Goal: Task Accomplishment & Management: Manage account settings

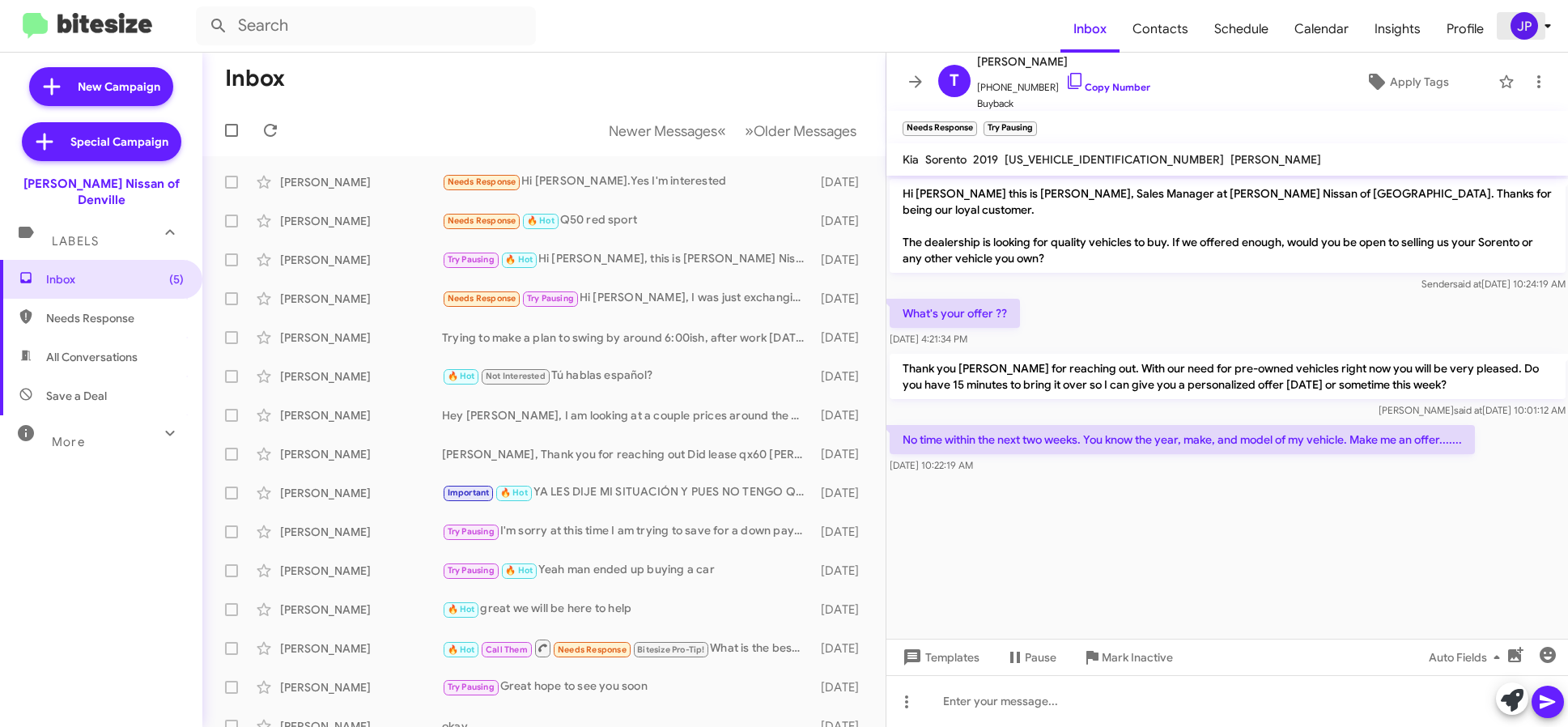
click at [1534, 30] on div "JP" at bounding box center [1524, 26] width 27 height 27
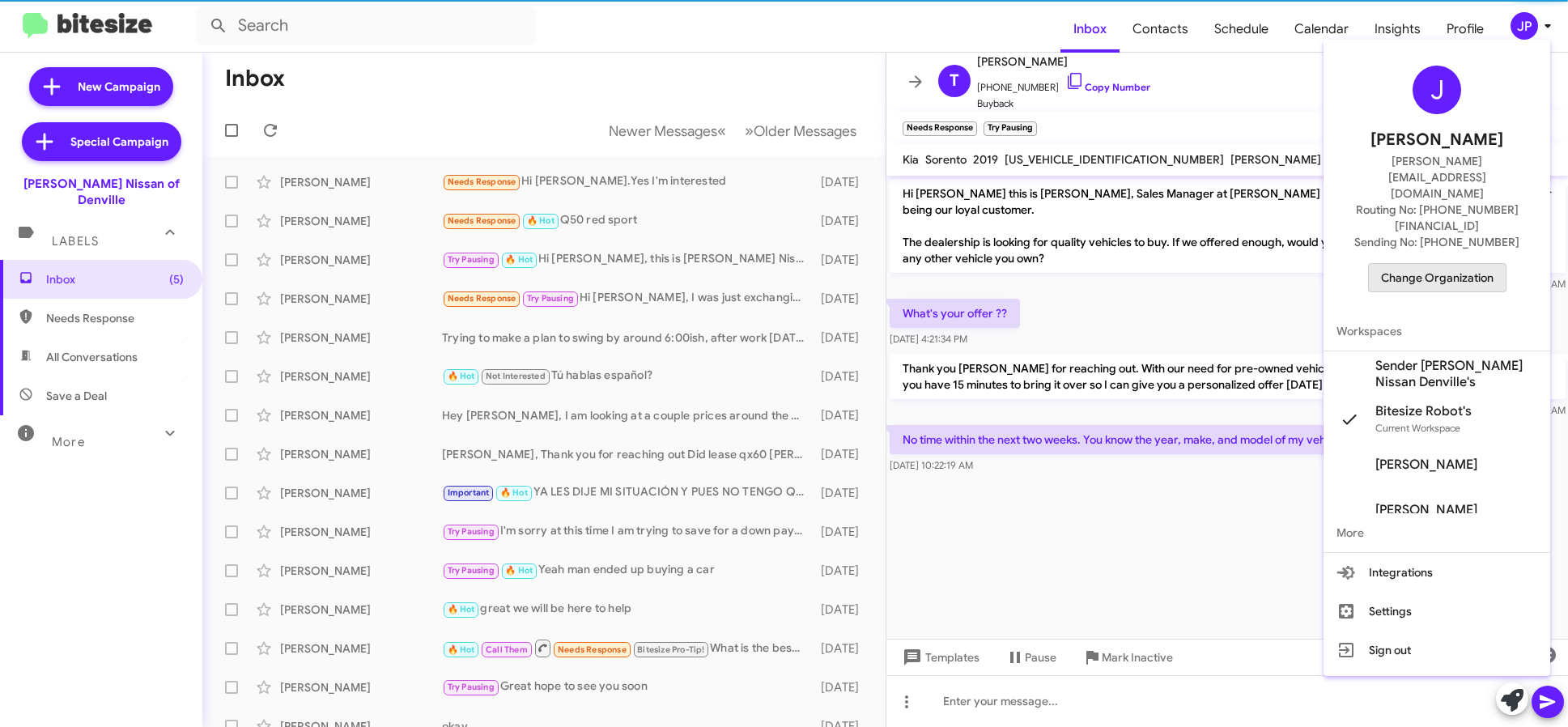
click at [1442, 264] on span "Change Organization" at bounding box center [1437, 278] width 113 height 27
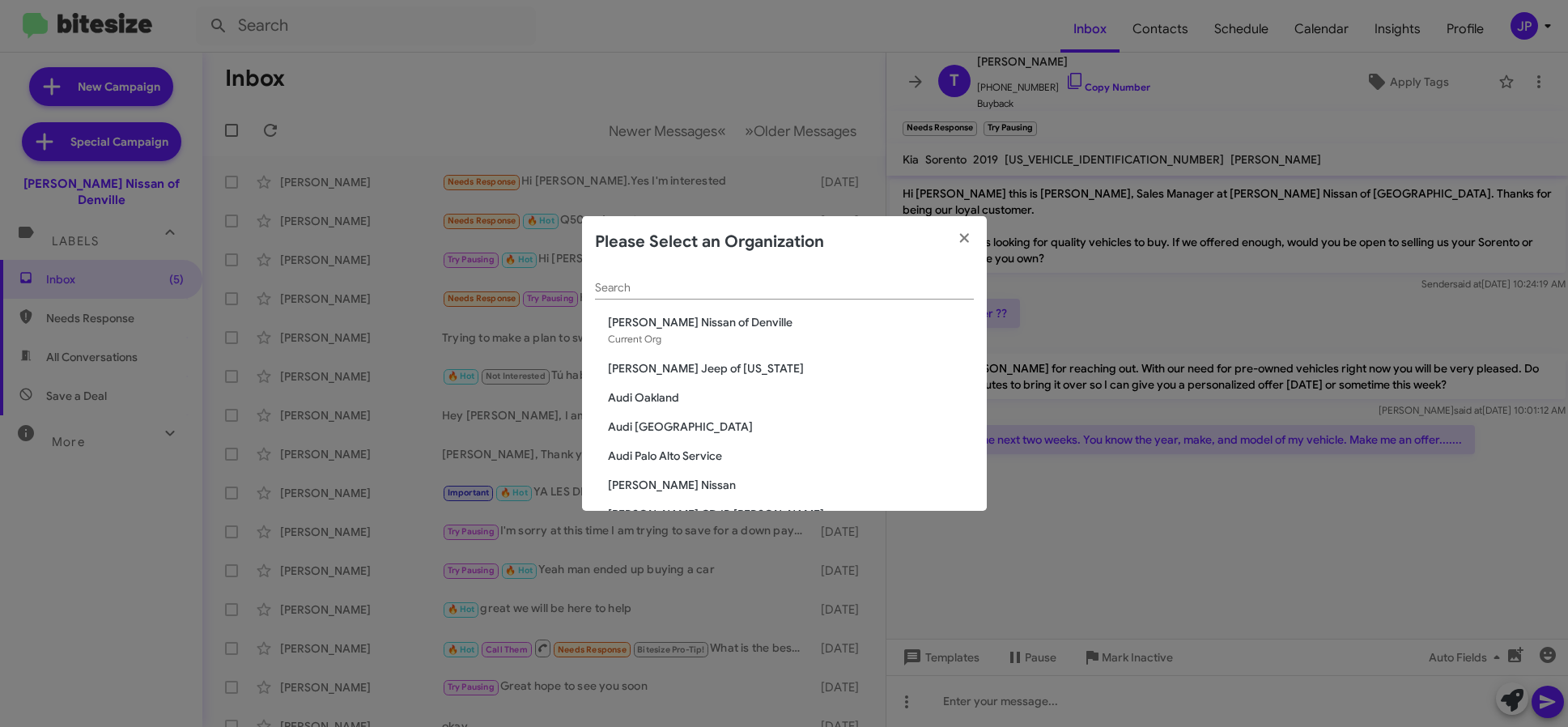
click at [755, 295] on div "Search" at bounding box center [784, 283] width 379 height 31
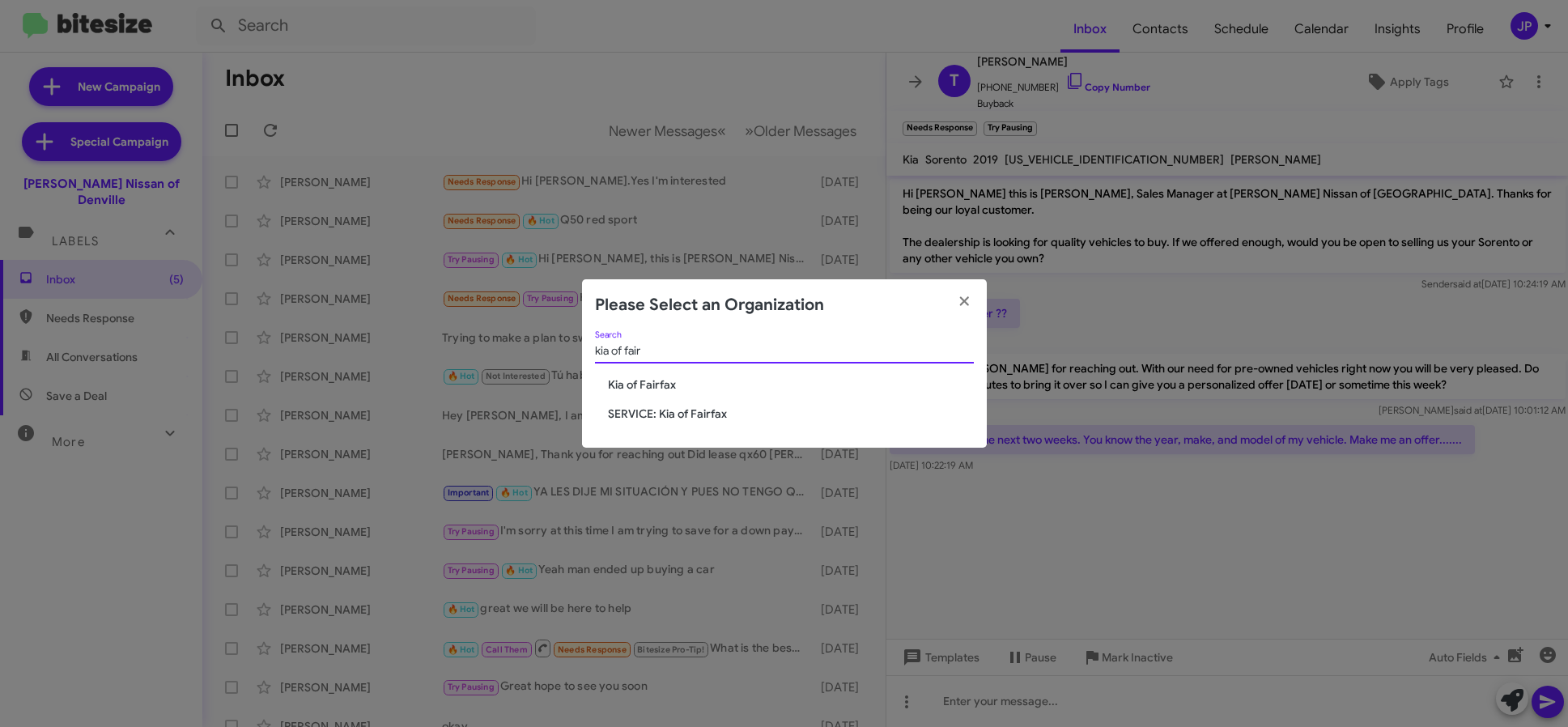
type input "kia of fair"
click at [653, 376] on span "Kia of Fairfax" at bounding box center [791, 384] width 366 height 16
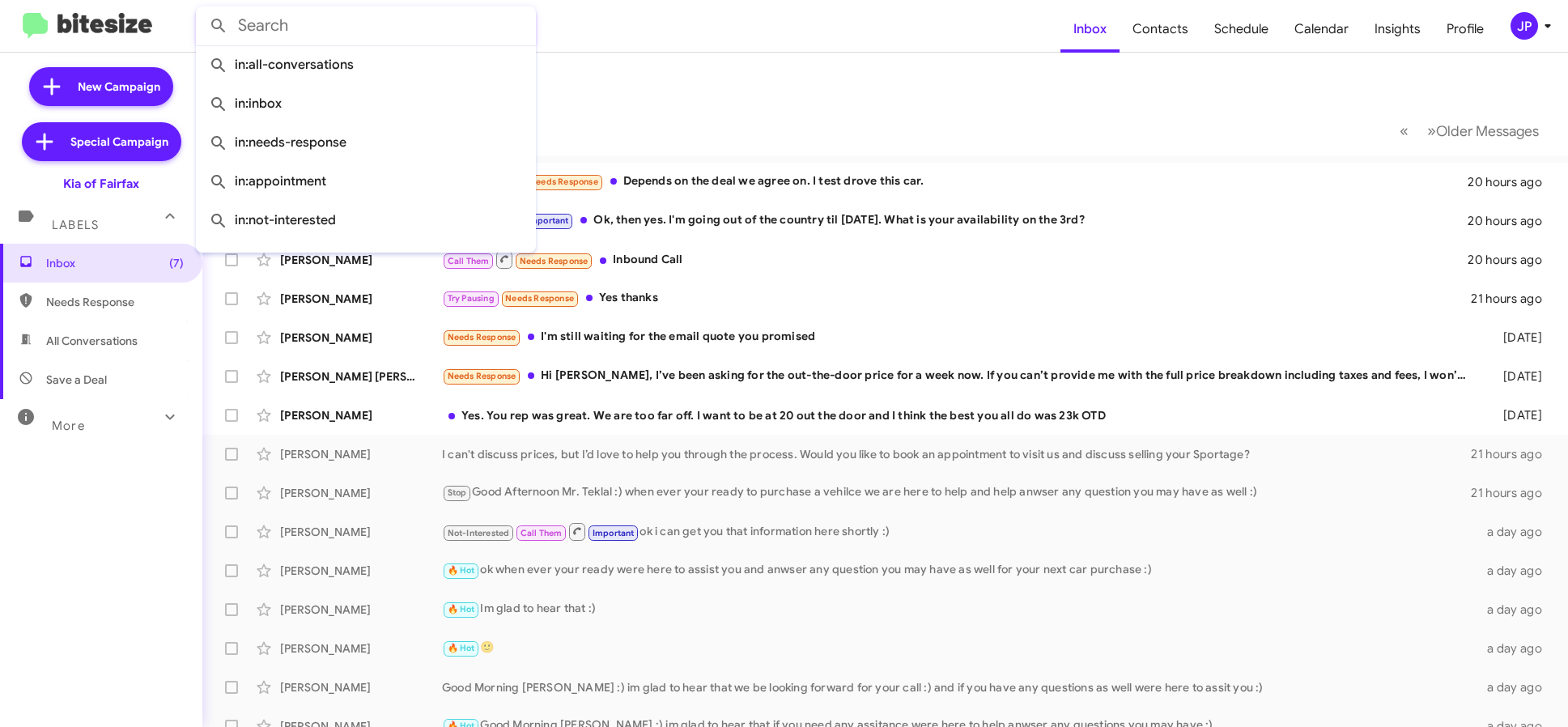
click at [333, 29] on input "text" at bounding box center [366, 26] width 340 height 39
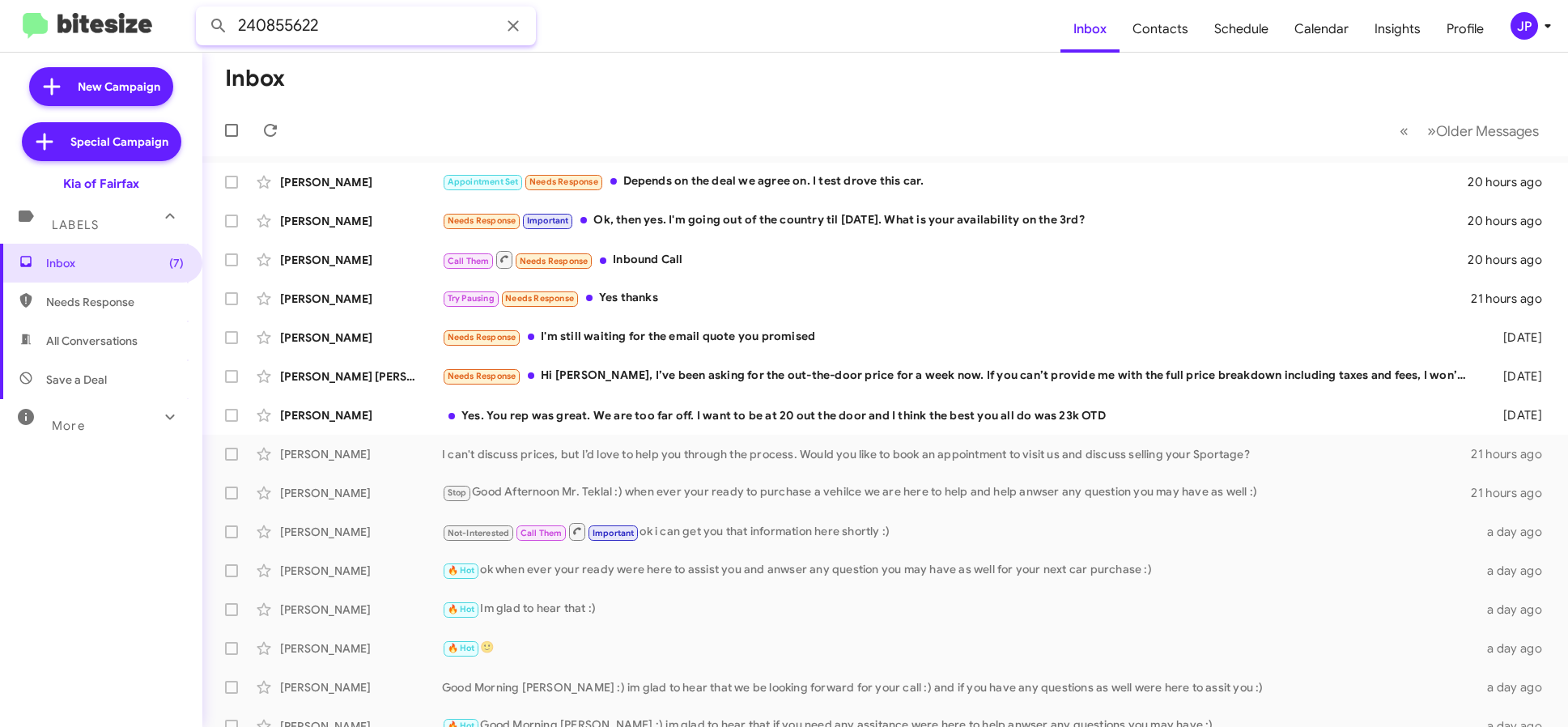
click at [203, 9] on button at bounding box center [219, 26] width 32 height 32
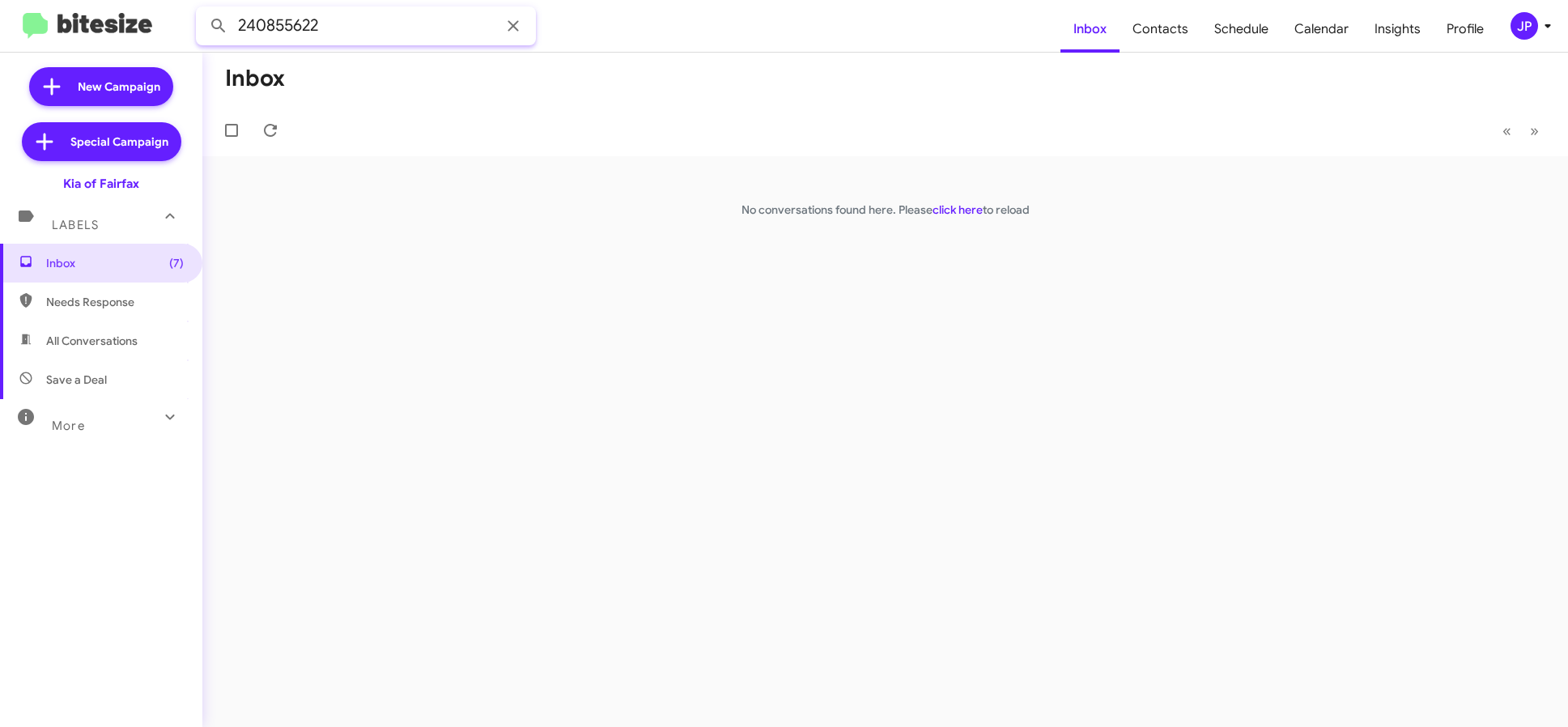
click at [293, 32] on input "240855622" at bounding box center [366, 26] width 340 height 39
type input "2408553622"
click at [203, 9] on button at bounding box center [219, 26] width 32 height 32
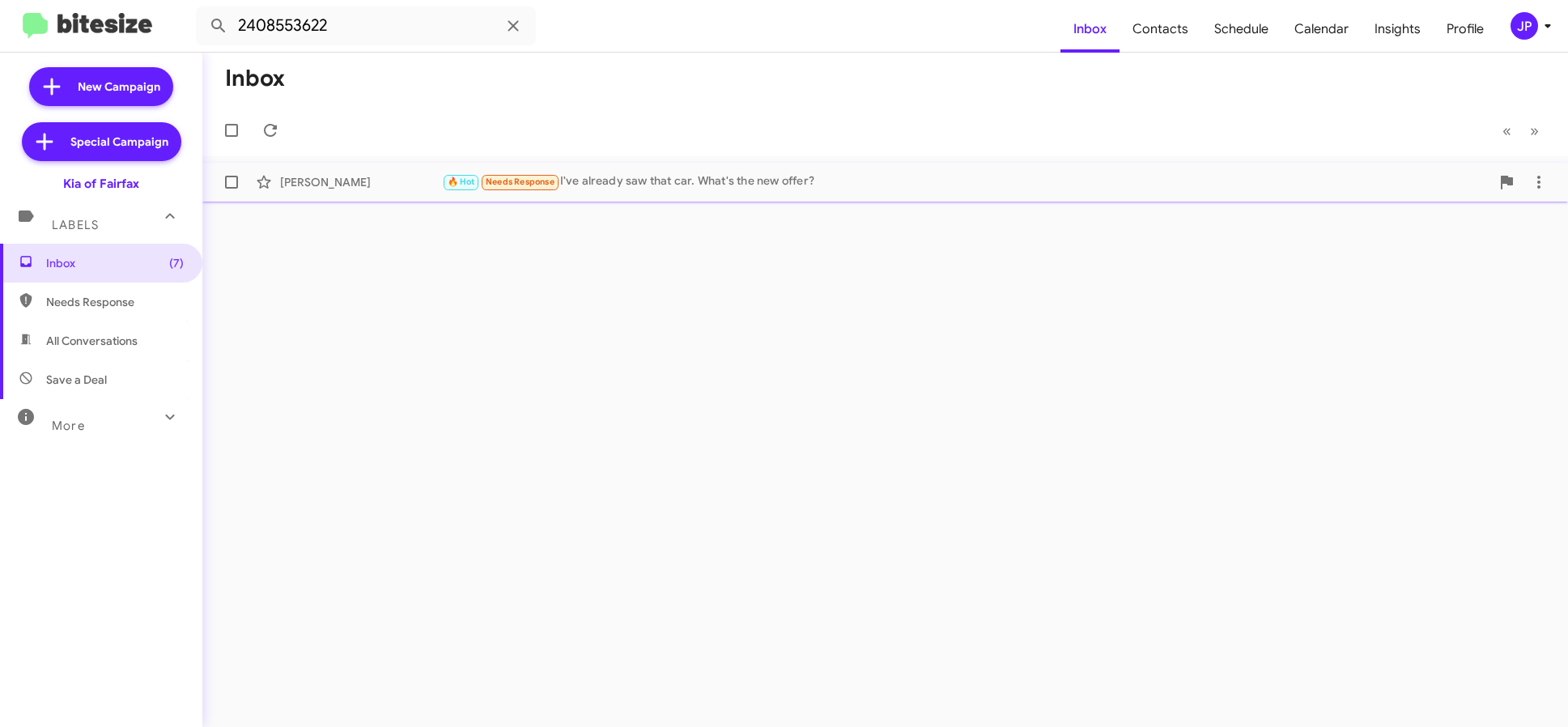
click at [336, 171] on div "Jean Mieses Suarez 🔥 Hot Needs Response I've already saw that car. What's the n…" at bounding box center [885, 182] width 1340 height 32
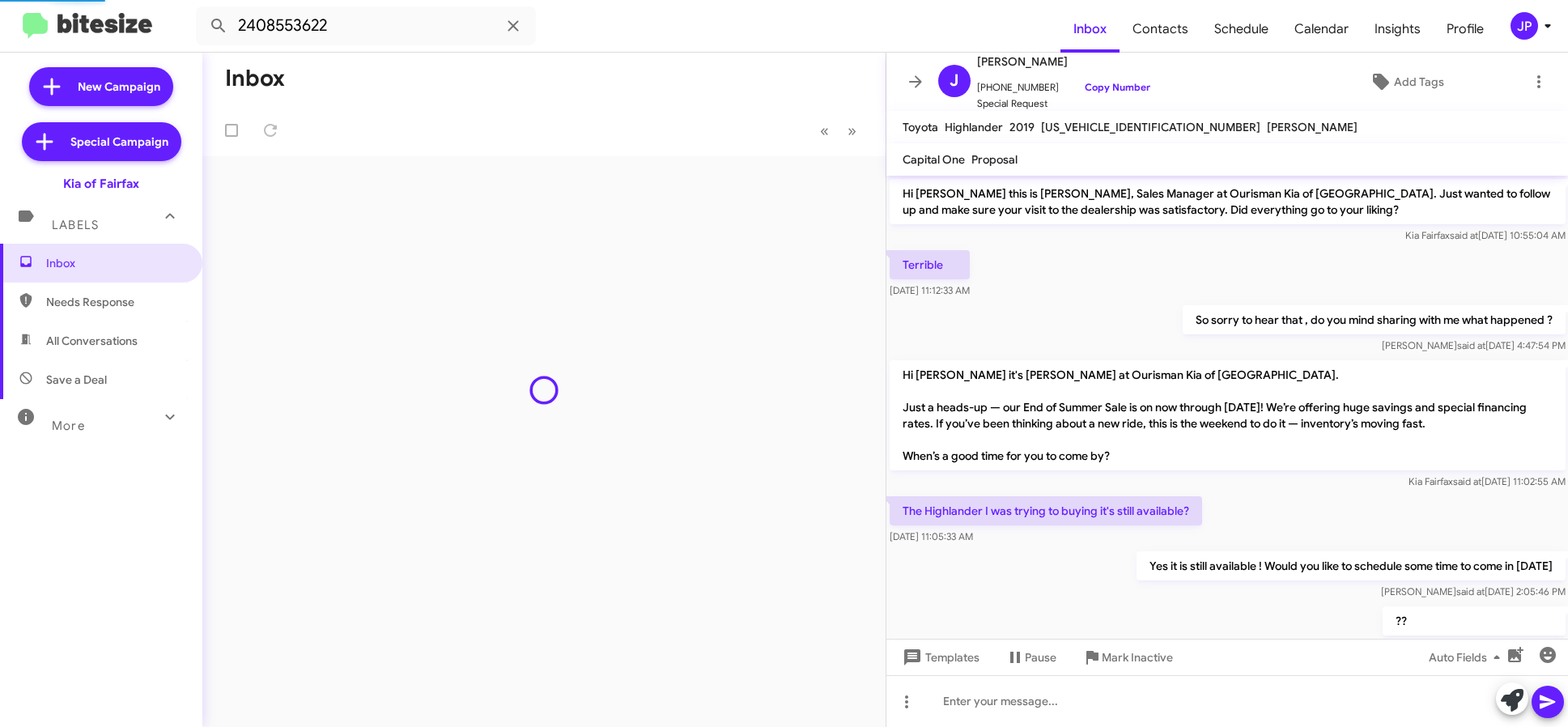
scroll to position [107, 0]
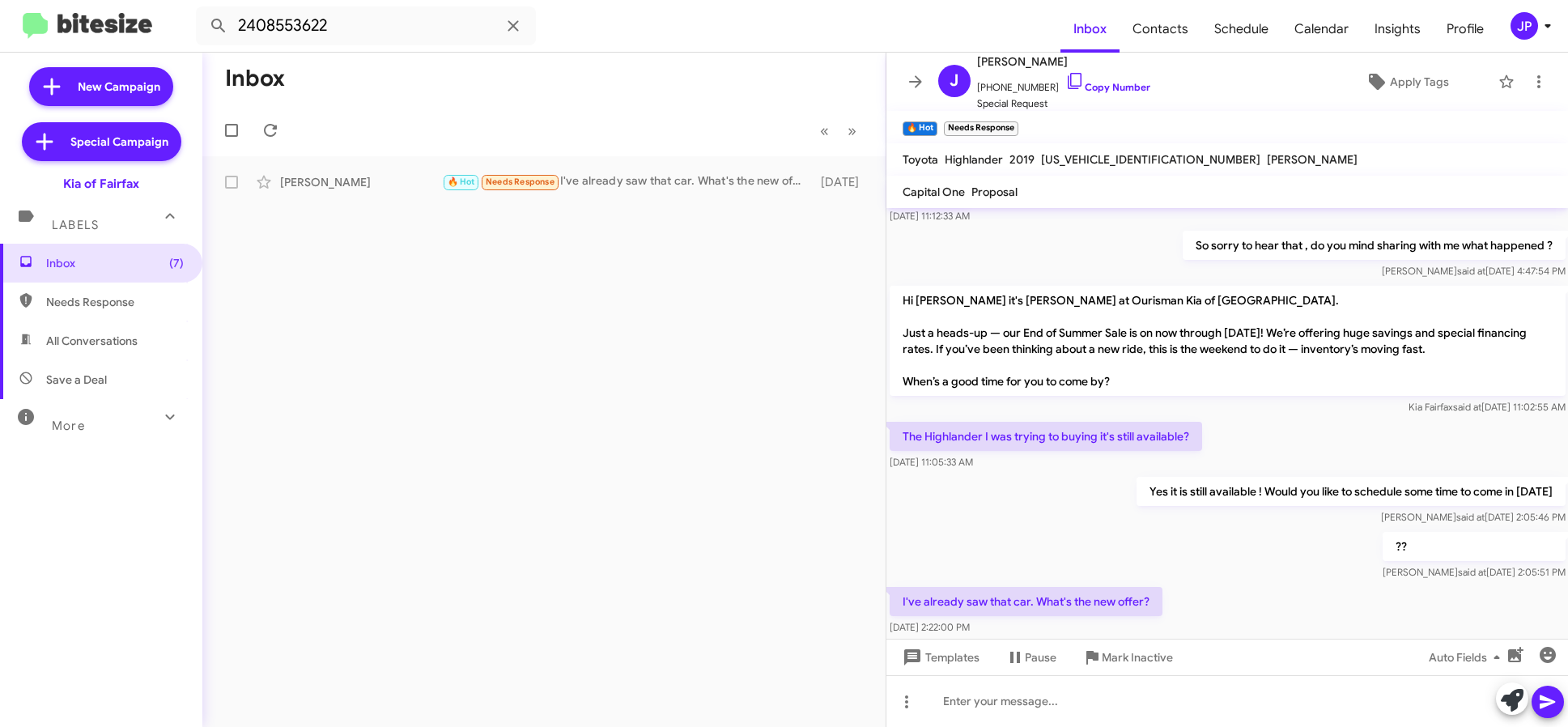
click at [514, 574] on div "Inbox « Previous » Next Jean Mieses Suarez 🔥 Hot Needs Response I've already sa…" at bounding box center [544, 391] width 683 height 675
drag, startPoint x: 413, startPoint y: 423, endPoint x: 420, endPoint y: 454, distance: 31.8
click at [413, 423] on div "Inbox « Previous » Next Jean Mieses Suarez 🔥 Hot Needs Response I've already sa…" at bounding box center [544, 391] width 683 height 675
click at [1145, 649] on span "Mark Inactive" at bounding box center [1137, 658] width 71 height 29
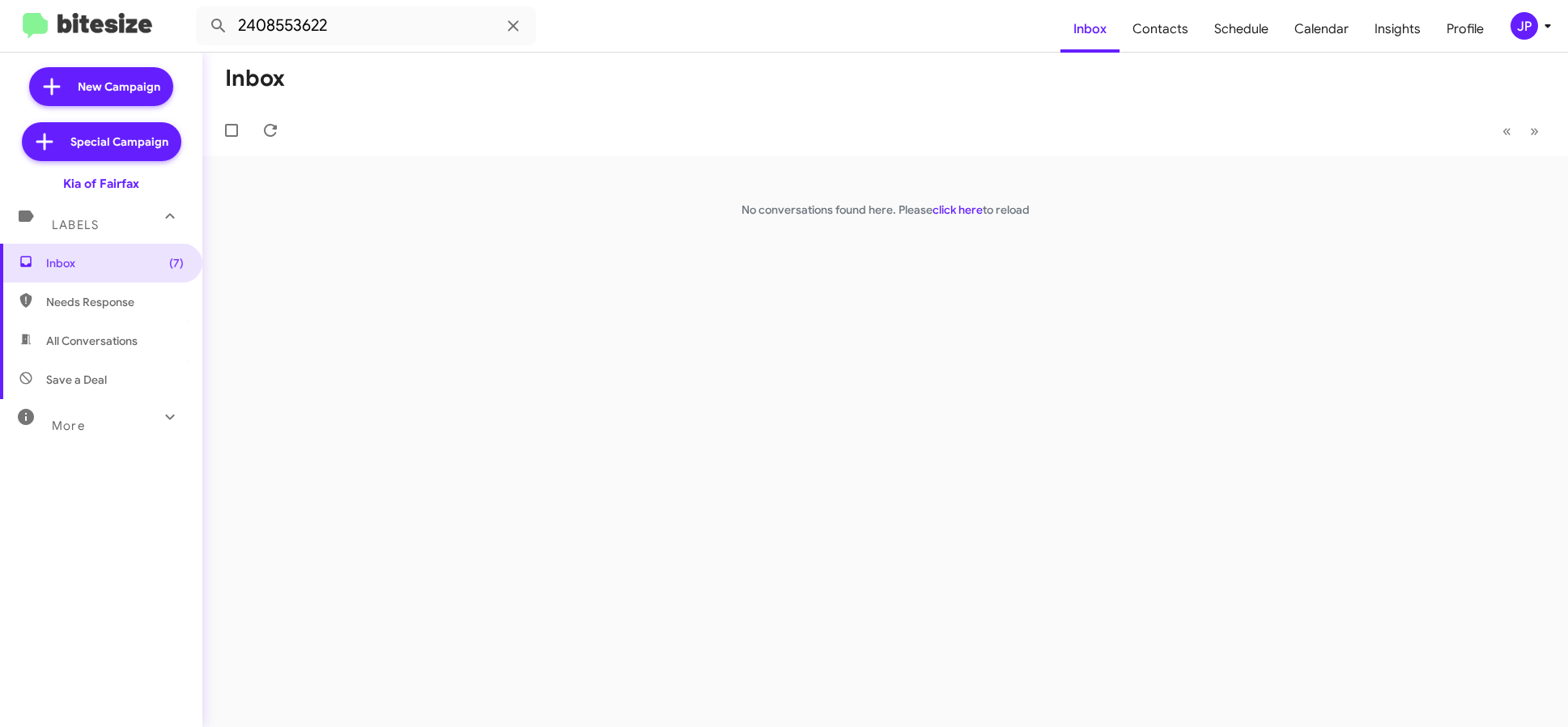
click at [722, 248] on div "Inbox « Previous » Next No conversations found here. Please click here to reload" at bounding box center [886, 391] width 1366 height 675
click at [738, 527] on div "Inbox « Previous » Next No conversations found here. Please click here to reload" at bounding box center [886, 391] width 1366 height 675
click at [118, 430] on div "More" at bounding box center [85, 419] width 144 height 30
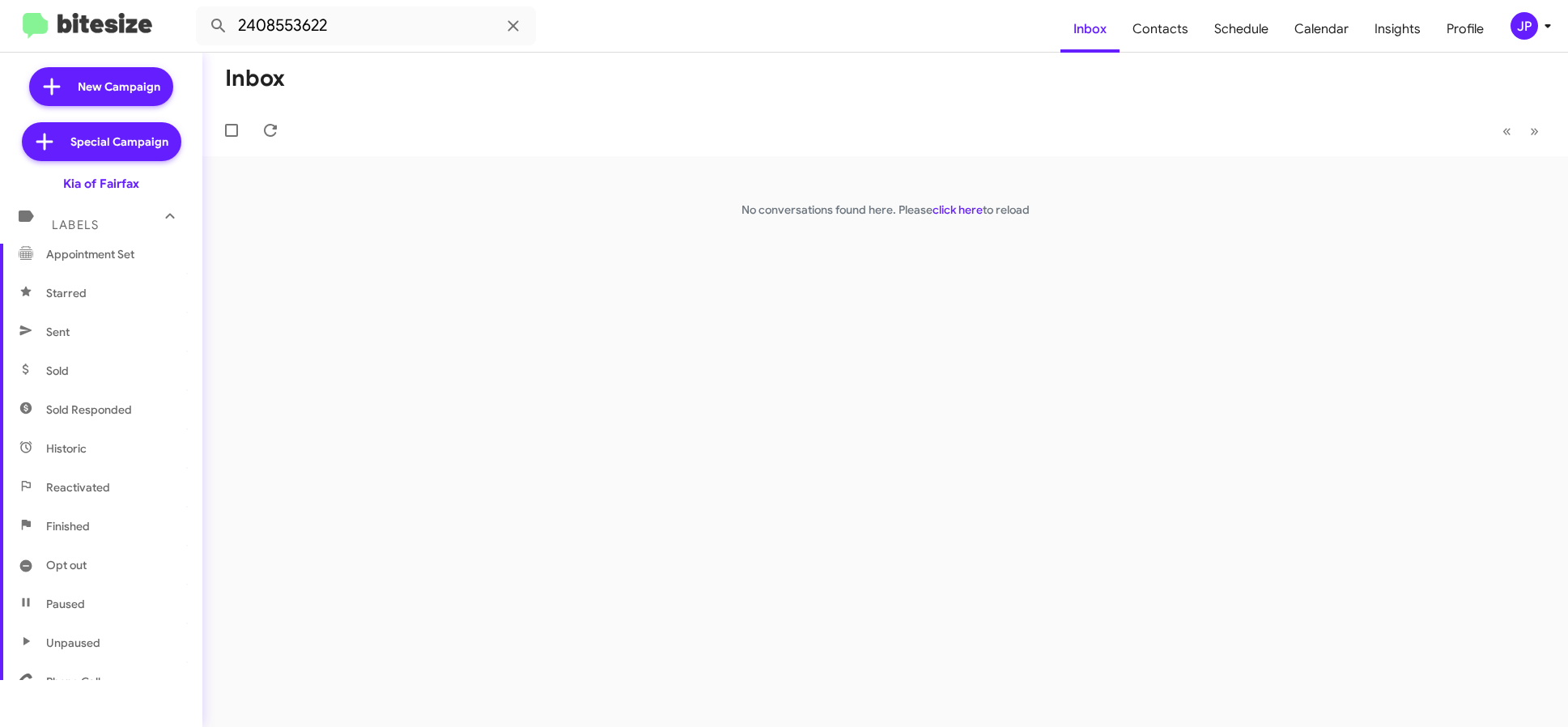
scroll to position [299, 0]
click at [105, 523] on span "Finished" at bounding box center [101, 522] width 203 height 39
type input "in:finished"
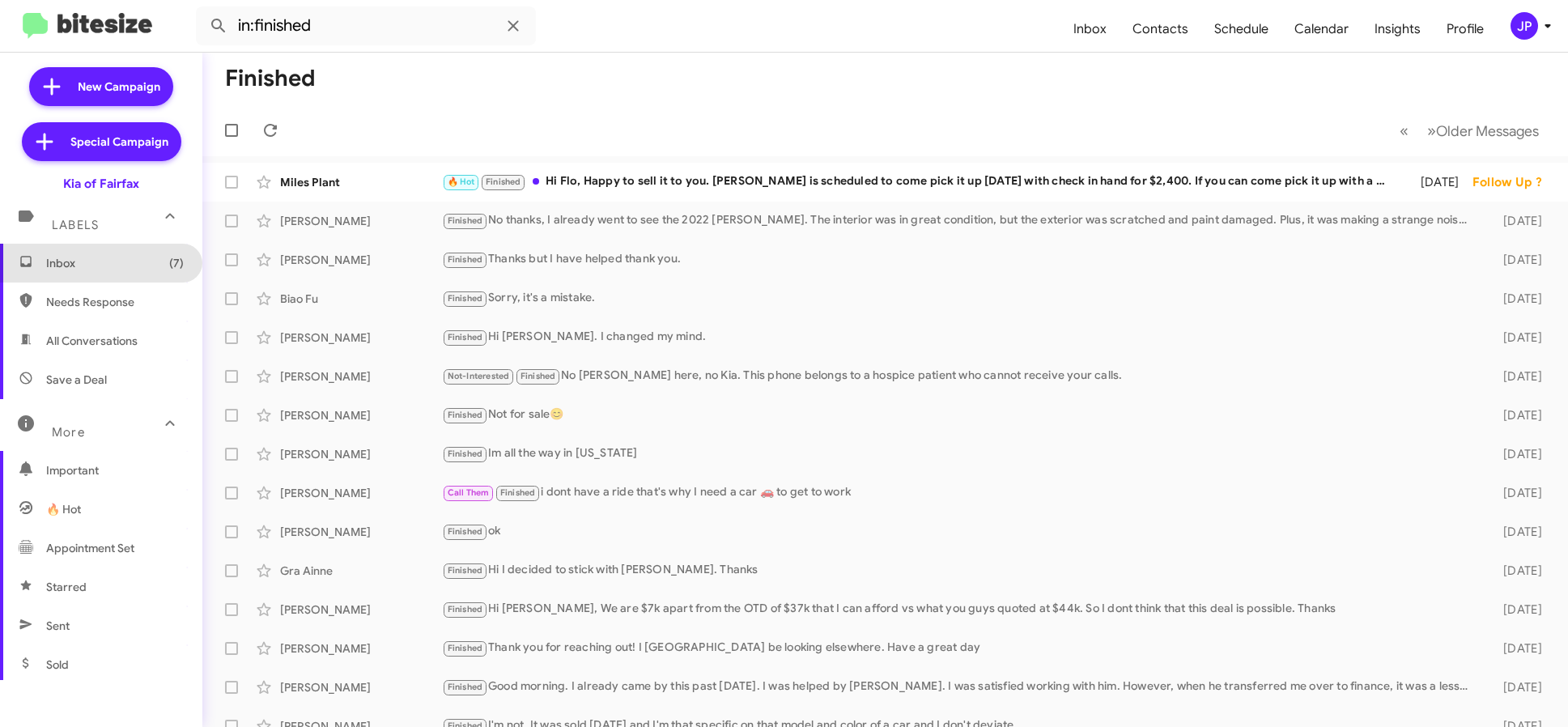
click at [100, 273] on span "Inbox (7)" at bounding box center [101, 263] width 203 height 39
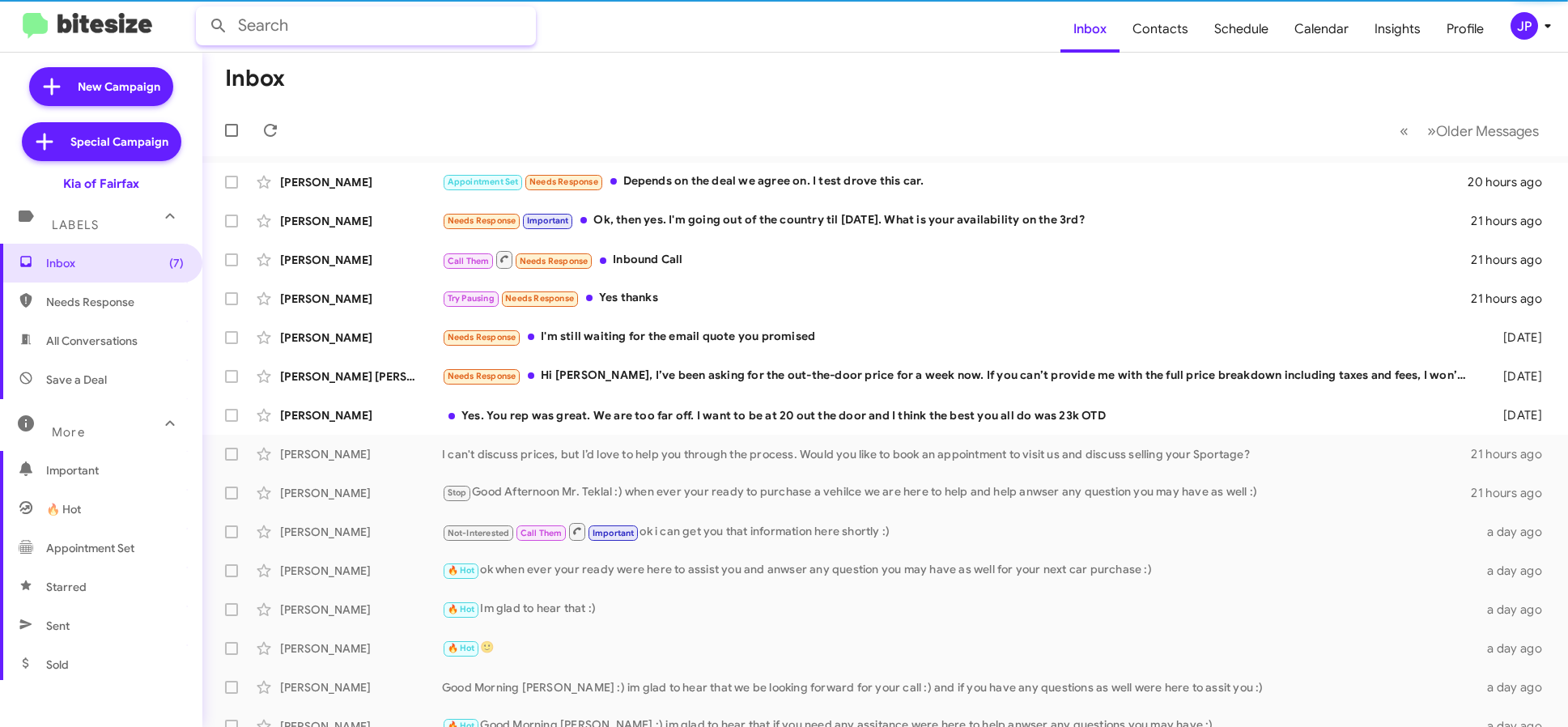
click at [311, 30] on input "text" at bounding box center [366, 26] width 340 height 39
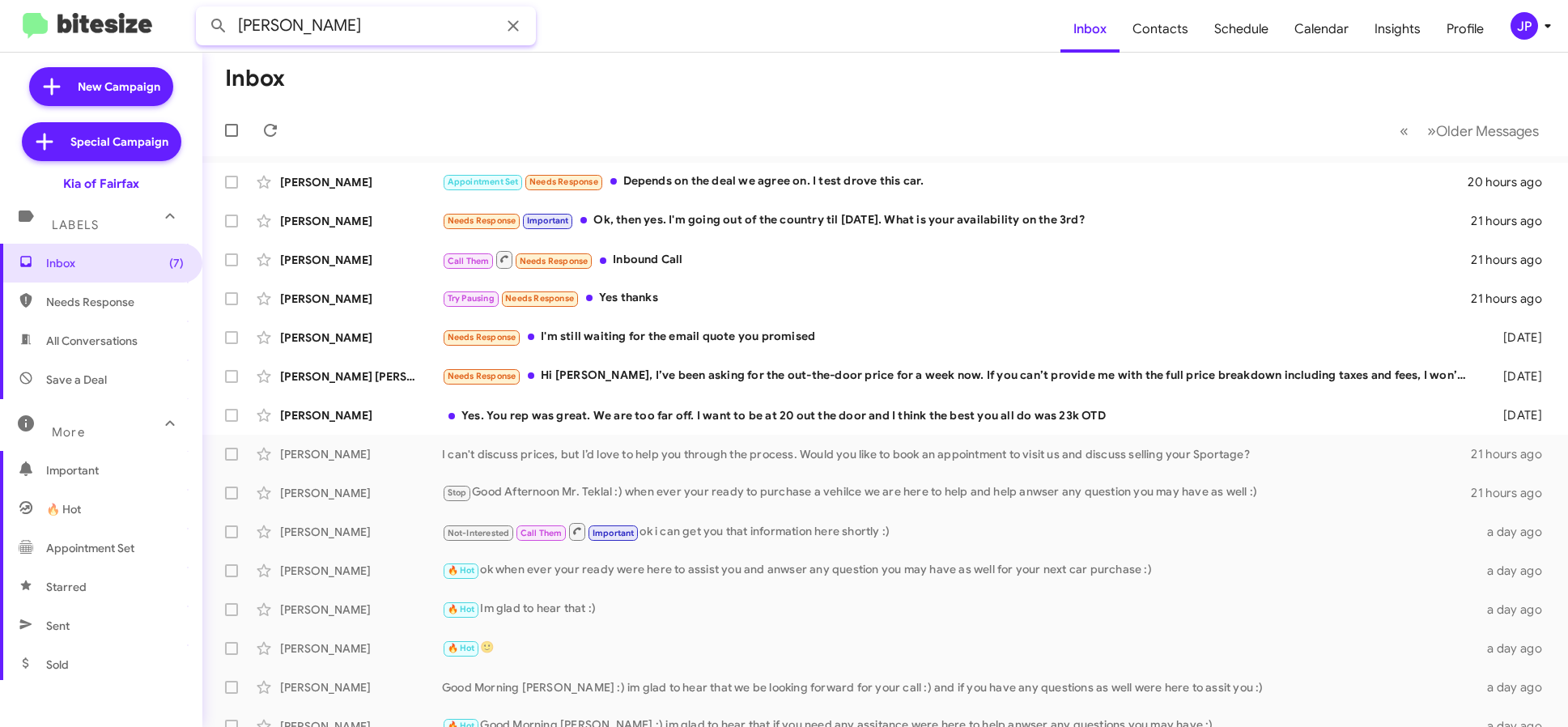
type input "Suarez"
click at [203, 9] on button at bounding box center [219, 26] width 32 height 32
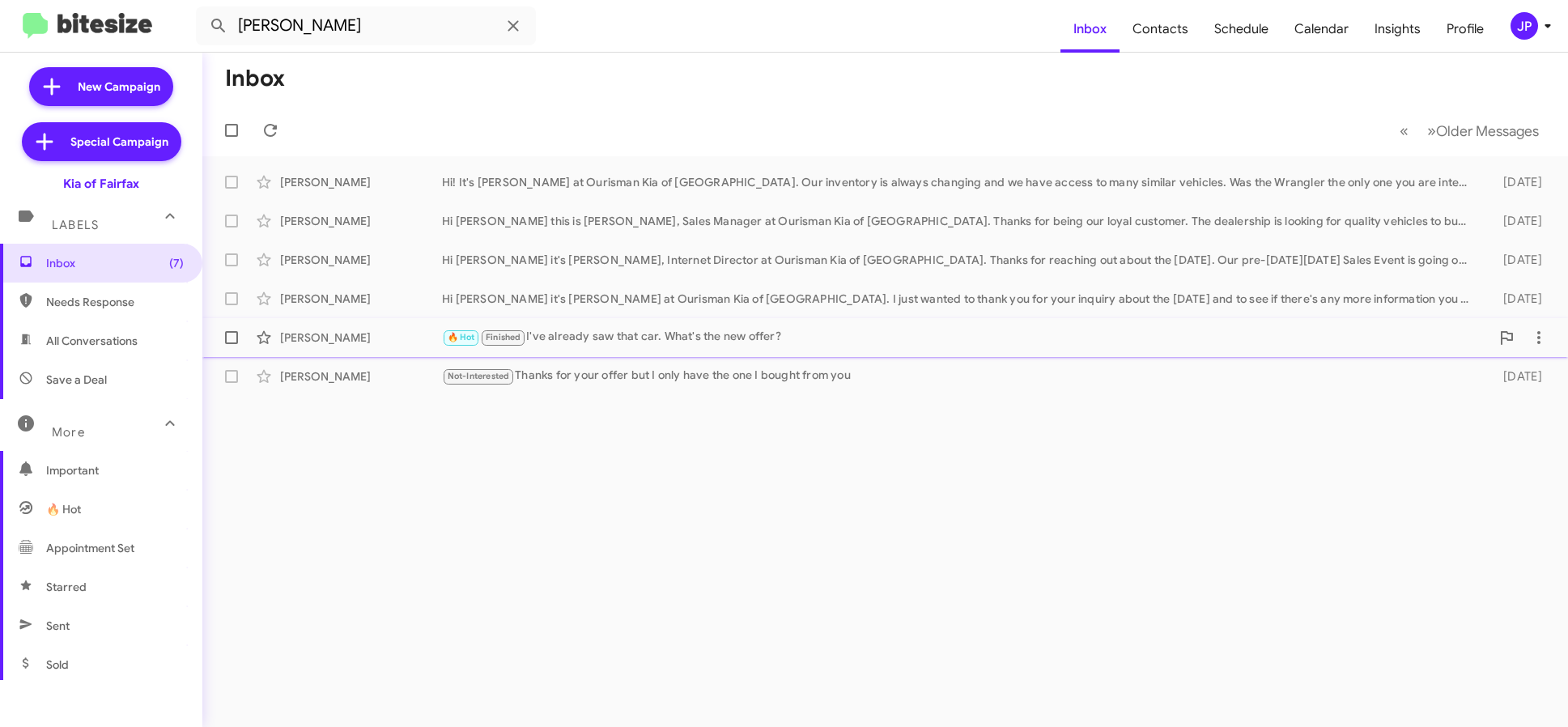
click at [347, 331] on div "Jean Mieses Suarez" at bounding box center [361, 337] width 162 height 16
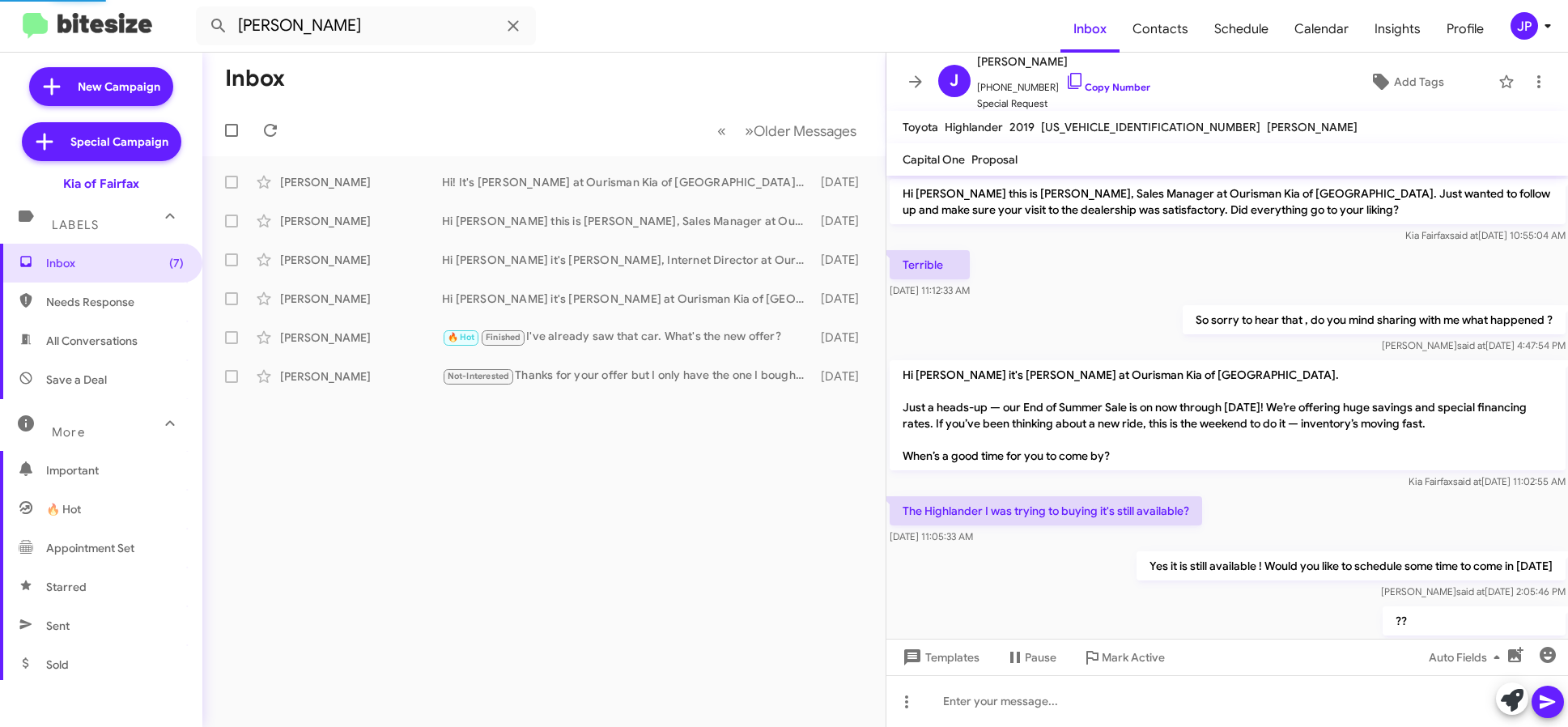
scroll to position [141, 0]
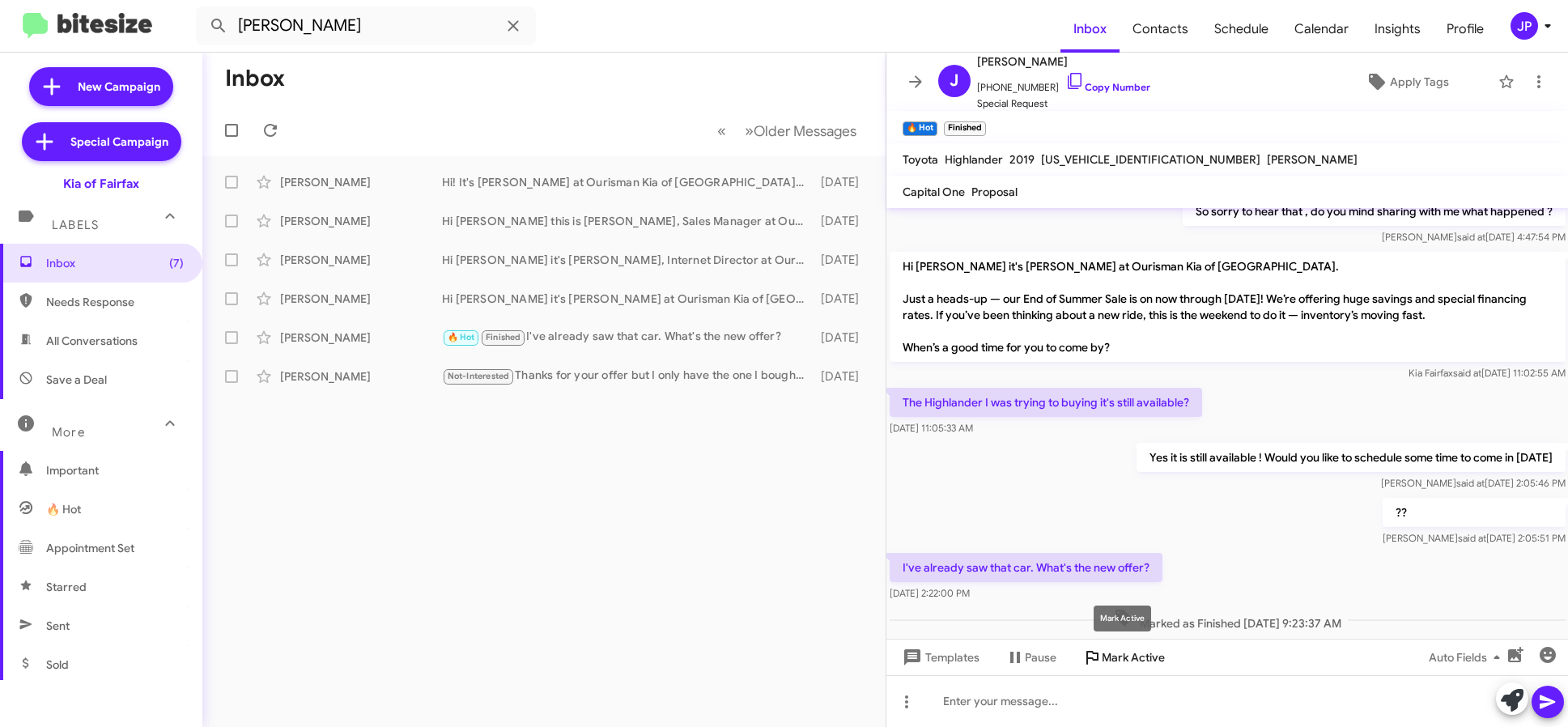
click at [1150, 655] on span "Mark Active" at bounding box center [1133, 658] width 63 height 29
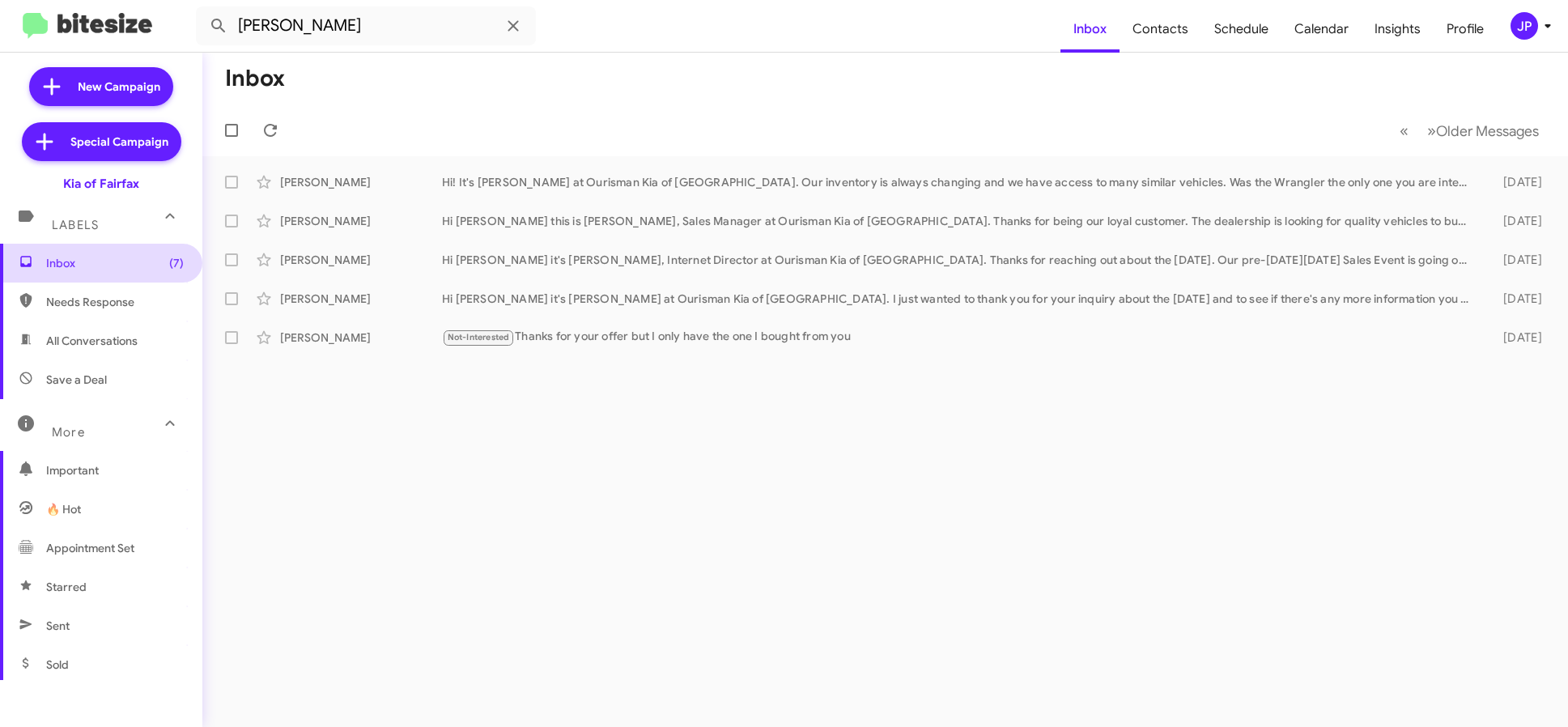
click at [133, 256] on span "Inbox (7)" at bounding box center [115, 263] width 137 height 16
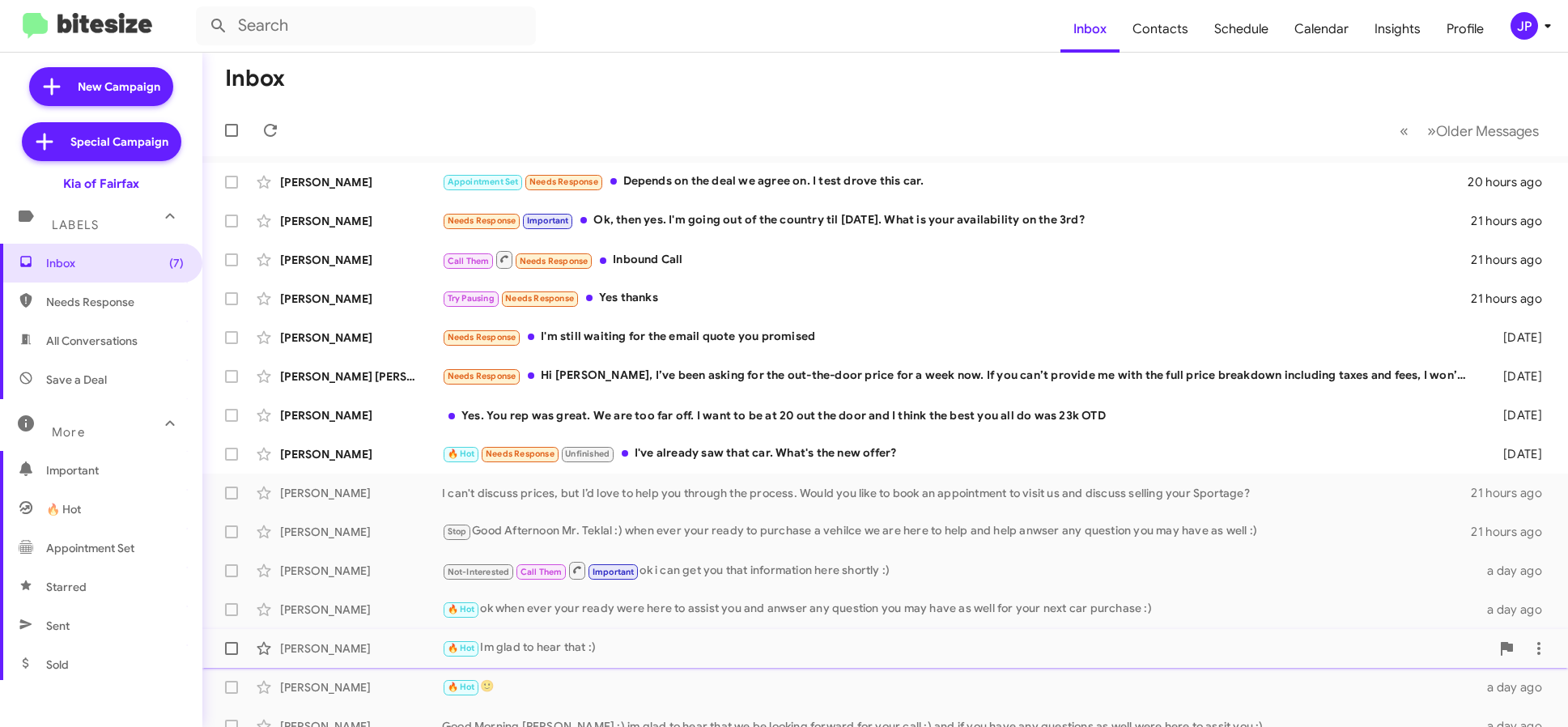
click at [673, 643] on div "🔥 Hot Im glad to hear that :)" at bounding box center [966, 648] width 1049 height 19
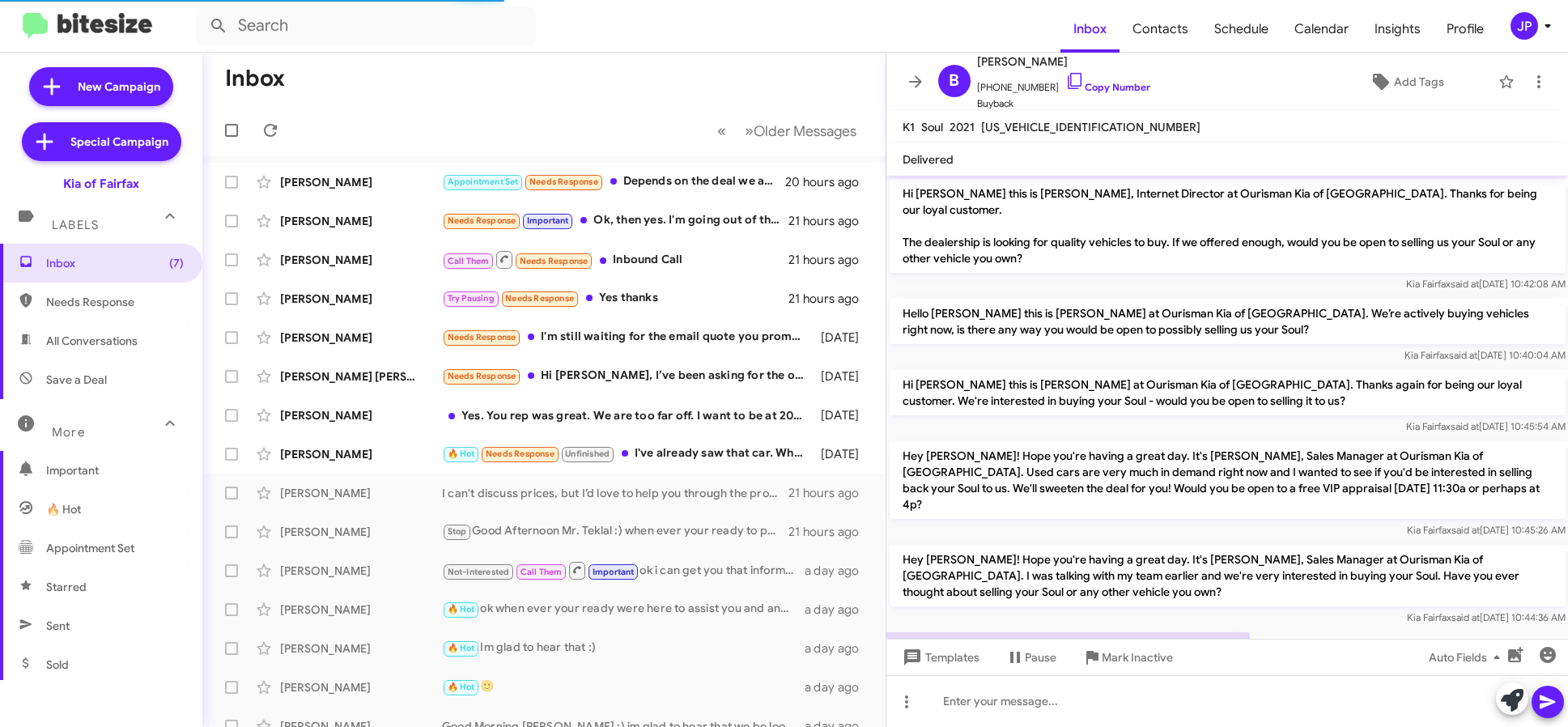
scroll to position [214, 0]
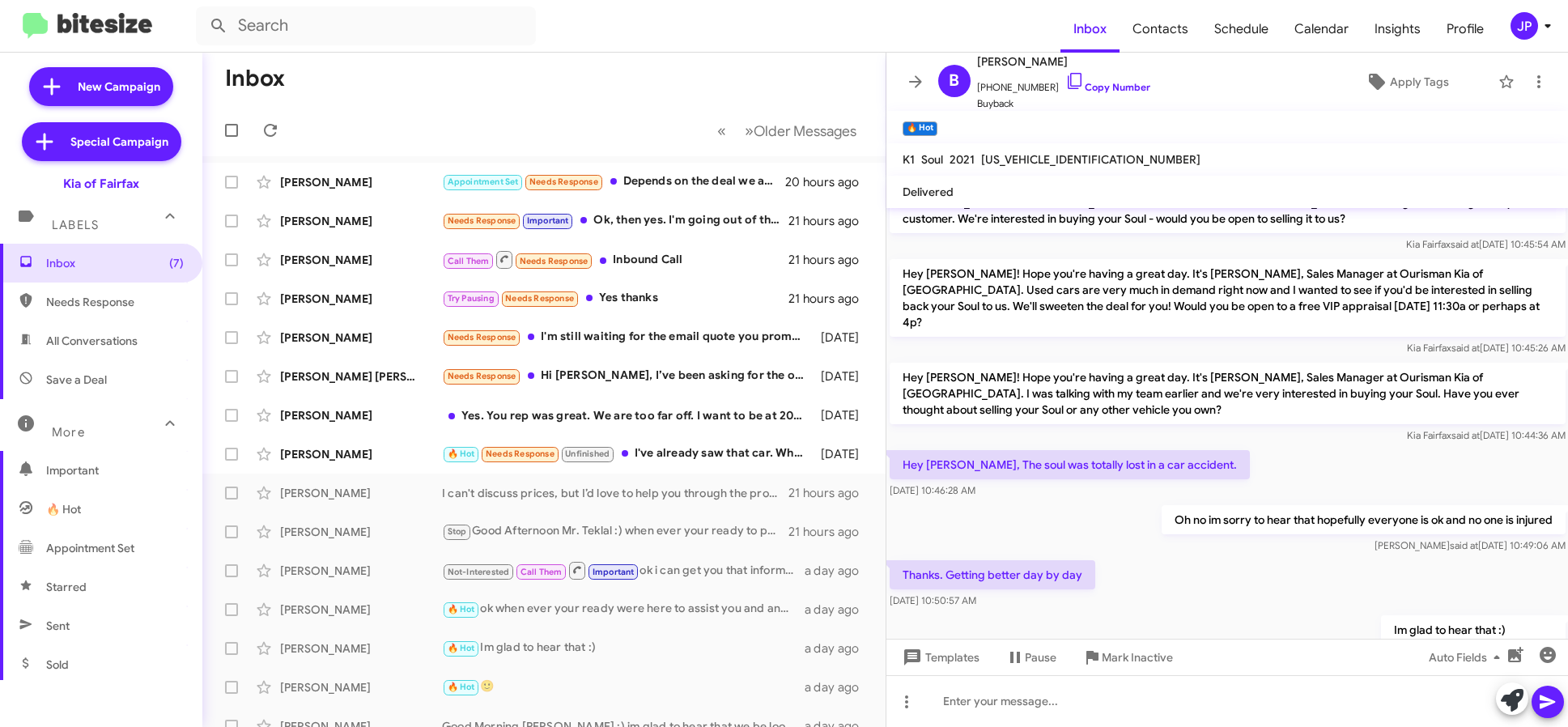
click at [1508, 15] on button "JP" at bounding box center [1523, 26] width 53 height 27
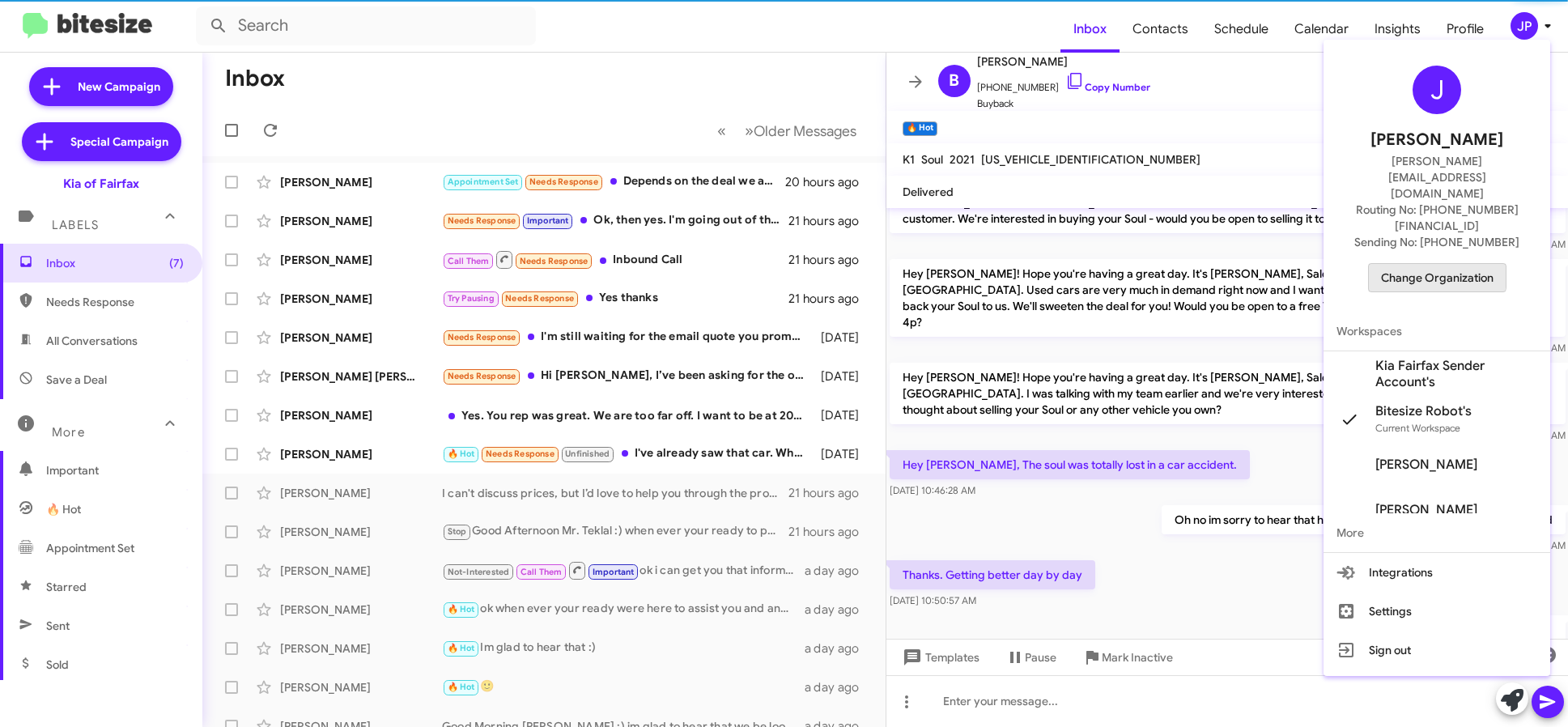
click at [1427, 264] on span "Change Organization" at bounding box center [1437, 278] width 113 height 27
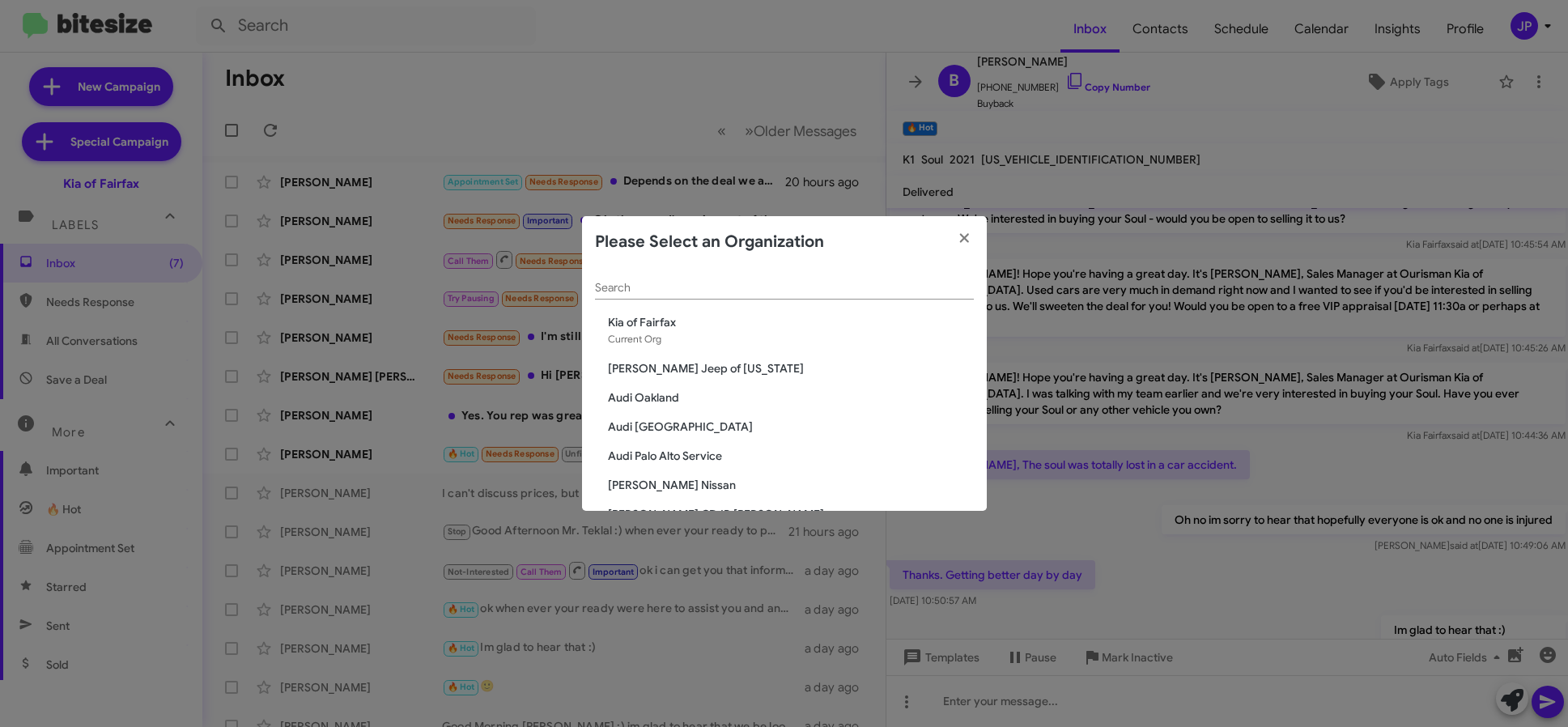
click at [711, 306] on div "Search" at bounding box center [784, 291] width 379 height 46
click at [732, 293] on input "Search" at bounding box center [784, 288] width 379 height 13
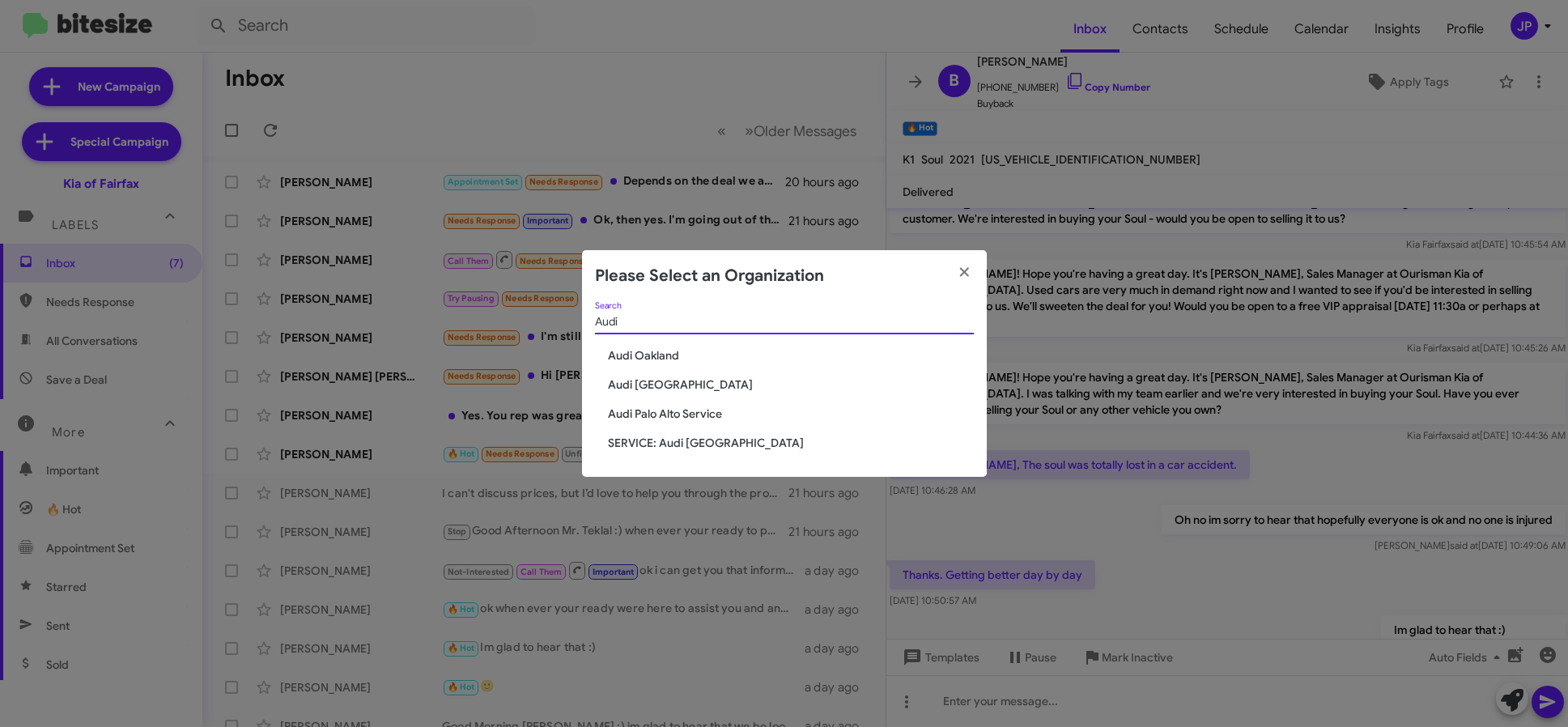
type input "Audi"
click at [615, 351] on span "Audi Oakland" at bounding box center [791, 355] width 366 height 16
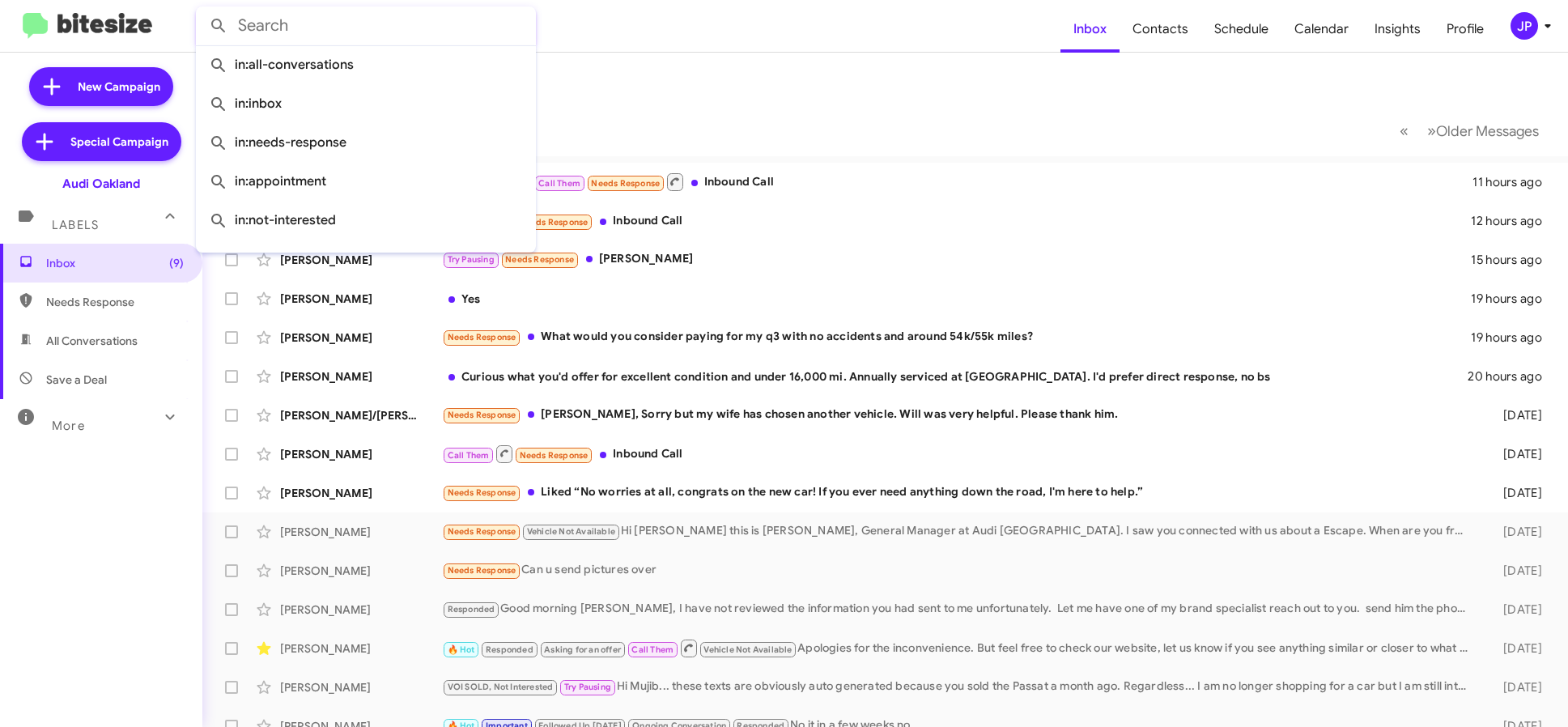
click at [402, 25] on input "text" at bounding box center [366, 26] width 340 height 39
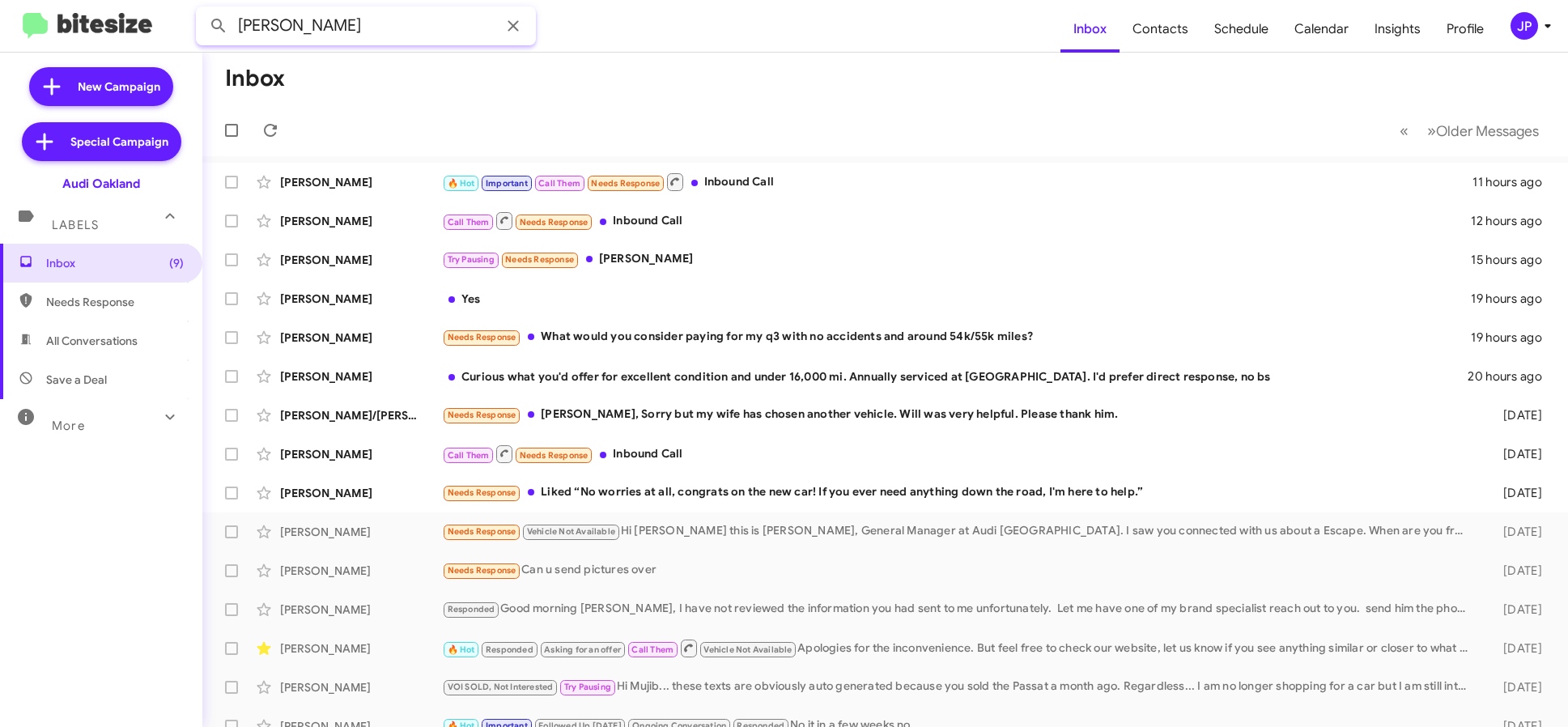
click at [203, 9] on button at bounding box center [219, 26] width 32 height 32
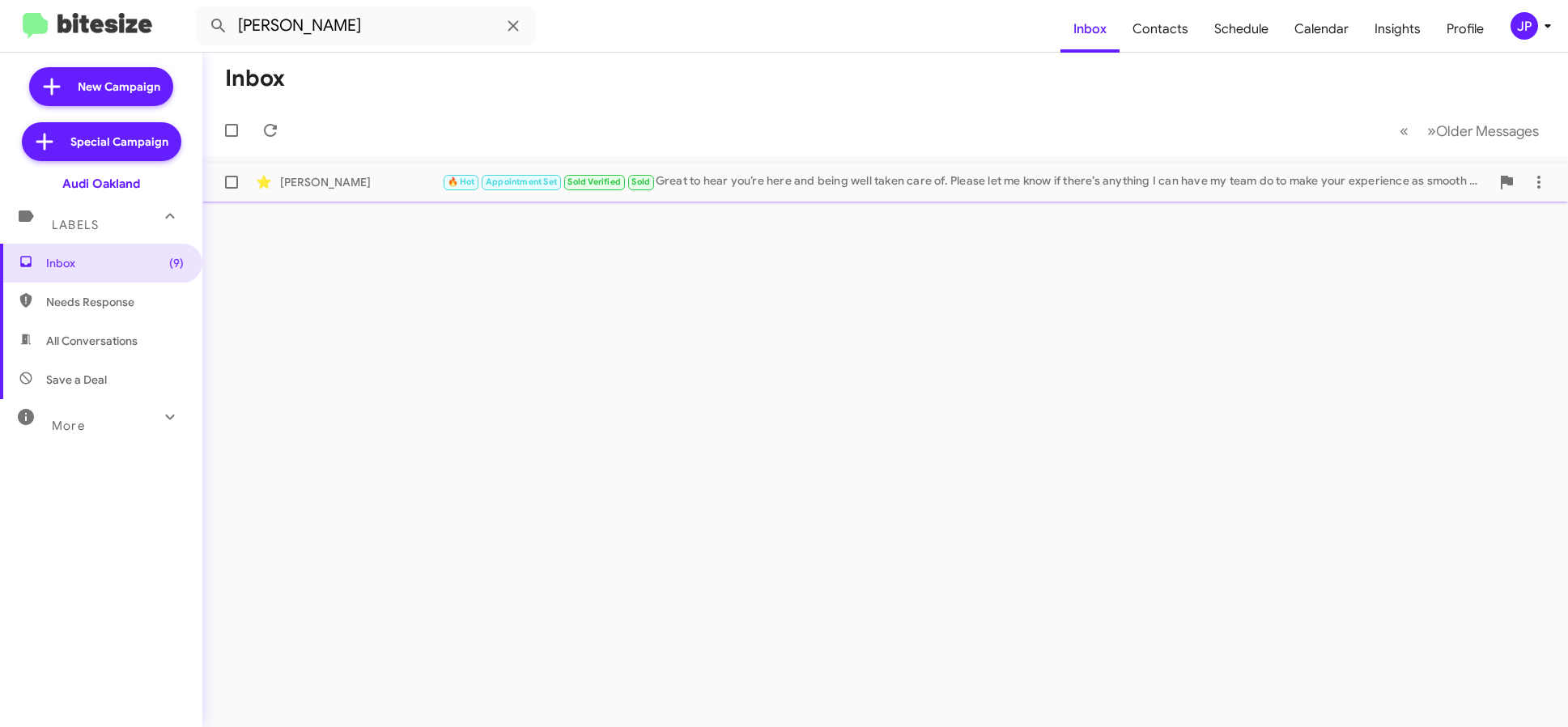
click at [721, 198] on div "Jocelin Saks 🔥 Hot Appointment Set Sold Verified Sold Great to hear you’re here…" at bounding box center [885, 182] width 1340 height 32
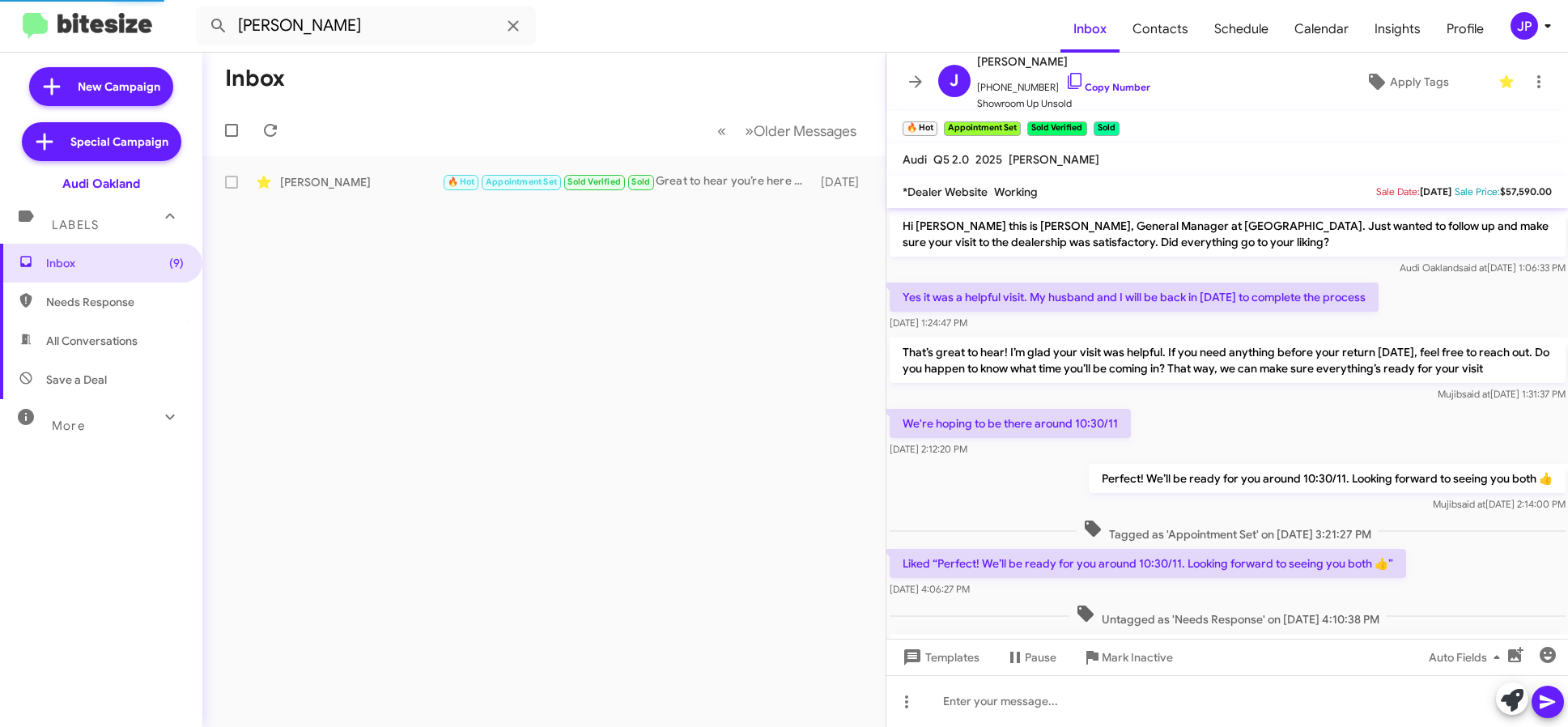
drag, startPoint x: 1338, startPoint y: 140, endPoint x: 1260, endPoint y: 127, distance: 79.1
click at [1377, 305] on div "J Jocelin Saks +15105935369 Copy Number Showroom Up Unsold Apply Tags 🔥 Hot × A…" at bounding box center [1228, 391] width 682 height 675
click at [1150, 321] on div "Apr 23, 2025, 1:24:47 PM" at bounding box center [1134, 322] width 489 height 16
click at [96, 425] on div "More" at bounding box center [85, 419] width 144 height 30
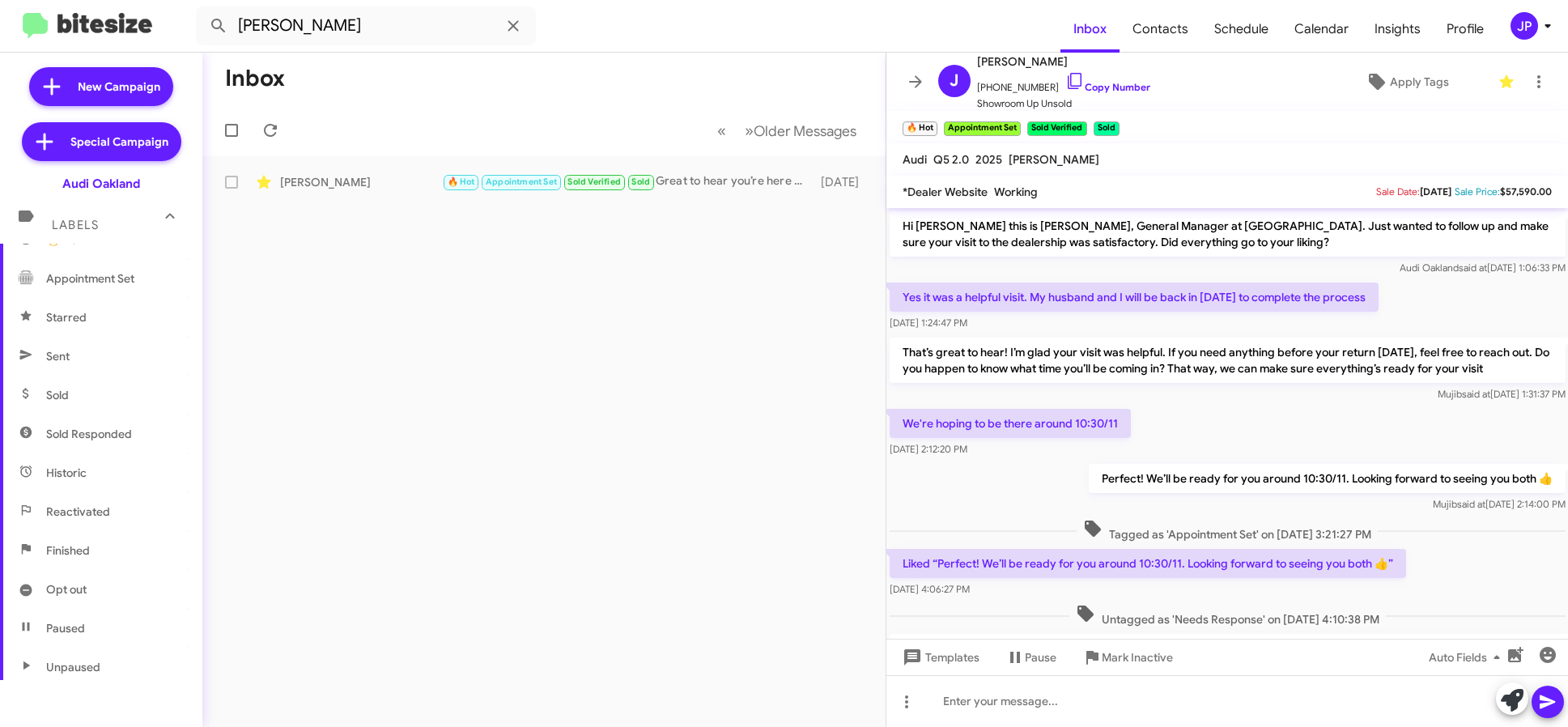
scroll to position [328, 0]
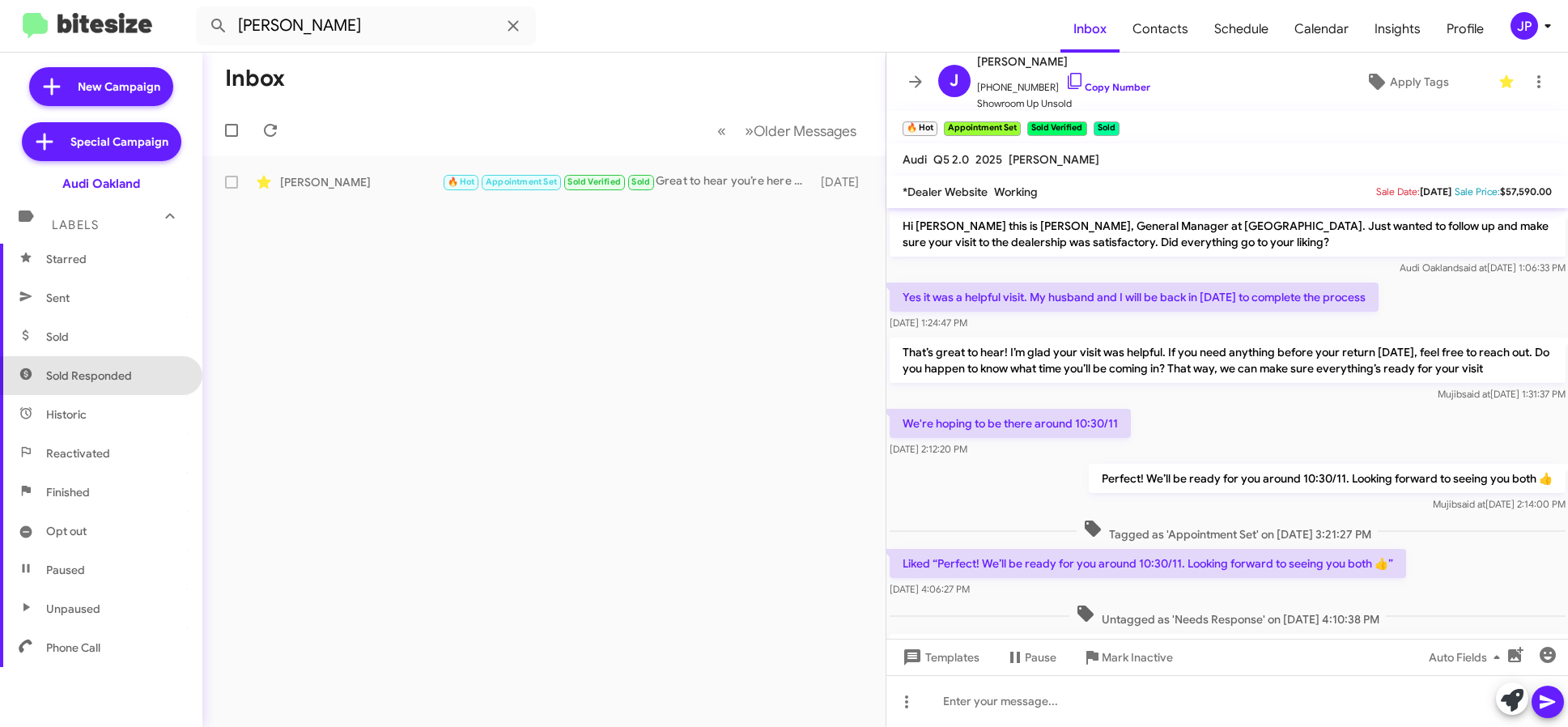
click at [105, 368] on span "Sold Responded" at bounding box center [89, 375] width 86 height 16
type input "in:sold-verified"
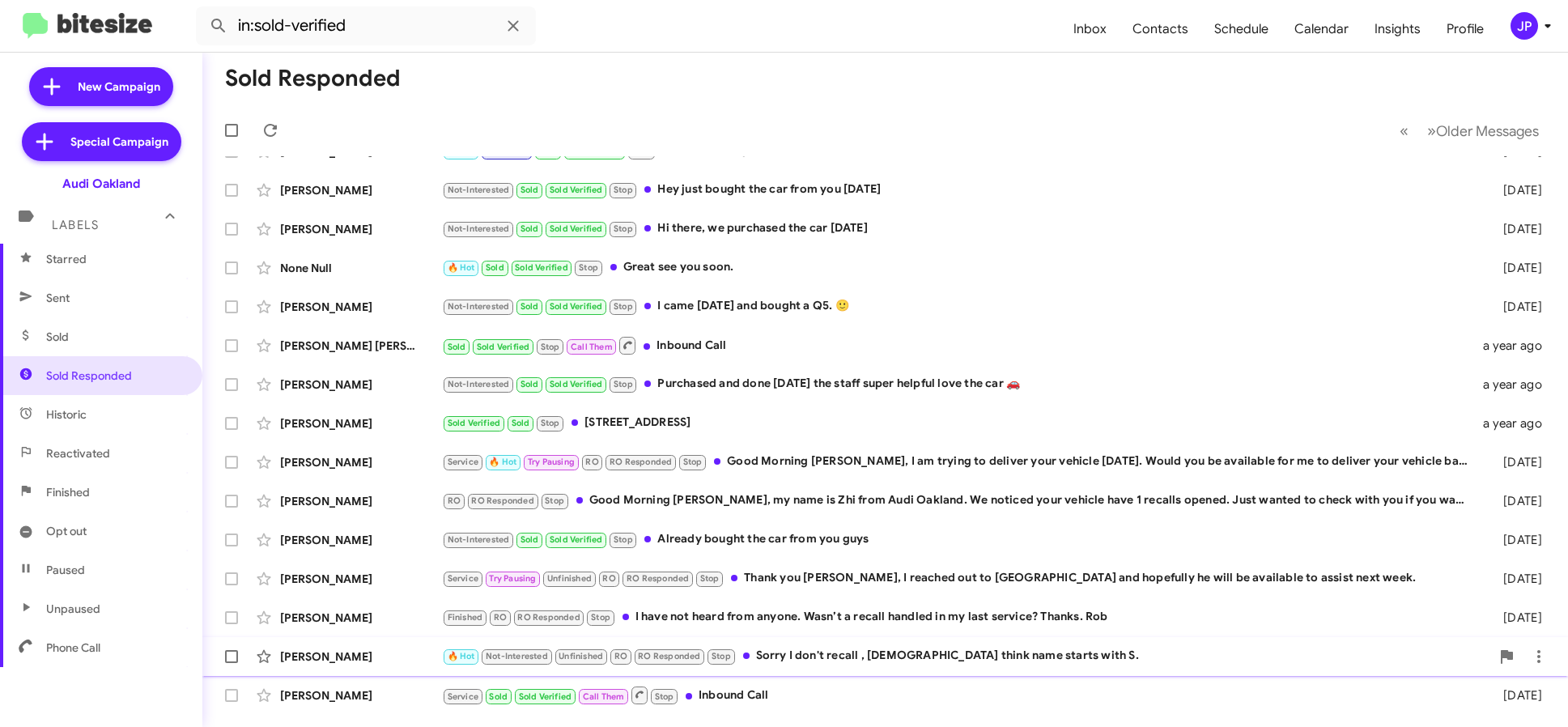
scroll to position [213, 0]
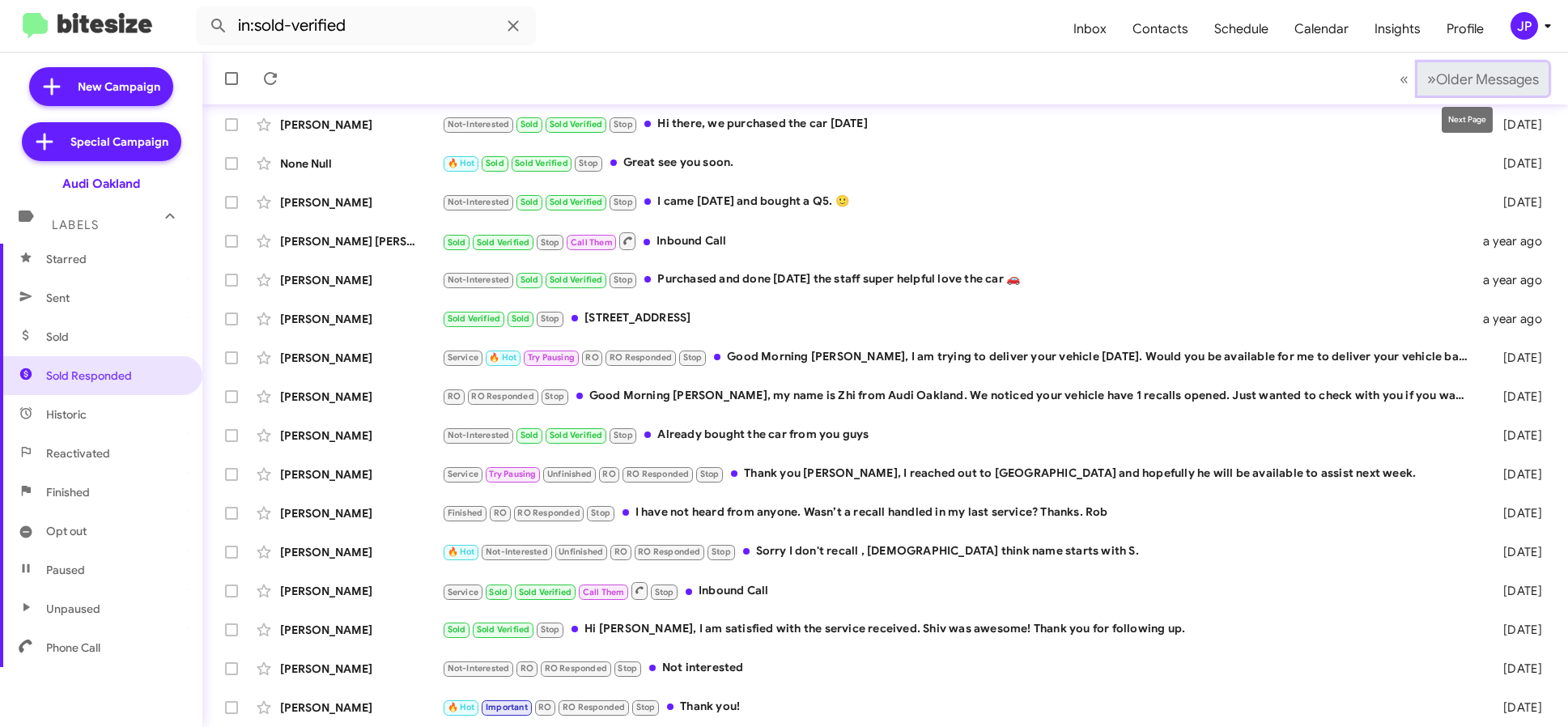
click at [1505, 76] on span "Older Messages" at bounding box center [1487, 79] width 103 height 18
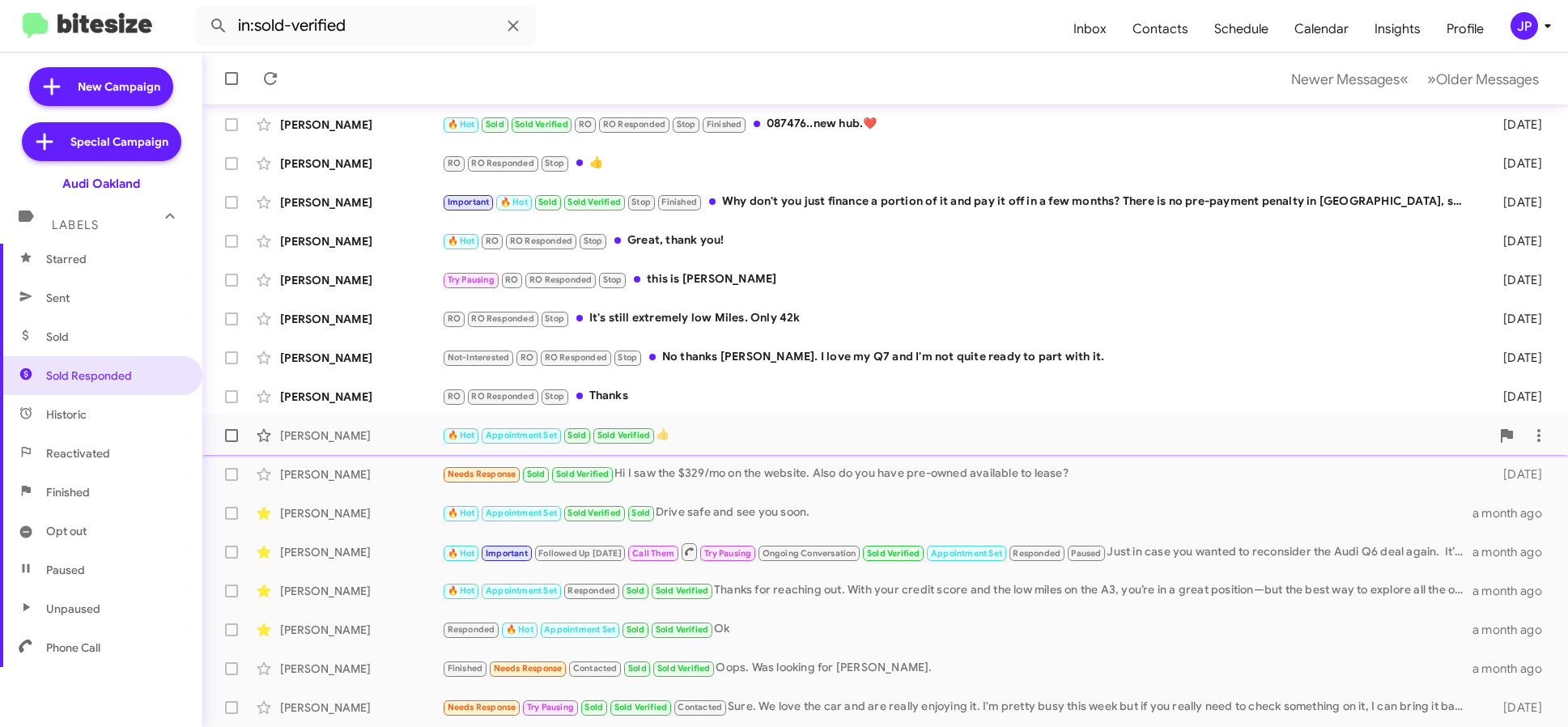
click at [730, 443] on div "🔥 Hot Appointment Set Sold Sold Verified 👍" at bounding box center [966, 436] width 1049 height 19
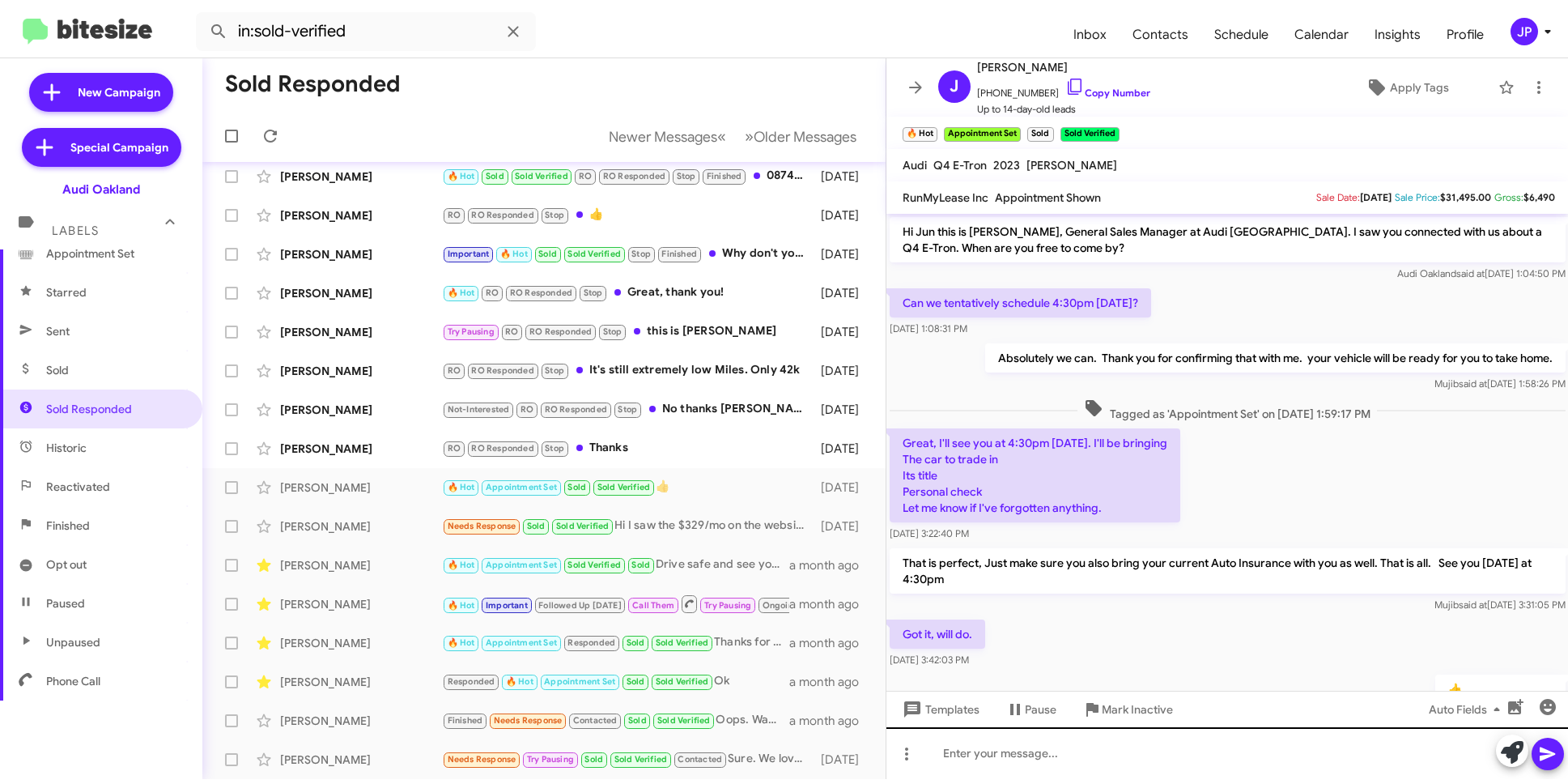
scroll to position [156, 0]
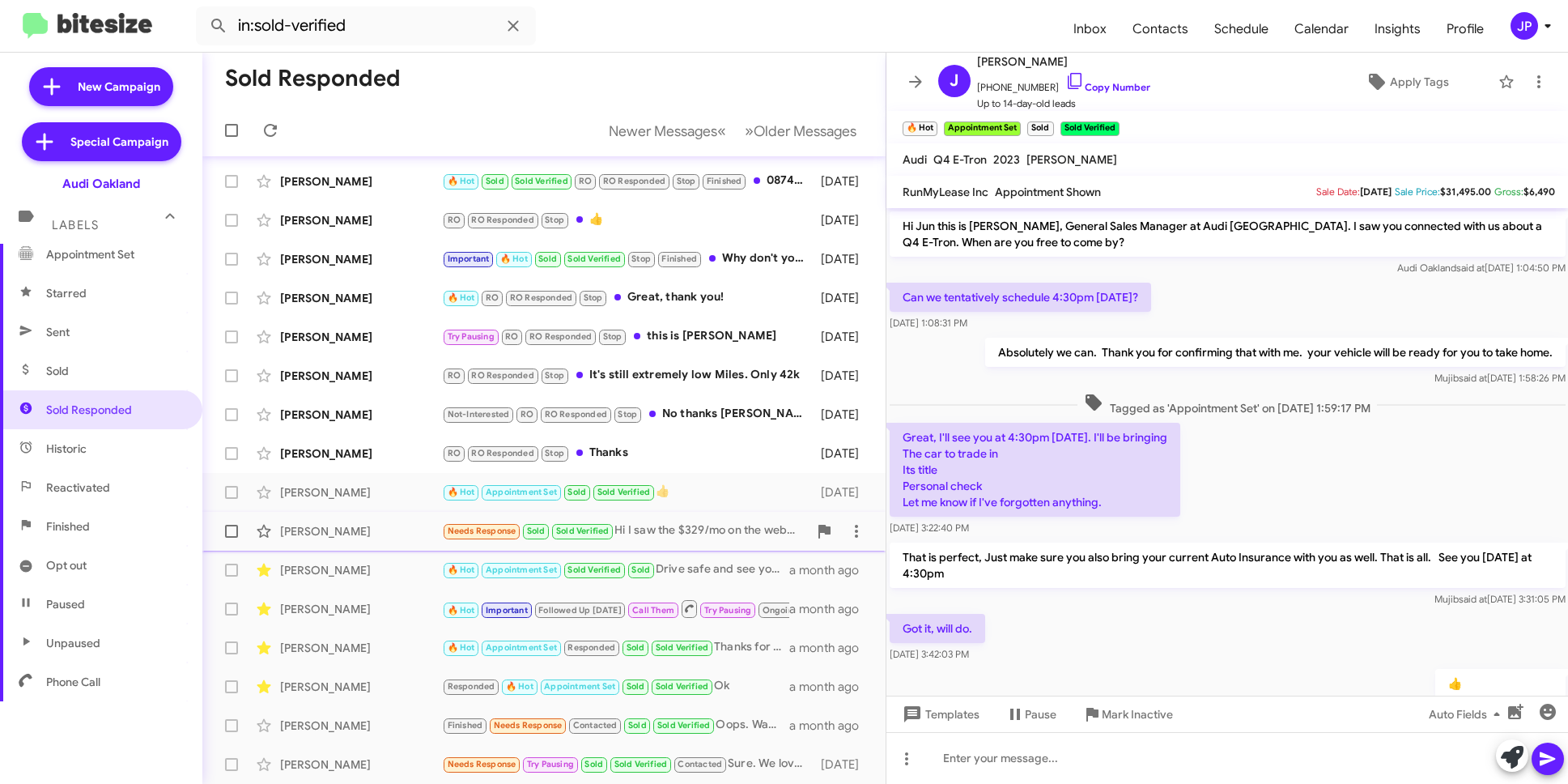
click at [326, 538] on div "Carele Crespo" at bounding box center [361, 531] width 162 height 16
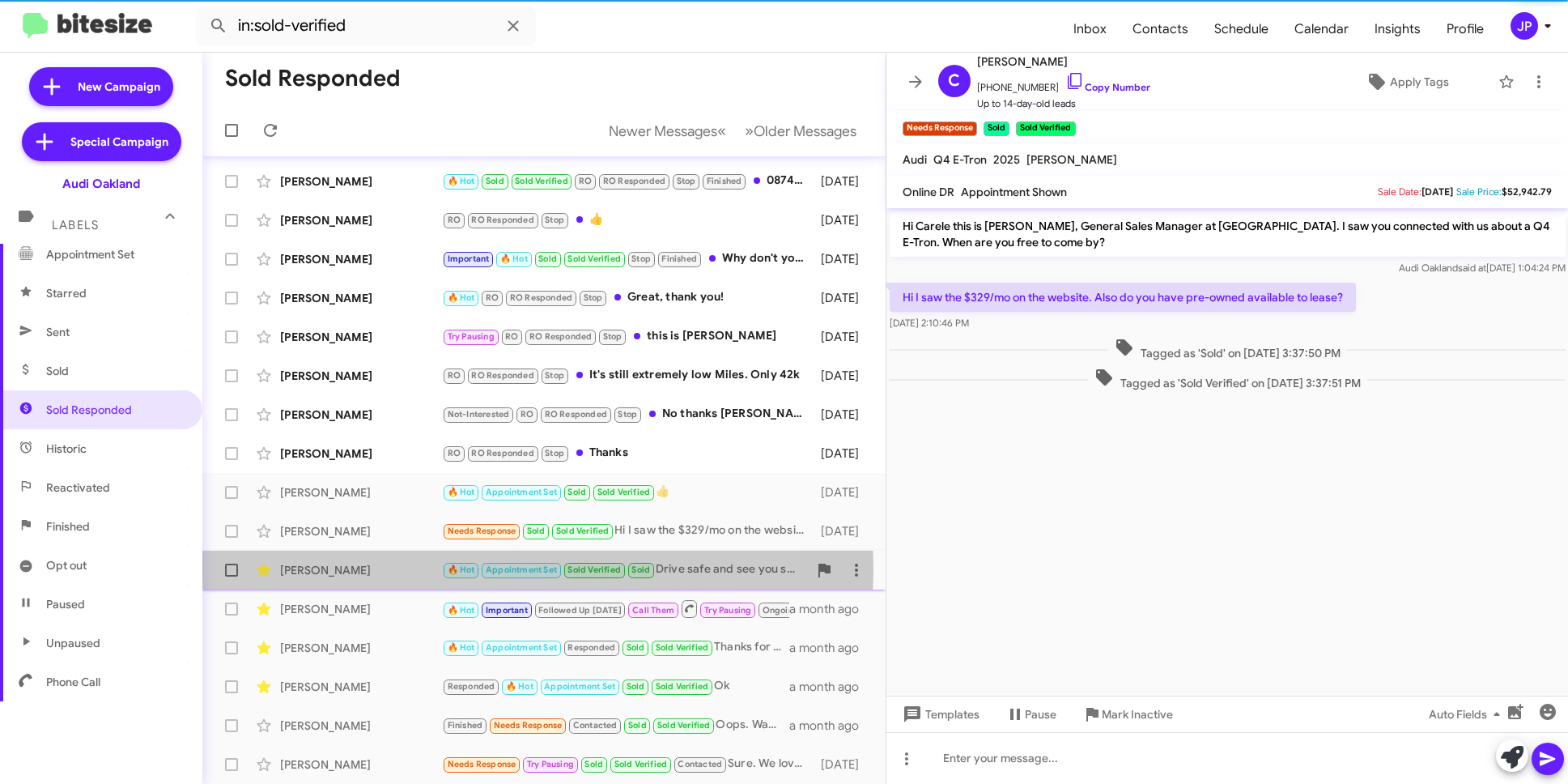
click at [323, 572] on div "Rhitney Lawrence" at bounding box center [361, 570] width 162 height 16
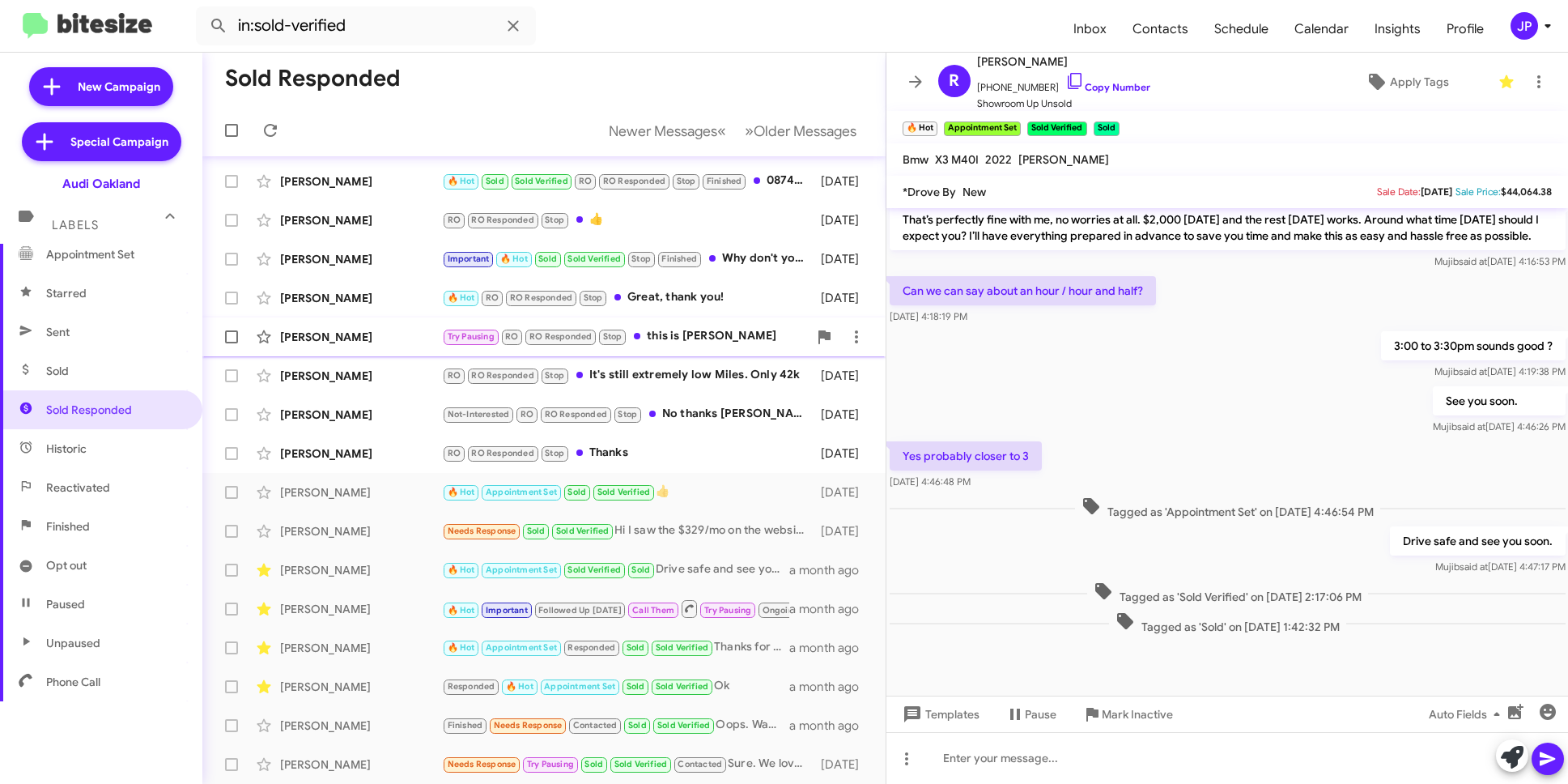
scroll to position [2416, 0]
click at [1541, 36] on span "JP" at bounding box center [1534, 26] width 48 height 27
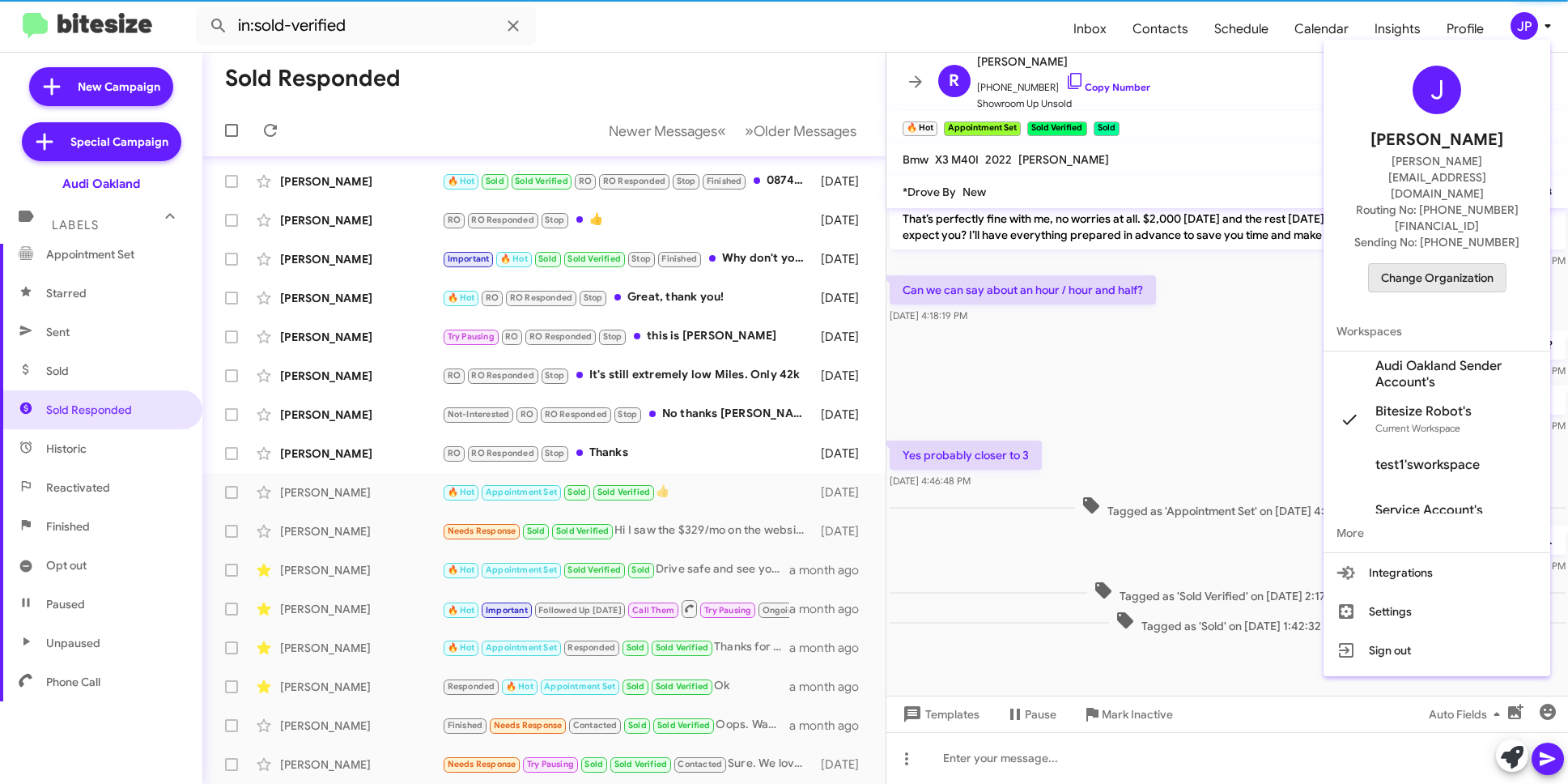
click at [1433, 264] on span "Change Organization" at bounding box center [1437, 278] width 113 height 27
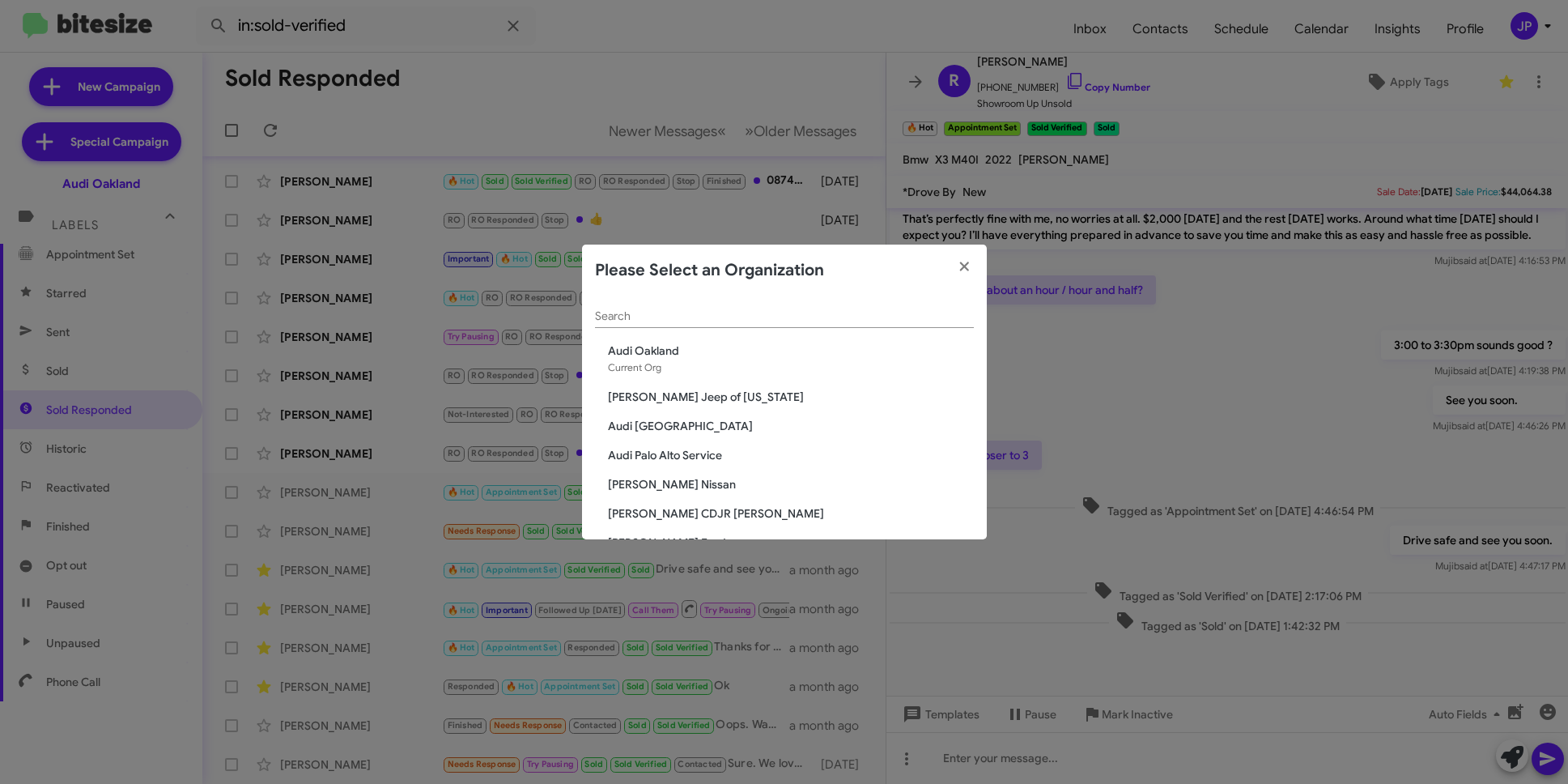
click at [687, 316] on input "Search" at bounding box center [784, 317] width 379 height 13
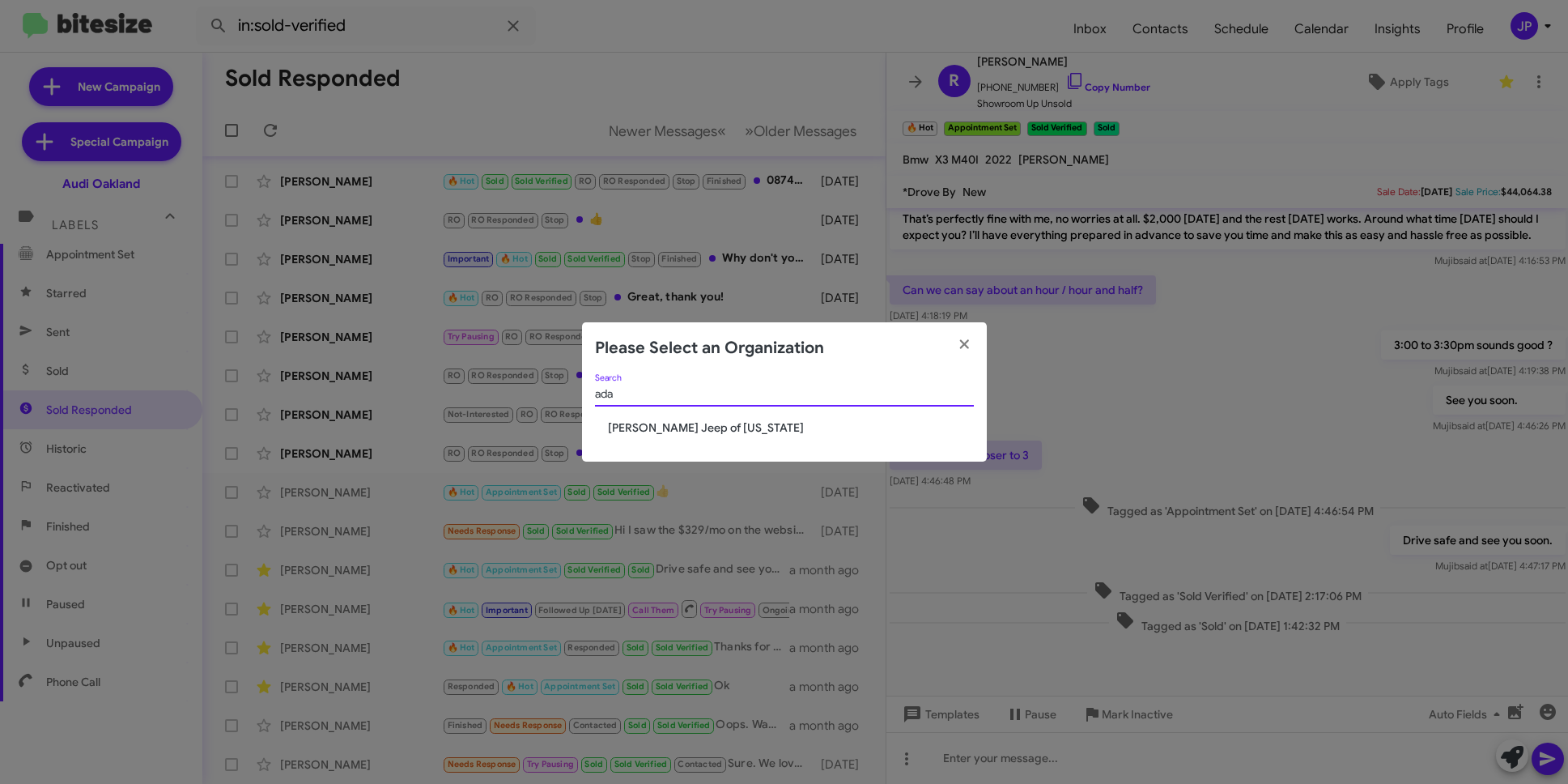
type input "ada"
click at [674, 425] on span "[PERSON_NAME] Jeep of [US_STATE]" at bounding box center [791, 428] width 366 height 16
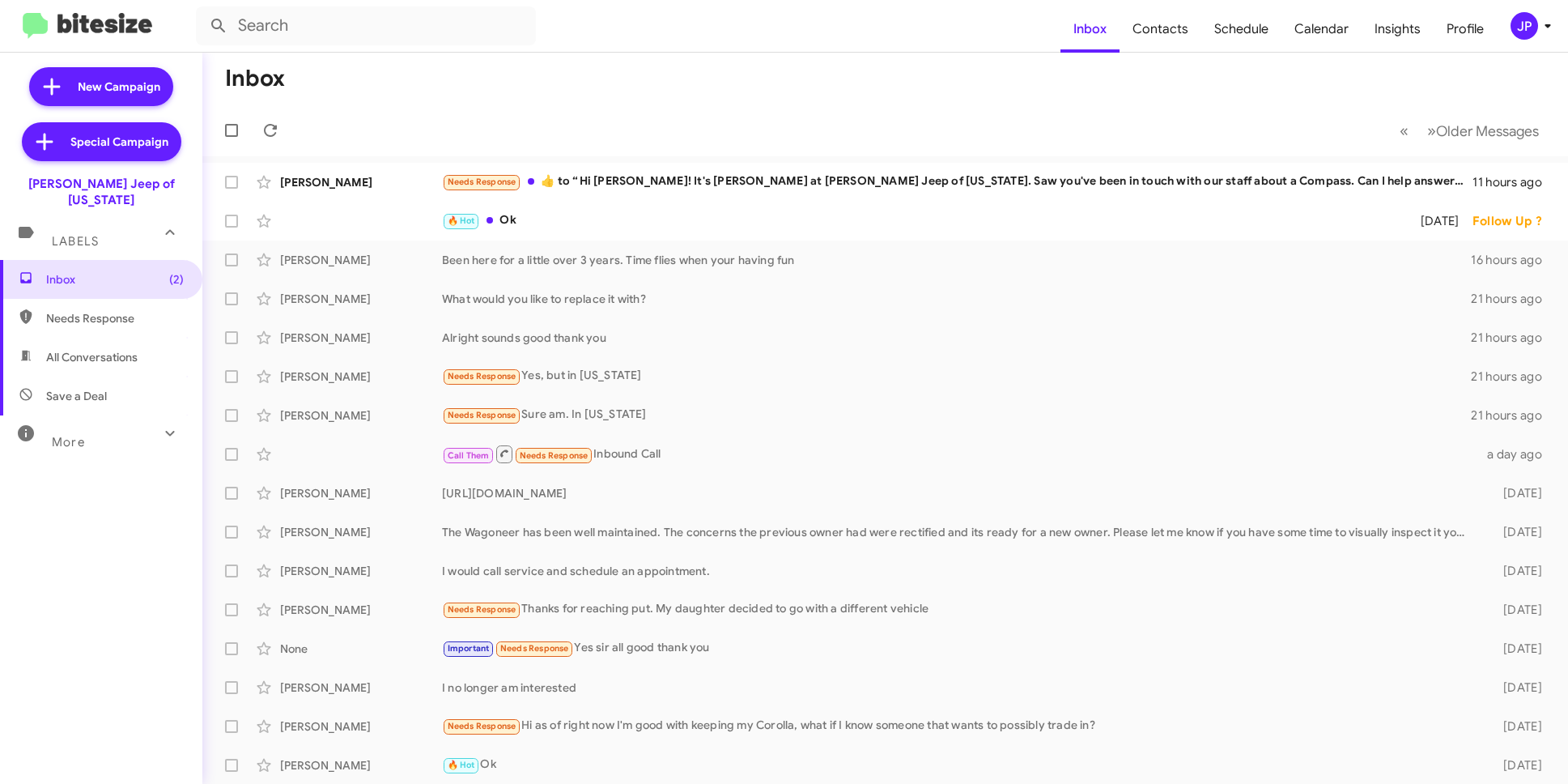
click at [653, 61] on mat-toolbar-row "Inbox" at bounding box center [886, 79] width 1366 height 52
click at [391, 29] on input "text" at bounding box center [366, 26] width 340 height 39
click at [203, 9] on button at bounding box center [219, 26] width 32 height 32
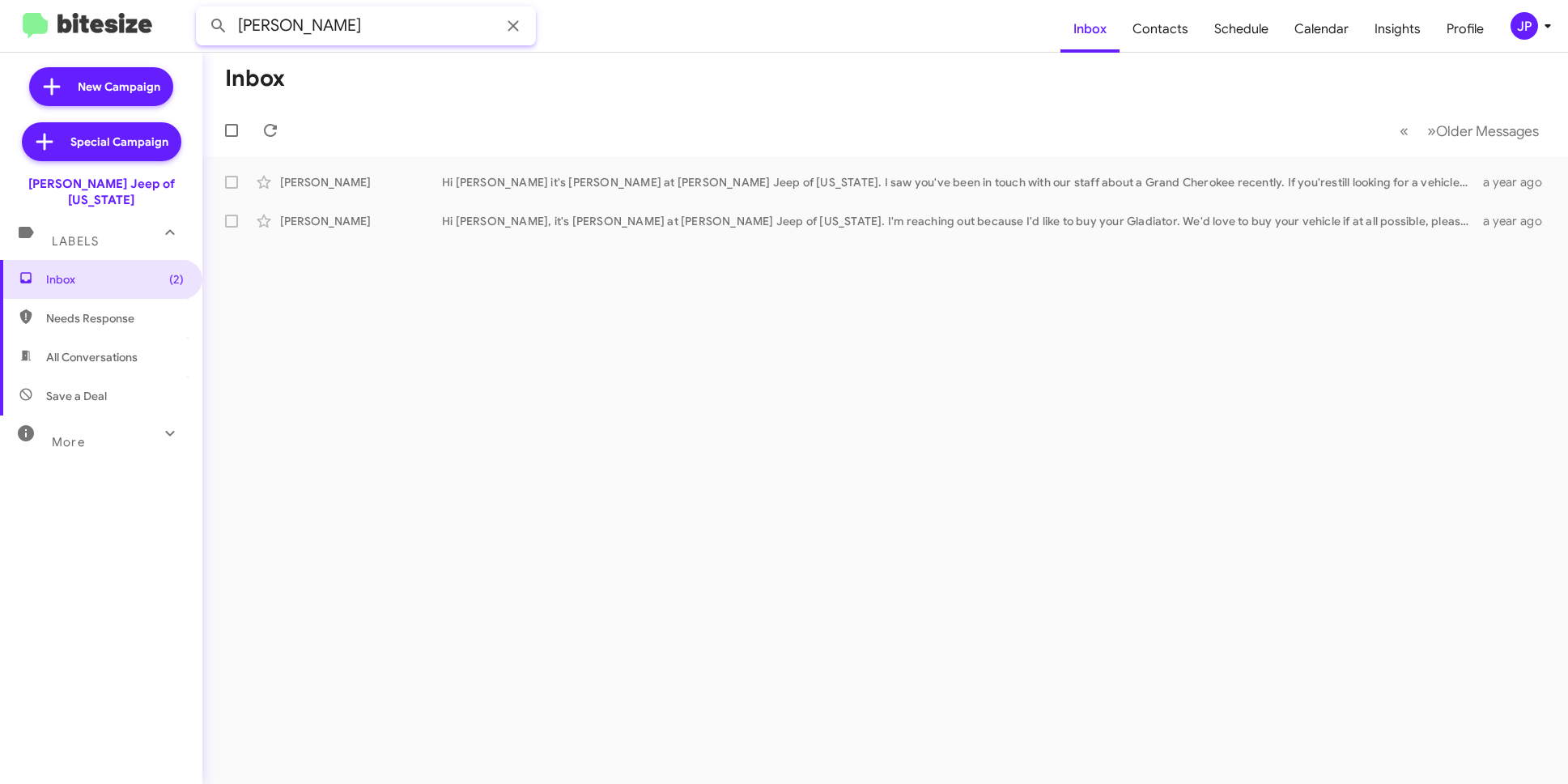
click at [351, 32] on input "Charles Payne" at bounding box center [366, 26] width 340 height 39
click at [352, 31] on input "Charles Payne" at bounding box center [366, 26] width 340 height 39
type input "4103822008"
click at [203, 9] on button at bounding box center [219, 26] width 32 height 32
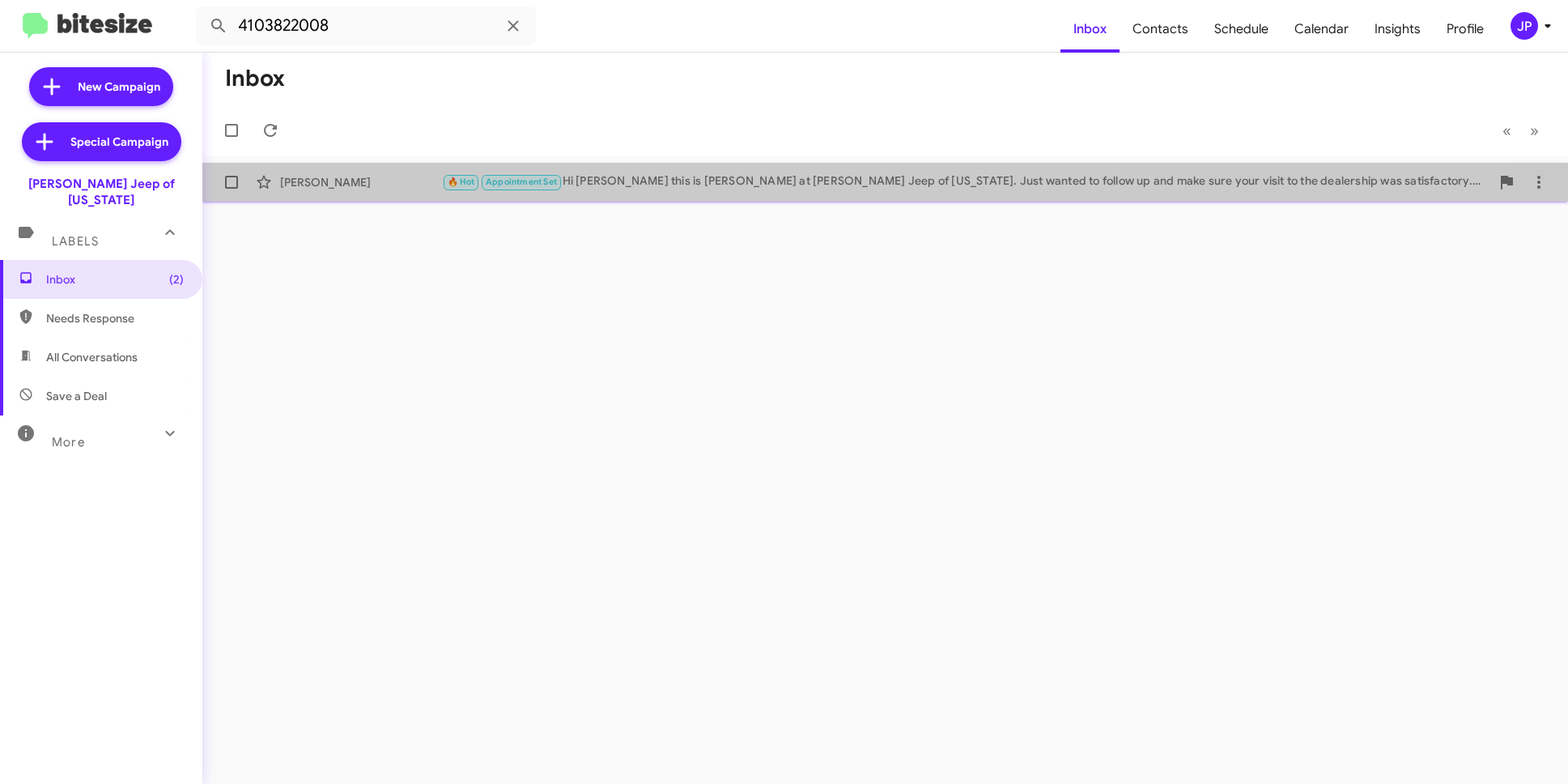
click at [718, 174] on div "🔥 Hot Appointment Set Hi Charles this is Chuck Jenkins at Adams Jeep of Marylan…" at bounding box center [966, 182] width 1049 height 19
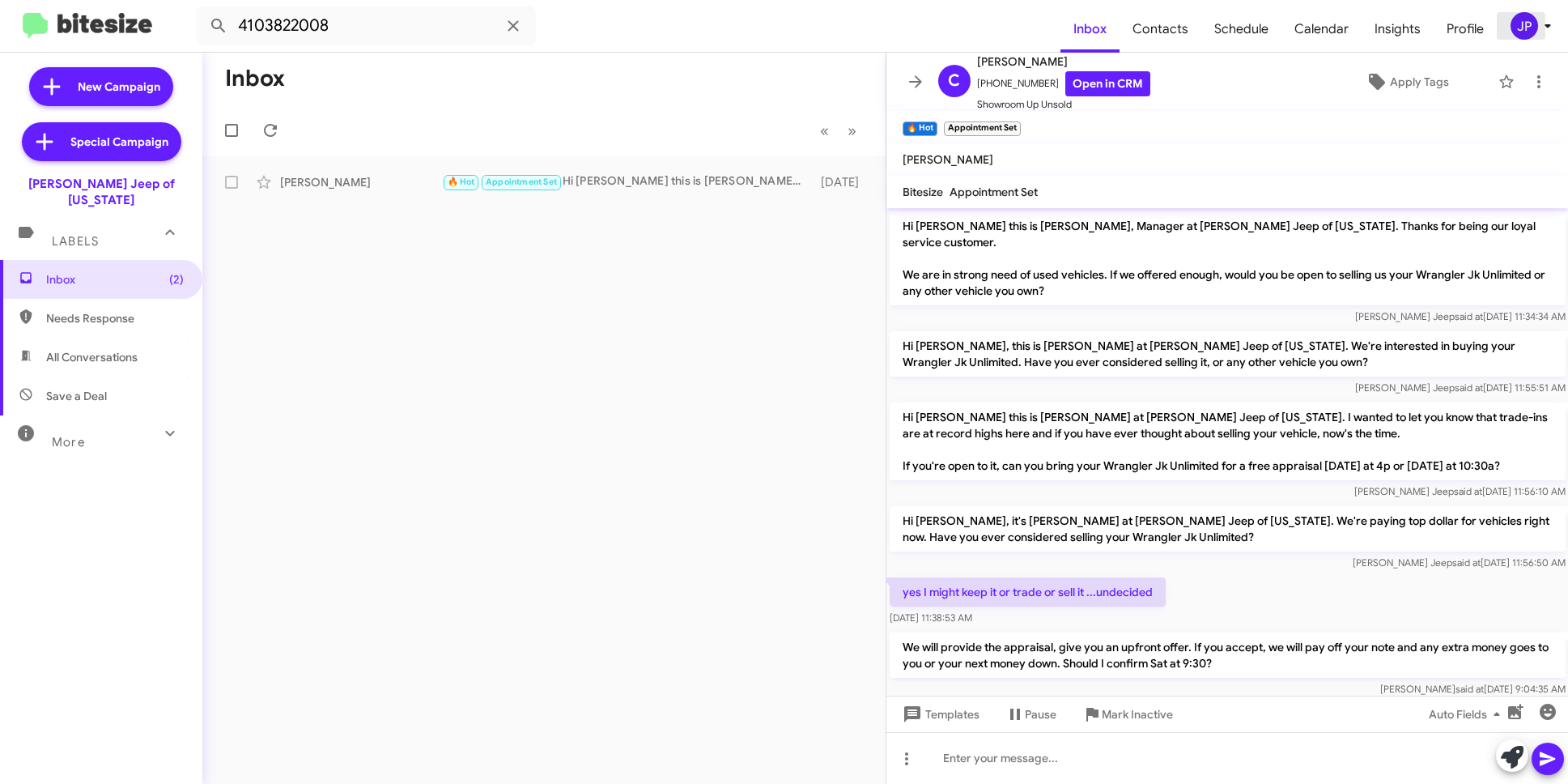
click at [1510, 18] on span "JP" at bounding box center [1534, 26] width 48 height 27
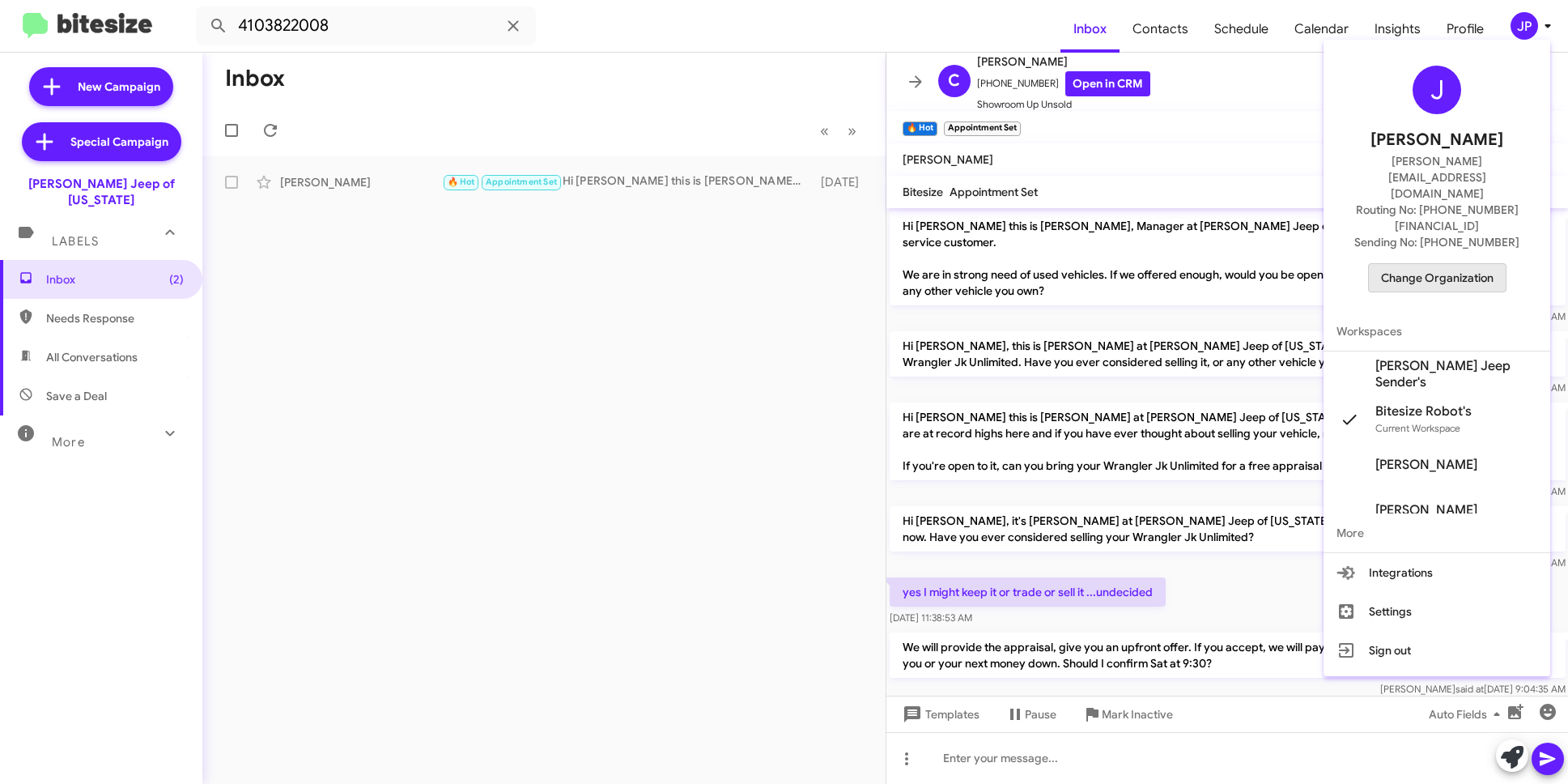
click at [1451, 264] on span "Change Organization" at bounding box center [1437, 278] width 113 height 27
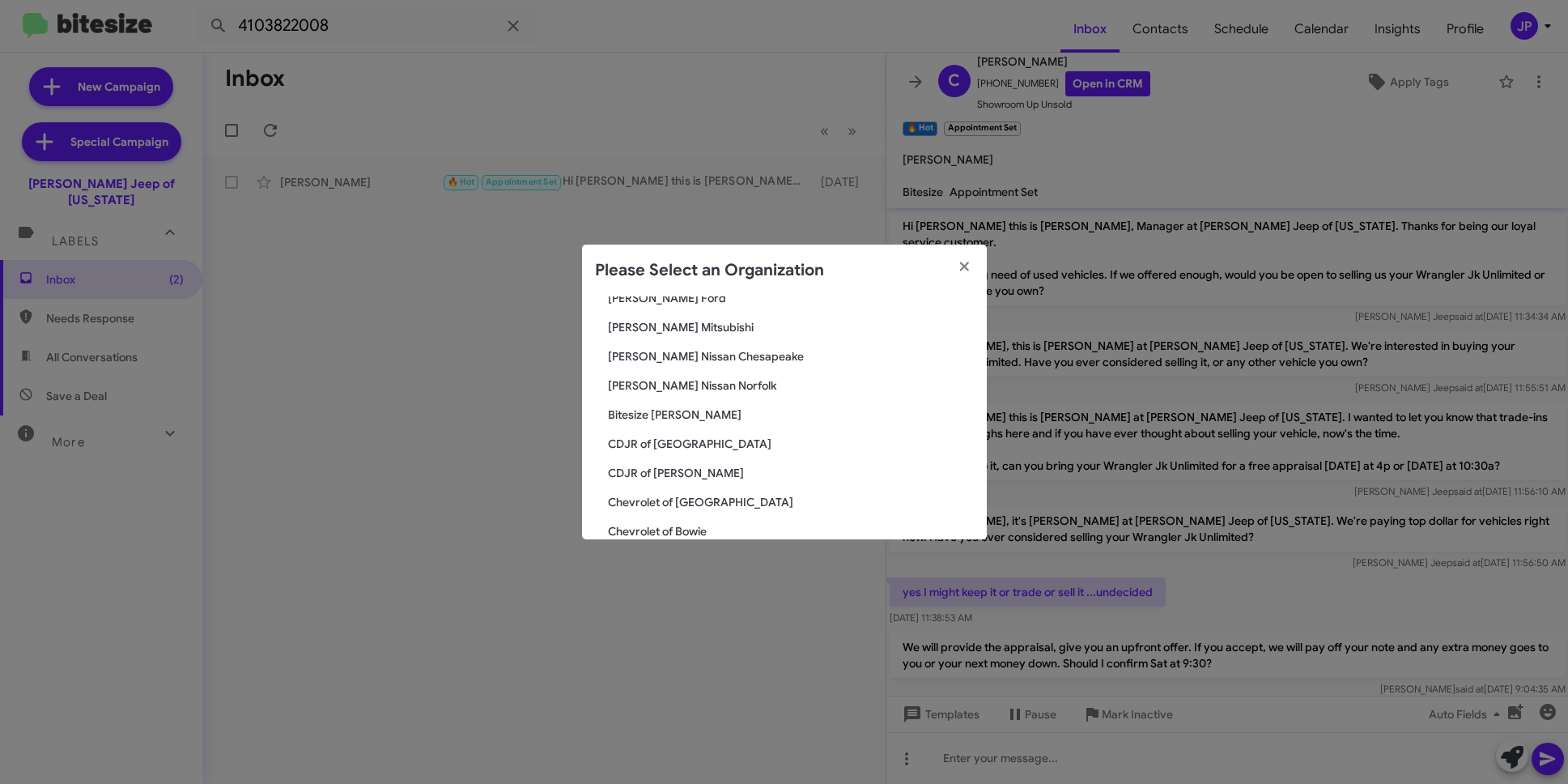
scroll to position [253, 0]
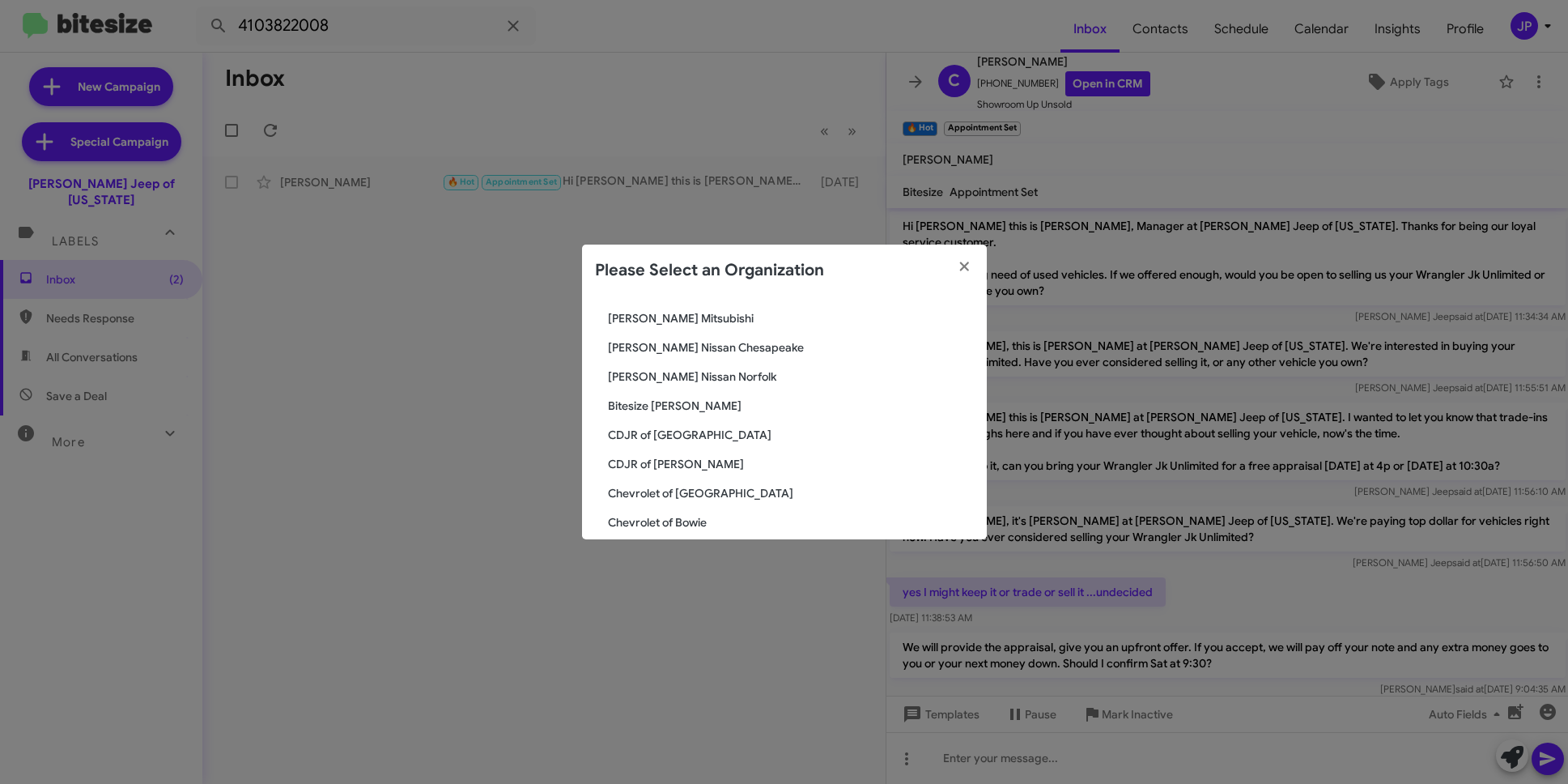
click at [691, 442] on span "CDJR of [GEOGRAPHIC_DATA]" at bounding box center [791, 434] width 366 height 16
click at [693, 436] on span "CDJR of [GEOGRAPHIC_DATA]" at bounding box center [791, 434] width 366 height 16
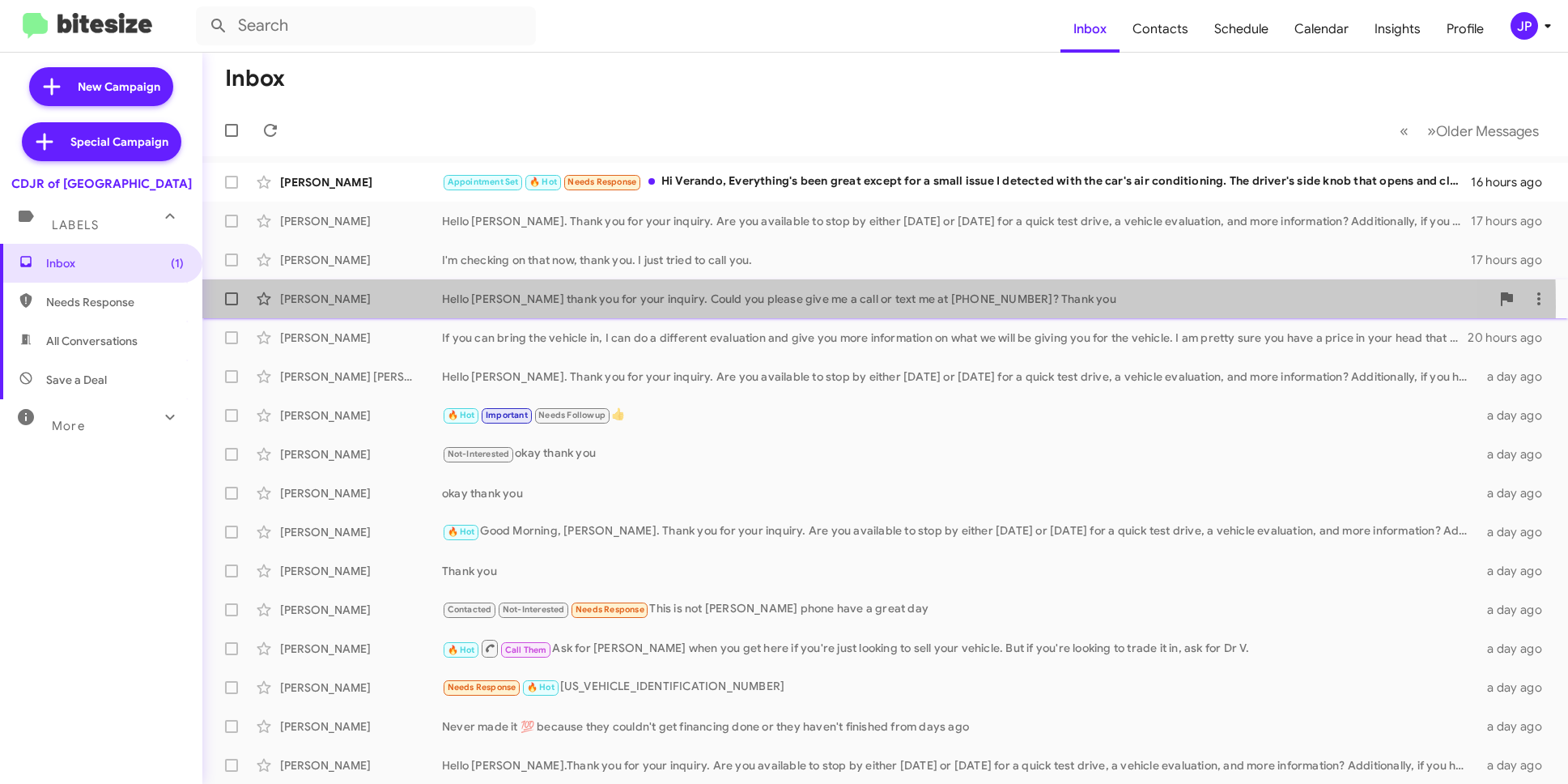
click at [488, 307] on div "[PERSON_NAME] Hello [PERSON_NAME] thank you for your inquiry. Could you please …" at bounding box center [885, 299] width 1340 height 32
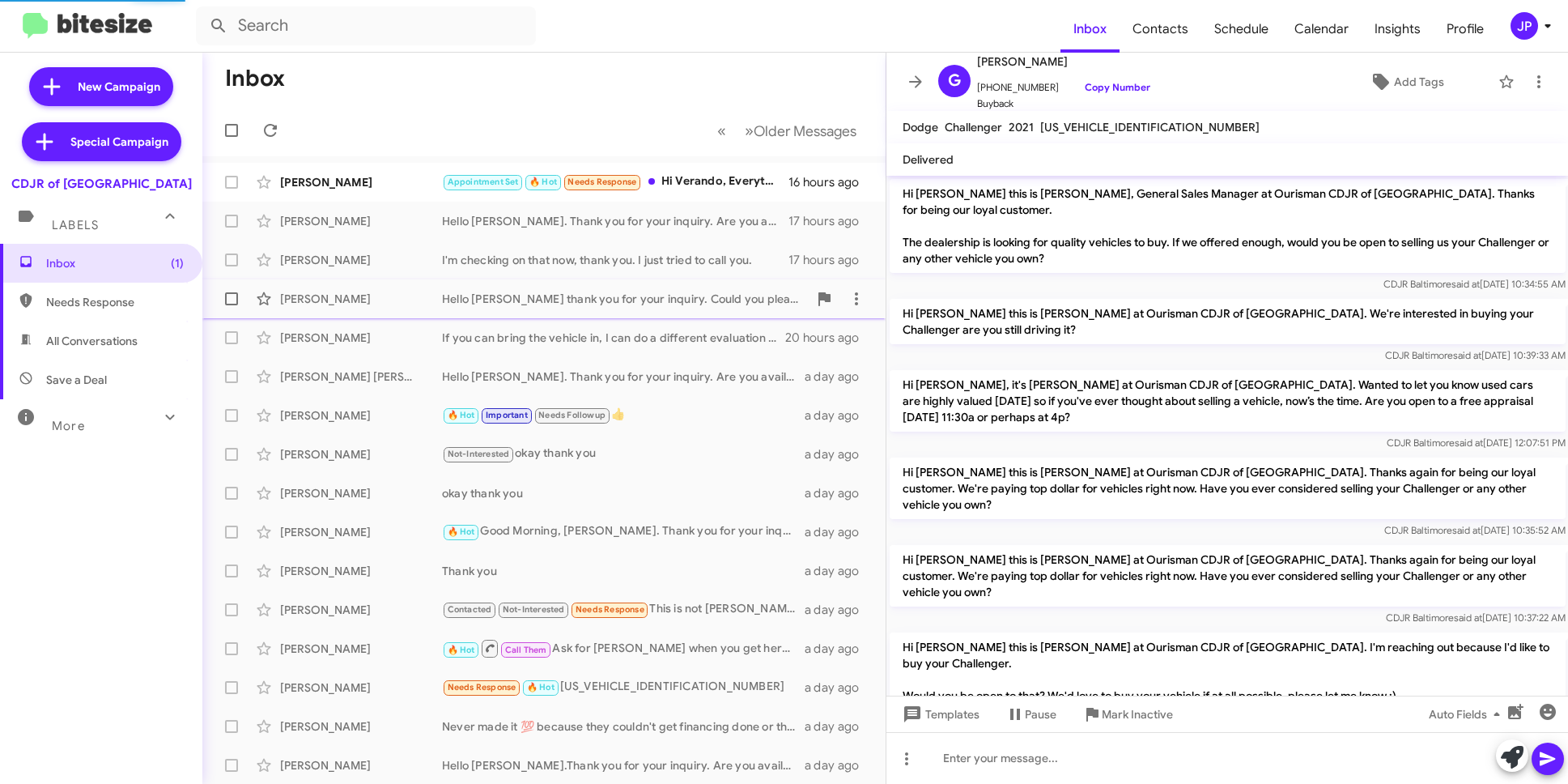
scroll to position [223, 0]
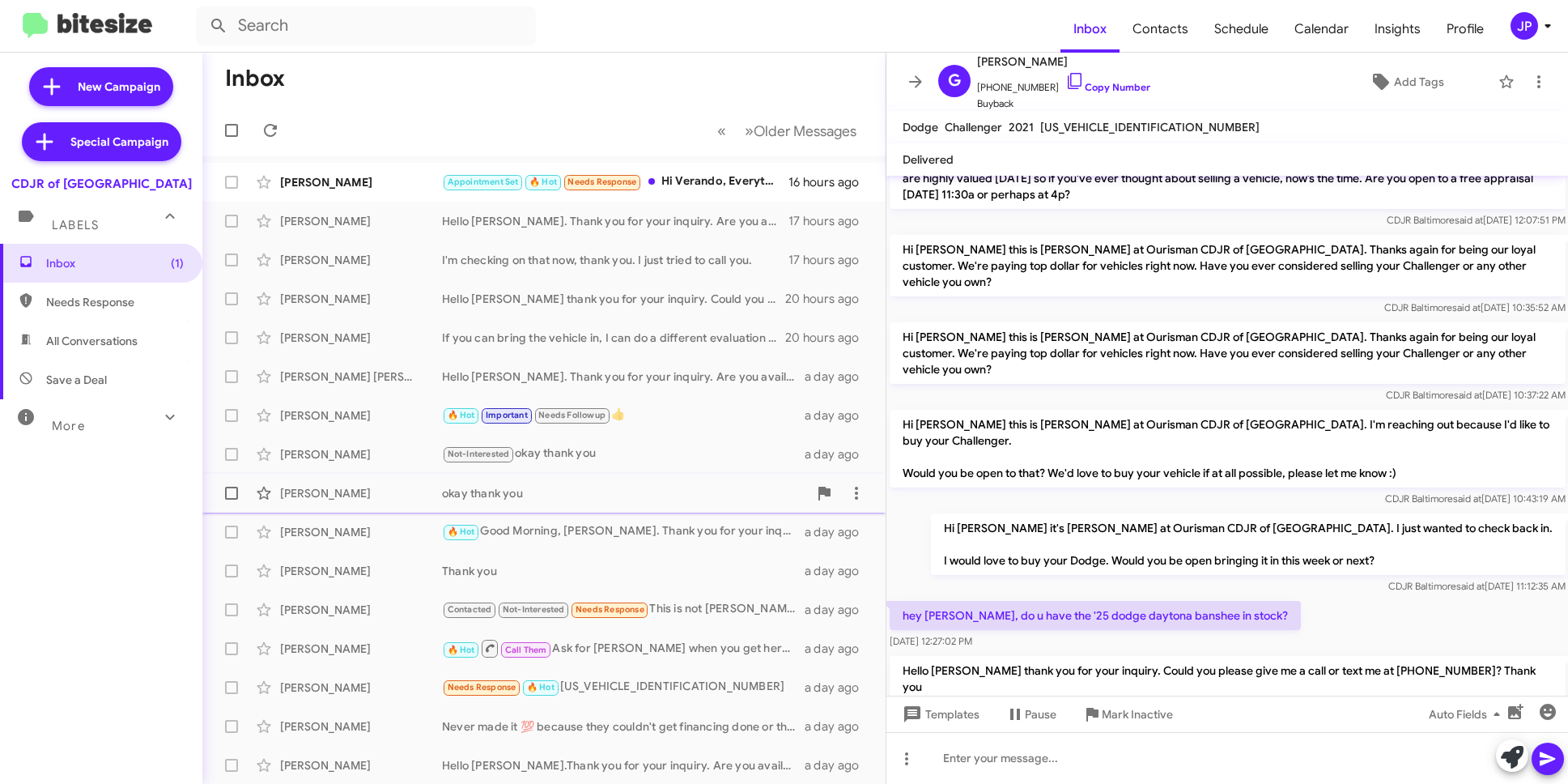
click at [496, 491] on div "okay thank you" at bounding box center [625, 493] width 366 height 16
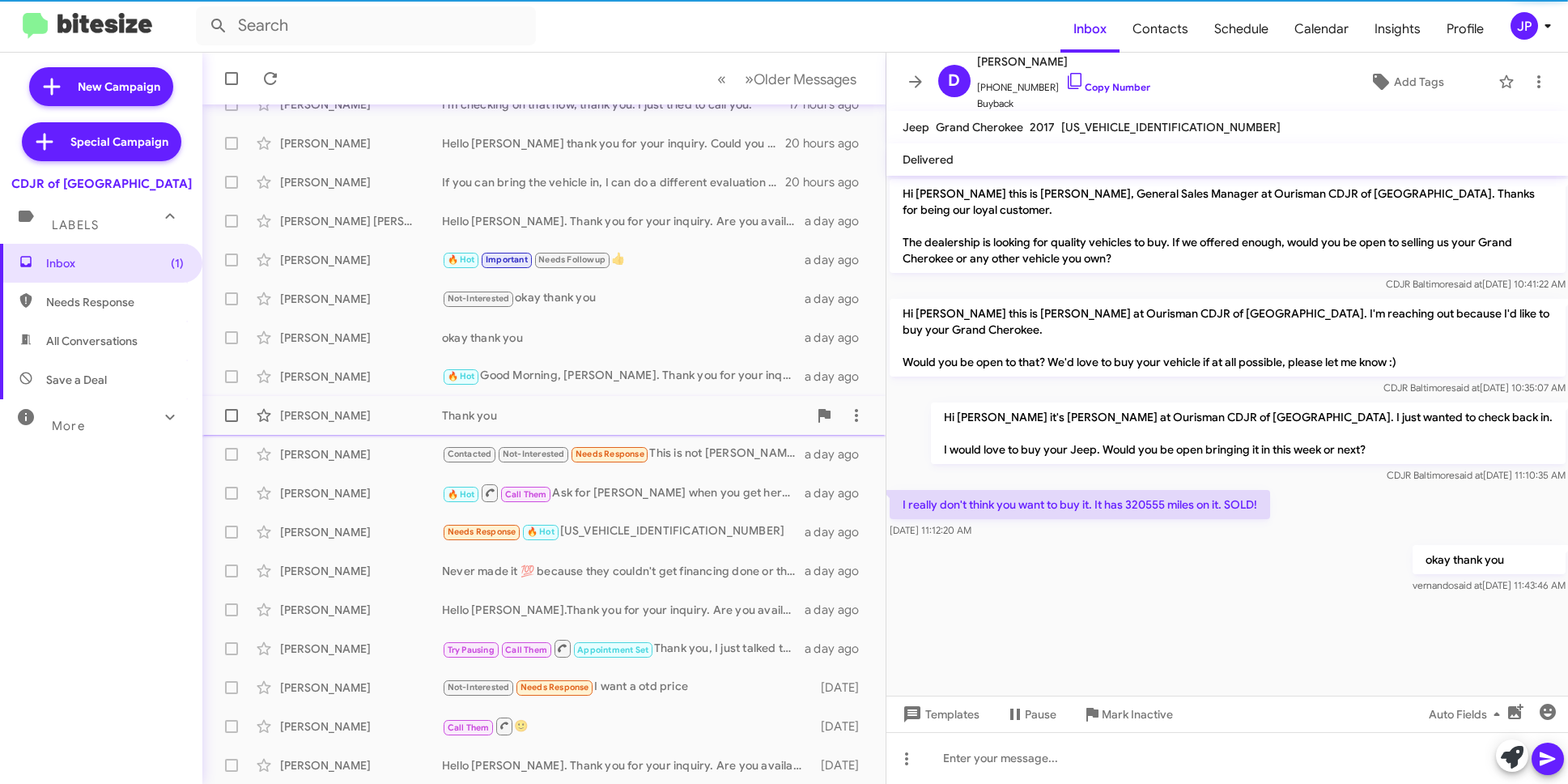
scroll to position [156, 0]
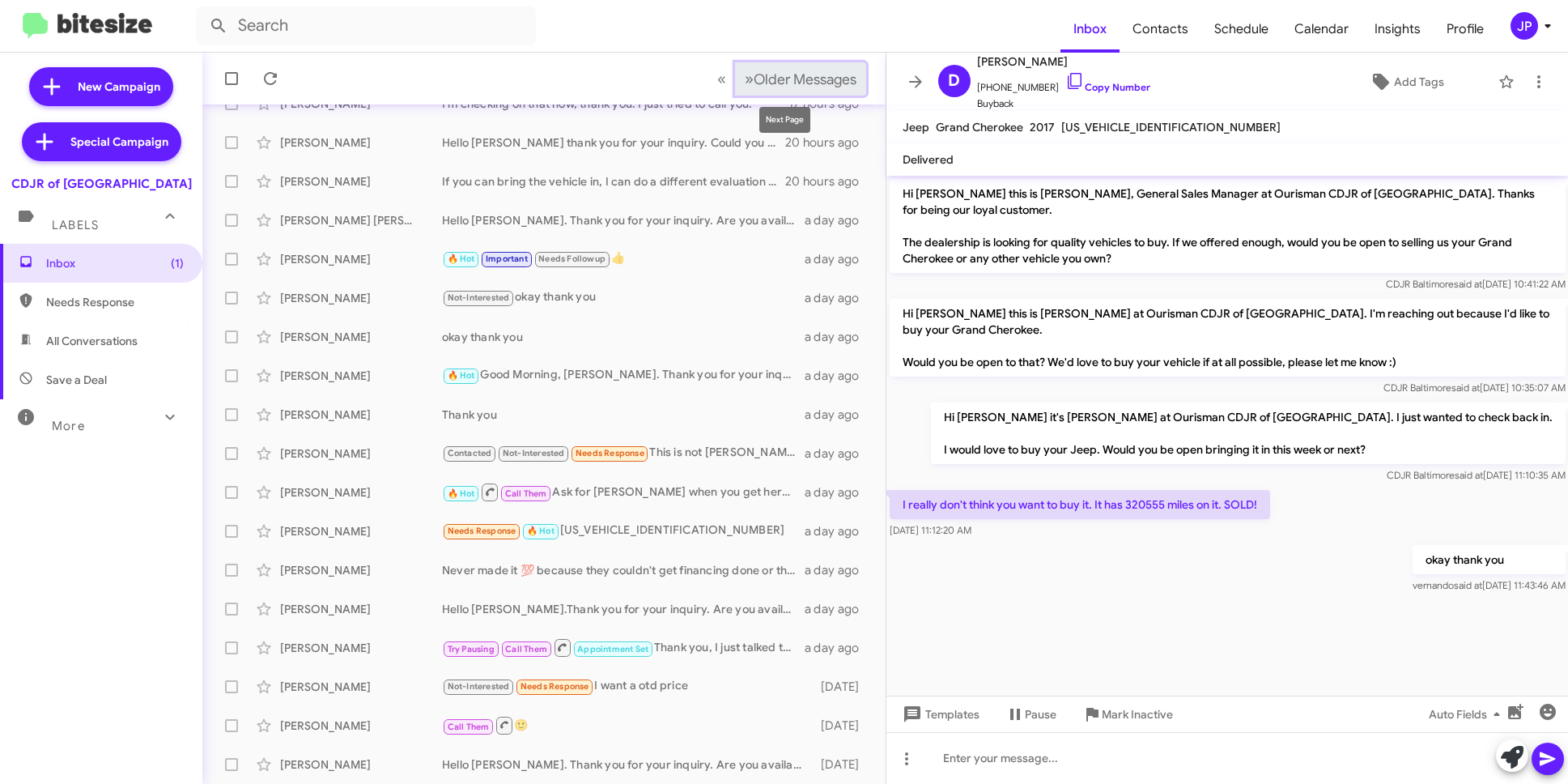
click at [755, 82] on span "Older Messages" at bounding box center [805, 79] width 103 height 18
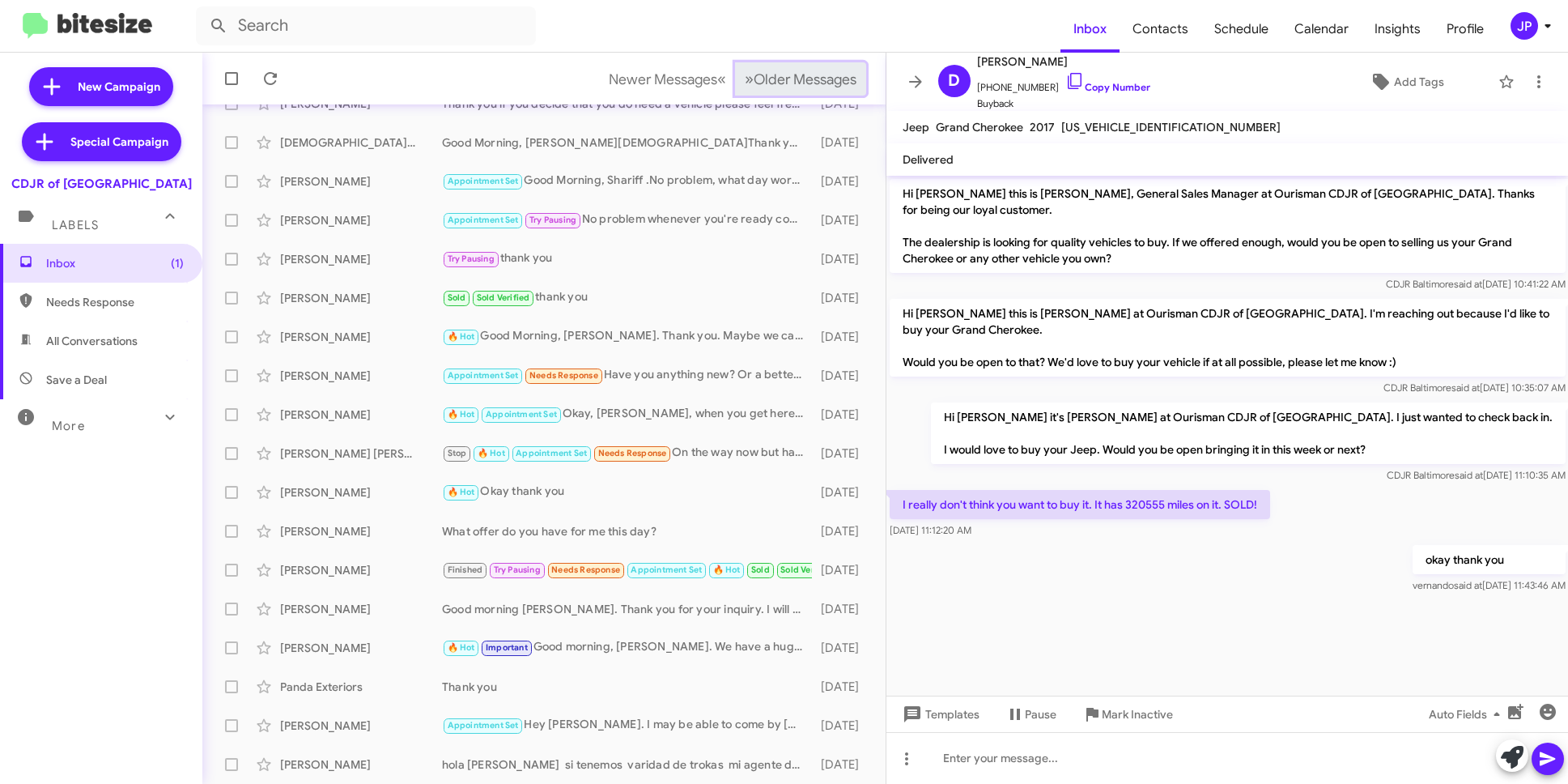
click at [756, 82] on span "Older Messages" at bounding box center [805, 79] width 103 height 18
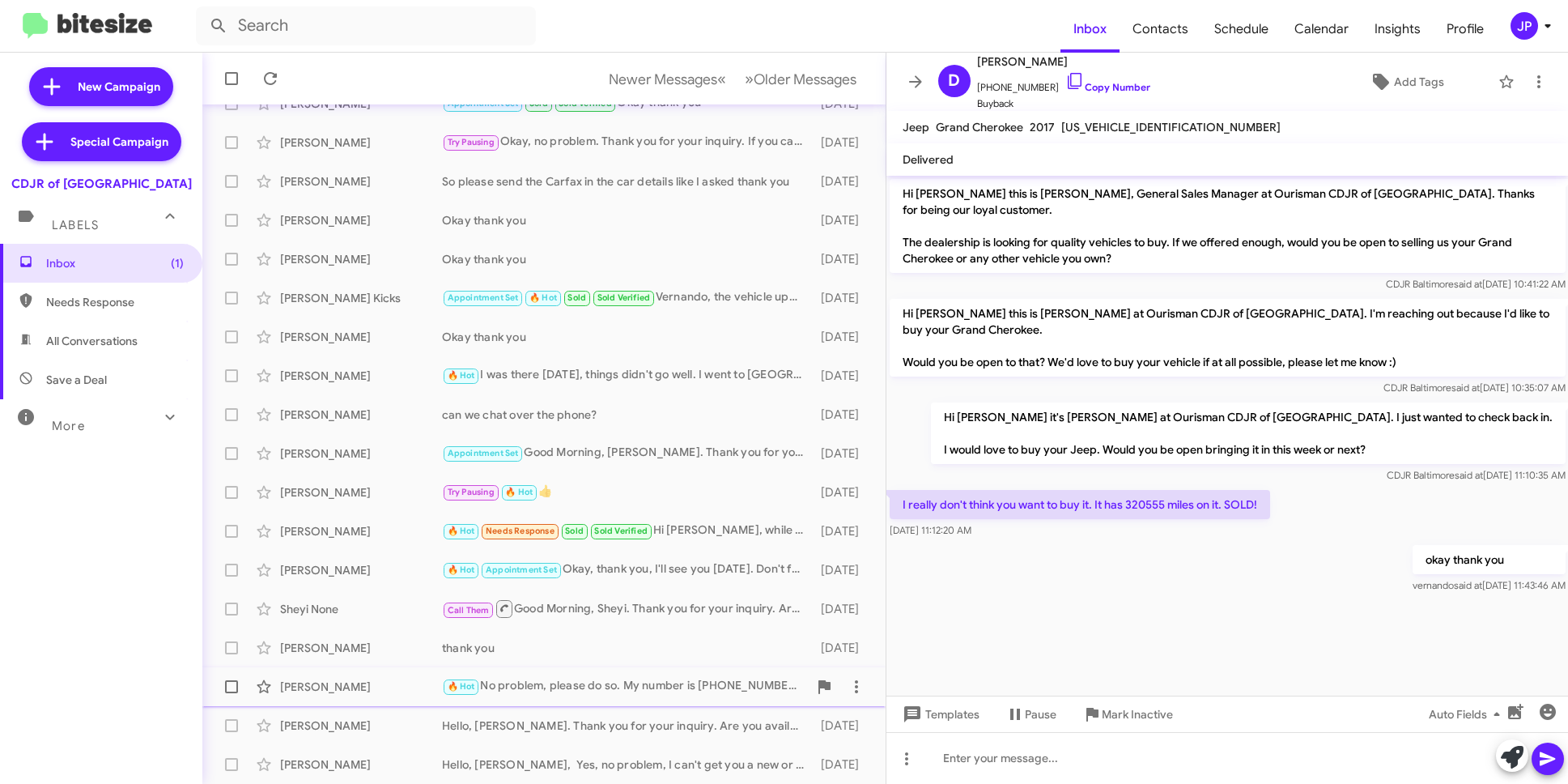
click at [692, 688] on div "🔥 Hot No problem, please do so. My number is [PHONE_NUMBER]. [PERSON_NAME], the…" at bounding box center [625, 686] width 366 height 19
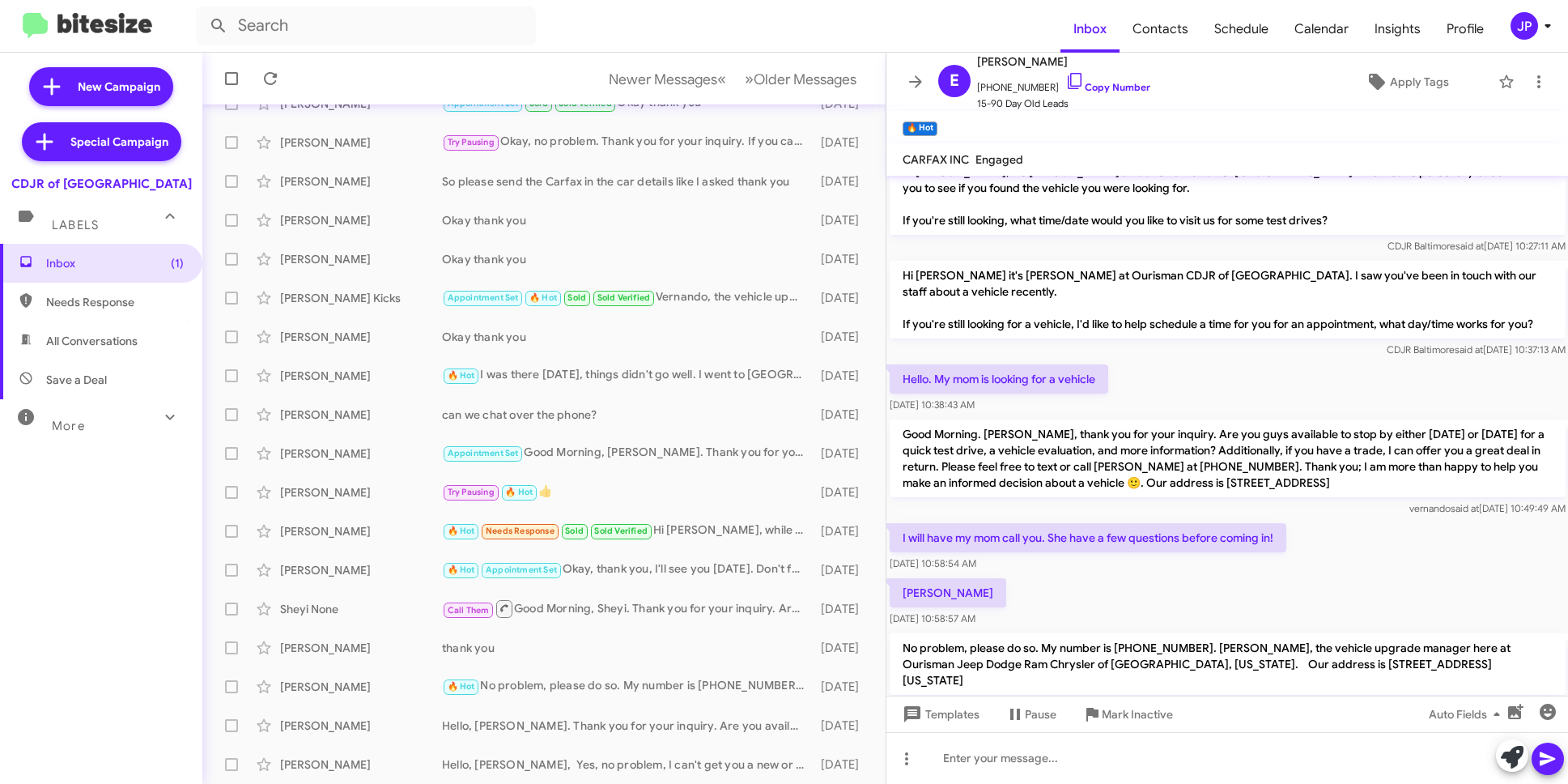
scroll to position [477, 0]
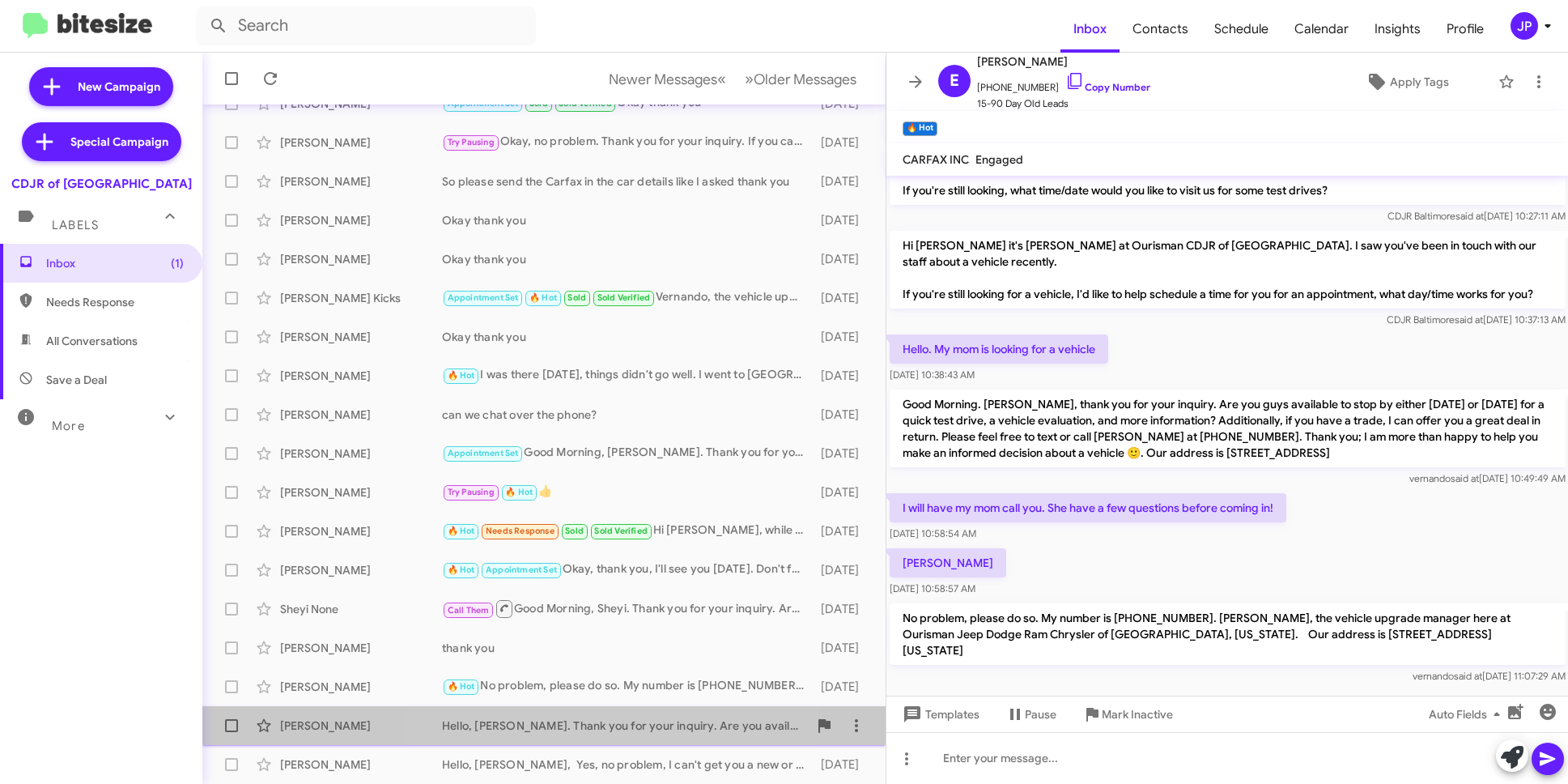
click at [608, 710] on div "[PERSON_NAME] Hello, [PERSON_NAME]. Thank you for your inquiry. Are you availab…" at bounding box center [544, 726] width 658 height 32
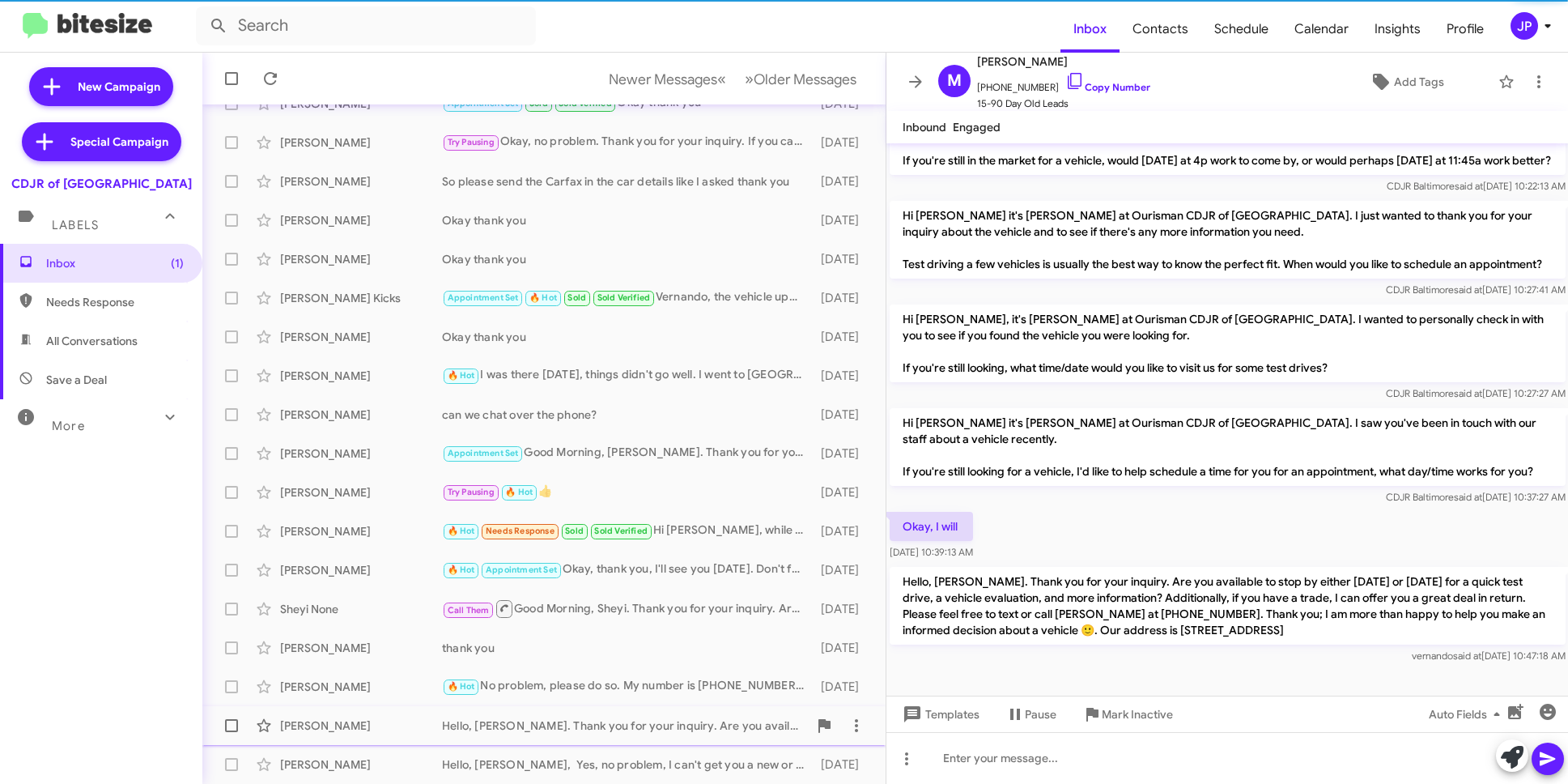
scroll to position [154, 0]
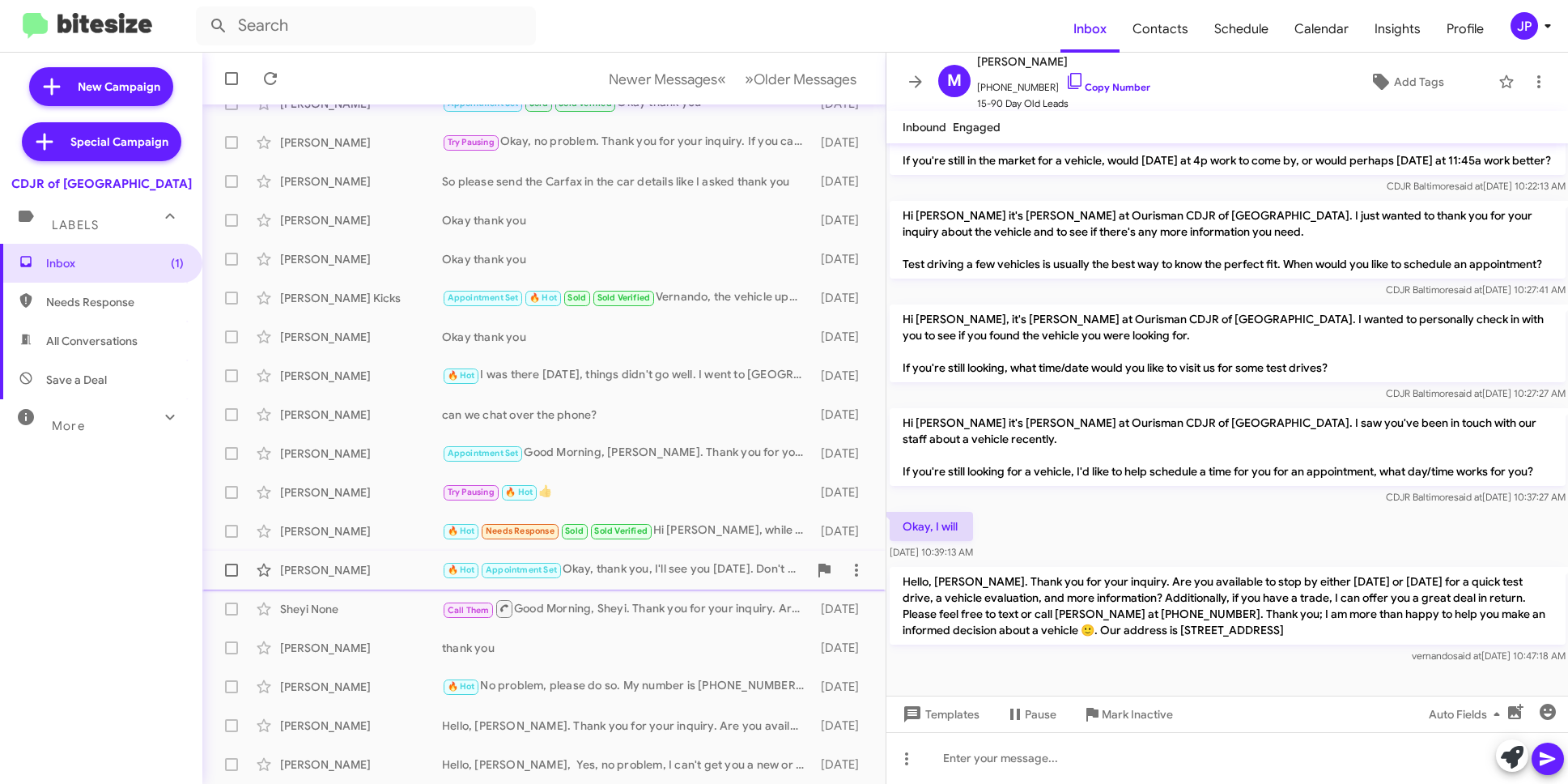
click at [617, 566] on div "🔥 Hot Appointment Set Okay, thank you, I'll see you [DATE]. Don't forget to ask…" at bounding box center [625, 570] width 366 height 19
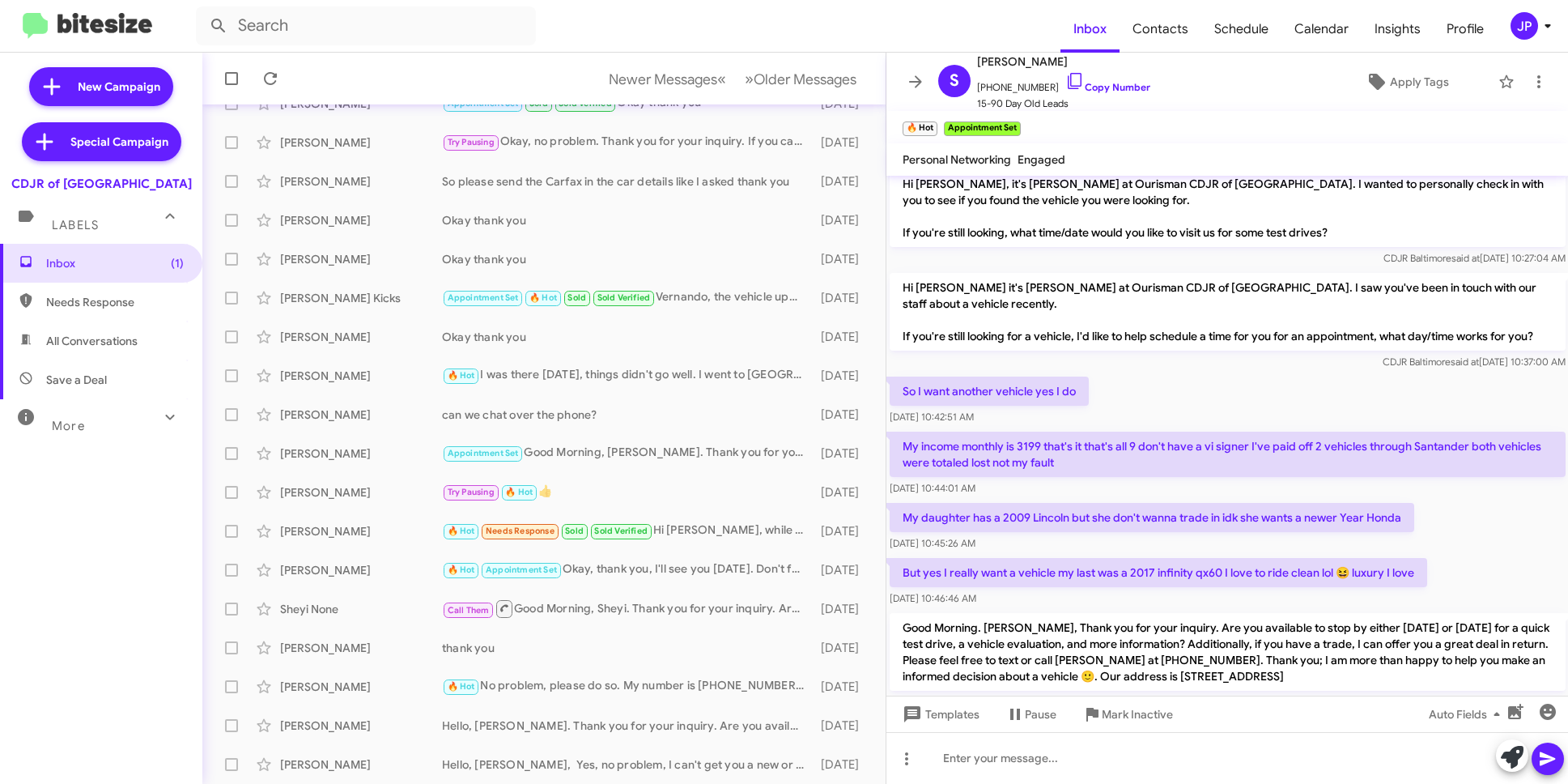
scroll to position [547, 0]
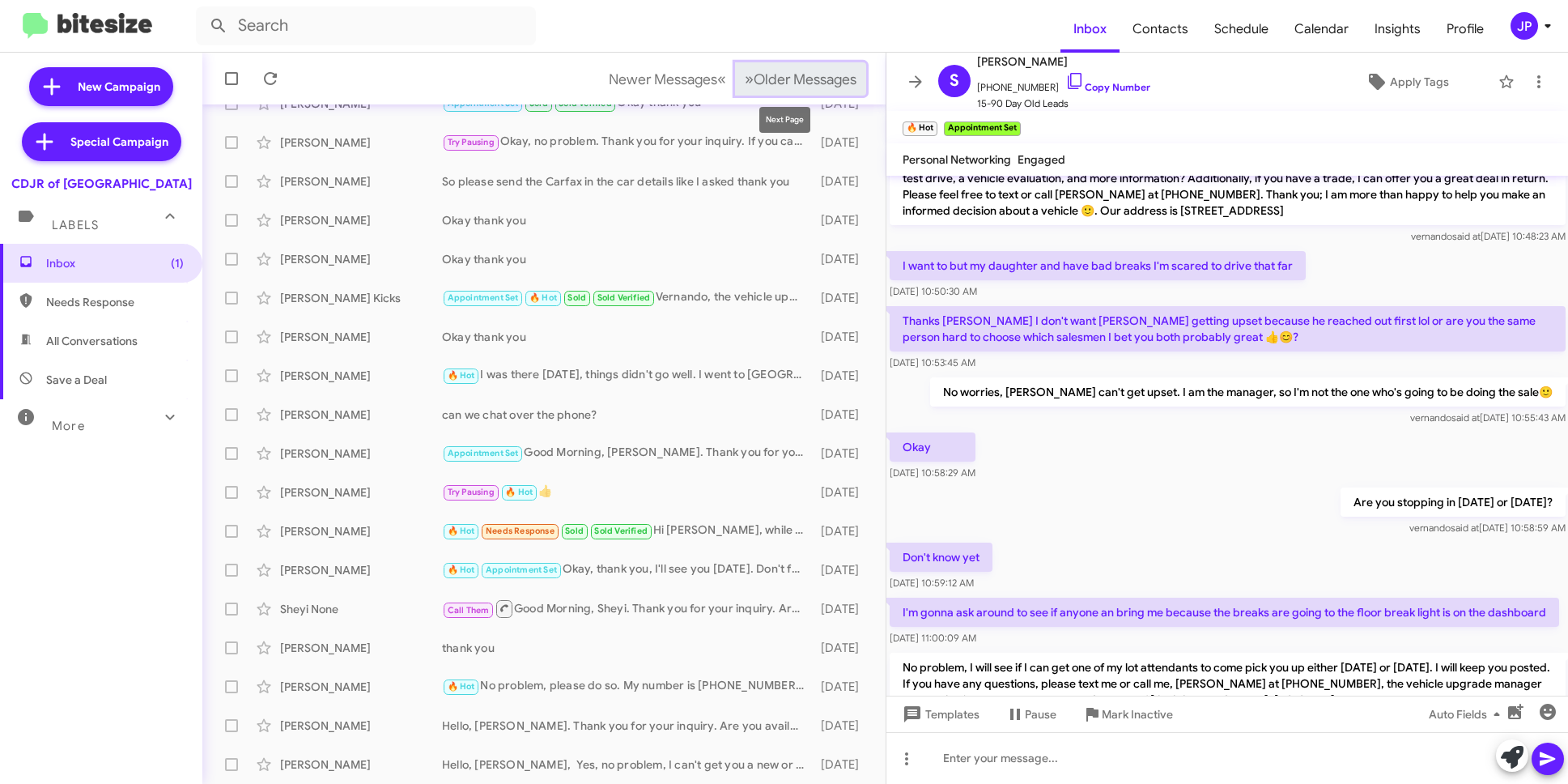
click at [780, 84] on span "Older Messages" at bounding box center [805, 79] width 103 height 18
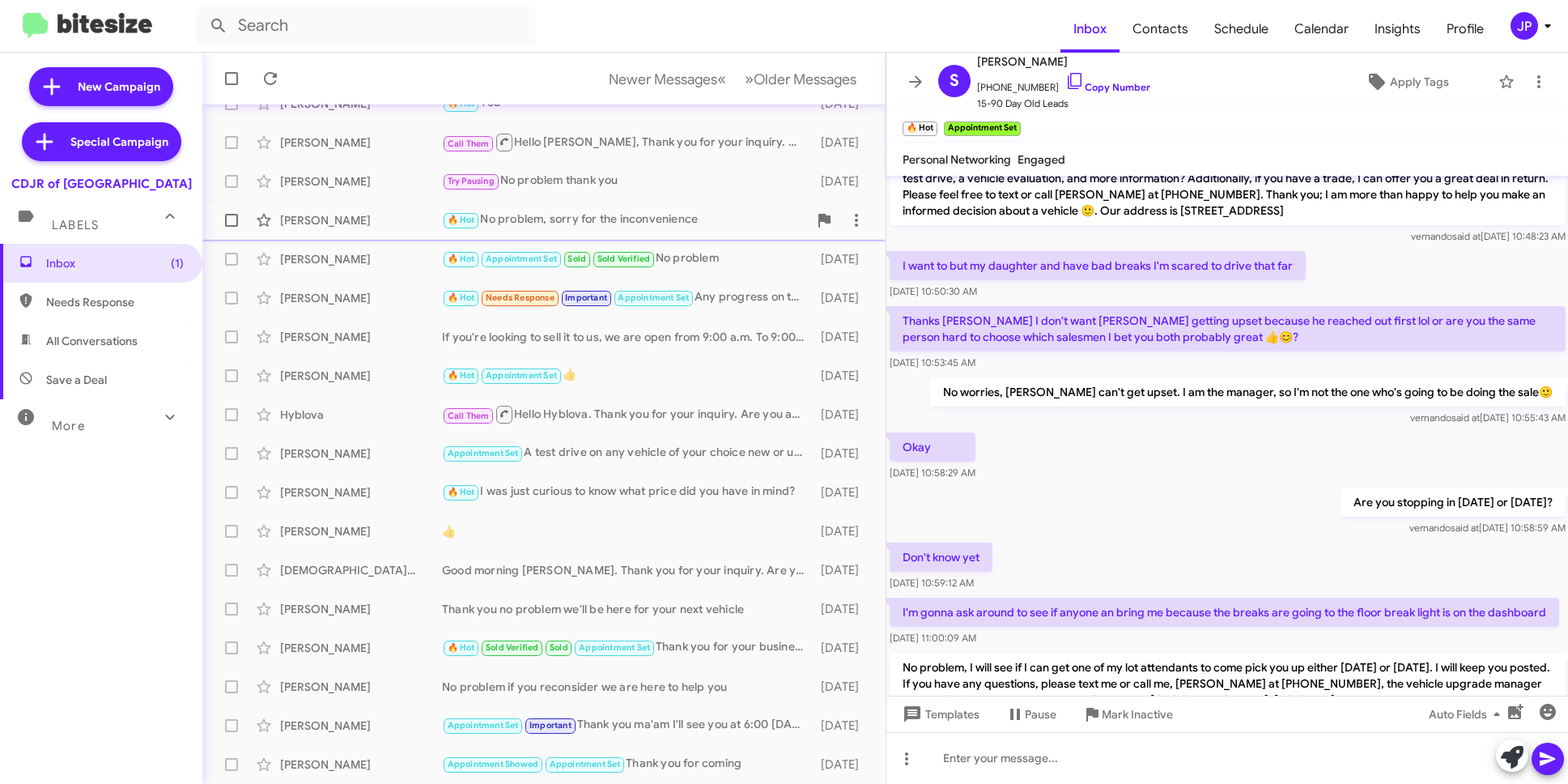
click at [593, 231] on div "[PERSON_NAME] 🔥 Hot No problem, sorry for the inconvenience [DATE]" at bounding box center [544, 220] width 658 height 32
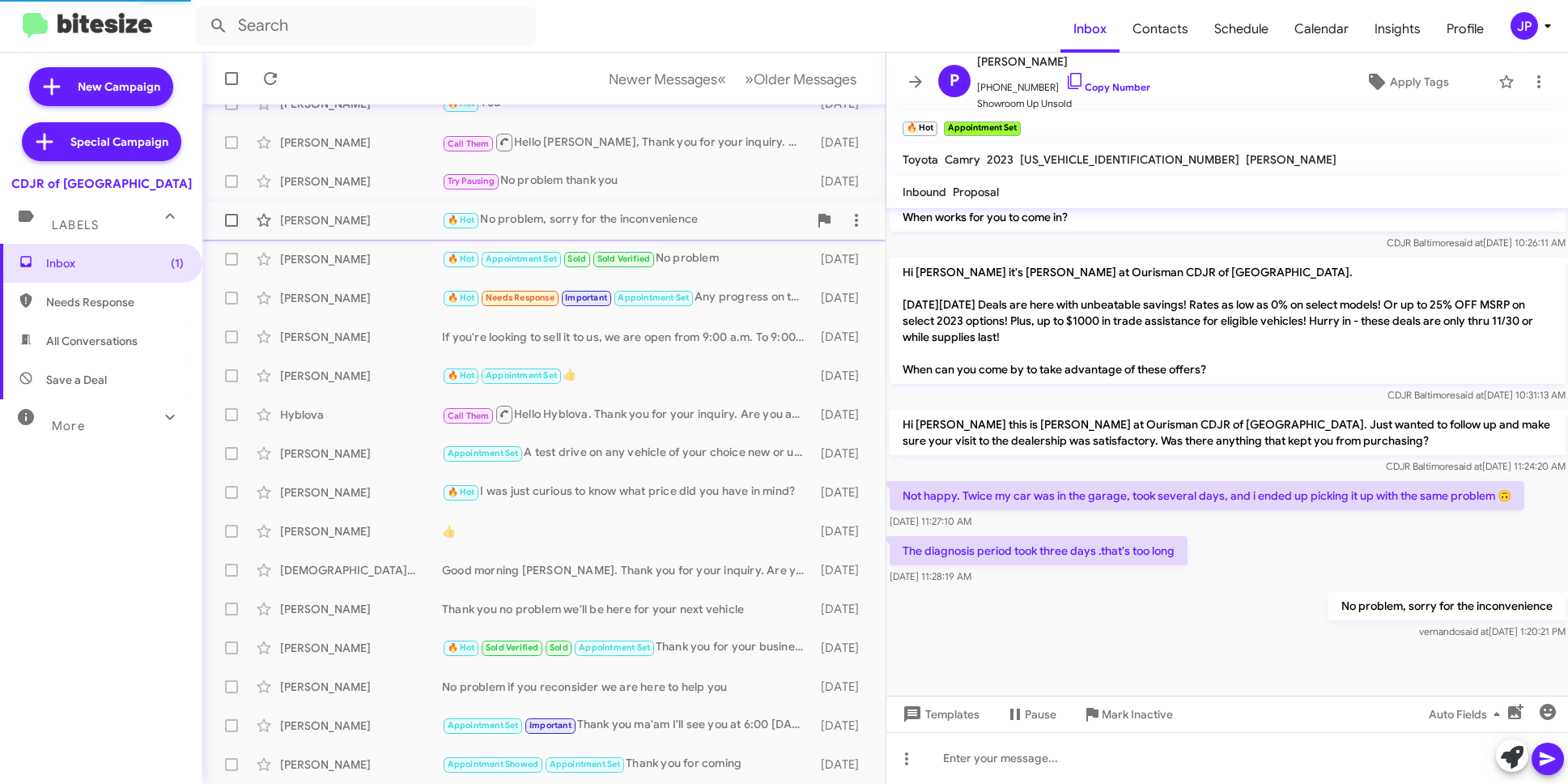
scroll to position [508, 0]
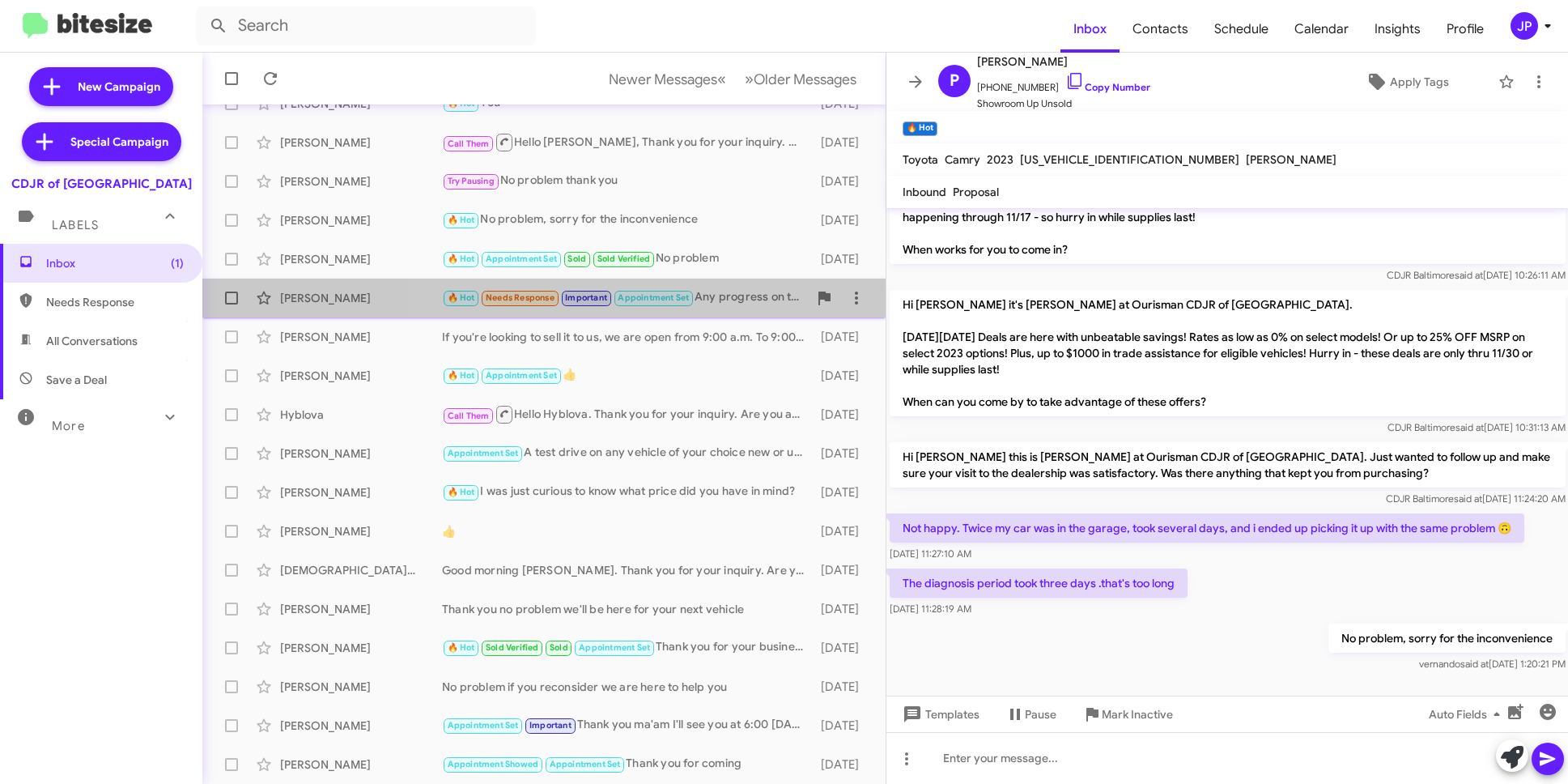
click at [770, 309] on div "[PERSON_NAME] 🔥 Hot Needs Response Important Appointment Set Any progress on th…" at bounding box center [544, 298] width 658 height 32
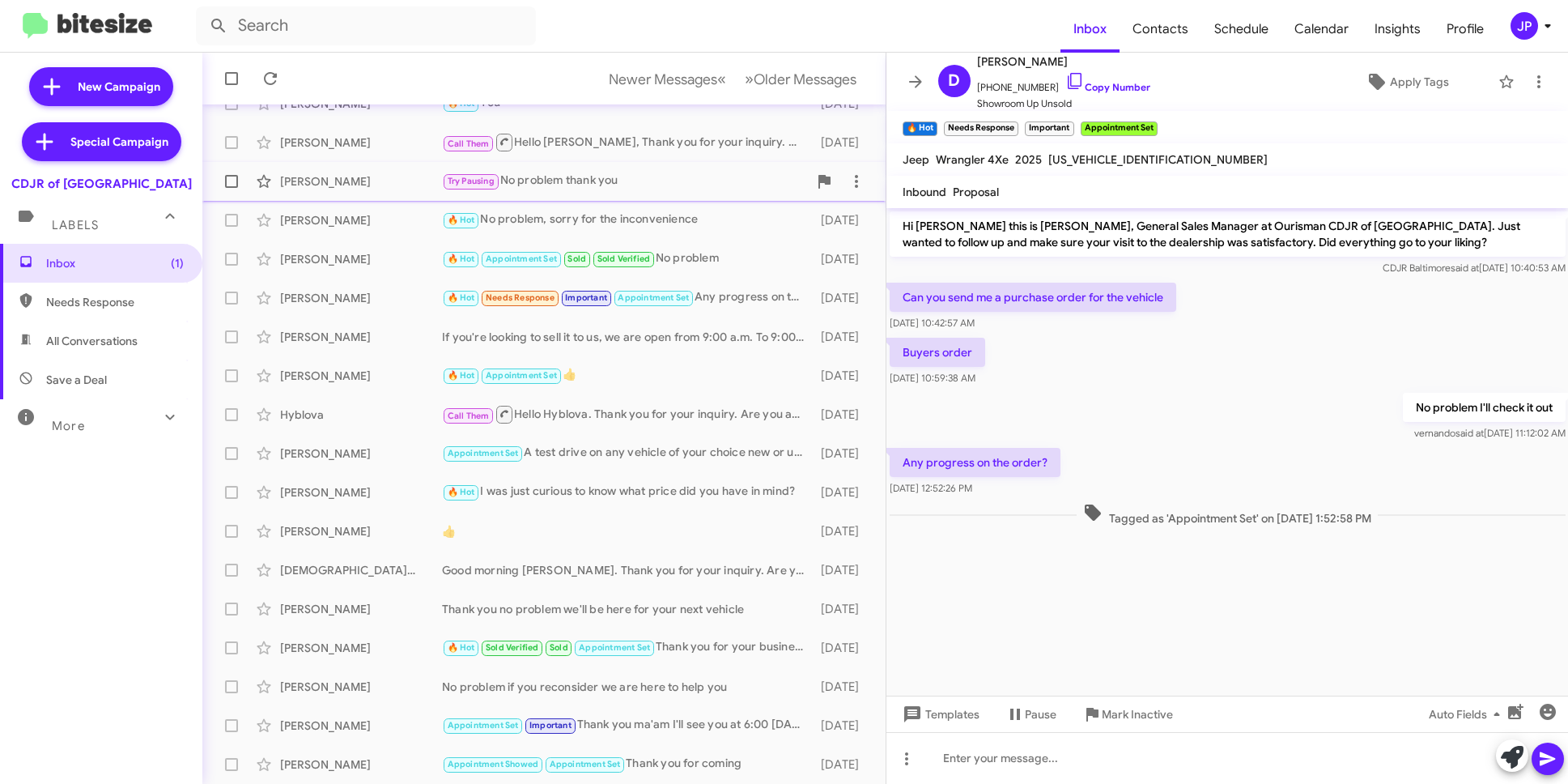
click at [407, 198] on span "[PERSON_NAME] Try Pausing No problem thank you [DATE]" at bounding box center [544, 181] width 683 height 39
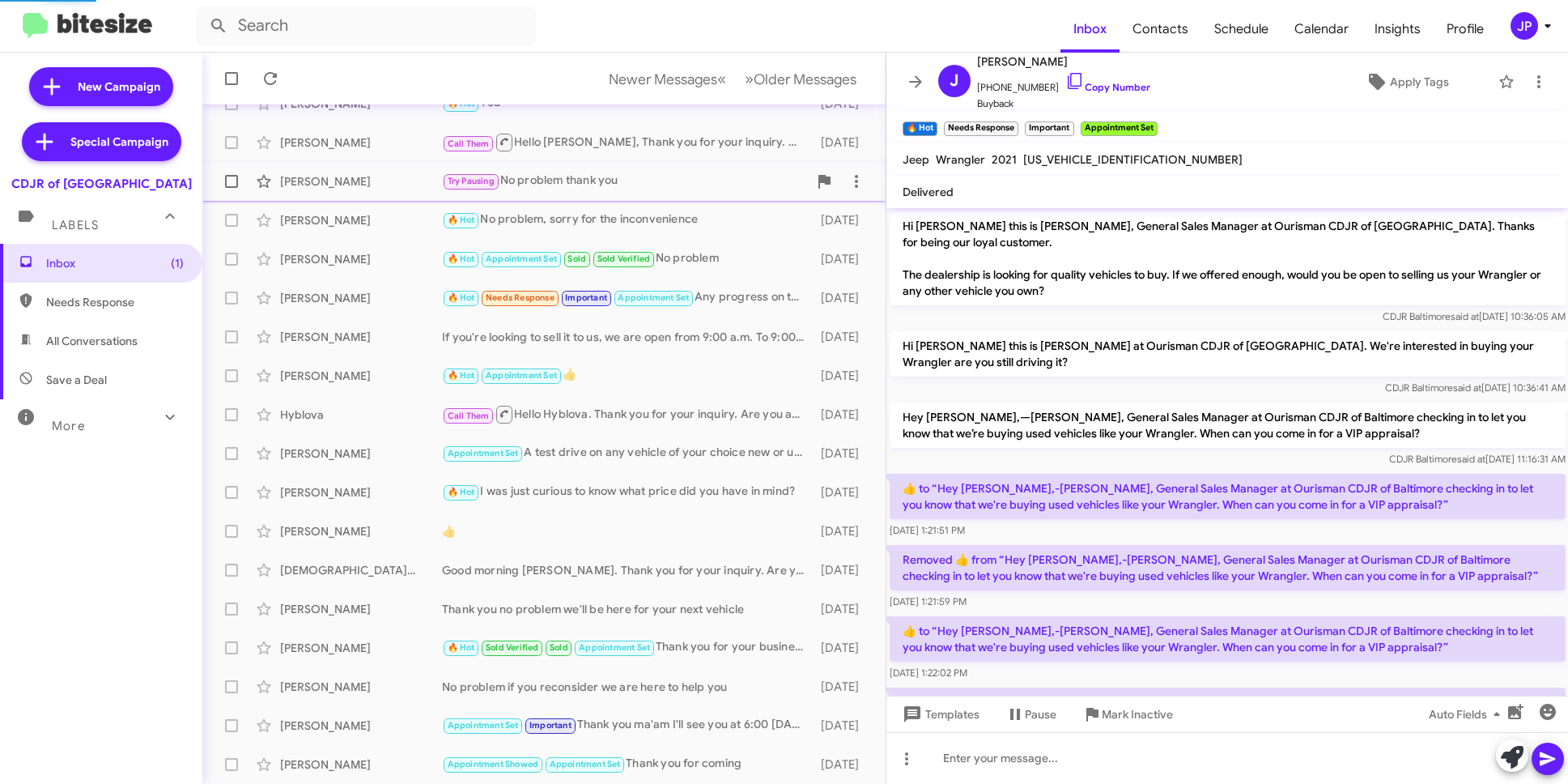
scroll to position [508, 0]
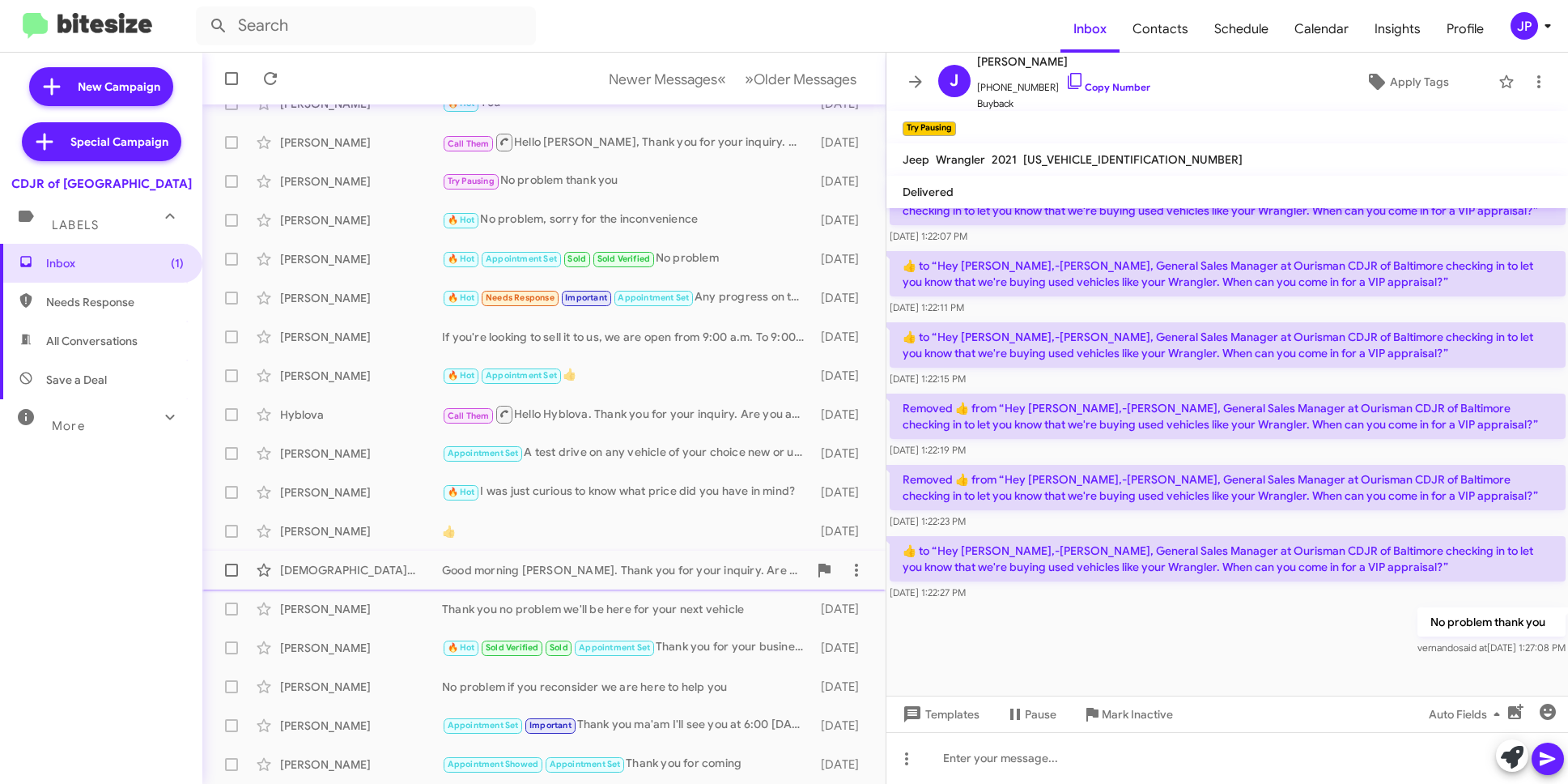
click at [507, 574] on div "Good morning [PERSON_NAME]. Thank you for your inquiry. Are you available to st…" at bounding box center [625, 570] width 366 height 16
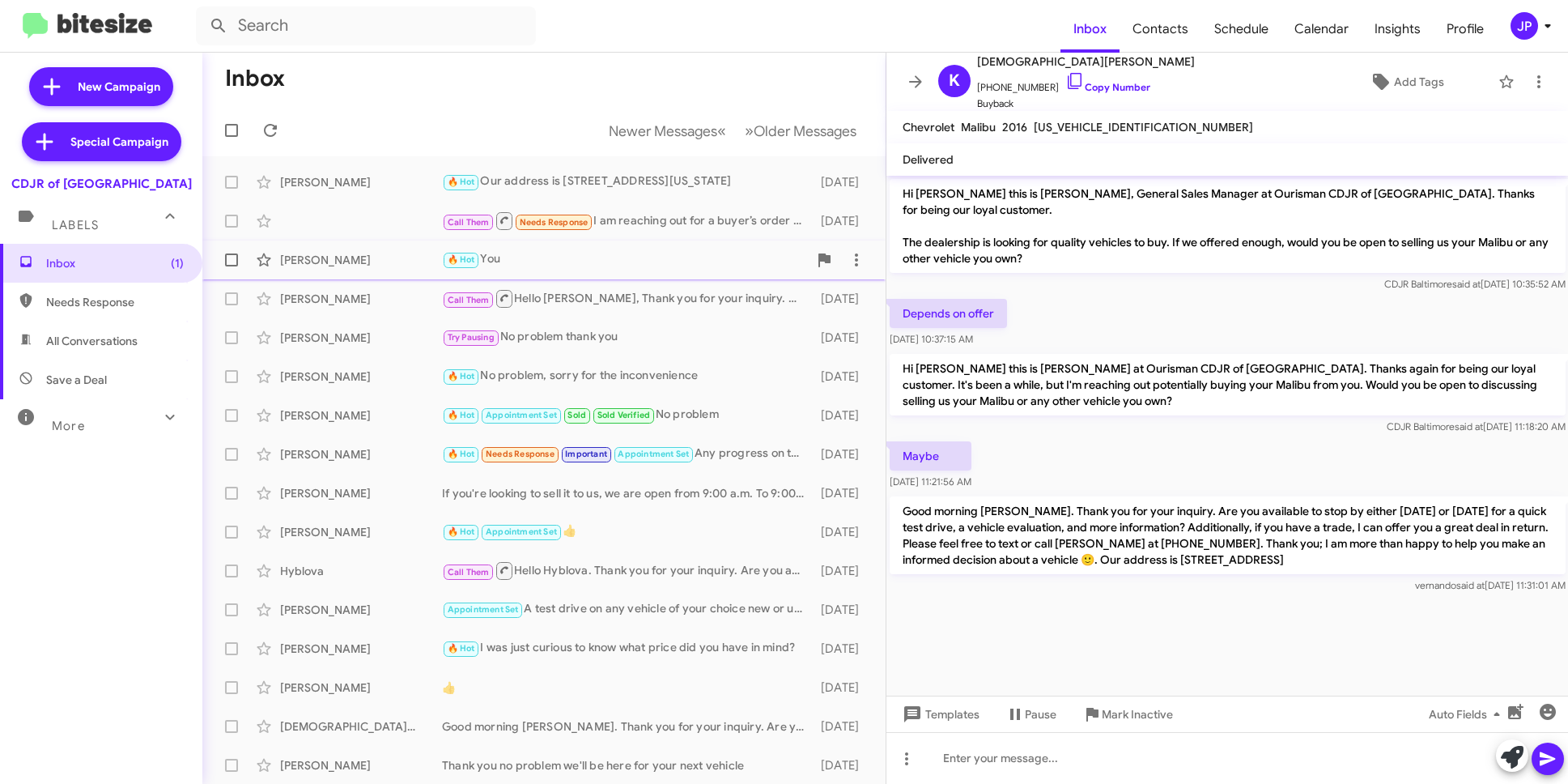
click at [540, 245] on div "[PERSON_NAME] 🔥 Hot You [DATE]" at bounding box center [544, 260] width 658 height 32
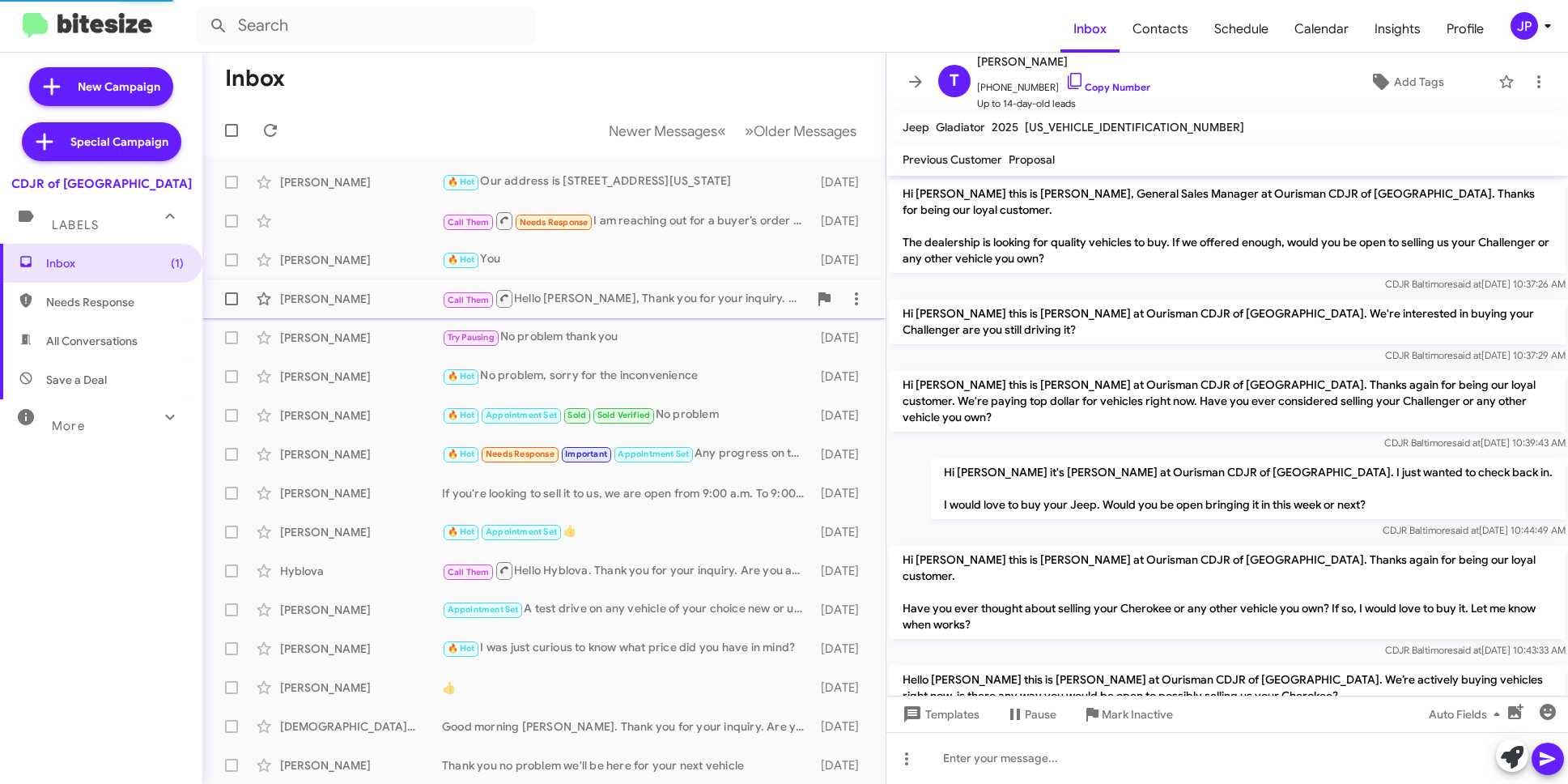
scroll to position [416, 0]
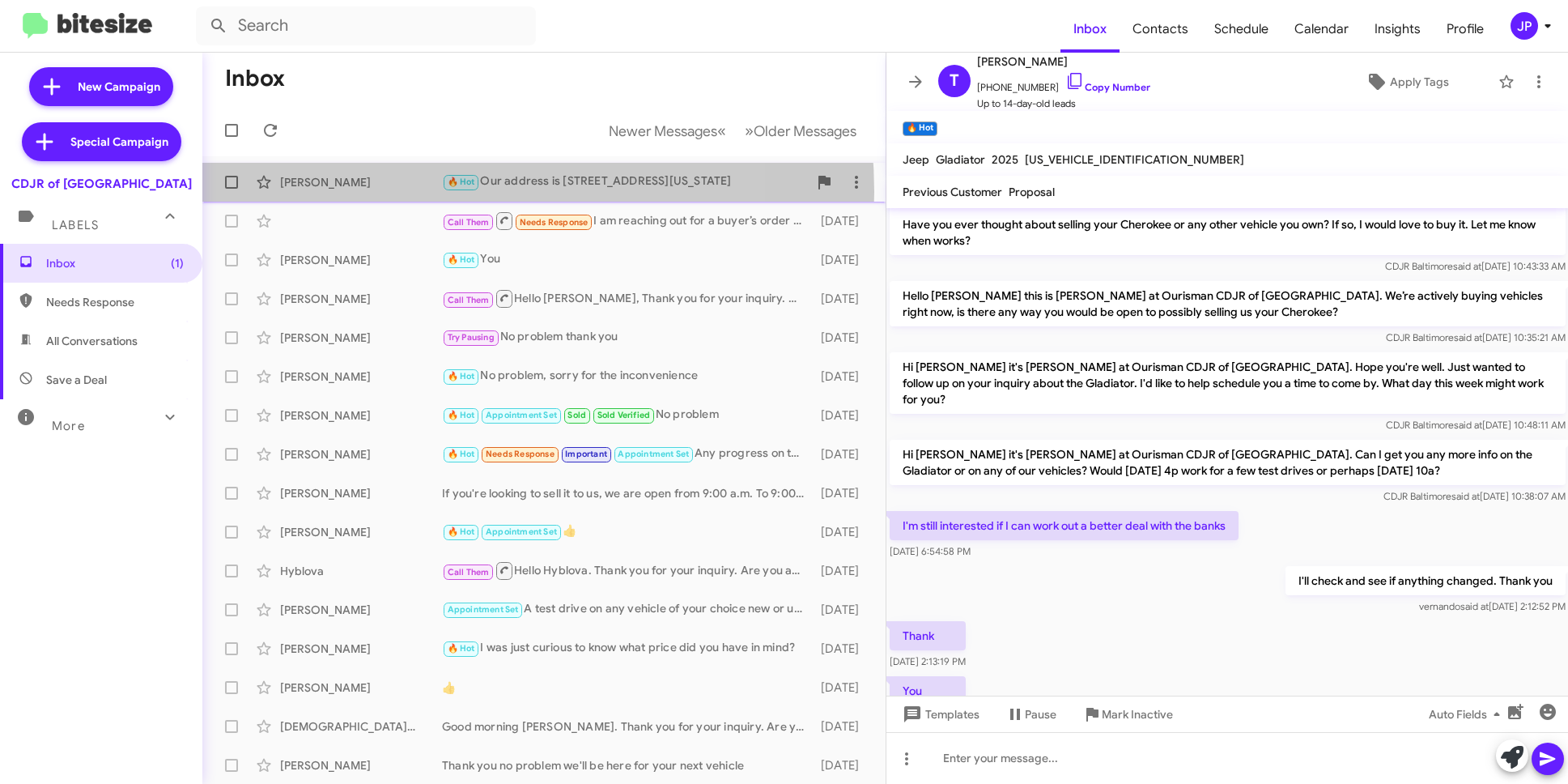
click at [408, 191] on div "[PERSON_NAME] 🔥 Hot Our address is [STREET_ADDRESS][US_STATE] [DATE]" at bounding box center [544, 182] width 658 height 32
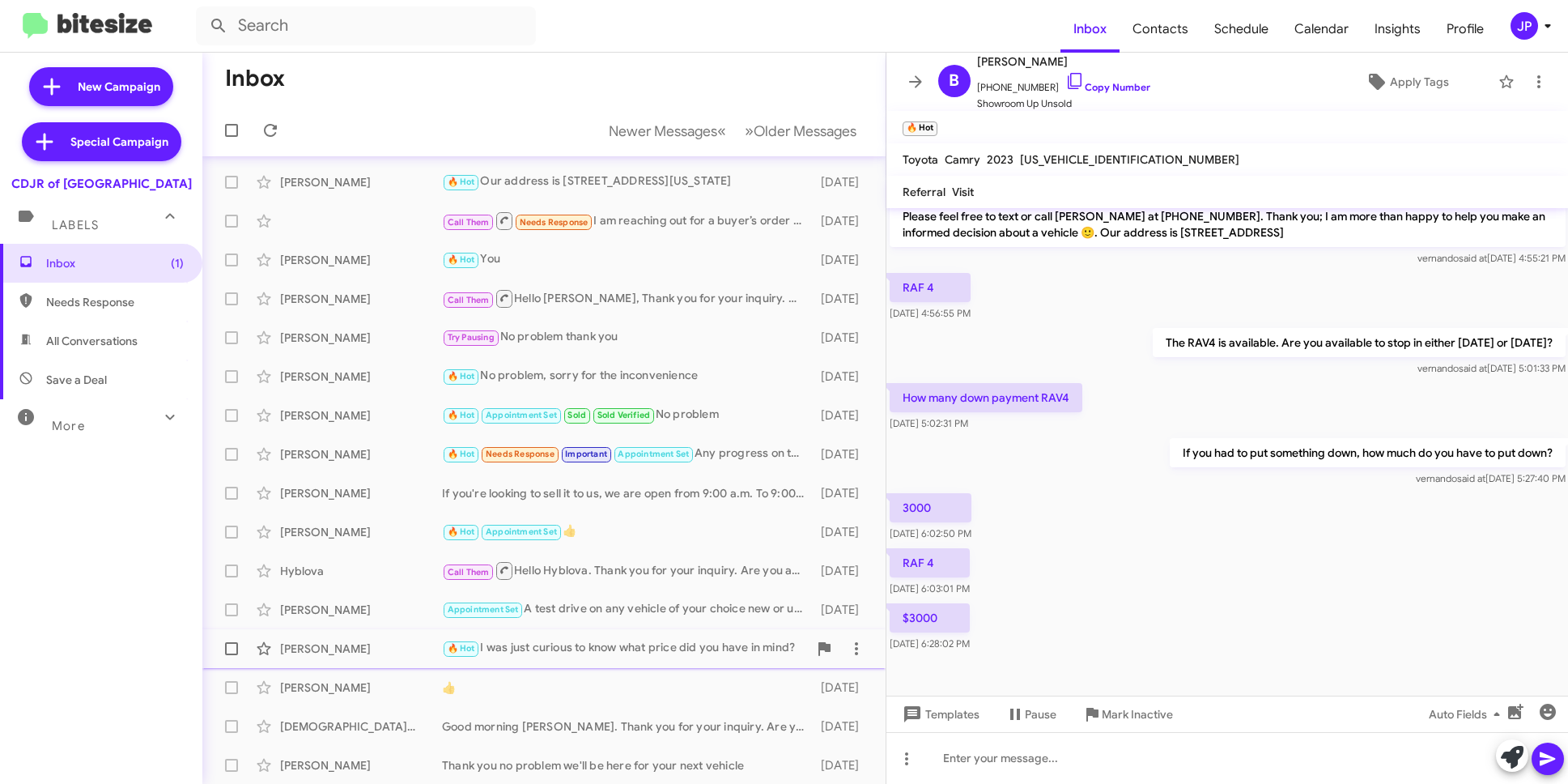
scroll to position [156, 0]
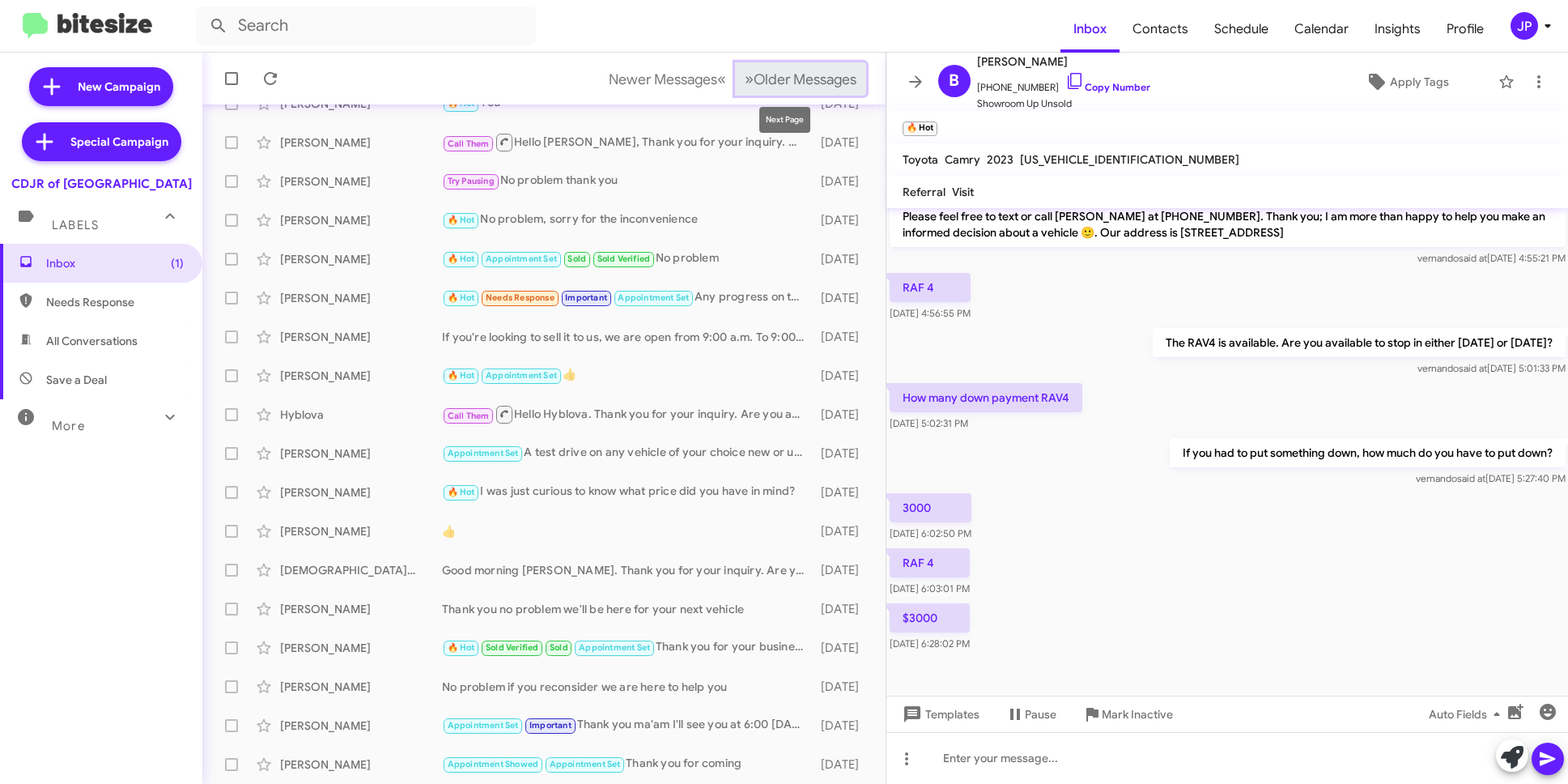
click at [820, 90] on button "» Next Older Messages" at bounding box center [801, 79] width 131 height 33
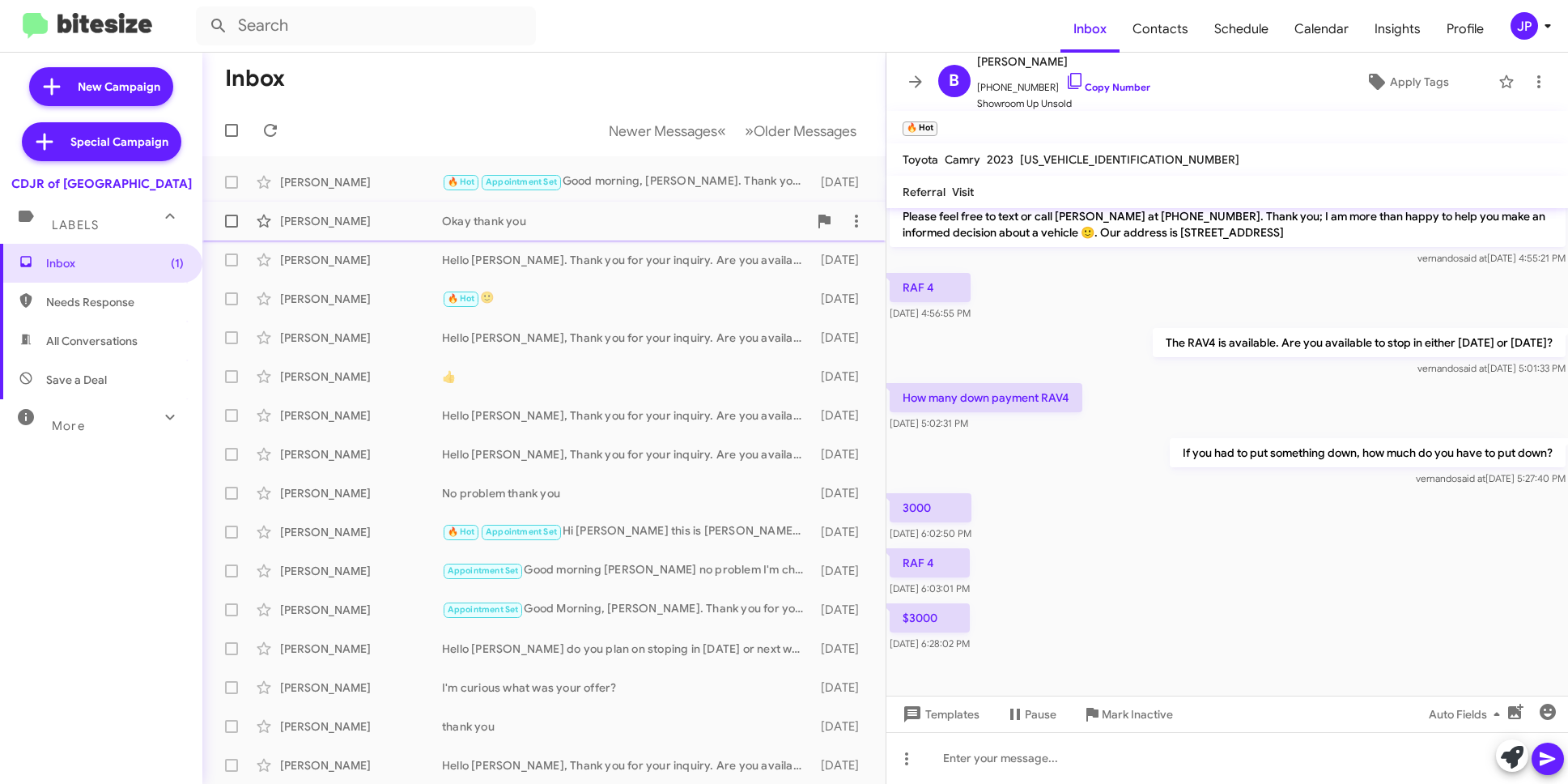
click at [531, 218] on div "Okay thank you" at bounding box center [625, 221] width 366 height 16
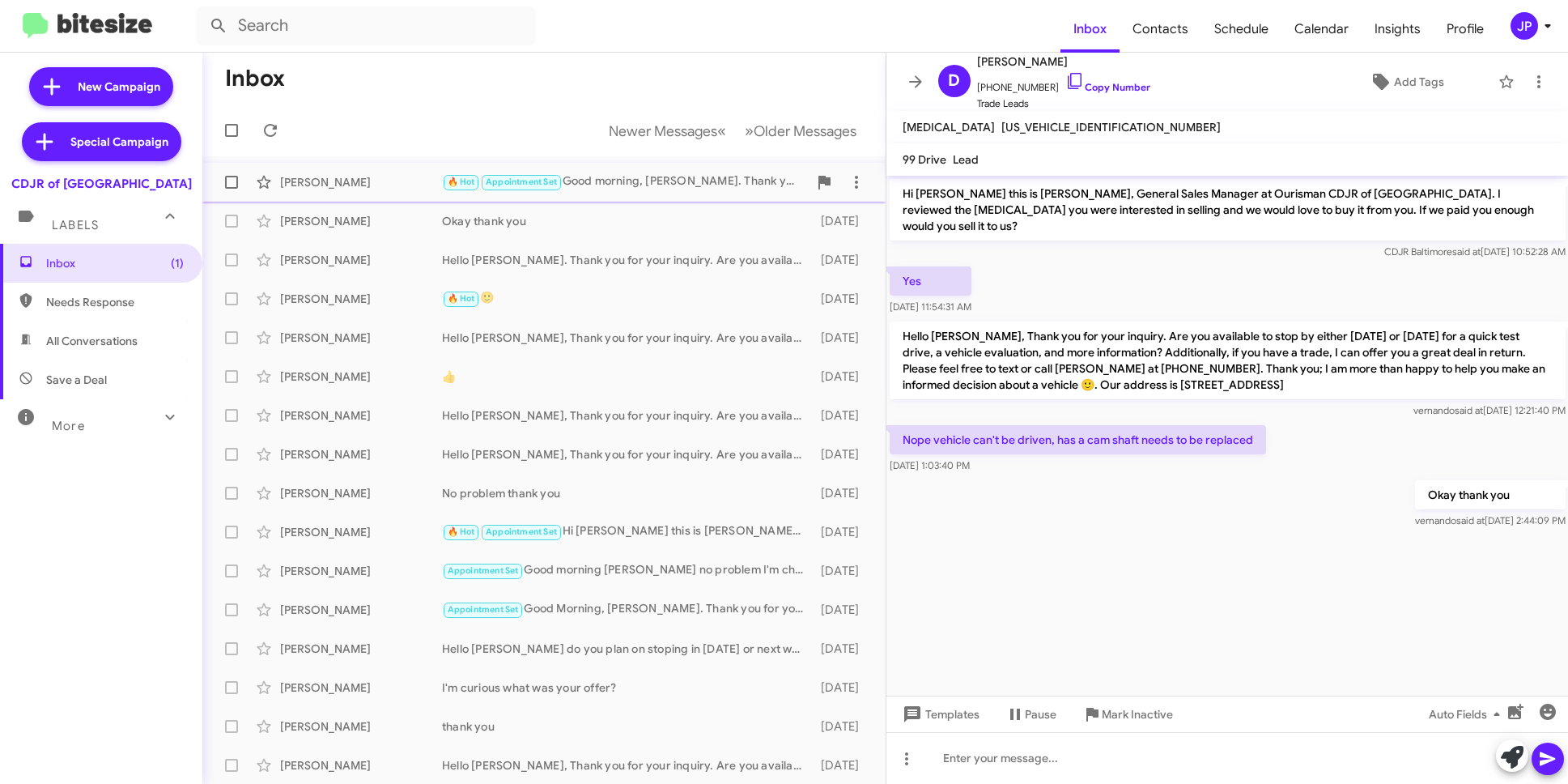
click at [688, 197] on div "Mike Towner 🔥 Hot Appointment Set Good morning, Mike. Thank you for asking Dr. …" at bounding box center [544, 182] width 658 height 32
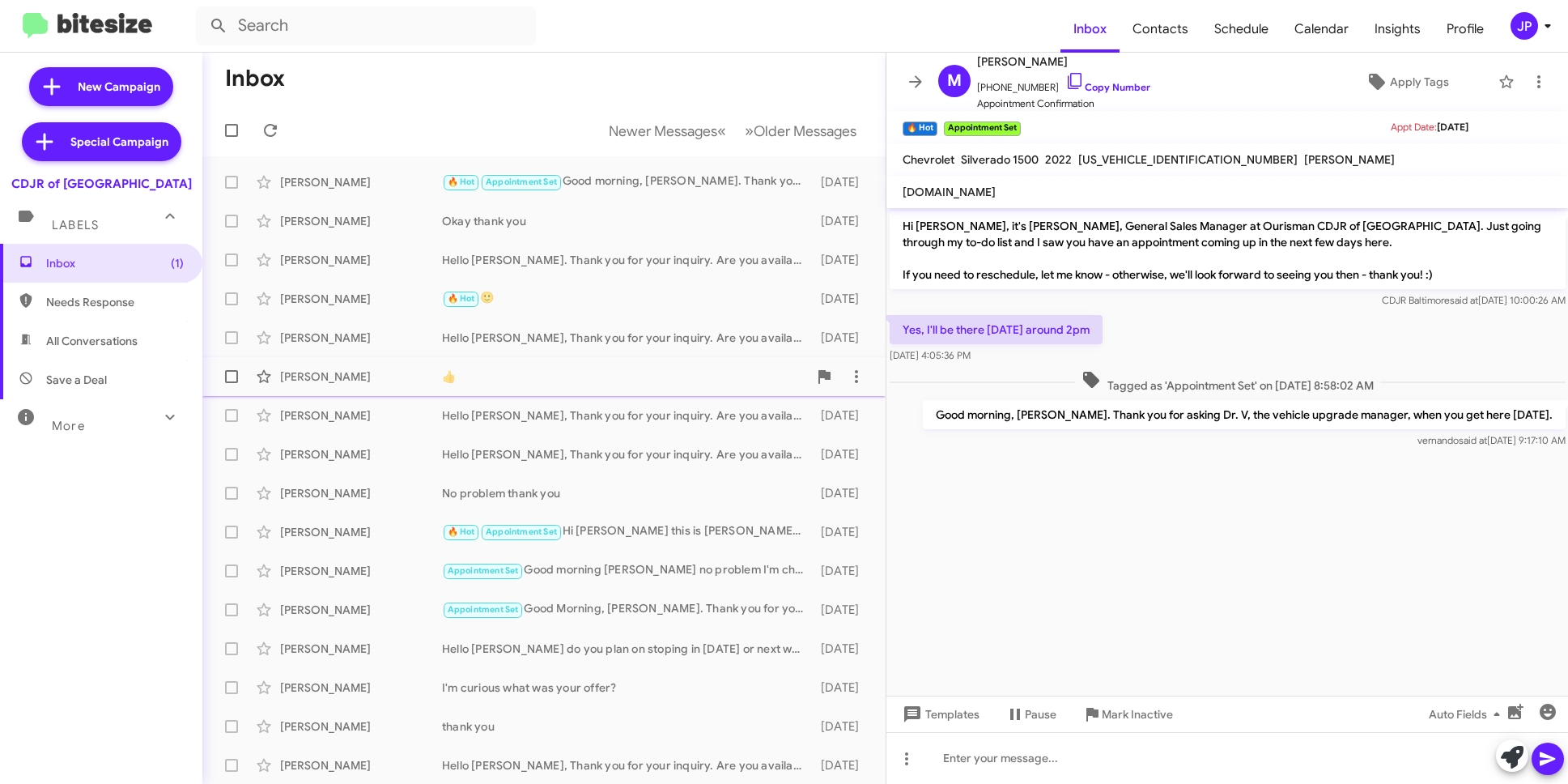
click at [640, 361] on div "Giuseppe Priola 👍 9 days ago" at bounding box center [544, 376] width 658 height 32
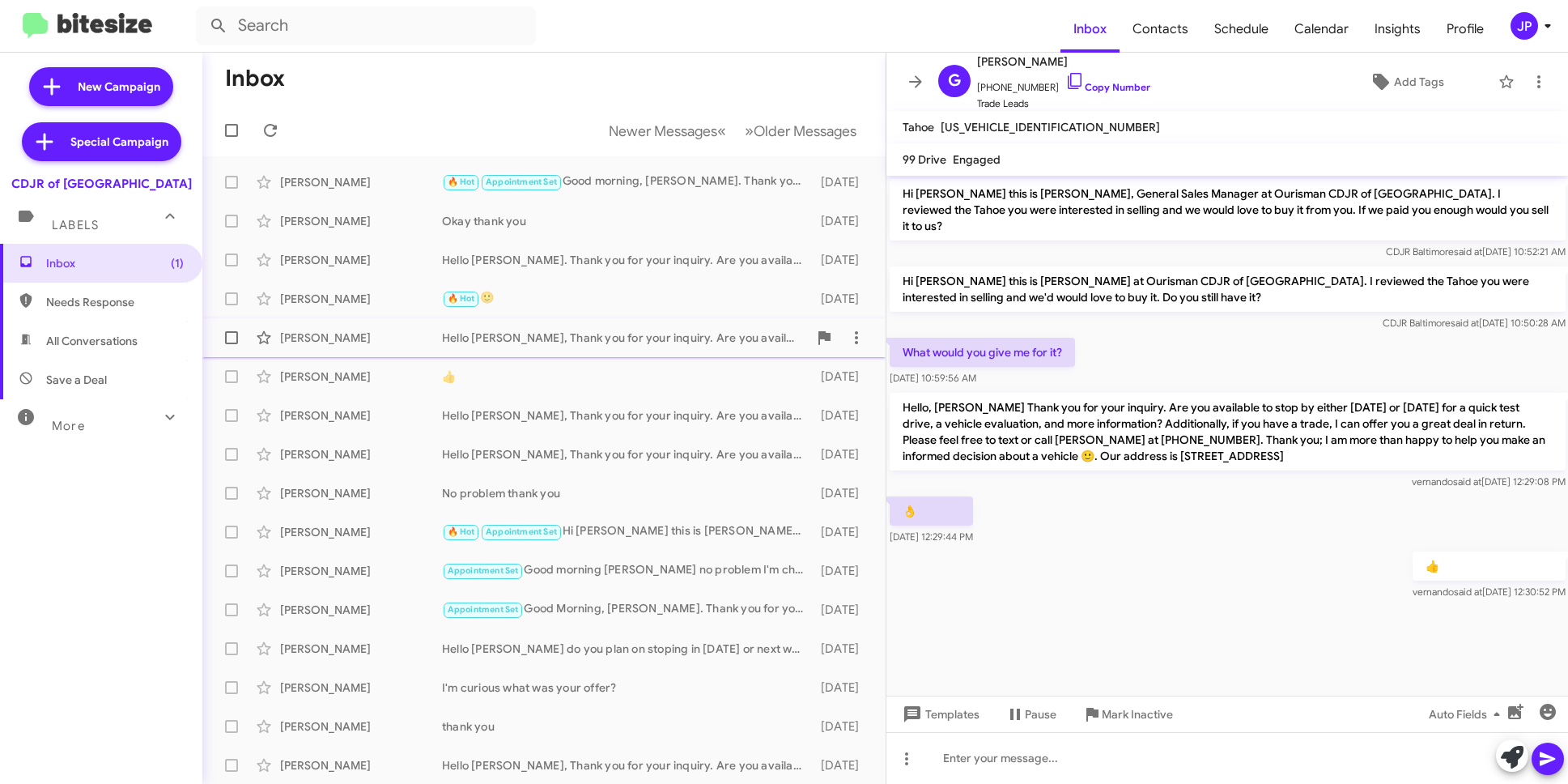
click at [637, 347] on div "Matthew Oppel Hello Mr. Opple, Thank you for your inquiry. Are you available to…" at bounding box center [544, 337] width 658 height 32
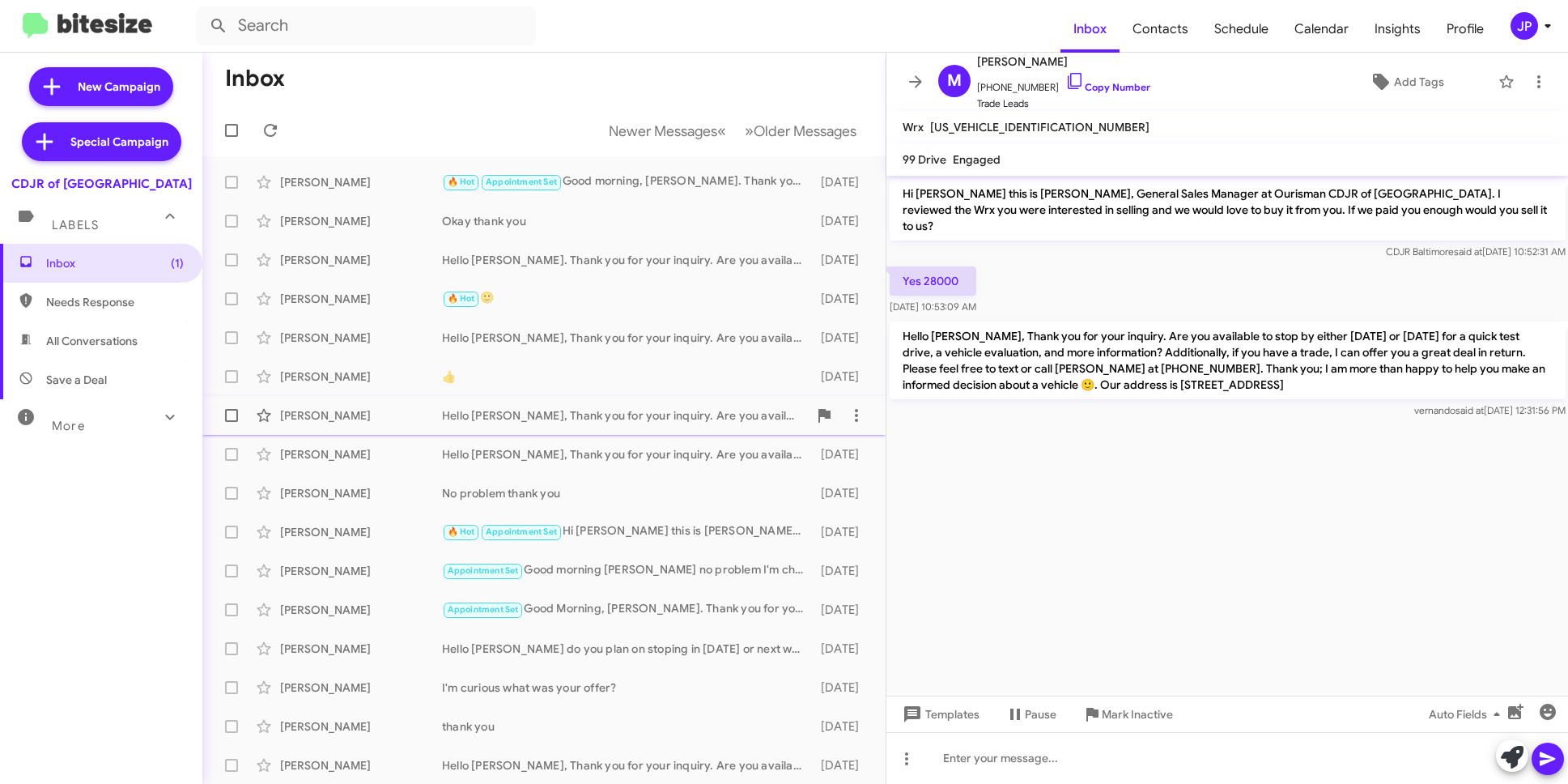
click at [621, 408] on div "Hello Jasmine, Thank you for your inquiry. Are you available to stop by either …" at bounding box center [625, 415] width 366 height 16
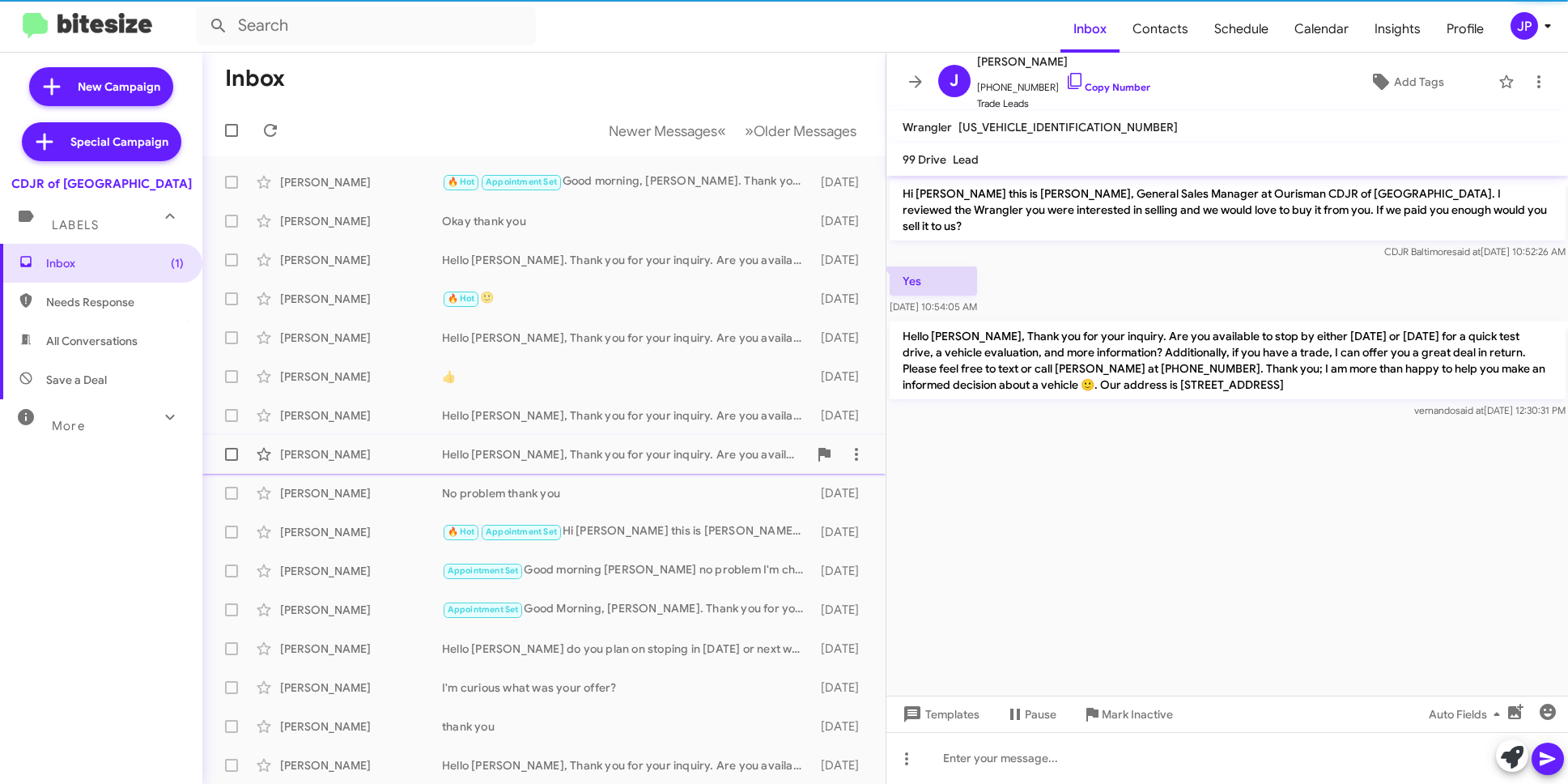
click at [617, 447] on div "Hello Julie, Thank you for your inquiry. Are you available to stop by either to…" at bounding box center [625, 454] width 366 height 16
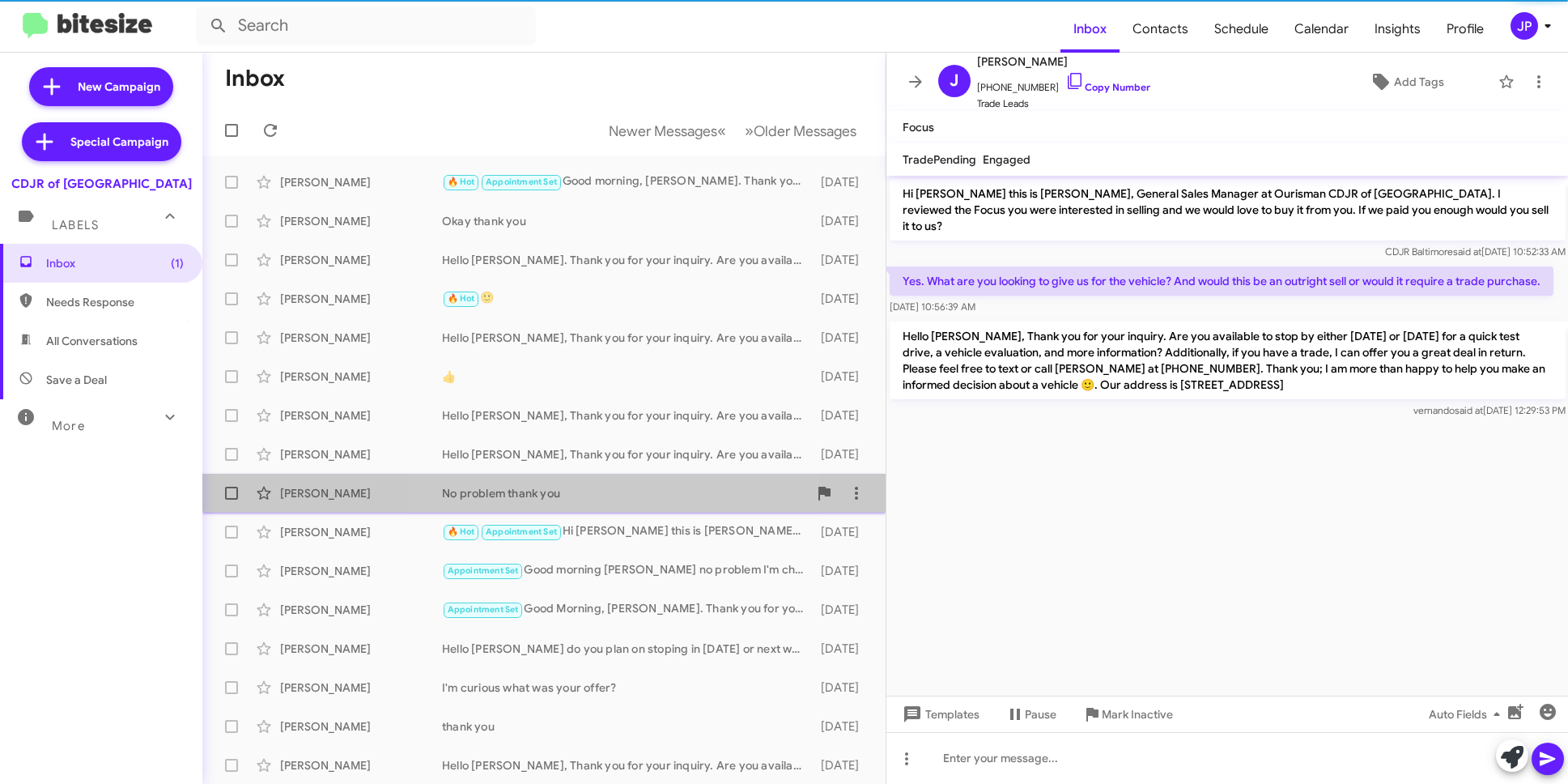
click at [611, 485] on div "No problem thank you" at bounding box center [625, 493] width 366 height 16
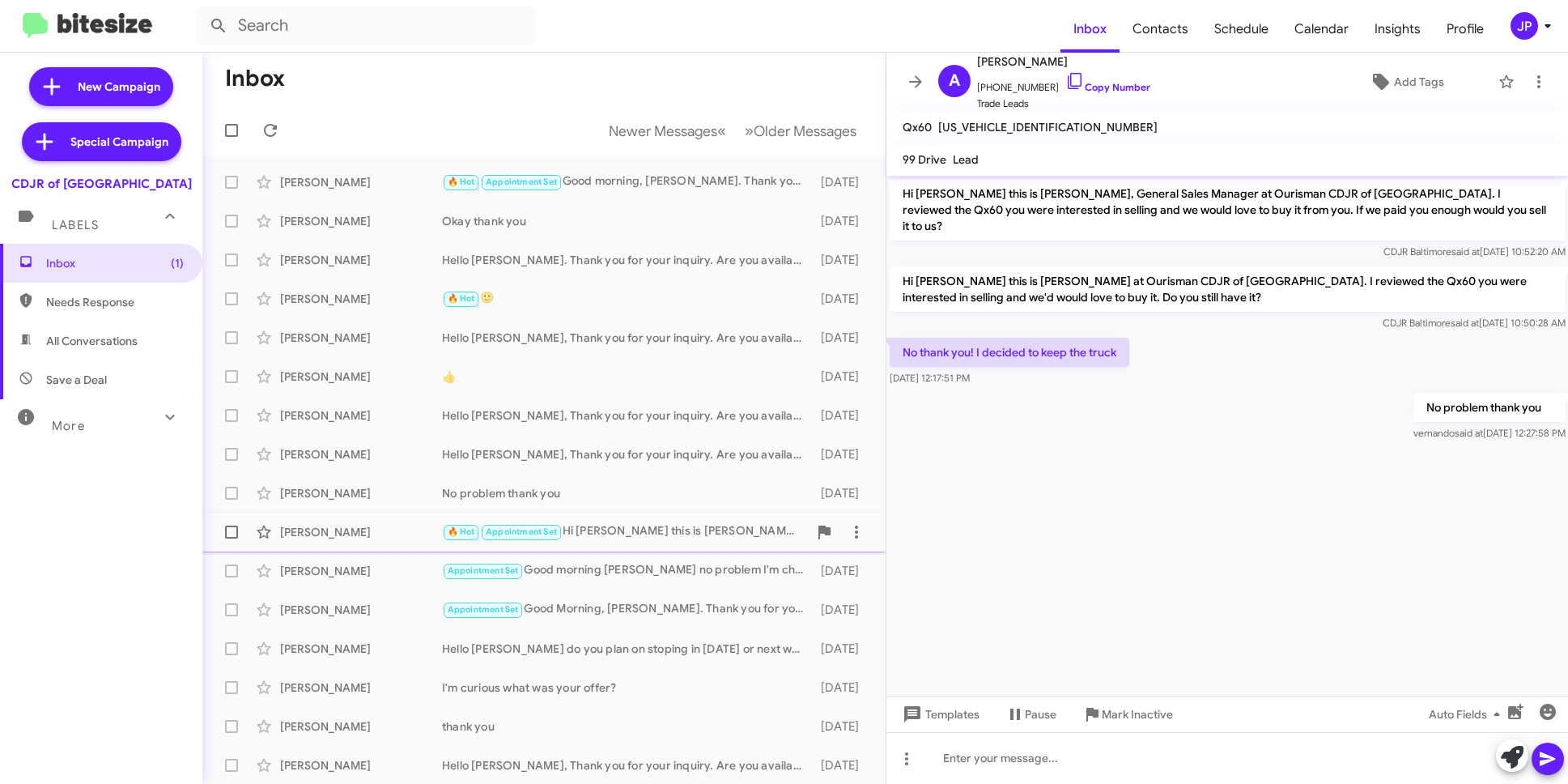
click at [607, 524] on div "🔥 Hot Appointment Set Hi Emma this is Vernando Ware at Ourisman CDJR of Baltimo…" at bounding box center [625, 532] width 366 height 19
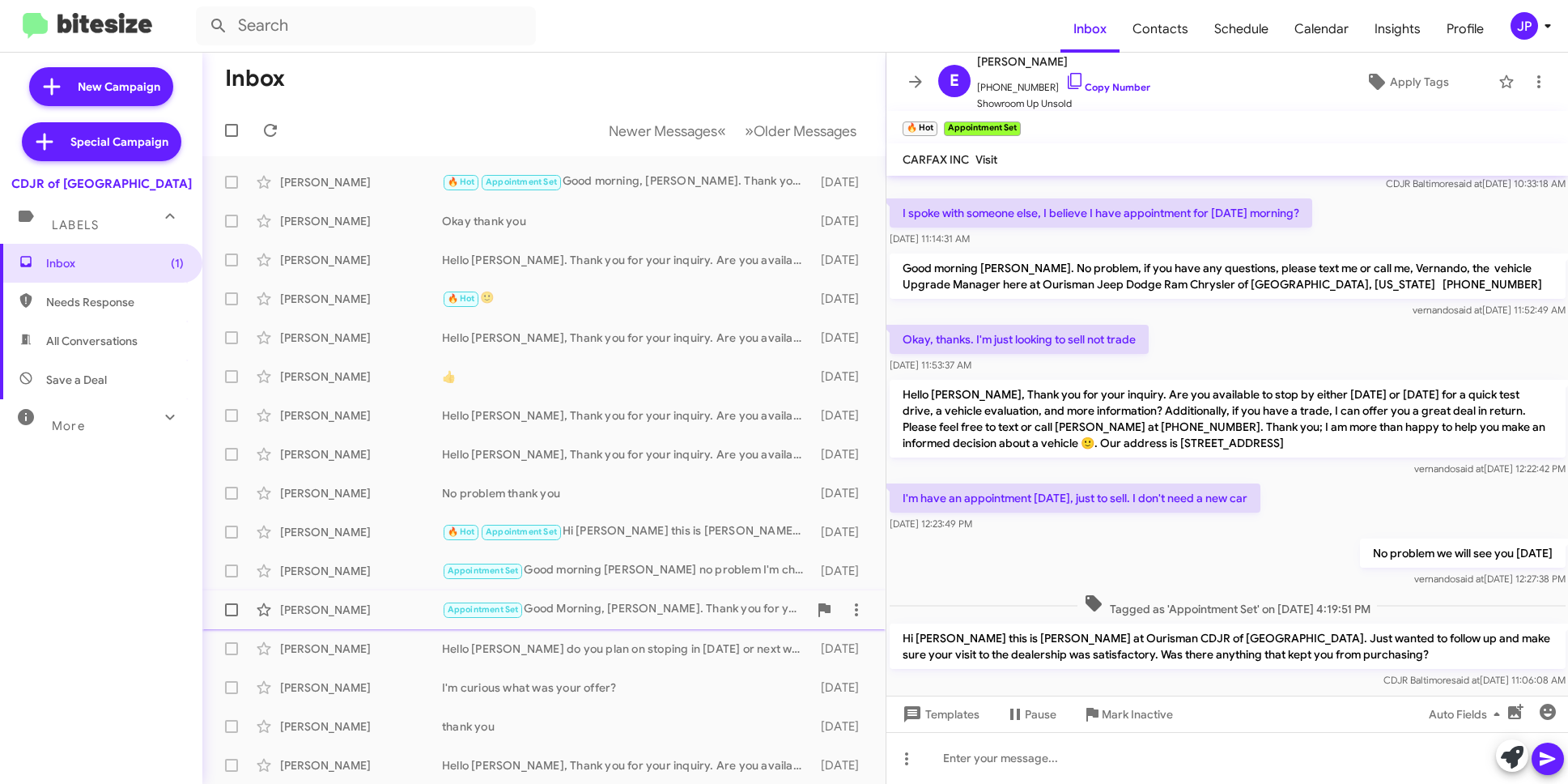
click at [426, 621] on div "Lloyd Presberry Appointment Set Good Morning, Lloyd. Thank you for your inquiry…" at bounding box center [544, 610] width 658 height 32
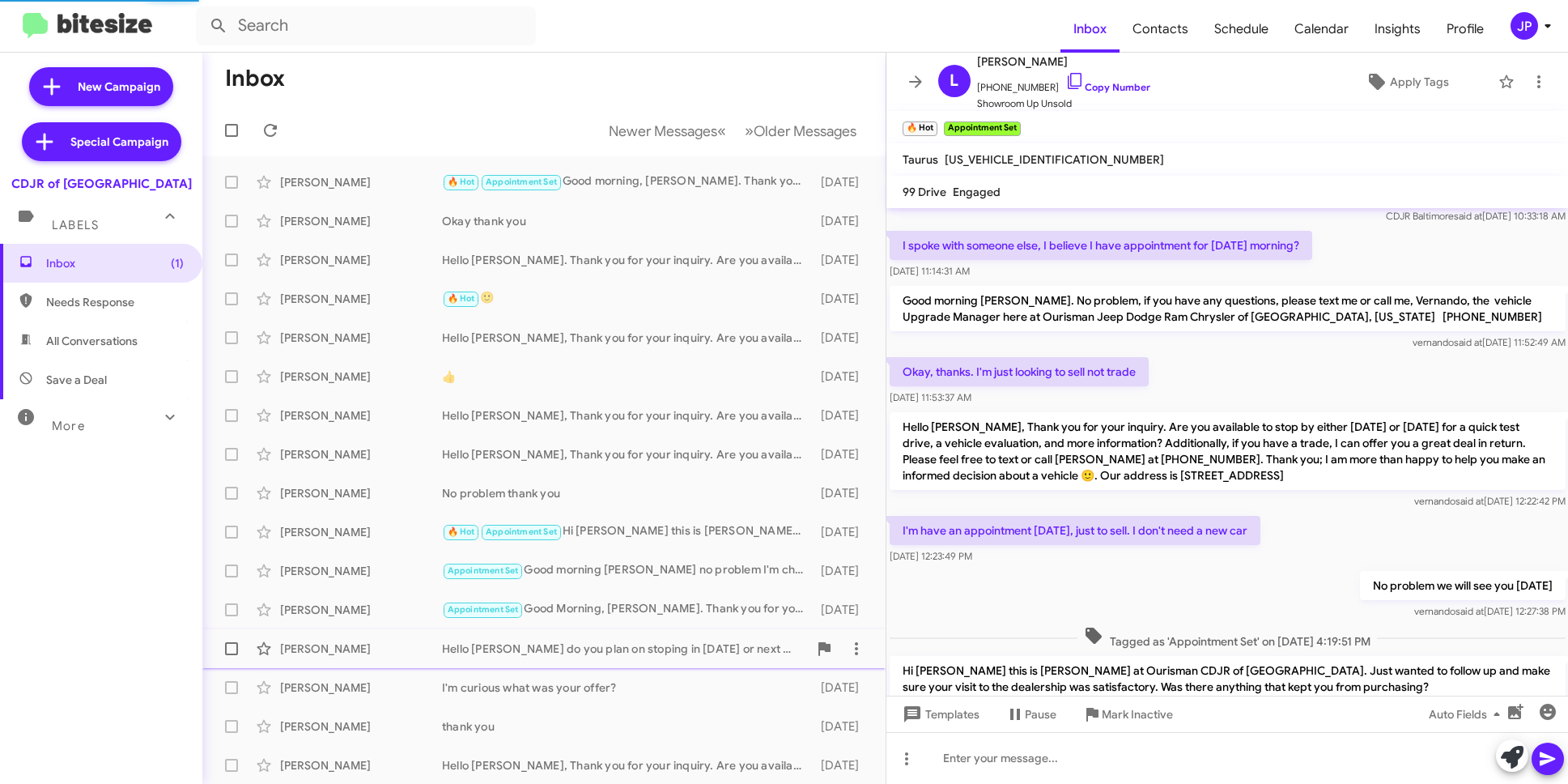
scroll to position [1059, 0]
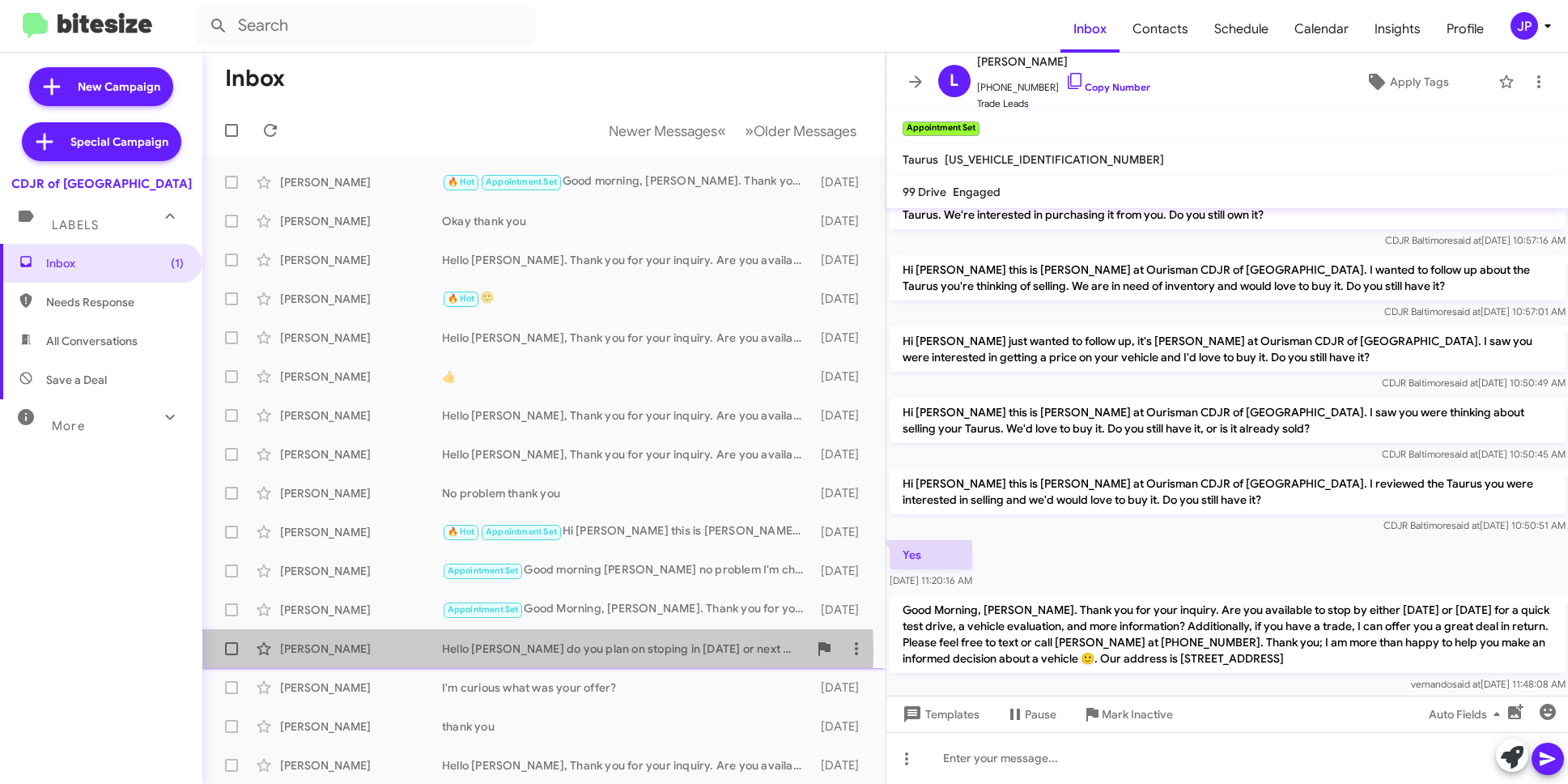
click at [402, 651] on div "Jordan Coleman" at bounding box center [361, 648] width 162 height 16
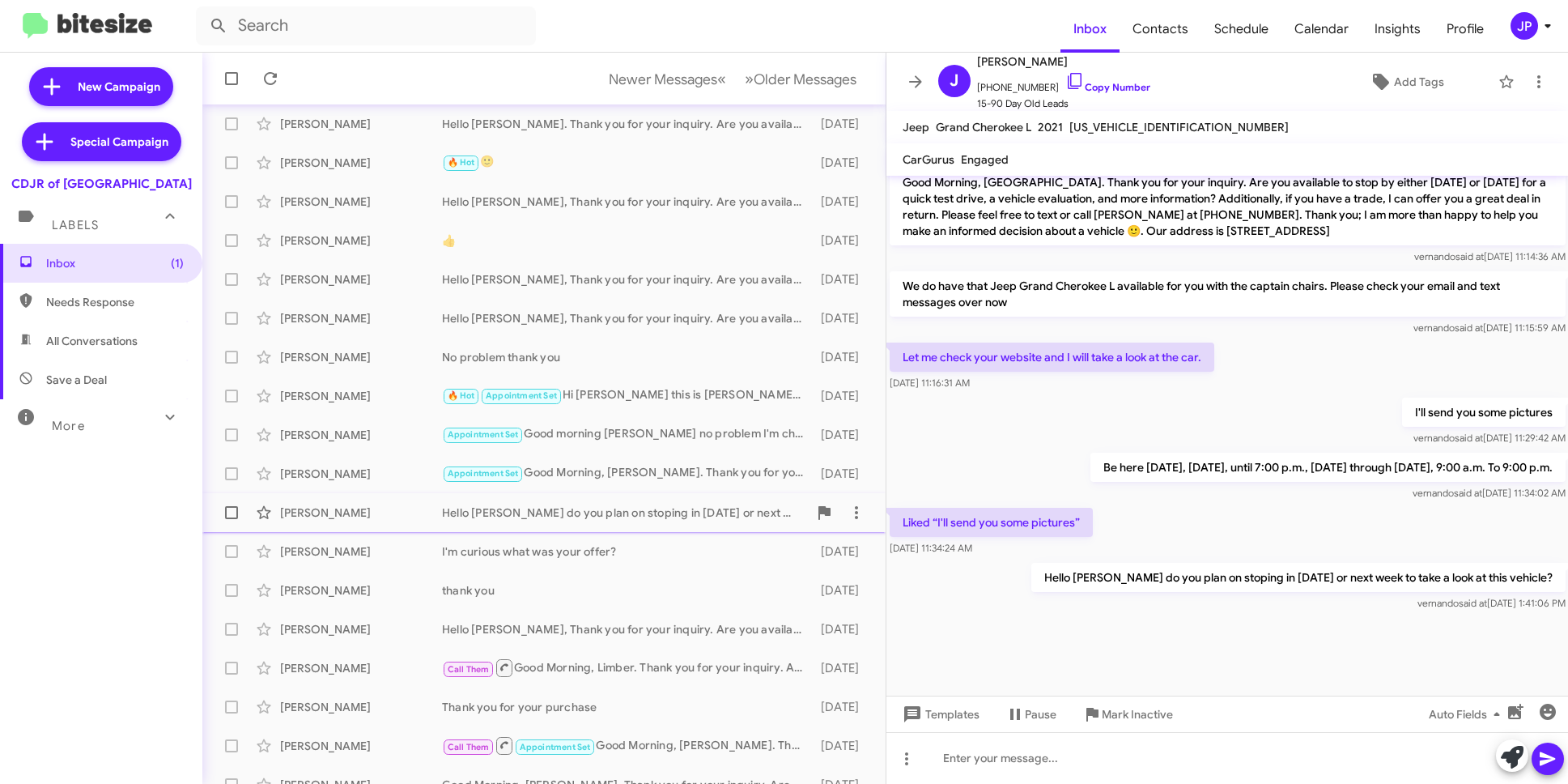
scroll to position [156, 0]
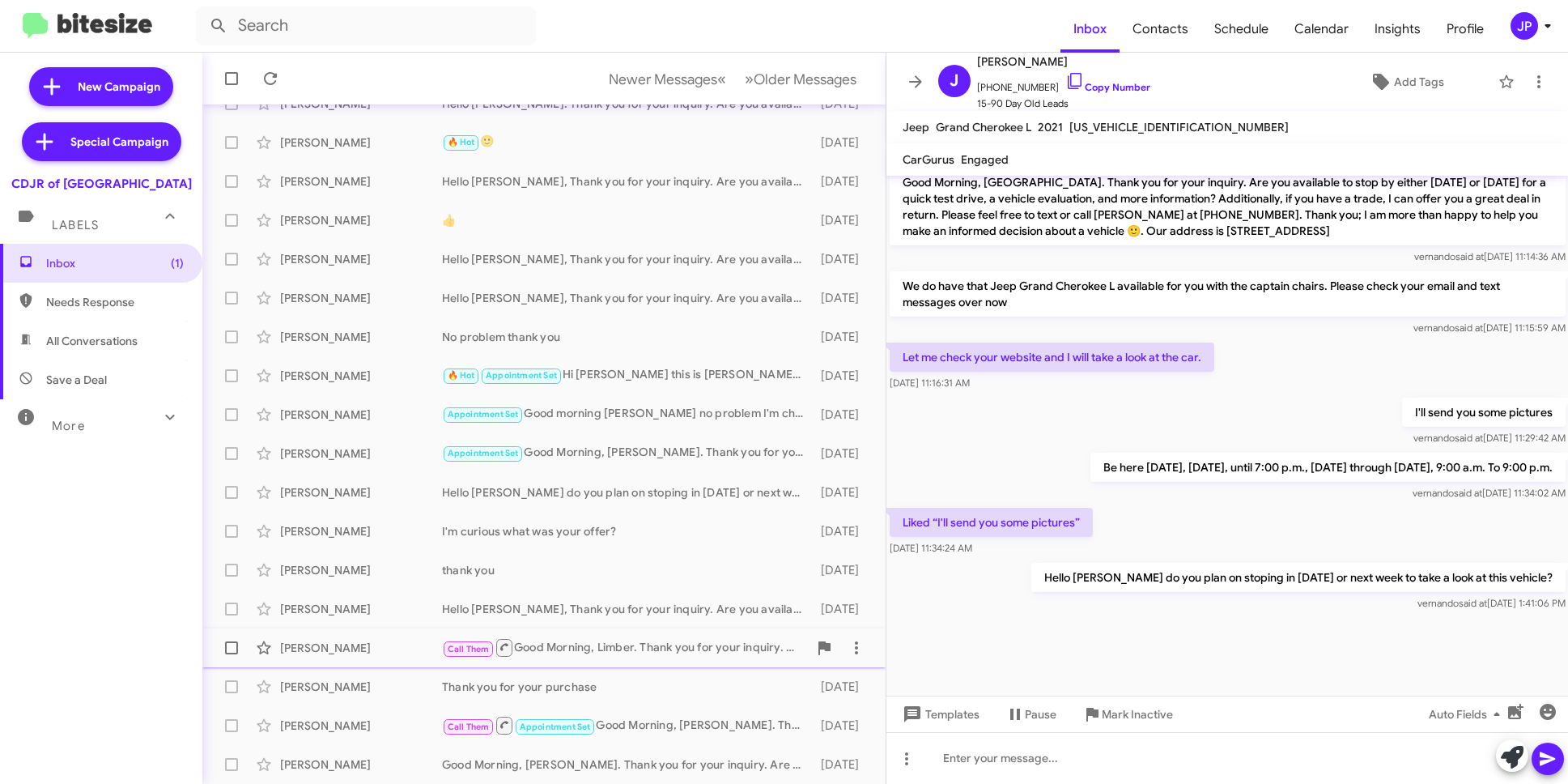
click at [412, 637] on div "Limber Vasquez Call Them Good Morning, Limber. Thank you for your inquiry. Are …" at bounding box center [544, 648] width 658 height 32
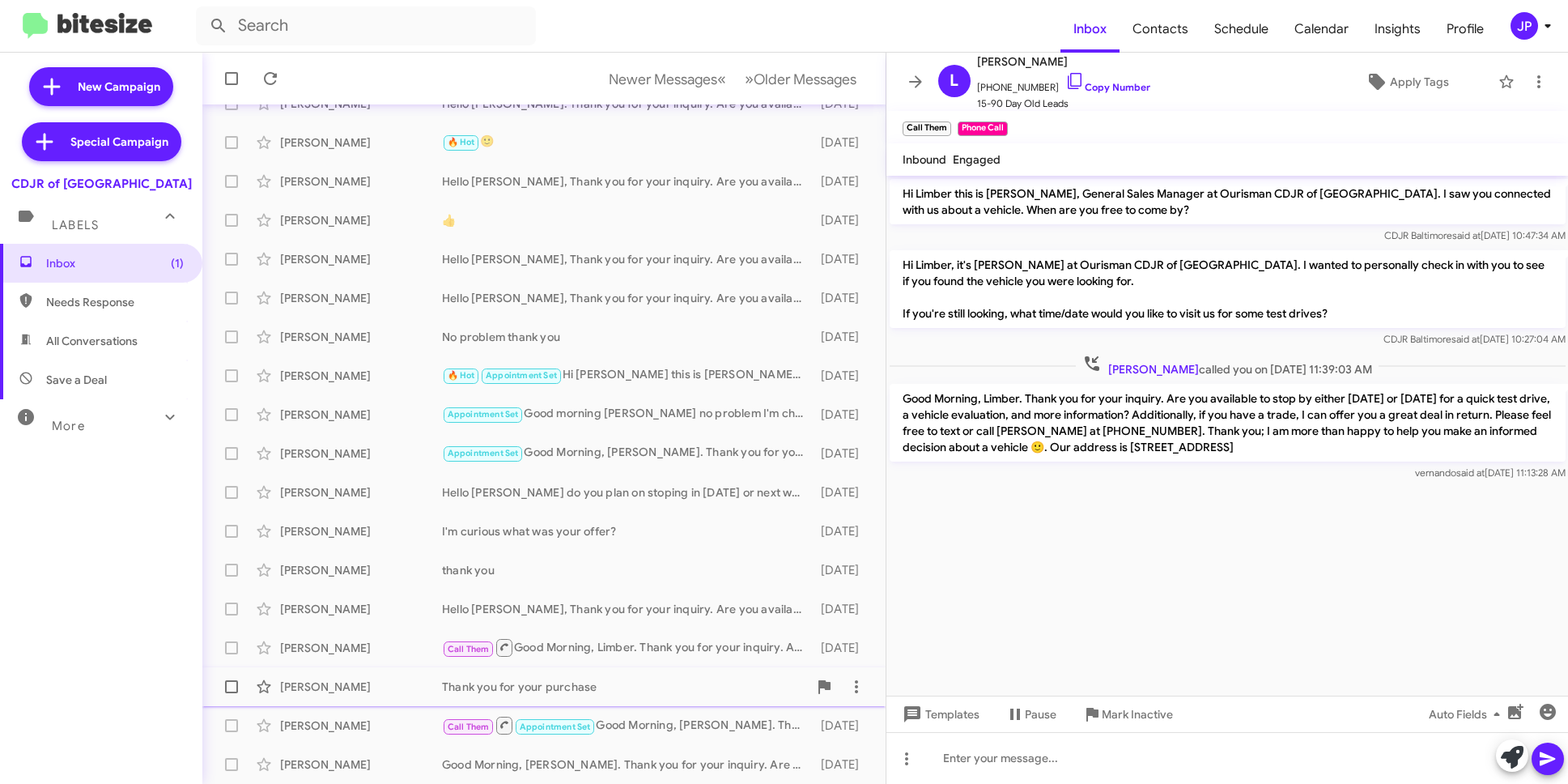
click at [402, 684] on div "Gilberto Herrera Diaz" at bounding box center [361, 686] width 162 height 16
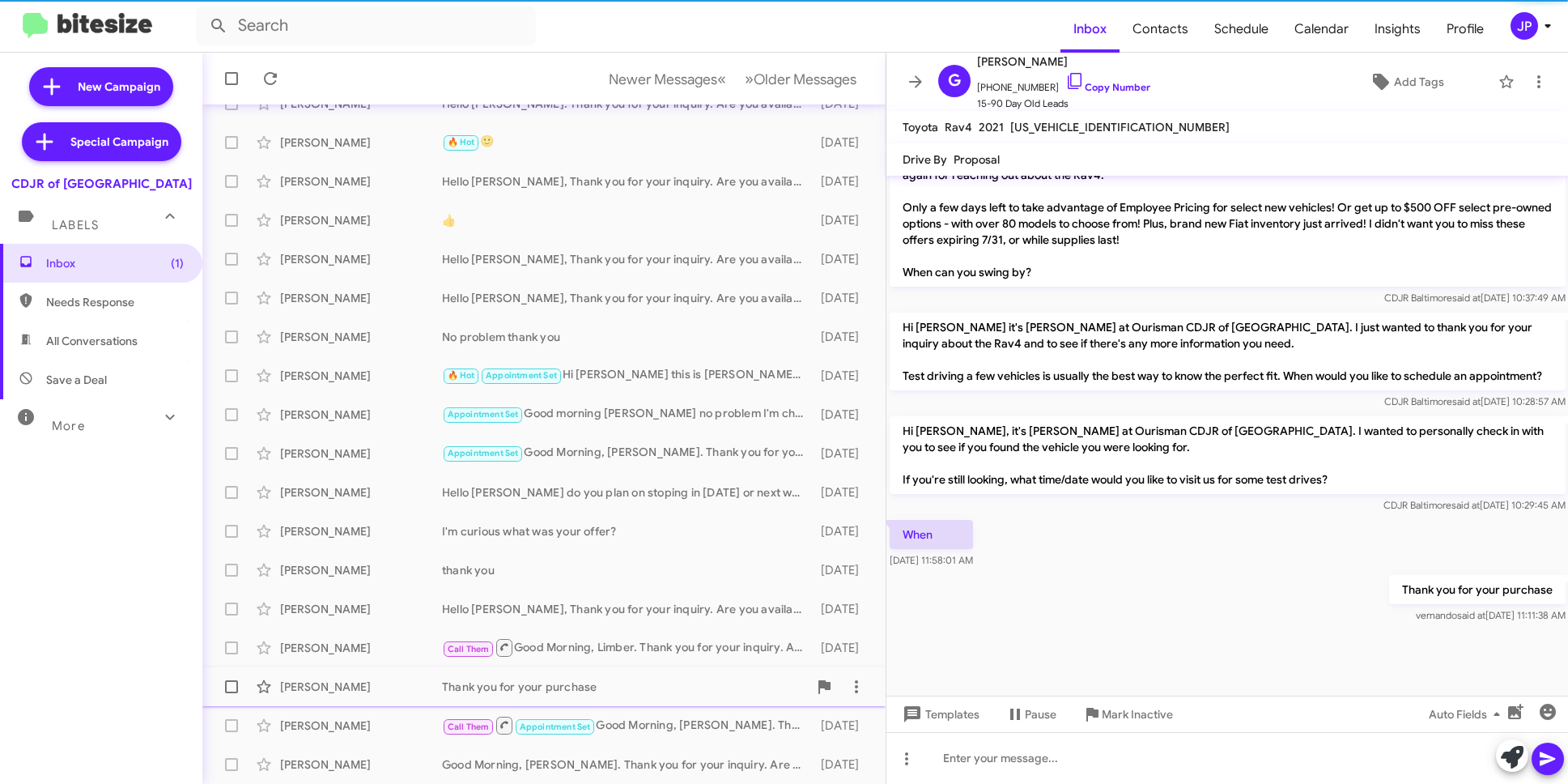
scroll to position [1263, 0]
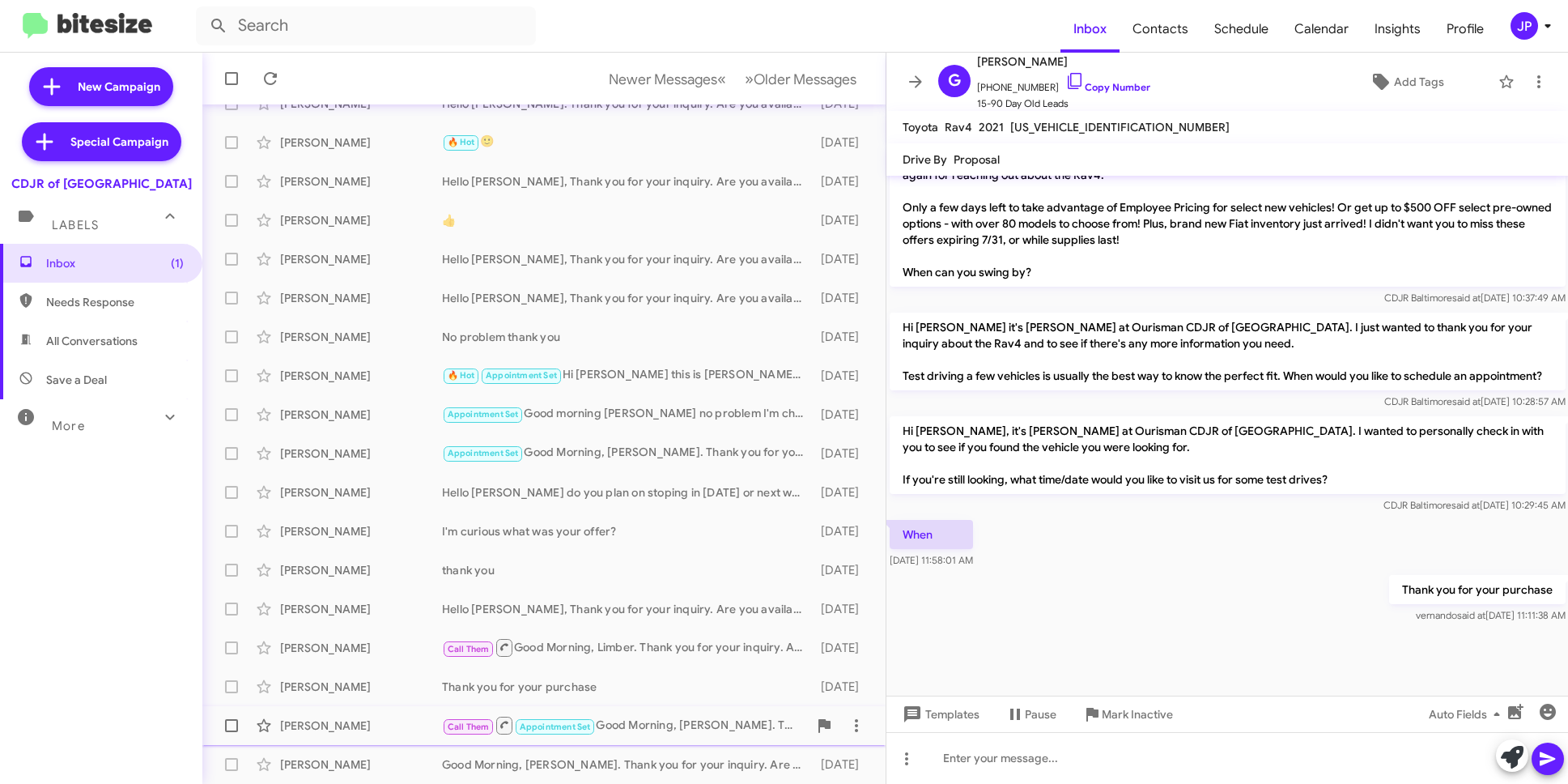
click at [390, 725] on div "Prasath Sakthivel" at bounding box center [361, 725] width 162 height 16
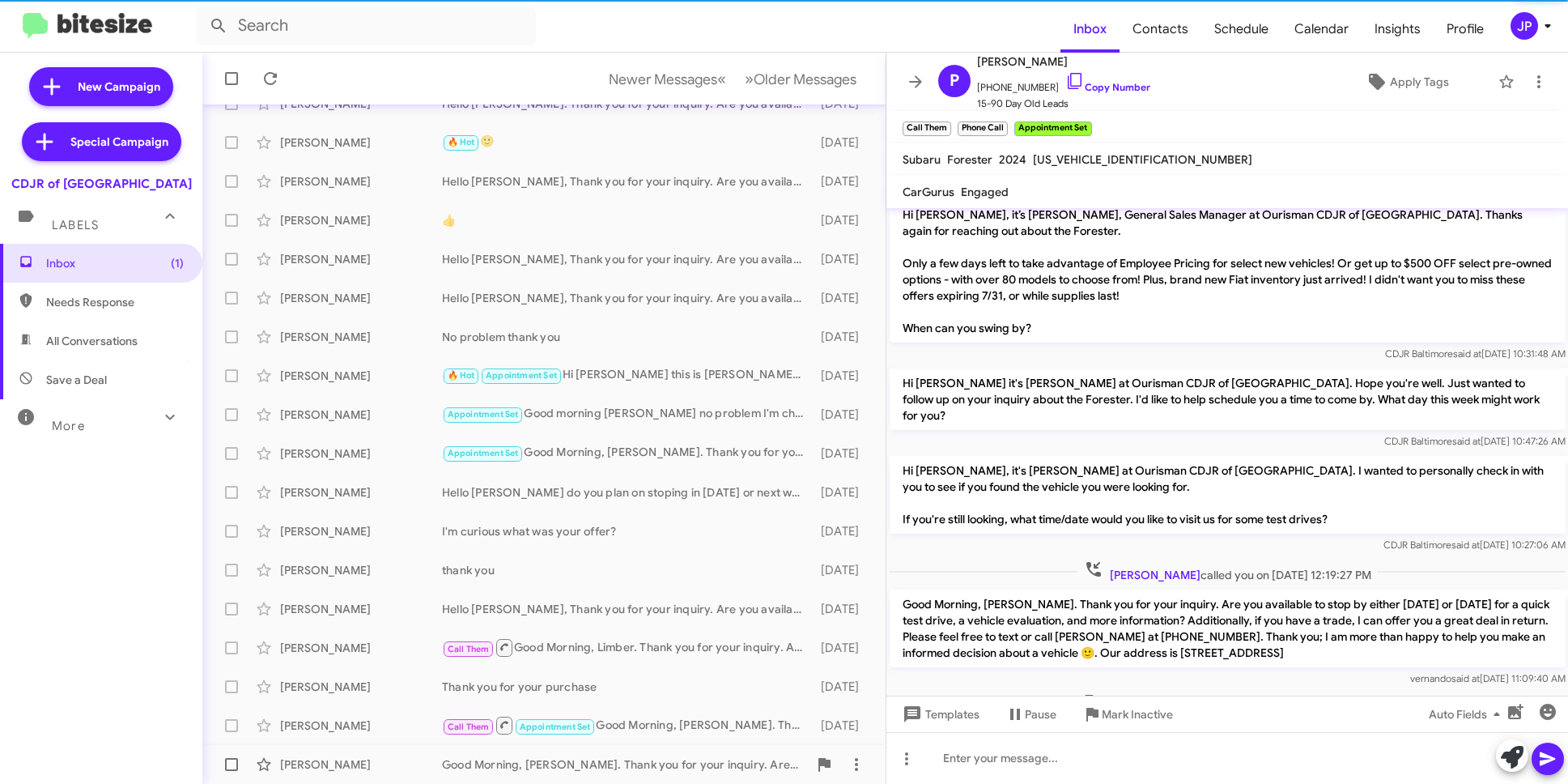
scroll to position [44, 0]
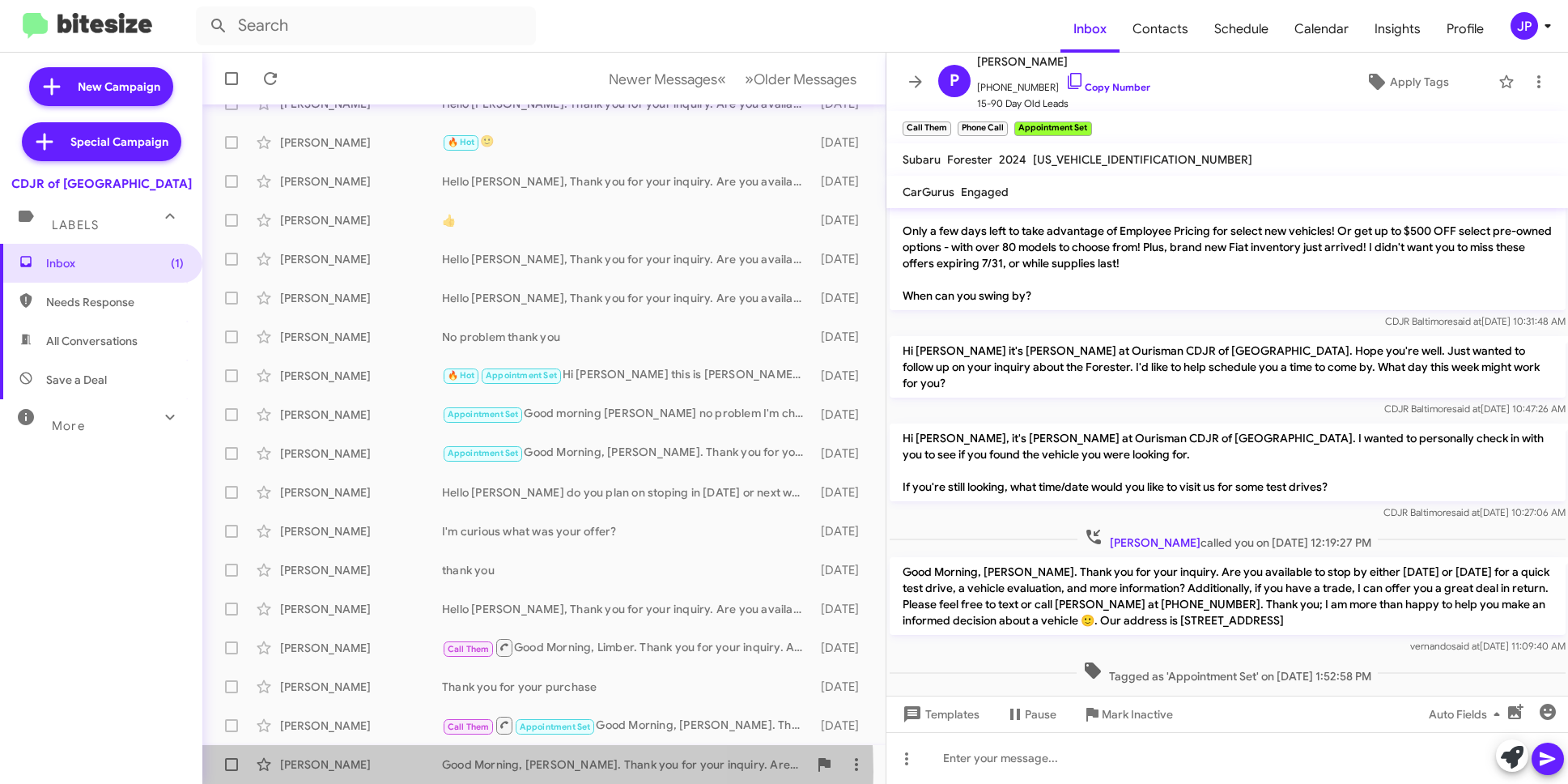
click at [388, 772] on div "Mary Spelta" at bounding box center [361, 764] width 162 height 16
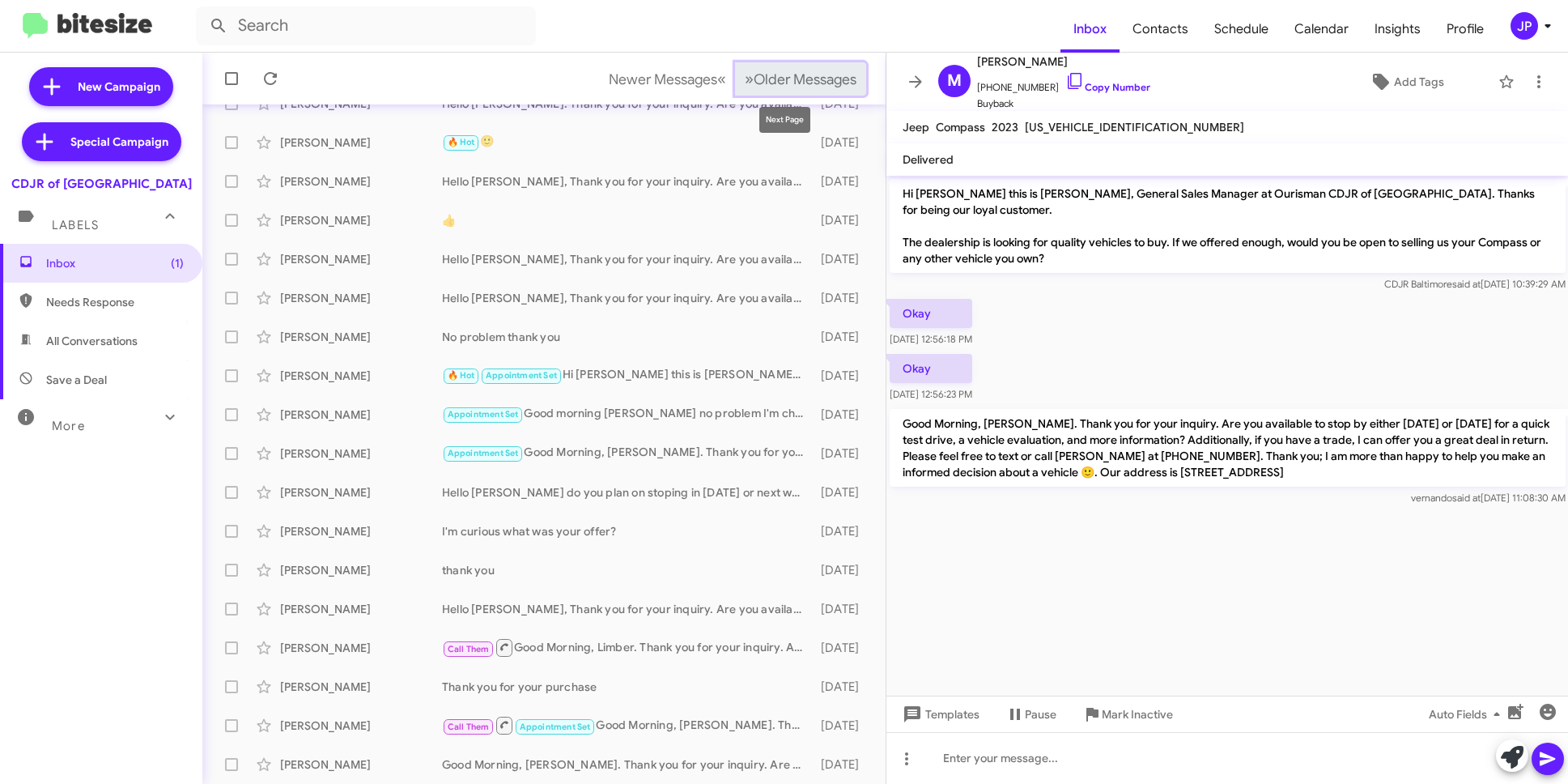
click at [819, 64] on button "» Next Older Messages" at bounding box center [801, 79] width 131 height 33
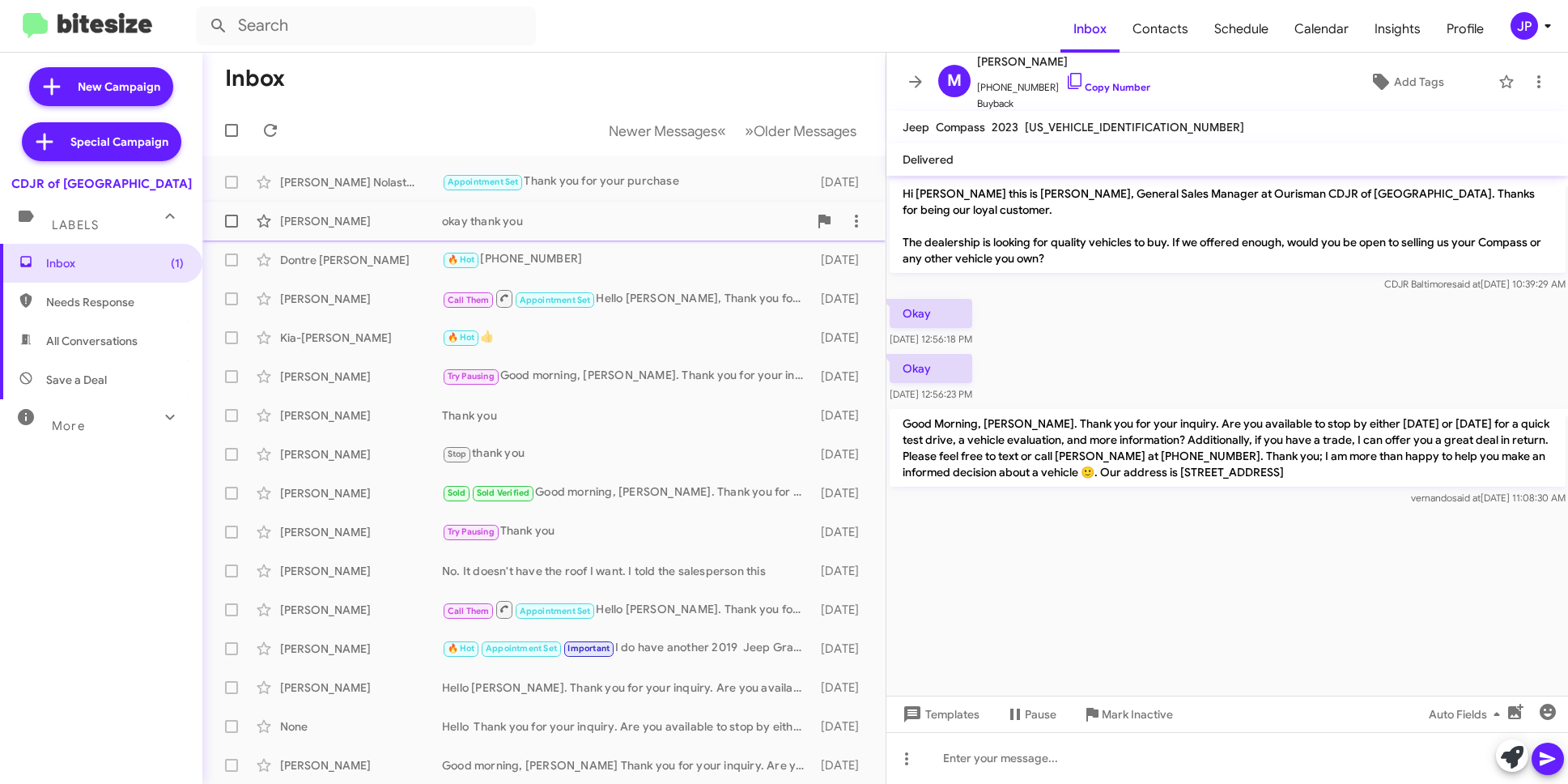
click at [534, 215] on div "okay thank you" at bounding box center [625, 221] width 366 height 16
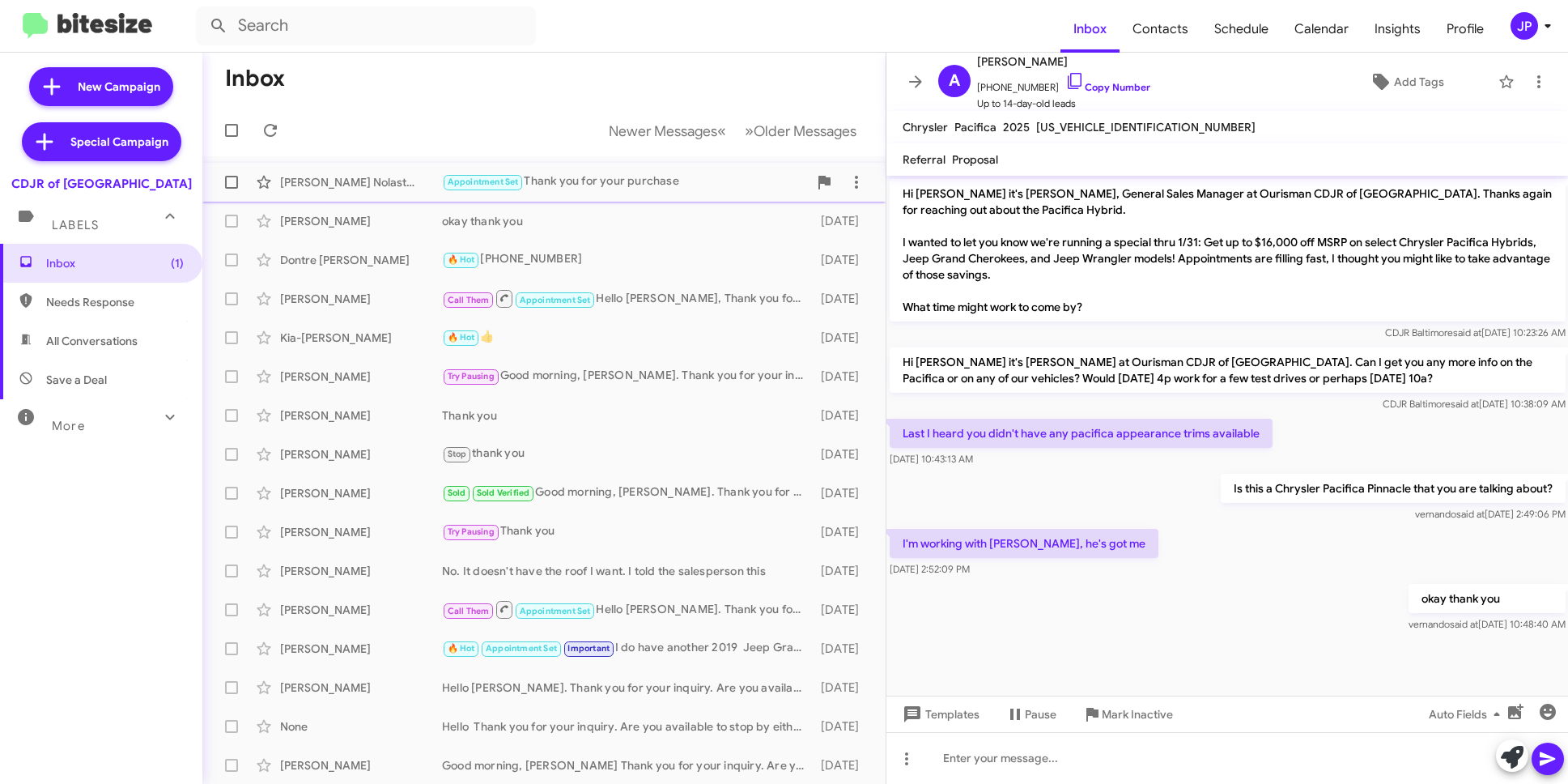
click at [599, 187] on div "Appointment Set Thank you for your purchase" at bounding box center [625, 182] width 366 height 19
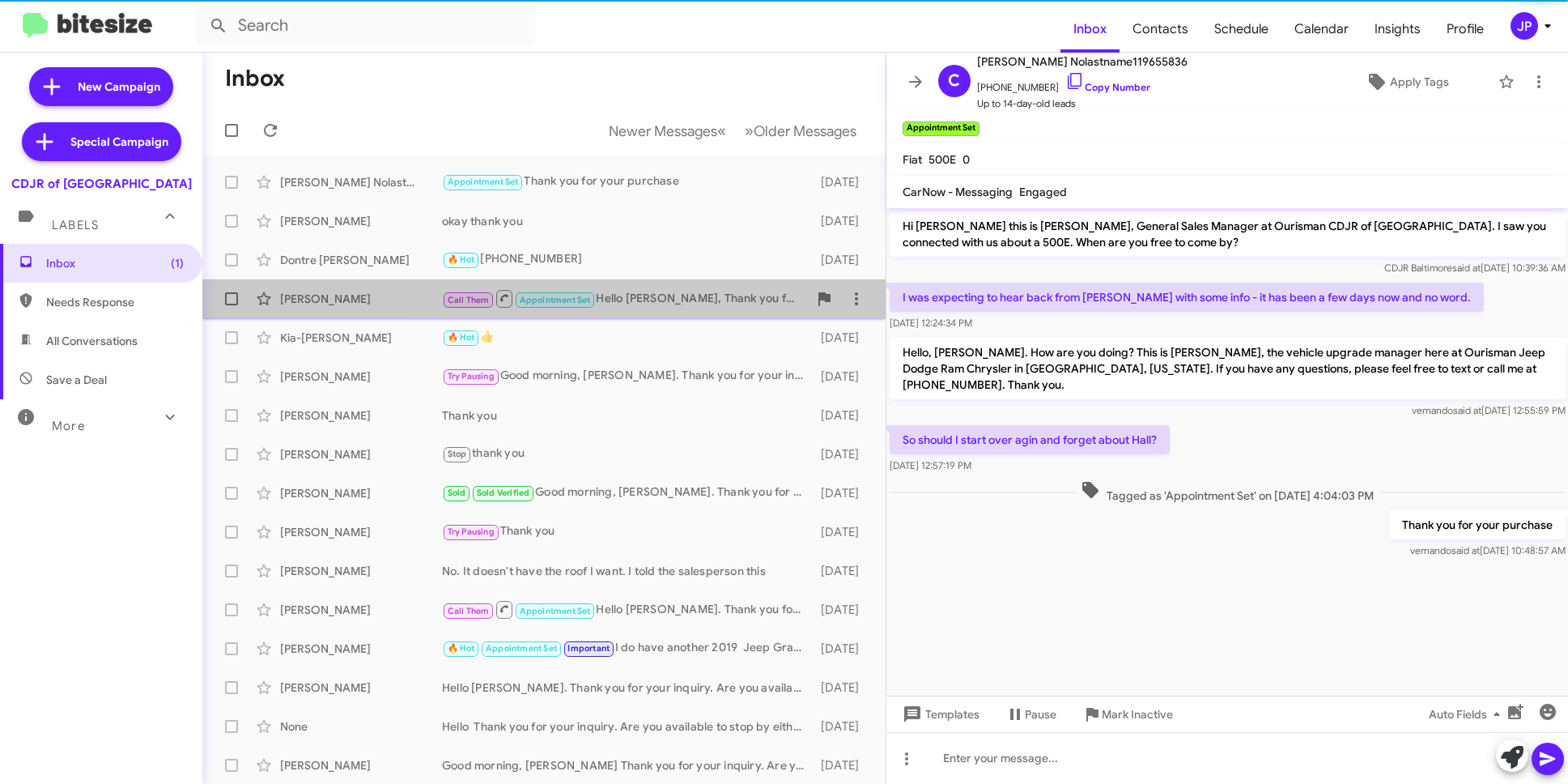
click at [639, 297] on div "Call Them Appointment Set Hello Lynwood, Thank you for your inquiry. Are you av…" at bounding box center [625, 298] width 366 height 20
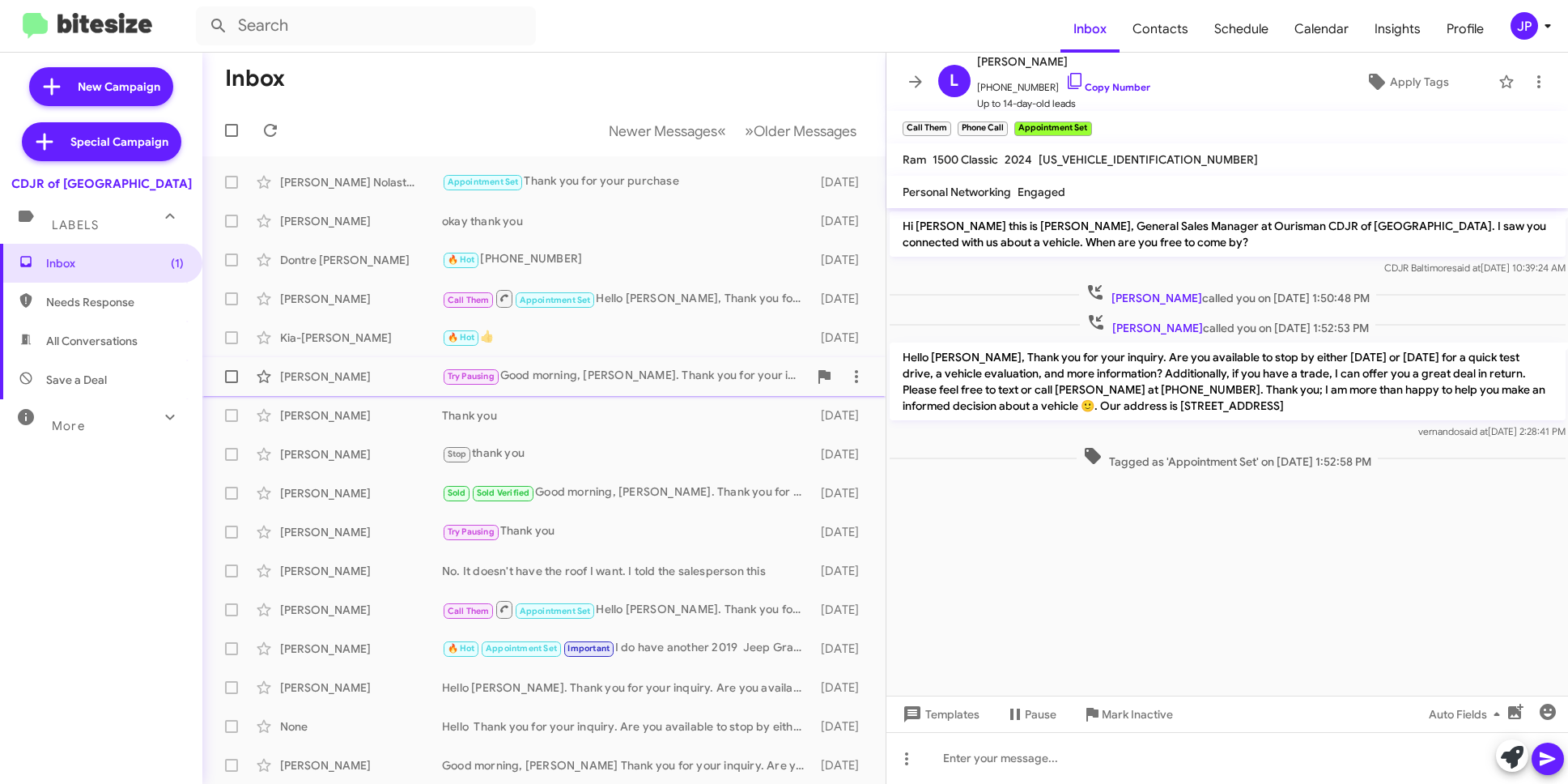
click at [632, 385] on div "Try Pausing Good morning, Herbert. Thank you for your inquiry. Are you availabl…" at bounding box center [625, 376] width 366 height 19
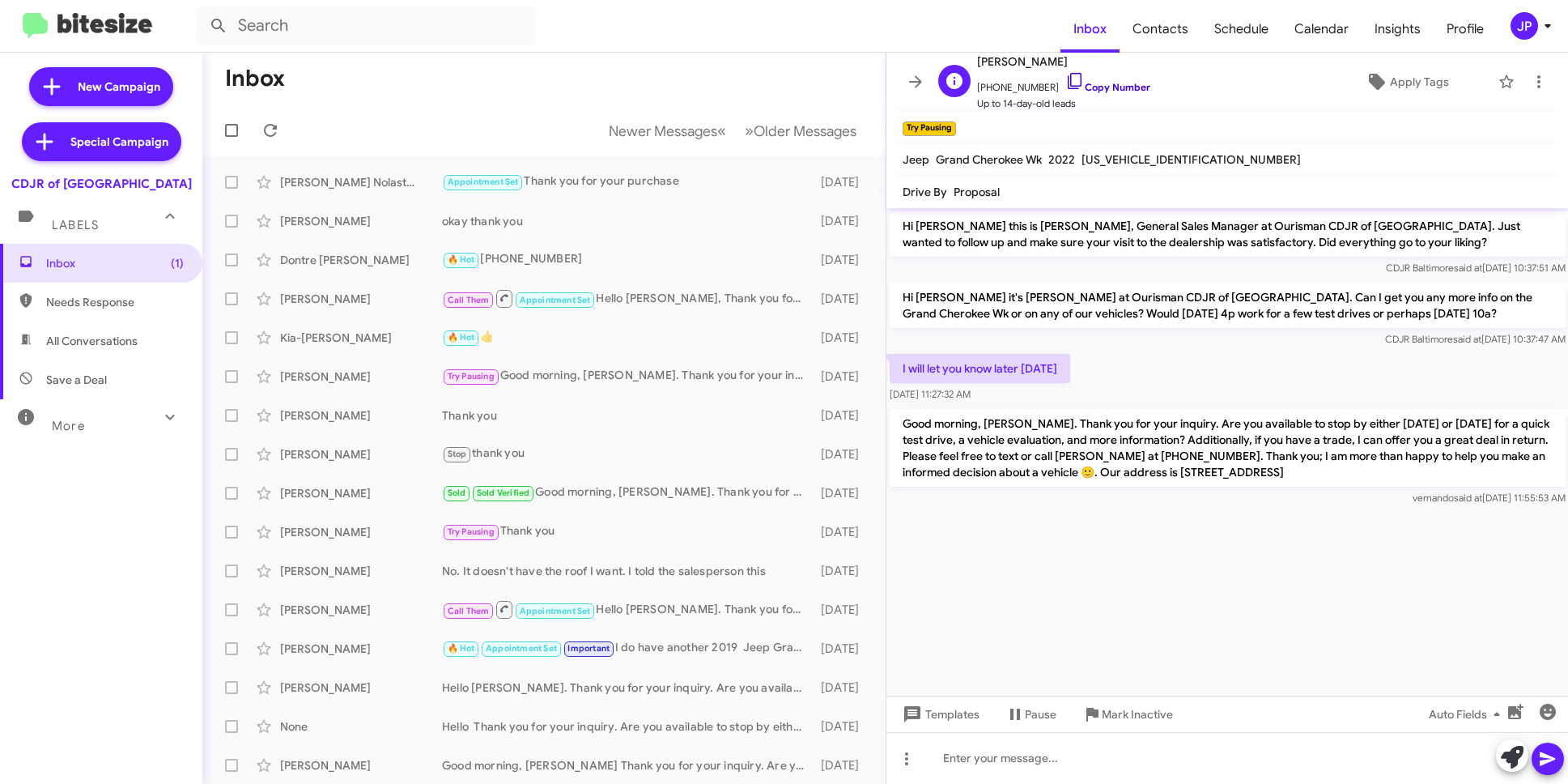
click at [1099, 88] on link "Copy Number" at bounding box center [1108, 86] width 85 height 12
drag, startPoint x: 1409, startPoint y: 660, endPoint x: 1451, endPoint y: 629, distance: 52.2
click at [1410, 659] on cdk-virtual-scroll-viewport "Hi Herbert this is Vernando Ware, General Sales Manager at Ourisman CDJR of Bal…" at bounding box center [1228, 452] width 682 height 487
click at [1079, 88] on link "Copy Number" at bounding box center [1108, 86] width 85 height 12
click at [594, 552] on span "Jessica Lopin No. It doesn't have the roof I want. I told the salesperson this …" at bounding box center [544, 571] width 683 height 39
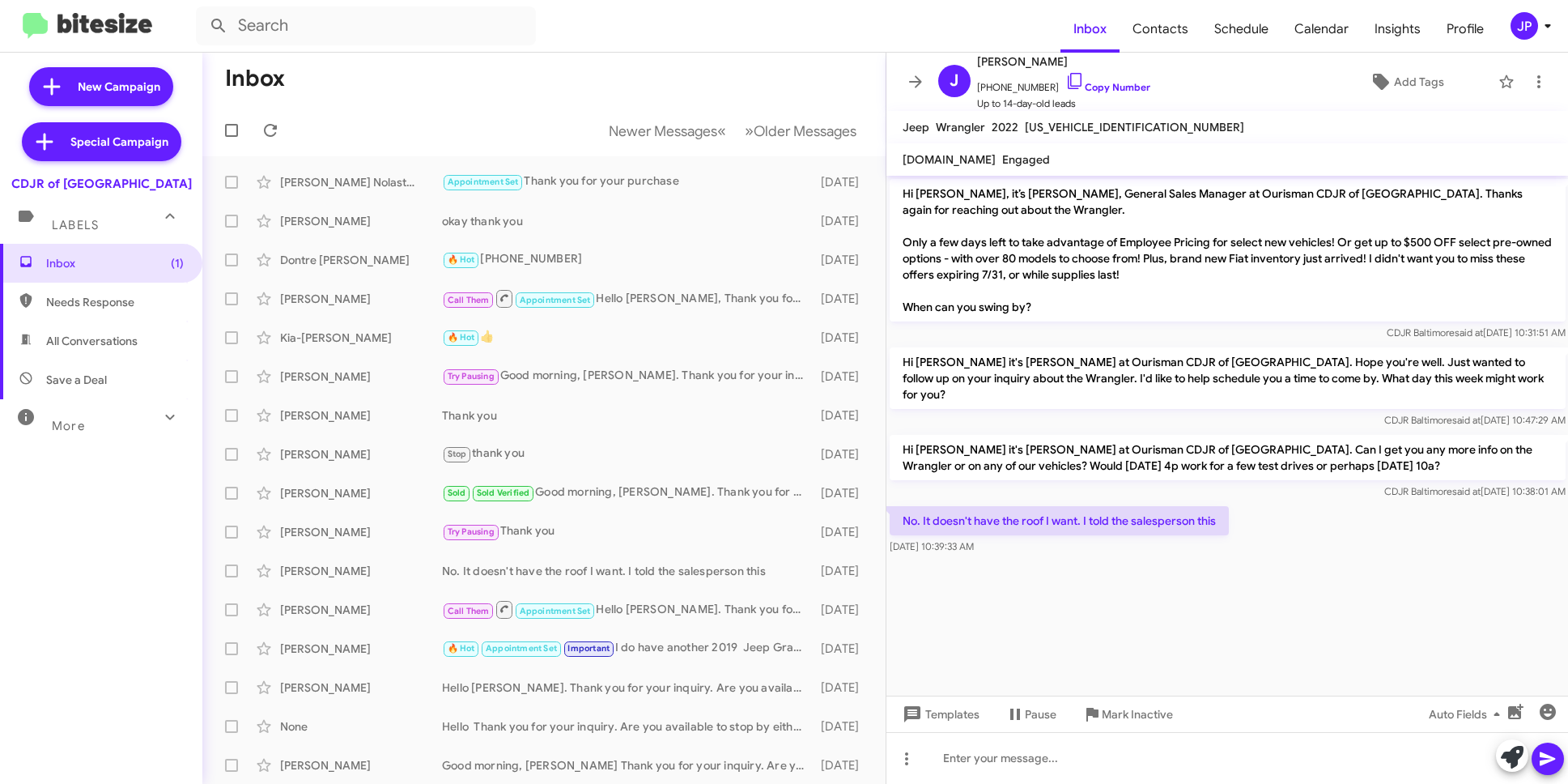
click at [1327, 626] on cdk-virtual-scroll-viewport "Hi Jessica, it’s Vernando Ware, General Sales Manager at Ourisman CDJR of Balti…" at bounding box center [1228, 435] width 682 height 520
click at [1100, 86] on link "Copy Number" at bounding box center [1108, 86] width 85 height 12
click at [1516, 754] on icon at bounding box center [1512, 757] width 23 height 23
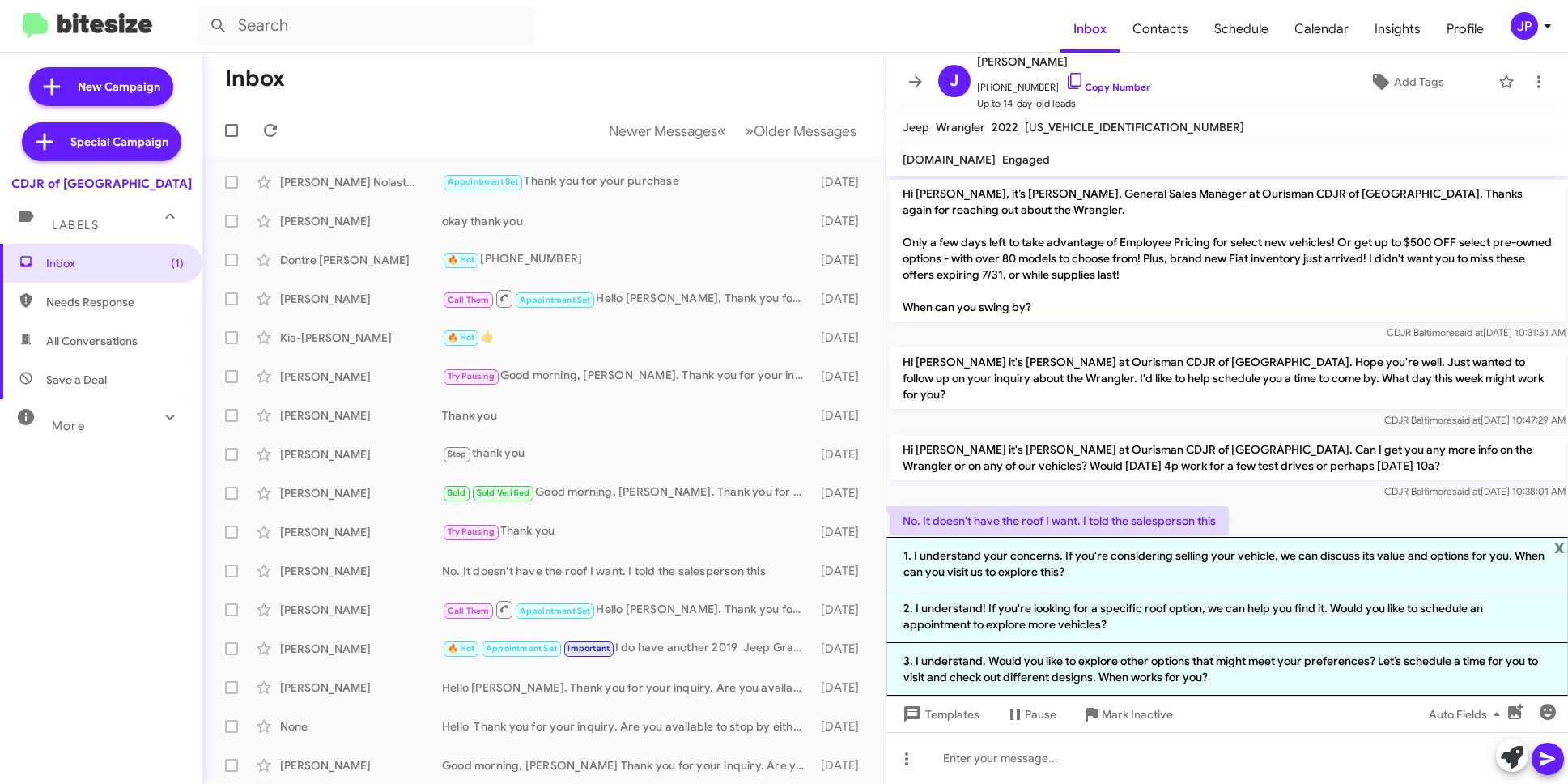
scroll to position [21, 0]
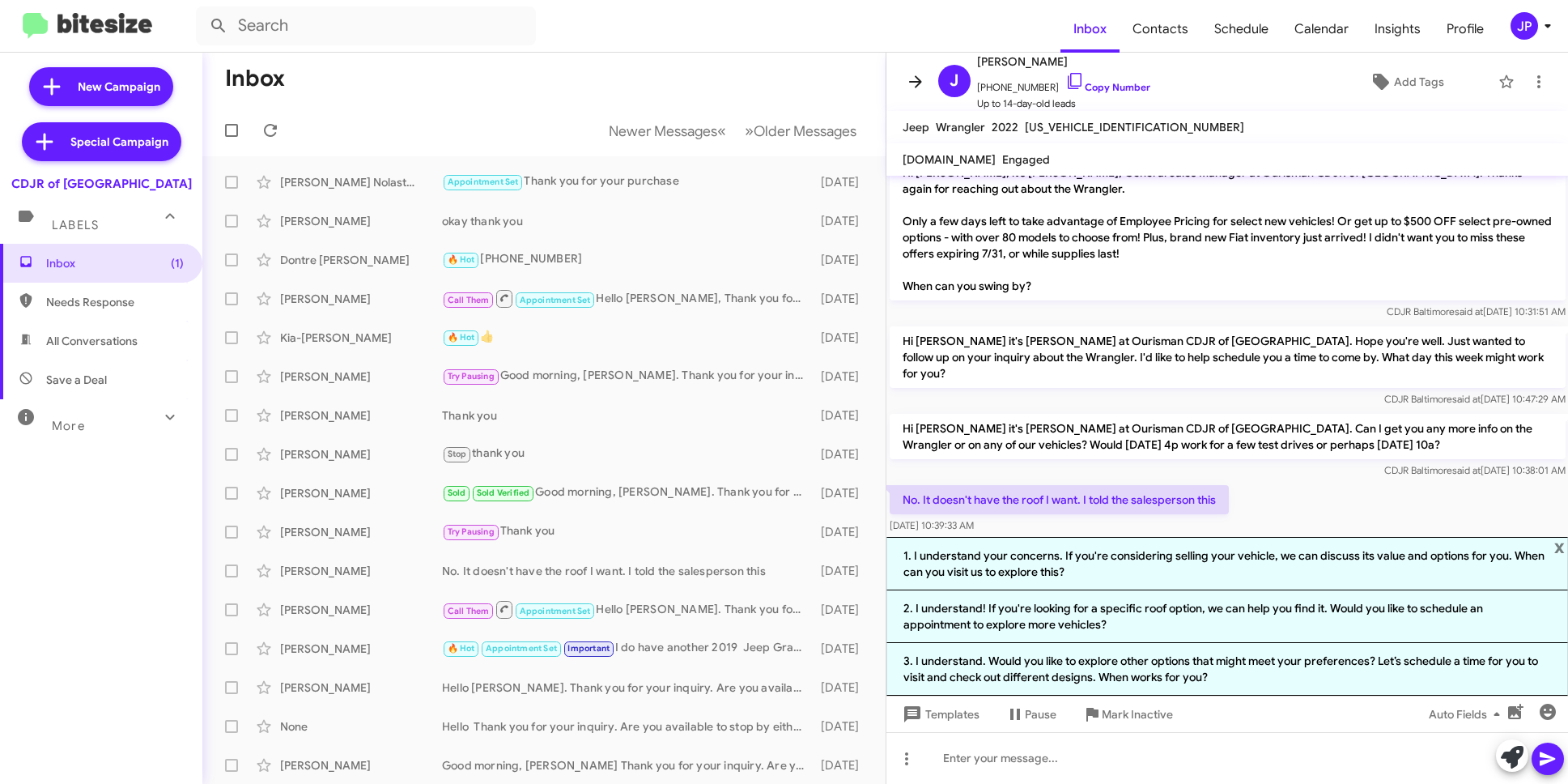
click at [918, 83] on icon at bounding box center [916, 81] width 13 height 12
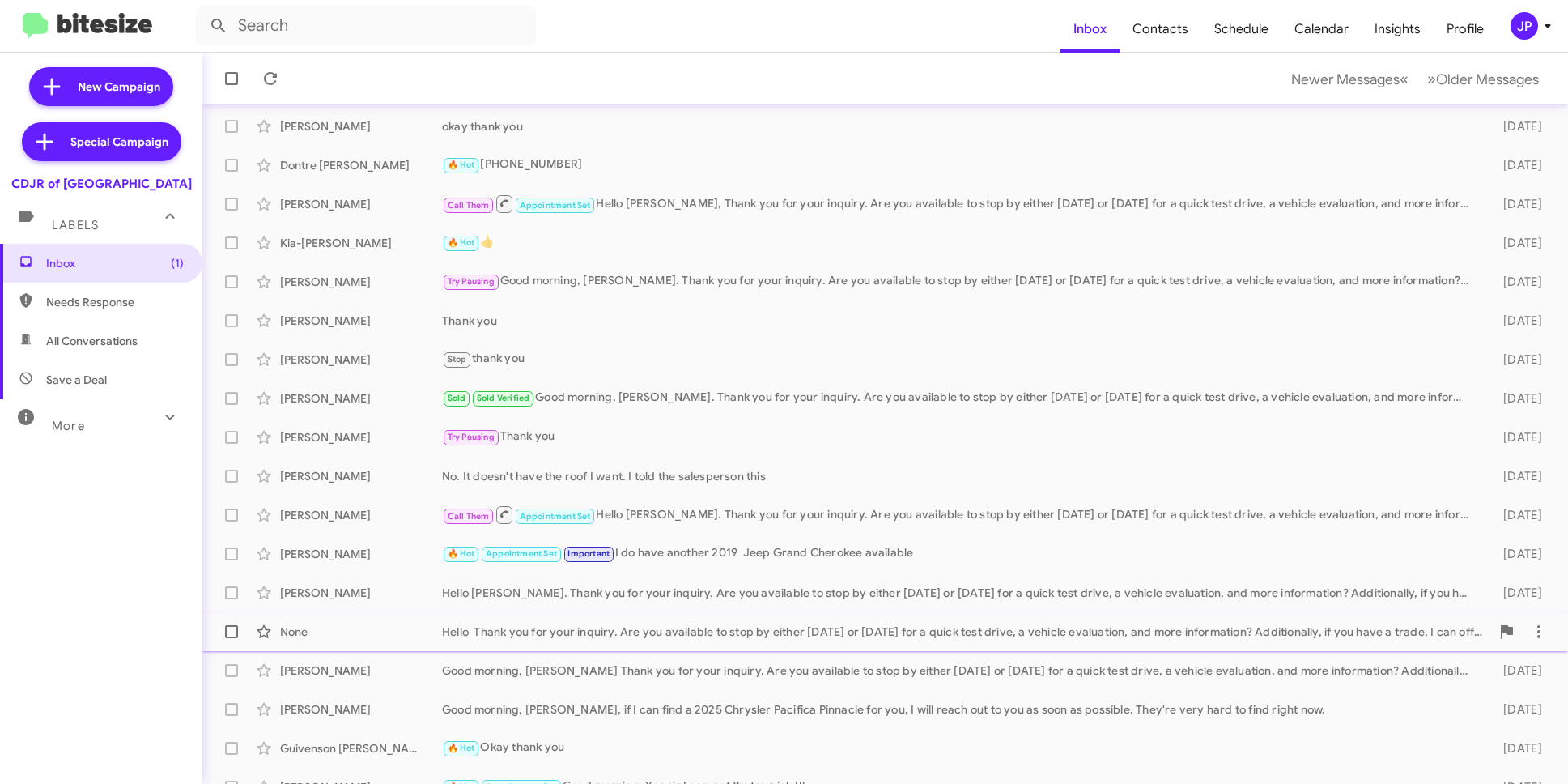
scroll to position [156, 0]
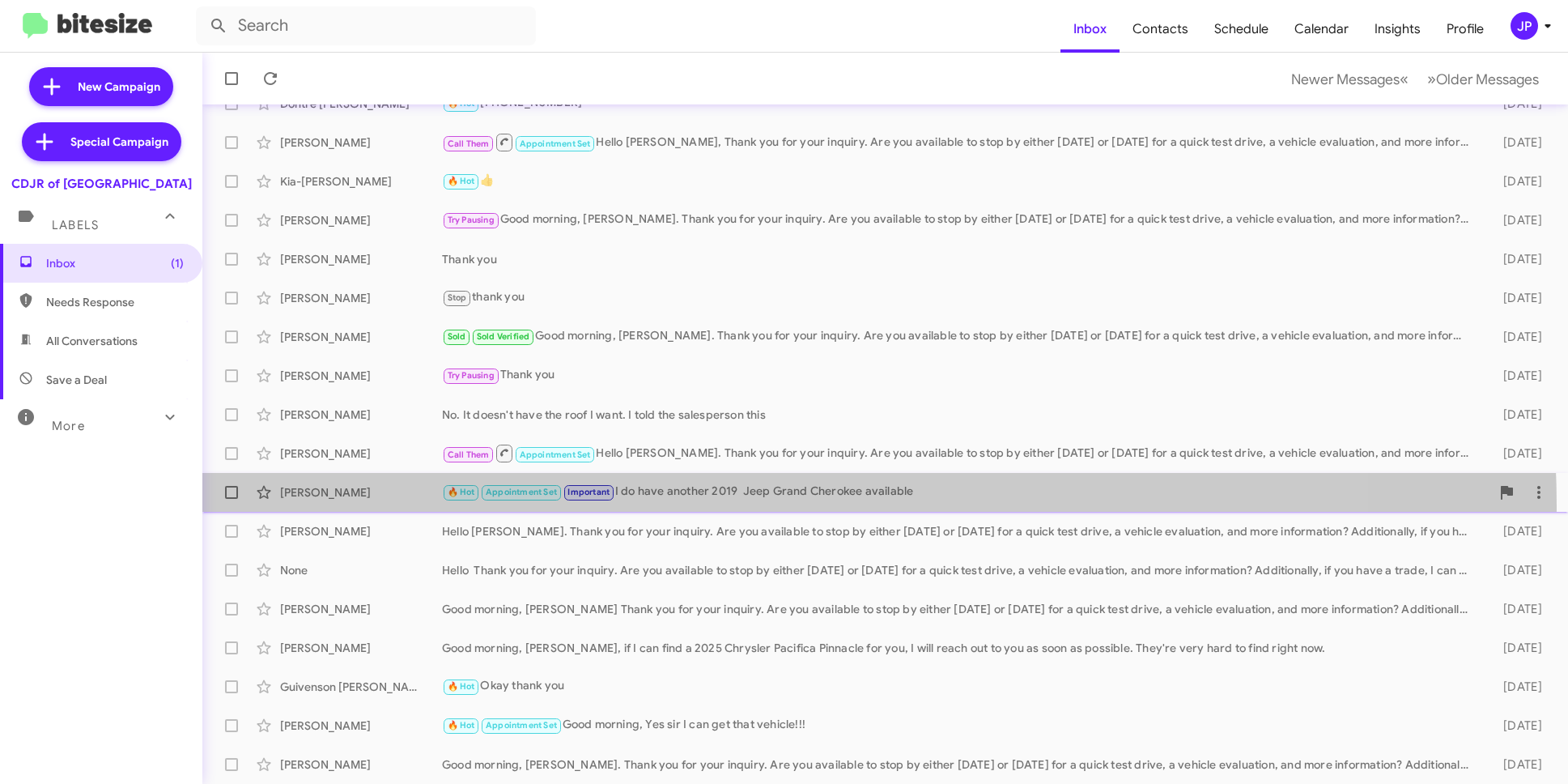
click at [743, 505] on div "Michele Goode 🔥 Hot Appointment Set Important I do have another 2019 Jeep Grand…" at bounding box center [885, 493] width 1340 height 32
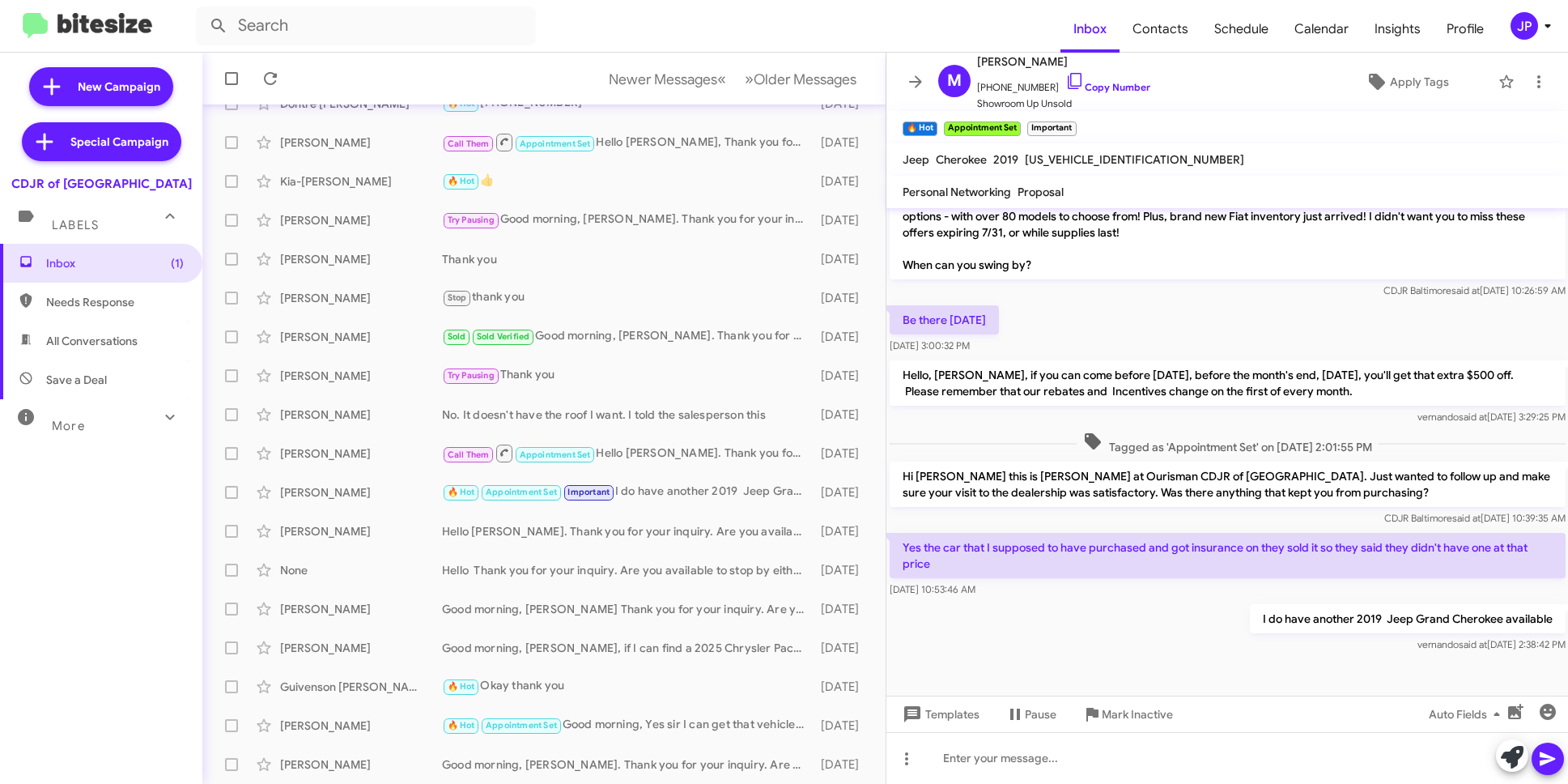
scroll to position [371, 0]
click at [510, 604] on div "Good morning, Joseph Thank you for your inquiry. Are you available to stop by e…" at bounding box center [625, 609] width 366 height 16
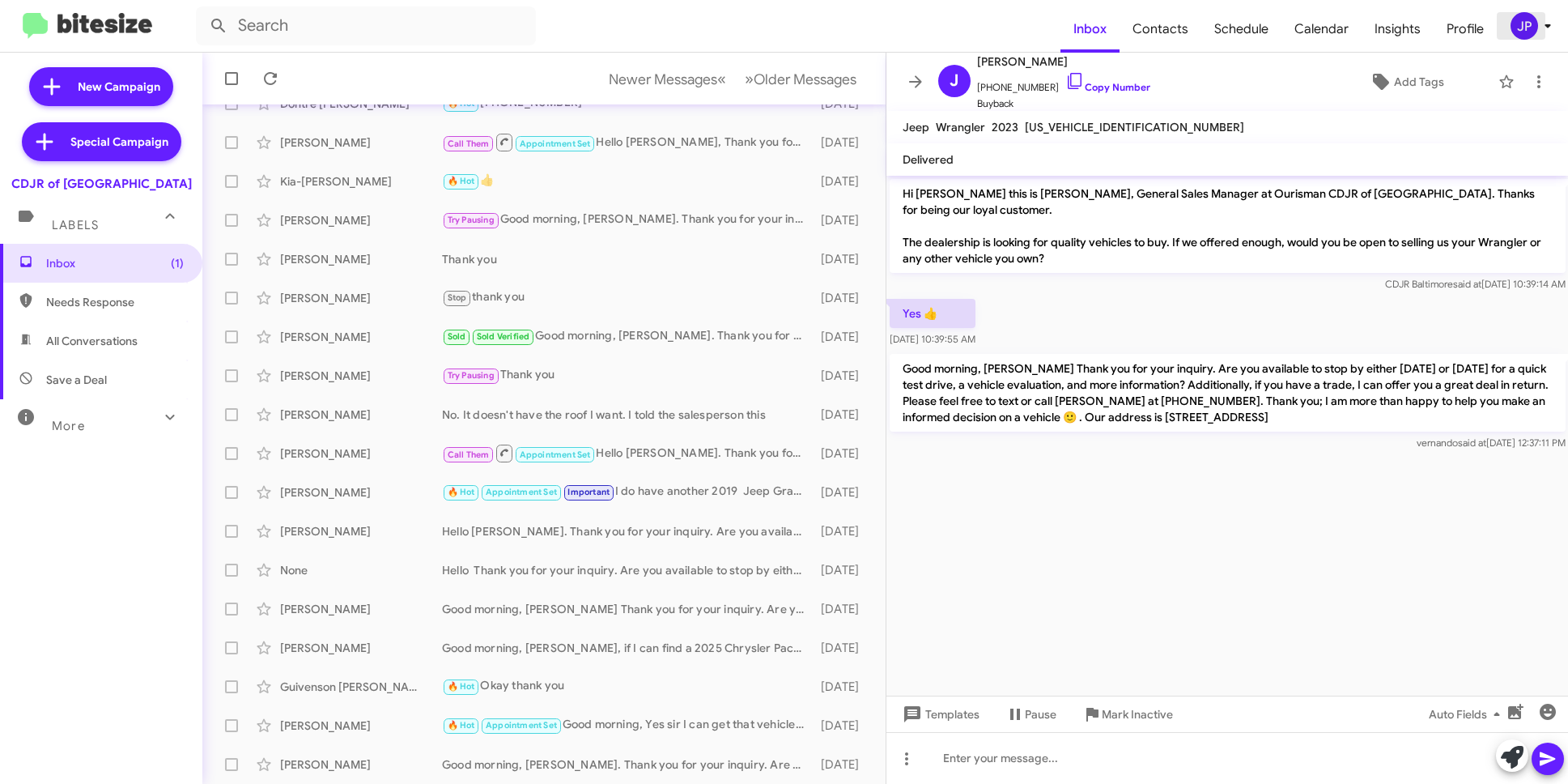
click at [1537, 25] on div "JP" at bounding box center [1524, 26] width 27 height 27
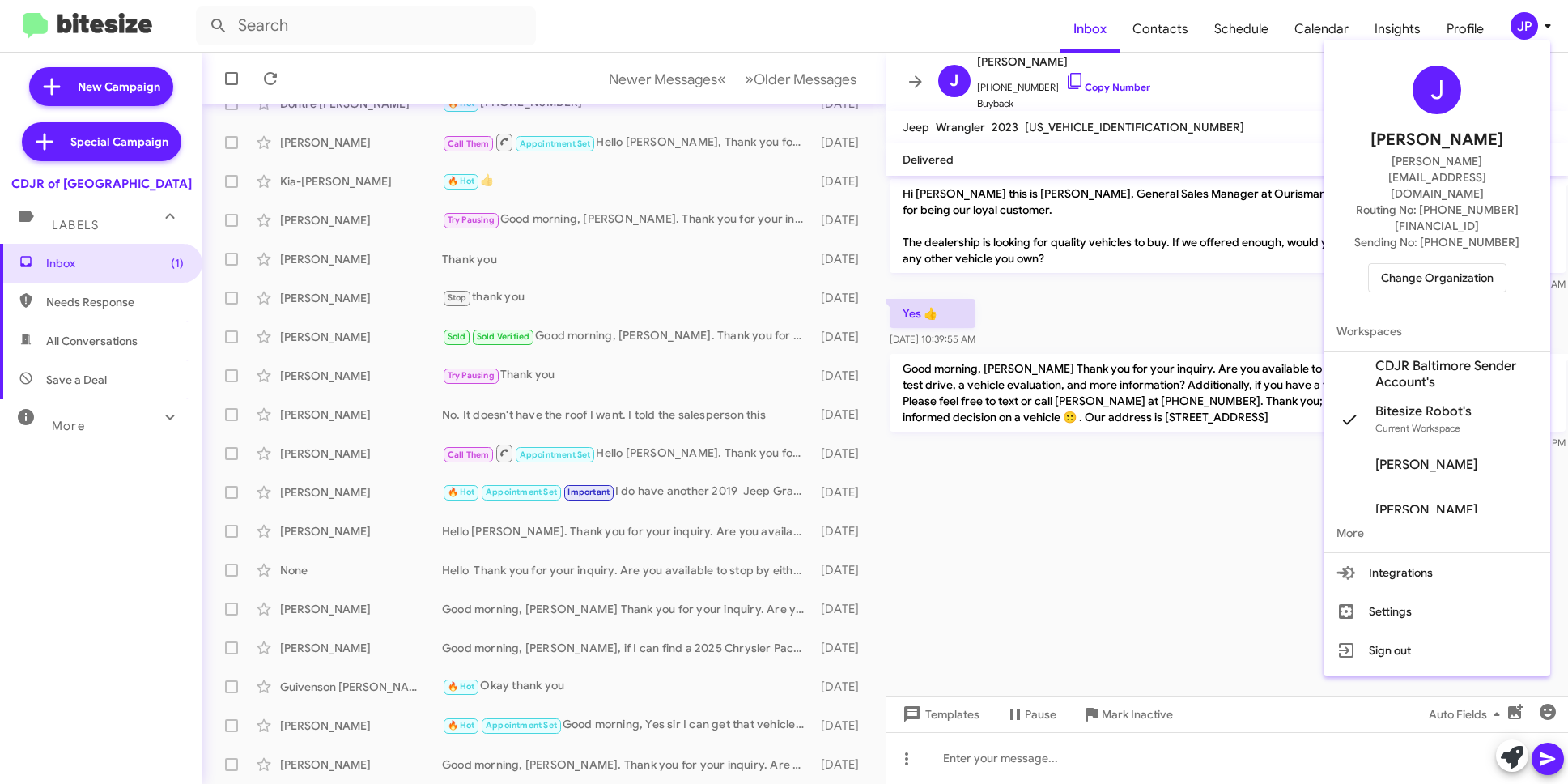
click at [1440, 244] on div "J Jamie Payton jamie@bitesize.co Routing No: +1 (410) 288-3100 Sending No: +1 (…" at bounding box center [1436, 179] width 226 height 265
click at [1450, 264] on span "Change Organization" at bounding box center [1437, 278] width 113 height 27
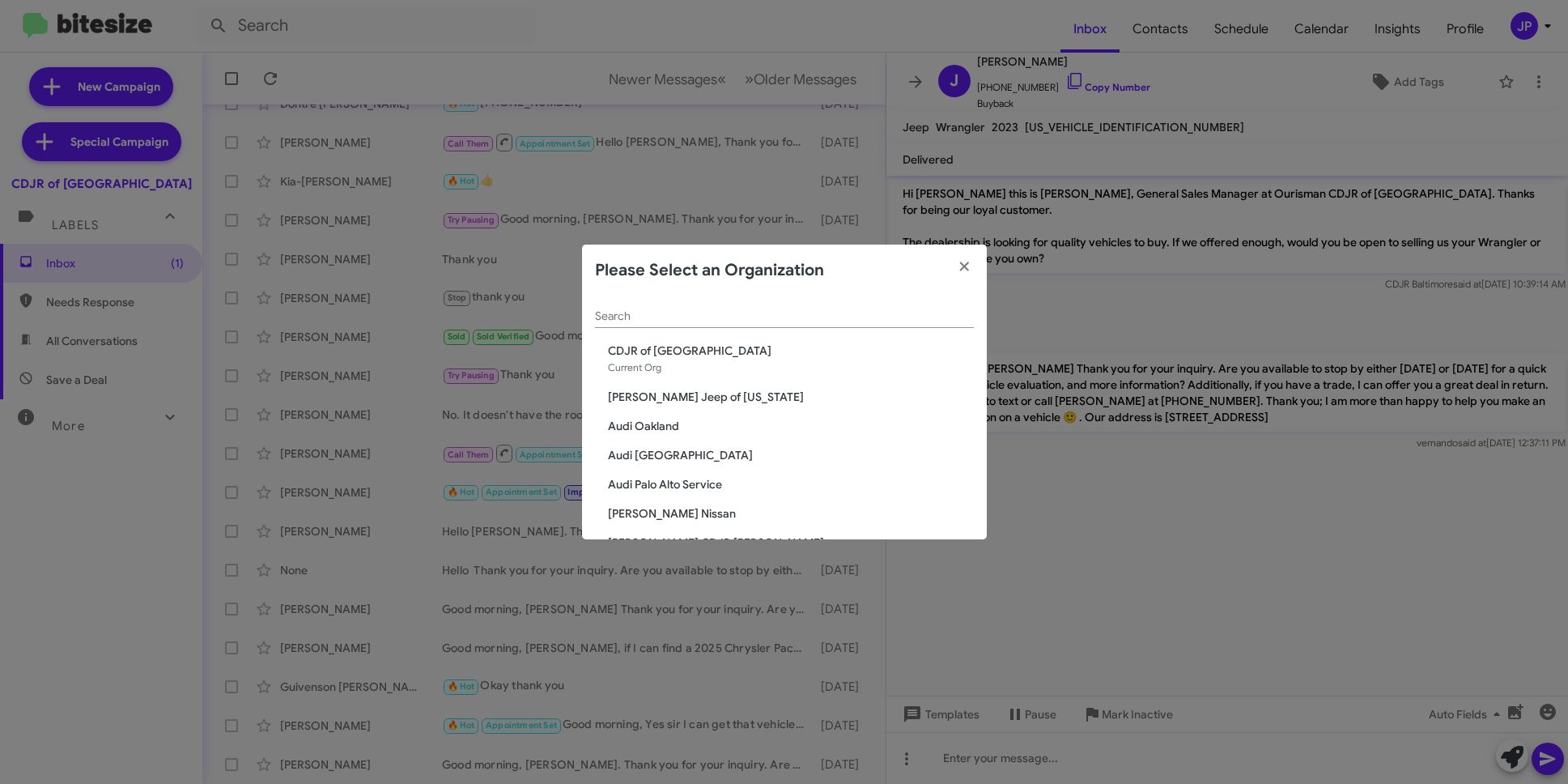
click at [800, 326] on div "Search" at bounding box center [784, 312] width 379 height 31
click at [801, 320] on input "Search" at bounding box center [784, 317] width 379 height 13
click at [657, 516] on span "[PERSON_NAME] Nissan" at bounding box center [791, 513] width 366 height 16
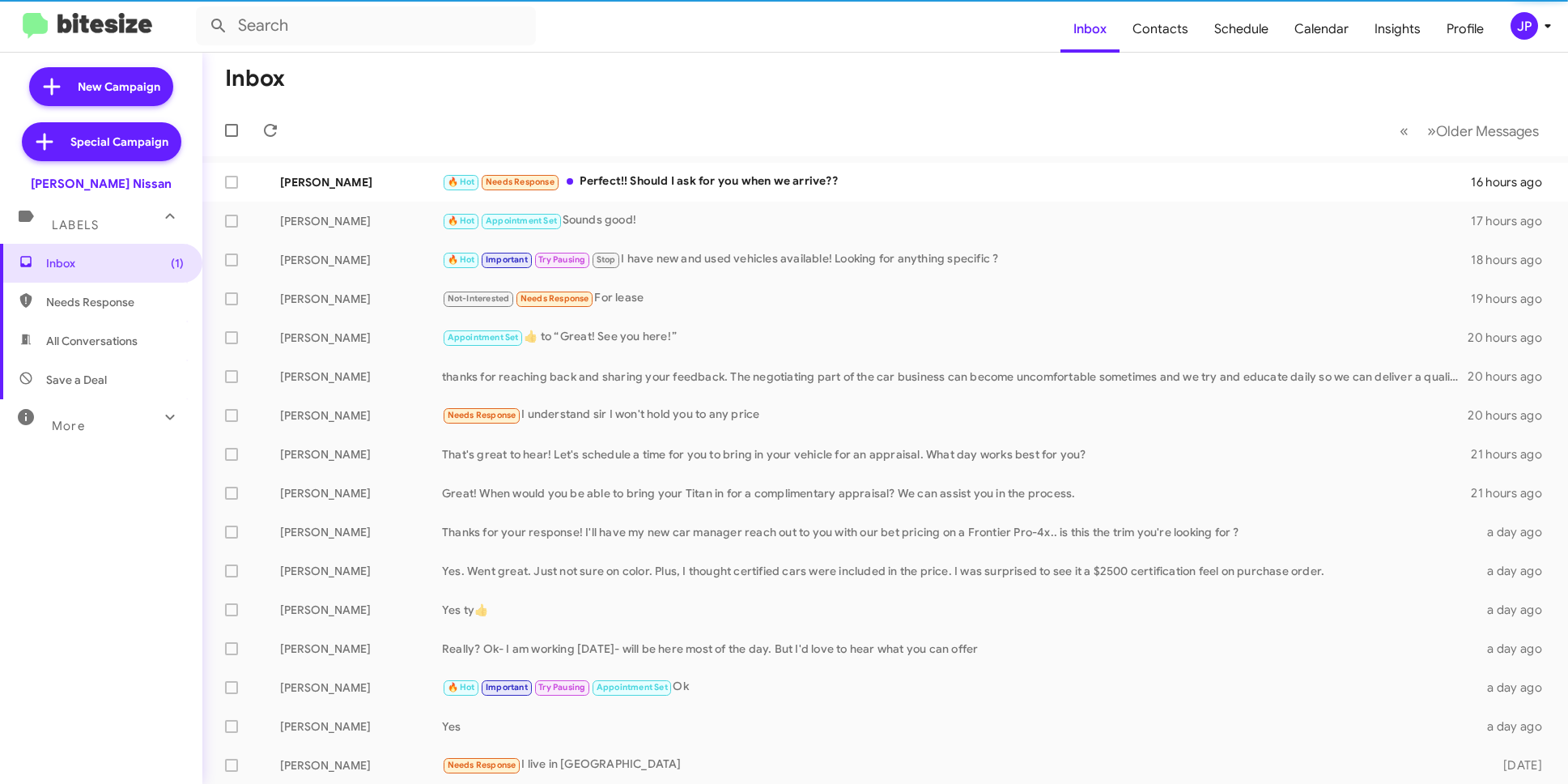
click at [69, 407] on div "More" at bounding box center [85, 419] width 144 height 30
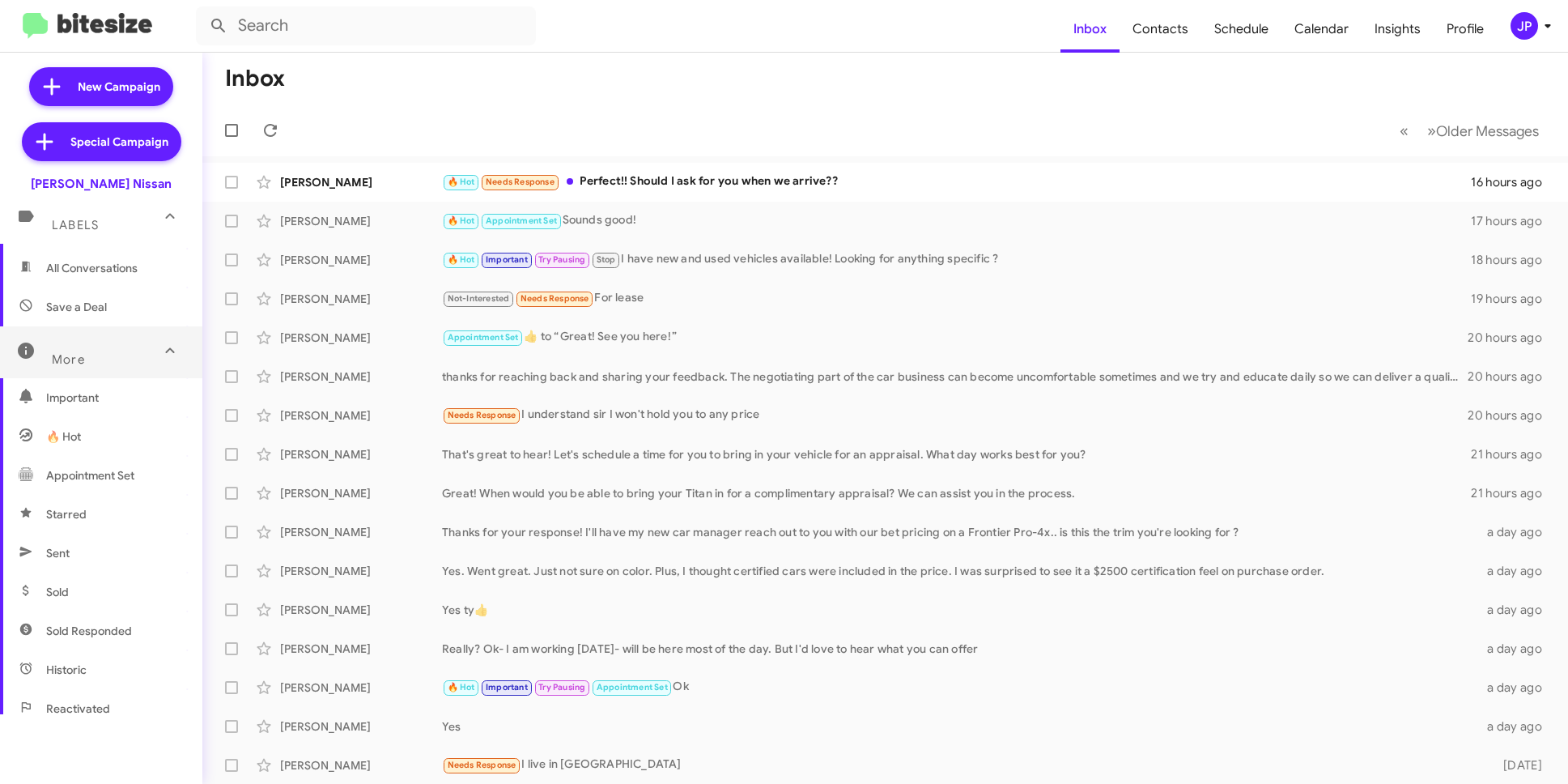
scroll to position [294, 0]
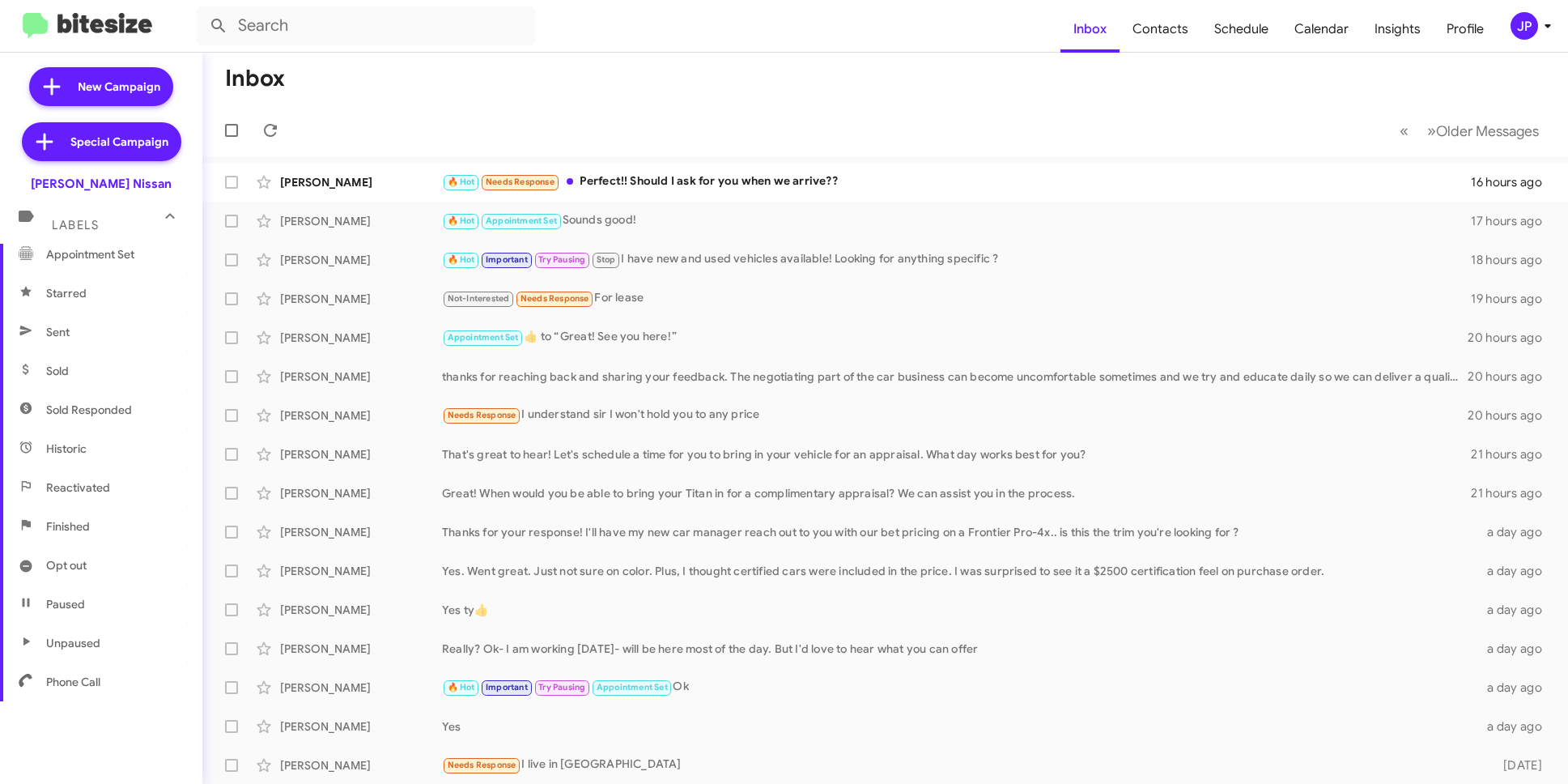
click at [106, 379] on span "Sold" at bounding box center [101, 371] width 203 height 39
type input "in:sold"
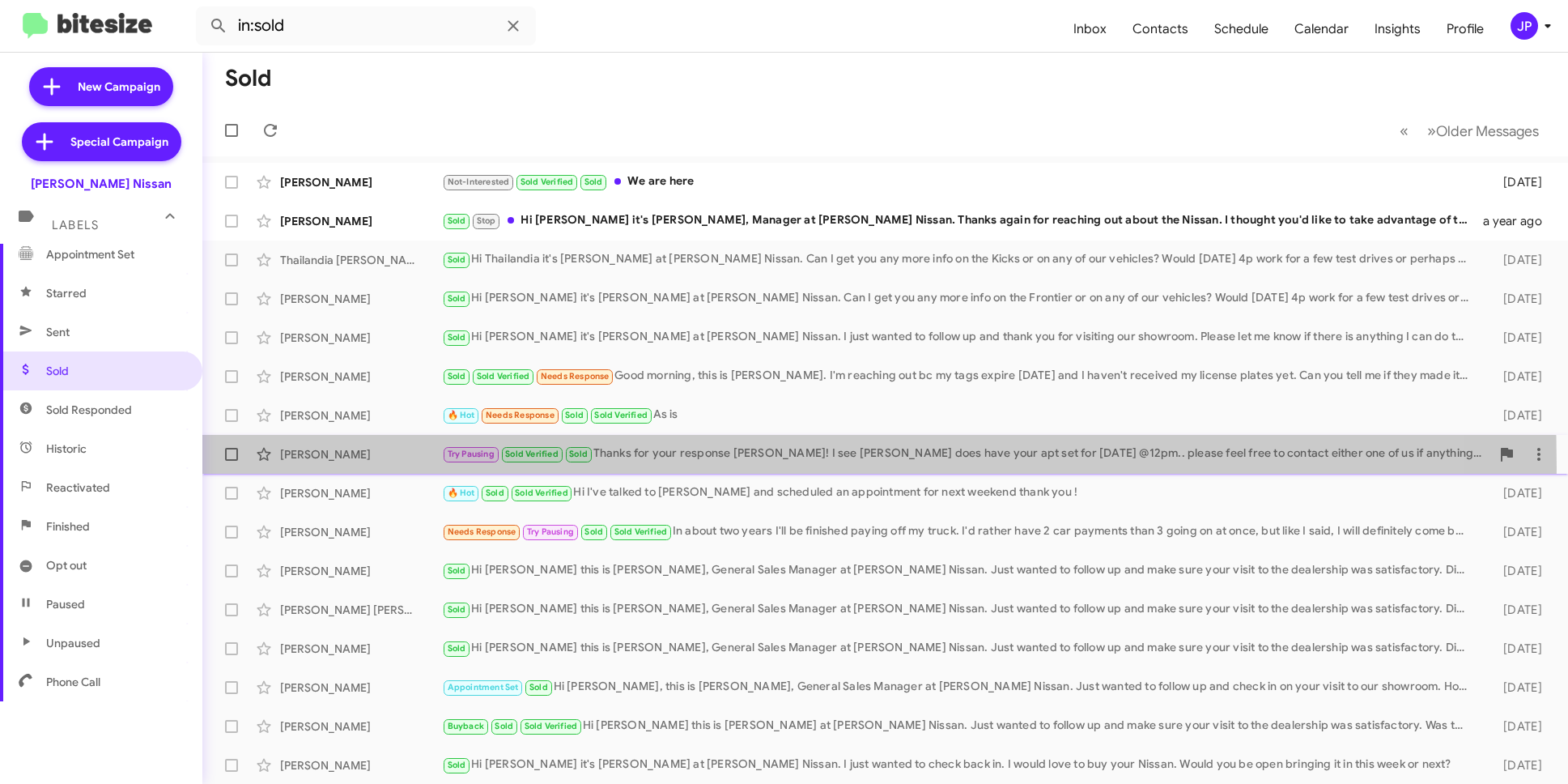
click at [379, 467] on div "[PERSON_NAME] Try Pausing Sold Verified Sold Thanks for your response [PERSON_N…" at bounding box center [885, 454] width 1340 height 32
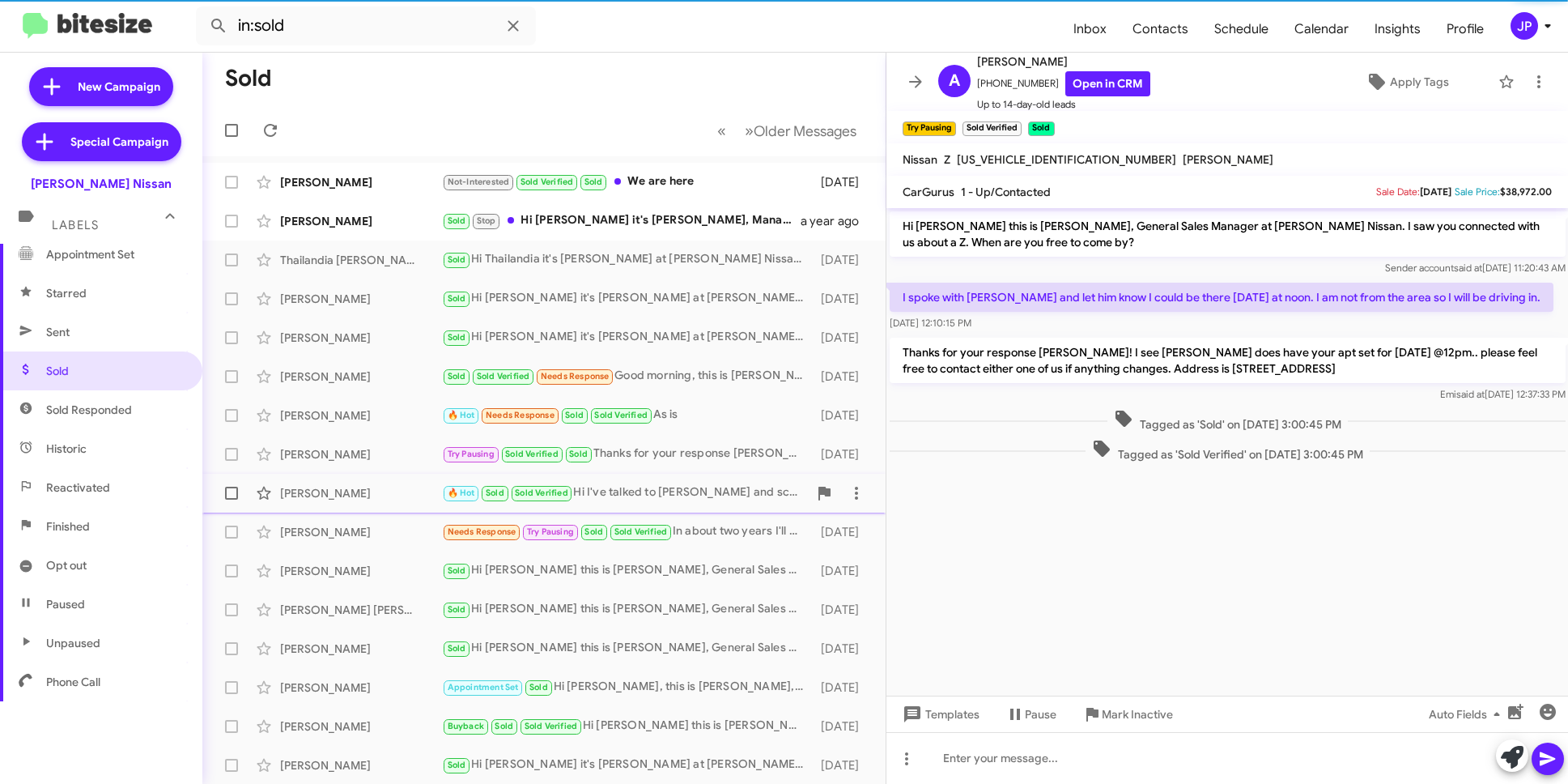
click at [376, 487] on div "[PERSON_NAME]" at bounding box center [361, 493] width 162 height 16
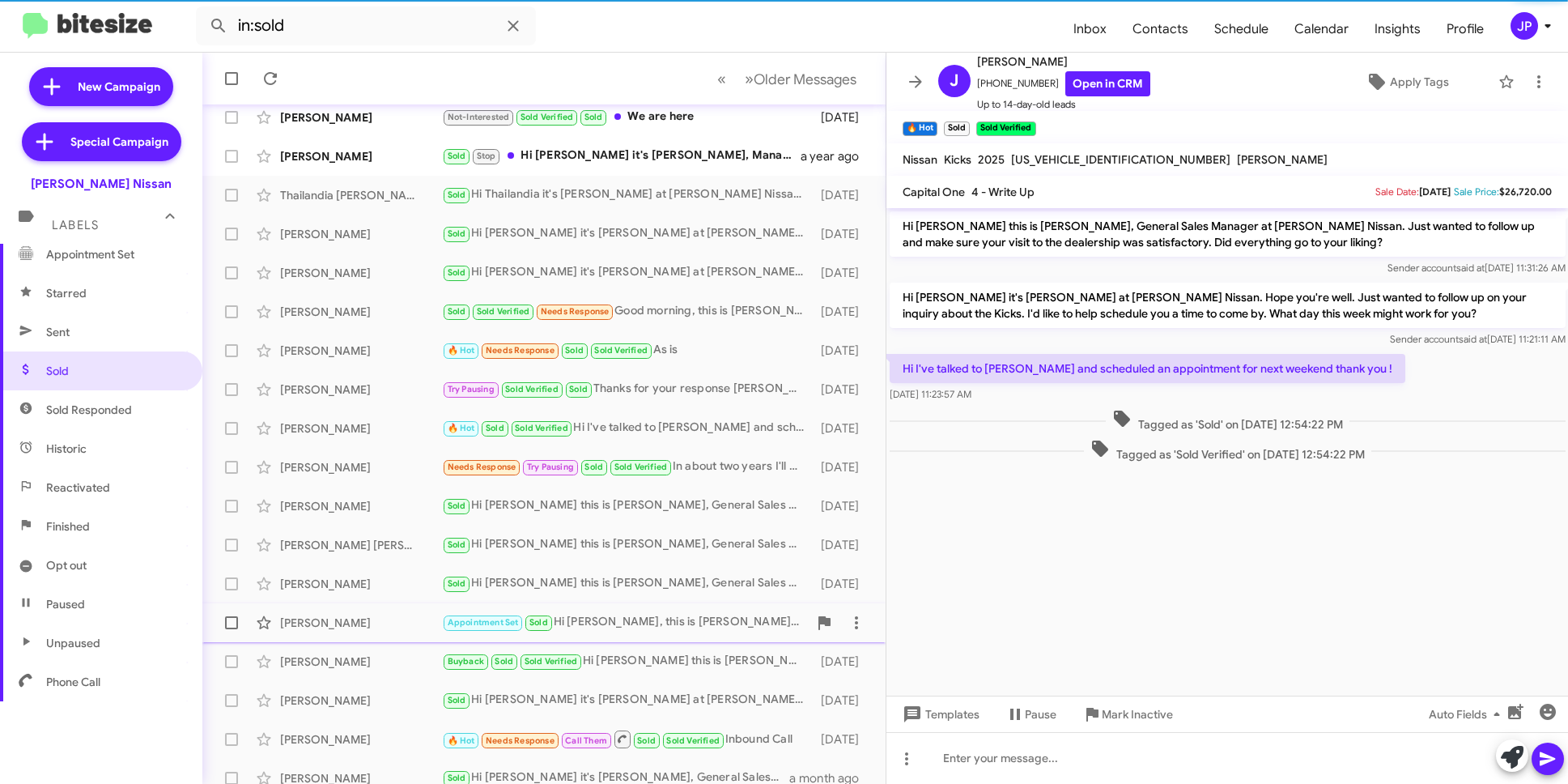
scroll to position [156, 0]
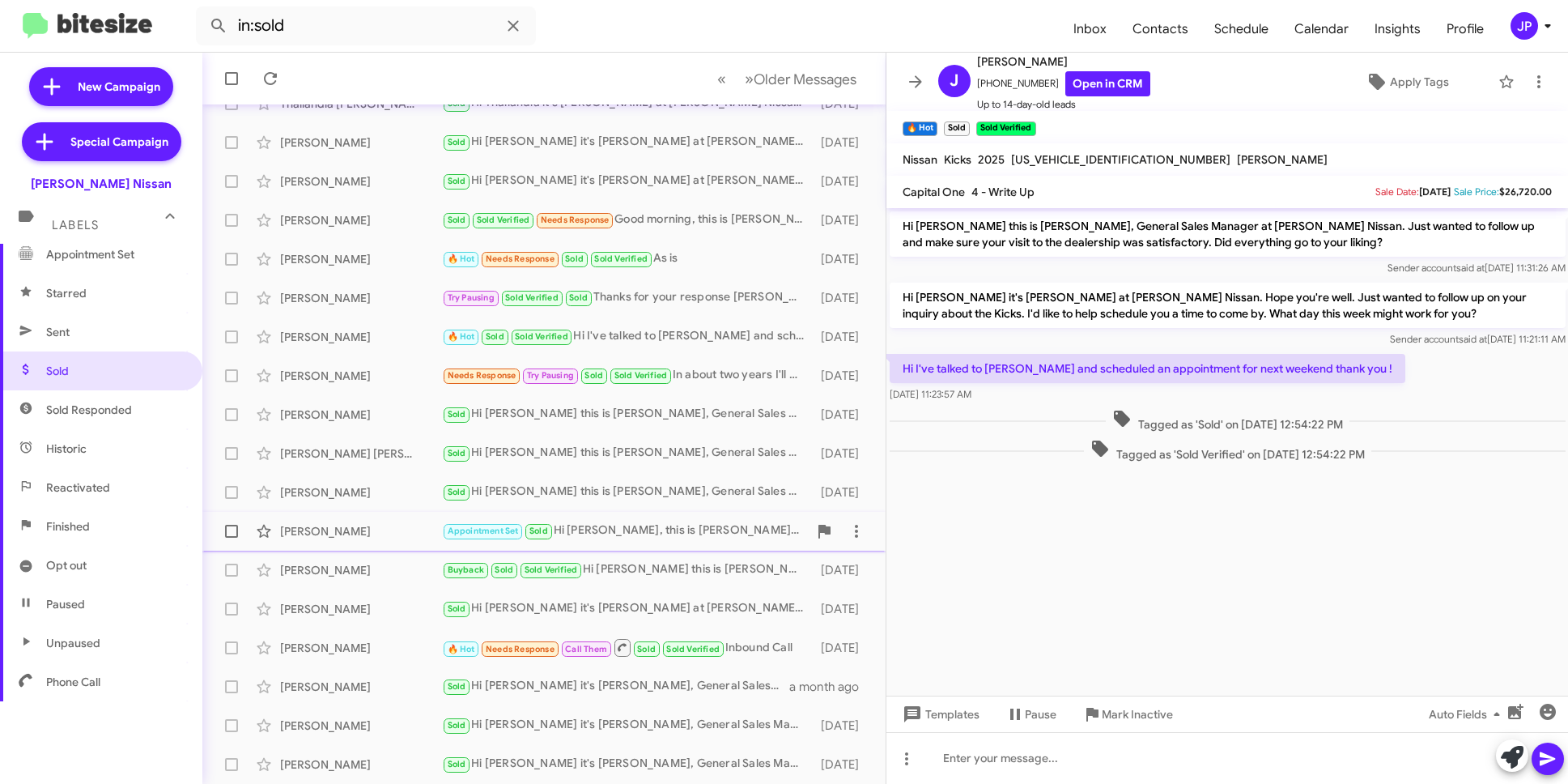
click at [383, 536] on div "[PERSON_NAME]" at bounding box center [361, 531] width 162 height 16
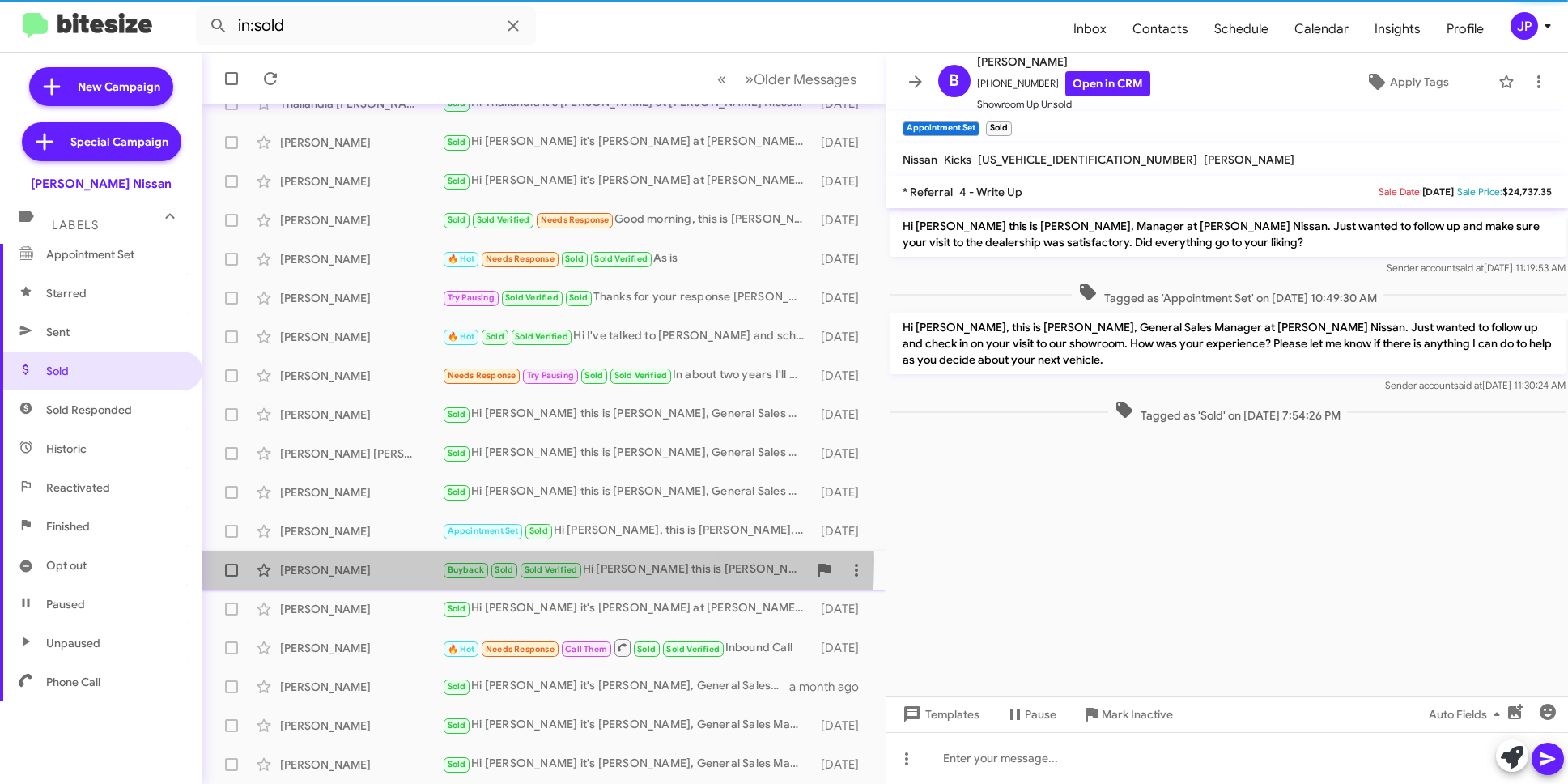
click at [385, 560] on div "[PERSON_NAME] Buyback Sold Sold Verified Hi [PERSON_NAME] this is [PERSON_NAME]…" at bounding box center [544, 571] width 658 height 32
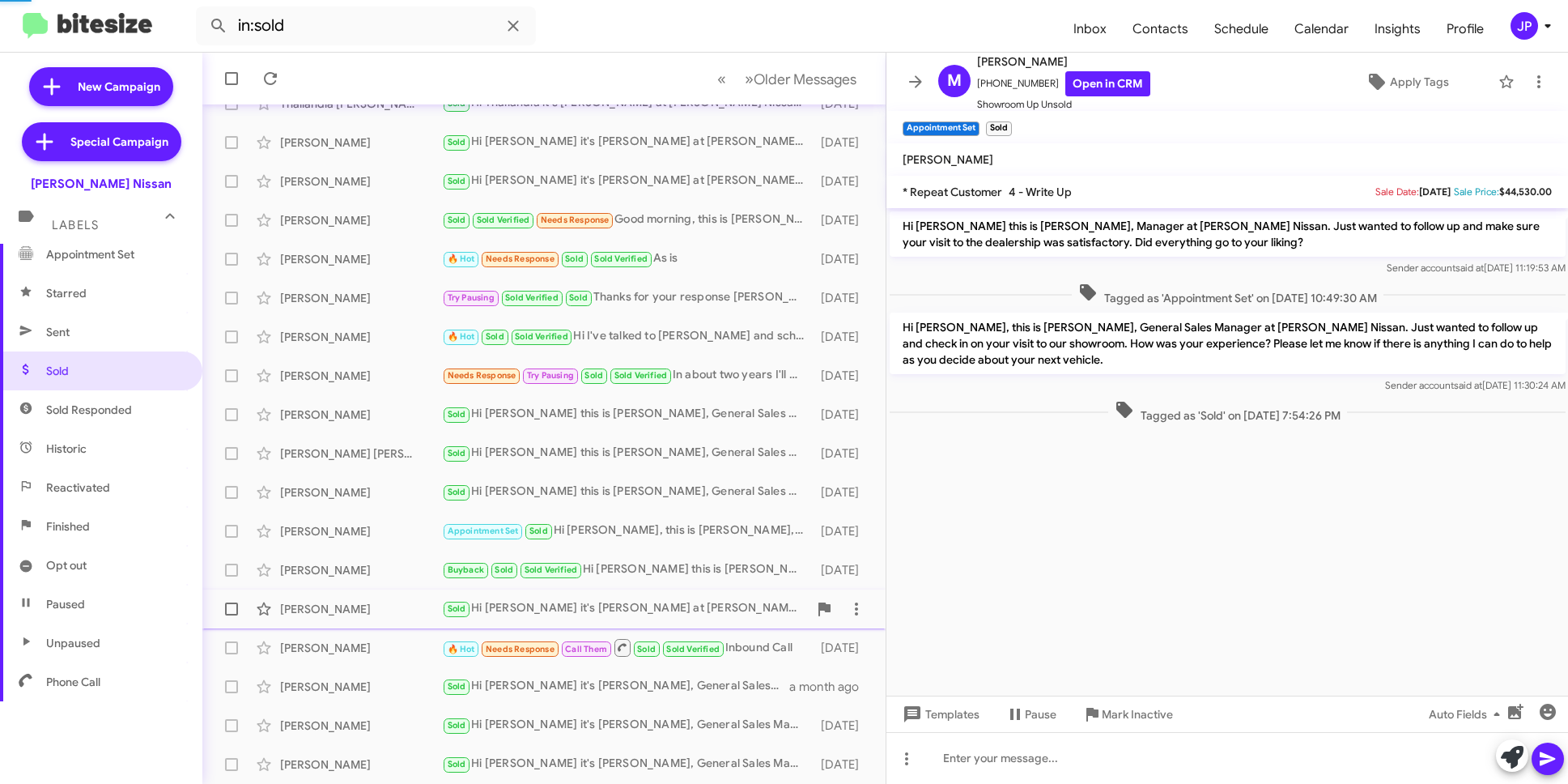
scroll to position [431, 0]
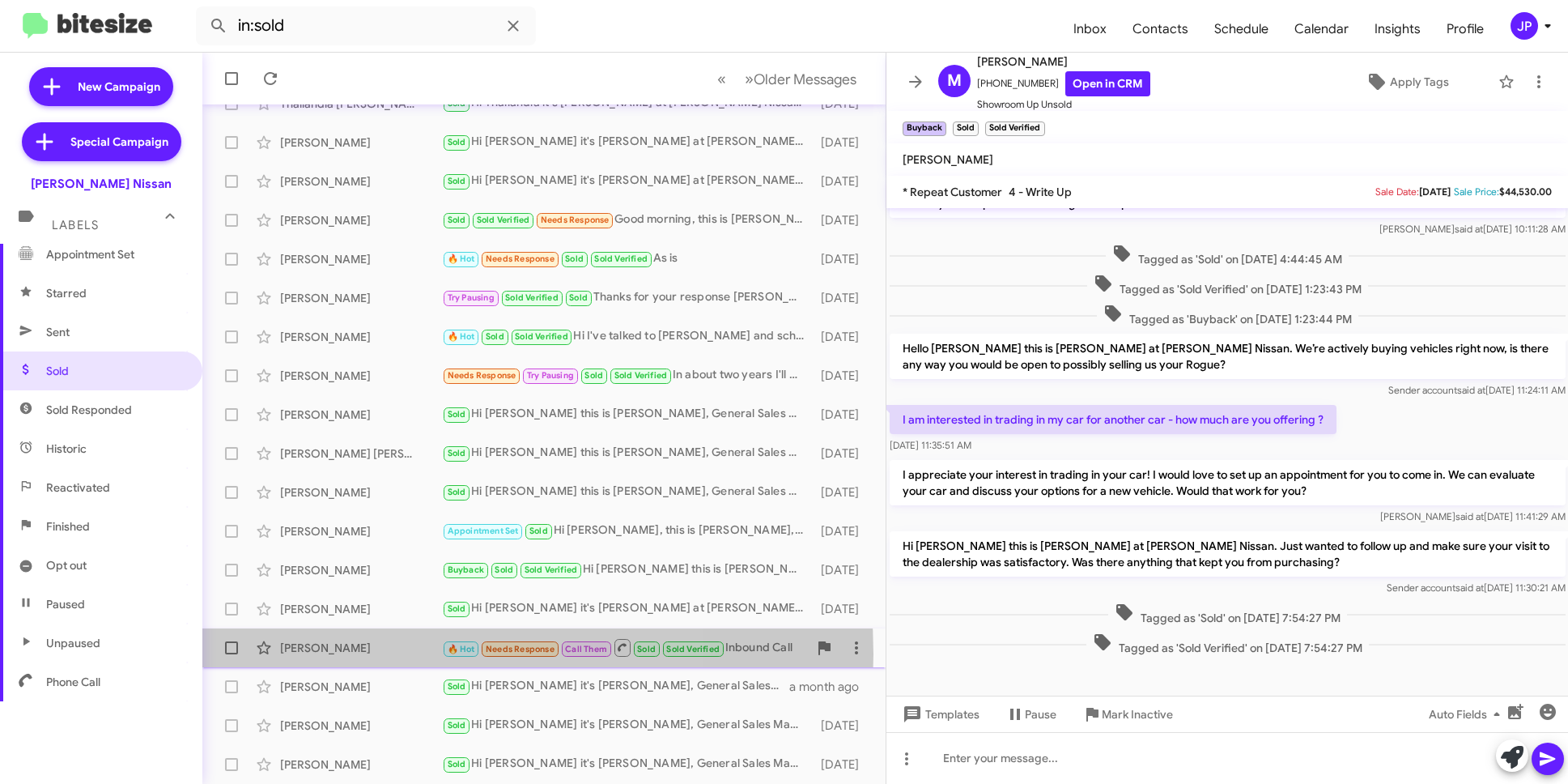
click at [376, 655] on div "[PERSON_NAME]" at bounding box center [361, 647] width 162 height 16
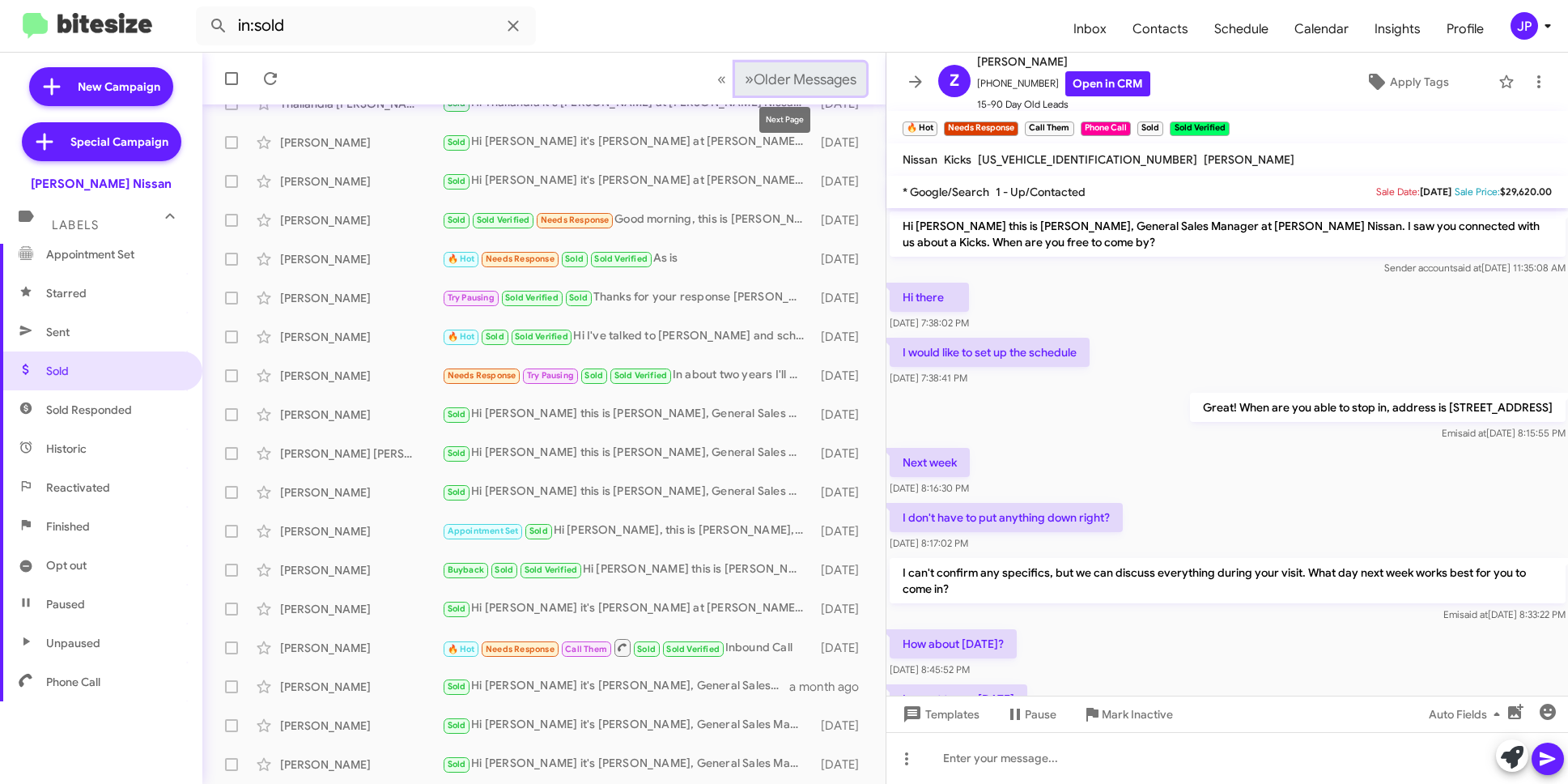
click at [792, 82] on span "Older Messages" at bounding box center [805, 79] width 103 height 18
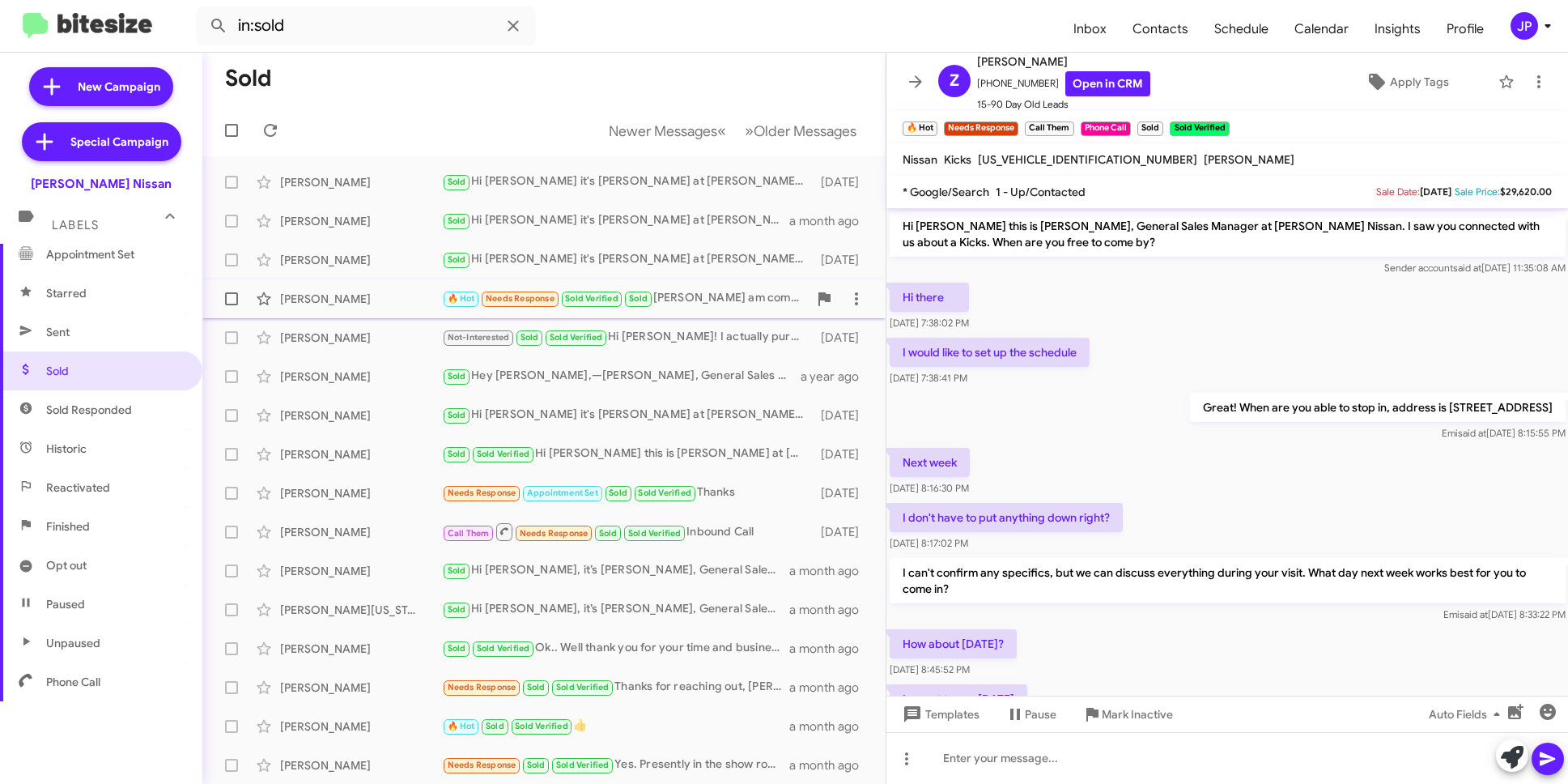
click at [391, 307] on div "John Allen 🔥 Hot Needs Response Sold Verified Sold Shawn I am coming by in abou…" at bounding box center [544, 299] width 658 height 32
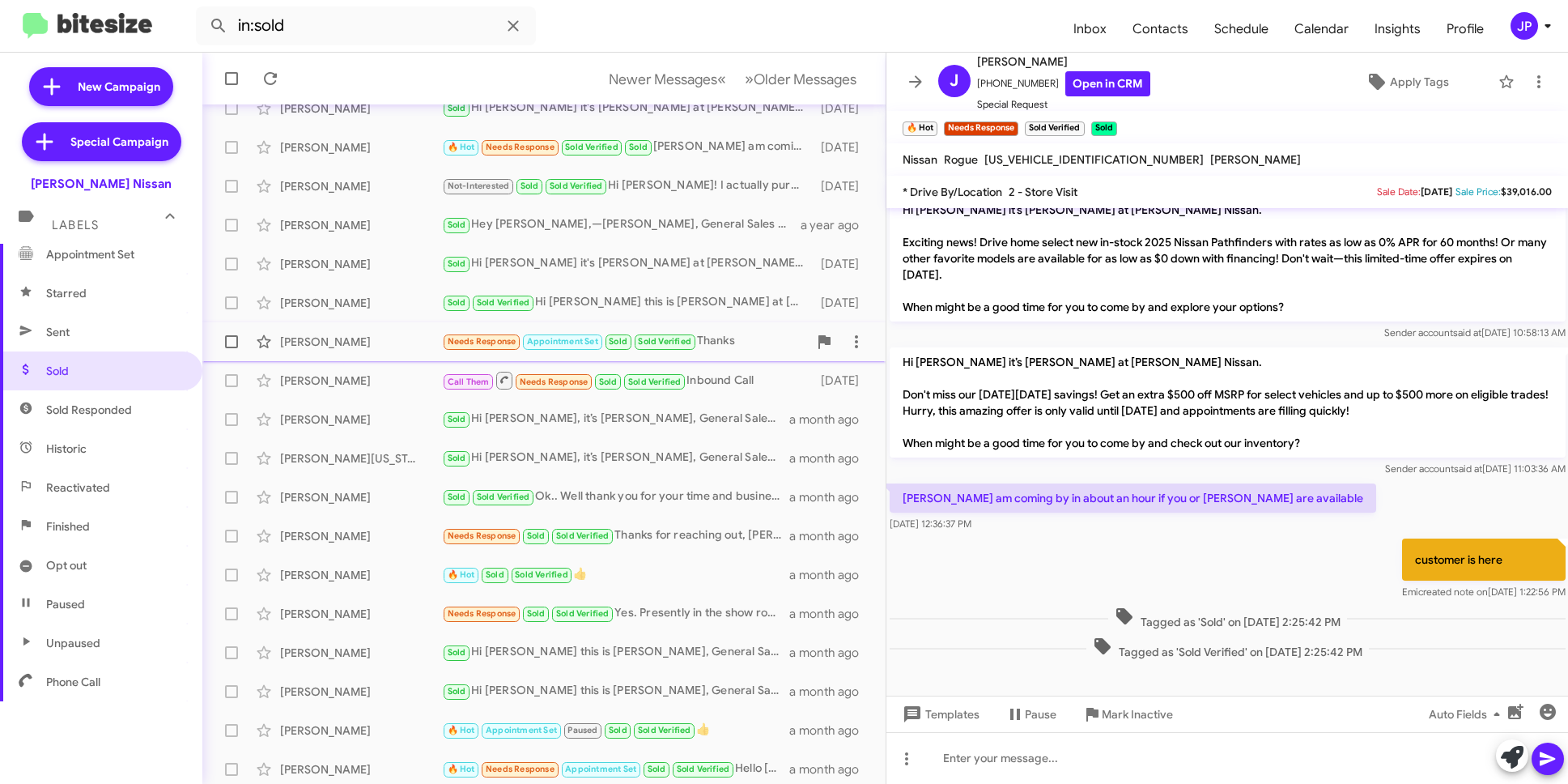
scroll to position [156, 0]
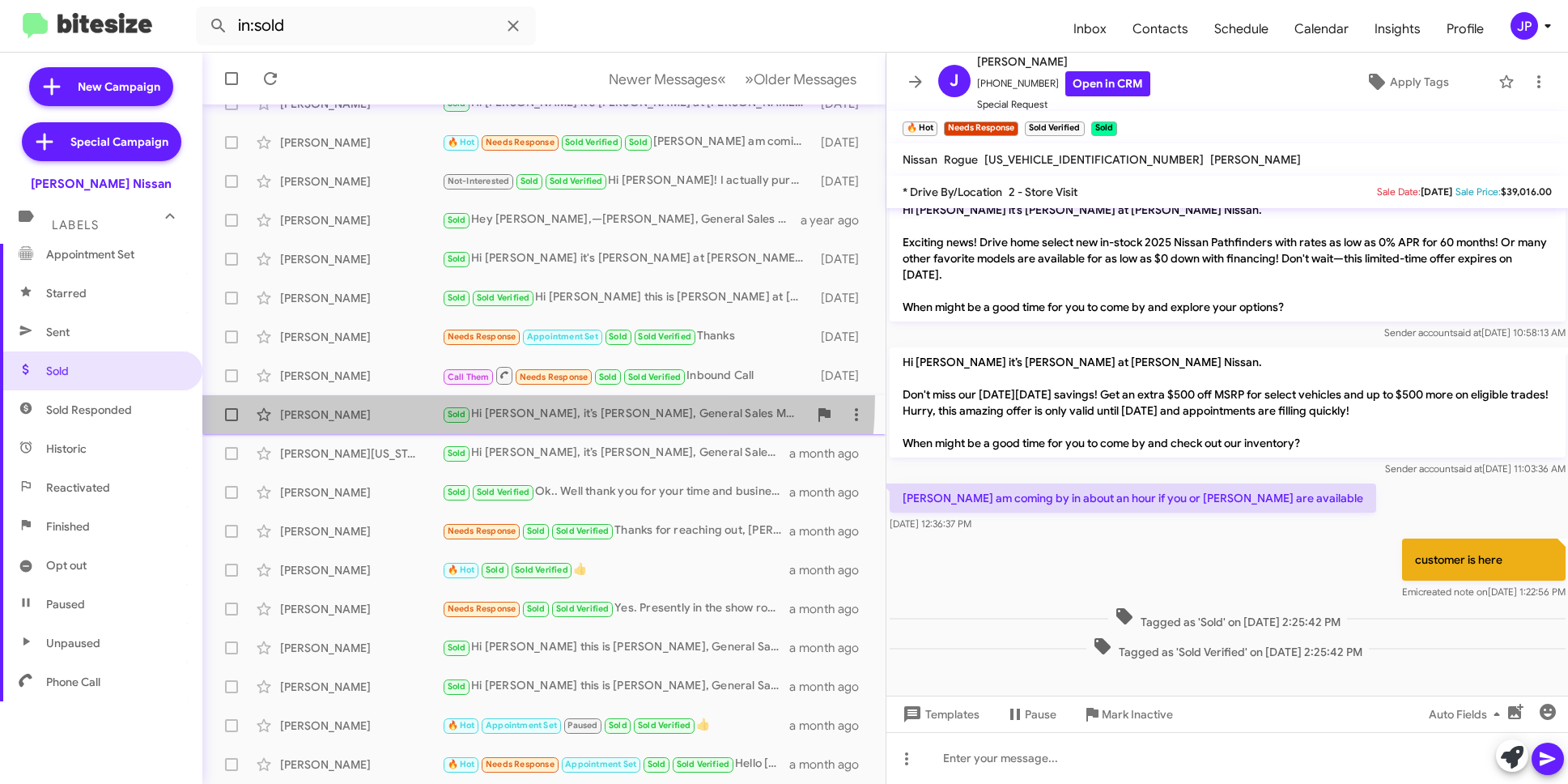
click at [390, 395] on span "James Ochoa Sold Hi James, it’s Shawn Kennedy, General Sales Manager at Baker N…" at bounding box center [544, 414] width 683 height 39
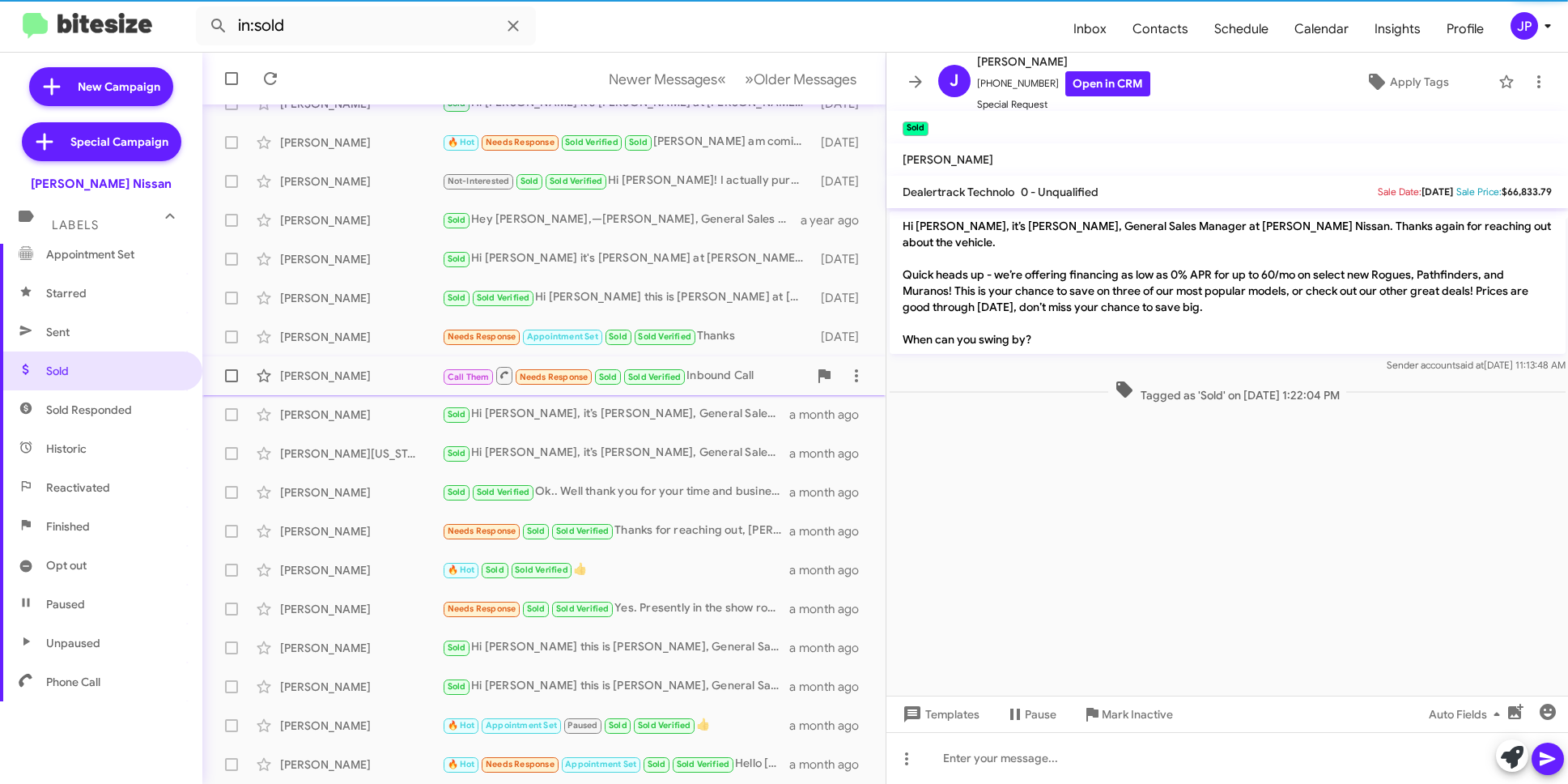
click at [370, 359] on div "Leroy Schiffauer Call Them Needs Response Sold Sold Verified Inbound Call 23 da…" at bounding box center [544, 375] width 658 height 32
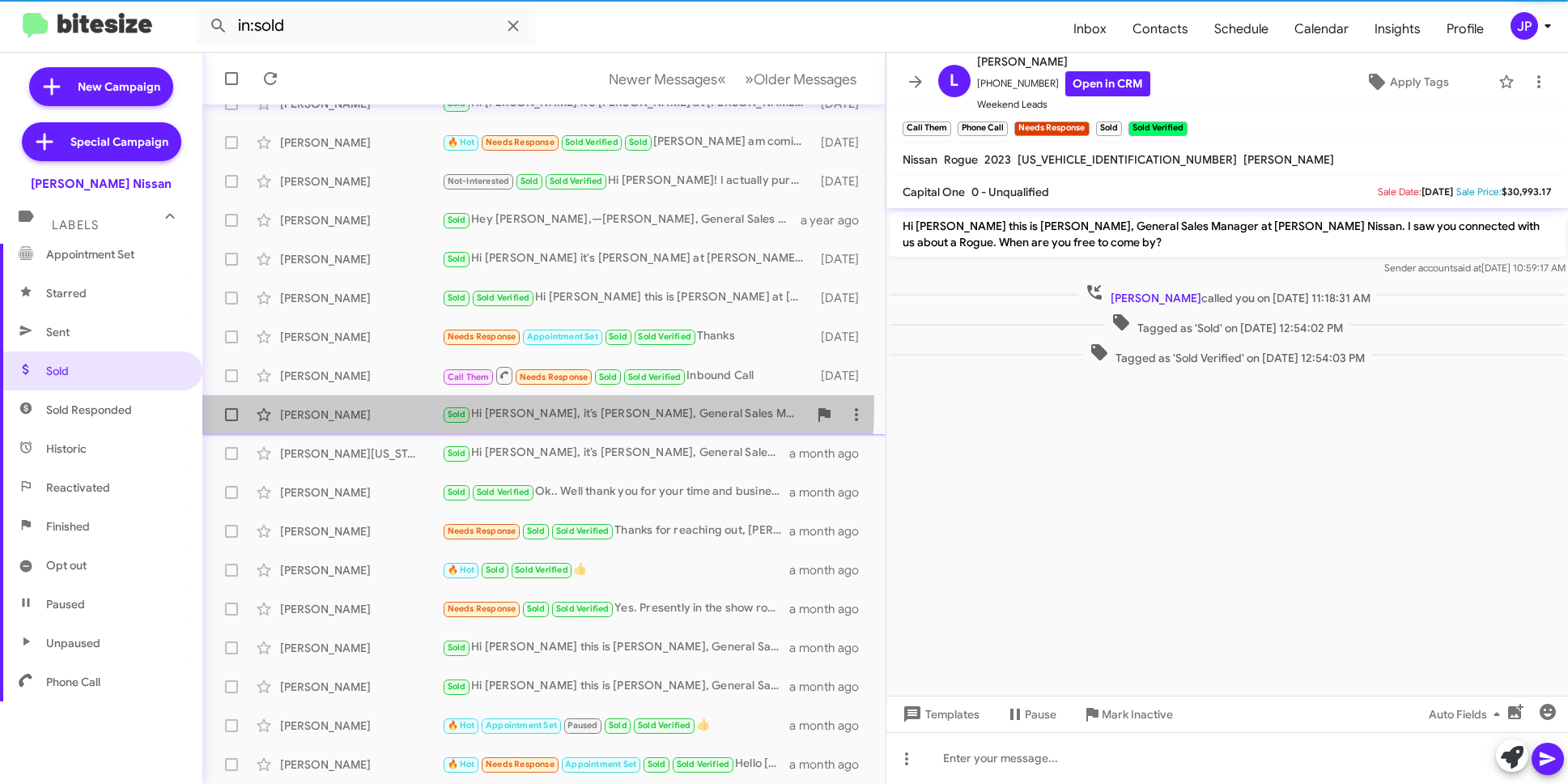
click at [360, 402] on div "James Ochoa Sold Hi James, it’s Shawn Kennedy, General Sales Manager at Baker N…" at bounding box center [544, 414] width 658 height 32
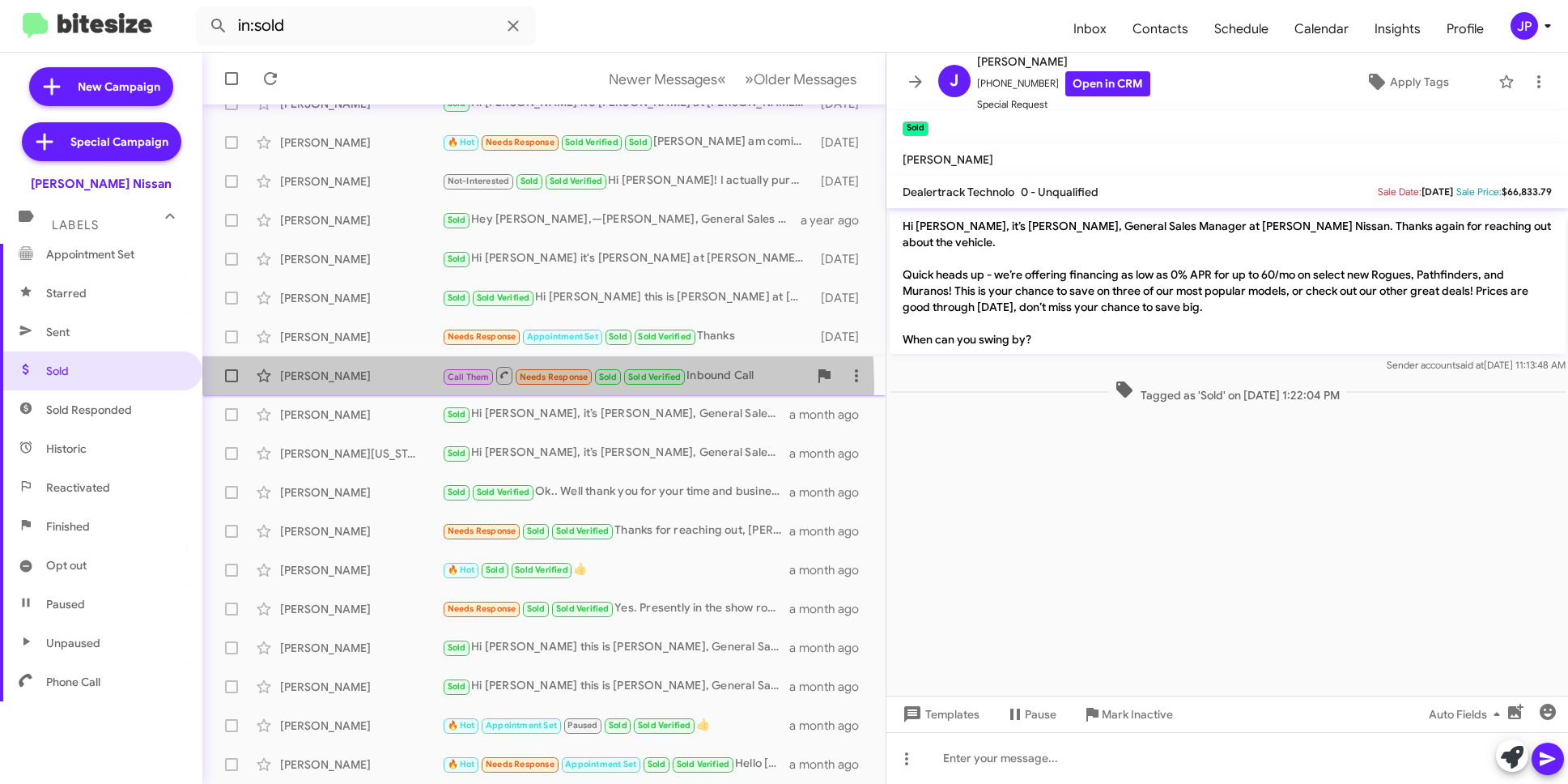
click at [366, 389] on div "Leroy Schiffauer Call Them Needs Response Sold Sold Verified Inbound Call 23 da…" at bounding box center [544, 375] width 658 height 32
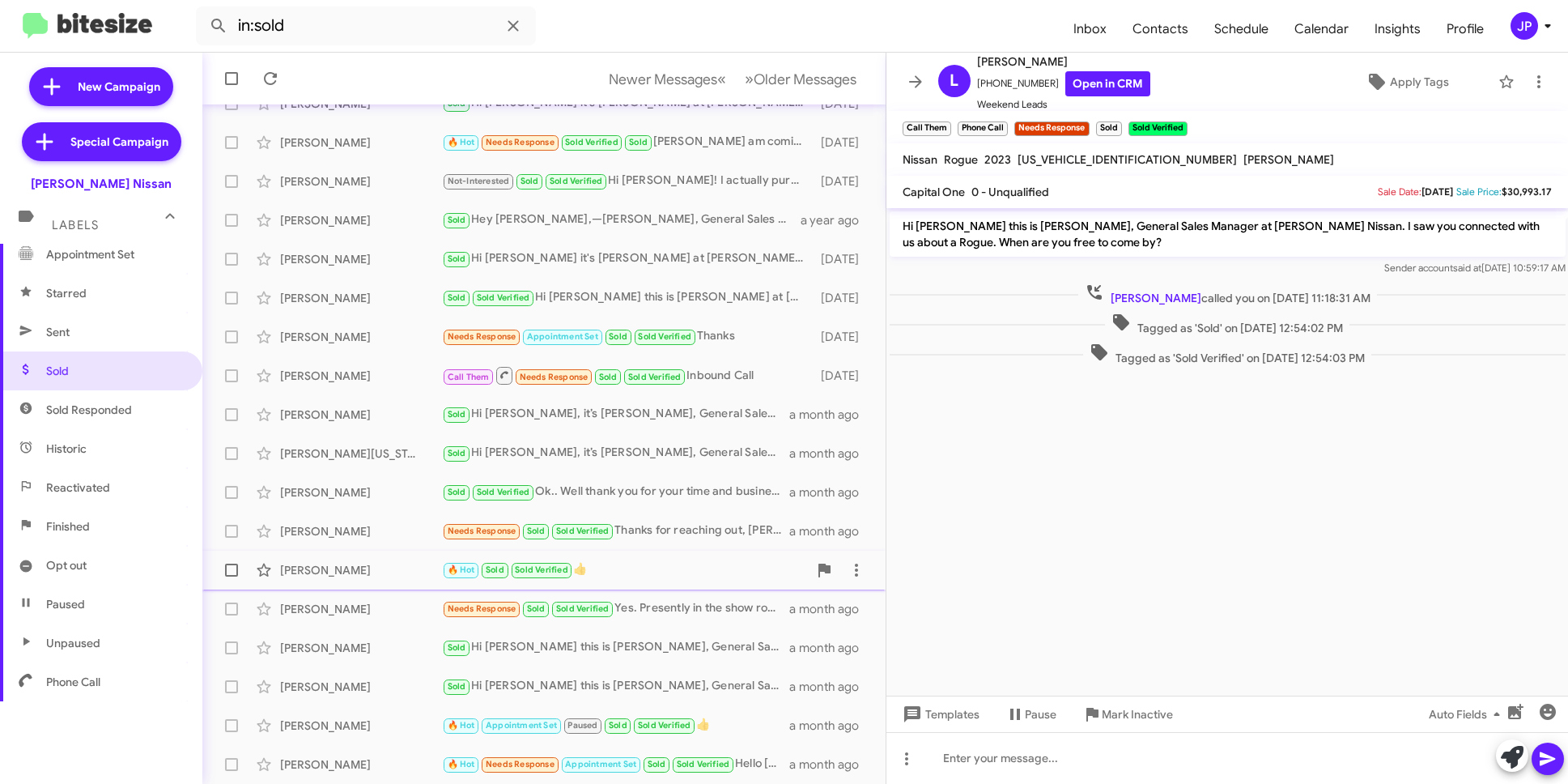
click at [378, 576] on div "Sebashtian Newman" at bounding box center [361, 570] width 162 height 16
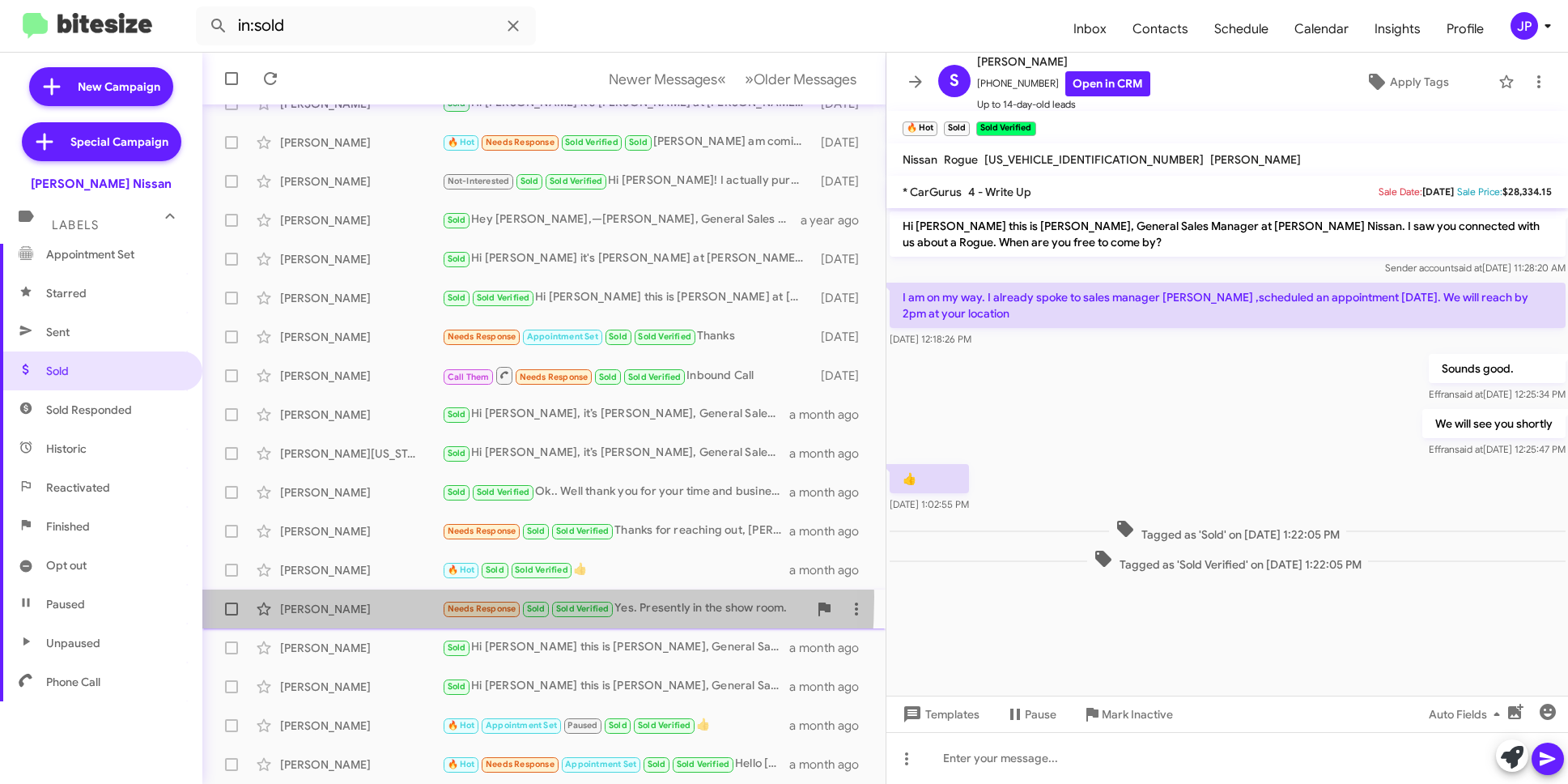
click at [352, 597] on div "Donna Clark Needs Response Sold Sold Verified Yes. Presently in the show room. …" at bounding box center [544, 610] width 658 height 32
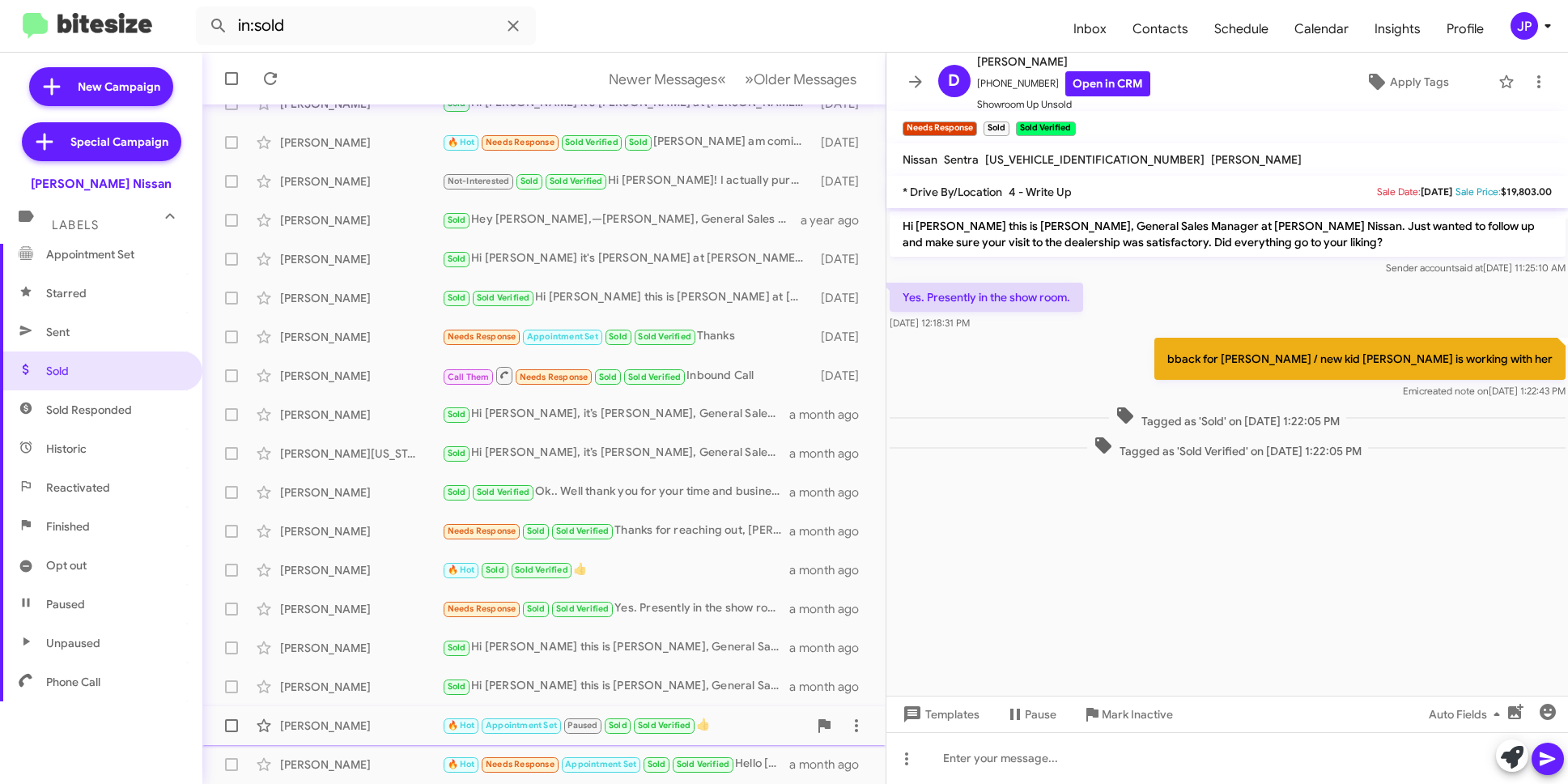
click at [415, 720] on div "Judith Crawford" at bounding box center [361, 725] width 162 height 16
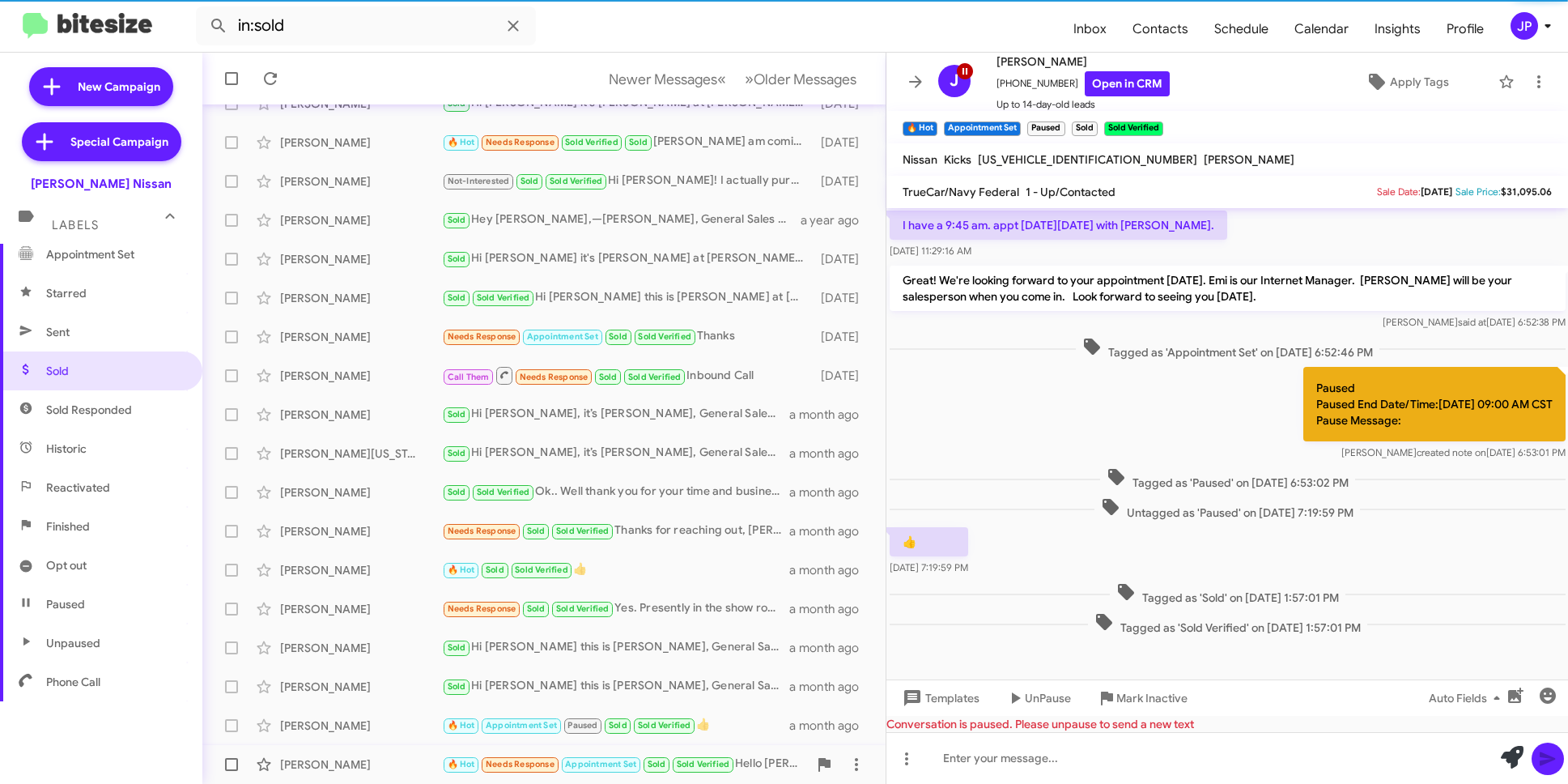
click at [389, 760] on div "Gustavo Chirinos" at bounding box center [361, 764] width 162 height 16
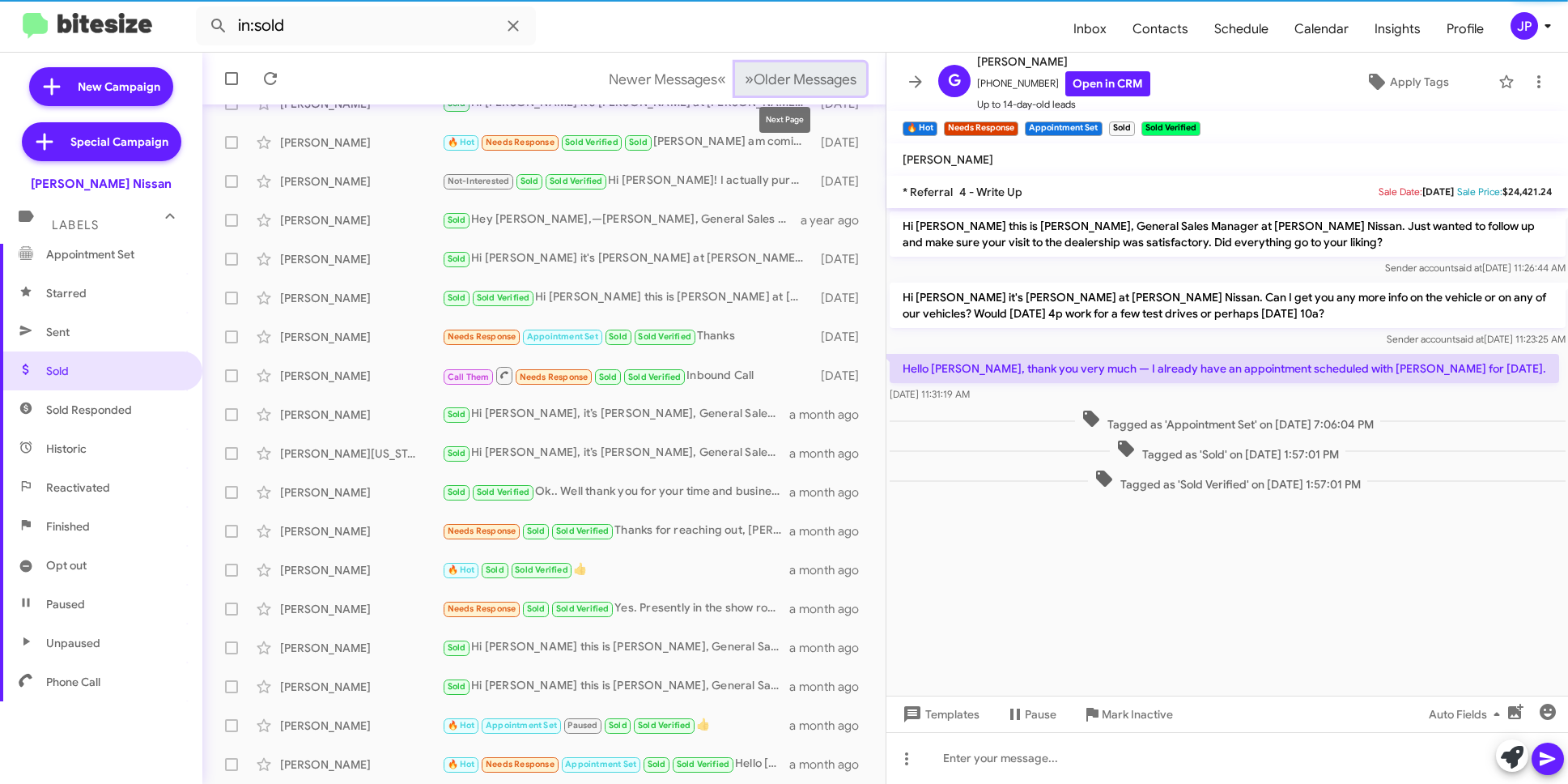
click at [766, 73] on span "Older Messages" at bounding box center [805, 79] width 103 height 18
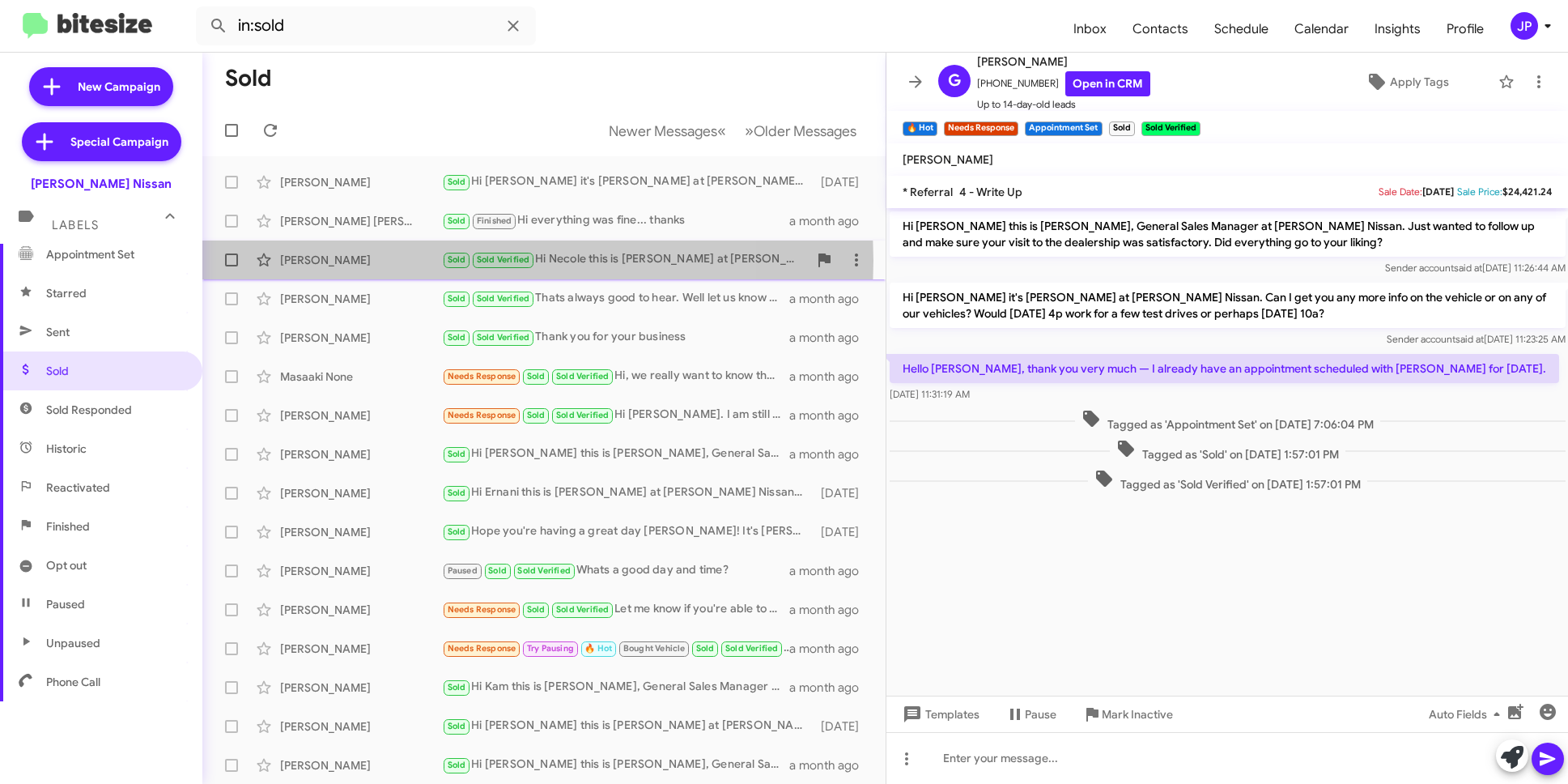
click at [404, 261] on div "Necole Lott" at bounding box center [361, 260] width 162 height 16
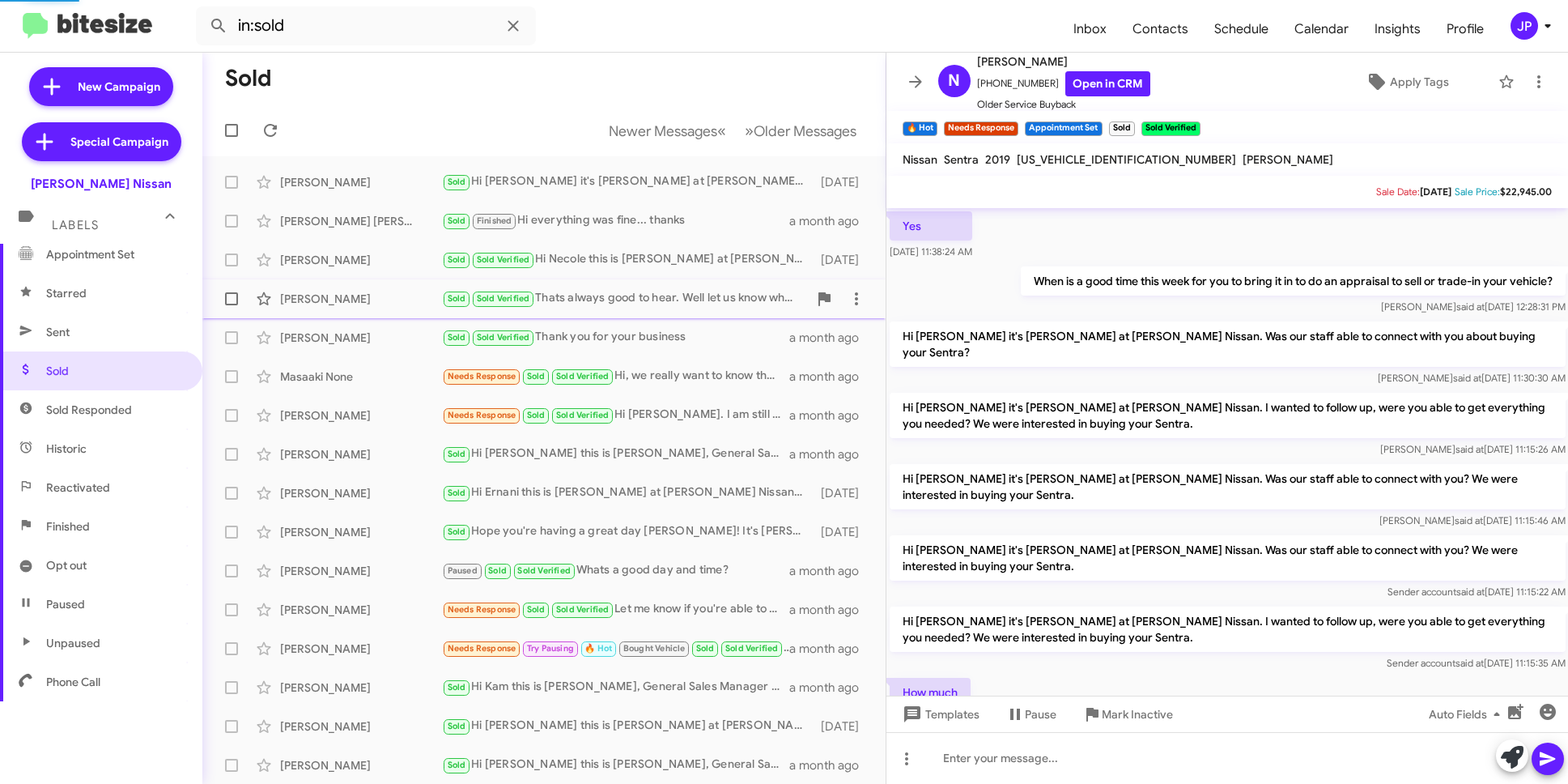
scroll to position [839, 0]
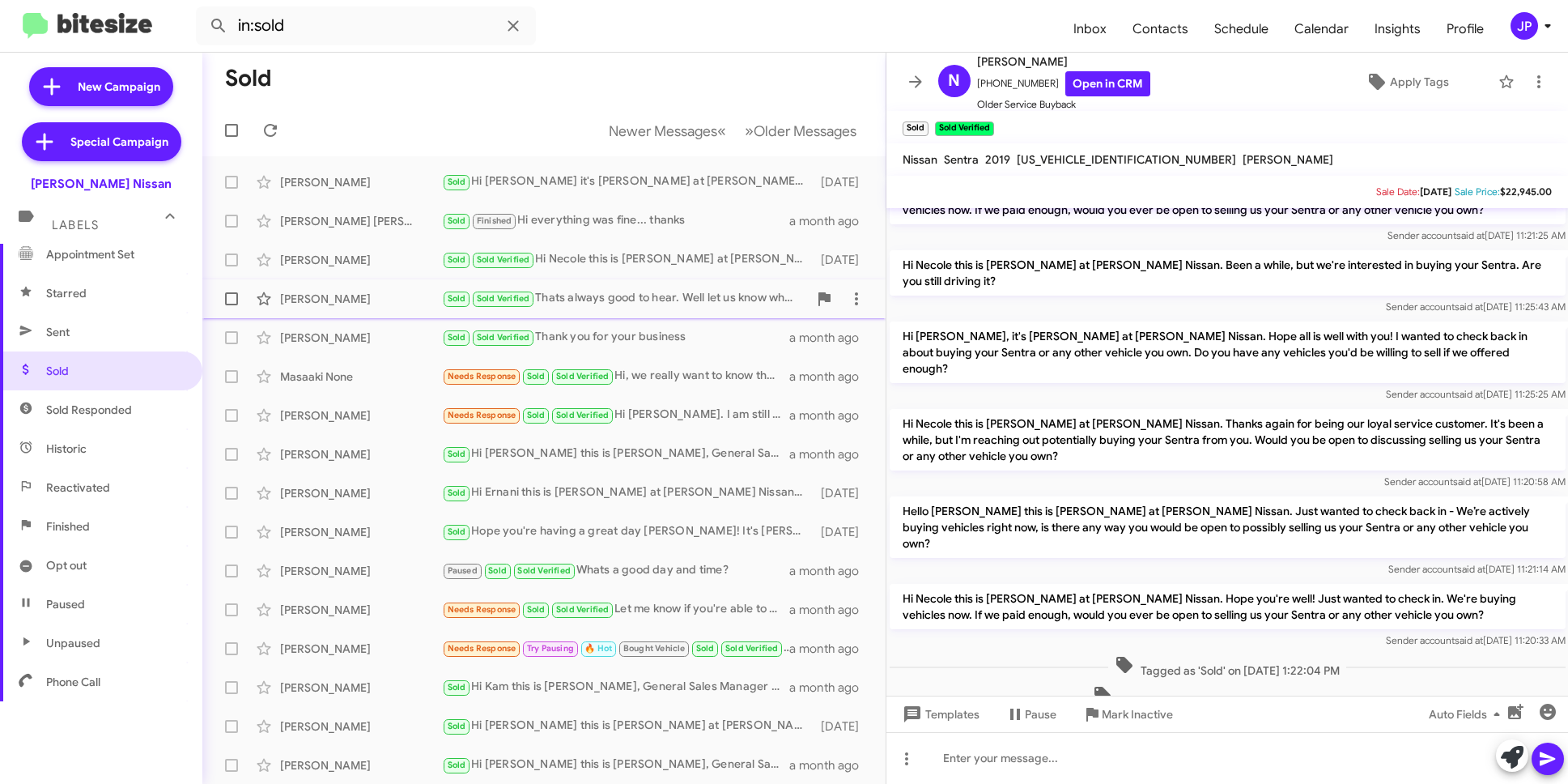
click at [310, 296] on div "Juan Rios" at bounding box center [361, 299] width 162 height 16
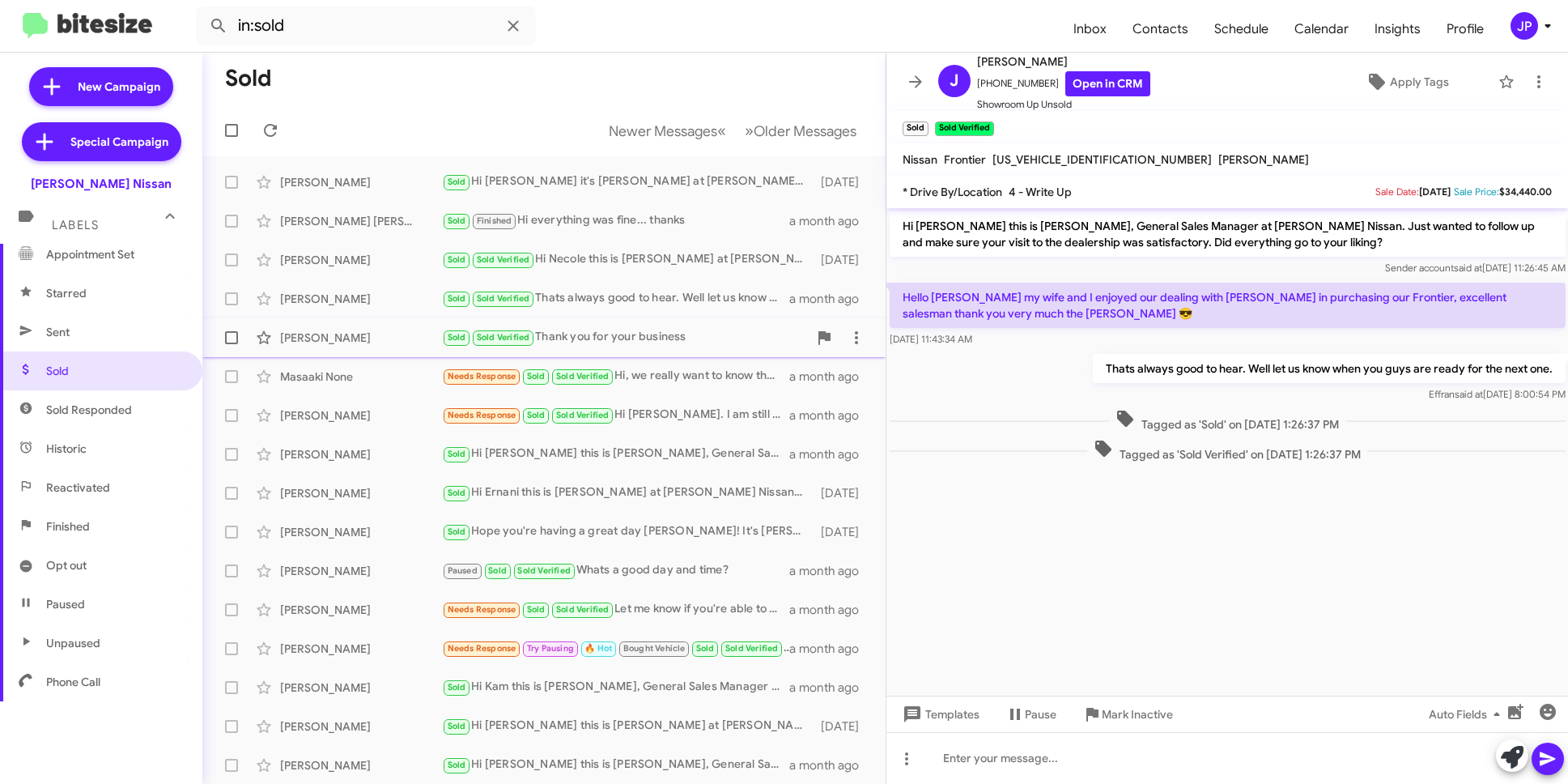
click at [357, 353] on div "Mark Bihm Sold Sold Verified Thank you for your business a month ago" at bounding box center [544, 337] width 658 height 32
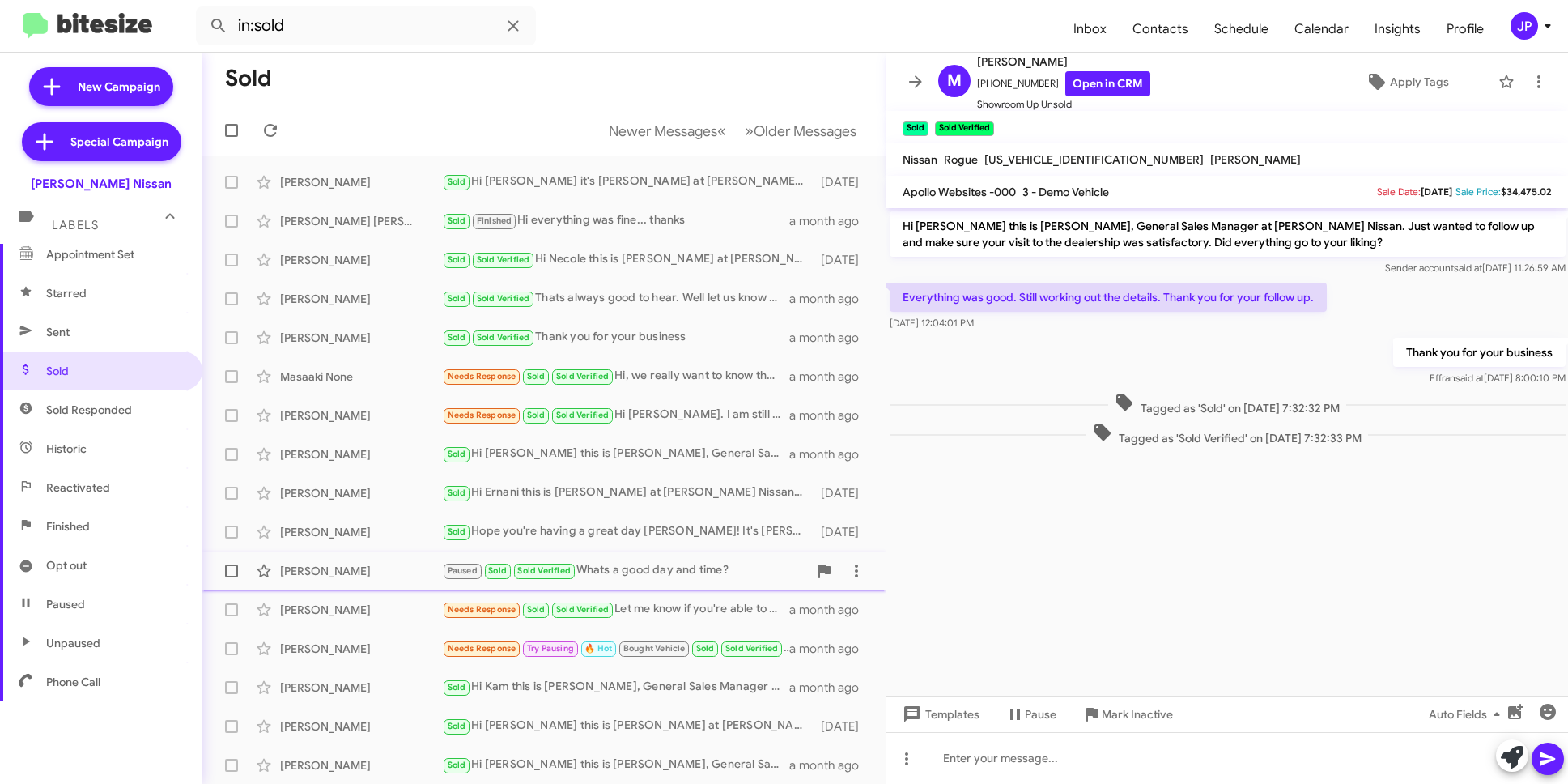
click at [404, 577] on div "Garrett Meifert" at bounding box center [361, 571] width 162 height 16
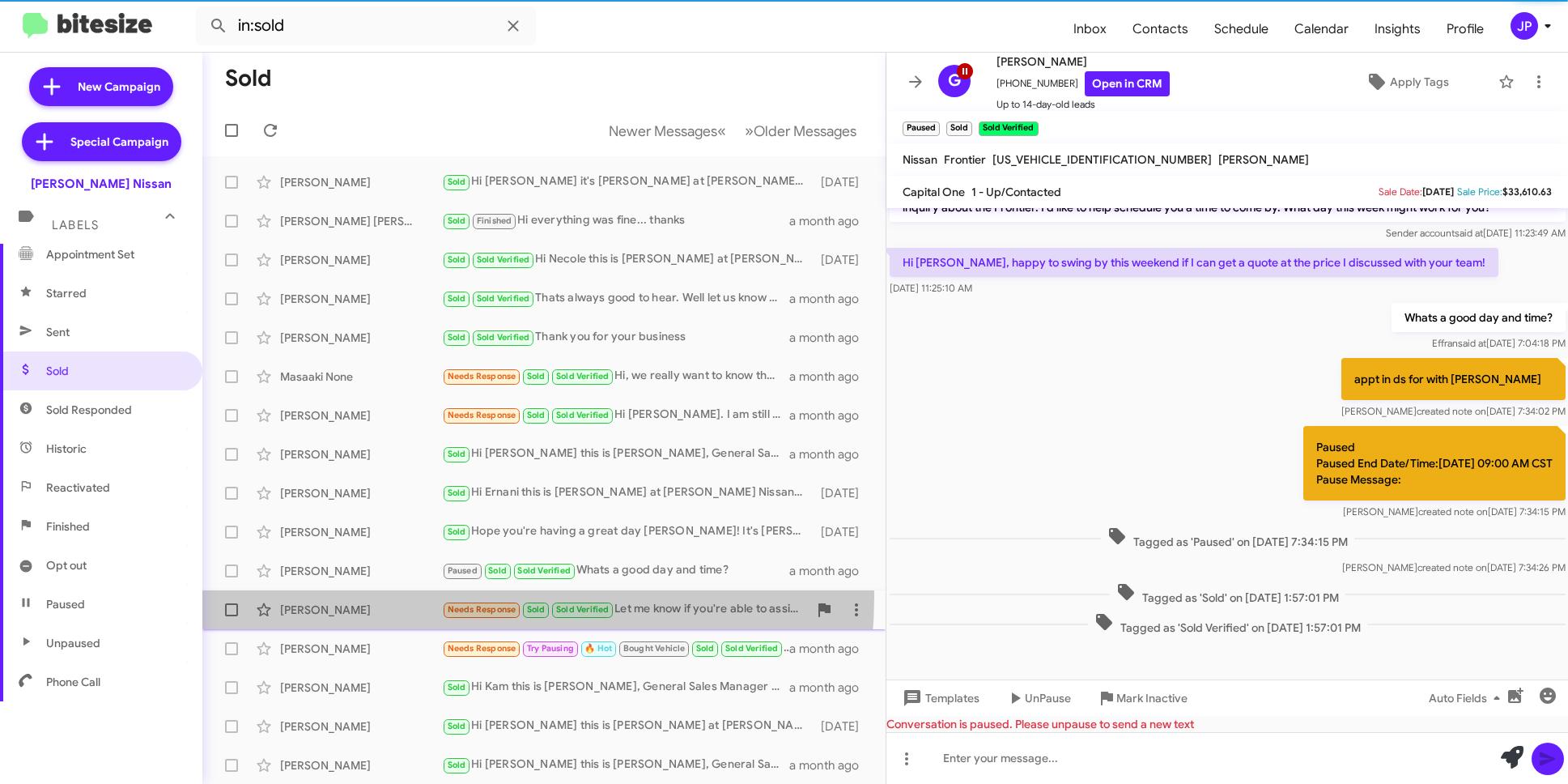
click at [421, 596] on div "Telly Brodd Needs Response Sold Sold Verified Let me know if you're able to ass…" at bounding box center [544, 610] width 658 height 32
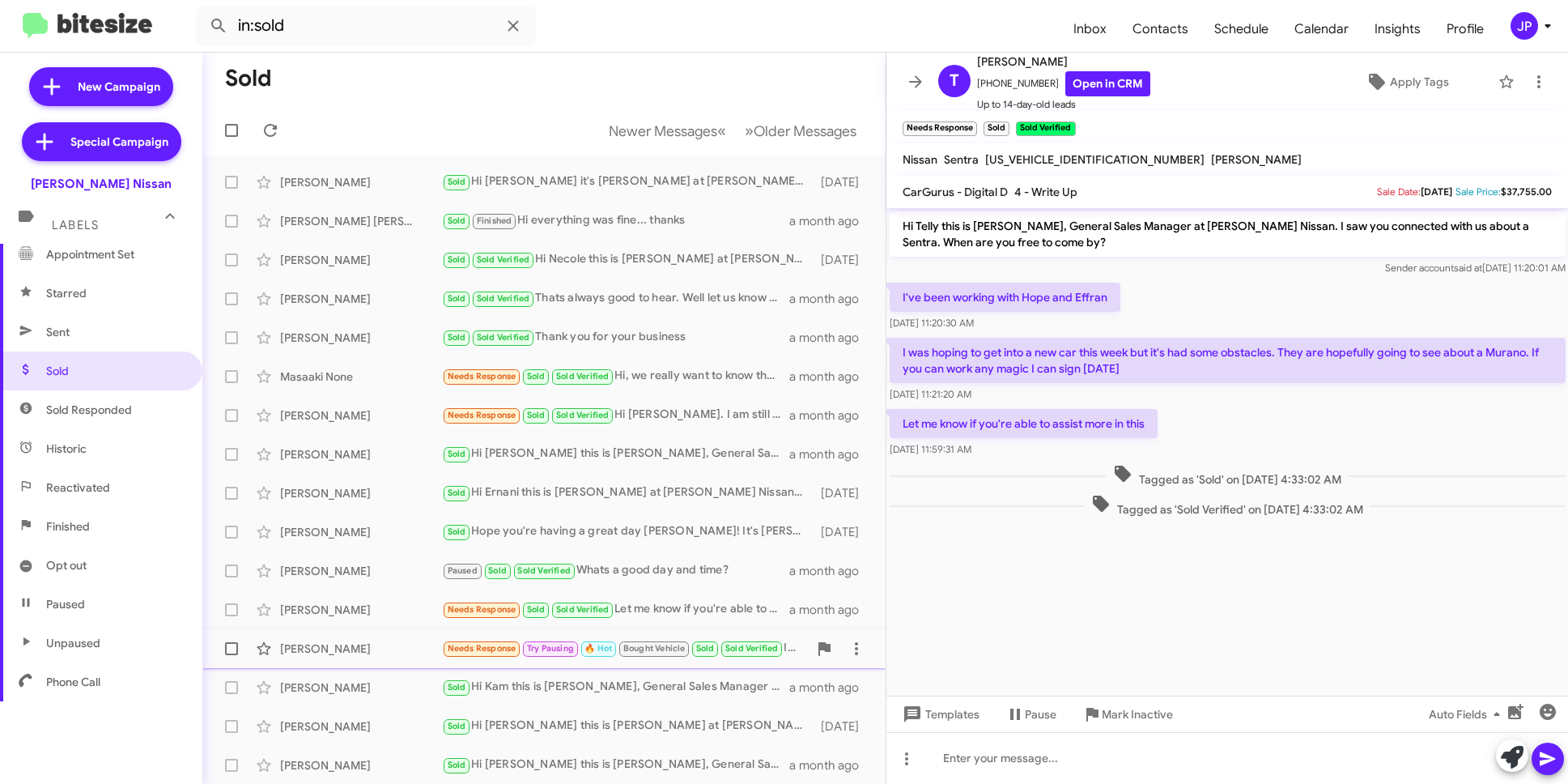
click at [373, 647] on div "Nevin Robinson" at bounding box center [361, 648] width 162 height 16
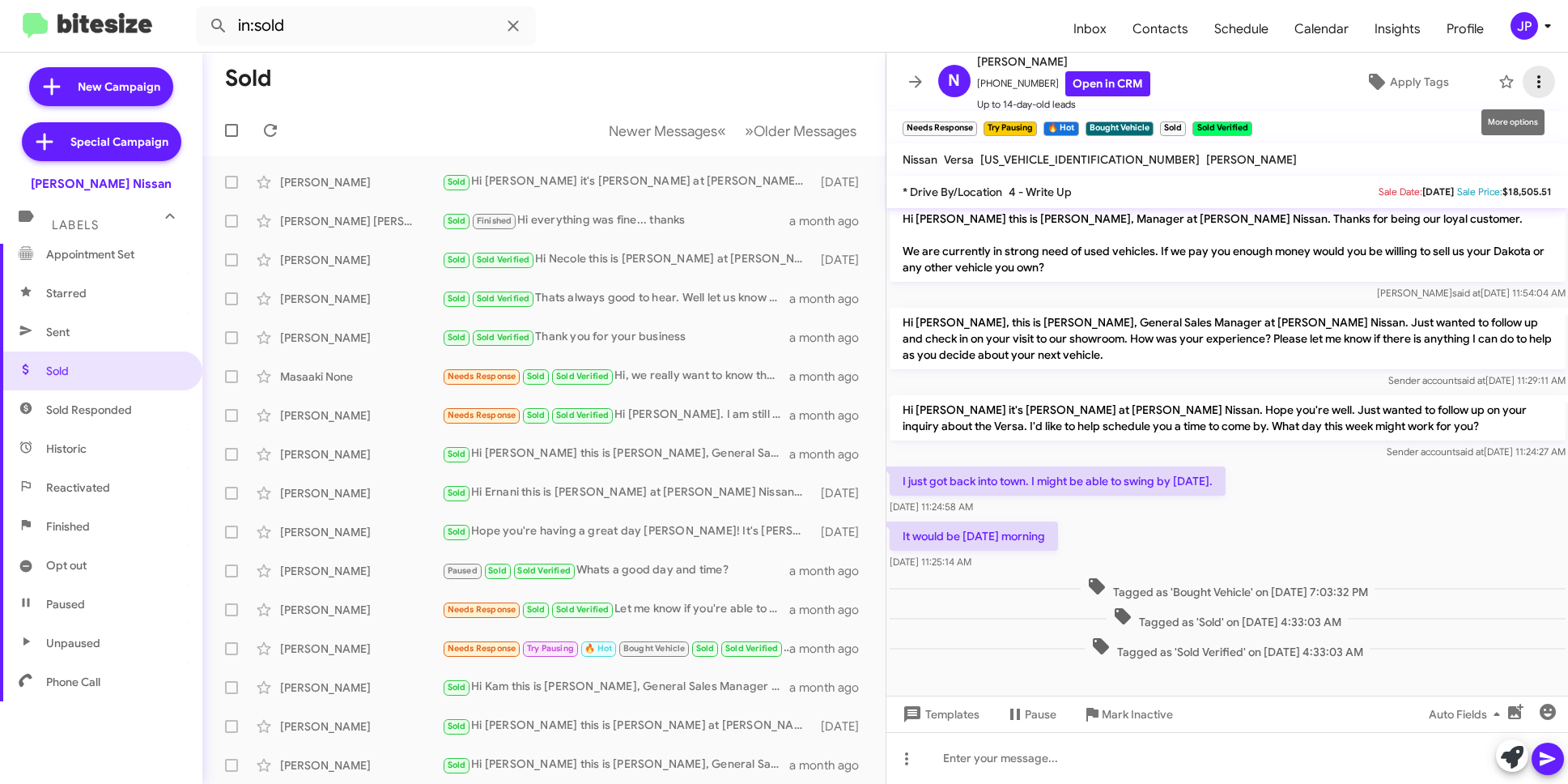
click at [1523, 69] on button at bounding box center [1540, 82] width 32 height 32
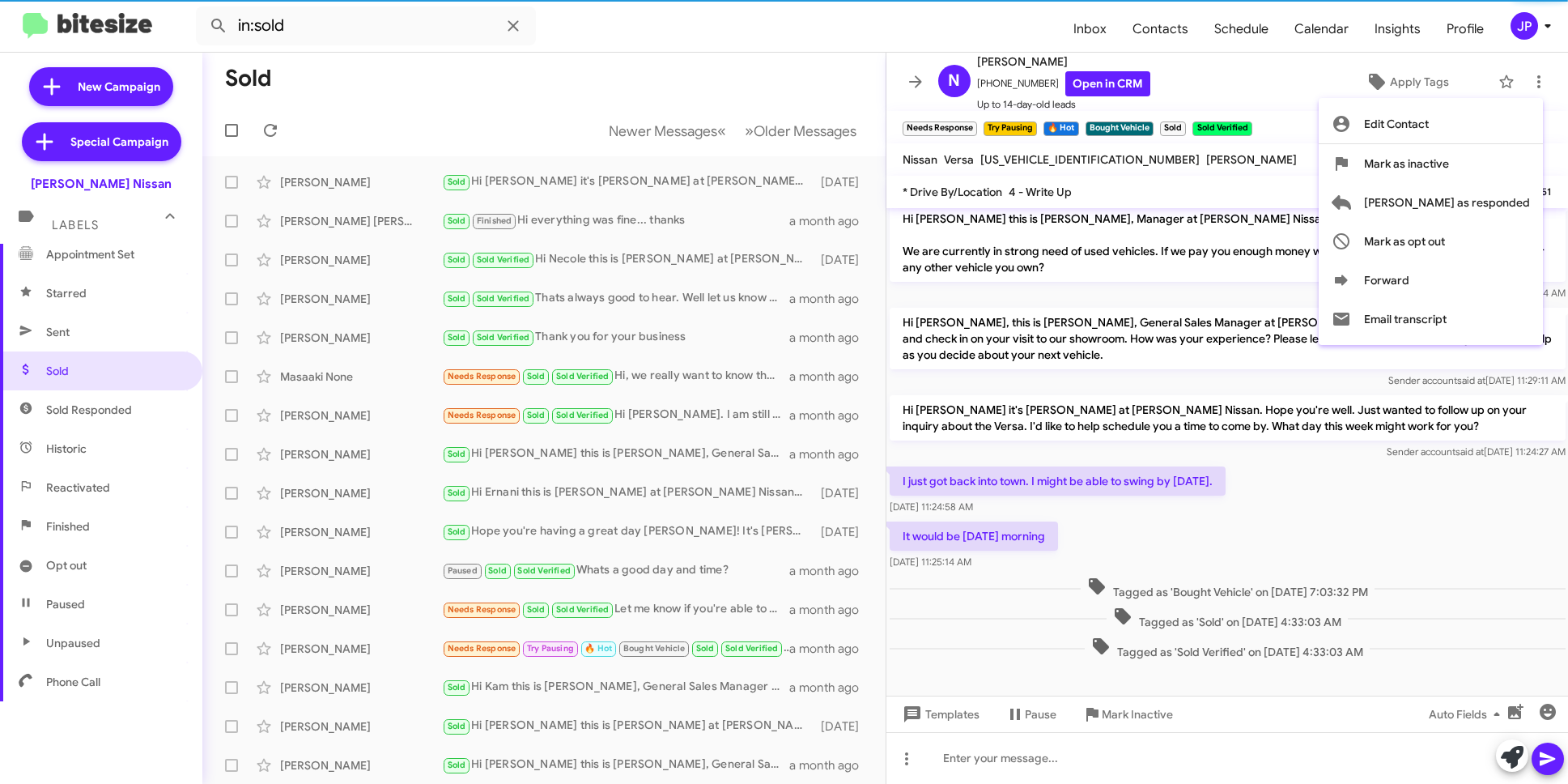
click at [1511, 42] on div at bounding box center [784, 392] width 1568 height 784
click at [1523, 33] on div "JP" at bounding box center [1524, 26] width 27 height 27
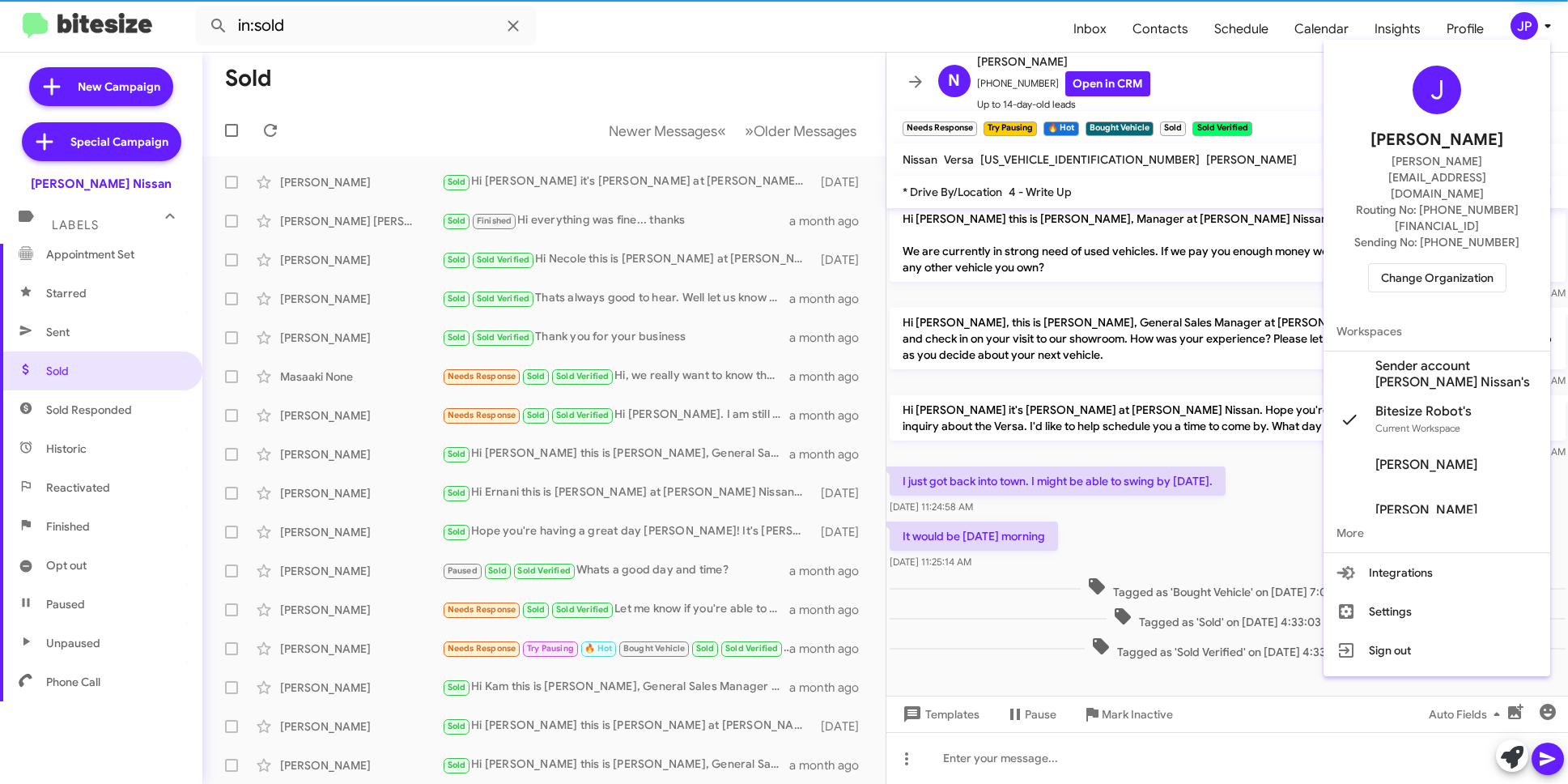
click at [1445, 264] on span "Change Organization" at bounding box center [1437, 278] width 113 height 27
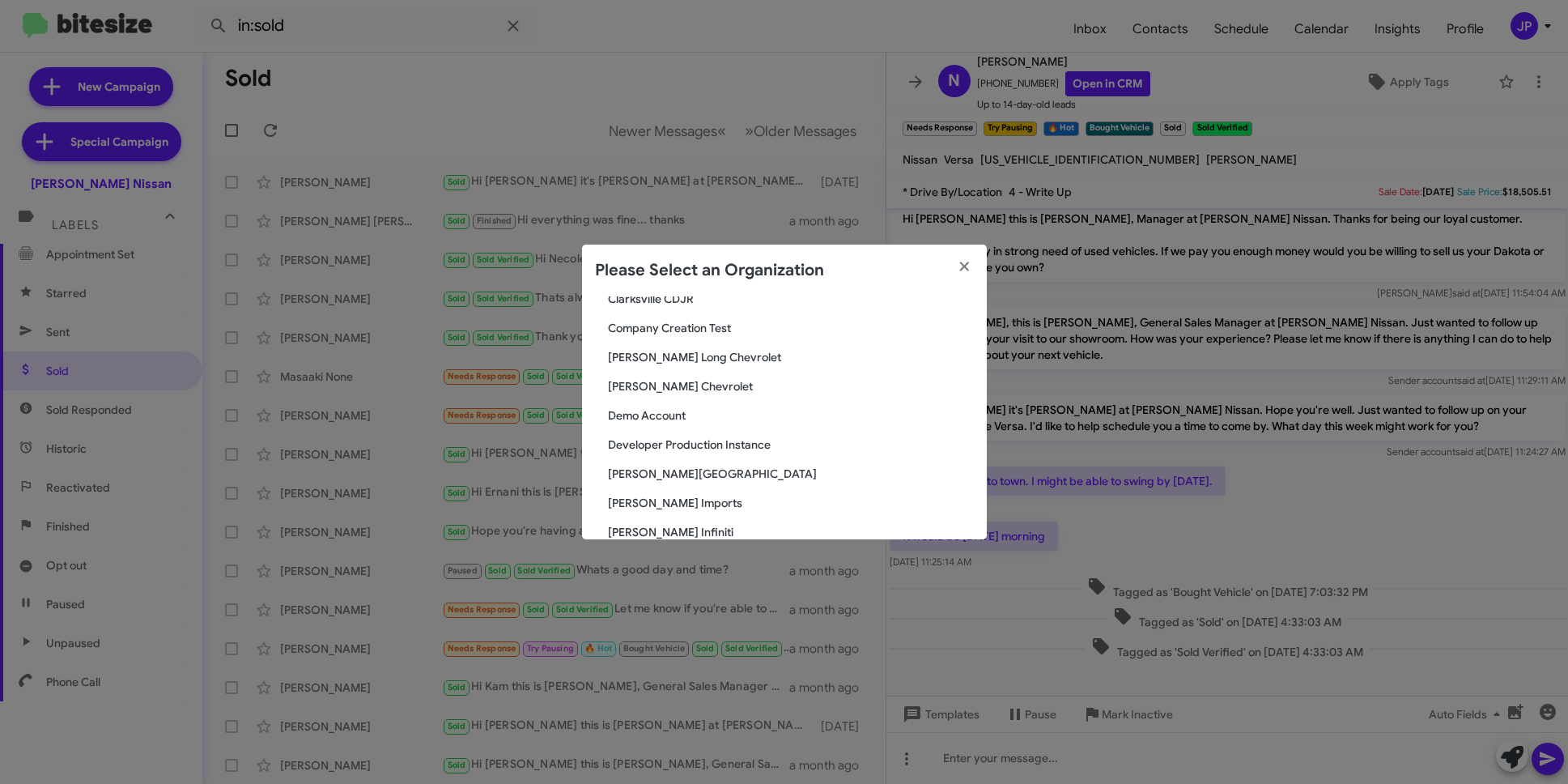
scroll to position [526, 0]
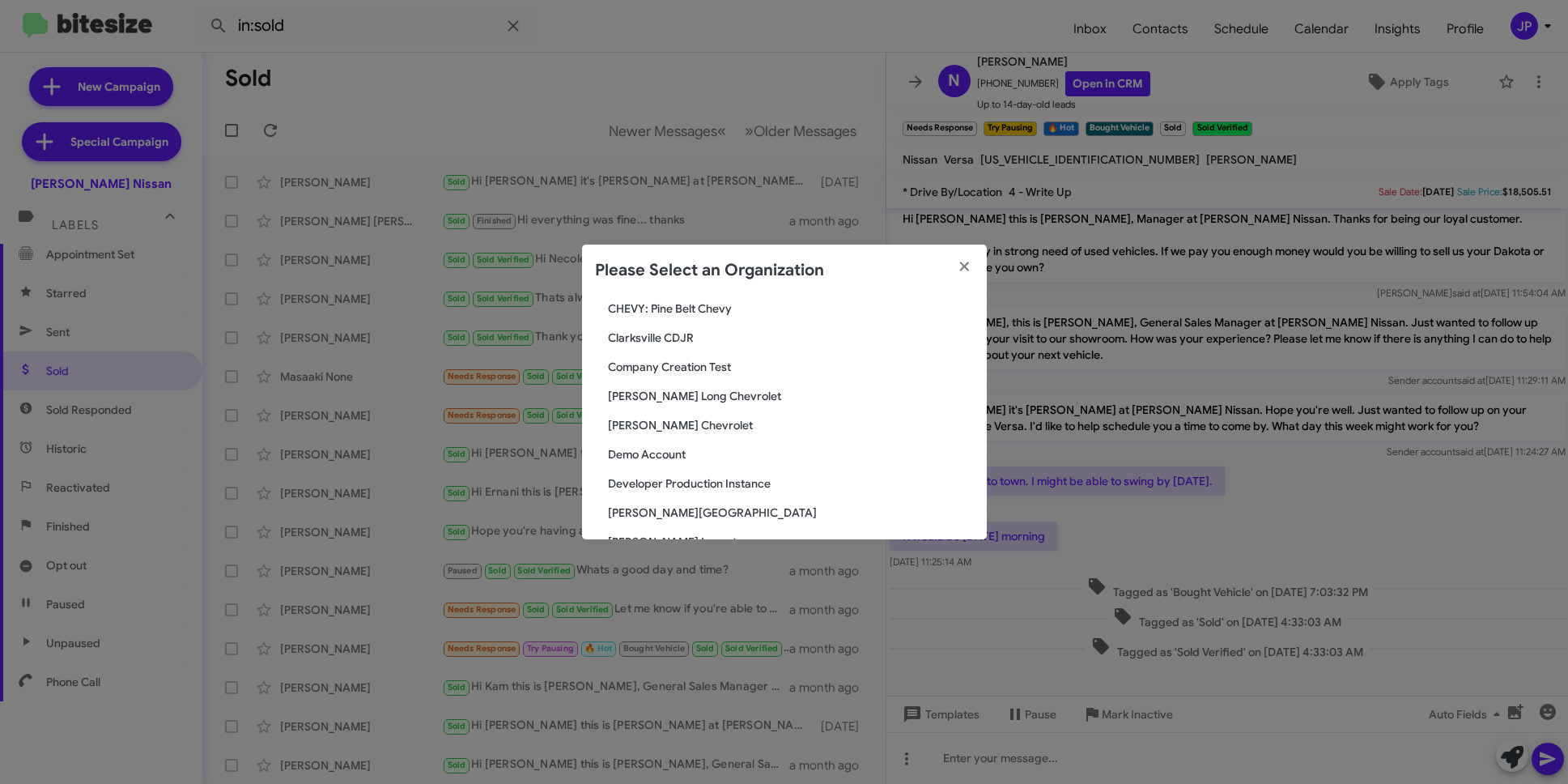
click at [686, 333] on span "Clarksville CDJR" at bounding box center [791, 337] width 366 height 16
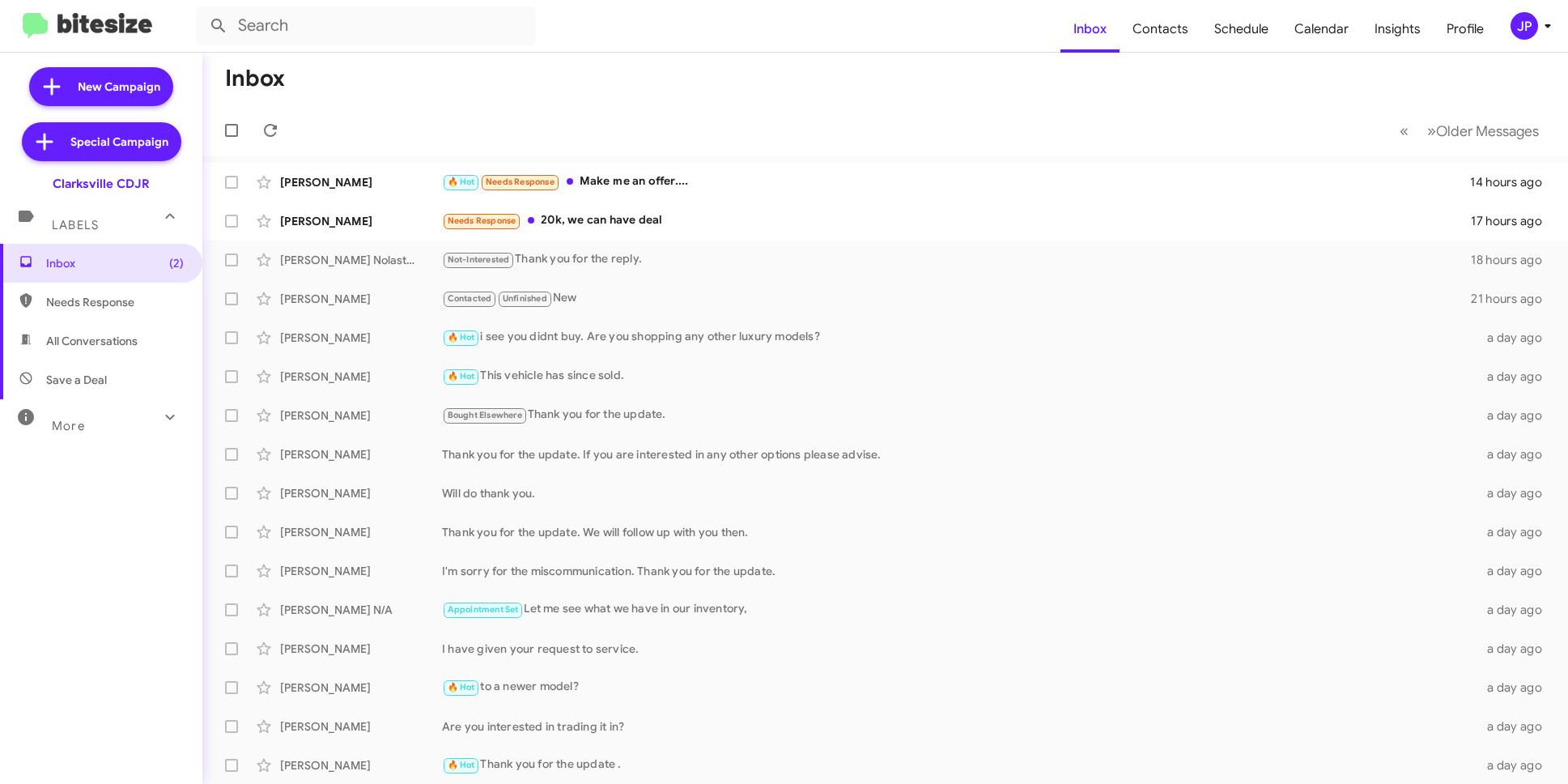
click at [129, 415] on div "More" at bounding box center [85, 419] width 144 height 30
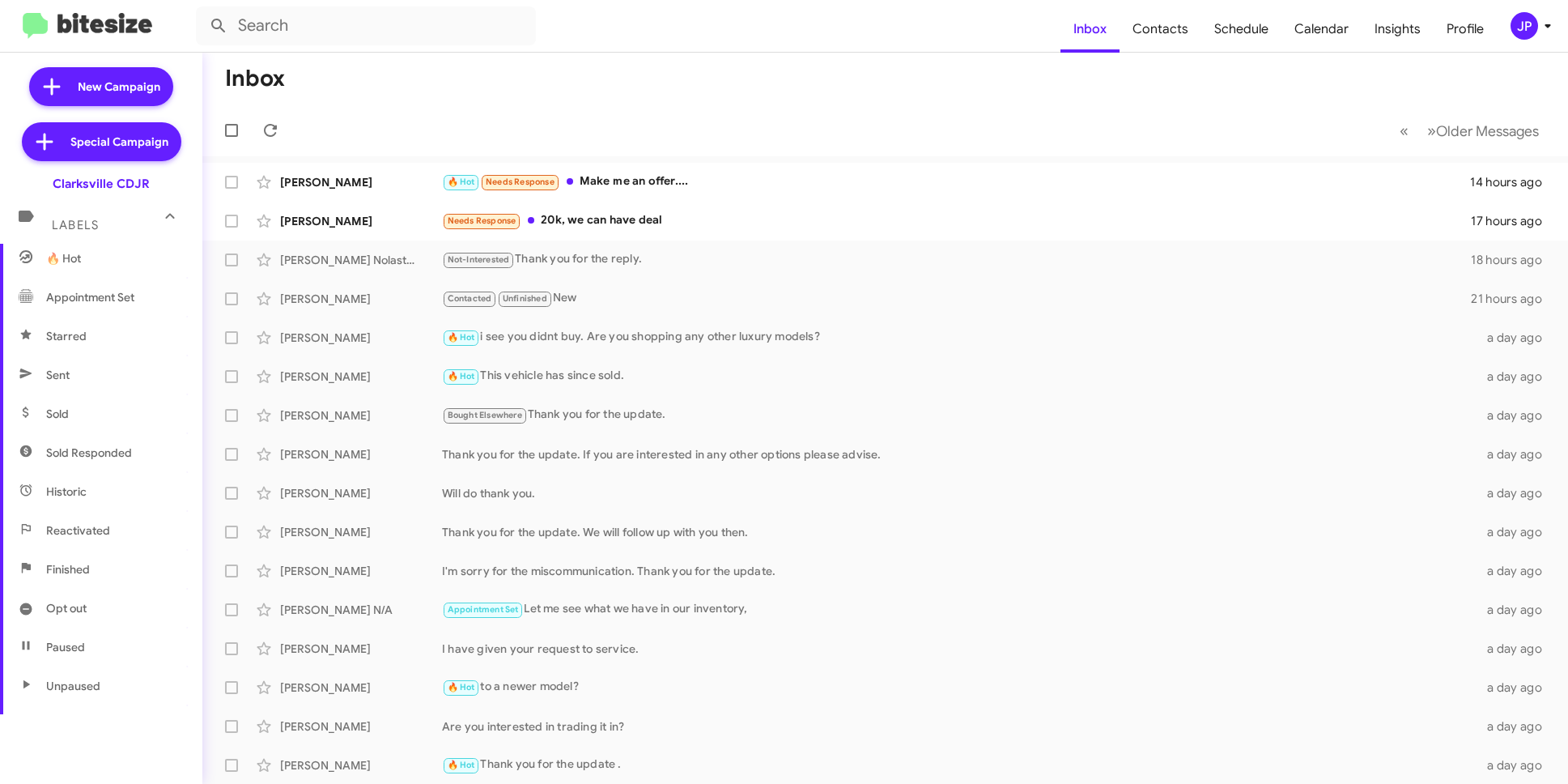
scroll to position [294, 0]
click at [113, 408] on span "Sold Responded" at bounding box center [89, 410] width 86 height 16
type input "in:sold-verified"
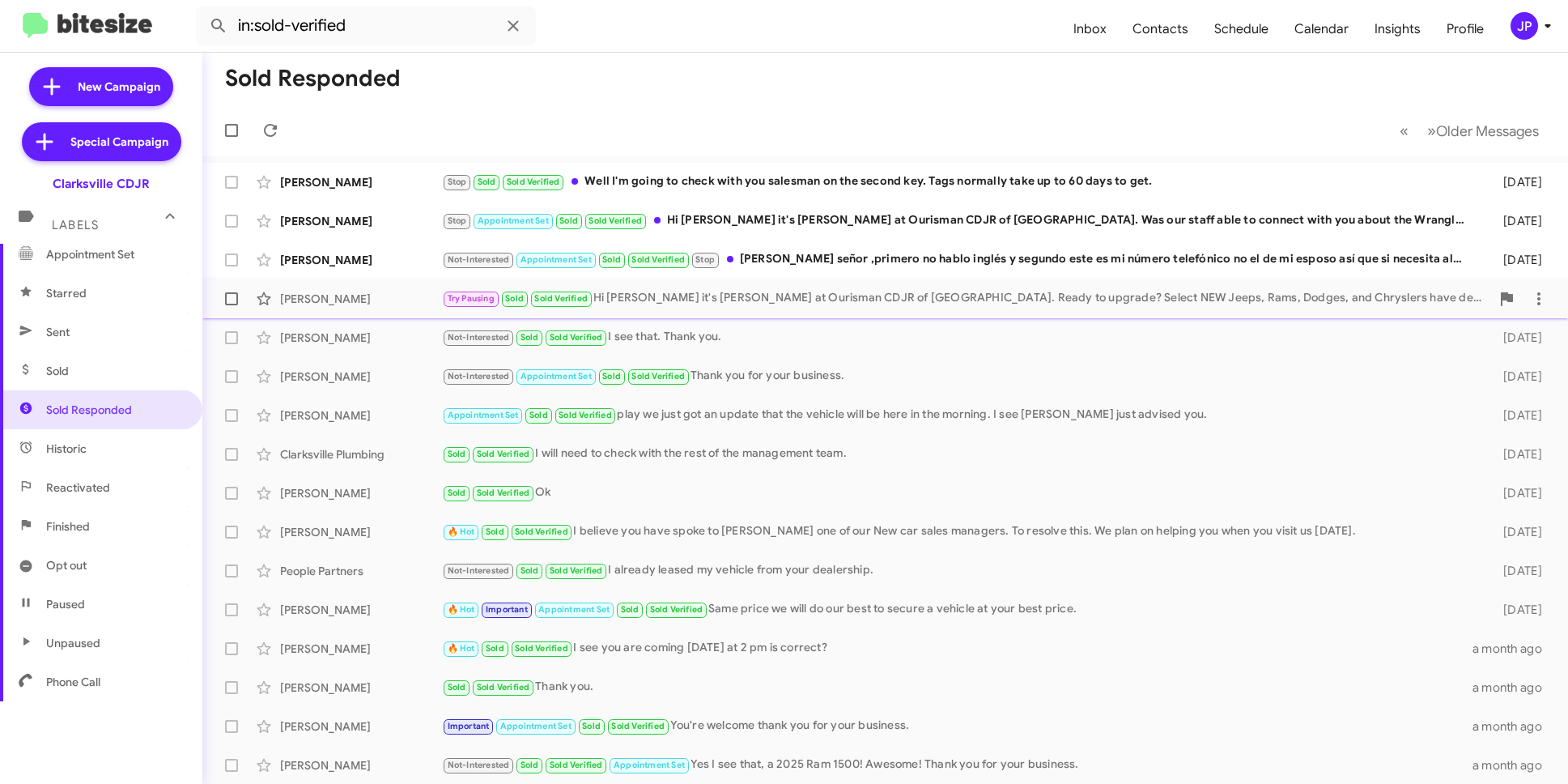
click at [641, 293] on div "Try Pausing Sold Sold Verified Hi [PERSON_NAME] it's [PERSON_NAME] at Ourisman …" at bounding box center [966, 299] width 1049 height 19
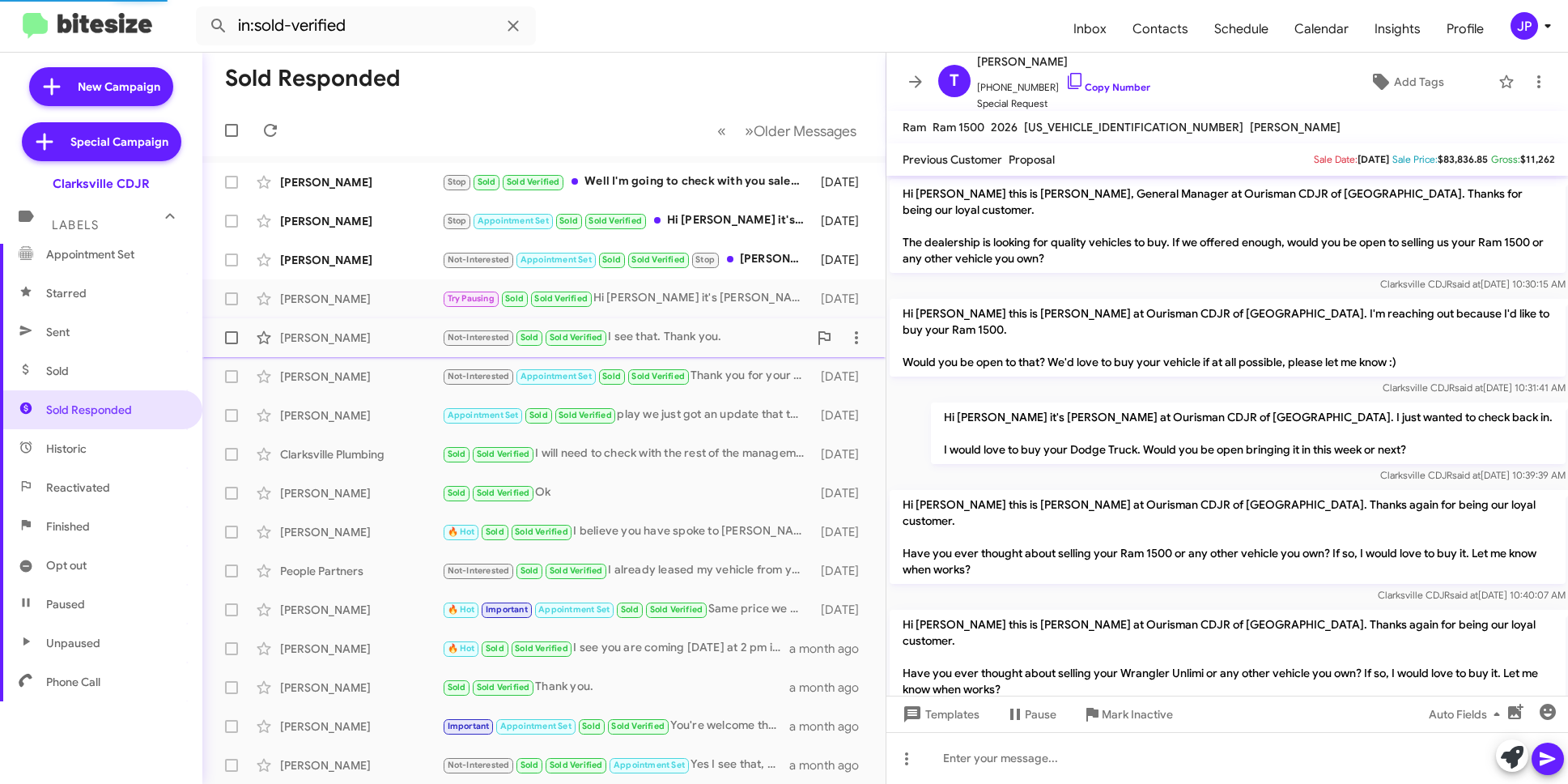
scroll to position [421, 0]
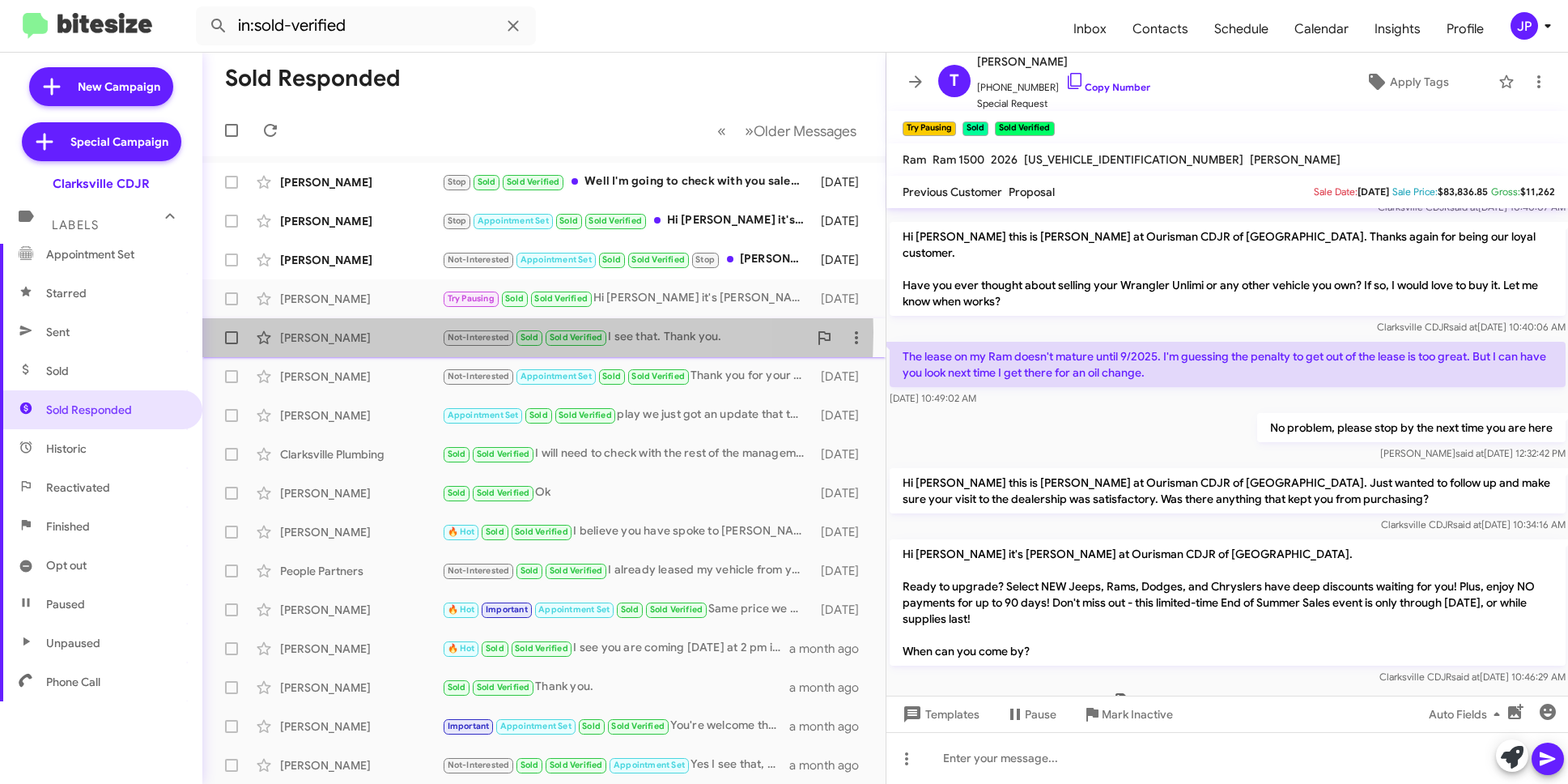
click at [411, 332] on div "[PERSON_NAME]" at bounding box center [361, 337] width 162 height 16
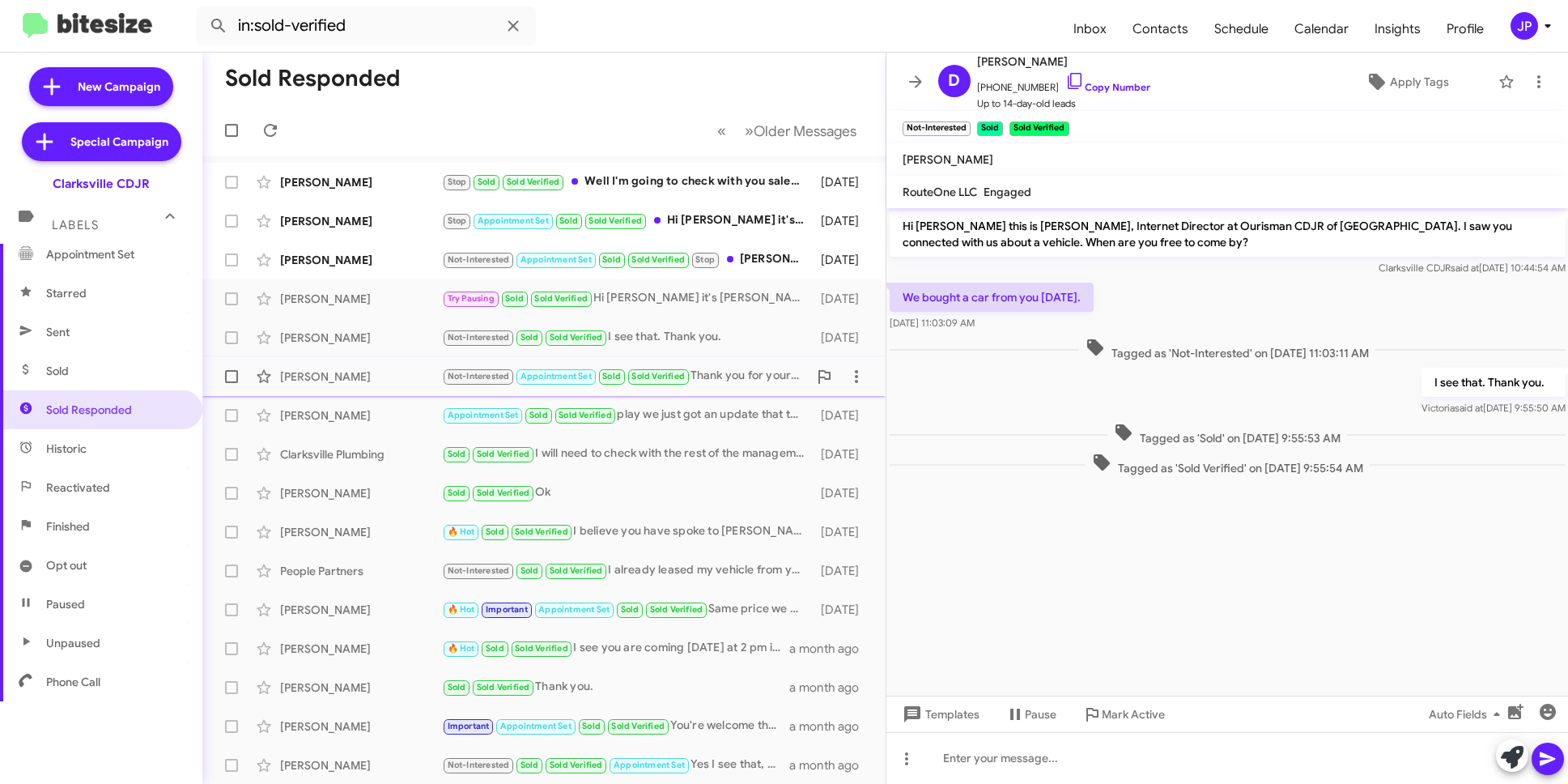
click at [407, 362] on div "[PERSON_NAME] Not-Interested Appointment Set Sold Sold Verified Thank you for y…" at bounding box center [544, 376] width 658 height 32
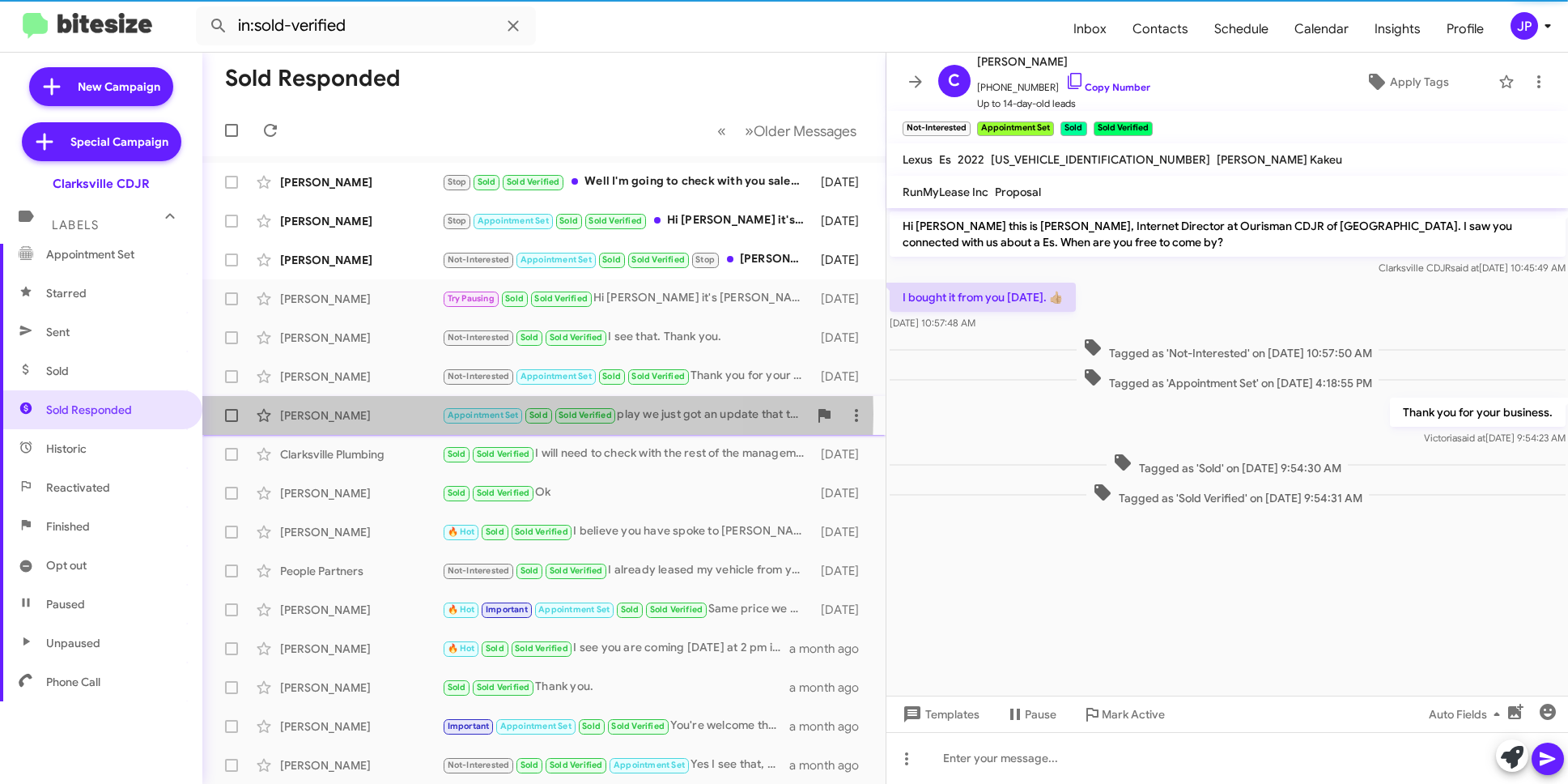
click at [397, 414] on div "[PERSON_NAME]" at bounding box center [361, 415] width 162 height 16
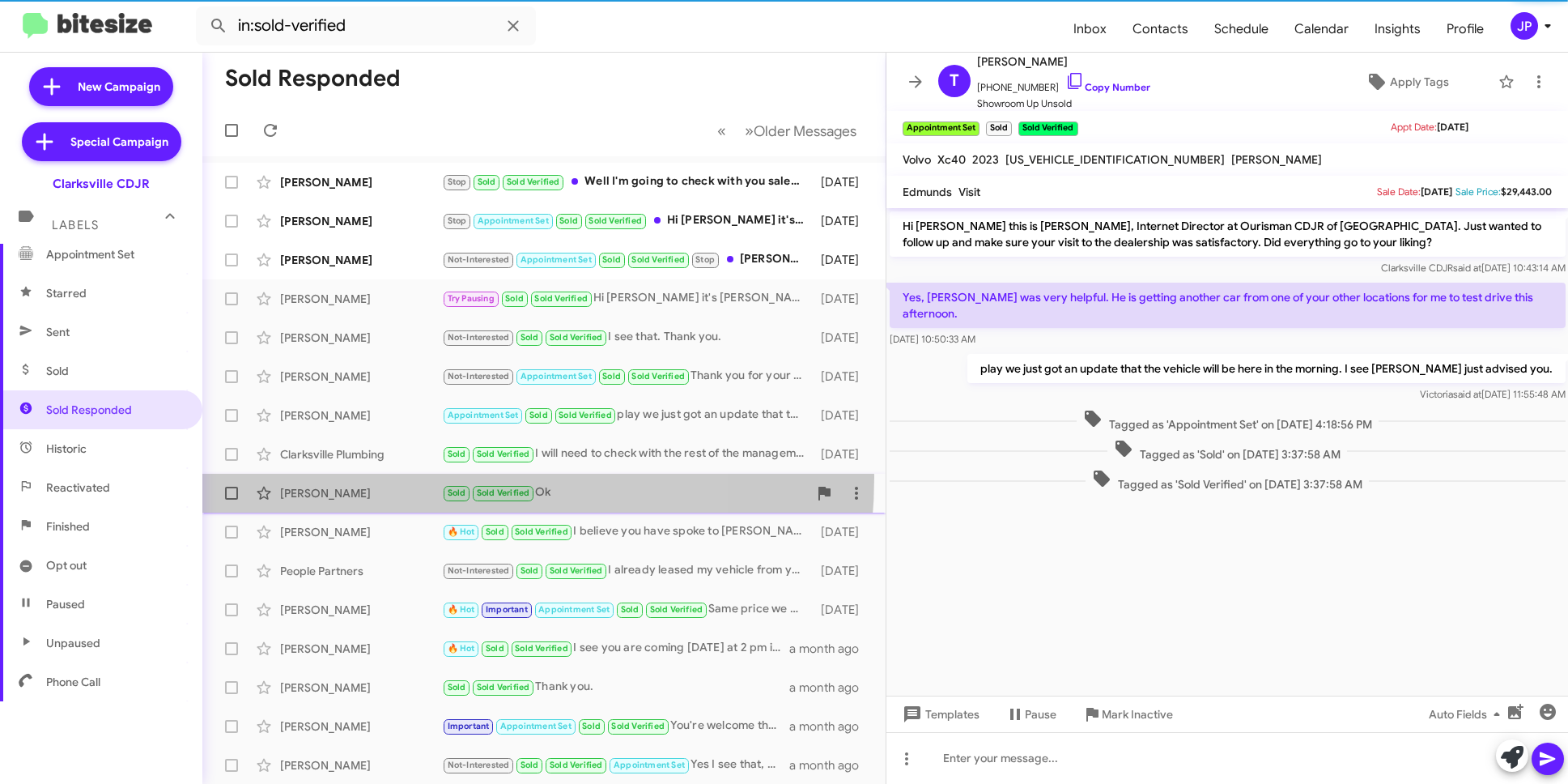
click at [389, 477] on div "[PERSON_NAME] Sold Sold Verified Ok [DATE]" at bounding box center [544, 493] width 658 height 32
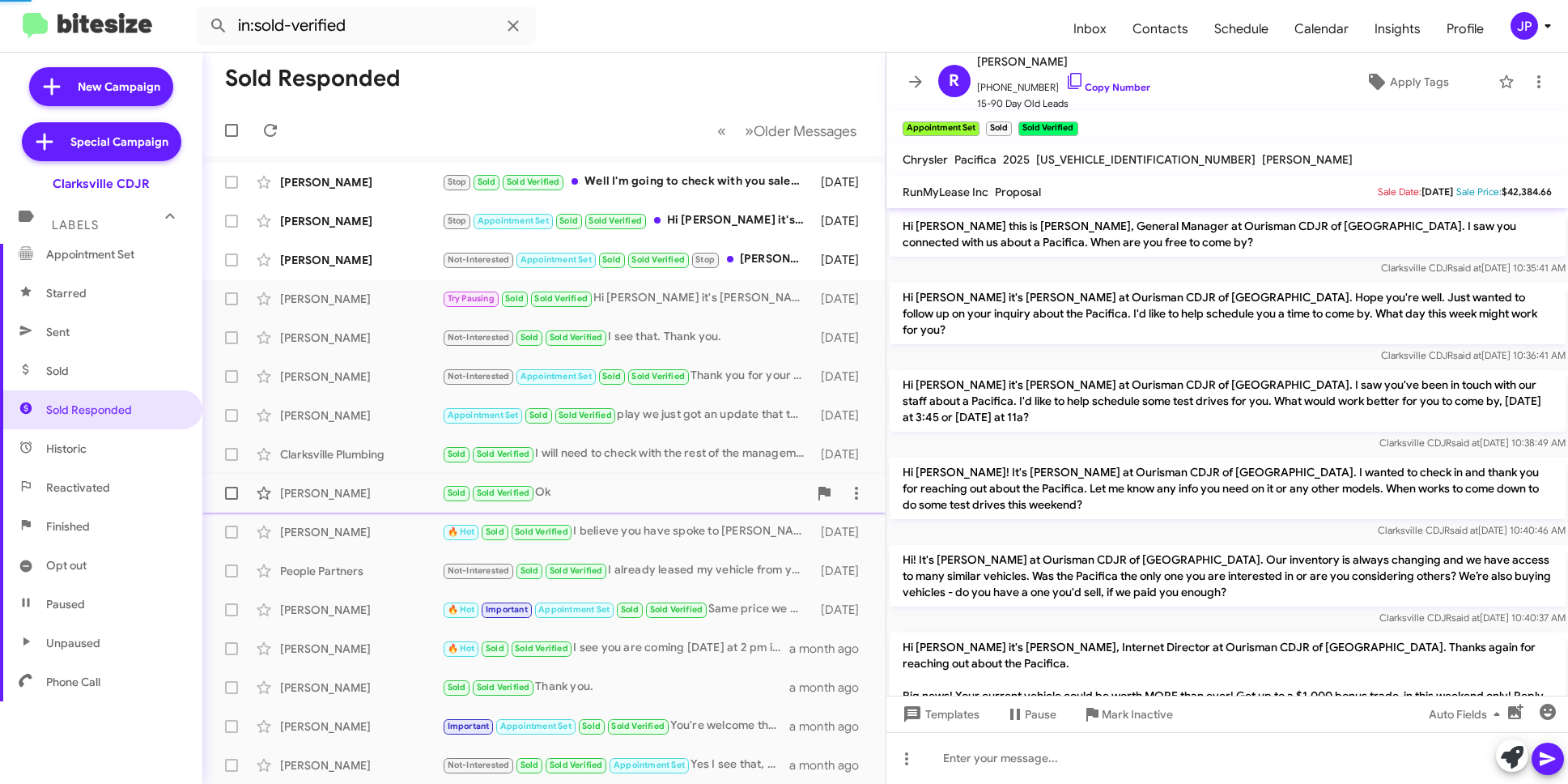
scroll to position [1301, 0]
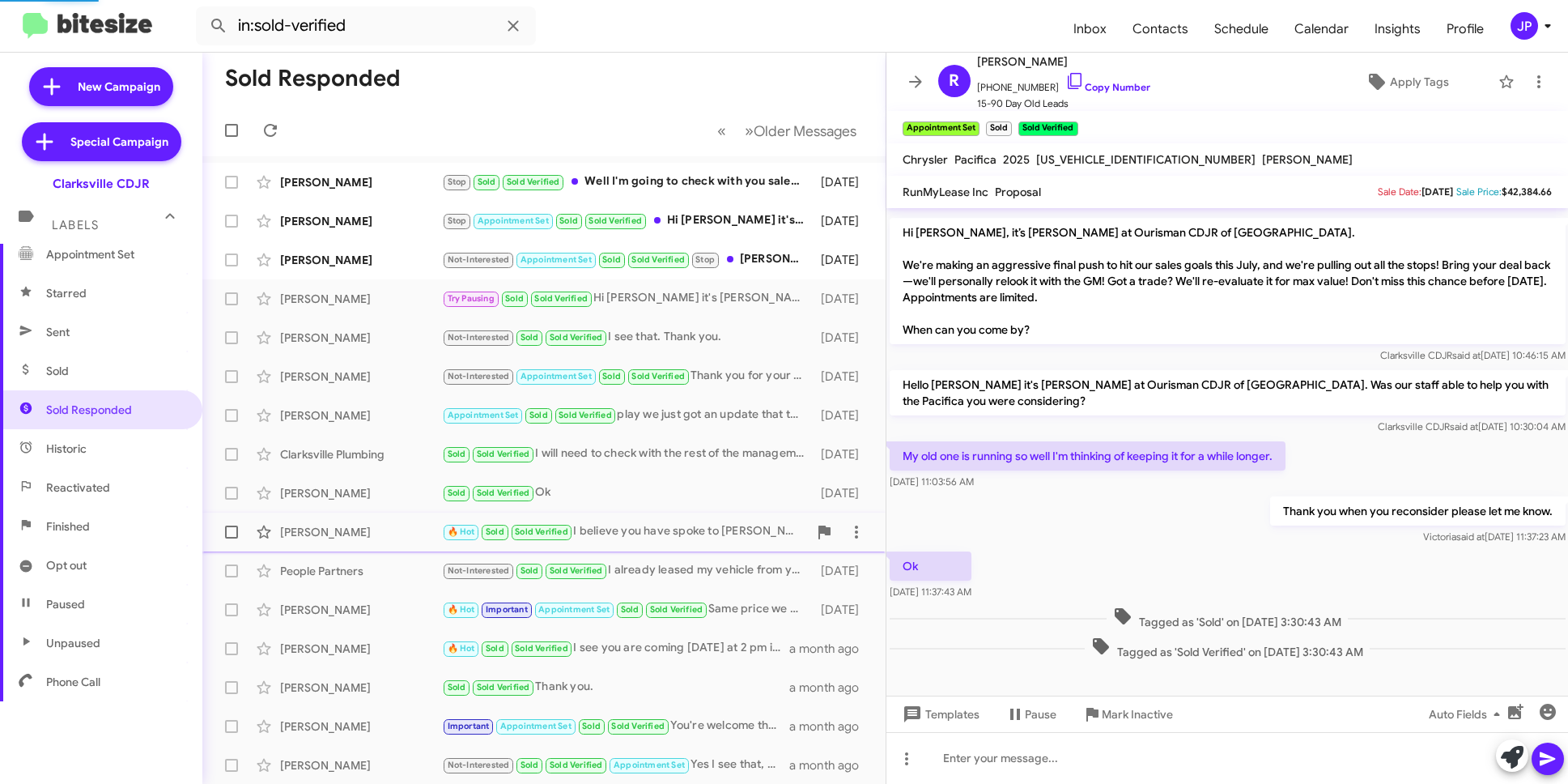
click at [389, 532] on div "[PERSON_NAME]" at bounding box center [361, 532] width 162 height 16
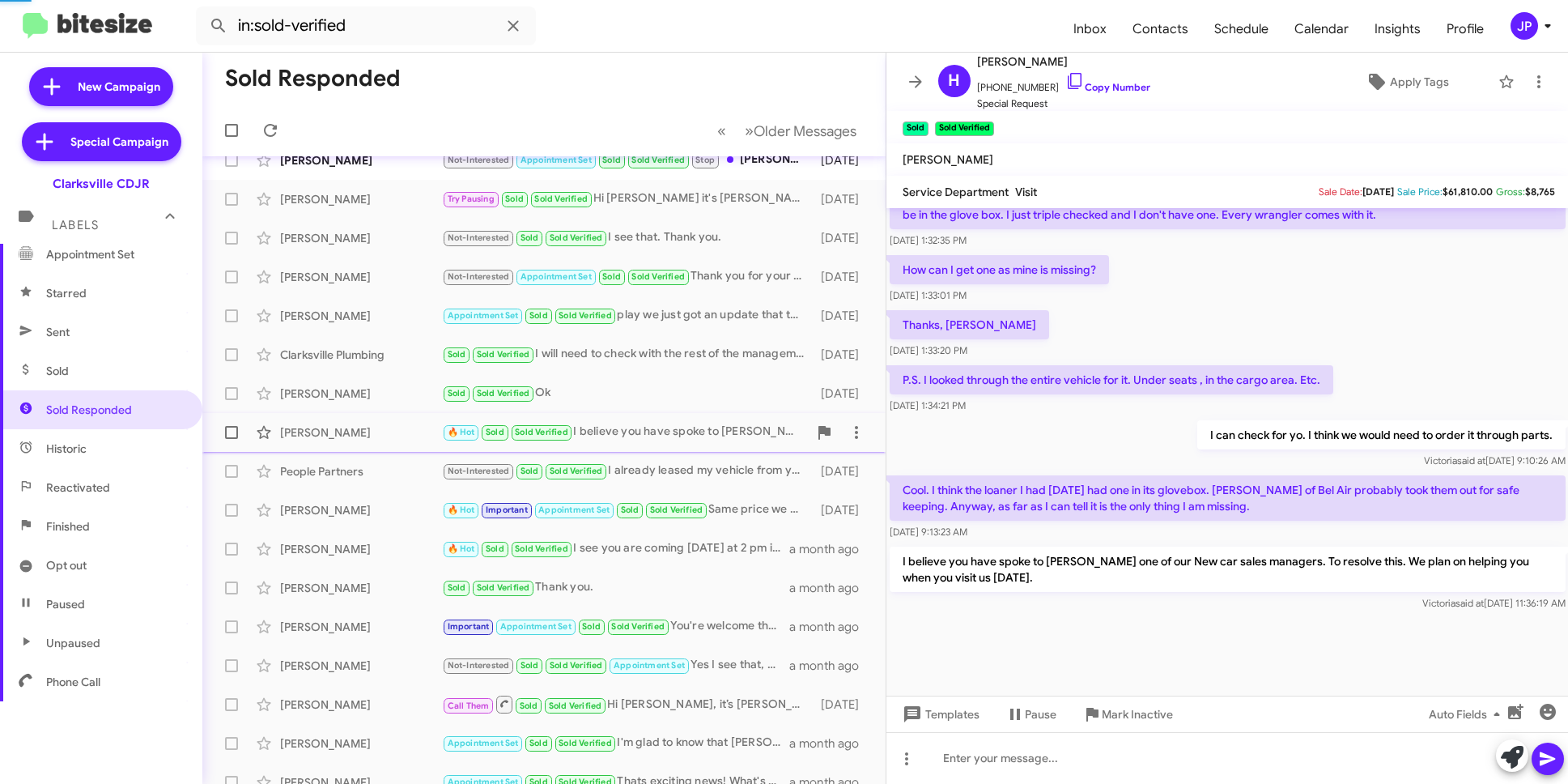
scroll to position [109, 0]
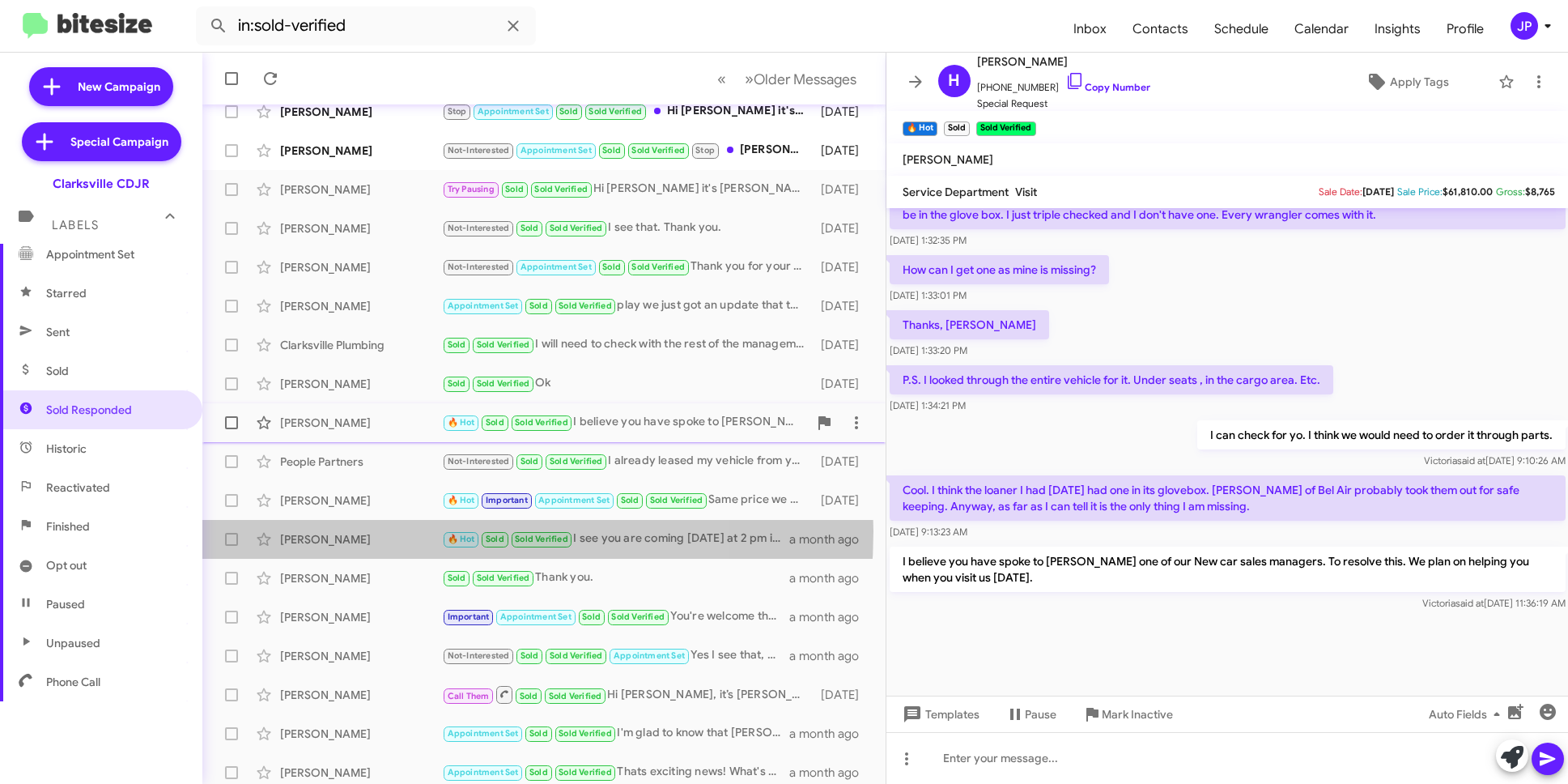
click at [389, 532] on div "[PERSON_NAME]" at bounding box center [361, 539] width 162 height 16
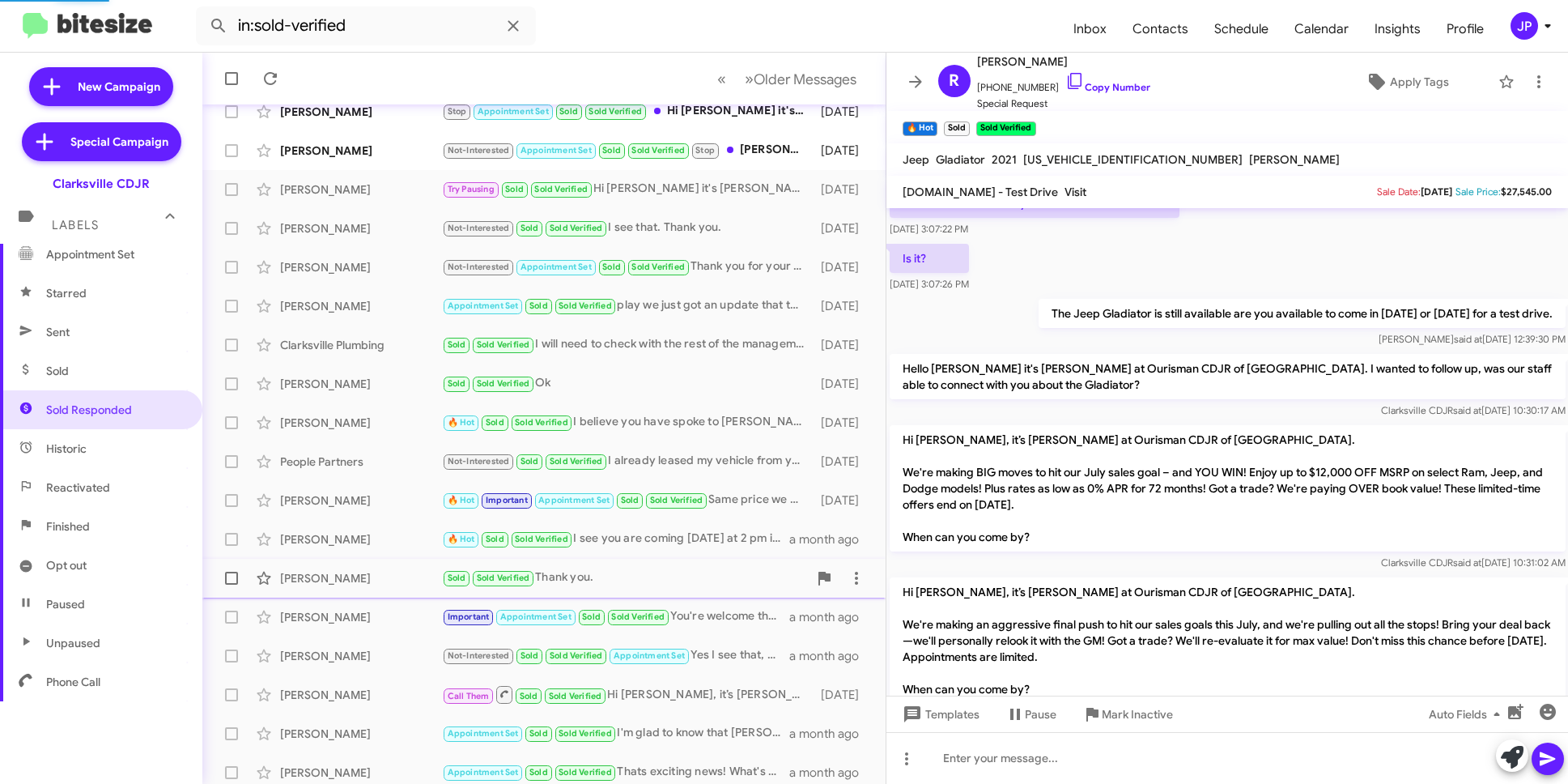
scroll to position [1191, 0]
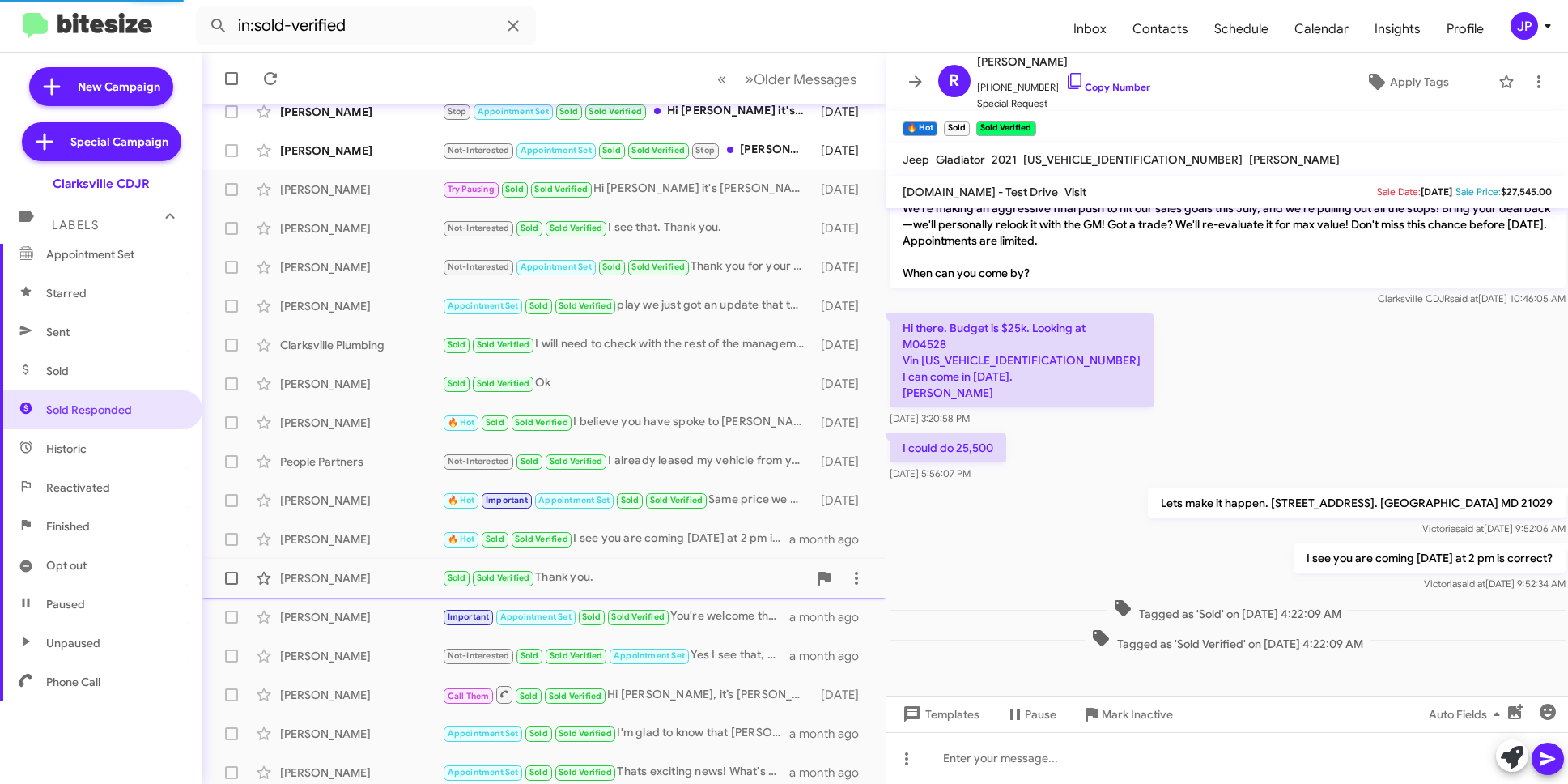
click at [389, 569] on div "[PERSON_NAME] Sold Sold Verified Thank you. a month ago" at bounding box center [544, 578] width 658 height 32
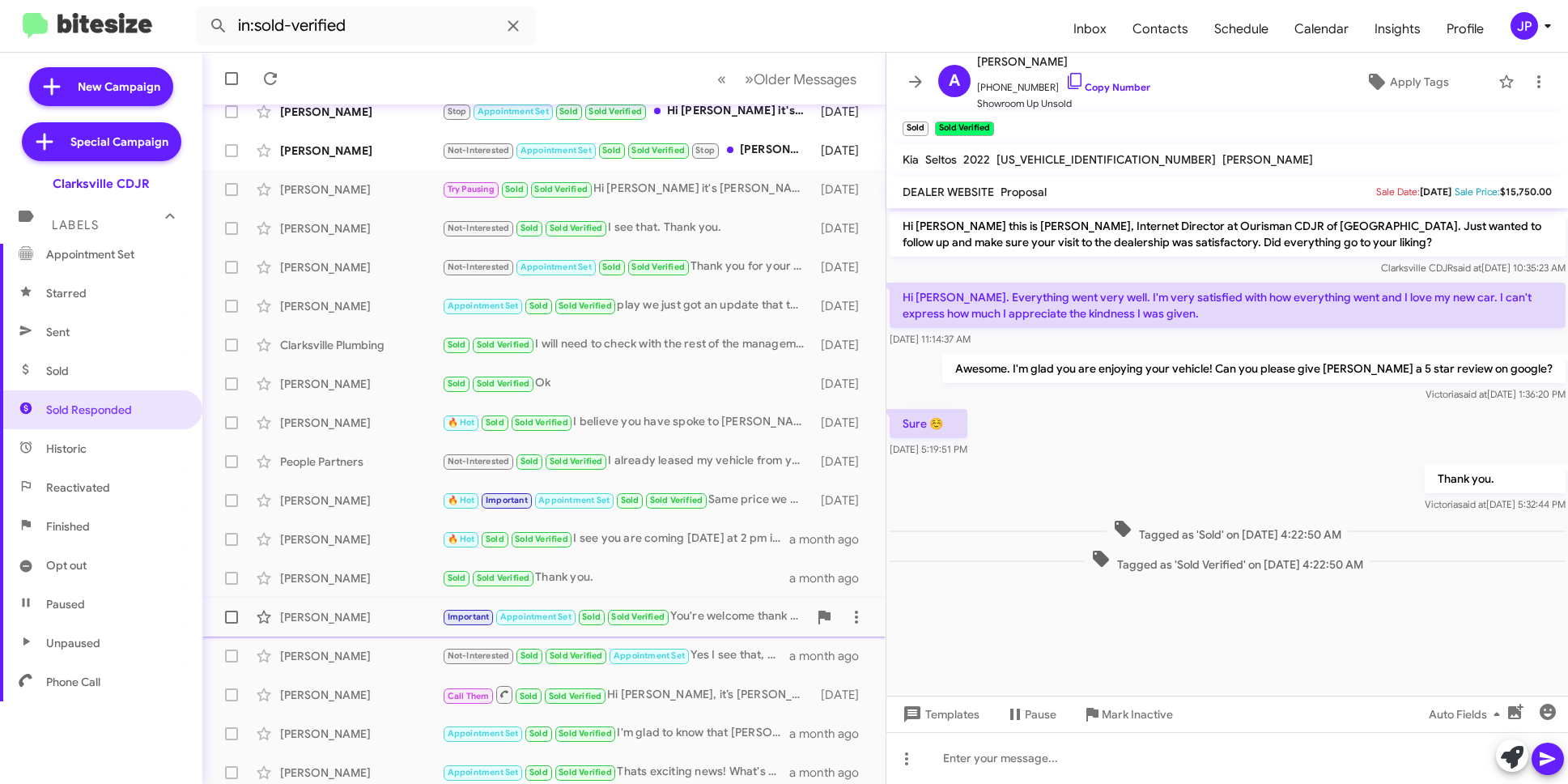
click at [390, 611] on div "[PERSON_NAME]" at bounding box center [361, 617] width 162 height 16
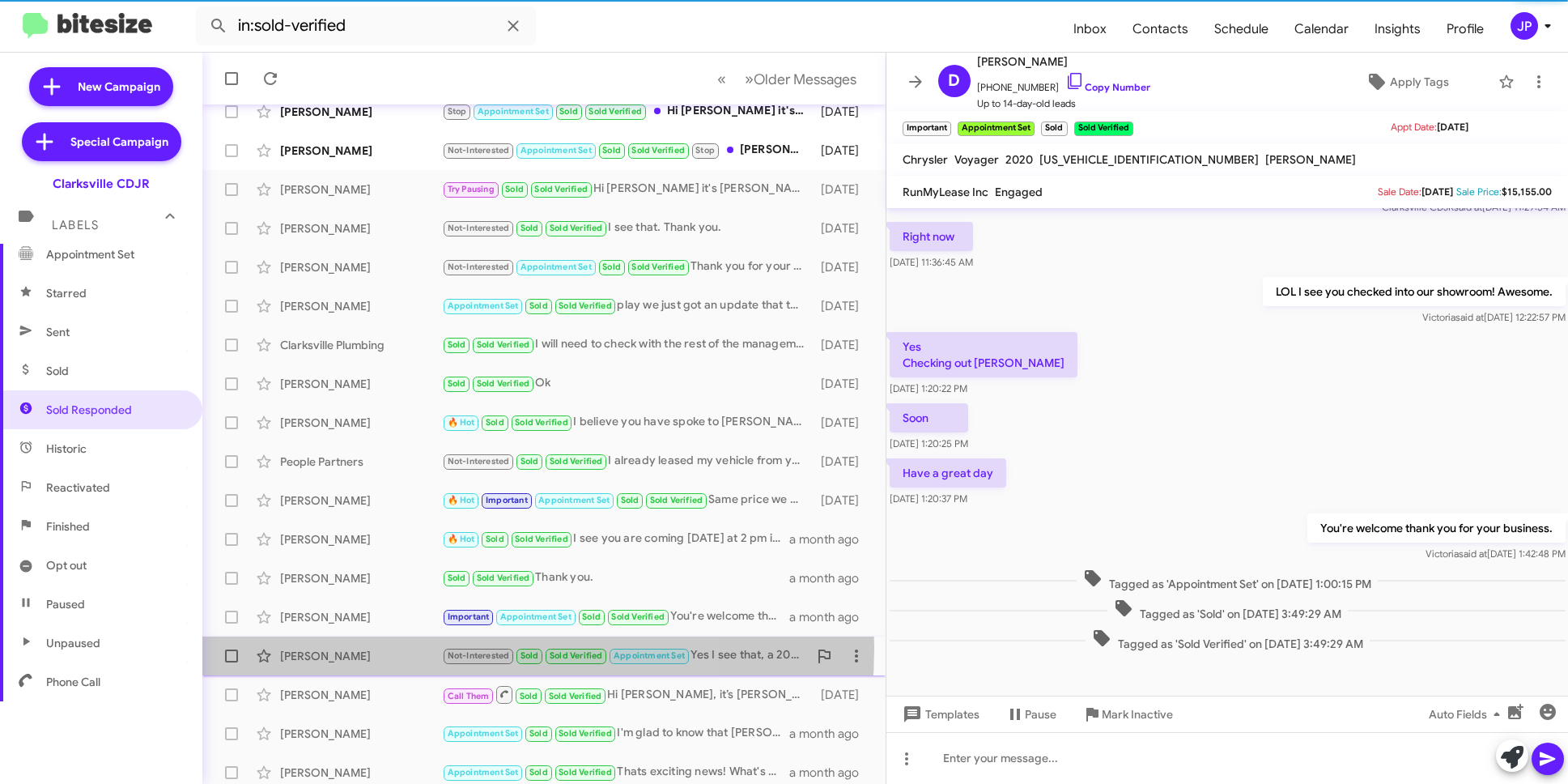
click at [385, 648] on div "[PERSON_NAME]" at bounding box center [361, 656] width 162 height 16
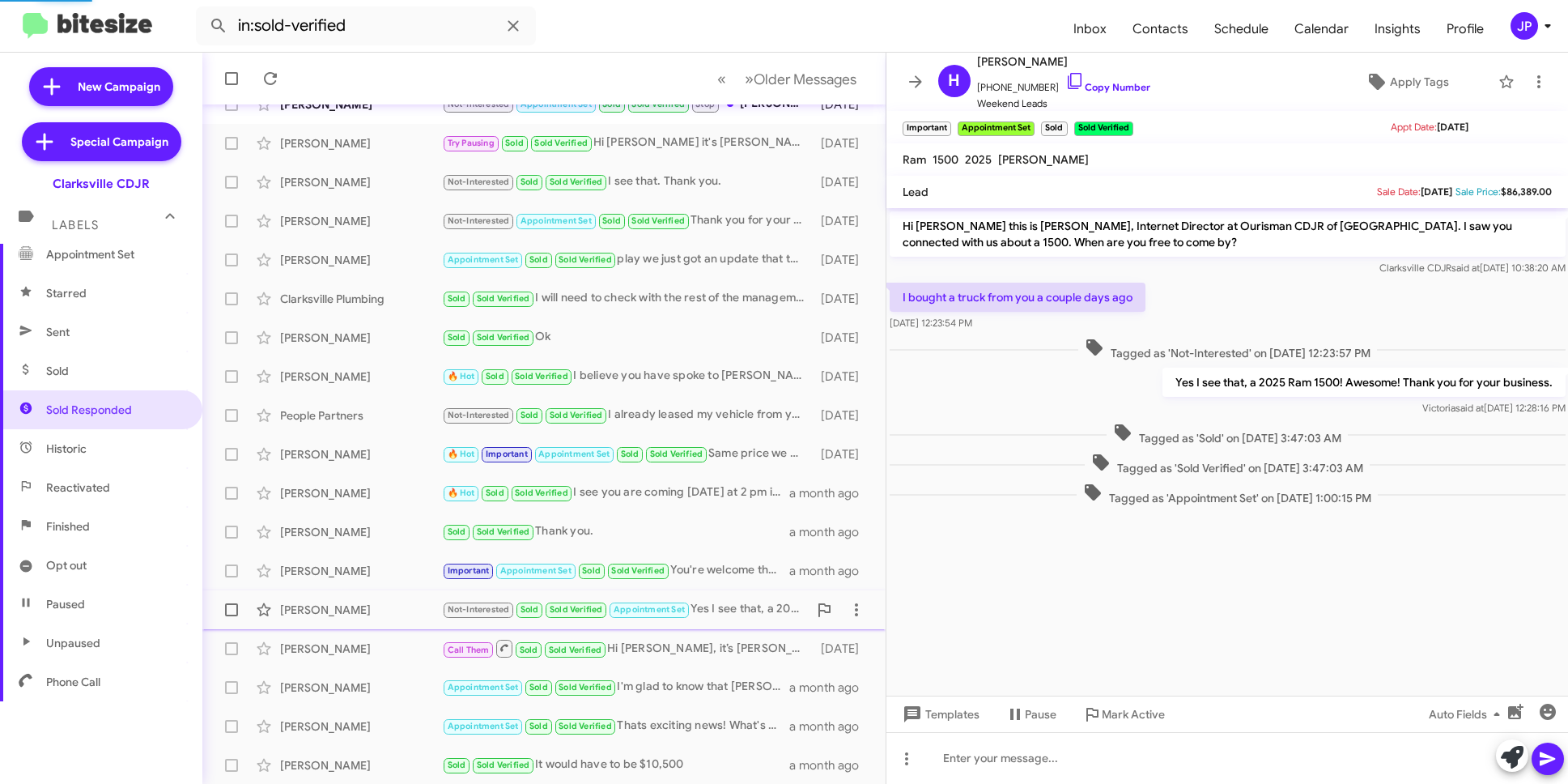
scroll to position [156, 0]
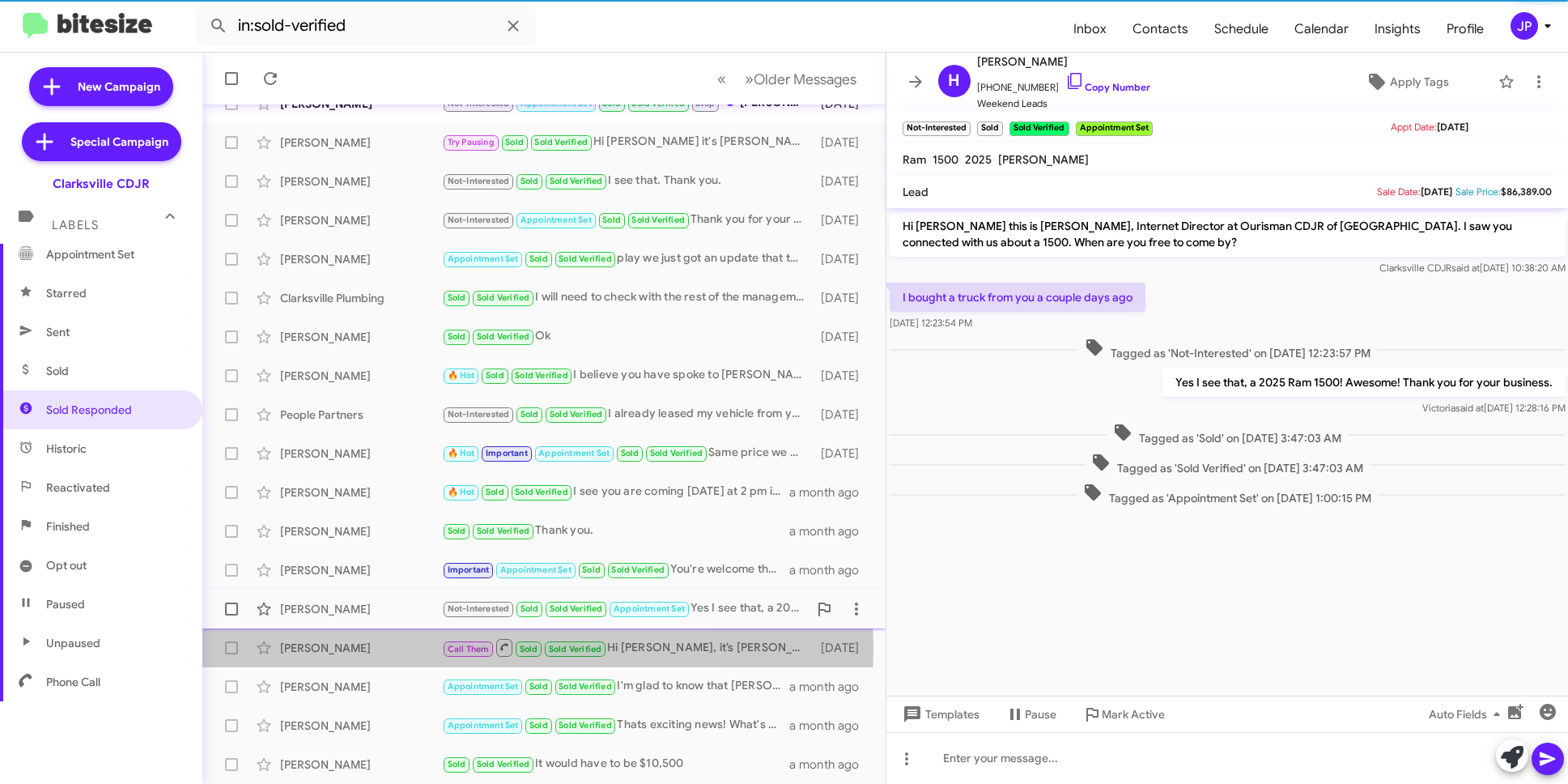
click at [385, 647] on div "[PERSON_NAME]" at bounding box center [361, 647] width 162 height 16
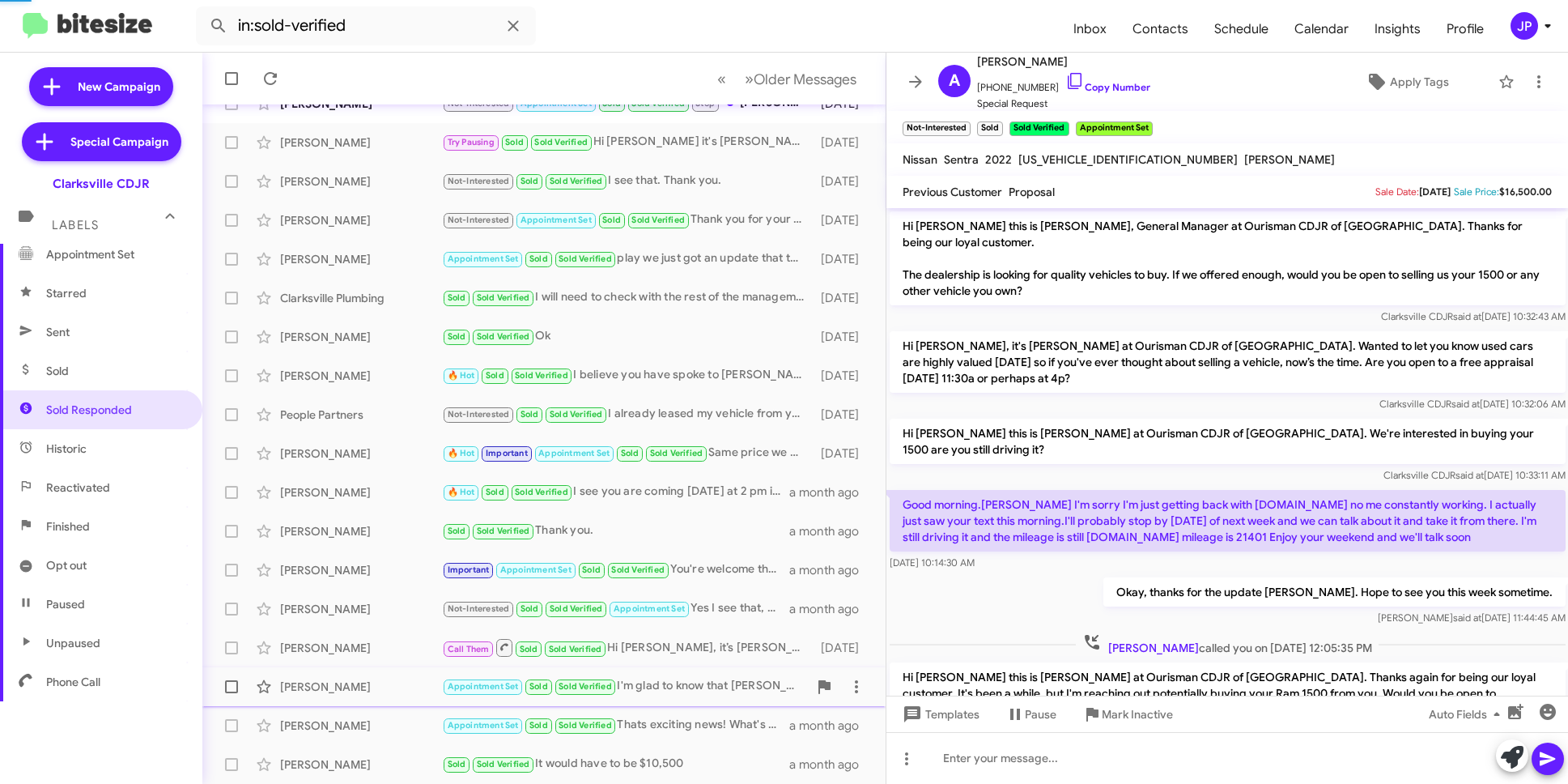
scroll to position [271, 0]
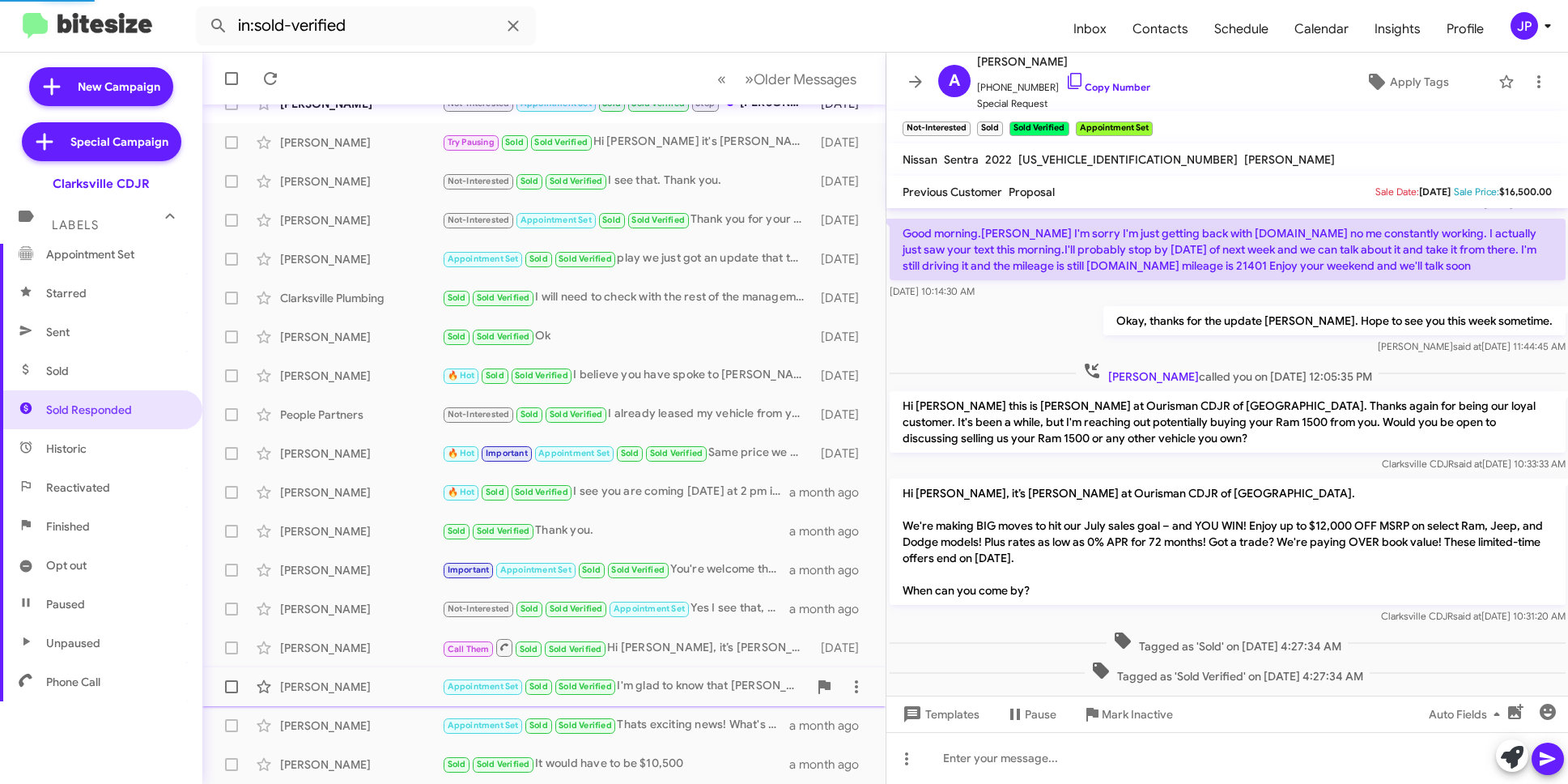
click at [385, 685] on div "[PERSON_NAME]" at bounding box center [361, 686] width 162 height 16
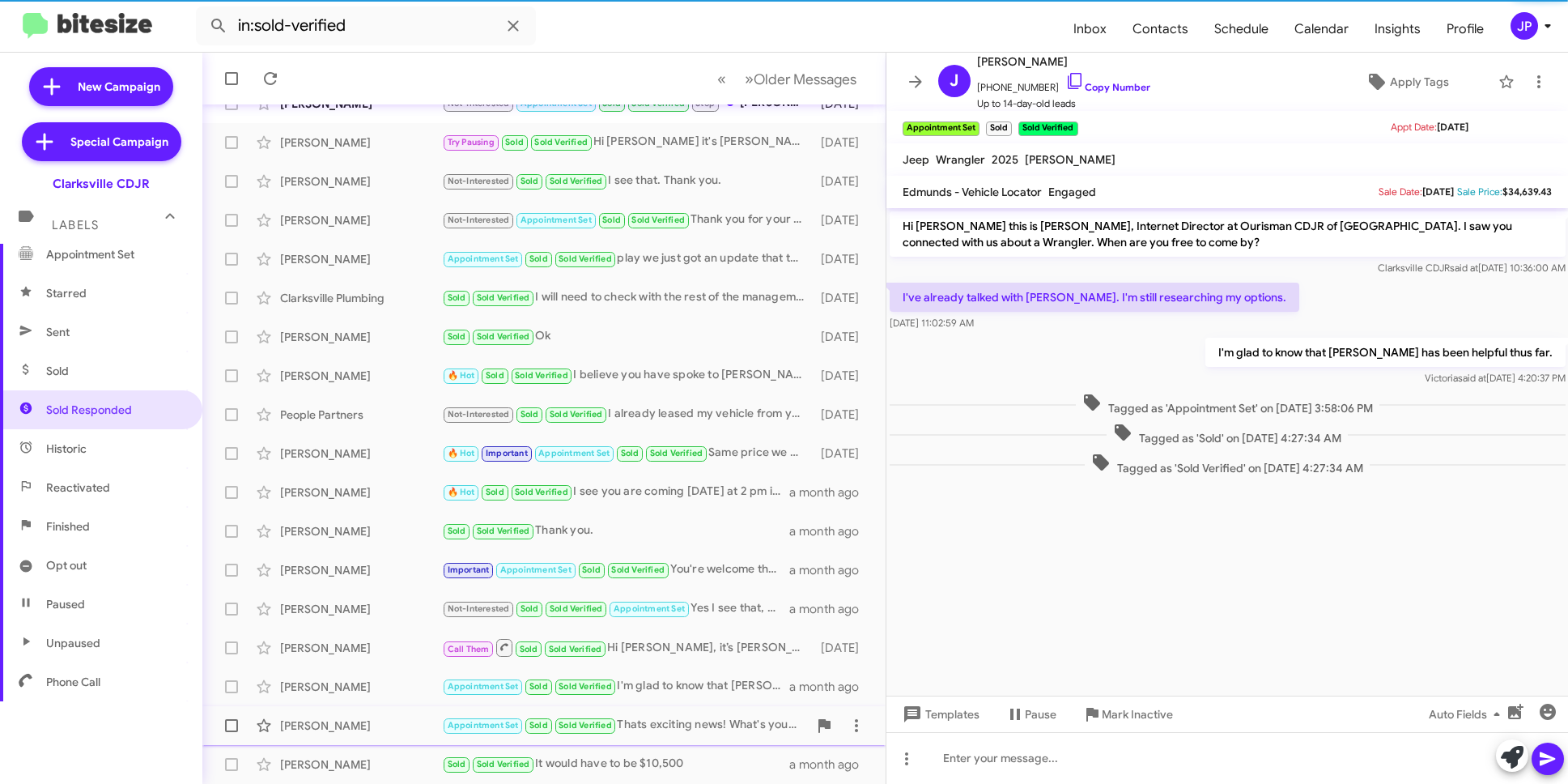
click at [387, 738] on div "[PERSON_NAME] Appointment Set Sold Sold Verified Thats exciting news! What's yo…" at bounding box center [544, 726] width 658 height 32
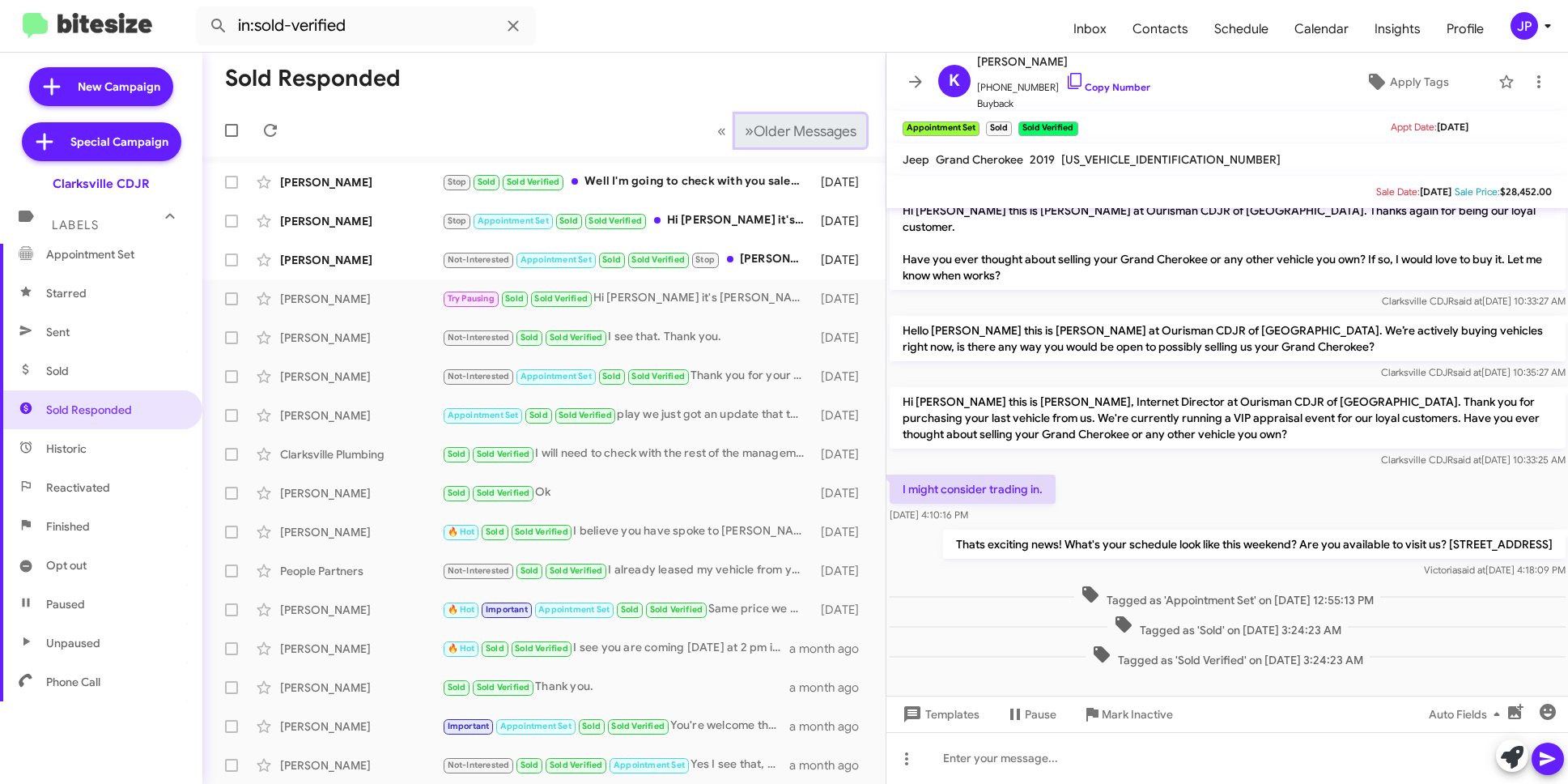
click at [766, 139] on button "» Next Older Messages" at bounding box center [801, 131] width 131 height 33
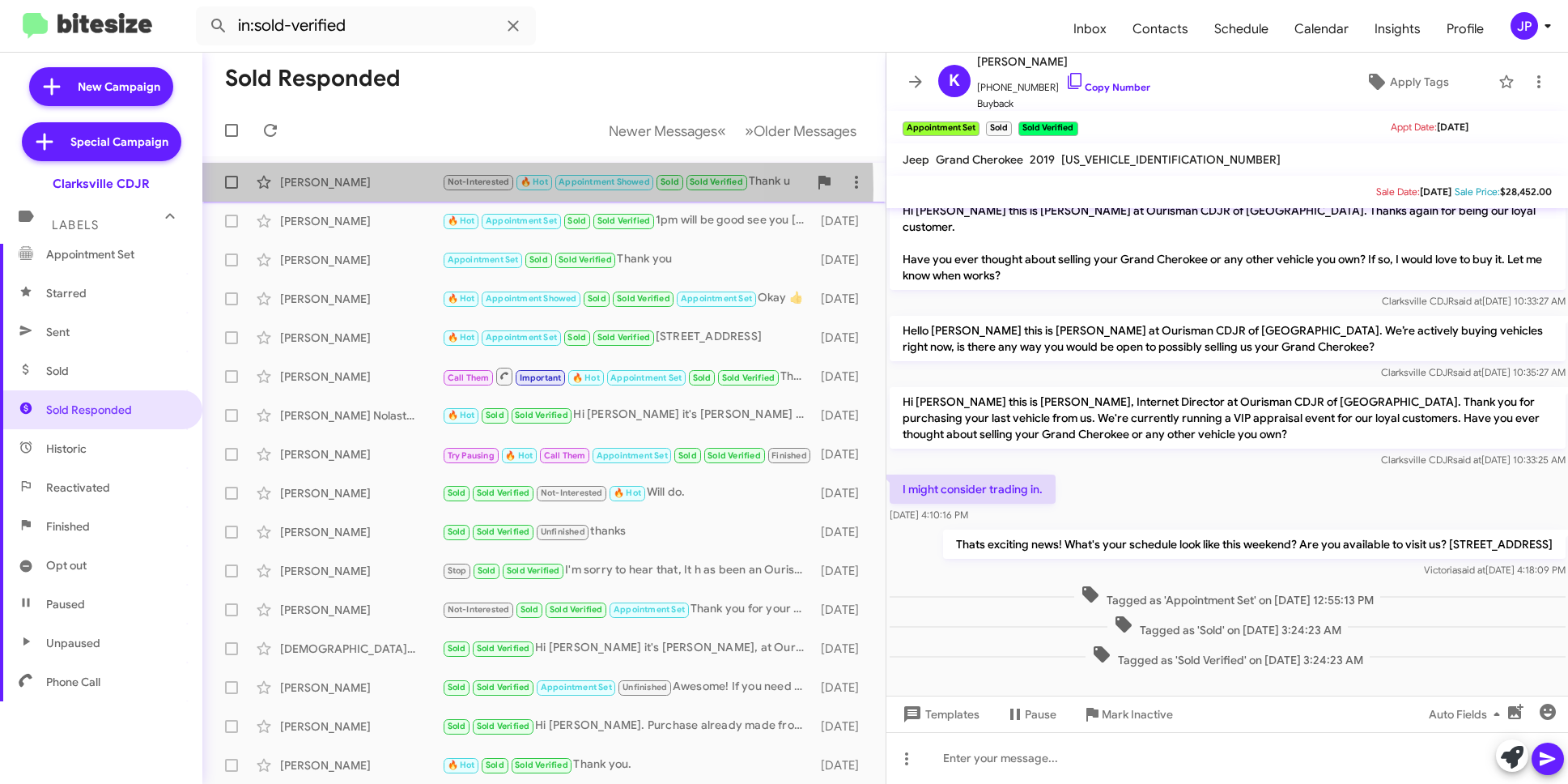
click at [408, 189] on div "[PERSON_NAME]" at bounding box center [361, 182] width 162 height 16
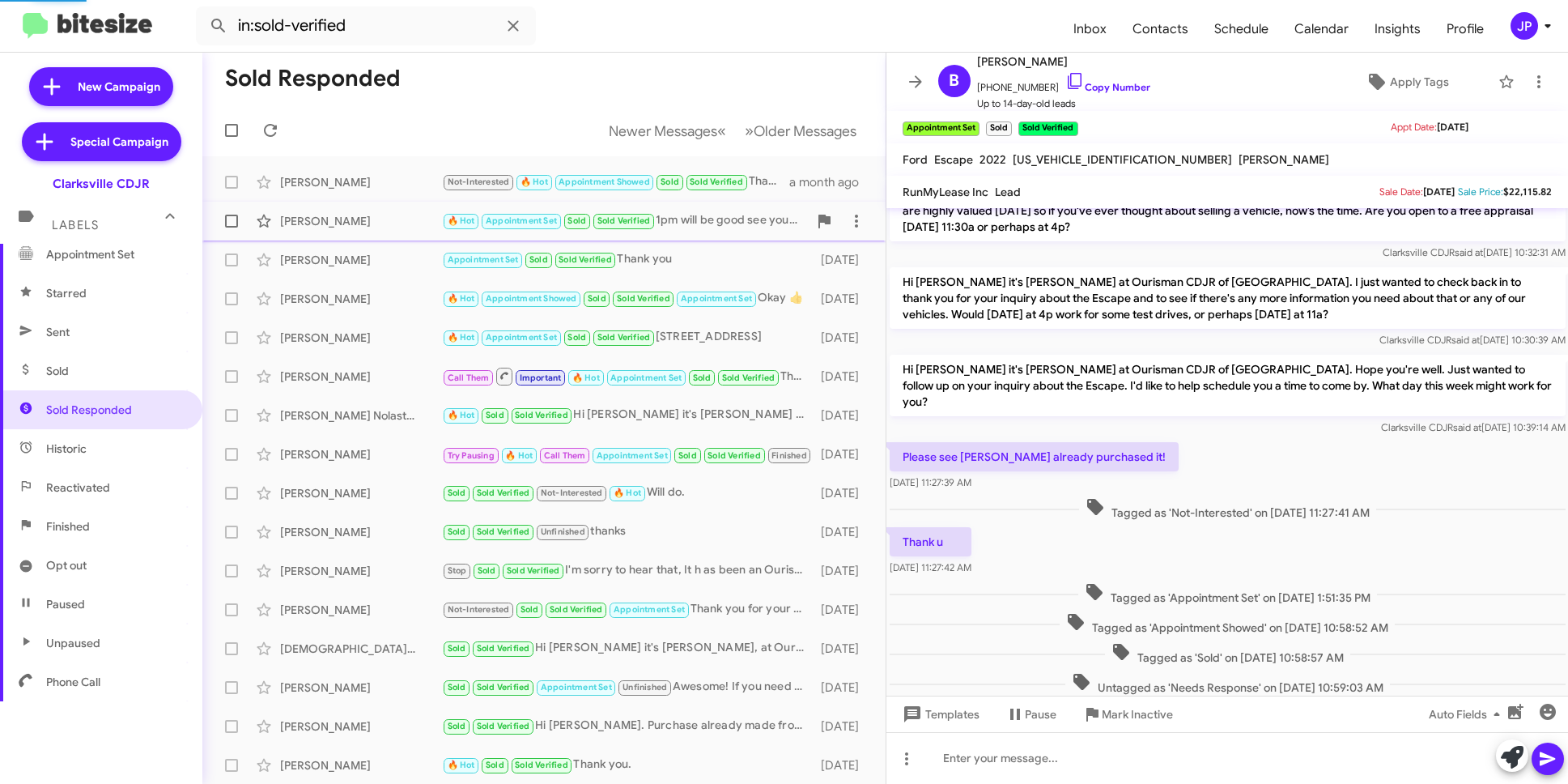
scroll to position [294, 0]
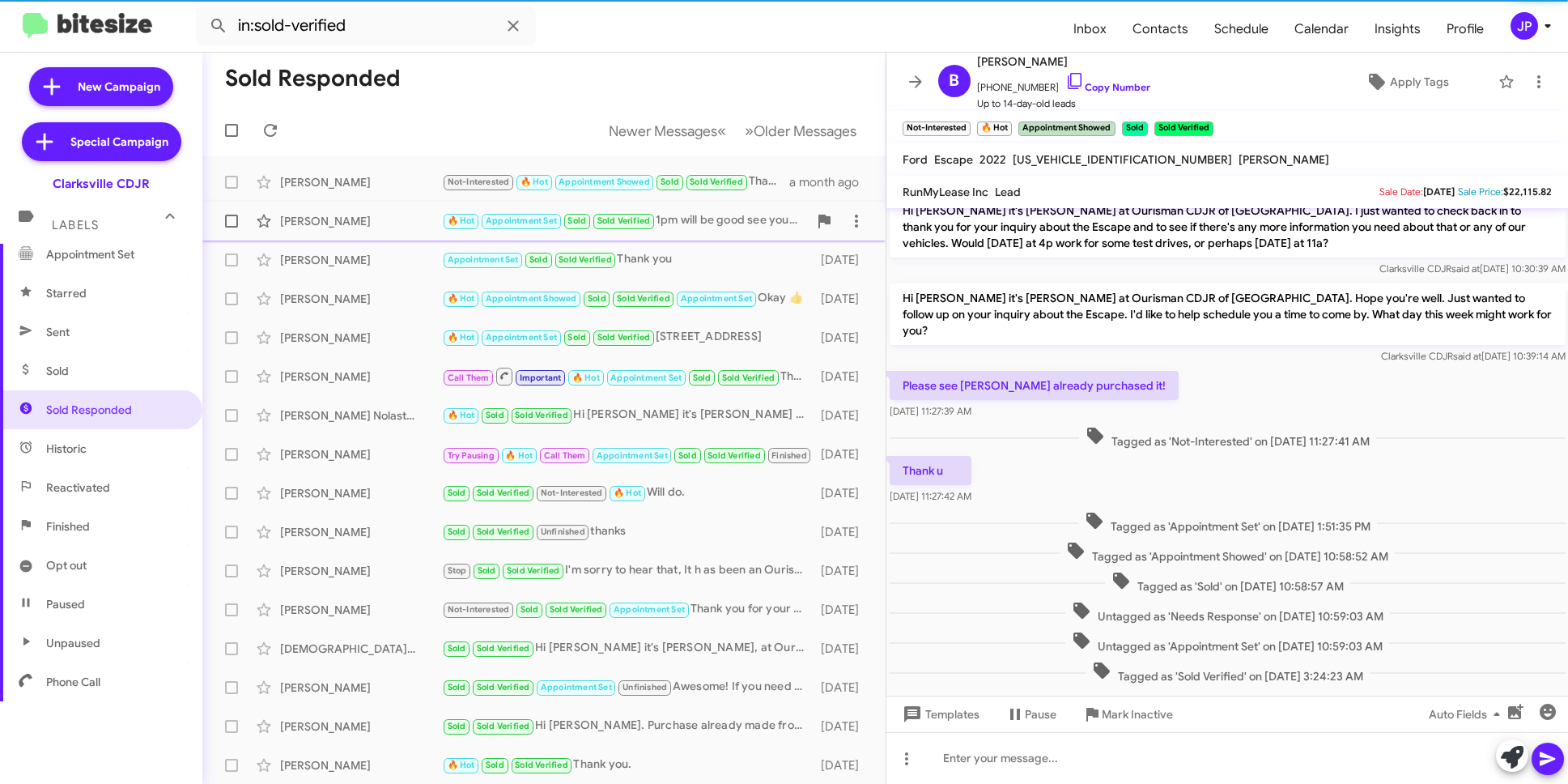
click at [387, 226] on div "Fred Pollack" at bounding box center [361, 221] width 162 height 16
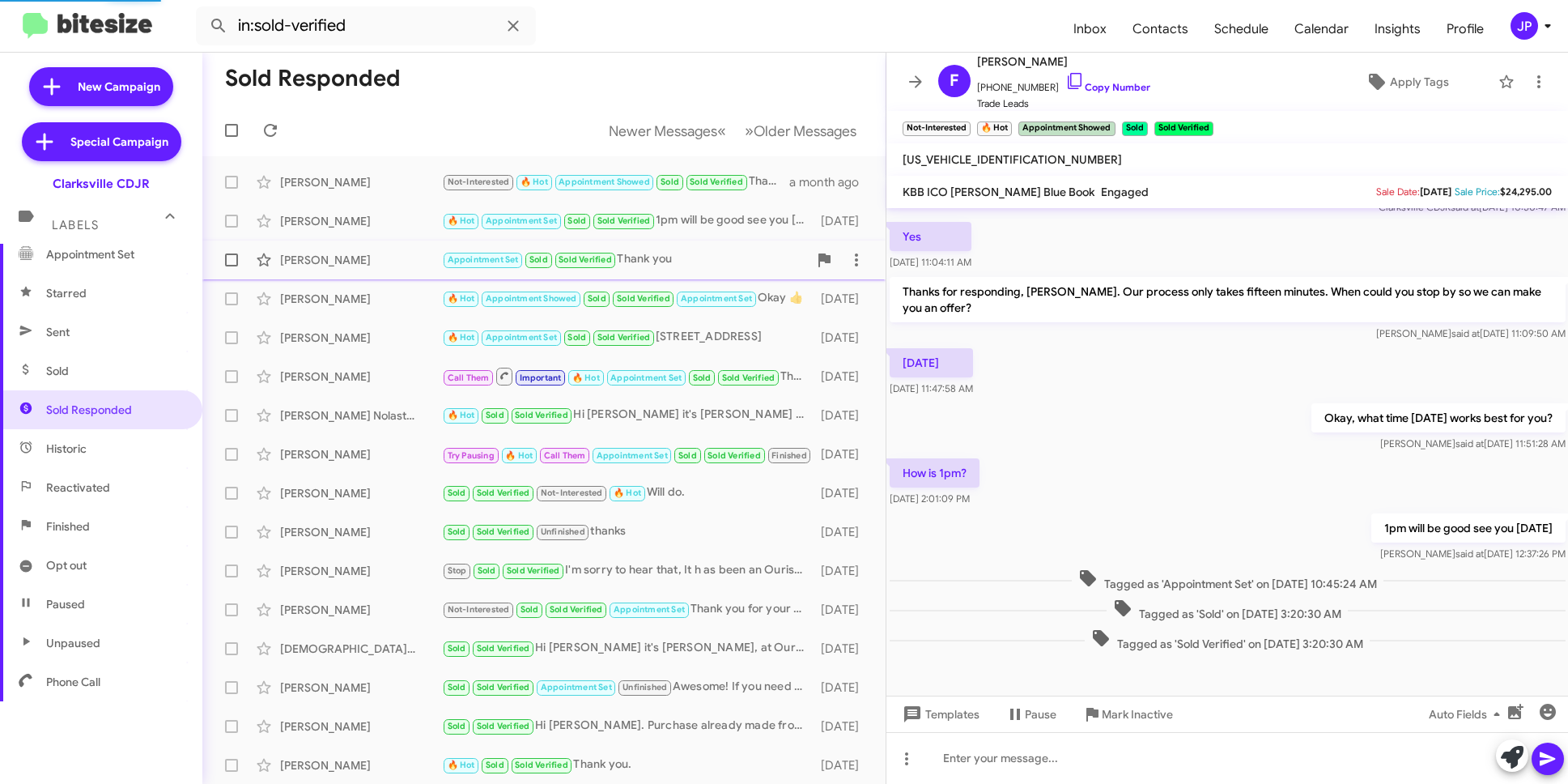
scroll to position [61, 0]
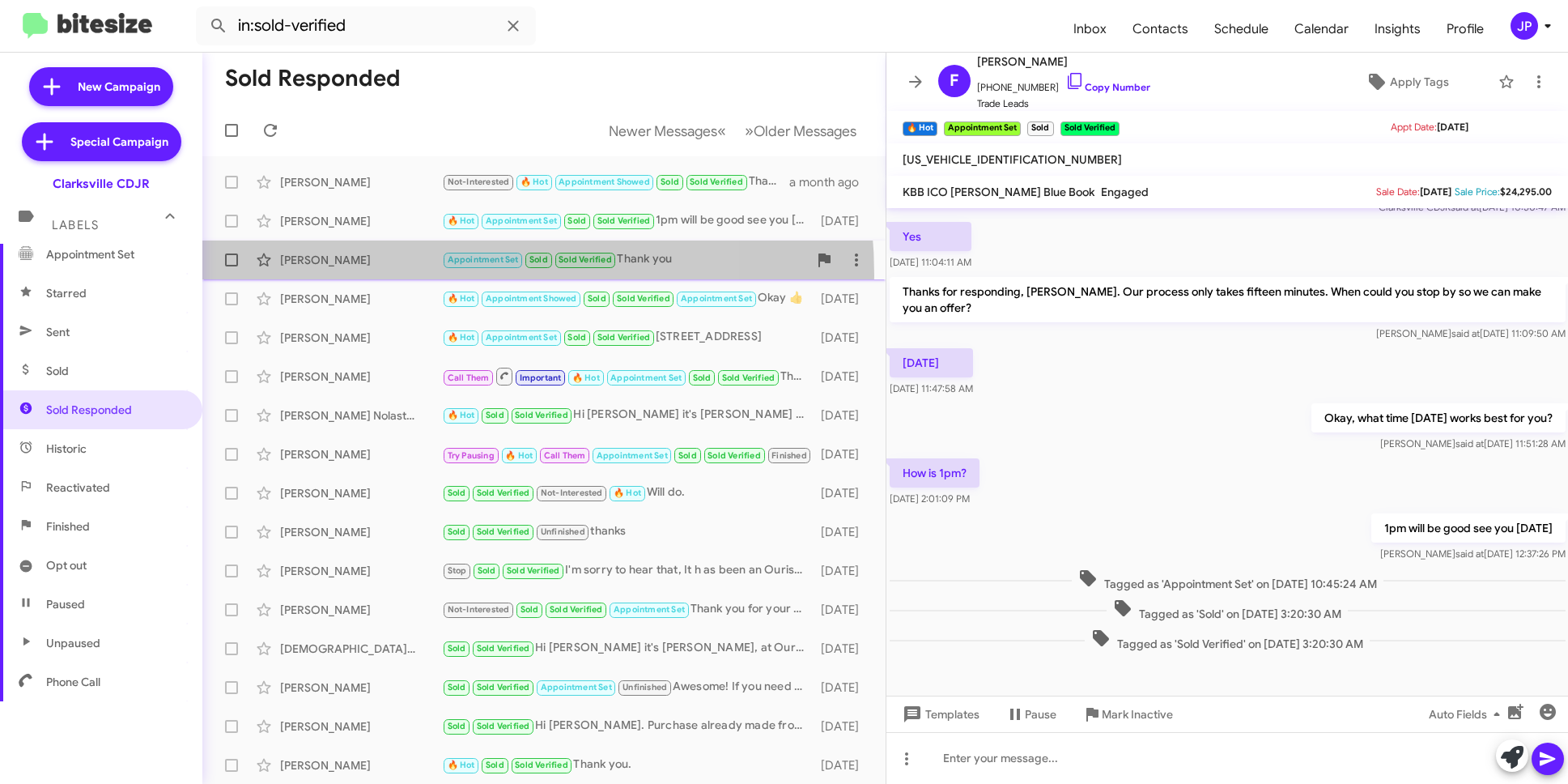
click at [395, 276] on div "Takia Morris Appointment Set Sold Sold Verified Thank you 2 months ago" at bounding box center [544, 260] width 658 height 32
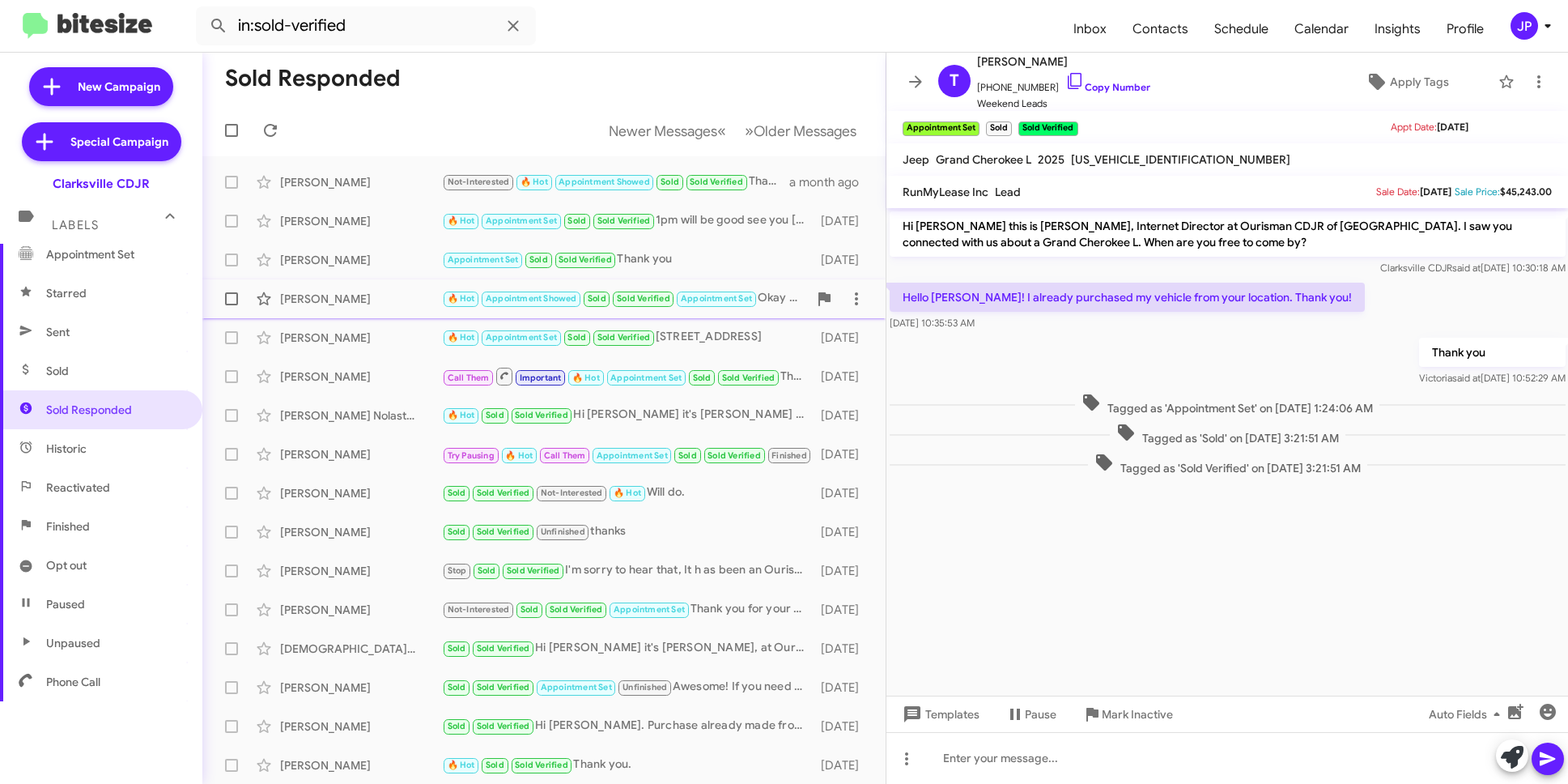
click at [377, 312] on div "Vladimir Ledesma 🔥 Hot Appointment Showed Sold Sold Verified Appointment Set Ok…" at bounding box center [544, 299] width 658 height 32
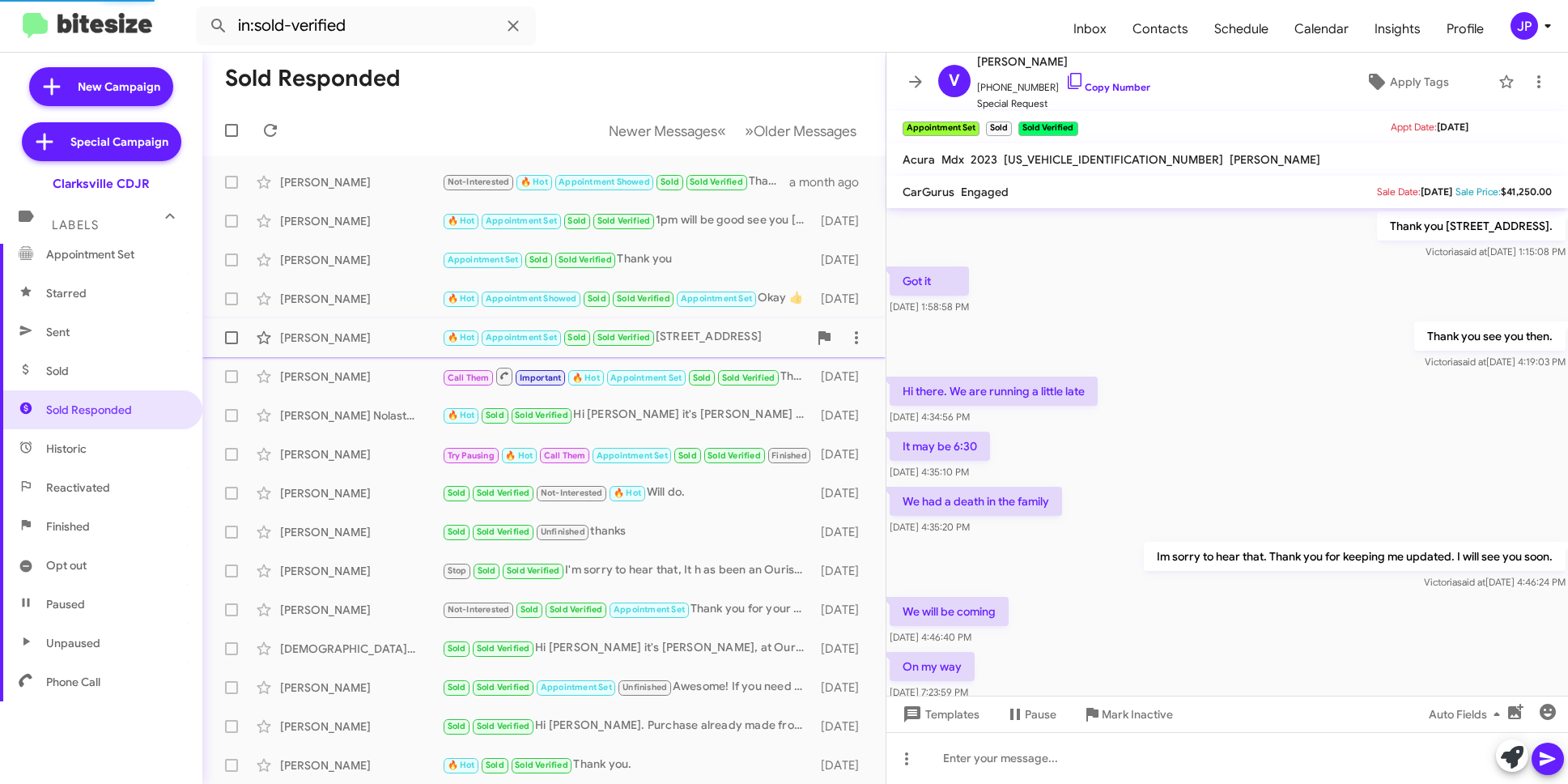
scroll to position [570, 0]
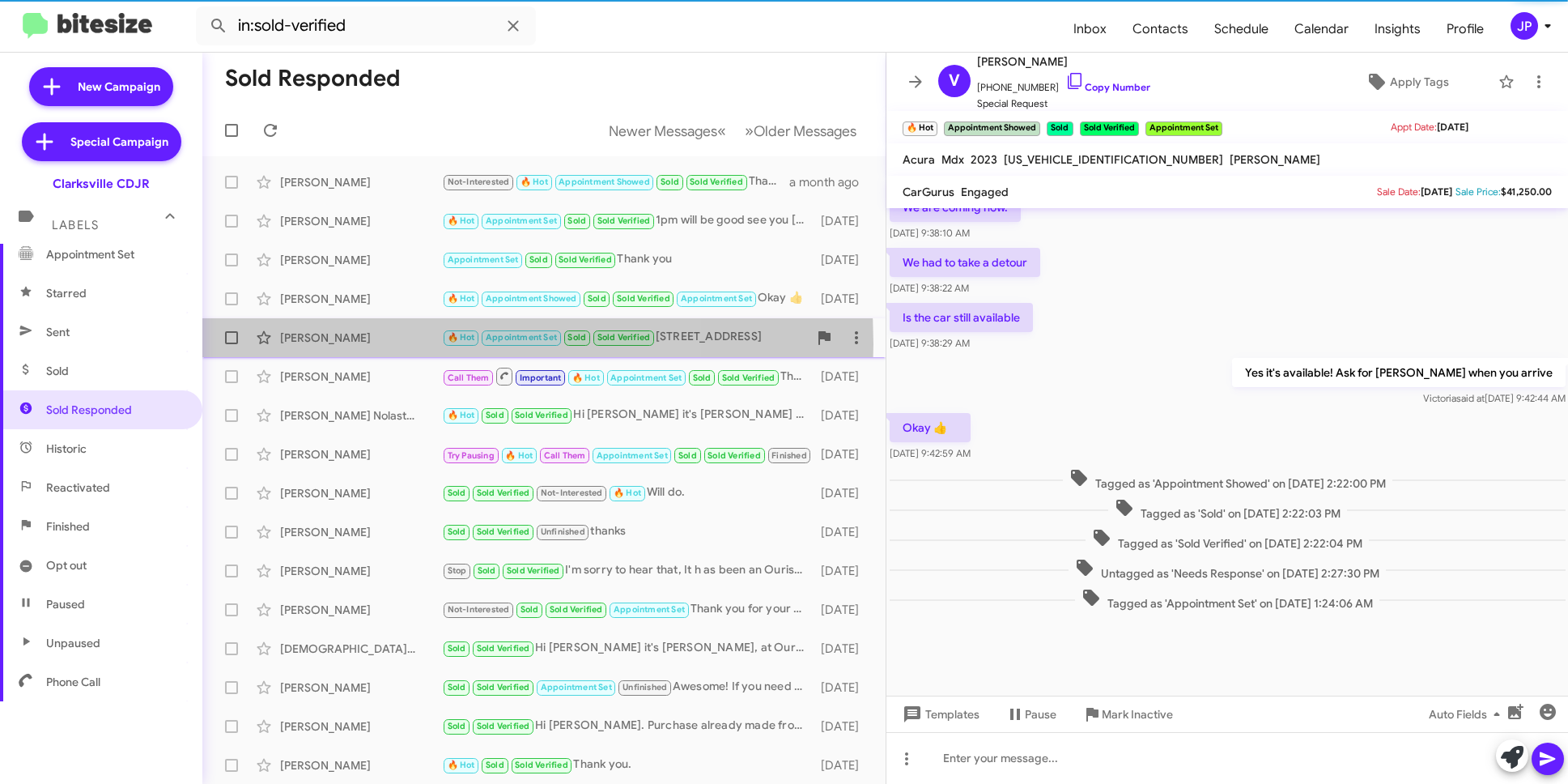
click at [376, 344] on div "William Caldwell" at bounding box center [361, 337] width 162 height 16
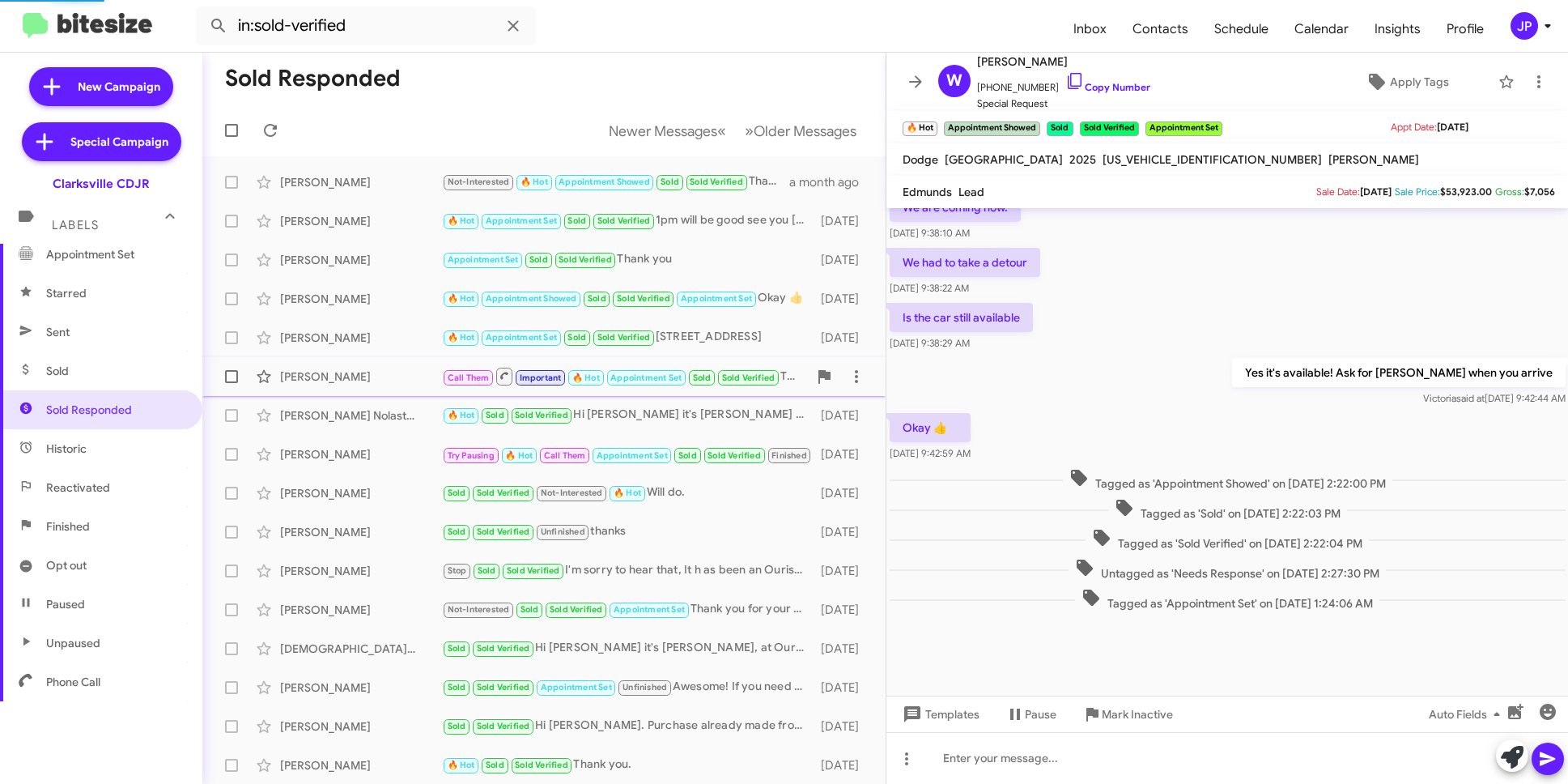
scroll to position [498, 0]
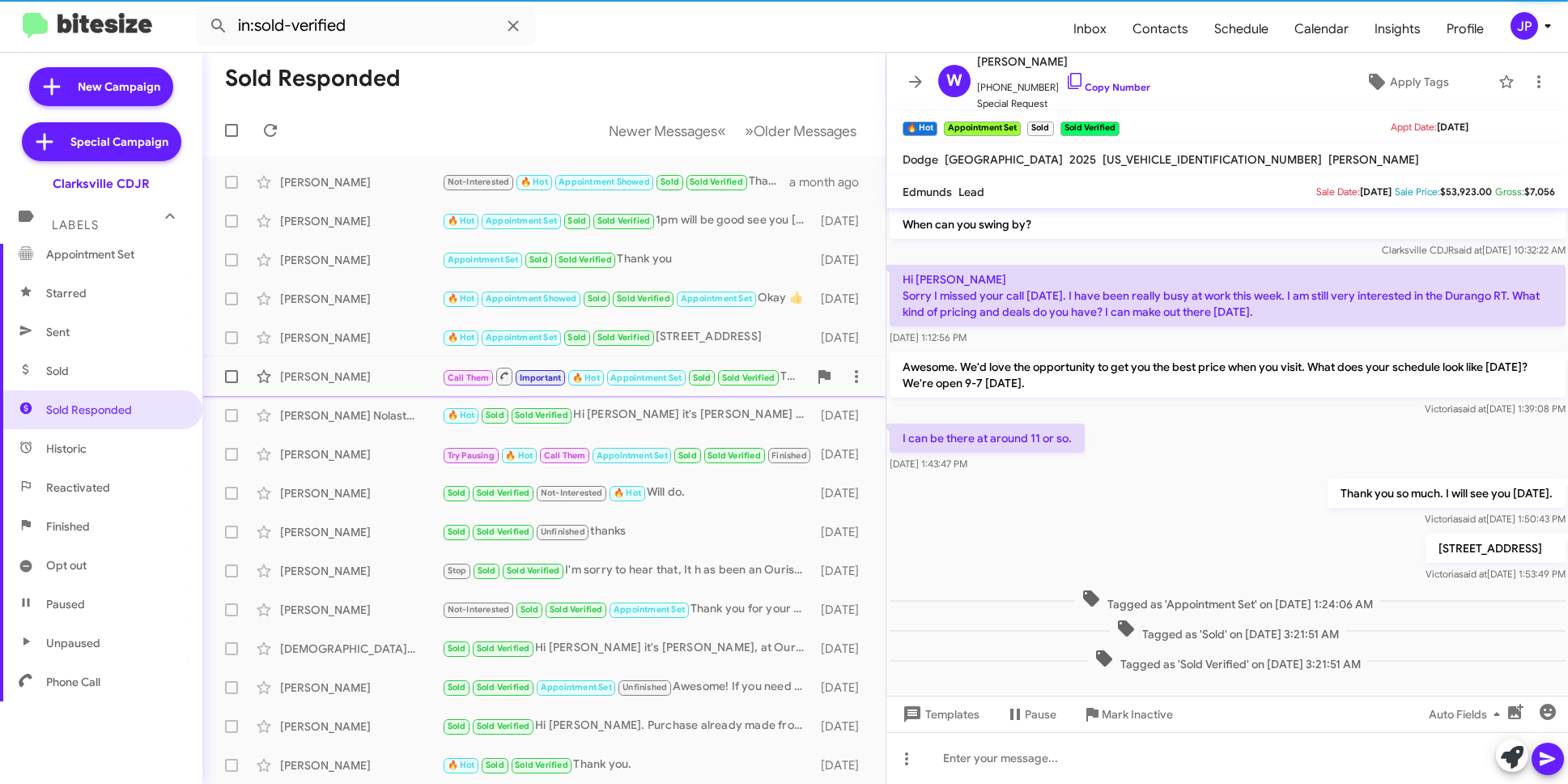
click at [365, 393] on span "Matthew Petrelles Call Them Important 🔥 Hot Appointment Set Sold Sold Verified …" at bounding box center [544, 376] width 683 height 39
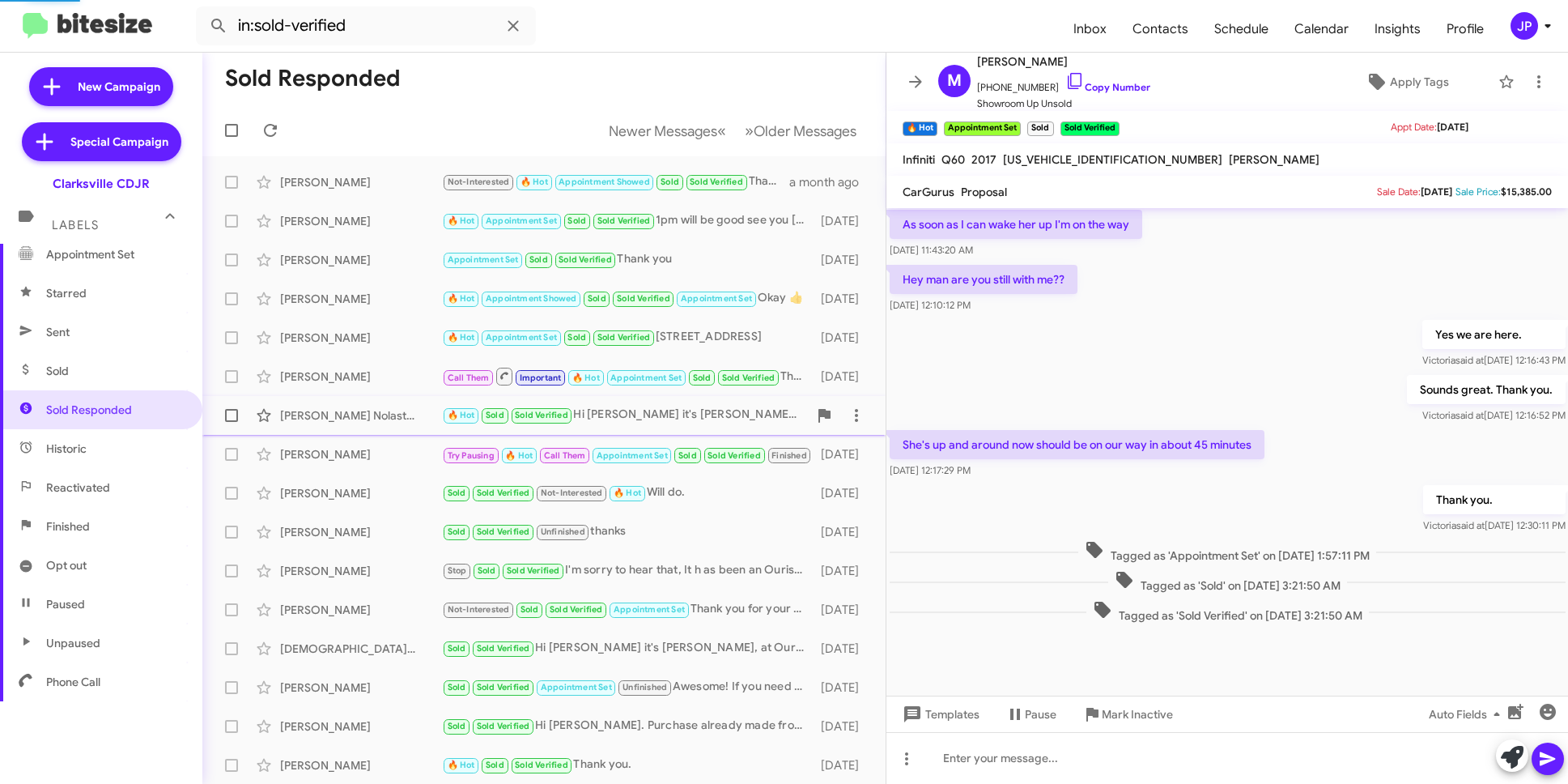
scroll to position [409, 0]
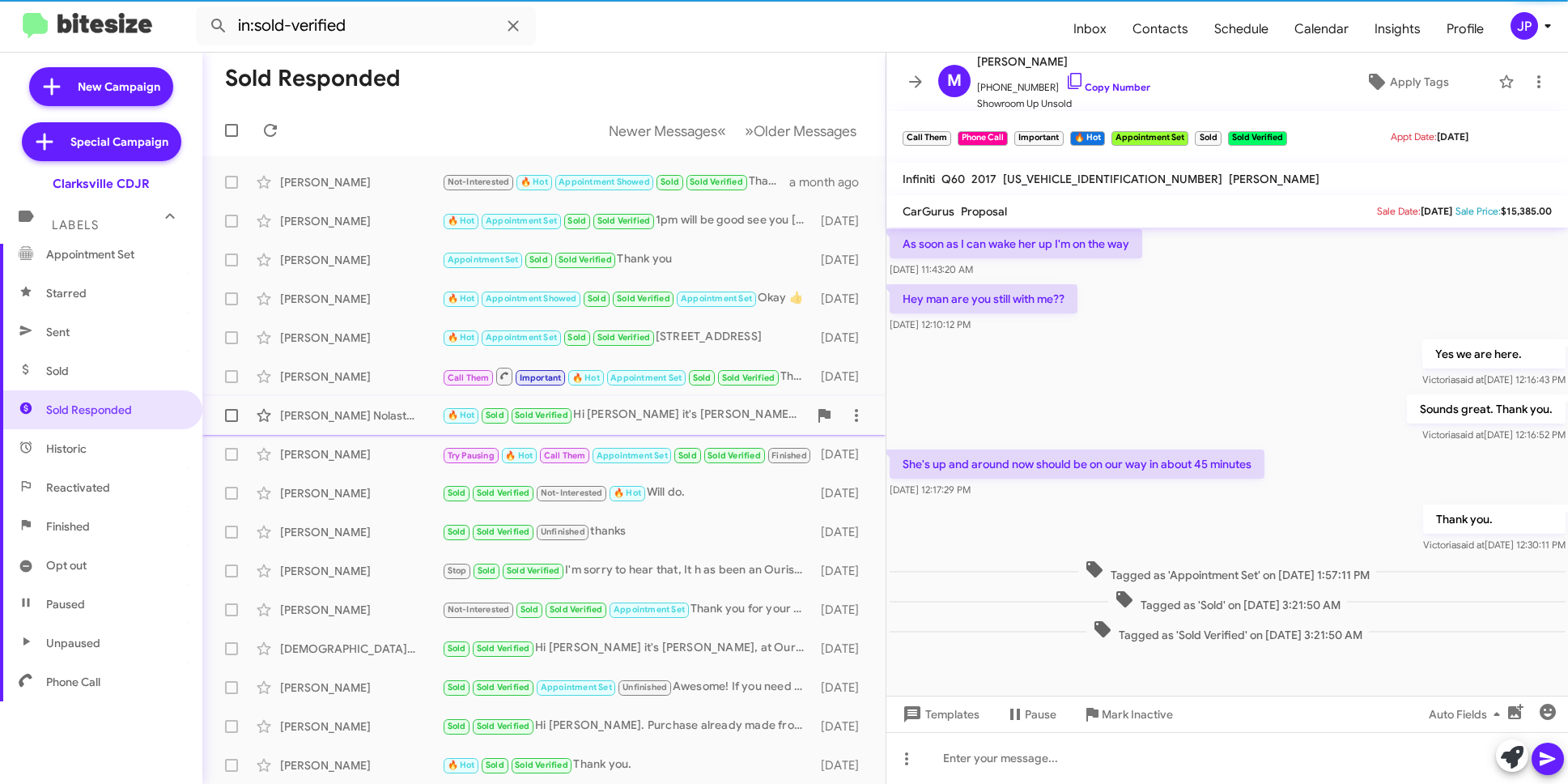
click at [369, 423] on div "Ken Nolastname115136218" at bounding box center [361, 415] width 162 height 16
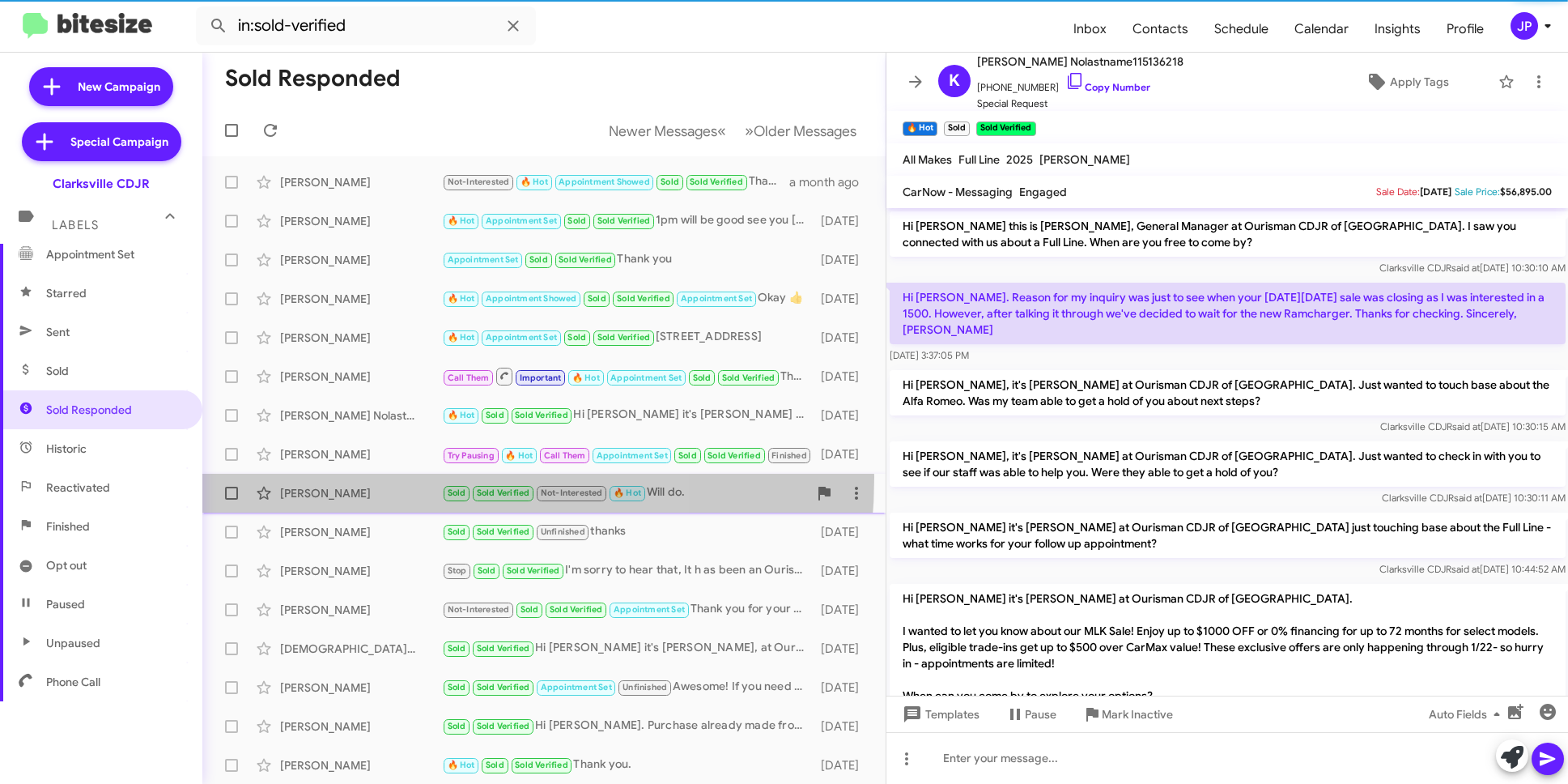
click at [370, 477] on div "Bob Wolfe Sold Sold Verified Not-Interested 🔥 Hot Will do. 2 months ago" at bounding box center [544, 493] width 658 height 32
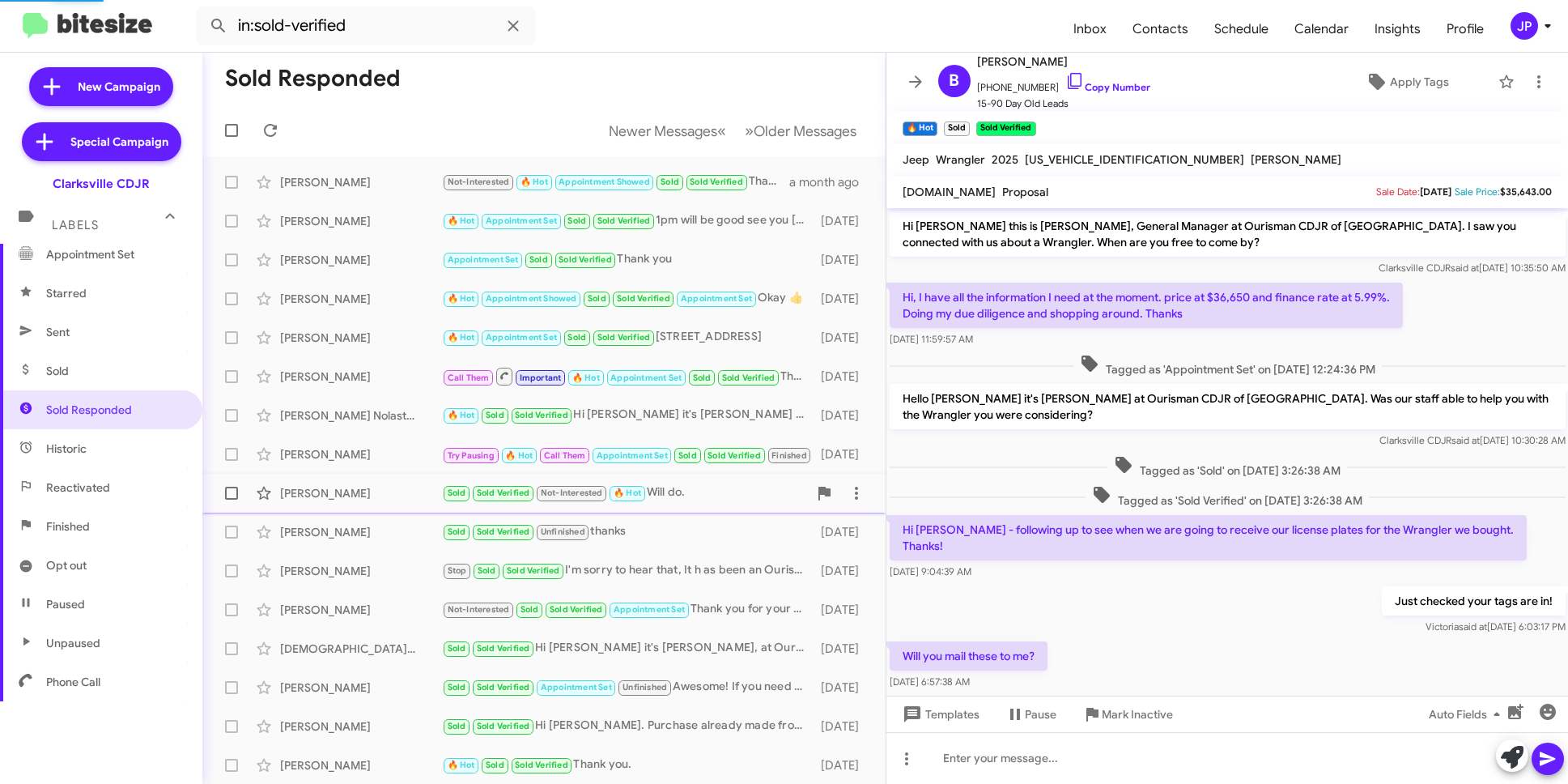
scroll to position [457, 0]
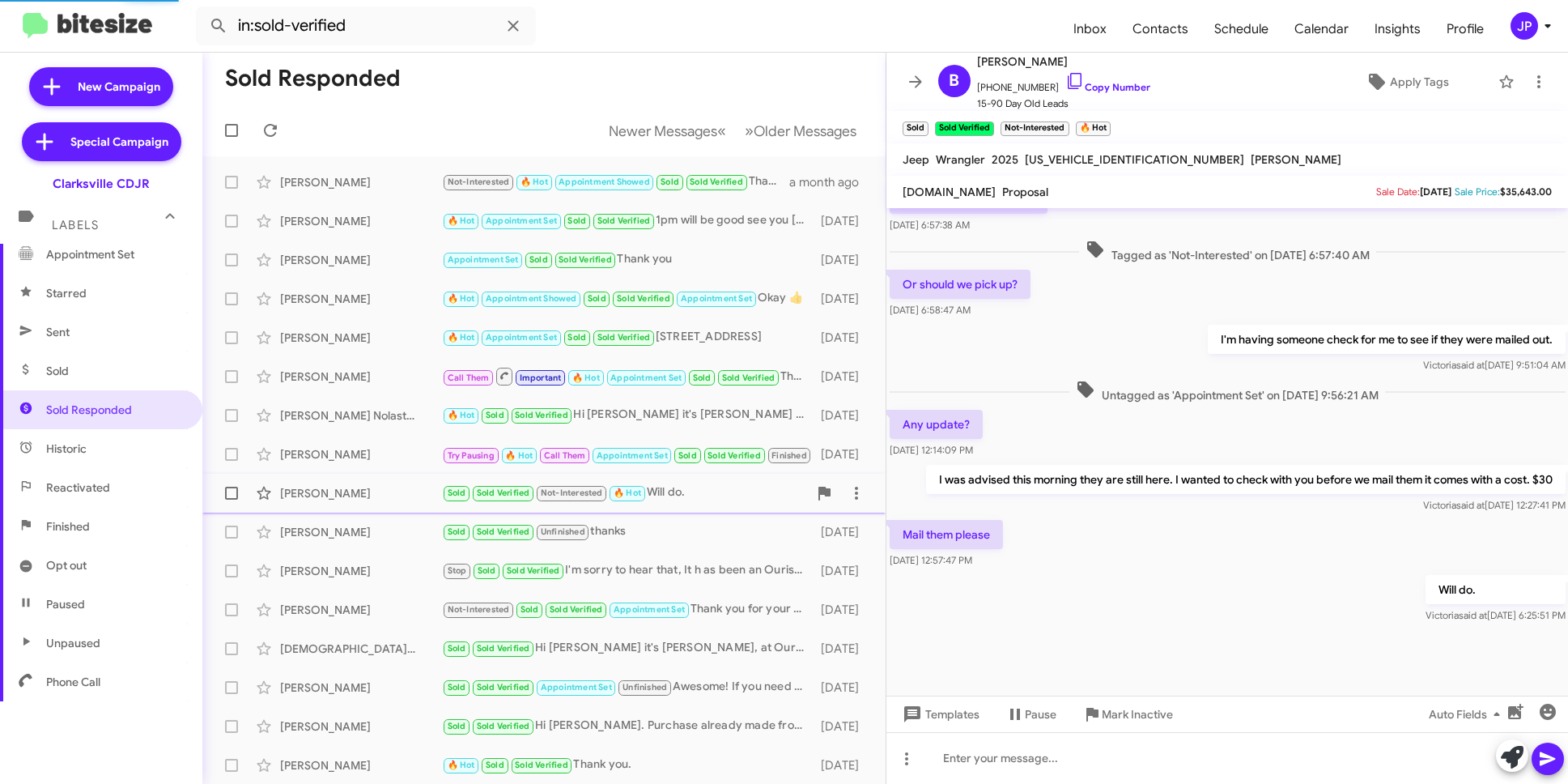
click at [367, 510] on span "Bob Wolfe Sold Sold Verified Not-Interested 🔥 Hot Will do. 2 months ago" at bounding box center [544, 493] width 683 height 39
click at [370, 564] on div "Tyler Booth" at bounding box center [361, 571] width 162 height 16
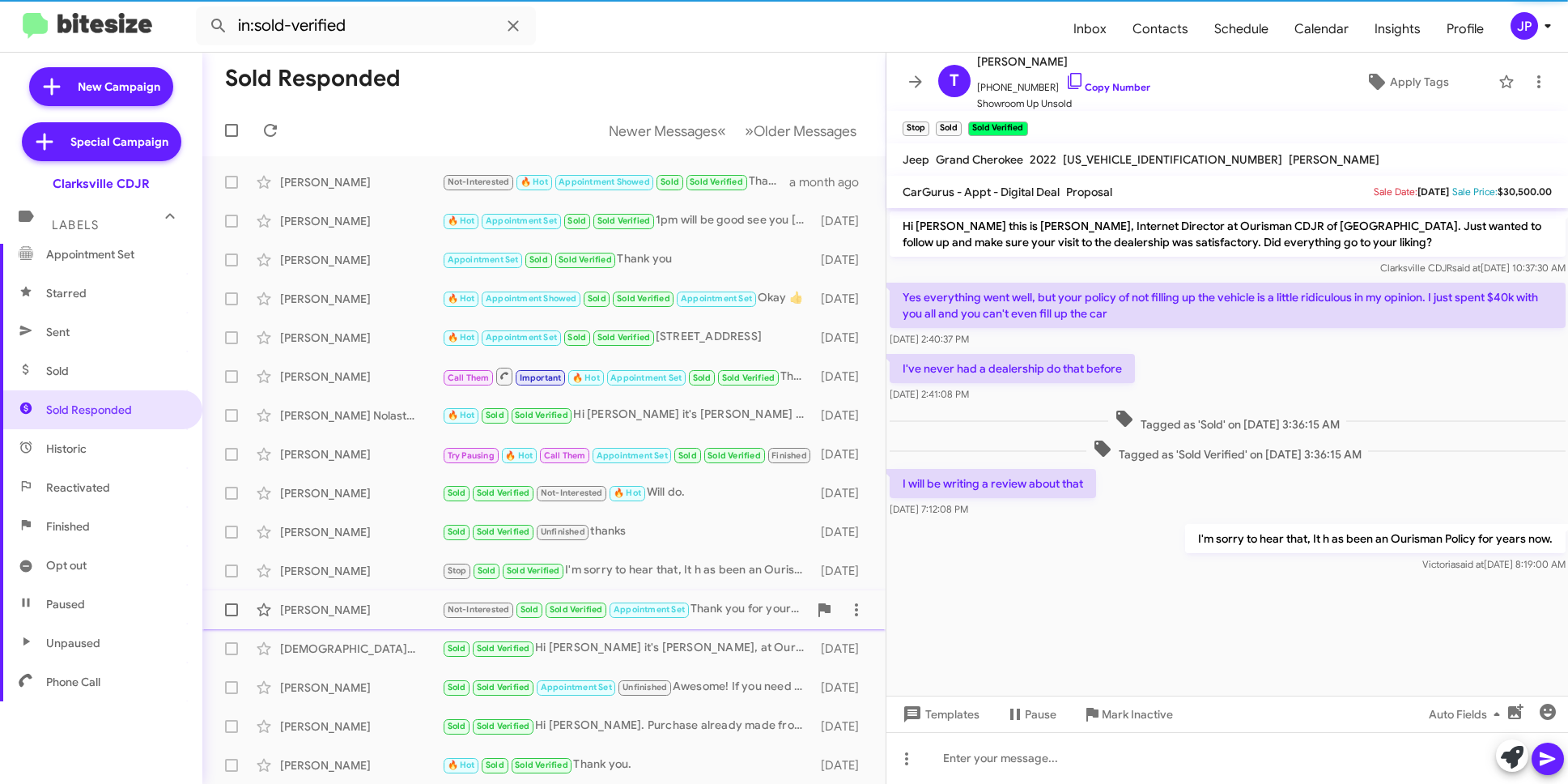
click at [371, 627] on span "Gail Schwarz Not-Interested Sold Sold Verified Appointment Set Thank you for yo…" at bounding box center [544, 610] width 683 height 39
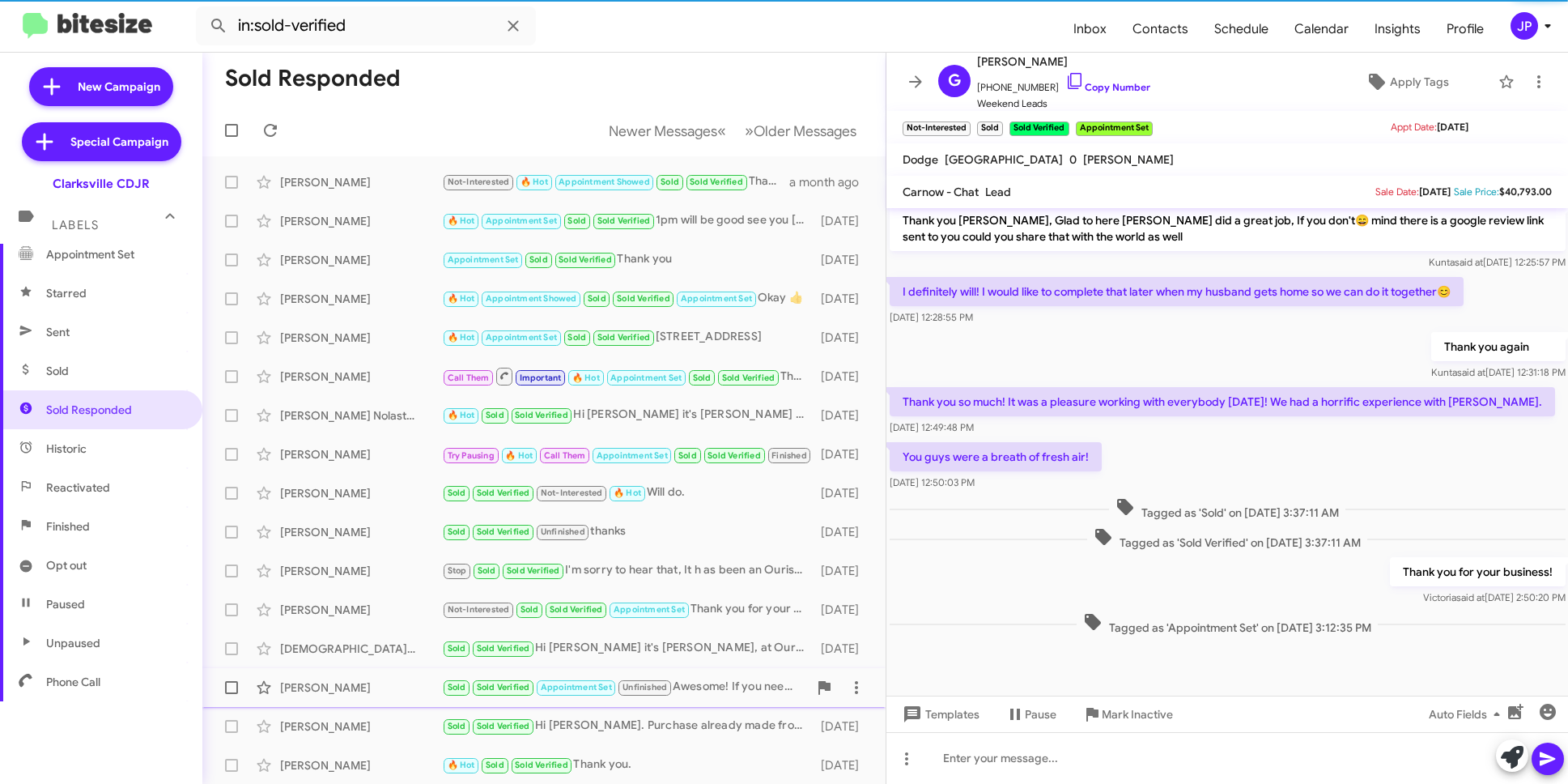
click at [360, 692] on div "Brandon Rodgers" at bounding box center [361, 687] width 162 height 16
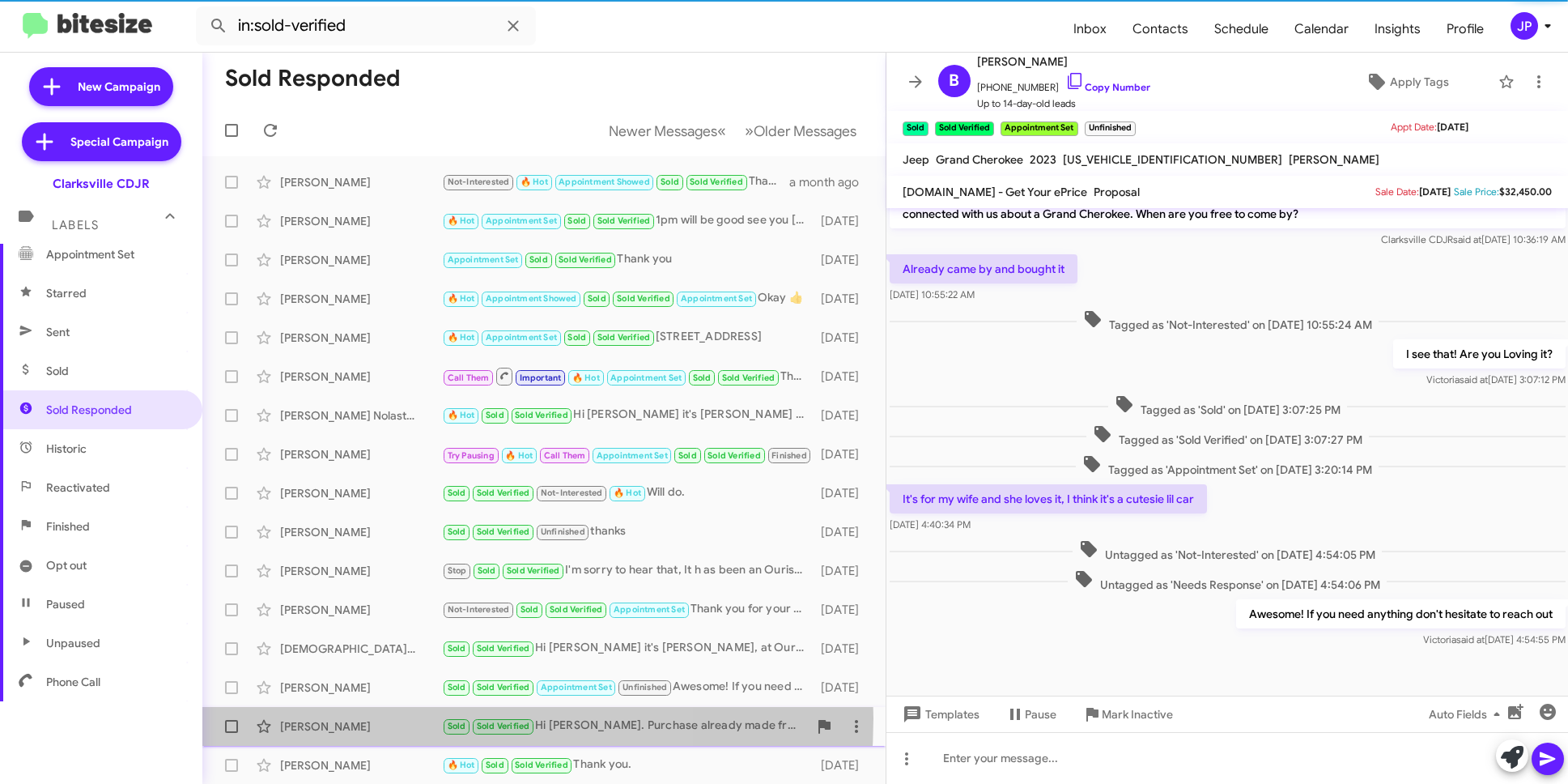
click at [371, 719] on div "Jennifer Clayborne" at bounding box center [361, 726] width 162 height 16
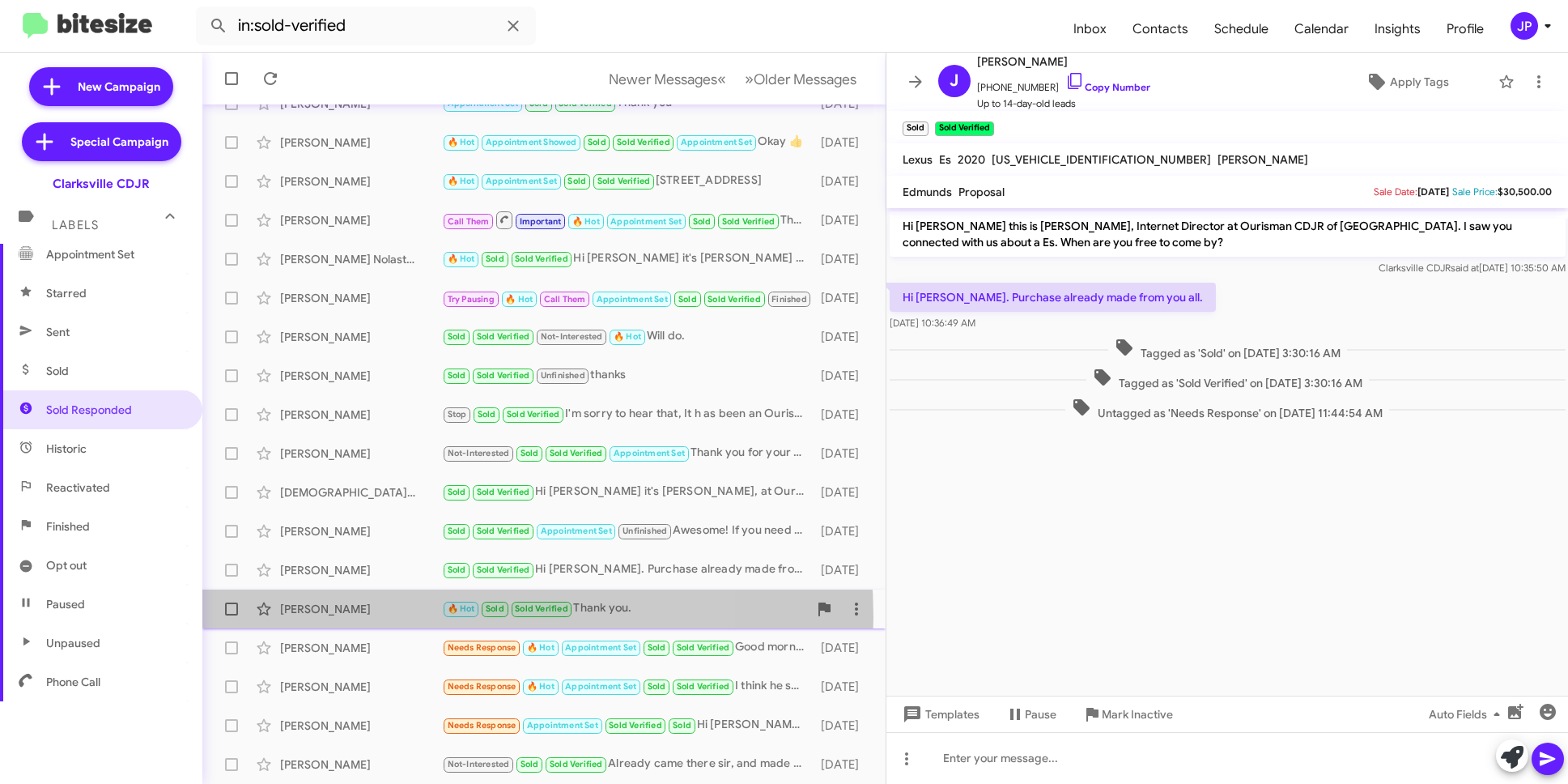
click at [392, 617] on div "Kyle Werking 🔥 Hot Sold Sold Verified Thank you. 2 months ago" at bounding box center [544, 610] width 658 height 32
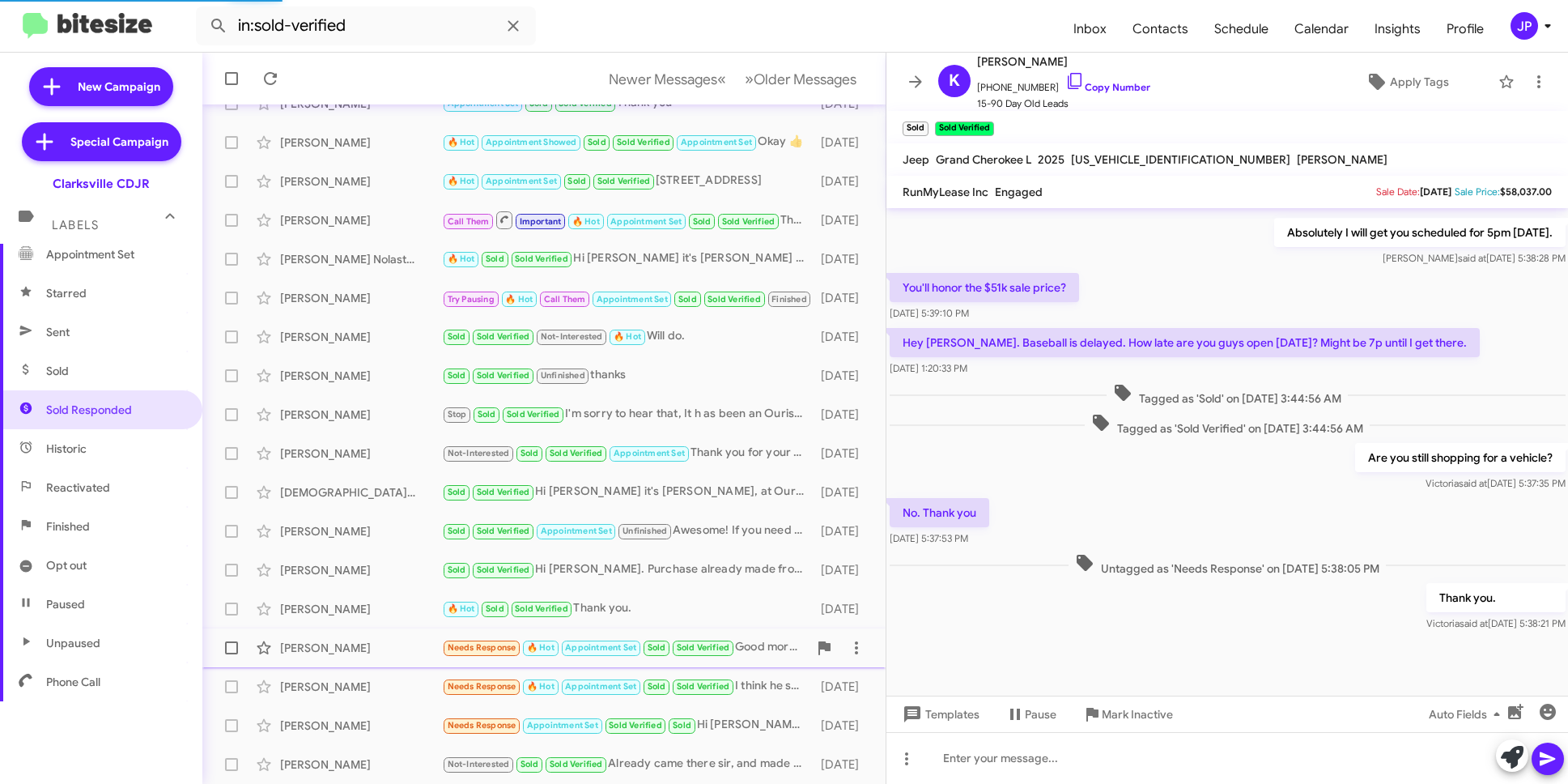
click at [387, 649] on div "Greg N.P." at bounding box center [361, 647] width 162 height 16
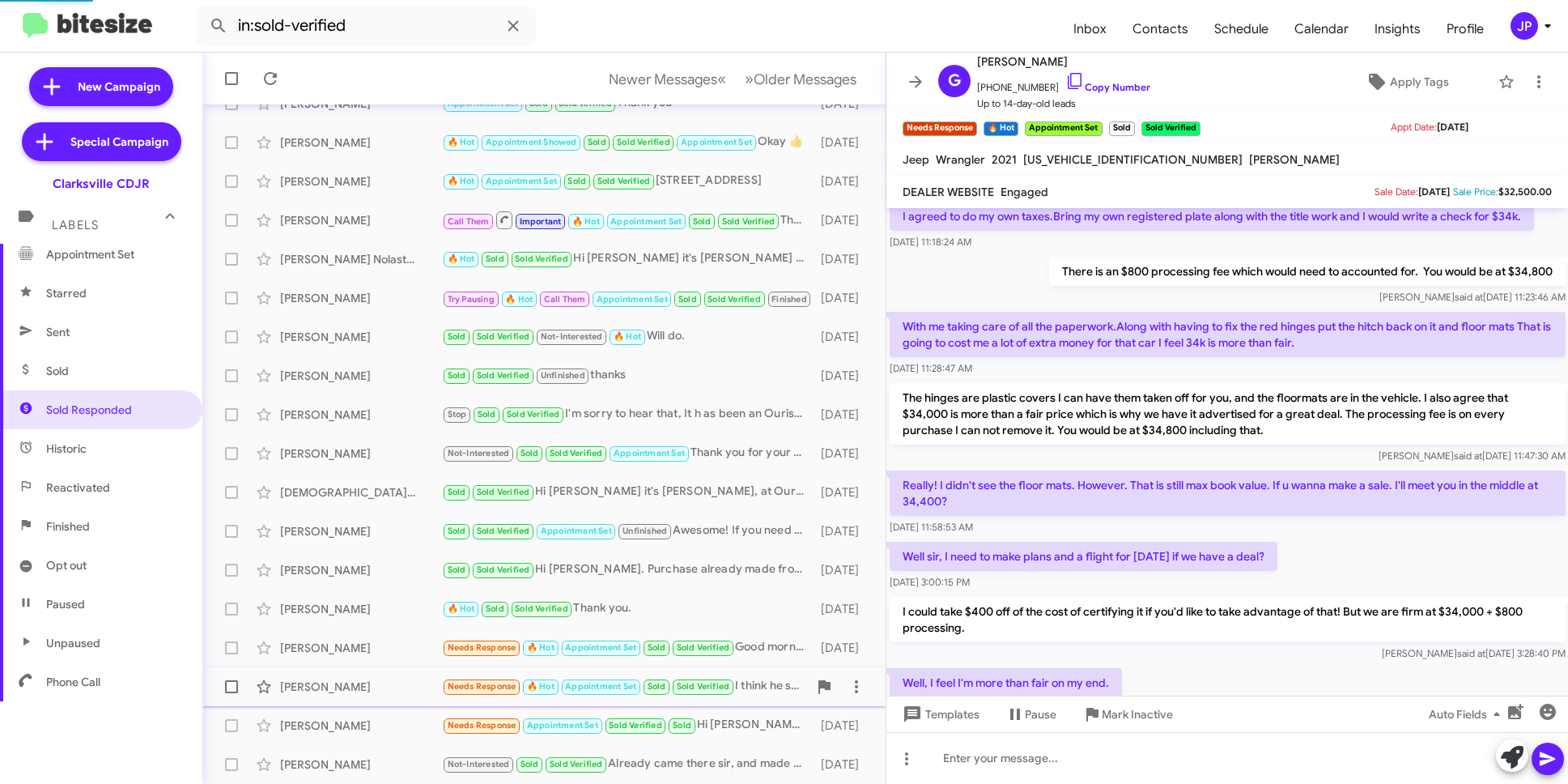
click at [389, 684] on div "David Ferguson" at bounding box center [361, 686] width 162 height 16
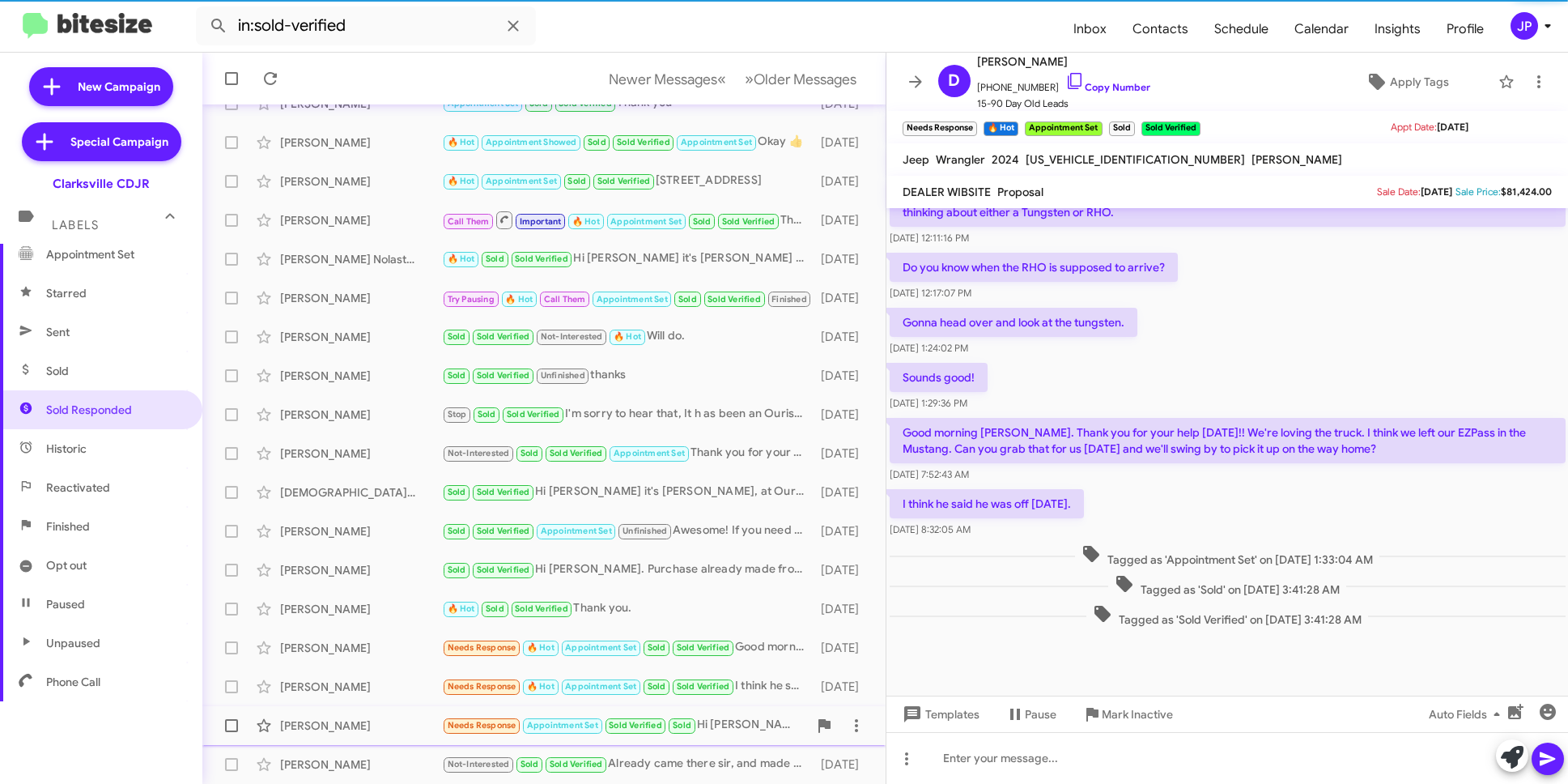
click at [392, 721] on div "Ann Cracovaner" at bounding box center [361, 725] width 162 height 16
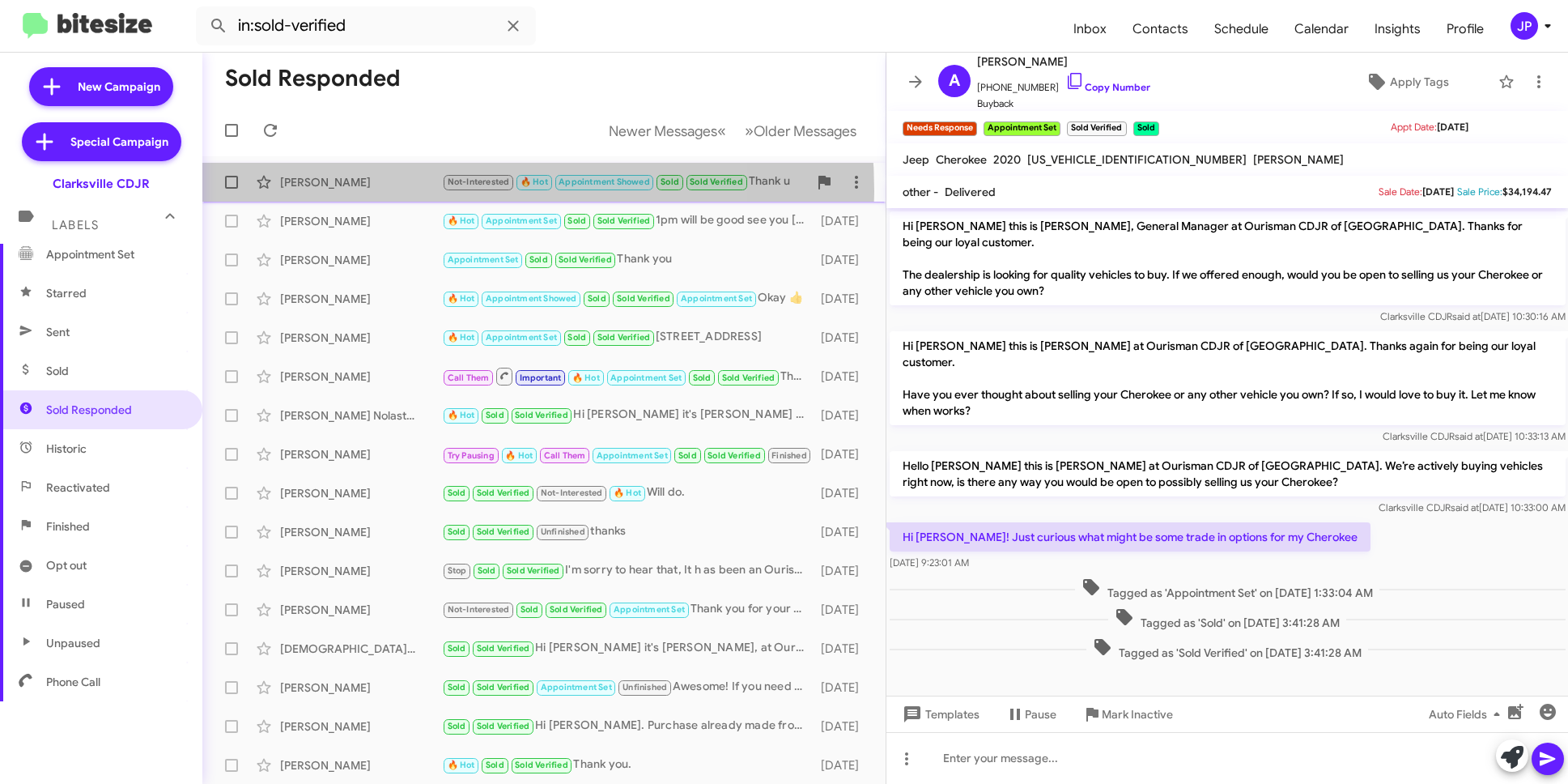
click at [399, 191] on div "Bethany Herbst Not-Interested 🔥 Hot Appointment Showed Sold Sold Verified Thank…" at bounding box center [544, 182] width 658 height 32
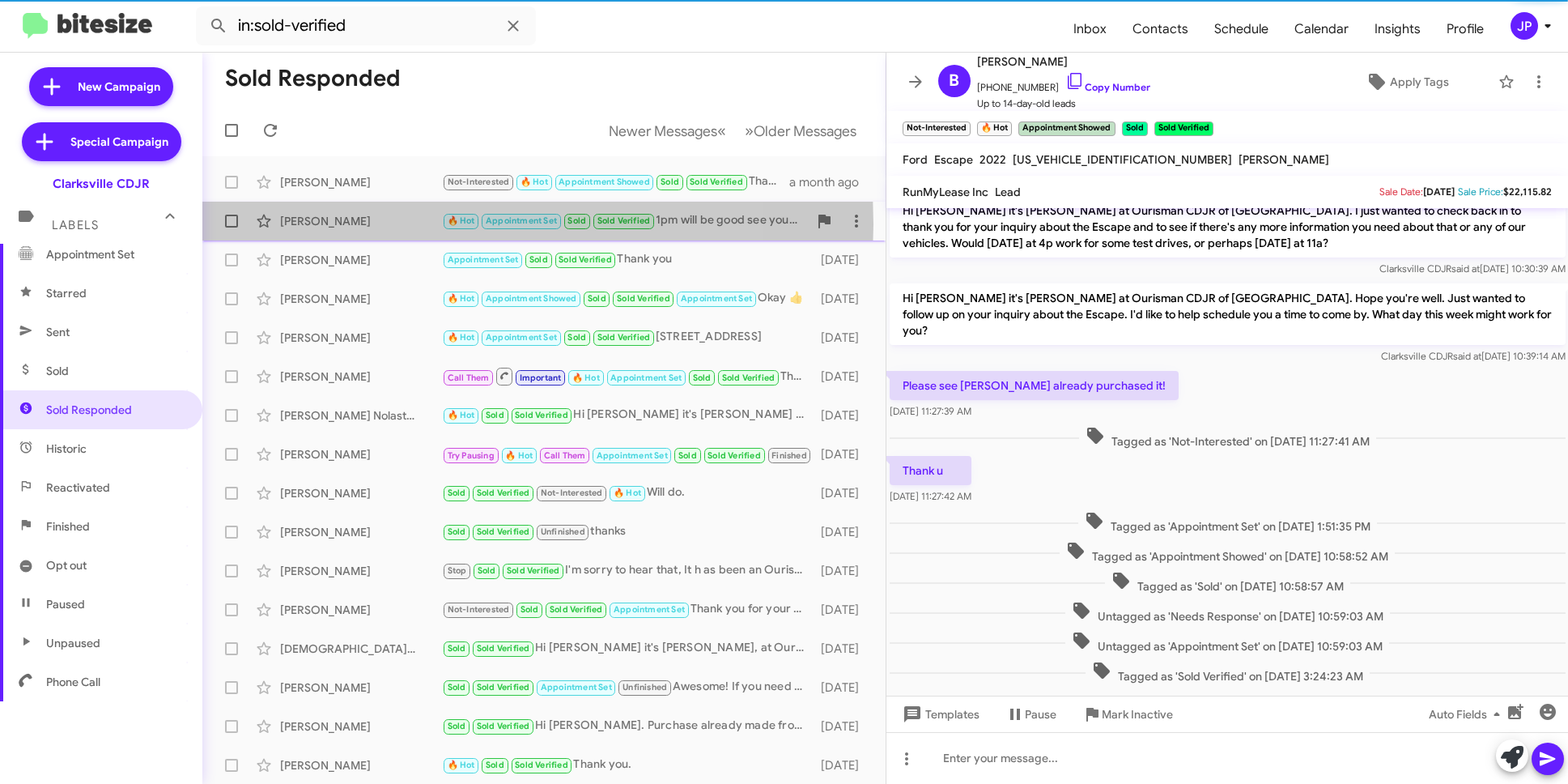
click at [406, 225] on div "Fred Pollack" at bounding box center [361, 221] width 162 height 16
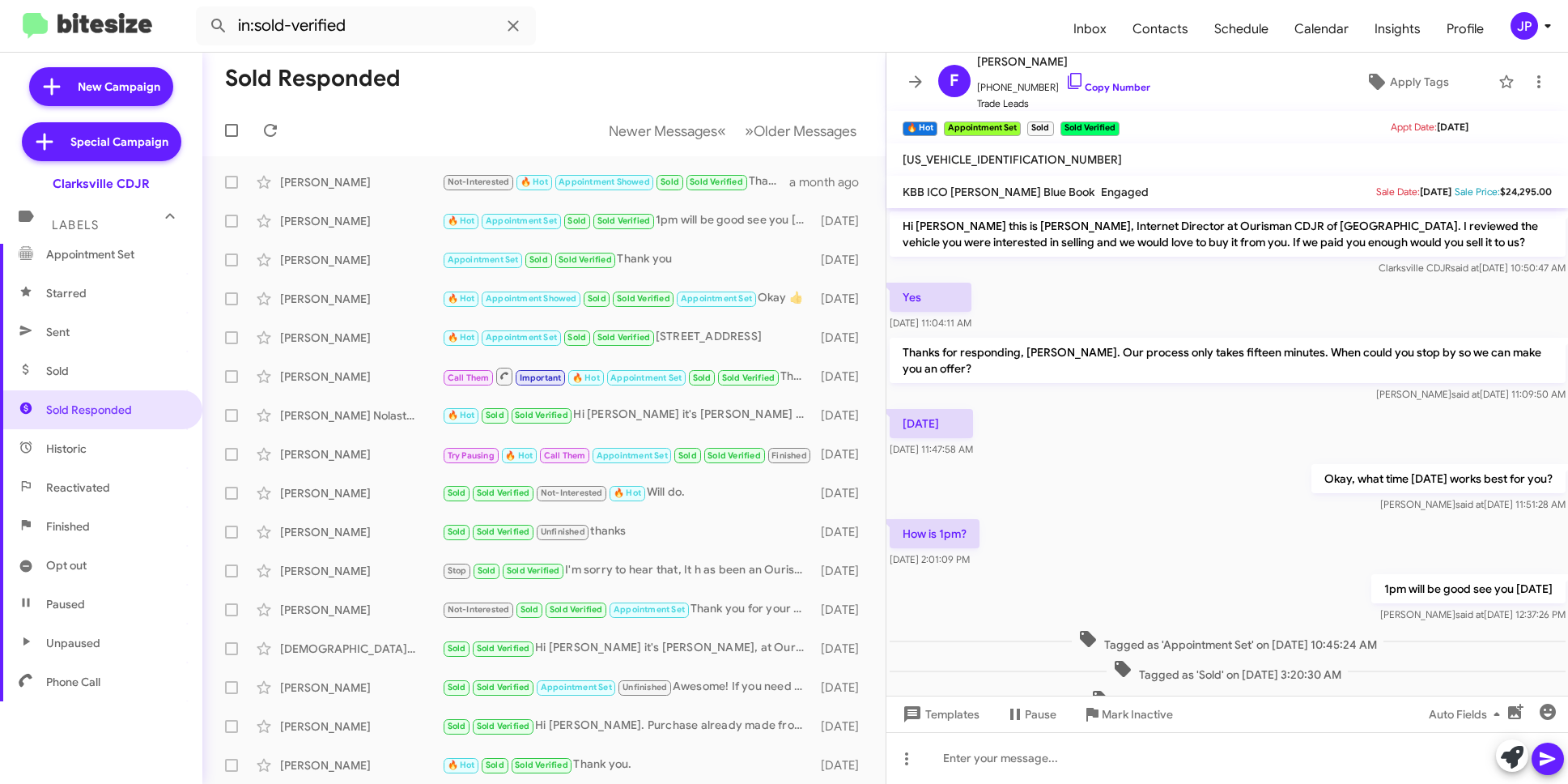
click at [1535, 31] on div "JP" at bounding box center [1524, 26] width 27 height 27
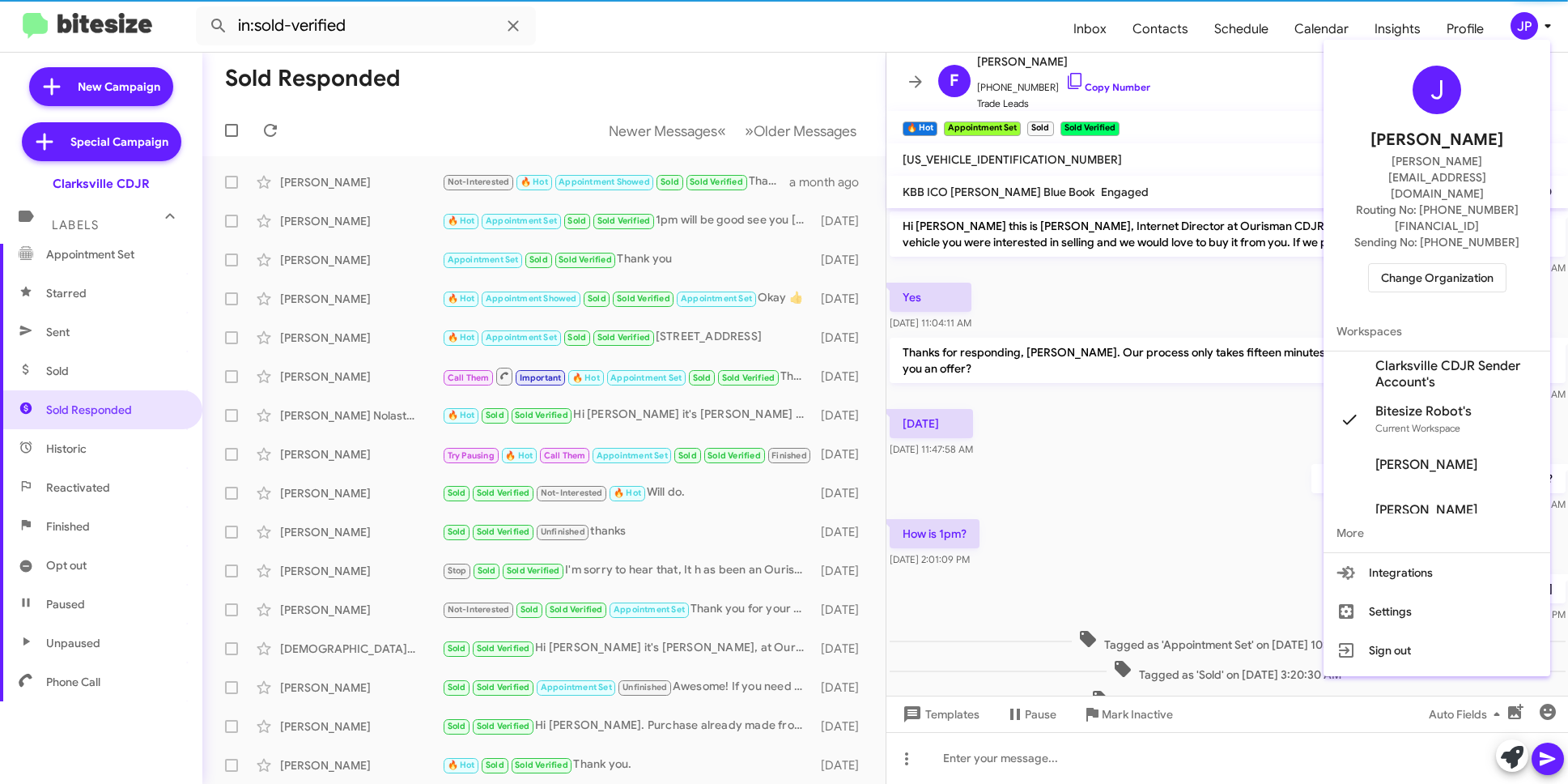
click at [1466, 264] on span "Change Organization" at bounding box center [1437, 278] width 113 height 27
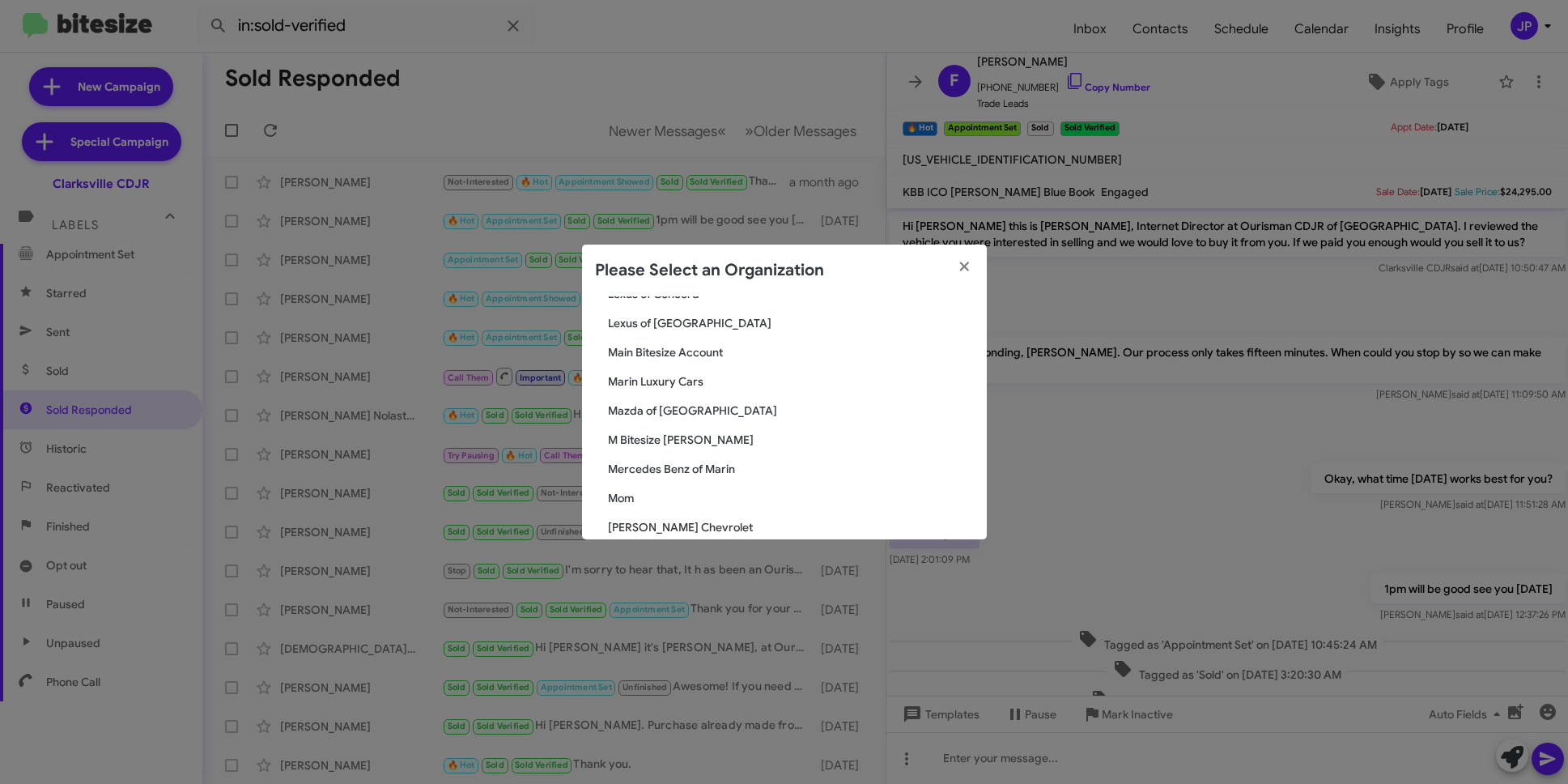
scroll to position [1363, 0]
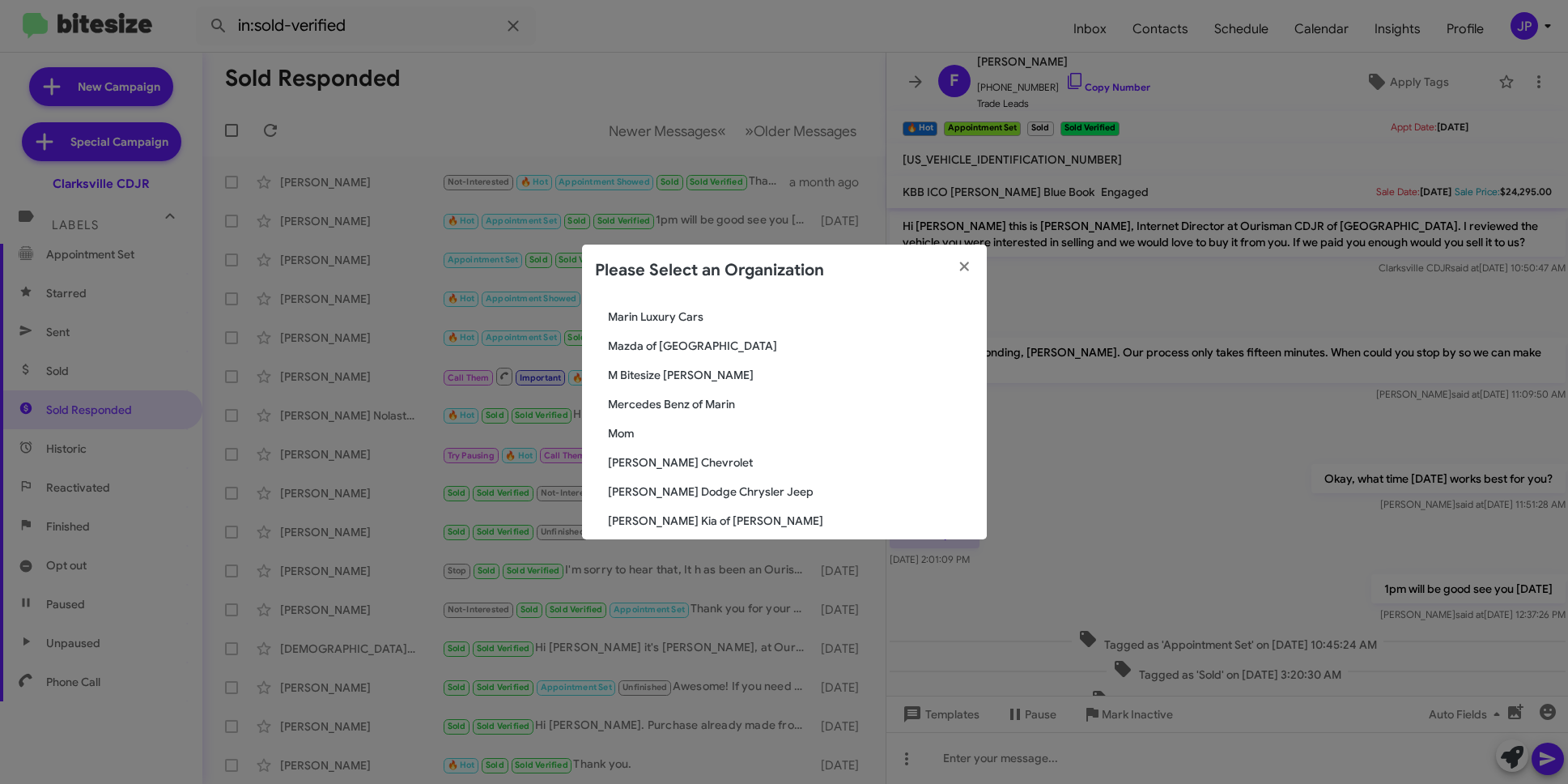
click at [682, 465] on span "[PERSON_NAME] Chevrolet" at bounding box center [791, 462] width 366 height 16
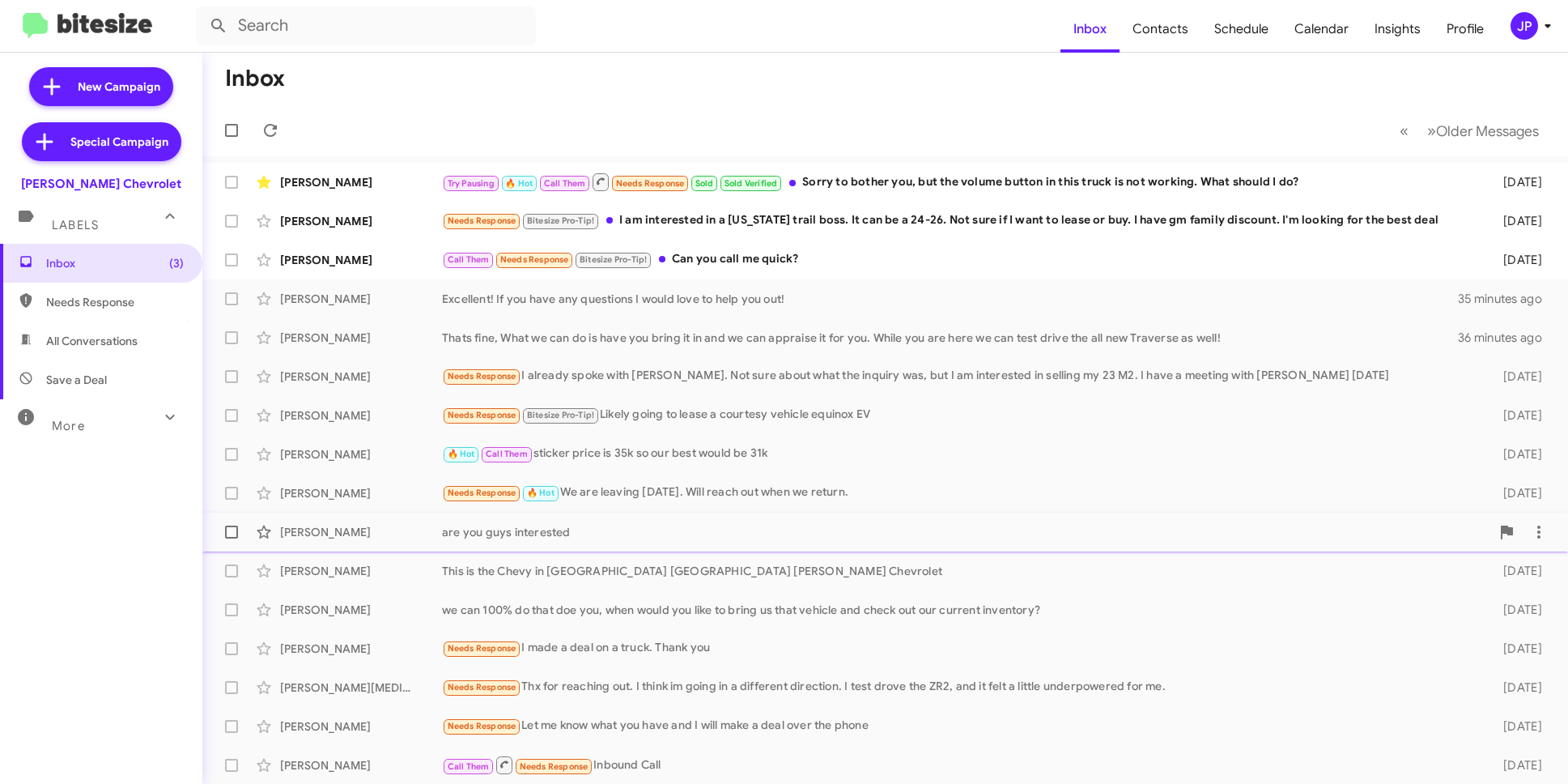
click at [595, 521] on div "[PERSON_NAME] are you guys interested [DATE]" at bounding box center [885, 532] width 1340 height 32
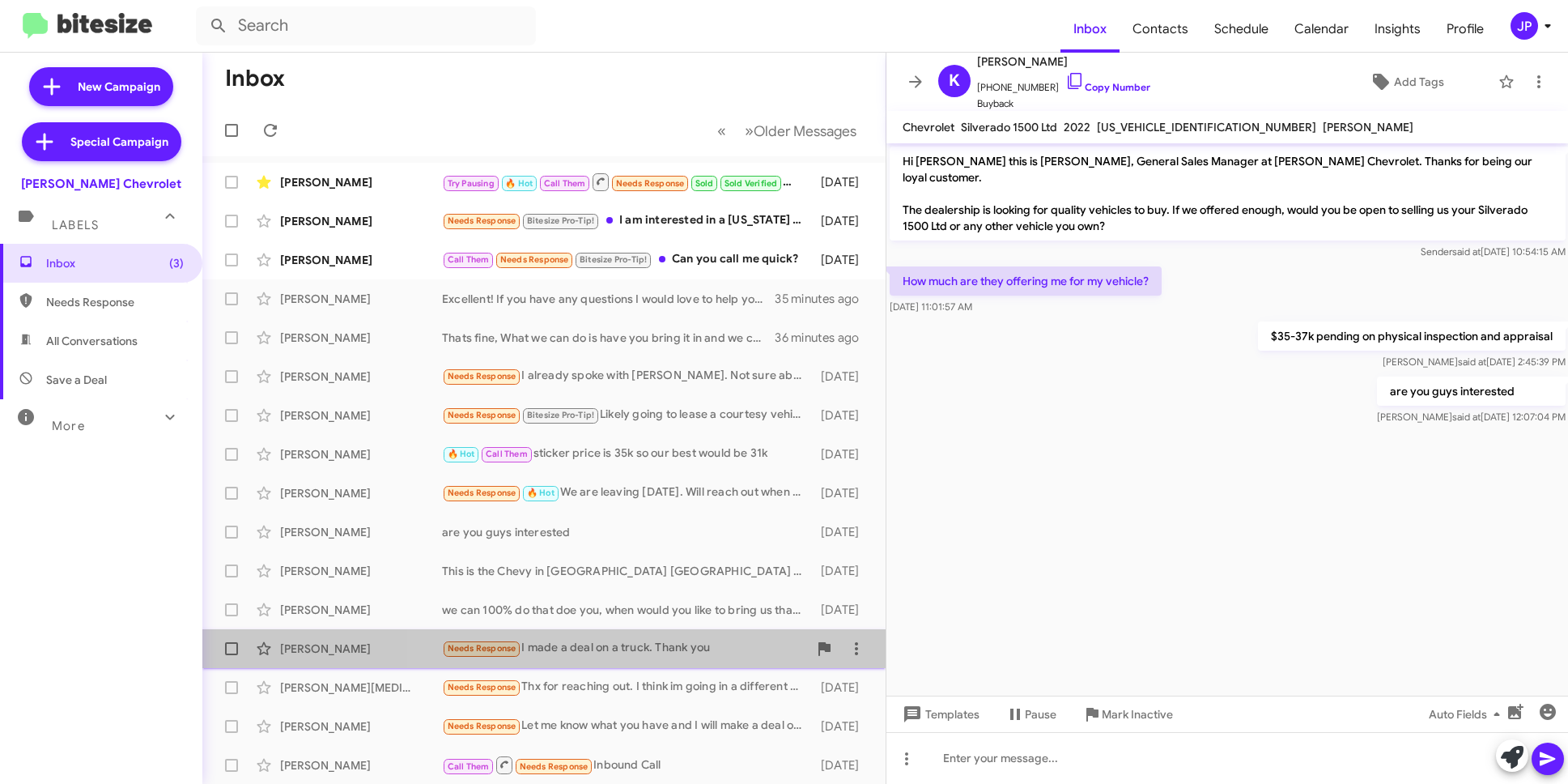
click at [694, 633] on div "[PERSON_NAME] Needs Response I made a deal on a truck. Thank you [DATE]" at bounding box center [544, 648] width 658 height 32
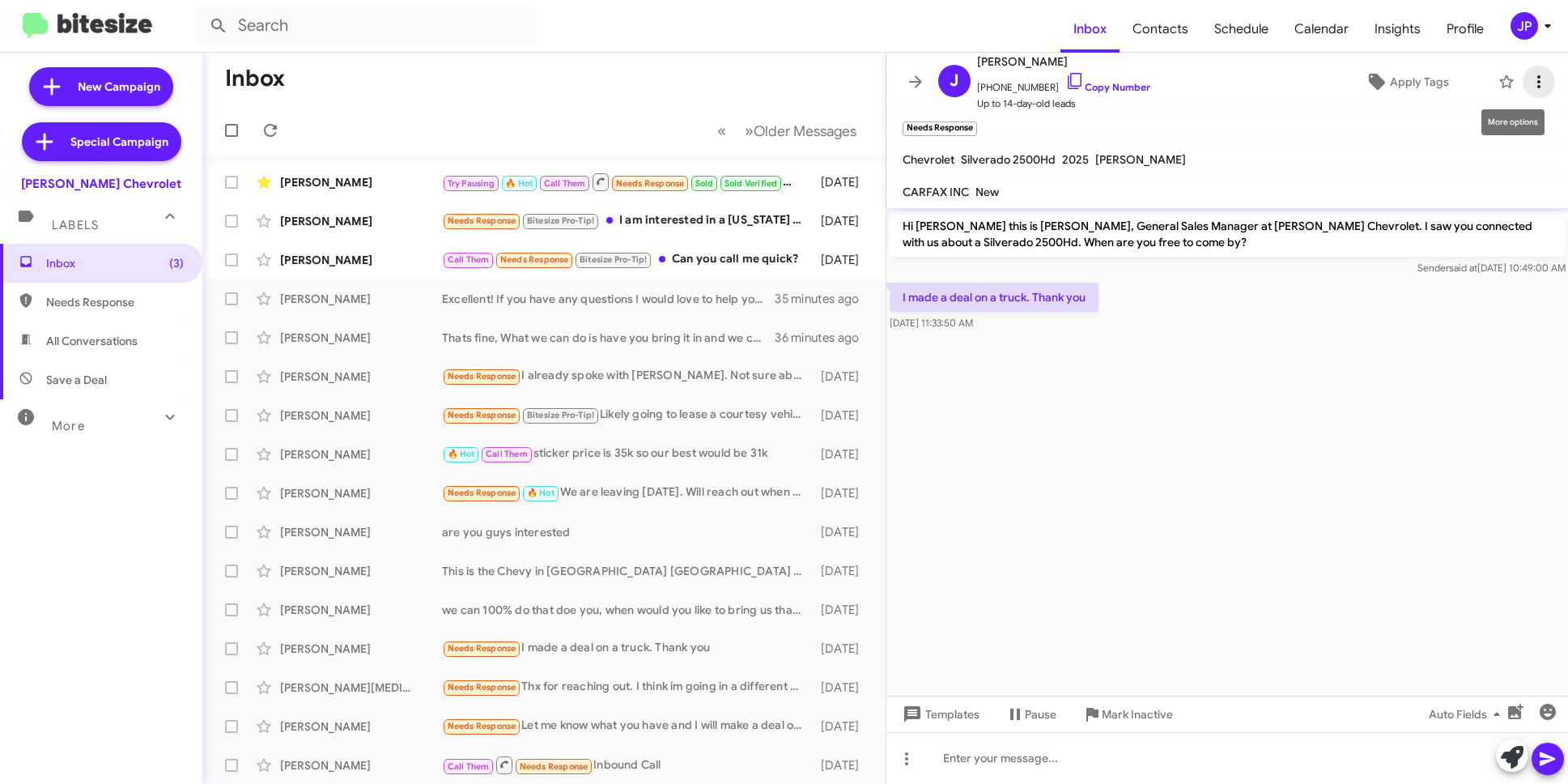
click at [1529, 89] on icon at bounding box center [1539, 82] width 20 height 20
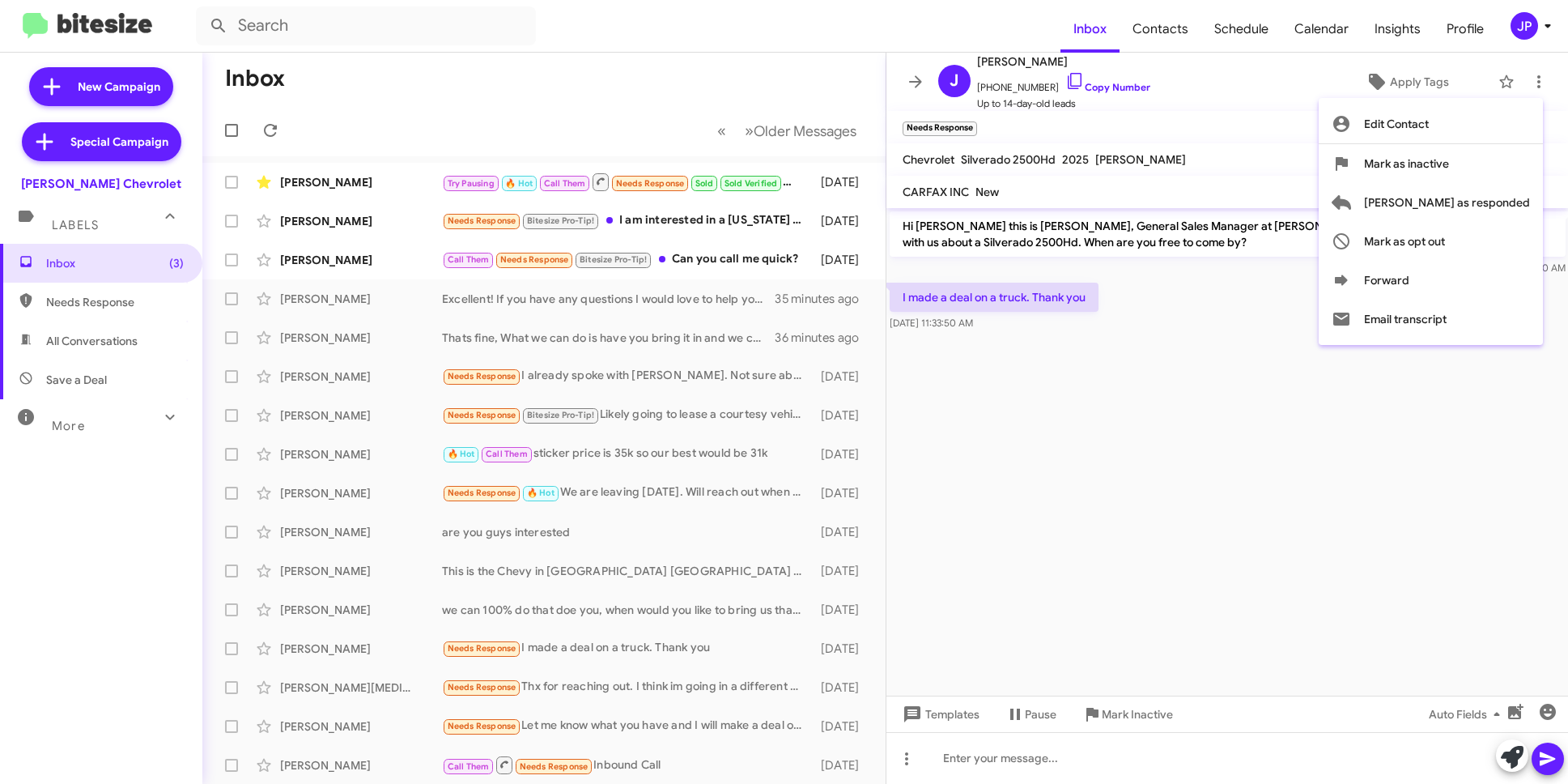
click at [1253, 106] on div at bounding box center [784, 392] width 1568 height 784
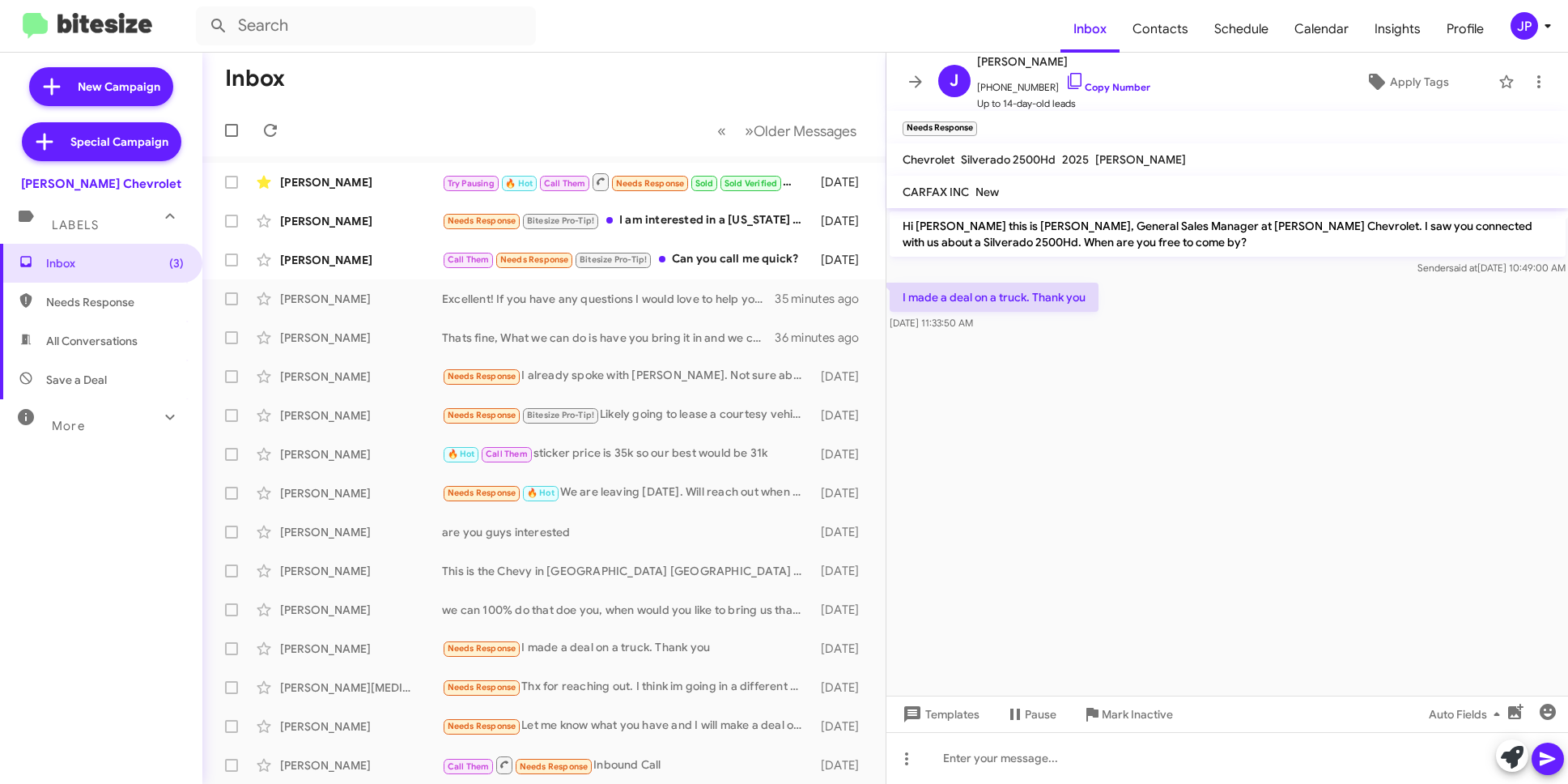
click at [1531, 27] on div "JP" at bounding box center [1524, 26] width 27 height 27
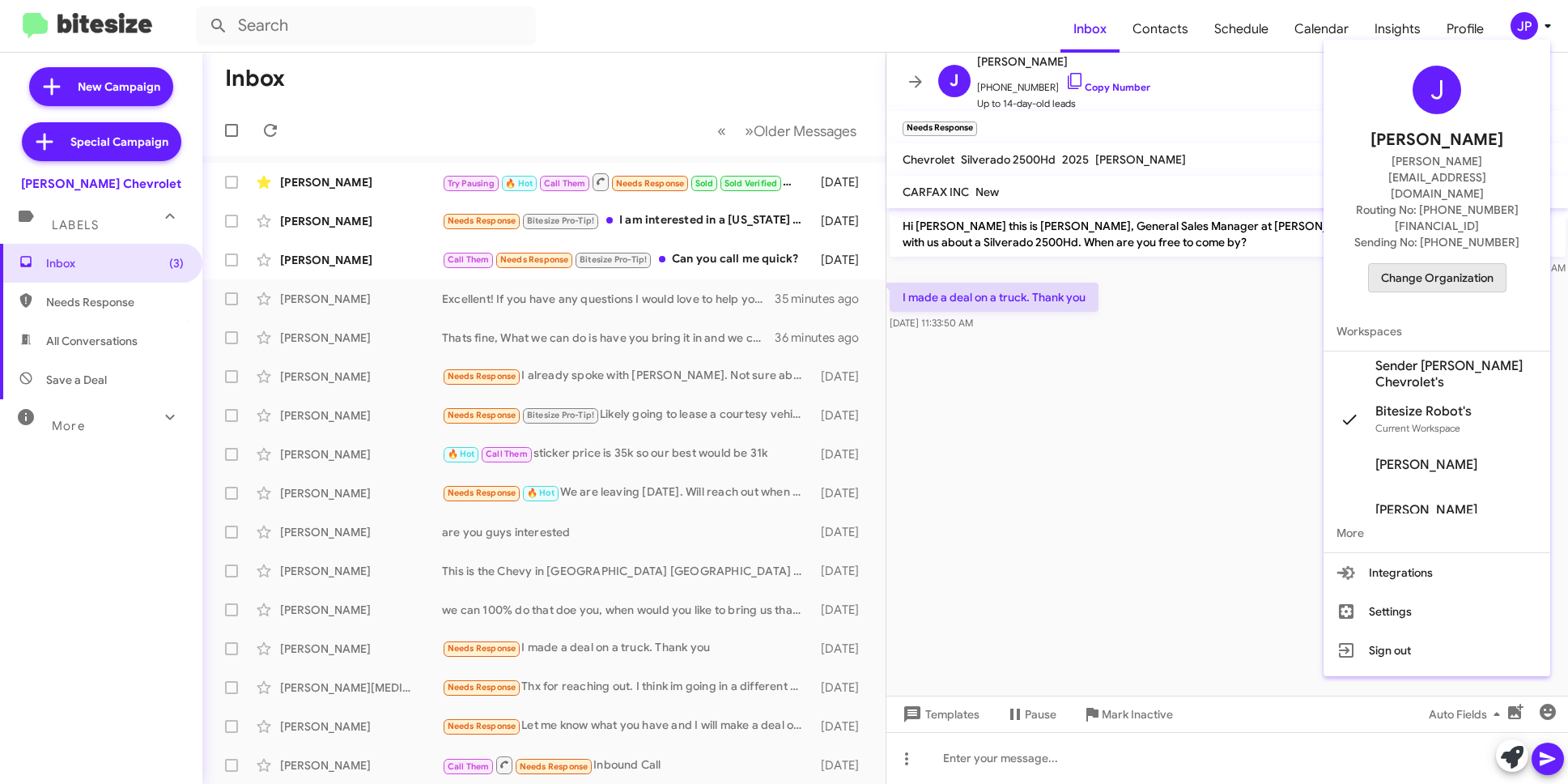
click at [1479, 264] on span "Change Organization" at bounding box center [1437, 278] width 113 height 27
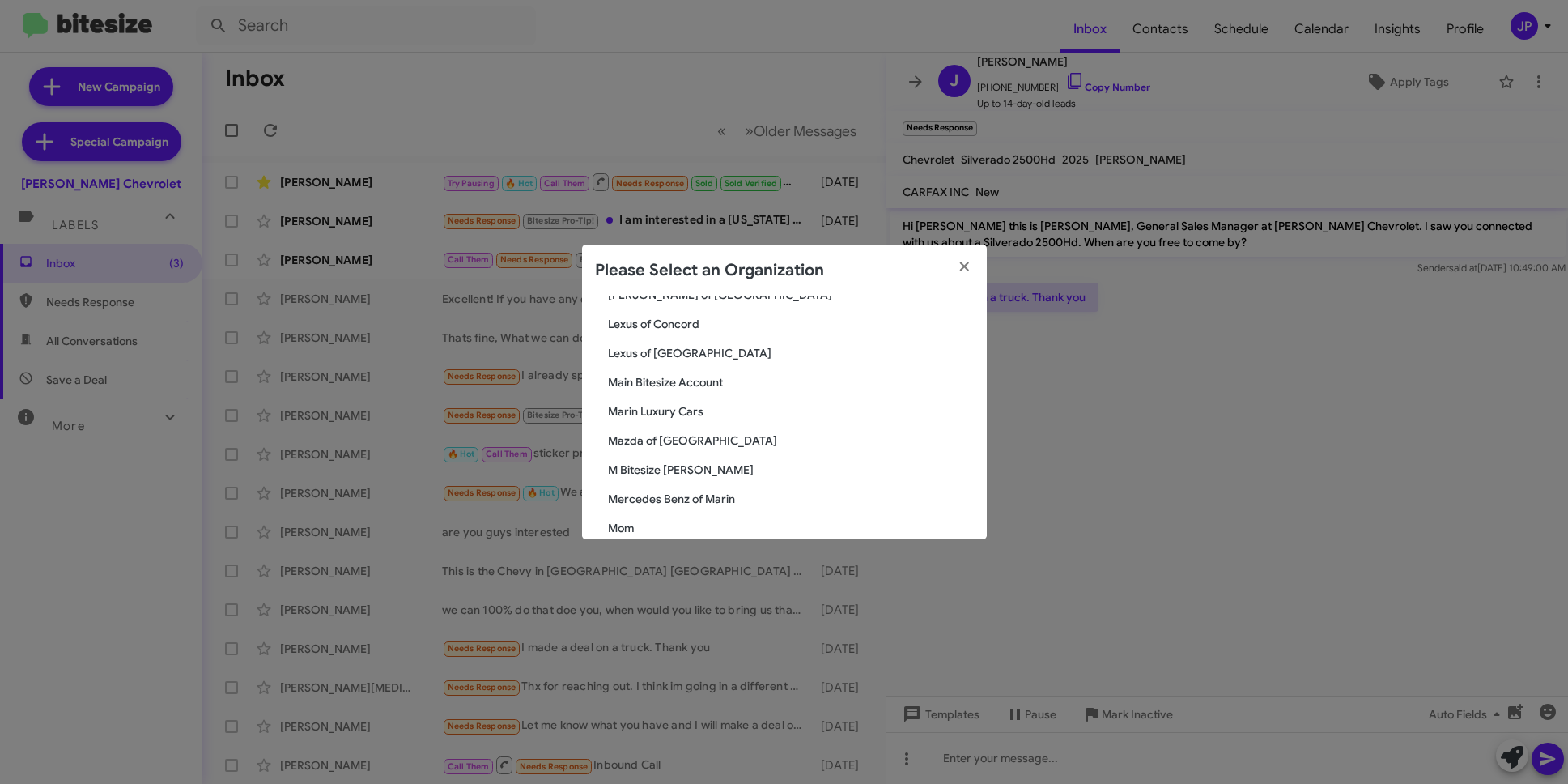
scroll to position [1282, 0]
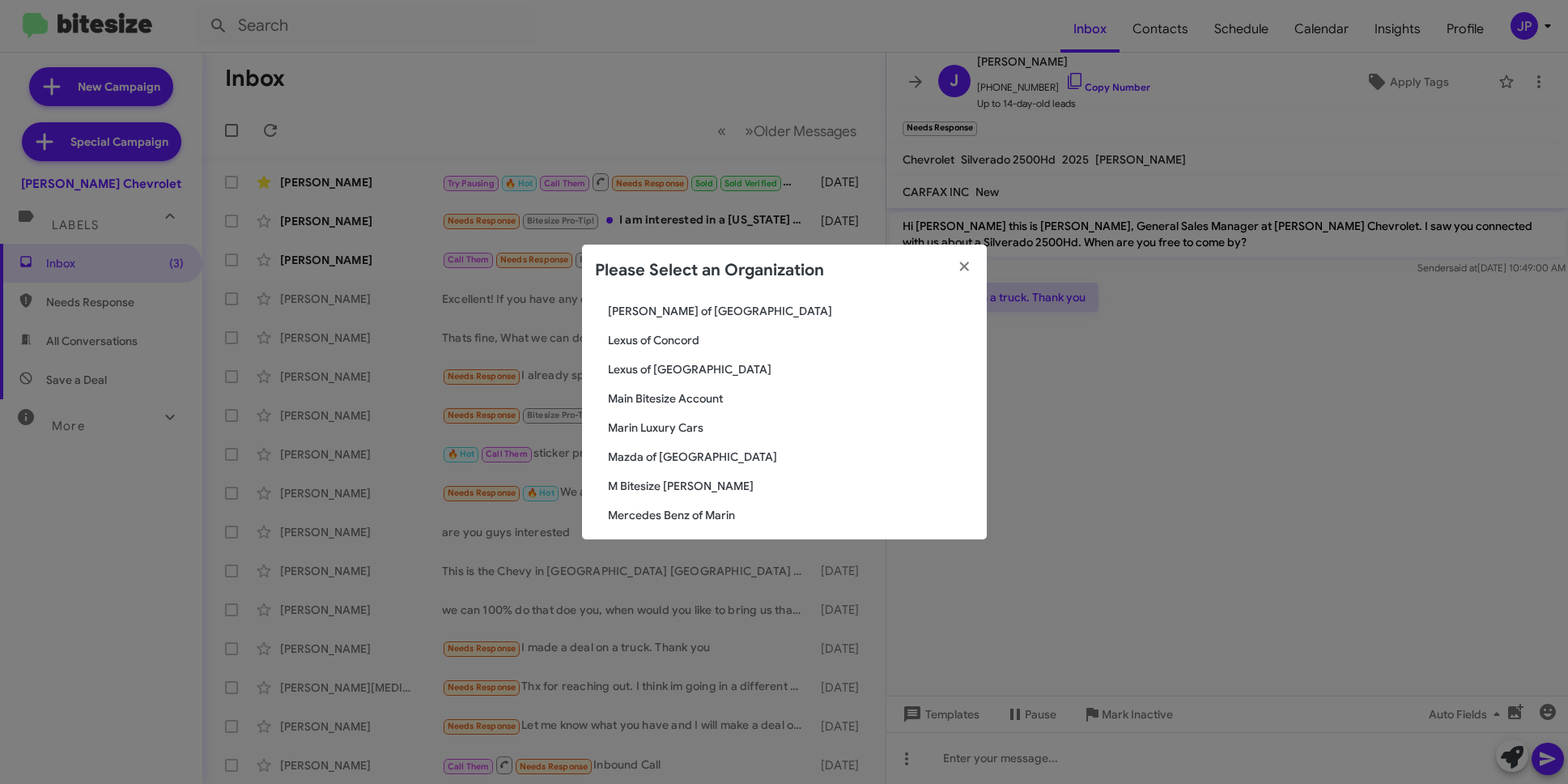
click at [676, 455] on span "Mazda of [GEOGRAPHIC_DATA]" at bounding box center [791, 456] width 366 height 16
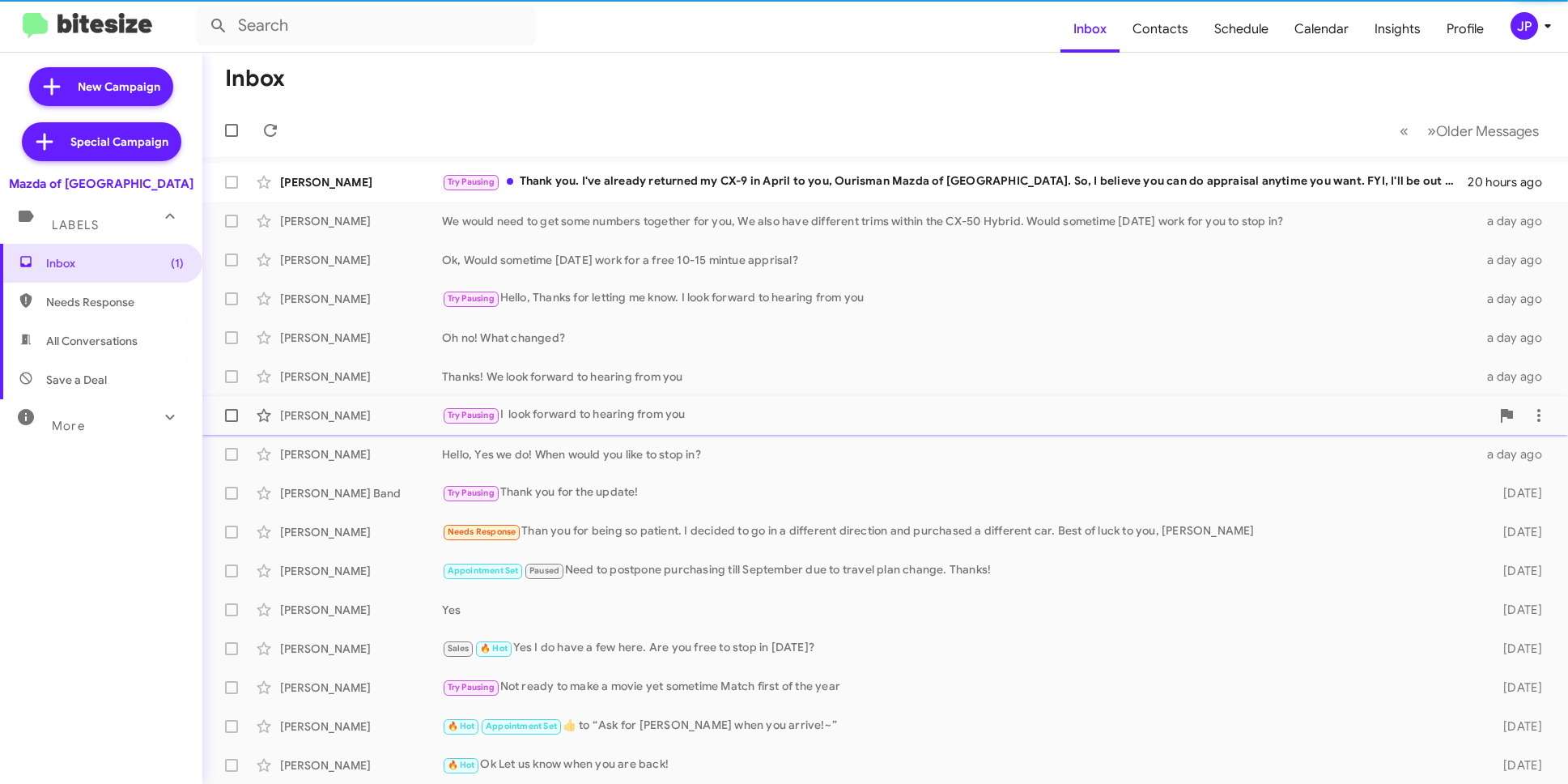
click at [535, 428] on div "[PERSON_NAME] Try Pausing I look forward to hearing from you a day ago" at bounding box center [885, 415] width 1340 height 32
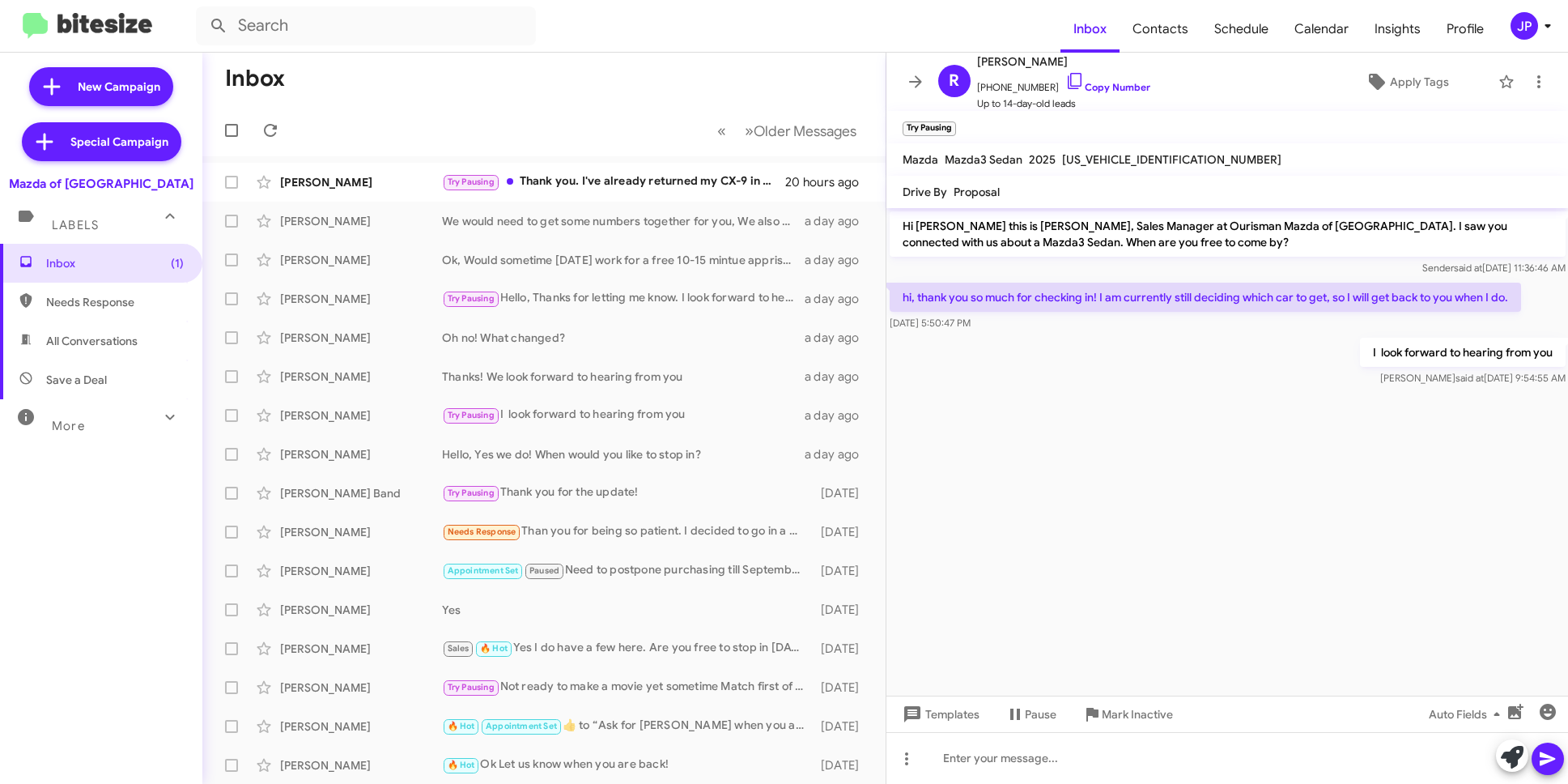
click at [1221, 491] on cdk-virtual-scroll-viewport "Hi [PERSON_NAME] this is [PERSON_NAME], Sales Manager at Ourisman Mazda of [GEO…" at bounding box center [1228, 452] width 682 height 487
click at [1503, 756] on icon at bounding box center [1512, 757] width 23 height 23
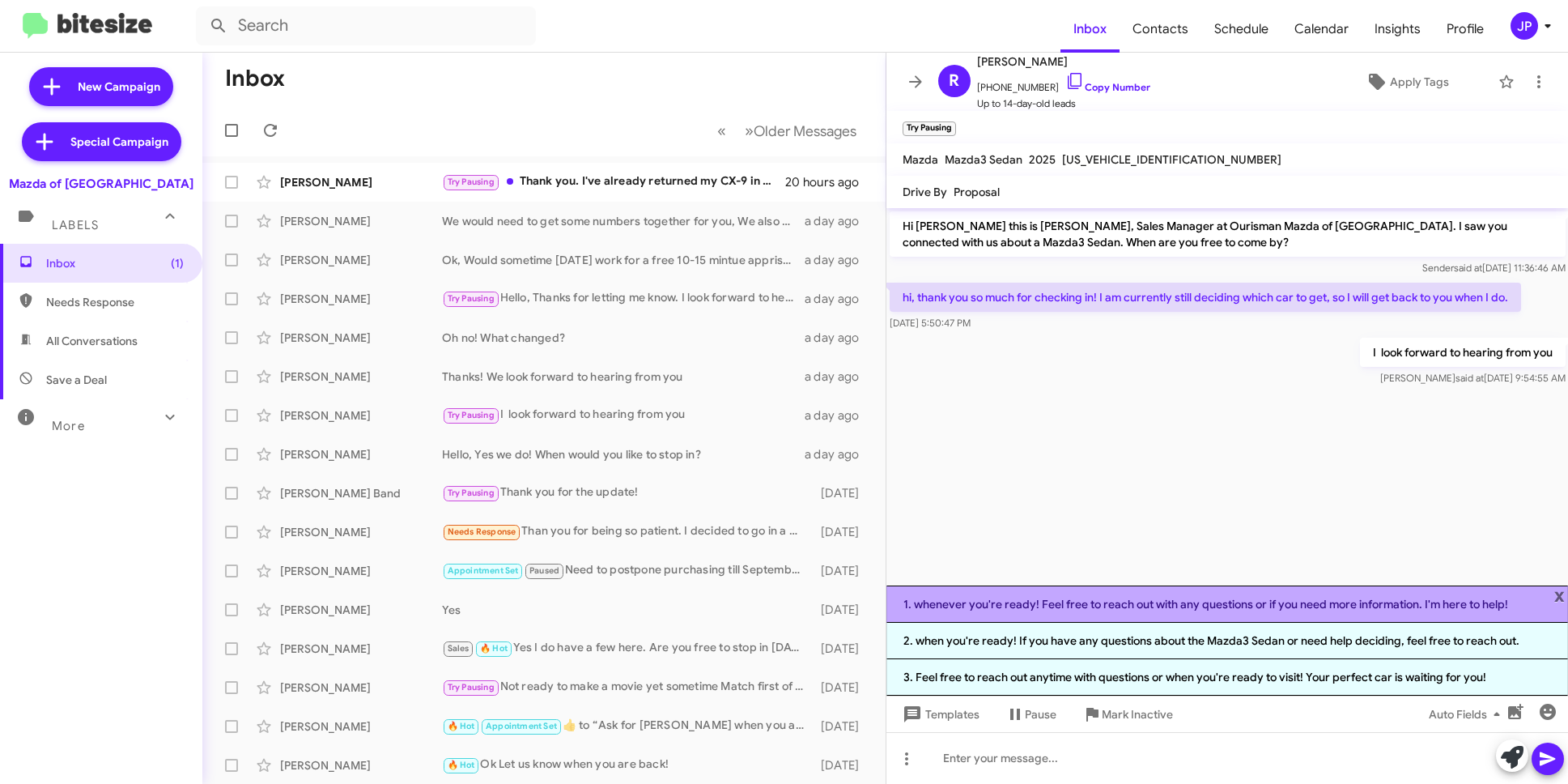
click at [1567, 603] on li "1. whenever you're ready! Feel free to reach out with any questions or if you n…" at bounding box center [1228, 604] width 682 height 37
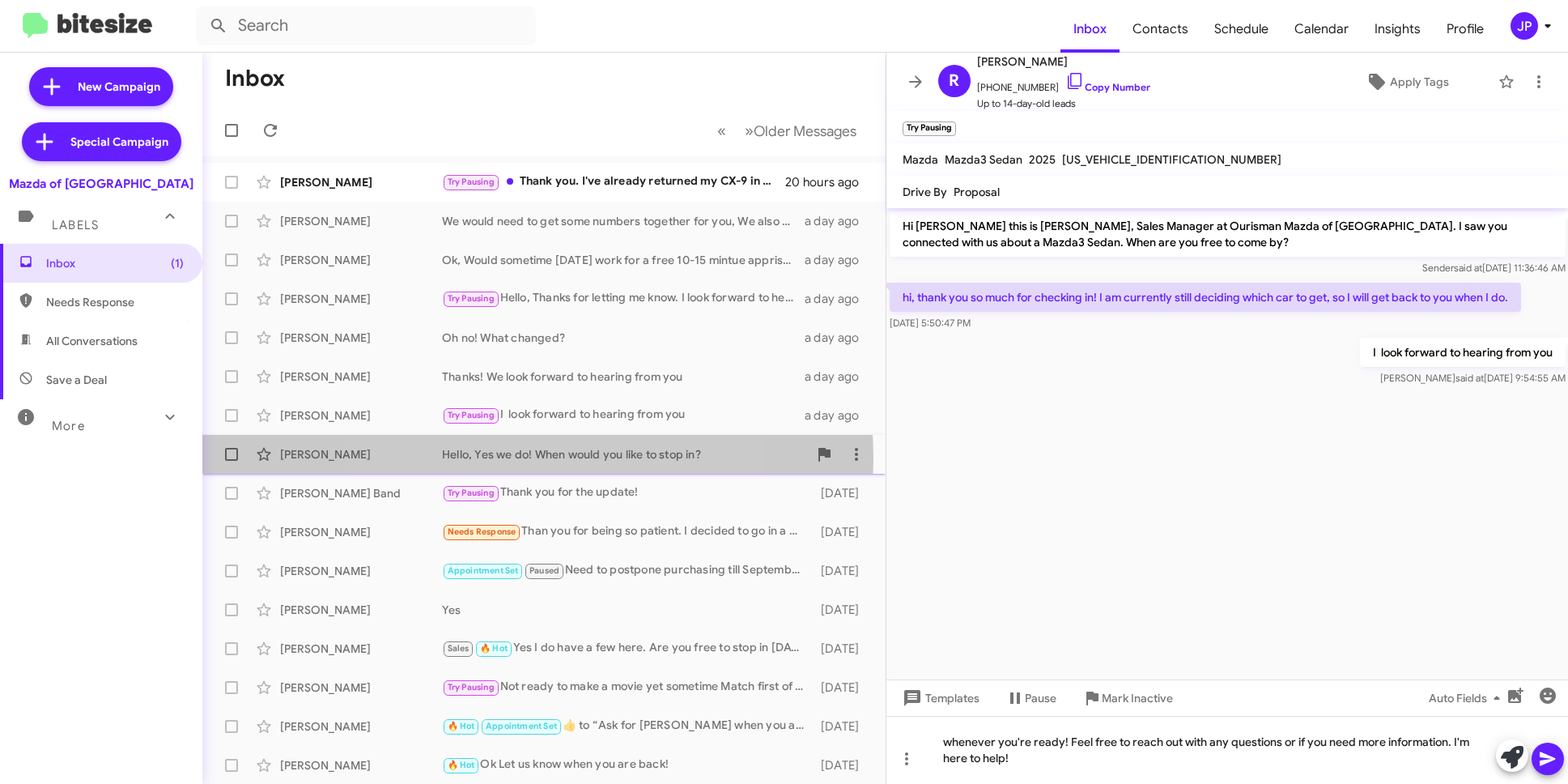
click at [510, 459] on div "Hello, Yes we do! When would you like to stop in?" at bounding box center [625, 454] width 366 height 16
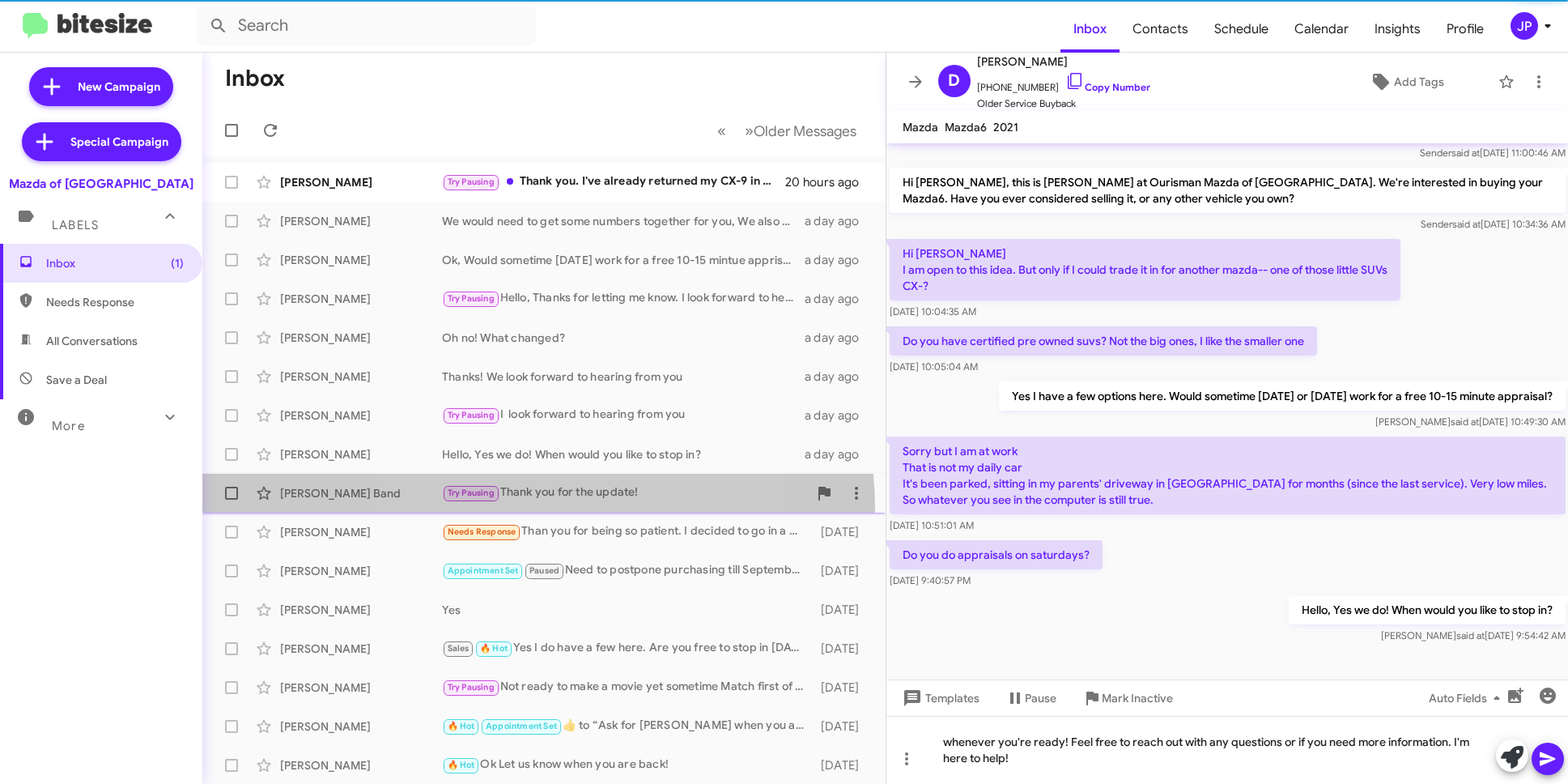
scroll to position [99, 0]
click at [522, 510] on span "[PERSON_NAME] Band Try Pausing Thank you for the update! [DATE]" at bounding box center [544, 493] width 683 height 39
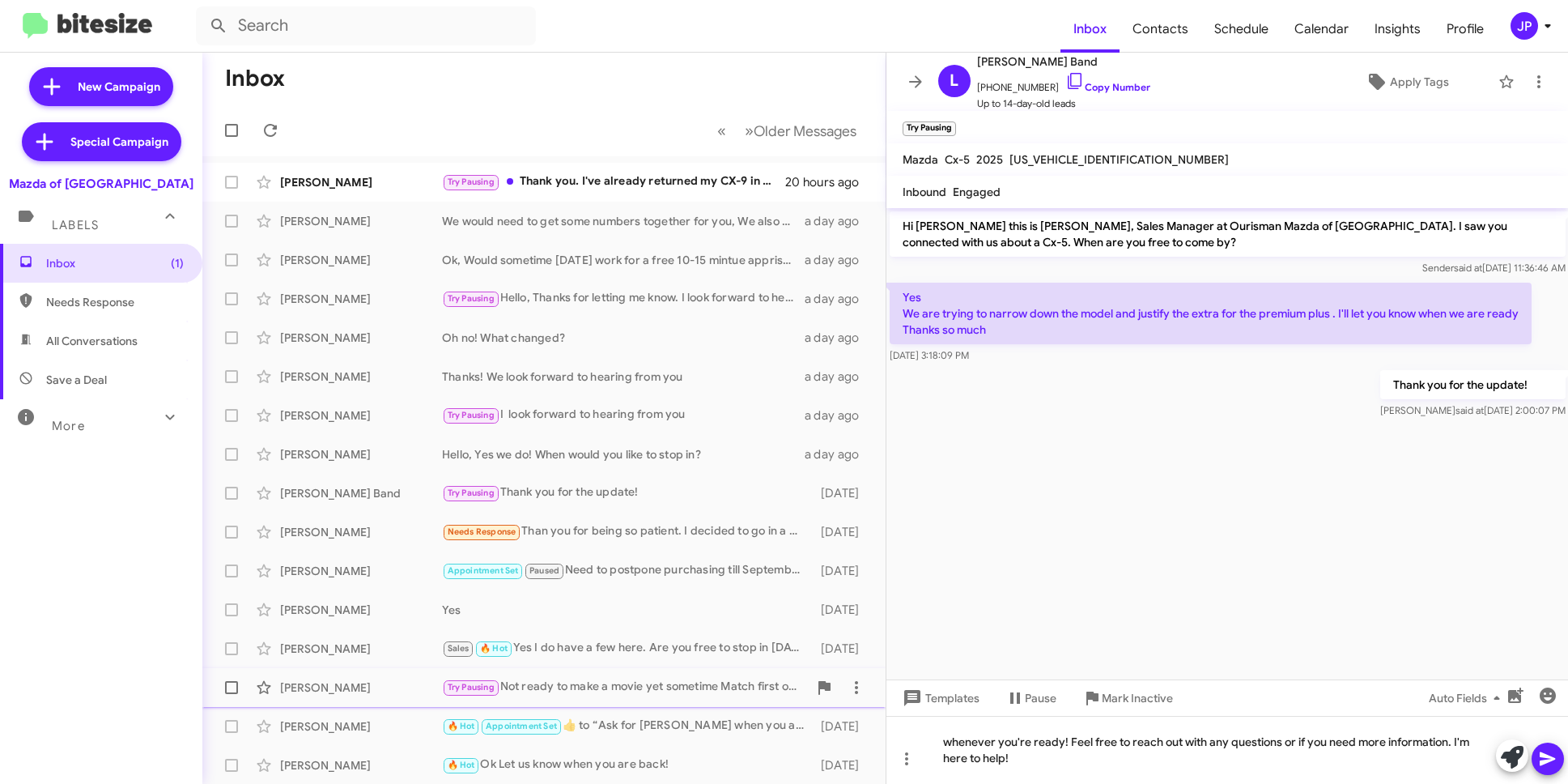
click at [532, 693] on div "Try Pausing Not ready to make a movie yet sometime Match first of the year" at bounding box center [625, 687] width 366 height 19
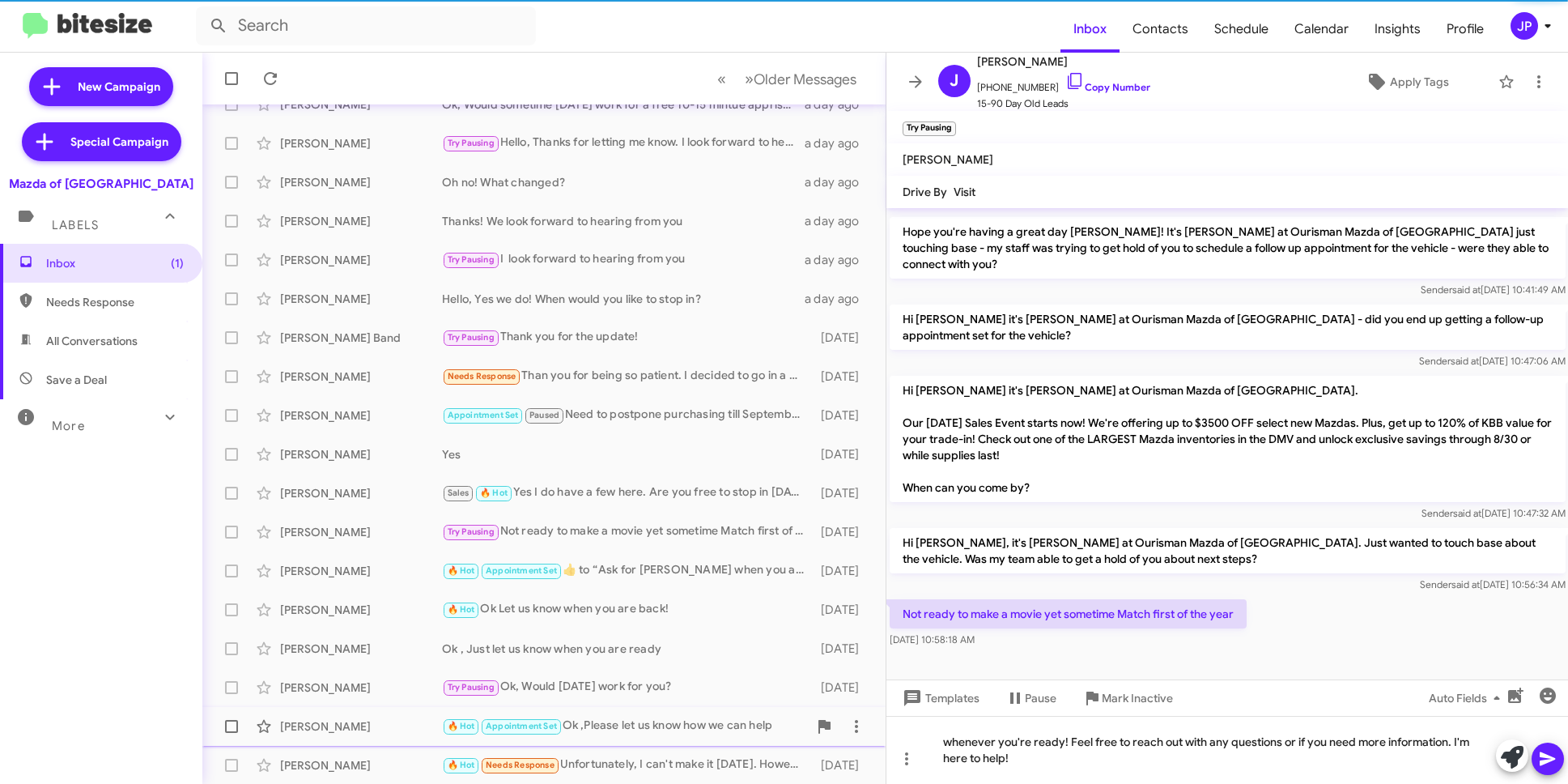
scroll to position [156, 0]
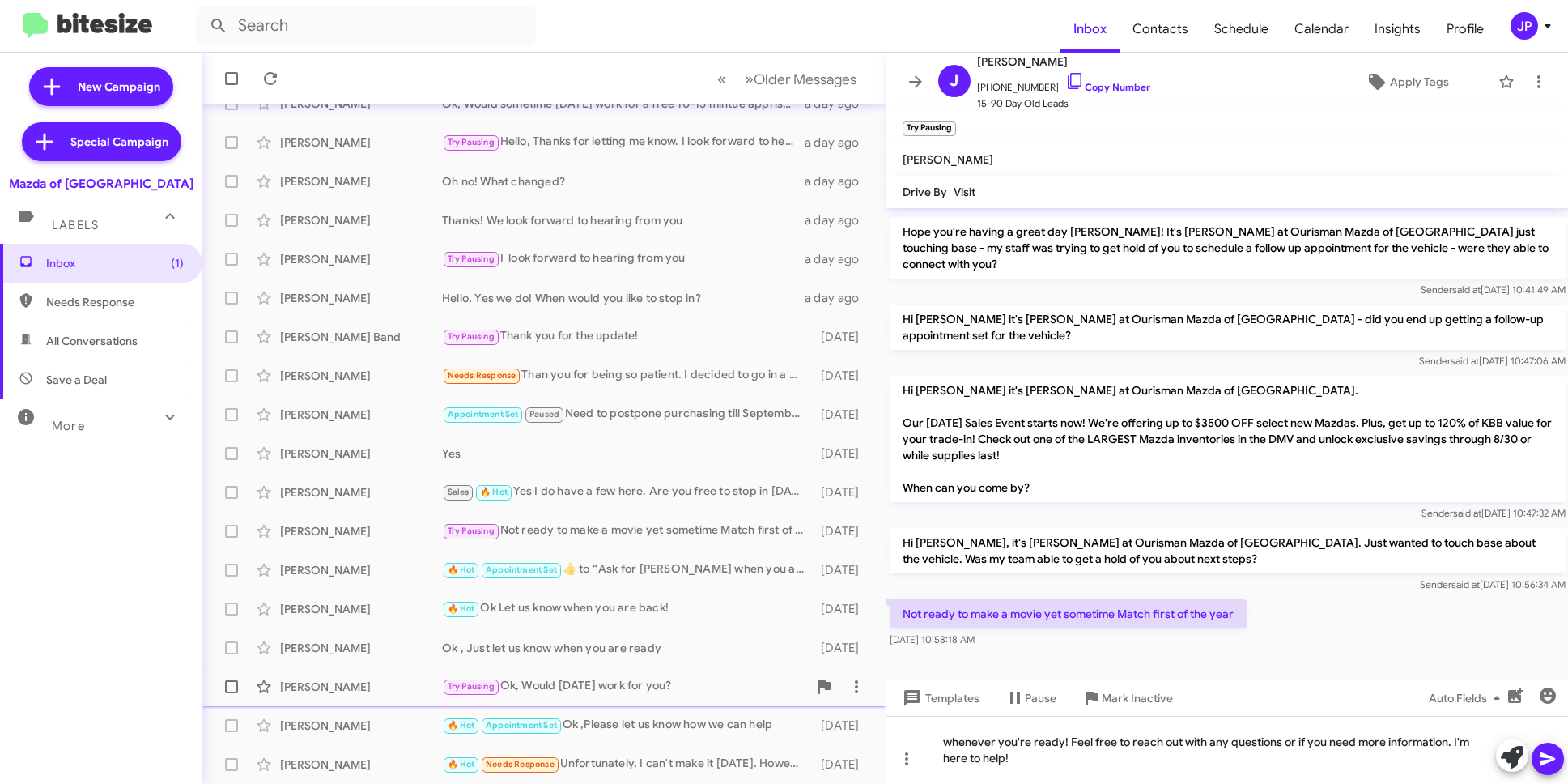
click at [586, 679] on div "Try Pausing Ok, Would [DATE] work for you?" at bounding box center [625, 686] width 366 height 19
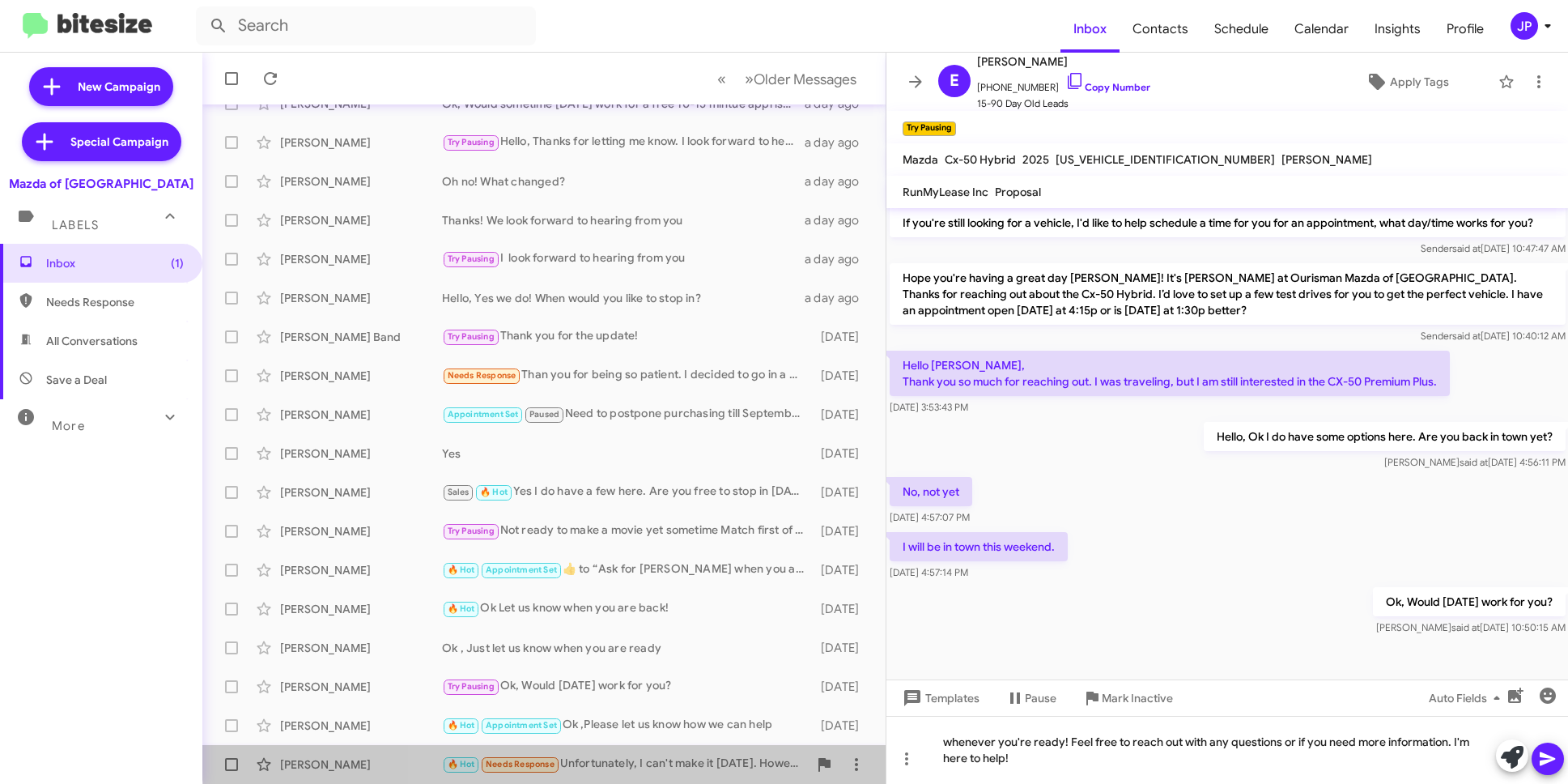
click at [650, 756] on div "🔥 Hot Needs Response Unfortunately, I can't make it today. However, I can give …" at bounding box center [625, 765] width 366 height 19
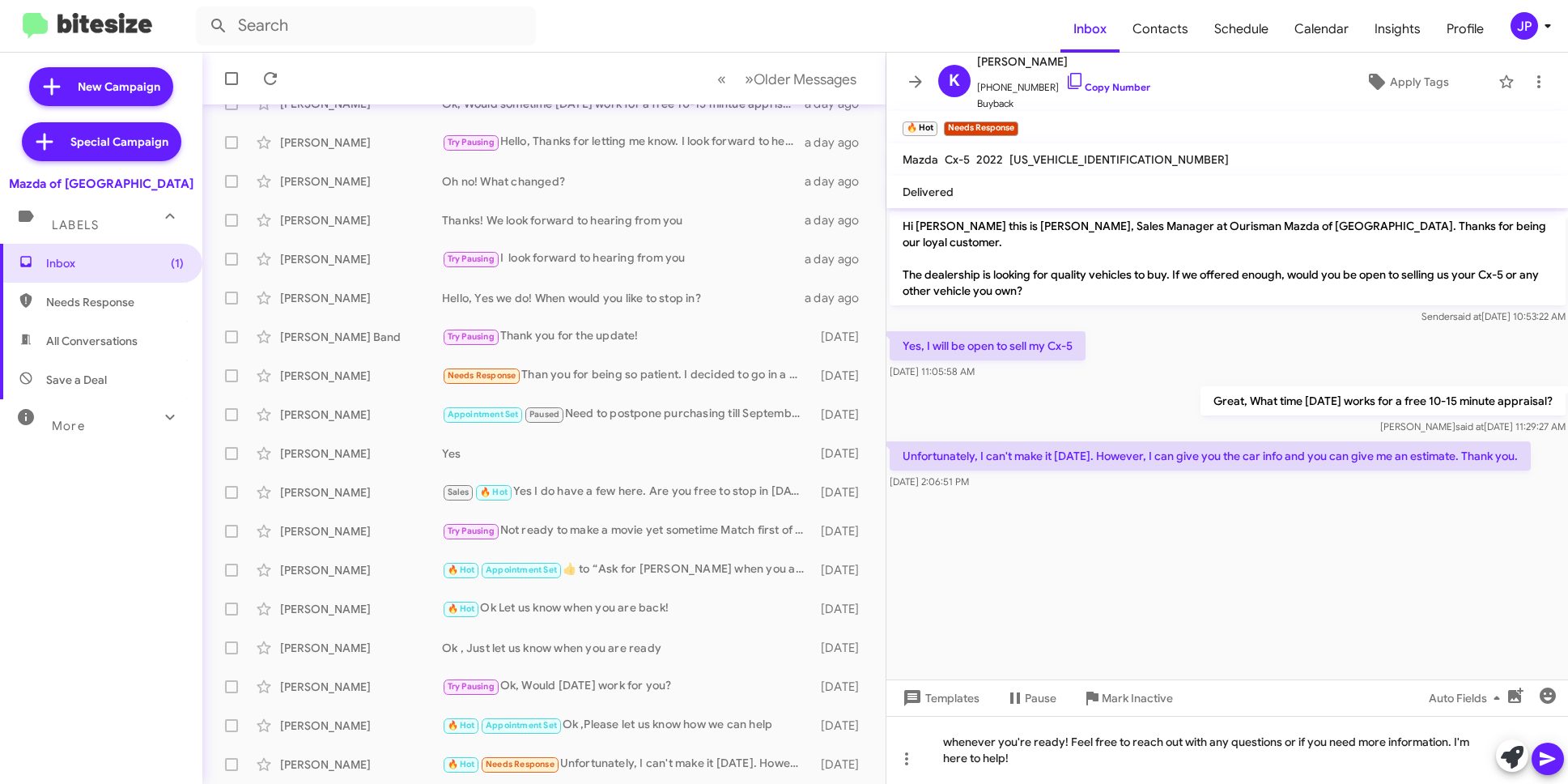
click at [1278, 601] on cdk-virtual-scroll-viewport "Hi Katherine this is Jamisha Coachman, Sales Manager at Ourisman Mazda of Rockv…" at bounding box center [1228, 444] width 682 height 471
click at [1328, 593] on cdk-virtual-scroll-viewport "Hi Katherine this is Jamisha Coachman, Sales Manager at Ourisman Mazda of Rockv…" at bounding box center [1228, 444] width 682 height 471
click at [766, 87] on span "Older Messages" at bounding box center [805, 79] width 103 height 18
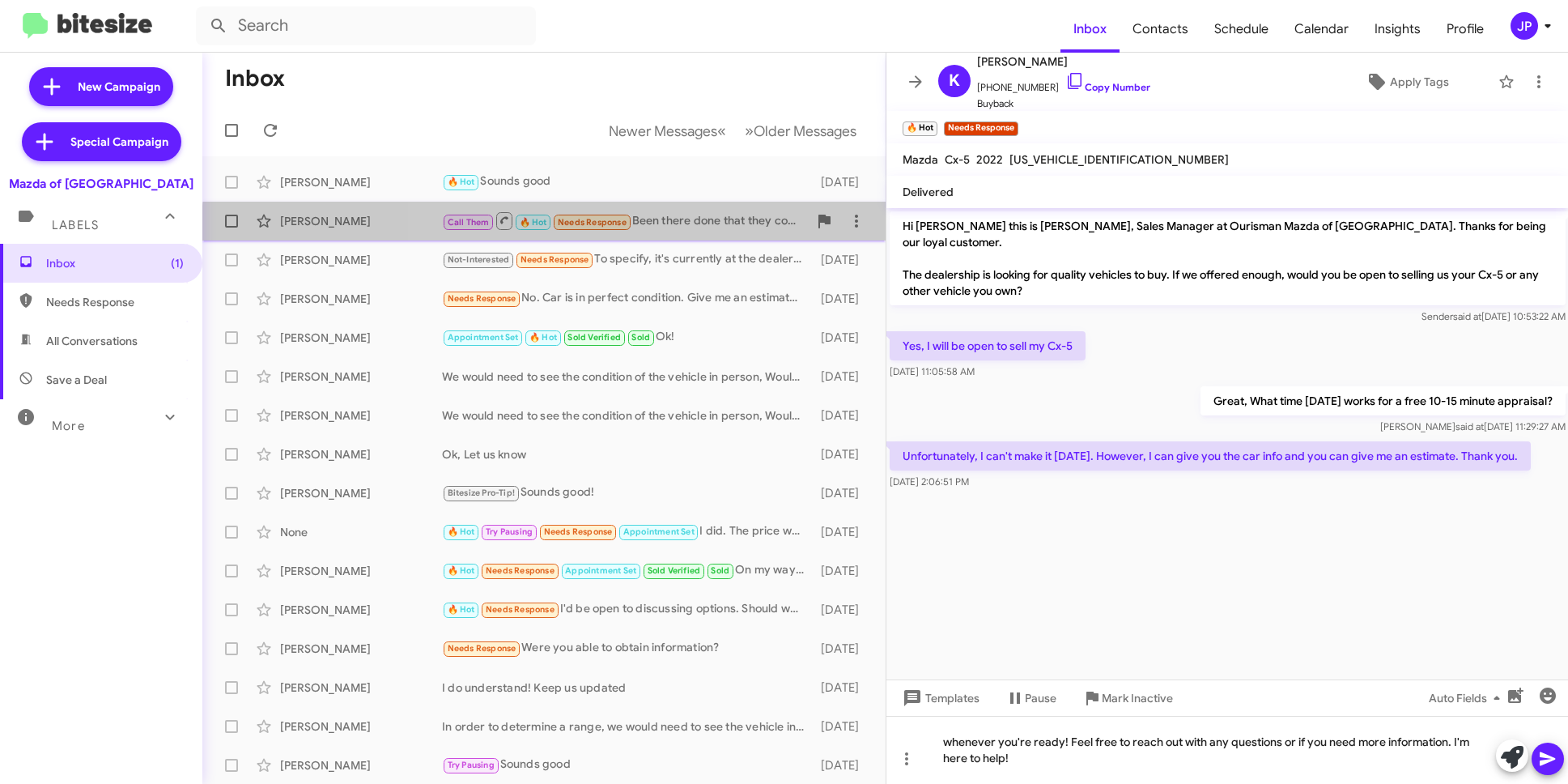
click at [683, 231] on div "Pierre Clemenceau Call Them 🔥 Hot Needs Response Been there done that they coul…" at bounding box center [544, 221] width 658 height 32
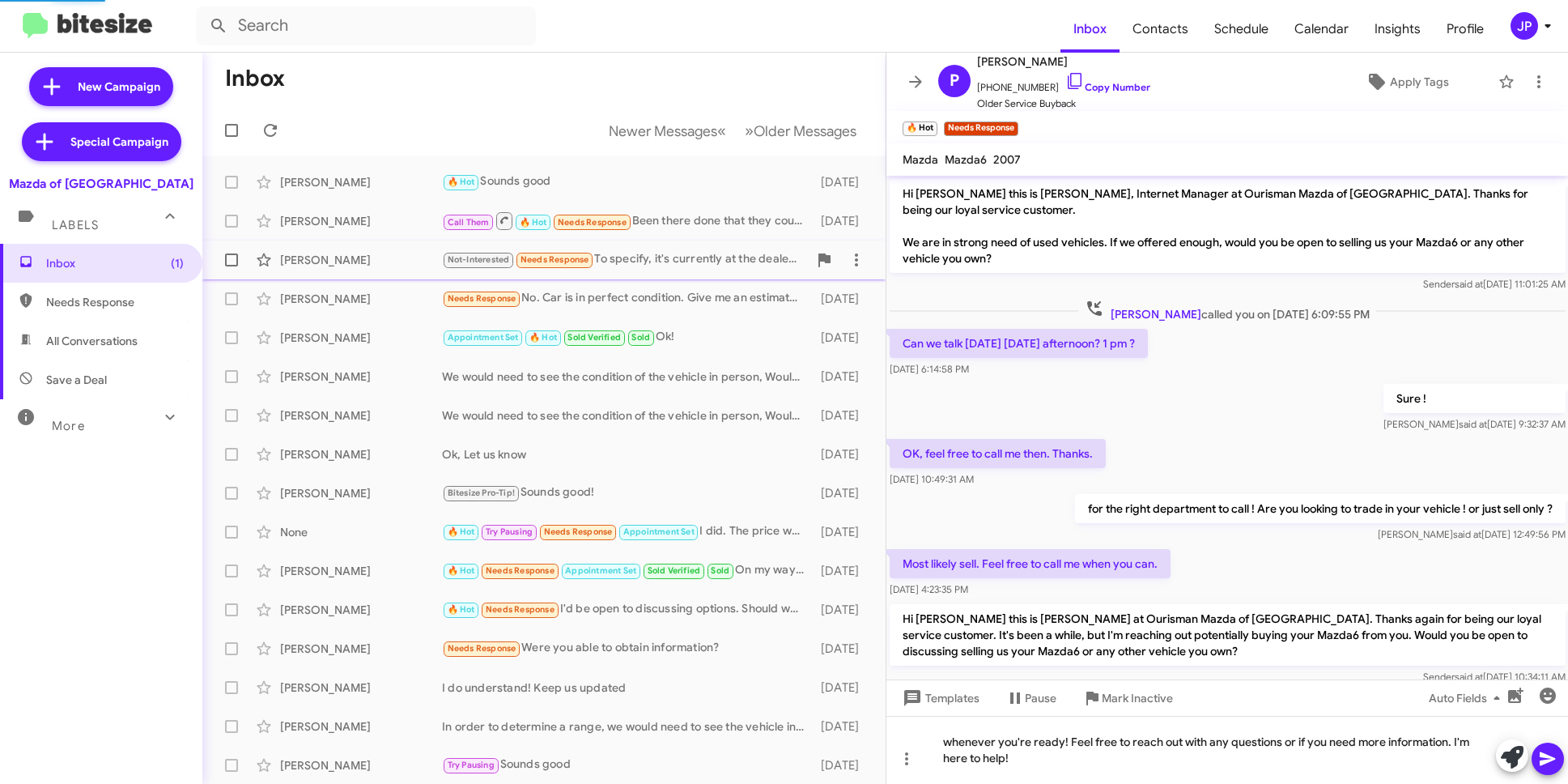
scroll to position [219, 0]
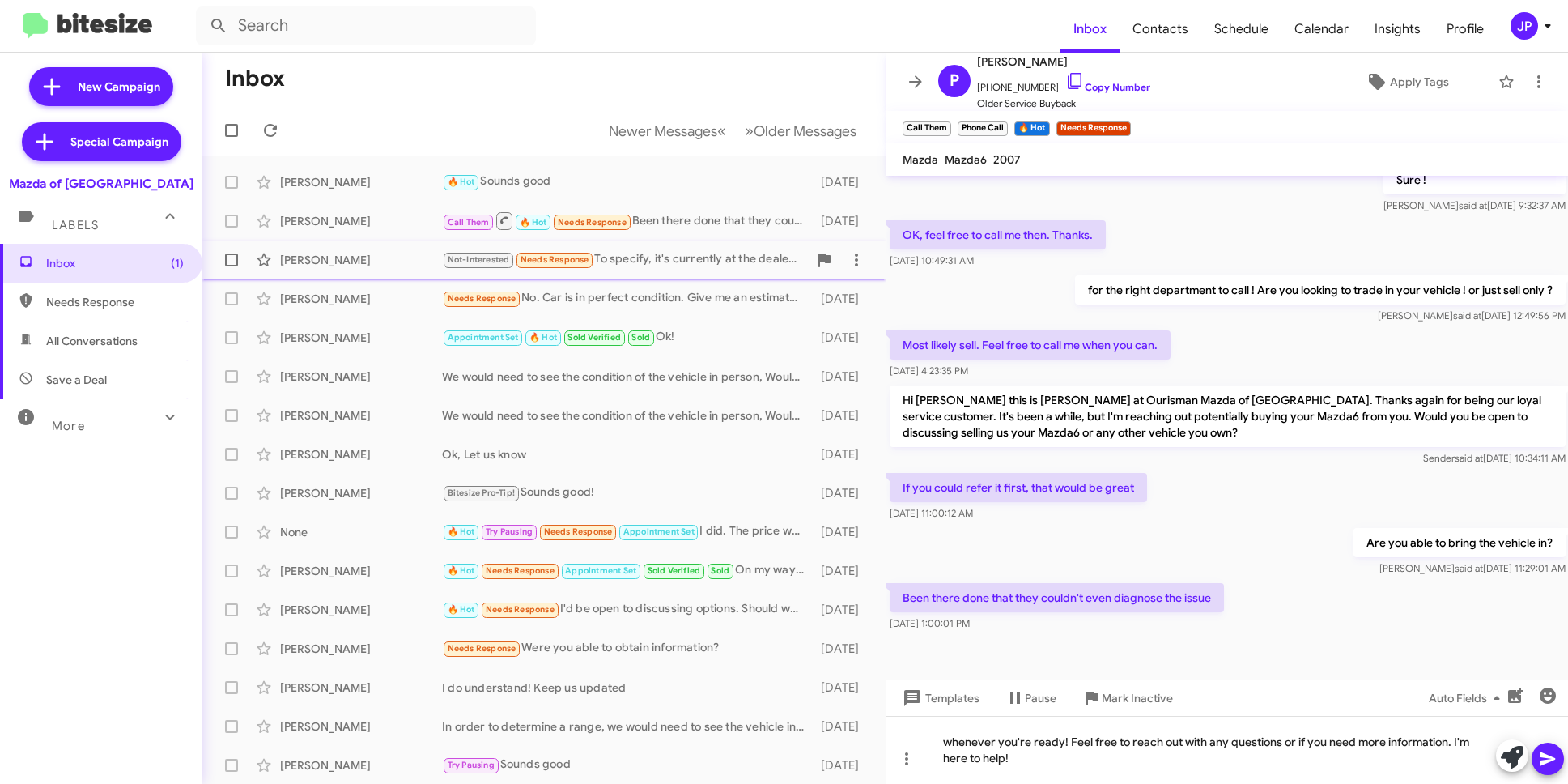
click at [713, 256] on div "Not-Interested Needs Response To specify, it's currently at the dealership" at bounding box center [625, 260] width 366 height 19
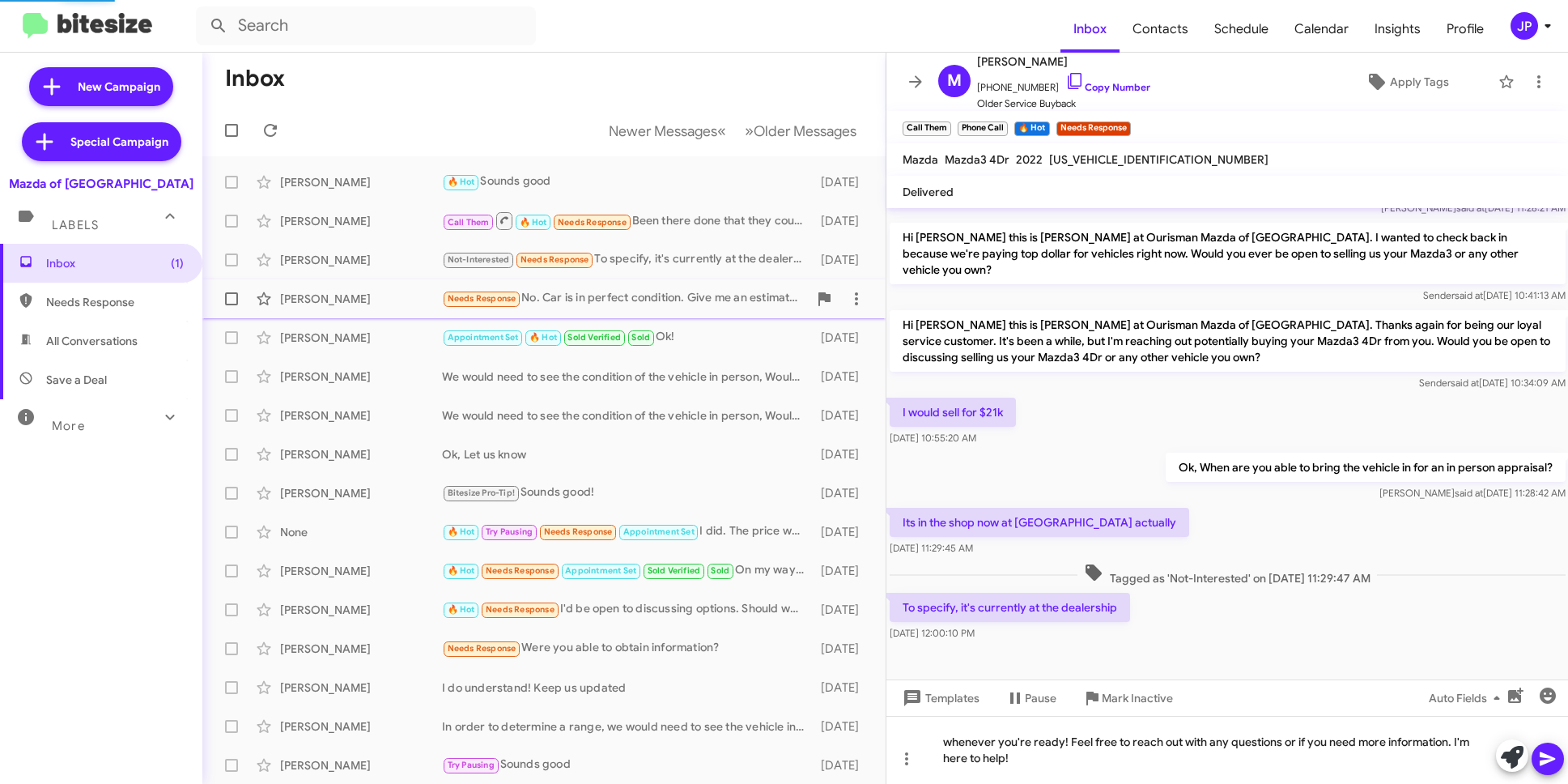
scroll to position [209, 0]
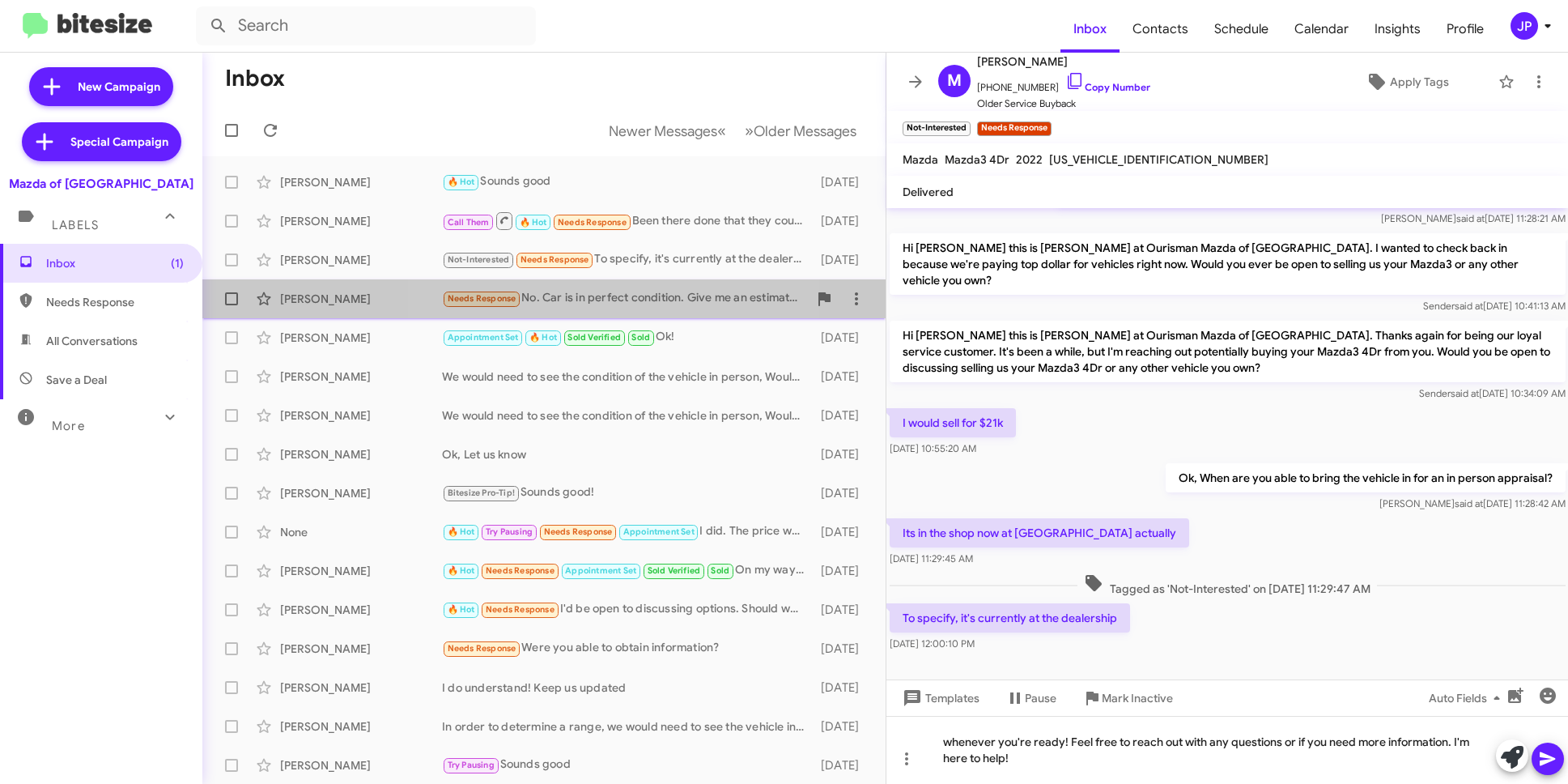
click at [624, 302] on div "Needs Response No. Car is in perfect condition. Give me an estimate. I won’t ho…" at bounding box center [625, 299] width 366 height 19
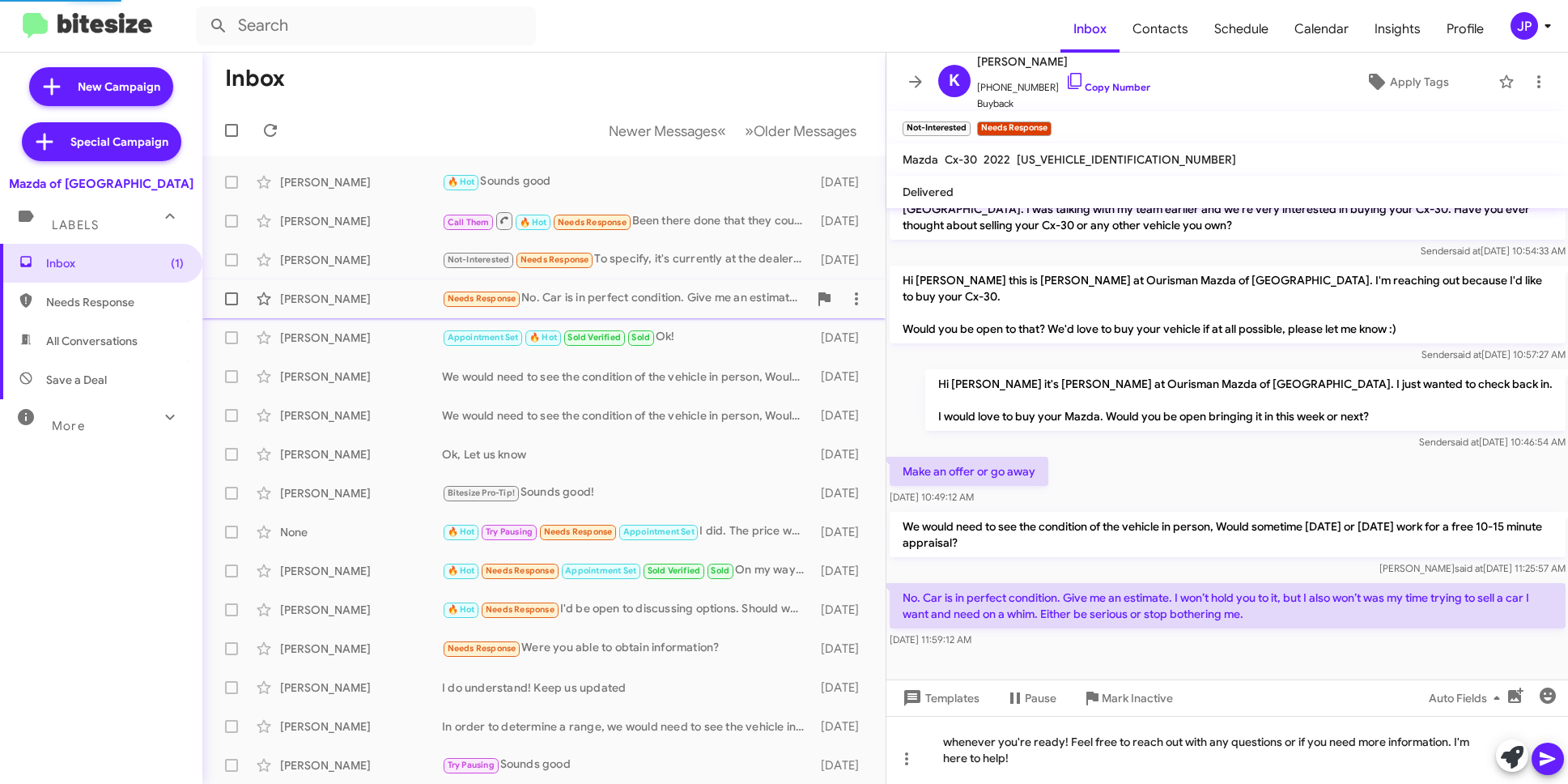
scroll to position [104, 0]
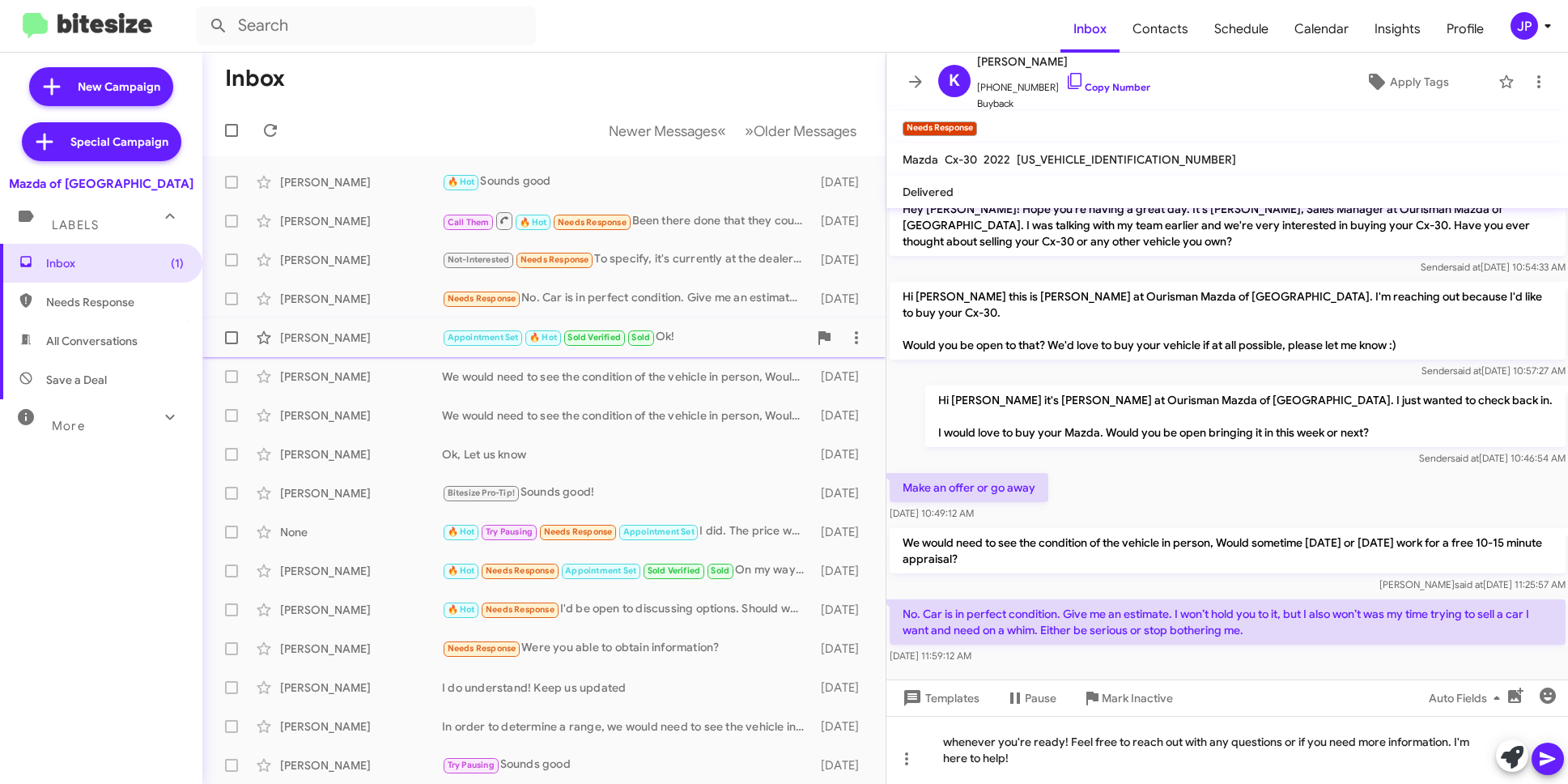
click at [407, 356] on mat-action-list "Talia Pearl 🔥 Hot Sounds good 7 days ago Pierre Clemenceau Call Them 🔥 Hot Need…" at bounding box center [544, 548] width 683 height 784
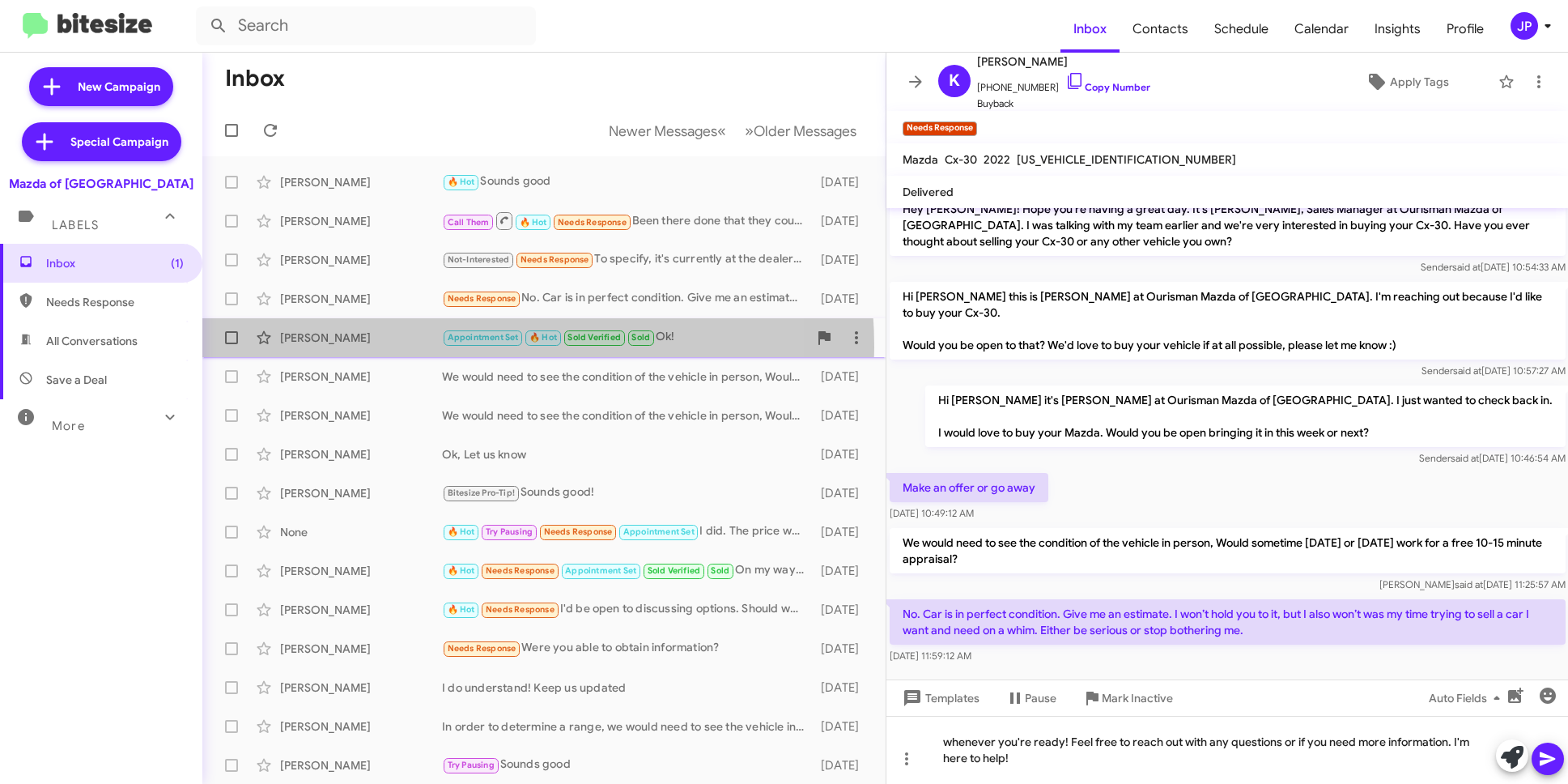
click at [427, 348] on div "Keisha Clark Appointment Set 🔥 Hot Sold Verified Sold Ok! 7 days ago" at bounding box center [544, 337] width 658 height 32
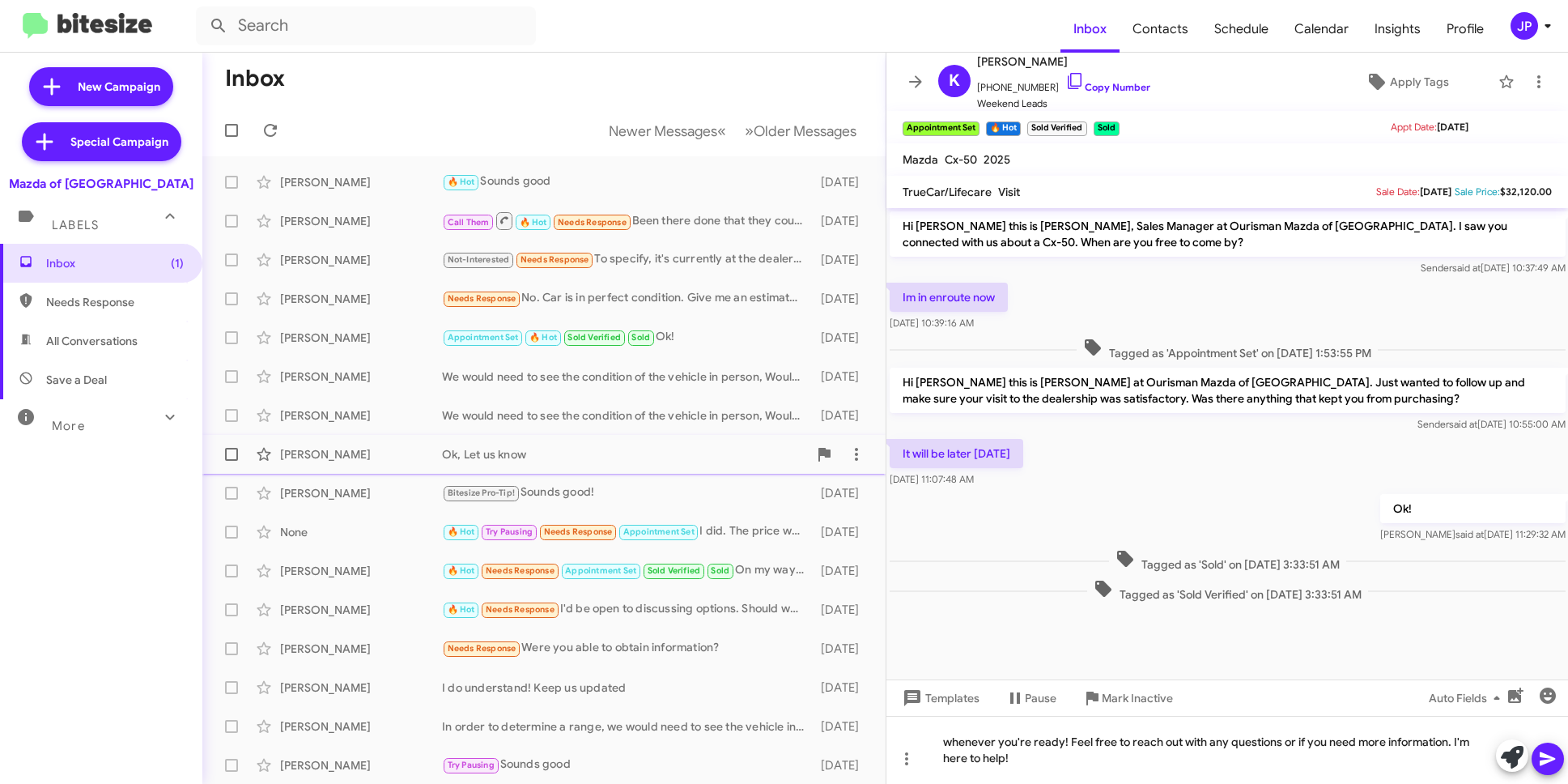
click at [504, 450] on div "Ok, Let us know" at bounding box center [625, 454] width 366 height 16
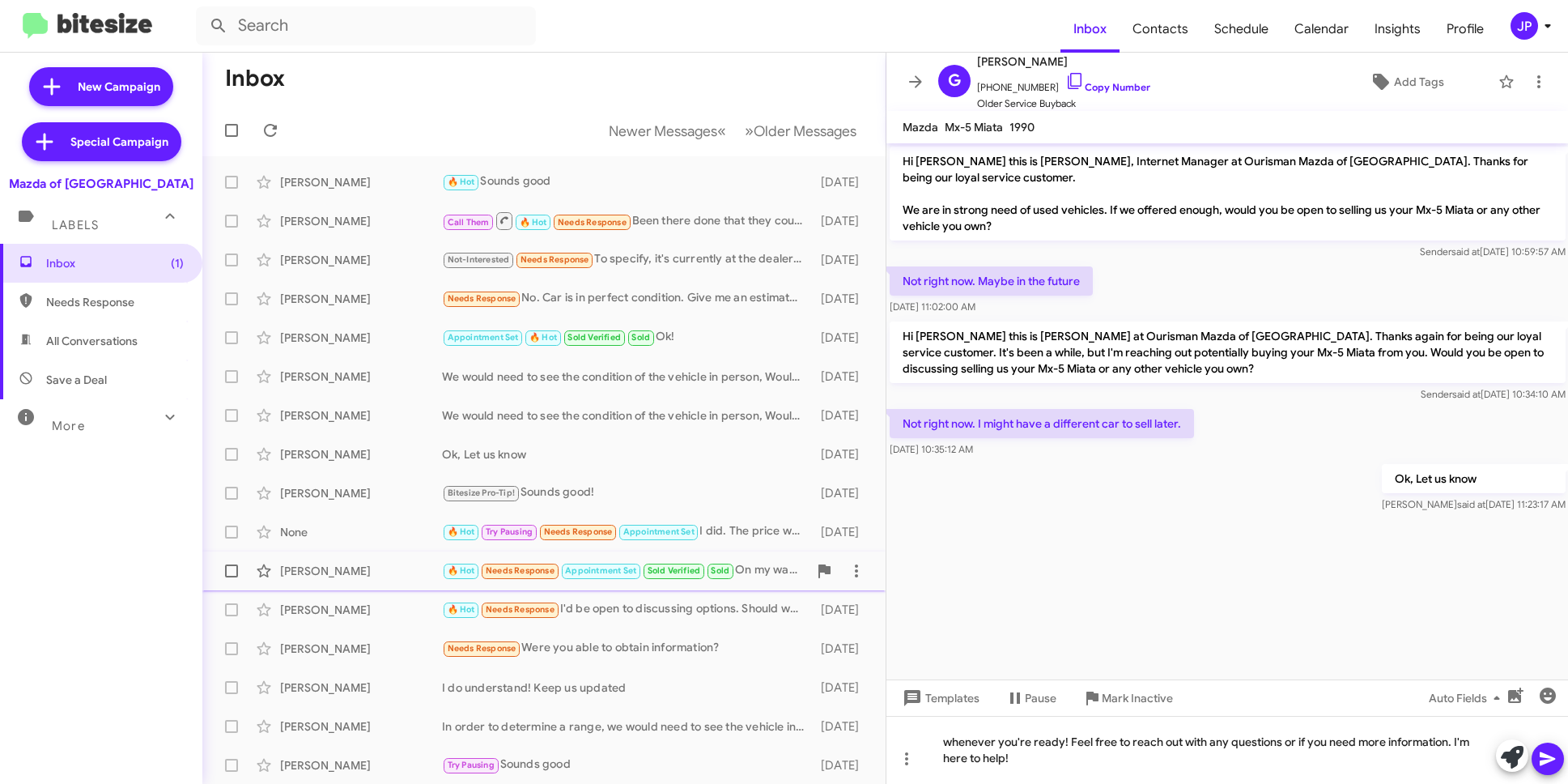
click at [407, 574] on div "Barry Levine" at bounding box center [361, 571] width 162 height 16
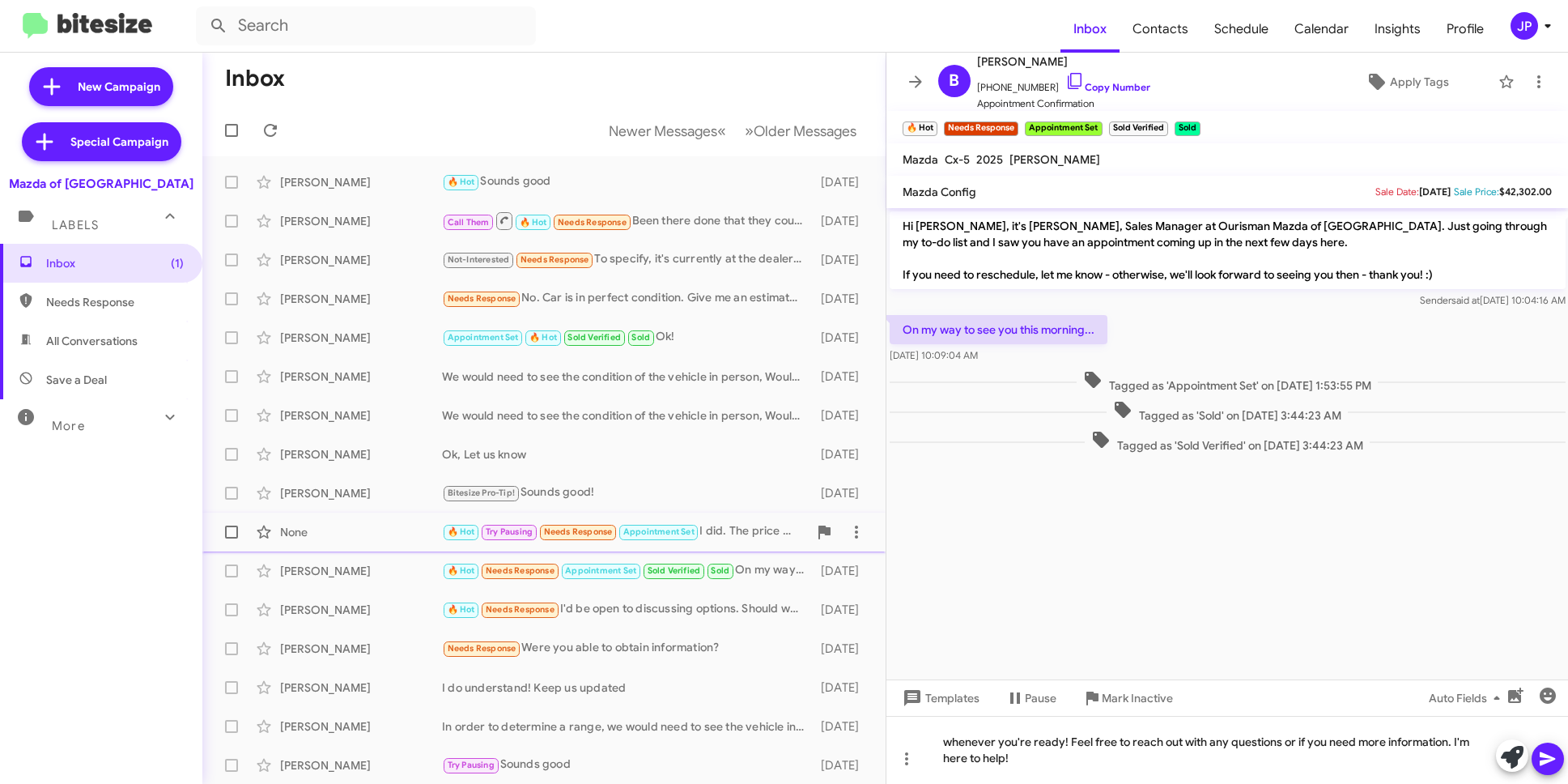
click at [408, 549] on span "None 🔥 Hot Try Pausing Needs Response Appointment Set I did. The price was lowe…" at bounding box center [544, 532] width 683 height 39
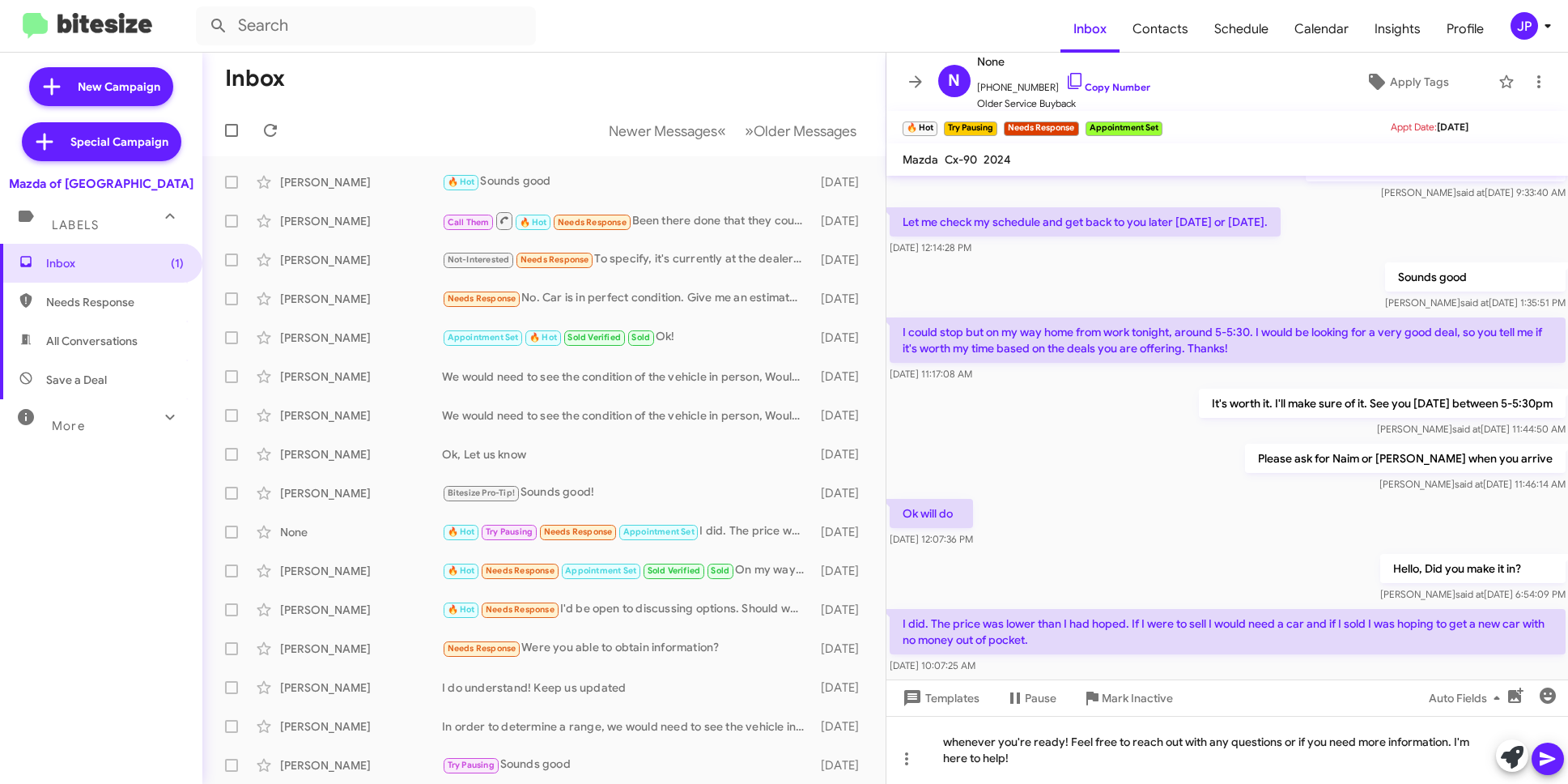
scroll to position [287, 0]
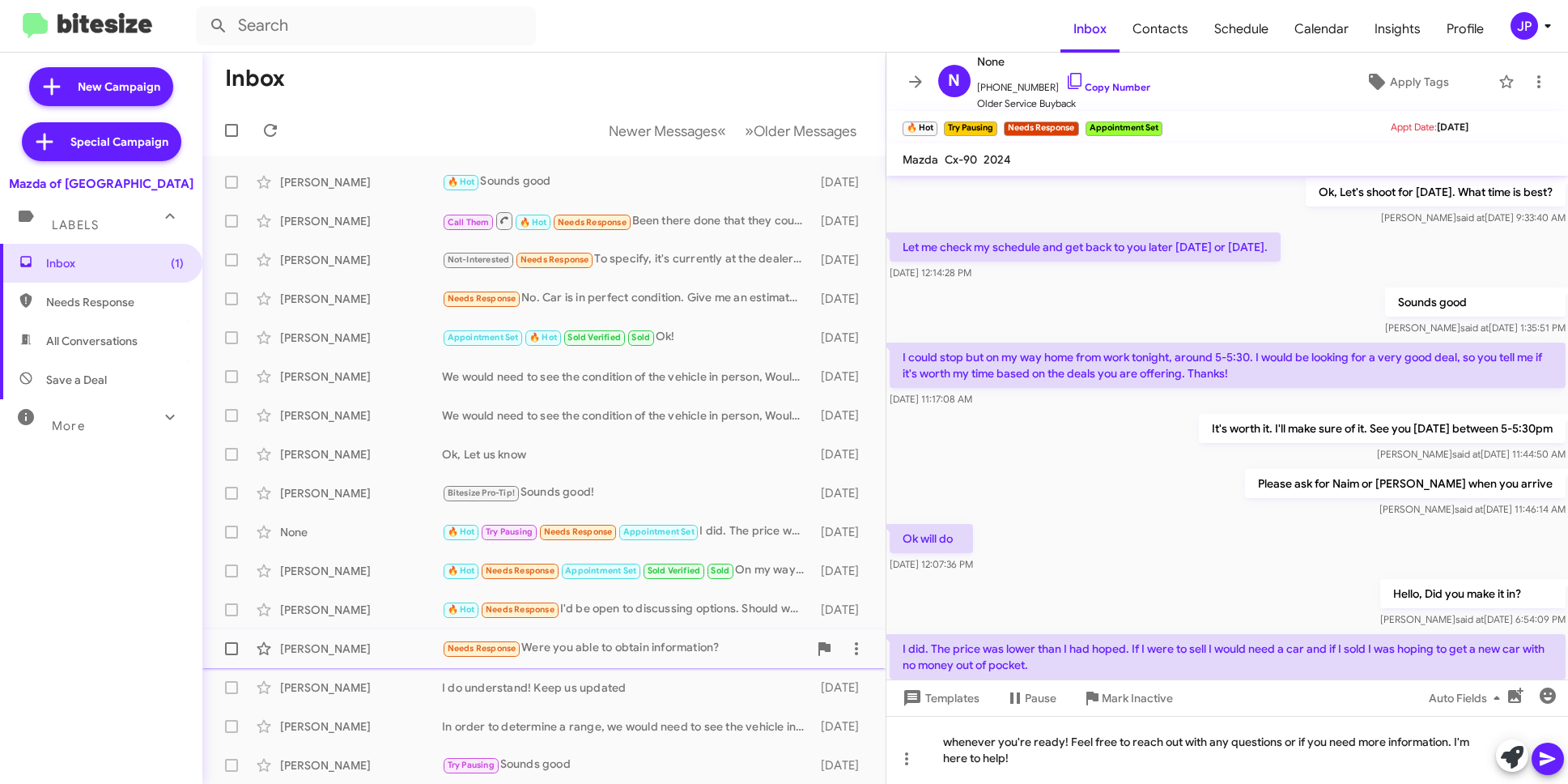
click at [423, 629] on span "William Ray Needs Response Were you able to obtain information? 12 days ago" at bounding box center [544, 648] width 683 height 39
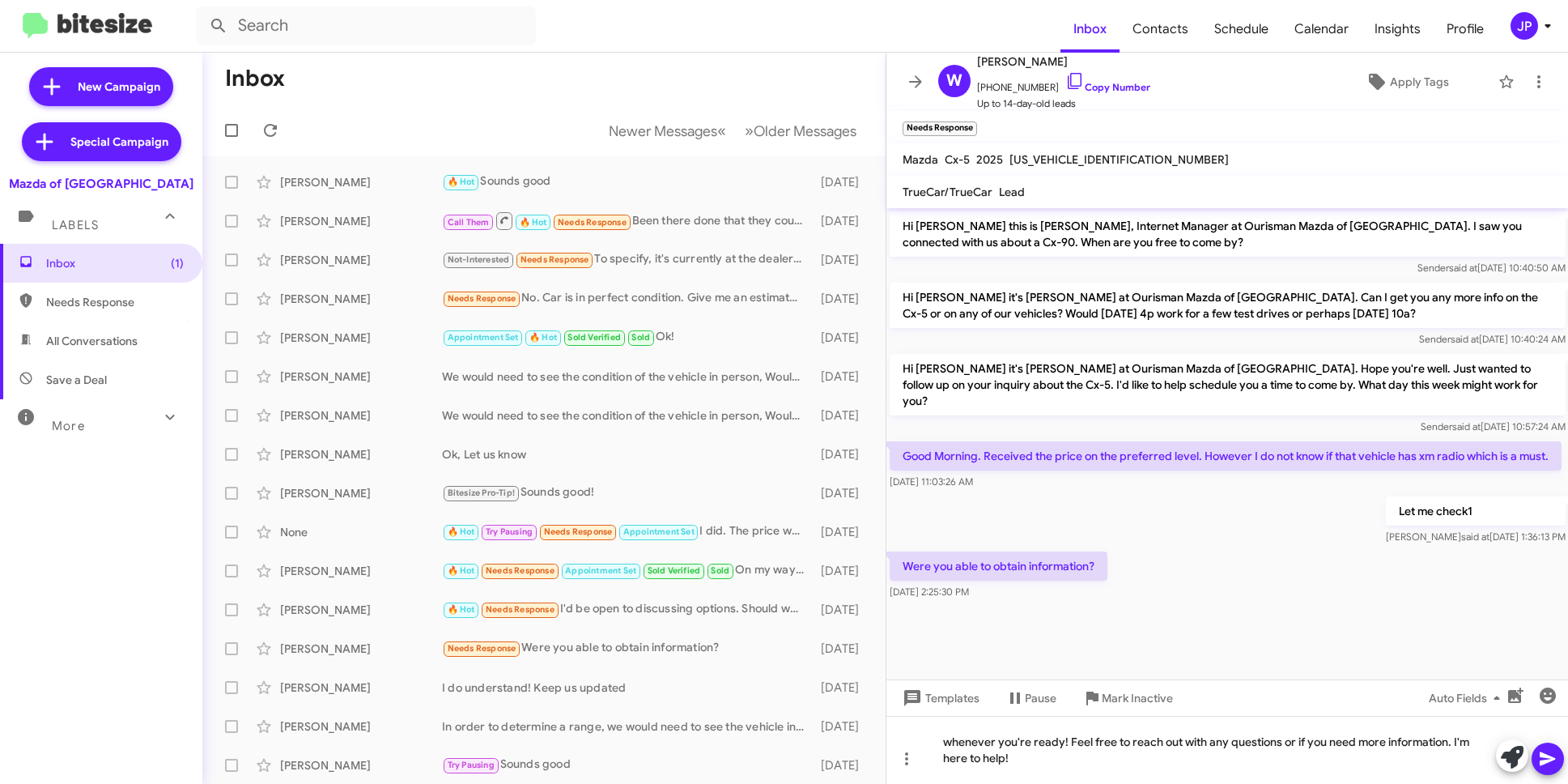
click at [1153, 629] on cdk-virtual-scroll-viewport "Hi William this is Phong Tran, Internet Manager at Ourisman Mazda of Rockville.…" at bounding box center [1228, 444] width 682 height 471
click at [1172, 578] on div "Were you able to obtain information? Aug 8, 2025, 2:25:30 PM" at bounding box center [1228, 576] width 682 height 55
click at [1066, 80] on icon at bounding box center [1075, 81] width 20 height 20
click at [1235, 613] on cdk-virtual-scroll-viewport "Hi William this is Phong Tran, Internet Manager at Ourisman Mazda of Rockville.…" at bounding box center [1228, 444] width 682 height 471
click at [157, 412] on mat-icon at bounding box center [170, 416] width 26 height 26
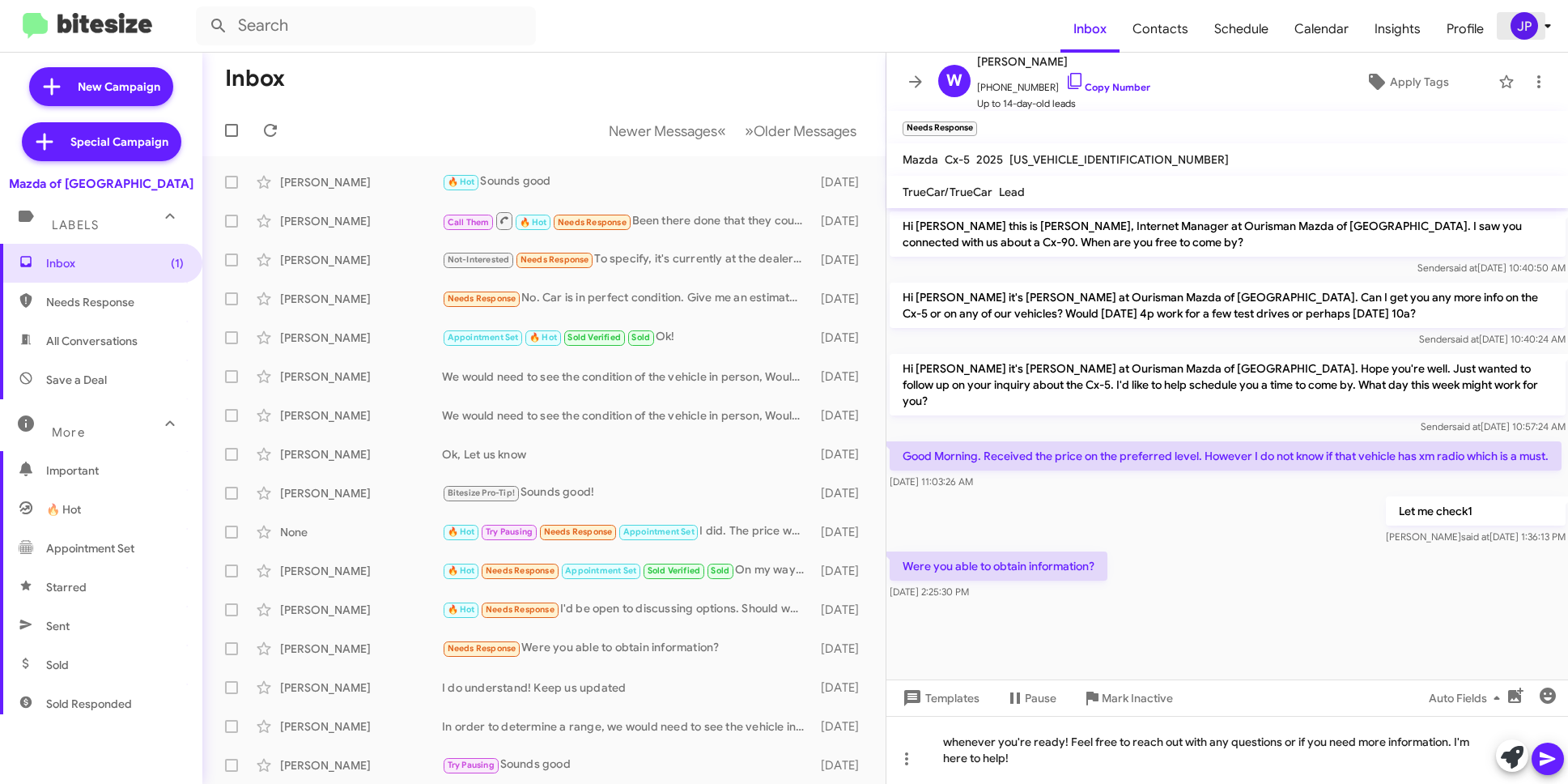
click at [1524, 30] on div "JP" at bounding box center [1524, 26] width 27 height 27
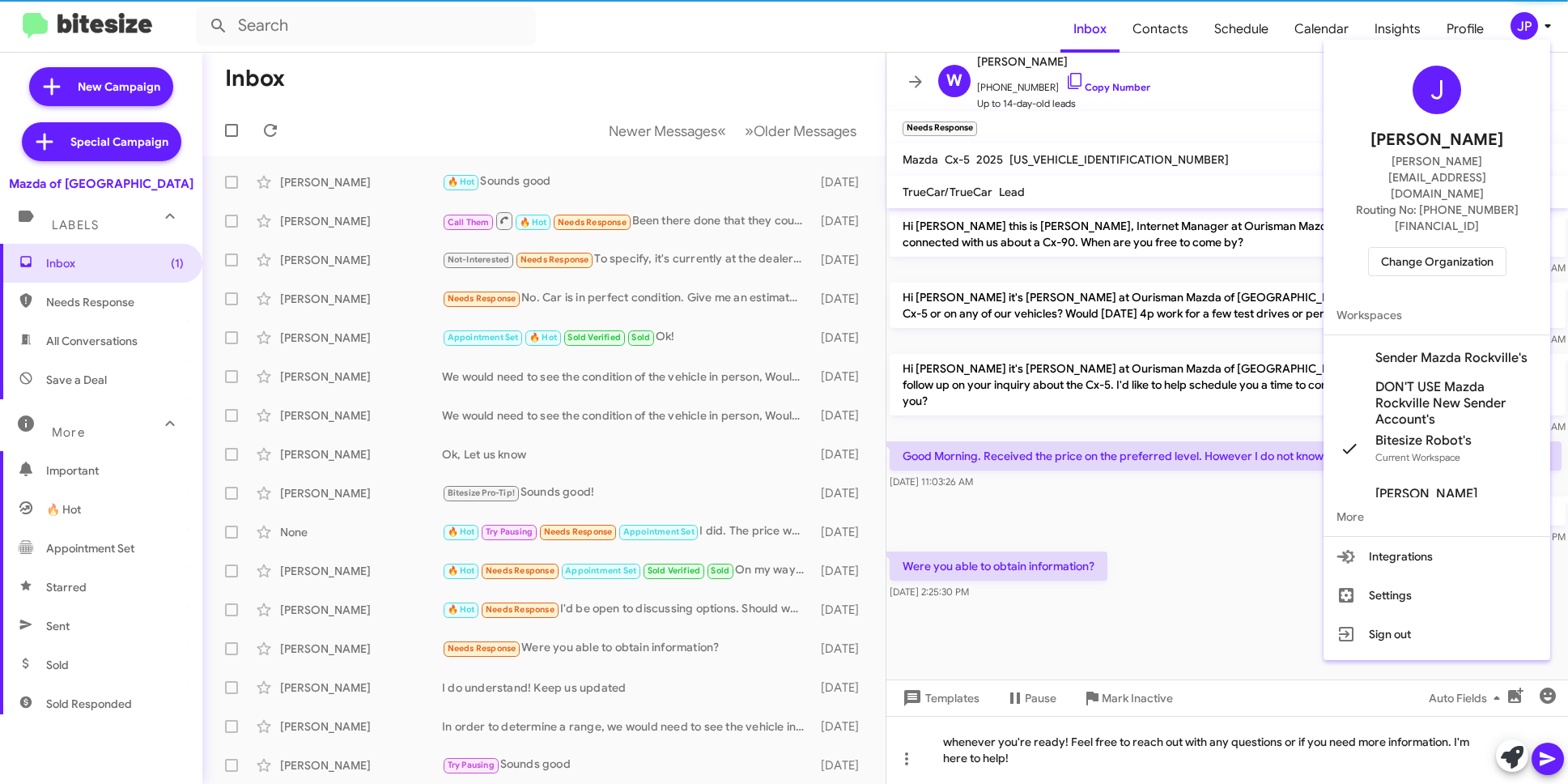
click at [1434, 248] on span "Change Organization" at bounding box center [1437, 262] width 113 height 27
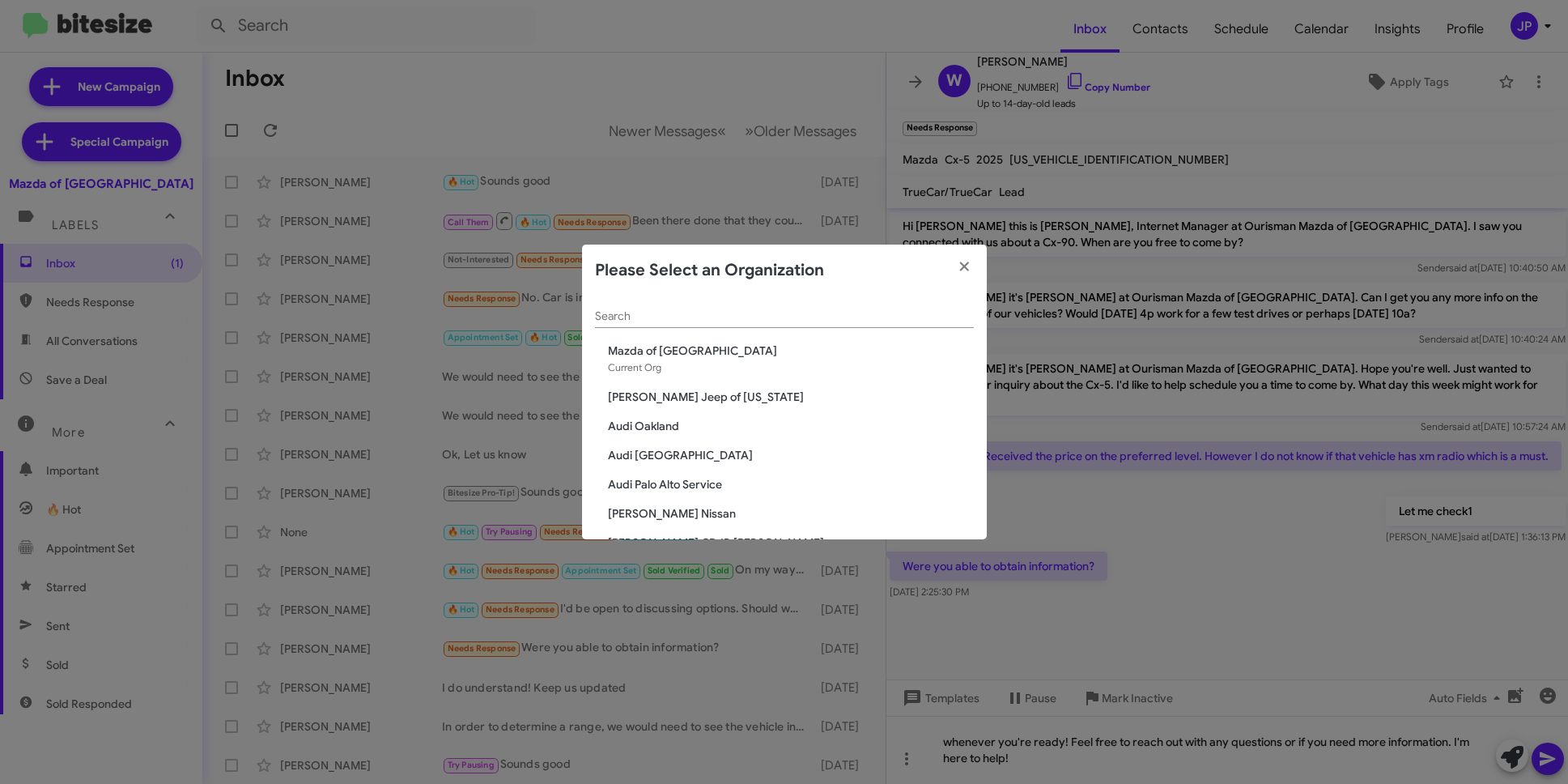
click at [769, 301] on div "Search" at bounding box center [784, 312] width 379 height 31
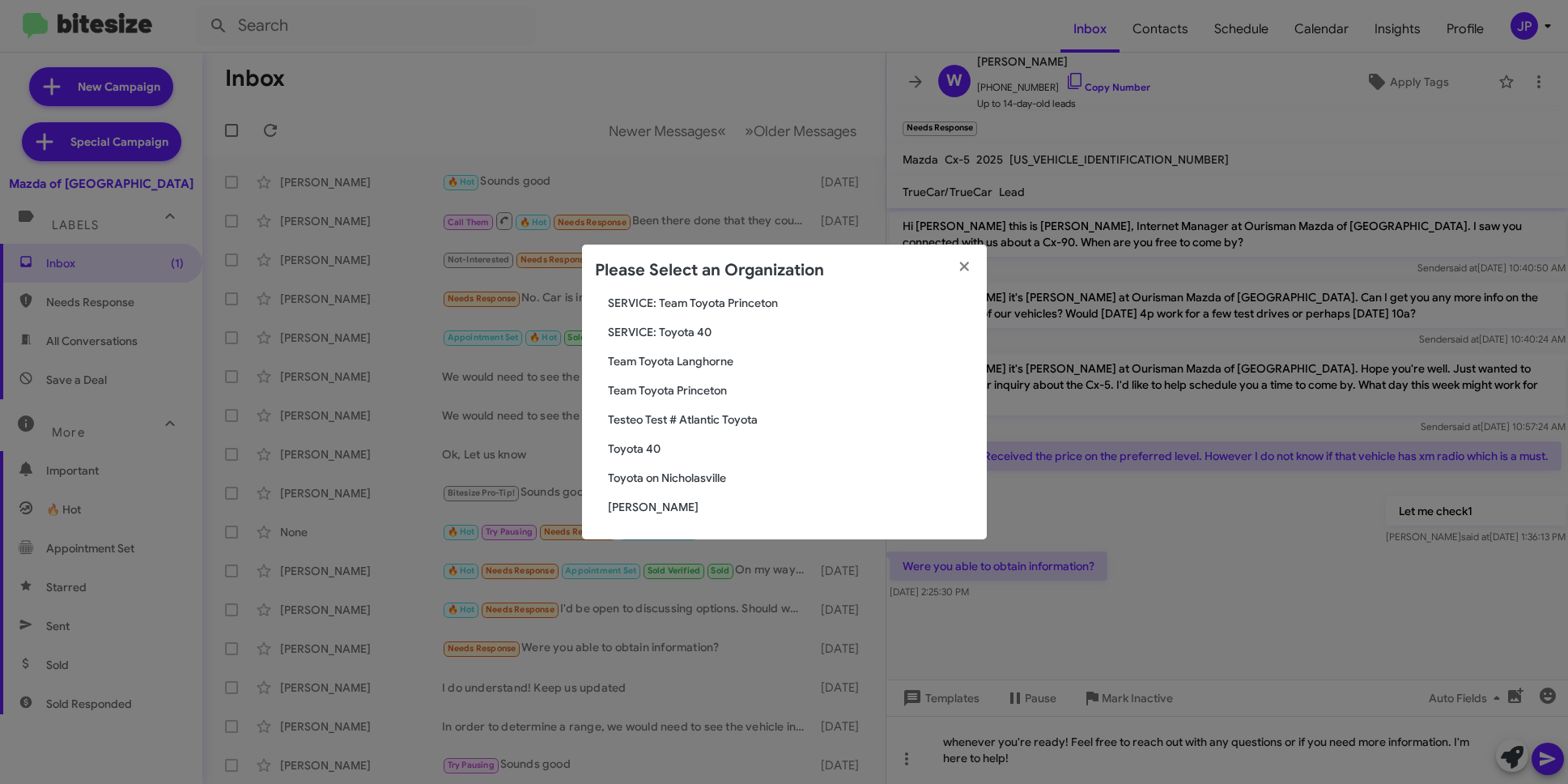
scroll to position [108, 0]
type input "Toyota"
click at [648, 448] on span "Toyota 40" at bounding box center [791, 447] width 366 height 16
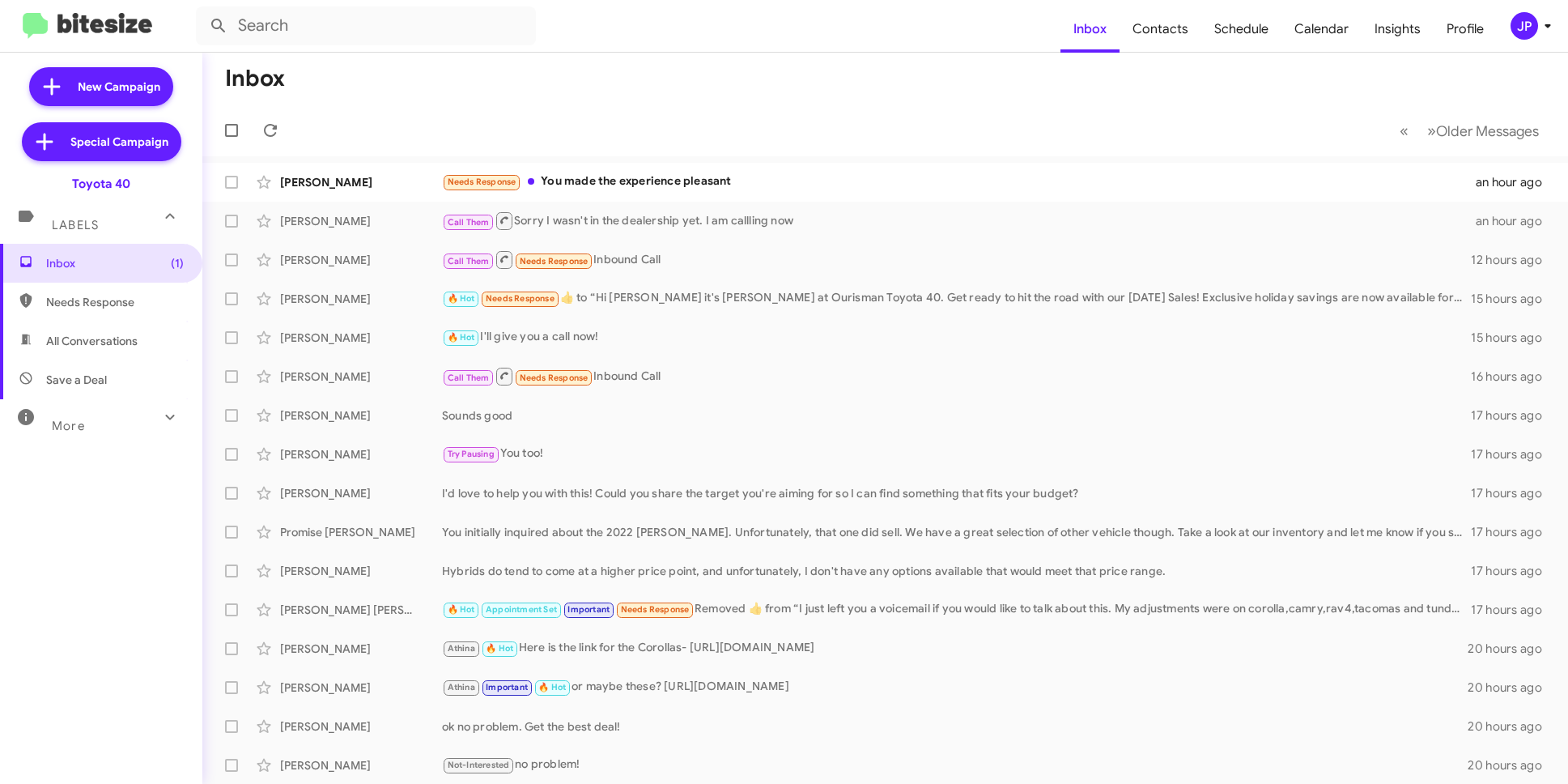
click at [104, 422] on div "More" at bounding box center [85, 419] width 144 height 30
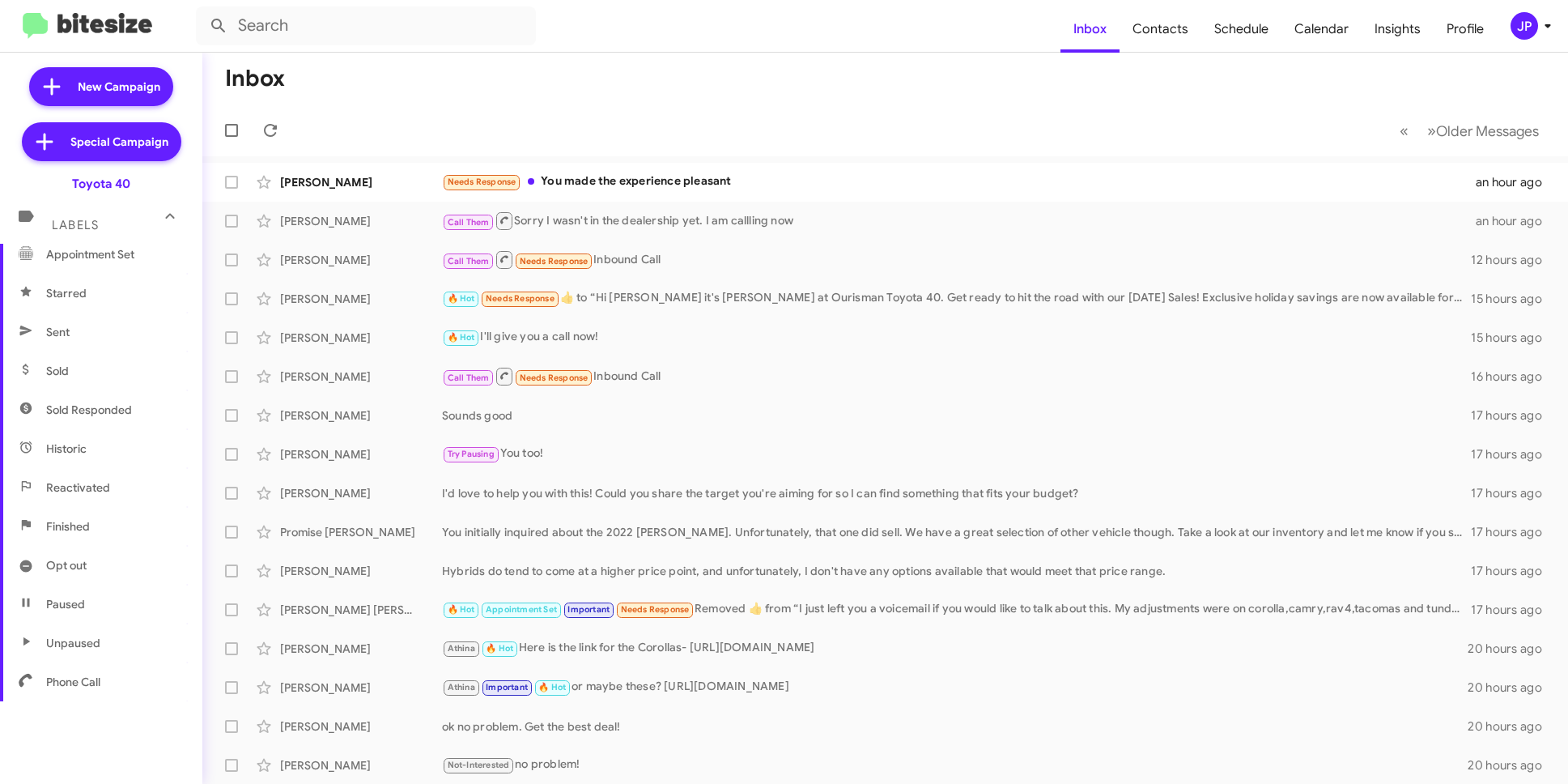
click at [103, 402] on span "Sold Responded" at bounding box center [89, 410] width 86 height 16
type input "in:sold-verified"
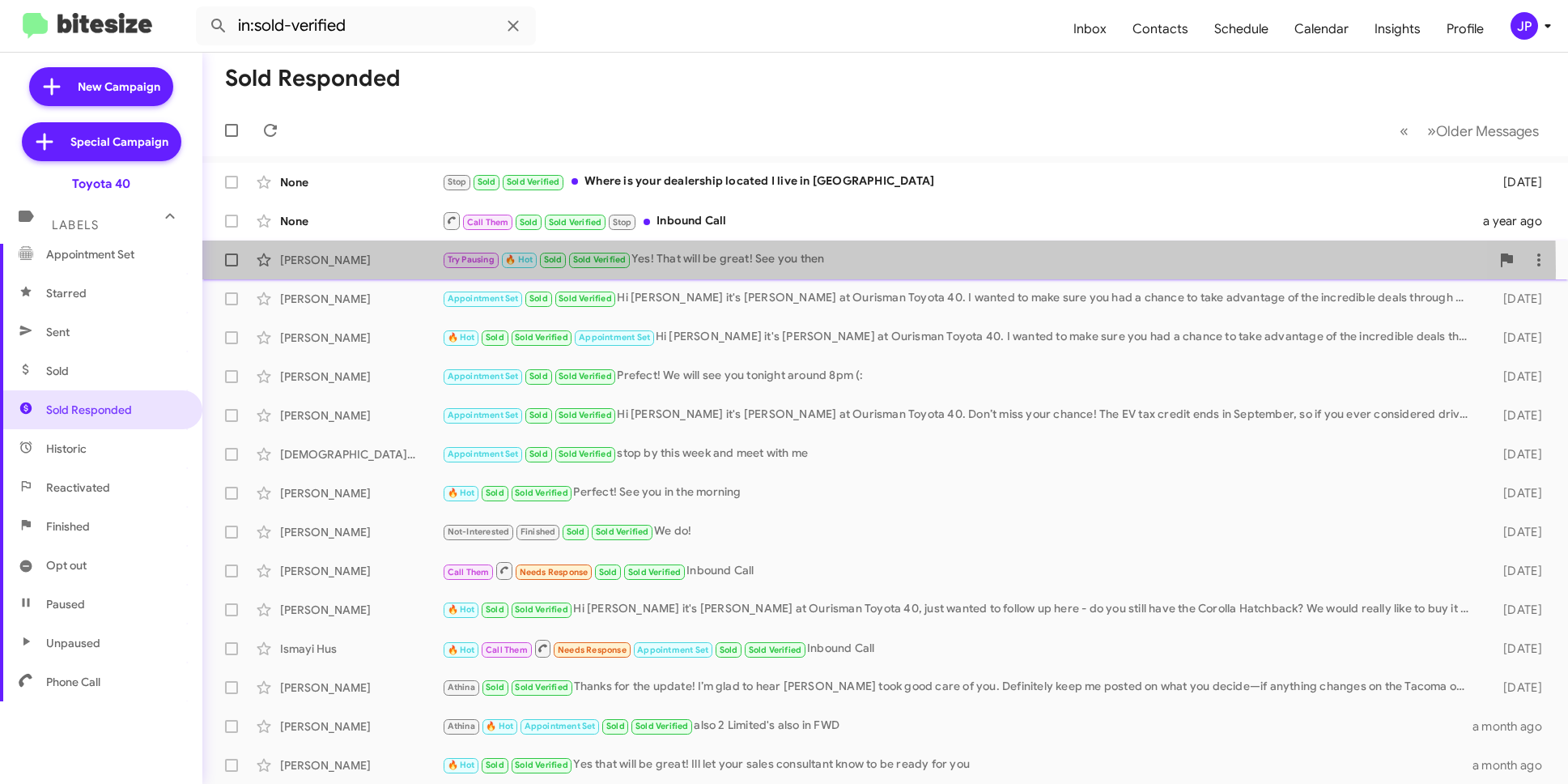
click at [390, 270] on div "Nicole Wilson Try Pausing 🔥 Hot Sold Sold Verified Yes! That will be great! See…" at bounding box center [885, 260] width 1340 height 32
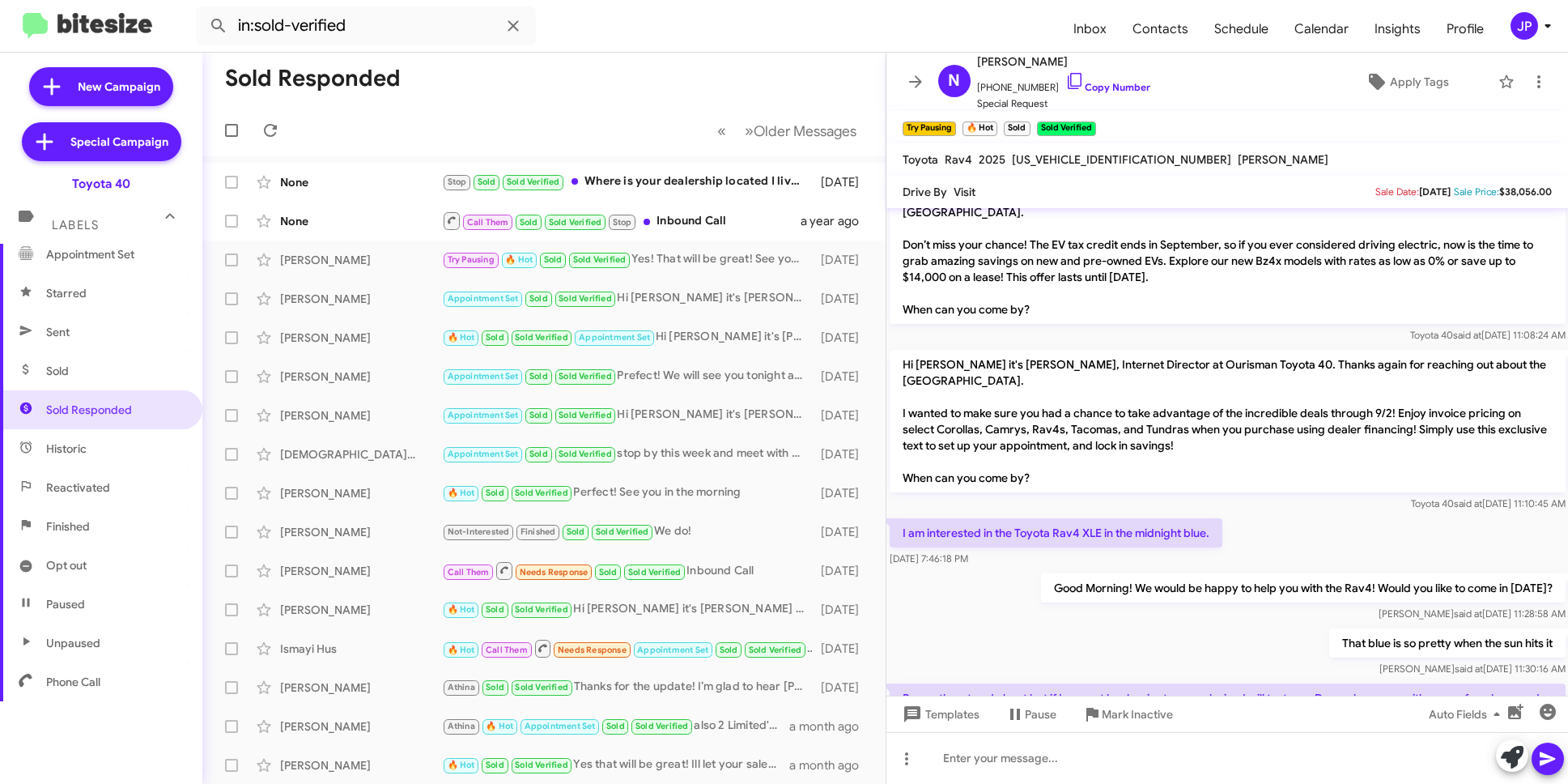
scroll to position [455, 0]
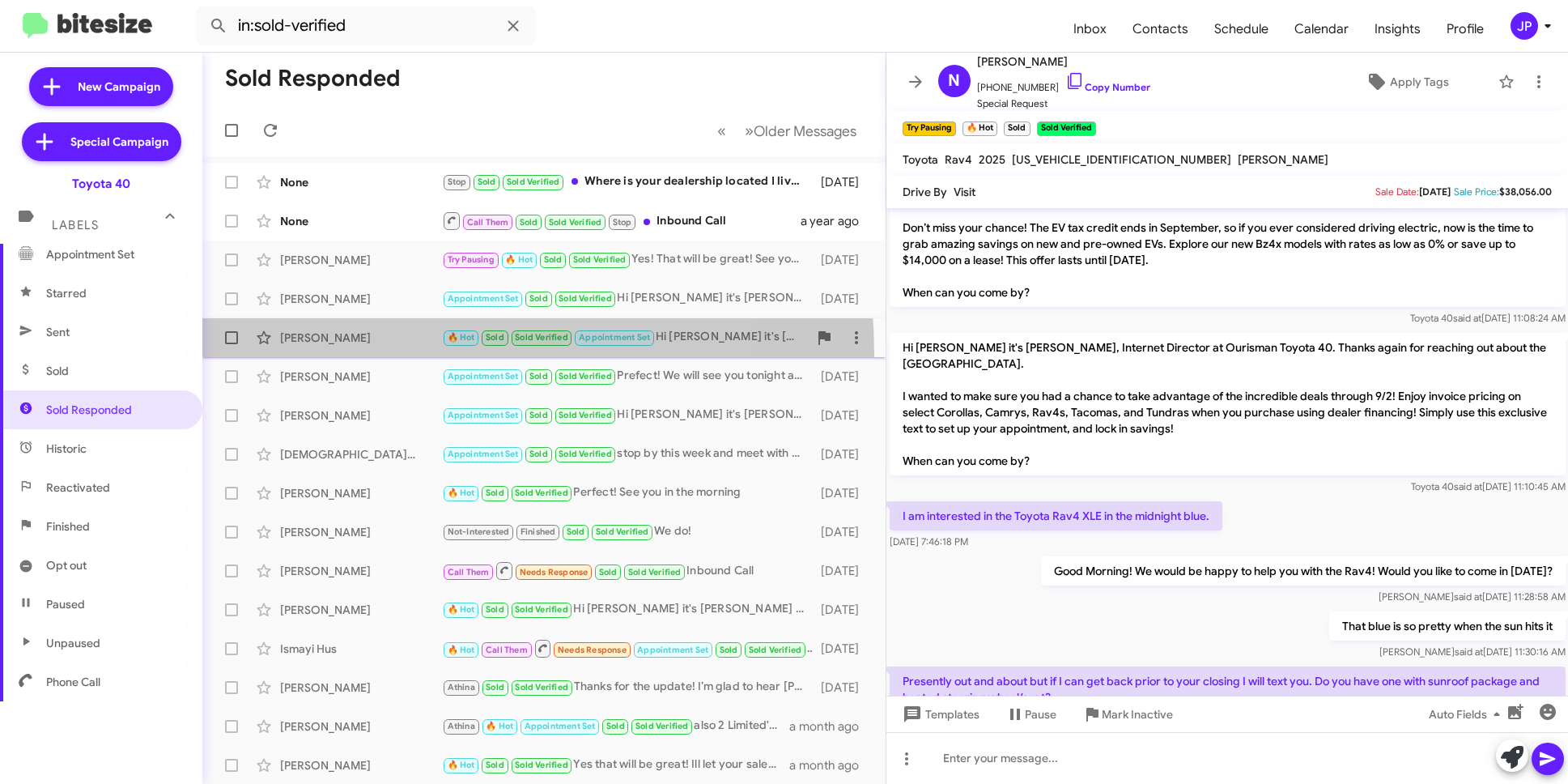
click at [404, 354] on div "Deborah Tell 🔥 Hot Sold Sold Verified Appointment Set Hi Deborah it's Morgan An…" at bounding box center [544, 337] width 658 height 32
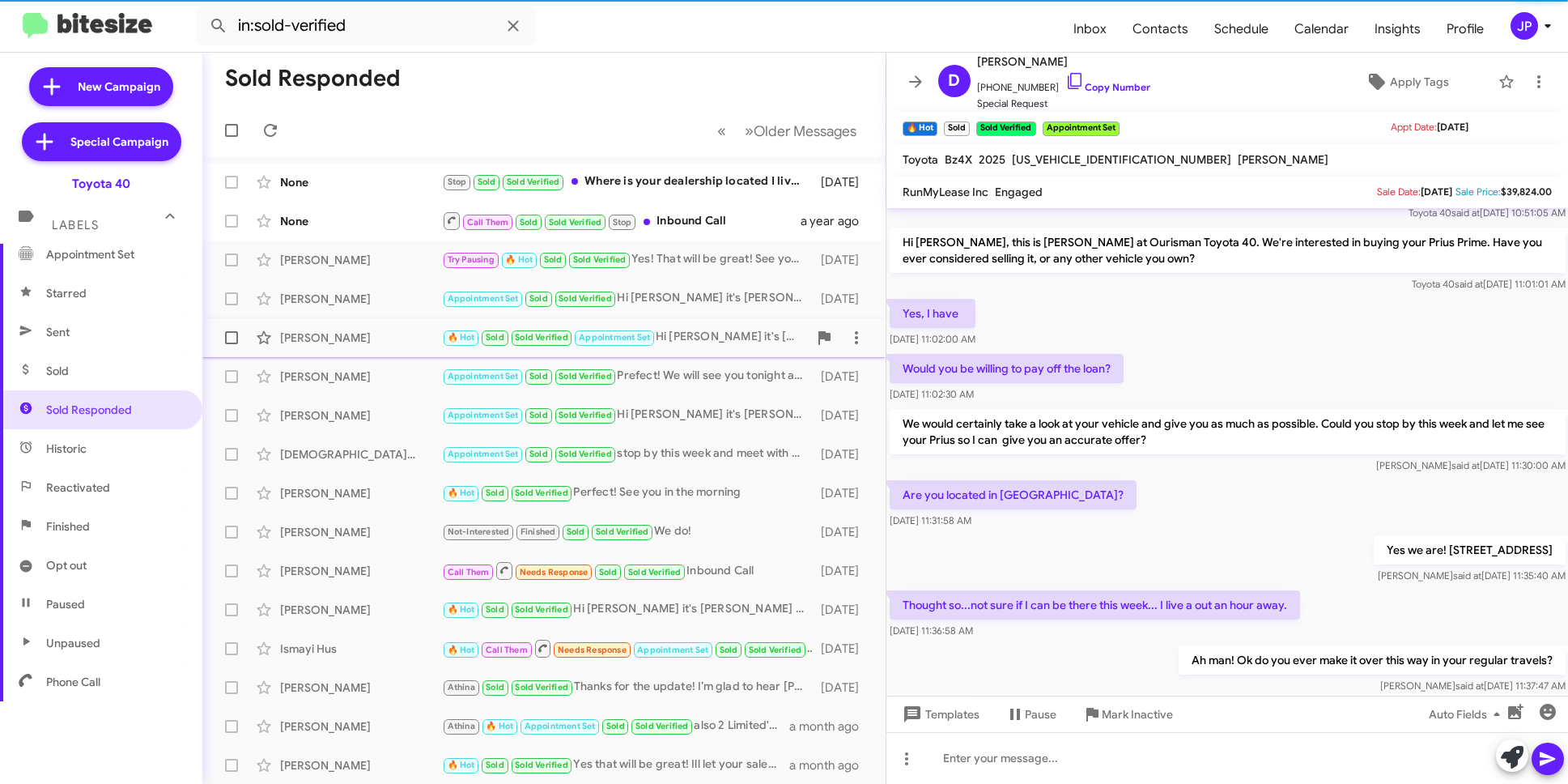
scroll to position [231, 0]
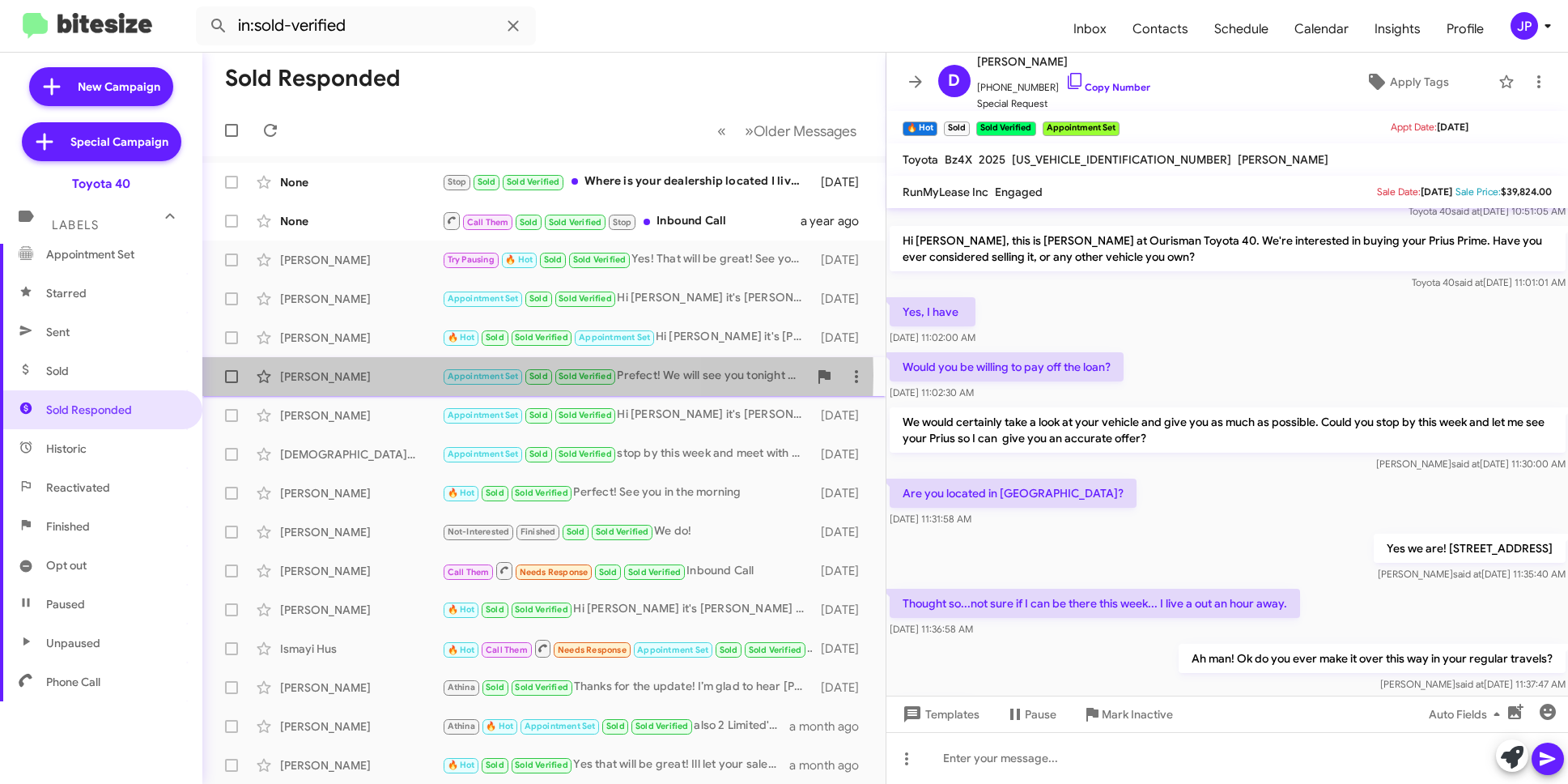
click at [376, 375] on div "Rachel Snyder" at bounding box center [361, 376] width 162 height 16
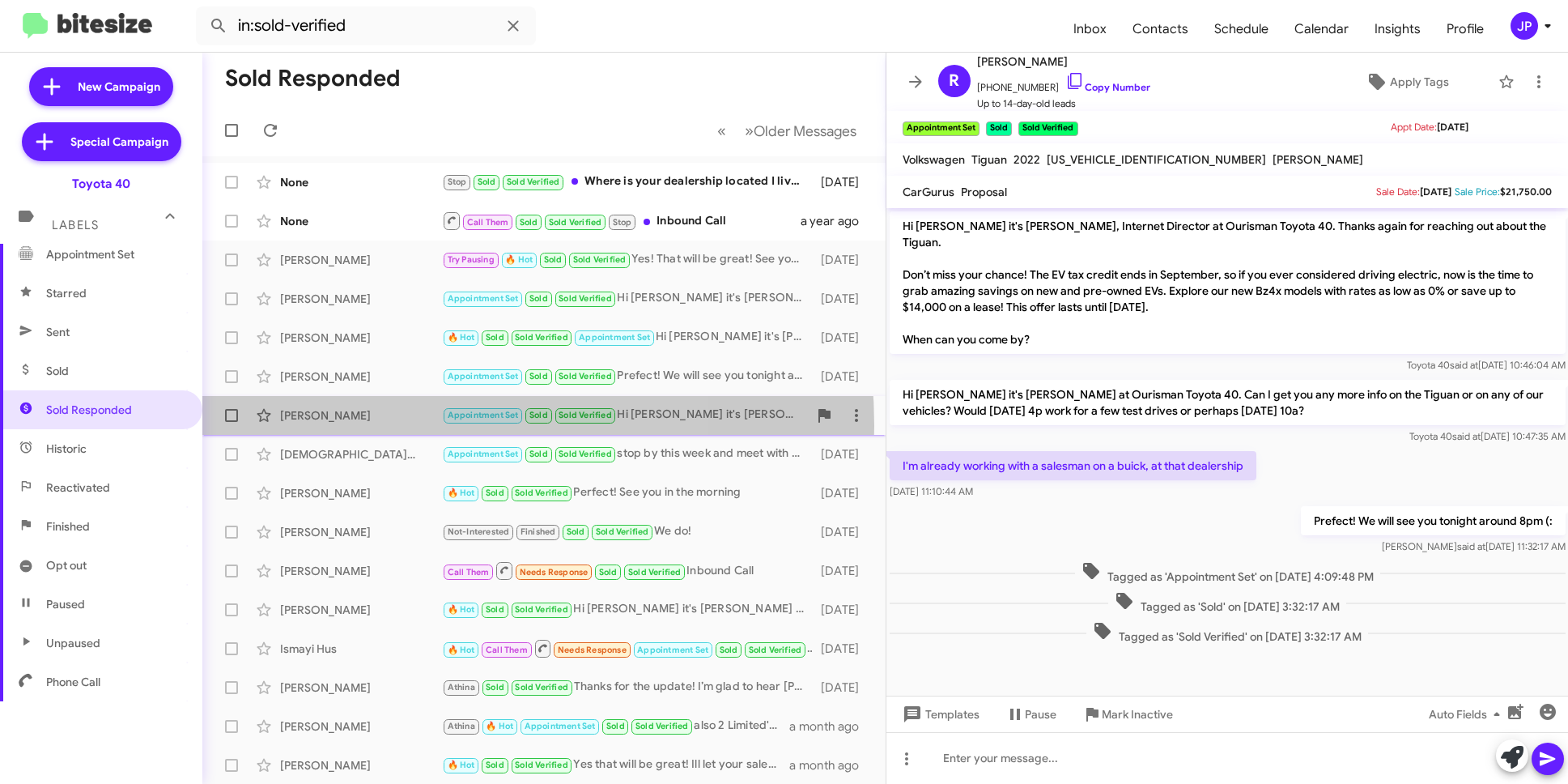
click at [380, 427] on div "Monique Mcmillian Appointment Set Sold Sold Verified Hi Monique it's Morgan And…" at bounding box center [544, 415] width 658 height 32
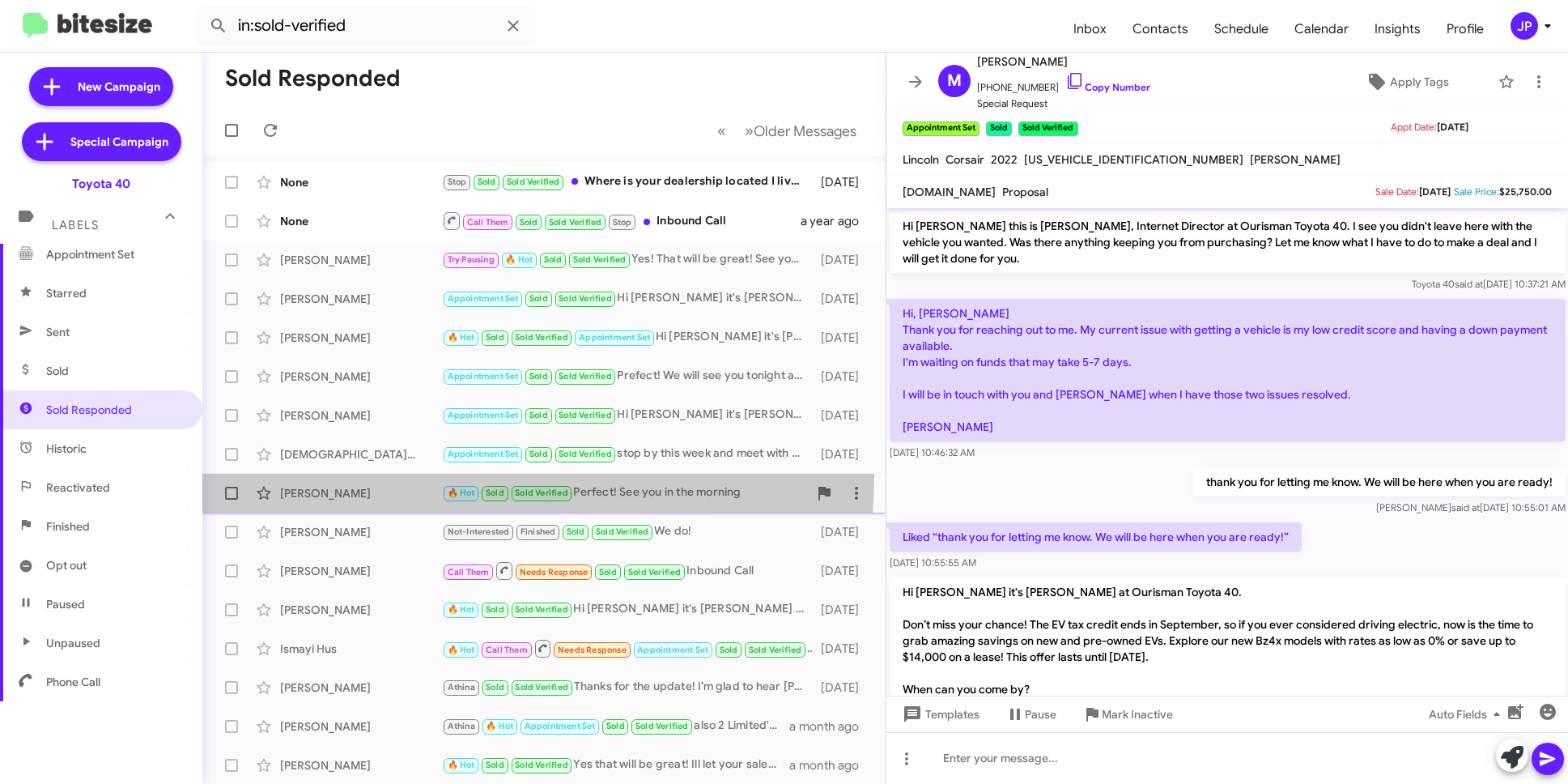
click at [379, 475] on span "Joshua Chig 🔥 Hot Sold Sold Verified Perfect! See you in the morning 15 days ago" at bounding box center [544, 493] width 683 height 39
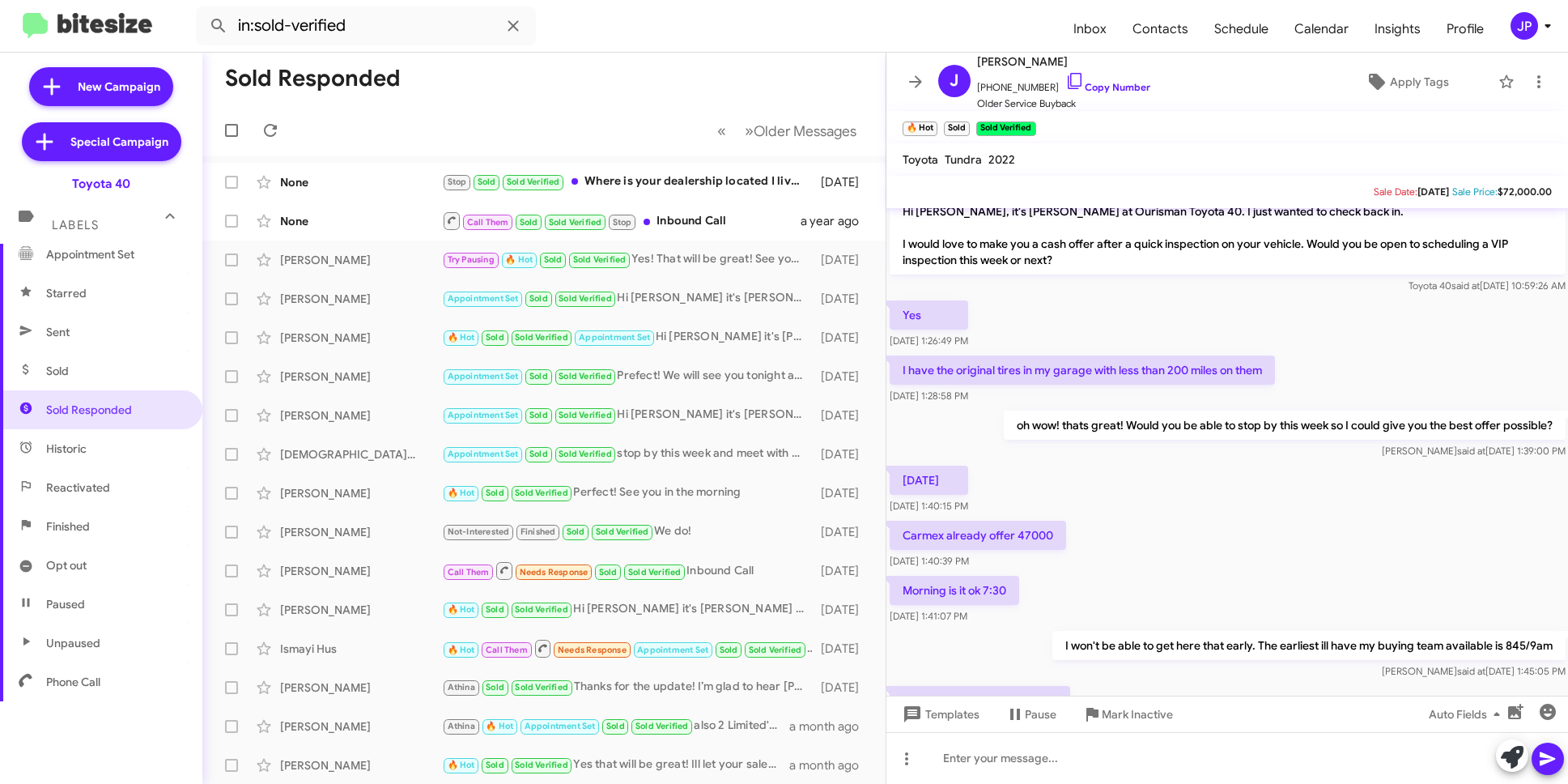
scroll to position [137, 0]
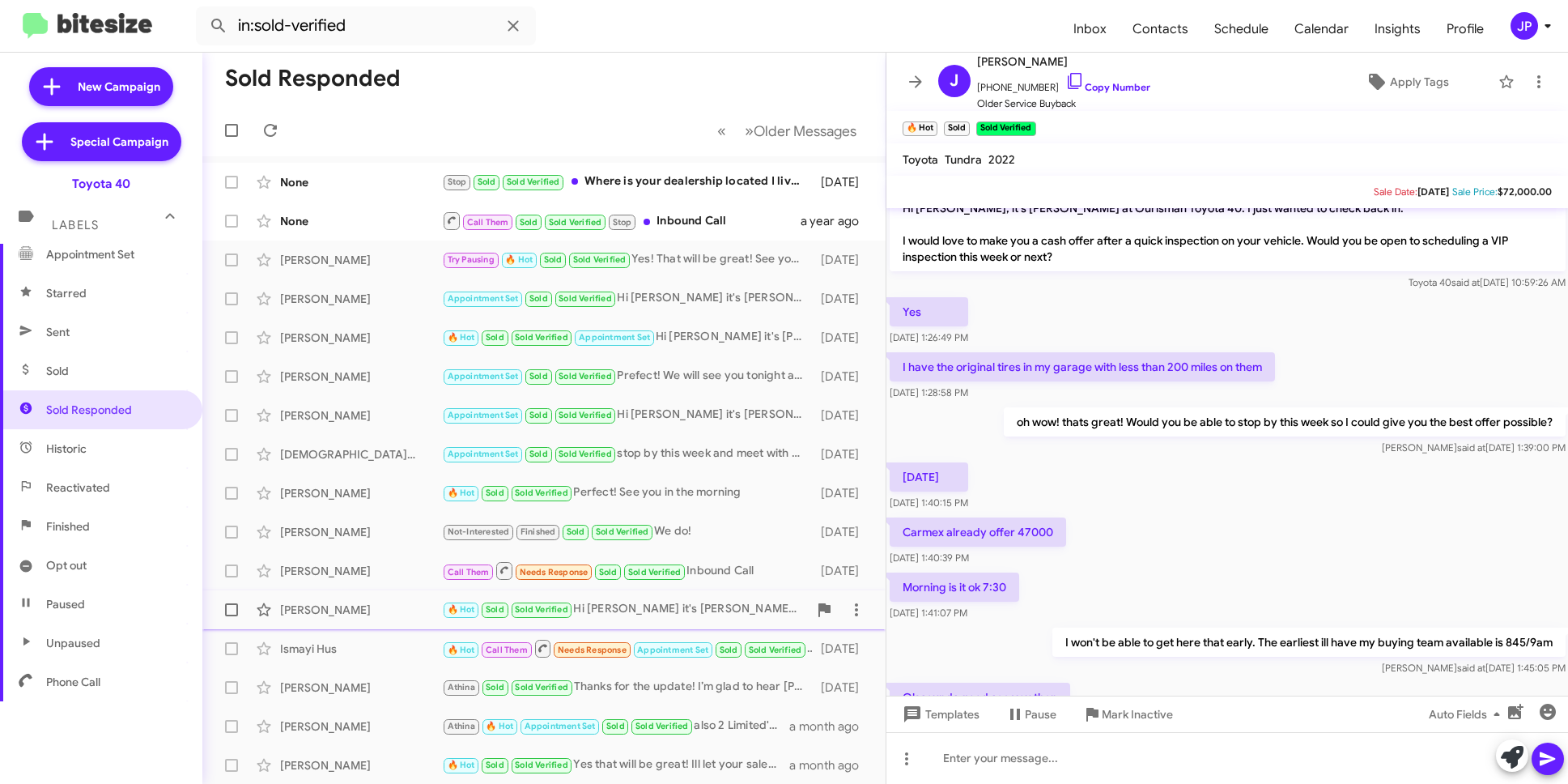
click at [353, 622] on div "George Schwab 🔥 Hot Sold Sold Verified Hi George it's Morgan Anderson at Ourism…" at bounding box center [544, 610] width 658 height 32
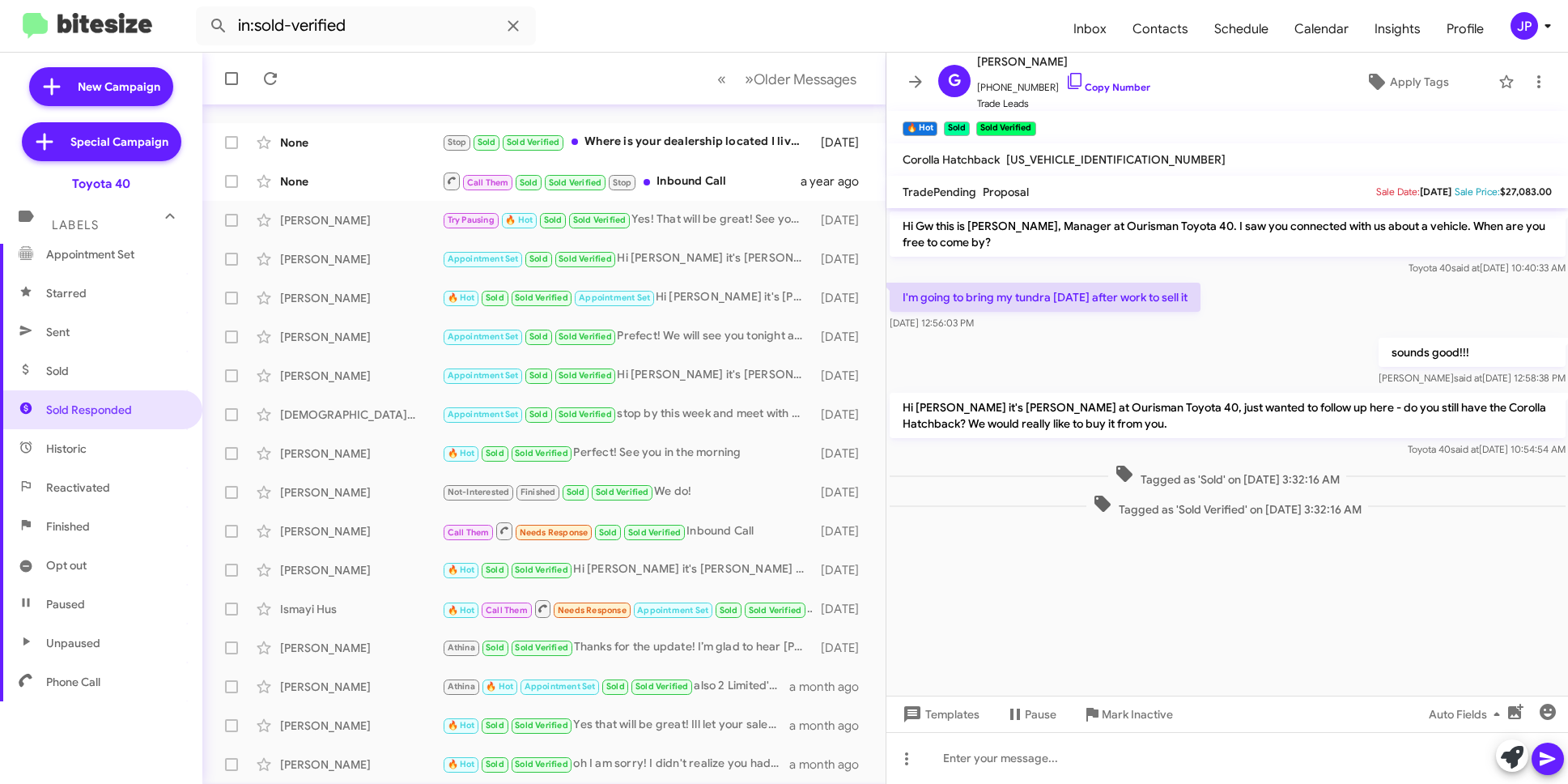
scroll to position [156, 0]
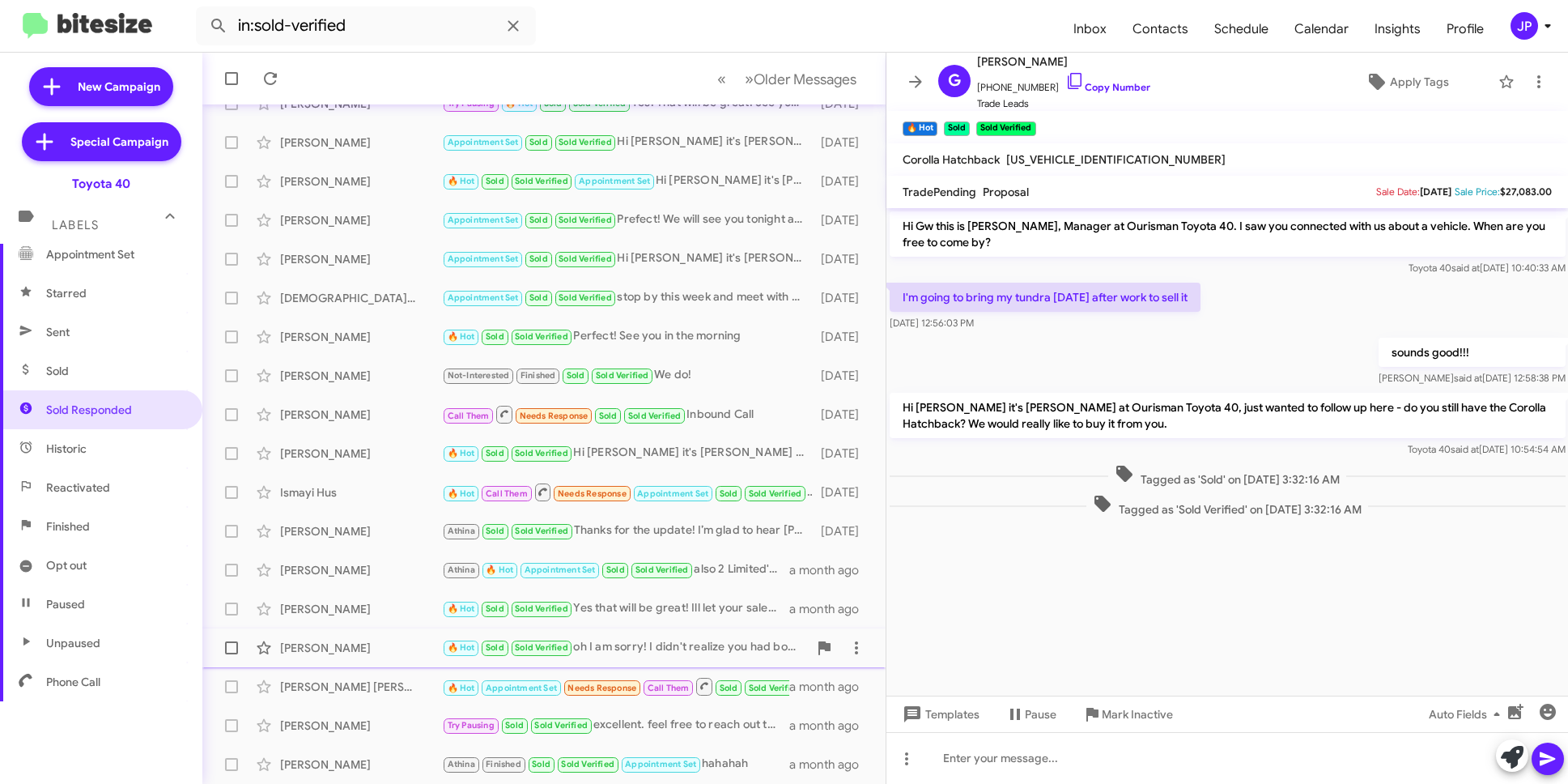
click at [344, 652] on div "Lauren Bielanski" at bounding box center [361, 647] width 162 height 16
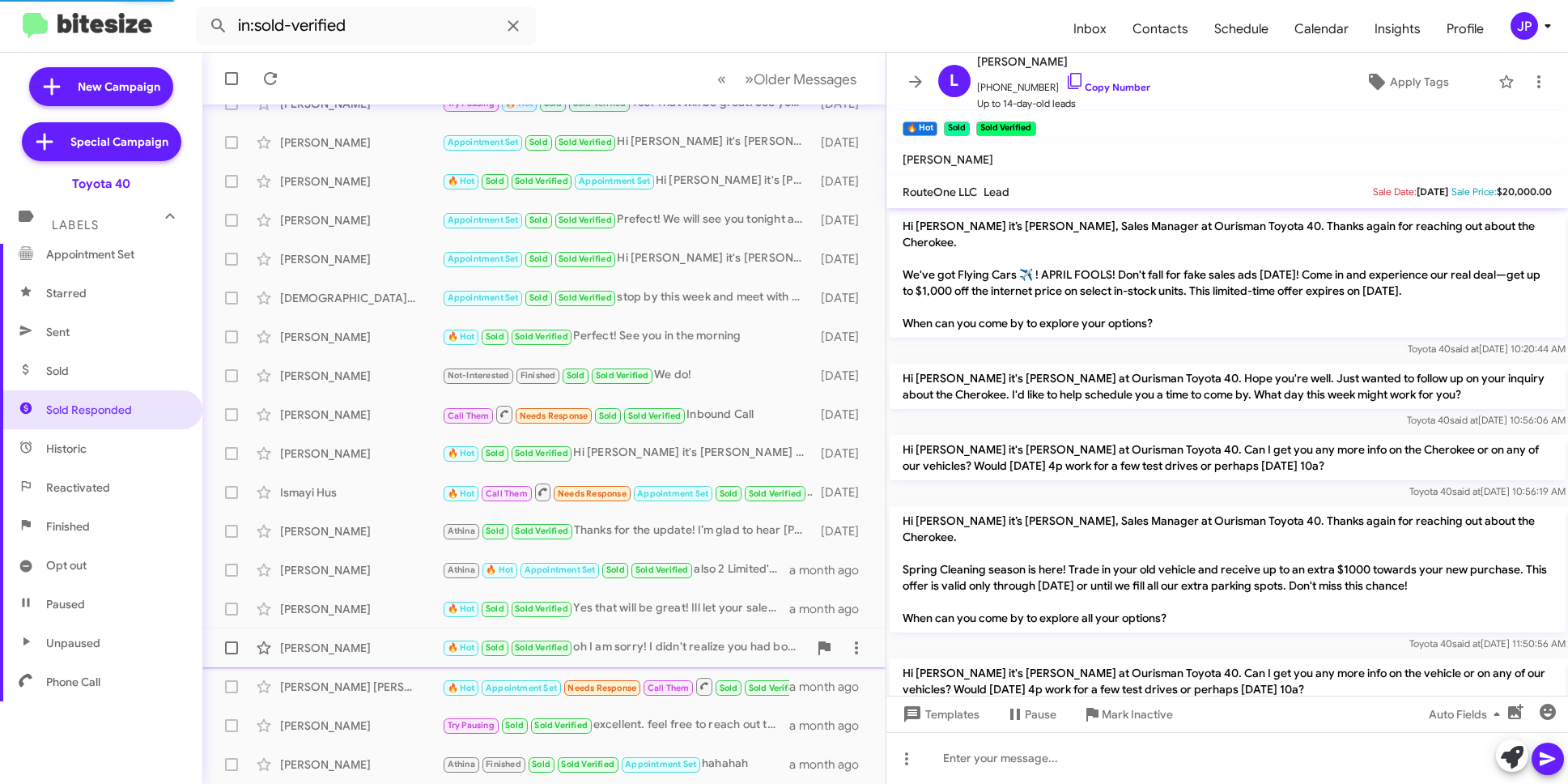
scroll to position [221, 0]
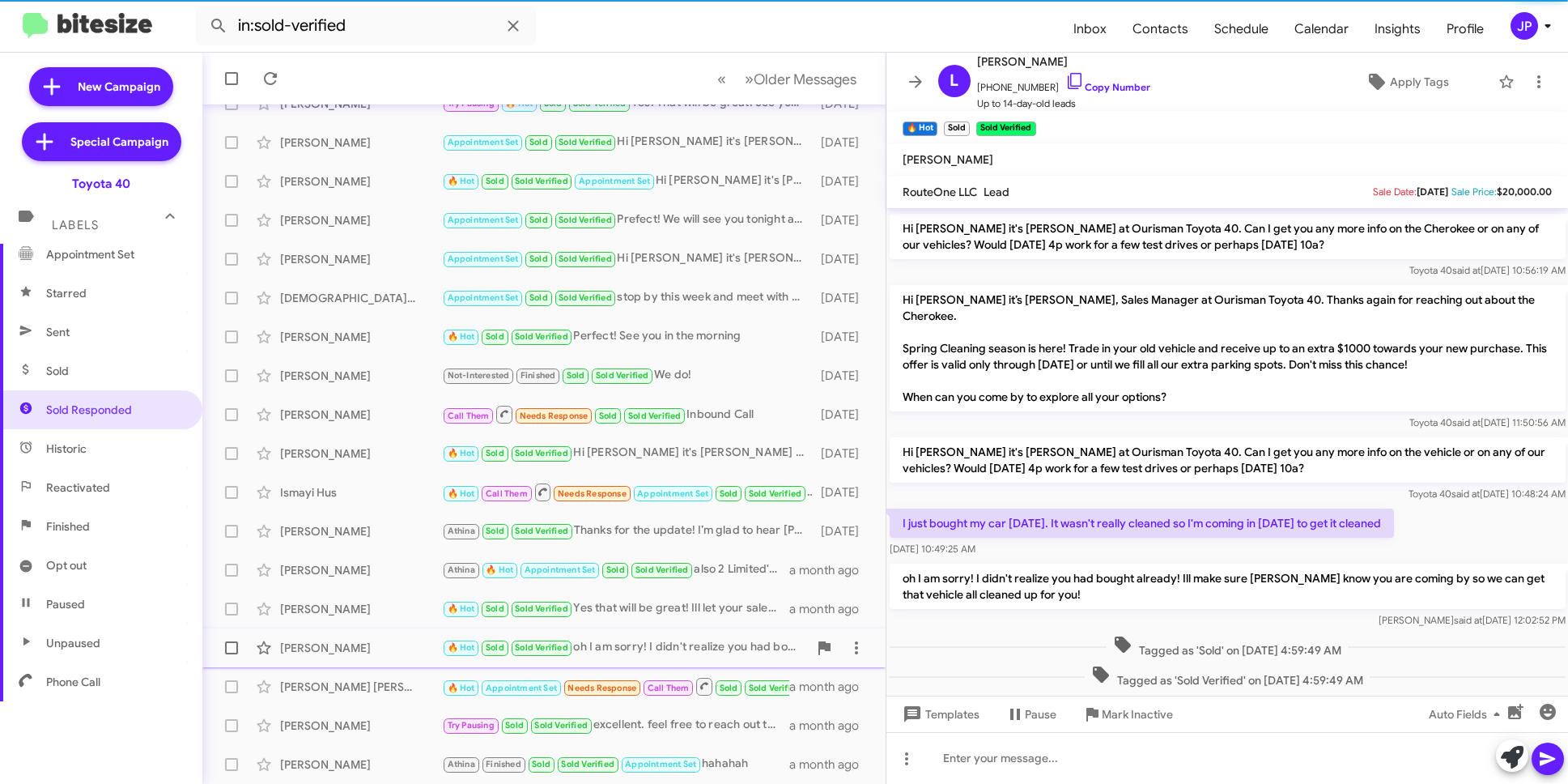
click at [376, 632] on div "Lauren Bielanski 🔥 Hot Sold Sold Verified oh I am sorry! I didn't realize you h…" at bounding box center [544, 648] width 658 height 32
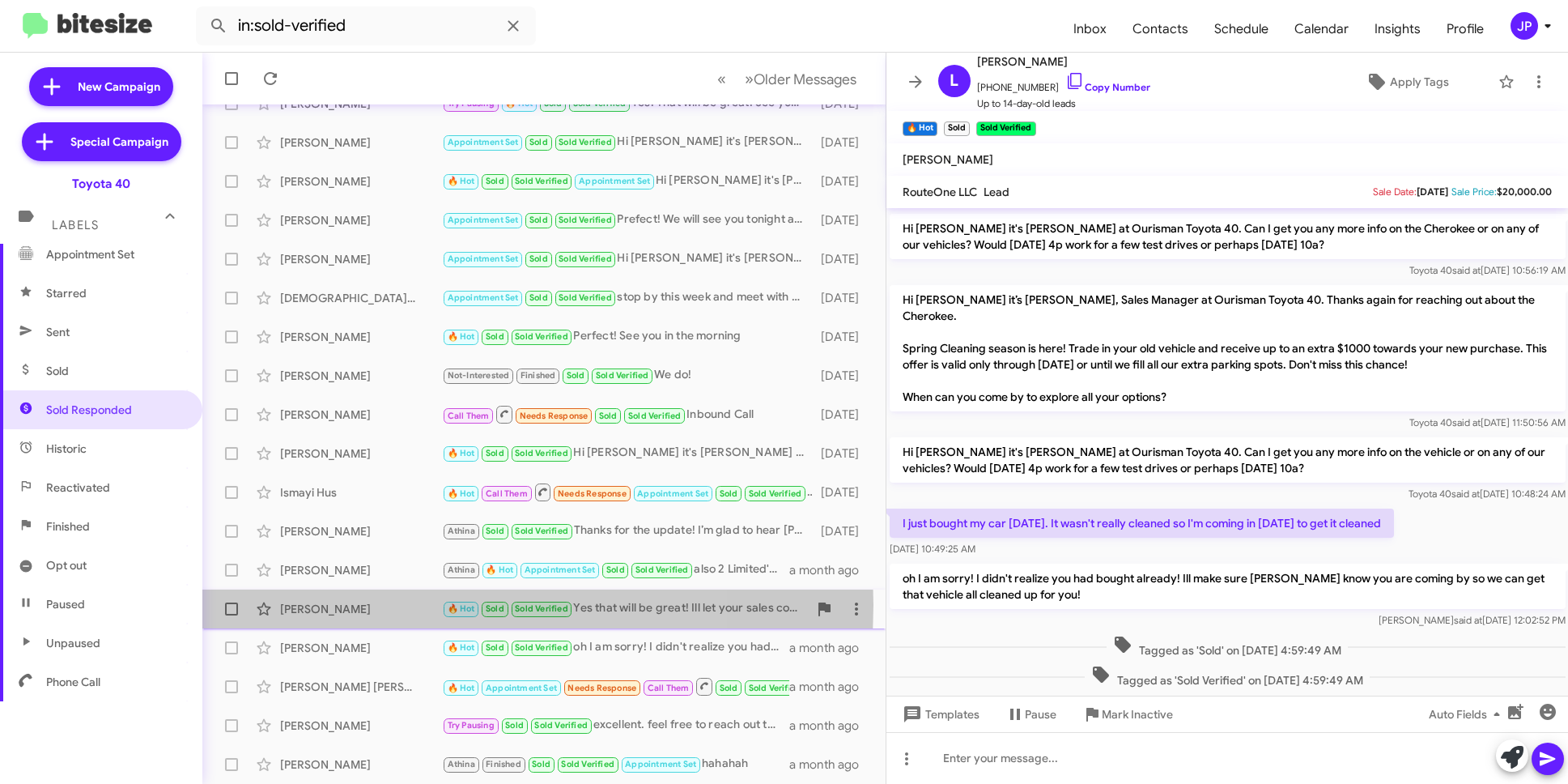
click at [388, 605] on div "Elizabeth Tiller" at bounding box center [361, 609] width 162 height 16
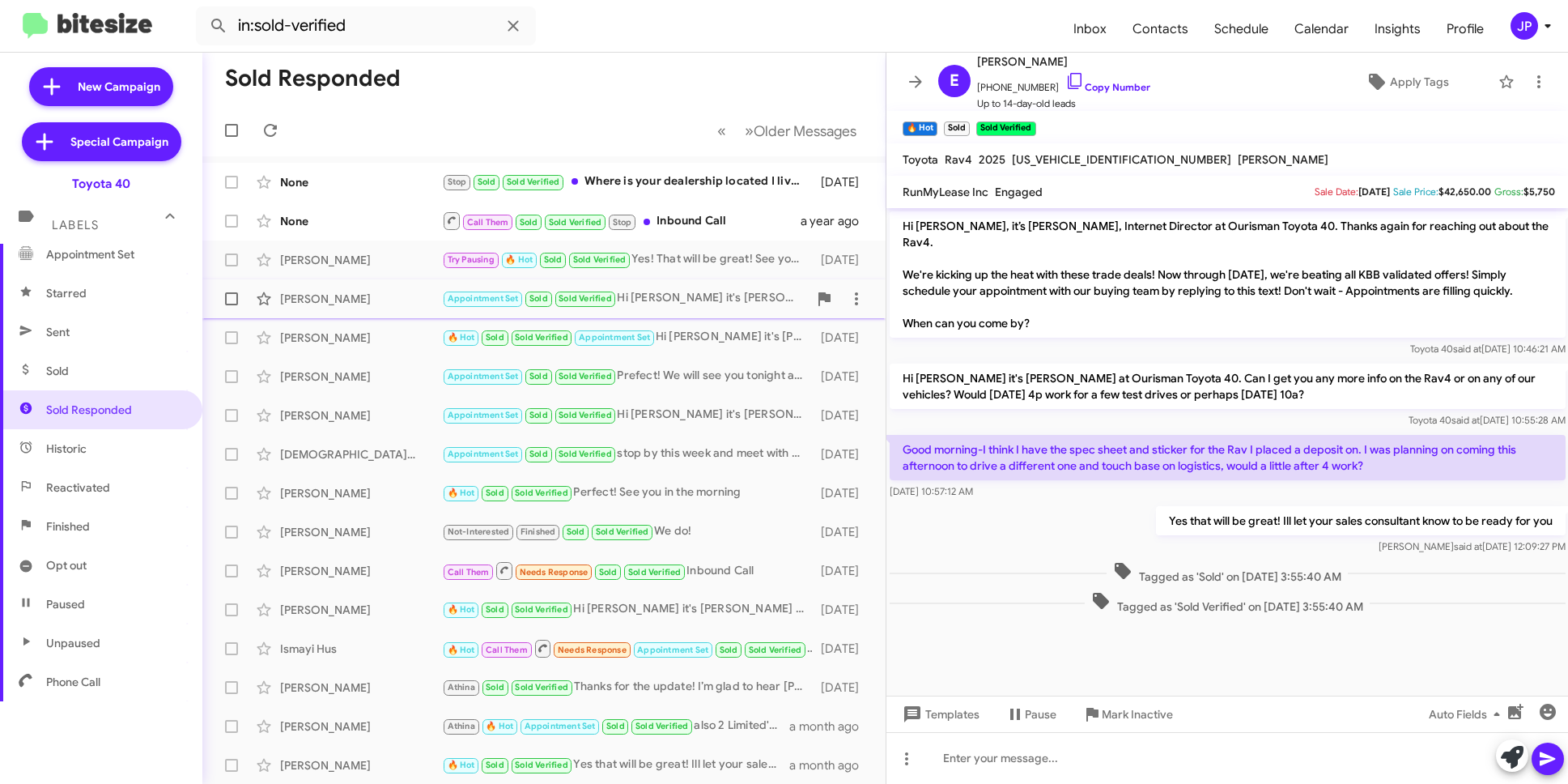
click at [409, 315] on div "Jamilah Oatis Davidge Appointment Set Sold Sold Verified Hi Jamilah it's Morgan…" at bounding box center [544, 299] width 658 height 32
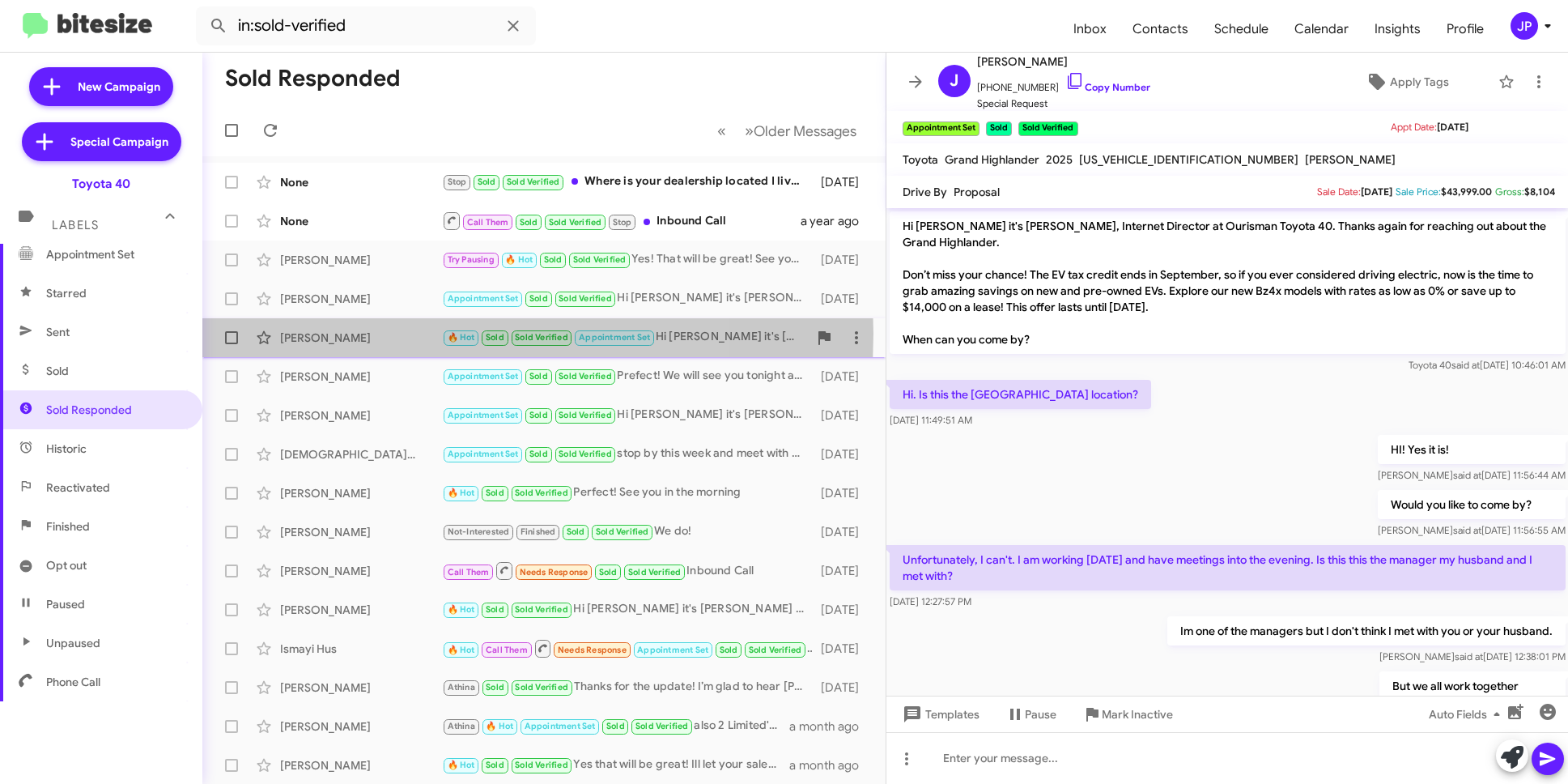
click at [389, 334] on div "Deborah Tell" at bounding box center [361, 337] width 162 height 16
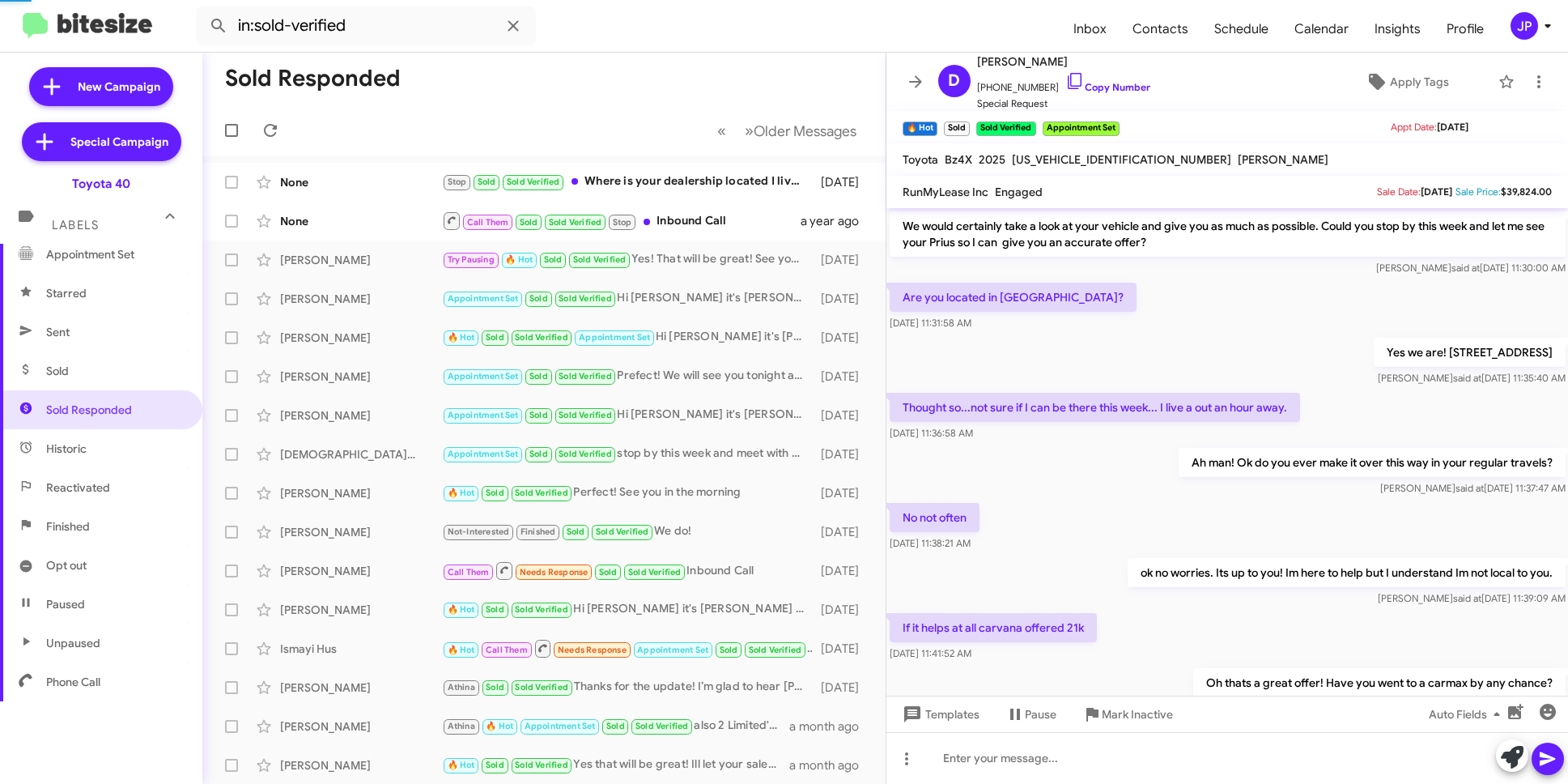
scroll to position [459, 0]
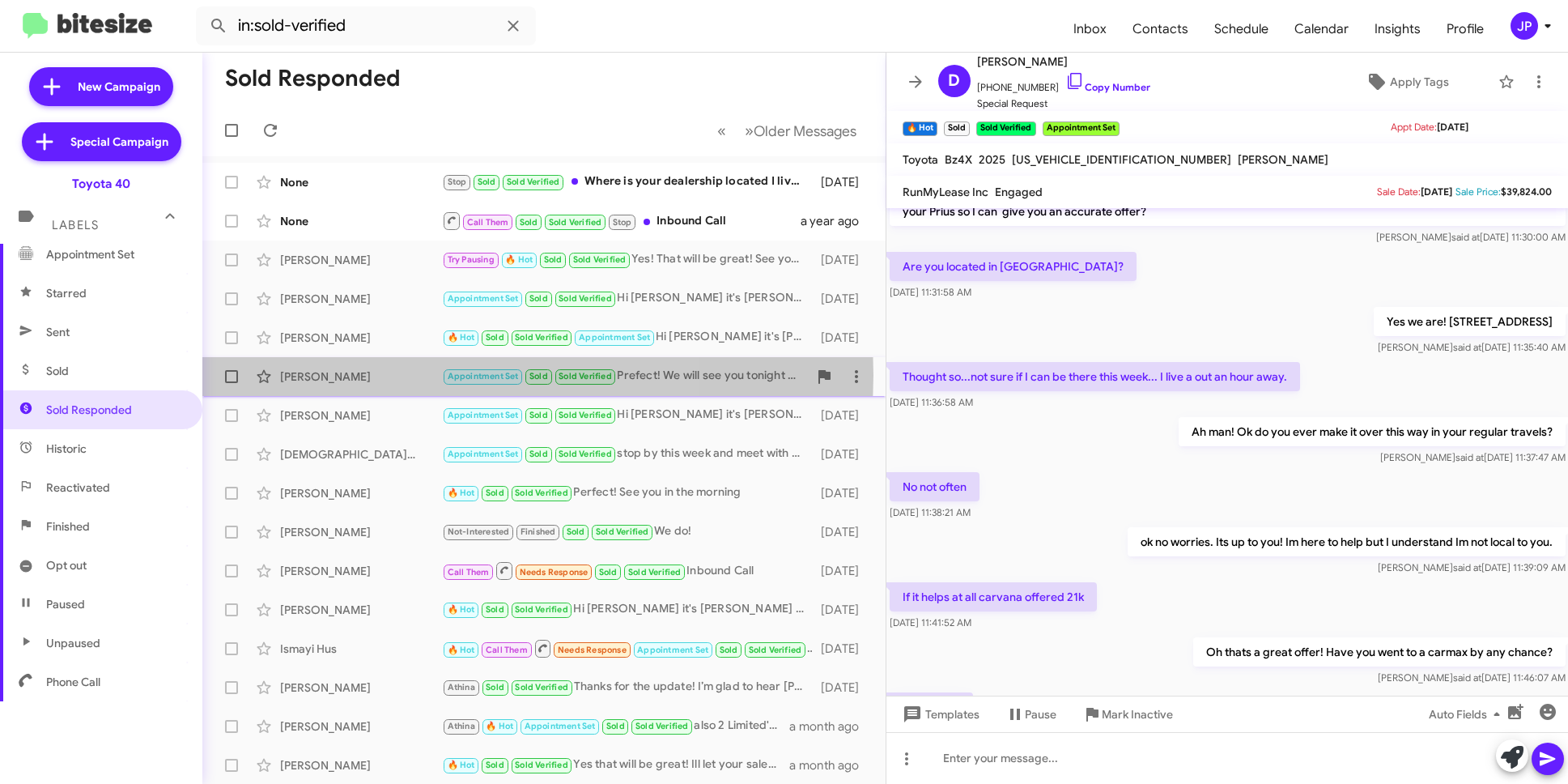
click at [375, 375] on div "Rachel Snyder" at bounding box center [361, 376] width 162 height 16
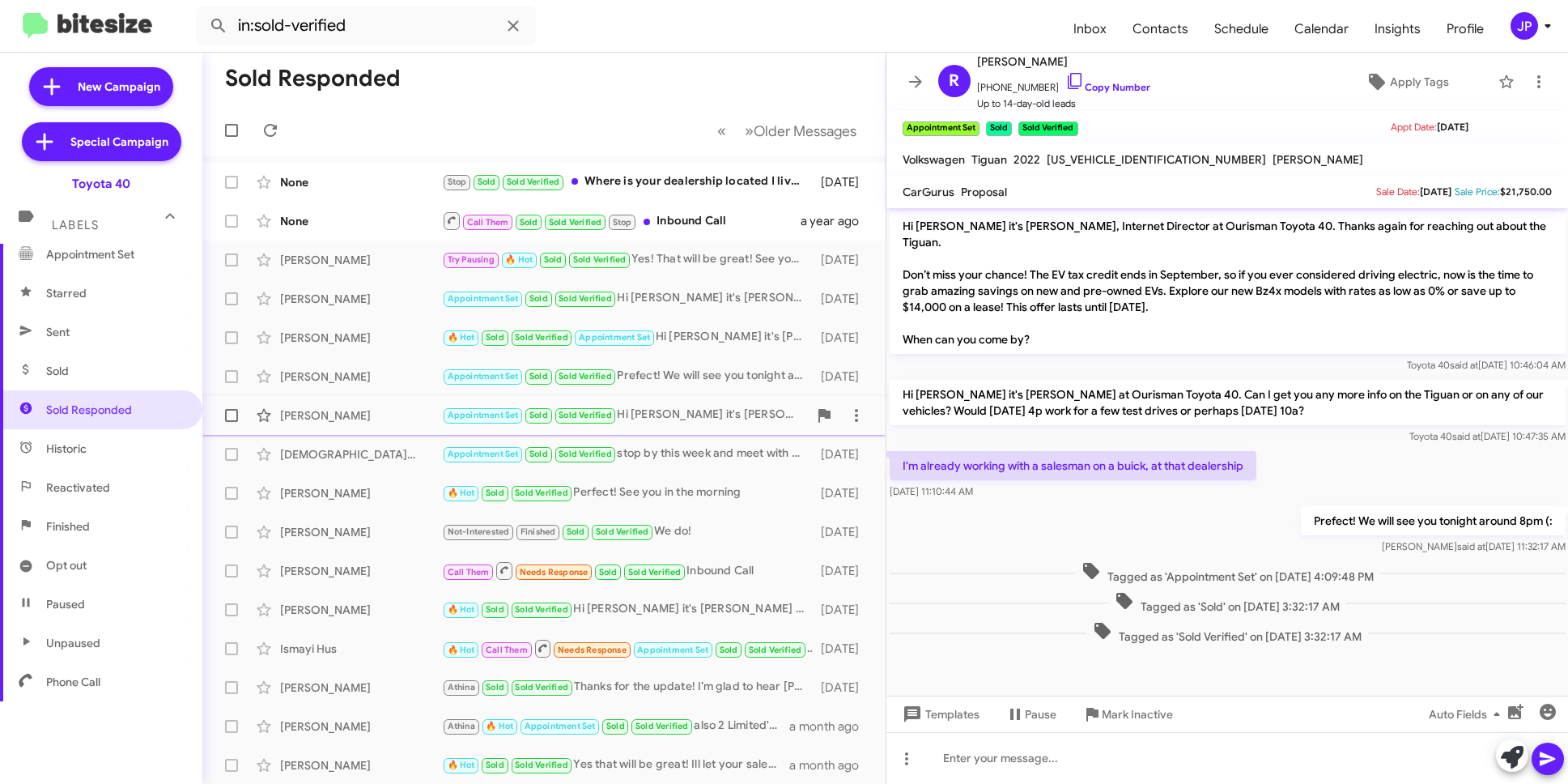
click at [380, 408] on div "Monique Mcmillian" at bounding box center [361, 415] width 162 height 16
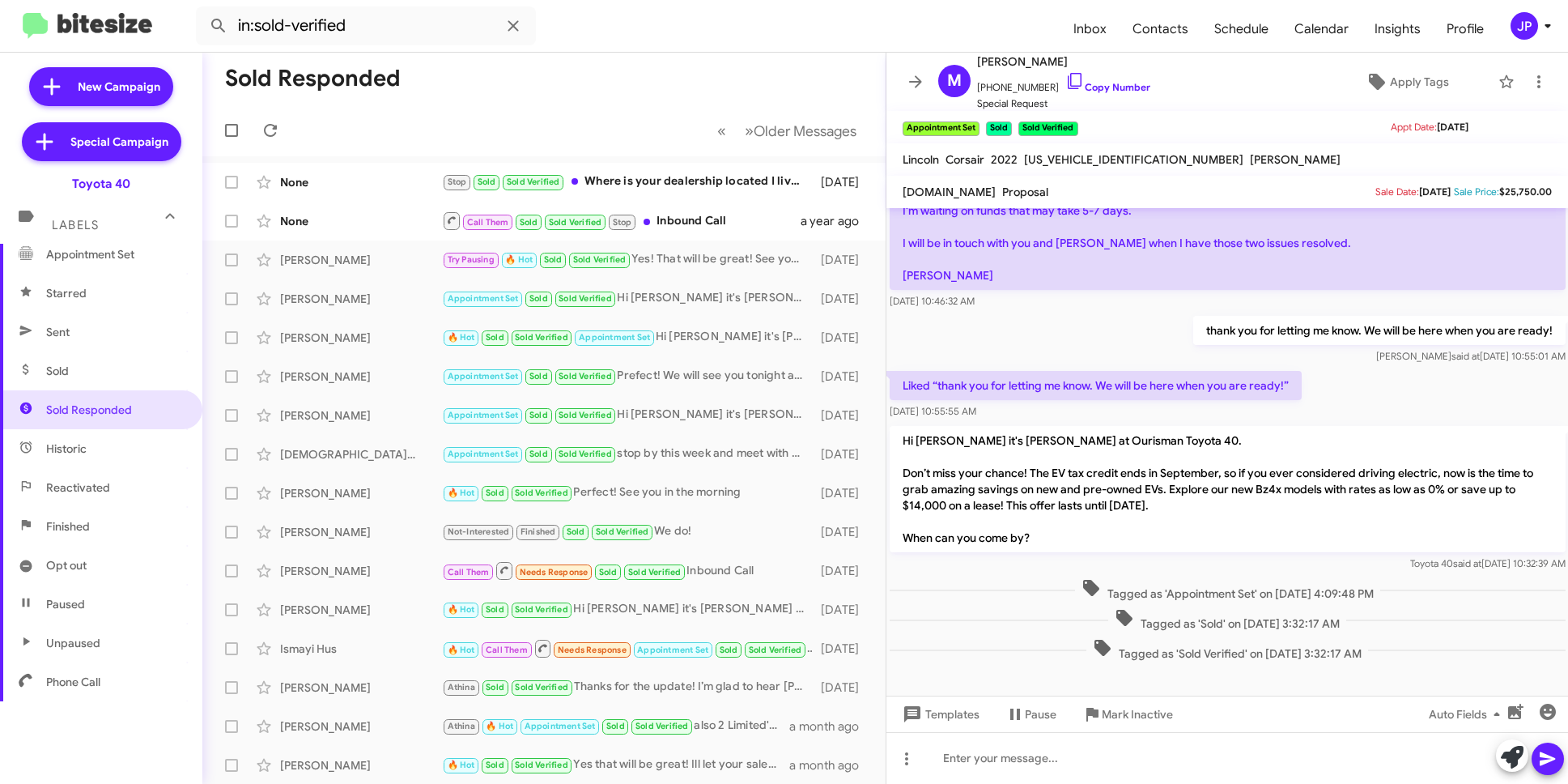
scroll to position [170, 0]
click at [376, 437] on span "Christian Brandenburg Appointment Set Sold Sold Verified stop by this week and …" at bounding box center [544, 454] width 683 height 39
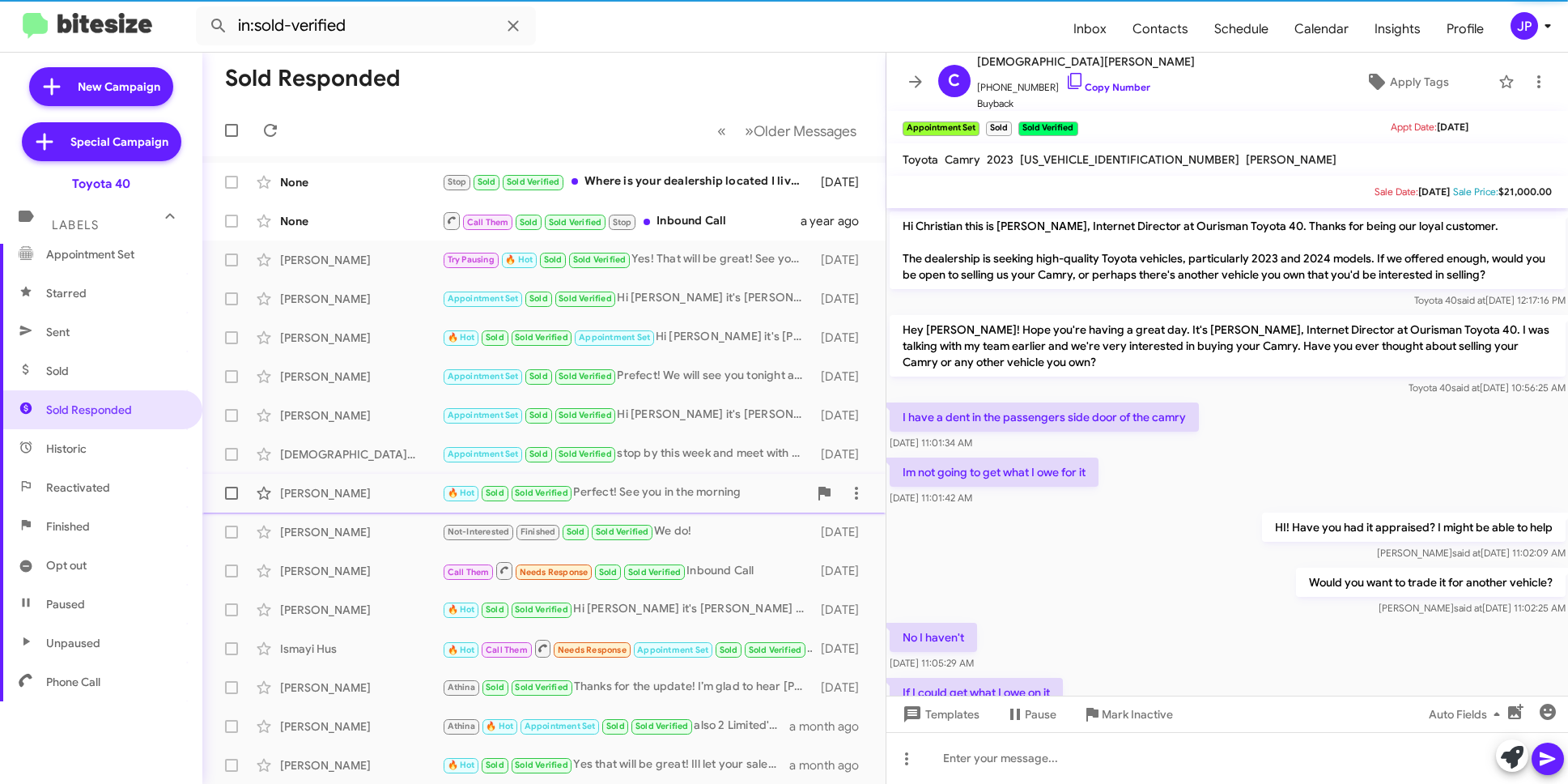
click at [387, 489] on div "Joshua Chig" at bounding box center [361, 493] width 162 height 16
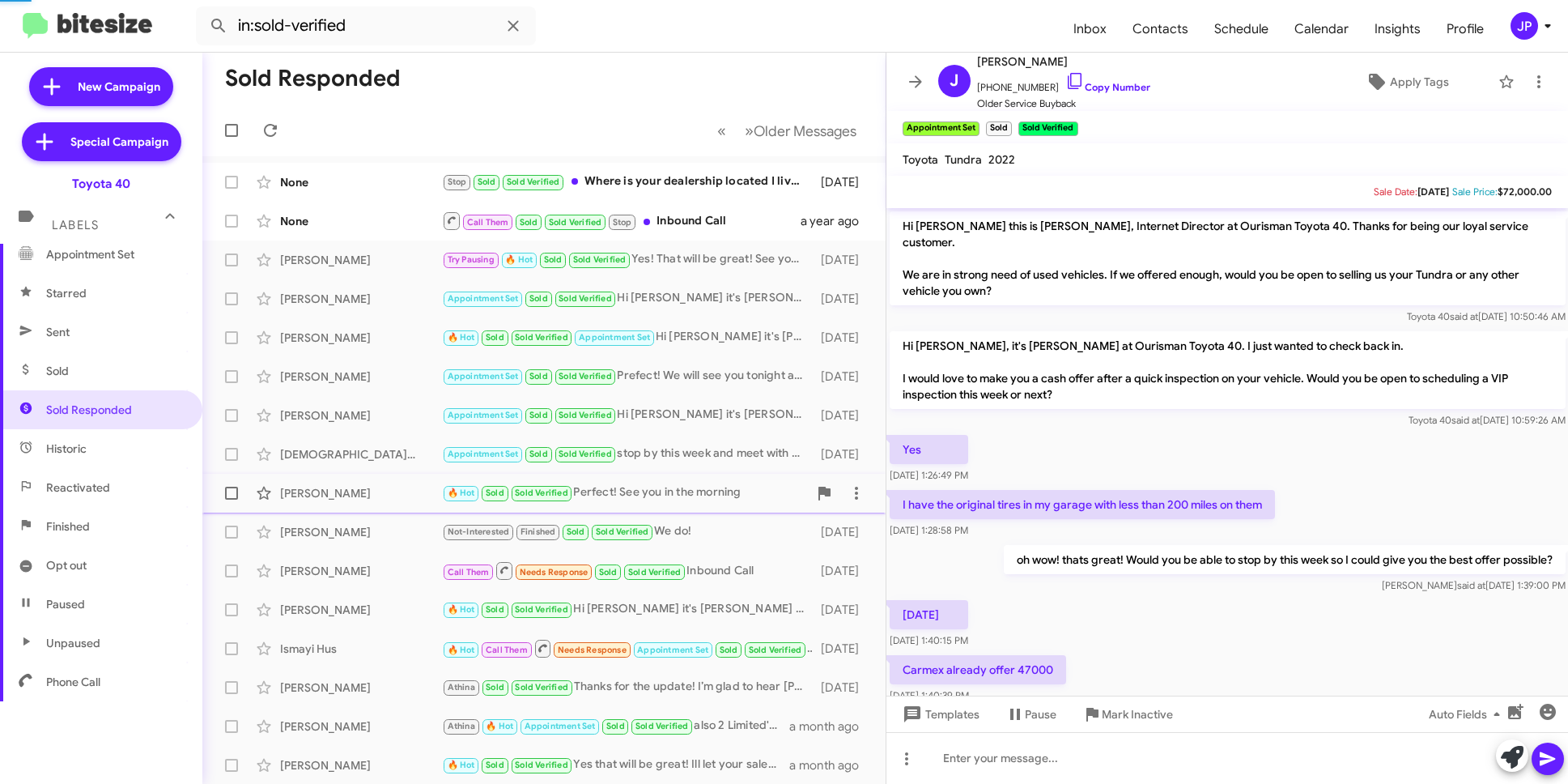
scroll to position [328, 0]
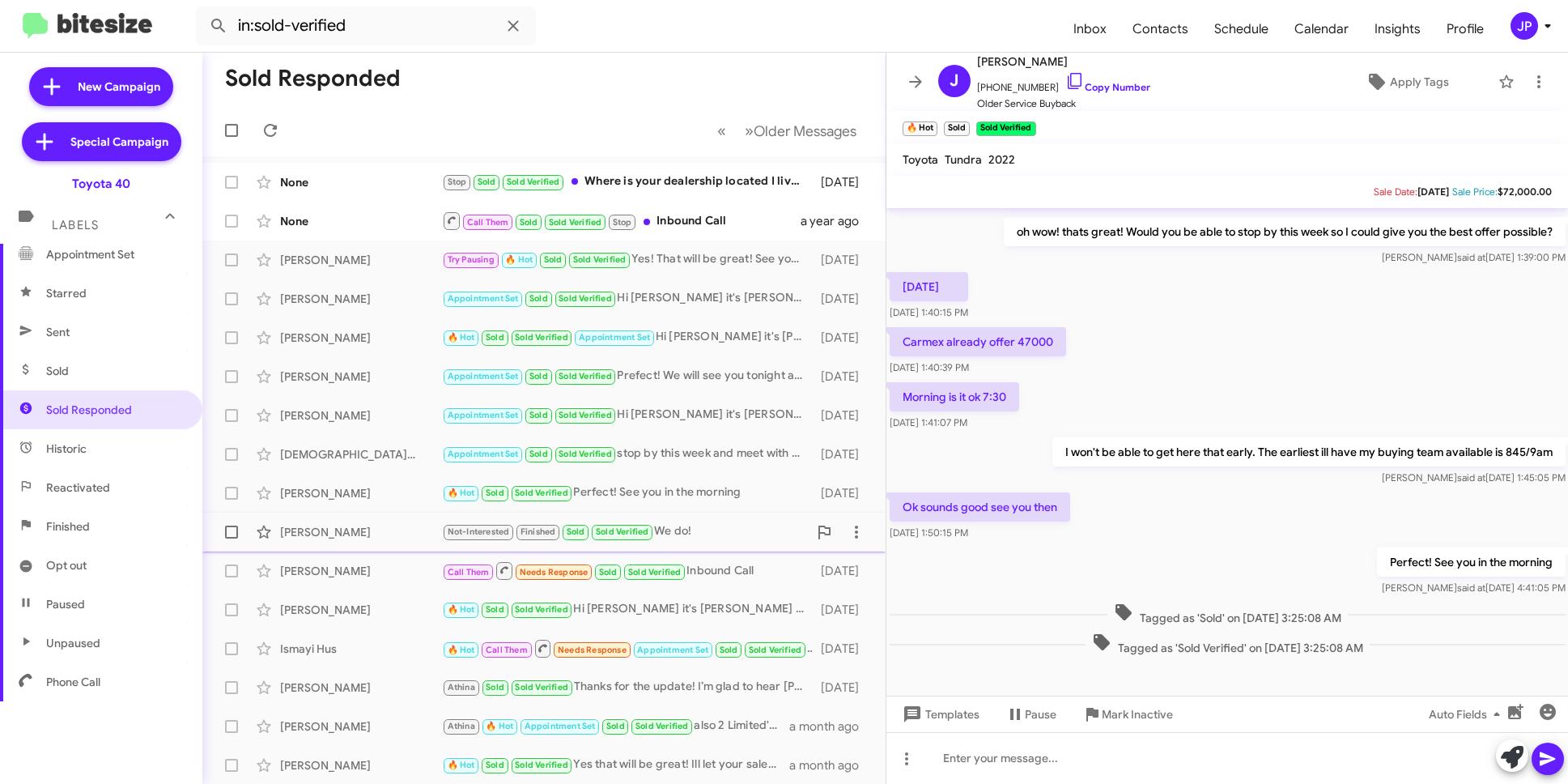
click at [408, 539] on div "Colleen Garrett" at bounding box center [361, 532] width 162 height 16
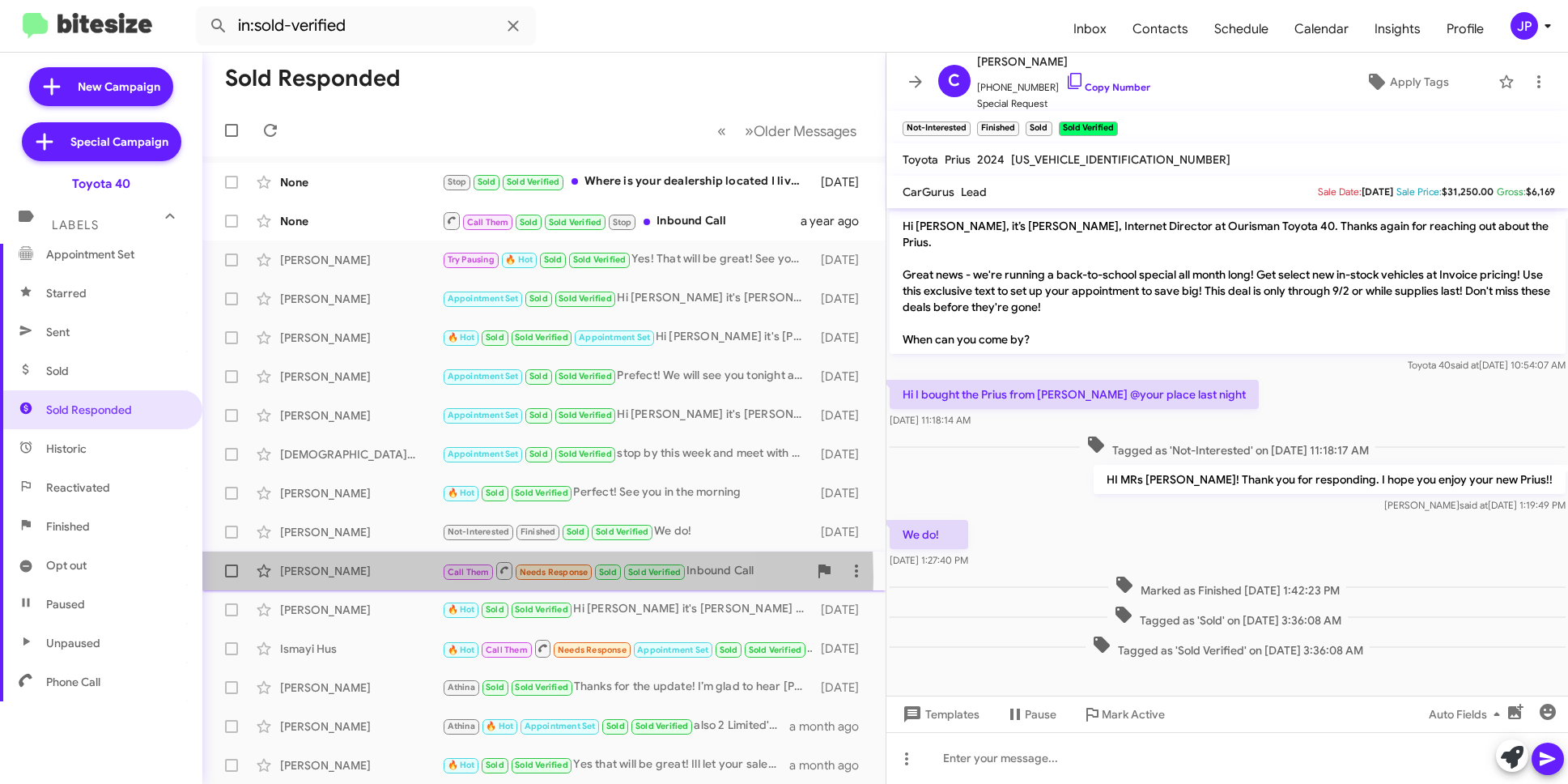
click at [404, 577] on div "Divya Ramasamy" at bounding box center [361, 571] width 162 height 16
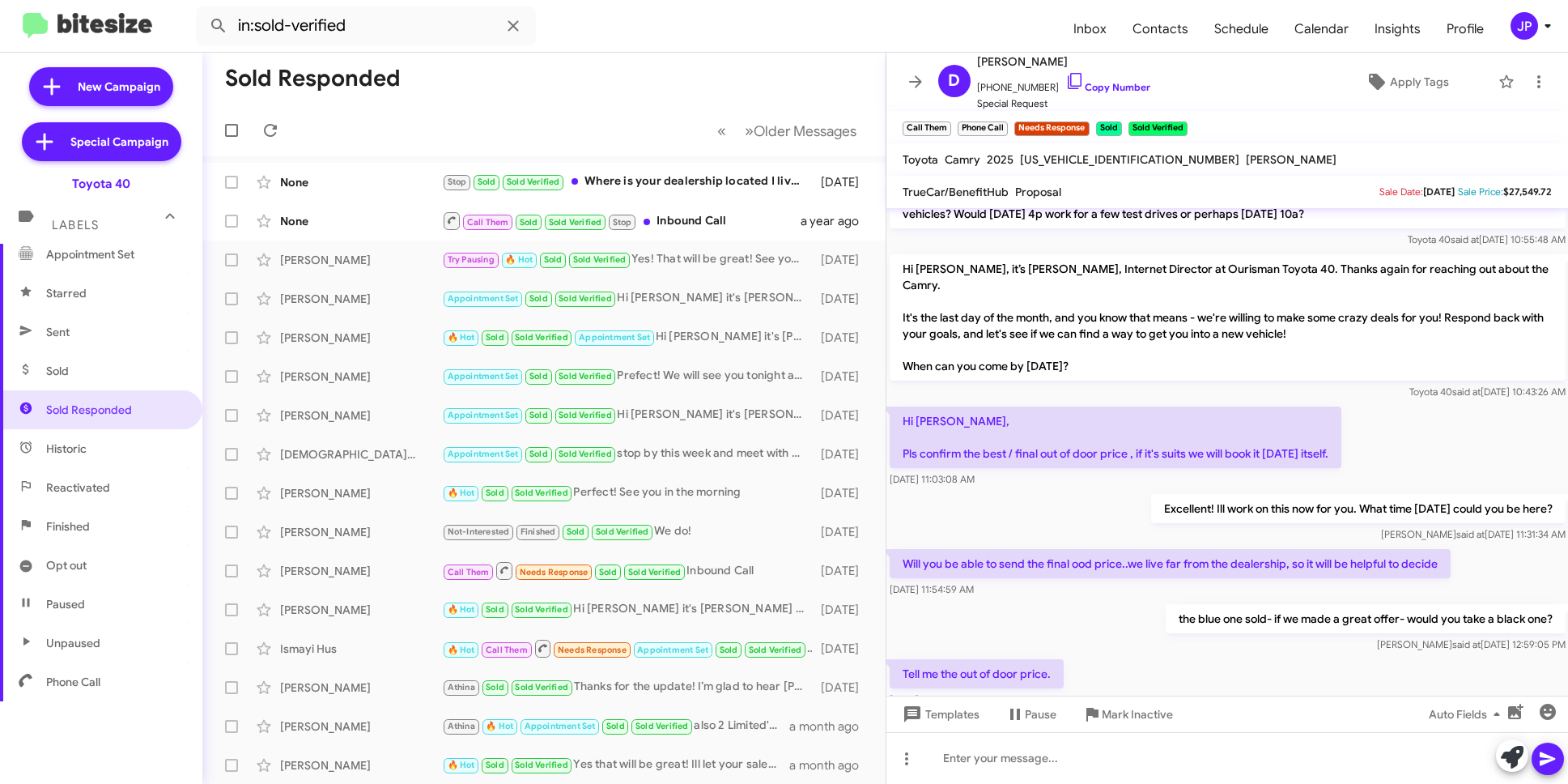
scroll to position [337, 0]
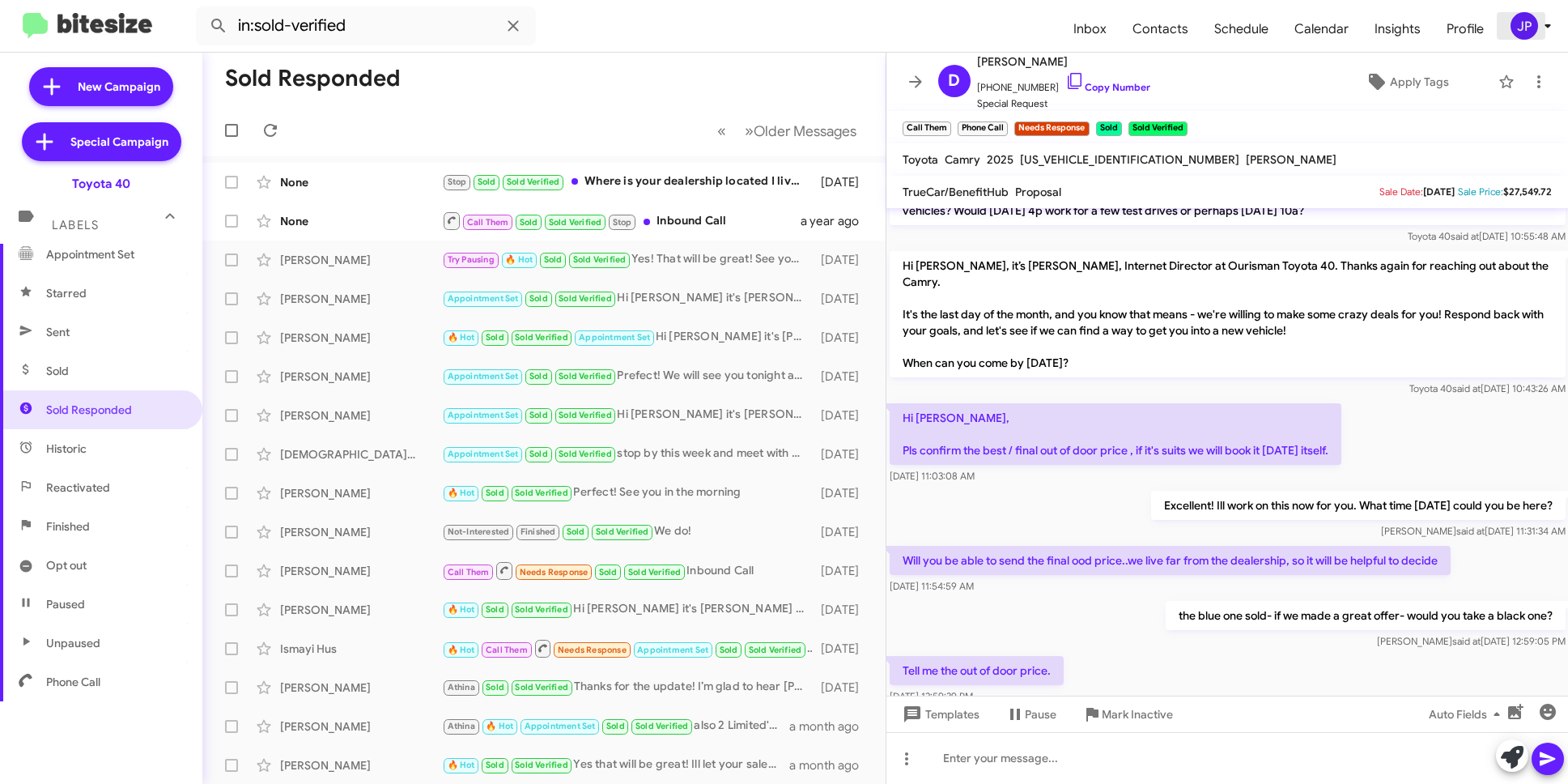
click at [1510, 32] on span "JP" at bounding box center [1534, 26] width 48 height 27
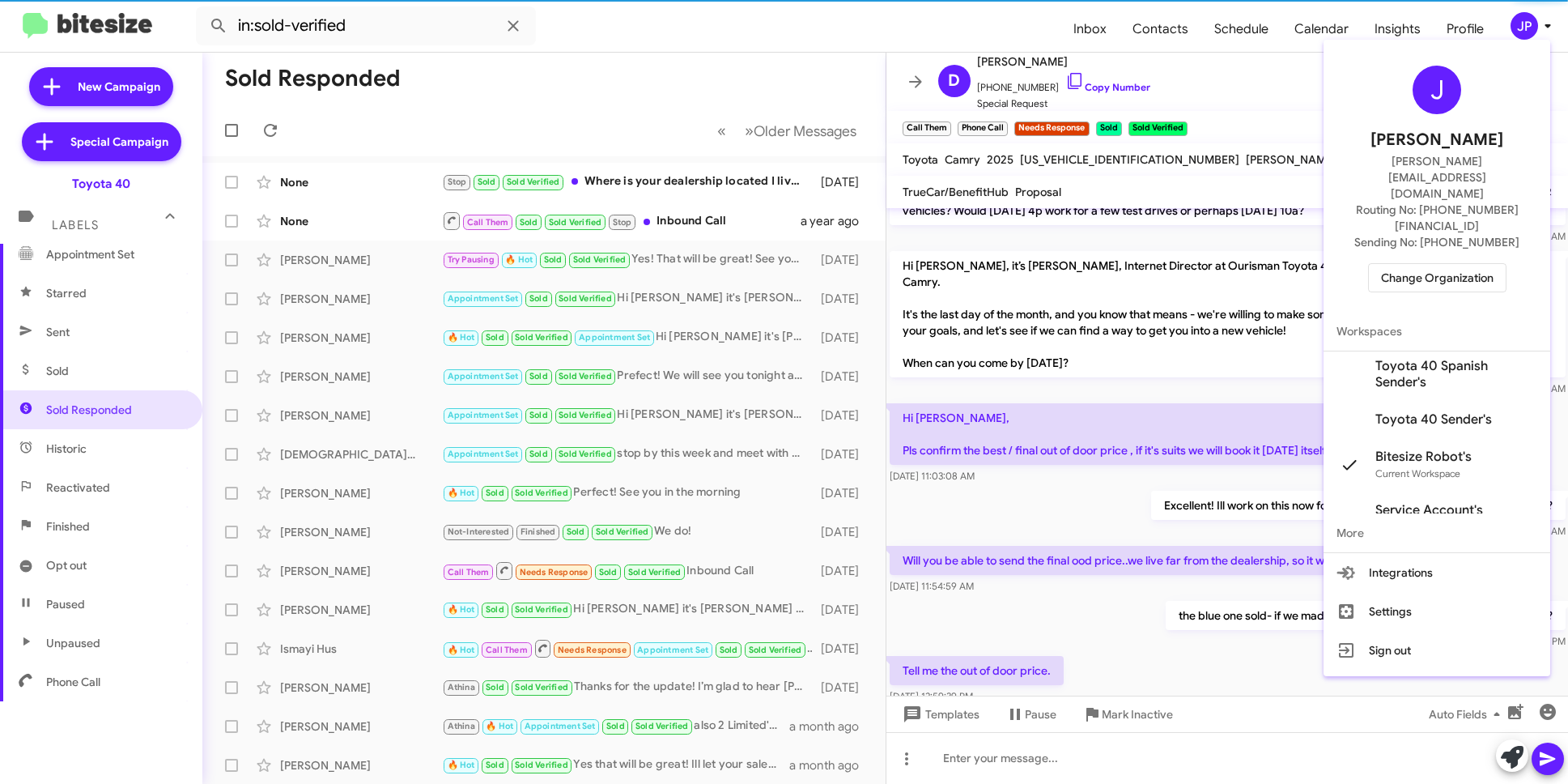
click at [1504, 264] on button "Change Organization" at bounding box center [1437, 278] width 138 height 29
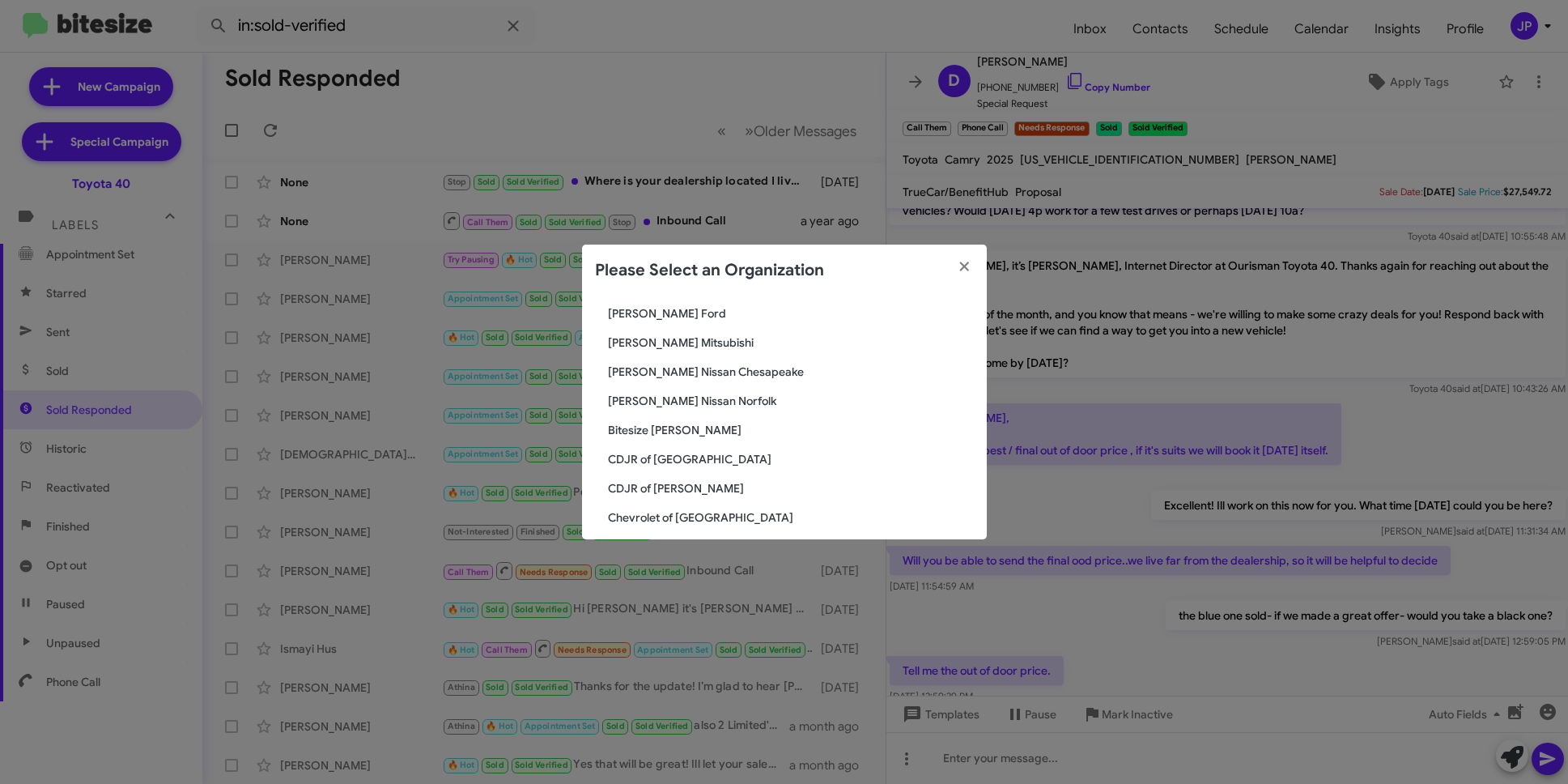
scroll to position [252, 0]
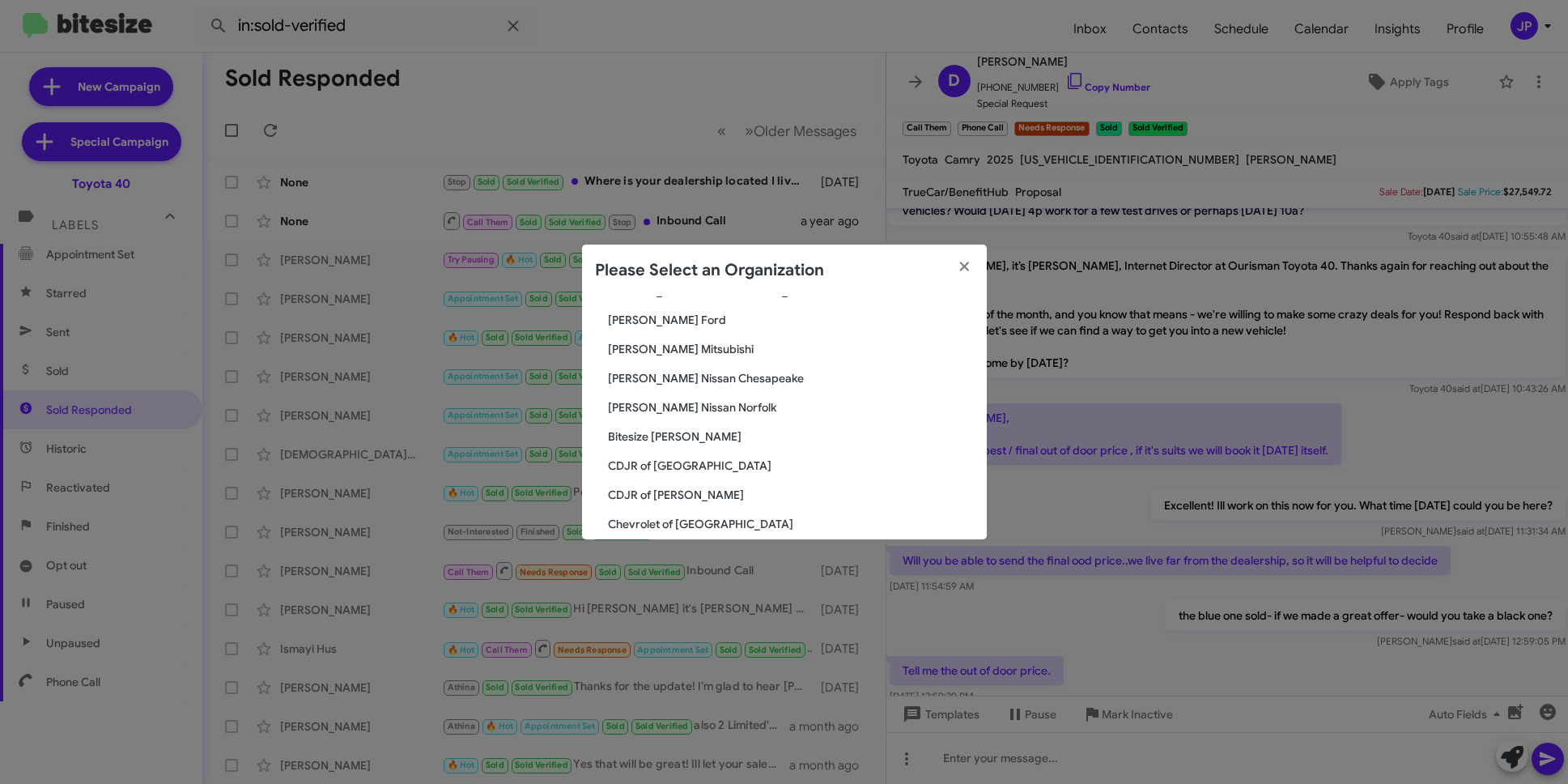
click at [673, 402] on span "Banister Nissan Norfolk" at bounding box center [791, 407] width 366 height 16
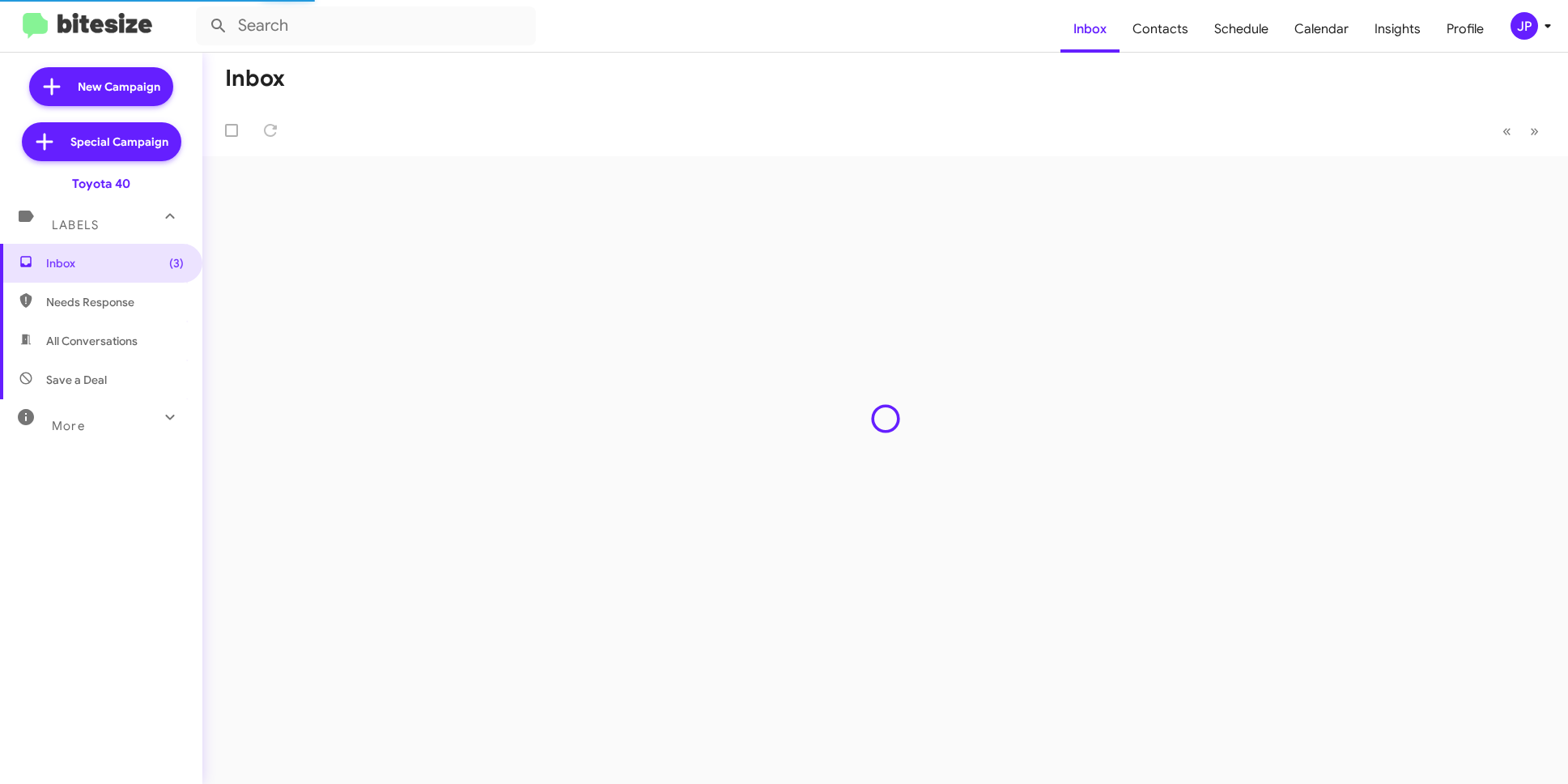
click at [100, 429] on div "More" at bounding box center [85, 419] width 144 height 30
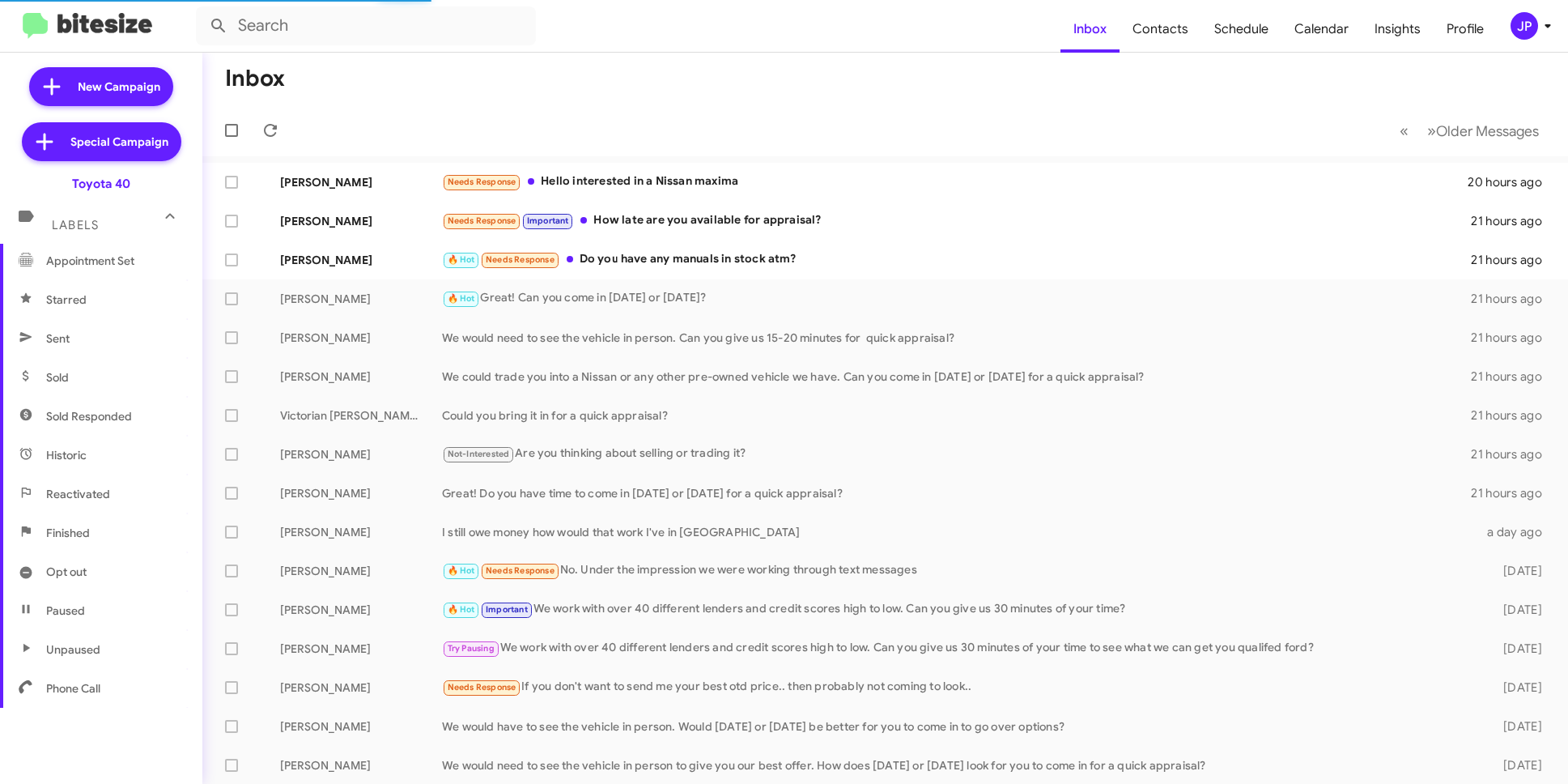
scroll to position [294, 0]
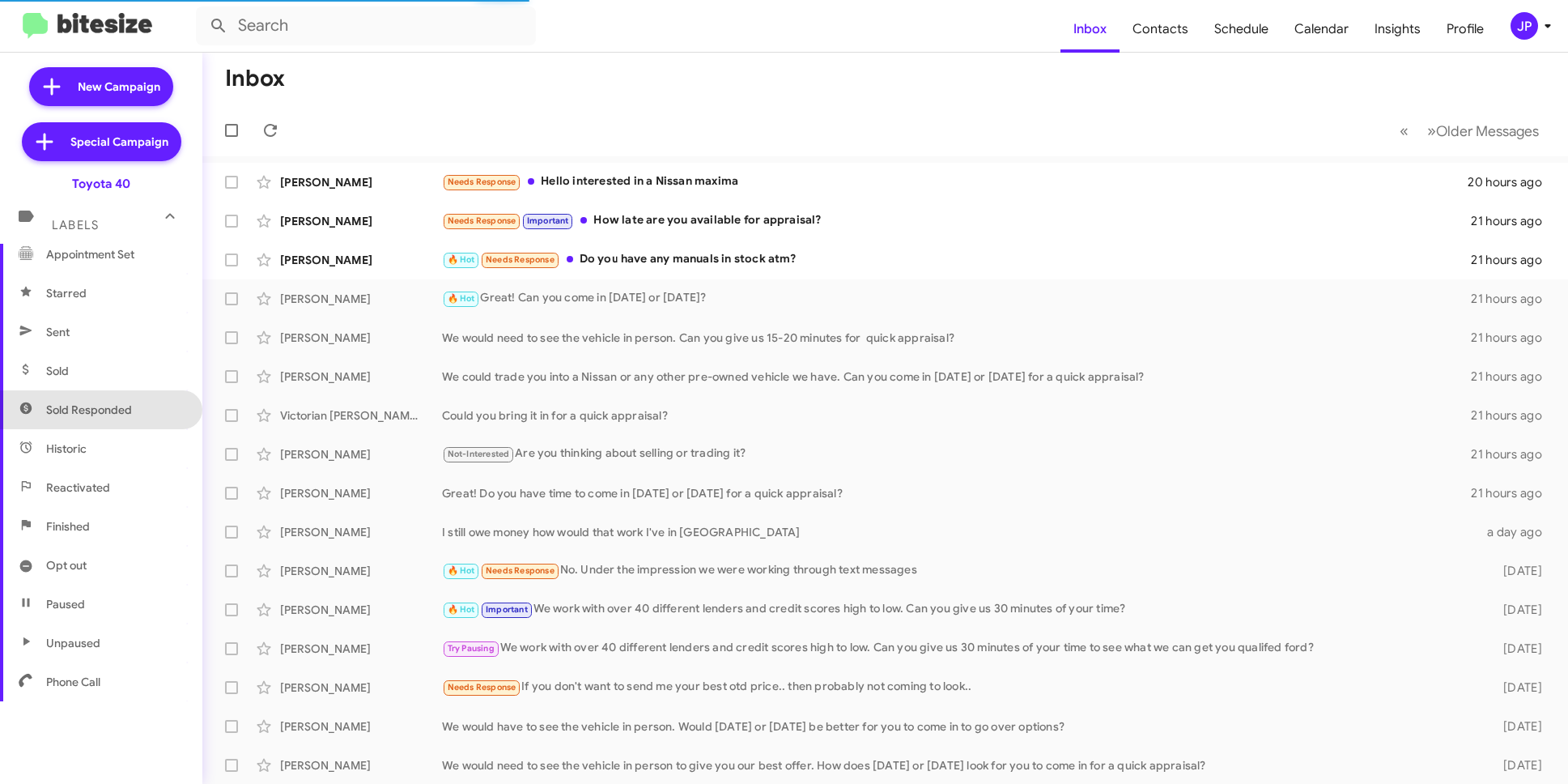
click at [123, 414] on span "Sold Responded" at bounding box center [89, 410] width 86 height 16
type input "in:sold-verified"
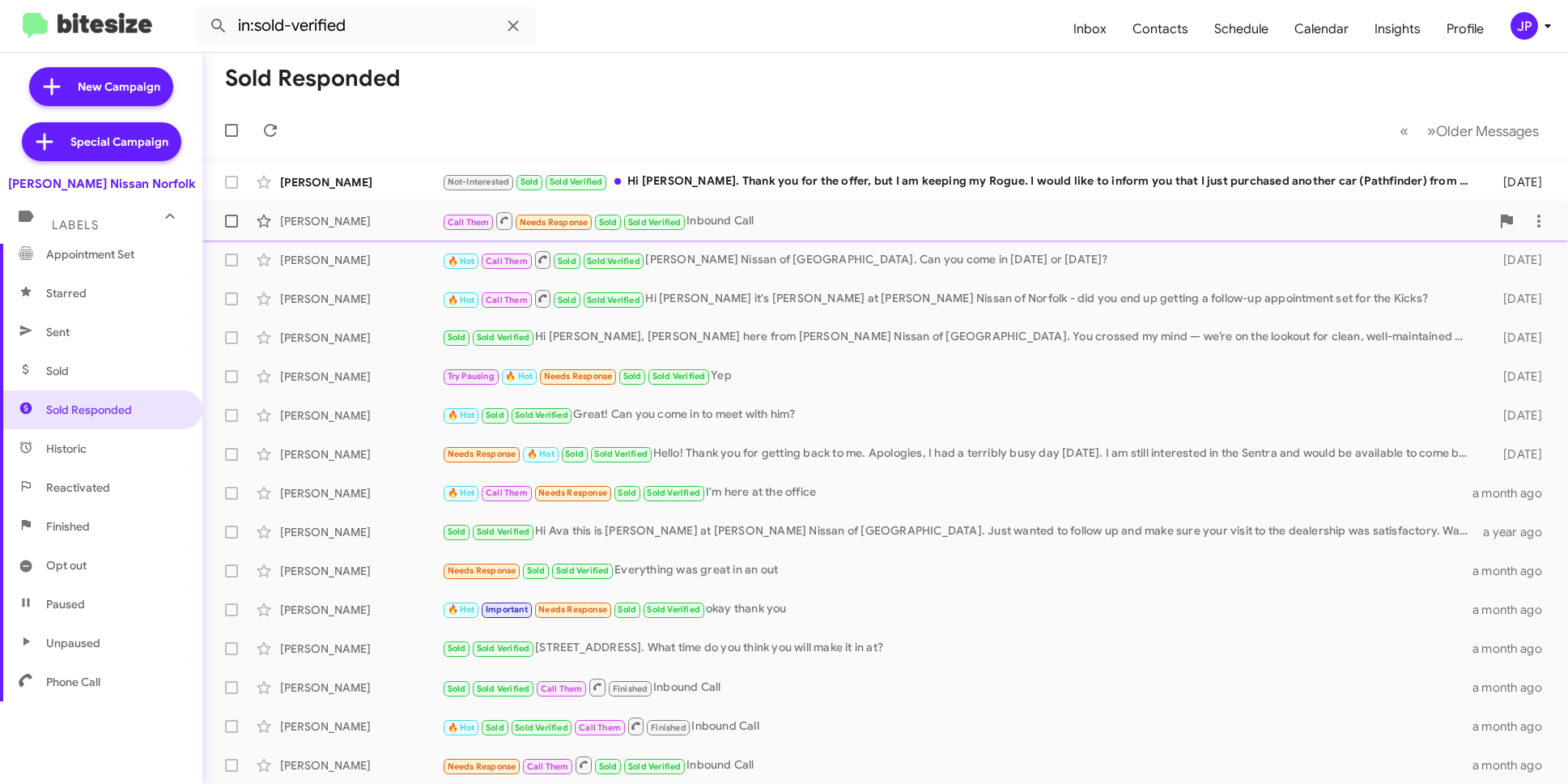
click at [716, 214] on div "Call Them Needs Response Sold Sold Verified Inbound Call" at bounding box center [966, 220] width 1049 height 20
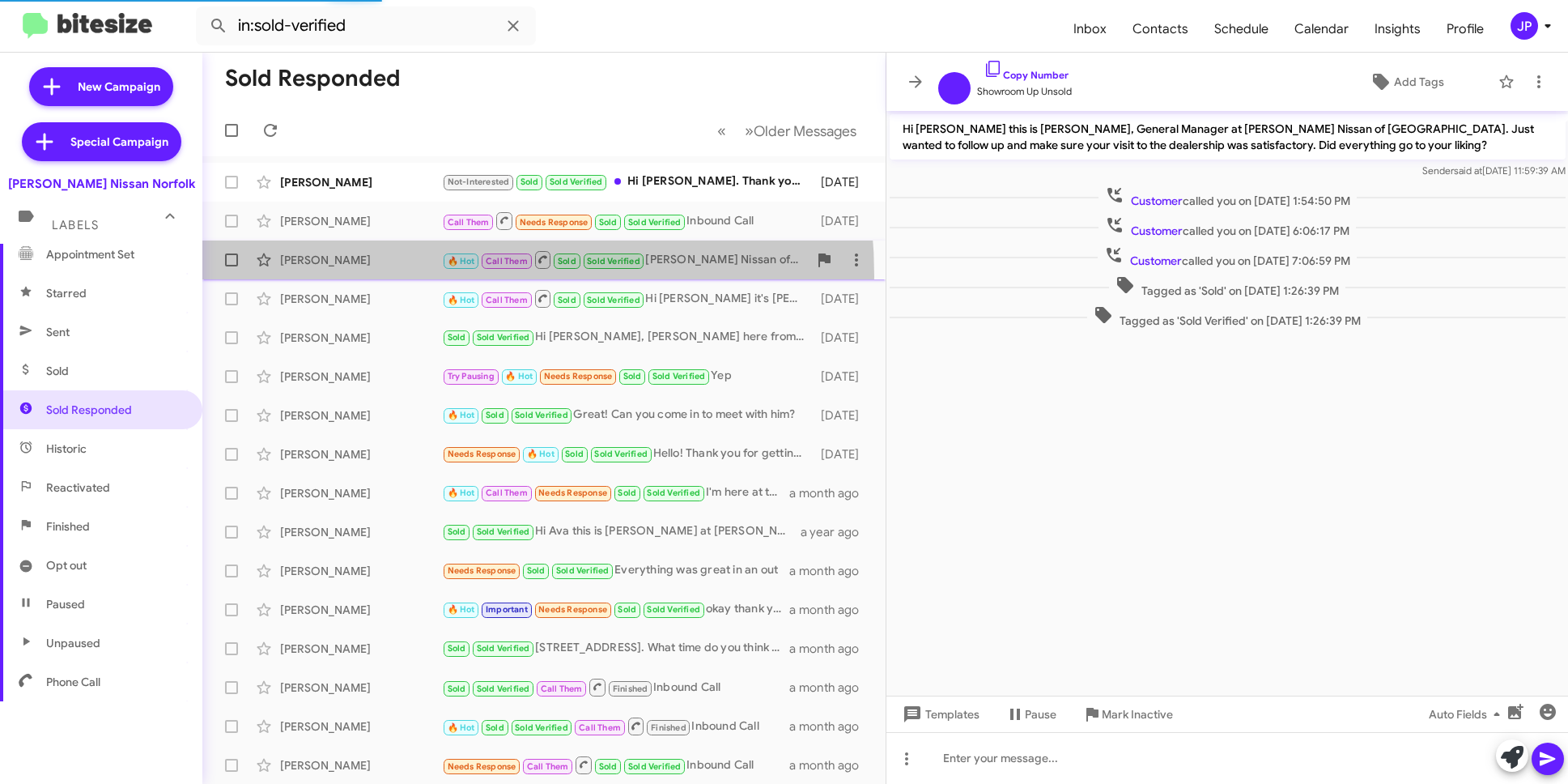
click at [376, 276] on span "[PERSON_NAME] 🔥 Hot Call Them Sold Sold Verified [PERSON_NAME] Nissan of [GEOGR…" at bounding box center [544, 260] width 683 height 39
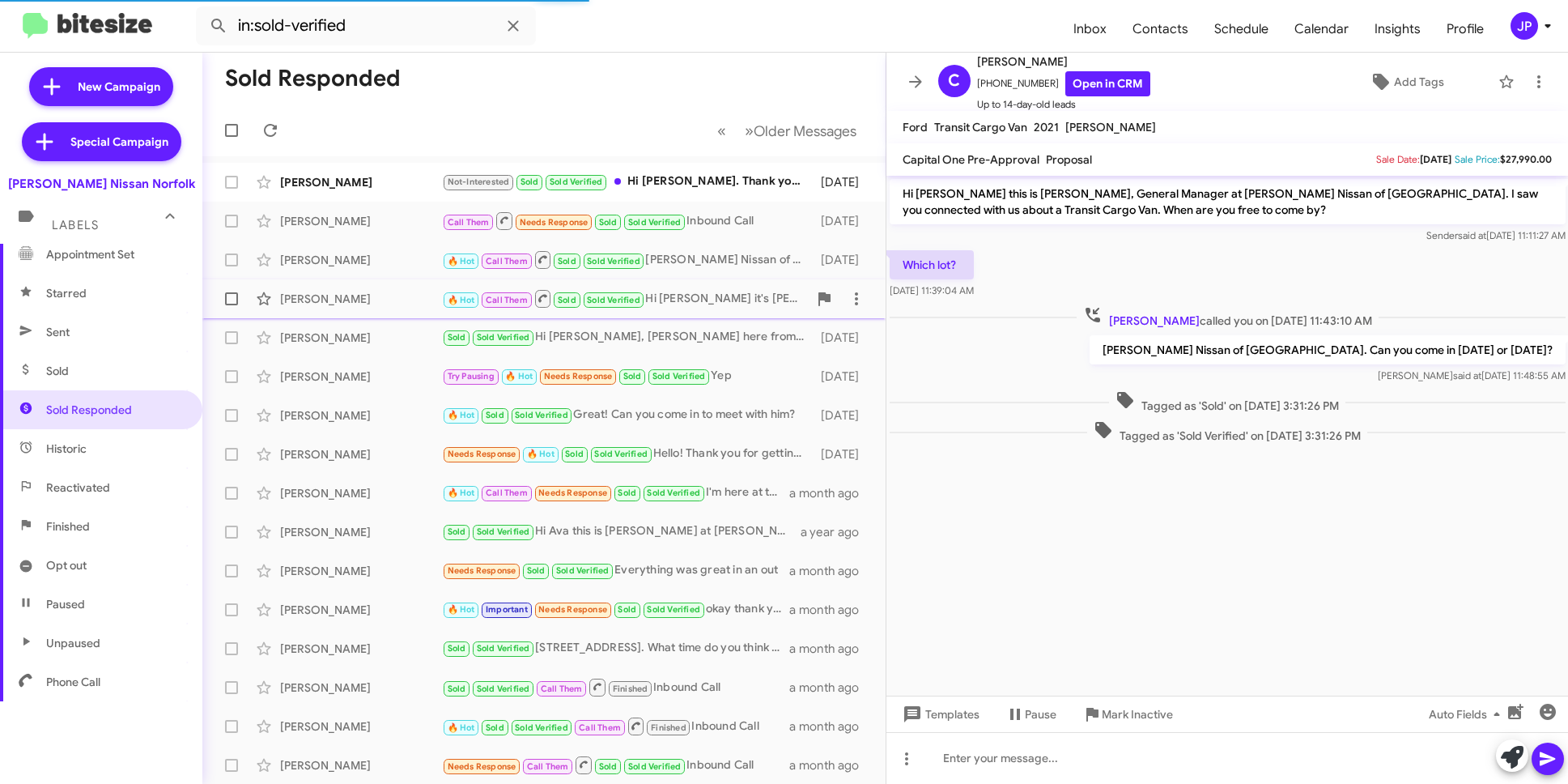
click at [382, 312] on div "[PERSON_NAME] 🔥 Hot Call Them Sold Sold Verified Hi [PERSON_NAME] it's [PERSON_…" at bounding box center [544, 299] width 658 height 32
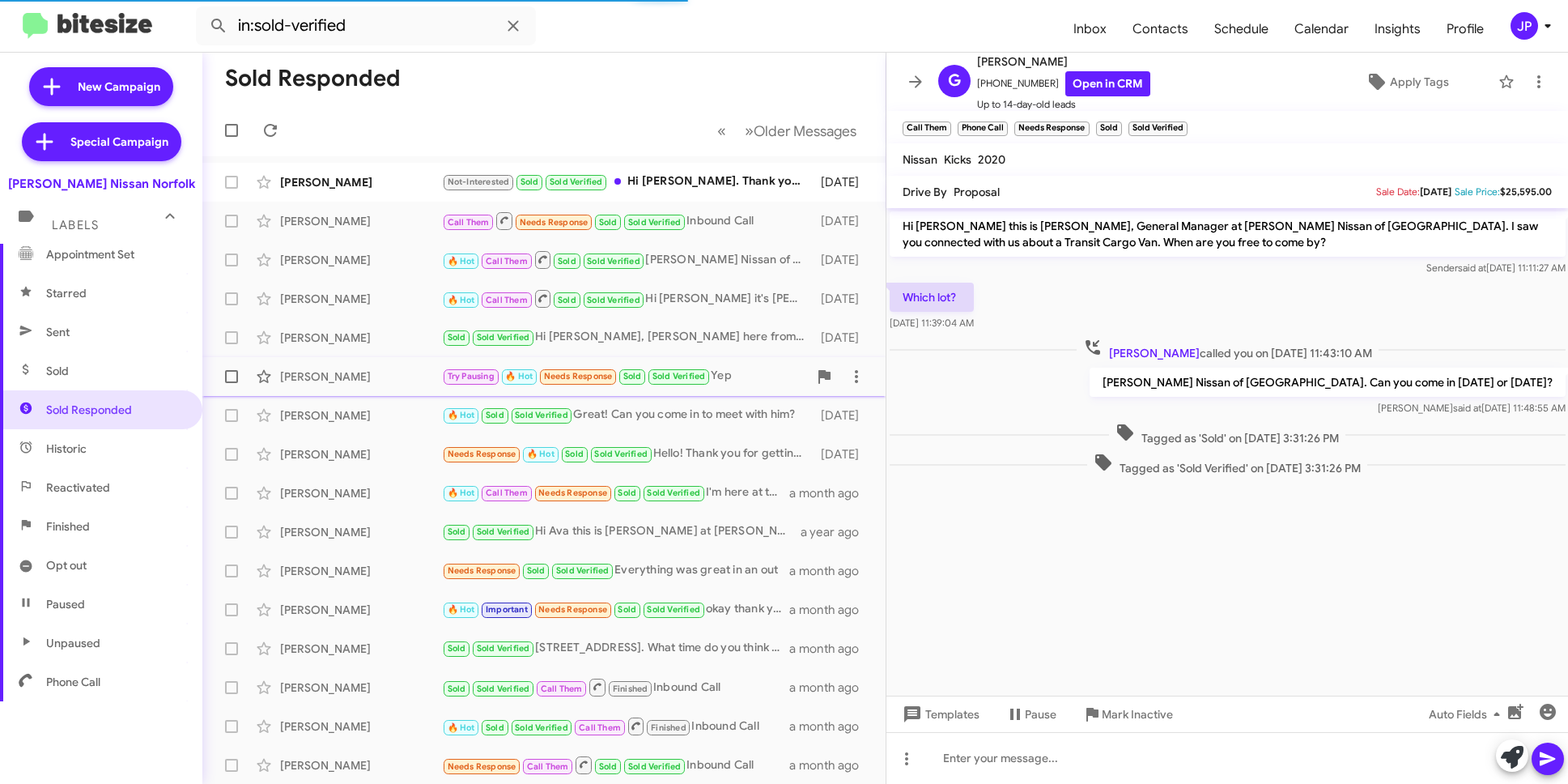
click at [387, 357] on span "[PERSON_NAME] Try Pausing 🔥 Hot Needs Response Sold Sold Verified Yep [DATE]" at bounding box center [544, 376] width 683 height 39
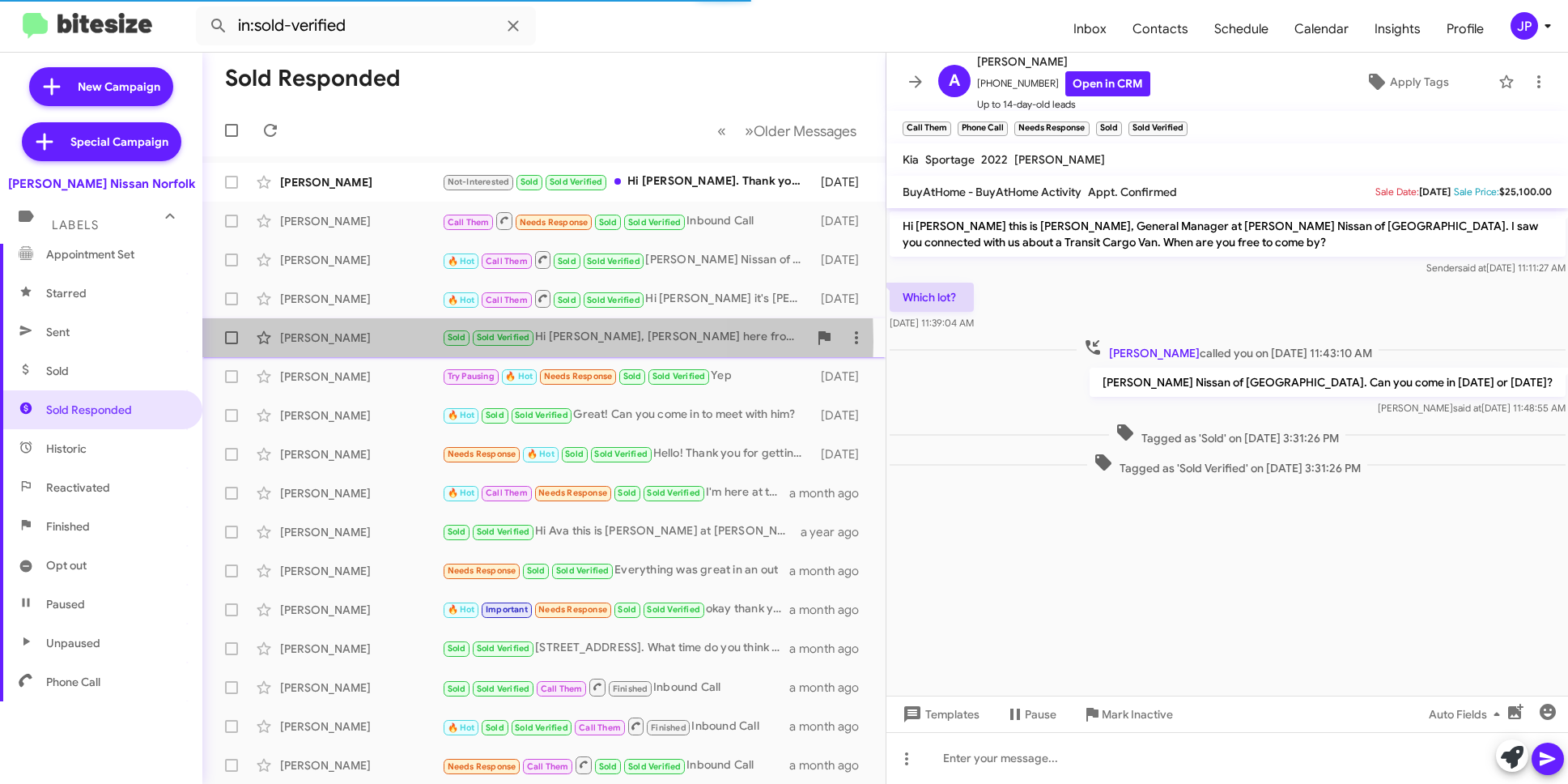
click at [388, 342] on div "[PERSON_NAME]" at bounding box center [361, 337] width 162 height 16
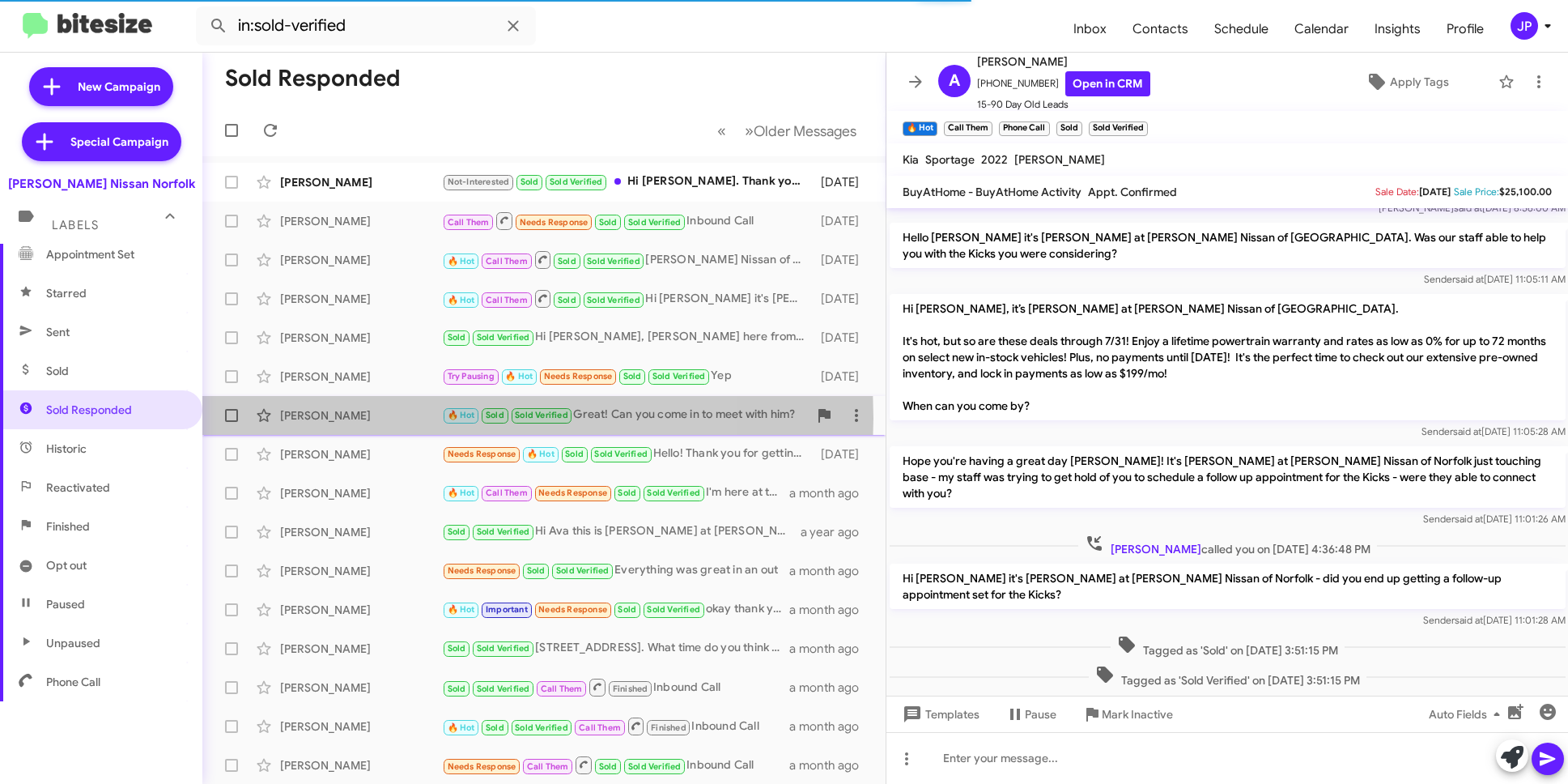
click at [393, 418] on div "[PERSON_NAME]" at bounding box center [361, 415] width 162 height 16
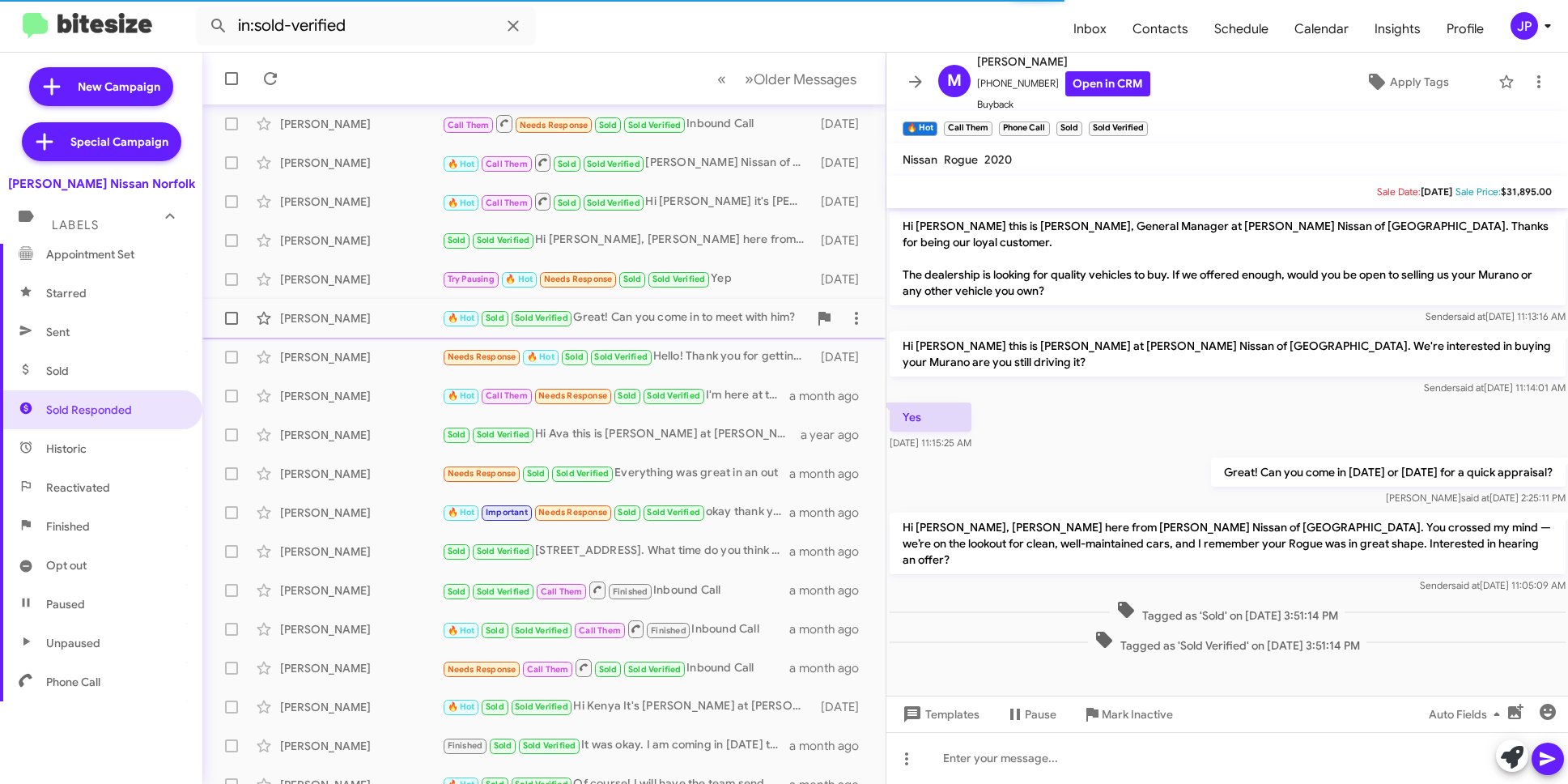
scroll to position [156, 0]
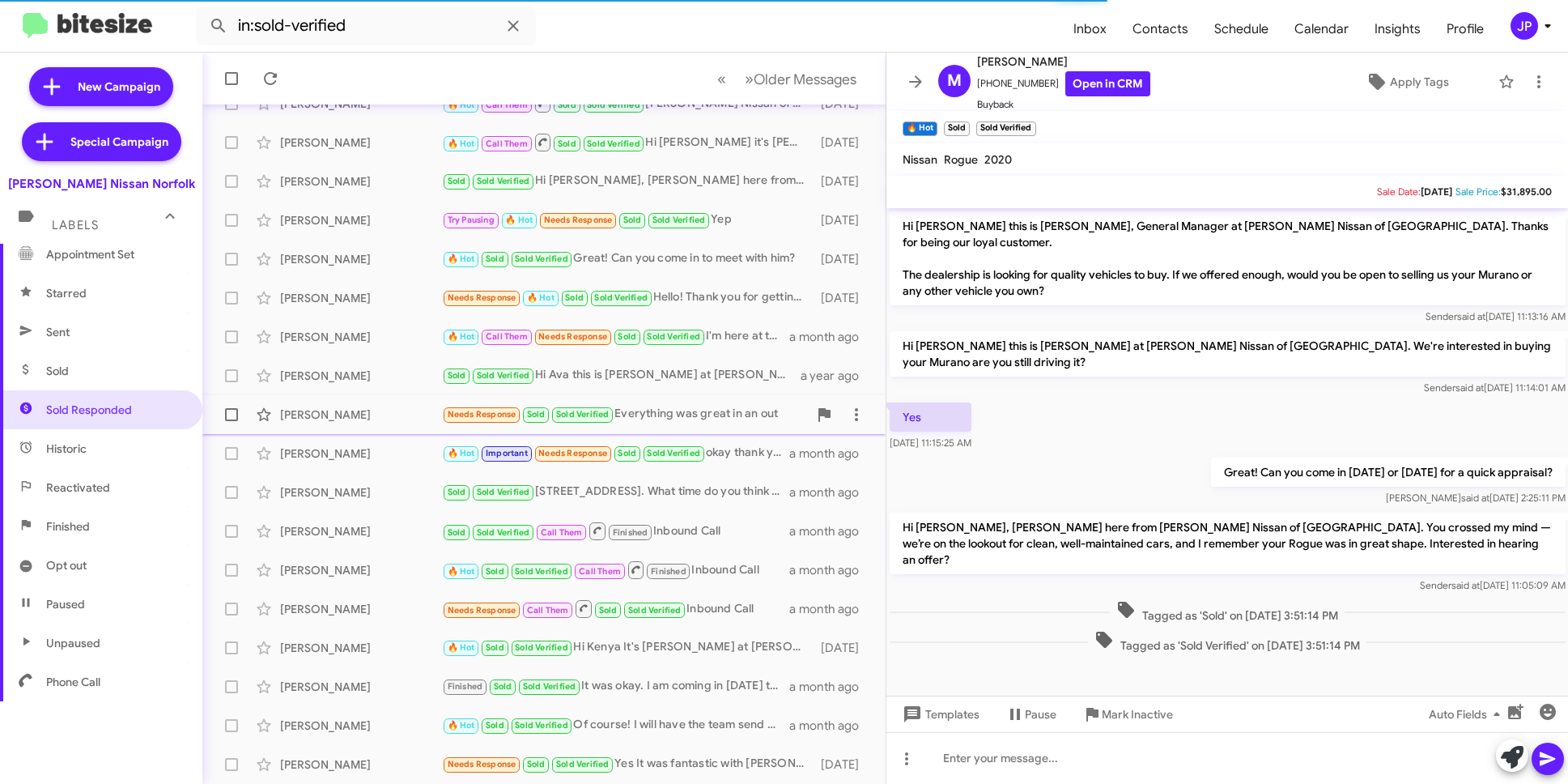
click at [394, 422] on div "[PERSON_NAME]" at bounding box center [361, 414] width 162 height 16
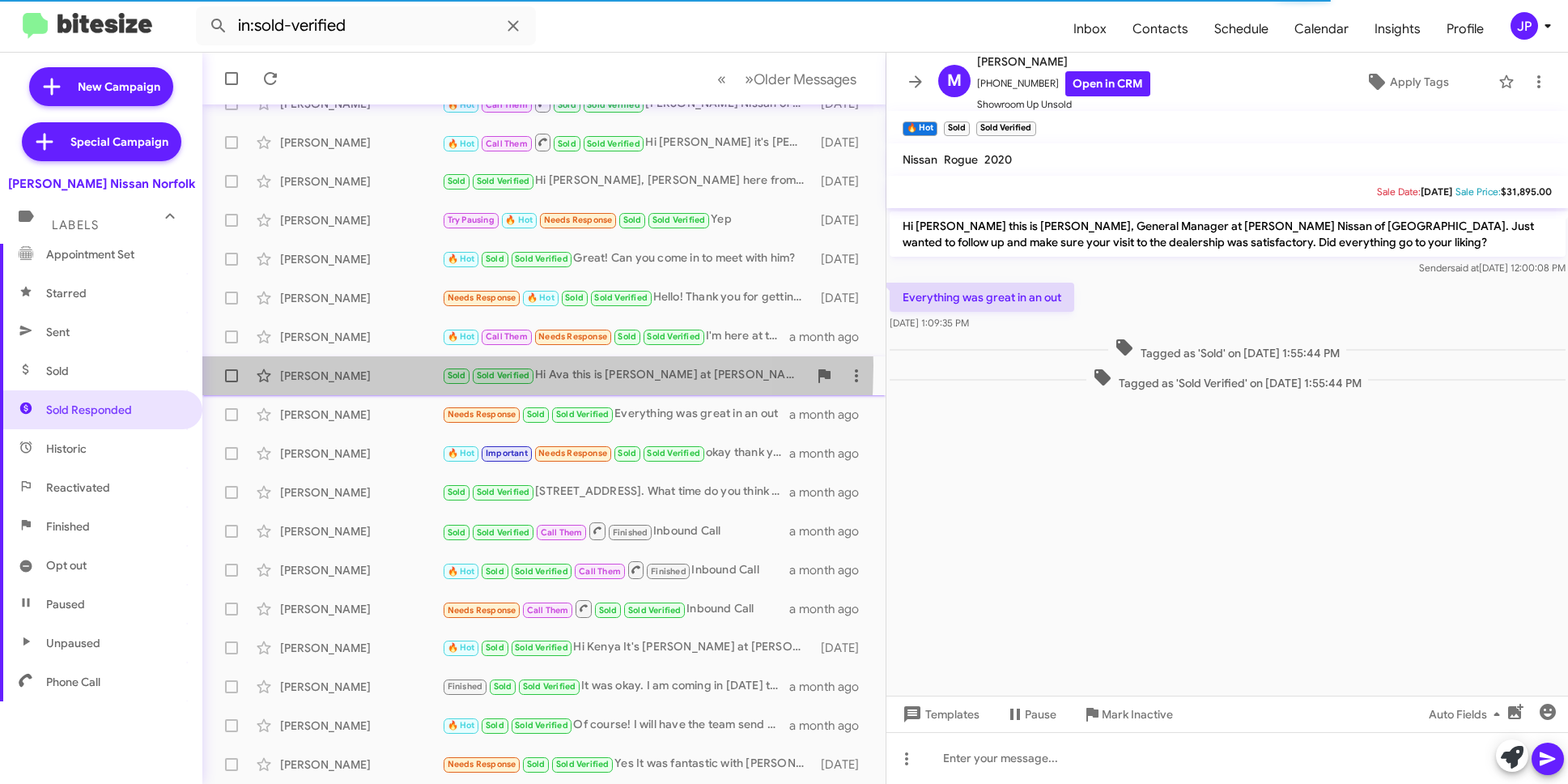
click at [309, 365] on div "[PERSON_NAME] Sold Sold Verified Hi Ava this is [PERSON_NAME] at [PERSON_NAME] …" at bounding box center [544, 375] width 658 height 32
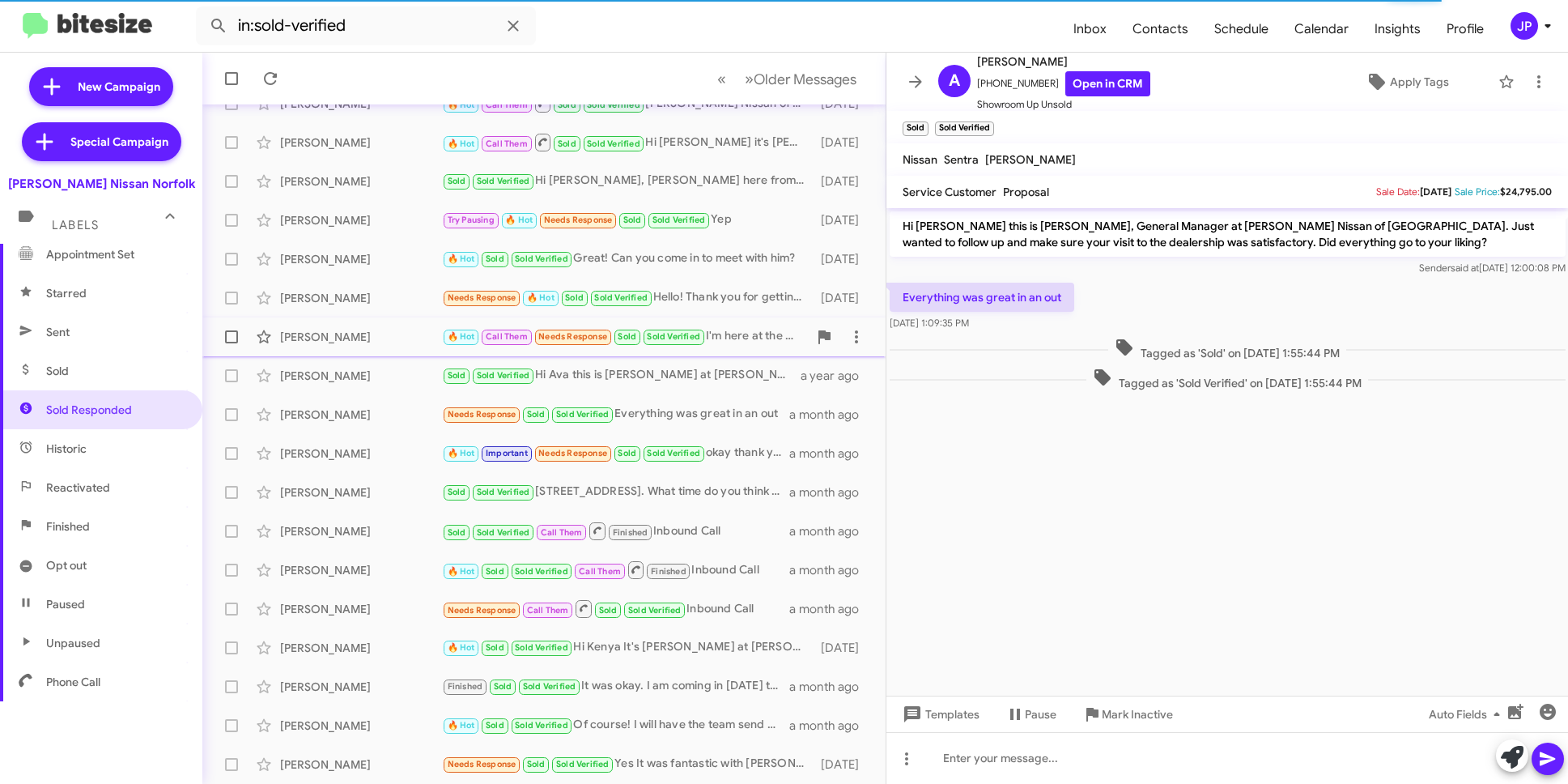
click at [371, 333] on div "[PERSON_NAME]" at bounding box center [361, 337] width 162 height 16
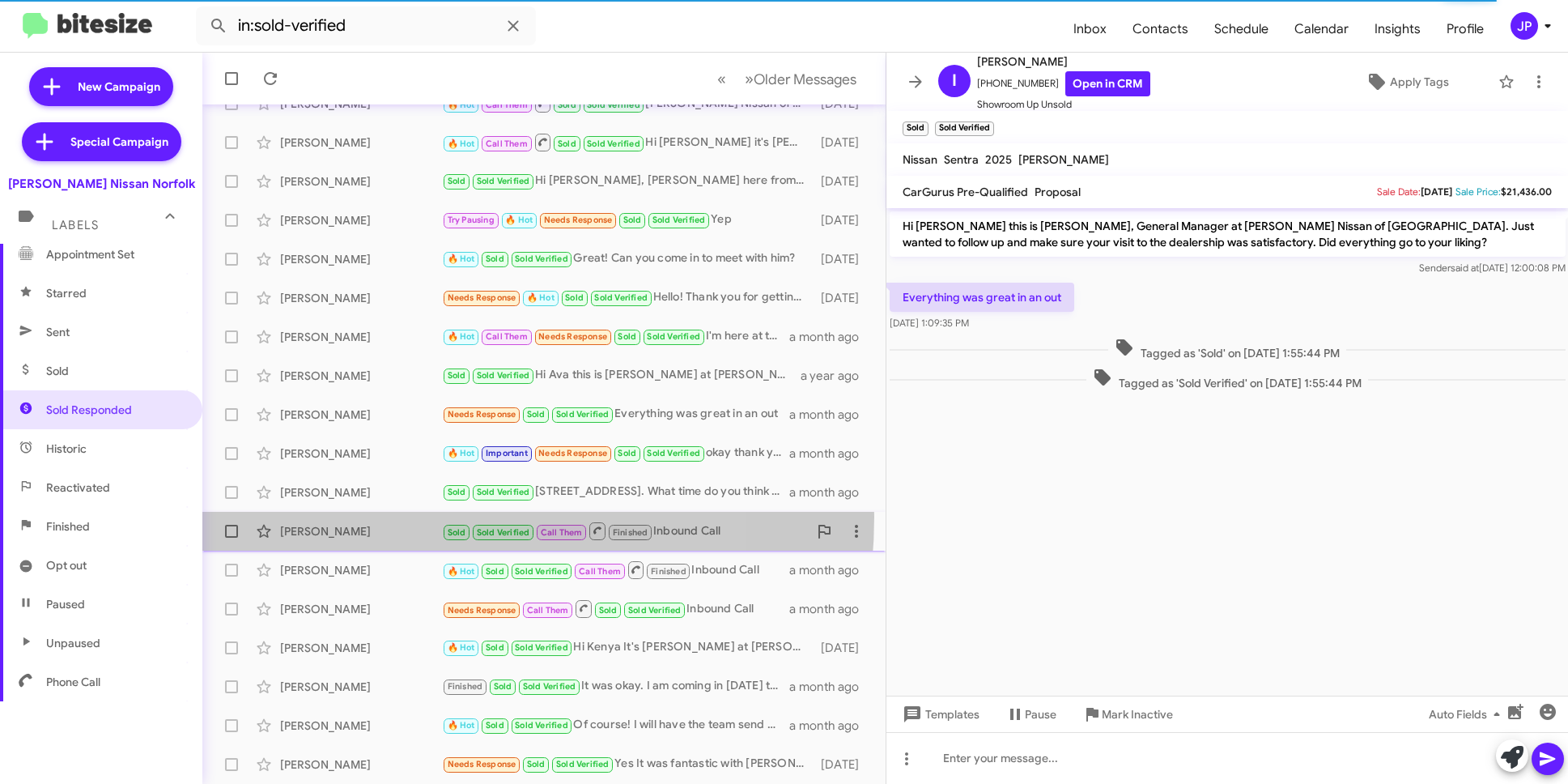
click at [398, 517] on div "[PERSON_NAME] Sold Sold Verified Call Them Finished Inbound Call a month ago" at bounding box center [544, 532] width 658 height 32
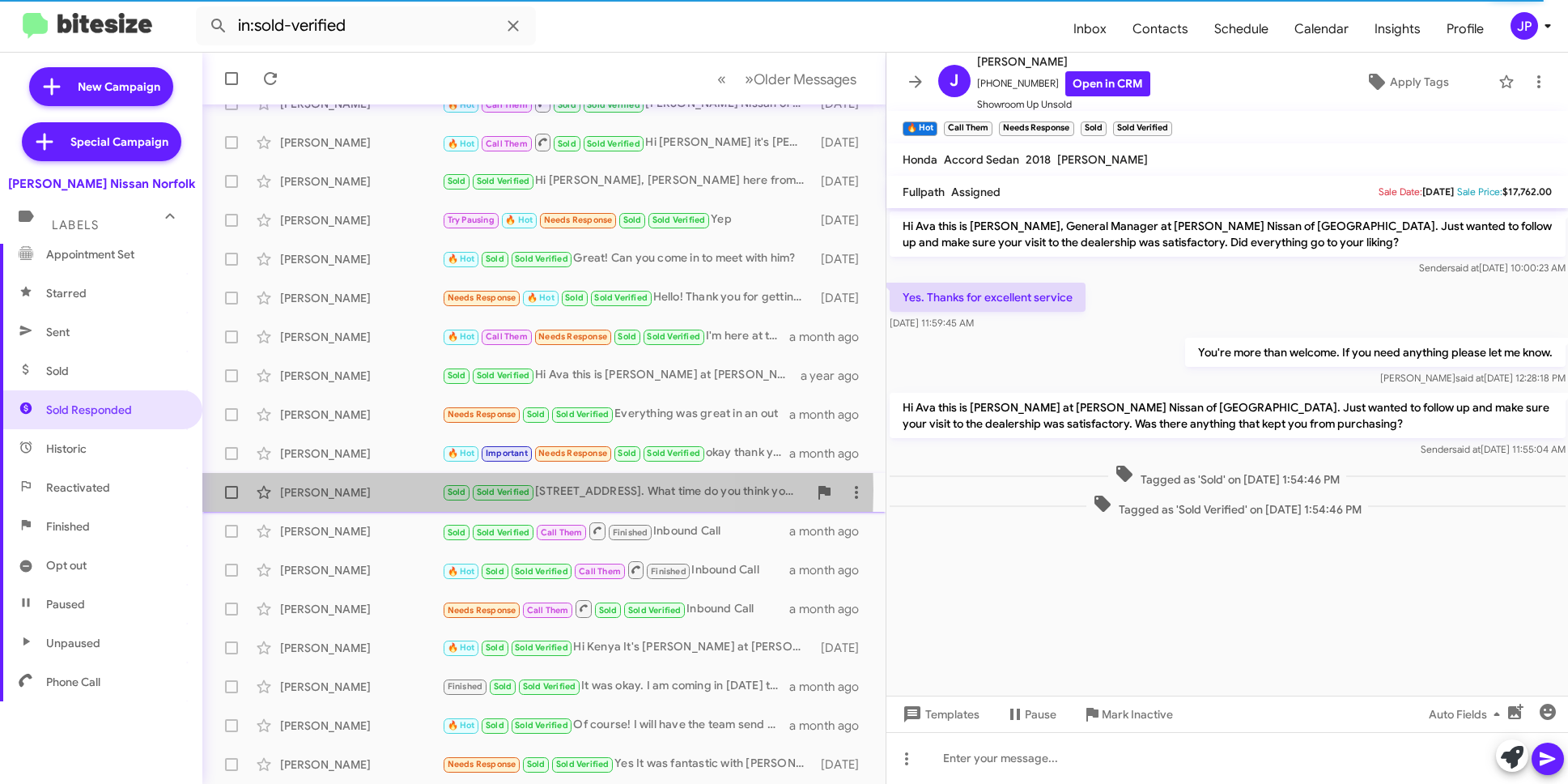
click at [392, 490] on div "Danilo D'Alba" at bounding box center [361, 492] width 162 height 16
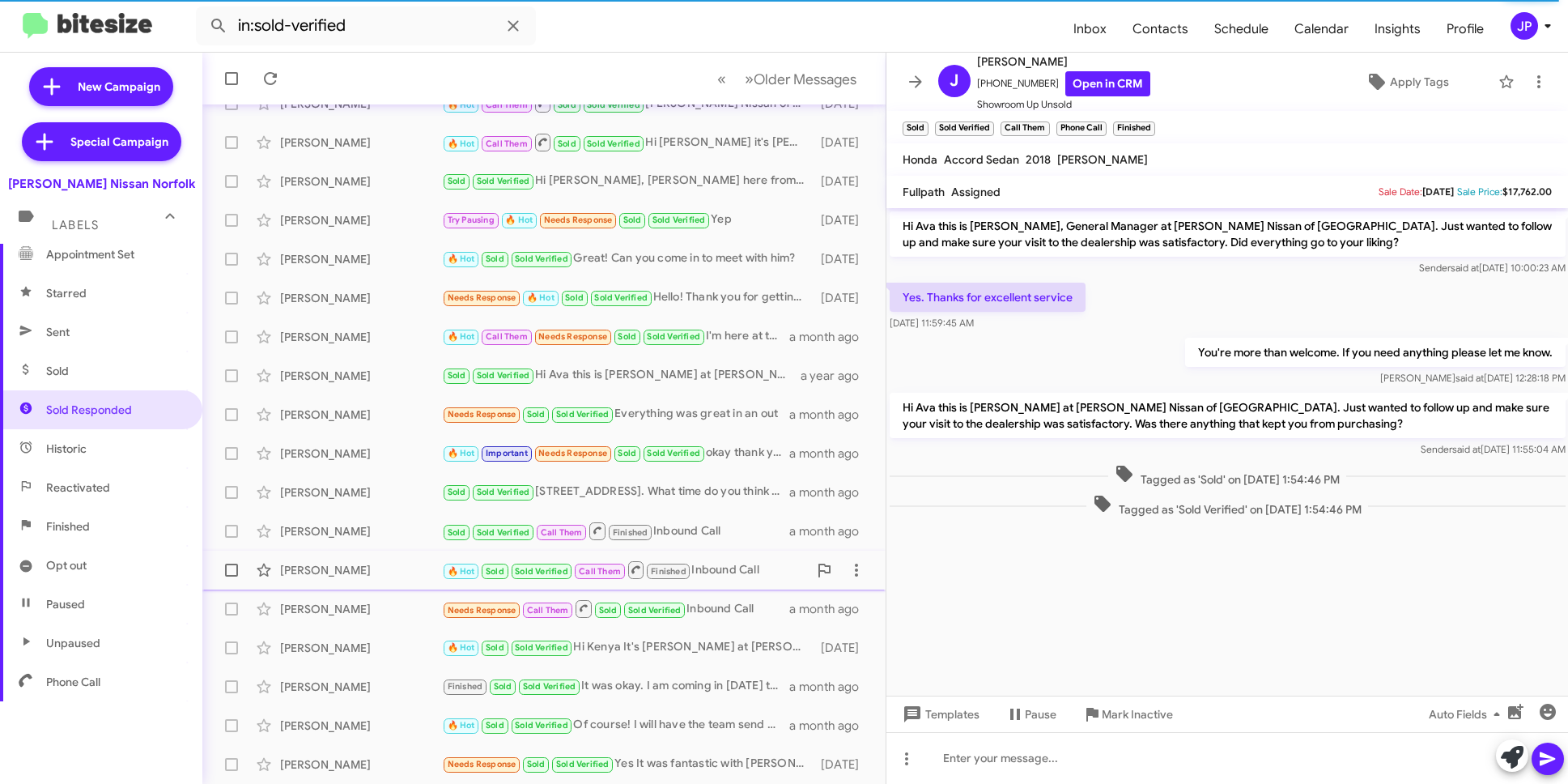
scroll to position [264, 0]
click at [396, 581] on div "Jaquez Taylor 🔥 Hot Sold Sold Verified Call Them Finished Inbound Call a month …" at bounding box center [544, 571] width 658 height 32
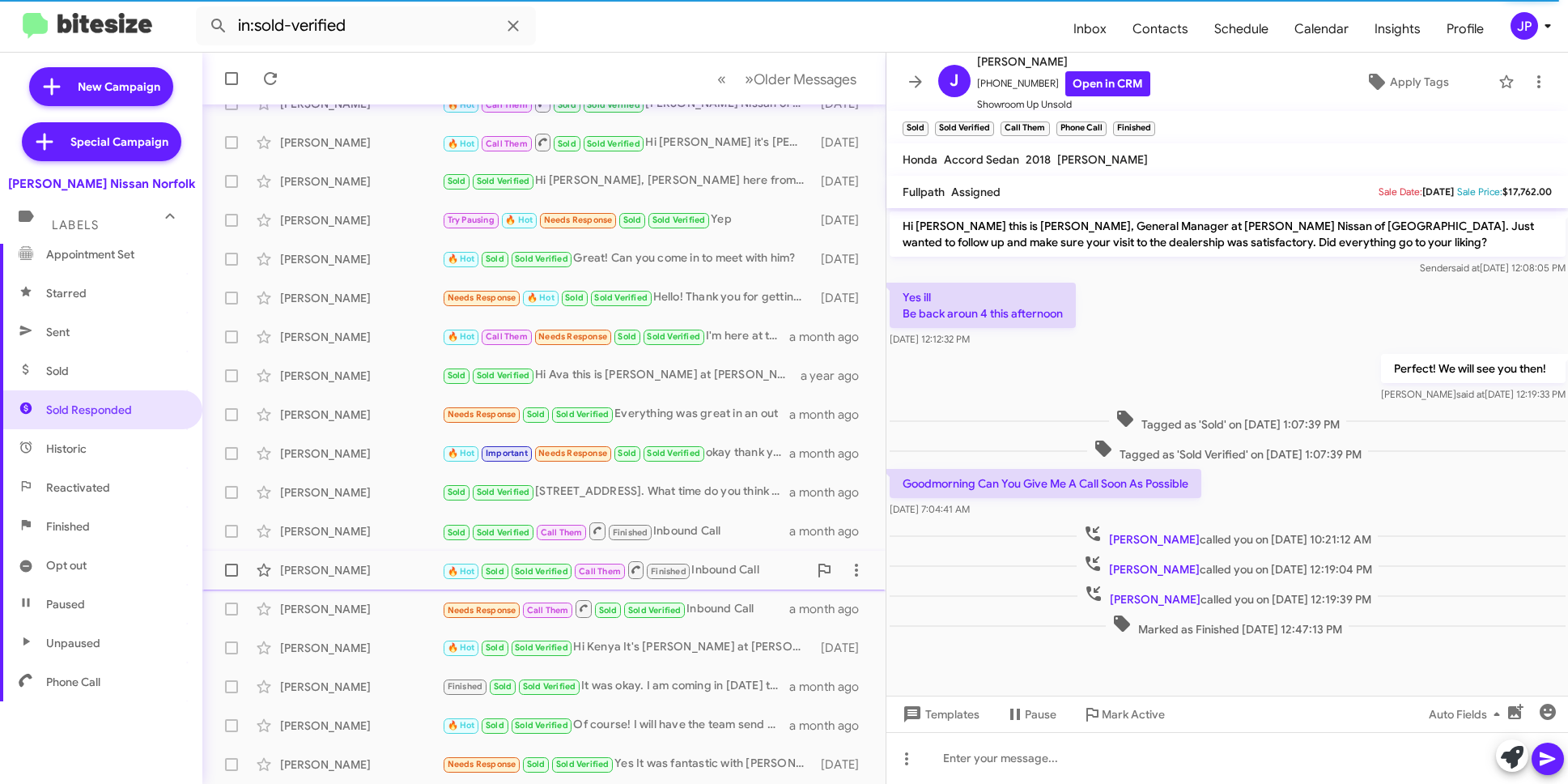
scroll to position [81, 0]
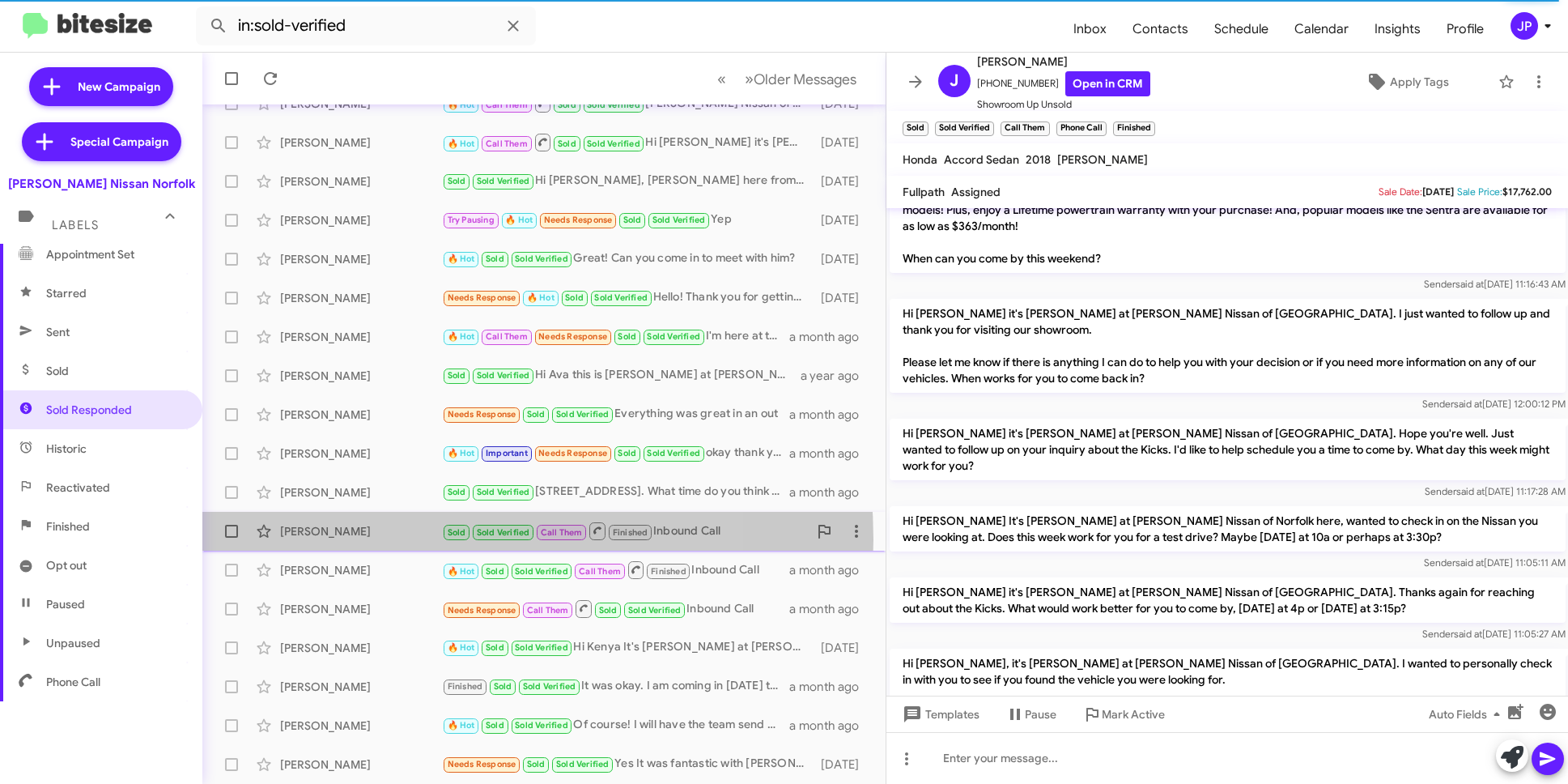
click at [397, 539] on div "Ja Taylor Sold Sold Verified Call Them Finished Inbound Call a month ago" at bounding box center [544, 532] width 658 height 32
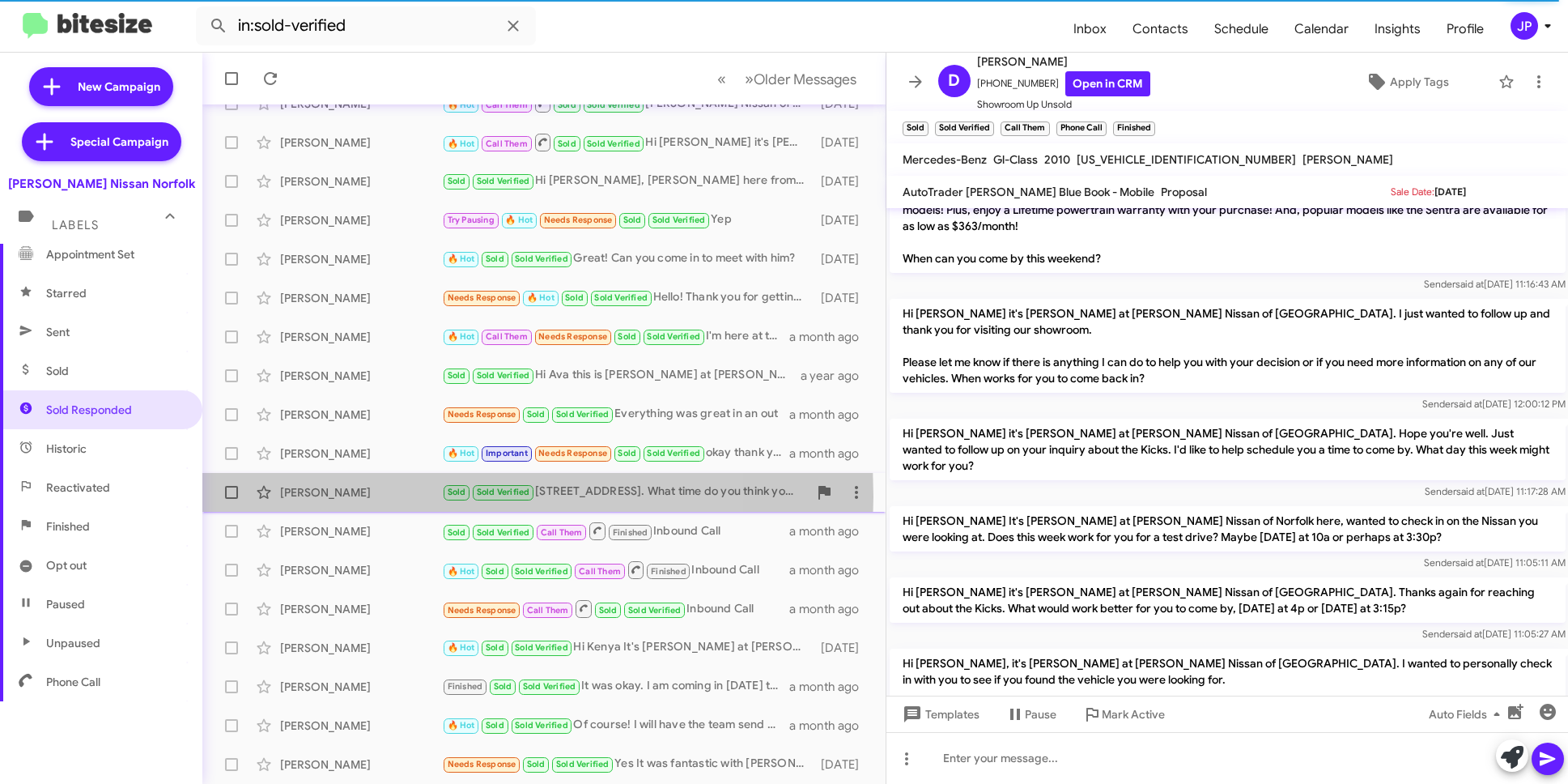
click at [397, 497] on div "Danilo D'Alba" at bounding box center [361, 492] width 162 height 16
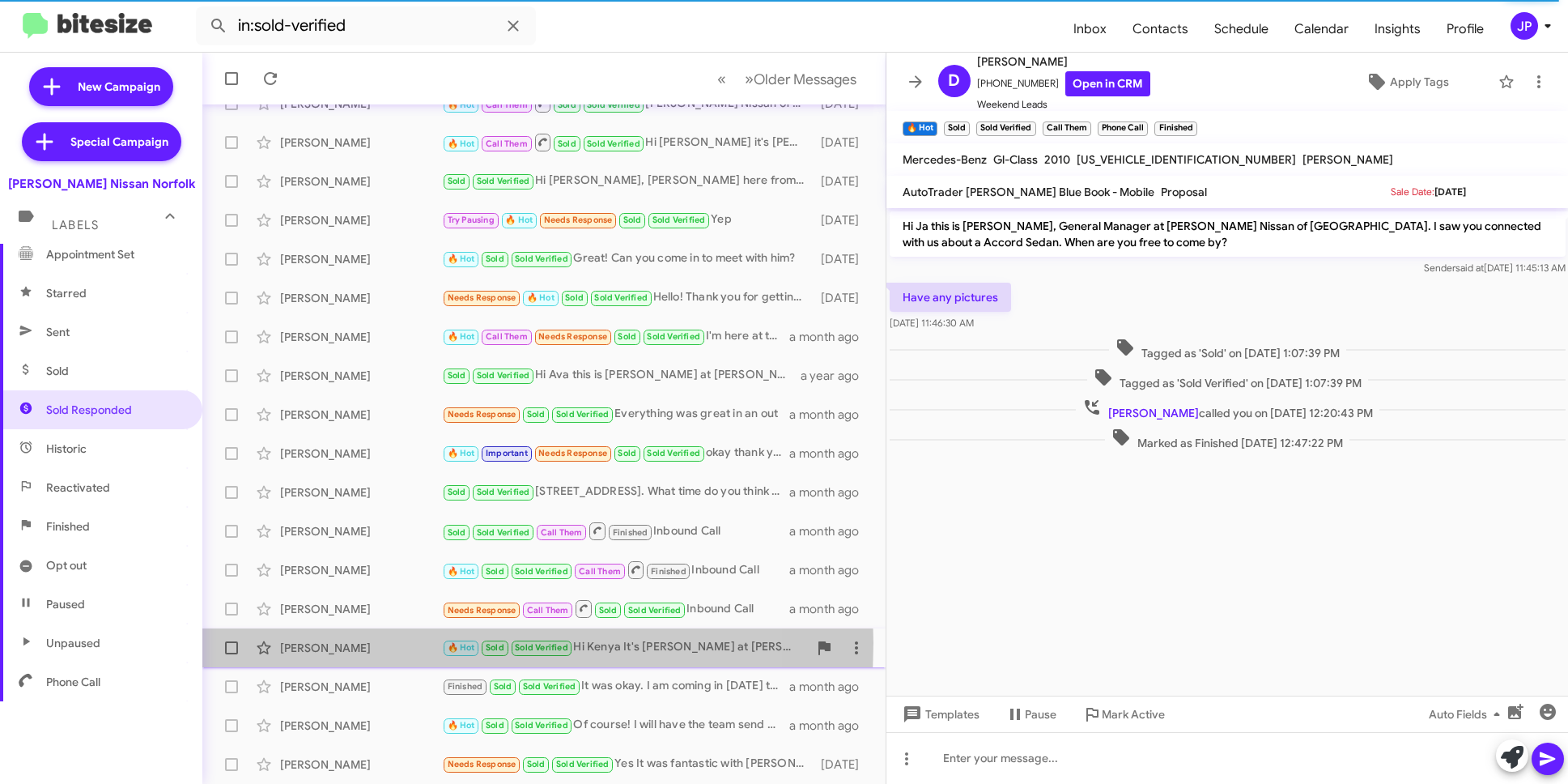
click at [416, 644] on div "Kenya Harris" at bounding box center [361, 647] width 162 height 16
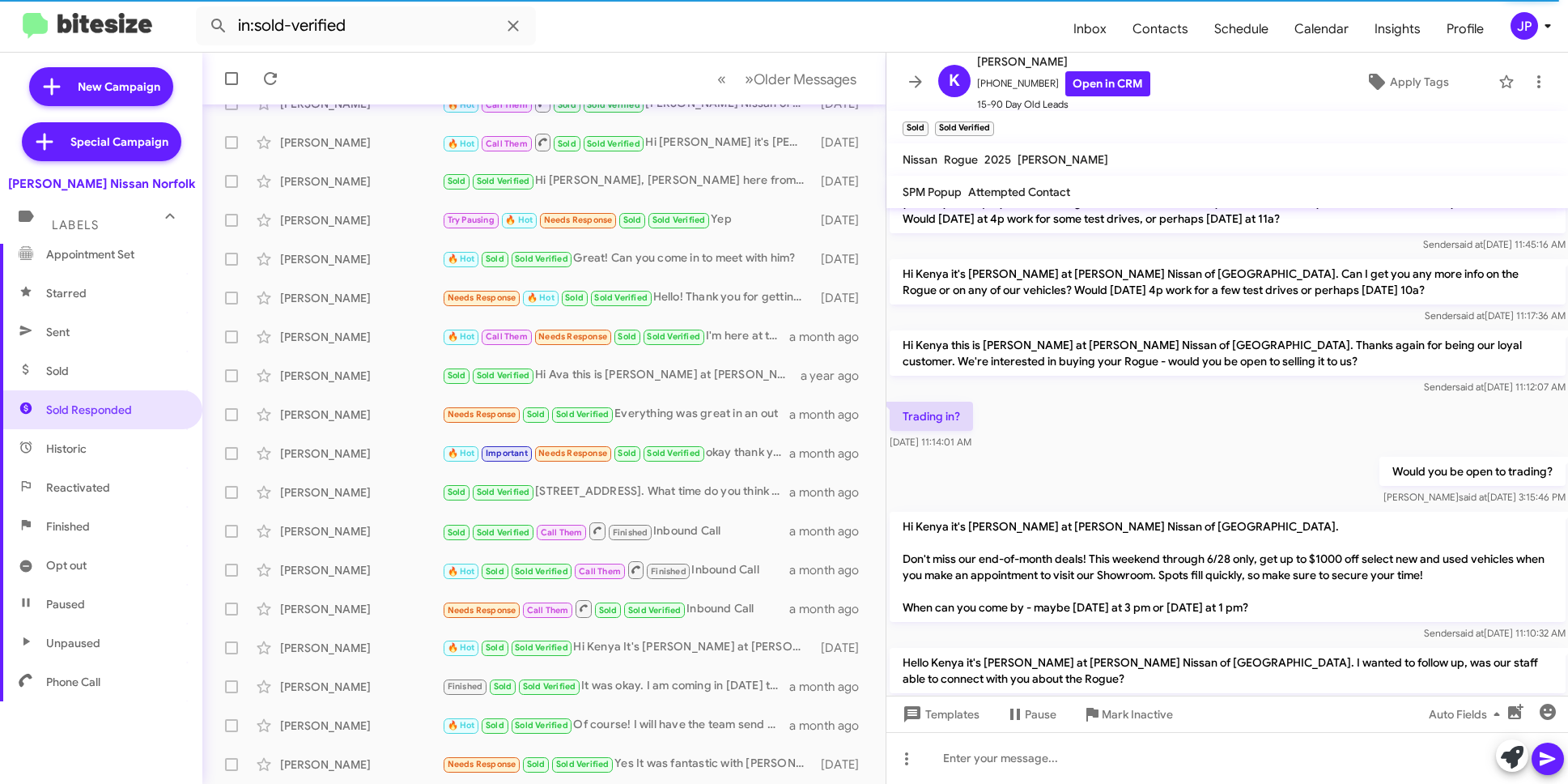
scroll to position [199, 0]
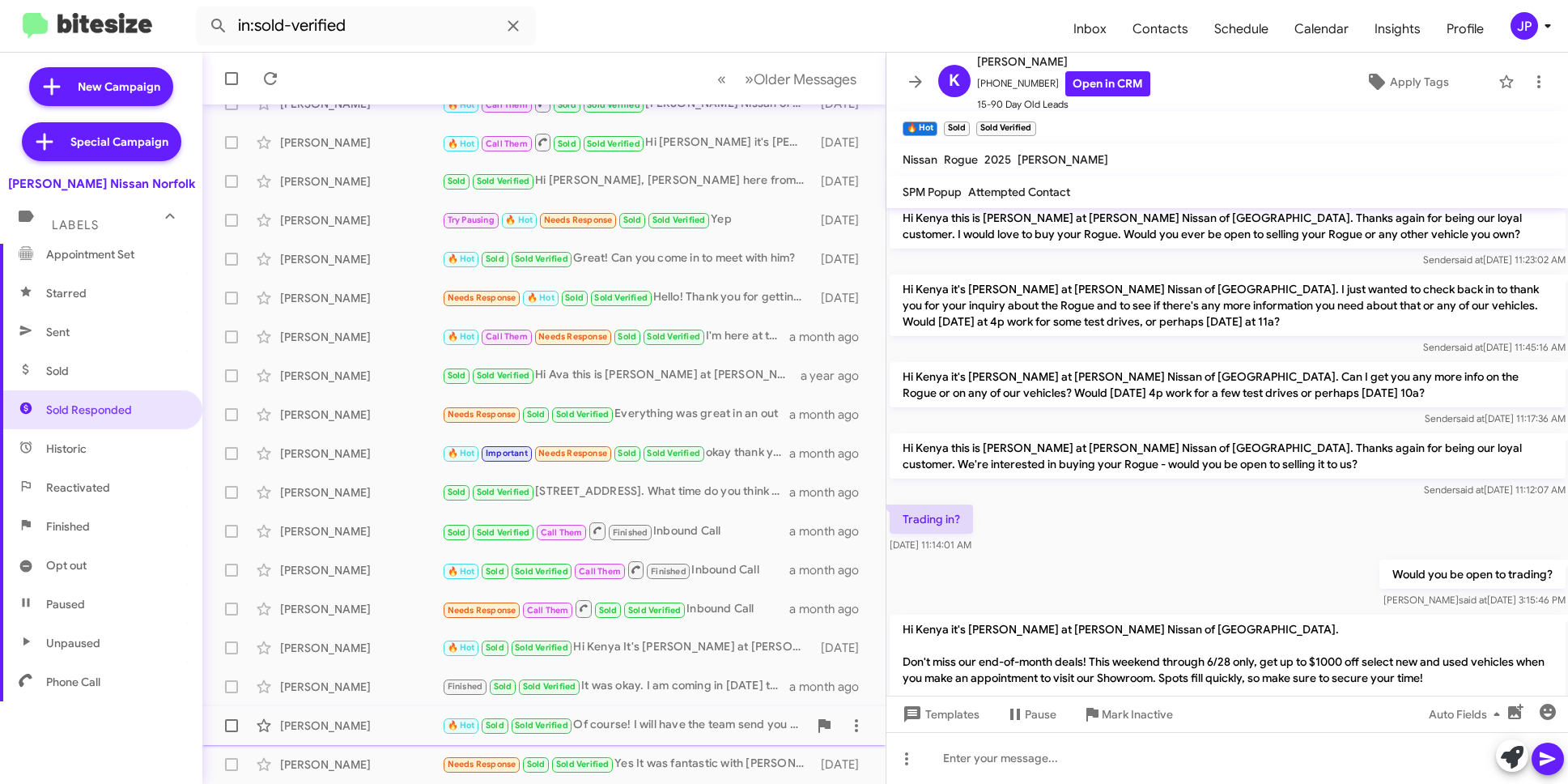
click at [381, 720] on div "Orin Rossum" at bounding box center [361, 725] width 162 height 16
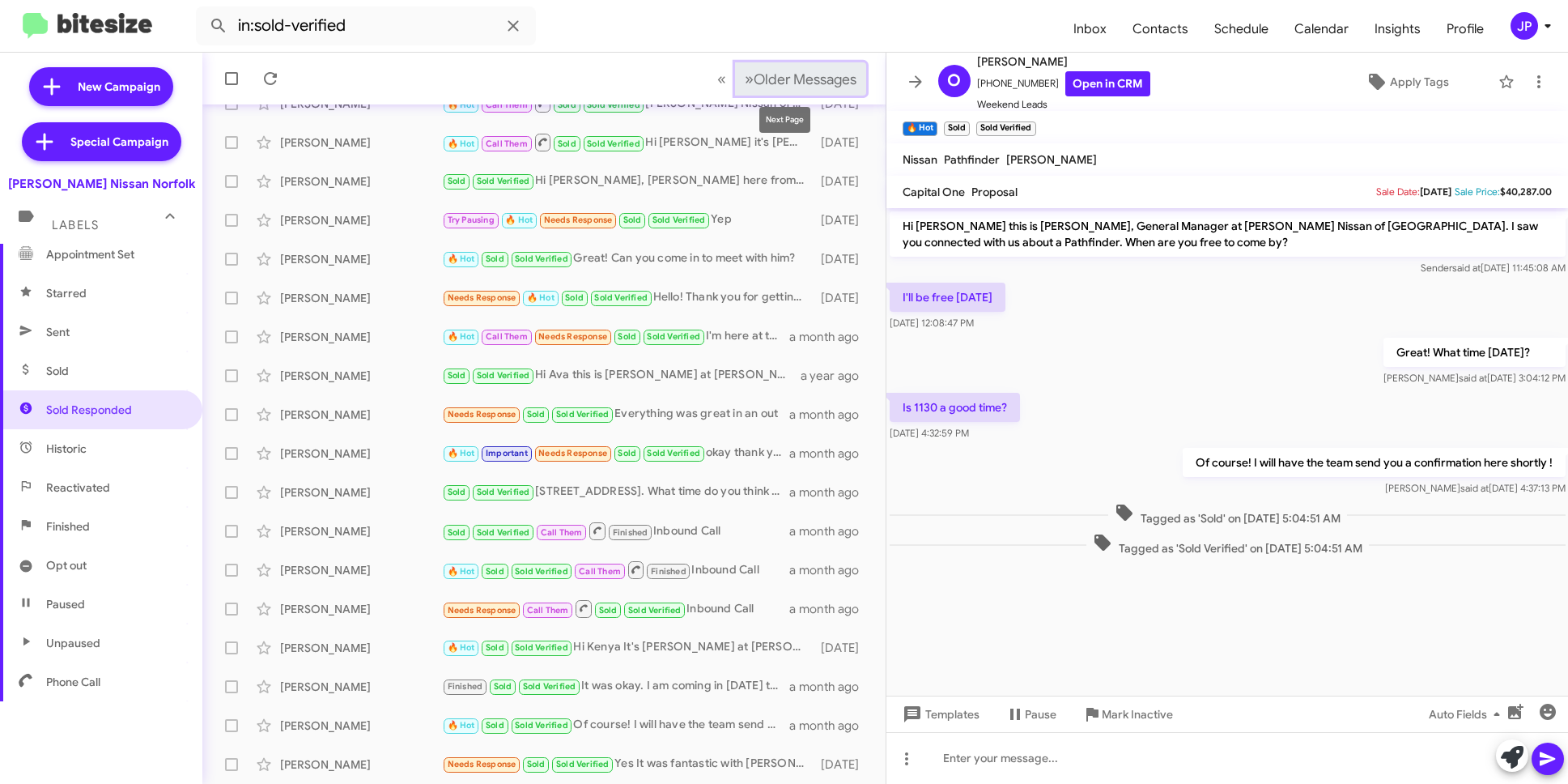
click at [826, 86] on span "Older Messages" at bounding box center [805, 79] width 103 height 18
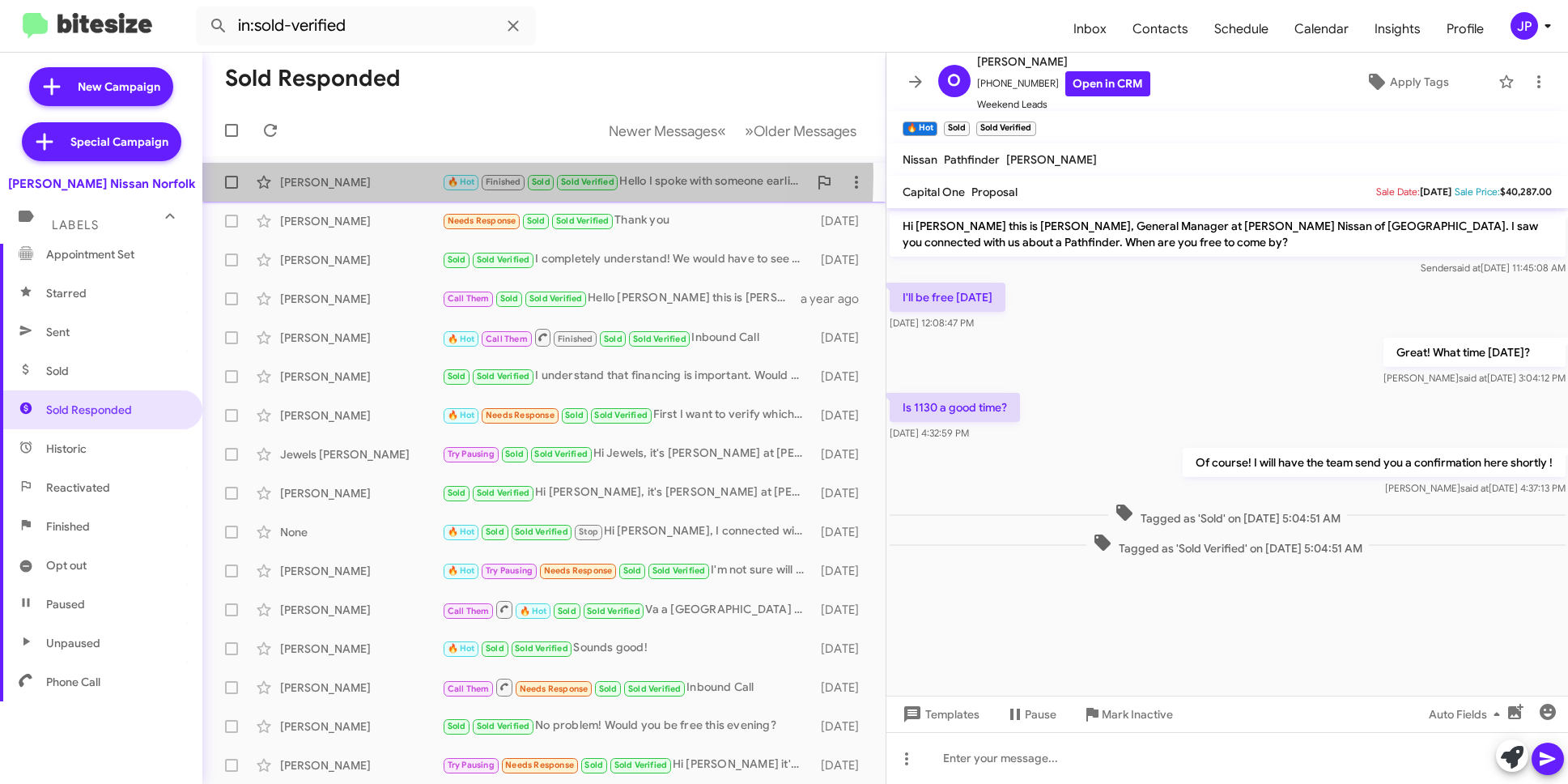
click at [419, 175] on div "Jennifer Covil" at bounding box center [361, 182] width 162 height 16
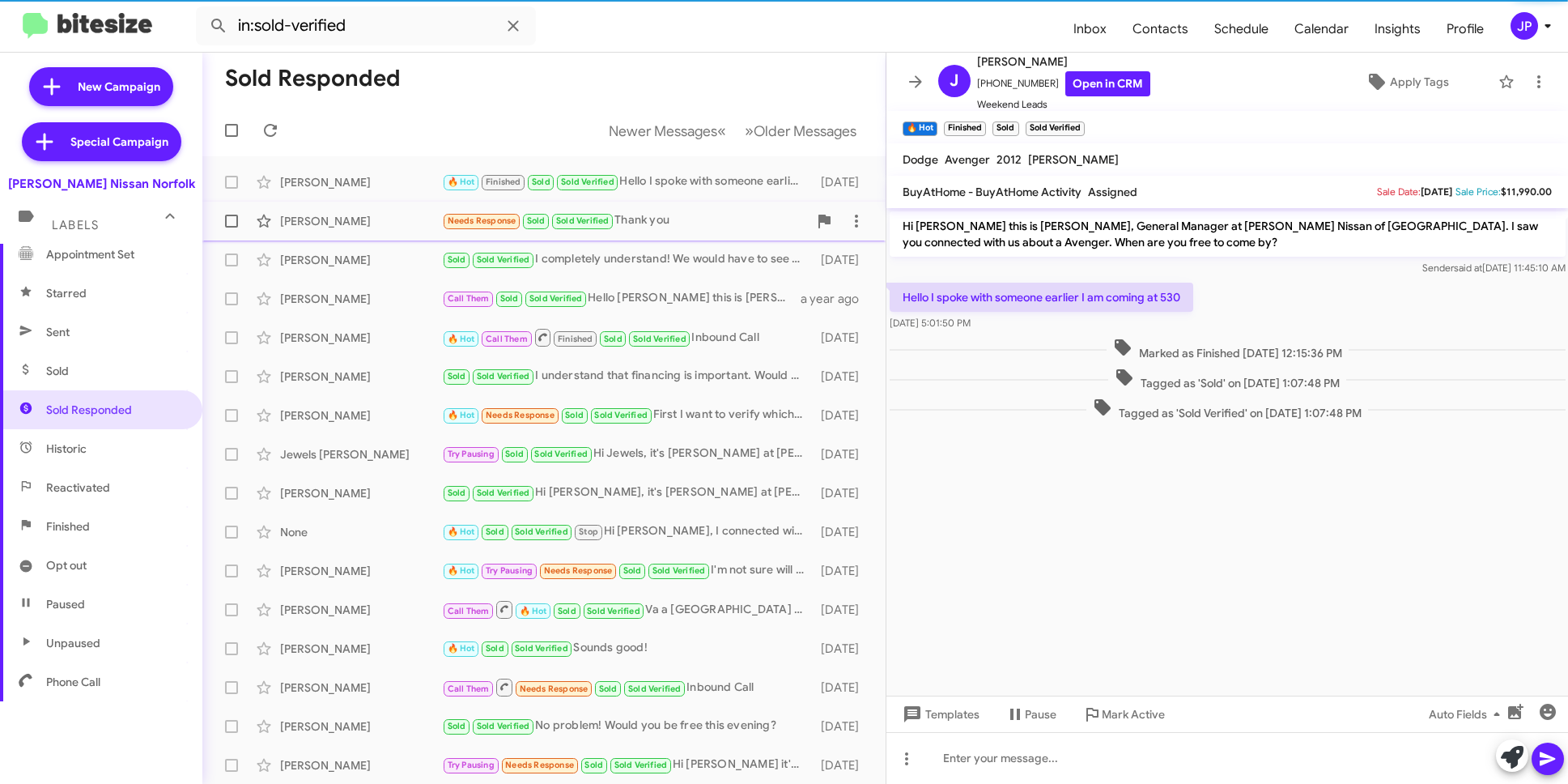
click at [394, 211] on div "Corie Hickman Needs Response Sold Sold Verified Thank you 2 months ago" at bounding box center [544, 221] width 658 height 32
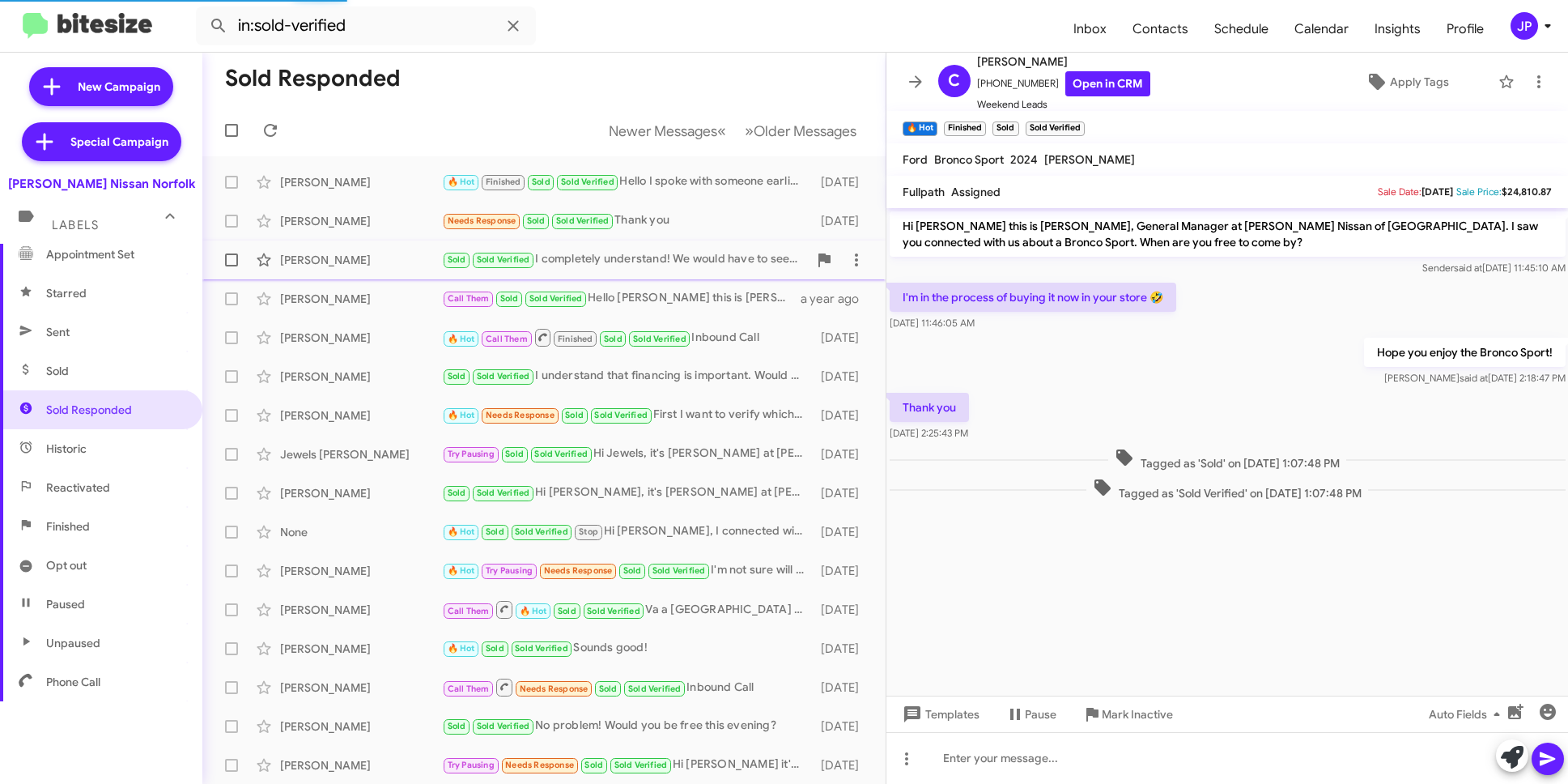
click at [391, 259] on div "Michelle Scherberger" at bounding box center [361, 260] width 162 height 16
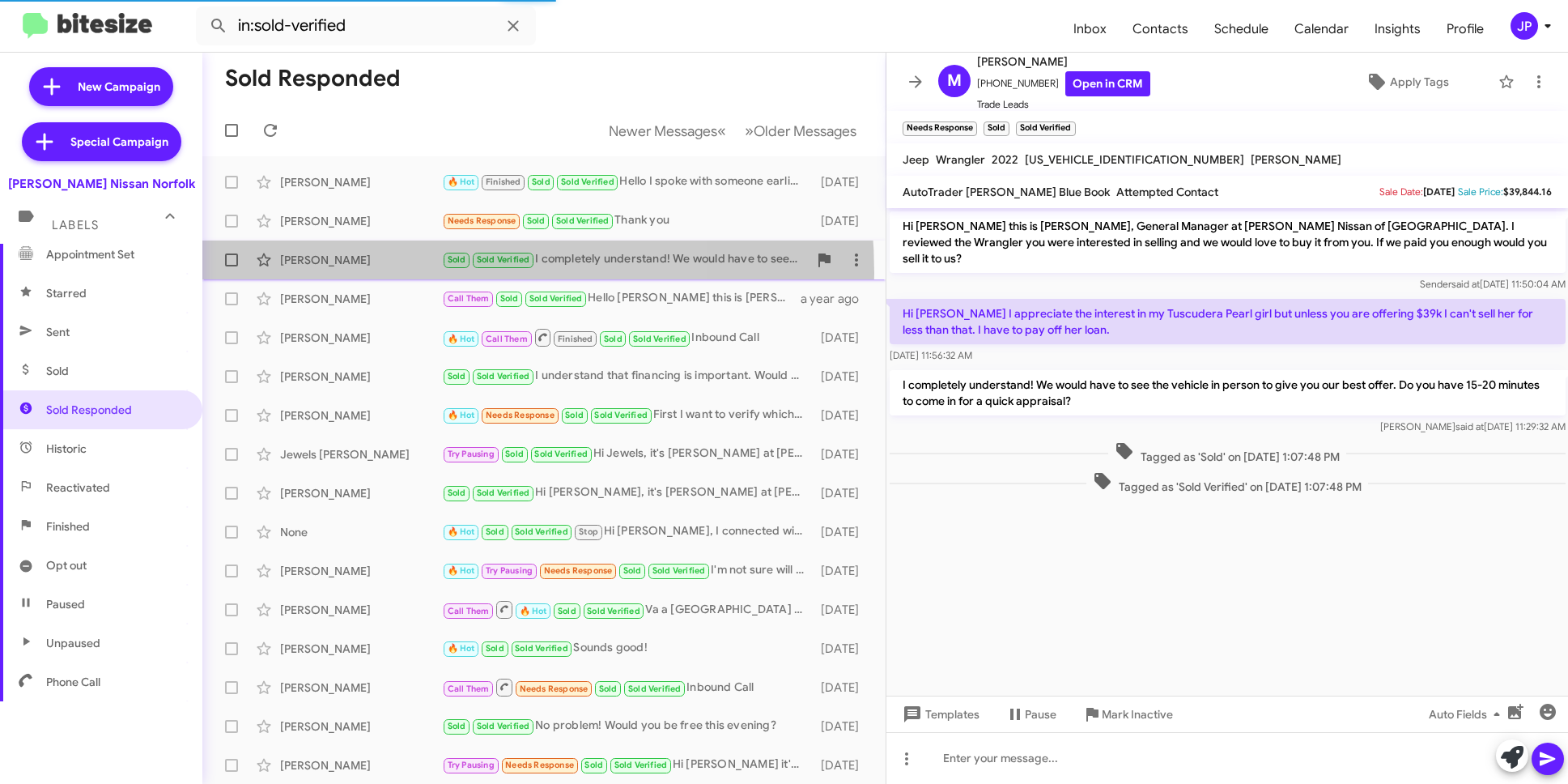
click at [379, 273] on div "Michelle Scherberger Sold Sold Verified I completely understand! We would have …" at bounding box center [544, 260] width 658 height 32
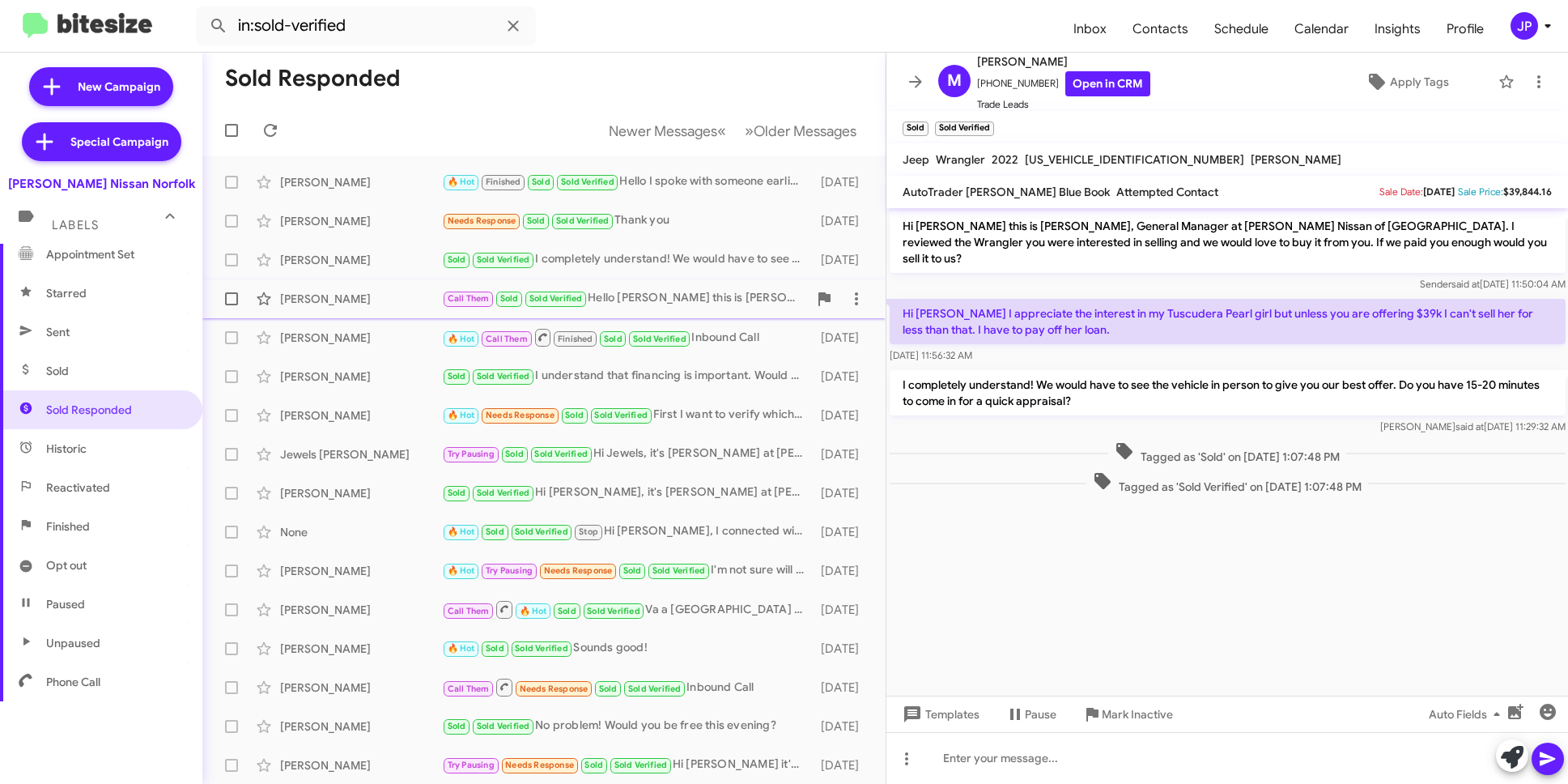
click at [376, 302] on div "Frank Robinson" at bounding box center [361, 299] width 162 height 16
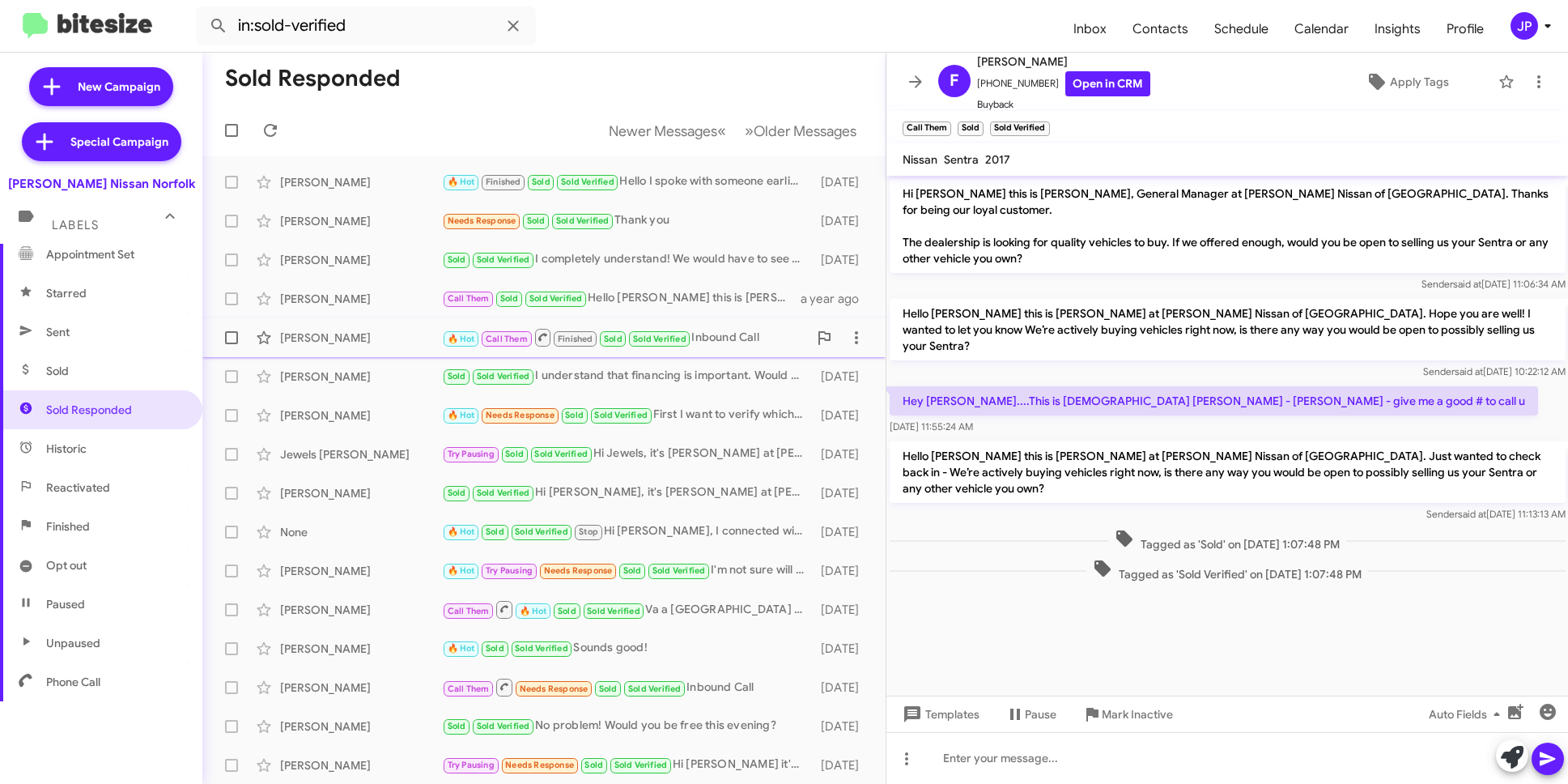
click at [374, 332] on div "Shania Scott" at bounding box center [361, 337] width 162 height 16
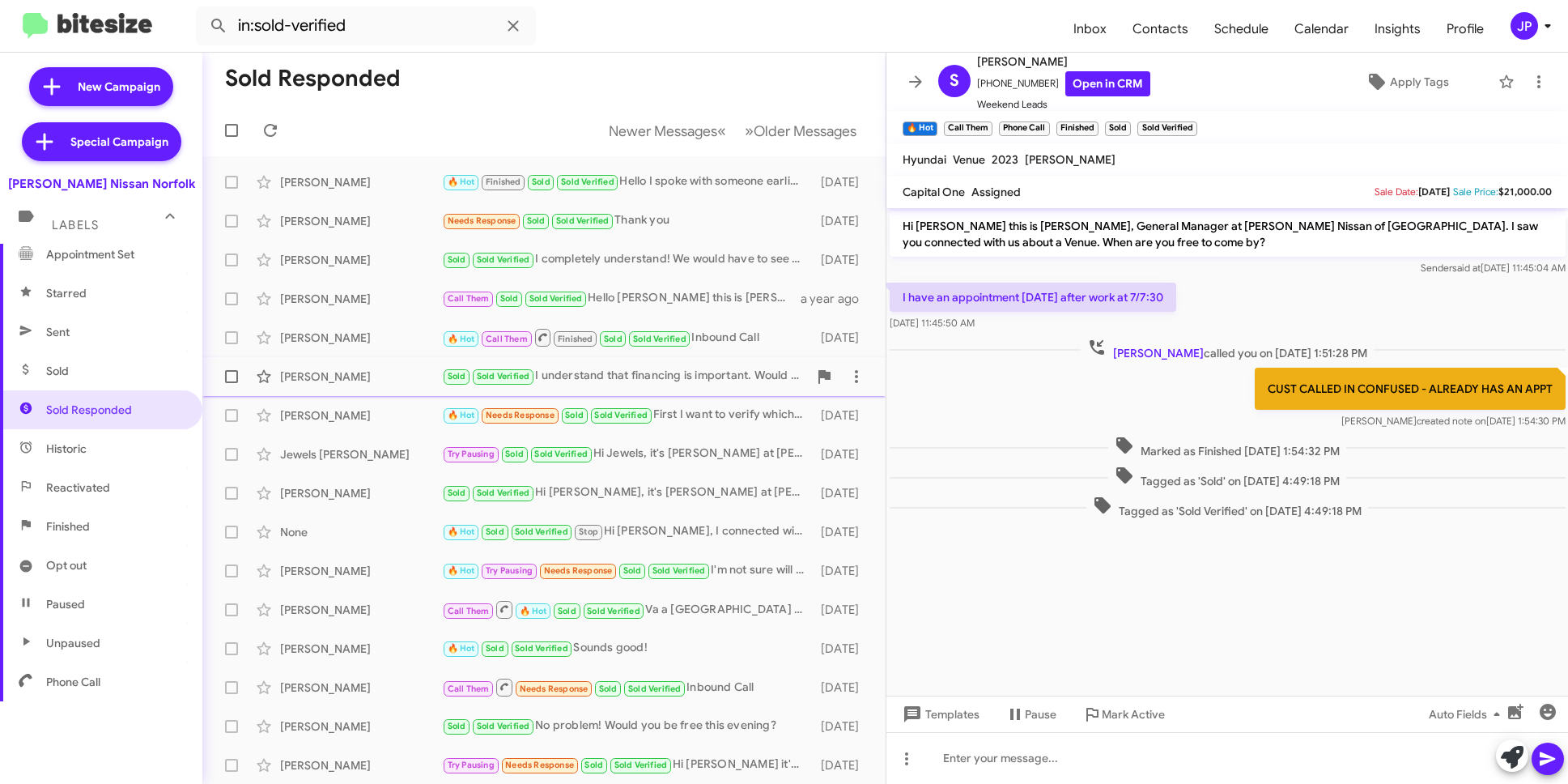
click at [365, 375] on div "Eric Wise" at bounding box center [361, 376] width 162 height 16
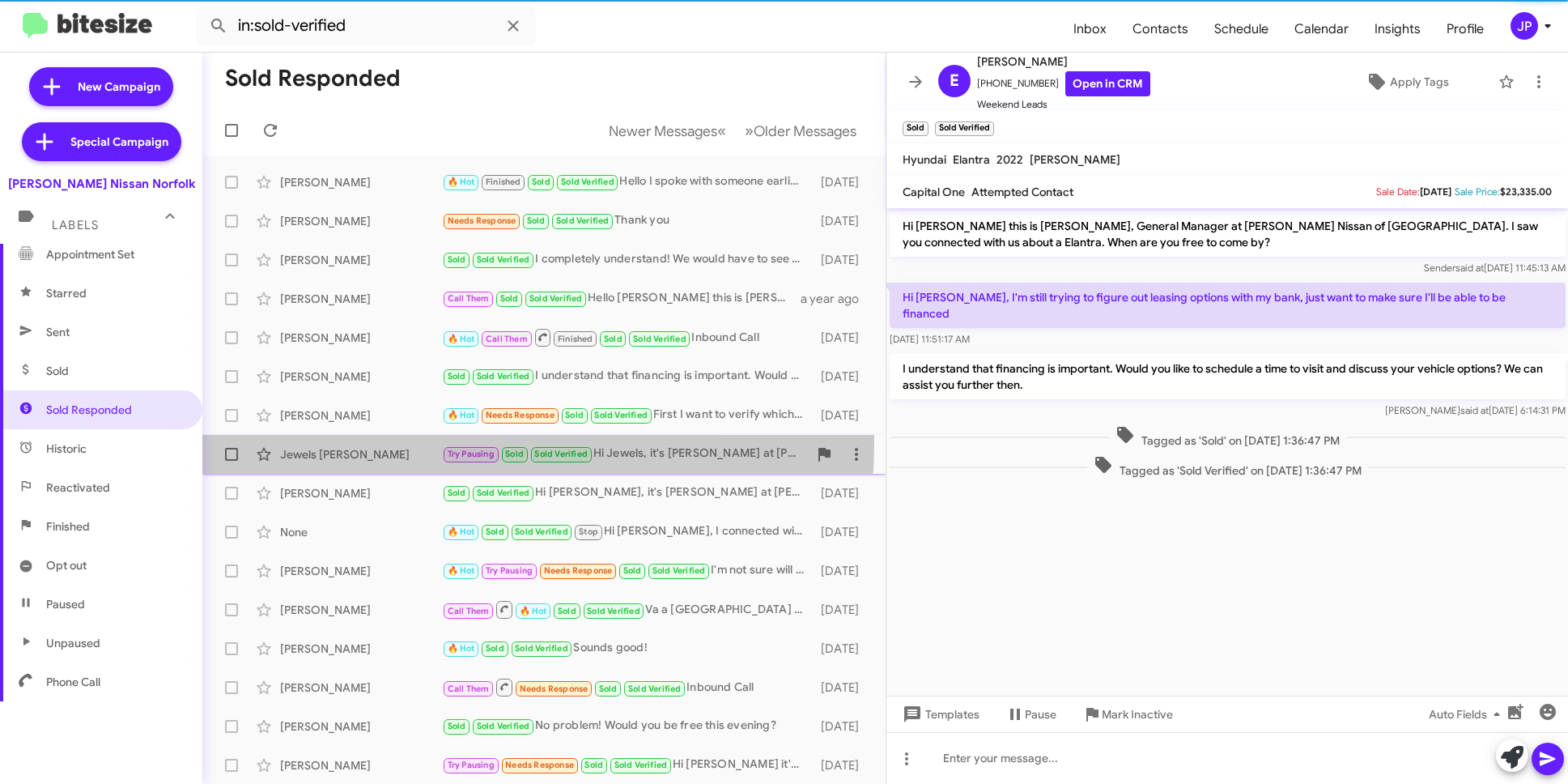
click at [385, 443] on div "Jewels Morris Try Pausing Sold Sold Verified Hi Jewels, it's Josh Heaton at Ban…" at bounding box center [544, 454] width 658 height 32
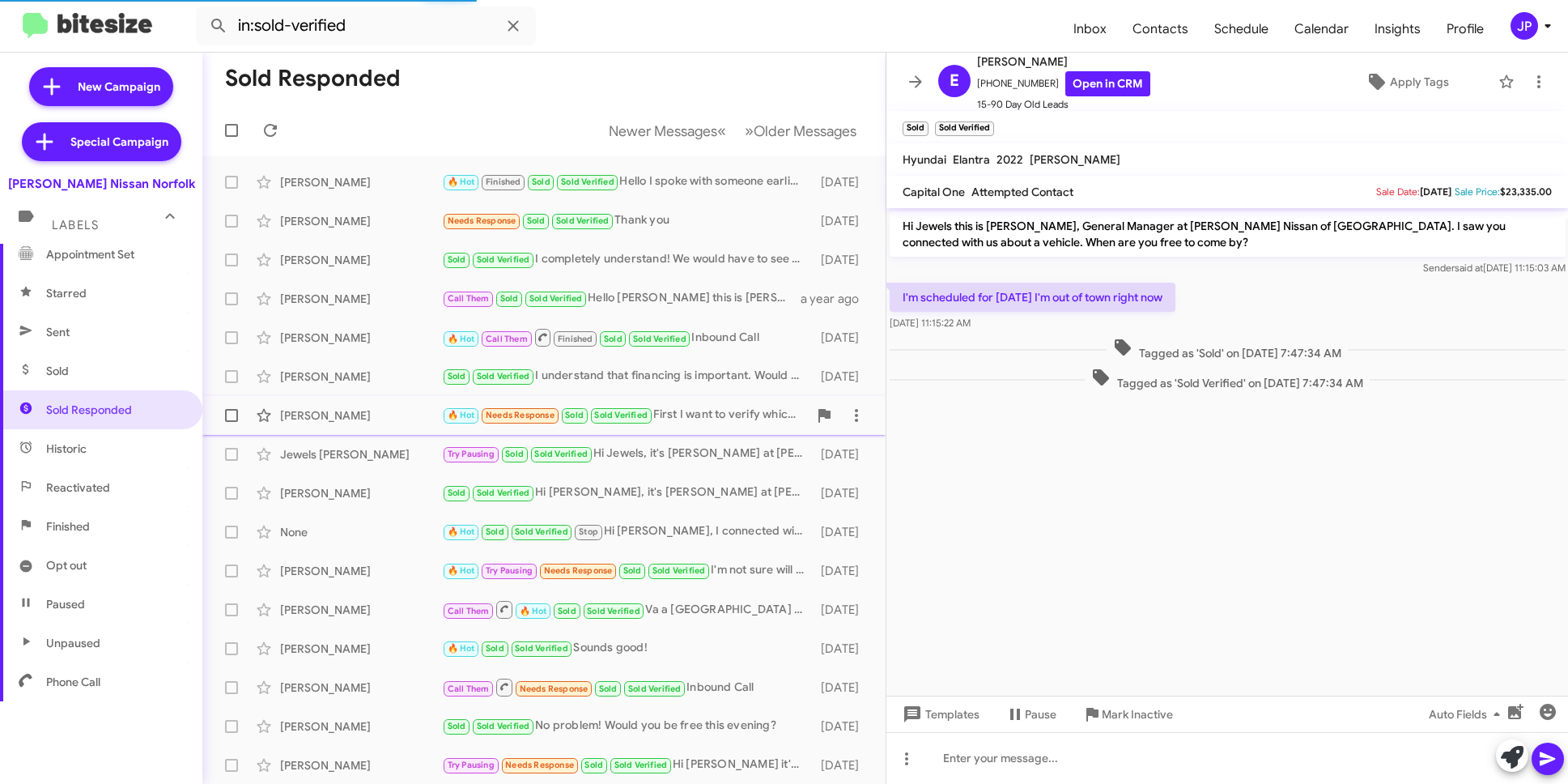
click at [392, 421] on div "Arnelle Gibbs" at bounding box center [361, 415] width 162 height 16
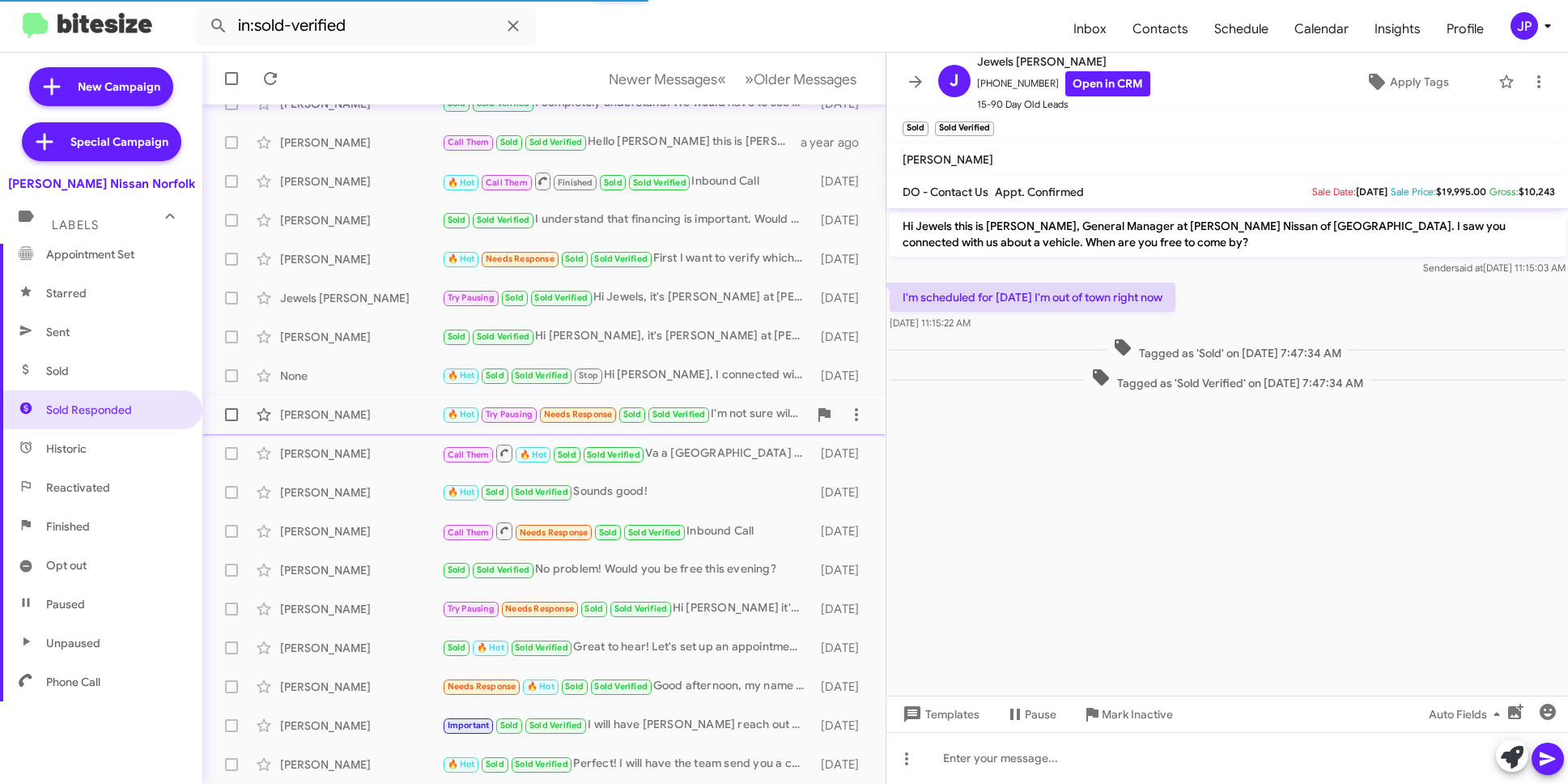
click at [391, 426] on div "Alexandra Quattlebaum 🔥 Hot Try Pausing Needs Response Sold Sold Verified I'm n…" at bounding box center [544, 414] width 658 height 32
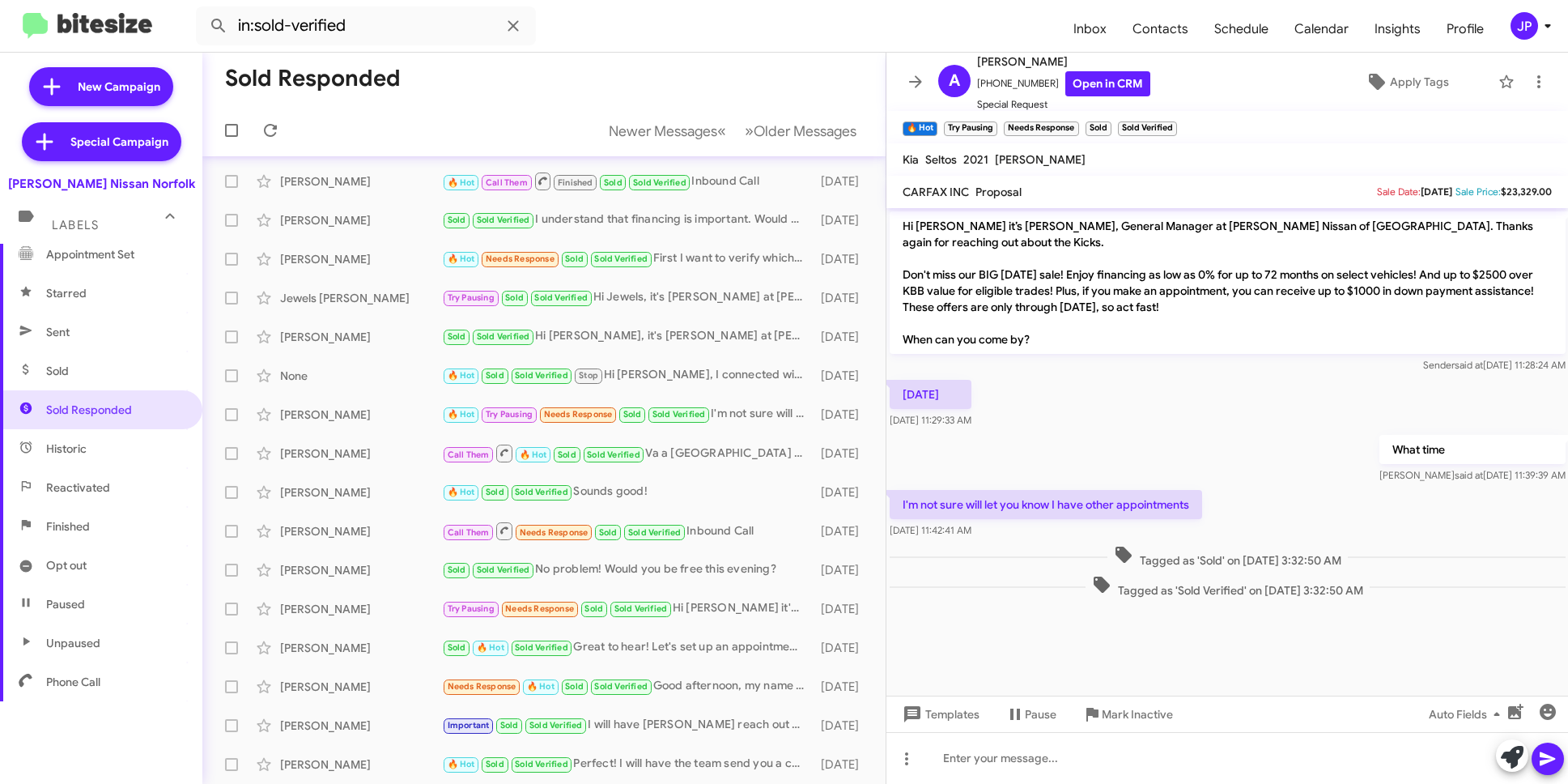
scroll to position [156, 0]
click at [1543, 25] on icon at bounding box center [1548, 26] width 20 height 20
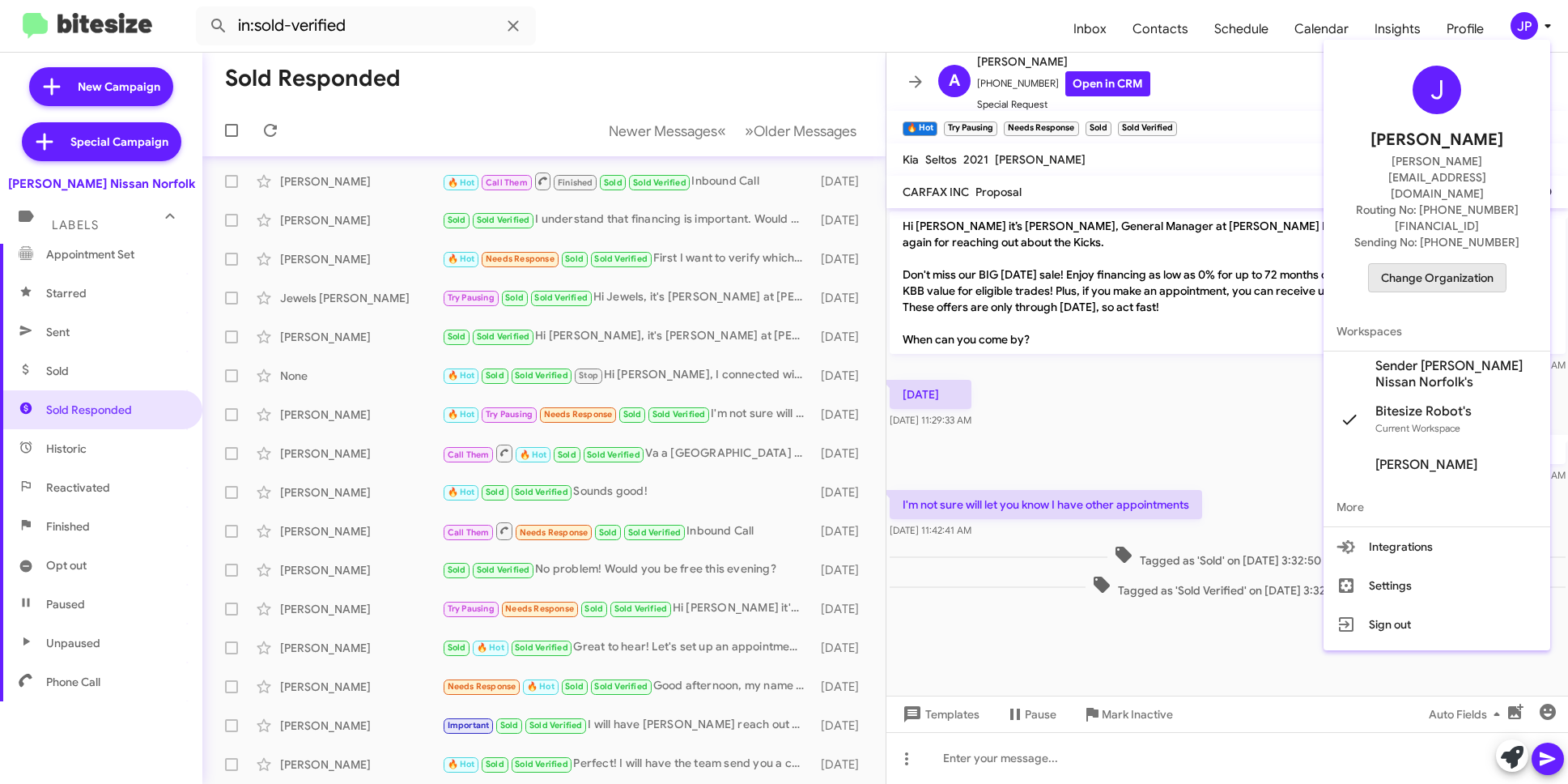
click at [1409, 264] on span "Change Organization" at bounding box center [1437, 278] width 113 height 27
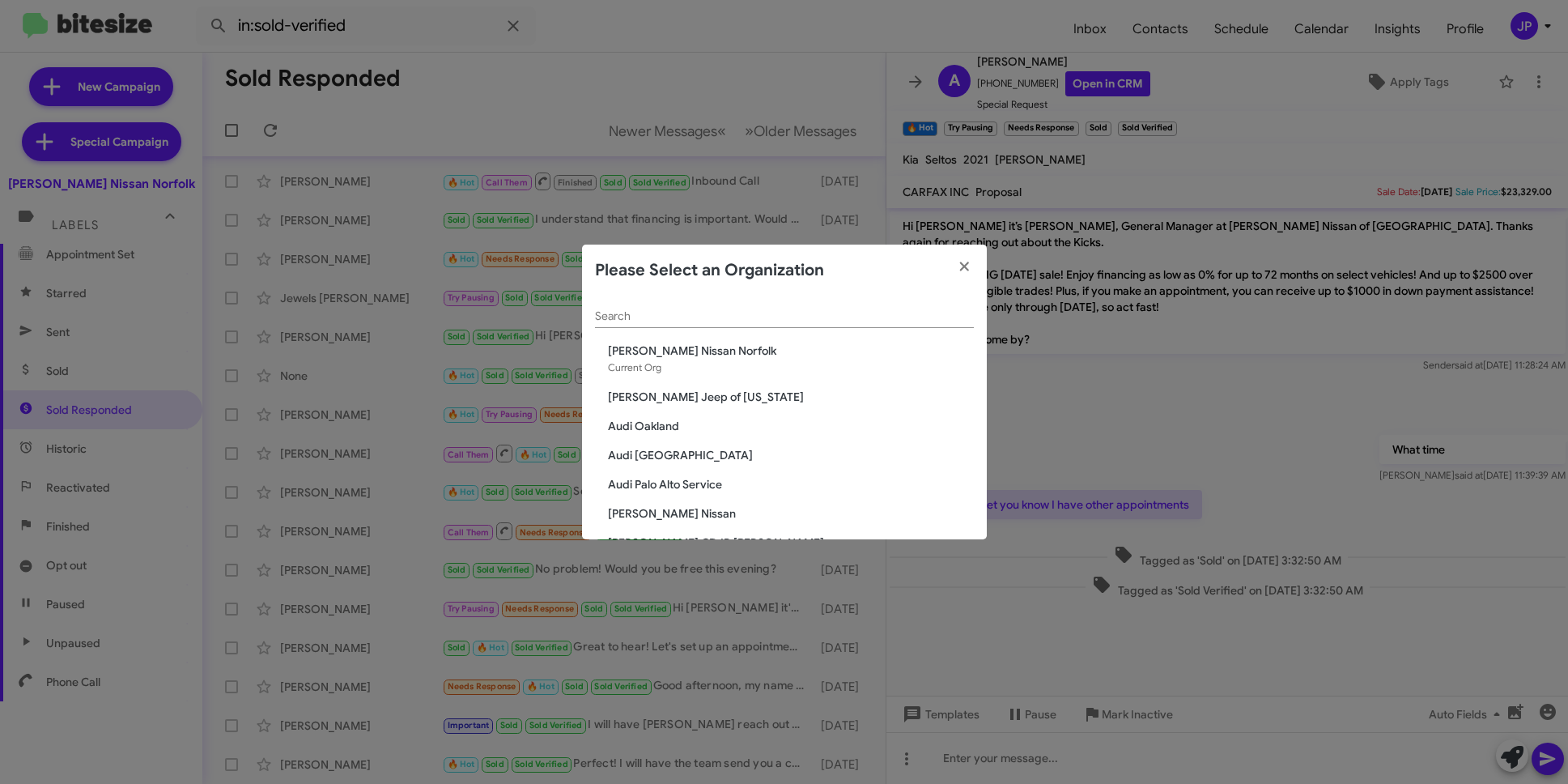
click at [810, 325] on div "Search" at bounding box center [784, 312] width 379 height 31
click at [812, 322] on input "Search" at bounding box center [784, 317] width 379 height 13
type input "Nissan"
click at [708, 520] on span "[PERSON_NAME] Nissan of Denville" at bounding box center [791, 513] width 366 height 16
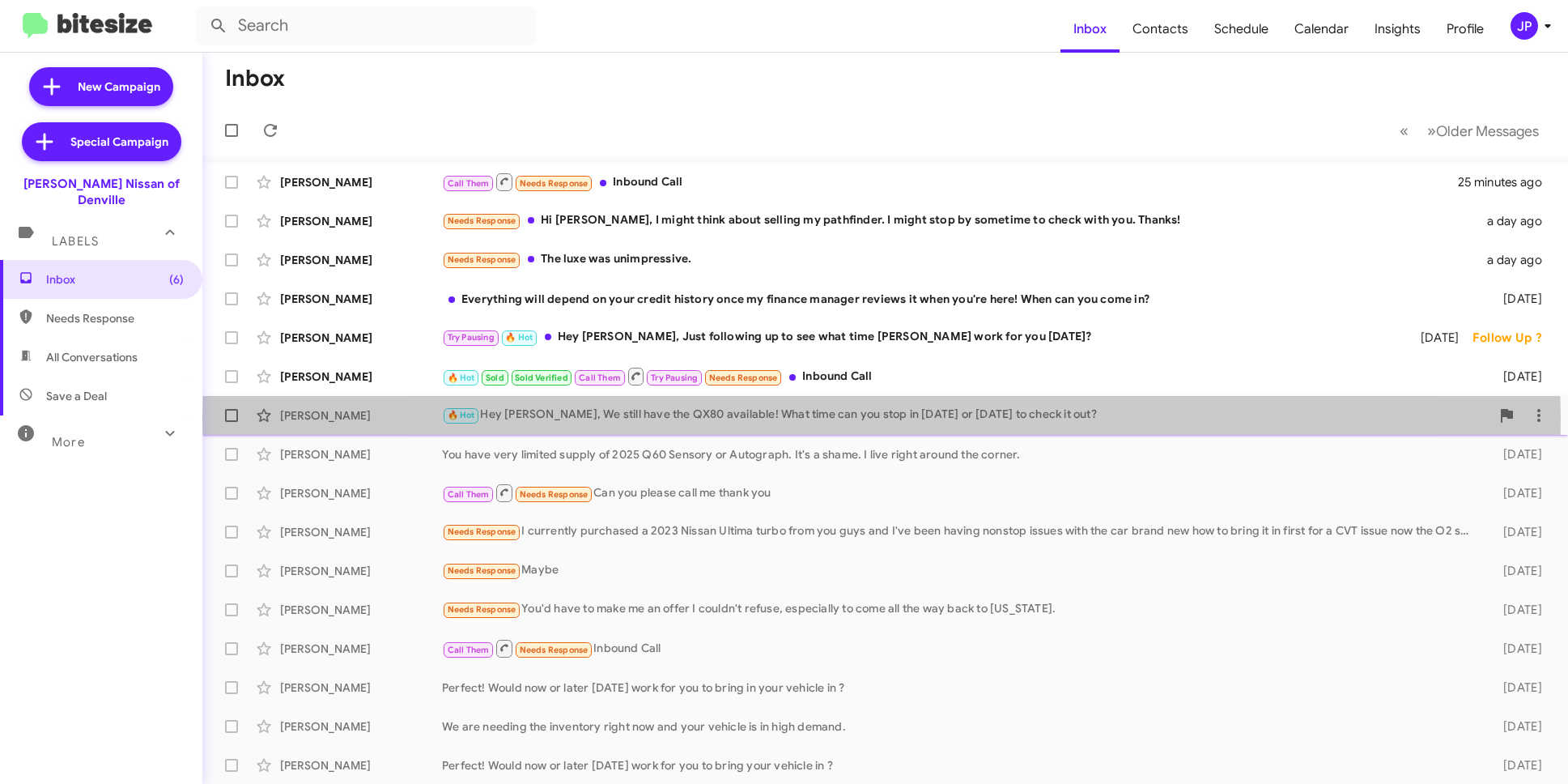
click at [882, 417] on div "🔥 Hot Hey [PERSON_NAME], We still have the QX80 available! What time can you st…" at bounding box center [966, 415] width 1049 height 19
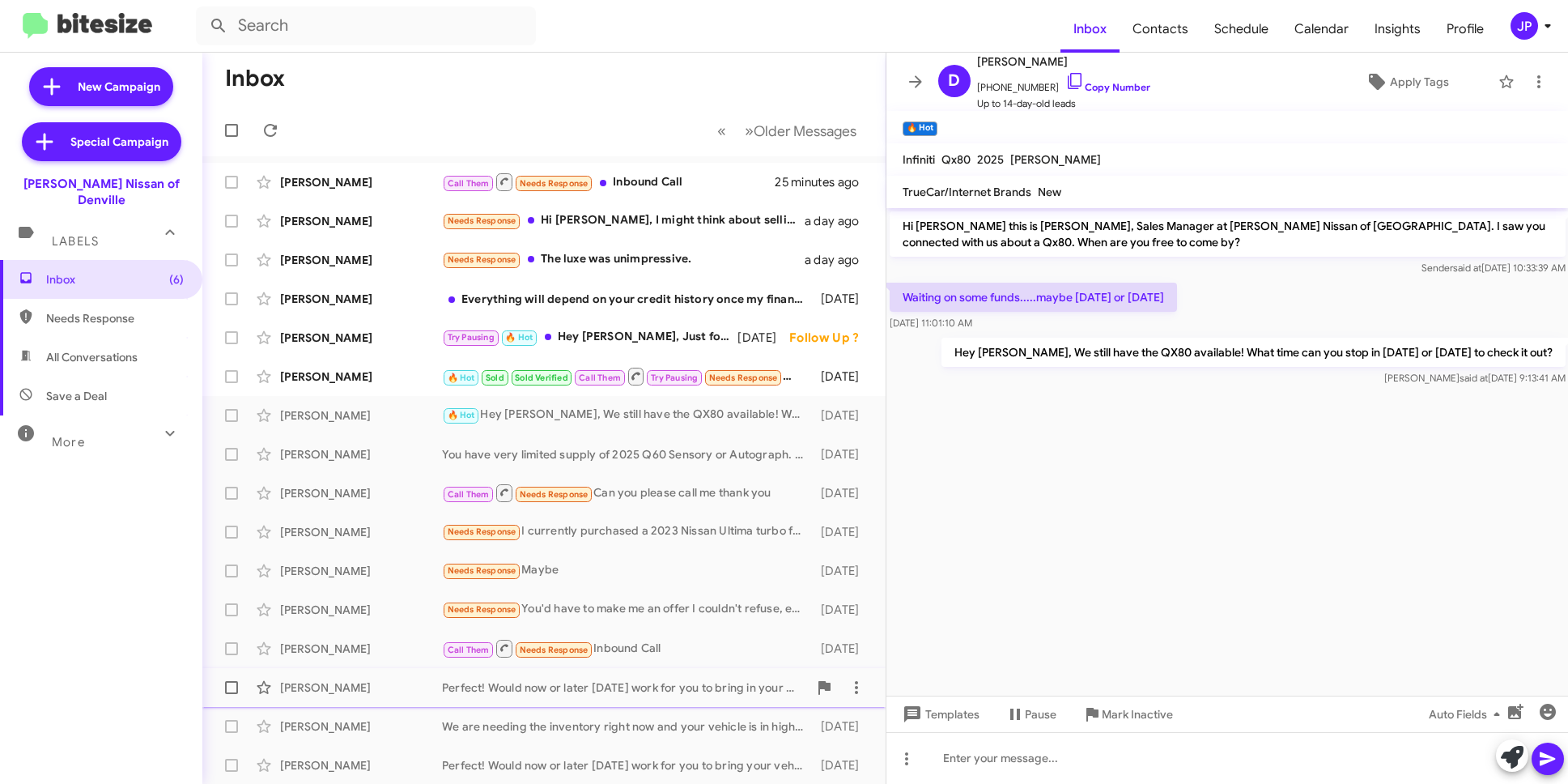
click at [664, 676] on div "[PERSON_NAME] Perfect! Would now or later [DATE] work for you to bring in your …" at bounding box center [544, 687] width 658 height 32
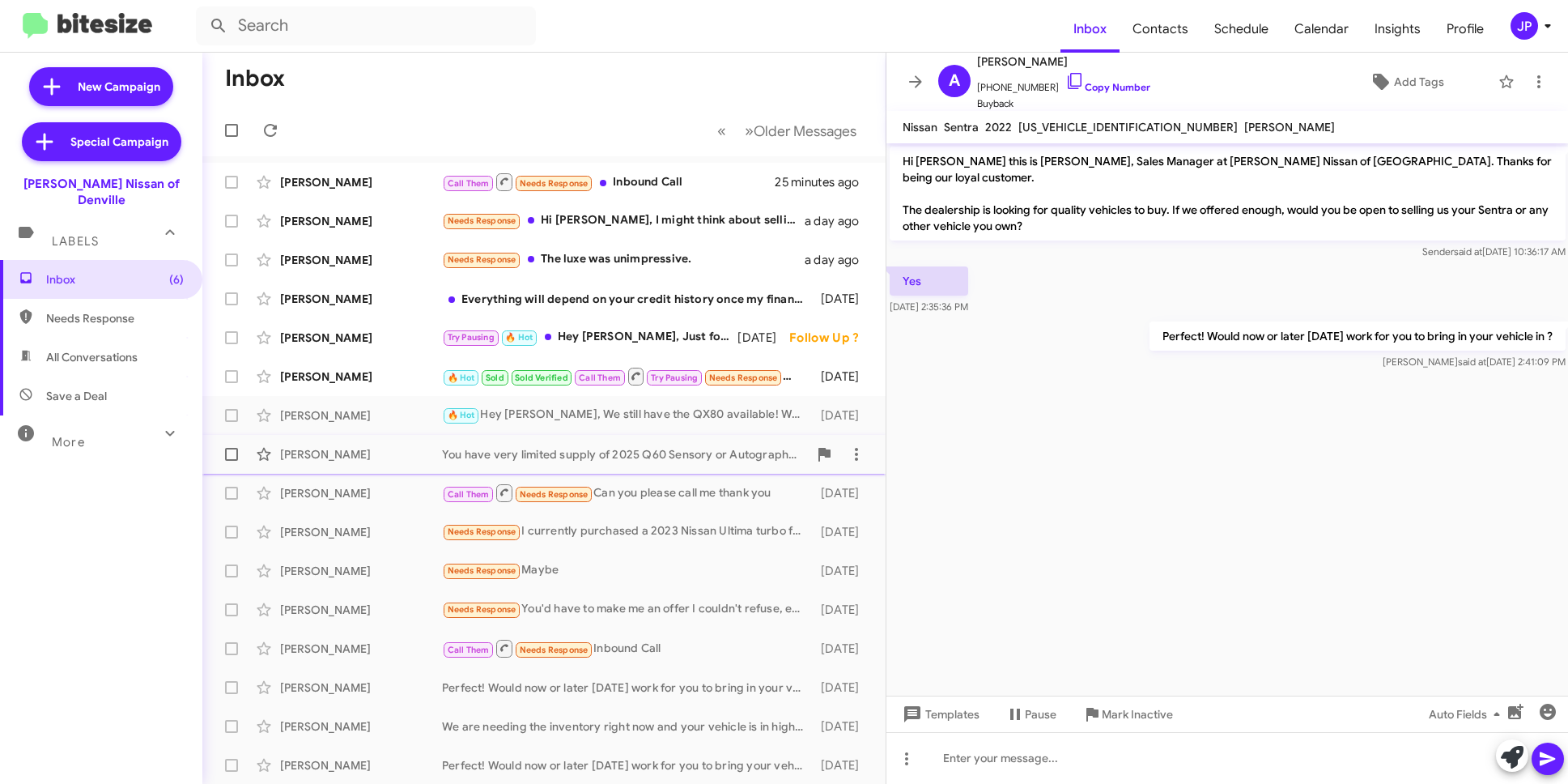
click at [591, 465] on div "Hao-Wei Liu You have very limited supply of 2025 Q60 Sensory or Autograph. It's…" at bounding box center [544, 454] width 658 height 32
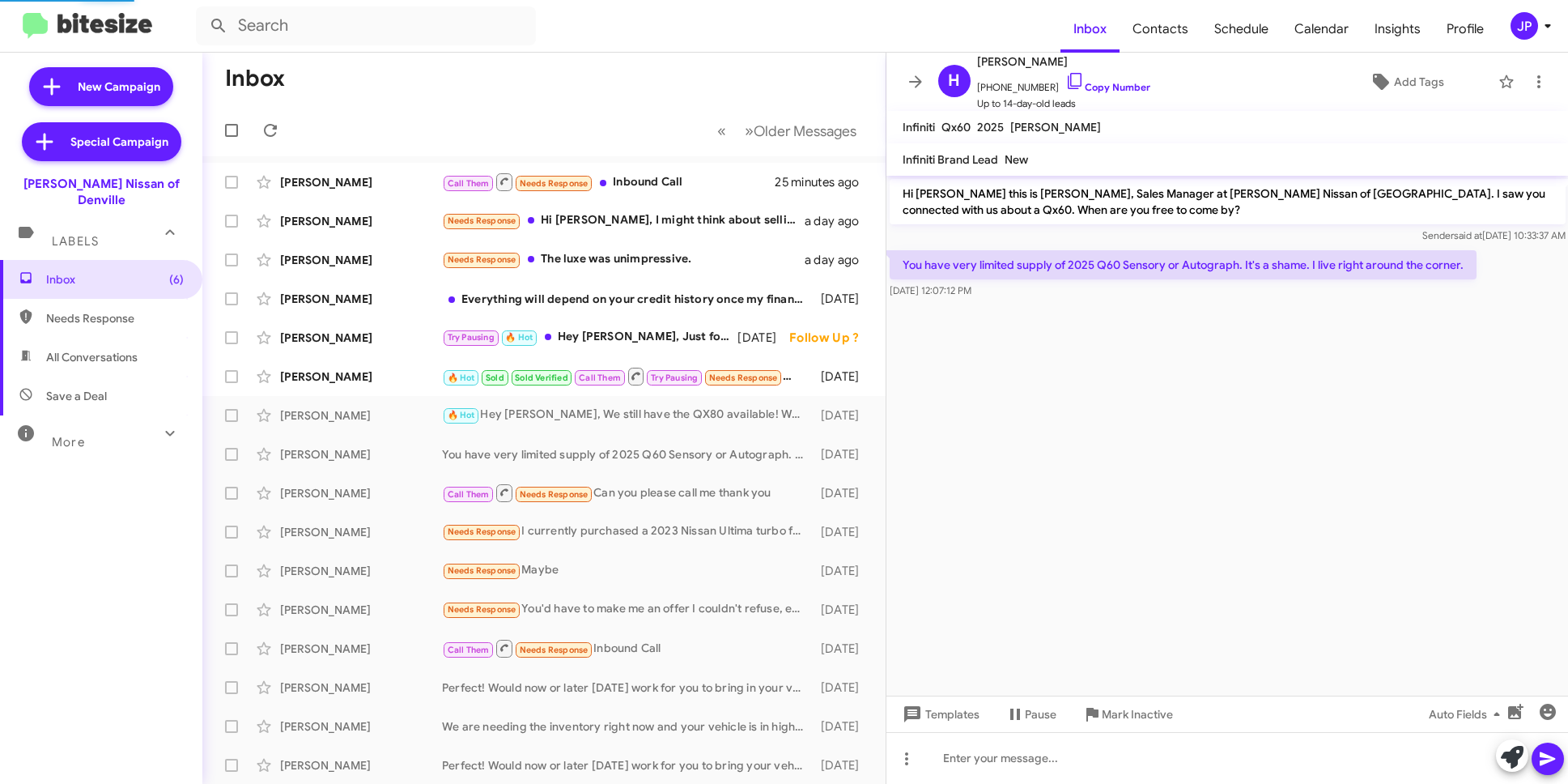
click at [109, 376] on span "Save a Deal" at bounding box center [101, 395] width 203 height 39
type input "in:not-interested"
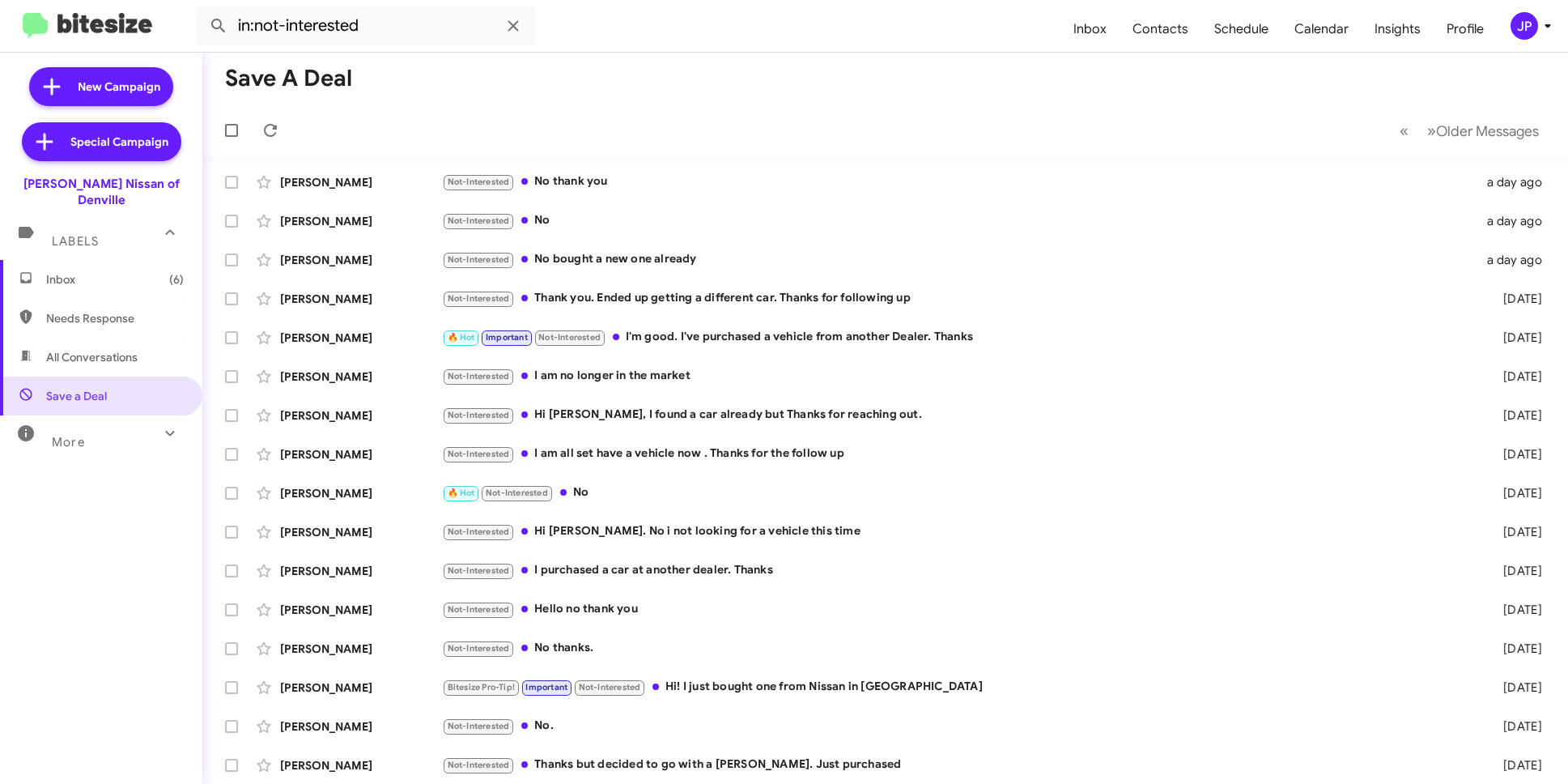
click at [146, 271] on span "Inbox (6)" at bounding box center [115, 279] width 137 height 16
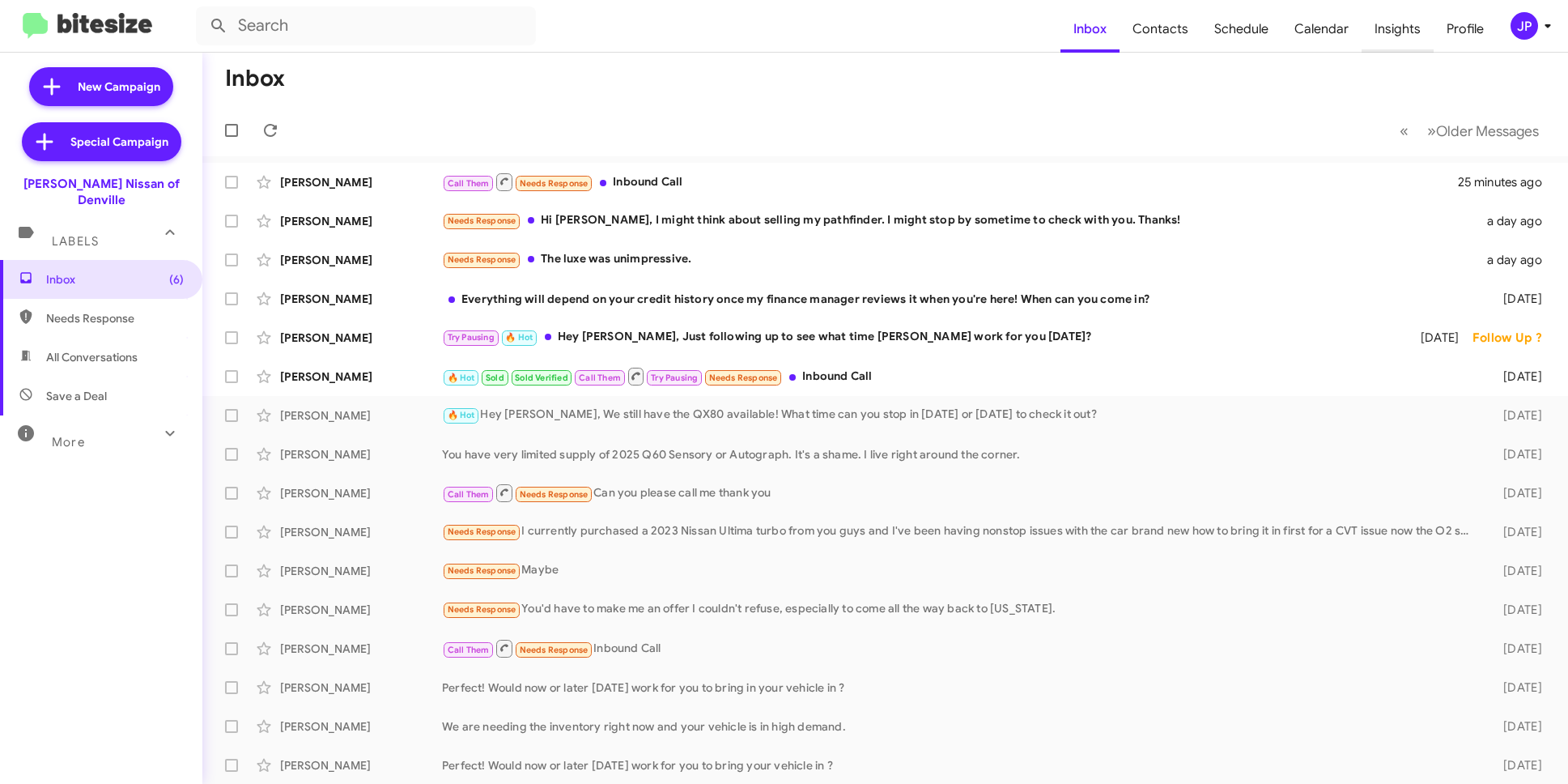
click at [1397, 47] on span "Insights" at bounding box center [1397, 29] width 72 height 47
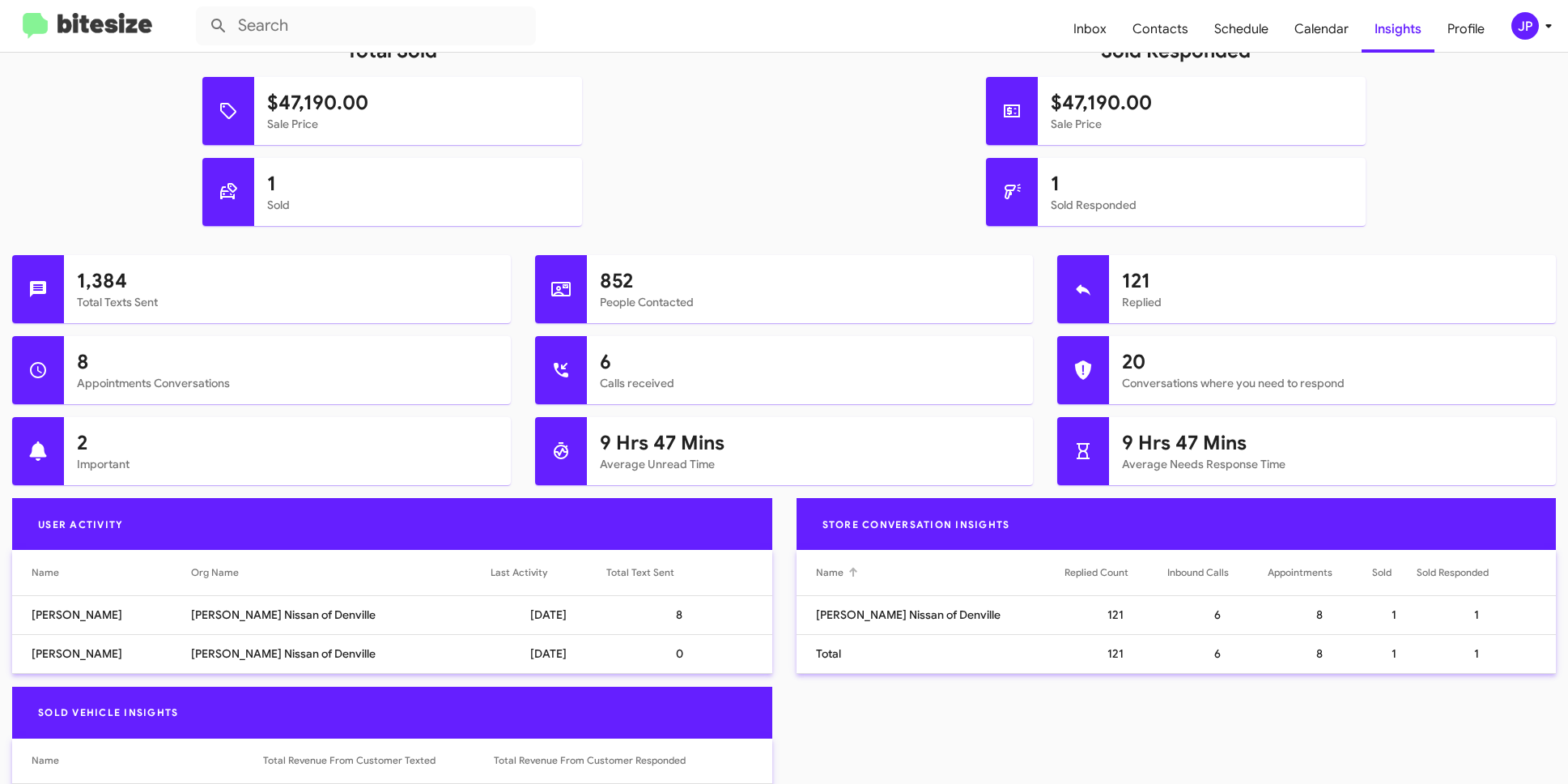
scroll to position [586, 0]
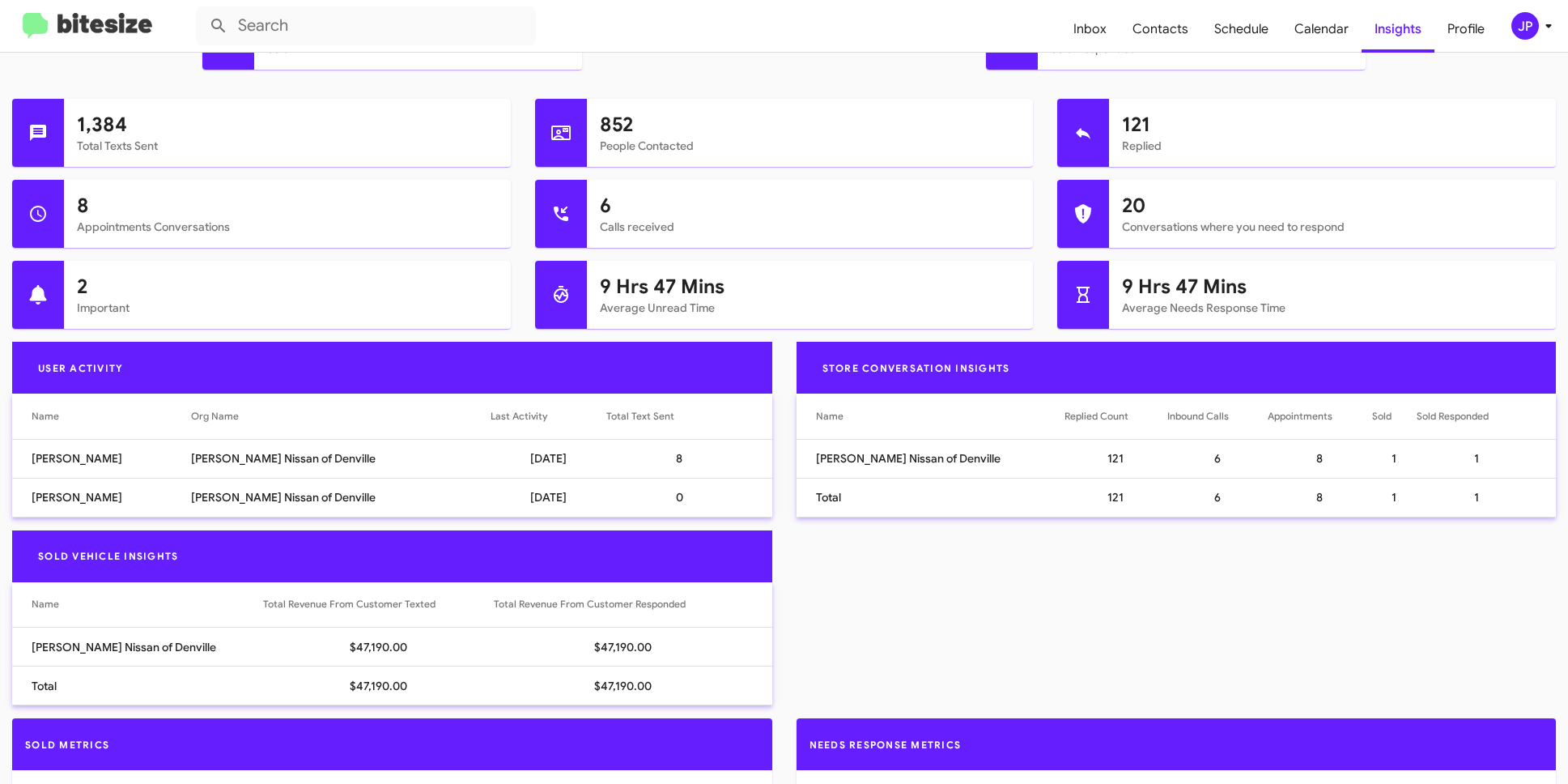
click at [527, 476] on td "[DATE]" at bounding box center [549, 458] width 116 height 39
click at [1549, 21] on icon at bounding box center [1549, 26] width 20 height 20
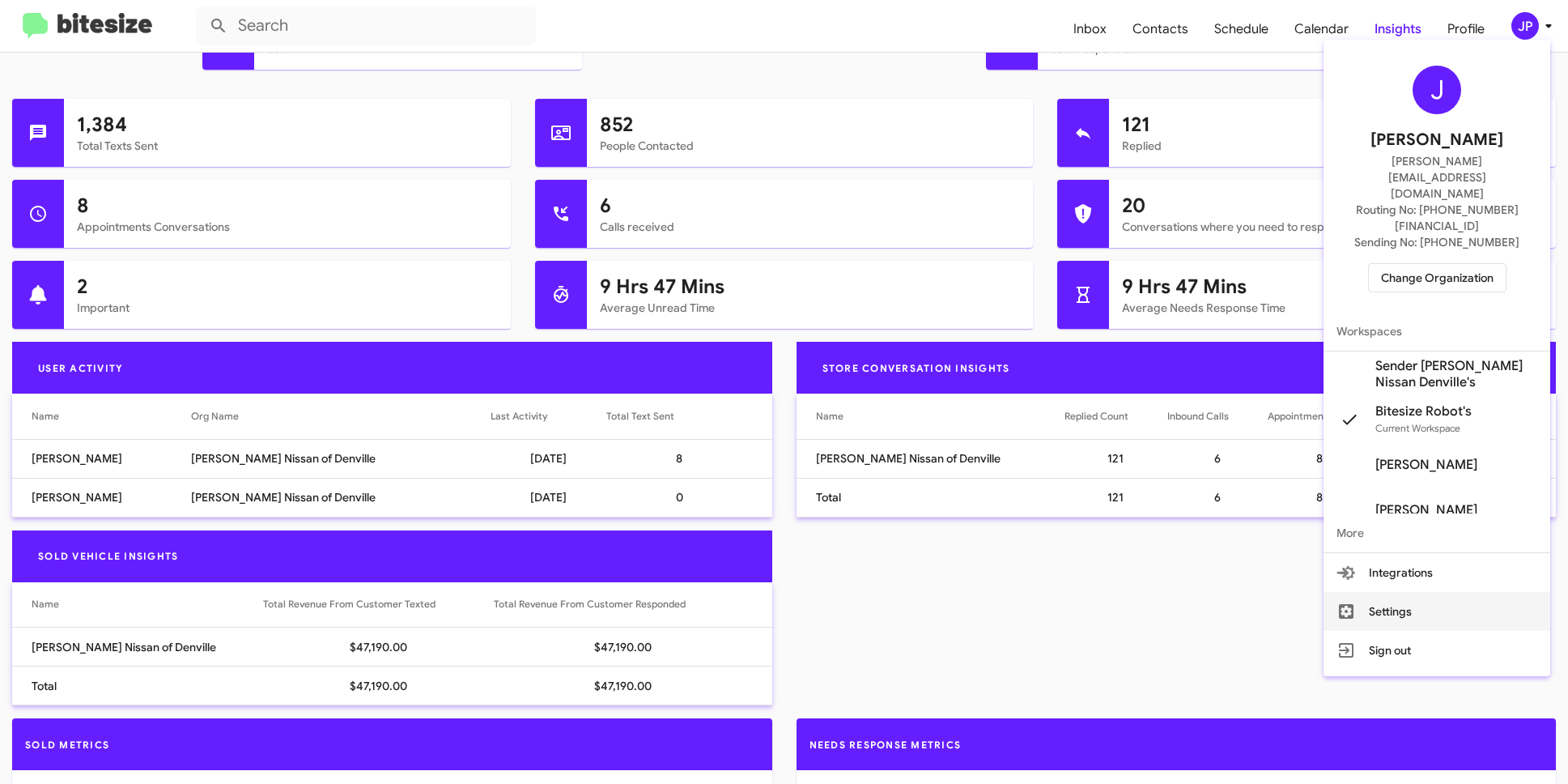
click at [1433, 593] on button "Settings" at bounding box center [1436, 611] width 226 height 39
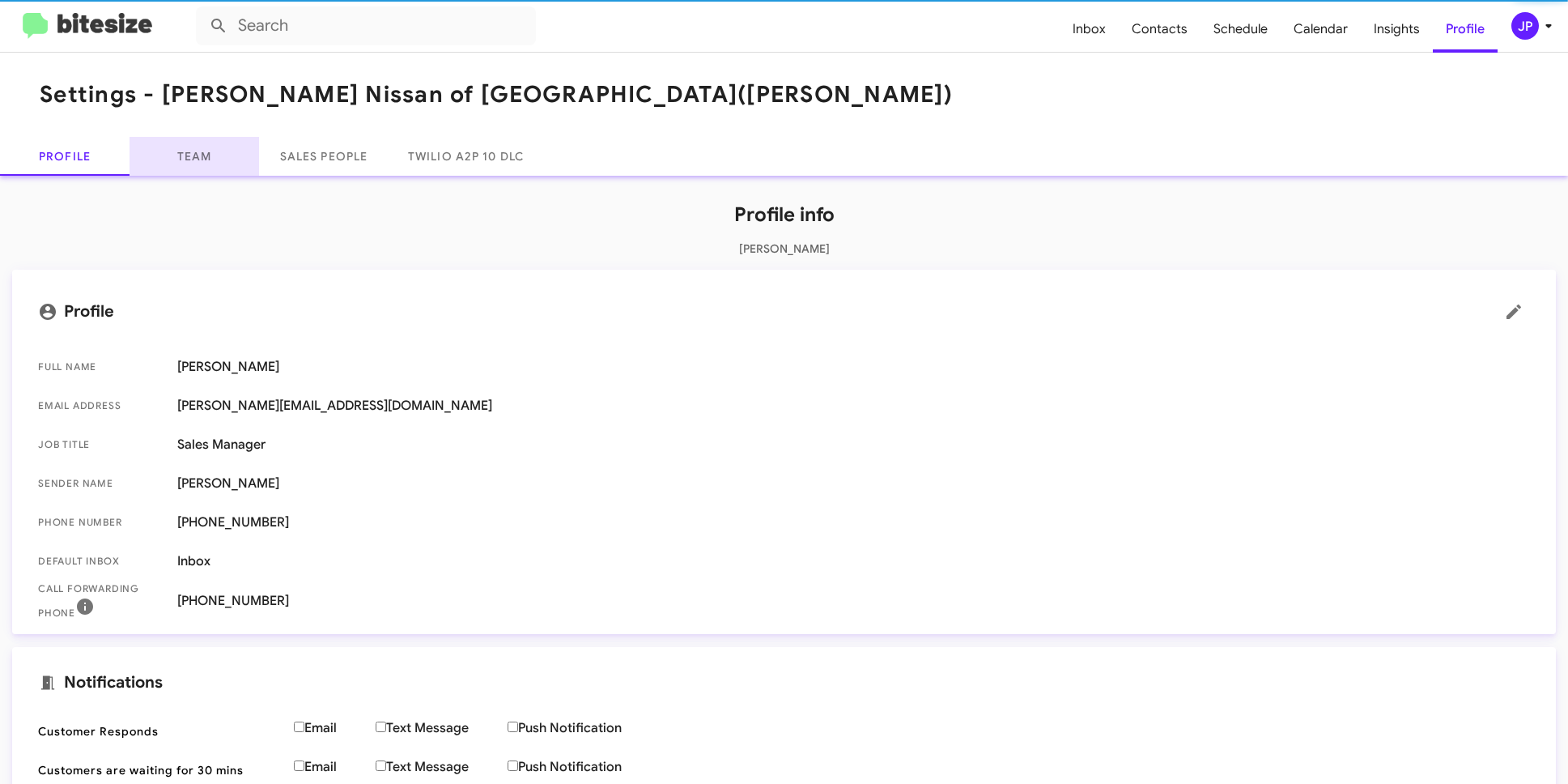
click at [230, 140] on link "Team" at bounding box center [194, 155] width 130 height 39
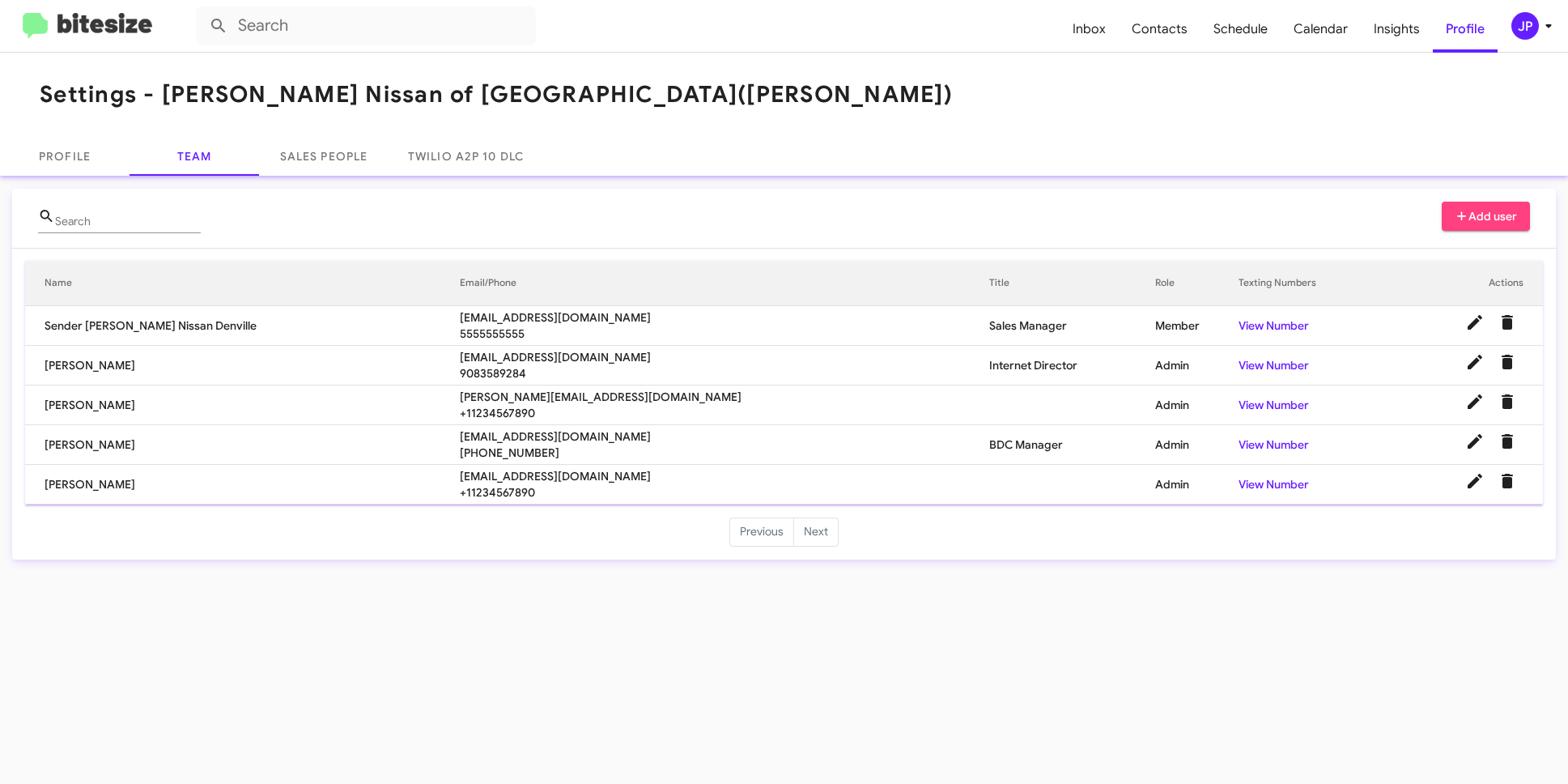
click at [1523, 10] on mat-toolbar "Inbox Contacts Schedule Calendar Insights Profile JP" at bounding box center [784, 26] width 1568 height 52
click at [1518, 27] on div "JP" at bounding box center [1525, 26] width 27 height 27
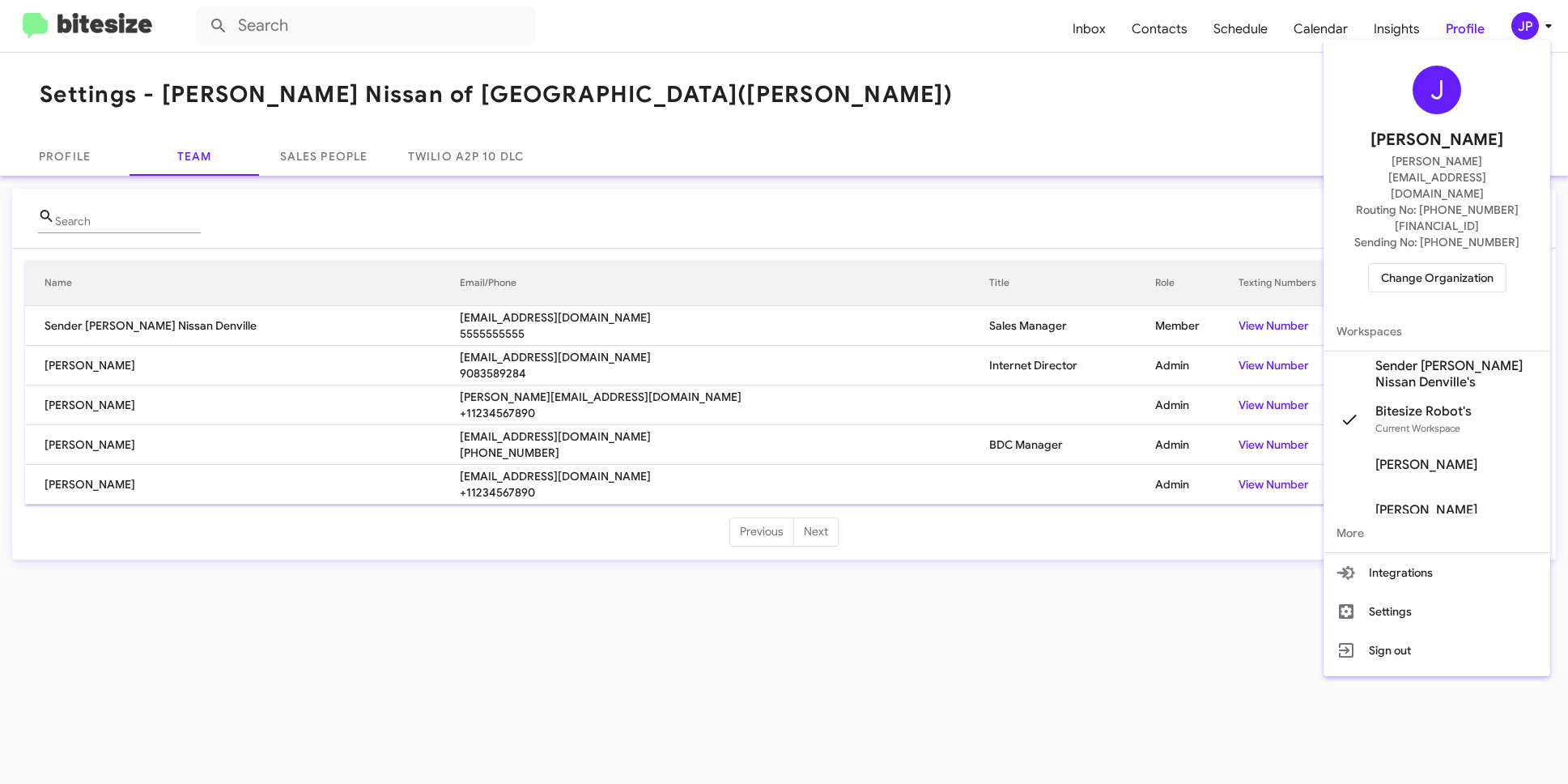
click at [1490, 264] on span "Change Organization" at bounding box center [1437, 278] width 113 height 27
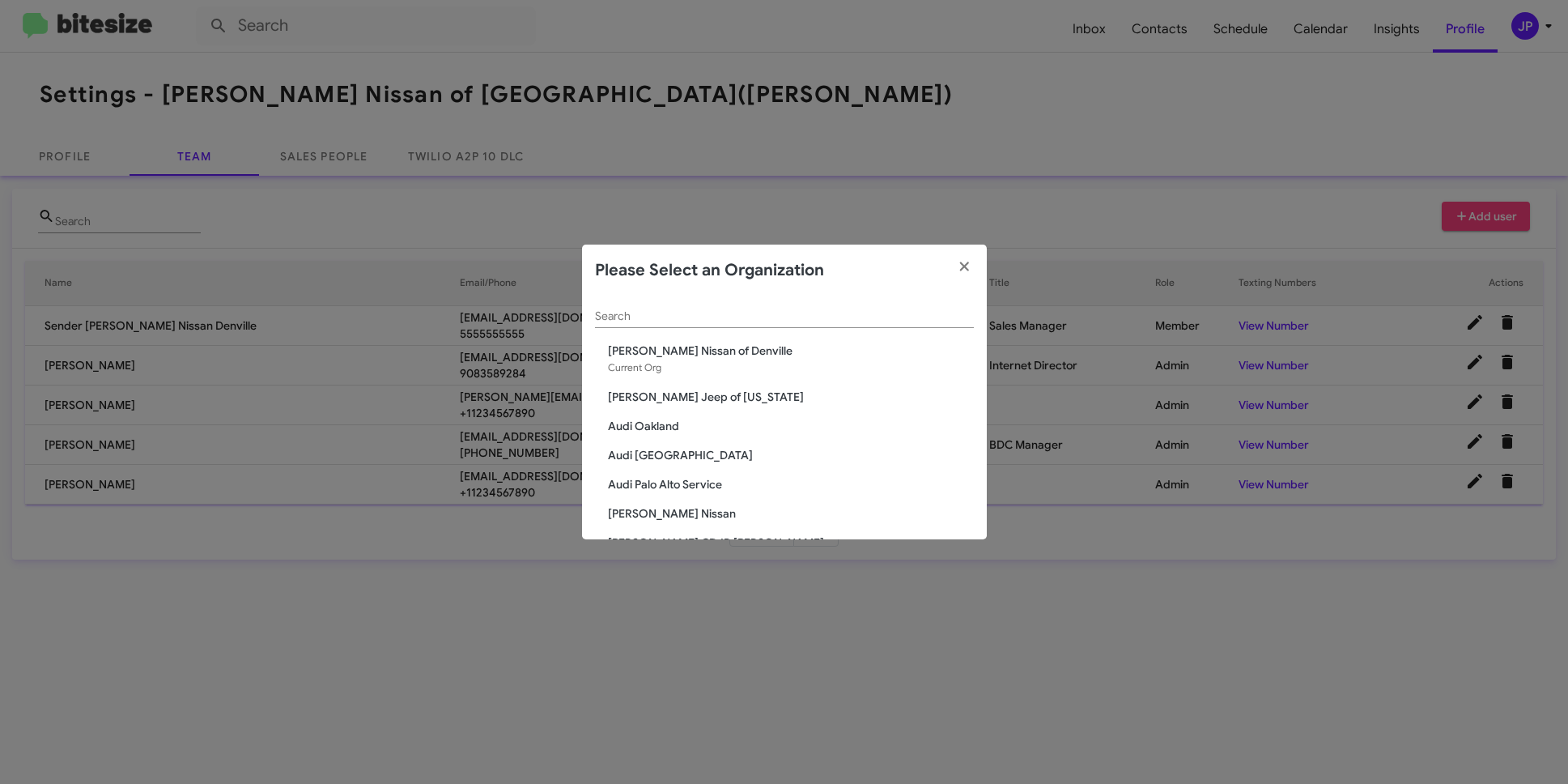
click at [632, 322] on input "Search" at bounding box center [784, 317] width 379 height 13
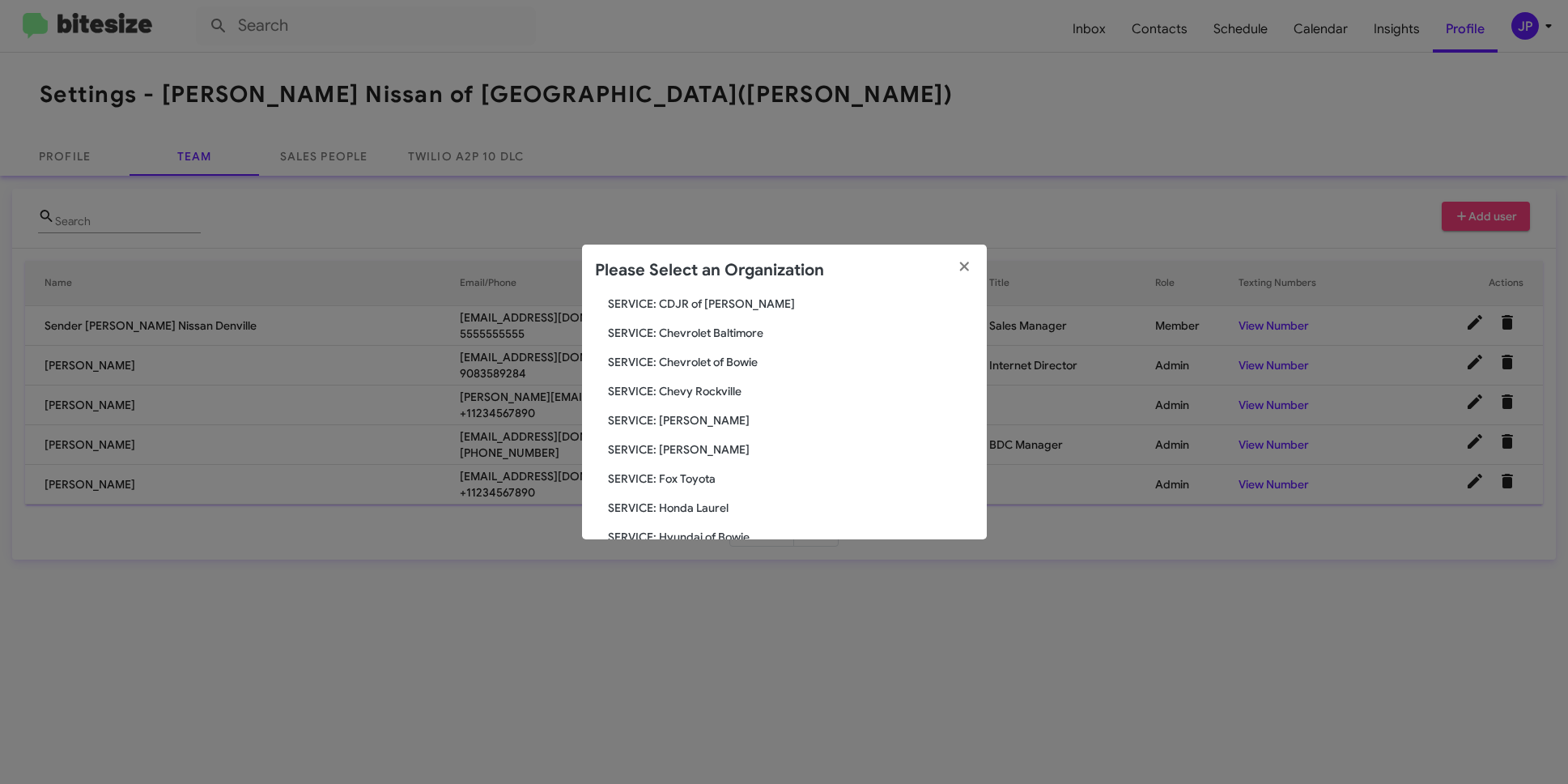
scroll to position [196, 0]
type input "service"
click at [708, 424] on span "SERVICE: [PERSON_NAME]" at bounding box center [791, 417] width 366 height 16
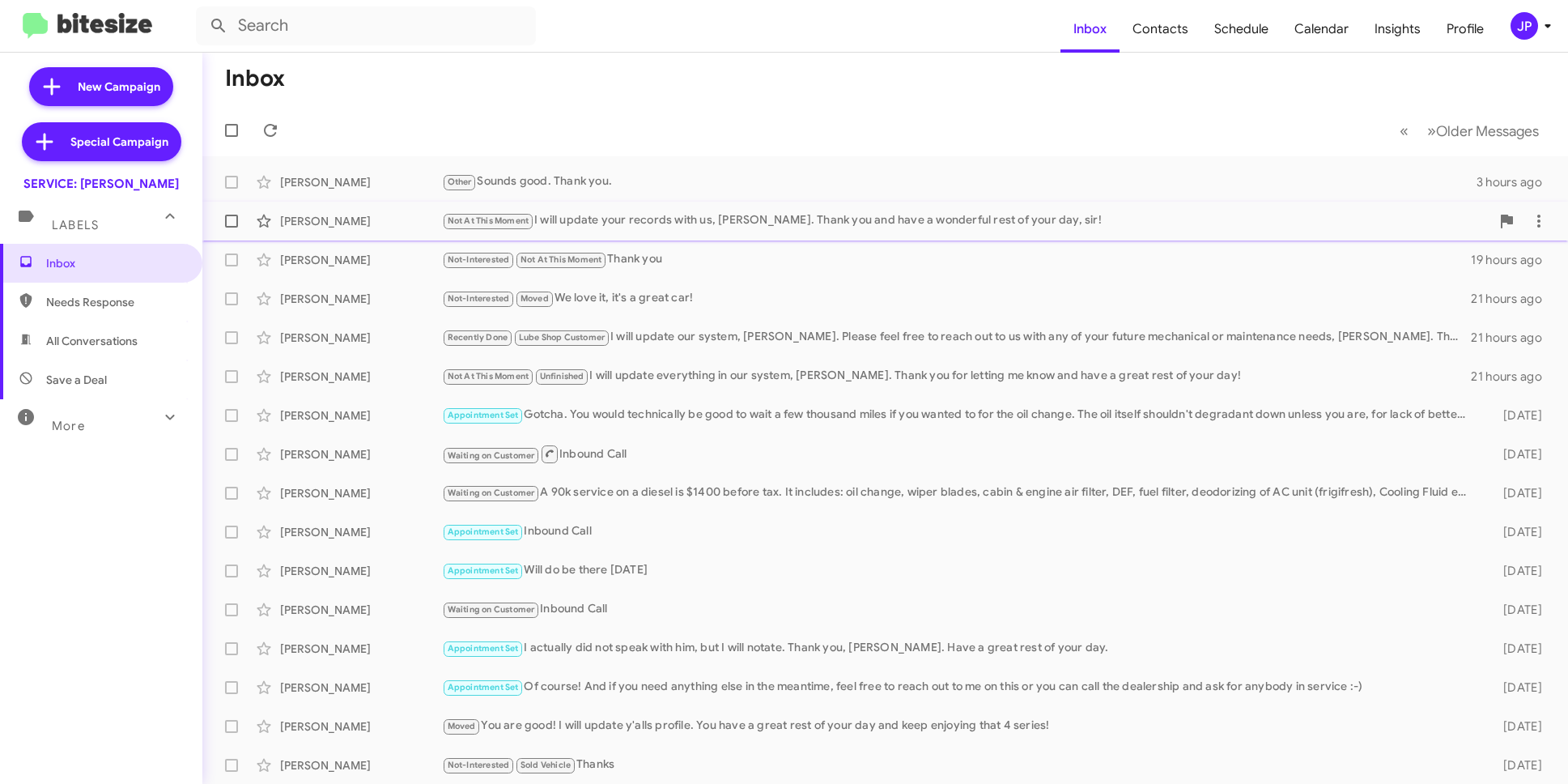
click at [374, 224] on div "[PERSON_NAME]" at bounding box center [361, 221] width 162 height 16
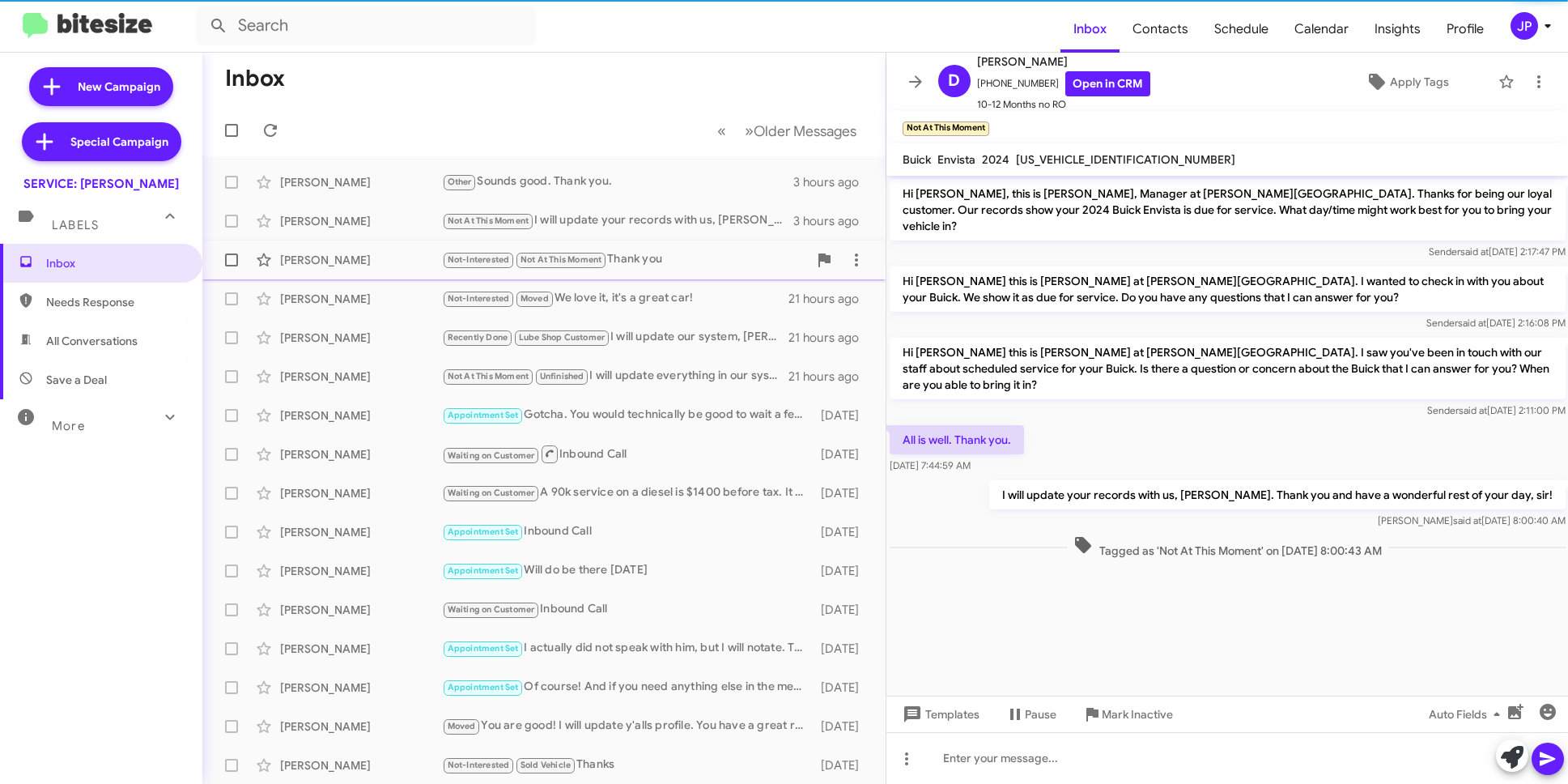
click at [290, 277] on span "[PERSON_NAME] Not-Interested Not At This Moment Thank you 19 hours ago" at bounding box center [544, 260] width 683 height 39
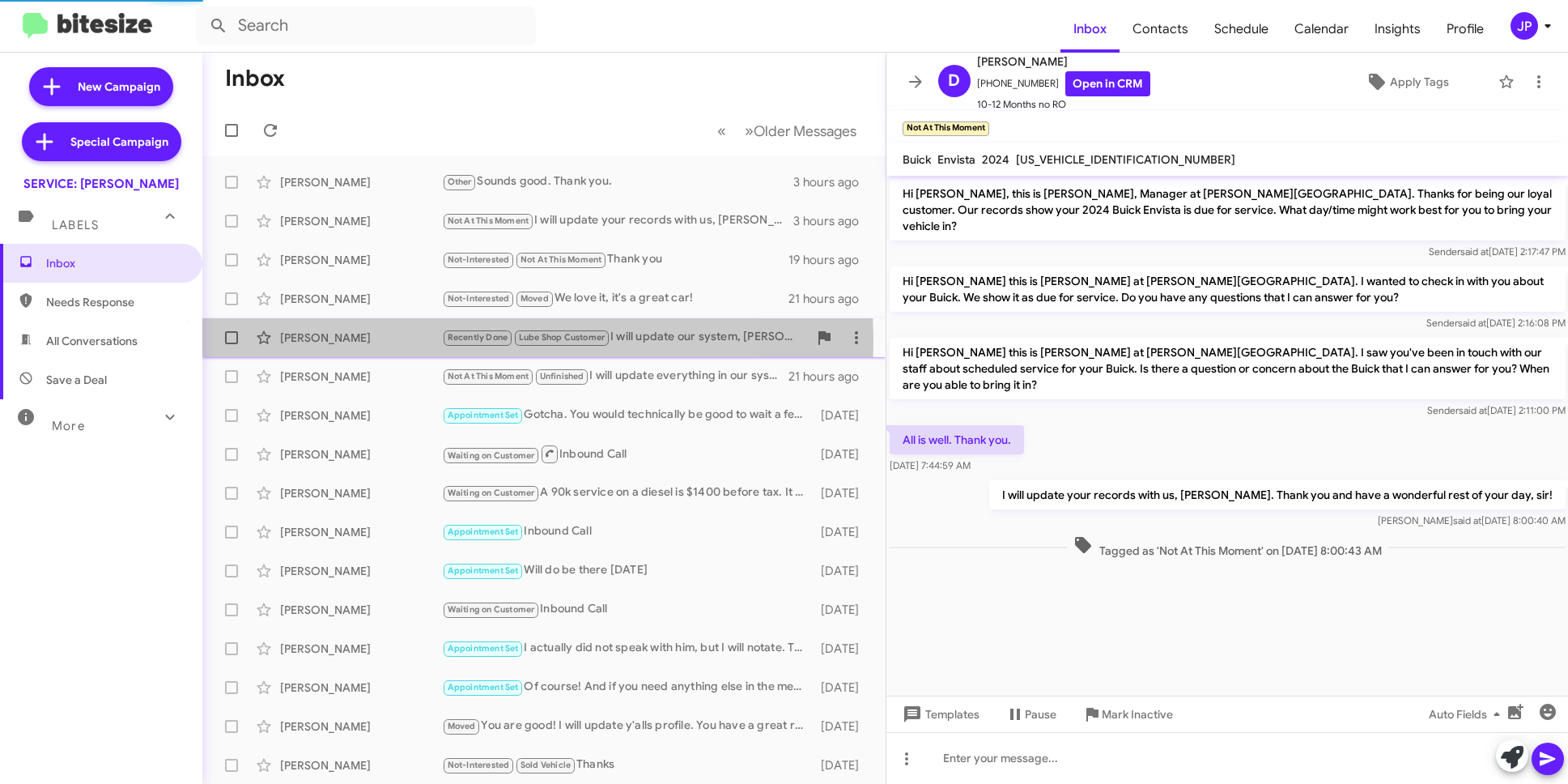
click at [301, 340] on div "[PERSON_NAME]" at bounding box center [361, 337] width 162 height 16
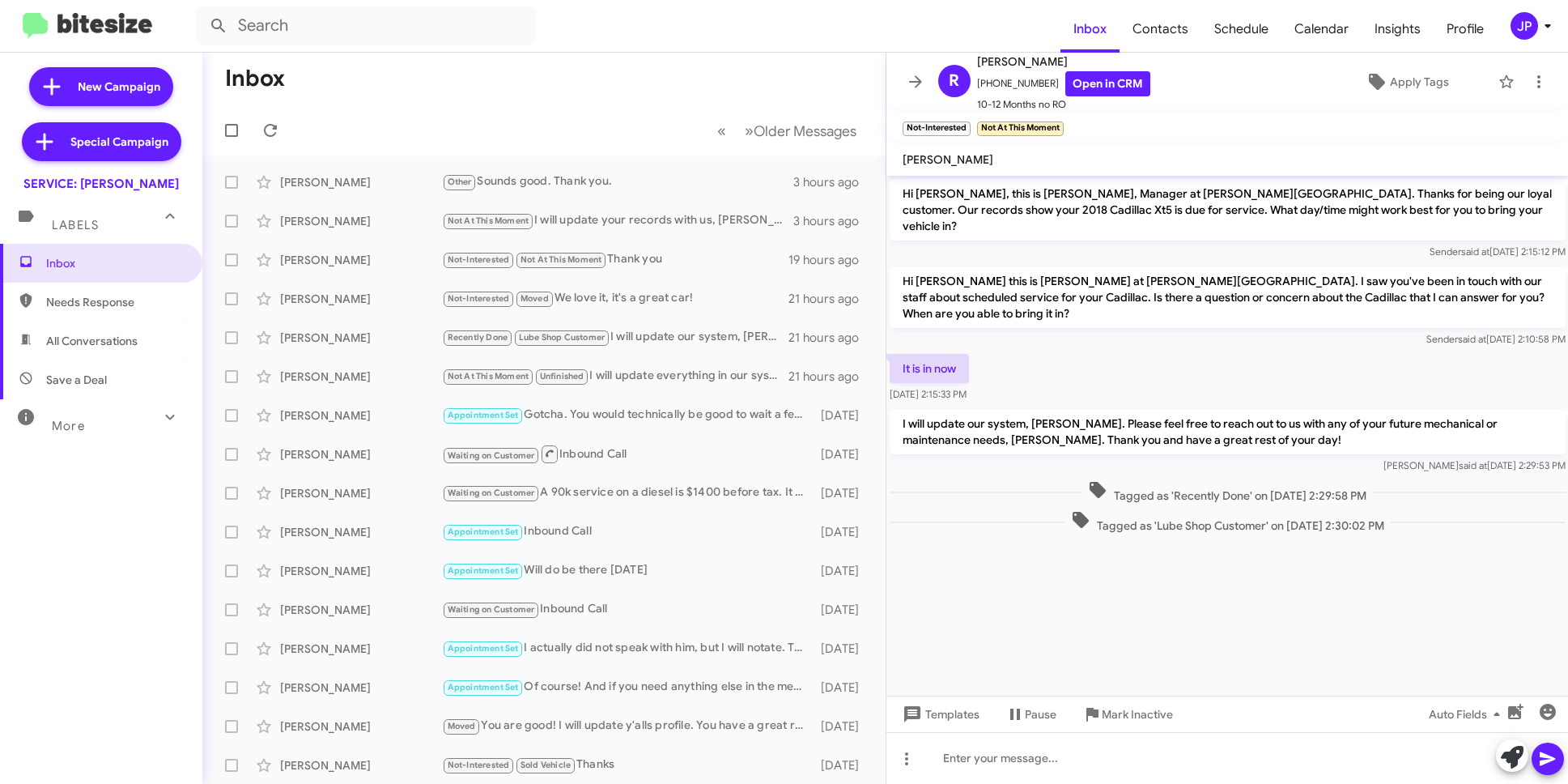
click at [103, 410] on div "More" at bounding box center [85, 419] width 144 height 30
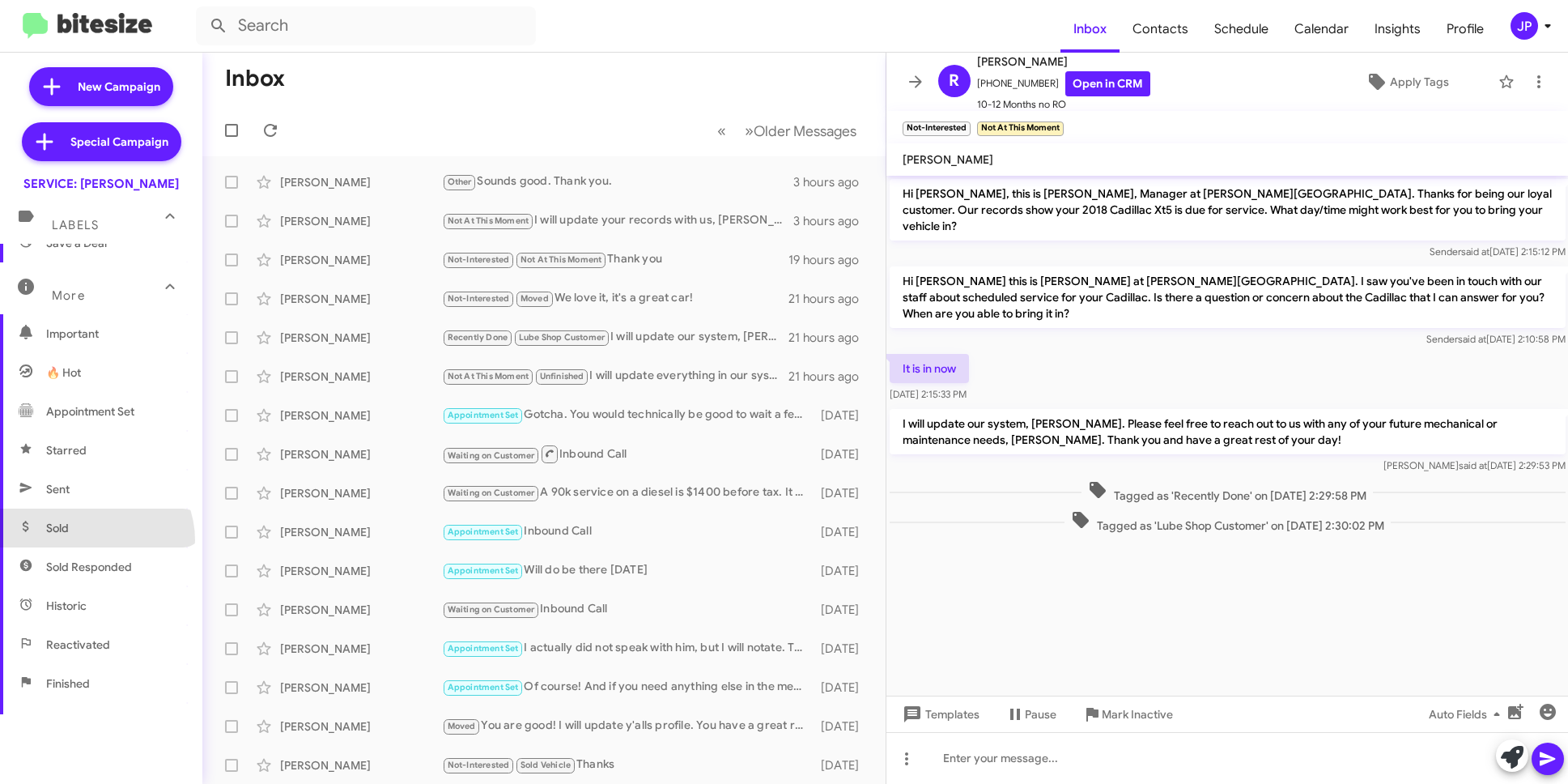
click at [95, 540] on span "Sold" at bounding box center [101, 528] width 203 height 39
type input "in:sold"
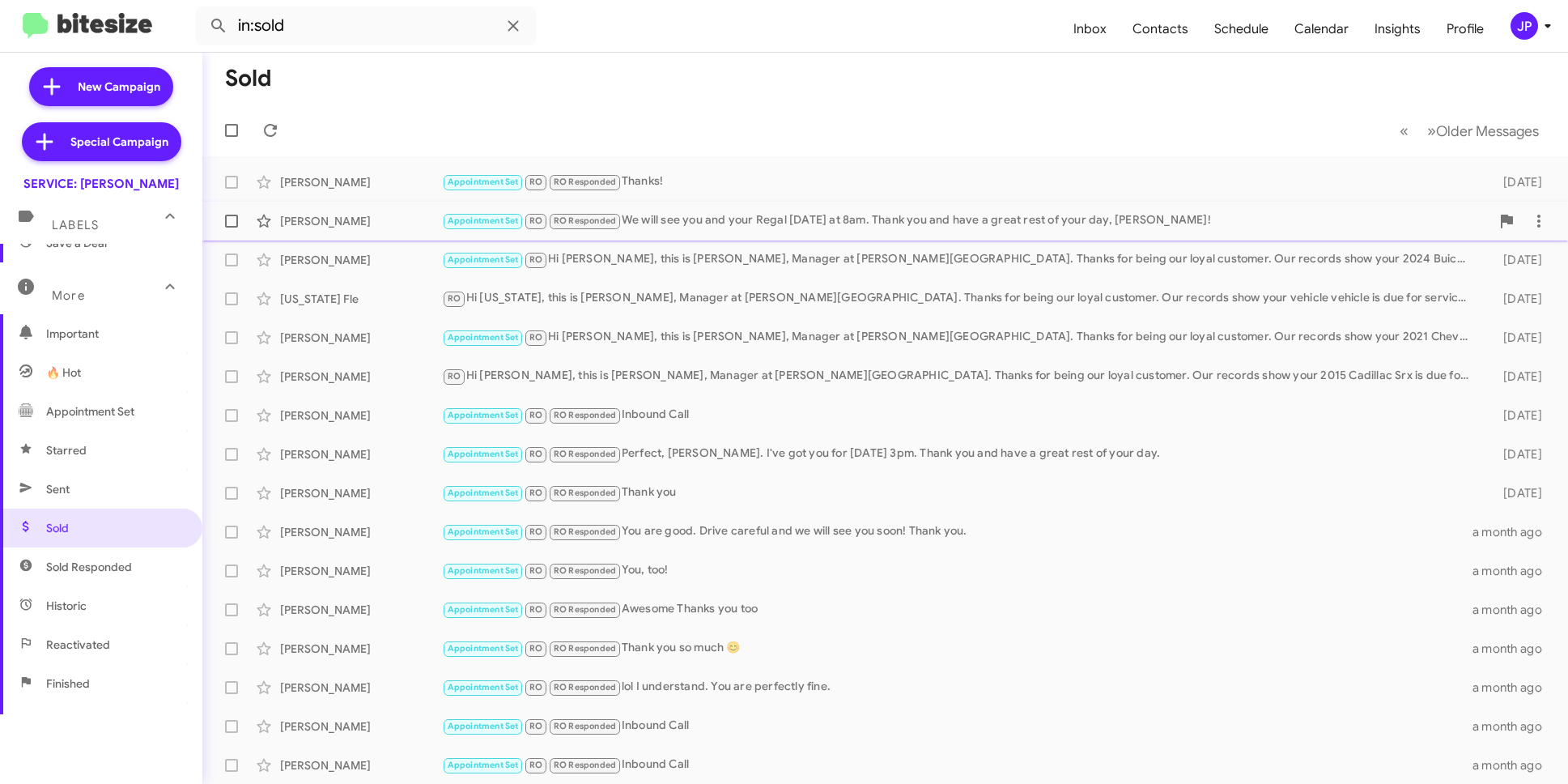
click at [694, 228] on div "Appointment Set RO RO Responded We will see you and your Regal [DATE] at 8am. T…" at bounding box center [966, 221] width 1049 height 19
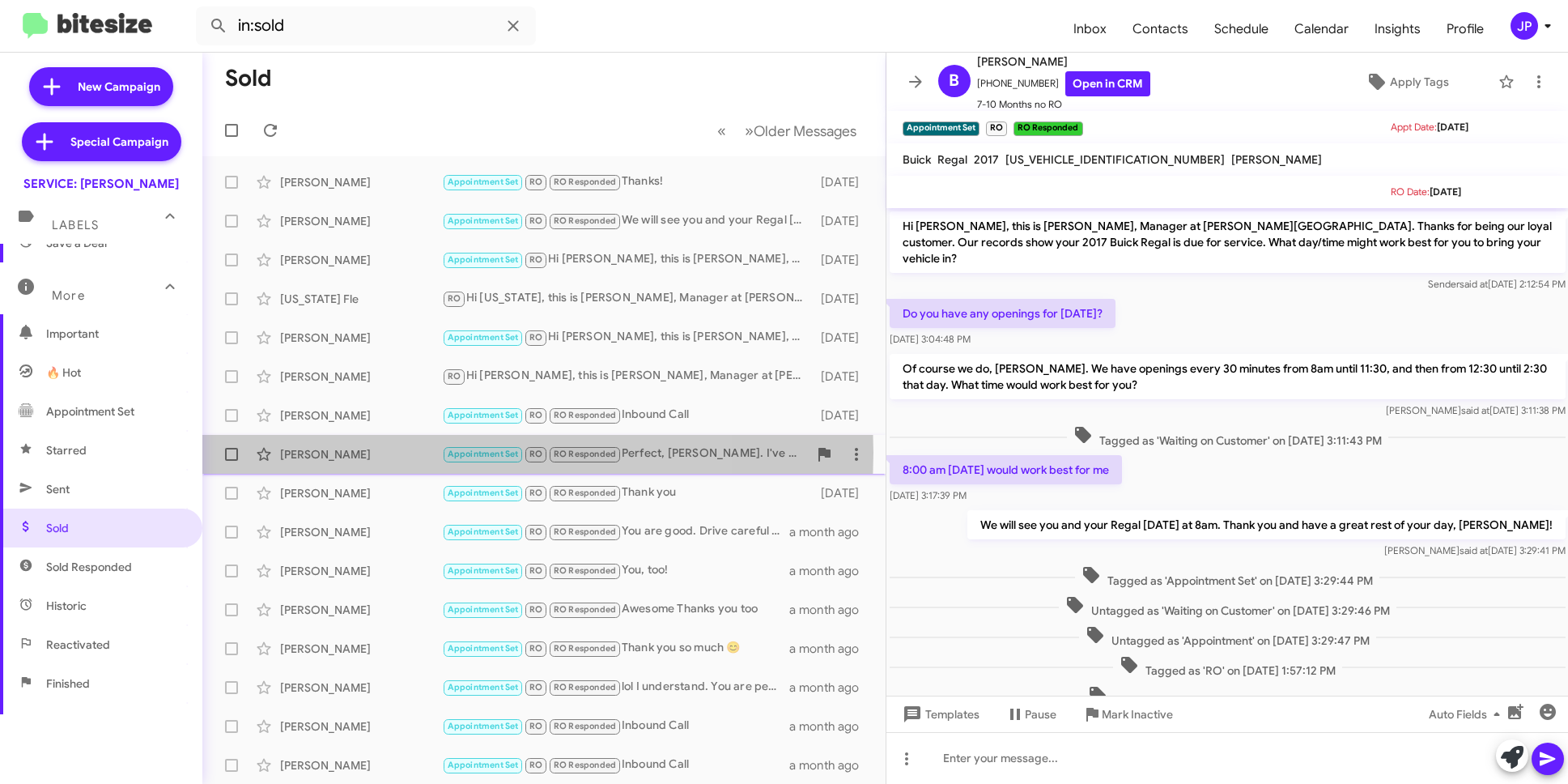
click at [391, 453] on div "[PERSON_NAME]" at bounding box center [361, 454] width 162 height 16
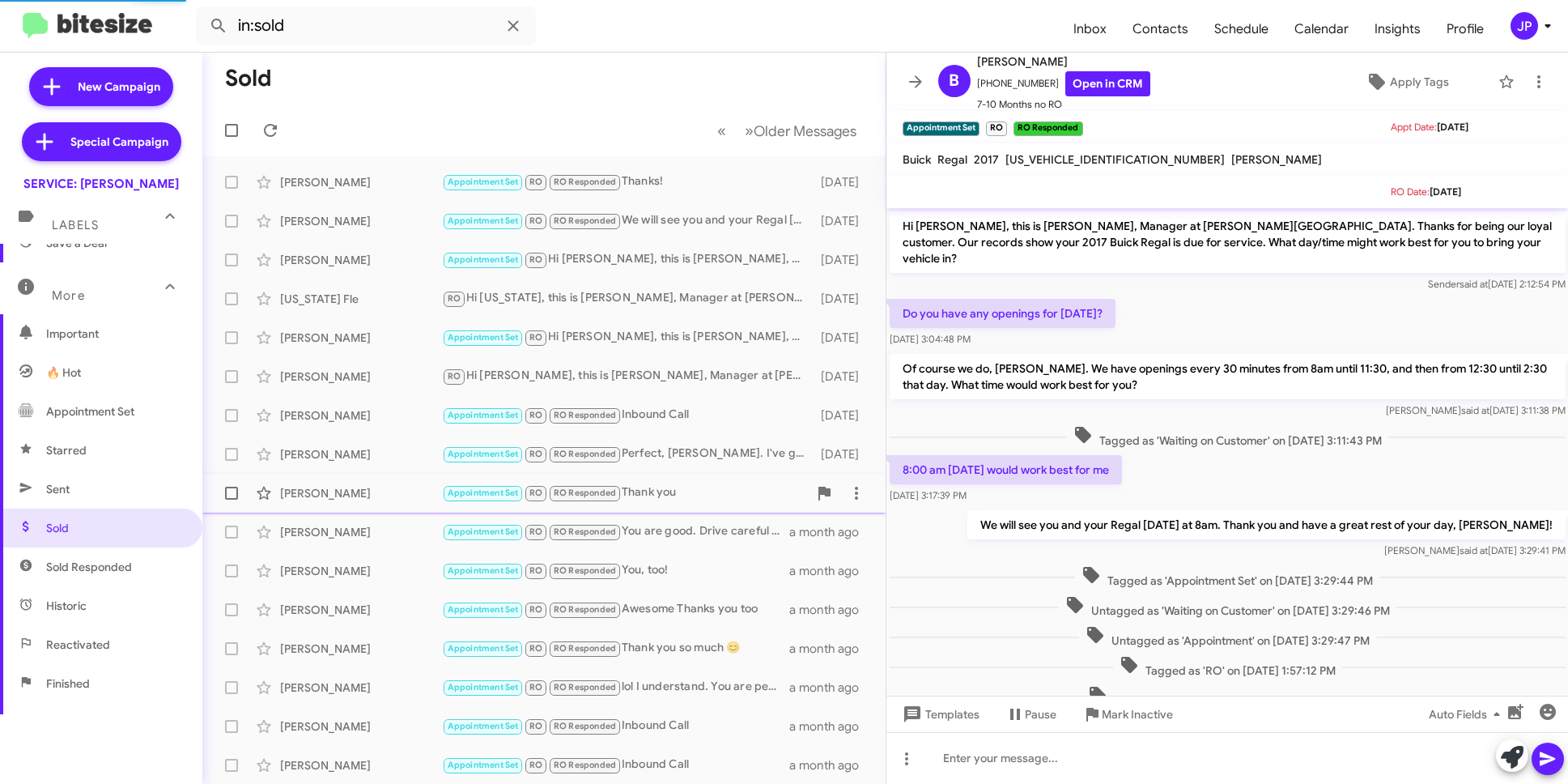
scroll to position [58, 0]
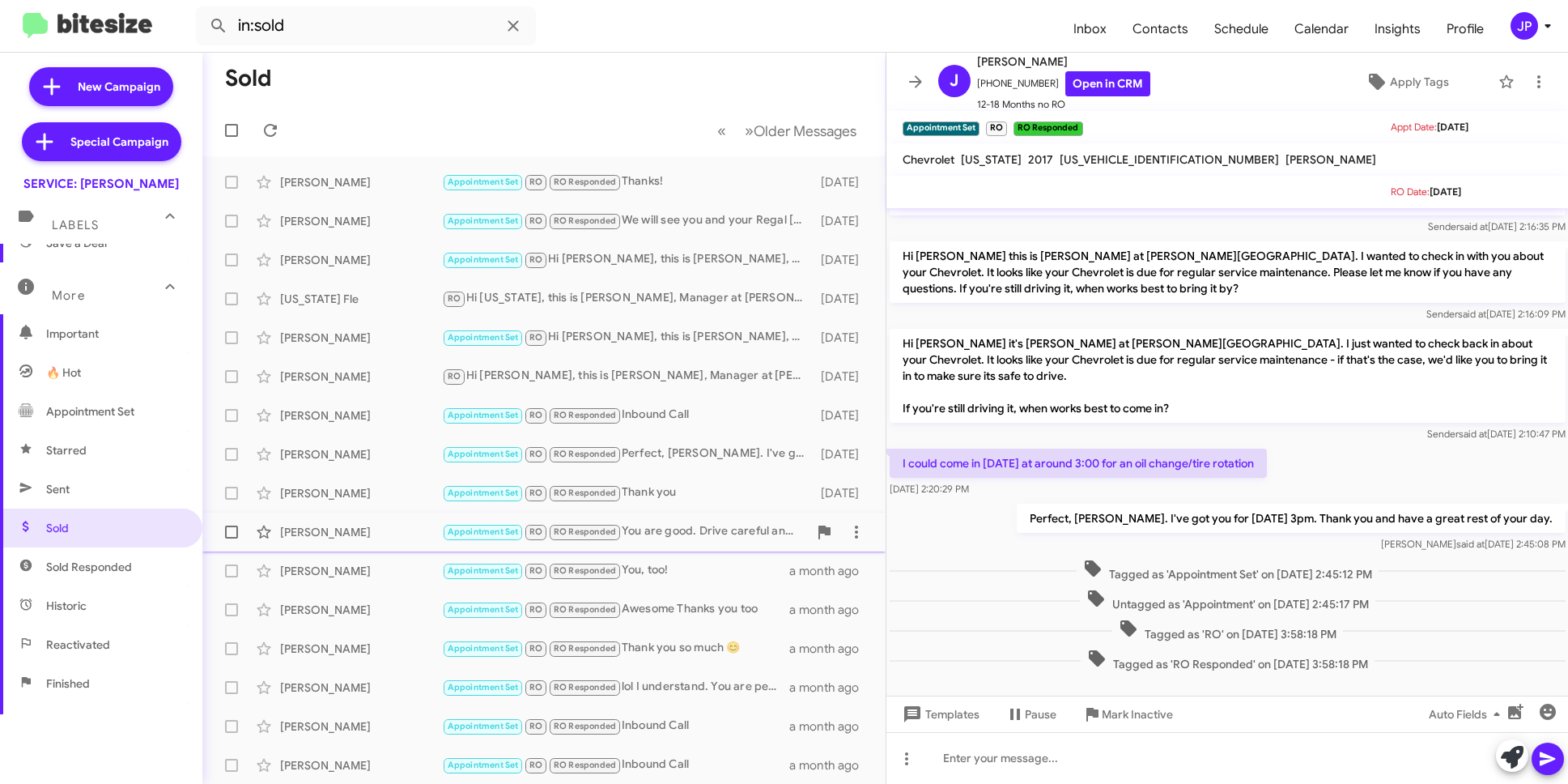
click at [364, 543] on div "[PERSON_NAME] Appointment Set RO RO Responded You are good. Drive careful and w…" at bounding box center [544, 532] width 658 height 32
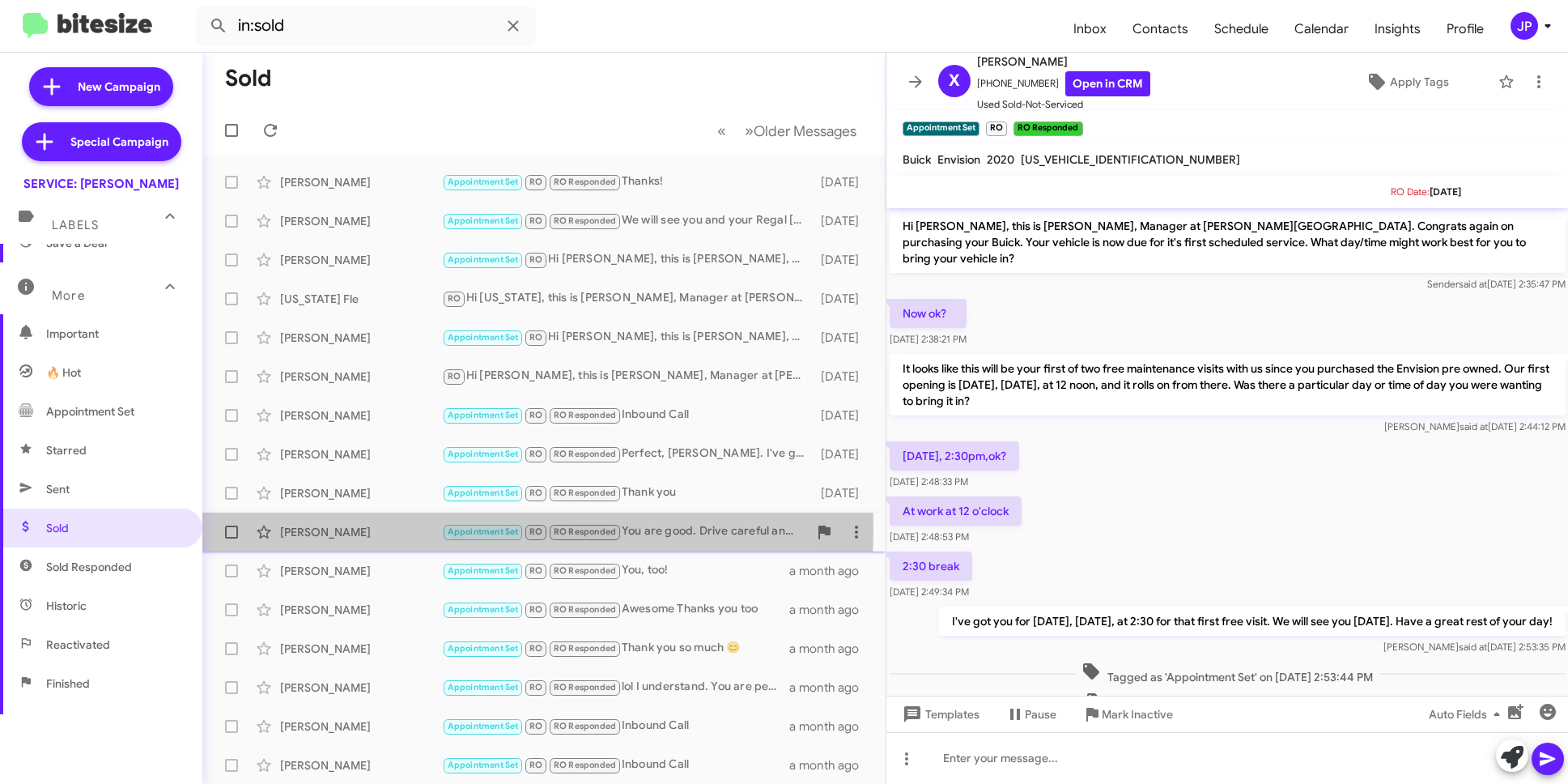
click at [432, 530] on div "[PERSON_NAME]" at bounding box center [361, 532] width 162 height 16
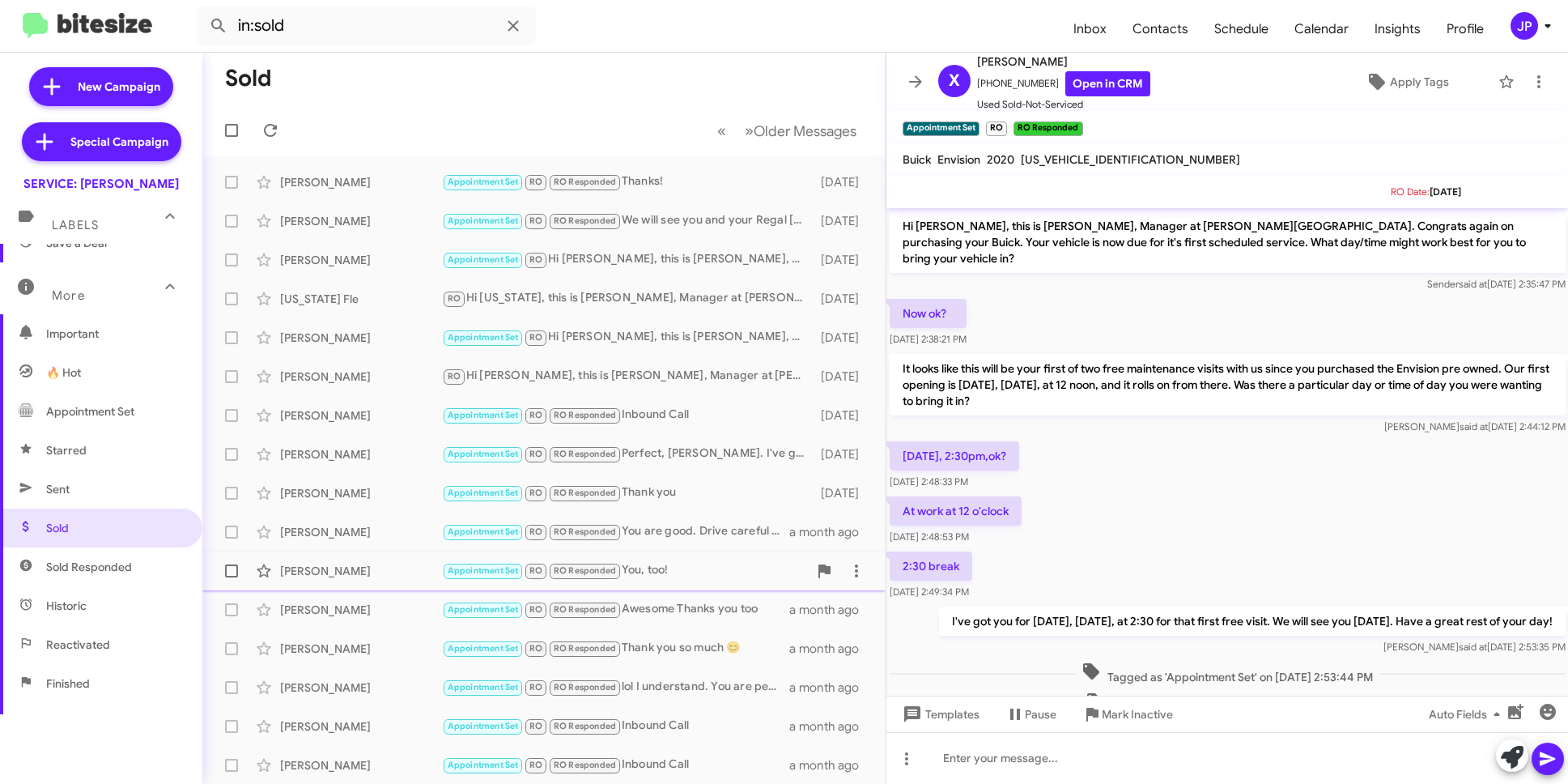
click at [406, 560] on div "Jacqueline Davis Appointment Set RO RO Responded You, too! a month ago" at bounding box center [544, 571] width 658 height 32
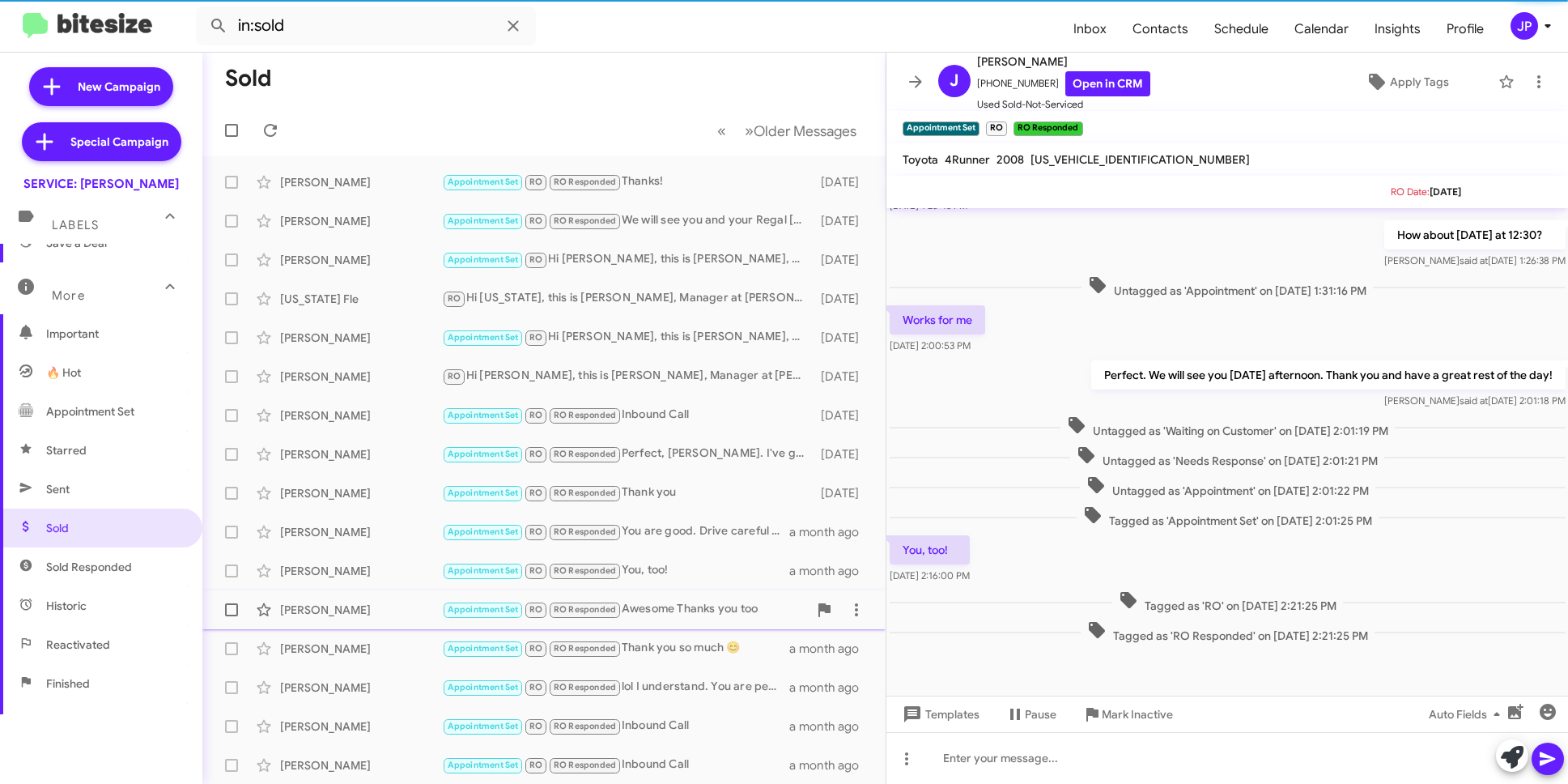
click at [387, 614] on div "Stig Fredriksson" at bounding box center [361, 610] width 162 height 16
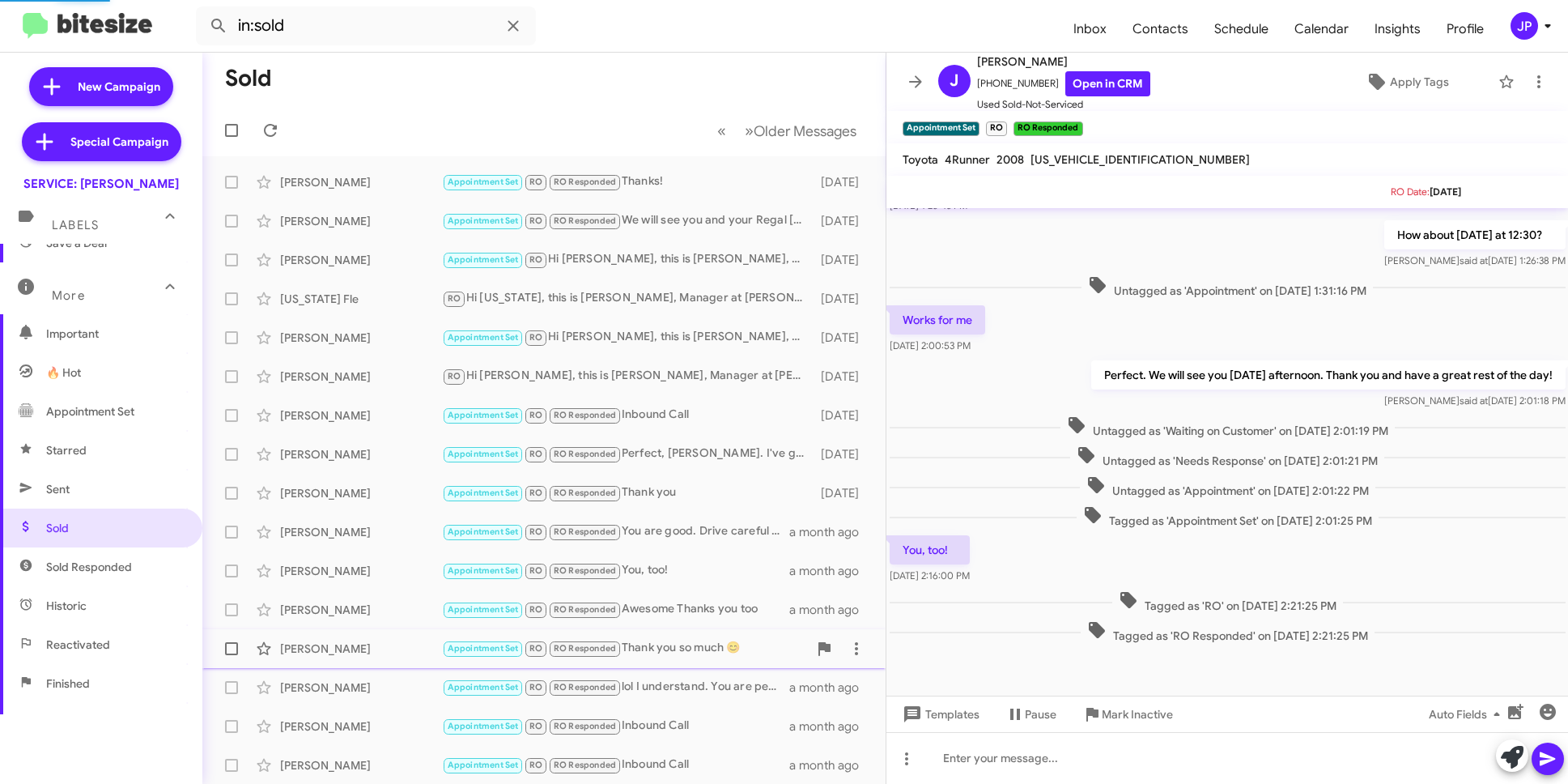
scroll to position [102, 0]
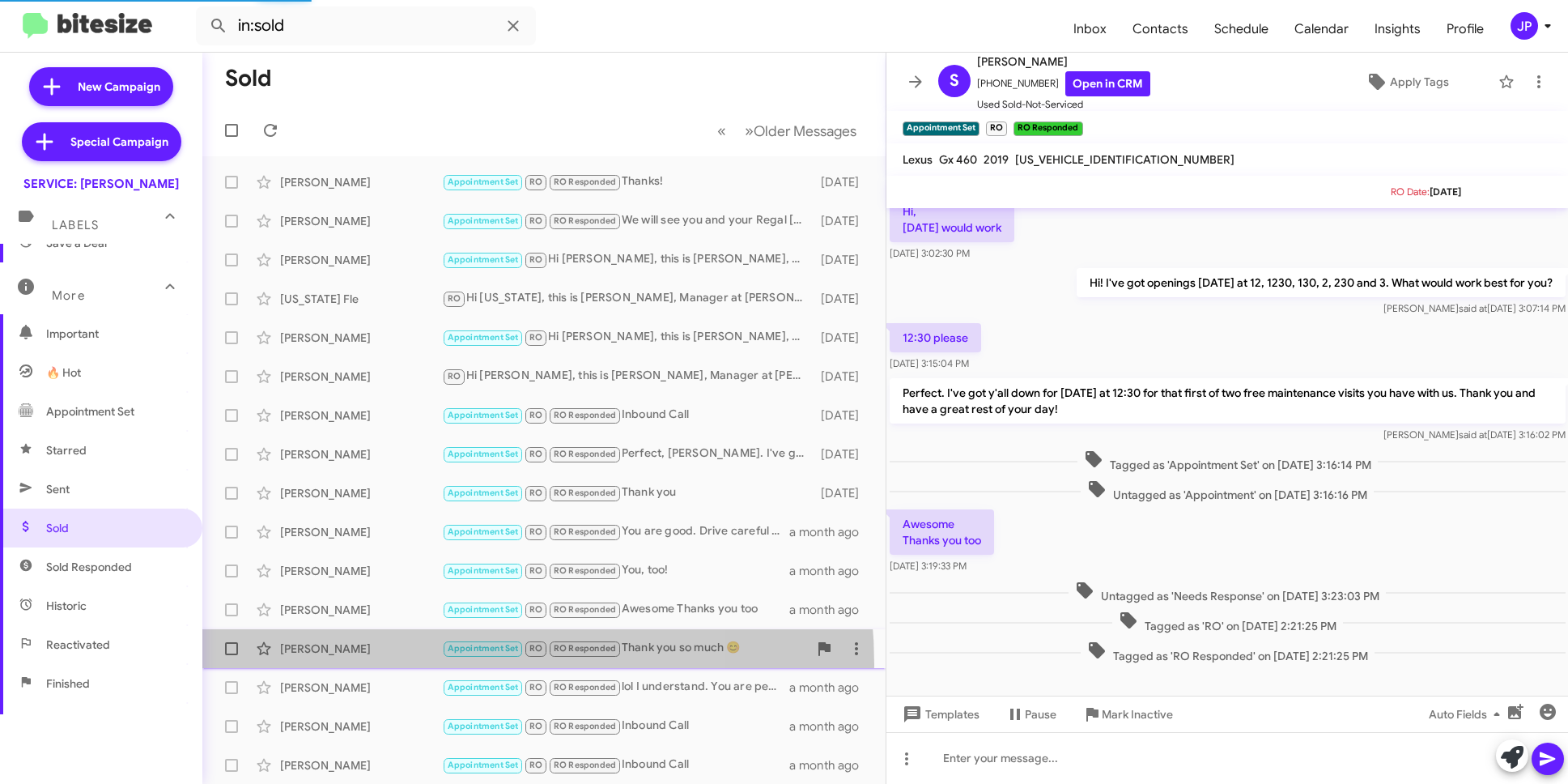
click at [387, 665] on span "Ruben Ibarbo Appointment Set RO RO Responded Thank you so much 😊 a month ago" at bounding box center [544, 648] width 683 height 39
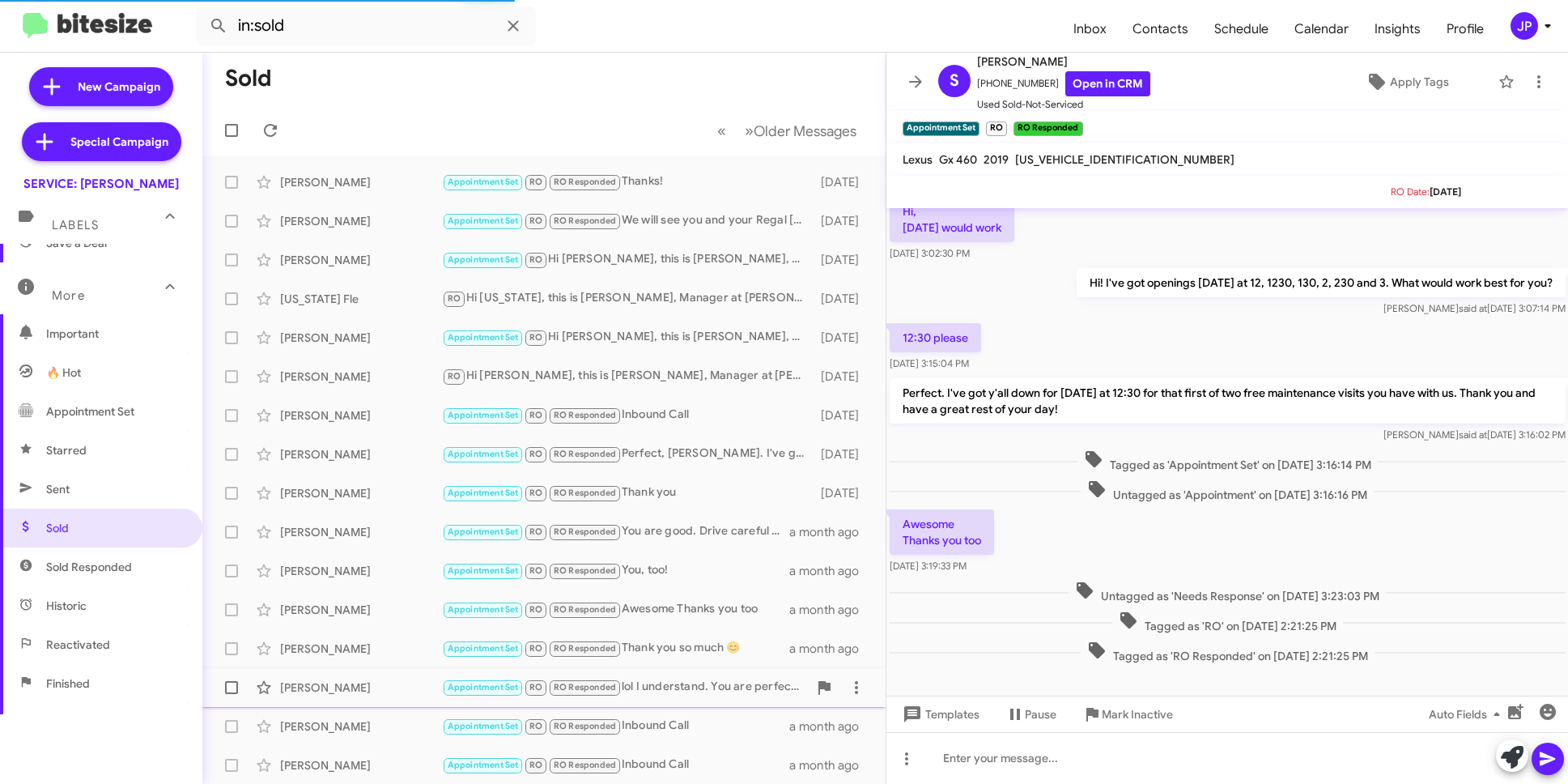
scroll to position [365, 0]
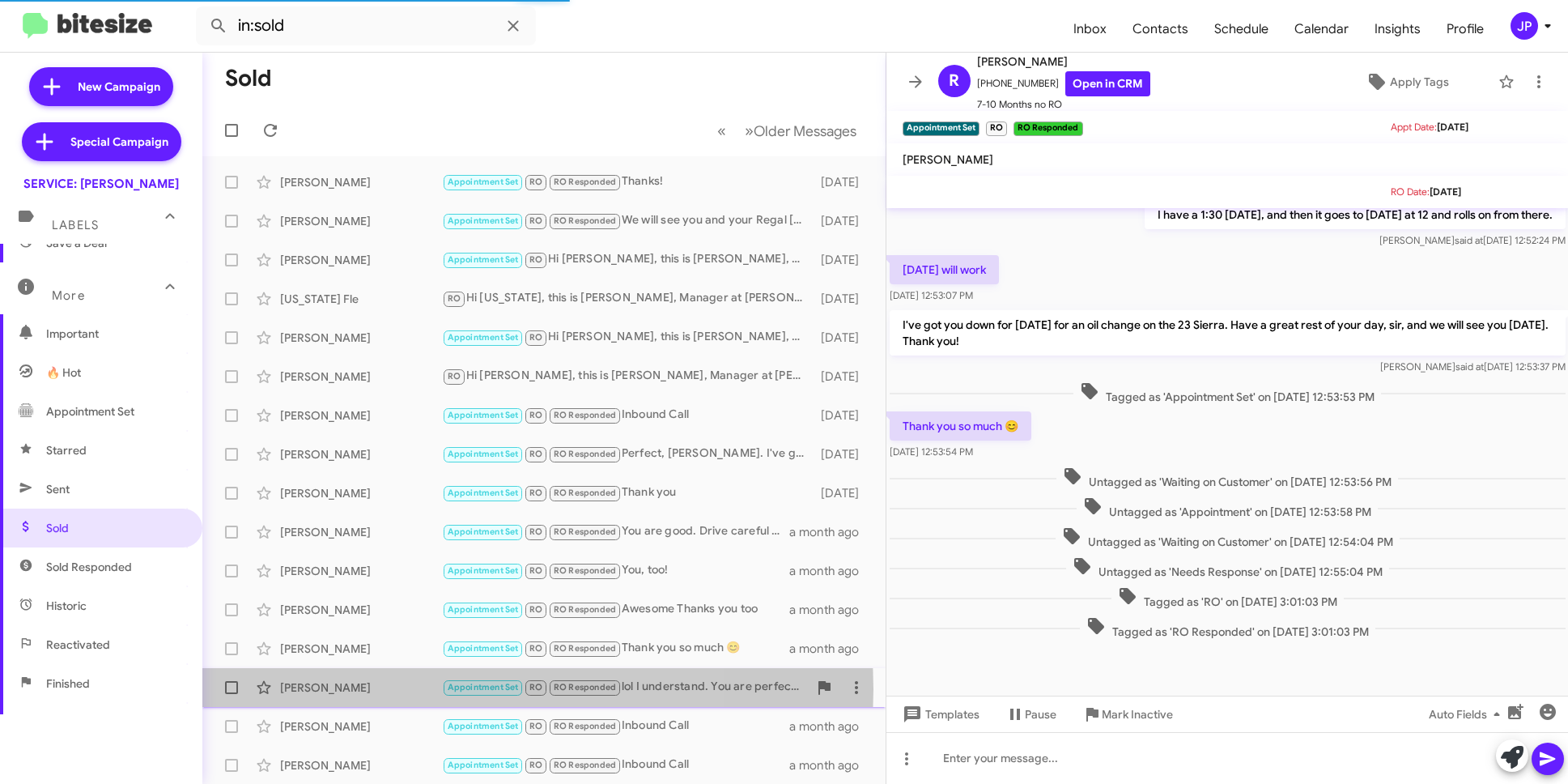
click at [387, 689] on div "Joseph Wells" at bounding box center [361, 687] width 162 height 16
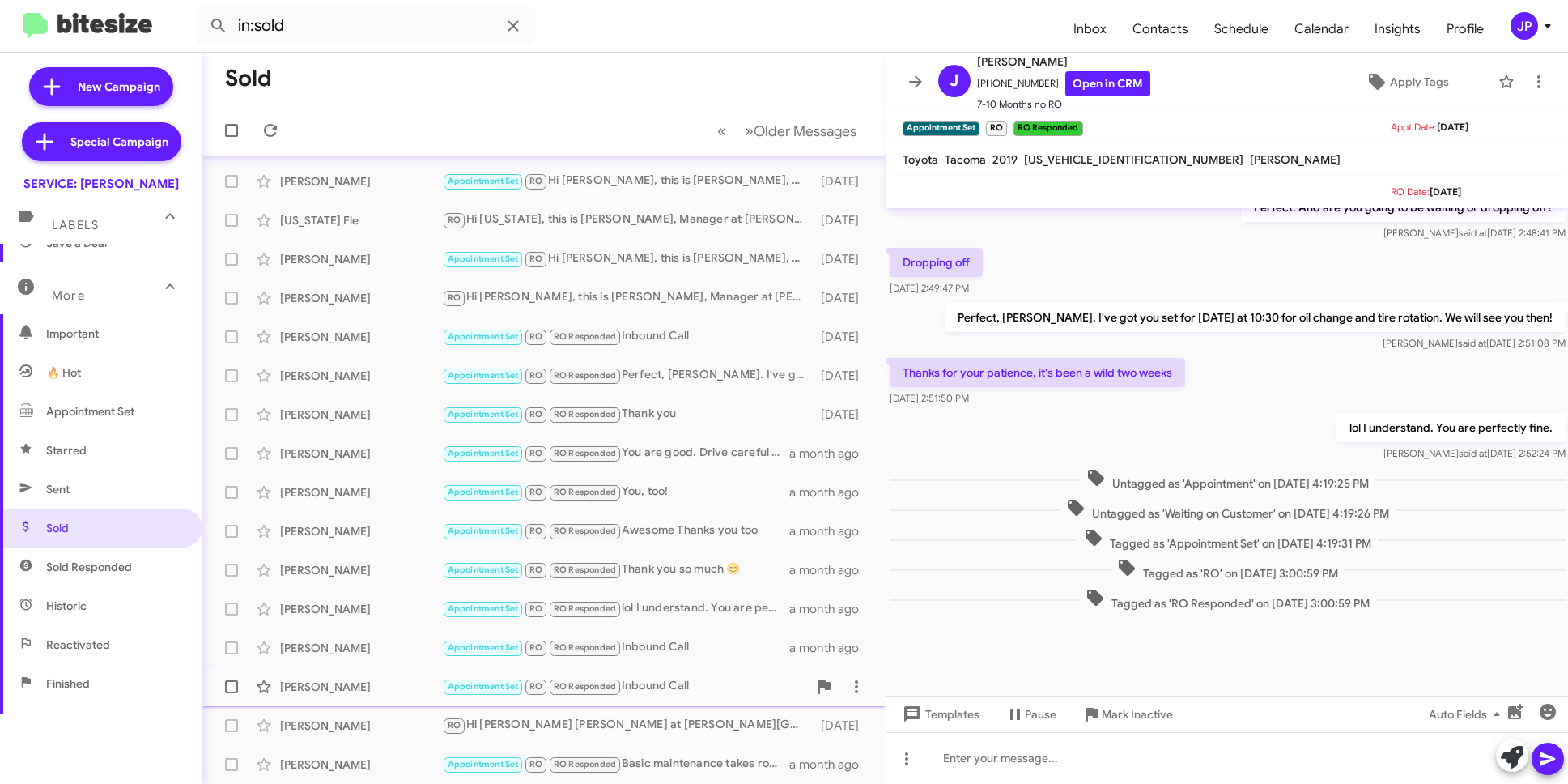
scroll to position [87, 0]
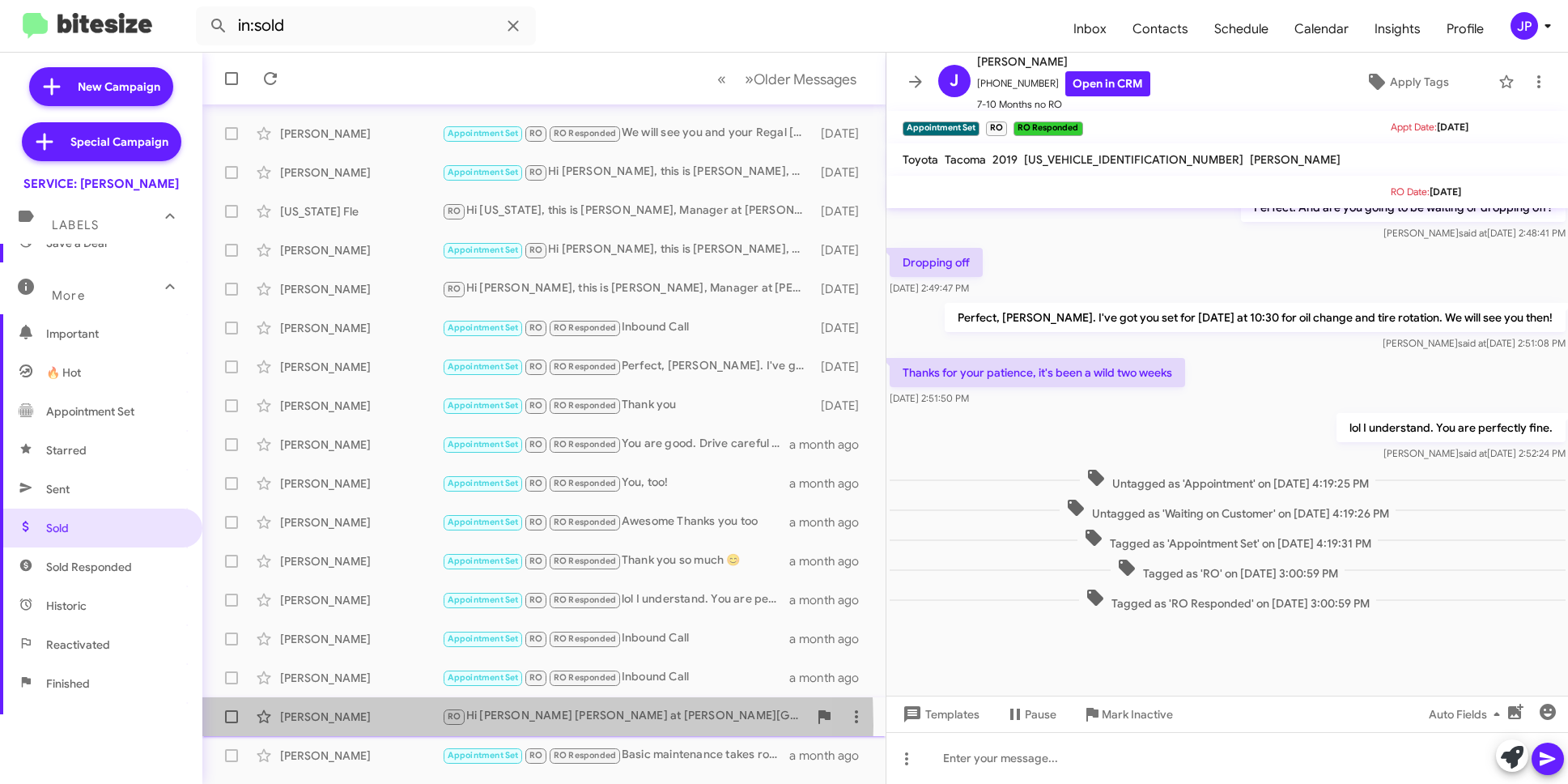
click at [338, 726] on div "David Smart RO Hi David Jennifer Adams at Don Ledford Auto Center. I wanted to …" at bounding box center [544, 717] width 658 height 32
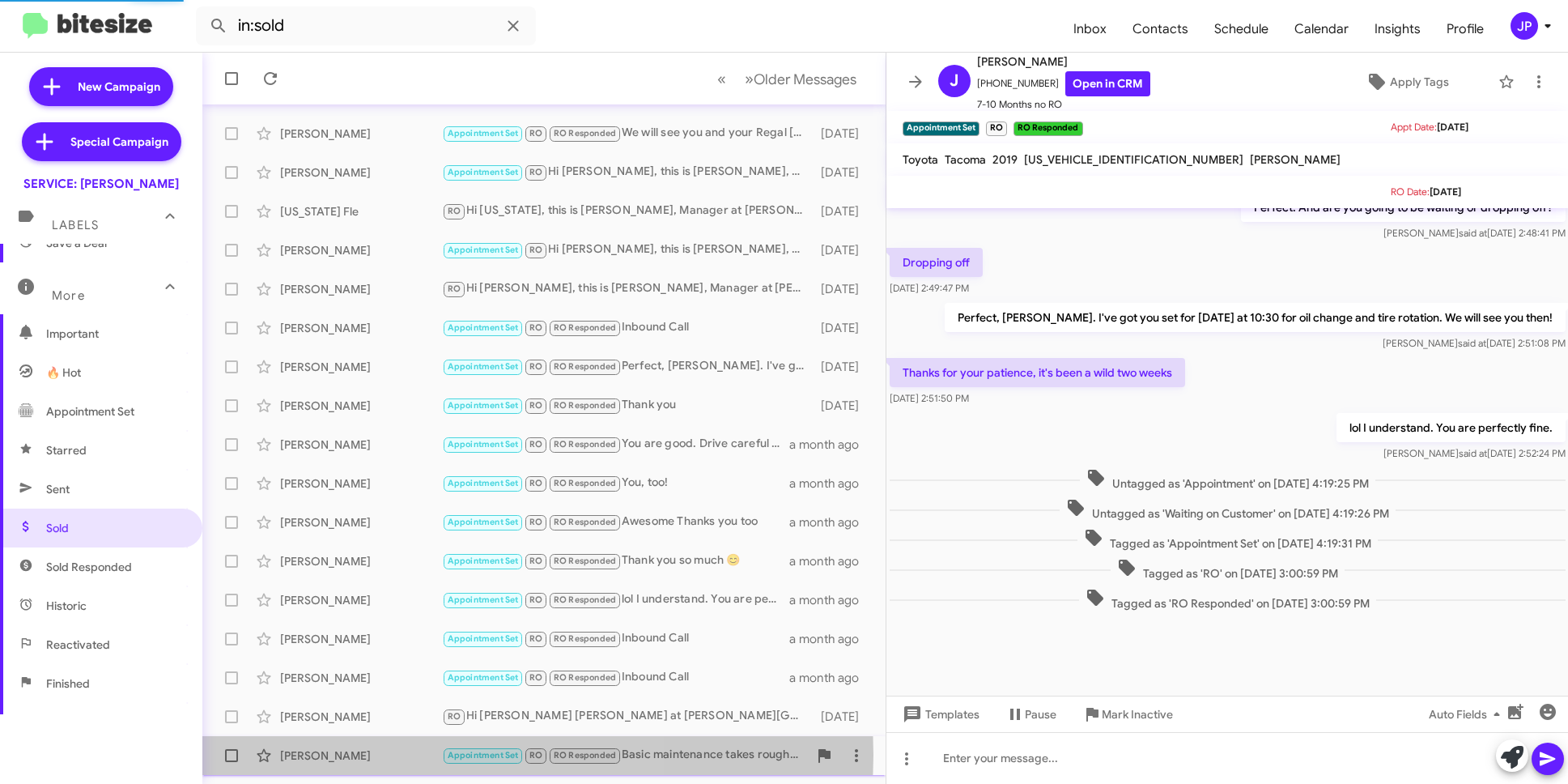
click at [357, 756] on div "David Perreault" at bounding box center [361, 756] width 162 height 16
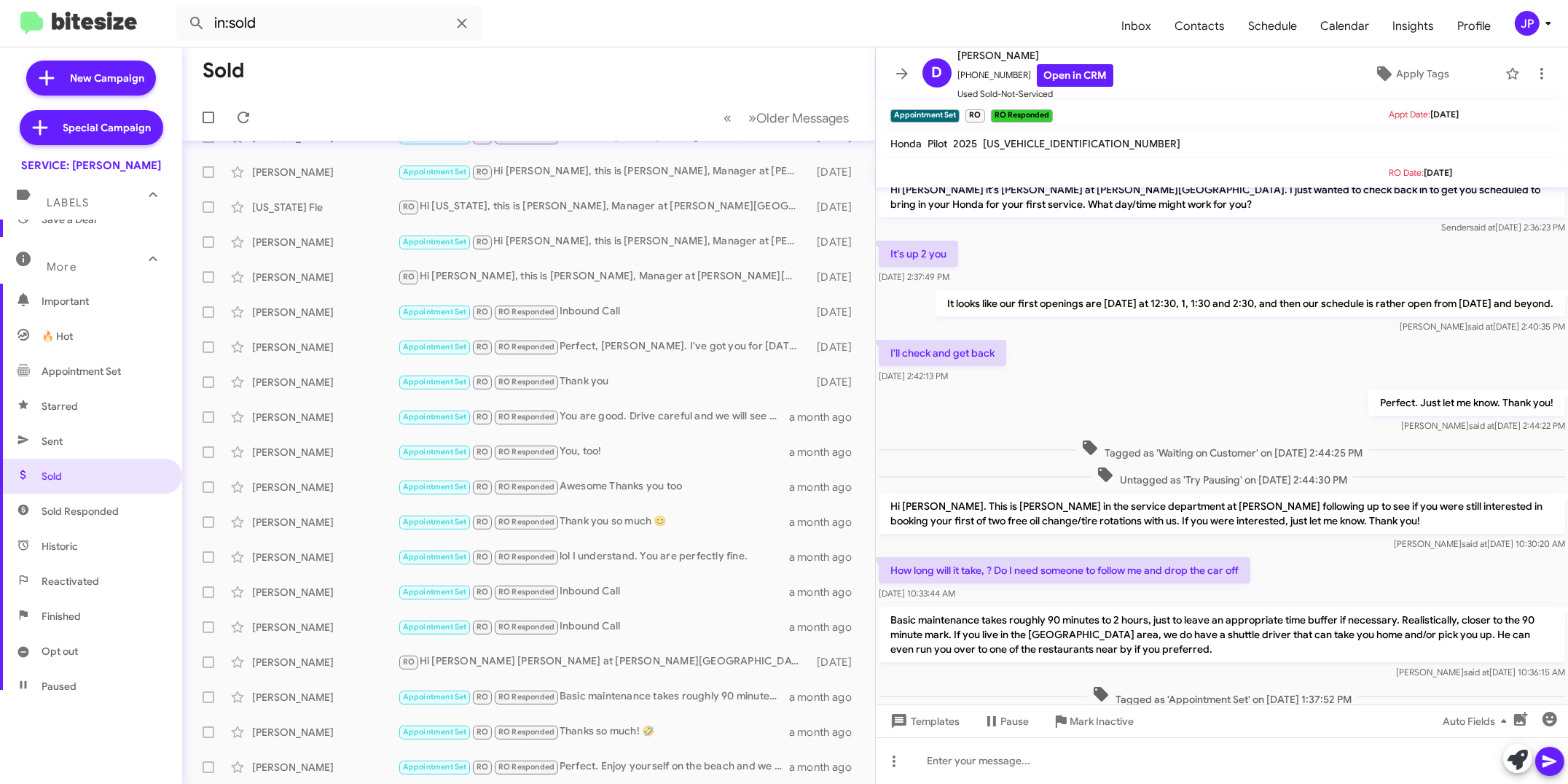
scroll to position [139, 0]
click at [382, 589] on div "George Seals" at bounding box center [325, 591] width 146 height 15
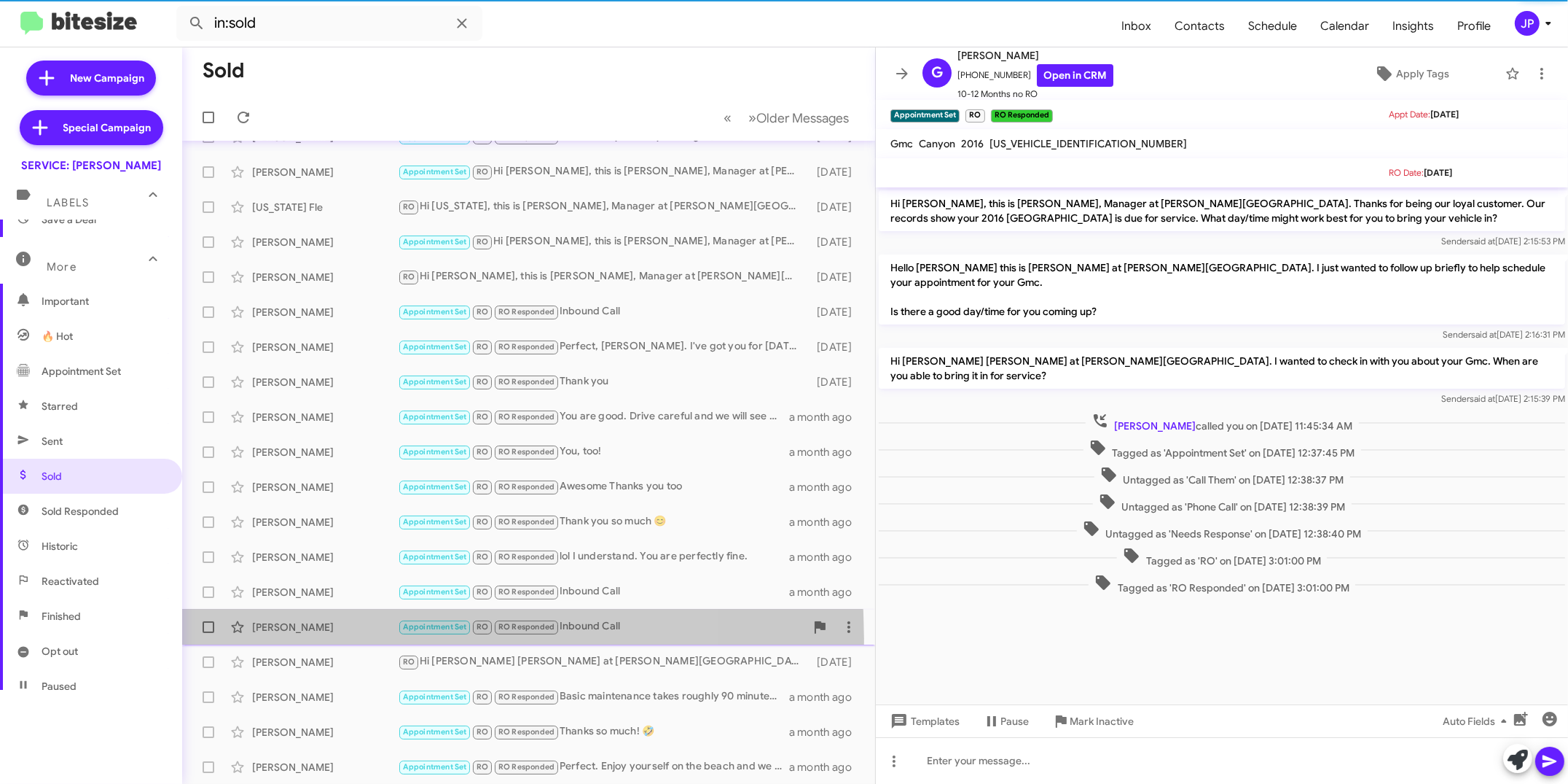
click at [328, 638] on div "Connie Martin Appointment Set RO RO Responded Inbound Call a month ago" at bounding box center [528, 627] width 669 height 29
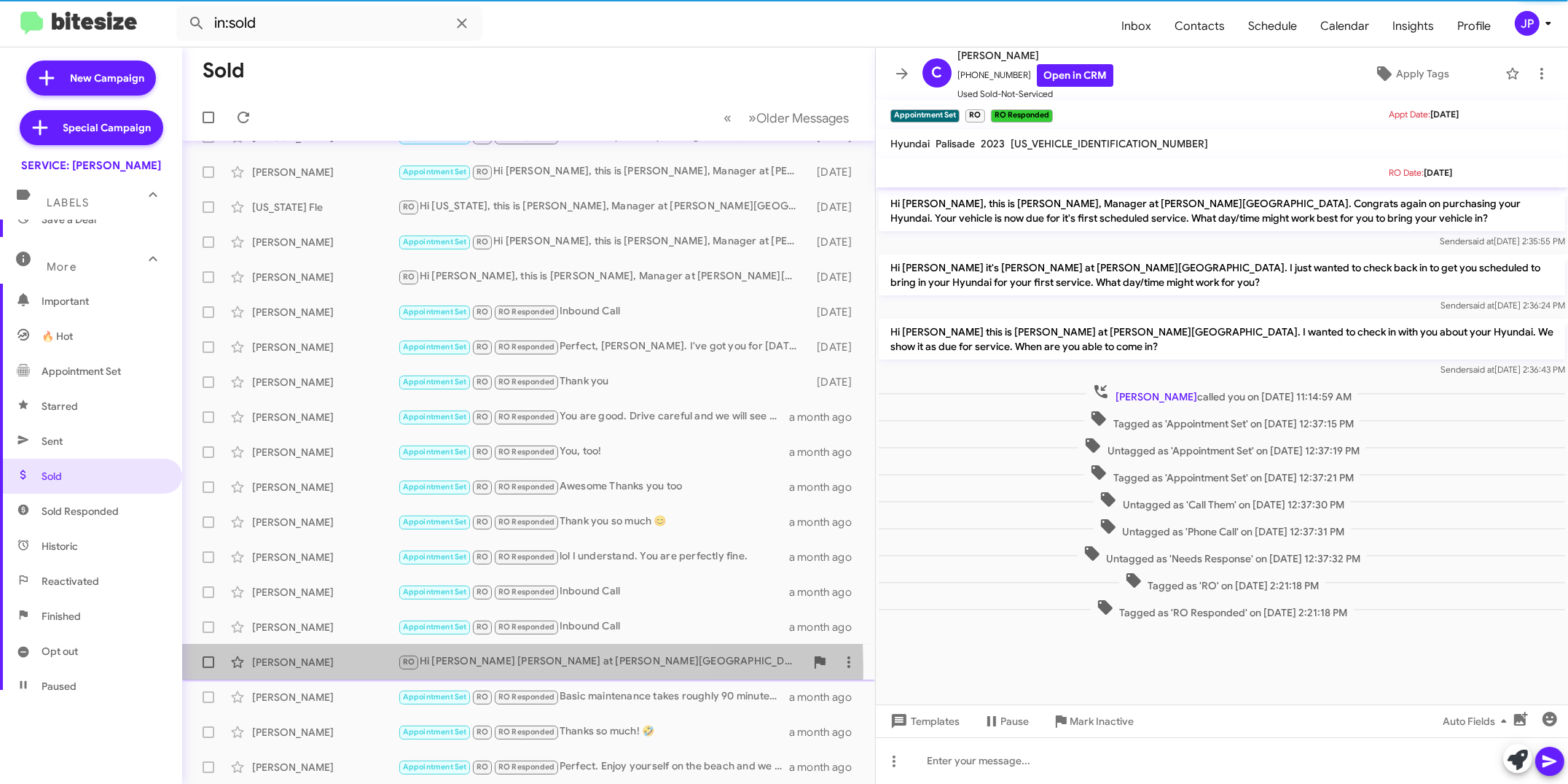
click at [324, 665] on div "David Smart" at bounding box center [325, 661] width 146 height 15
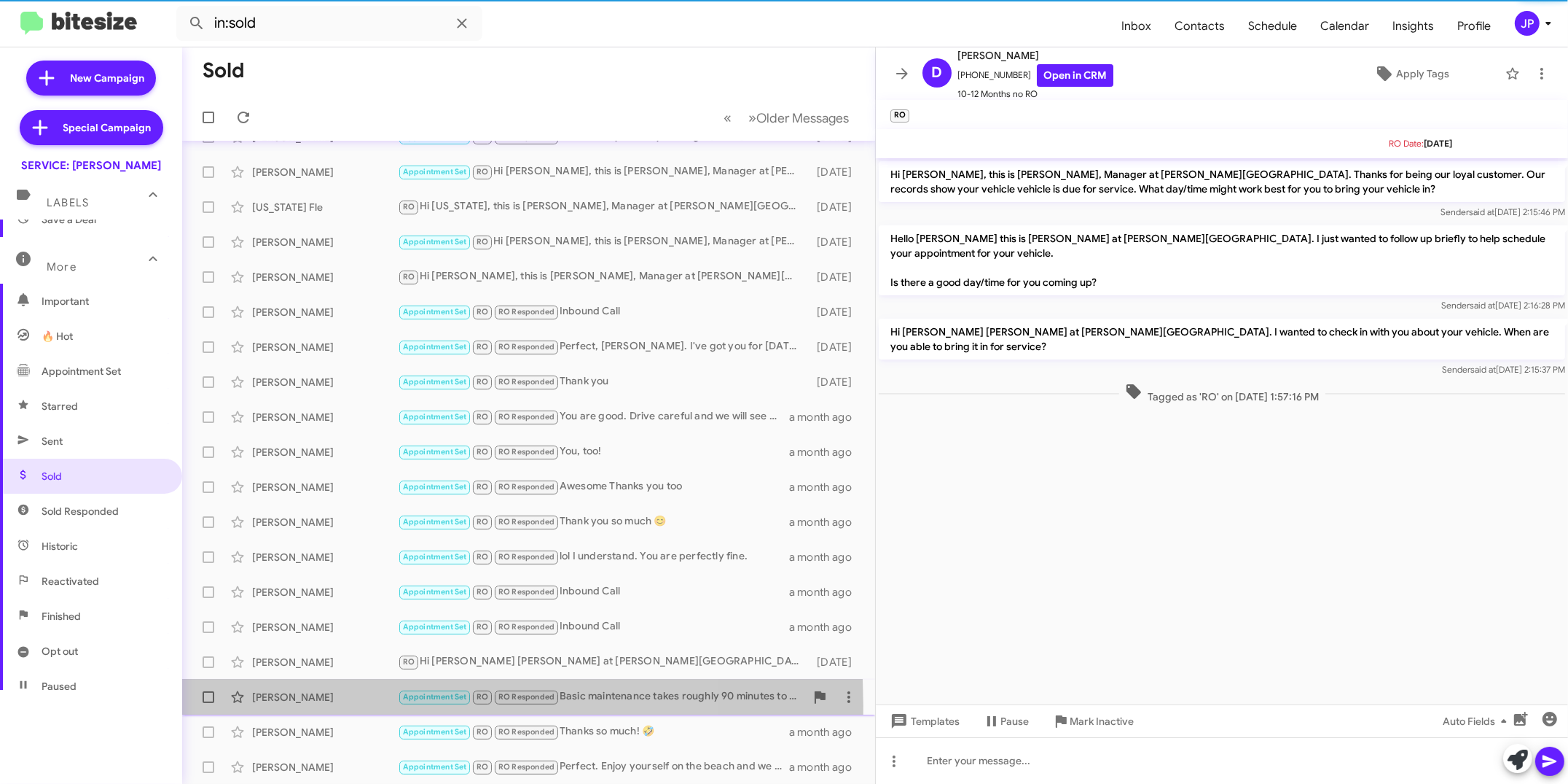
click at [328, 705] on div "David Perreault Appointment Set RO RO Responded Basic maintenance takes roughly…" at bounding box center [528, 697] width 669 height 29
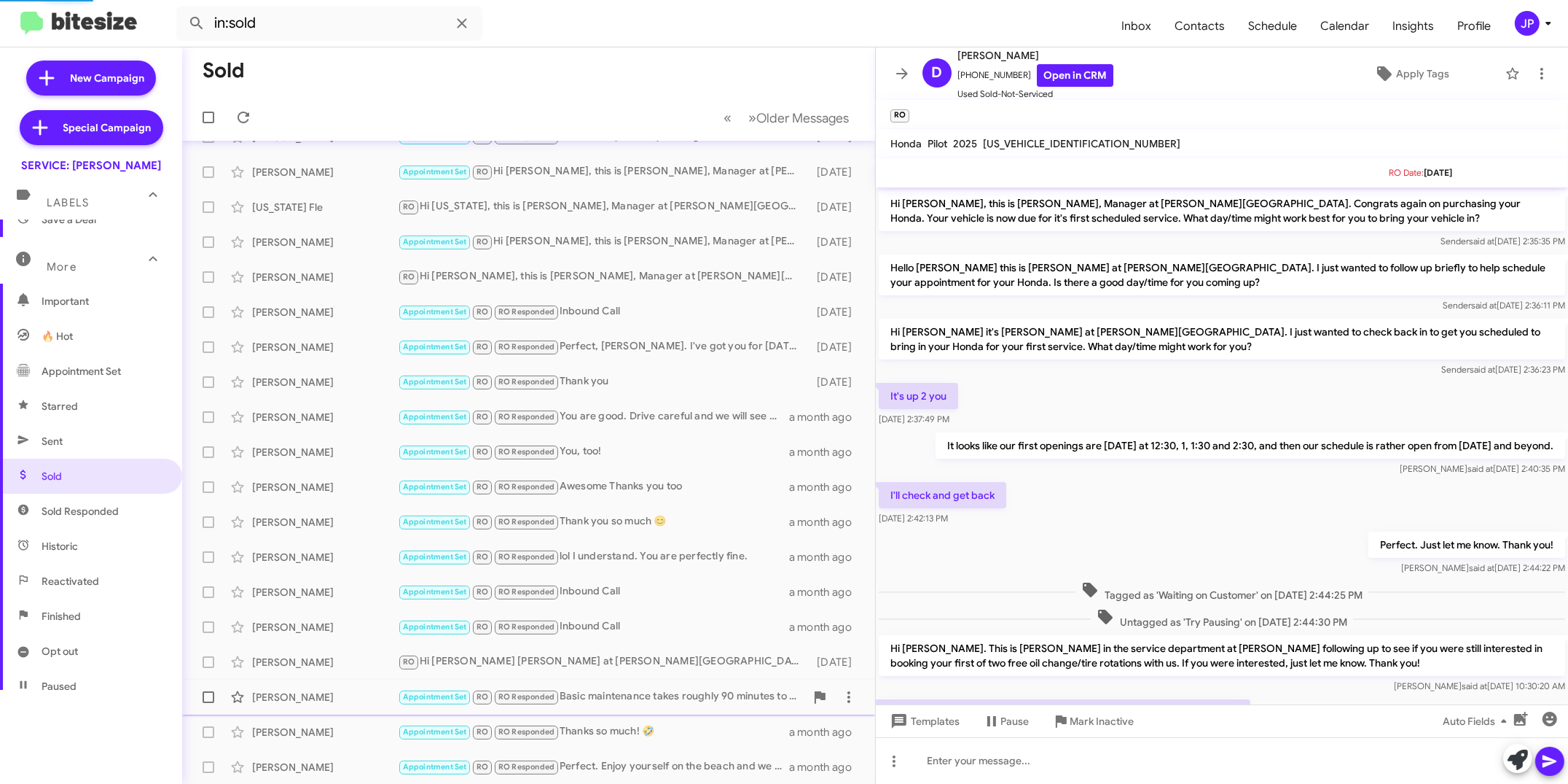
scroll to position [287, 0]
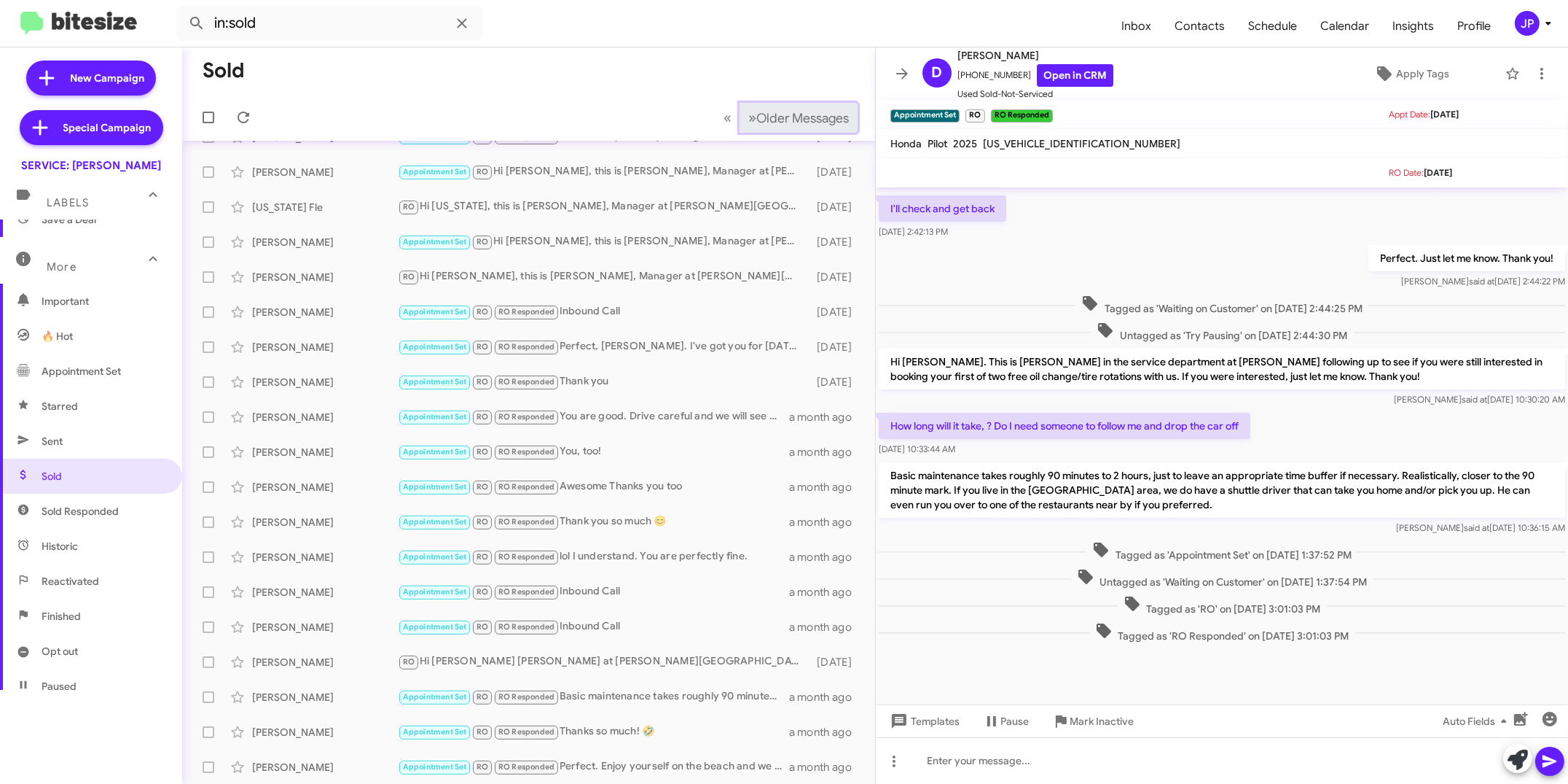
click at [783, 122] on span "Older Messages" at bounding box center [802, 118] width 93 height 16
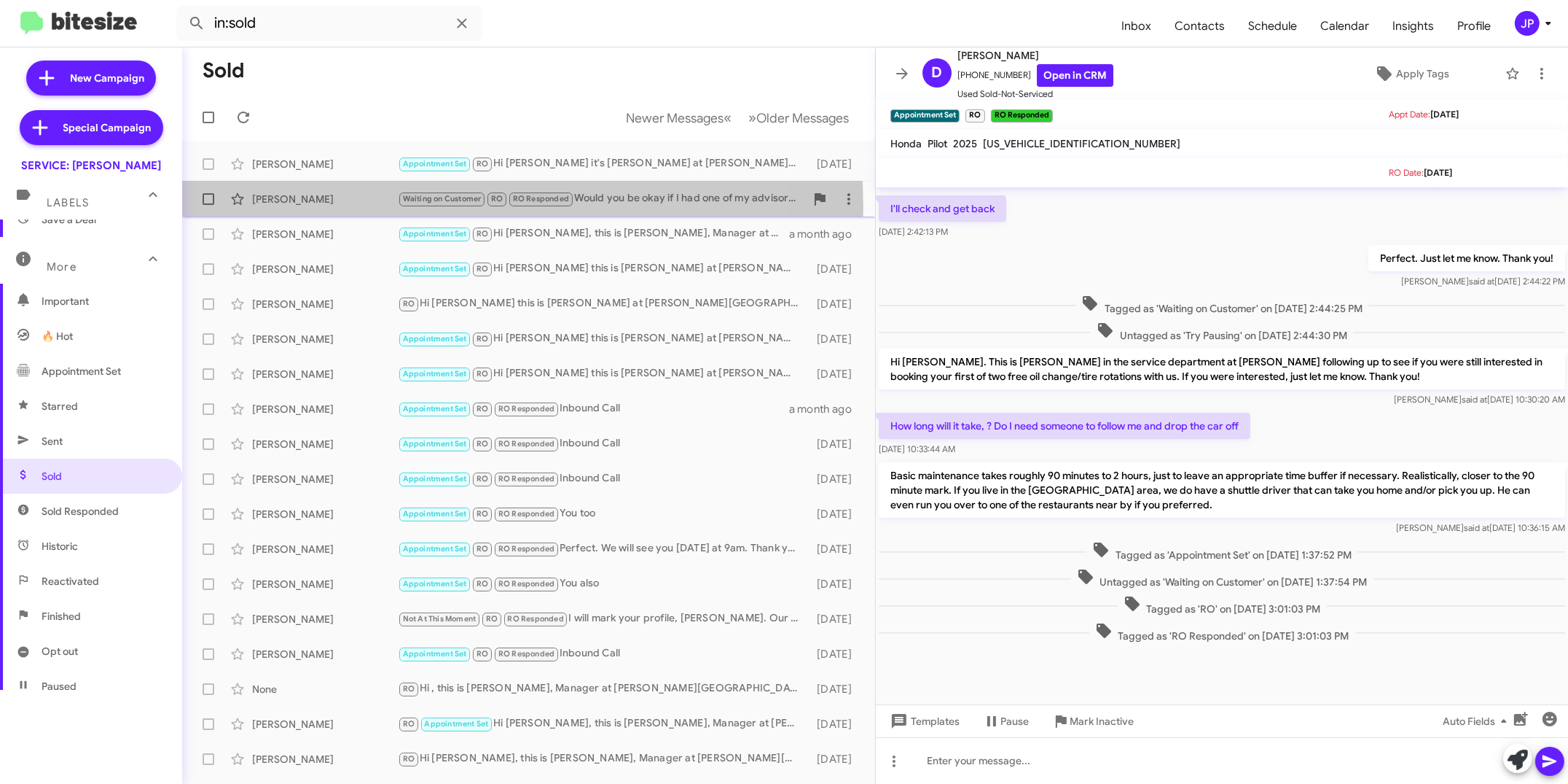
click at [363, 208] on div "Kris Lassen Waiting on Customer RO RO Responded Would you be okay if I had one …" at bounding box center [528, 199] width 669 height 29
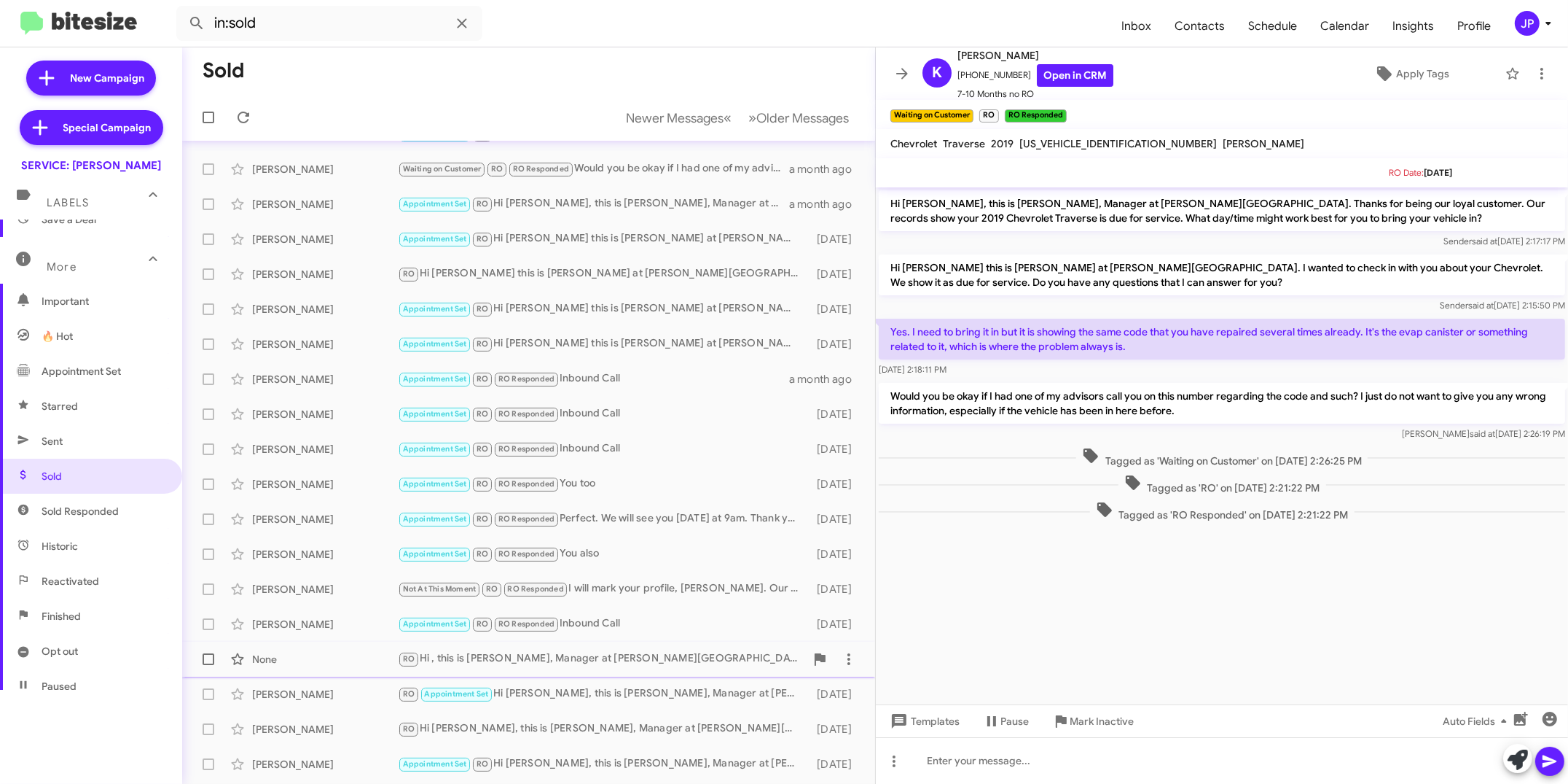
scroll to position [62, 0]
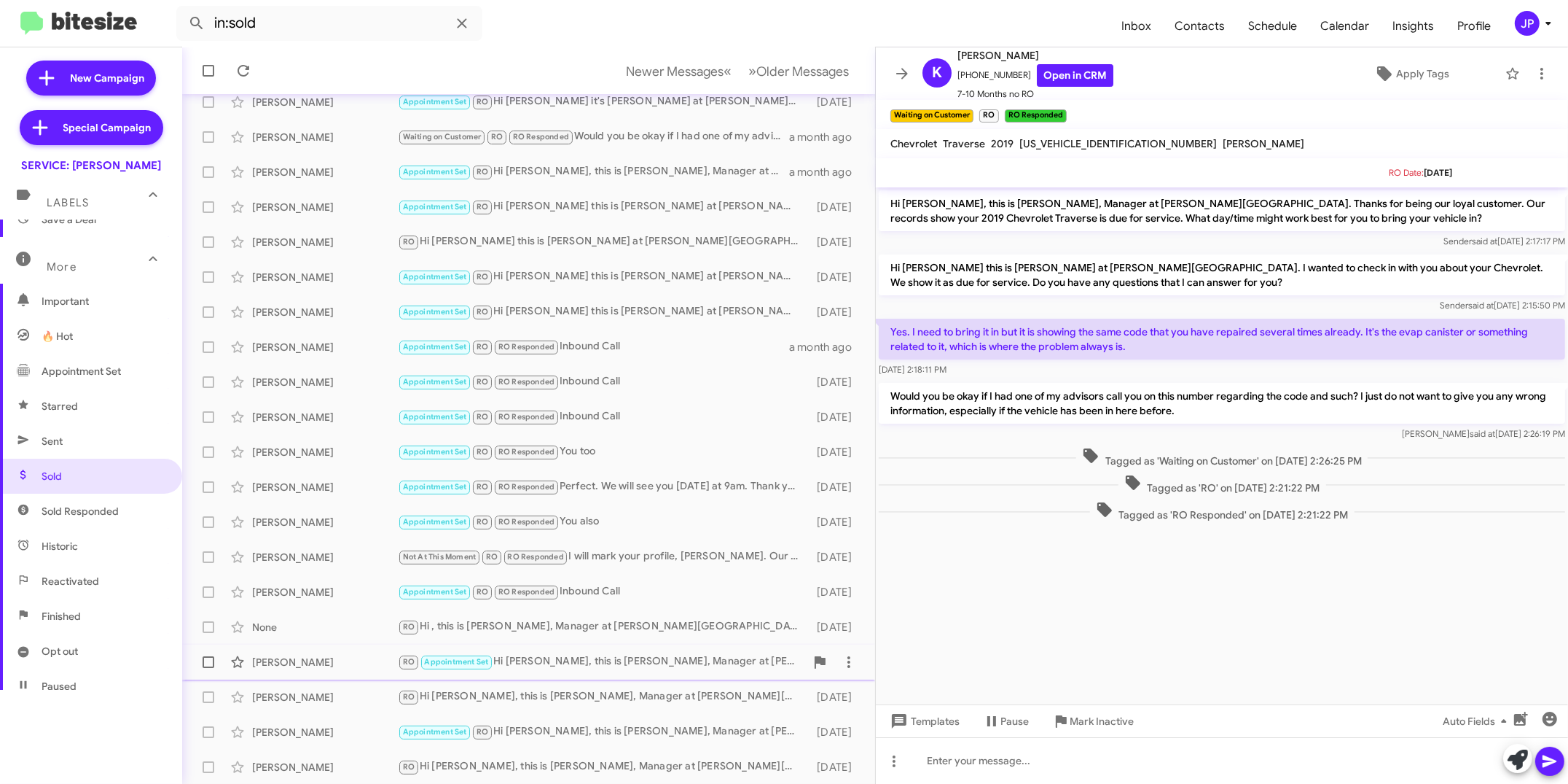
click at [553, 656] on div "RO Appointment Set Hi Silvia, this is Jennifer Adams, Manager at Don Ledford Au…" at bounding box center [602, 662] width 408 height 17
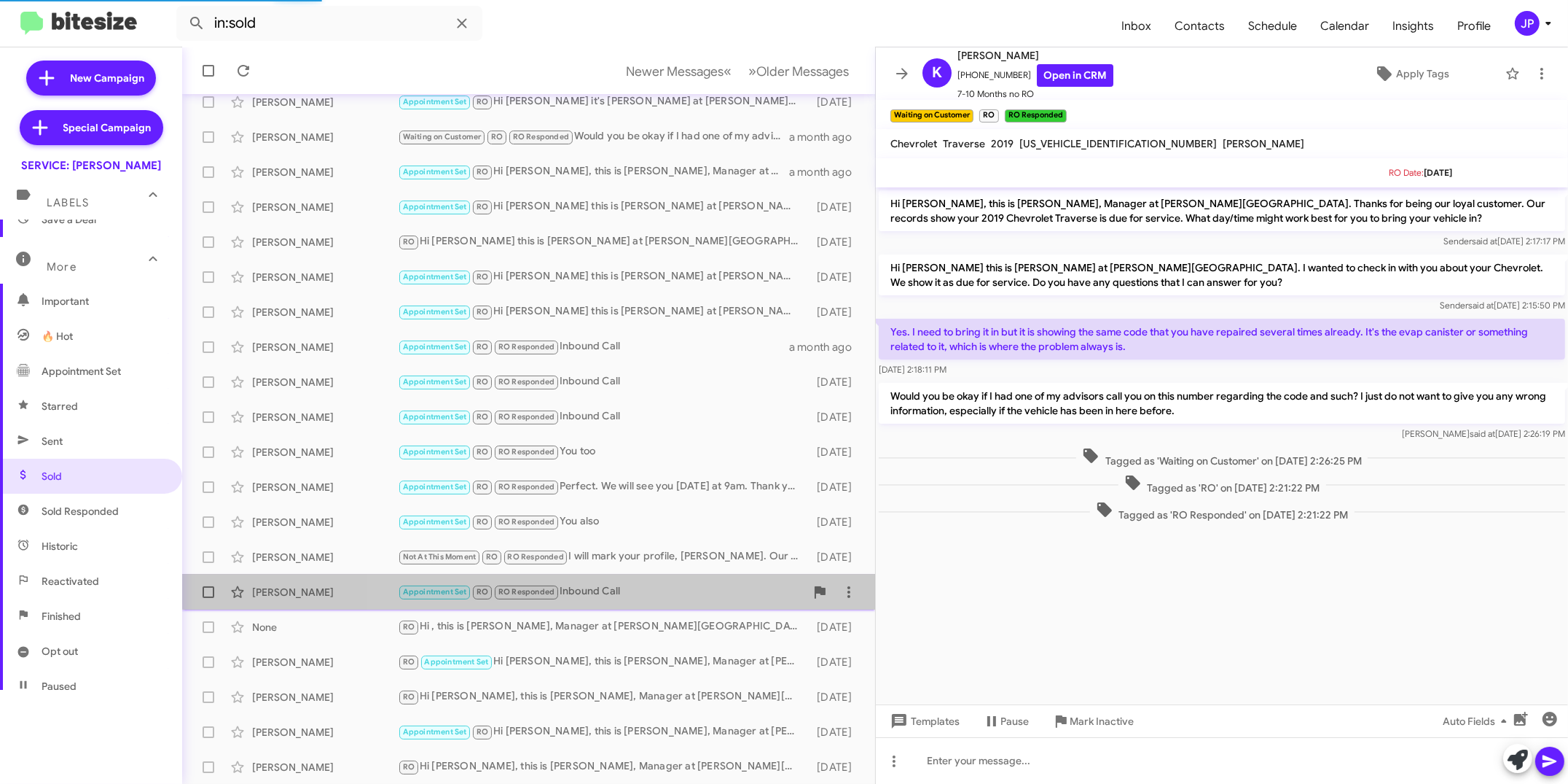
click at [572, 584] on div "Appointment Set RO RO Responded Inbound Call" at bounding box center [602, 592] width 408 height 17
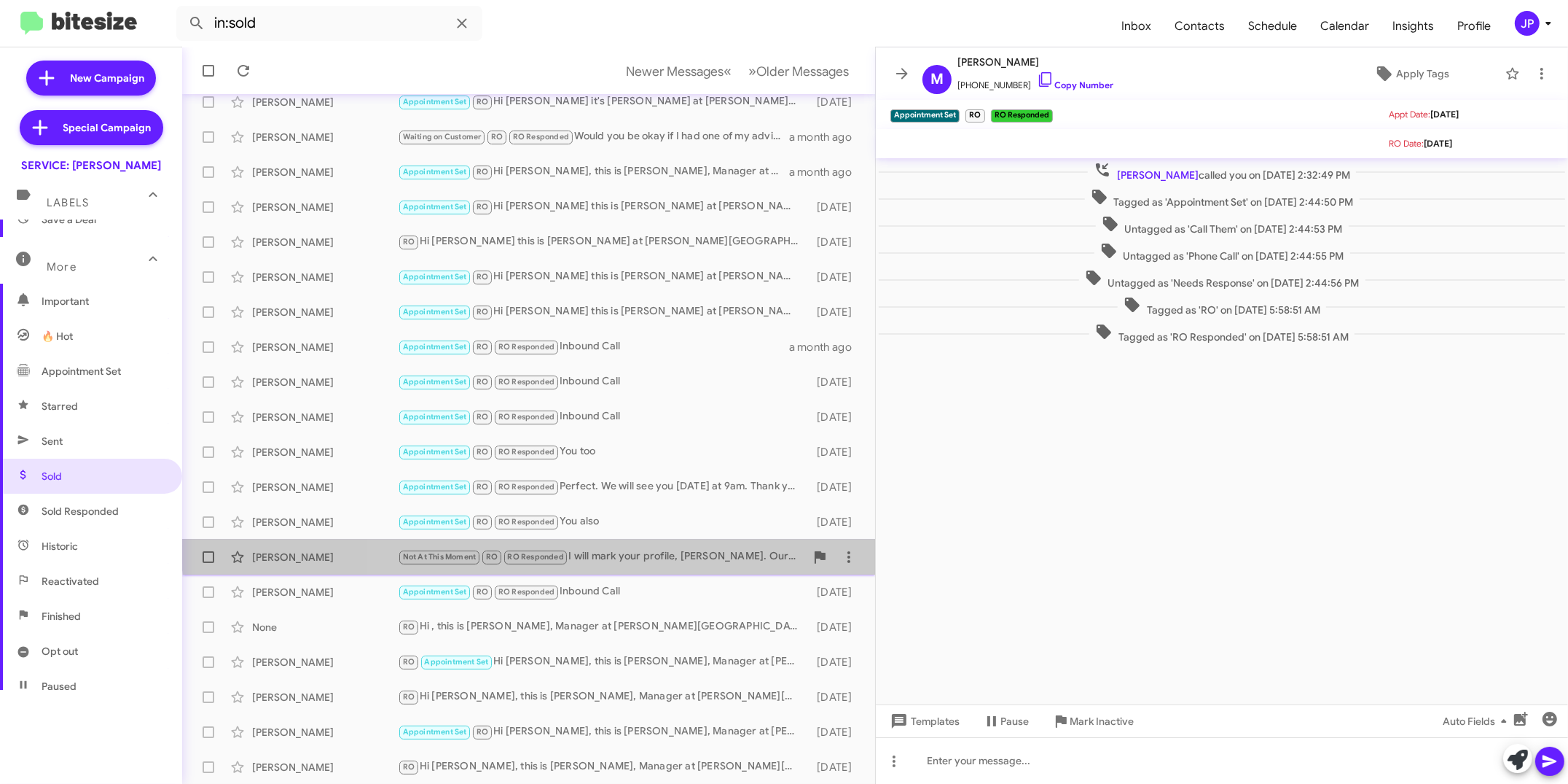
click at [605, 546] on div "Melissa Robinson Not At This Moment RO RO Responded I will mark your profile, M…" at bounding box center [528, 557] width 669 height 29
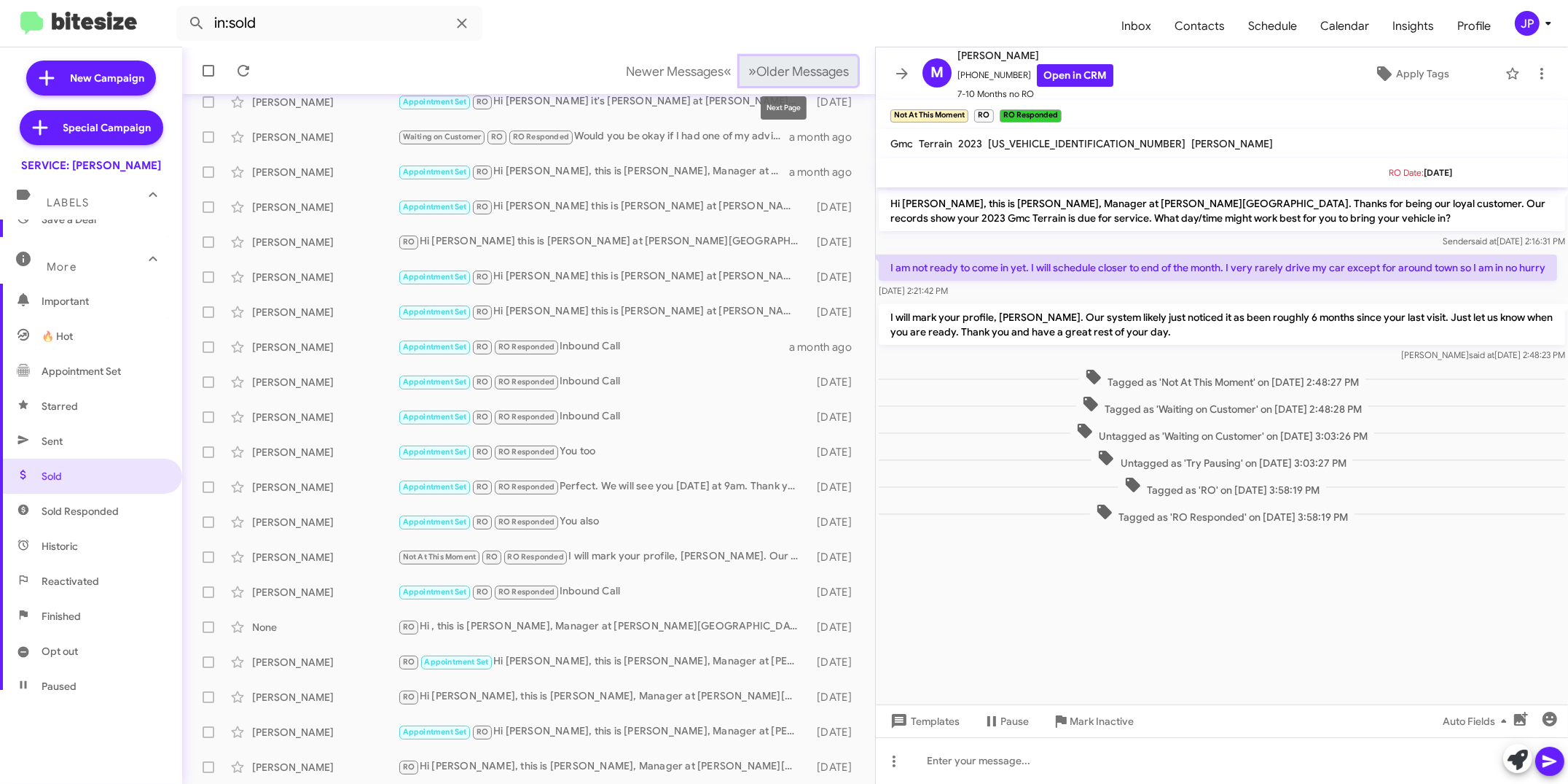
drag, startPoint x: 774, startPoint y: 68, endPoint x: 773, endPoint y: 77, distance: 9.1
click at [773, 73] on span "Older Messages" at bounding box center [802, 71] width 93 height 16
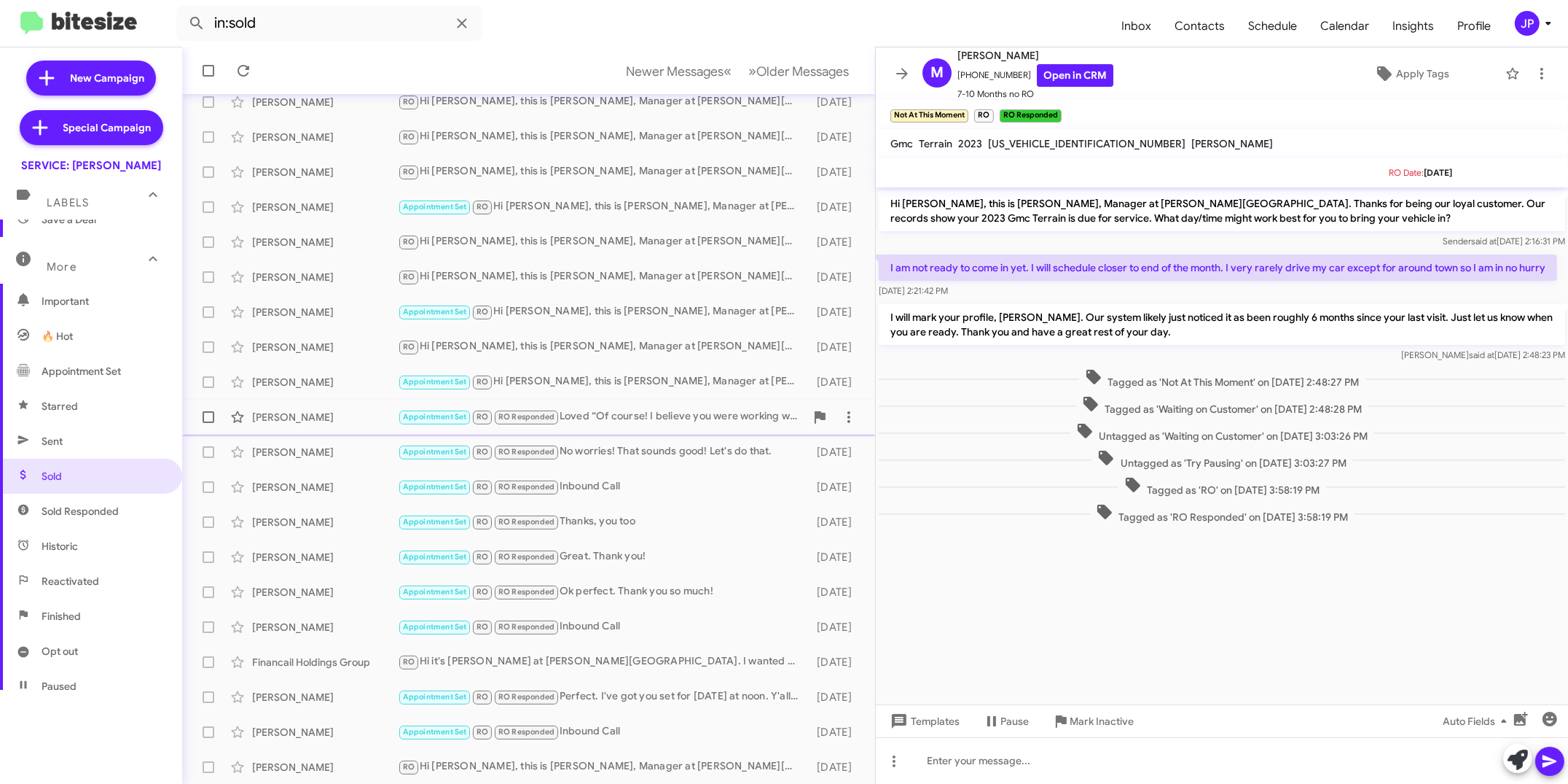
click at [609, 414] on div "Appointment Set RO RO Responded Loved “Of course! I believe you were working wi…" at bounding box center [602, 417] width 408 height 17
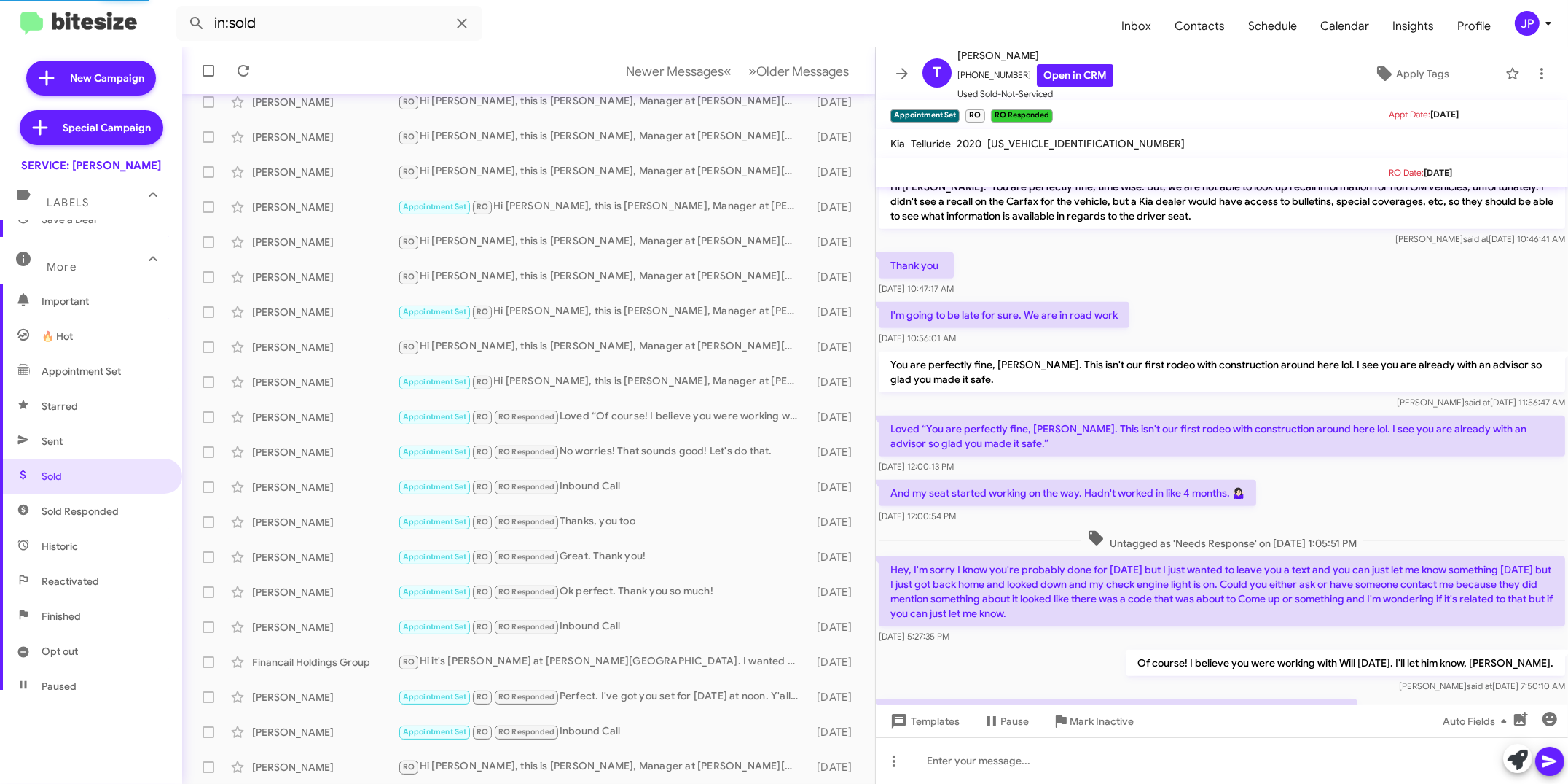
scroll to position [1437, 0]
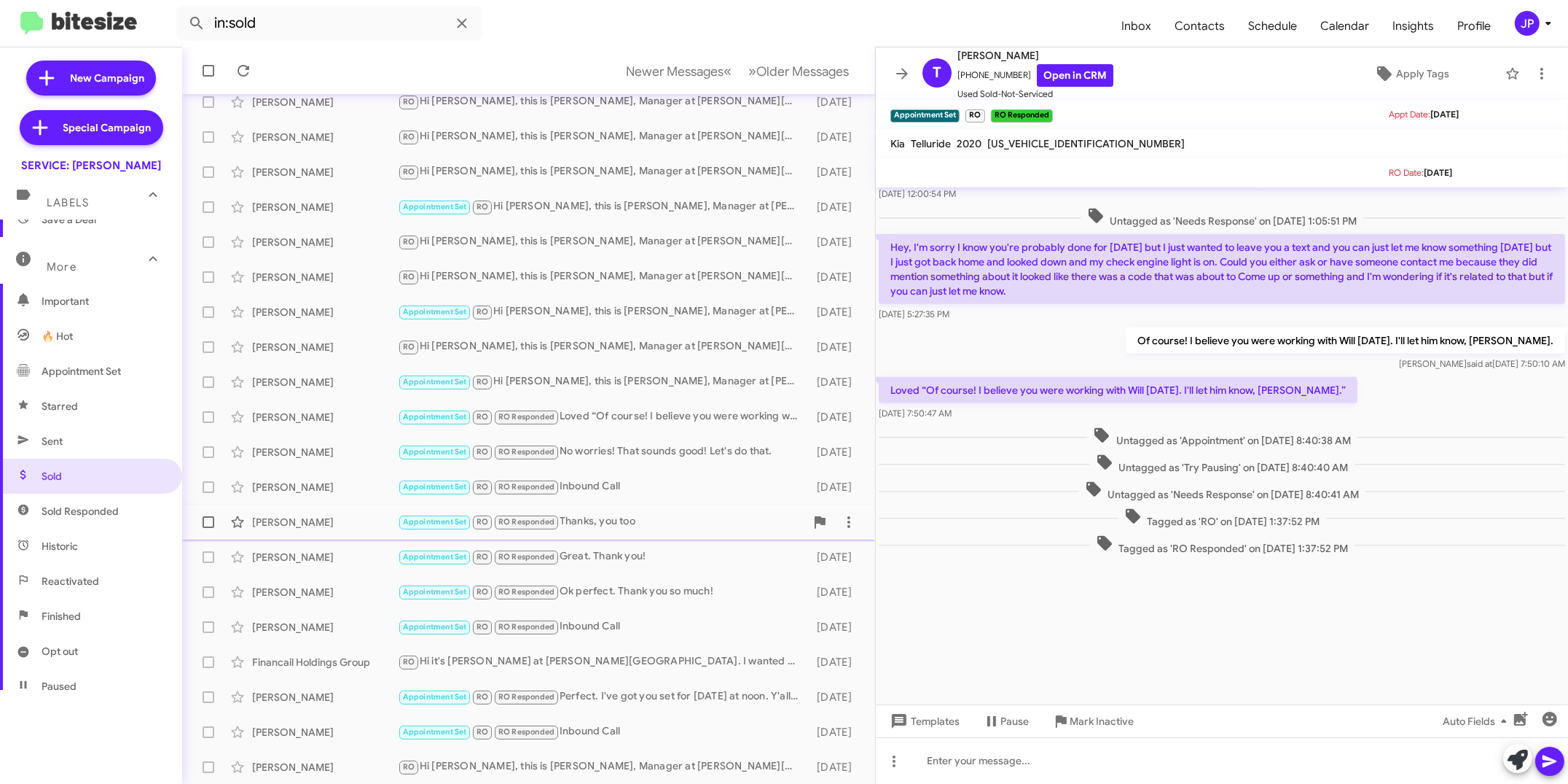
click at [629, 518] on div "Appointment Set RO RO Responded Thanks, you too" at bounding box center [602, 522] width 408 height 17
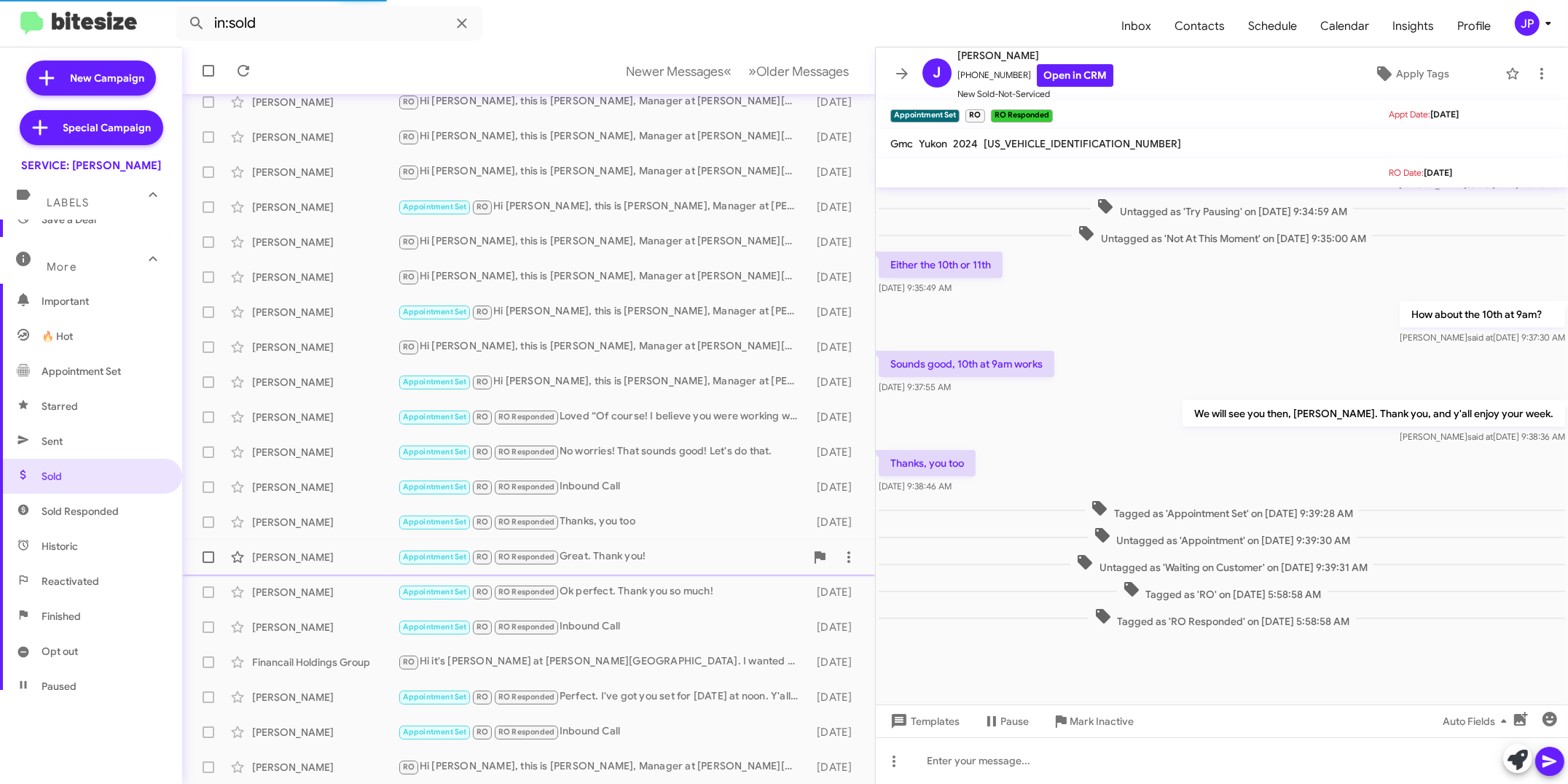
click at [626, 558] on div "Appointment Set RO RO Responded Great. Thank you!" at bounding box center [602, 557] width 408 height 17
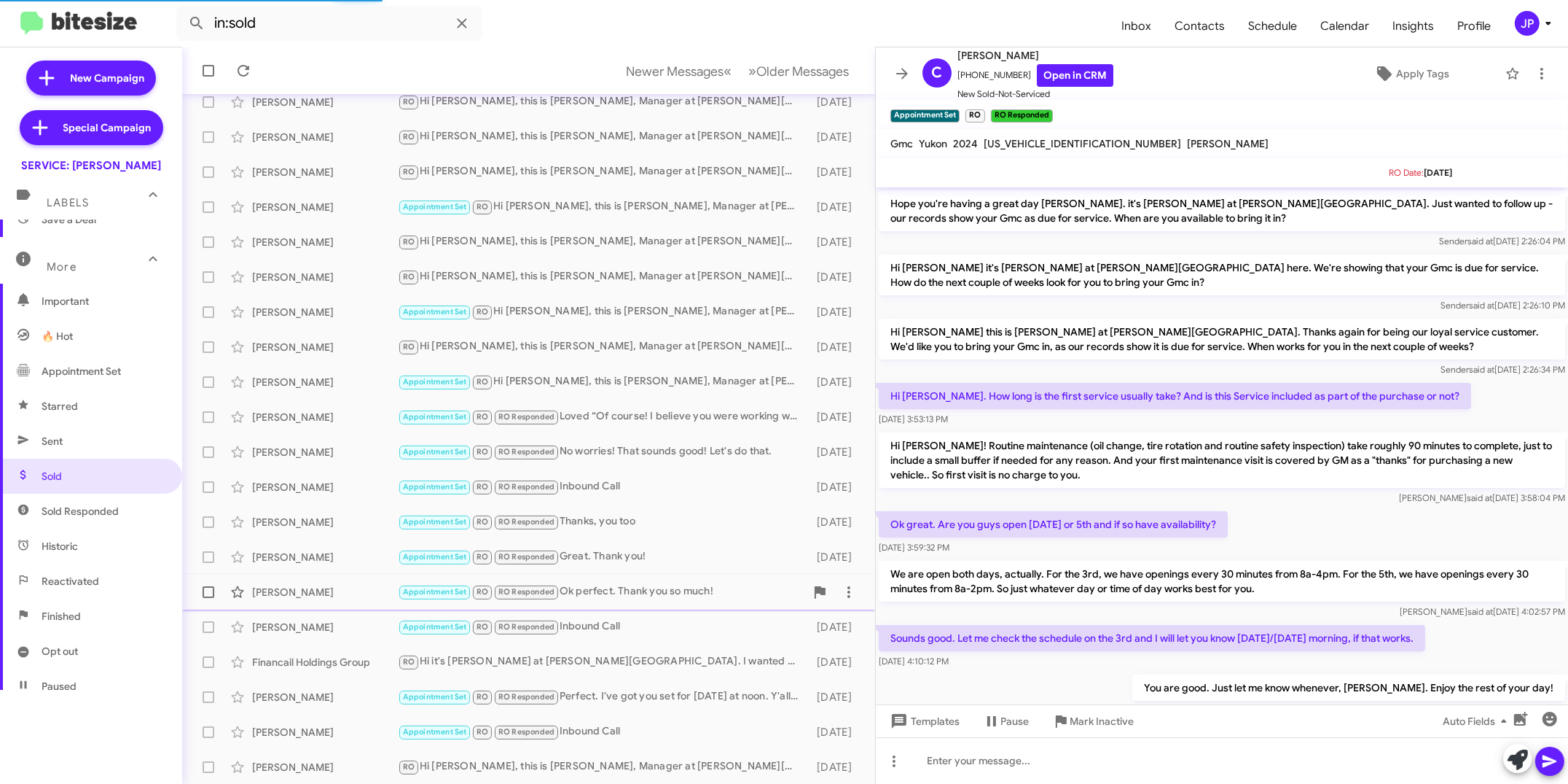
scroll to position [73, 0]
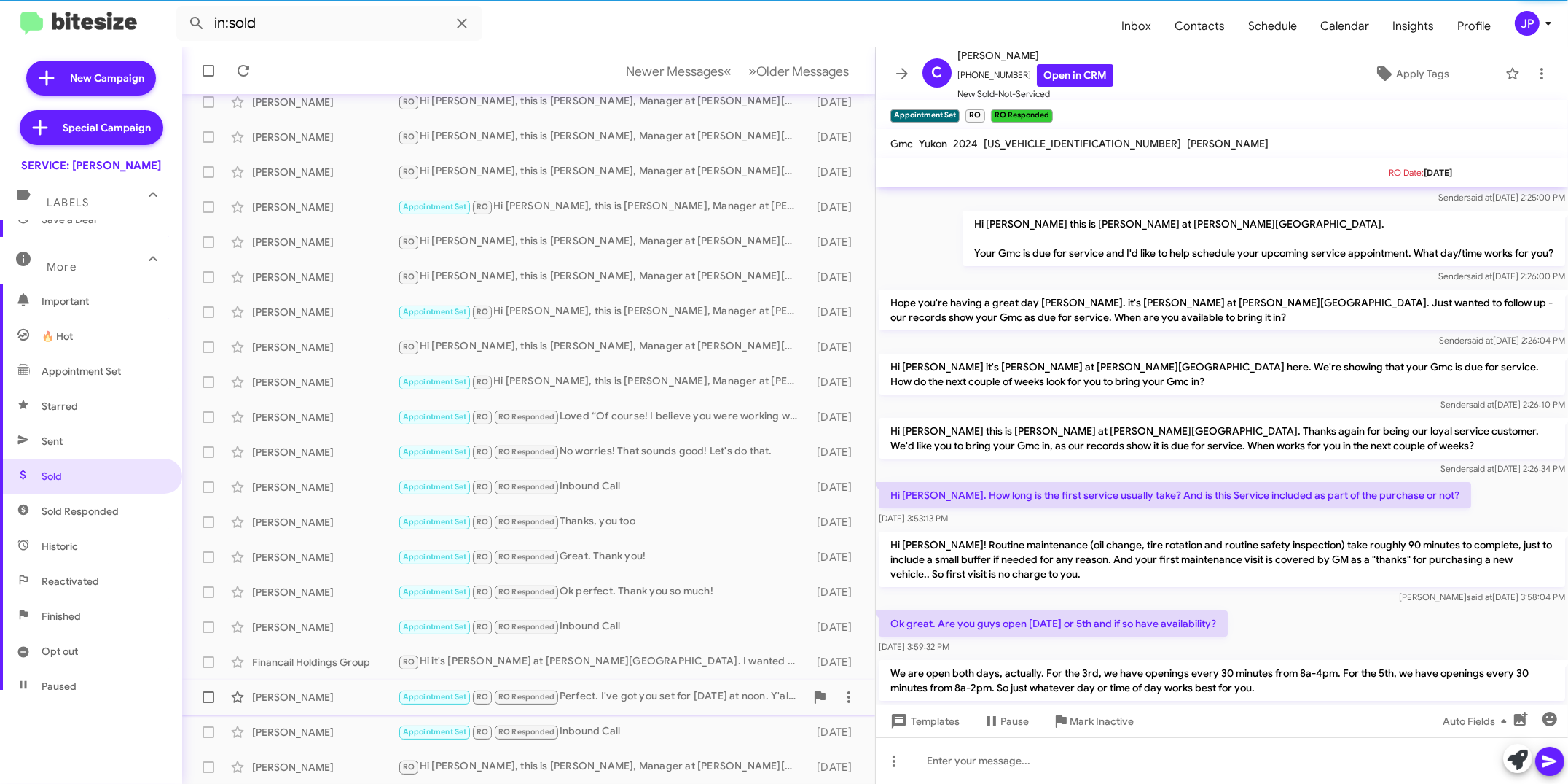
drag, startPoint x: 632, startPoint y: 694, endPoint x: 694, endPoint y: 694, distance: 62.0
click at [633, 694] on div "Appointment Set RO RO Responded Perfect. I've got you set for Monday at noon. Y…" at bounding box center [602, 697] width 408 height 17
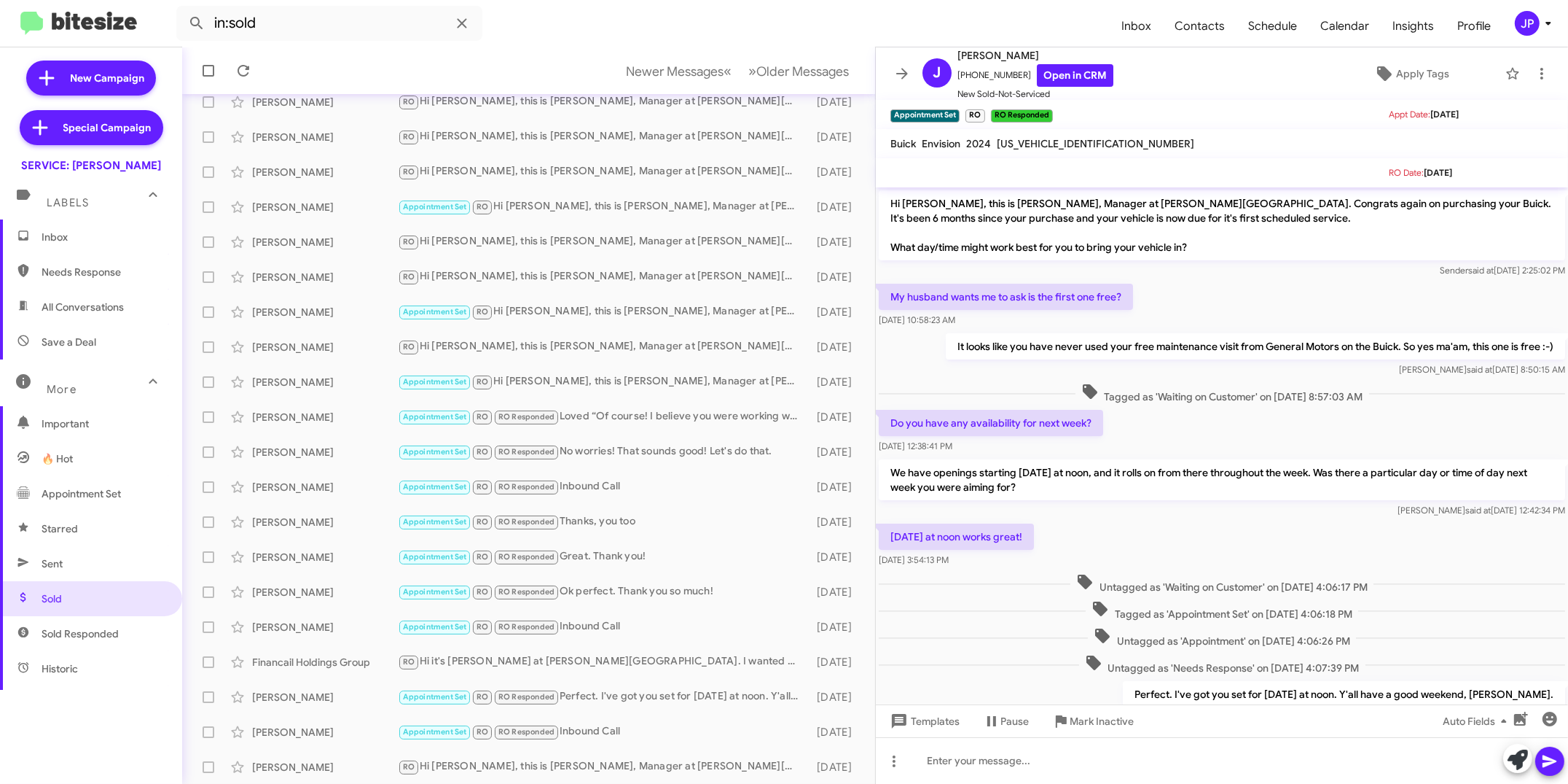
click at [79, 242] on span "Inbox" at bounding box center [103, 236] width 124 height 15
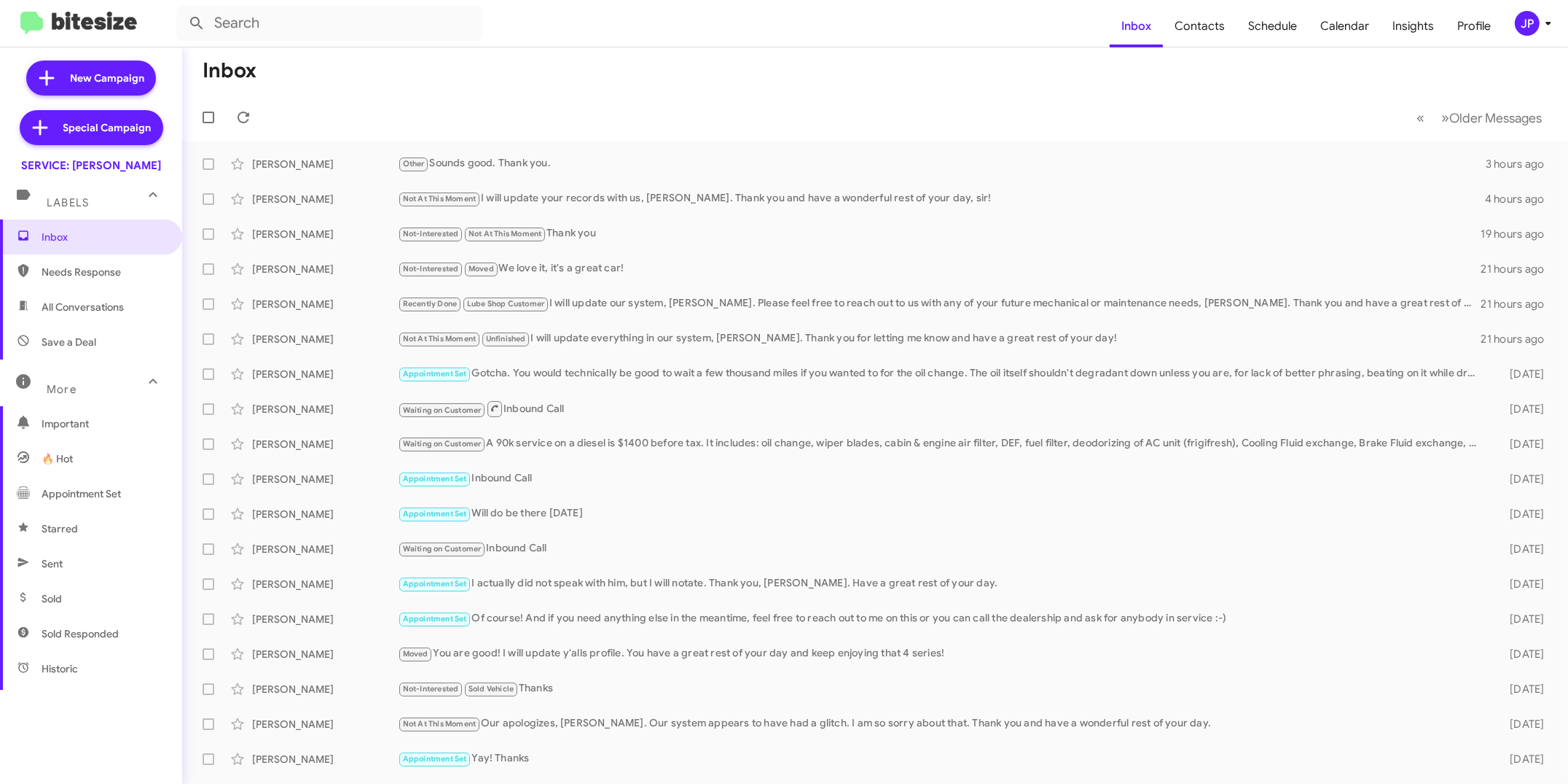
click at [1411, 14] on span "JP" at bounding box center [1536, 23] width 43 height 25
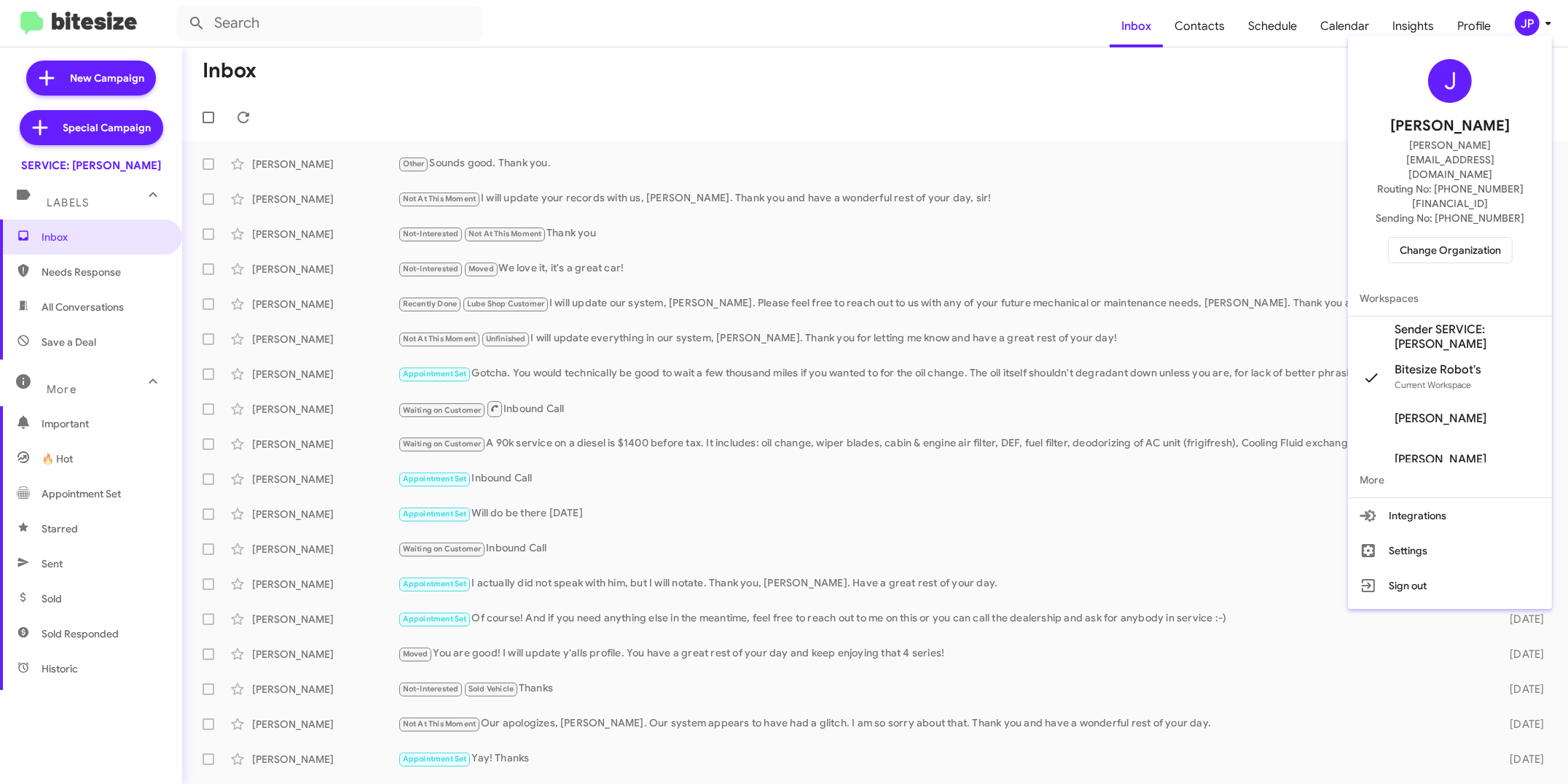
click at [1411, 238] on span "Change Organization" at bounding box center [1450, 250] width 101 height 25
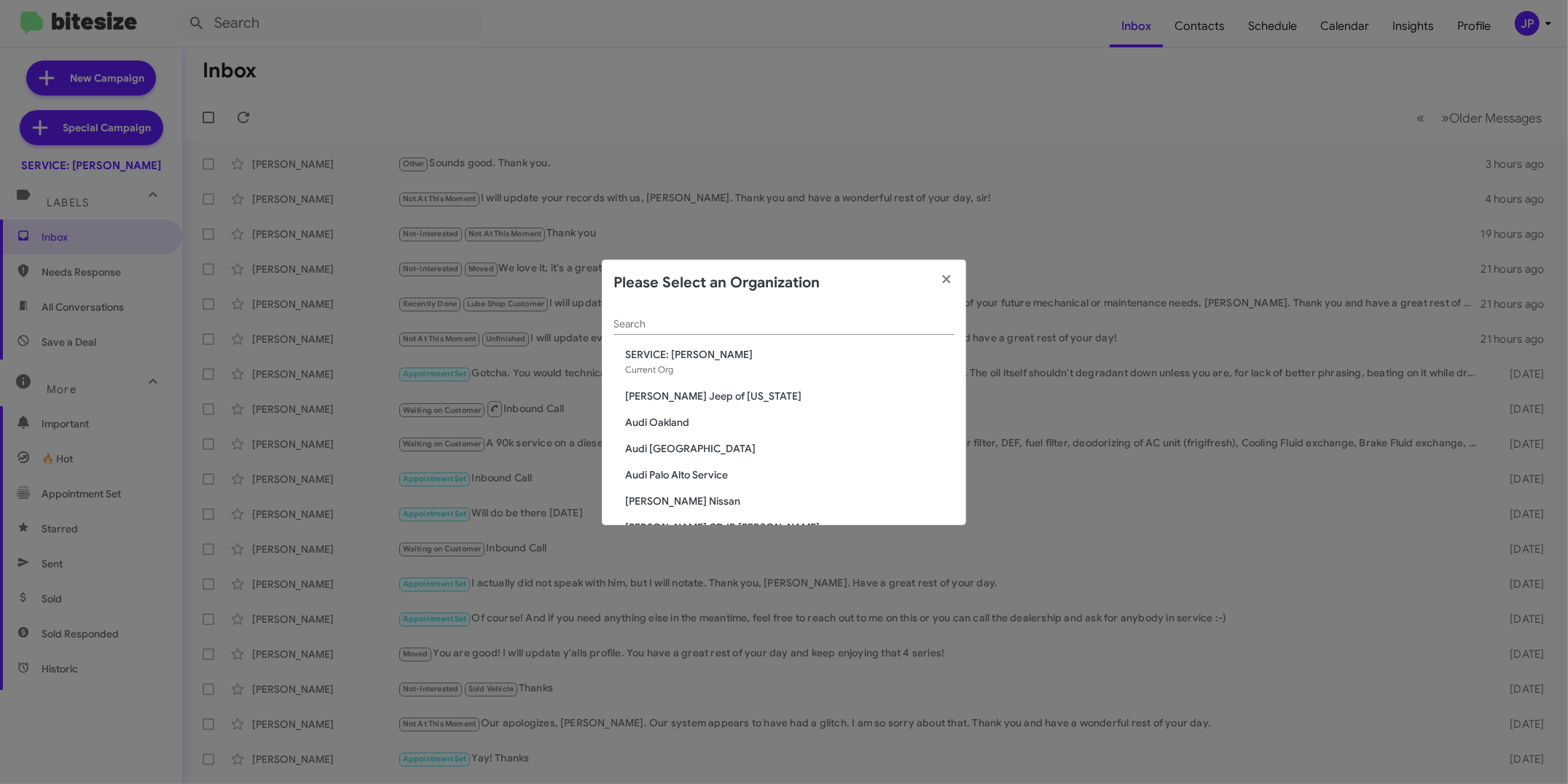
click at [513, 440] on modal-container "Please Select an Organization Search SERVICE: Don Ledford Current Org Adams Jee…" at bounding box center [784, 392] width 1568 height 784
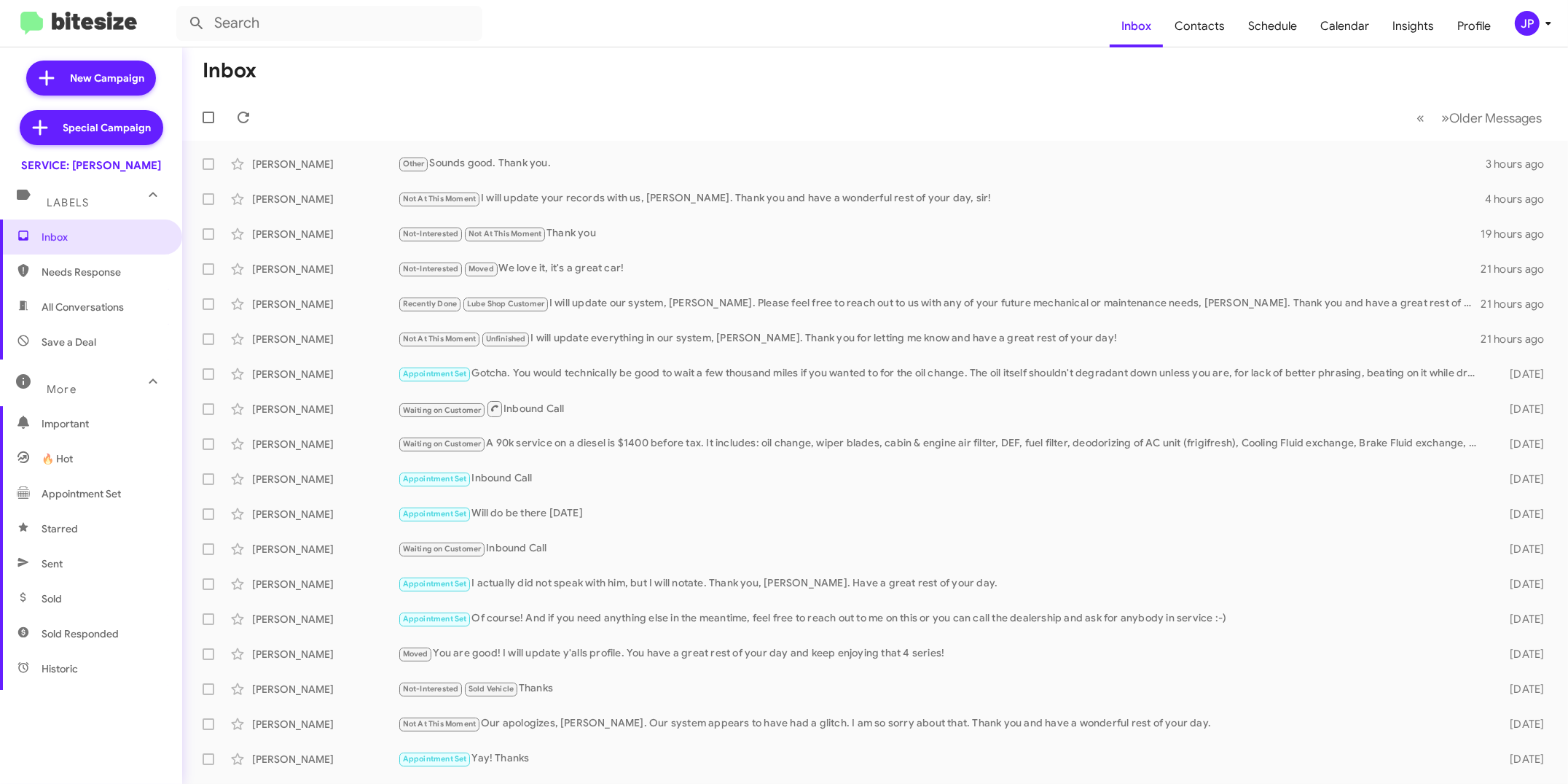
click at [557, 449] on div "Waiting on Customer A 90k service on a diesel is $1400 before tax. It includes:…" at bounding box center [941, 444] width 1086 height 17
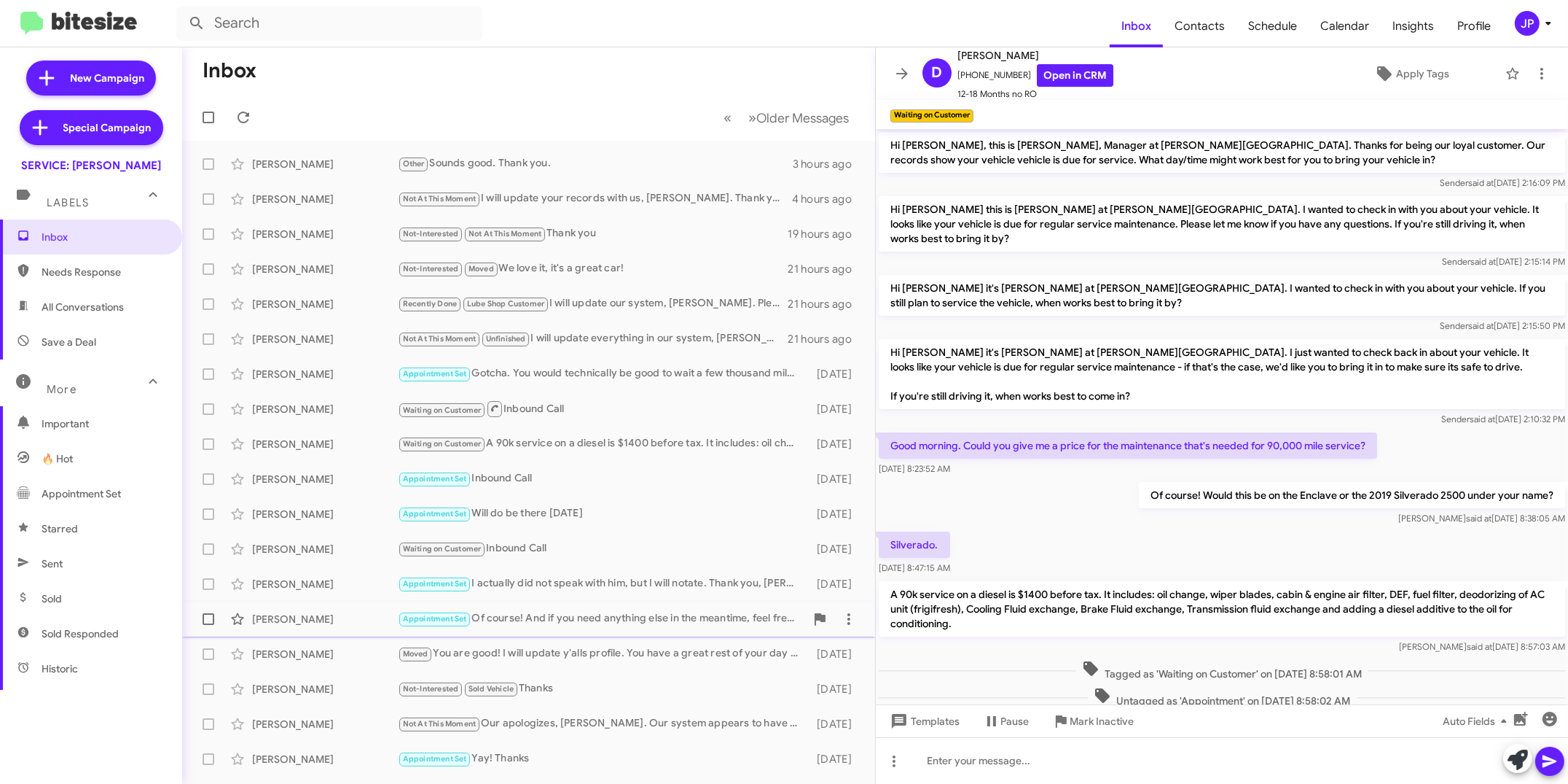
click at [529, 613] on div "Appointment Set Of course! And if you need anything else in the meantime, feel …" at bounding box center [602, 618] width 408 height 17
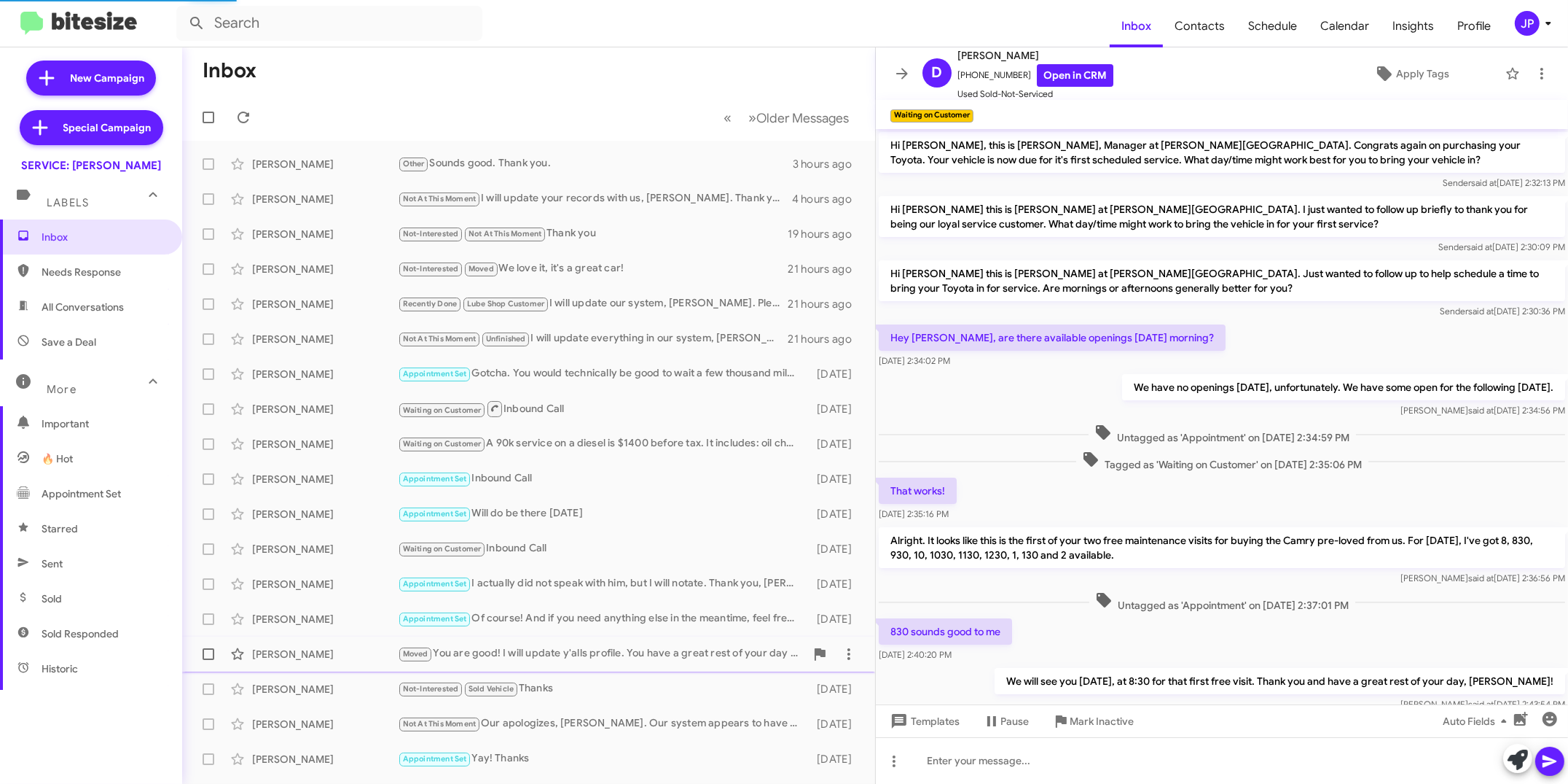
scroll to position [299, 0]
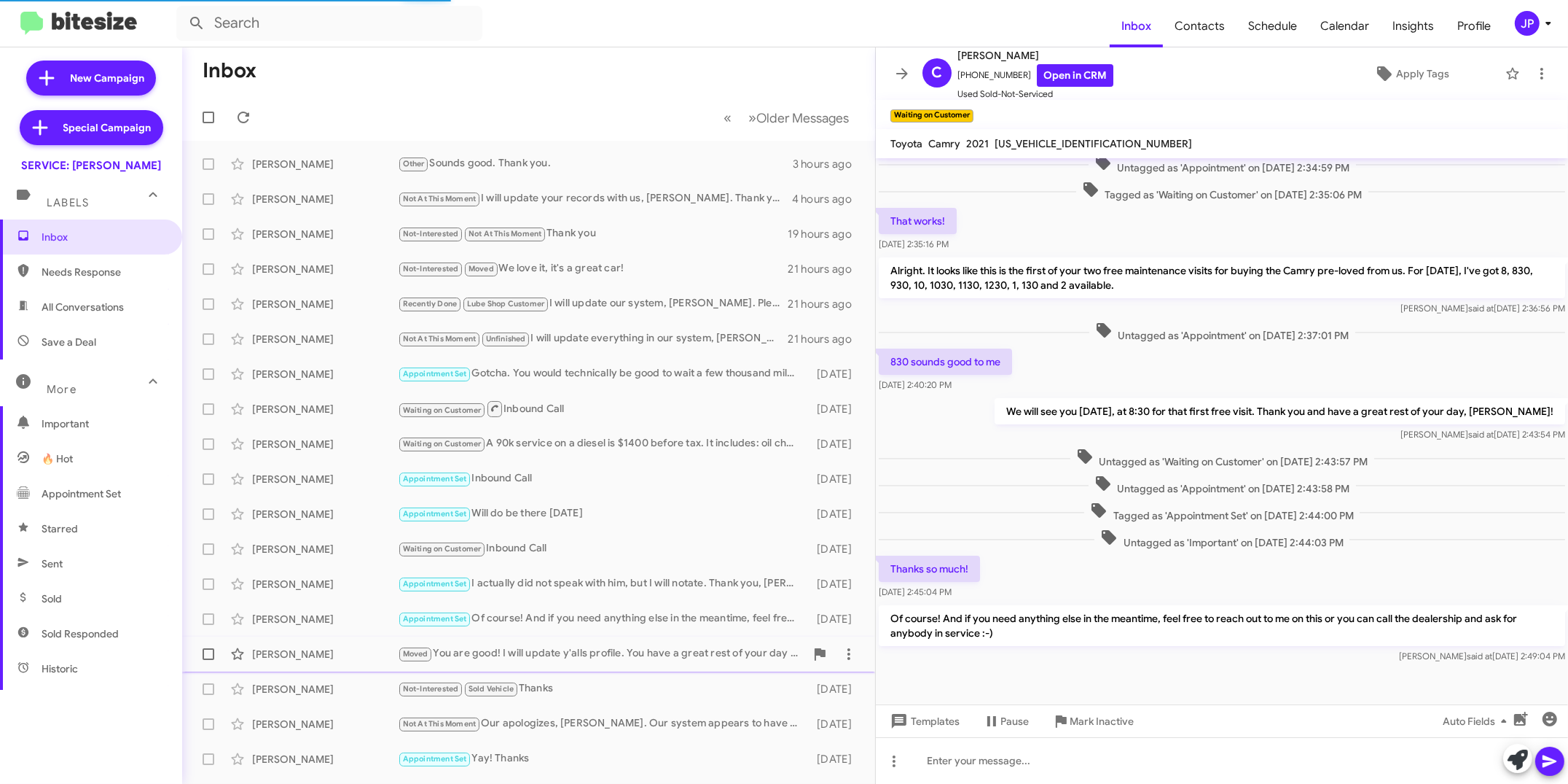
click at [528, 648] on div "Moved You are good! I will update y'alls profile. You have a great rest of your…" at bounding box center [602, 653] width 408 height 17
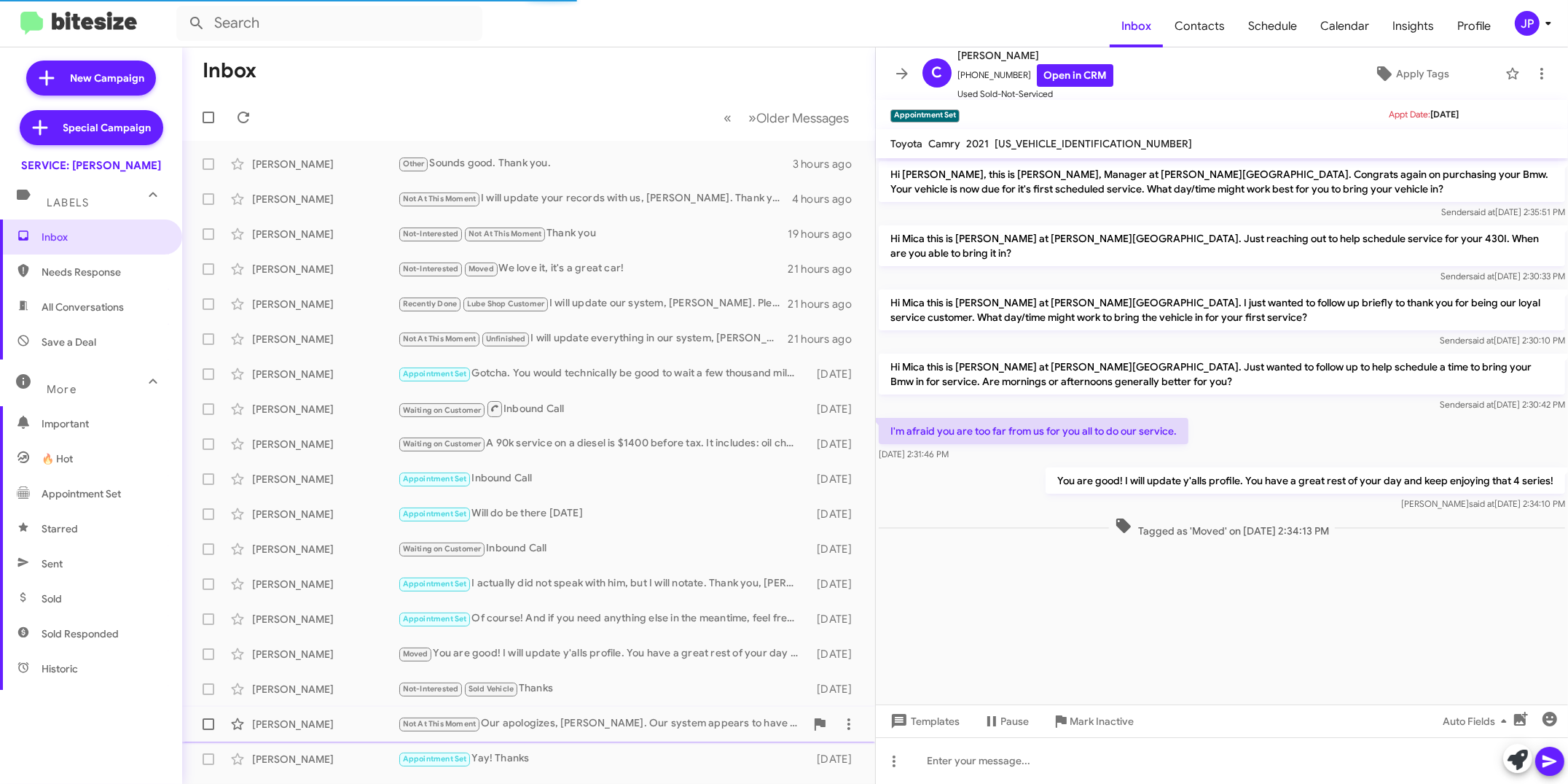
click at [566, 705] on div "Not At This Moment Our apologizes, Mr. Ledford. Our system appears to have had …" at bounding box center [602, 723] width 408 height 17
click at [572, 705] on div "Appointment Set Yay! Thanks" at bounding box center [602, 758] width 408 height 17
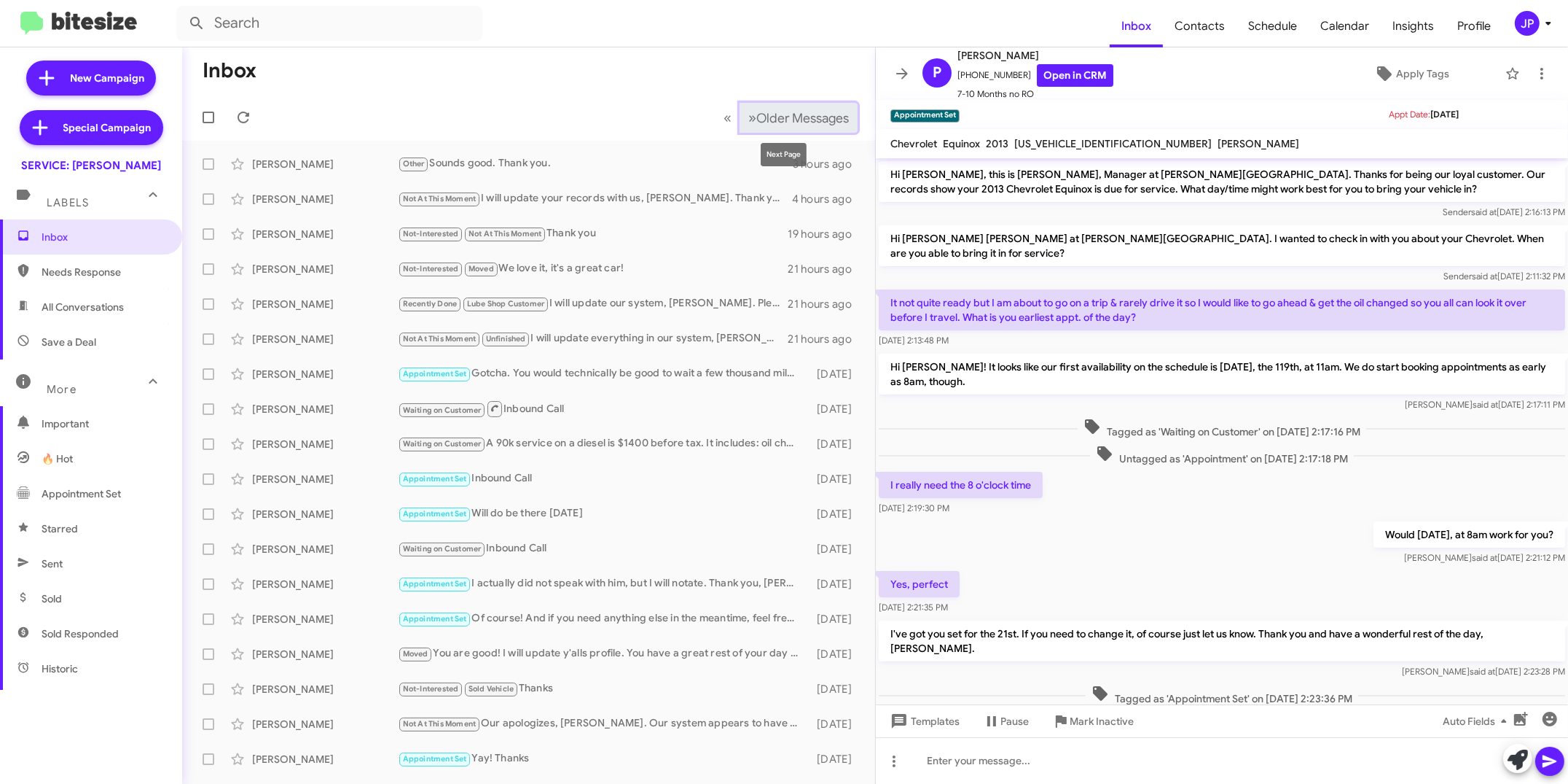
click at [779, 111] on span "Older Messages" at bounding box center [802, 118] width 93 height 16
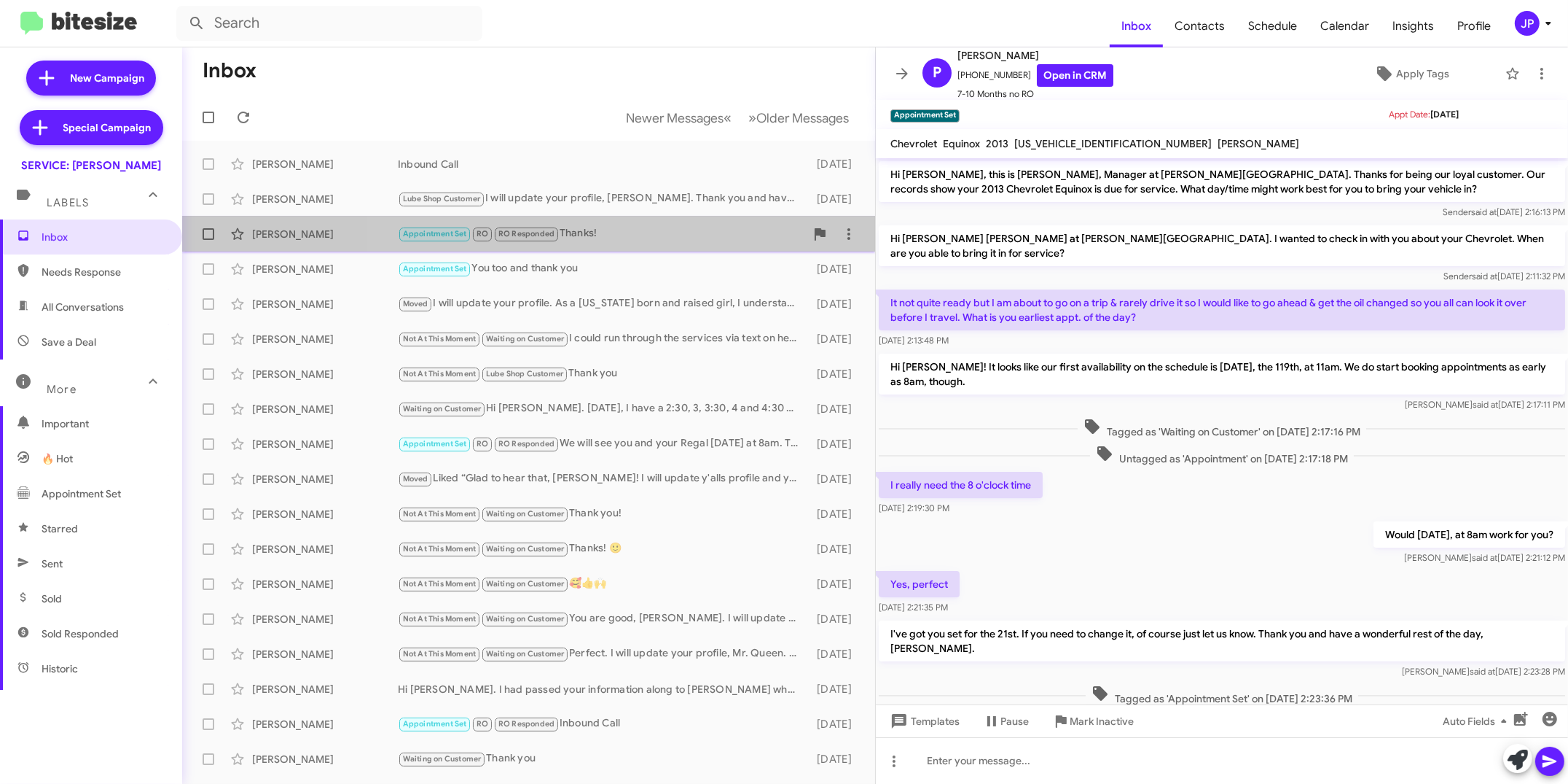
click at [581, 235] on div "Appointment Set RO RO Responded Thanks!" at bounding box center [602, 234] width 408 height 17
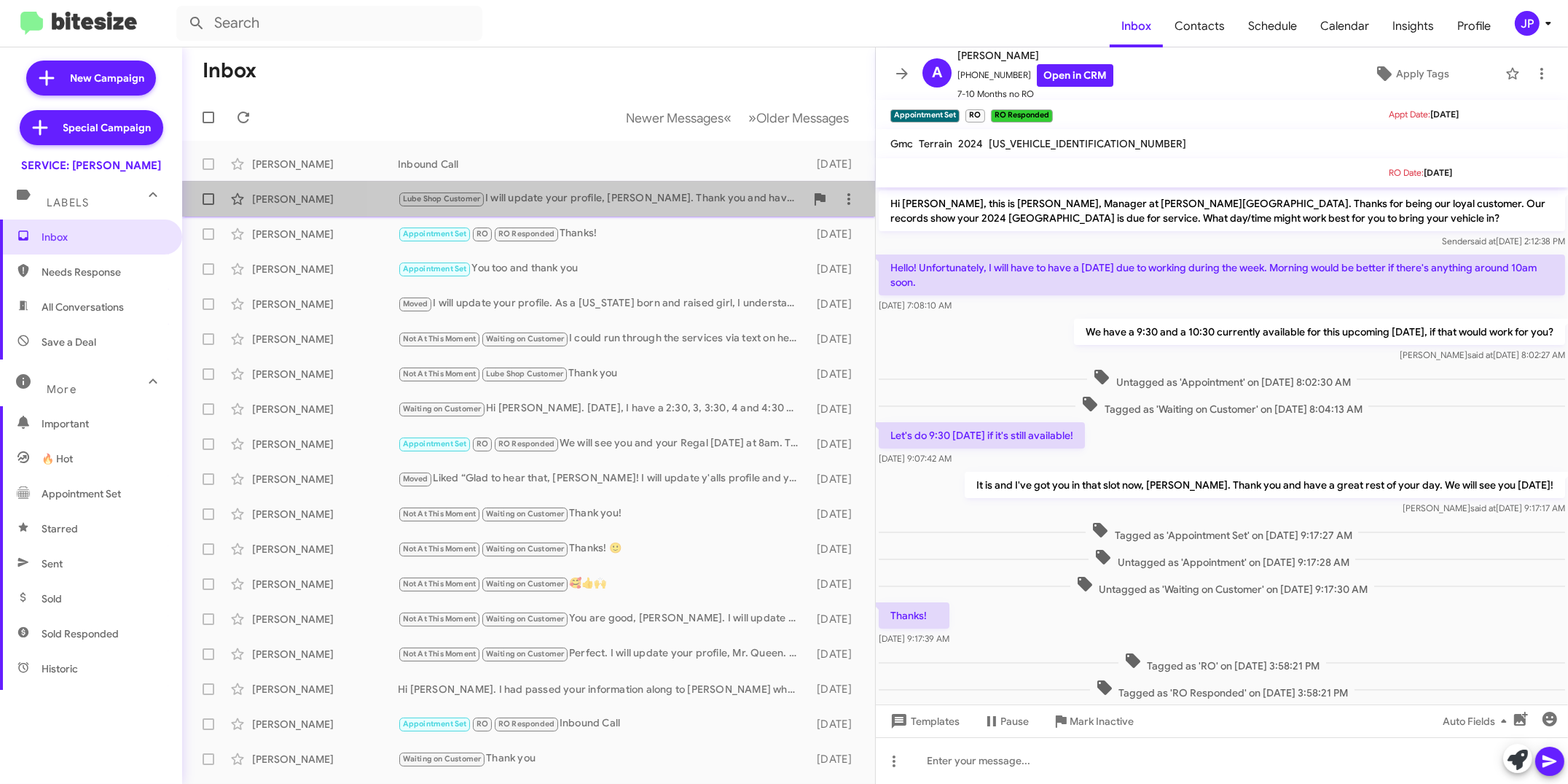
click at [650, 207] on div "Lube Shop Customer I will update your profile, Mr Mowery. Thank you and have a …" at bounding box center [602, 199] width 408 height 17
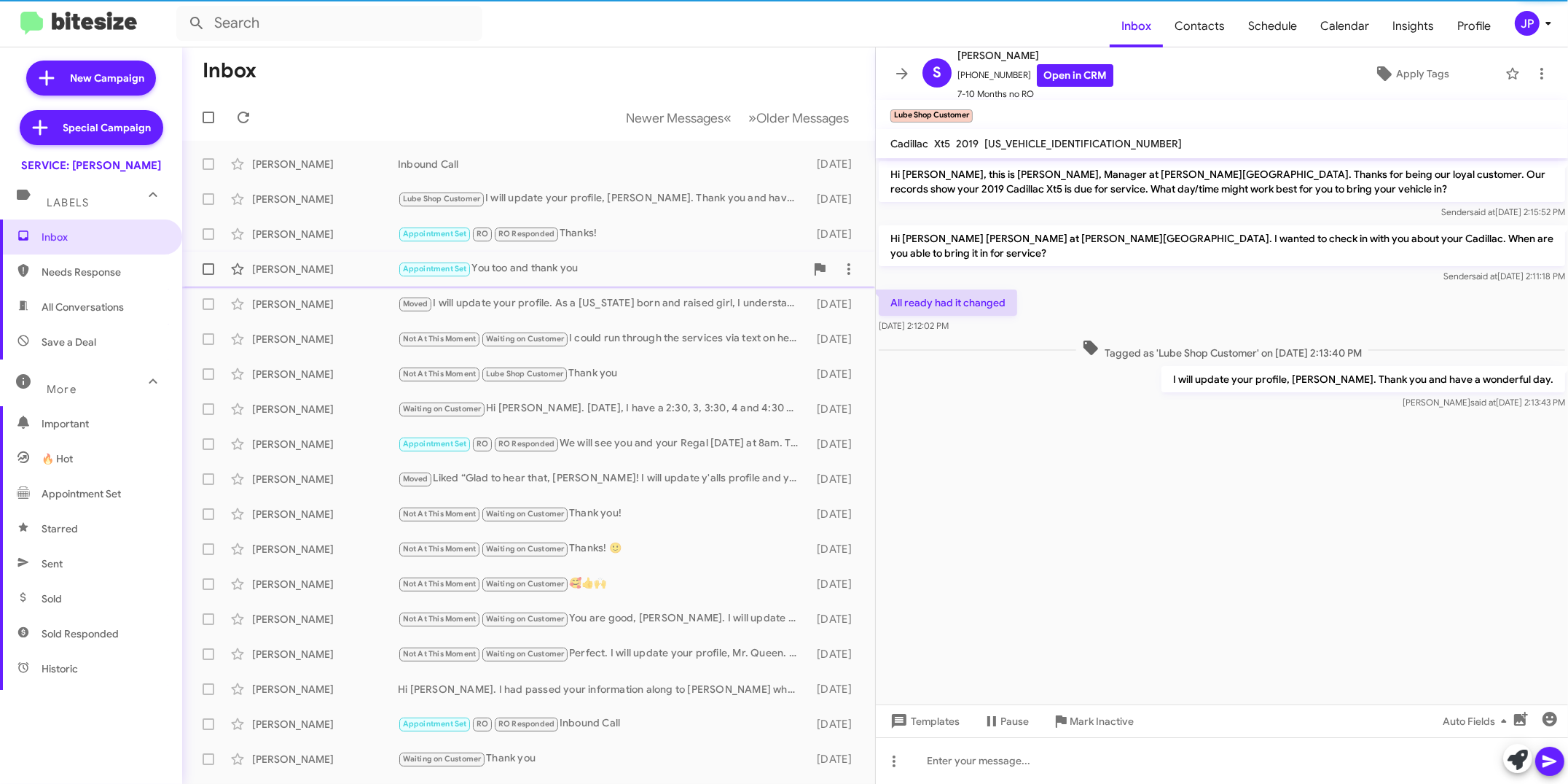
click at [591, 272] on div "Appointment Set You too and thank you" at bounding box center [602, 269] width 408 height 17
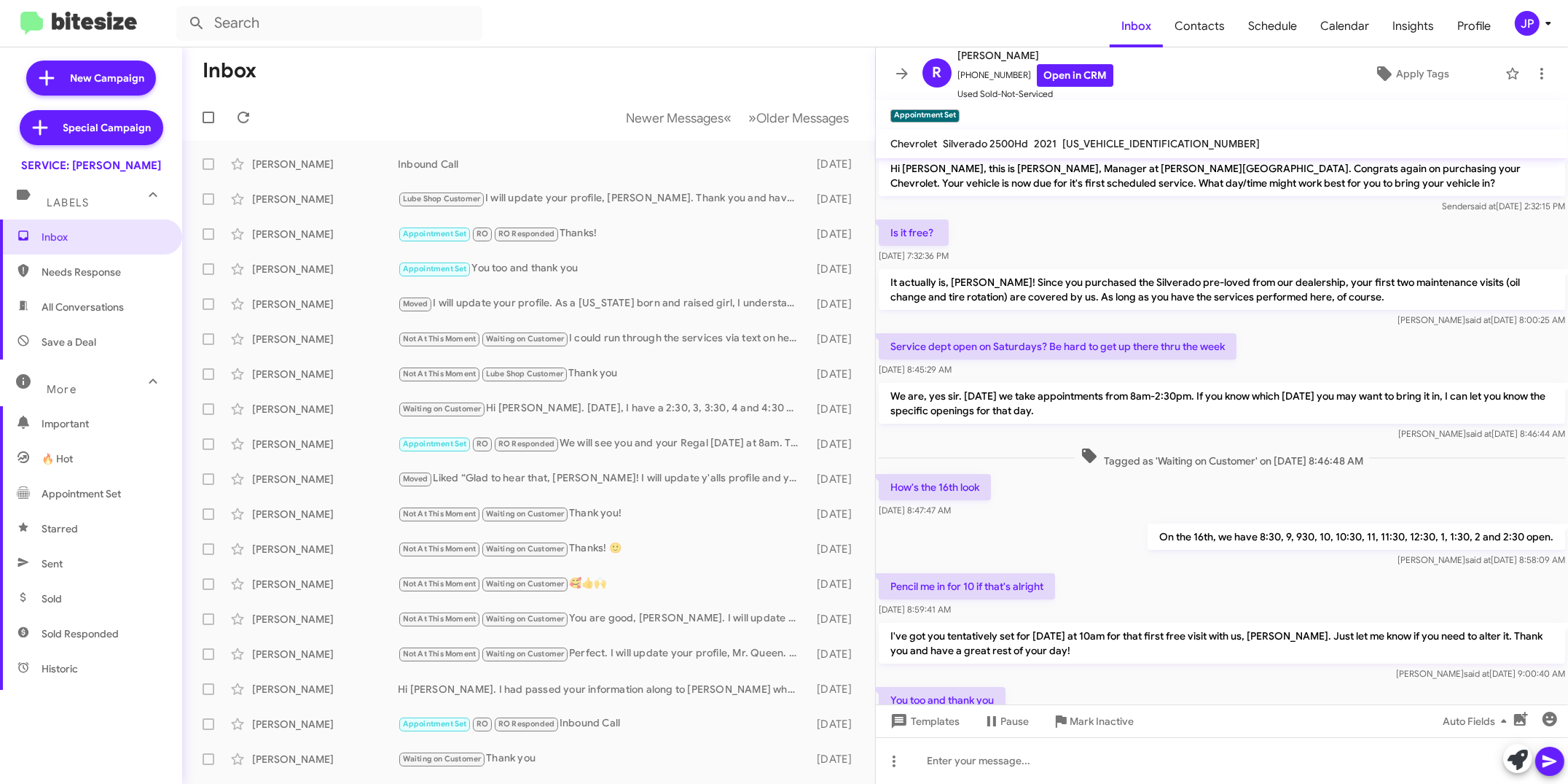
scroll to position [26, 0]
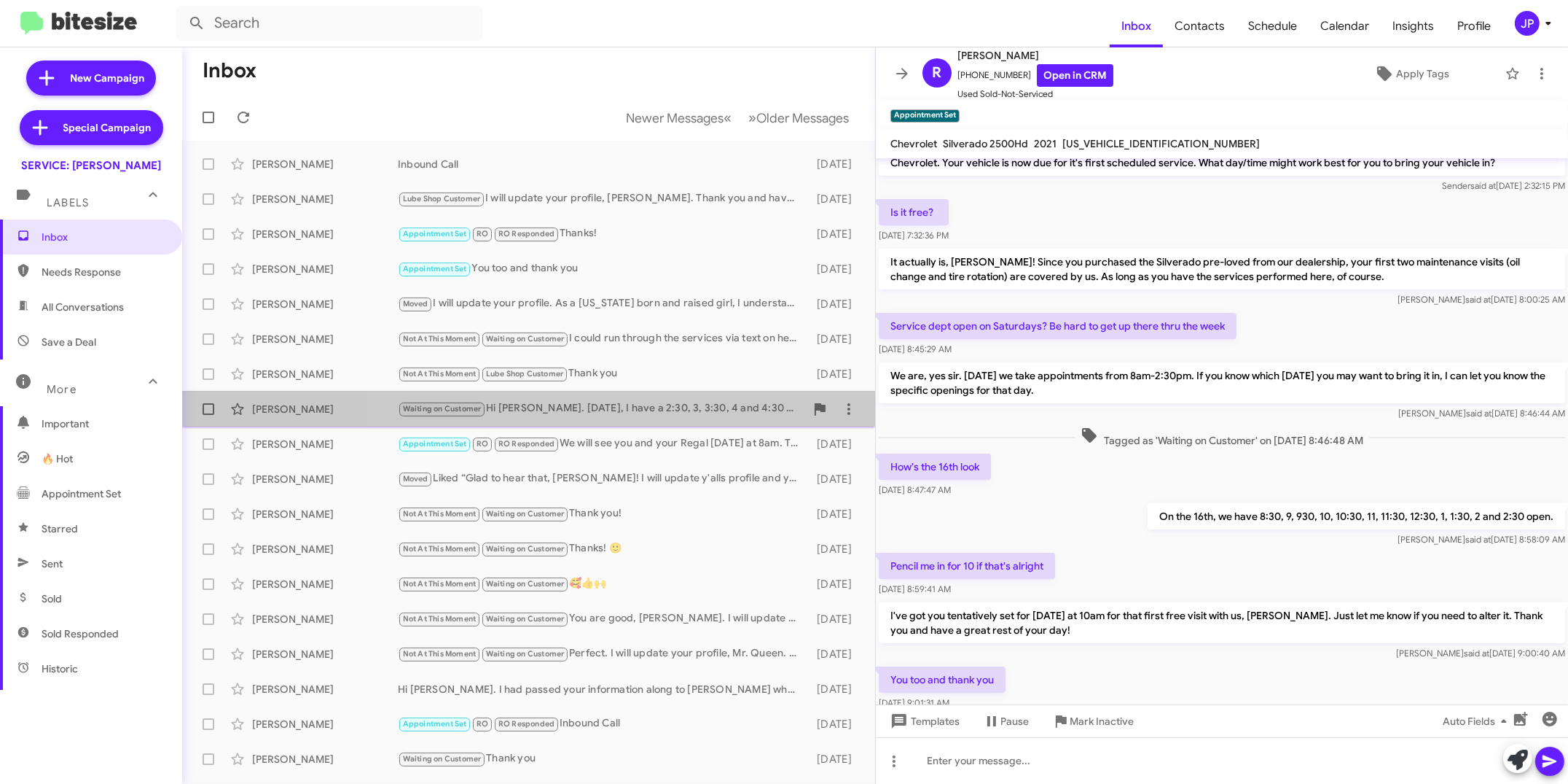
click at [610, 414] on div "Waiting on Customer Hi Mr. Richeson. On Thursday, I have a 2:30, 3, 3:30, 4 and…" at bounding box center [602, 409] width 408 height 17
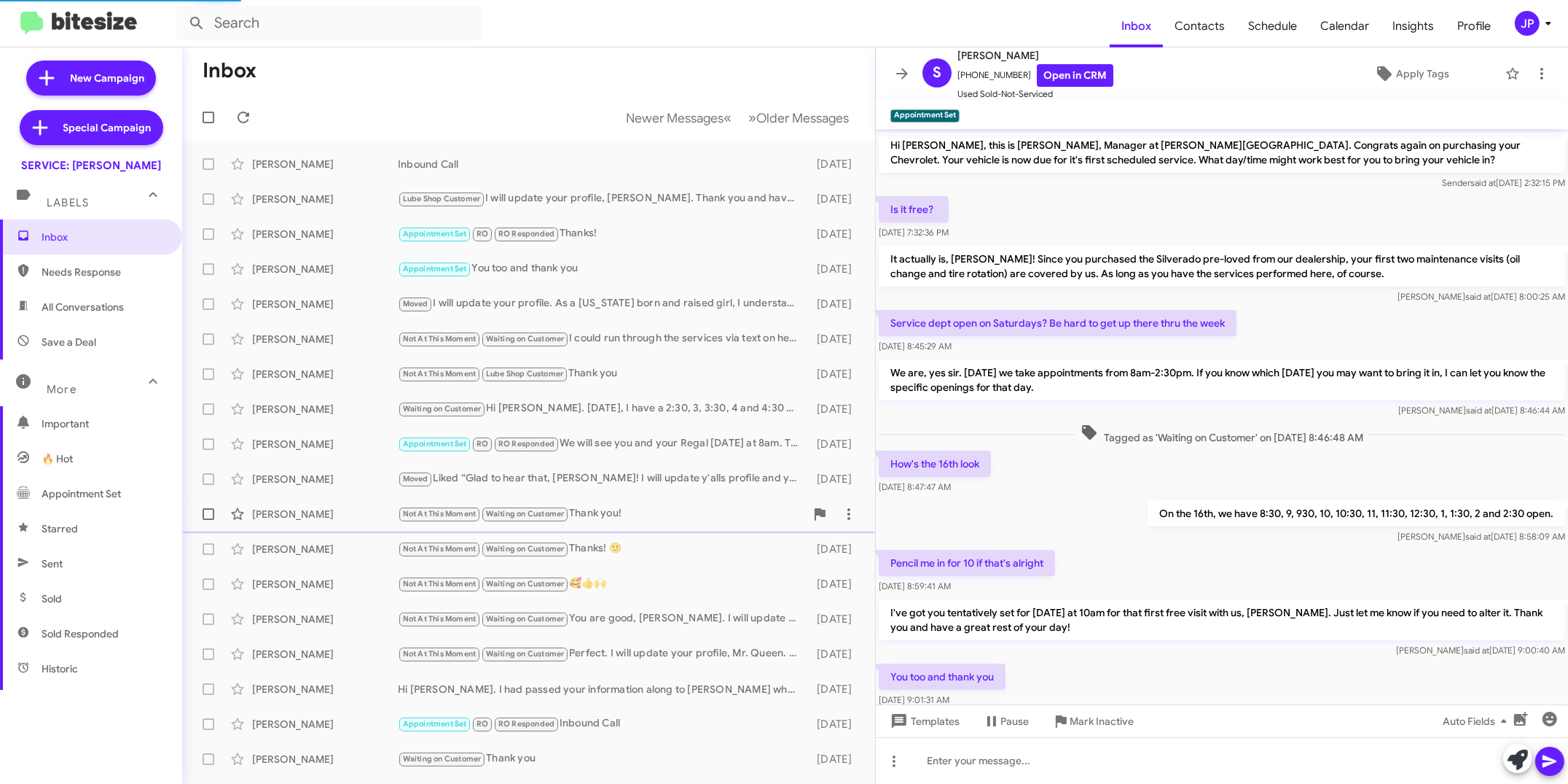
click at [640, 505] on div "Not At This Moment Waiting on Customer Thank you!" at bounding box center [602, 514] width 408 height 17
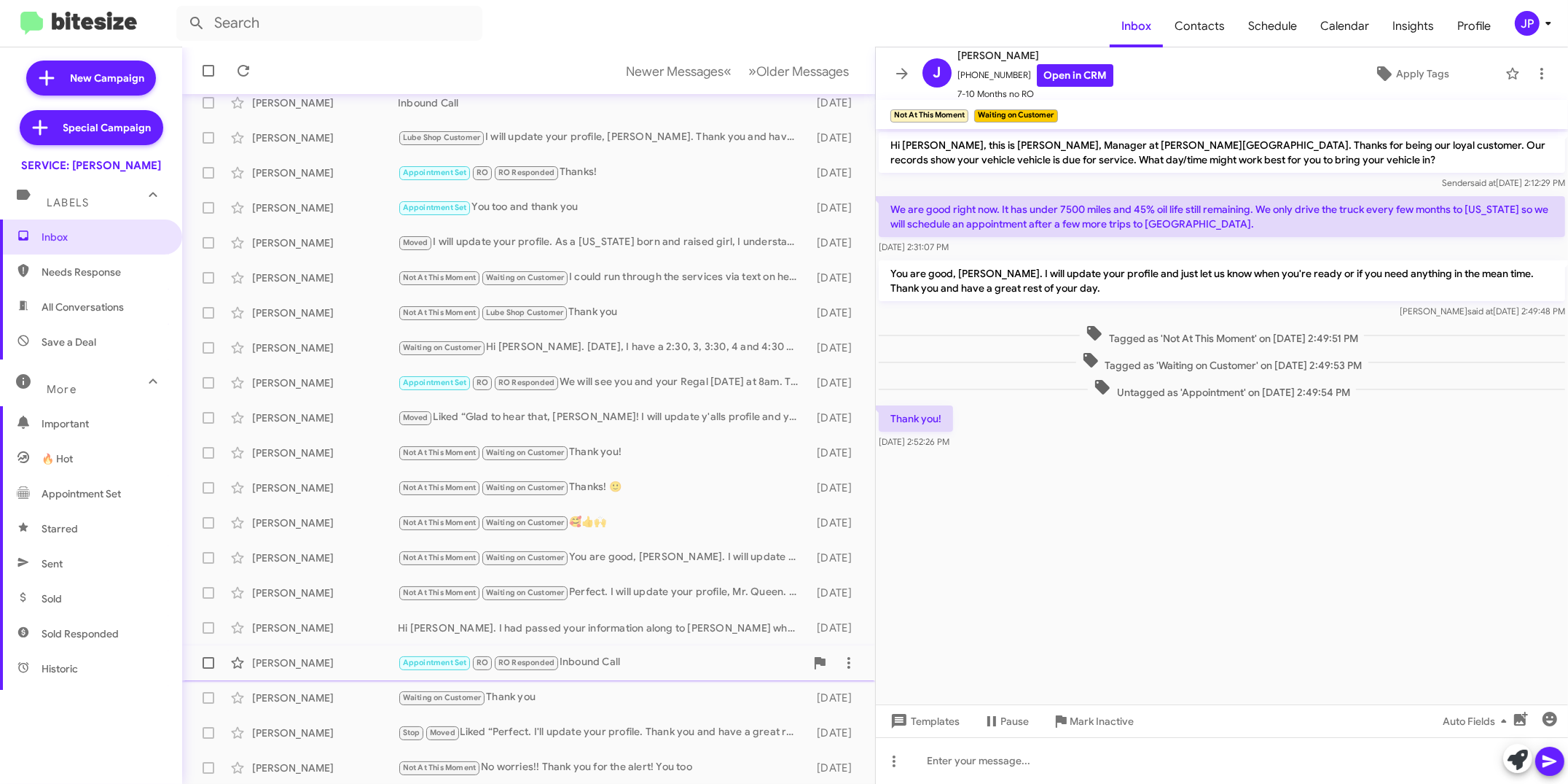
scroll to position [62, 0]
click at [1411, 36] on mat-toolbar "Inbox Contacts Schedule Calendar Insights Profile JP" at bounding box center [784, 23] width 1568 height 47
click at [1411, 30] on div "JP" at bounding box center [1527, 23] width 25 height 25
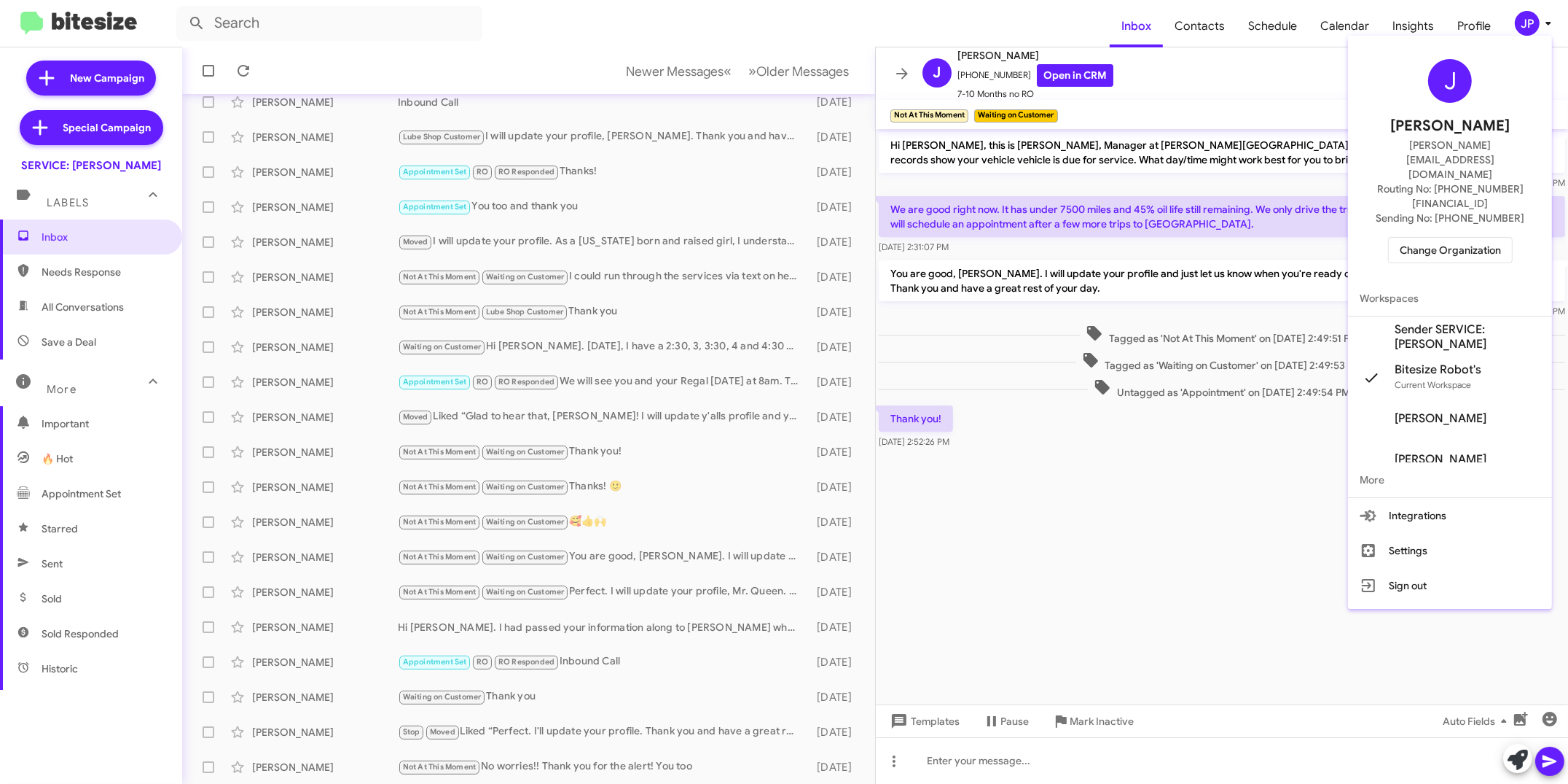
click at [1411, 238] on span "Change Organization" at bounding box center [1450, 250] width 101 height 25
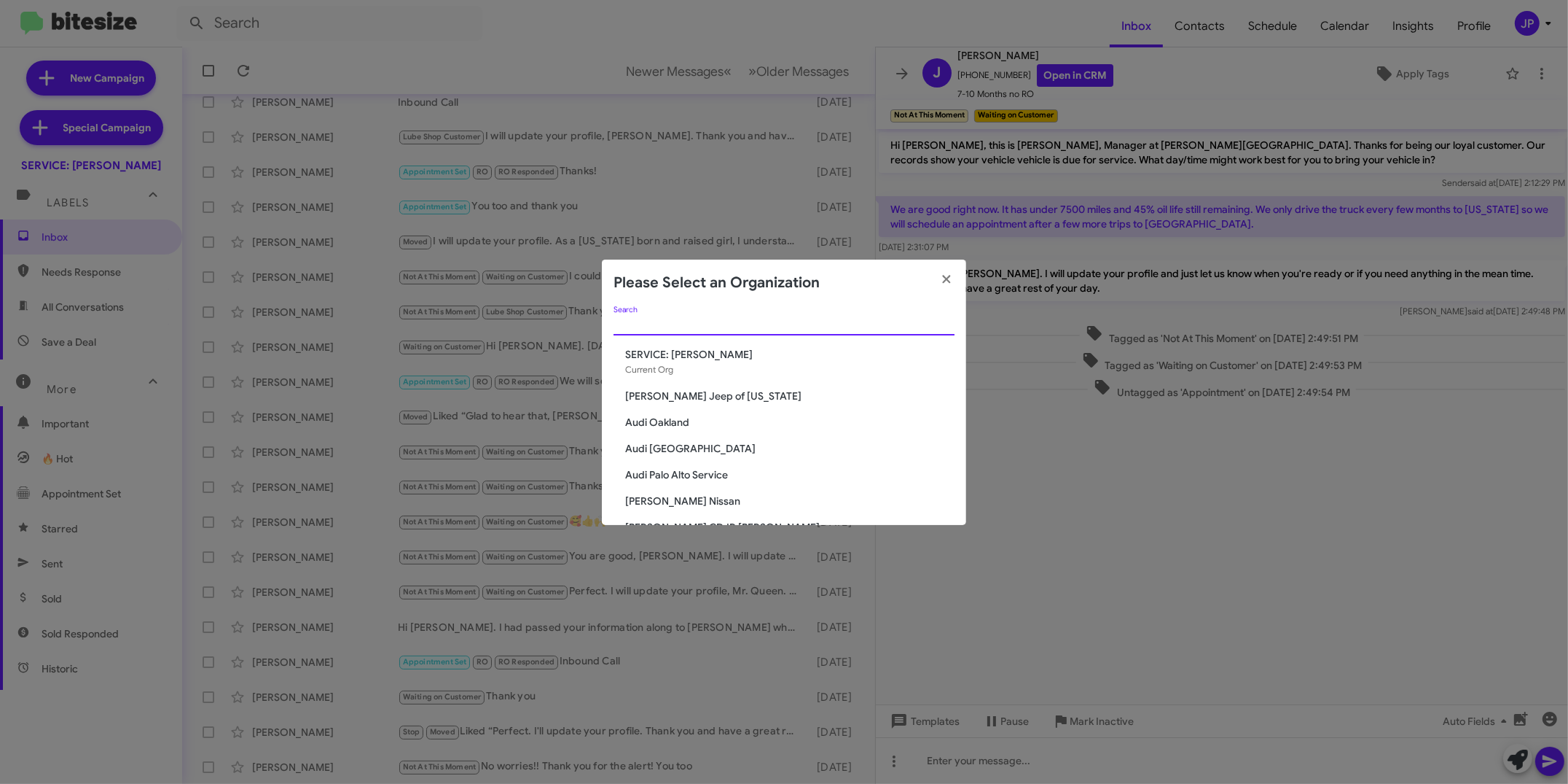
click at [778, 318] on input "Search" at bounding box center [784, 324] width 341 height 12
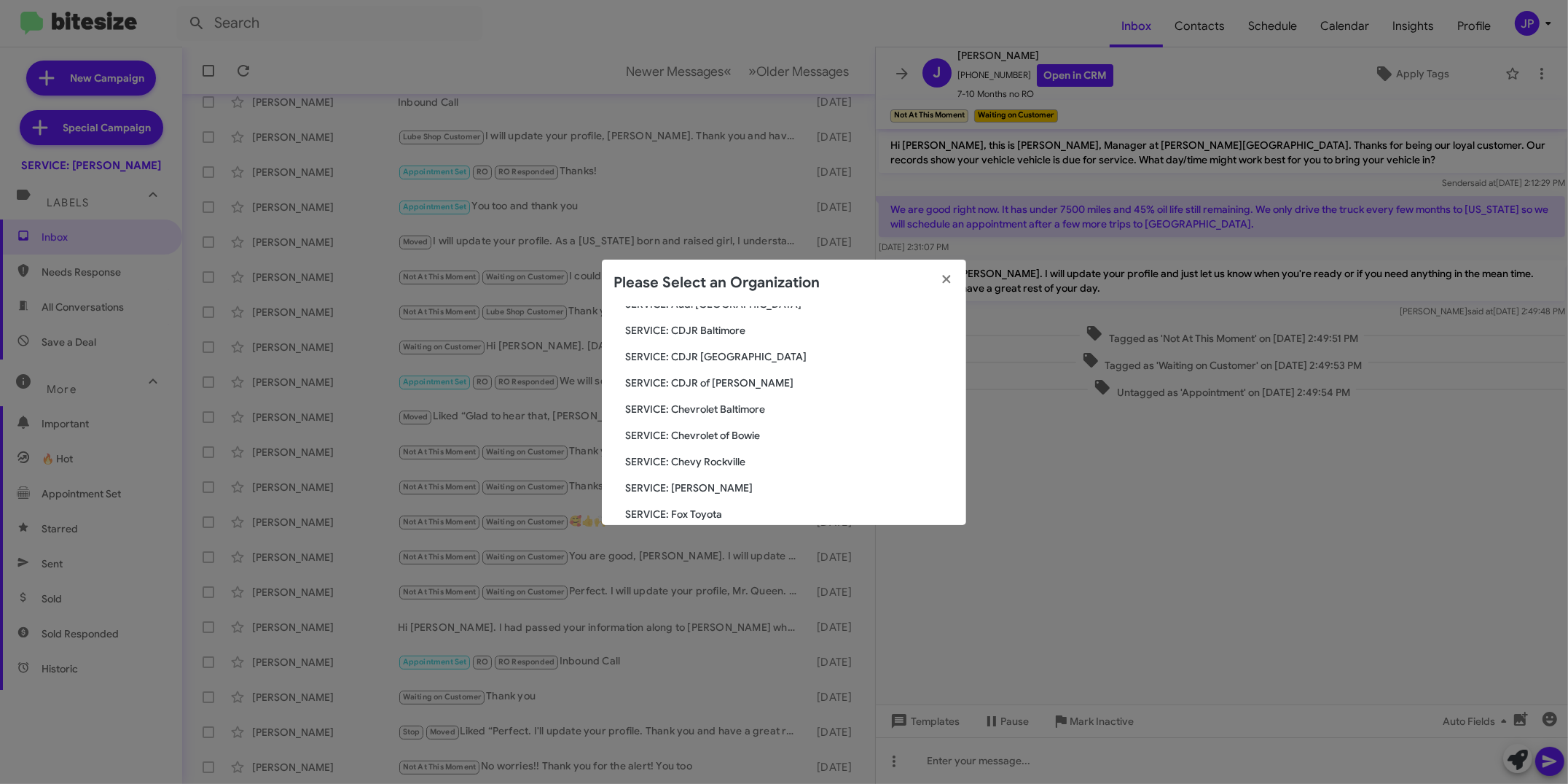
scroll to position [133, 0]
type input "servi"
click at [731, 470] on span "SERVICE: [PERSON_NAME]" at bounding box center [790, 473] width 329 height 15
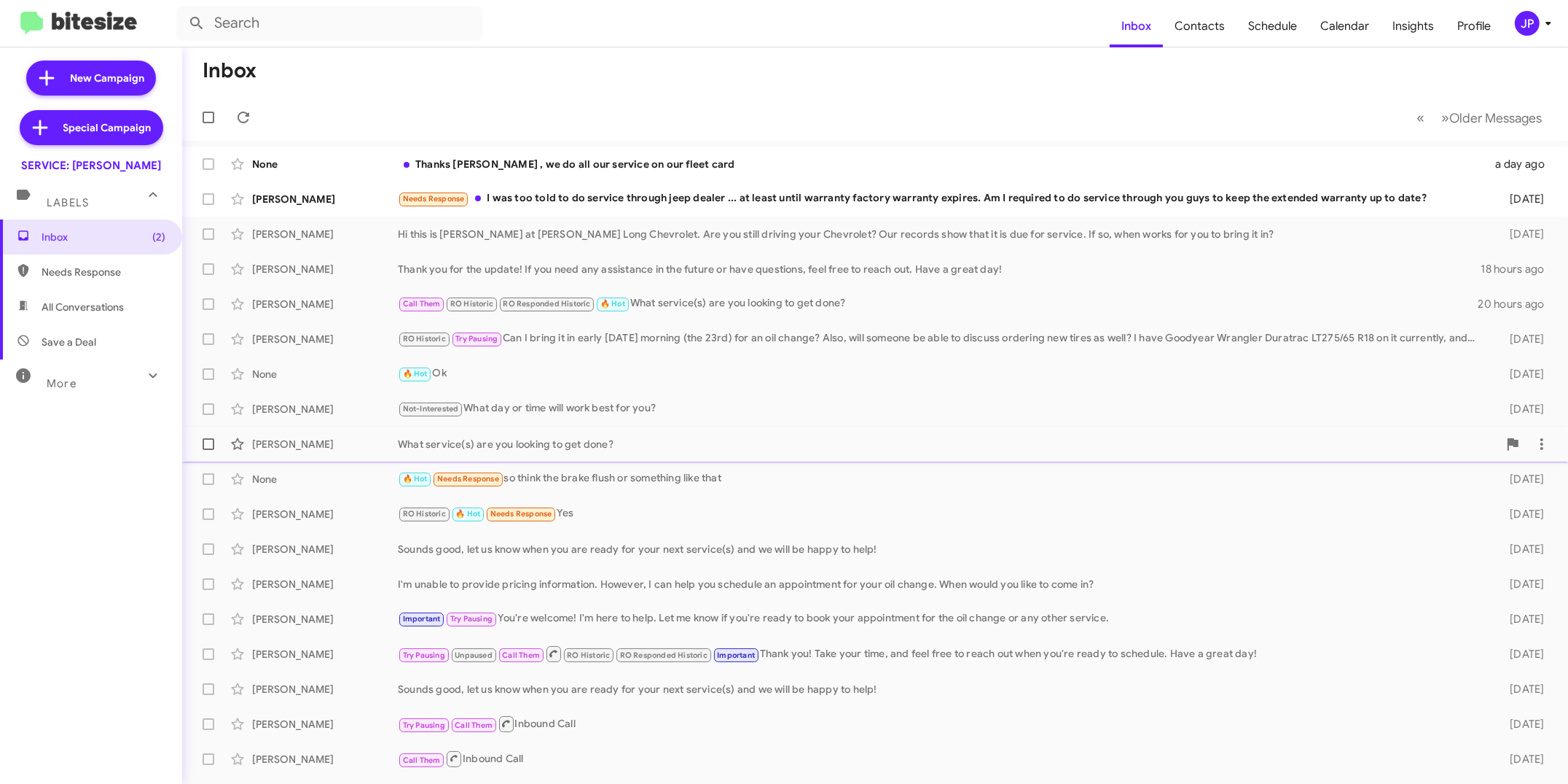
drag, startPoint x: 652, startPoint y: 473, endPoint x: 663, endPoint y: 456, distance: 20.2
click at [652, 473] on div "🔥 Hot Needs Response so think the brake flush or something like that" at bounding box center [941, 479] width 1086 height 17
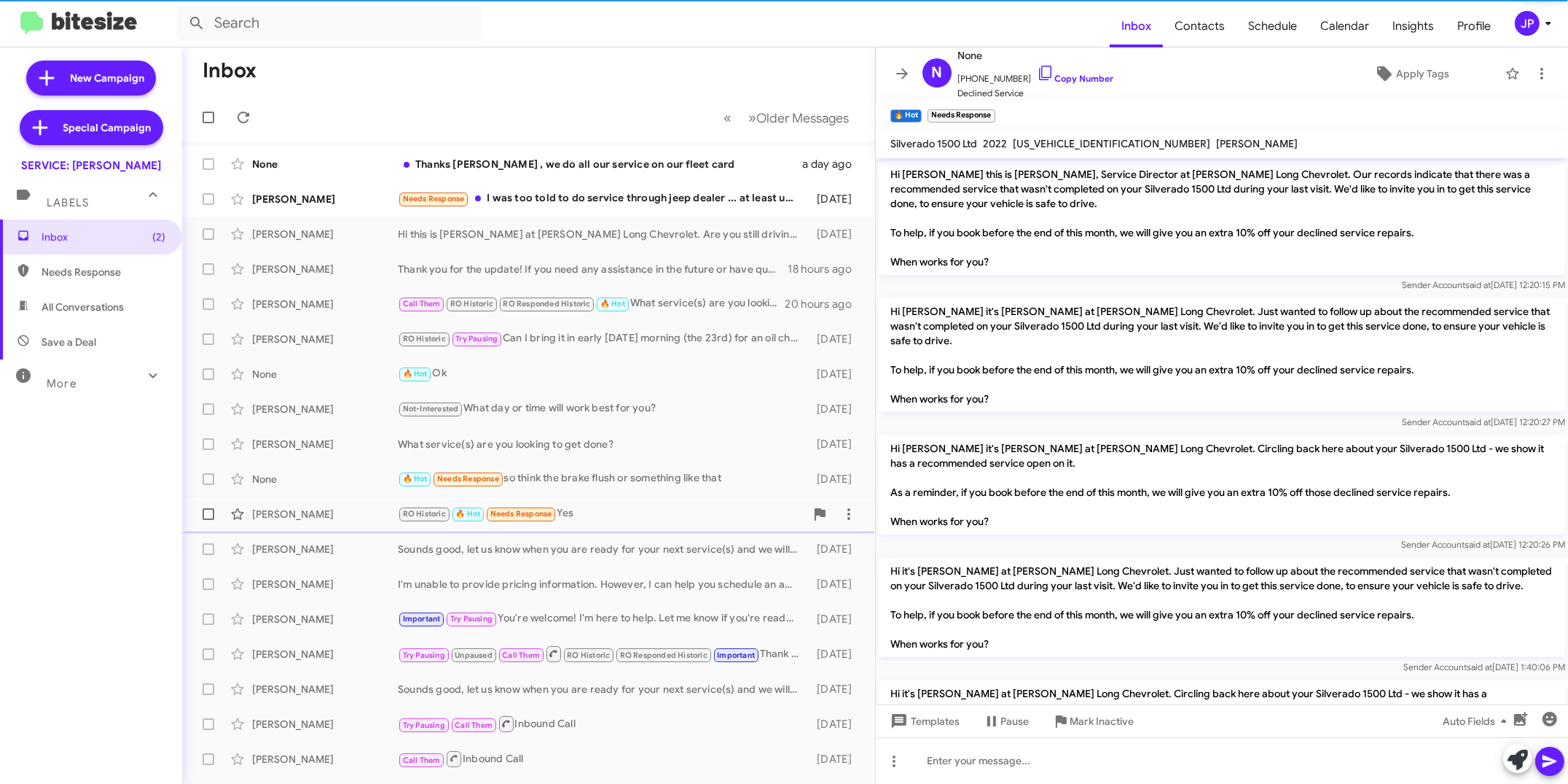
scroll to position [282, 0]
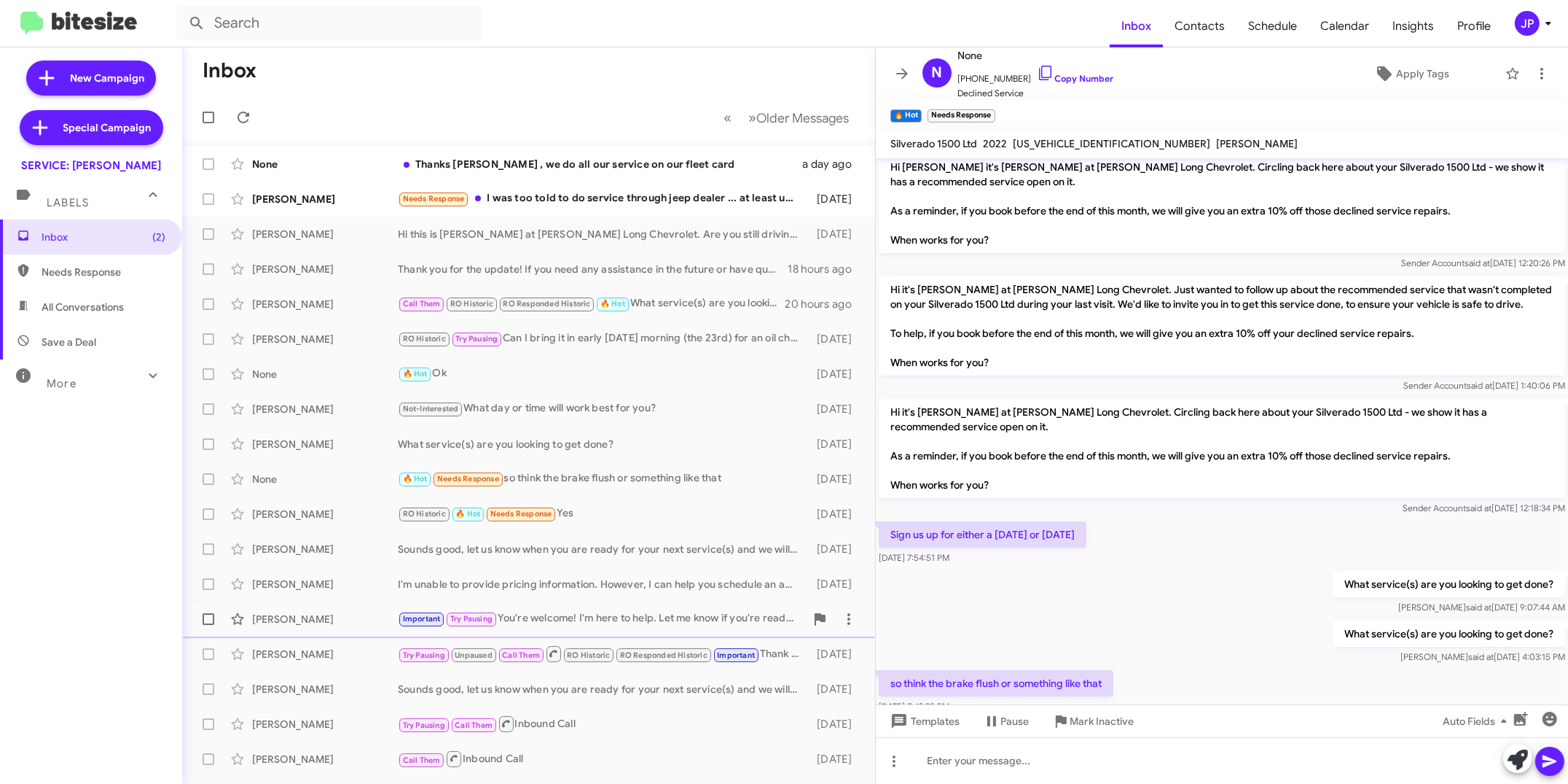
click at [564, 630] on div "[PERSON_NAME] Important Try Pausing You're welcome! I'm here to help. Let me kn…" at bounding box center [528, 618] width 669 height 29
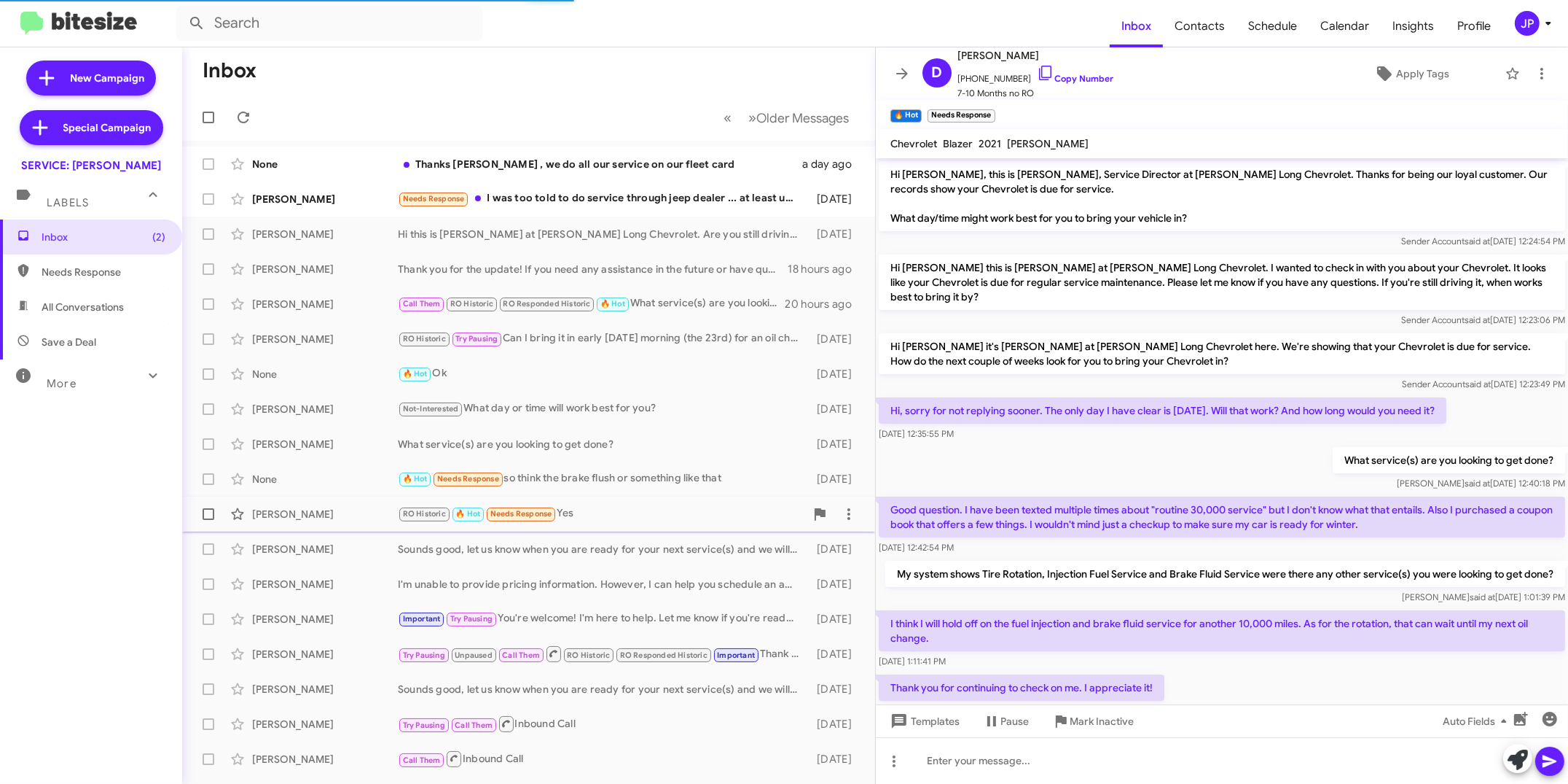
click at [595, 505] on div "RO Historic 🔥 Hot Needs Response Yes" at bounding box center [602, 514] width 408 height 17
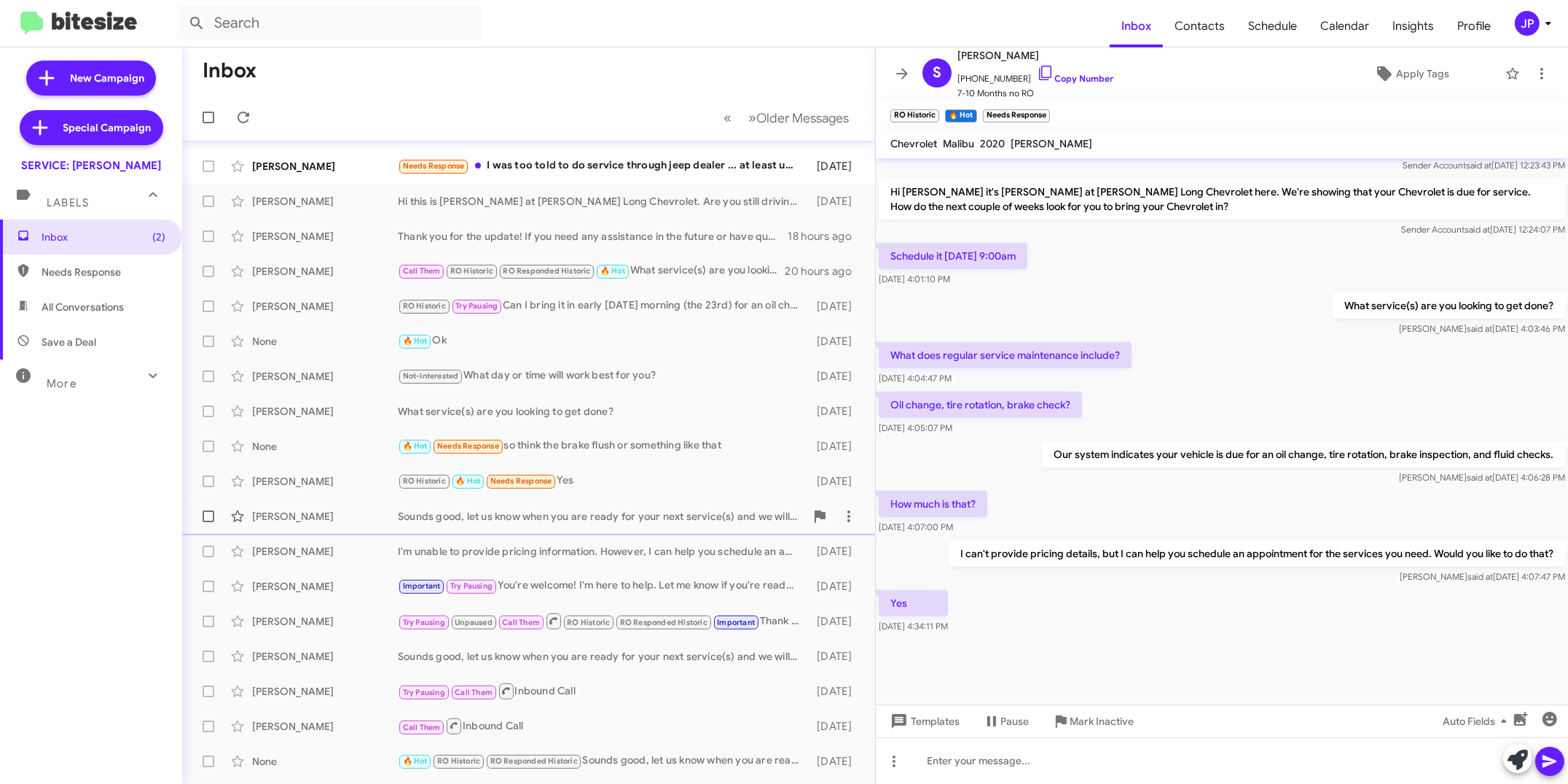
scroll to position [62, 0]
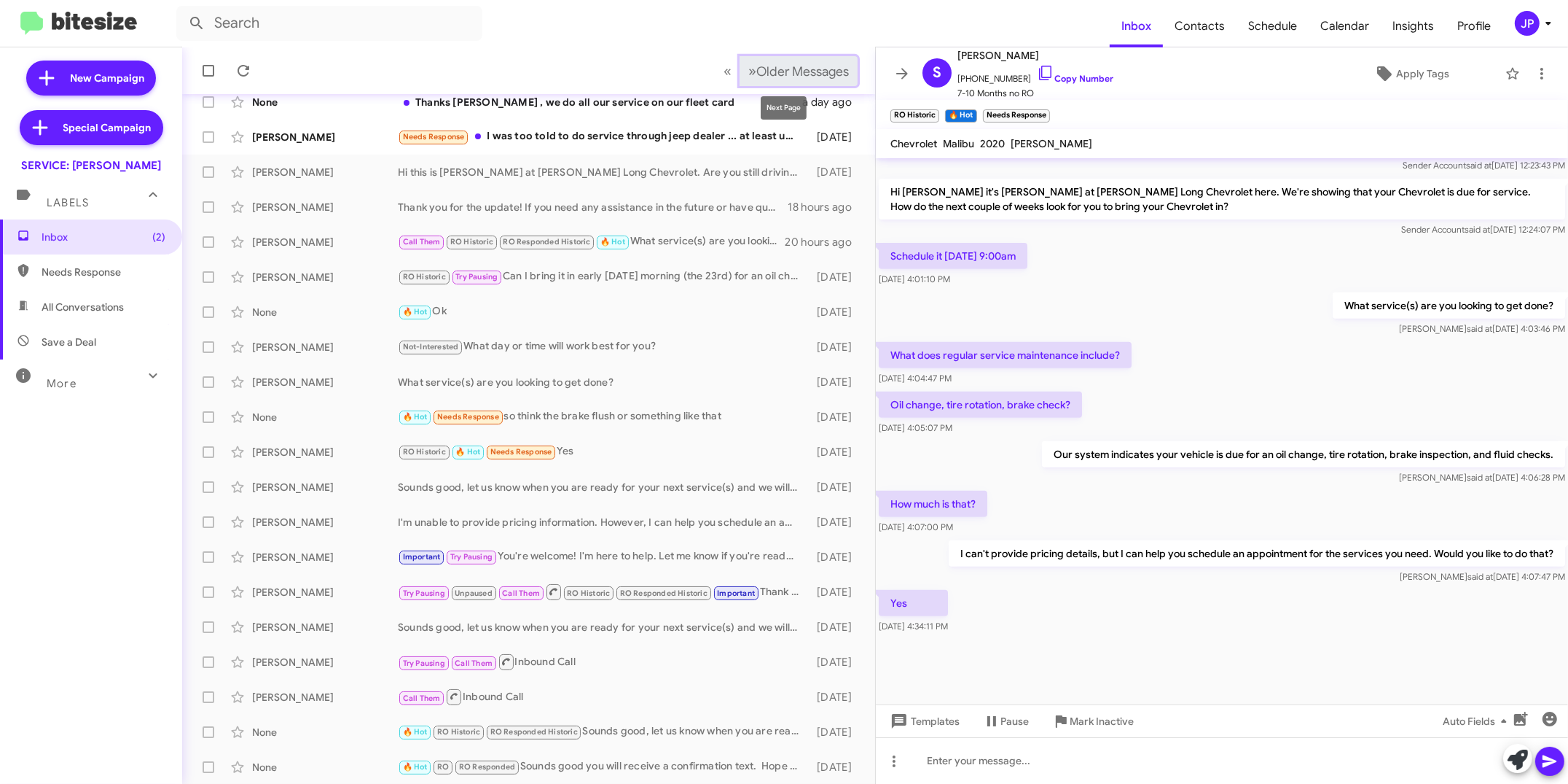
click at [798, 78] on span "Older Messages" at bounding box center [802, 71] width 93 height 16
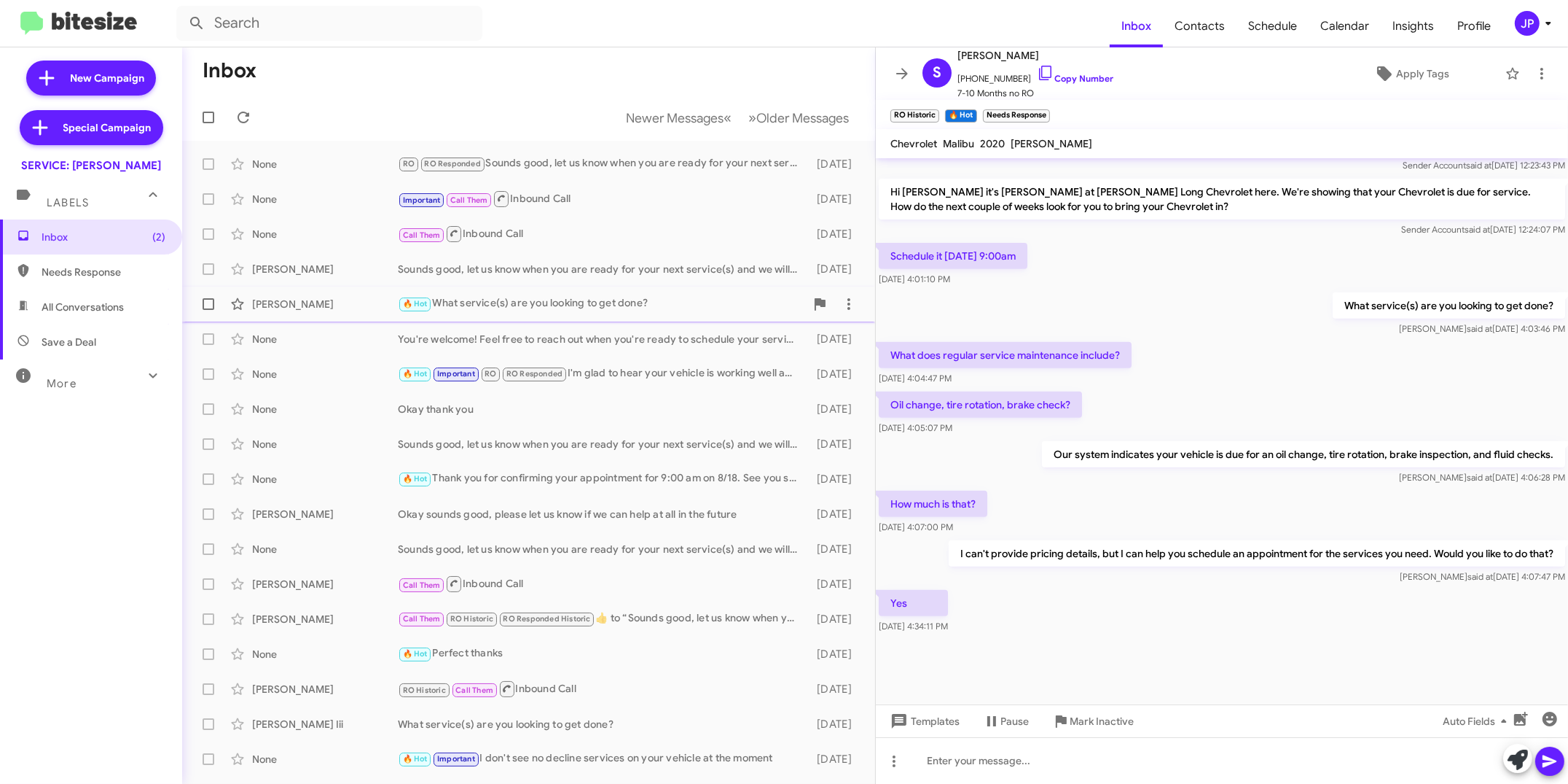
click at [645, 294] on div "[PERSON_NAME] 🔥 Hot What service(s) are you looking to get done? [DATE]" at bounding box center [528, 304] width 669 height 29
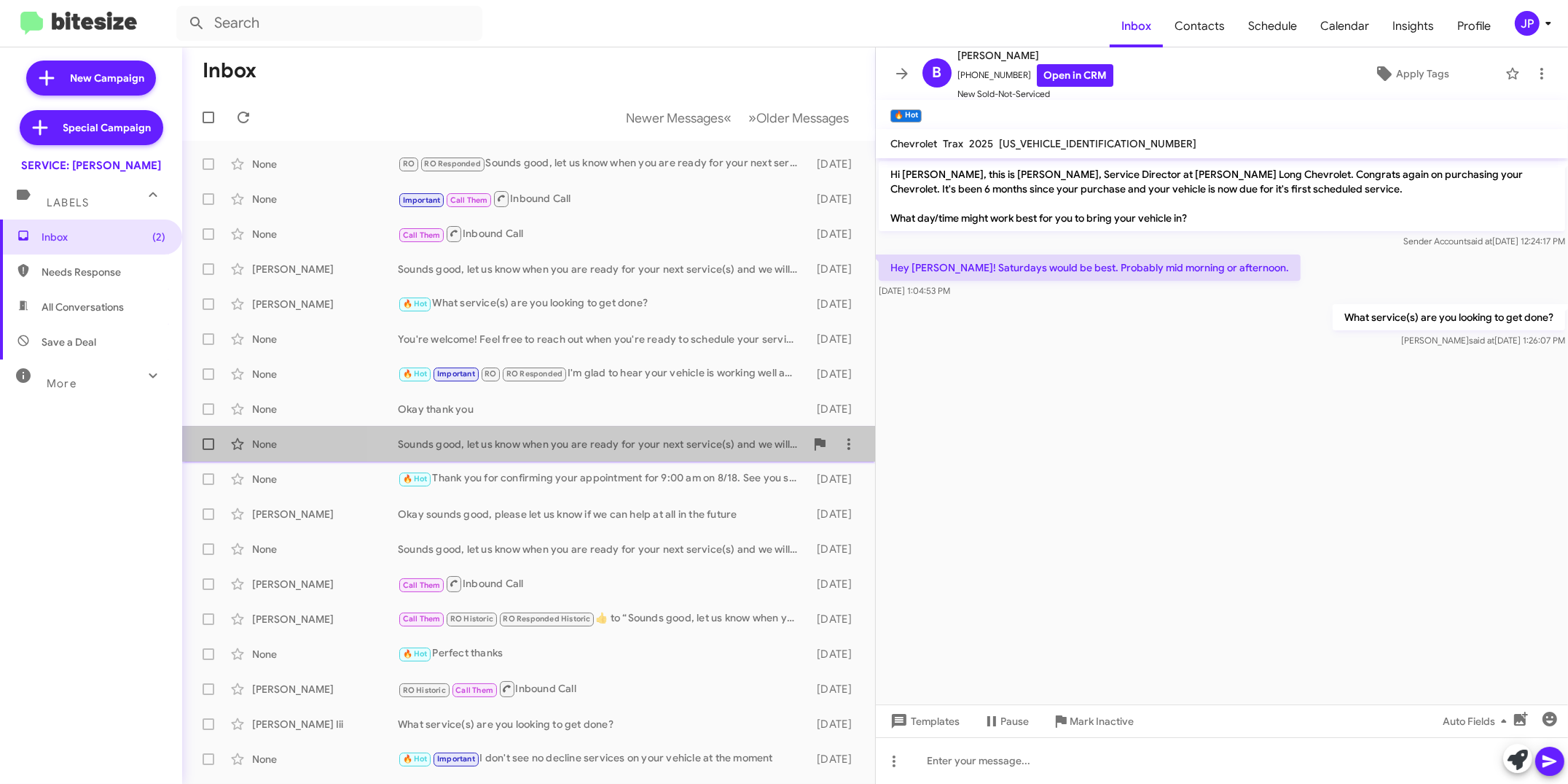
click at [694, 452] on div "None Sounds good, let us know when you are ready for your next service(s) and w…" at bounding box center [528, 444] width 669 height 29
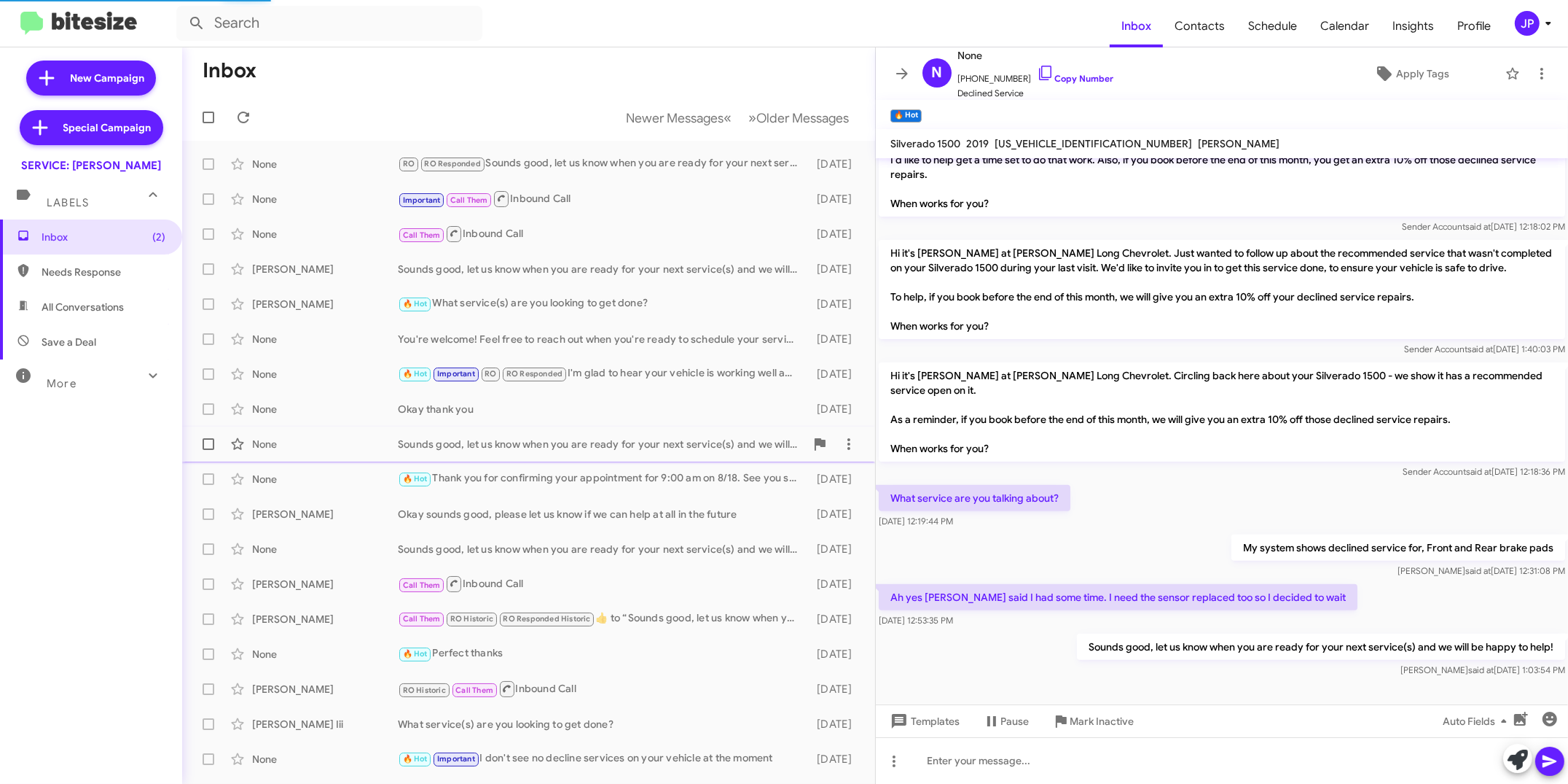
scroll to position [534, 0]
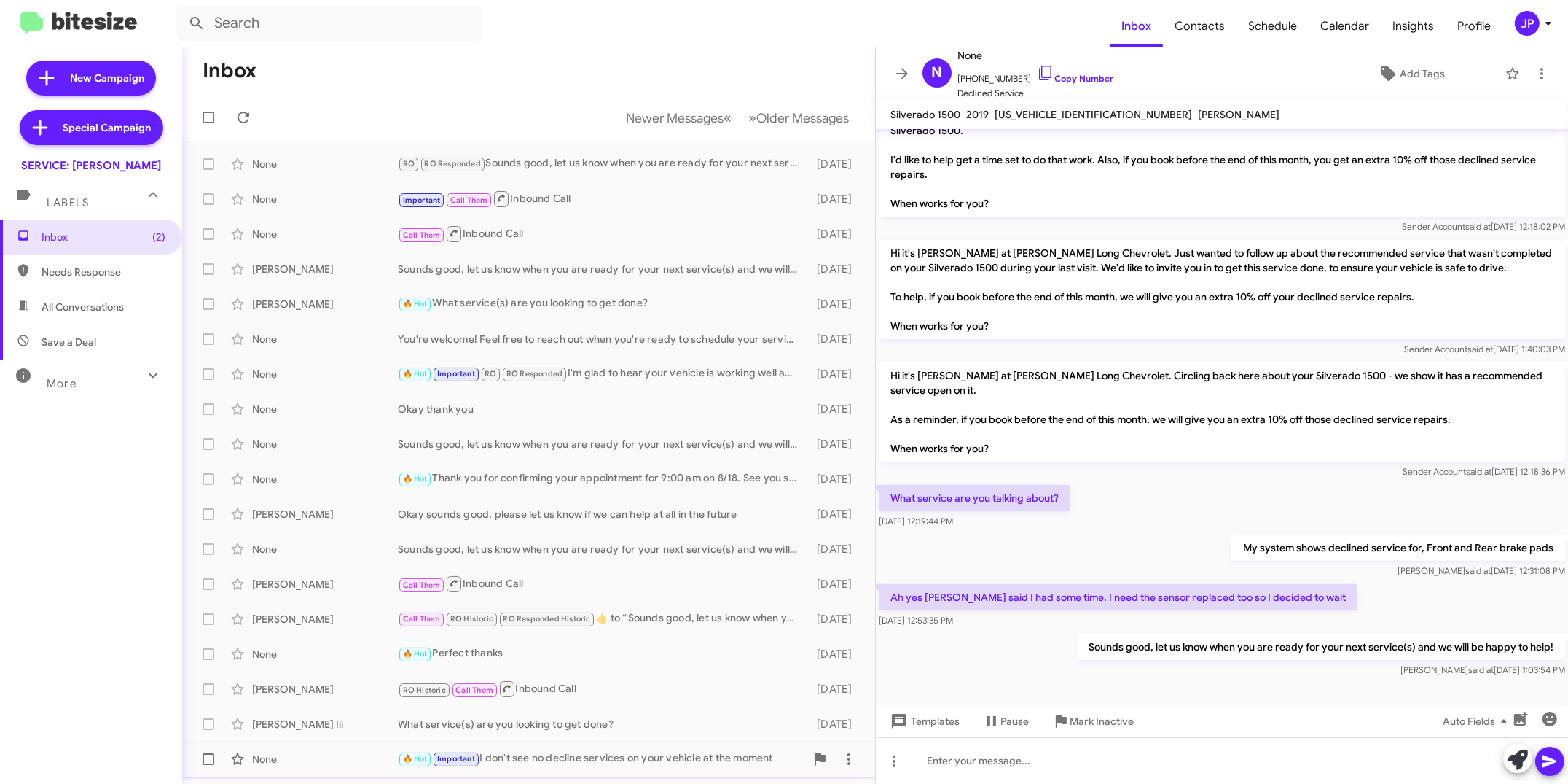
click at [664, 757] on div "🔥 Hot Important I don't see no decline services on your vehicle at the moment" at bounding box center [602, 758] width 408 height 17
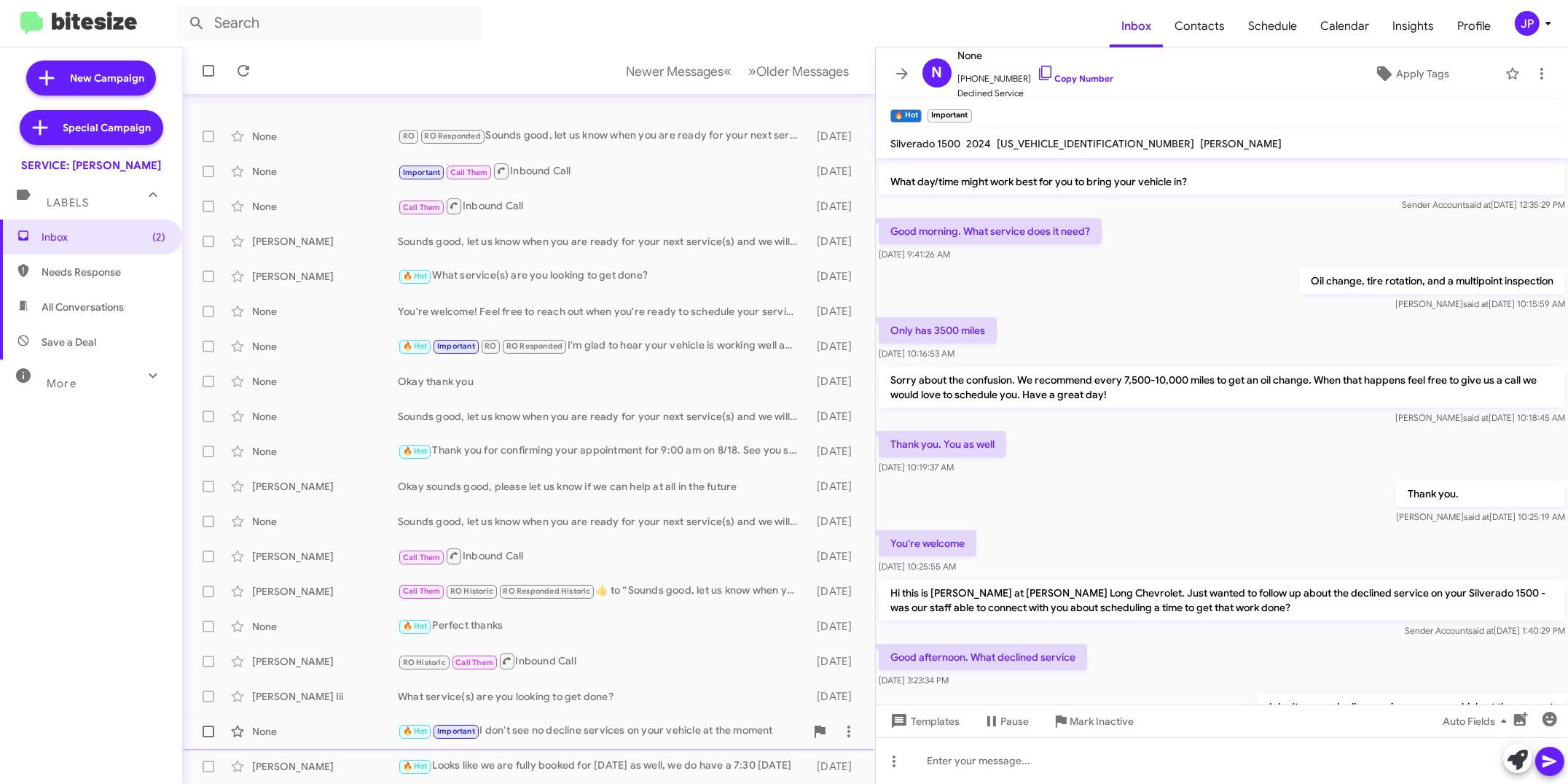
scroll to position [62, 0]
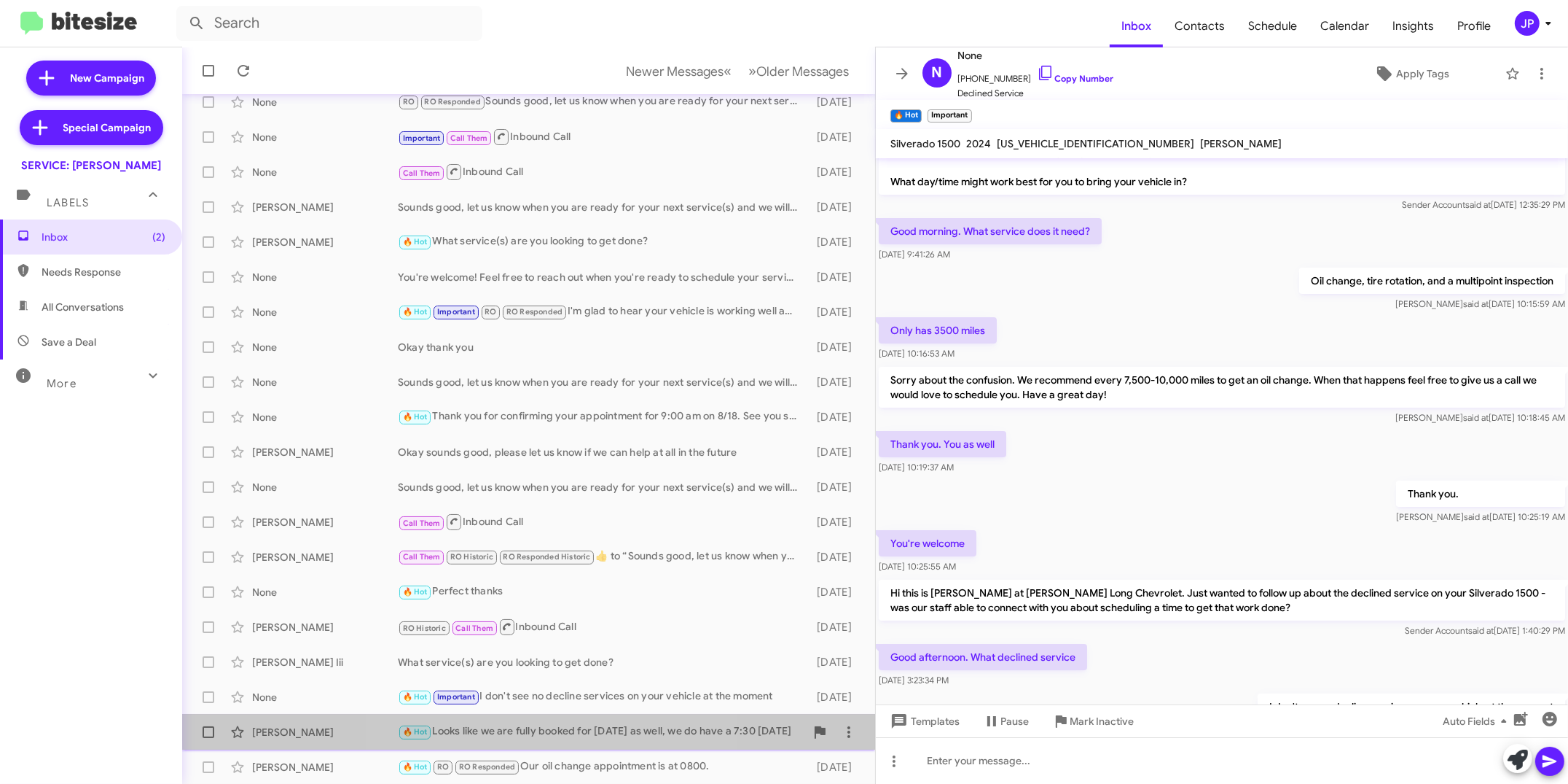
click at [546, 717] on div "[PERSON_NAME] 🔥 Hot Looks like we are fully booked for [DATE] as well, we do ha…" at bounding box center [528, 732] width 669 height 29
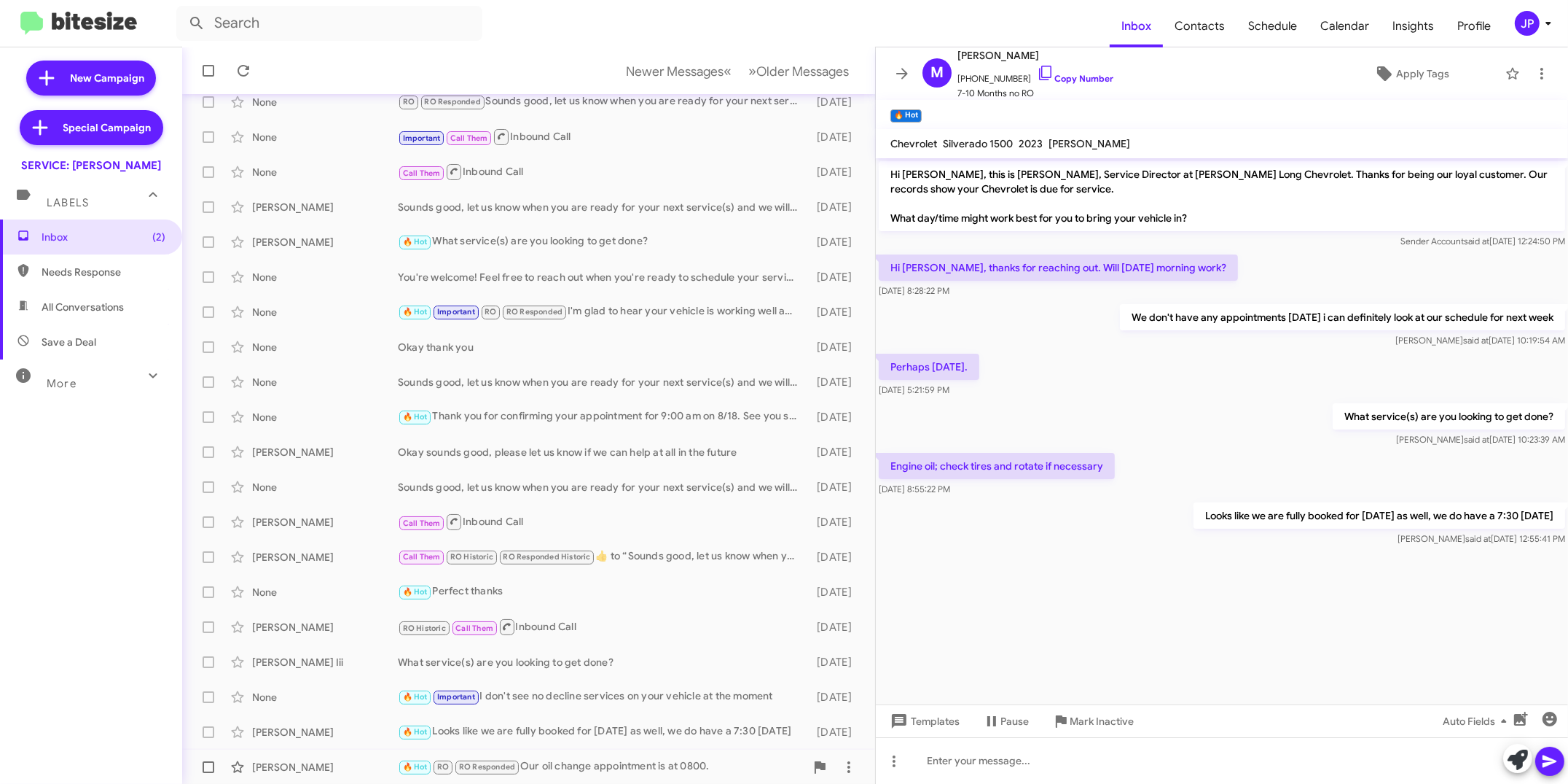
click at [646, 760] on div "🔥 Hot RO RO Responded Our oil change appointment is at 0800." at bounding box center [602, 767] width 408 height 17
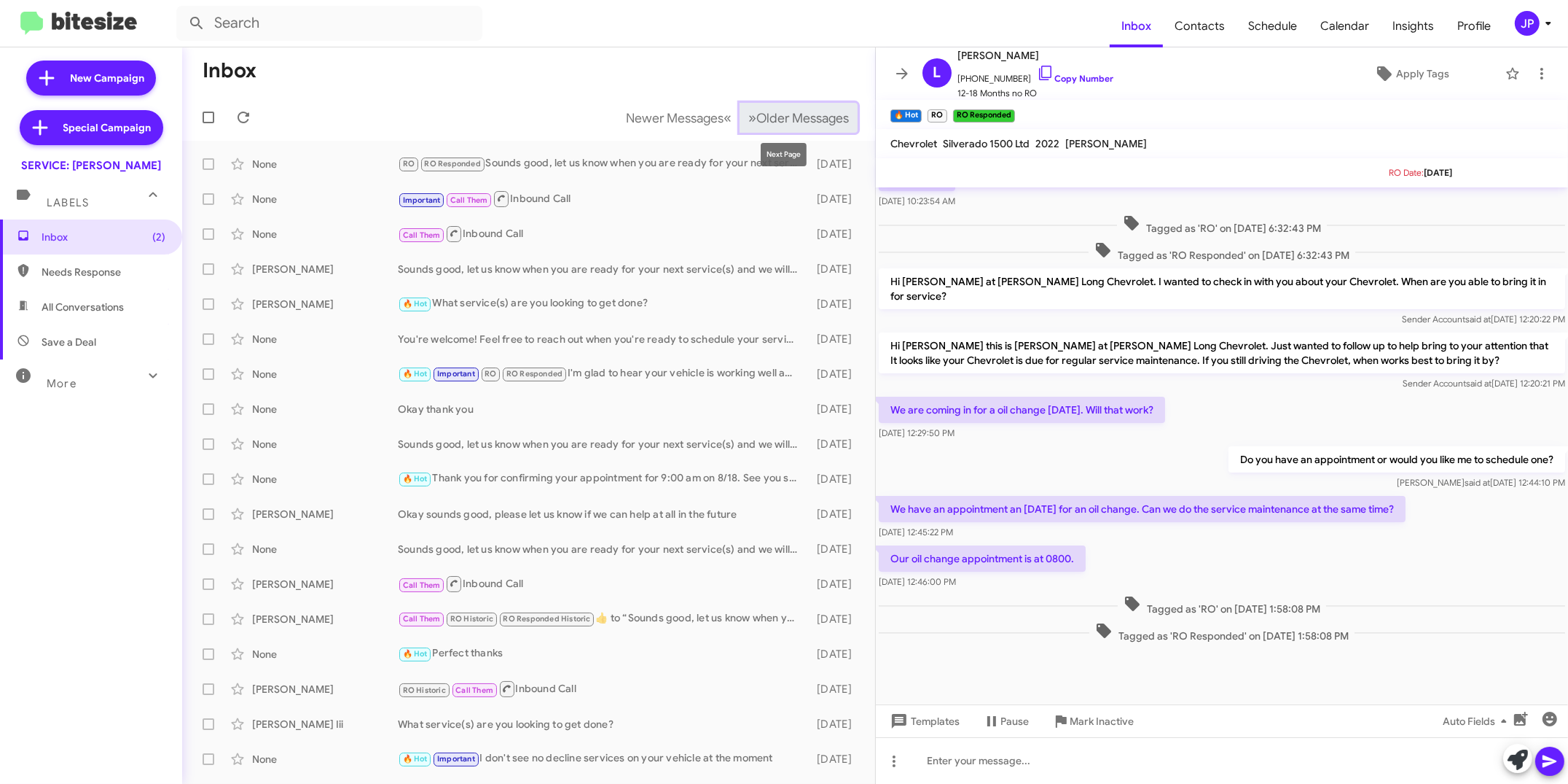
click at [742, 108] on button "» Next Older Messages" at bounding box center [798, 118] width 118 height 30
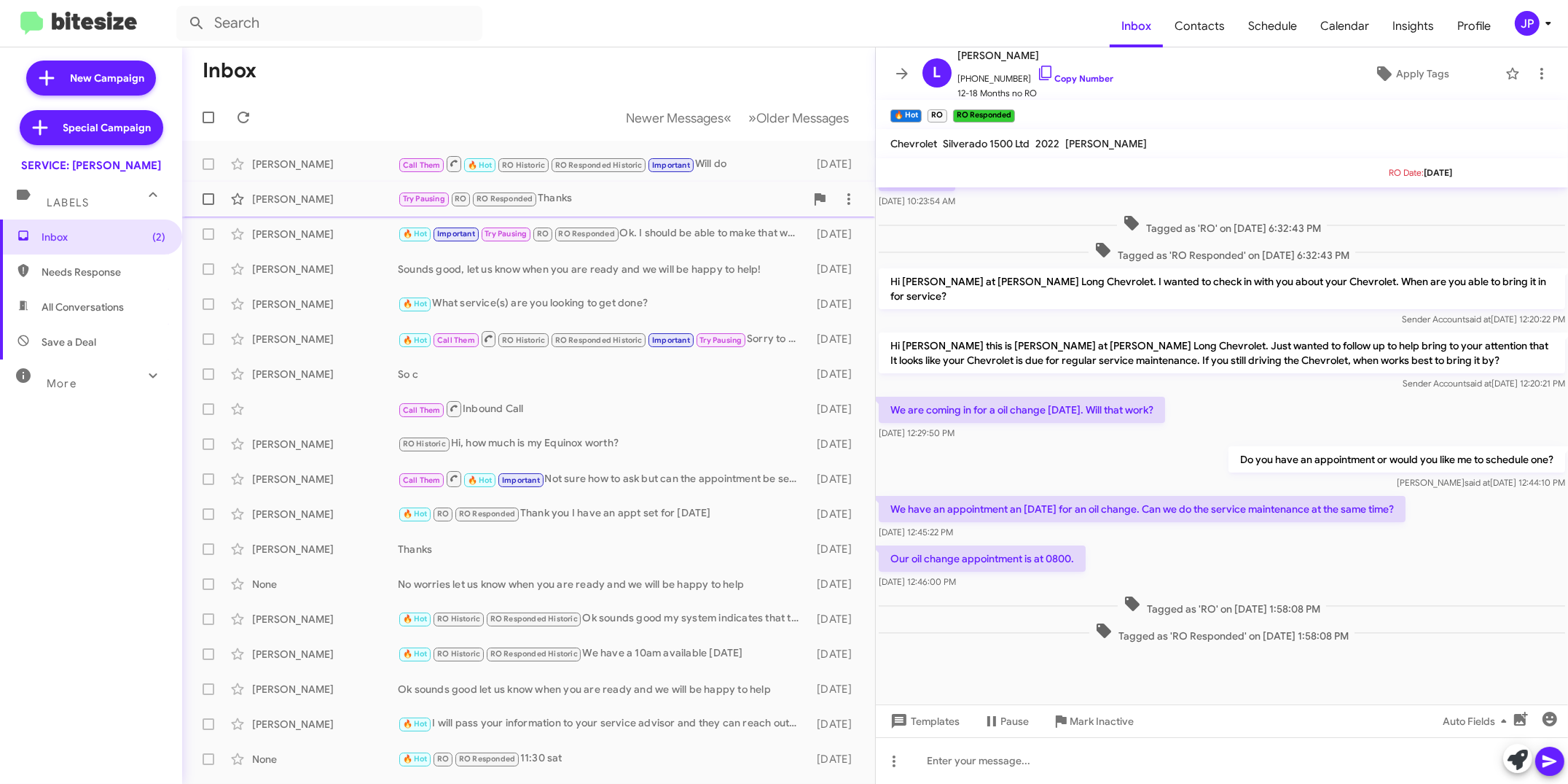
click at [603, 195] on div "Try Pausing RO RO Responded Thanks" at bounding box center [602, 199] width 408 height 17
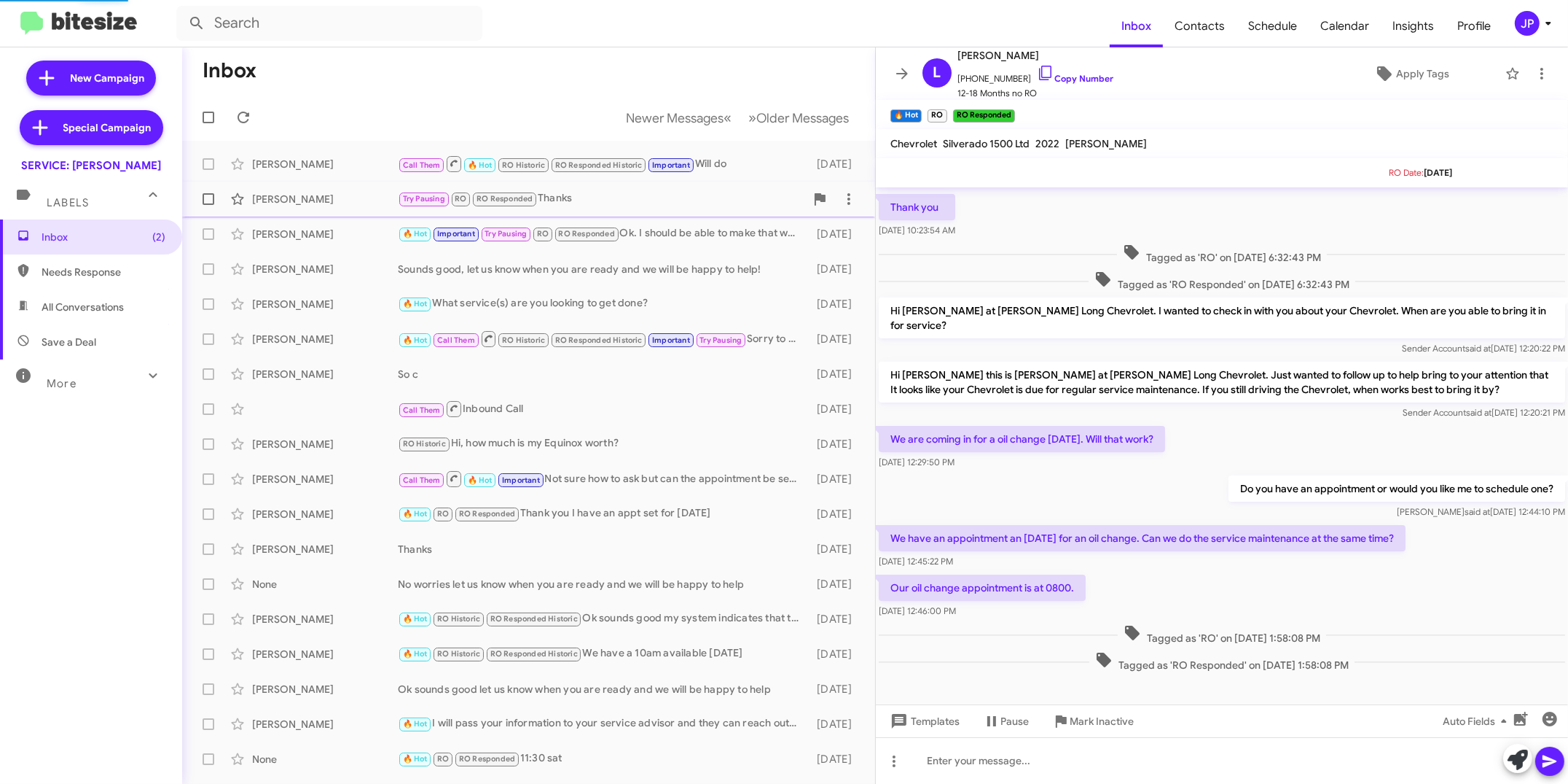
scroll to position [391, 0]
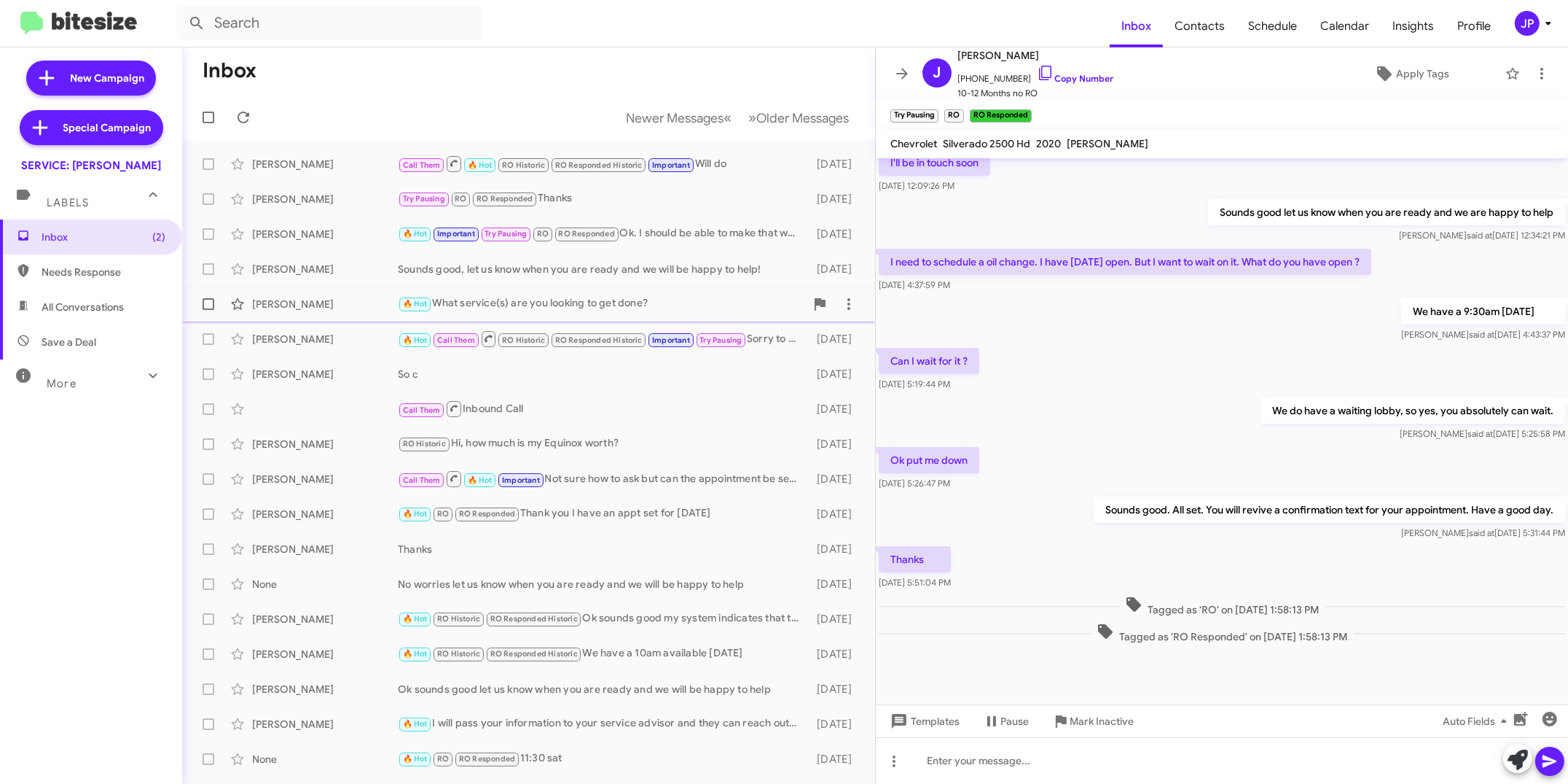
click at [616, 289] on div "Jose Valdez 🔥 Hot What service(s) are you looking to get done? 9 days ago" at bounding box center [528, 304] width 669 height 29
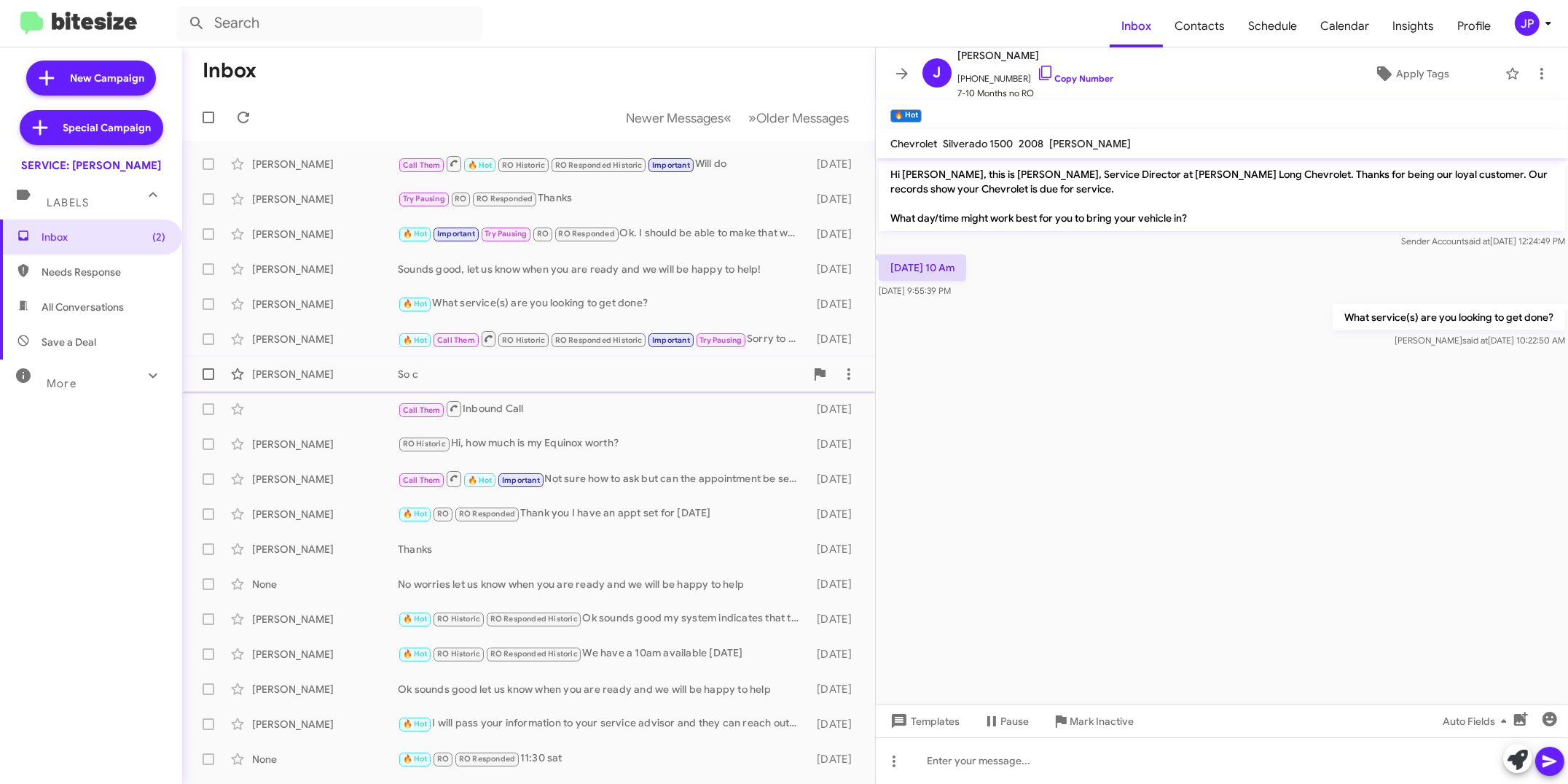
click at [627, 373] on div "So c" at bounding box center [602, 374] width 408 height 15
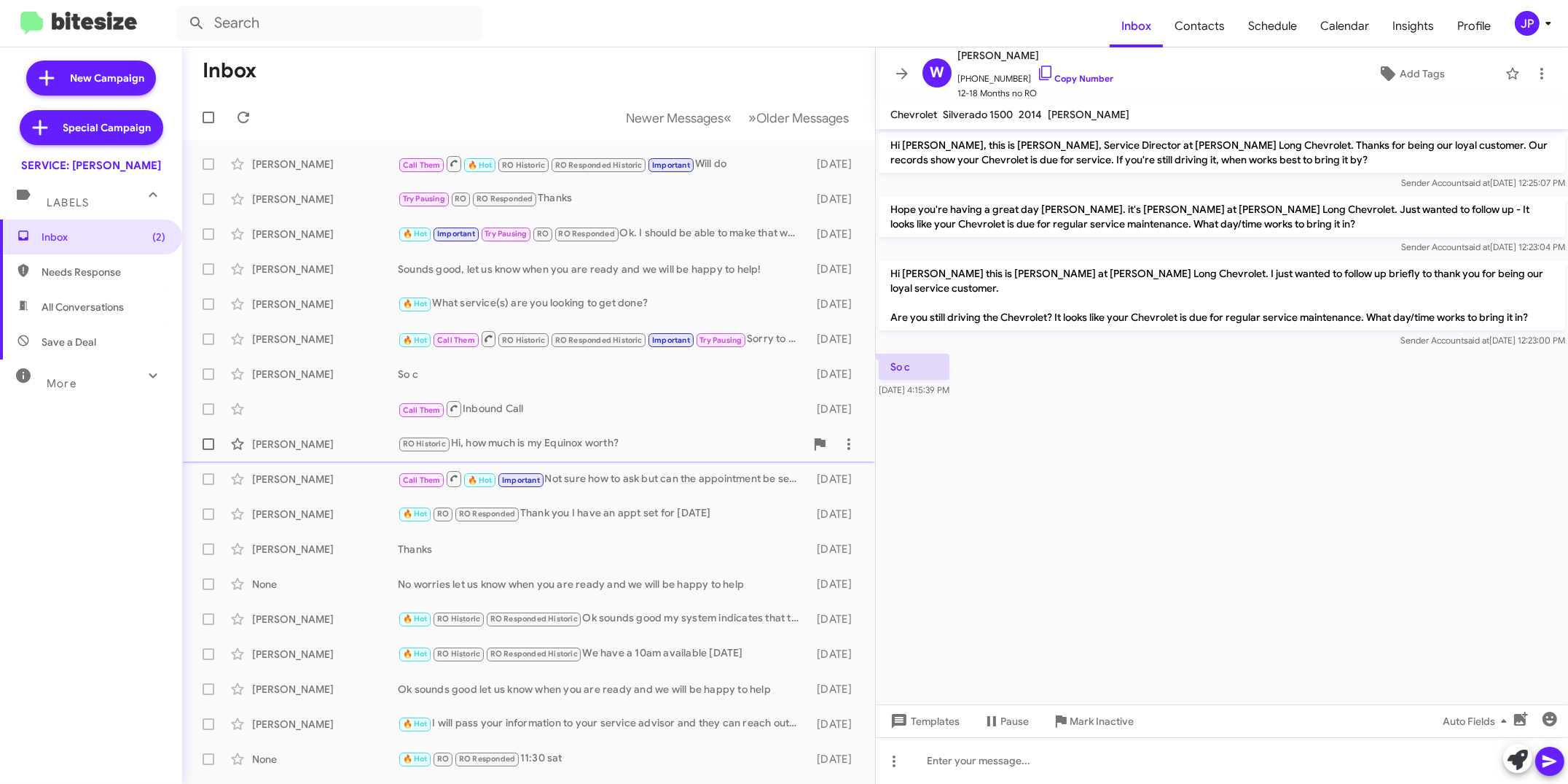
click at [603, 443] on div "RO Historic Hi, how much is my Equinox worth?" at bounding box center [602, 444] width 408 height 17
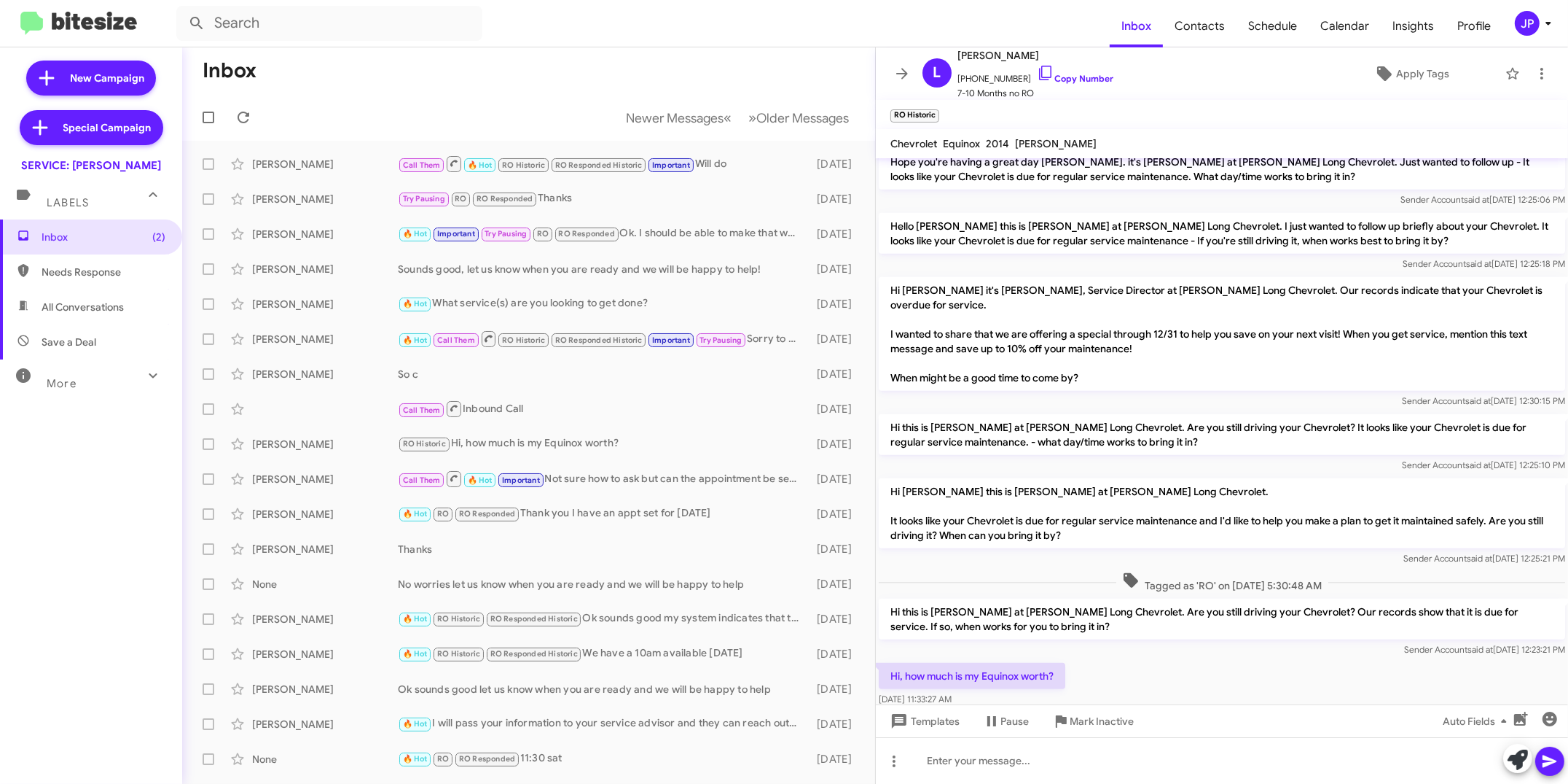
scroll to position [951, 0]
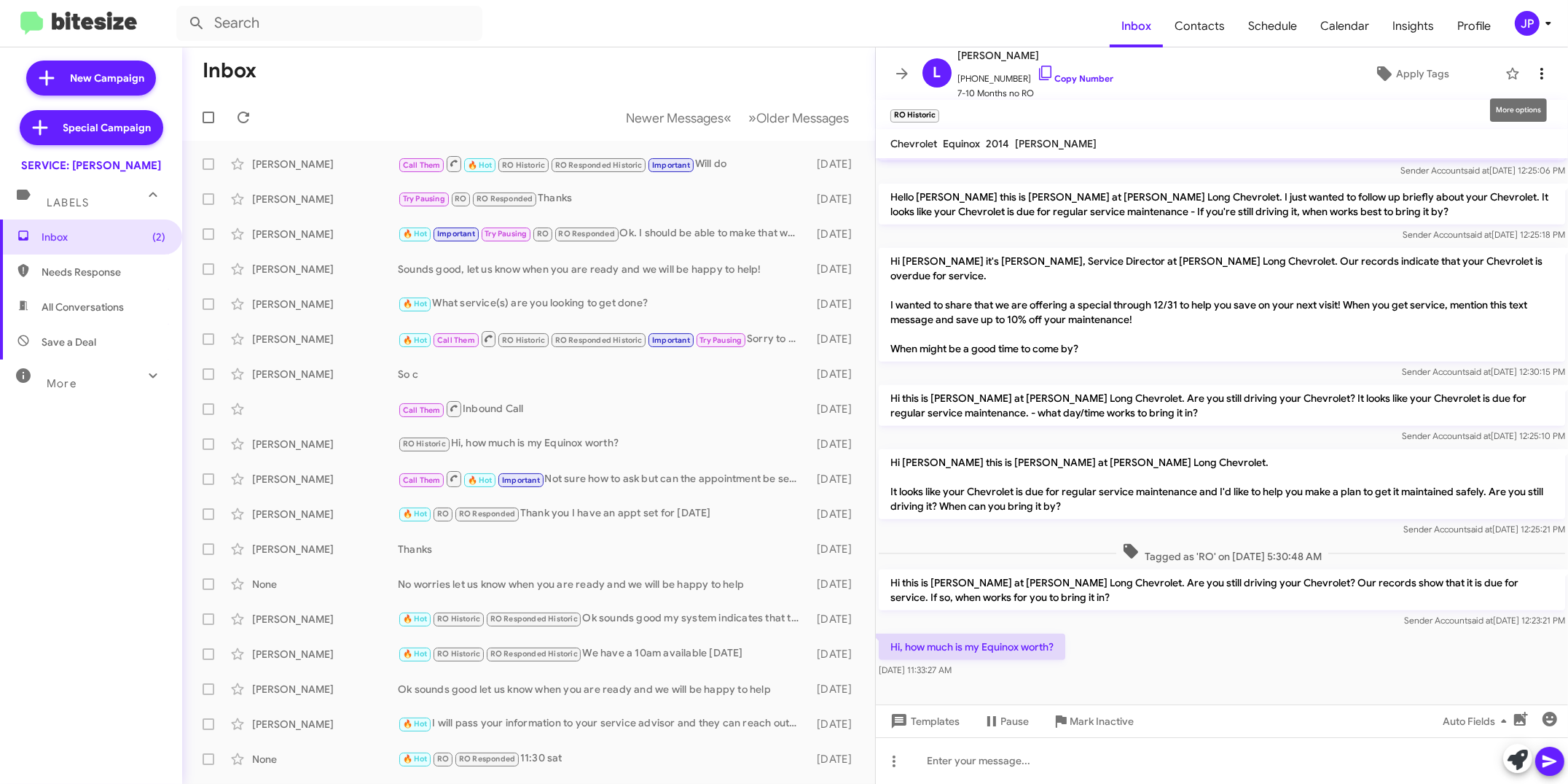
click at [1536, 83] on button at bounding box center [1542, 73] width 29 height 29
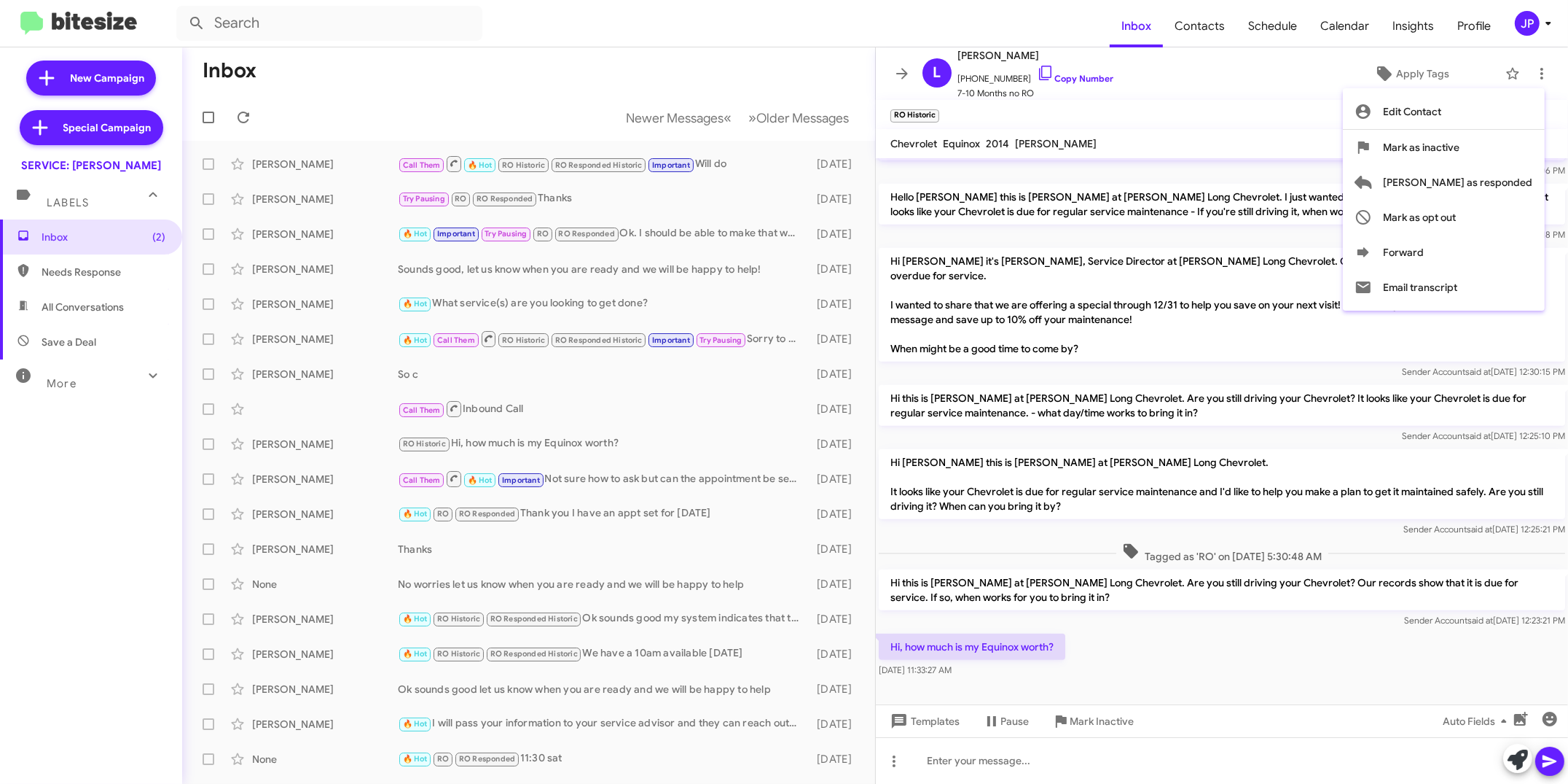
click at [582, 723] on div at bounding box center [784, 392] width 1568 height 784
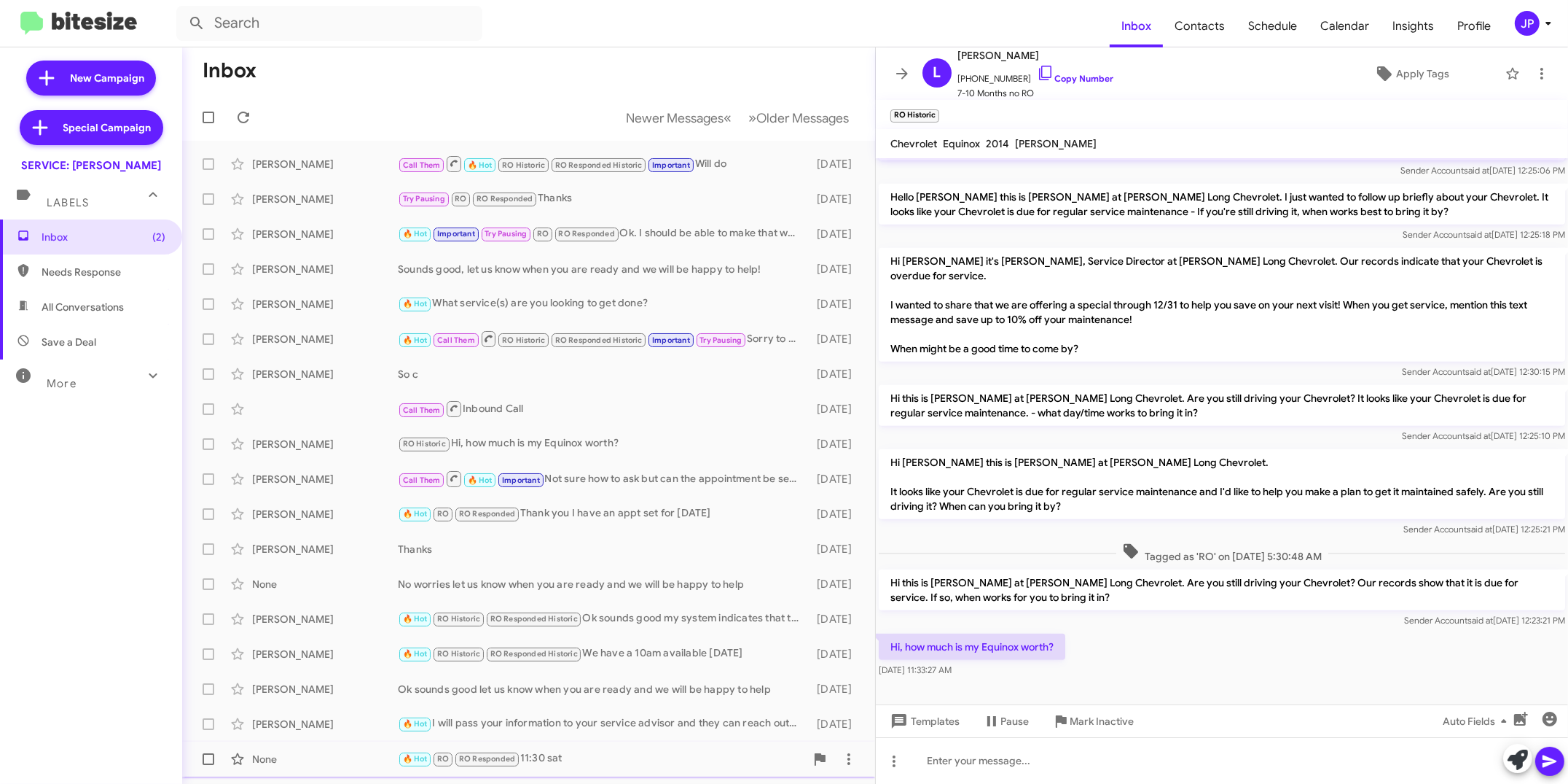
click at [582, 757] on div "🔥 Hot RO RO Responded 11:30 sat" at bounding box center [602, 758] width 408 height 17
click at [581, 734] on div "Warren Bennett 🔥 Hot I will pass your information to your service advisor and t…" at bounding box center [528, 724] width 669 height 29
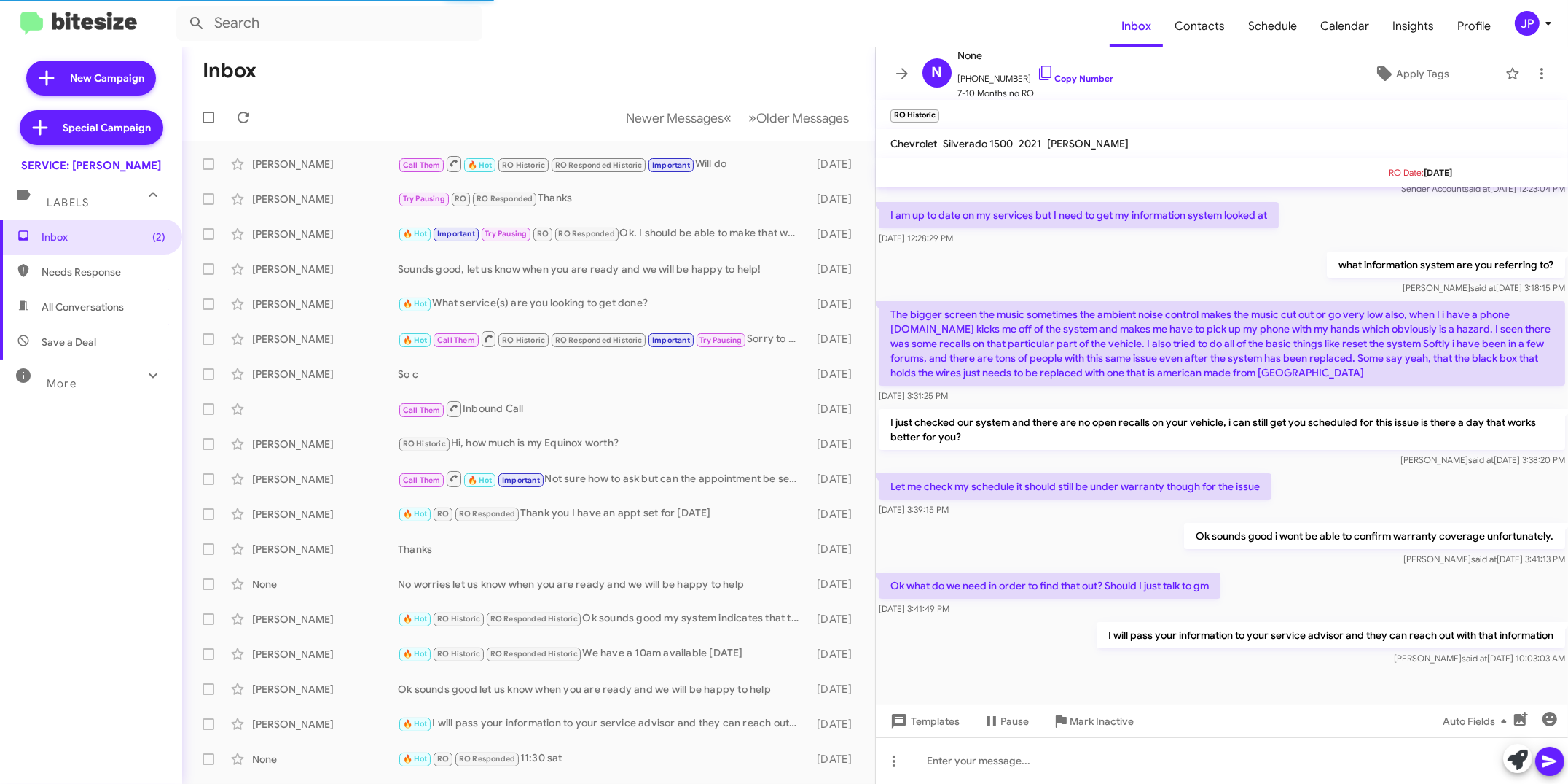
scroll to position [117, 0]
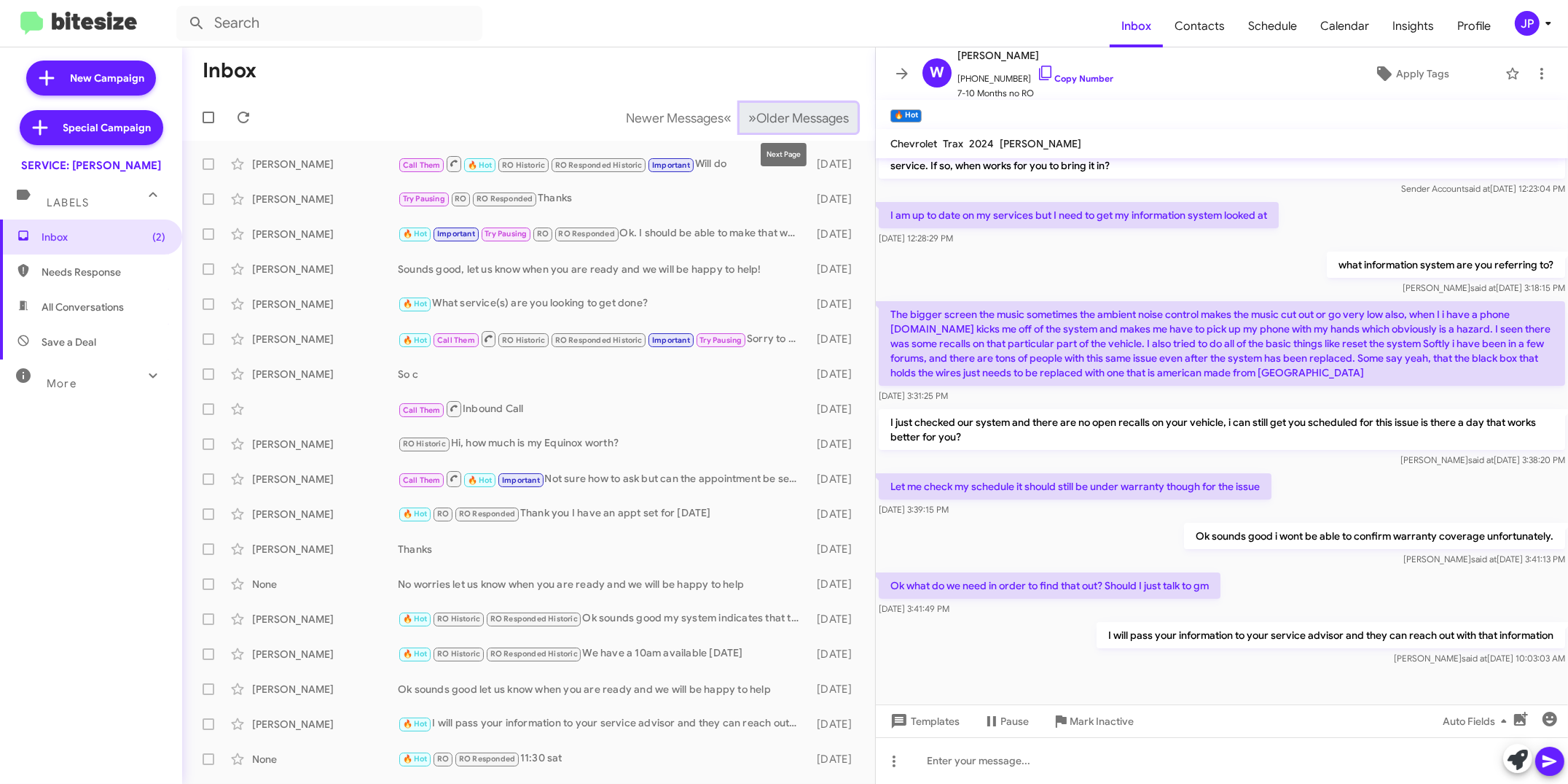
click at [779, 105] on button "» Next Older Messages" at bounding box center [798, 118] width 118 height 30
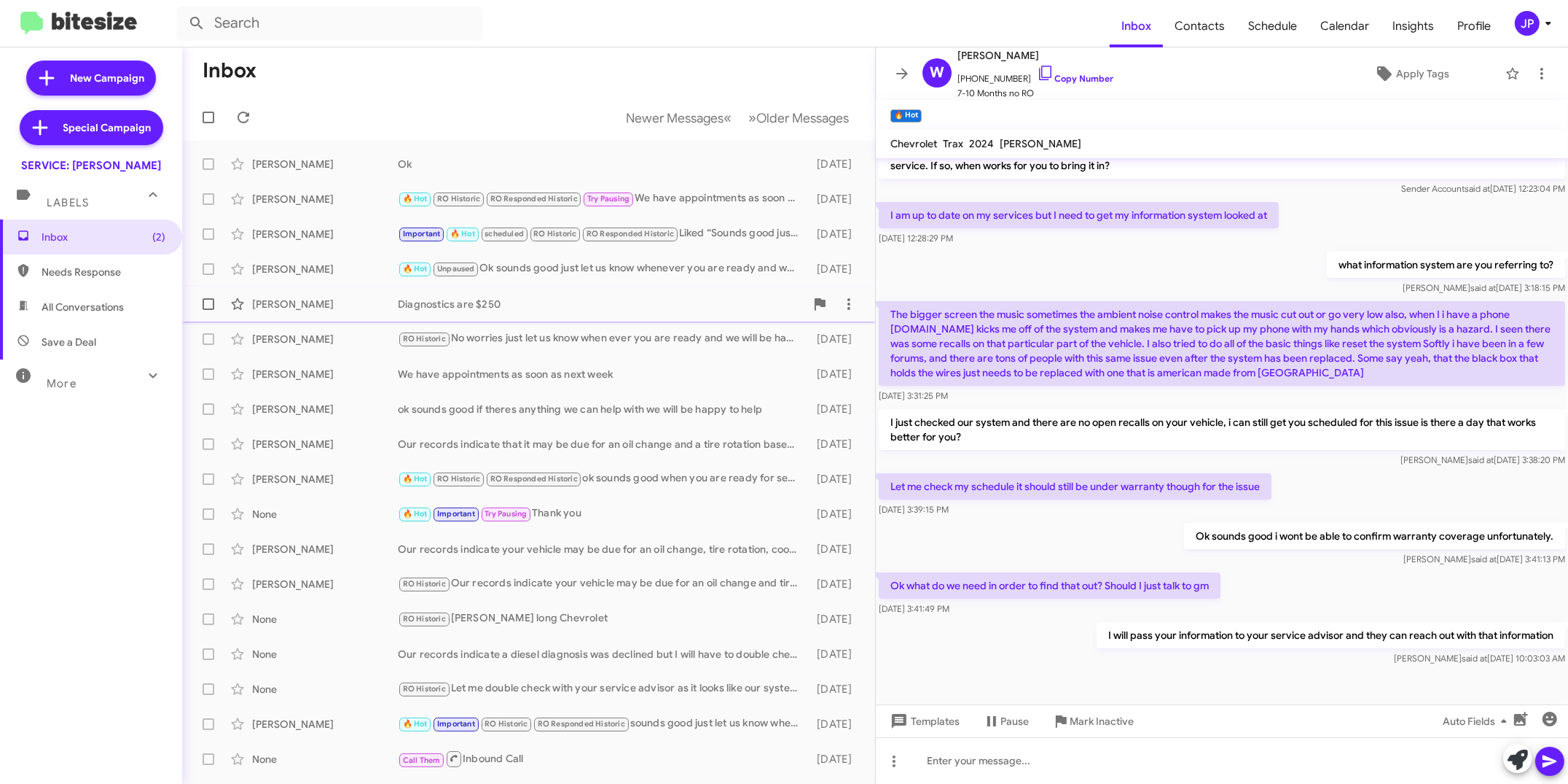
click at [535, 318] on span "Jennifer Bonine Diagnostics are $250 13 days ago" at bounding box center [529, 304] width 693 height 35
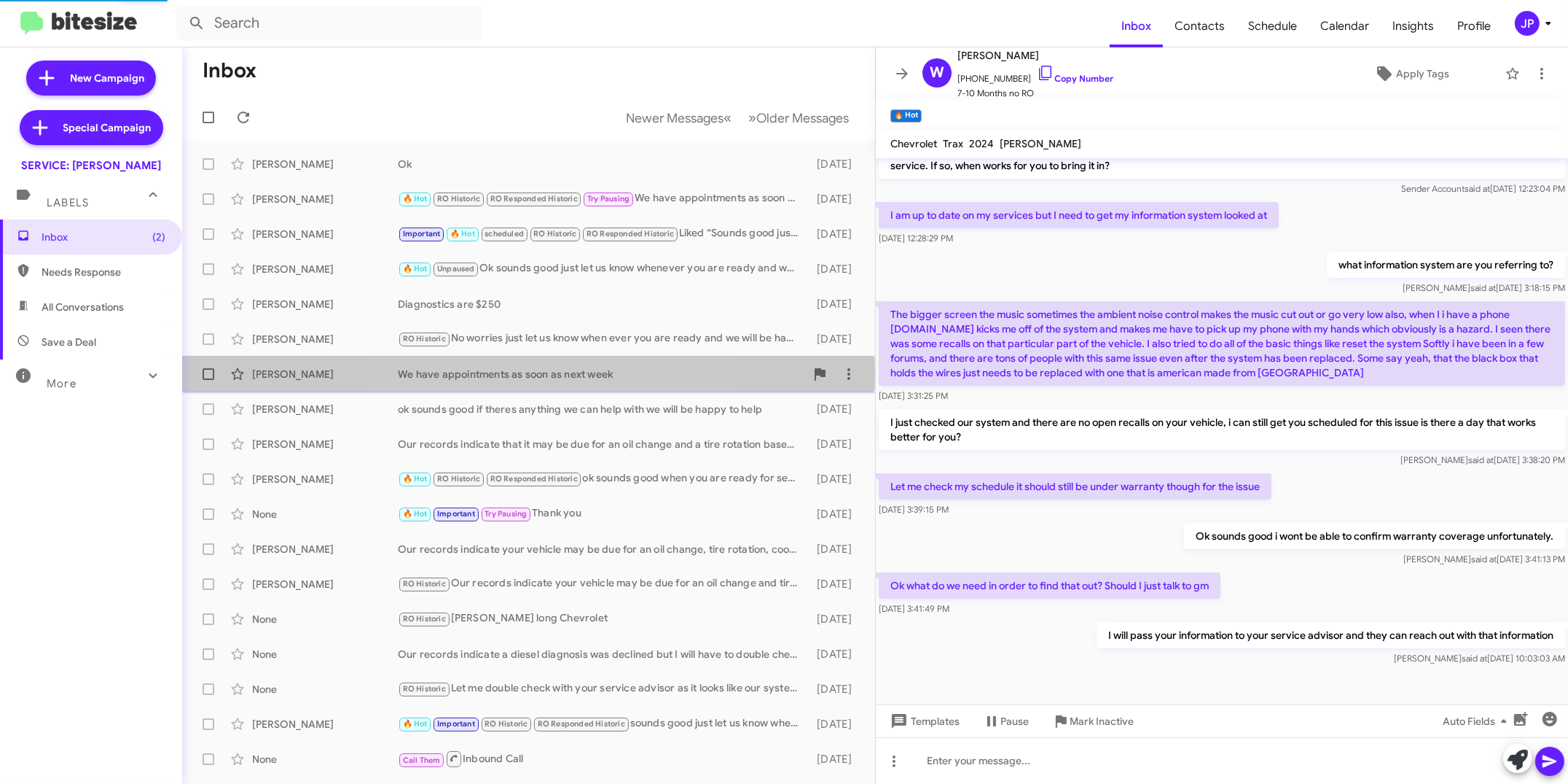
click at [529, 374] on div "We have appointments as soon as next week" at bounding box center [602, 374] width 408 height 15
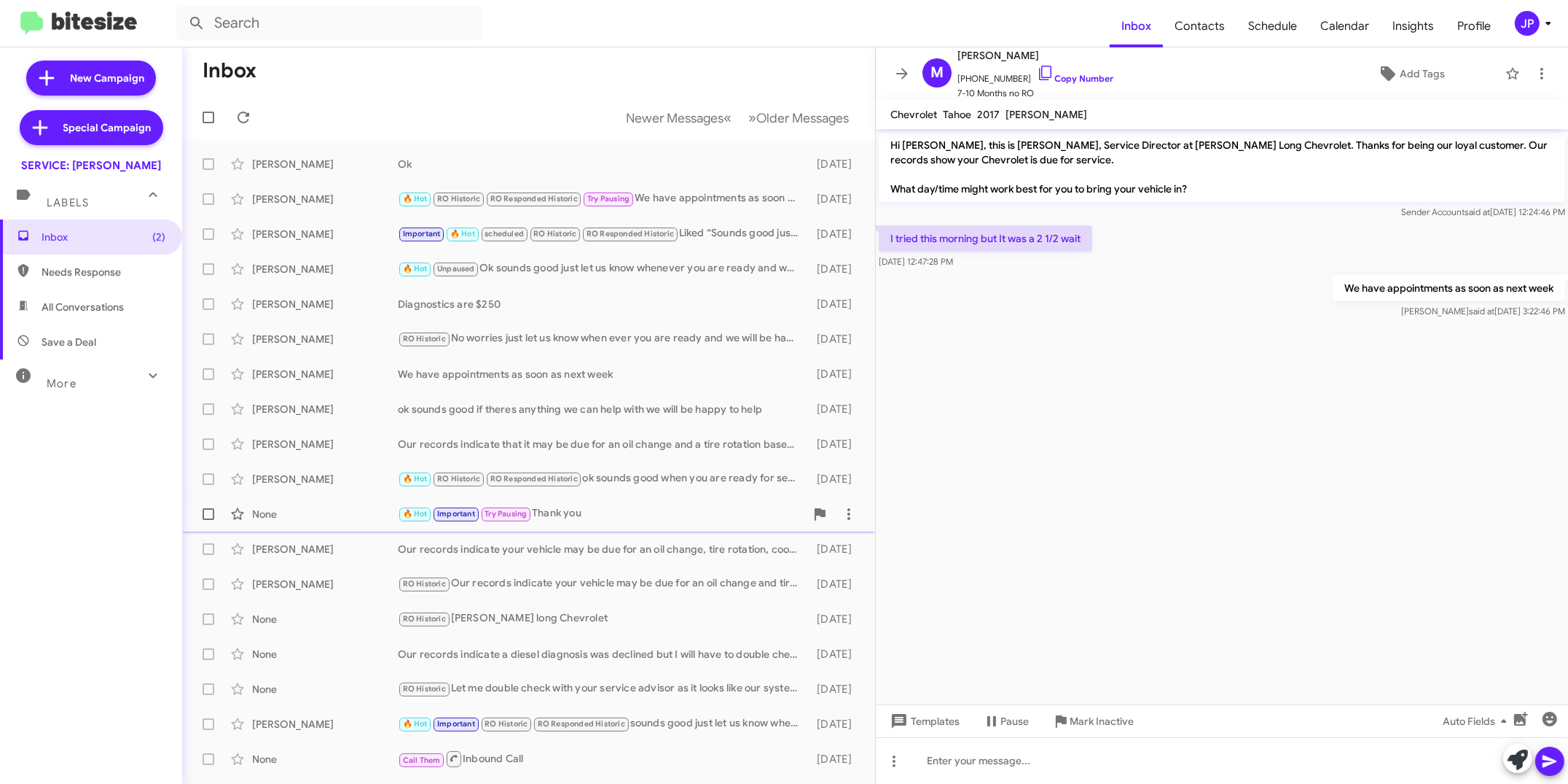
click at [571, 529] on span "None 🔥 Hot Important Try Pausing Thank you 13 days ago" at bounding box center [529, 514] width 693 height 35
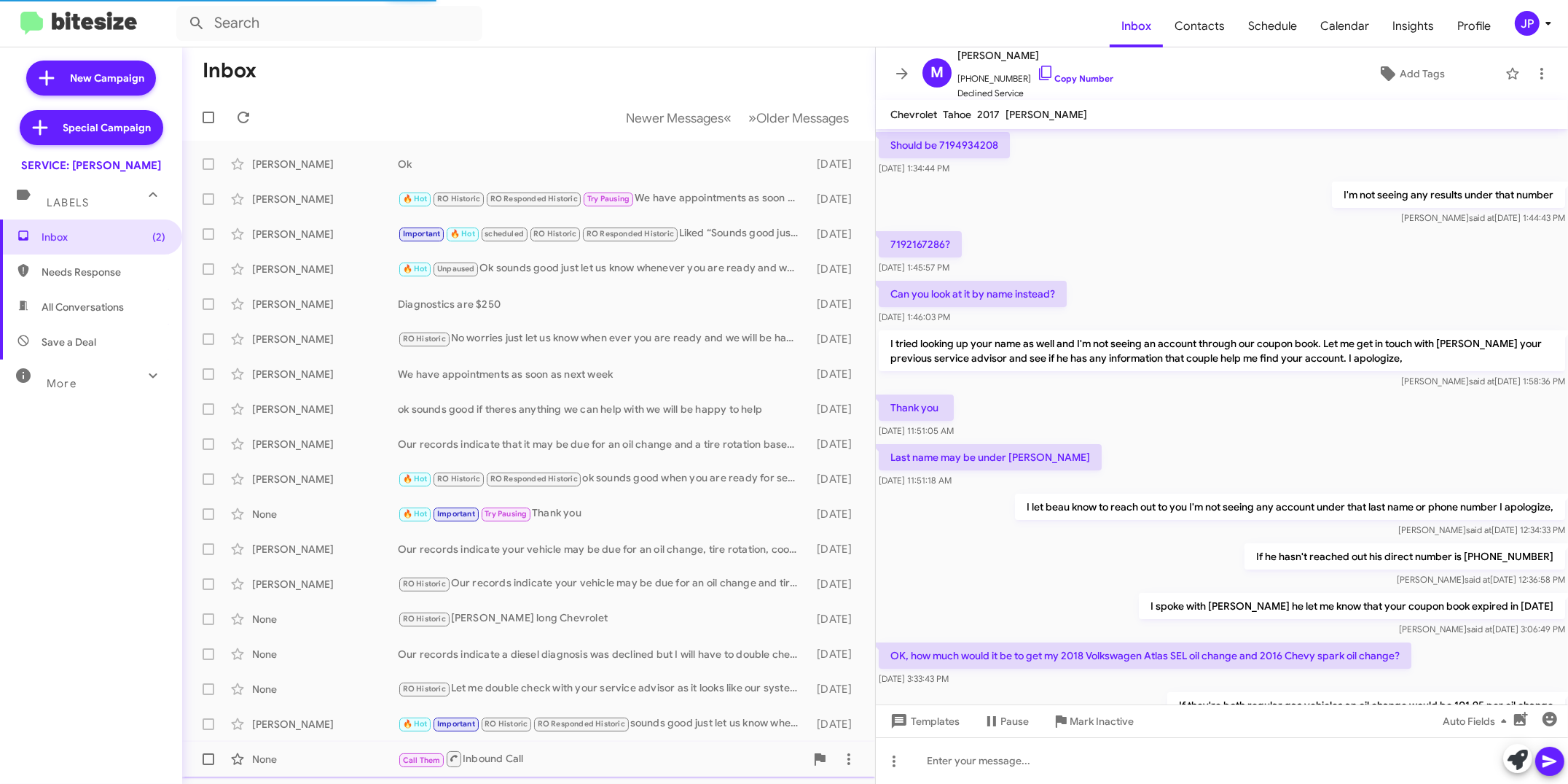
scroll to position [648, 0]
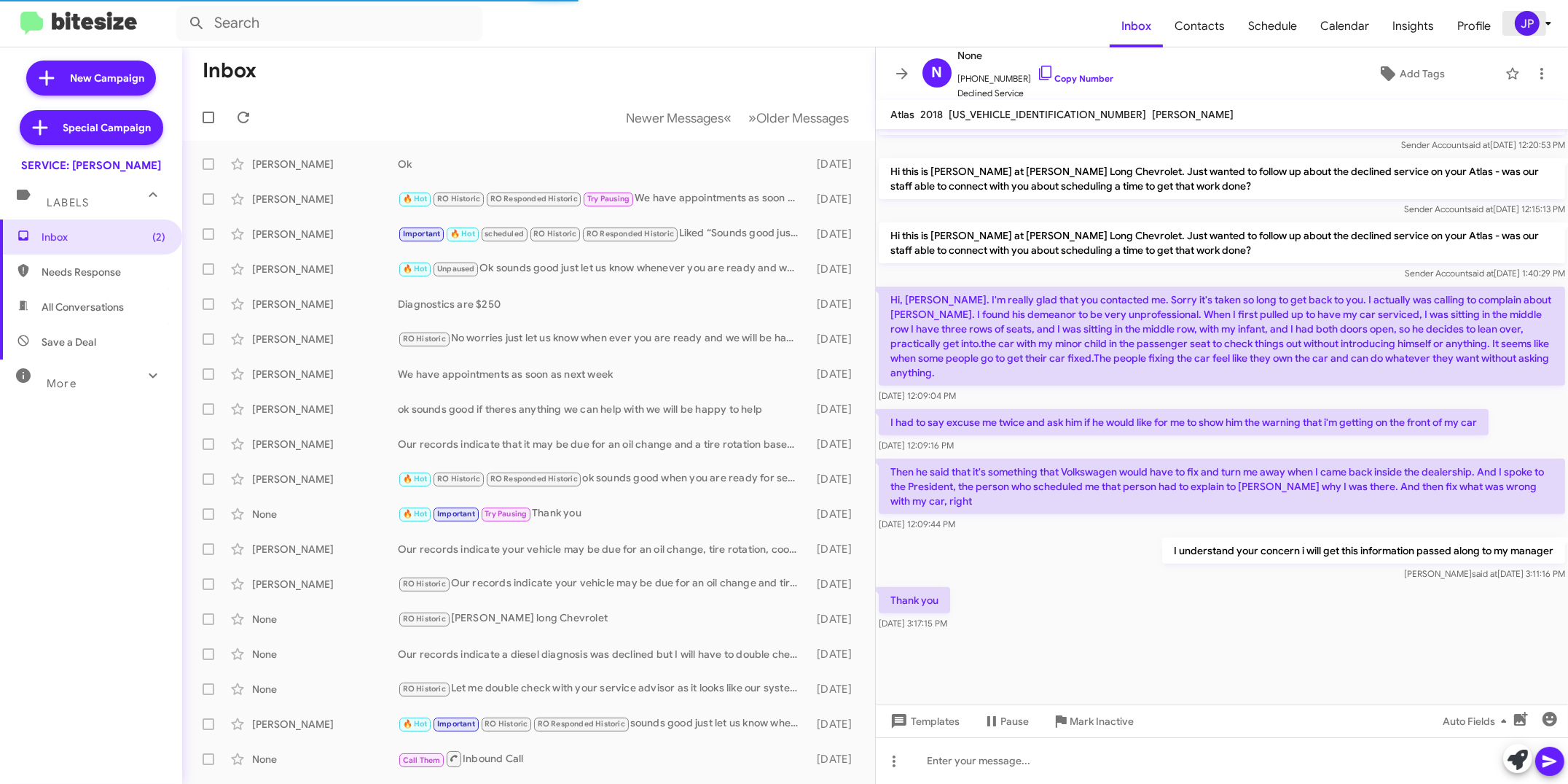
click at [1520, 23] on div "JP" at bounding box center [1527, 23] width 25 height 25
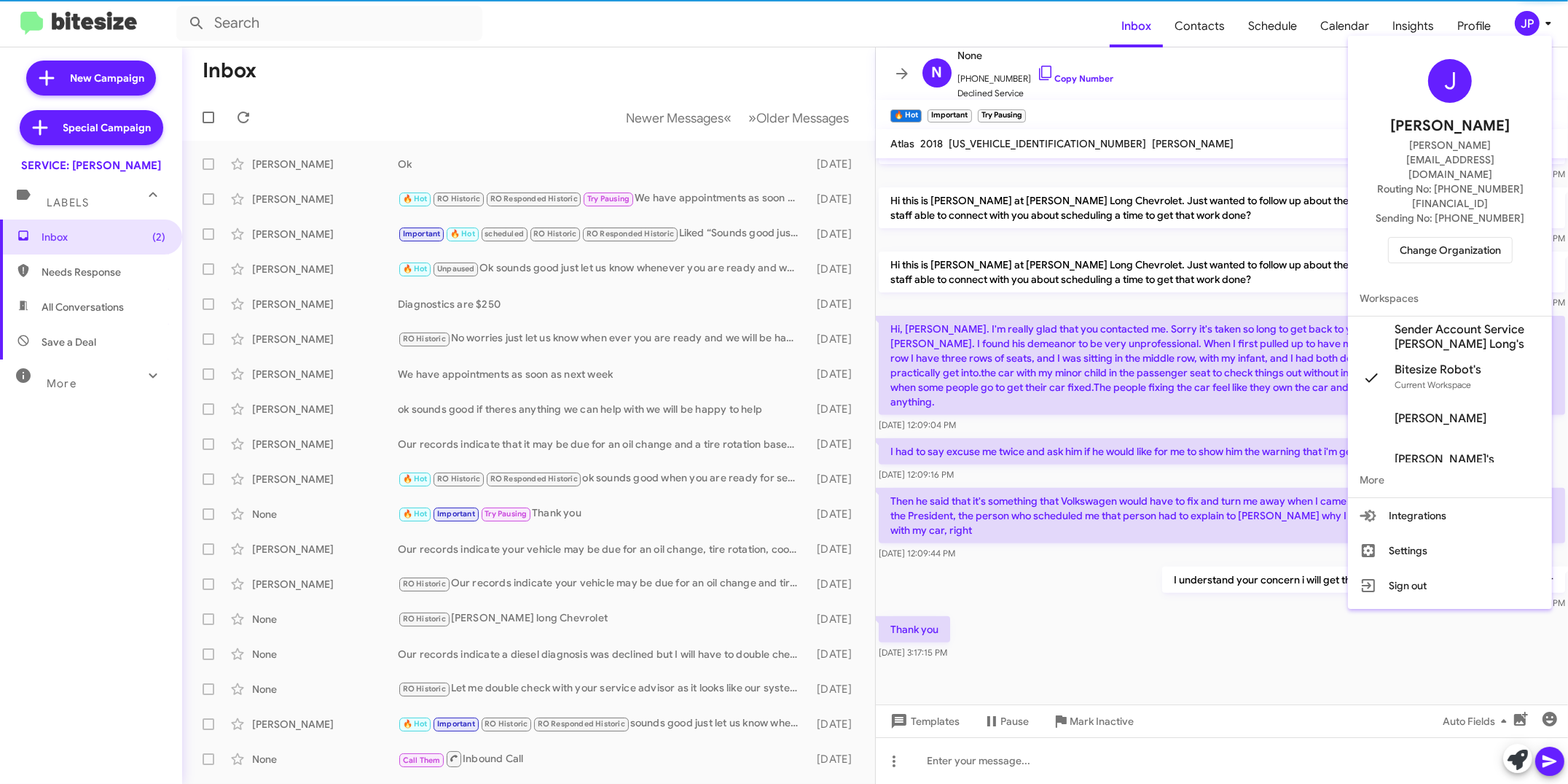
click at [1451, 229] on div "J Jamie Payton jamie@bitesize.co Routing No: +1 (719) 228-3513 Sending No: +1 (…" at bounding box center [1449, 161] width 204 height 239
click at [1454, 238] on span "Change Organization" at bounding box center [1450, 250] width 101 height 25
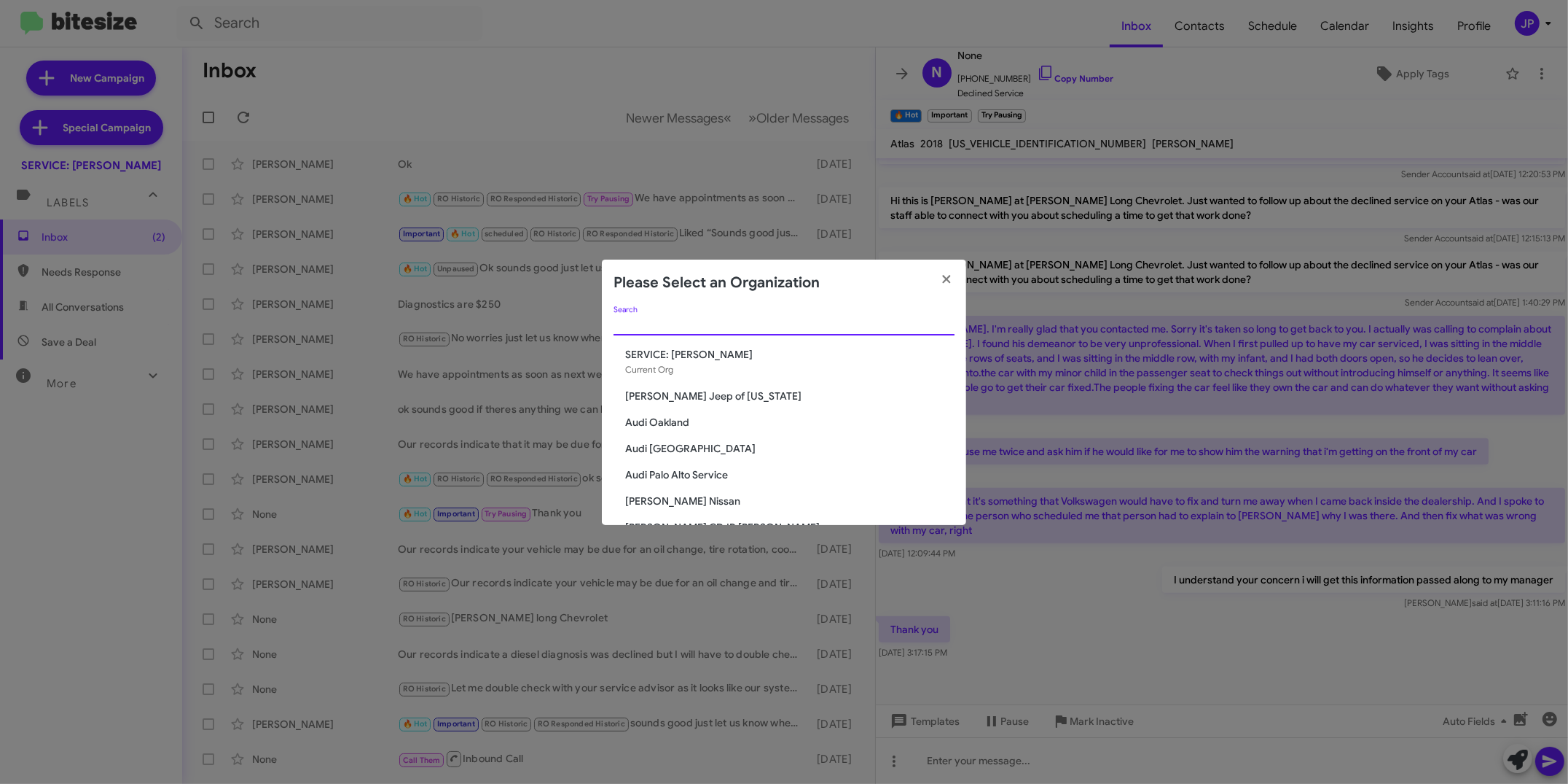
click at [661, 321] on input "Search" at bounding box center [784, 324] width 341 height 12
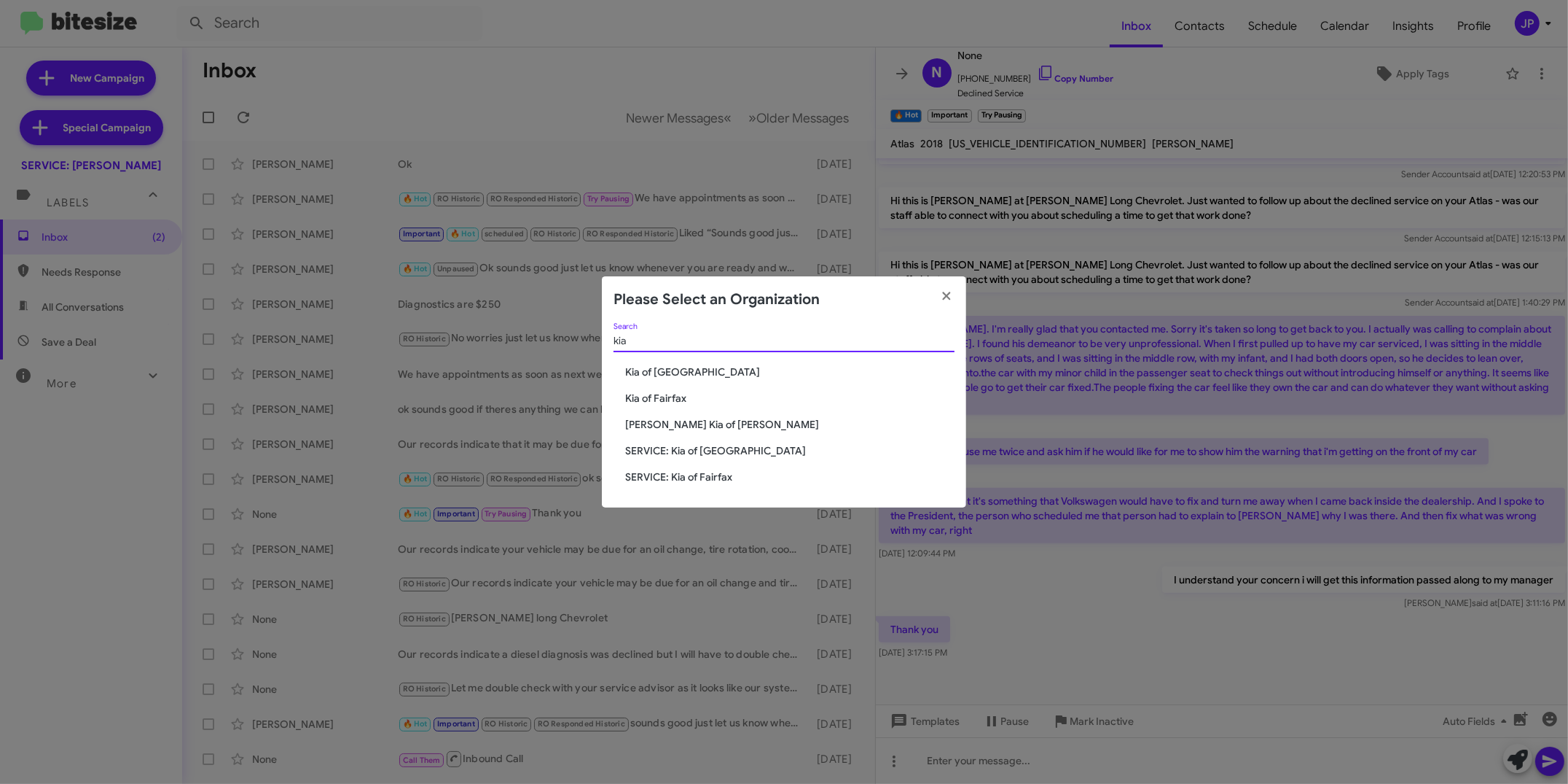
type input "kia"
click at [699, 481] on span "SERVICE: Kia of Fairfax" at bounding box center [790, 476] width 329 height 15
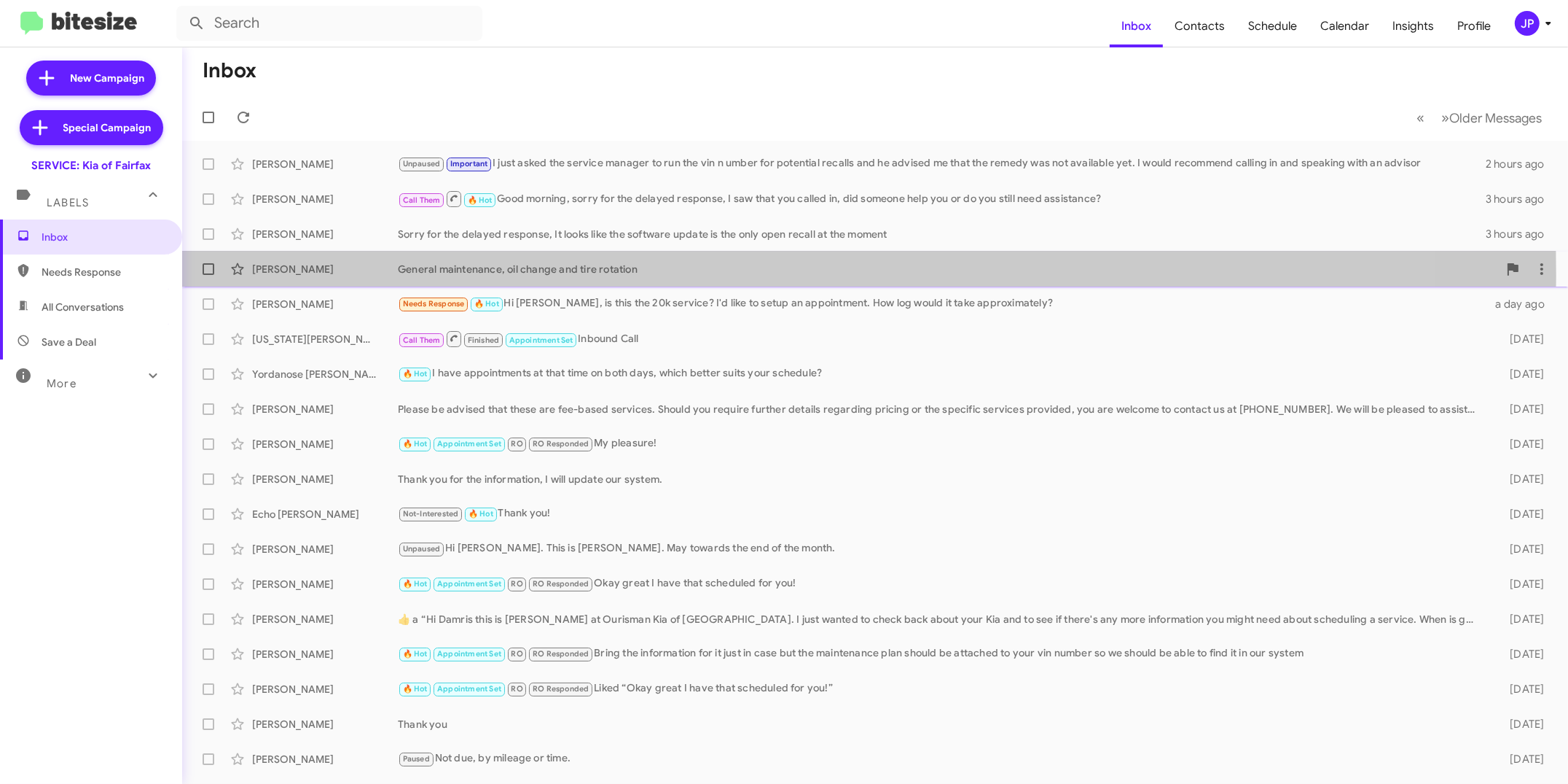
click at [570, 276] on div "General maintenance, oil change and tire rotation" at bounding box center [948, 269] width 1100 height 15
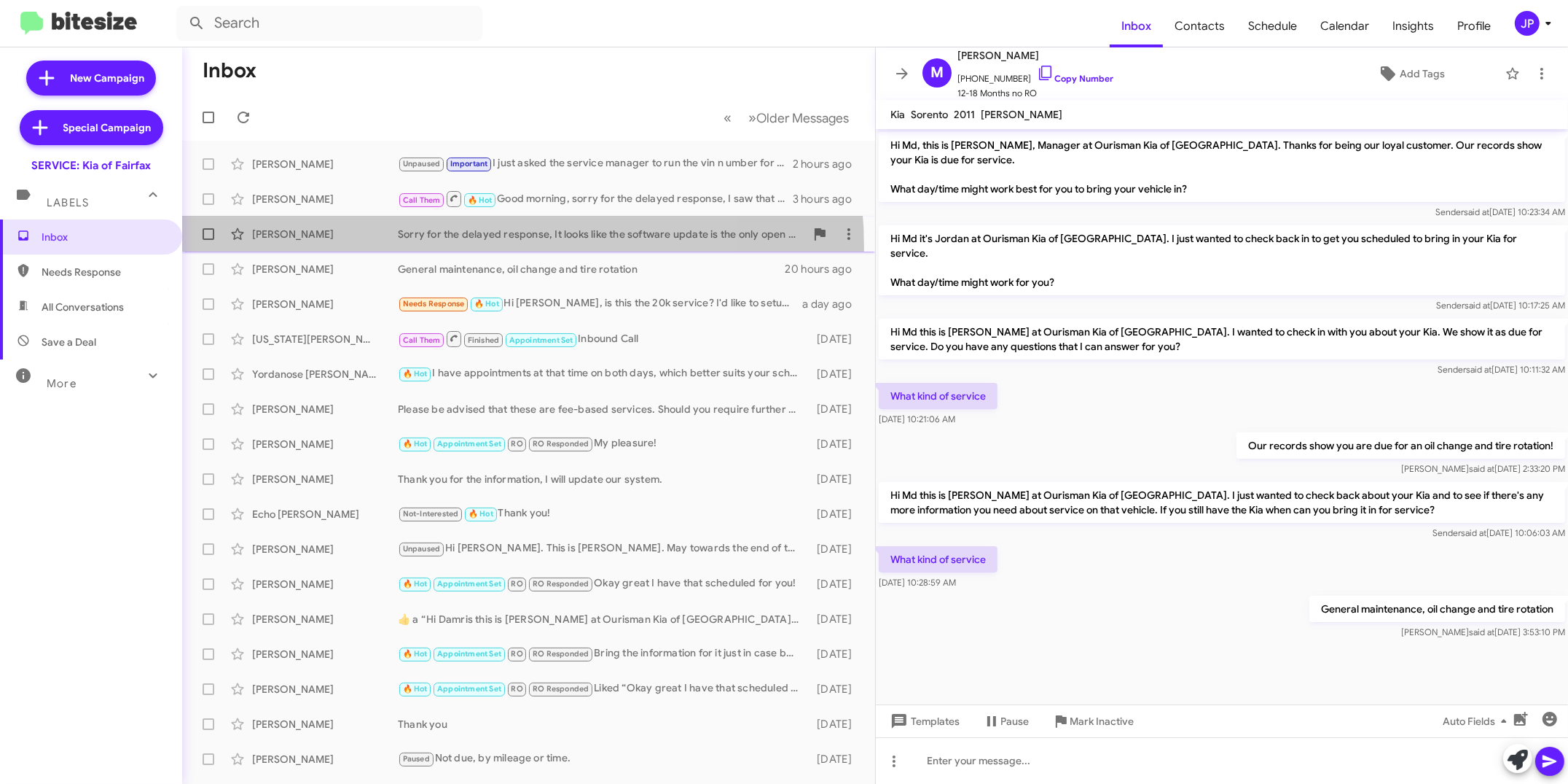
click at [430, 248] on div "[PERSON_NAME] Sorry for the delayed response, It looks like the software update…" at bounding box center [528, 234] width 669 height 29
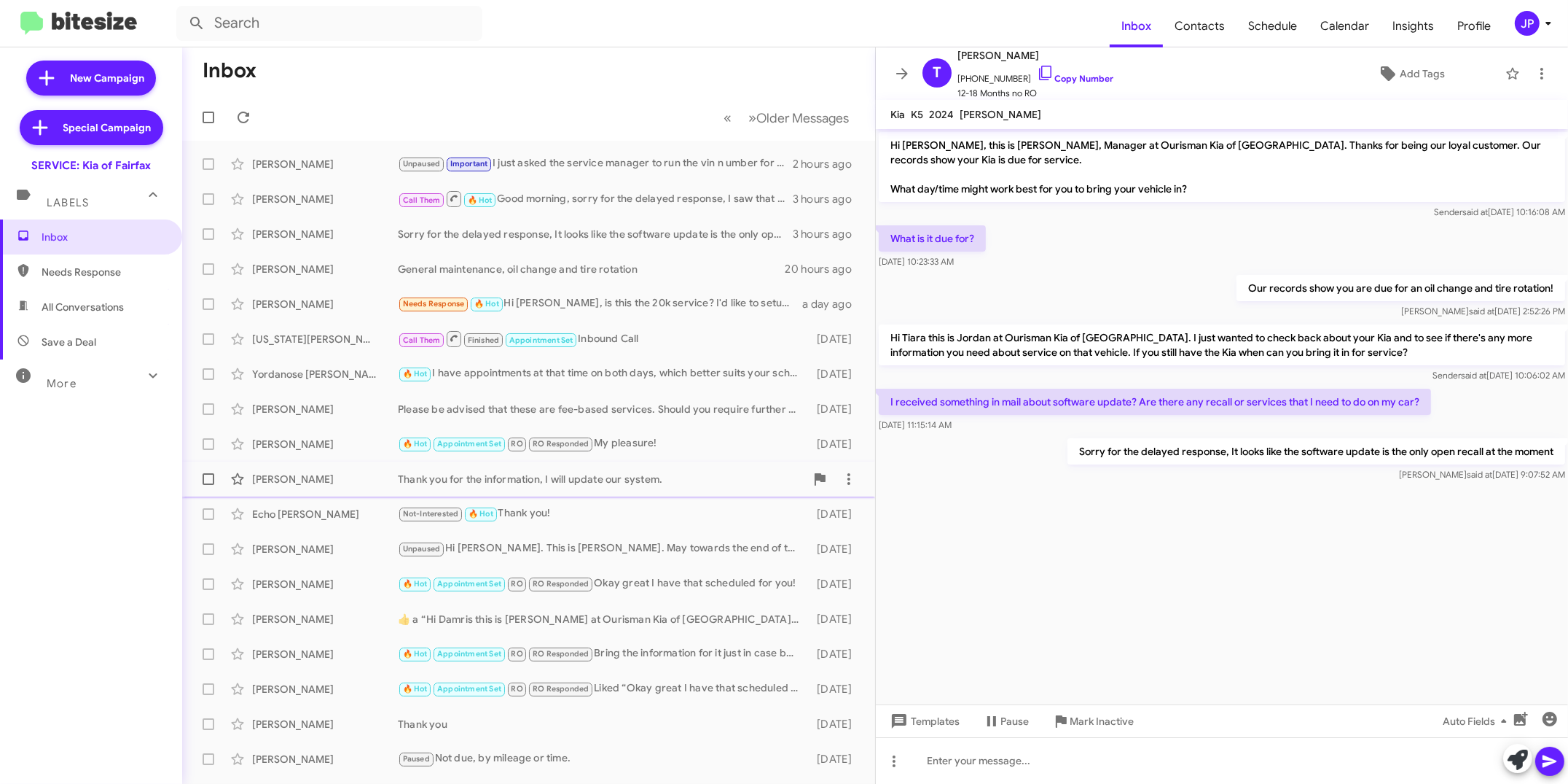
click at [424, 469] on div "[PERSON_NAME] Thank you for the information, I will update our system. [DATE]" at bounding box center [528, 479] width 669 height 29
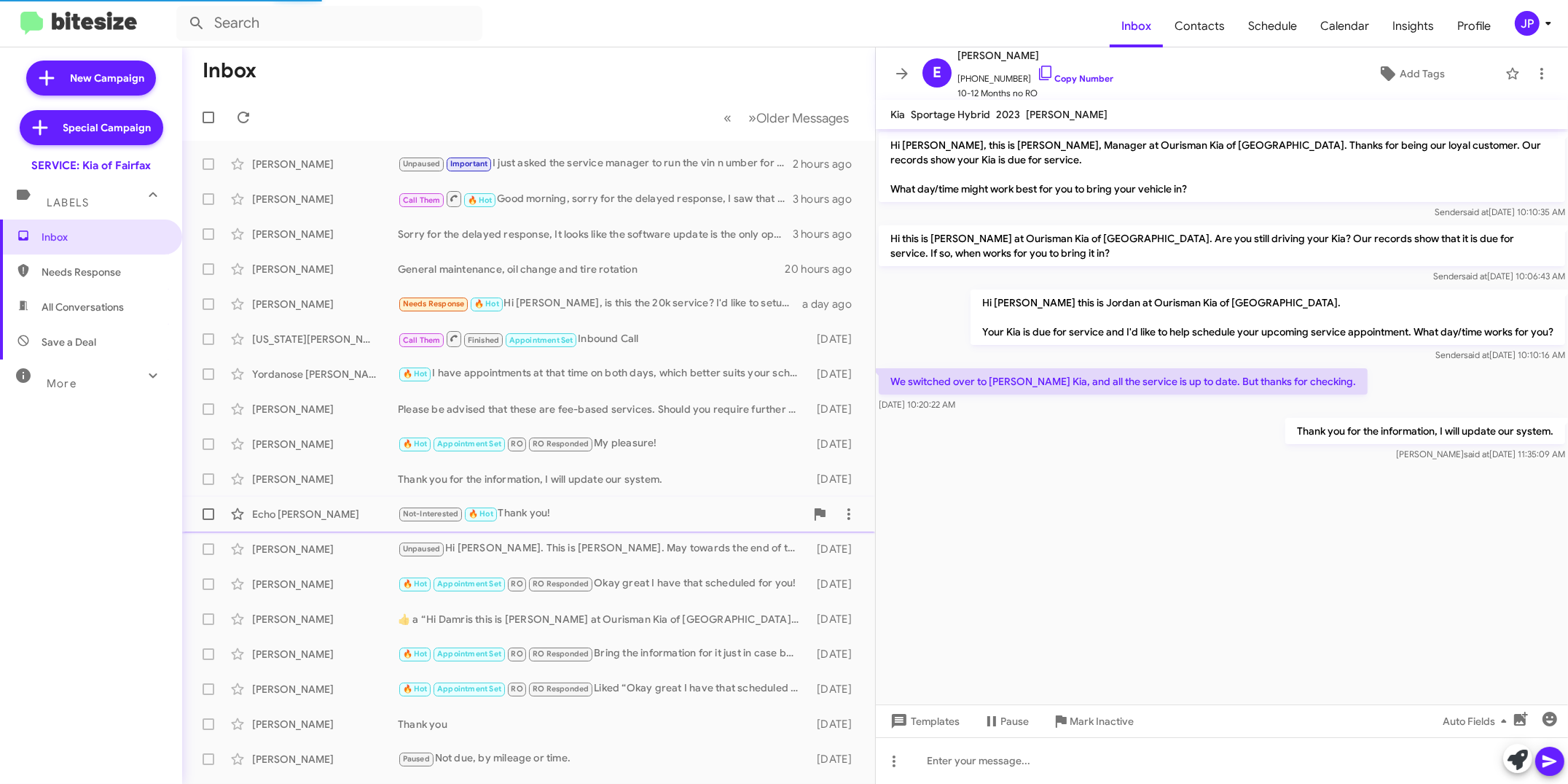
click at [377, 504] on div "Echo [PERSON_NAME] Not-Interested 🔥 Hot Thank you! [DATE]" at bounding box center [528, 514] width 669 height 29
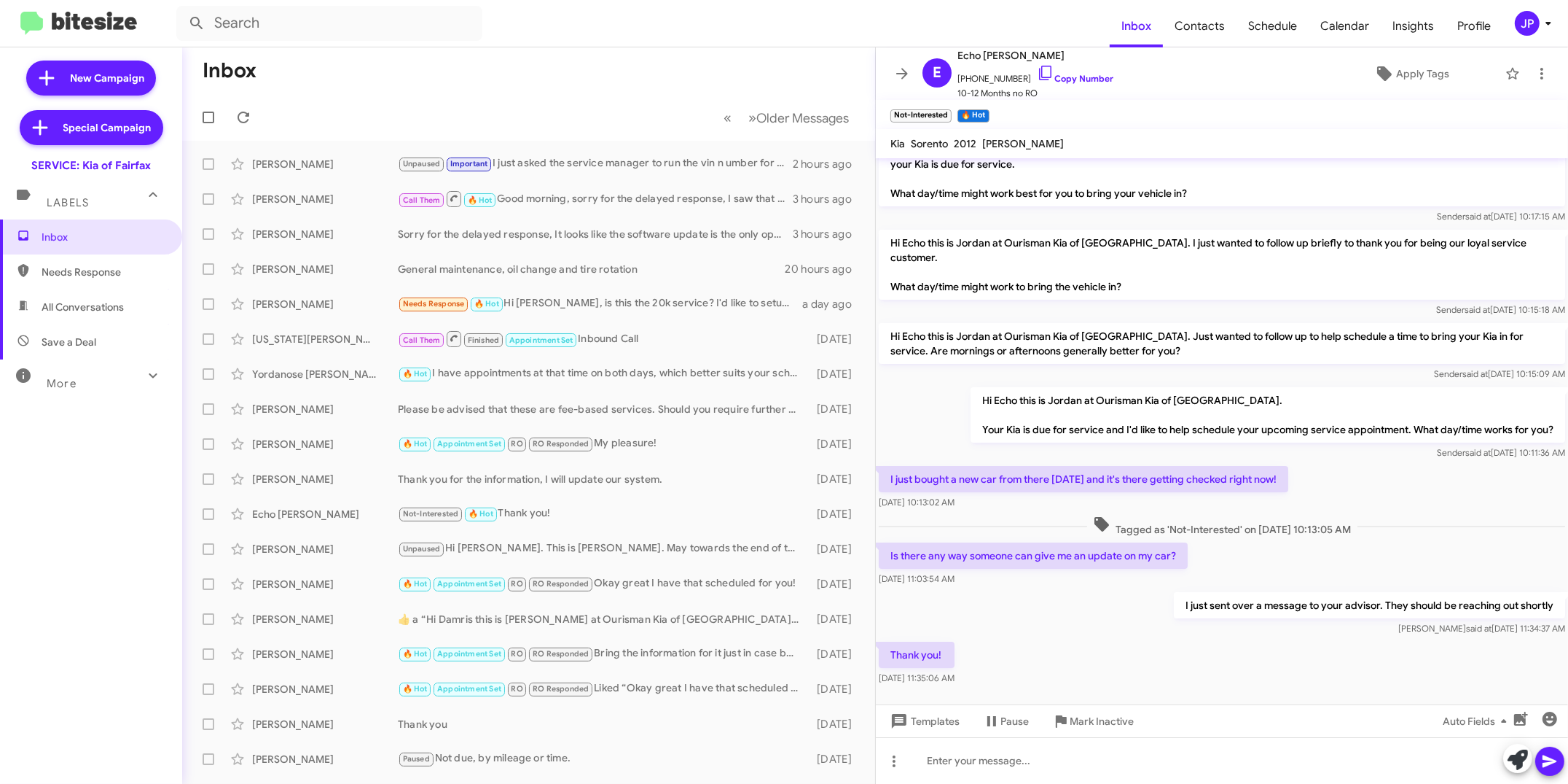
scroll to position [26, 0]
click at [360, 616] on div "[PERSON_NAME]" at bounding box center [325, 618] width 146 height 15
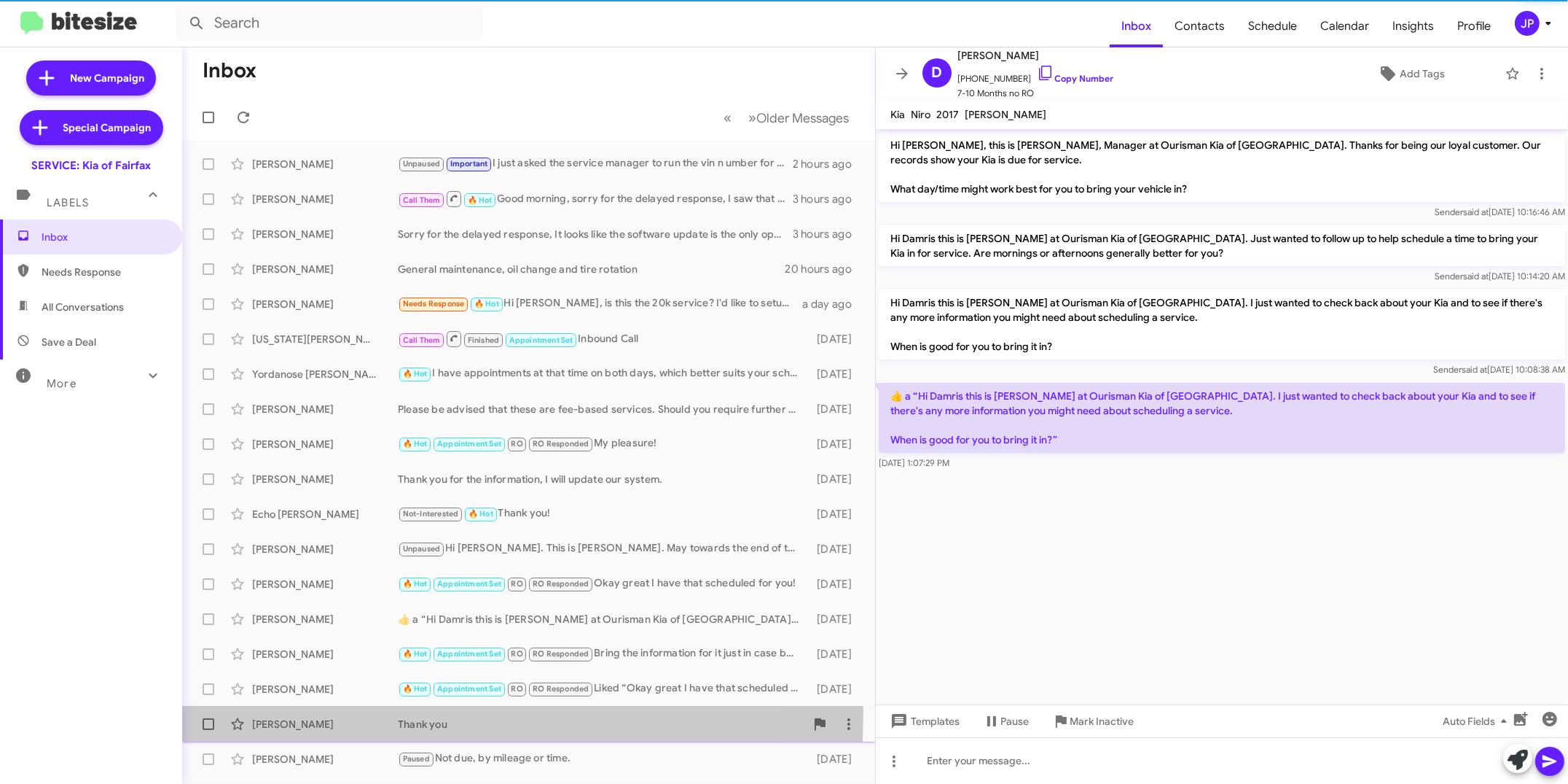
click at [360, 714] on div "[PERSON_NAME] Thank you [DATE]" at bounding box center [528, 724] width 669 height 29
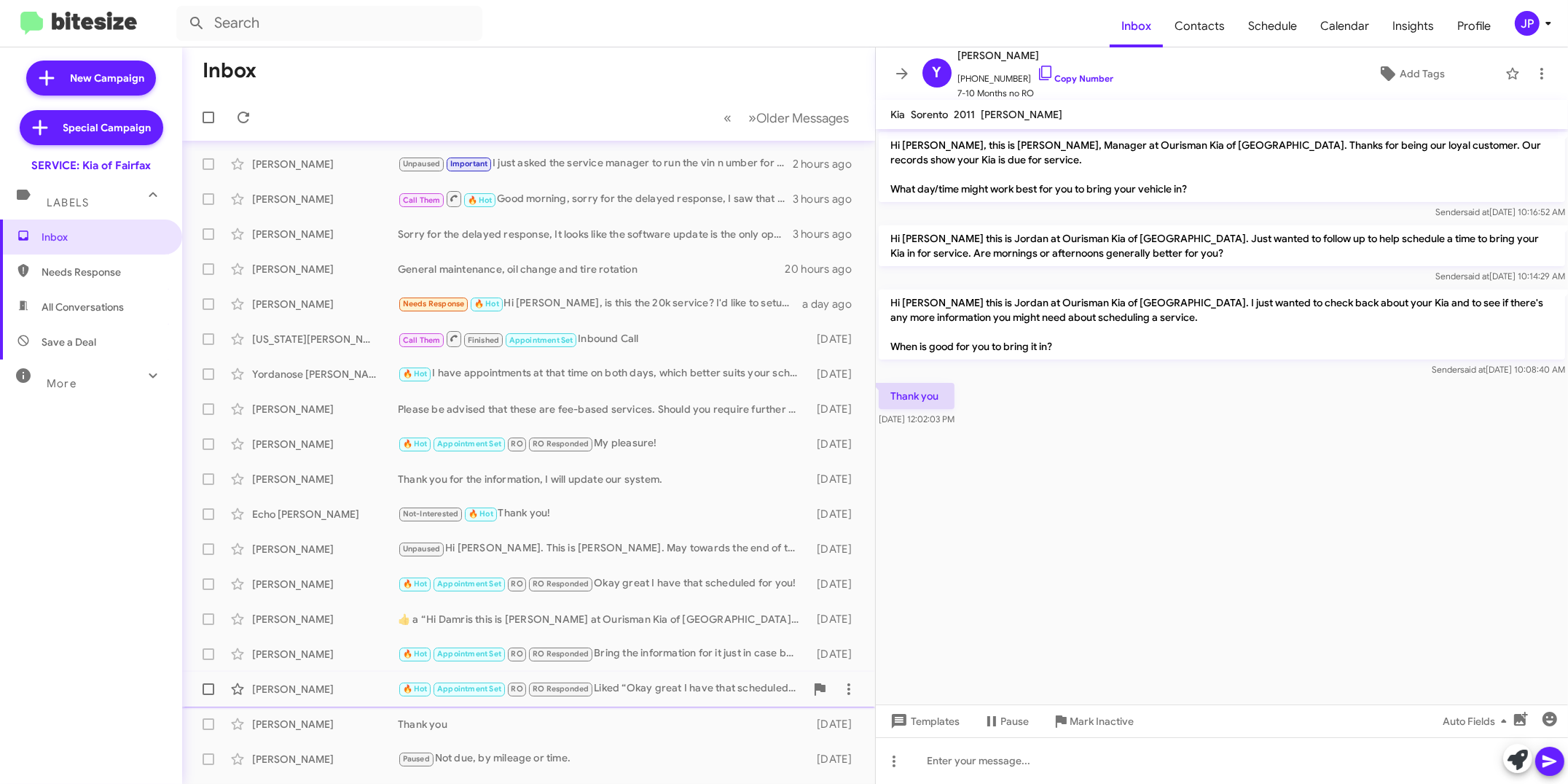
scroll to position [62, 0]
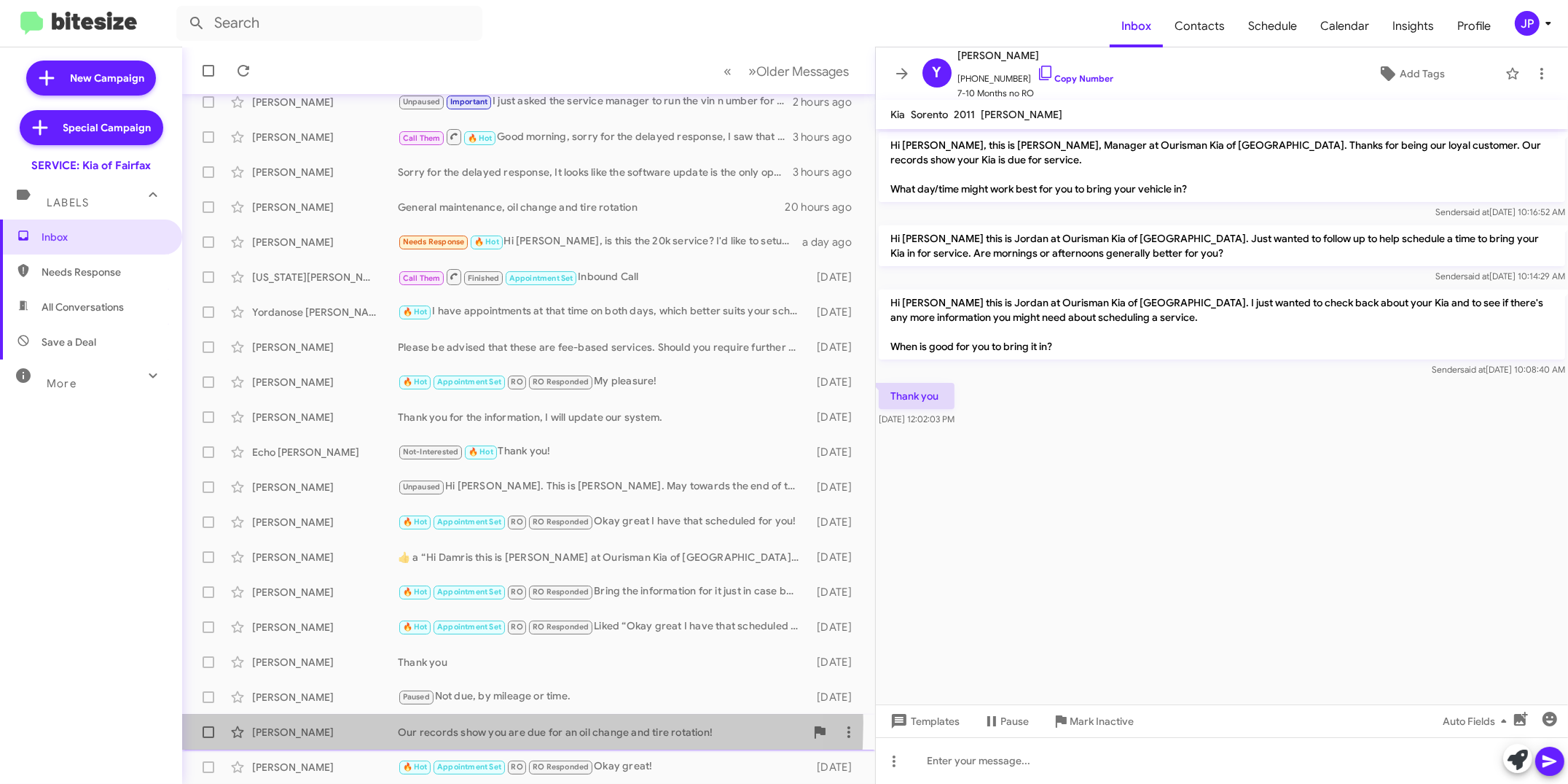
click at [380, 722] on div "[PERSON_NAME] Our records show you are due for an oil change and tire rotation!…" at bounding box center [528, 732] width 669 height 29
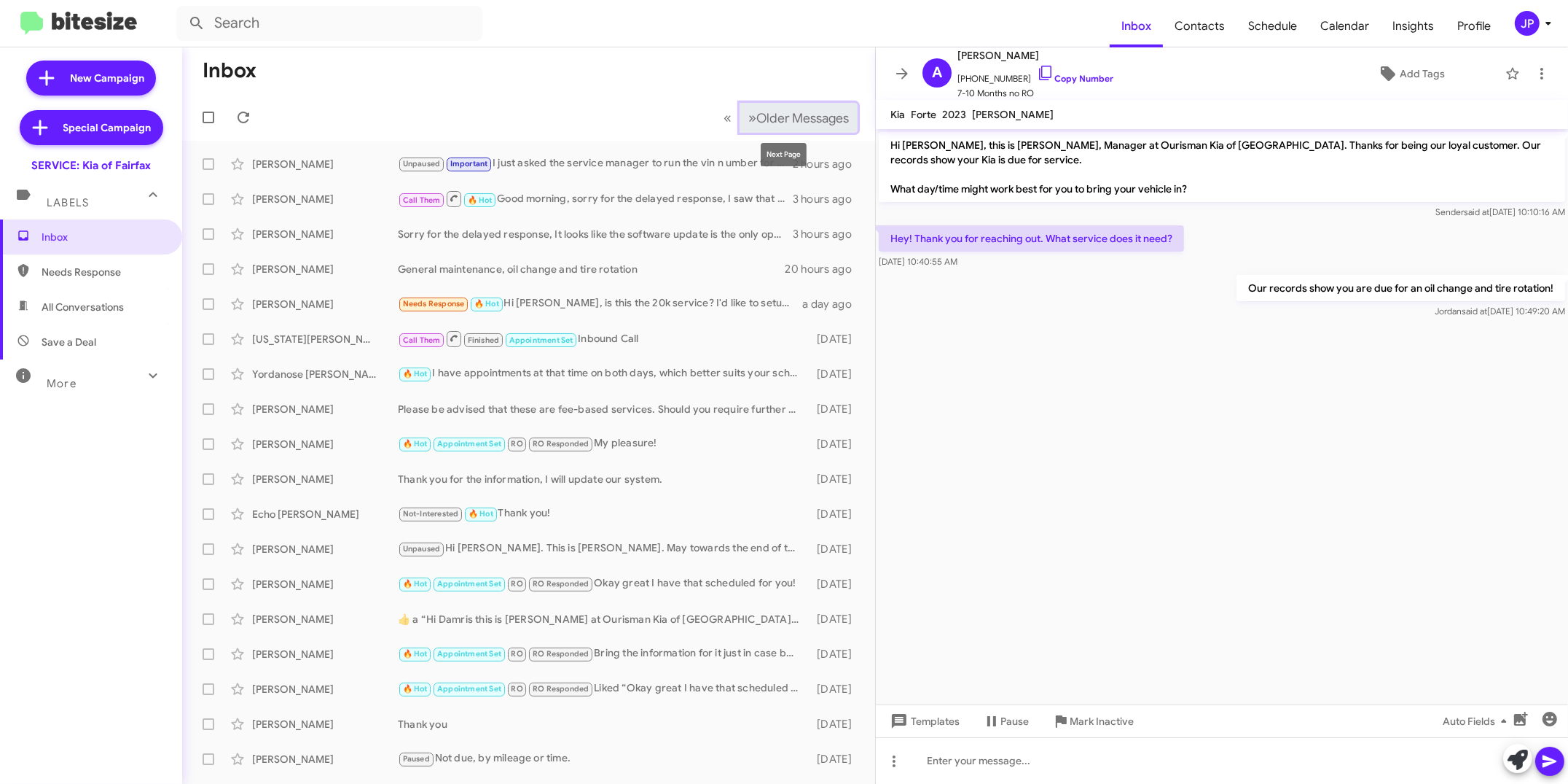
click at [756, 112] on span "Older Messages" at bounding box center [802, 118] width 93 height 16
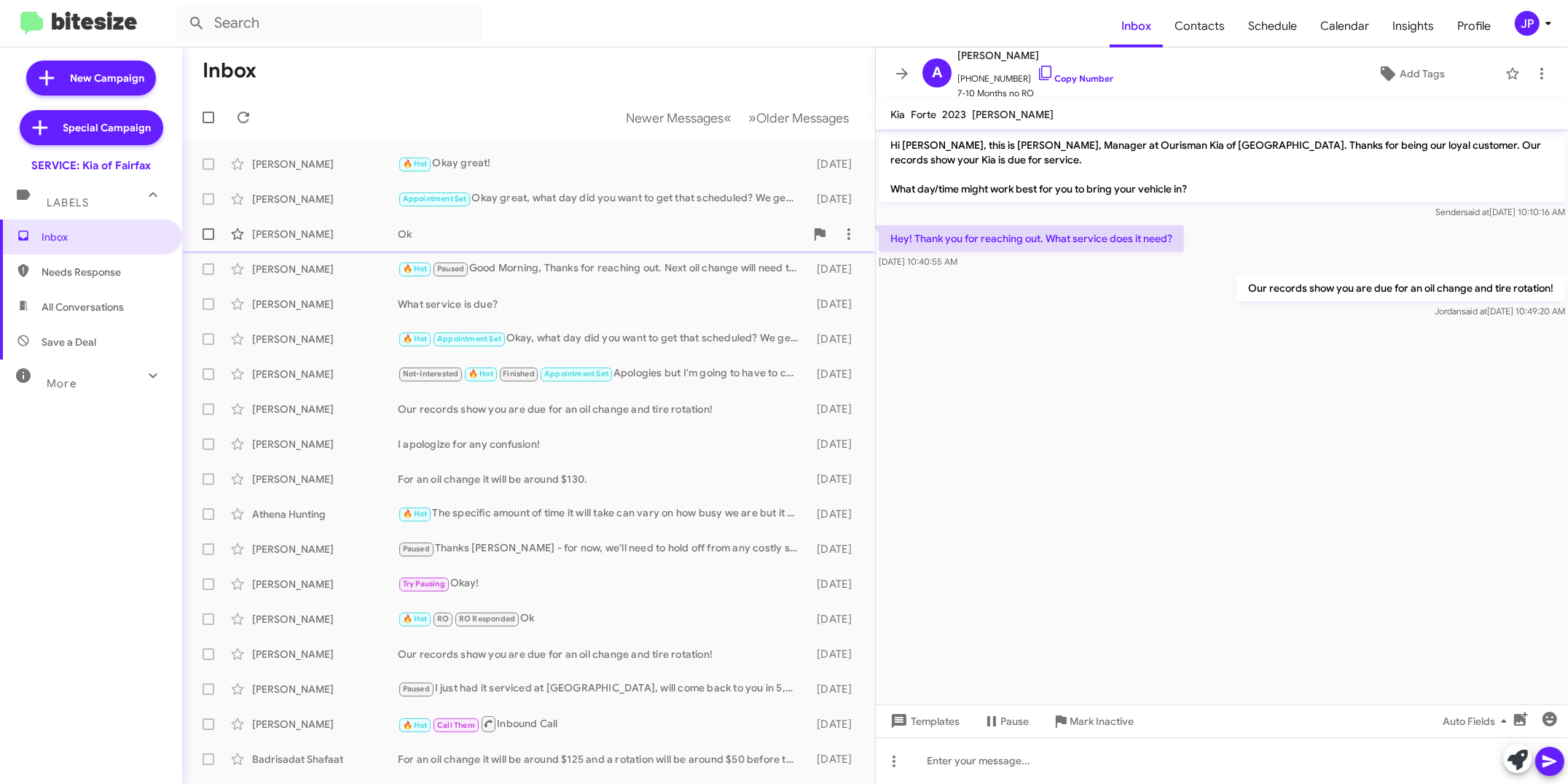
click at [361, 249] on span "[PERSON_NAME] Ok [DATE]" at bounding box center [529, 234] width 693 height 35
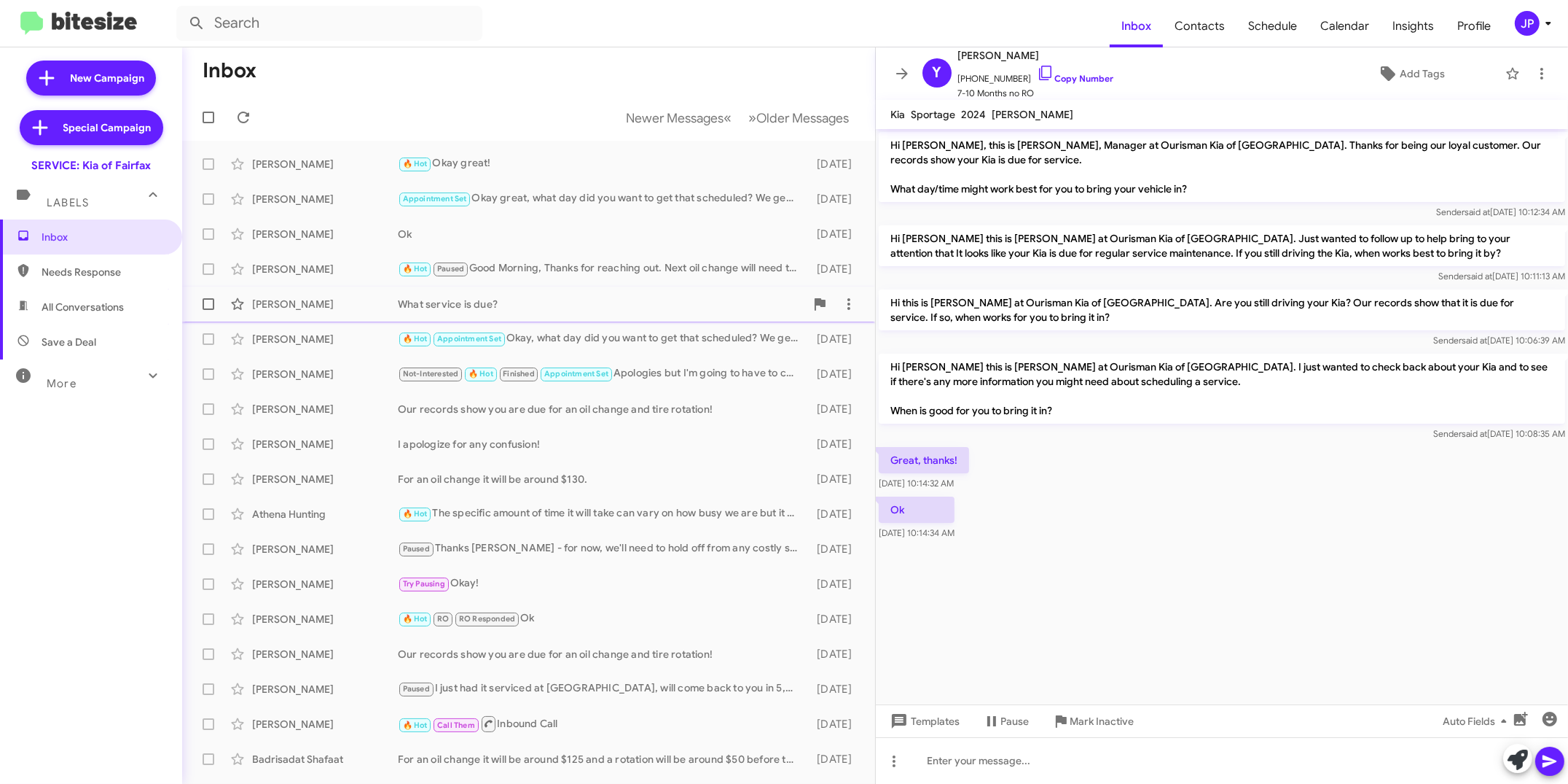
click at [345, 299] on div "[PERSON_NAME]" at bounding box center [325, 304] width 146 height 15
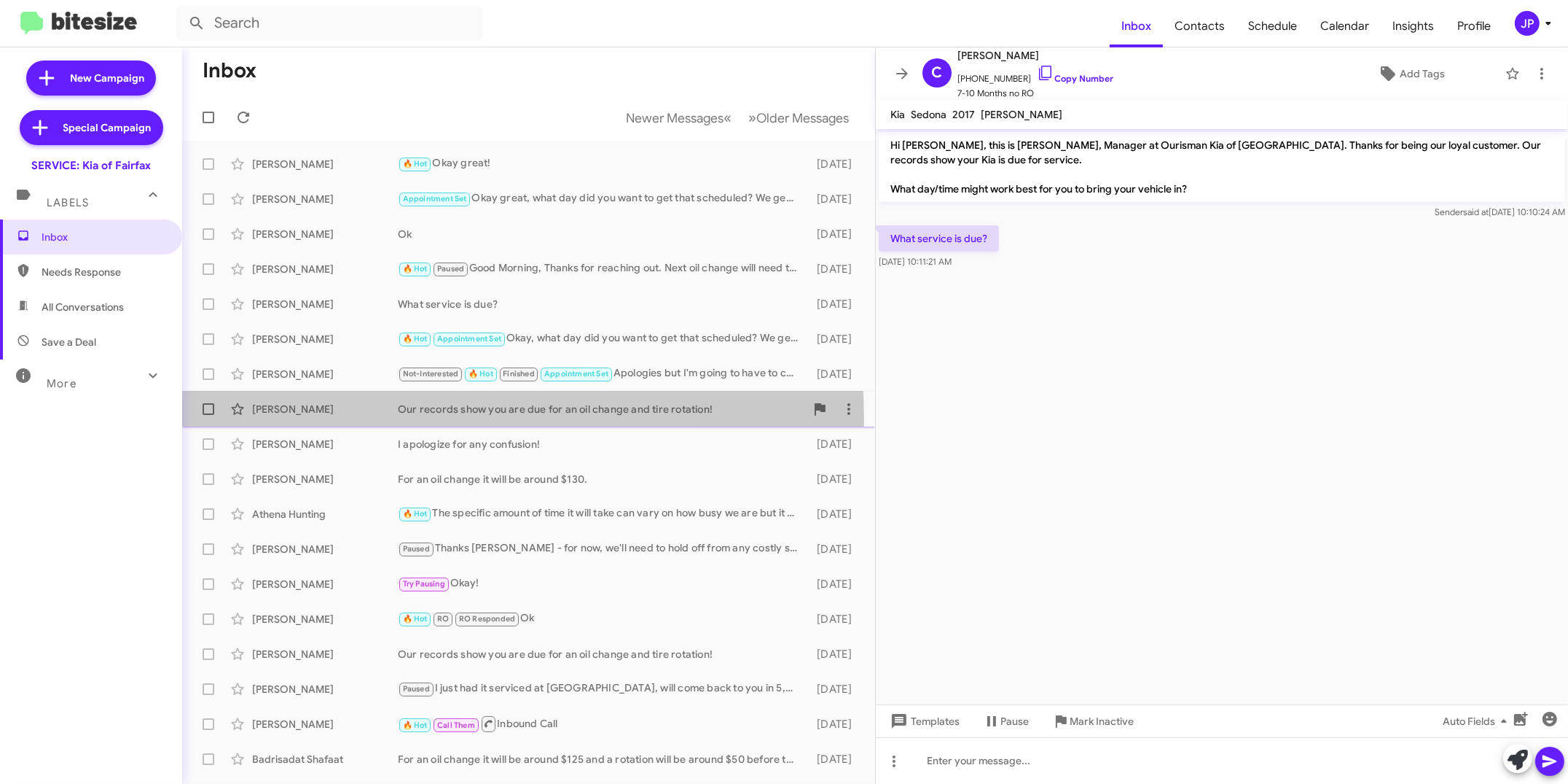
click at [412, 419] on div "[PERSON_NAME] Our records show you are due for an oil change and tire rotation!…" at bounding box center [528, 409] width 669 height 29
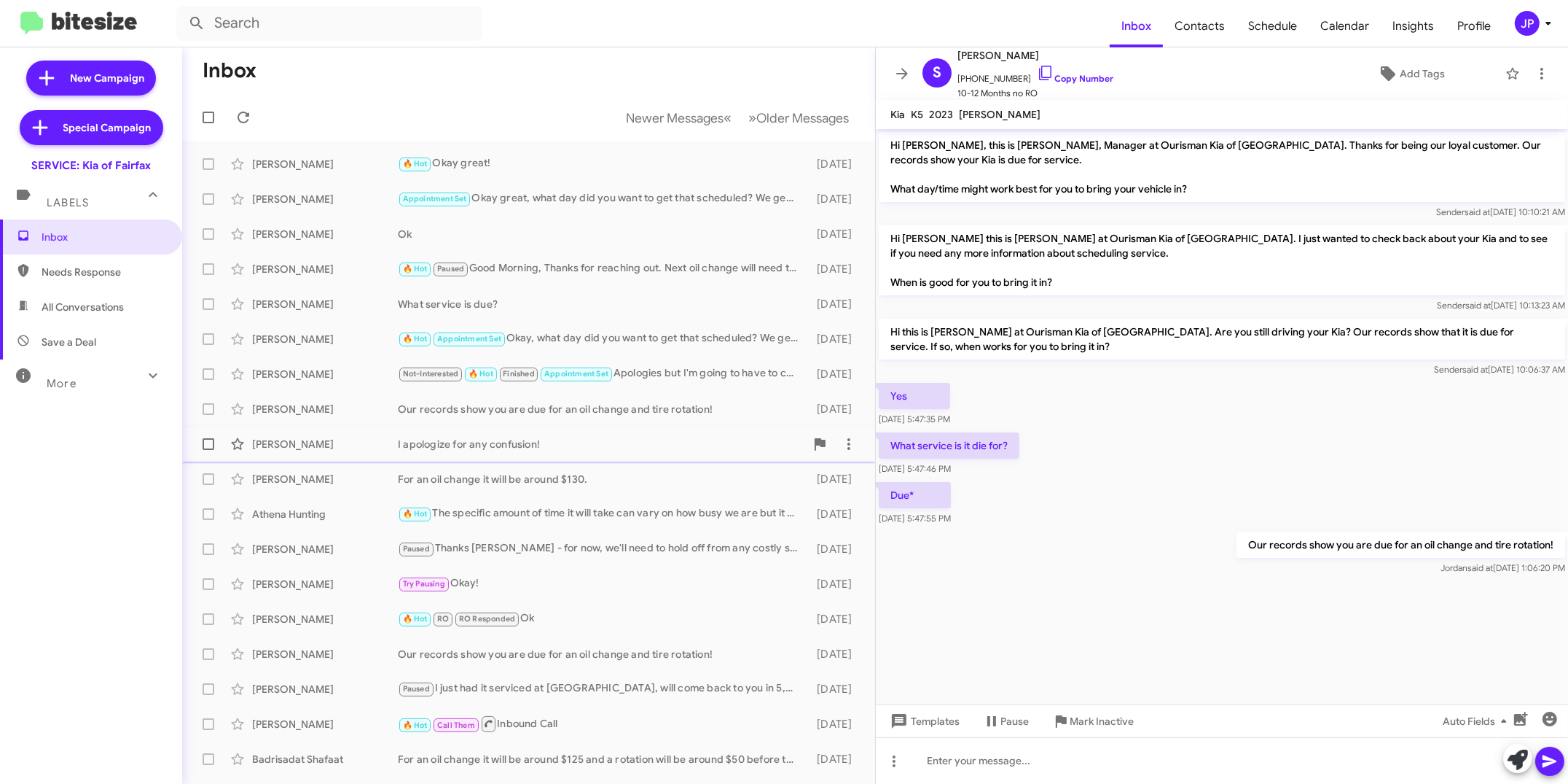
click at [419, 445] on div "I apologize for any confusion!" at bounding box center [602, 444] width 408 height 15
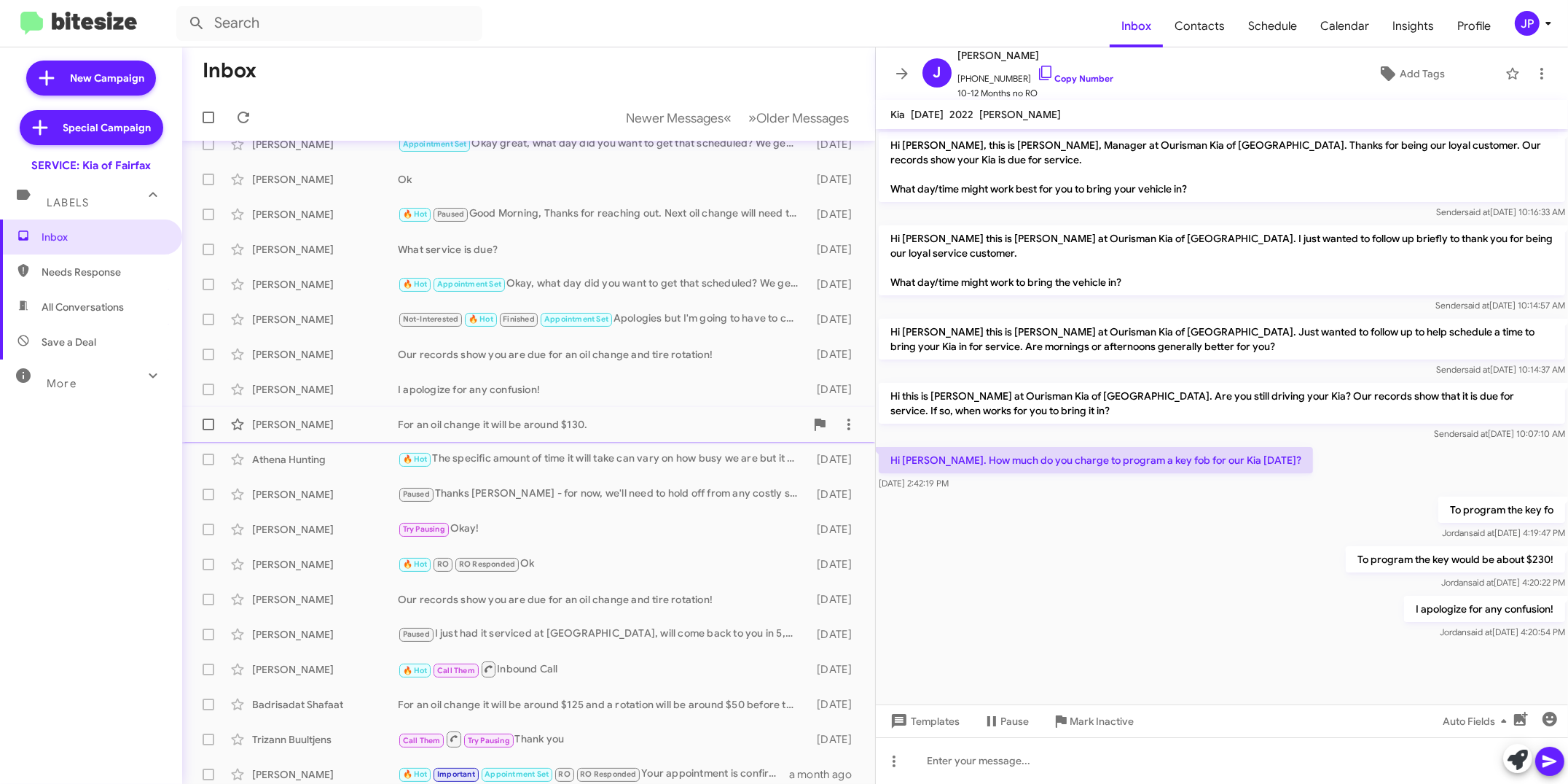
scroll to position [62, 0]
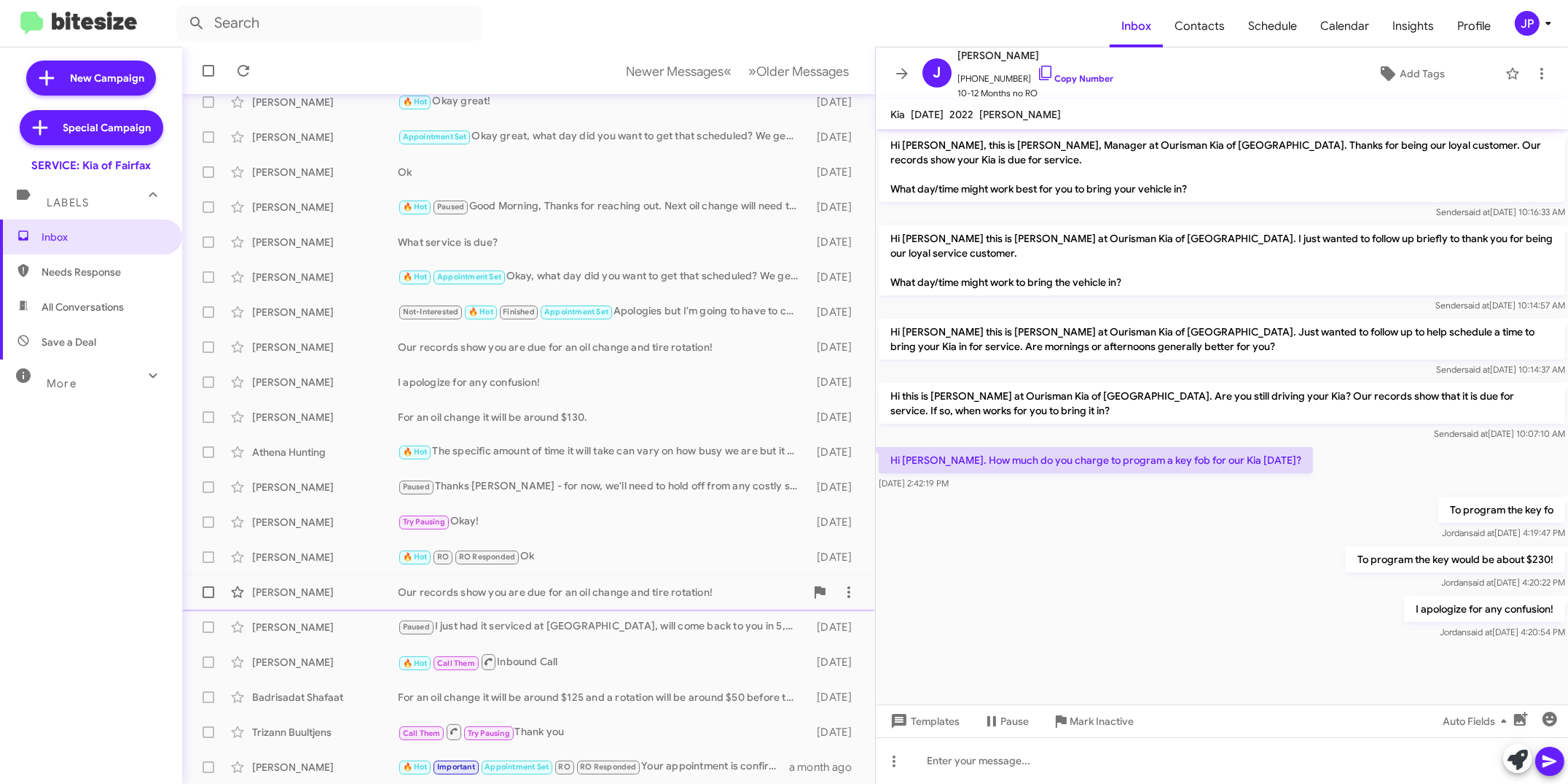
click at [674, 595] on div "Our records show you are due for an oil change and tire rotation!" at bounding box center [602, 591] width 408 height 15
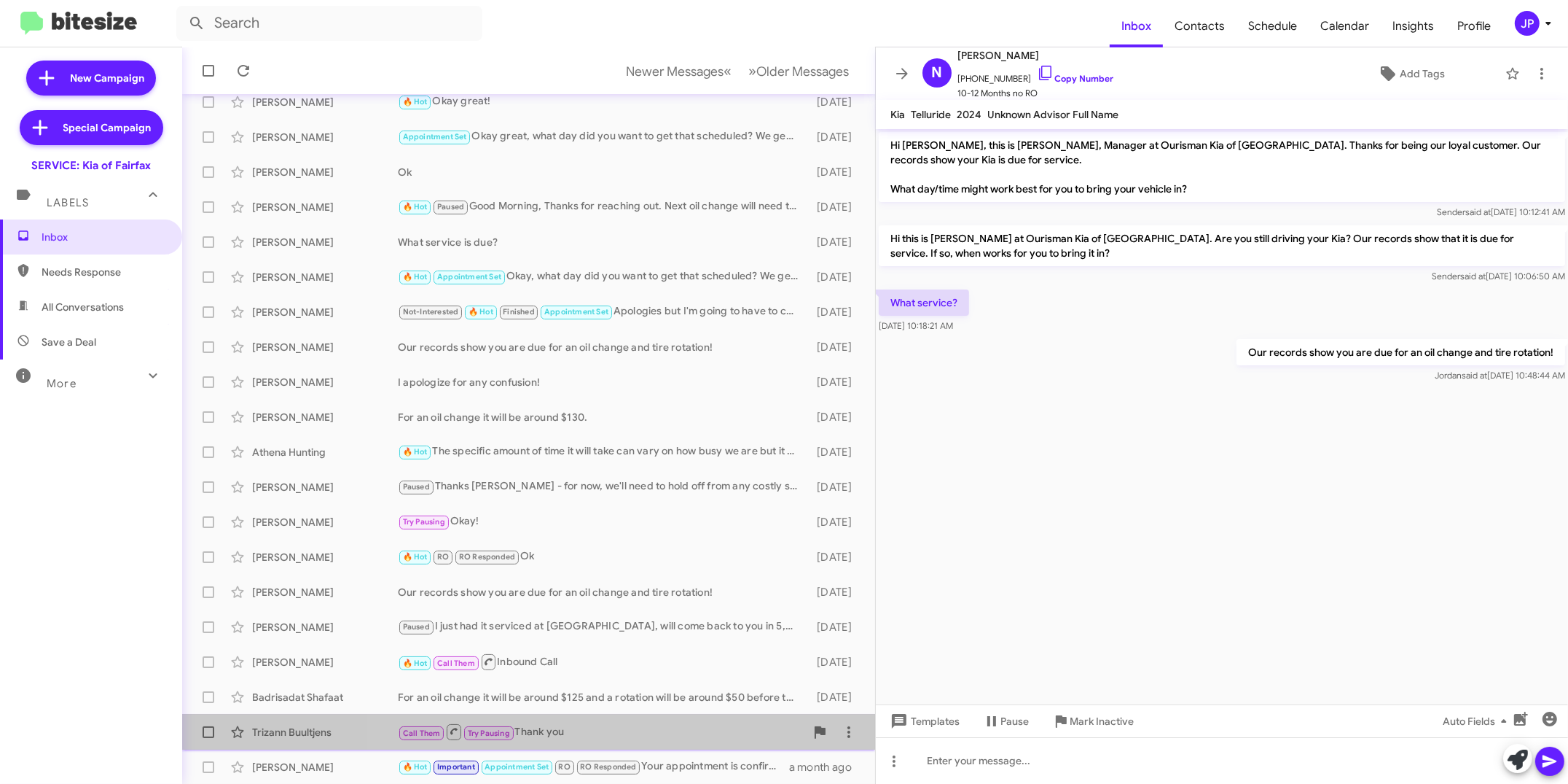
click at [660, 729] on div "Call Them Try Pausing Thank you" at bounding box center [602, 731] width 408 height 18
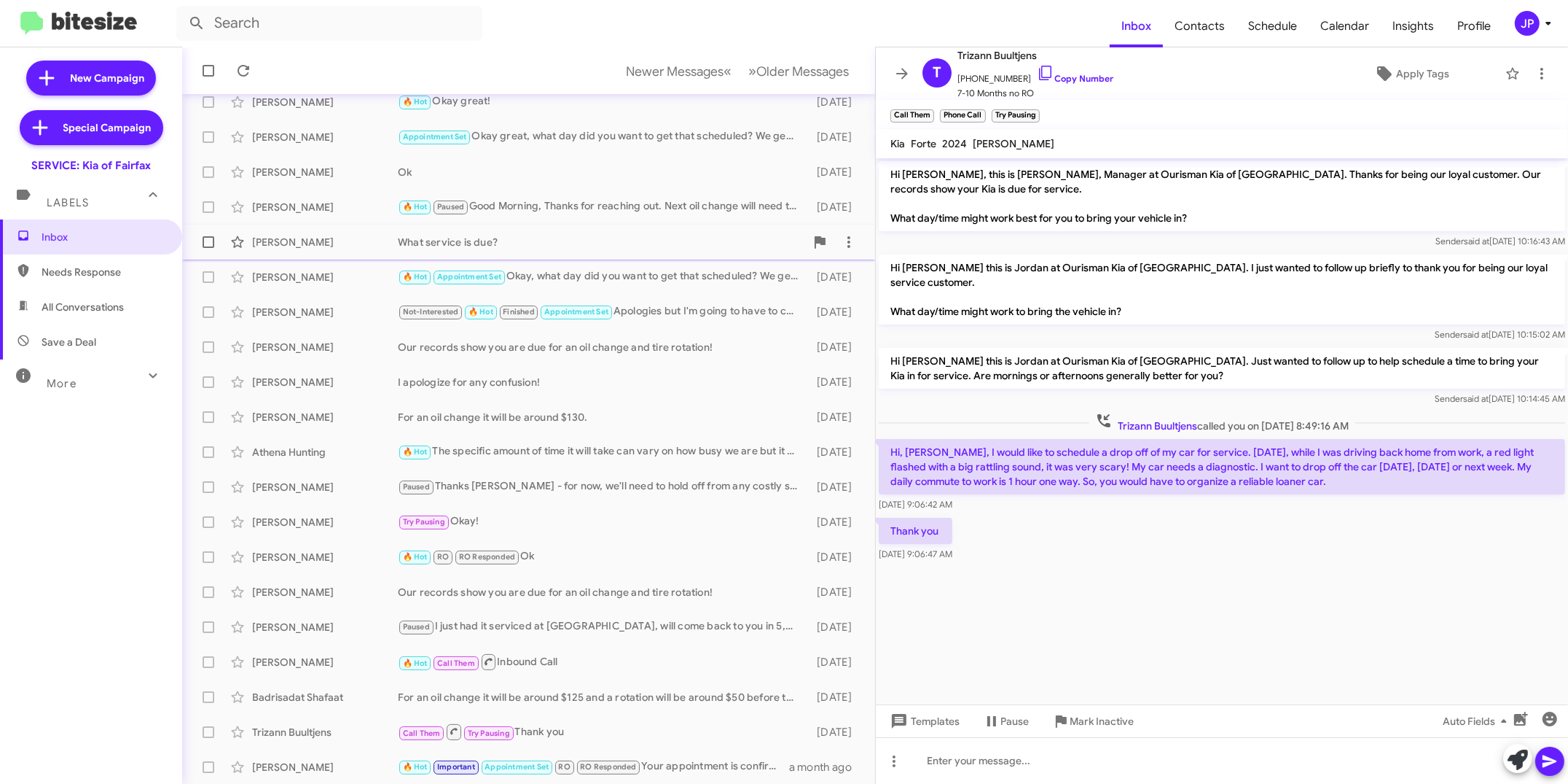
click at [582, 235] on div "What service is due?" at bounding box center [602, 241] width 408 height 15
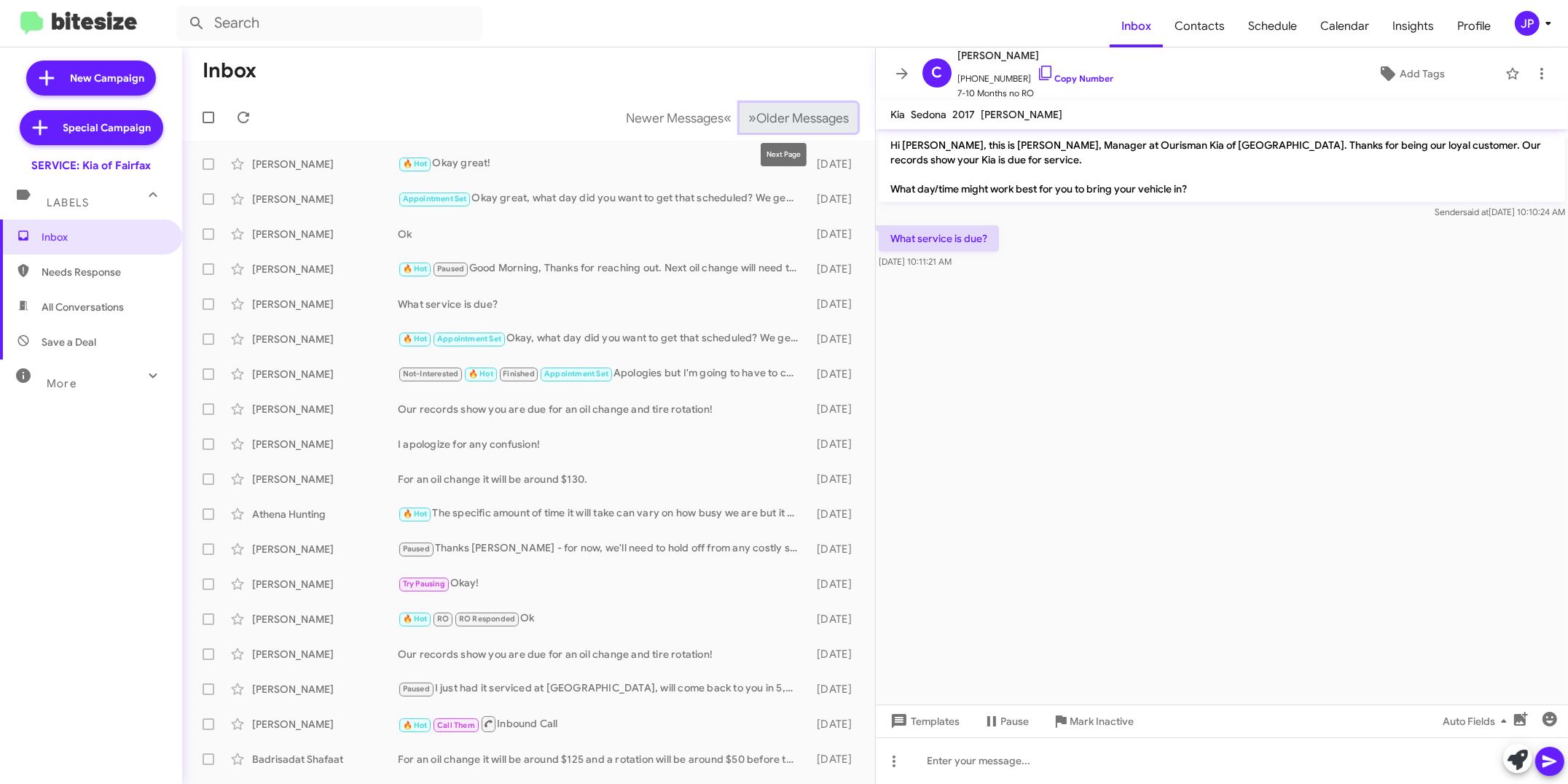
click at [787, 118] on span "Older Messages" at bounding box center [802, 118] width 93 height 16
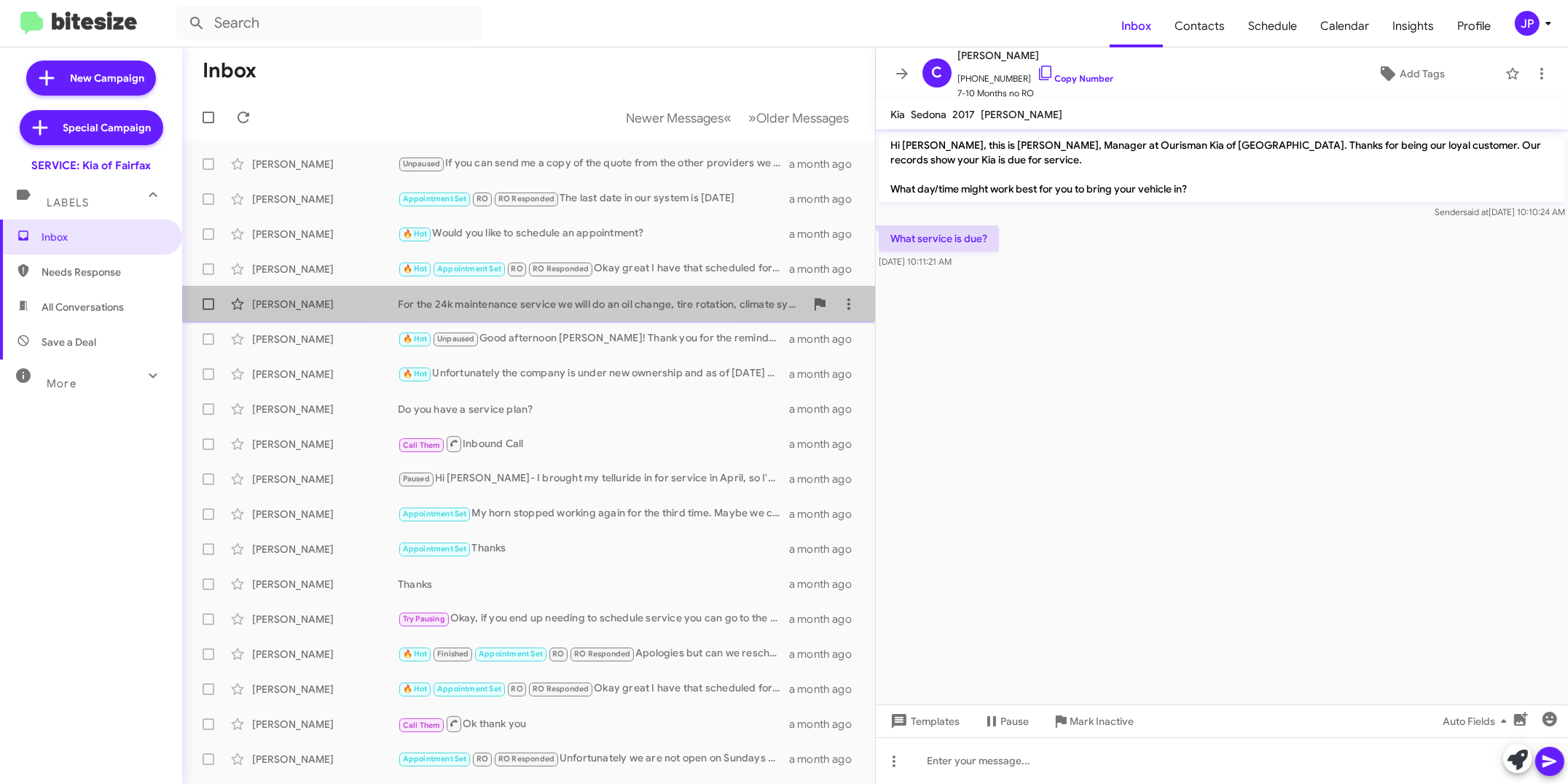
click at [536, 297] on div "For the 24k maintenance service we will do an oil change, tire rotation, climat…" at bounding box center [602, 304] width 408 height 15
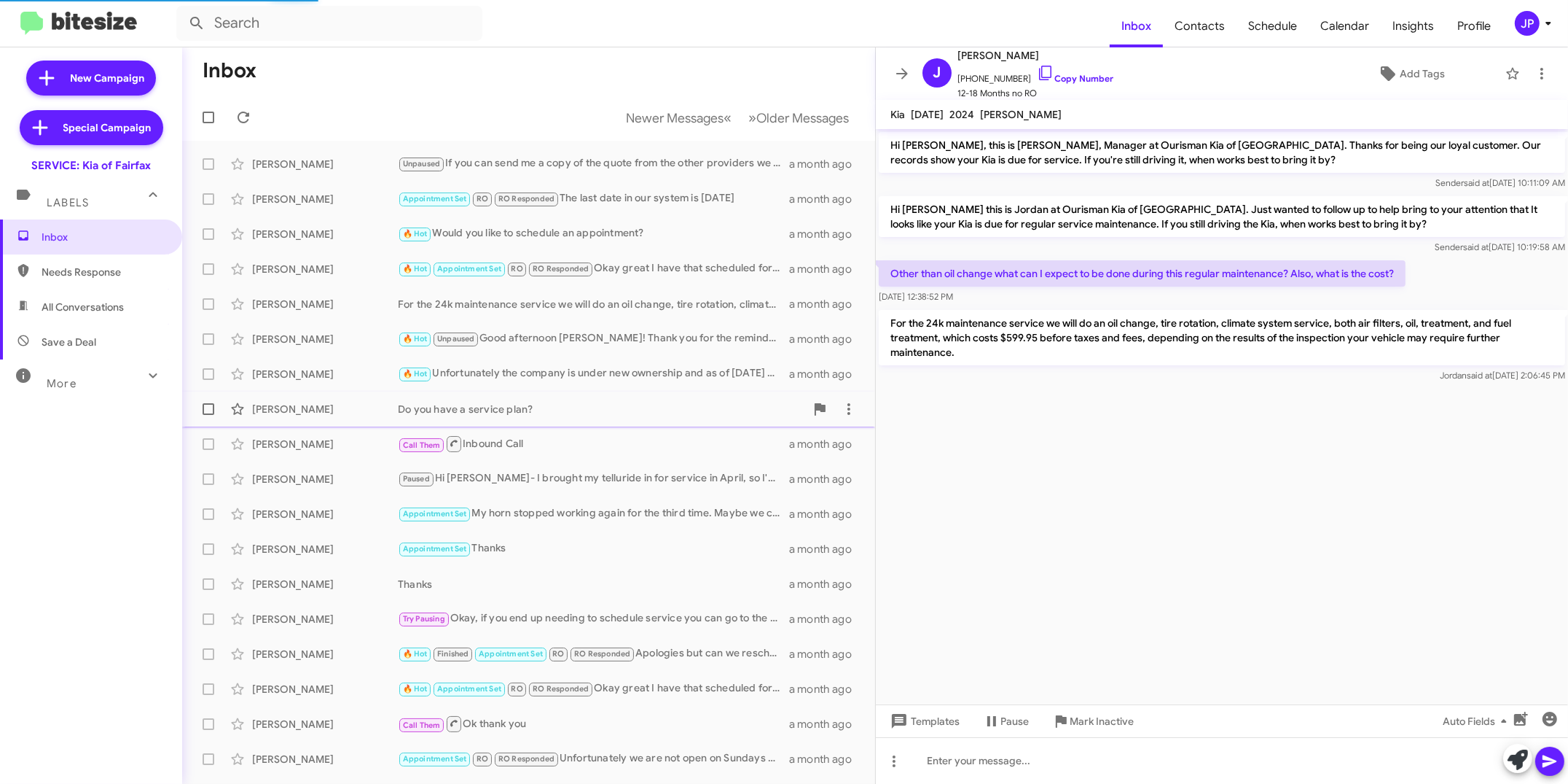
click at [566, 404] on div "Do you have a service plan?" at bounding box center [602, 409] width 408 height 15
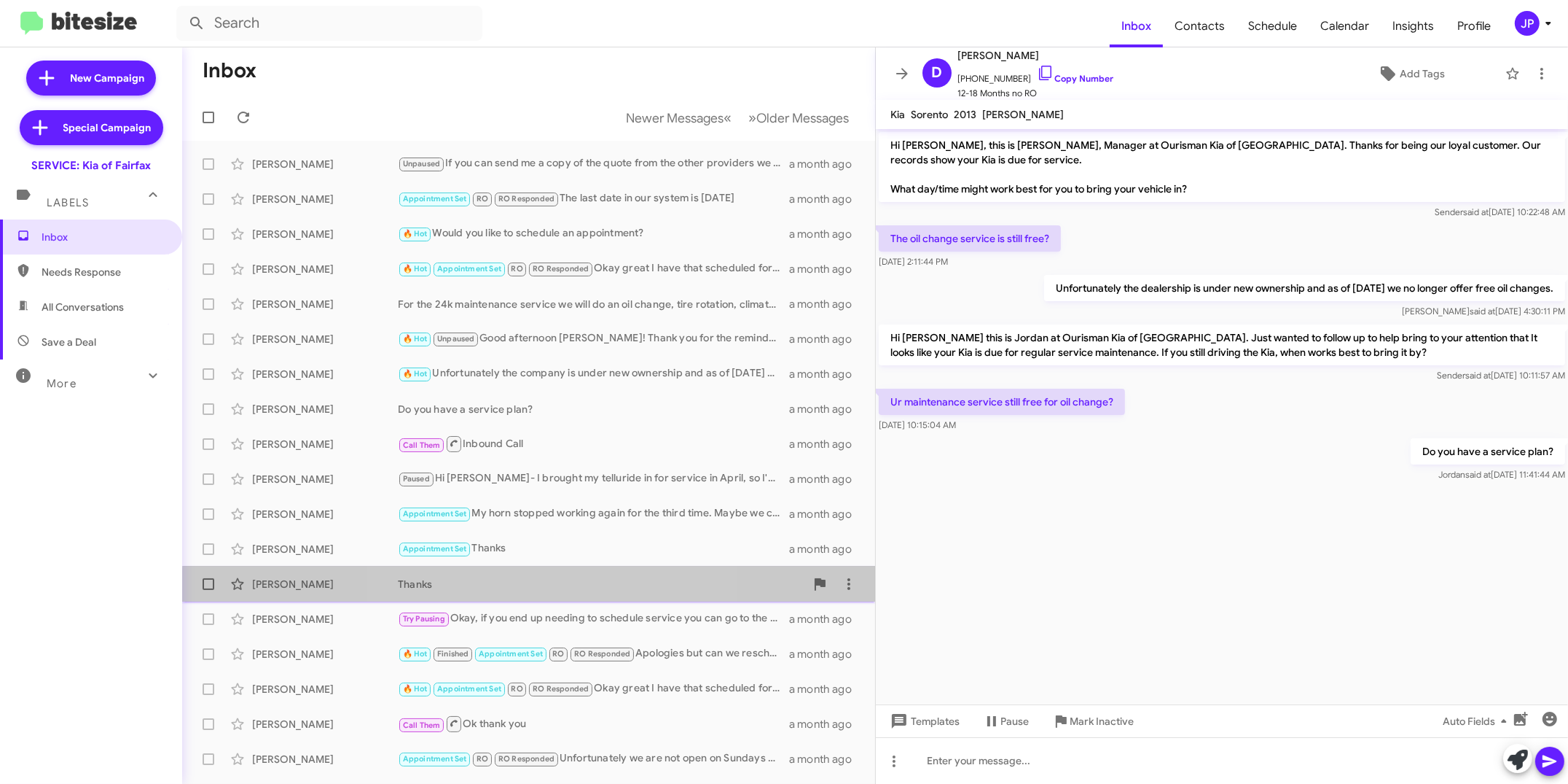
click at [553, 589] on div "Thanks" at bounding box center [602, 584] width 408 height 15
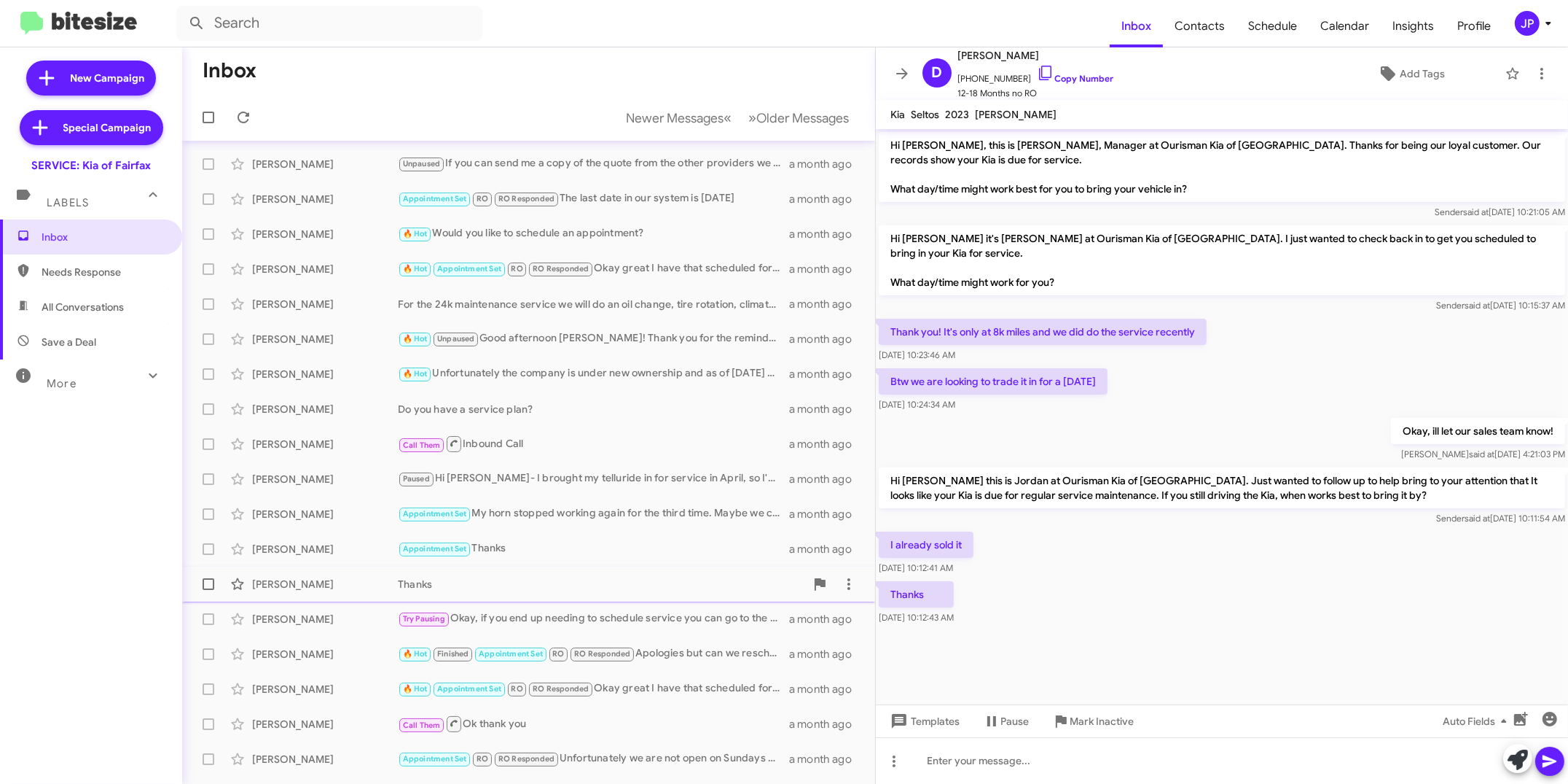
scroll to position [29, 0]
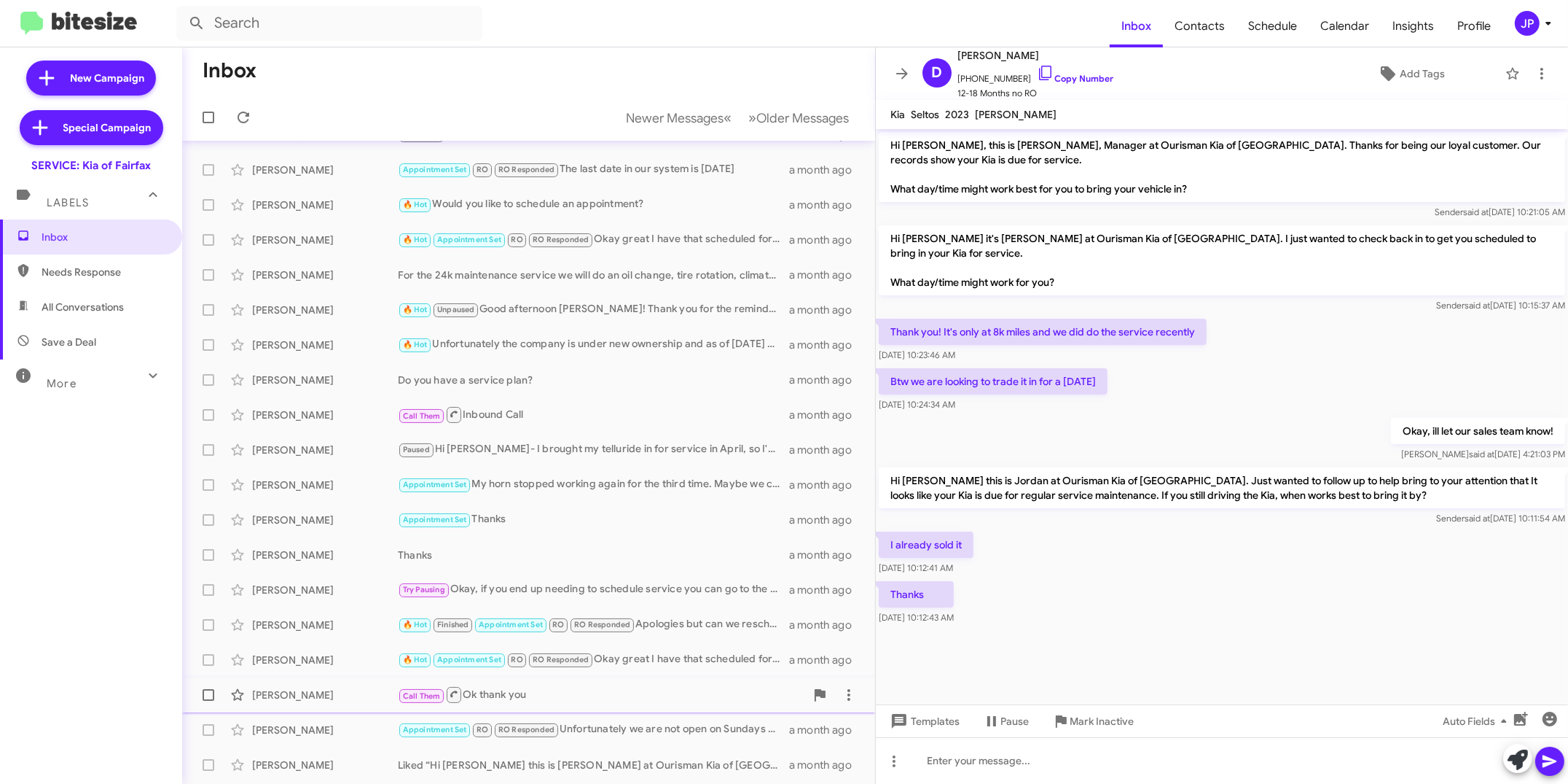
click at [594, 692] on div "Call Them Ok thank you" at bounding box center [602, 694] width 408 height 18
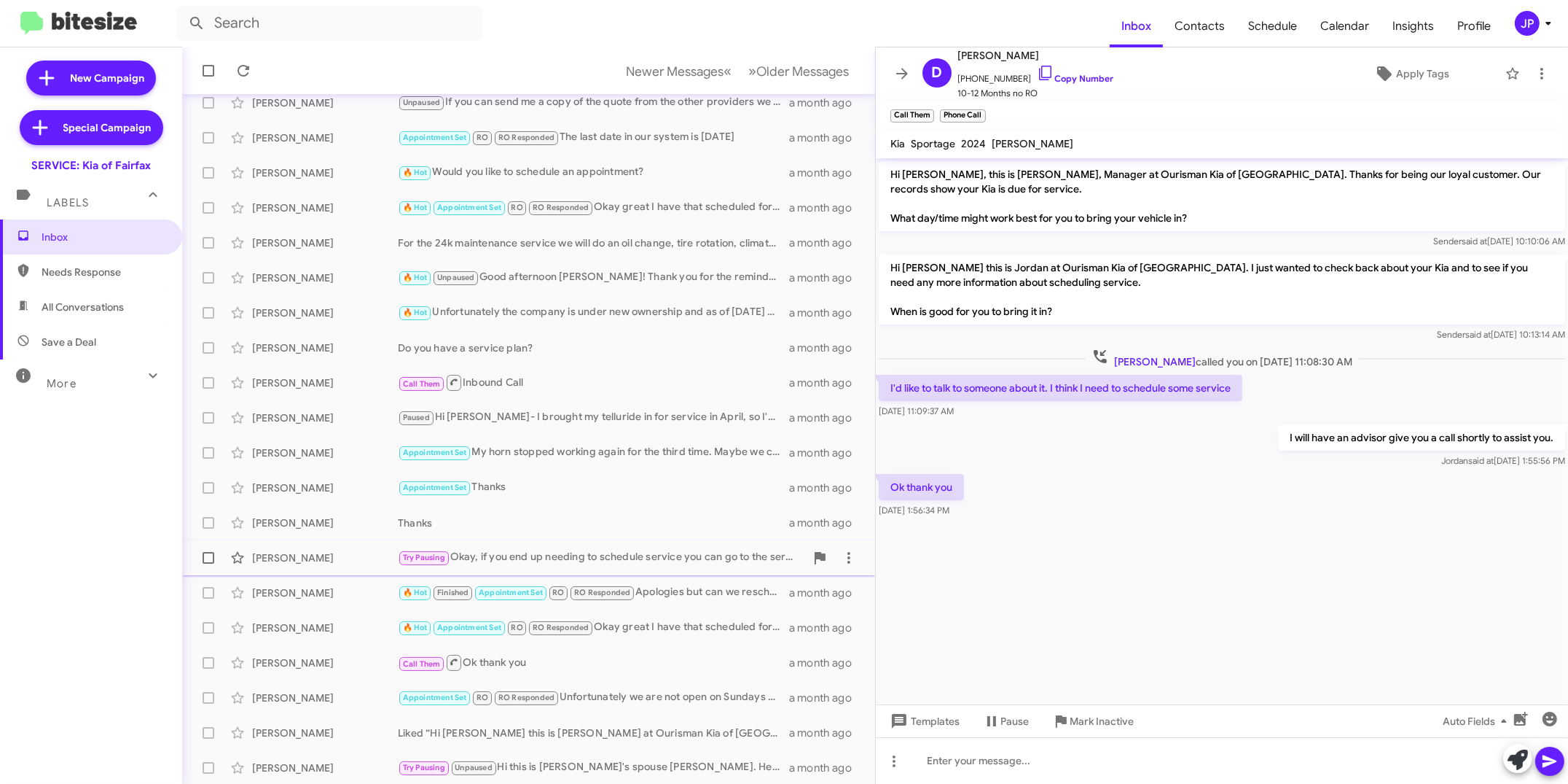
scroll to position [62, 0]
click at [598, 720] on div "[PERSON_NAME] Liked “Hi [PERSON_NAME] this is [PERSON_NAME] at Ourisman Kia of …" at bounding box center [528, 732] width 669 height 29
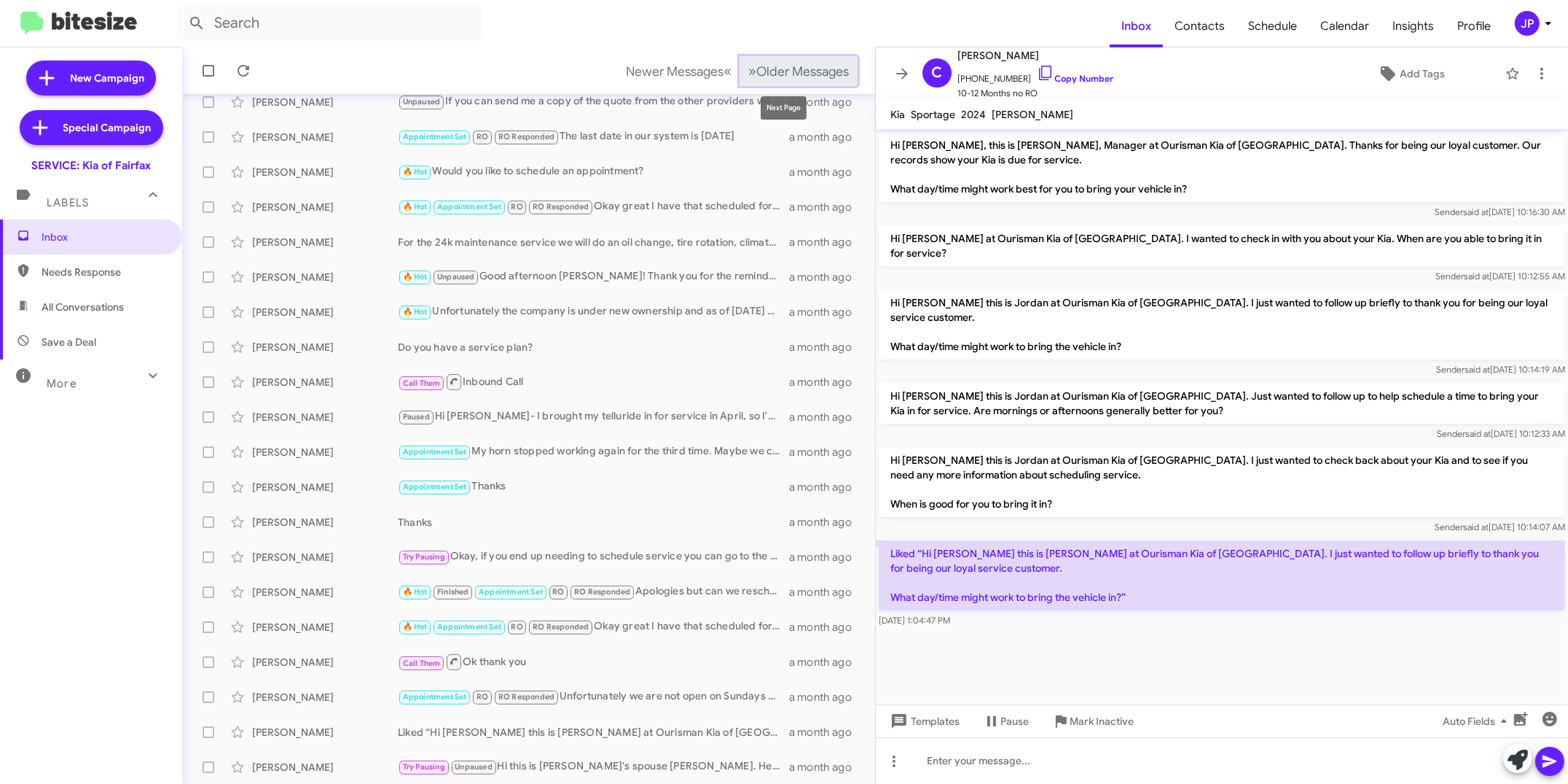
click at [772, 78] on span "Older Messages" at bounding box center [802, 71] width 93 height 16
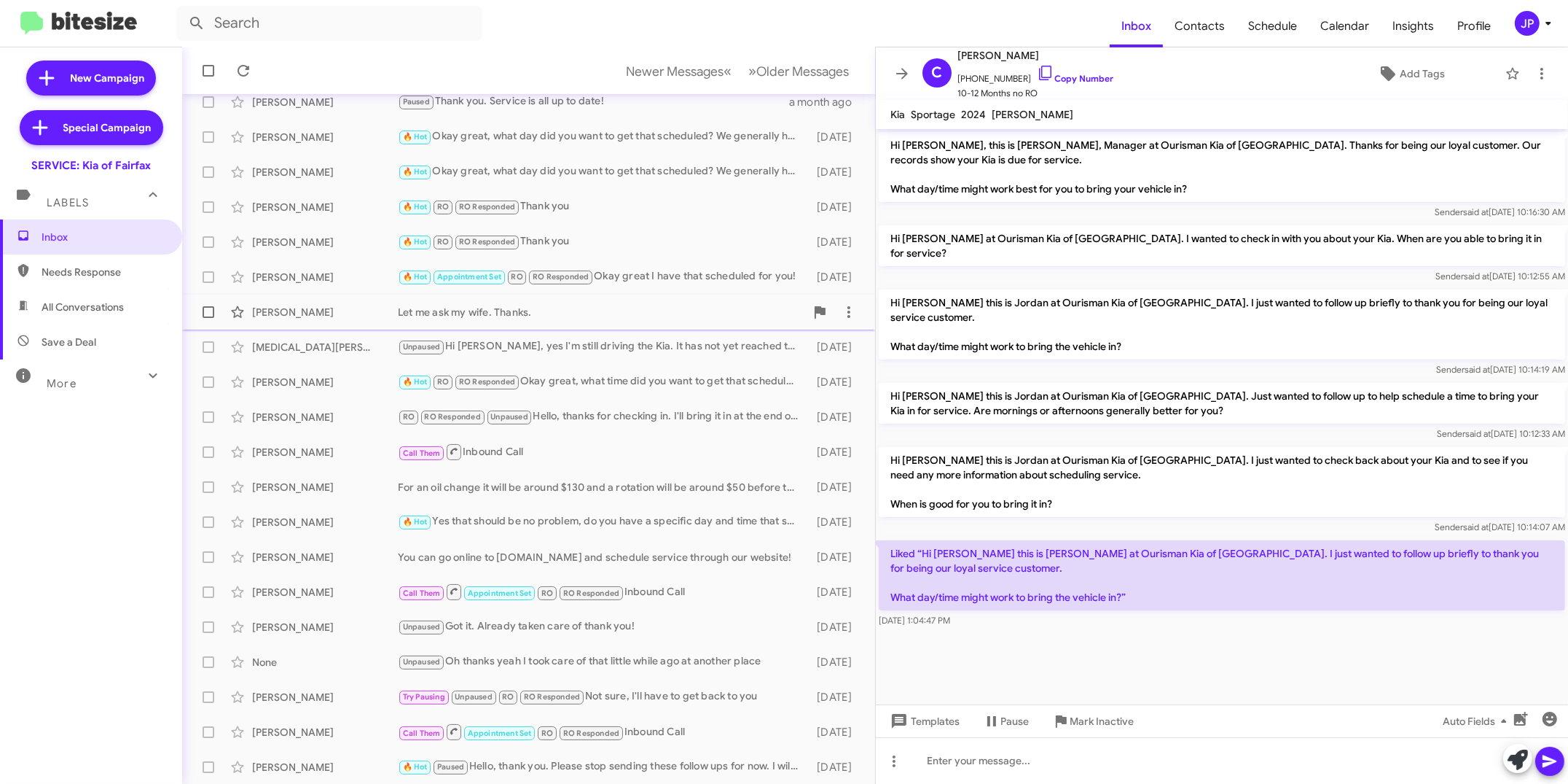
click at [500, 307] on div "Let me ask my wife. Thanks." at bounding box center [602, 311] width 408 height 15
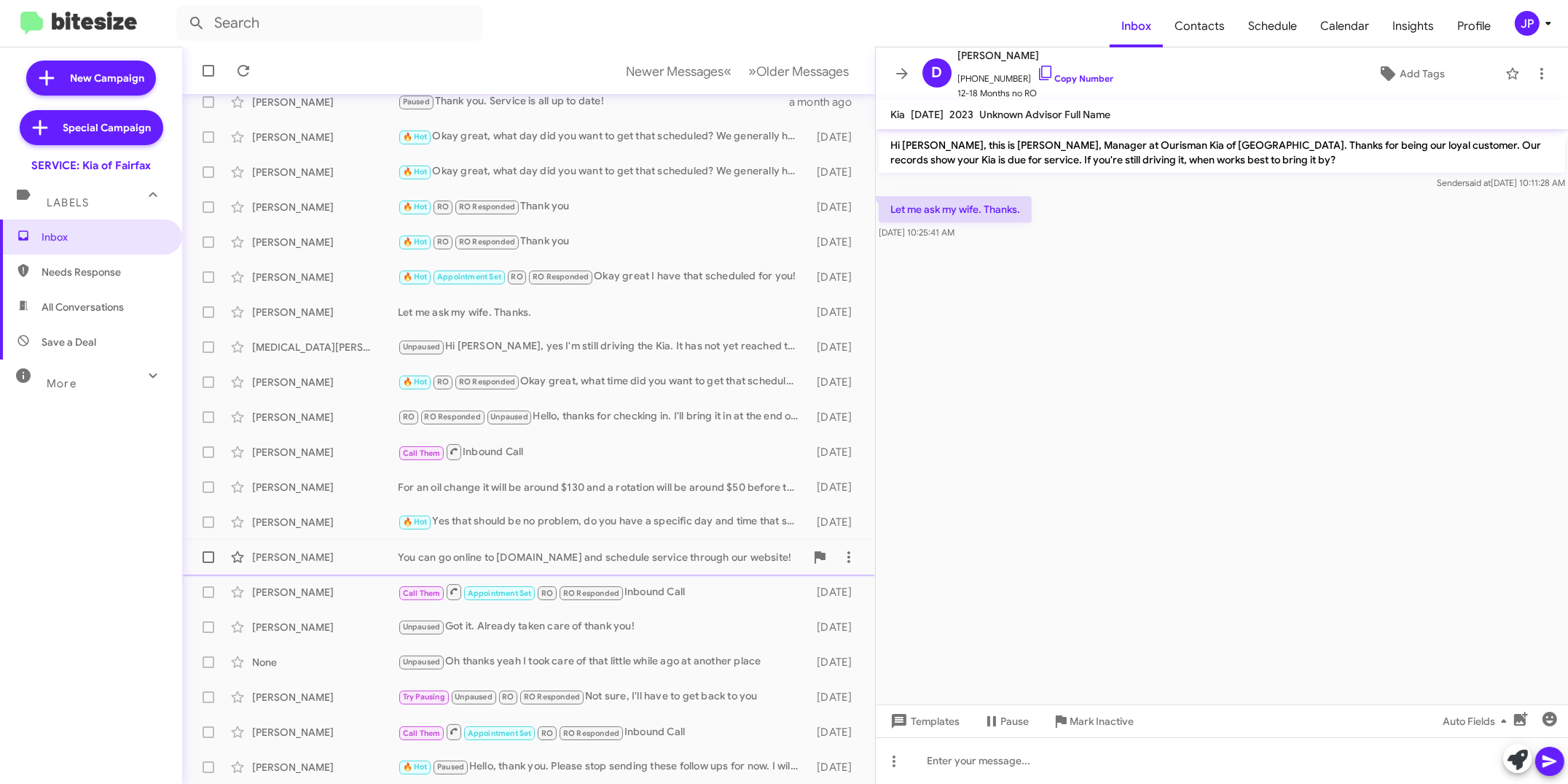
click at [556, 559] on div "You can go online to [DOMAIN_NAME] and schedule service through our website!" at bounding box center [602, 556] width 408 height 15
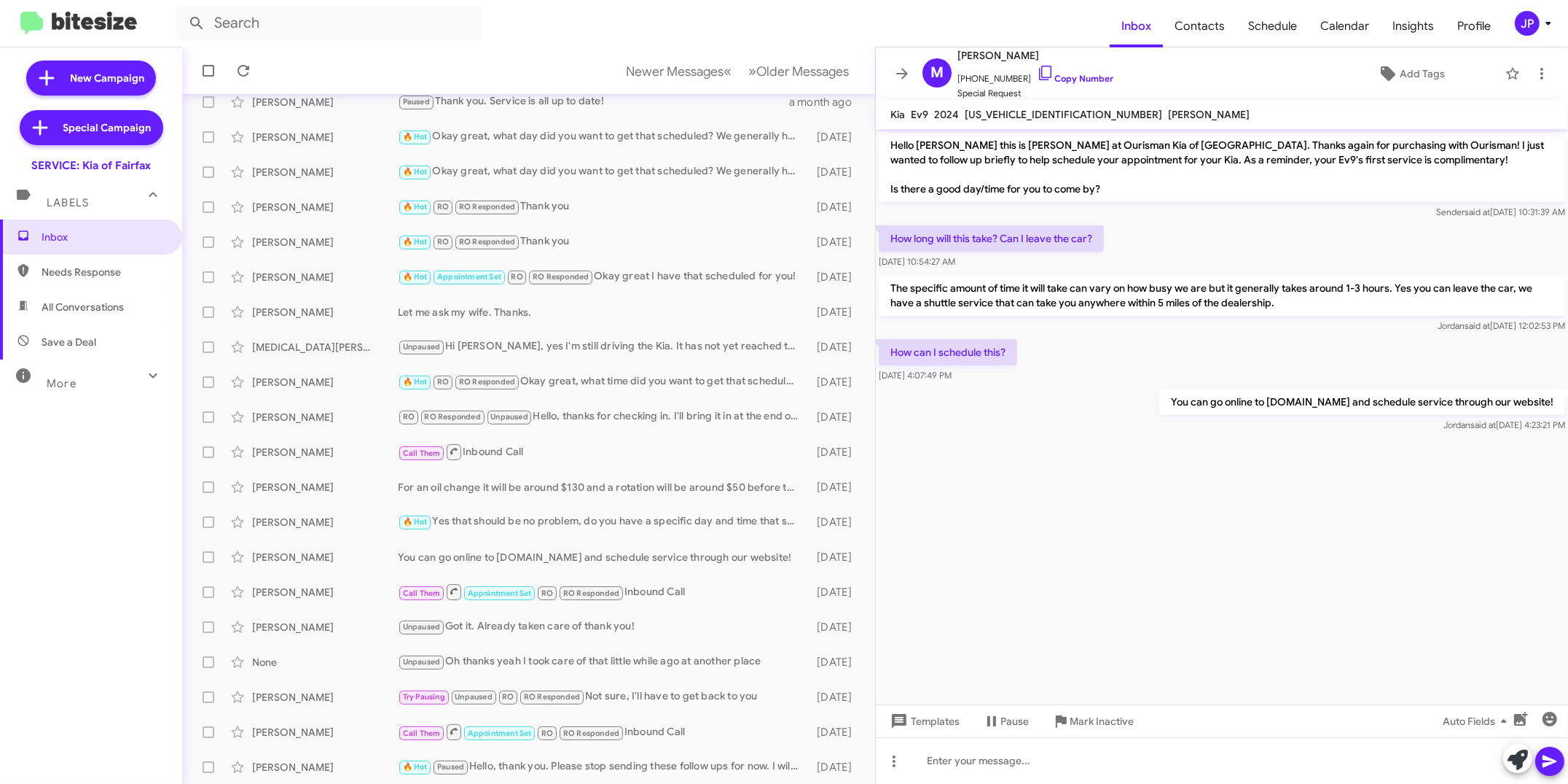
click at [1236, 579] on cdk-virtual-scroll-viewport "Hello Marc this is Jordan at Ourisman Kia of Fairfax. Thanks again for purchasi…" at bounding box center [1222, 416] width 692 height 575
click at [1509, 18] on button "JP" at bounding box center [1527, 23] width 49 height 25
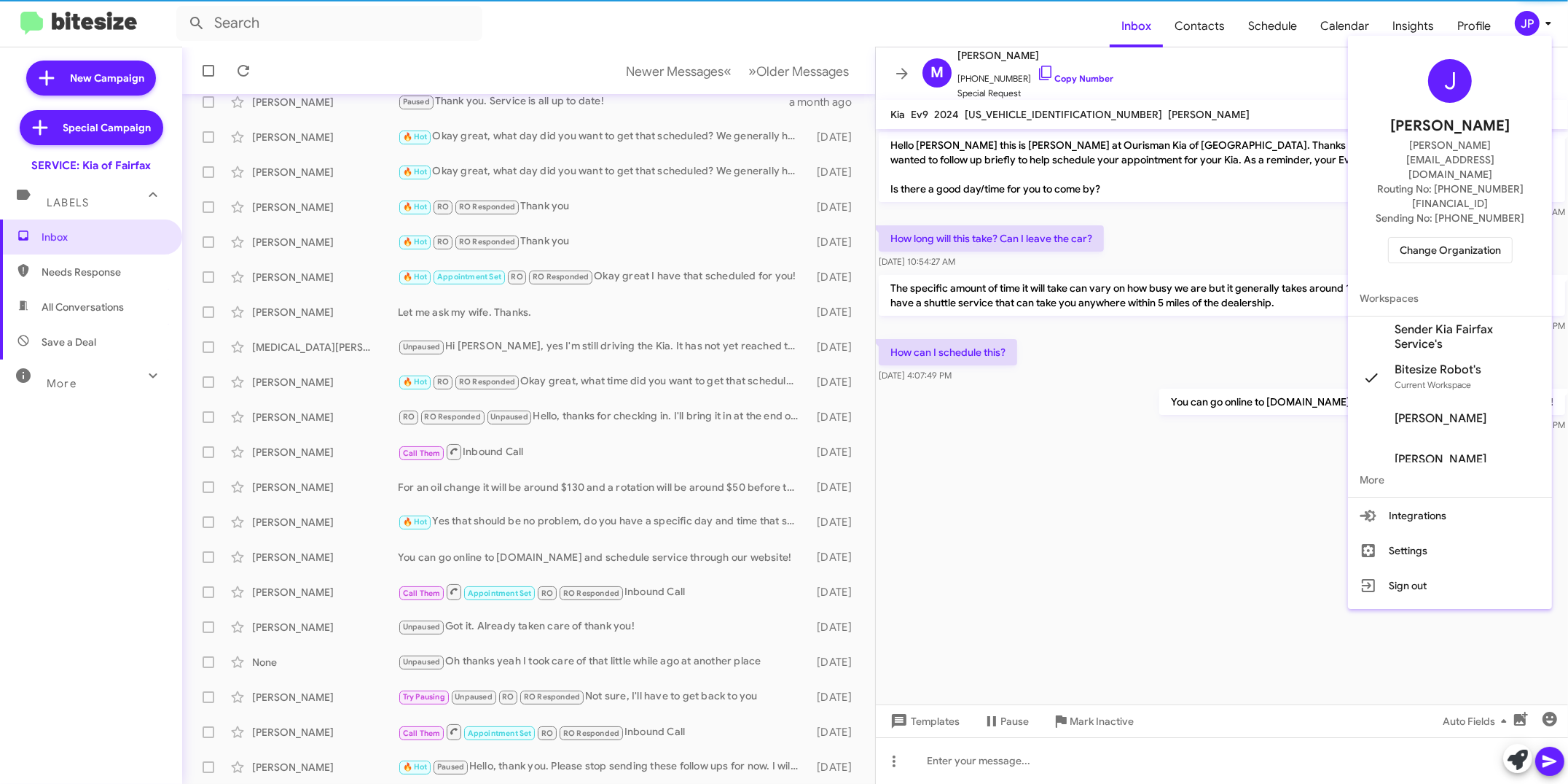
click at [1482, 191] on div "J Jamie Payton jamie@bitesize.co Routing No: +1 (703) 934-8877 Sending No: +1 (…" at bounding box center [1449, 161] width 204 height 239
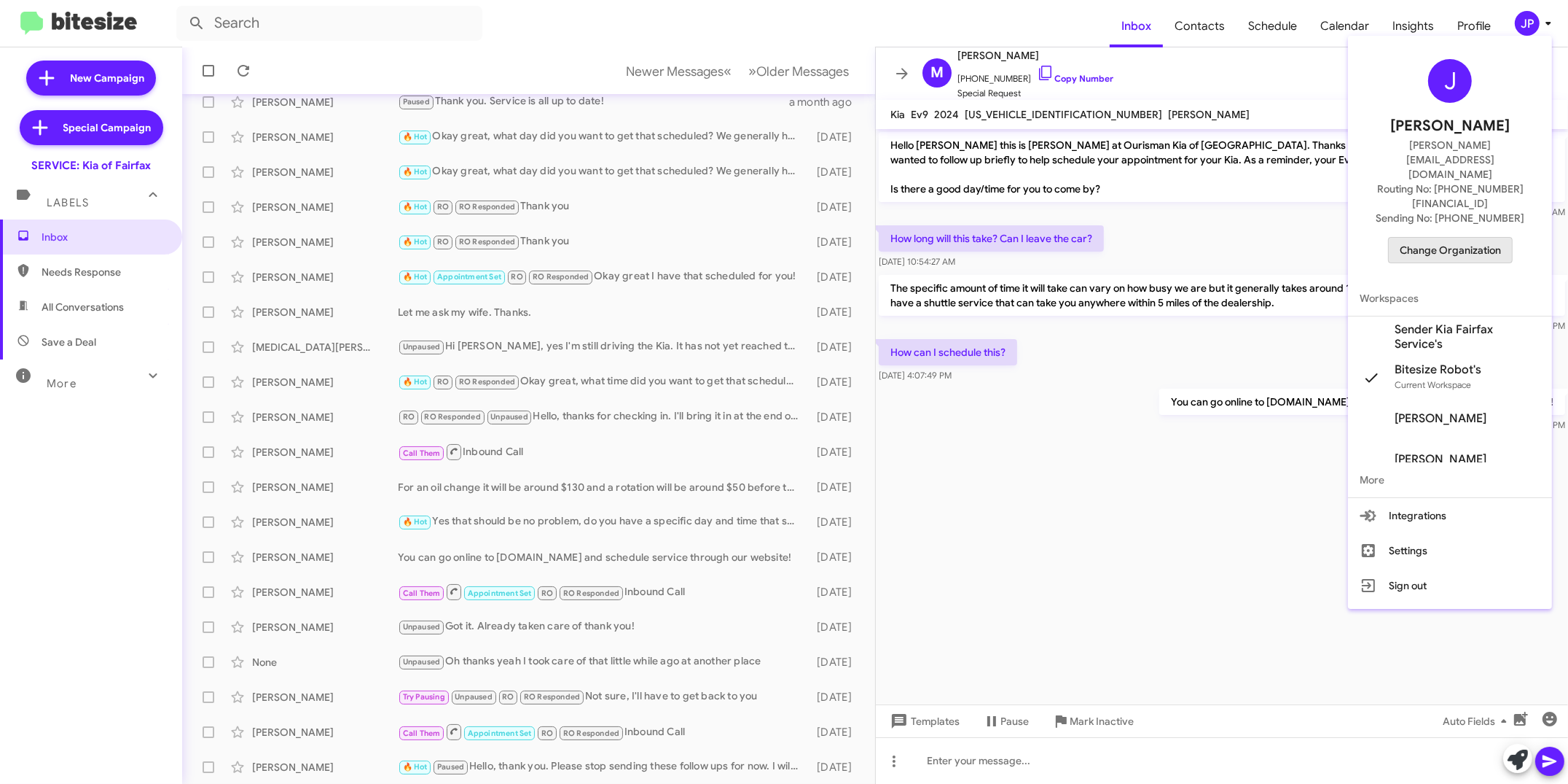
click at [1481, 238] on span "Change Organization" at bounding box center [1450, 250] width 101 height 25
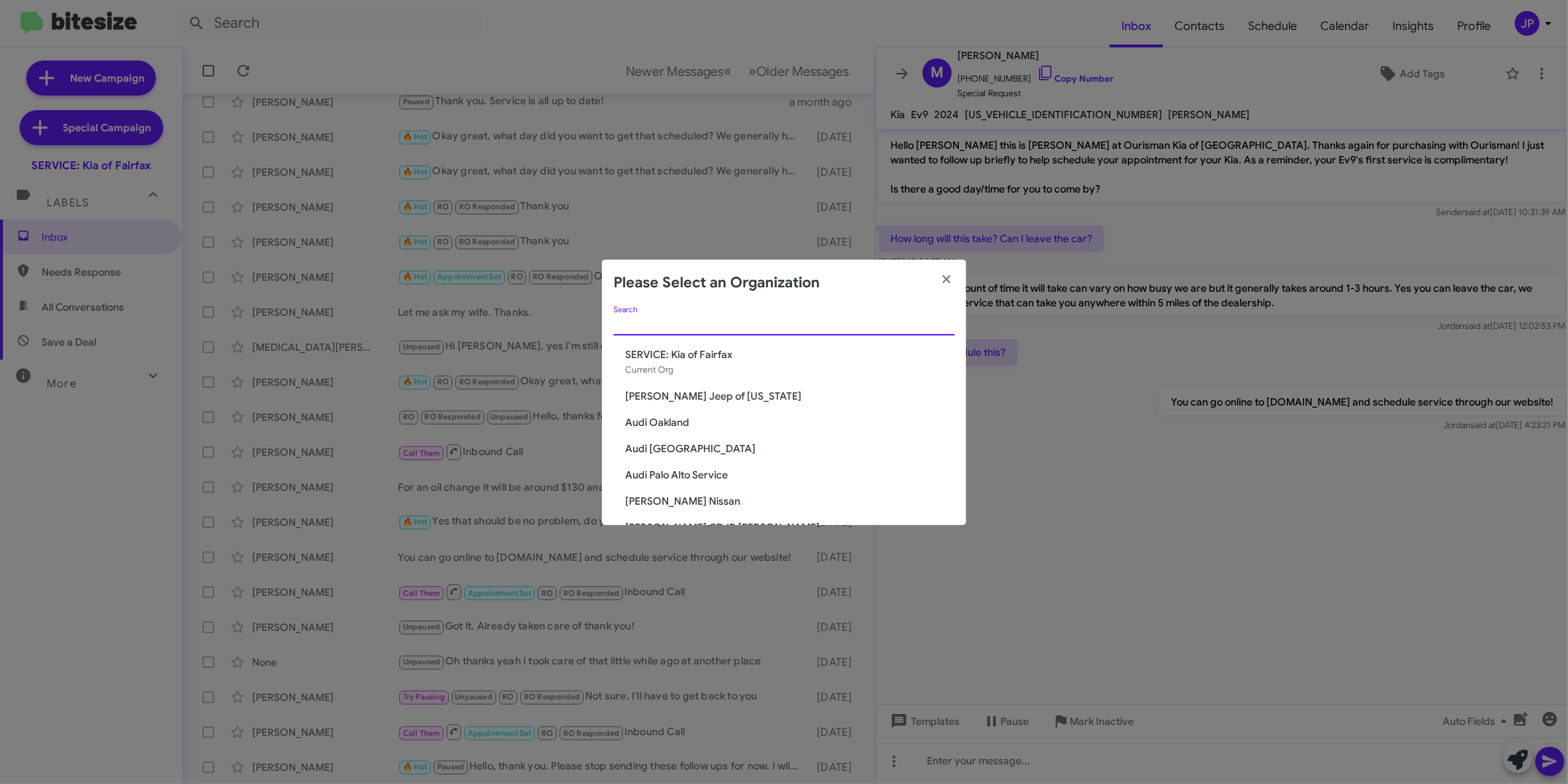
click at [840, 318] on input "Search" at bounding box center [784, 324] width 341 height 12
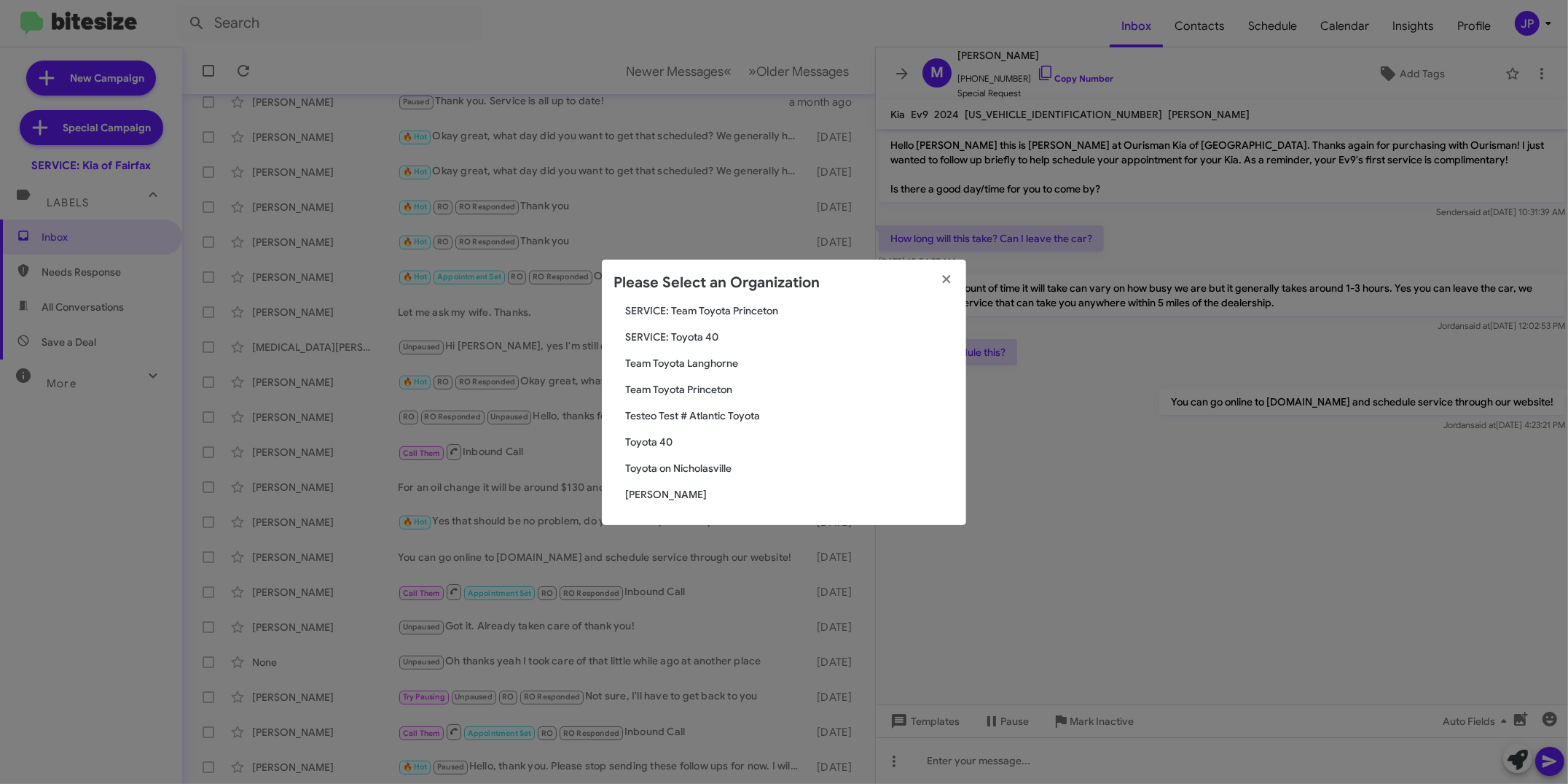
type input "Toyota"
click at [653, 442] on span "Toyota 40" at bounding box center [790, 441] width 329 height 15
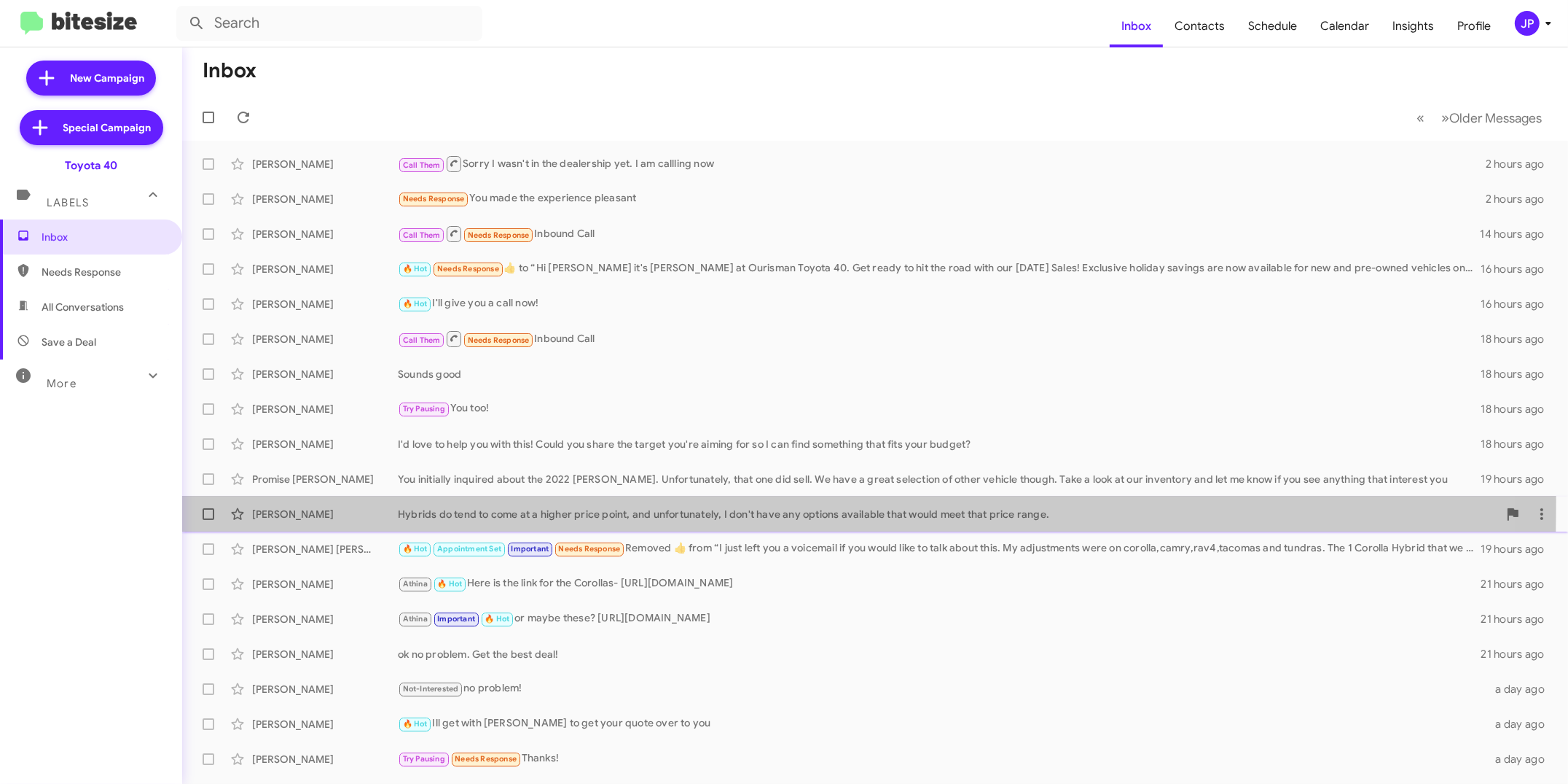
click at [425, 502] on div "[PERSON_NAME] Hybrids do tend to come at a higher price point, and unfortunatel…" at bounding box center [875, 514] width 1363 height 29
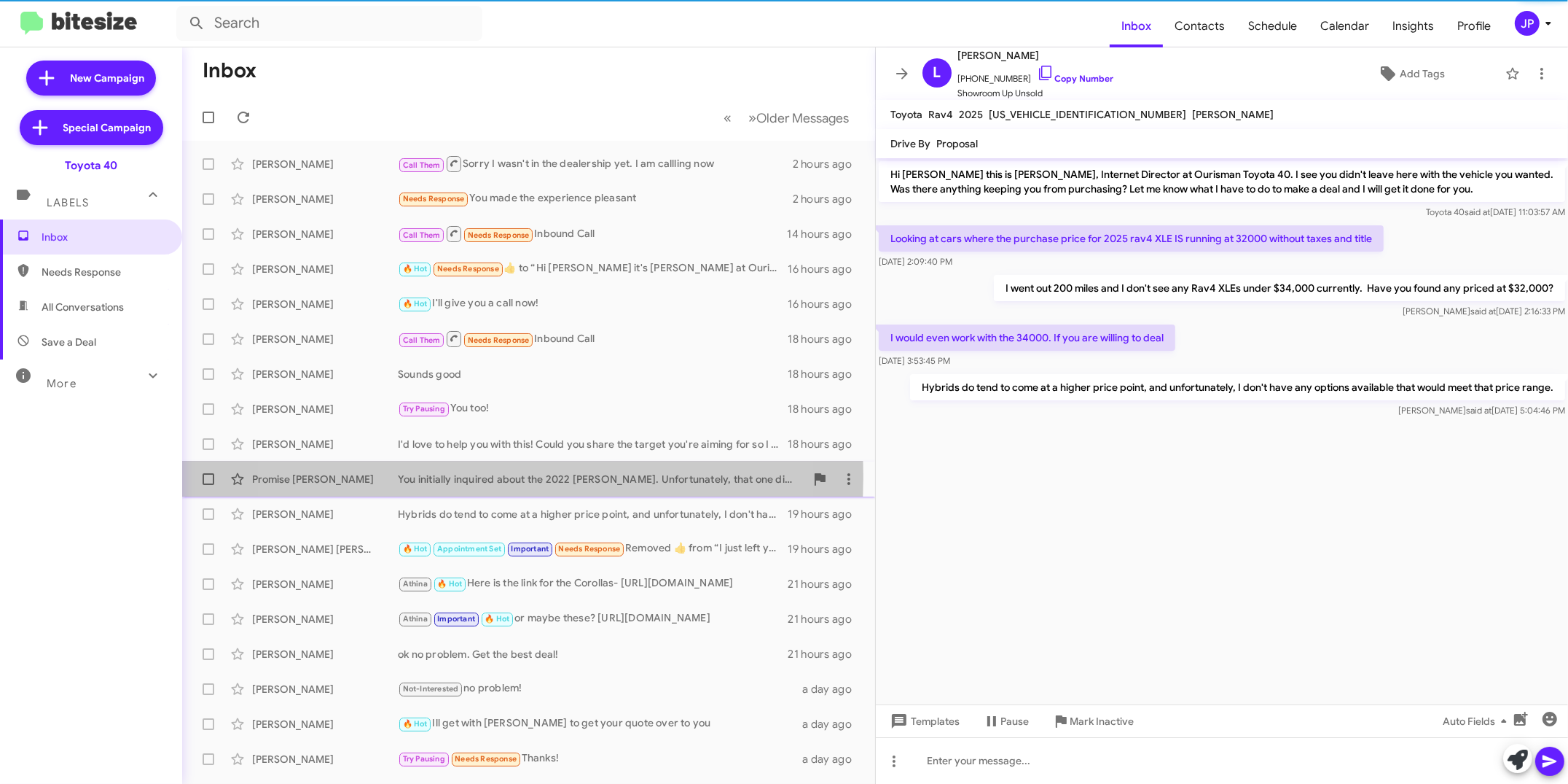
click at [470, 476] on div "You initially inquired about the 2022 [PERSON_NAME]. Unfortunately, that one di…" at bounding box center [602, 479] width 408 height 15
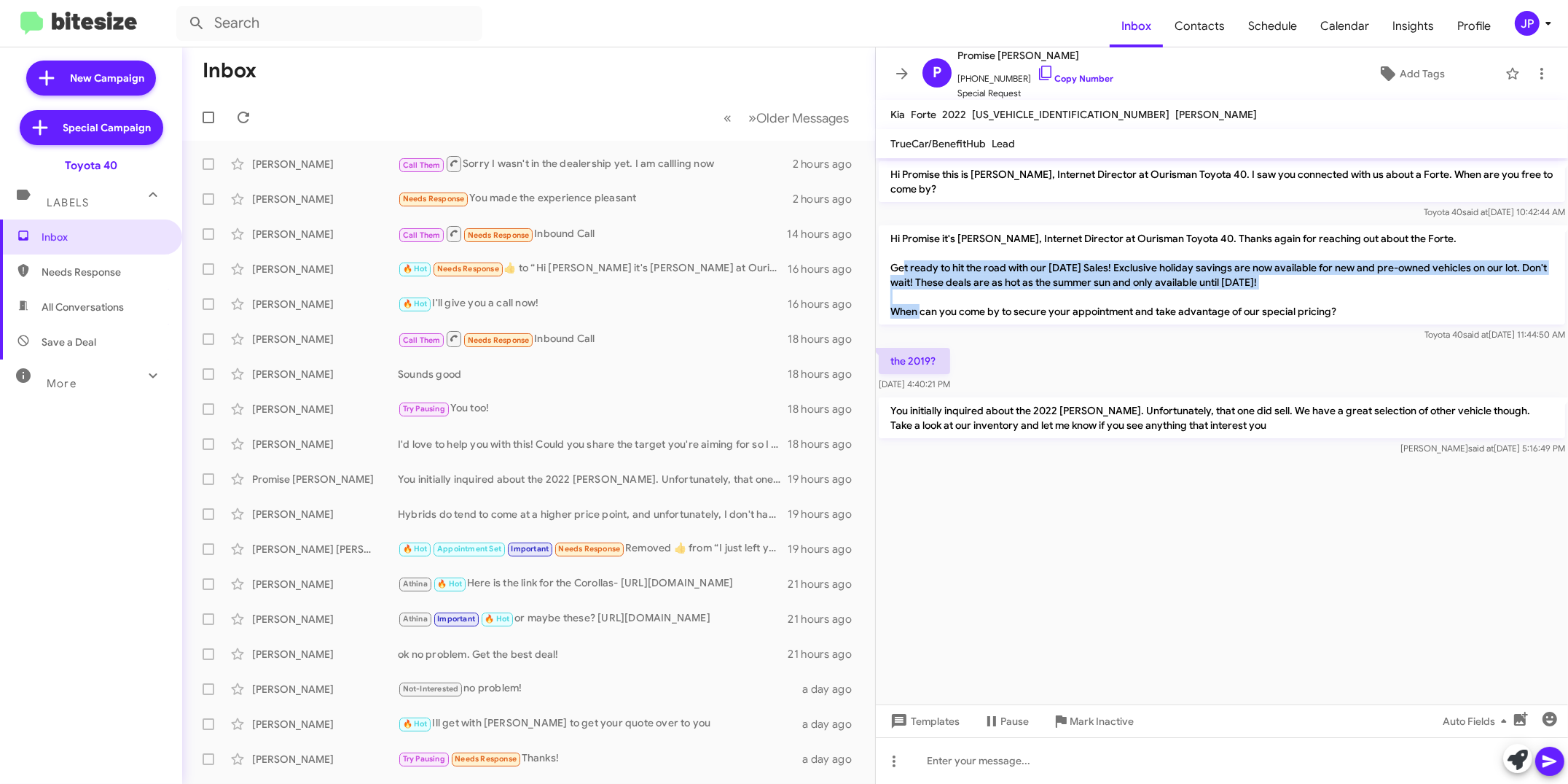
drag, startPoint x: 1282, startPoint y: 279, endPoint x: 891, endPoint y: 265, distance: 391.3
click at [891, 265] on p "Hi Promise it's [PERSON_NAME], Internet Director at Ourisman Toyota 40. Thanks …" at bounding box center [1222, 275] width 686 height 99
copy p "Get ready to hit the road with our [DATE] Sales! Exclusive holiday savings are …"
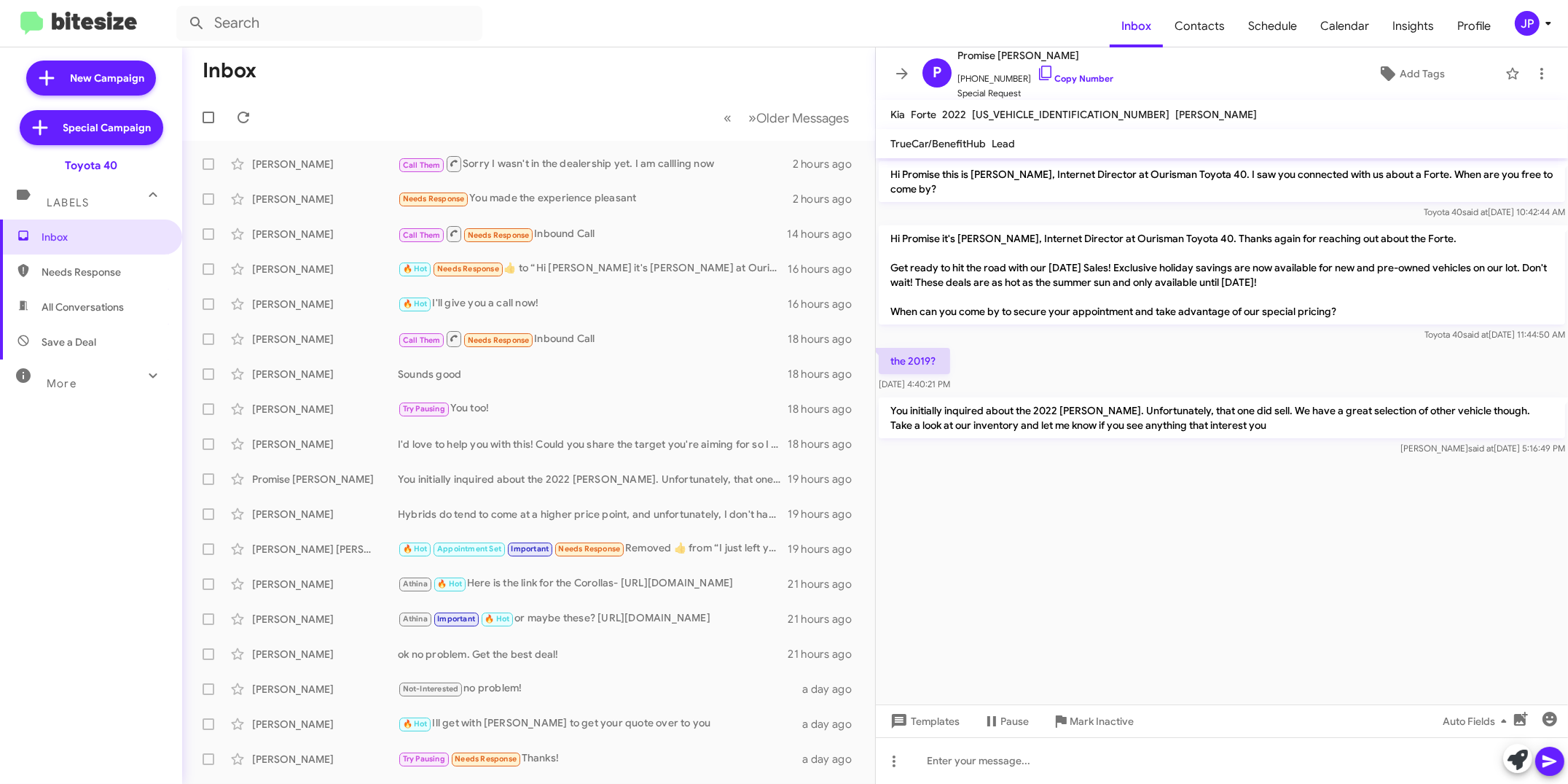
click at [1351, 307] on p "Hi Promise it's [PERSON_NAME], Internet Director at Ourisman Toyota 40. Thanks …" at bounding box center [1222, 275] width 686 height 99
drag, startPoint x: 1355, startPoint y: 308, endPoint x: 944, endPoint y: 278, distance: 412.1
click at [944, 278] on p "Hi Promise it's [PERSON_NAME], Internet Director at Ourisman Toyota 40. Thanks …" at bounding box center [1222, 275] width 686 height 99
copy p "These deals are as hot as the summer sun and only available until [DATE]! When …"
click at [1538, 71] on icon at bounding box center [1542, 73] width 18 height 18
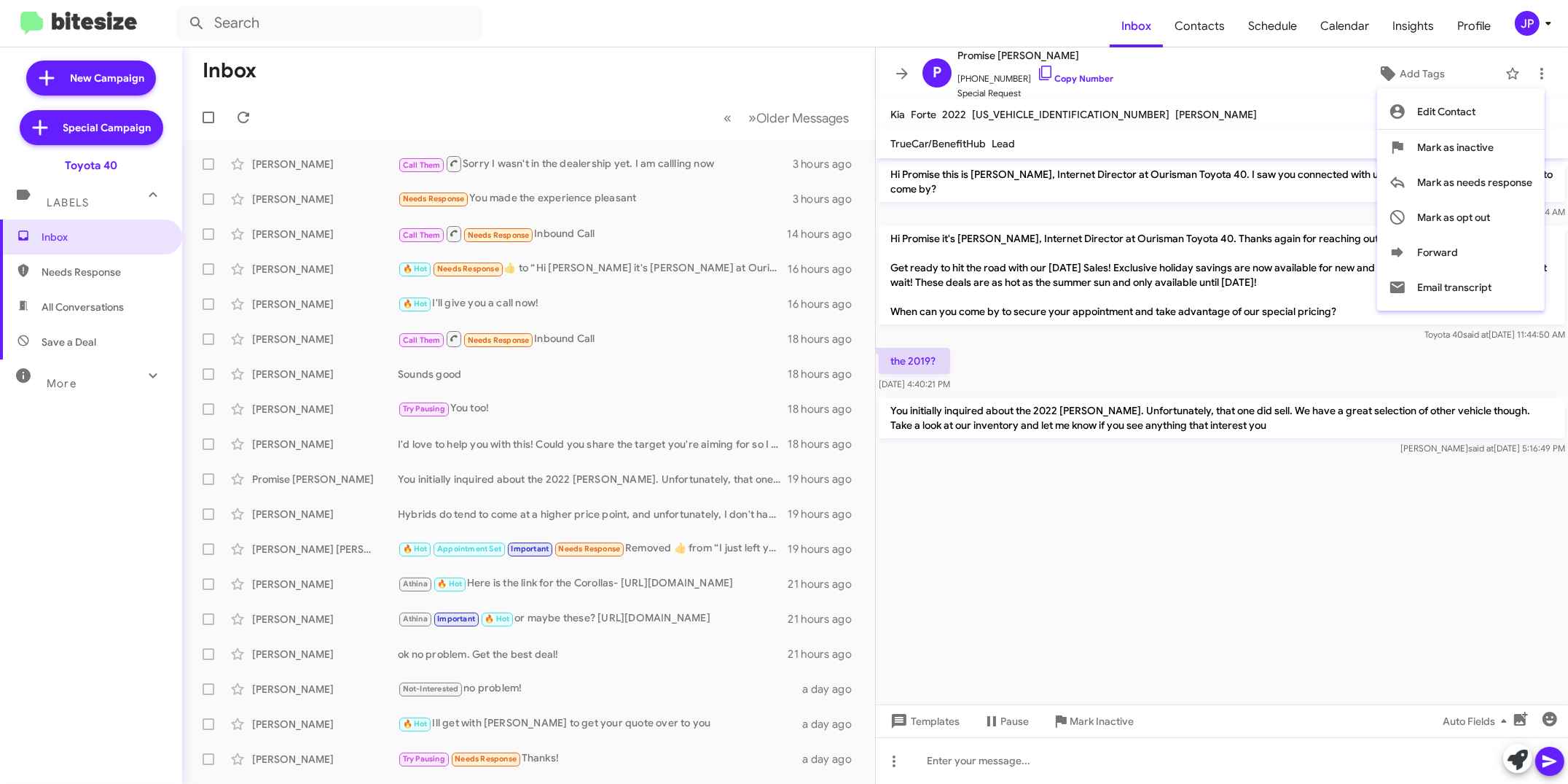
drag, startPoint x: 1520, startPoint y: 20, endPoint x: 1529, endPoint y: 27, distance: 11.4
click at [1521, 22] on div at bounding box center [784, 392] width 1568 height 784
click at [1531, 29] on div "JP" at bounding box center [1527, 23] width 25 height 25
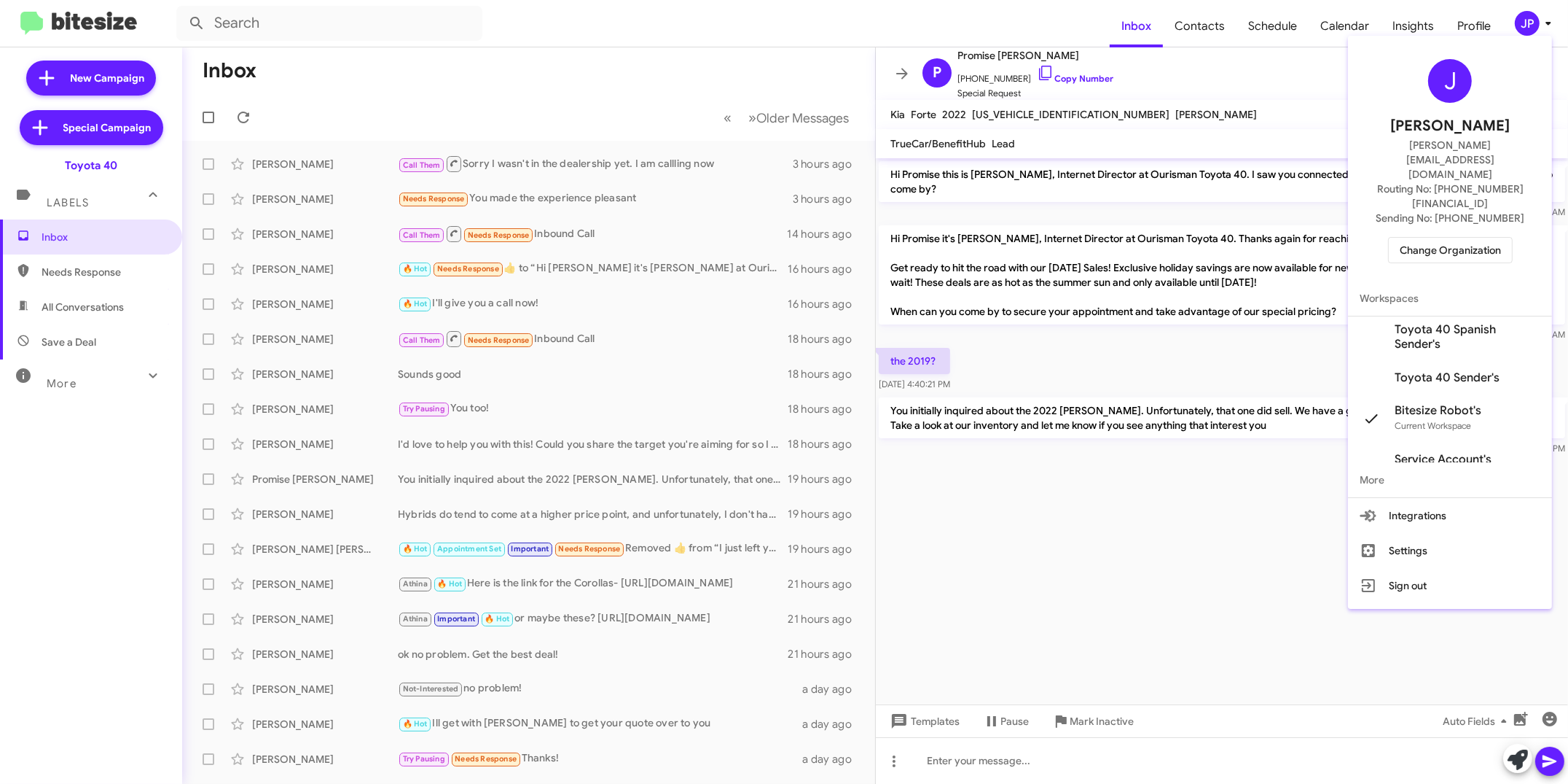
click at [1431, 238] on span "Change Organization" at bounding box center [1450, 250] width 101 height 25
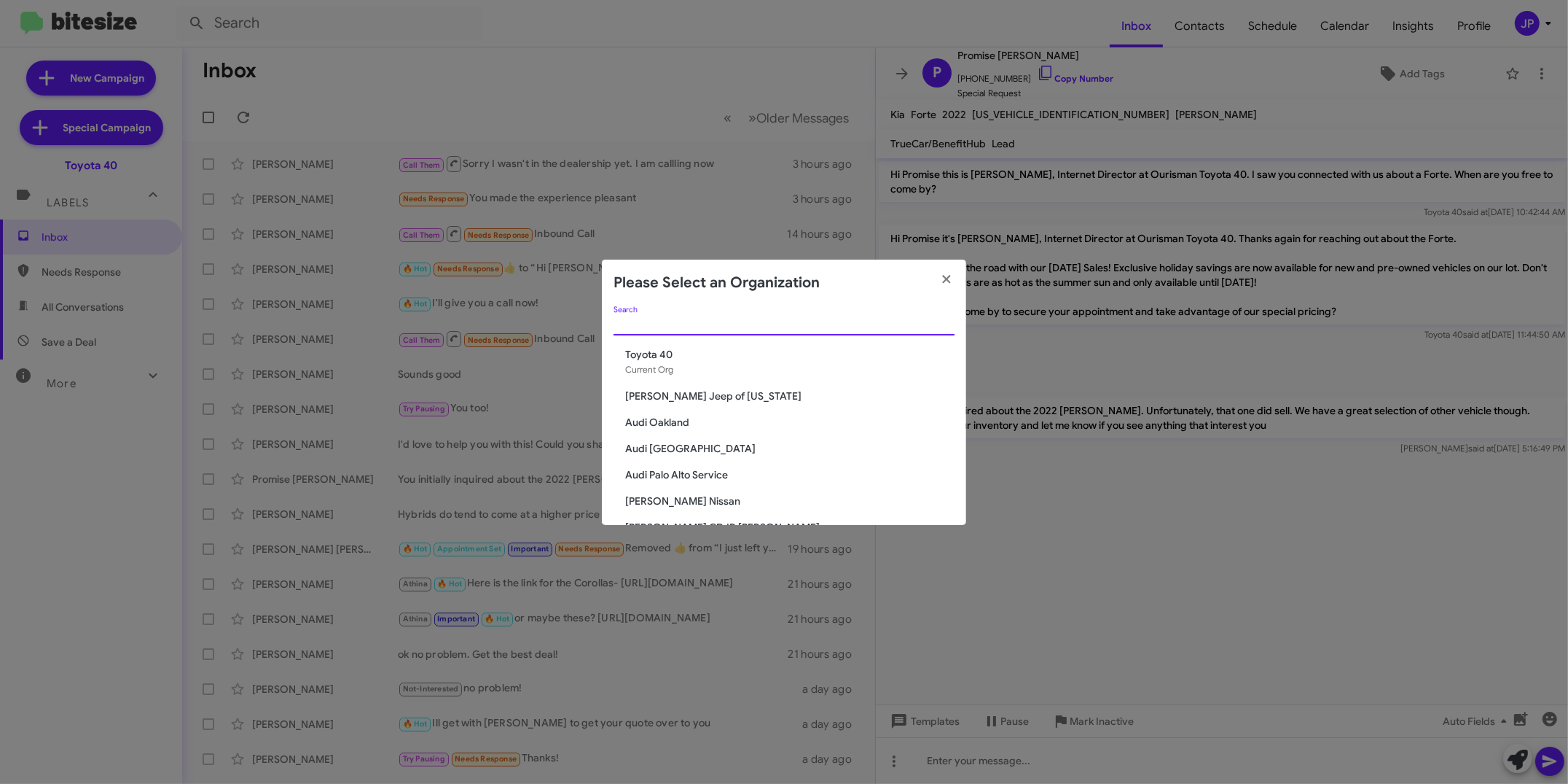
click at [662, 323] on input "Search" at bounding box center [784, 324] width 341 height 12
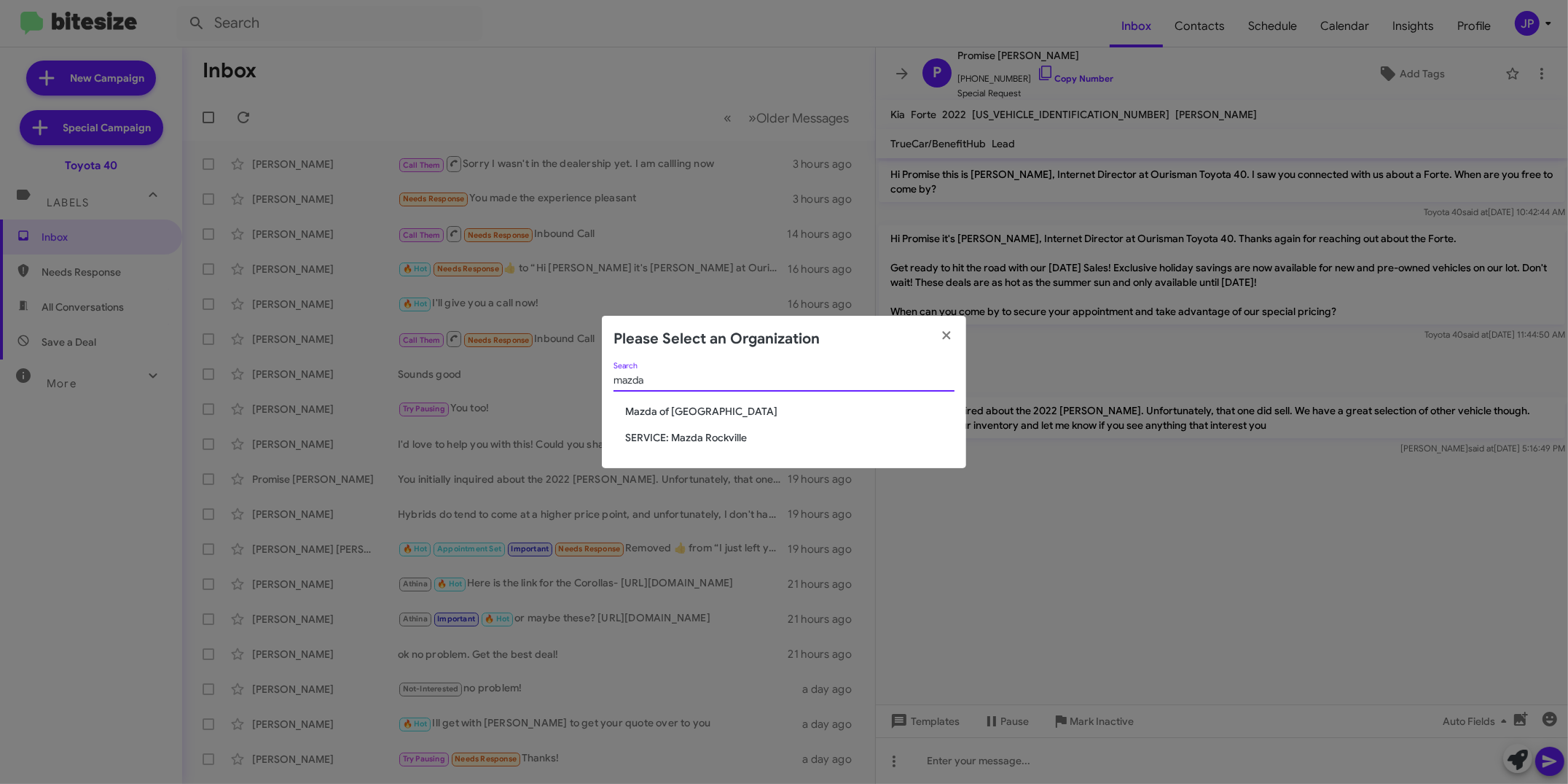
type input "mazda"
click at [657, 412] on span "Mazda of [GEOGRAPHIC_DATA]" at bounding box center [790, 410] width 329 height 15
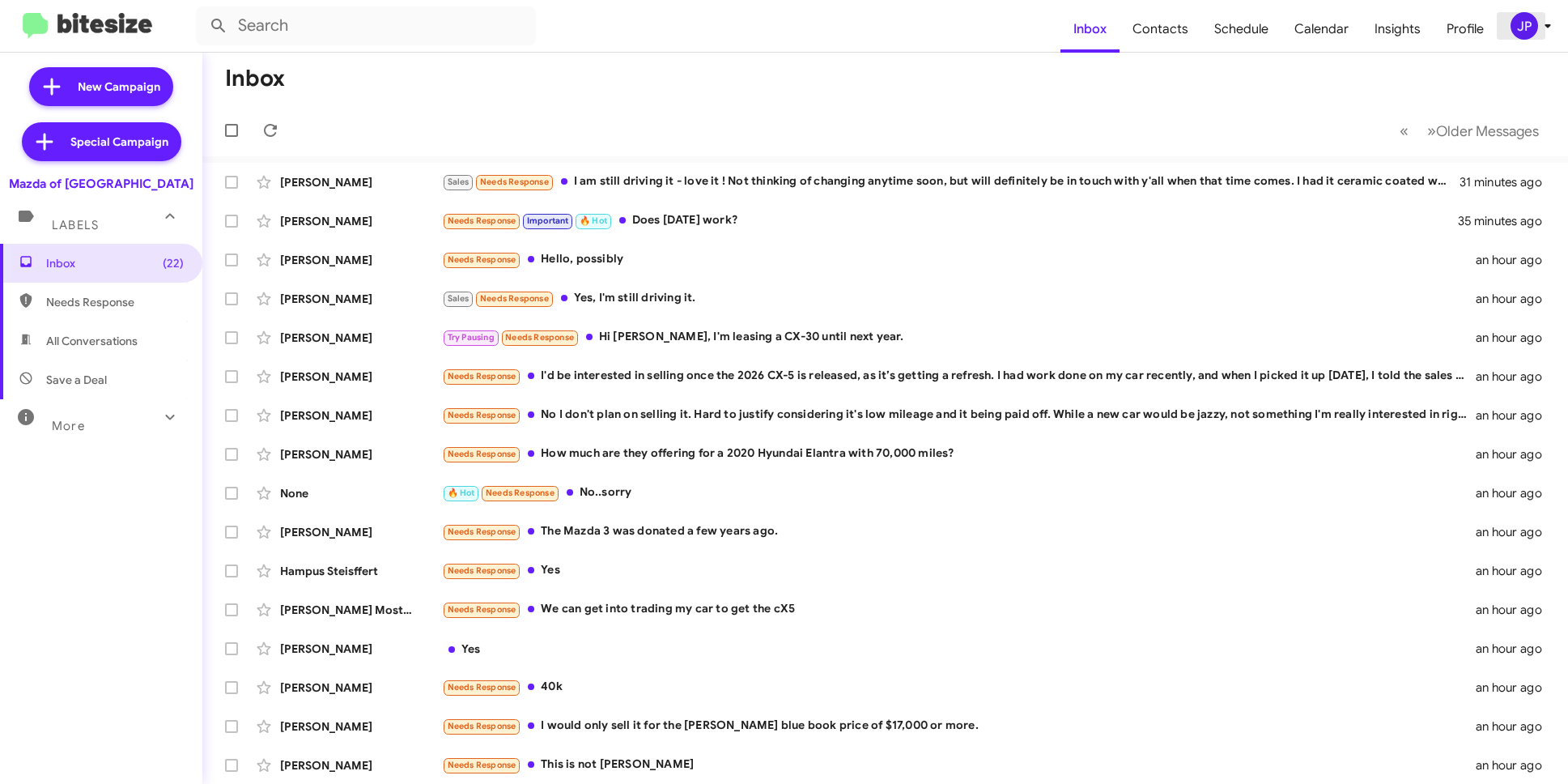
click at [1538, 38] on span "JP" at bounding box center [1534, 26] width 48 height 27
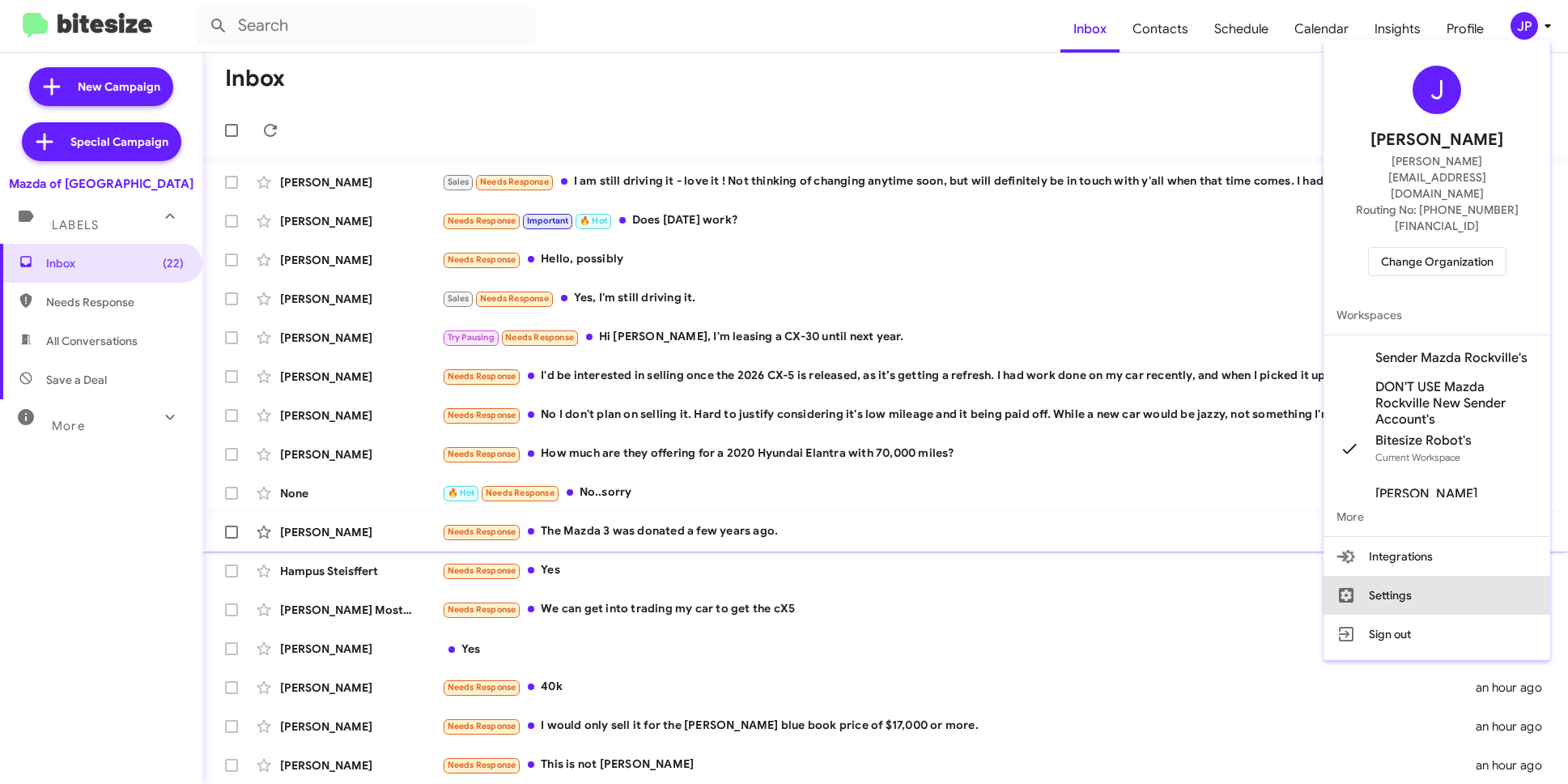
drag, startPoint x: 1415, startPoint y: 532, endPoint x: 1432, endPoint y: 526, distance: 18.0
click at [1415, 576] on button "Settings" at bounding box center [1436, 595] width 226 height 39
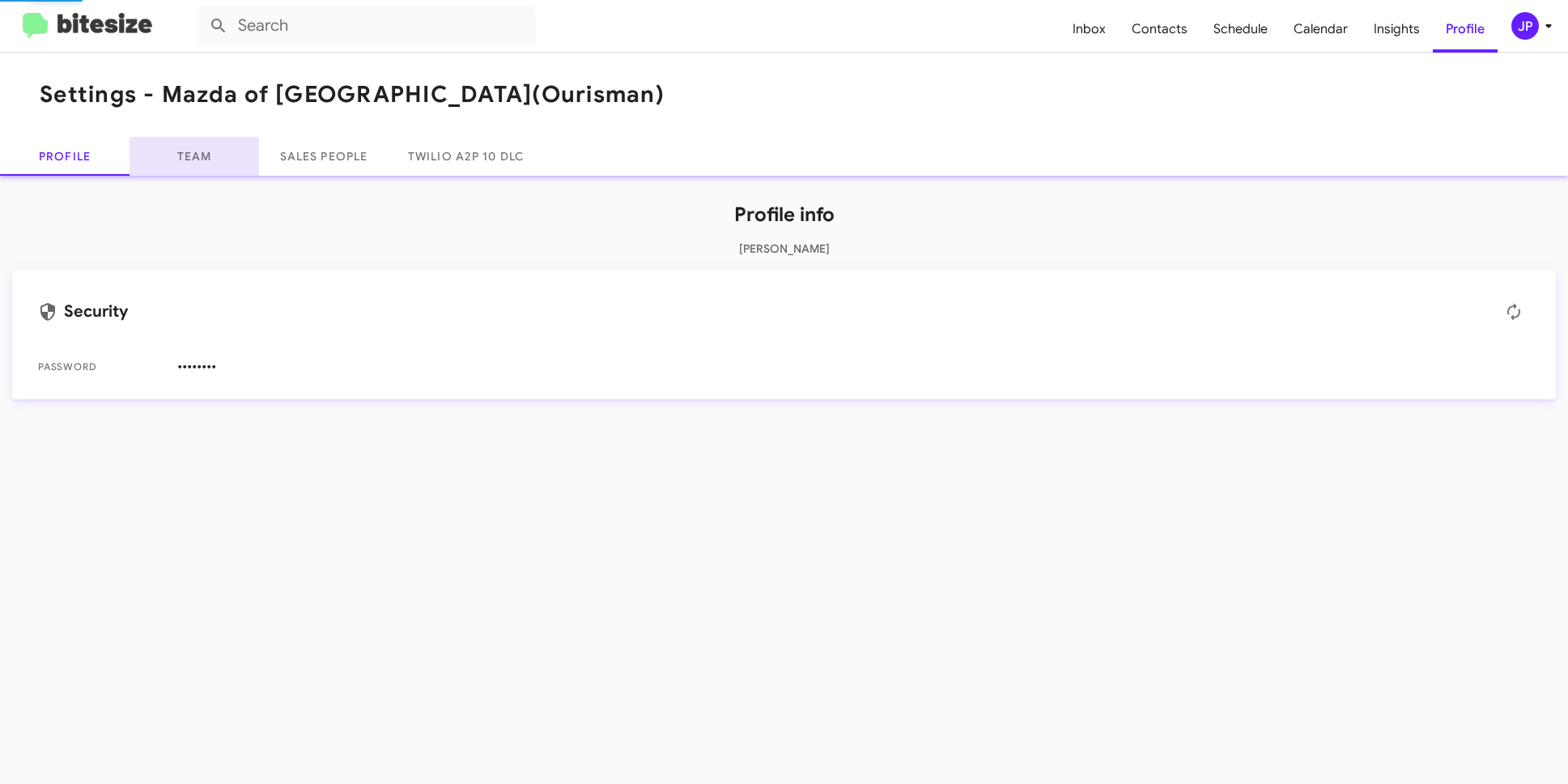
click at [208, 137] on link "Team" at bounding box center [194, 155] width 130 height 39
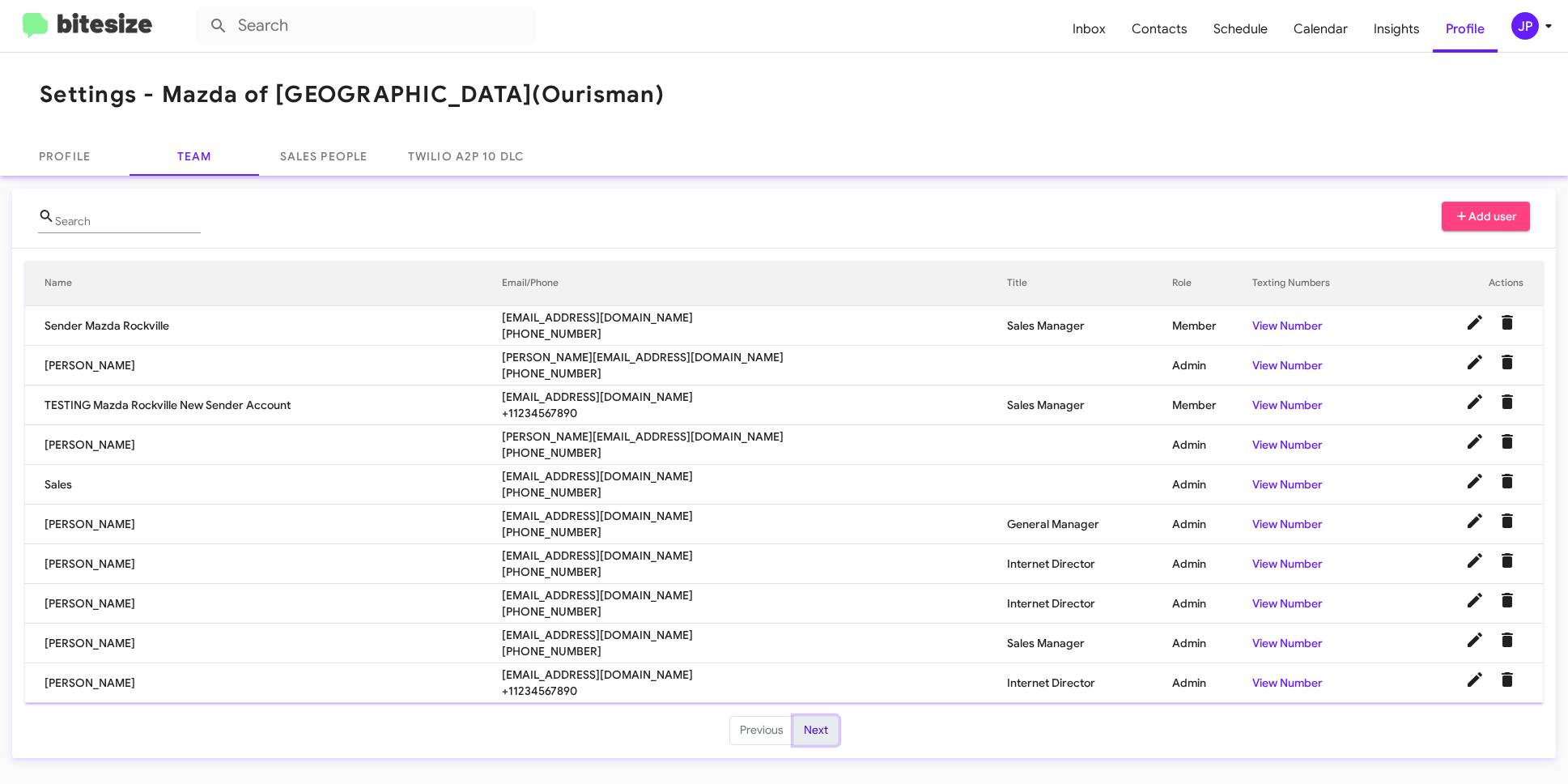
click at [809, 731] on button "Next" at bounding box center [817, 730] width 45 height 29
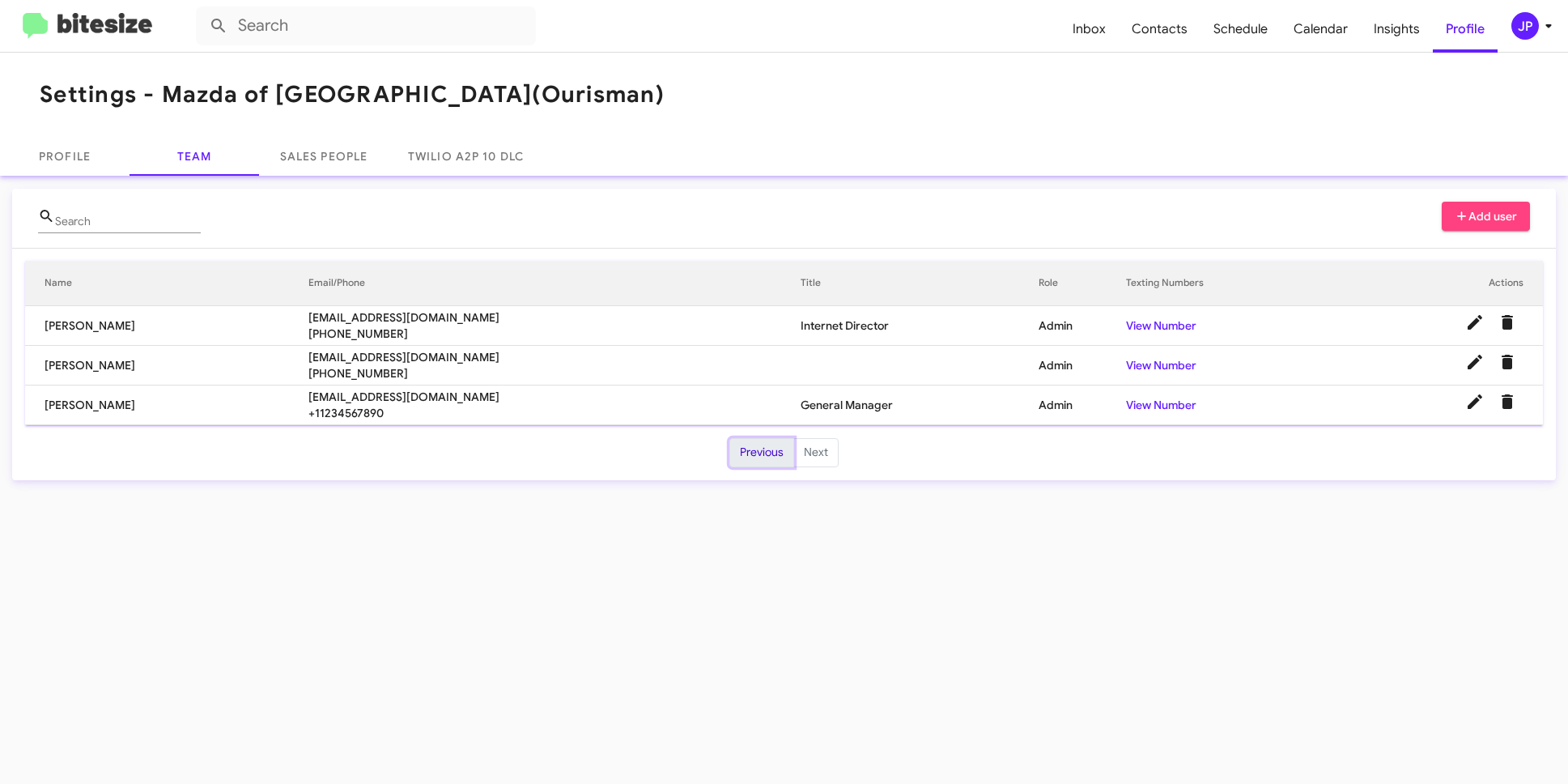
click at [750, 450] on button "Previous" at bounding box center [762, 452] width 64 height 29
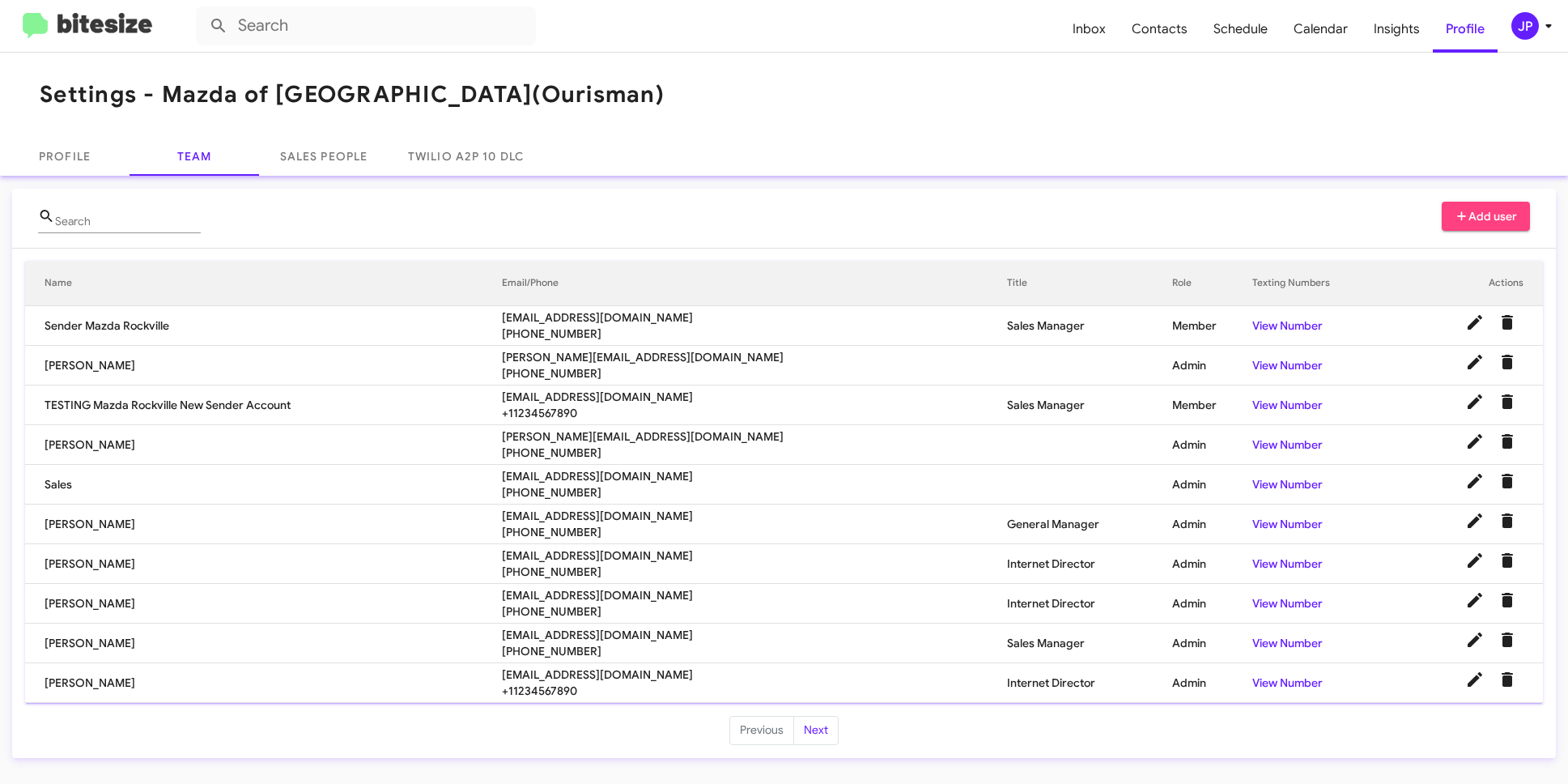
click at [1458, 222] on span "Add user" at bounding box center [1487, 216] width 63 height 29
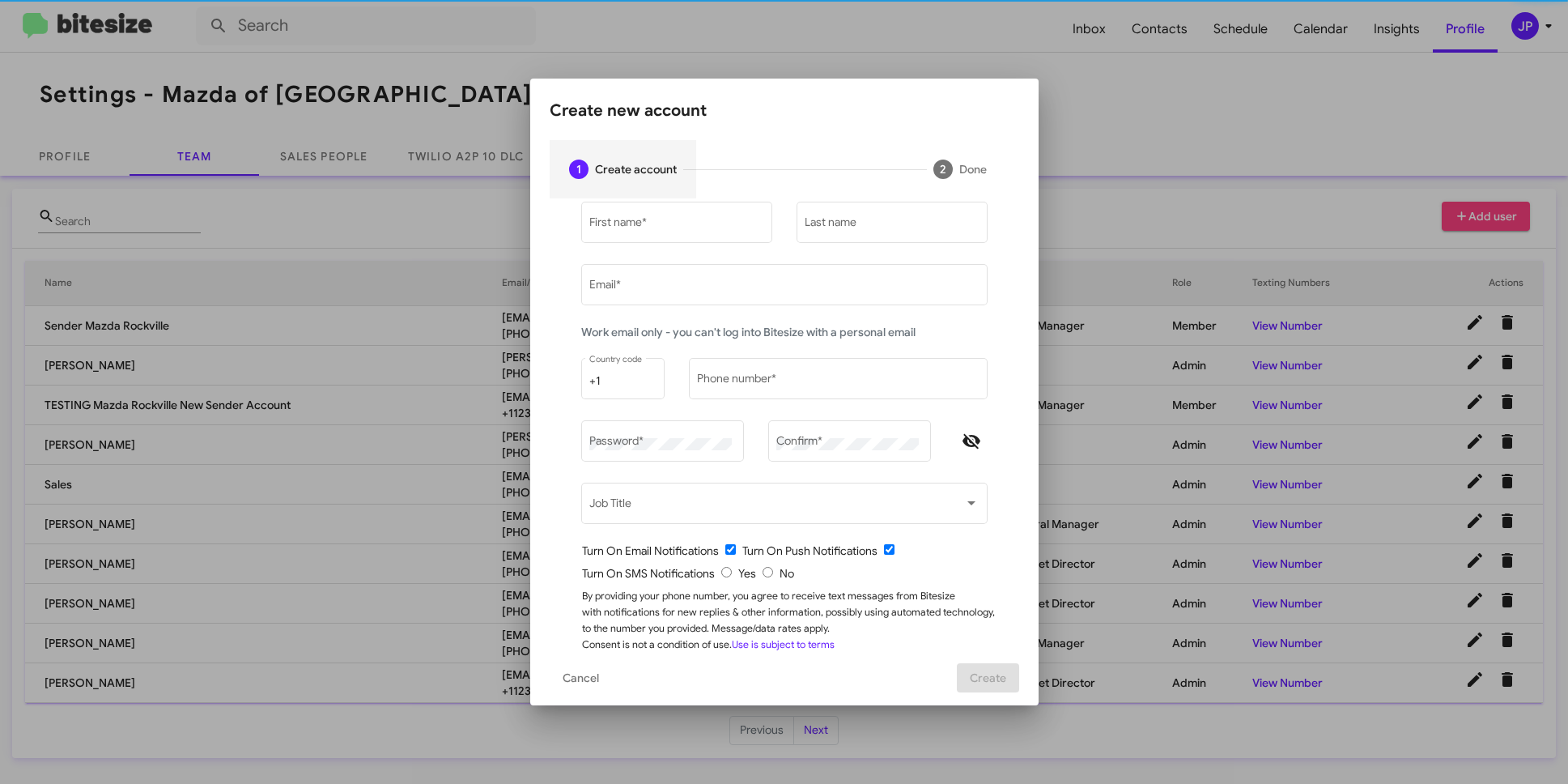
type input "[PERSON_NAME][EMAIL_ADDRESS][DOMAIN_NAME]"
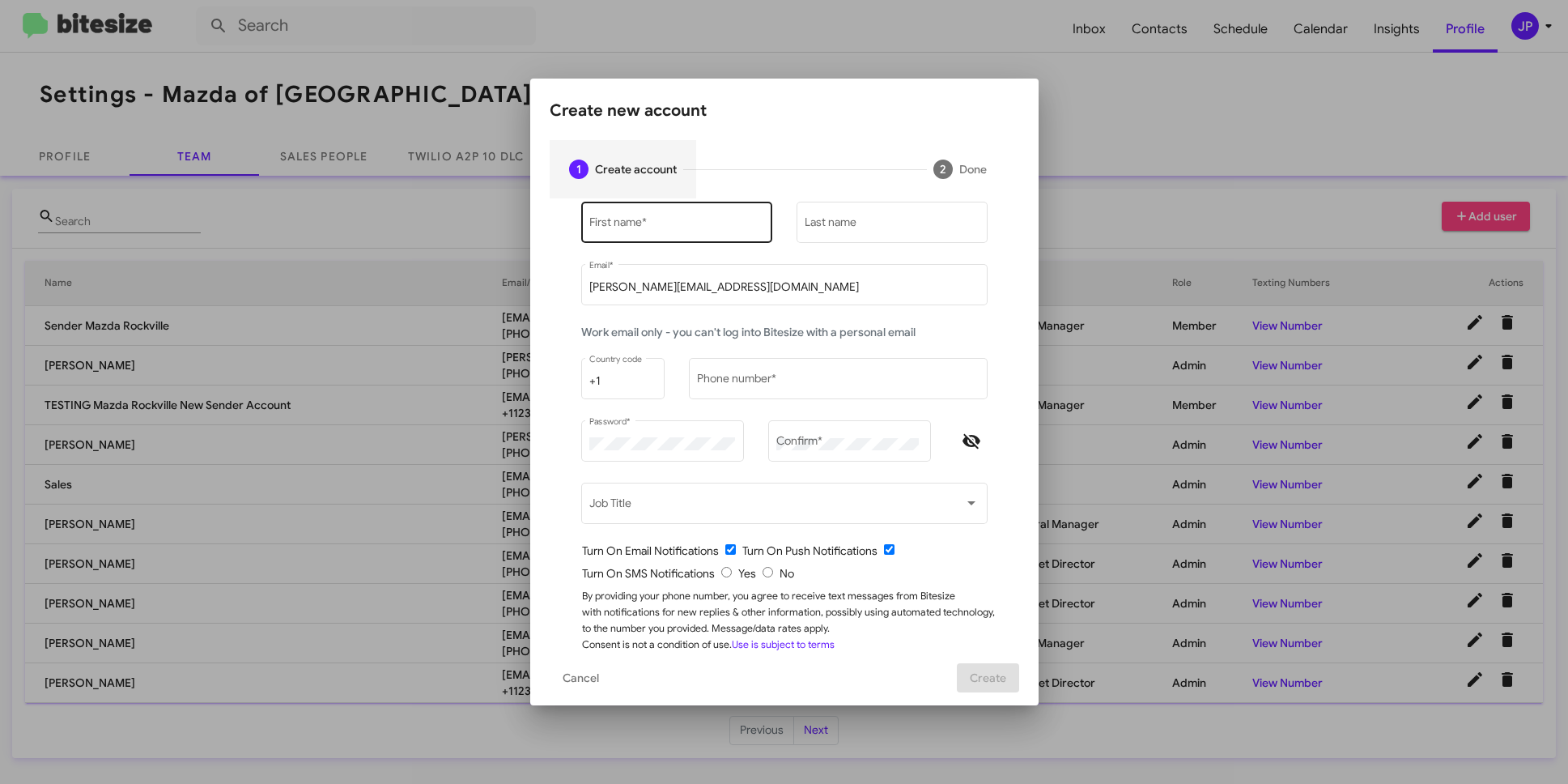
click at [688, 224] on input "First name *" at bounding box center [676, 226] width 174 height 13
type input "Naim"
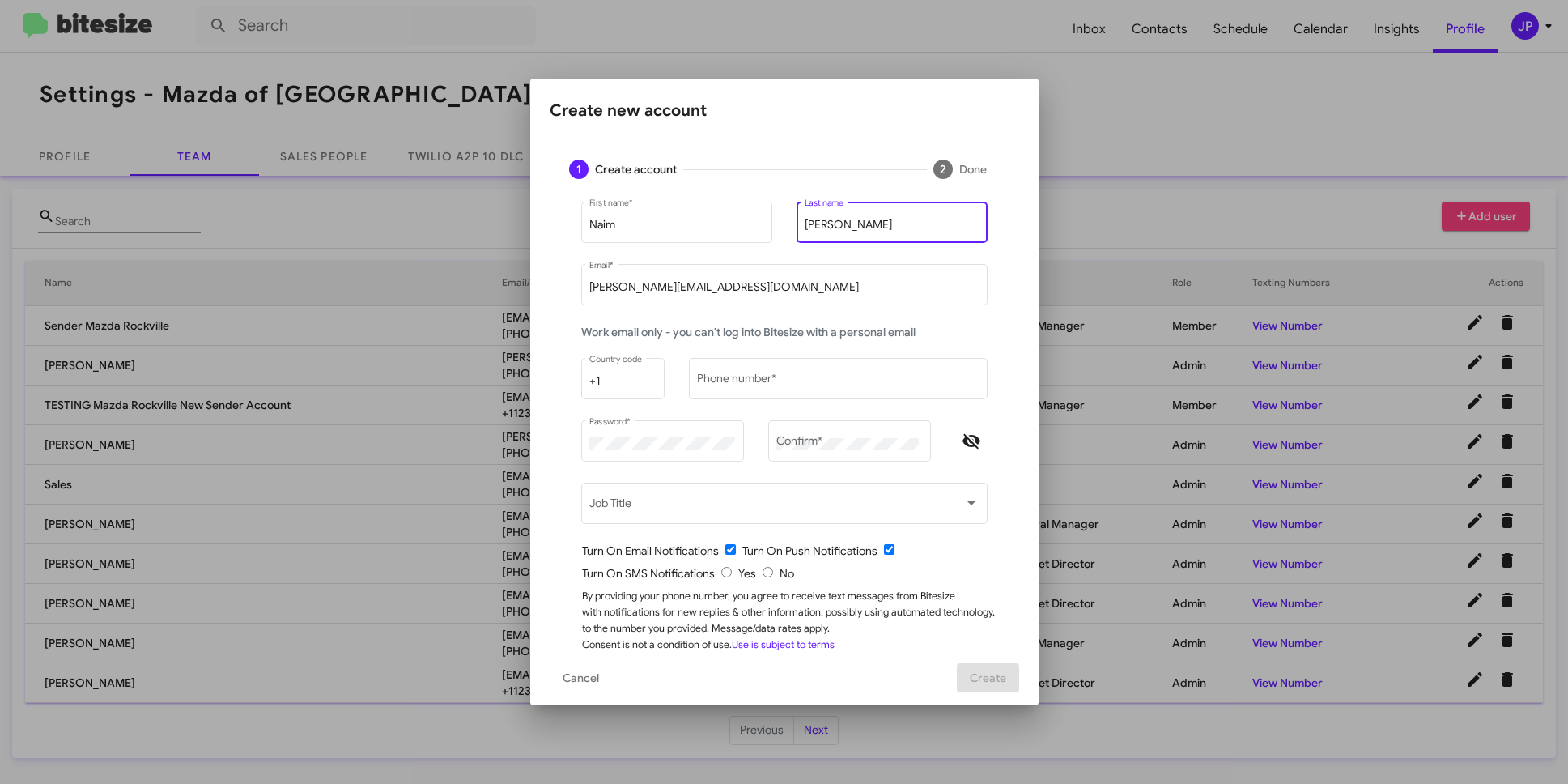
type input "Bryant"
click at [716, 287] on input "[PERSON_NAME][EMAIL_ADDRESS][DOMAIN_NAME]" at bounding box center [784, 288] width 389 height 13
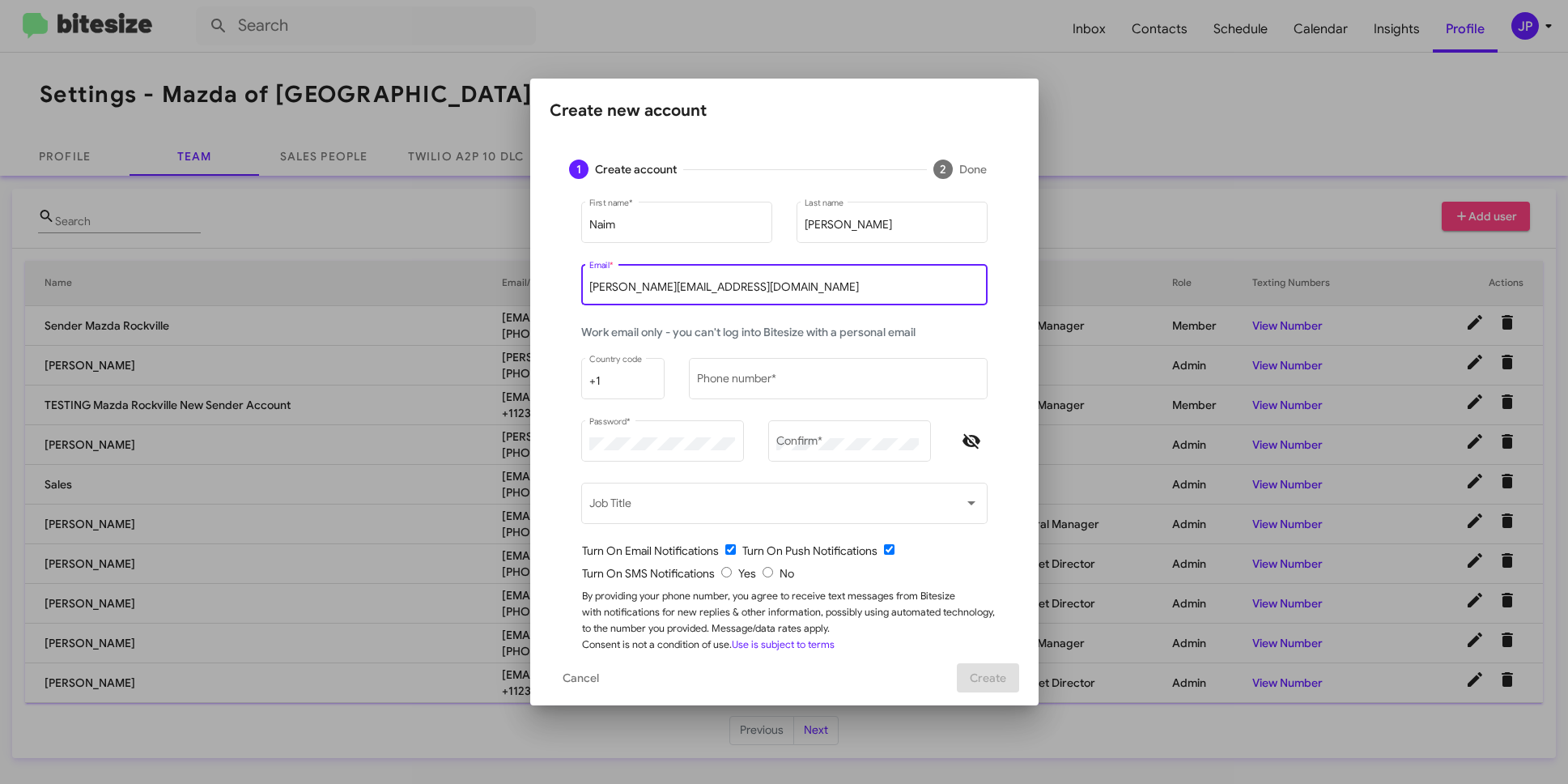
click at [716, 287] on input "[PERSON_NAME][EMAIL_ADDRESS][DOMAIN_NAME]" at bounding box center [784, 288] width 389 height 13
paste input "nbryant@ourismancars.com"
type input "nbryant@ourismancars.com"
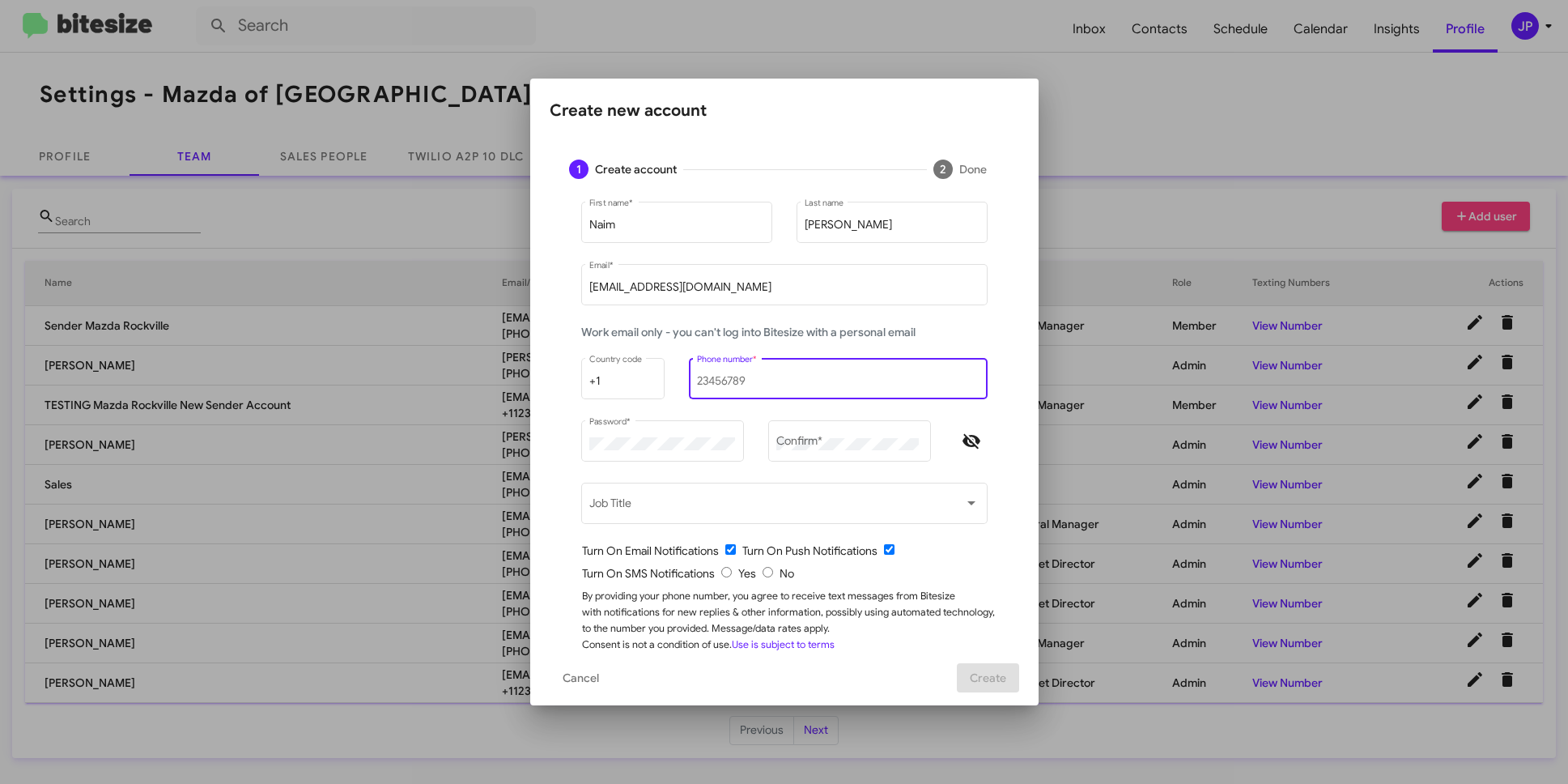
click at [730, 381] on input "Phone number *" at bounding box center [838, 382] width 281 height 13
type input "1234567890"
click at [674, 436] on div "Password *" at bounding box center [662, 439] width 146 height 45
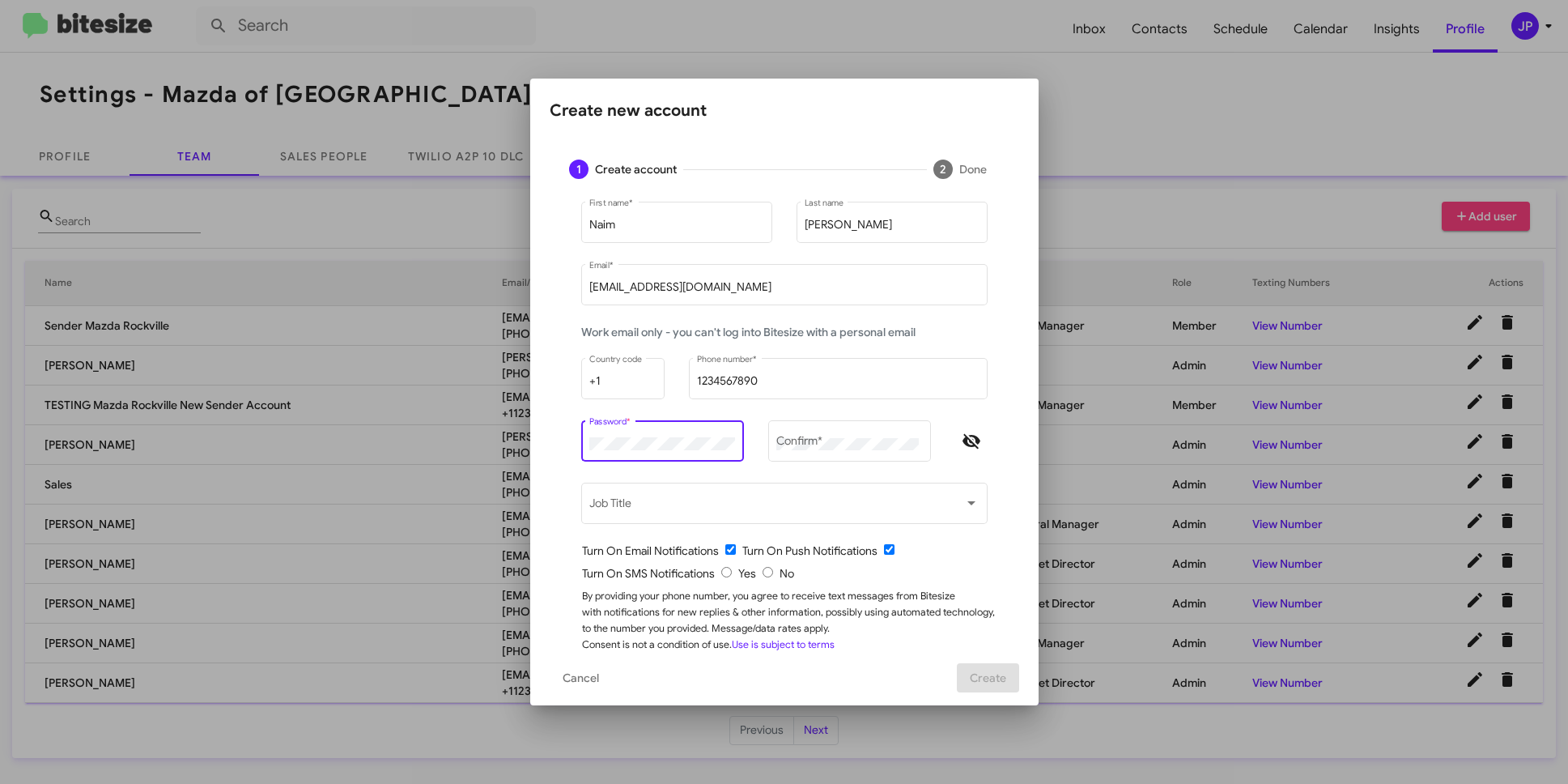
click at [674, 436] on div "Password *" at bounding box center [662, 439] width 146 height 45
click at [655, 435] on div "Password *" at bounding box center [662, 439] width 146 height 45
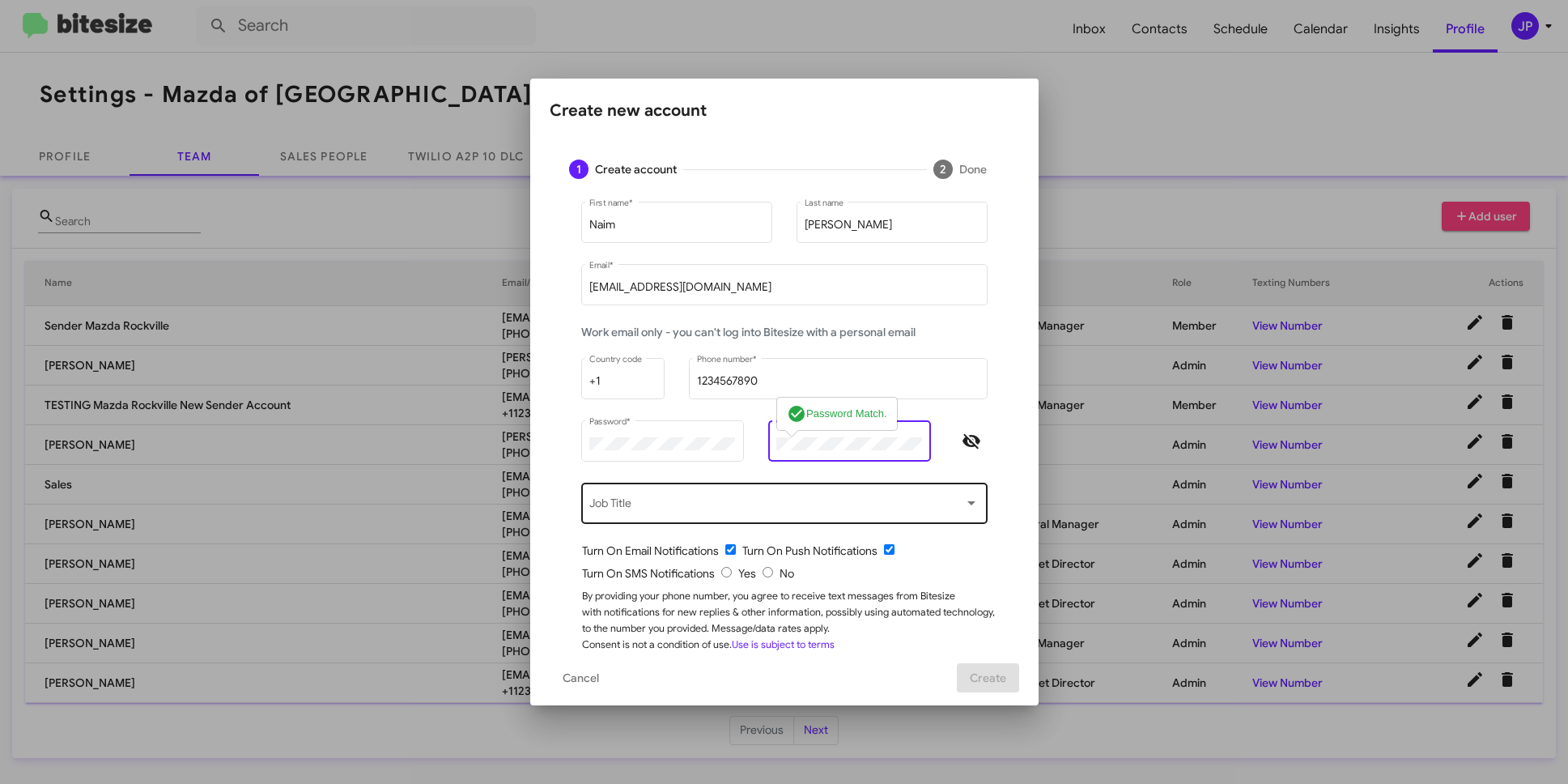
click at [606, 498] on div "Job Title" at bounding box center [784, 501] width 389 height 45
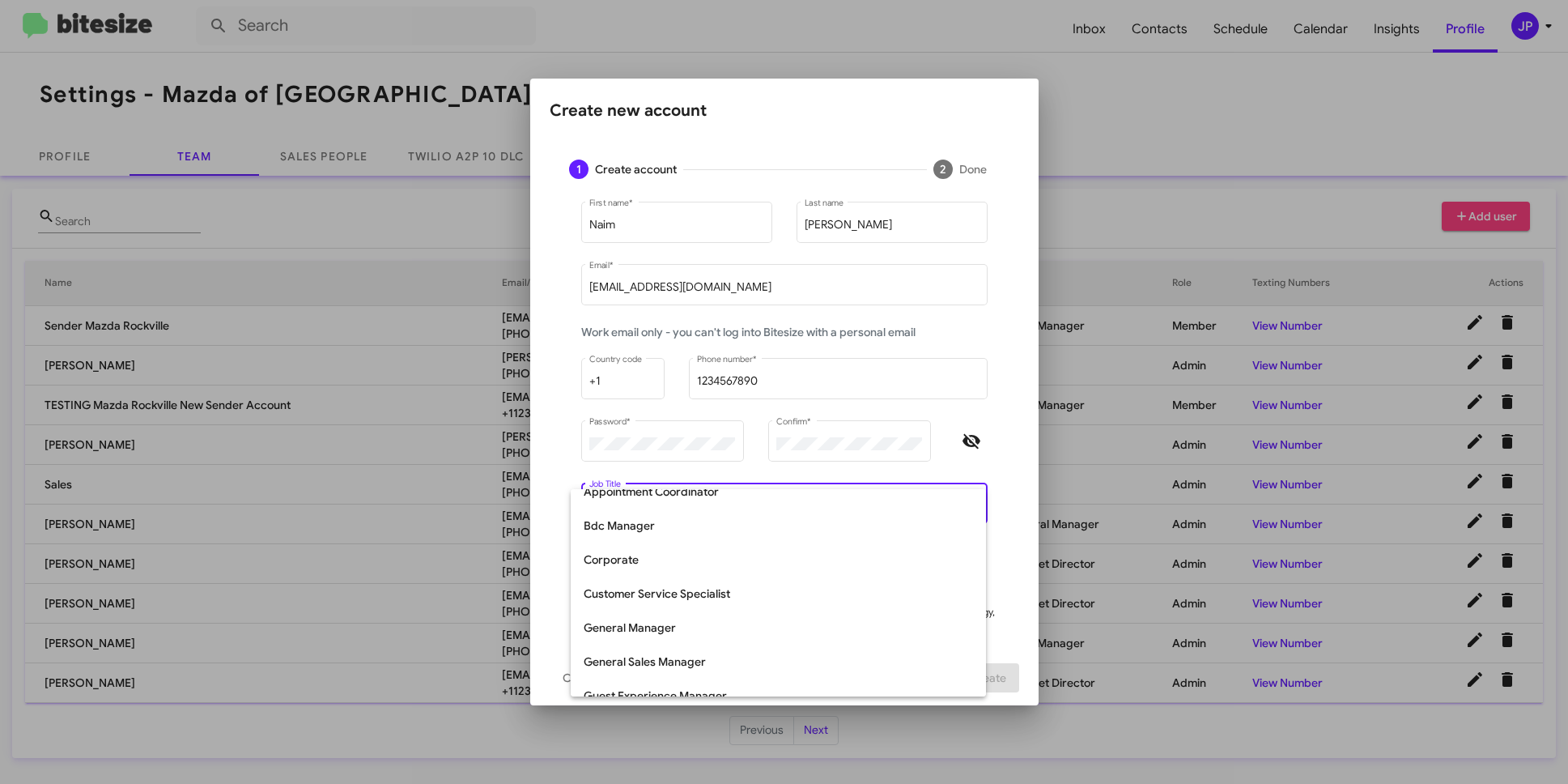
scroll to position [273, 0]
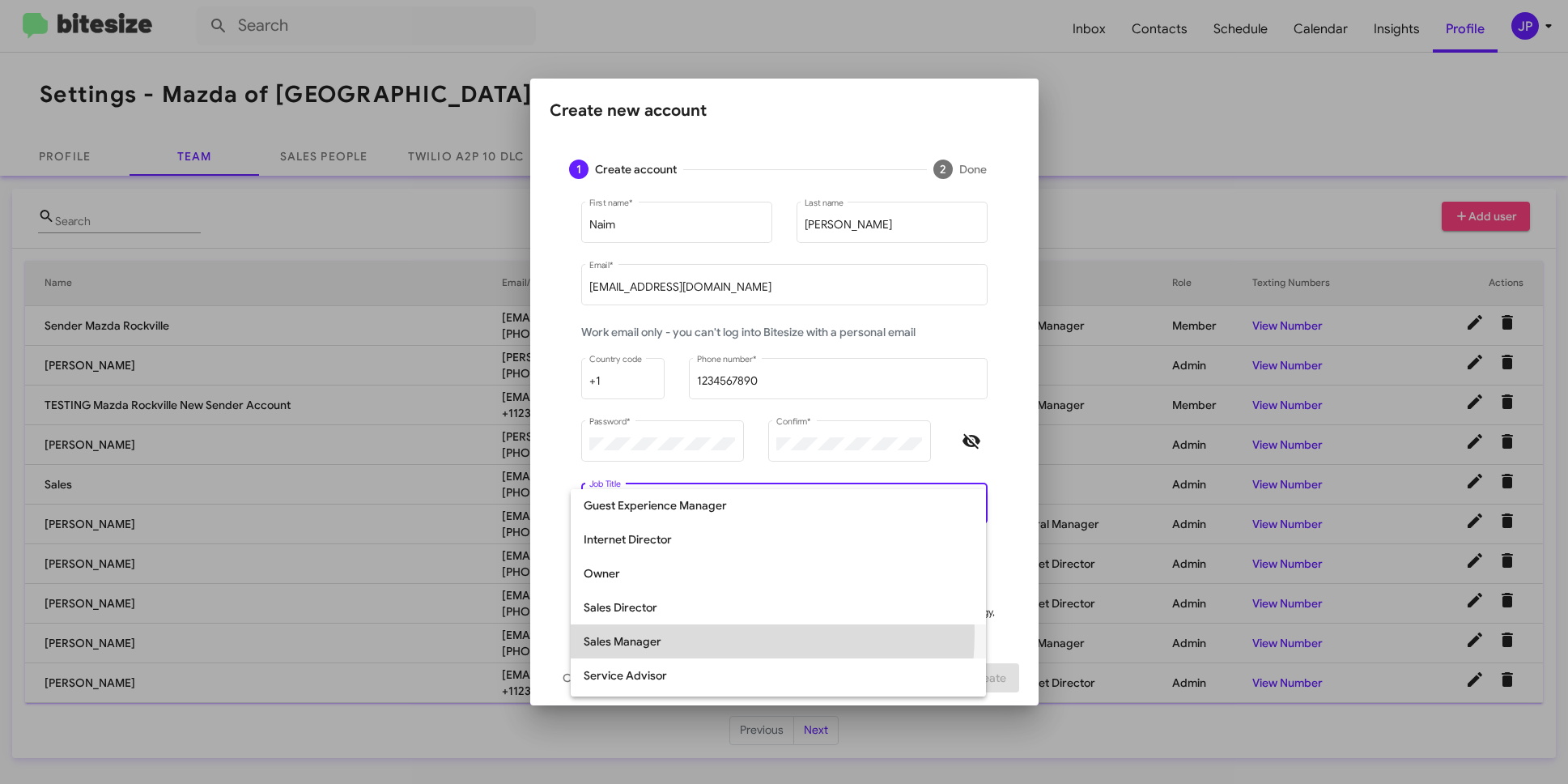
click at [666, 632] on span "Sales Manager" at bounding box center [778, 642] width 389 height 34
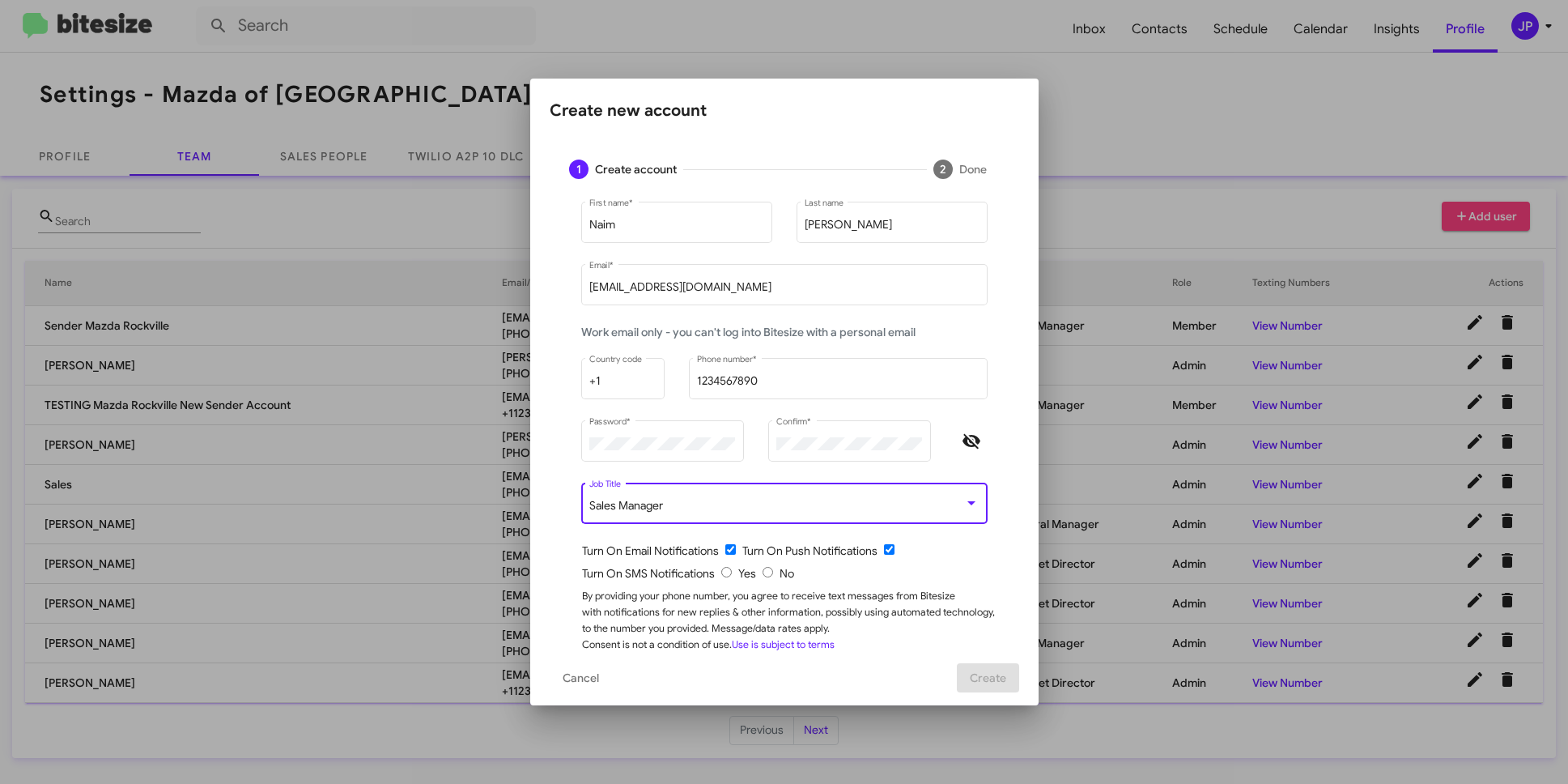
click at [762, 579] on div "Turn On SMS Notifications Yes No" at bounding box center [790, 574] width 418 height 16
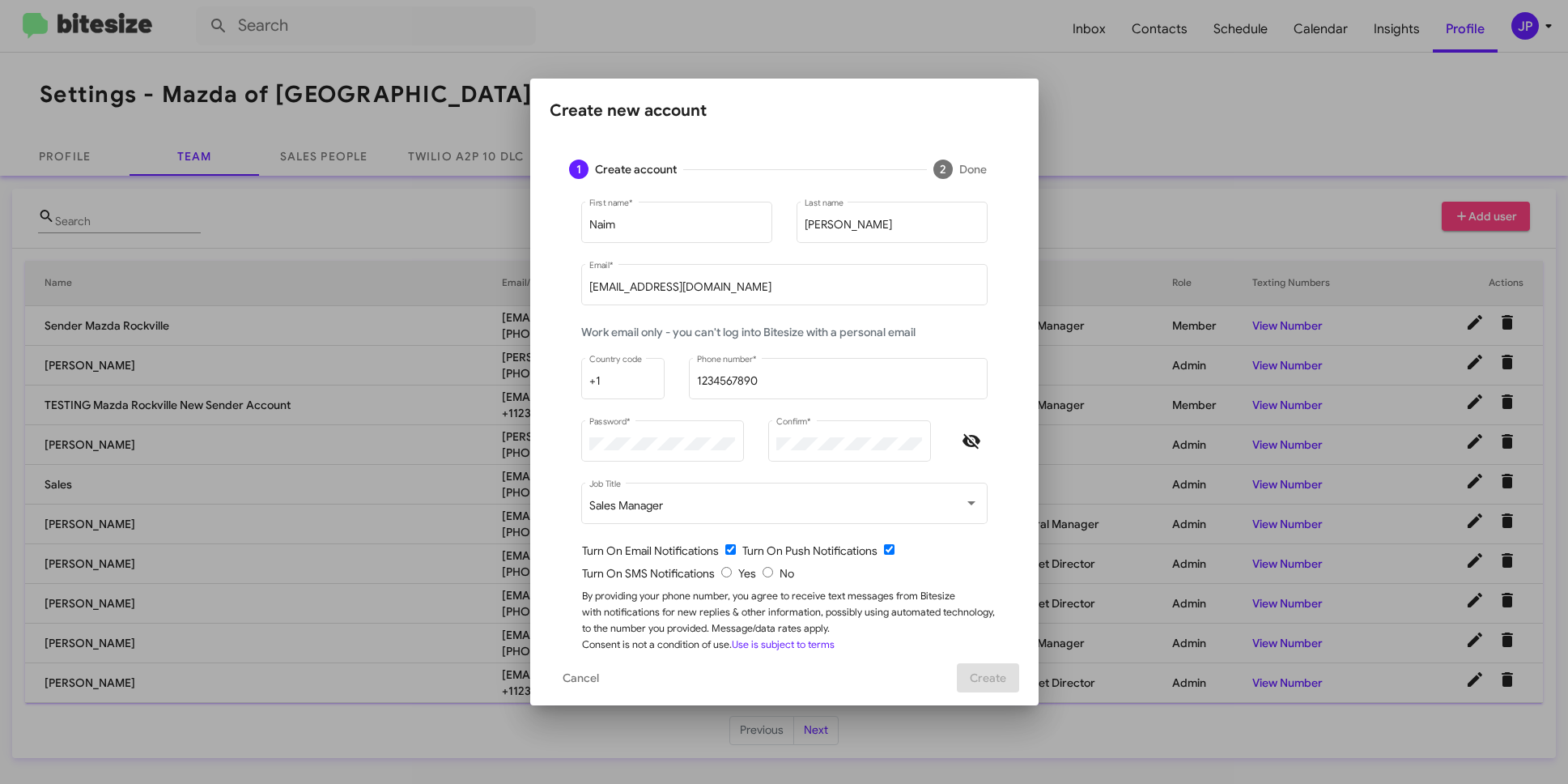
click at [763, 574] on input "radio" at bounding box center [767, 572] width 10 height 10
radio input "true"
click at [846, 582] on form "Naim First name * Bryant Last name nbryant@ourismancars.com Email * Work email …" at bounding box center [784, 425] width 431 height 454
click at [977, 666] on span "Create" at bounding box center [988, 678] width 36 height 29
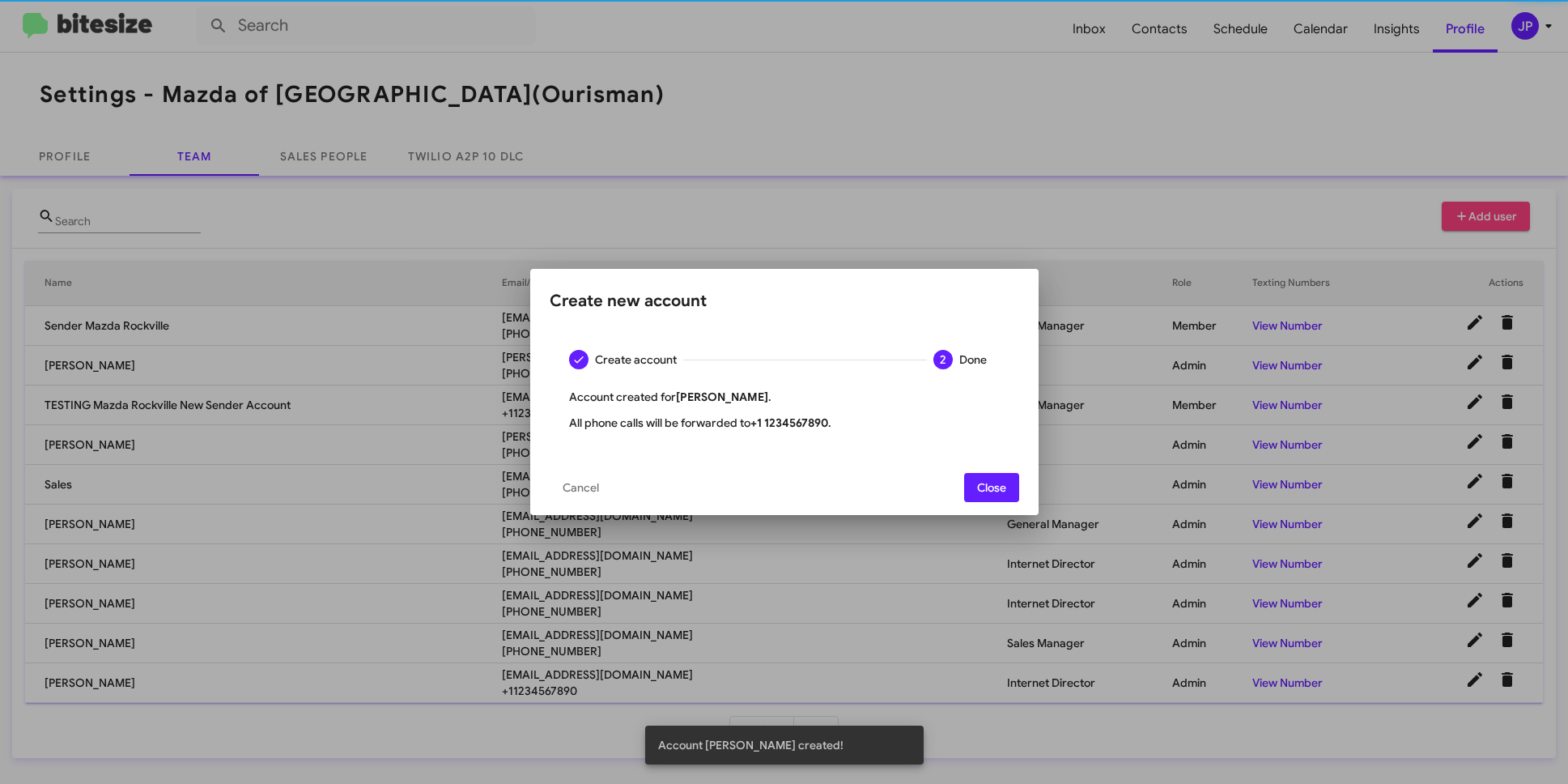
click at [981, 493] on span "Close" at bounding box center [992, 487] width 29 height 29
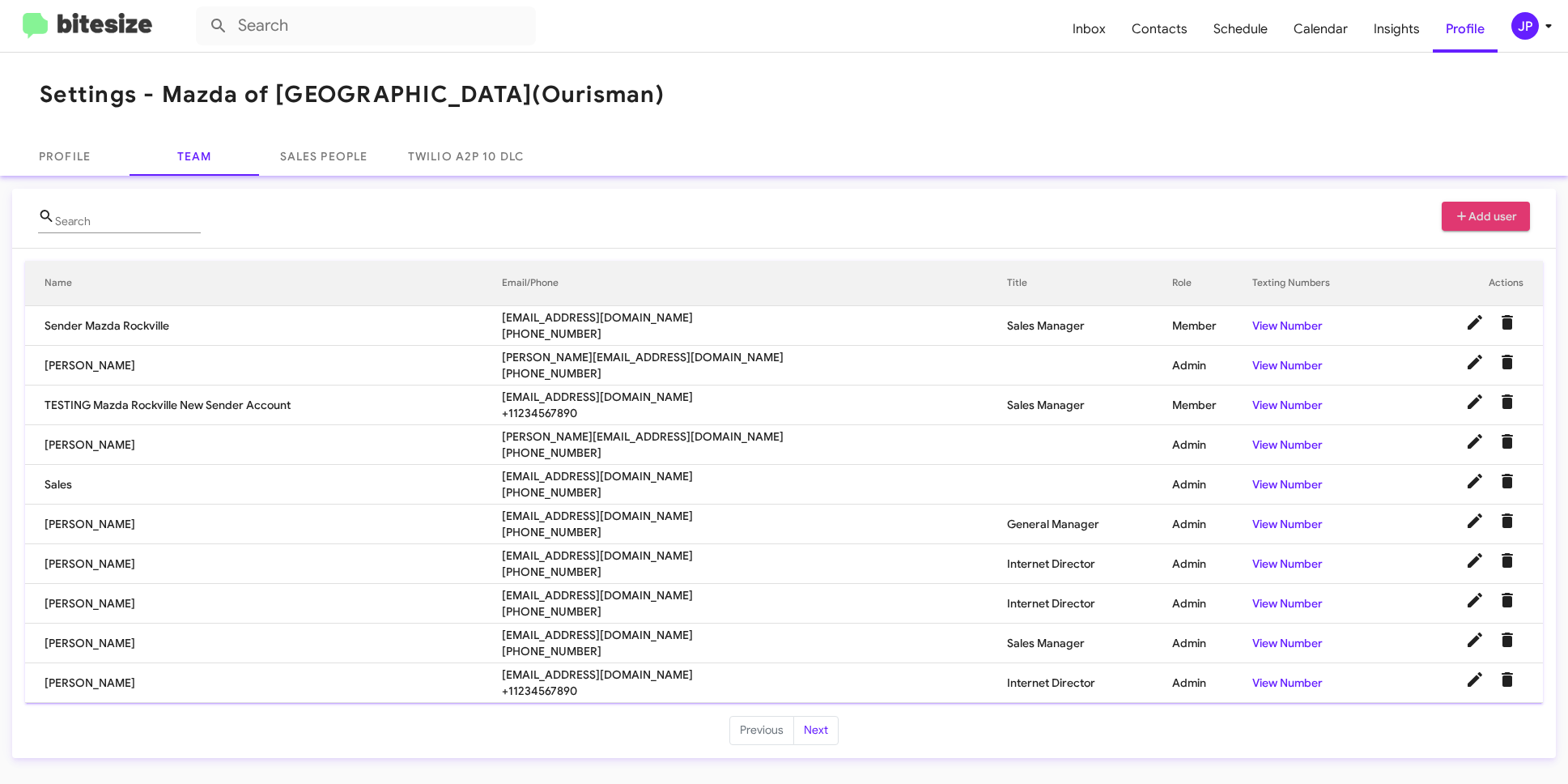
click at [1479, 221] on span "Add user" at bounding box center [1487, 216] width 63 height 29
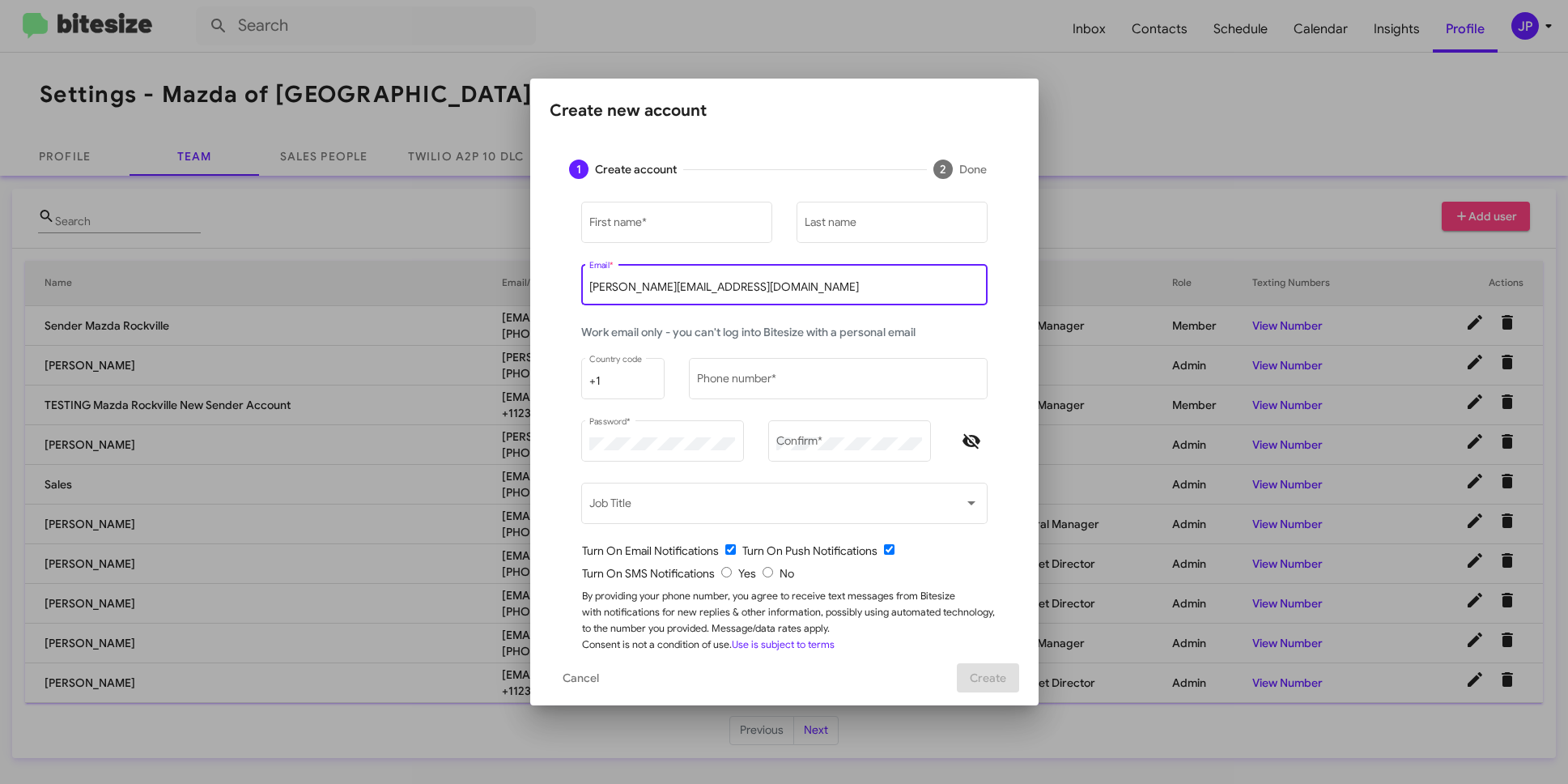
click at [761, 293] on input "[PERSON_NAME][EMAIL_ADDRESS][DOMAIN_NAME]" at bounding box center [784, 288] width 389 height 13
paste input "swahezi@ourismancars.com"
type input "swahezi@ourismancars.com"
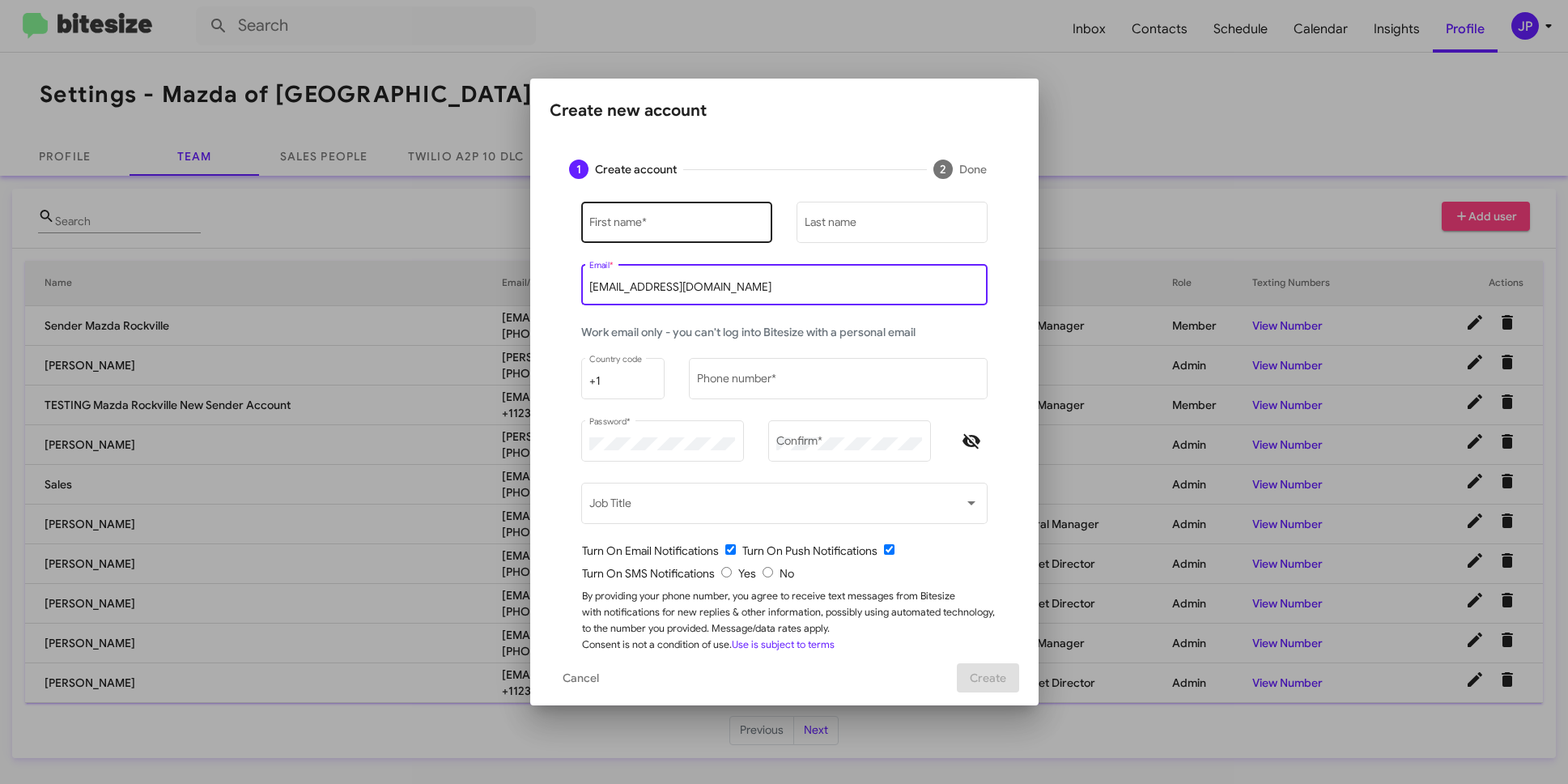
click at [644, 225] on input "First name *" at bounding box center [676, 226] width 174 height 13
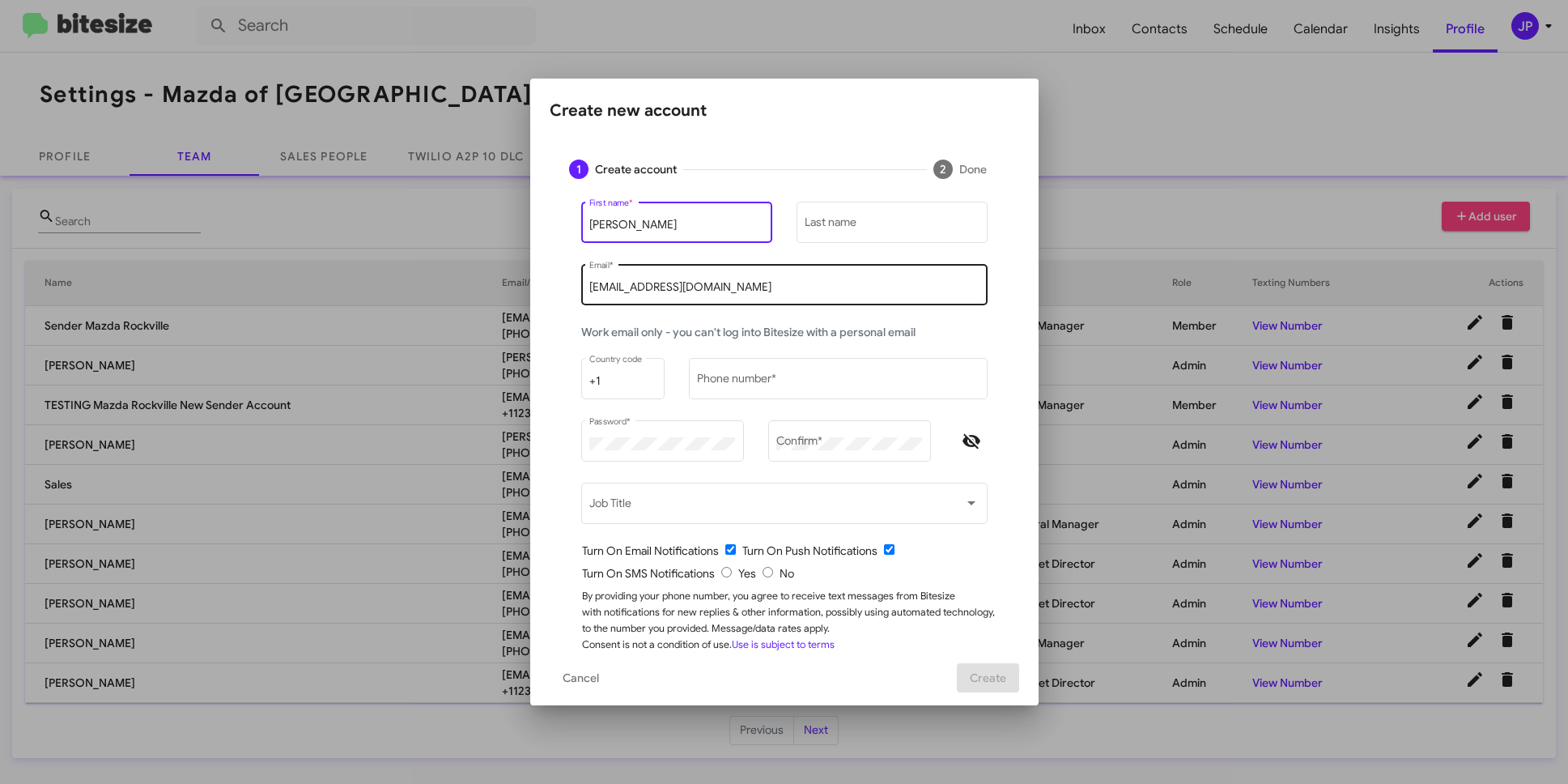
type input "Sam"
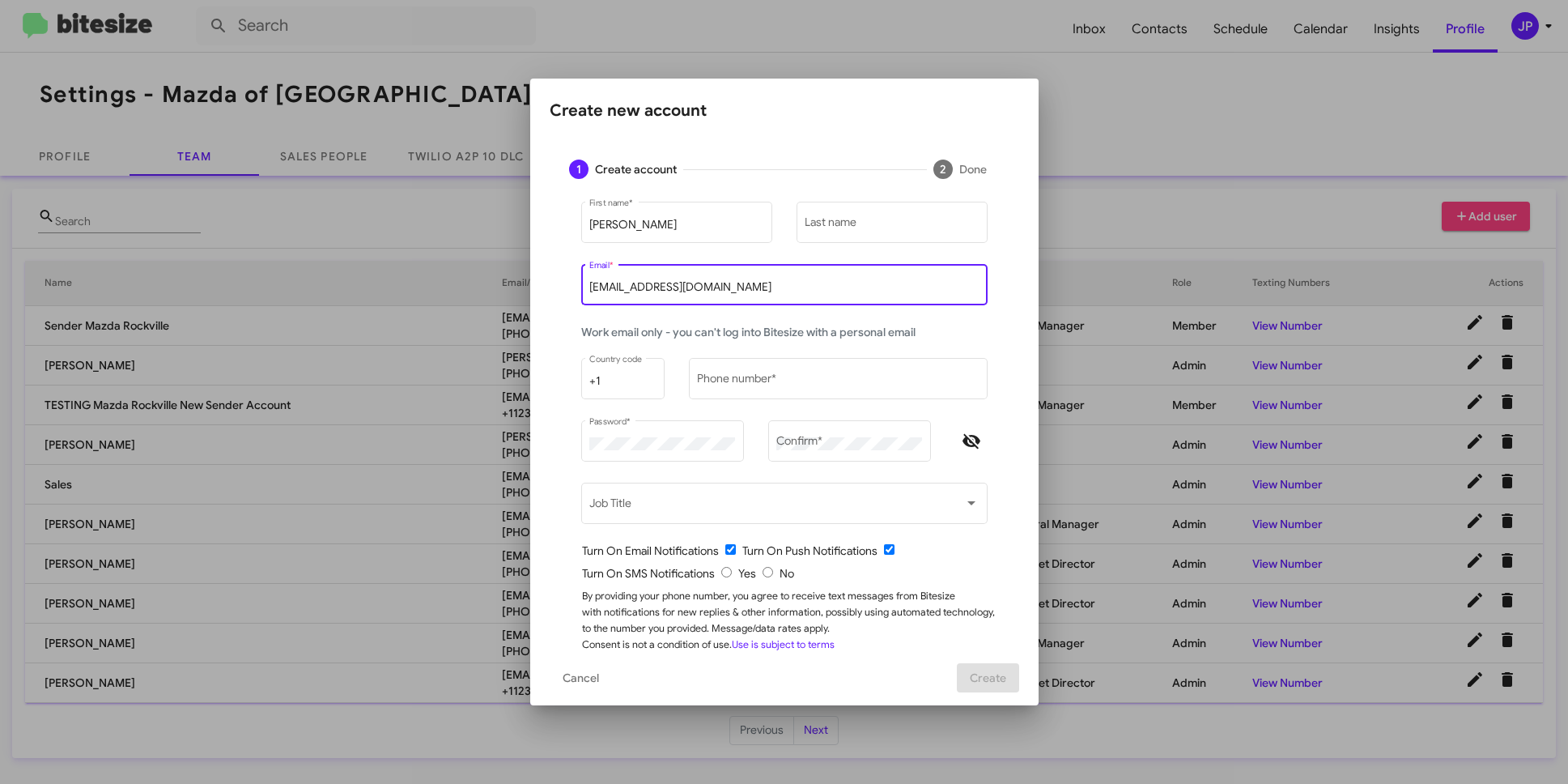
drag, startPoint x: 625, startPoint y: 285, endPoint x: 593, endPoint y: 284, distance: 32.0
click at [593, 284] on input "swahezi@ourismancars.com" at bounding box center [784, 288] width 389 height 13
click at [886, 225] on input "Last name" at bounding box center [892, 226] width 174 height 13
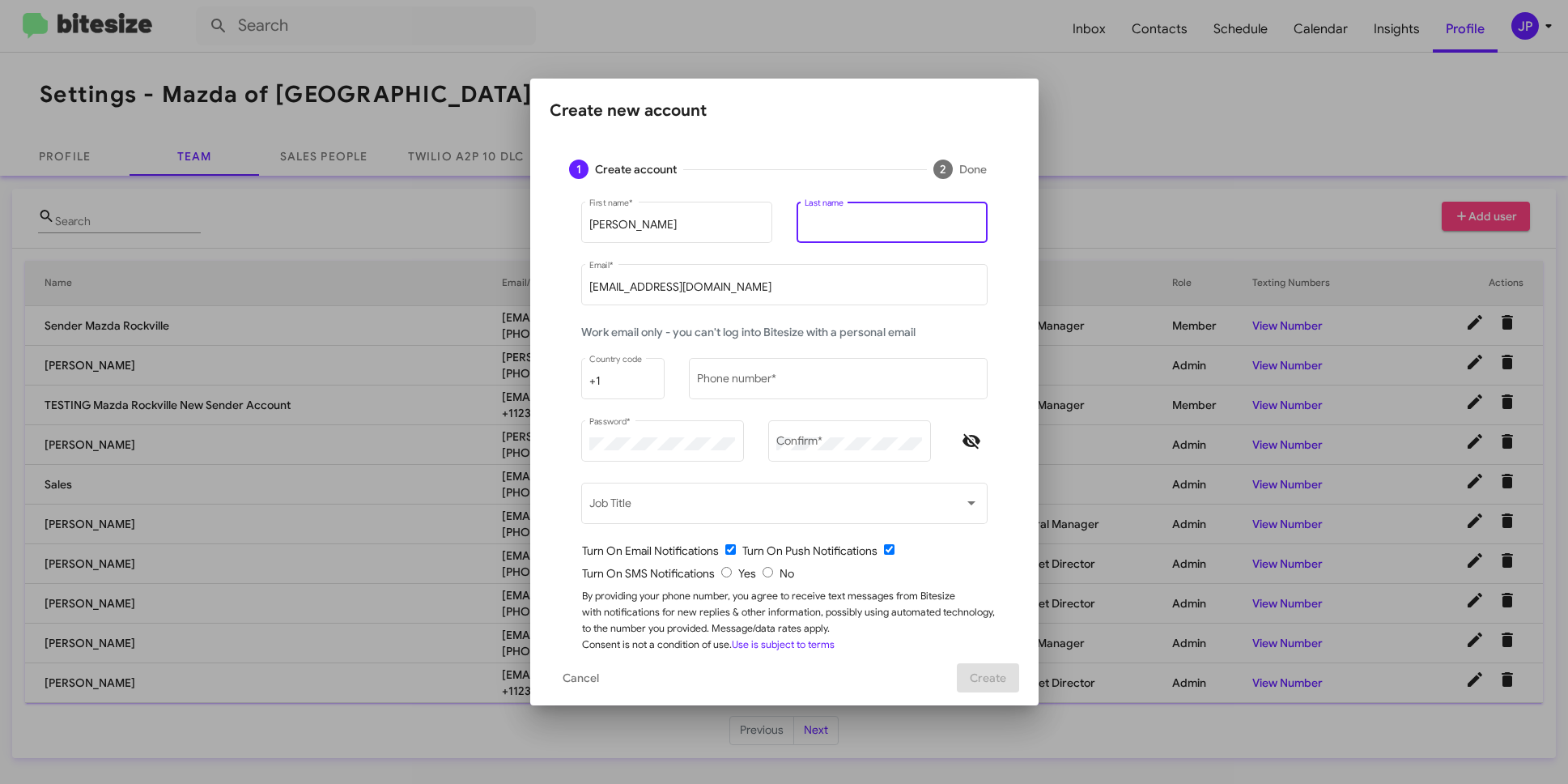
paste input "wahezi"
click at [810, 226] on input "wahezi" at bounding box center [892, 226] width 174 height 13
type input "Wahezi"
click at [783, 400] on div "Phone number *" at bounding box center [838, 387] width 298 height 57
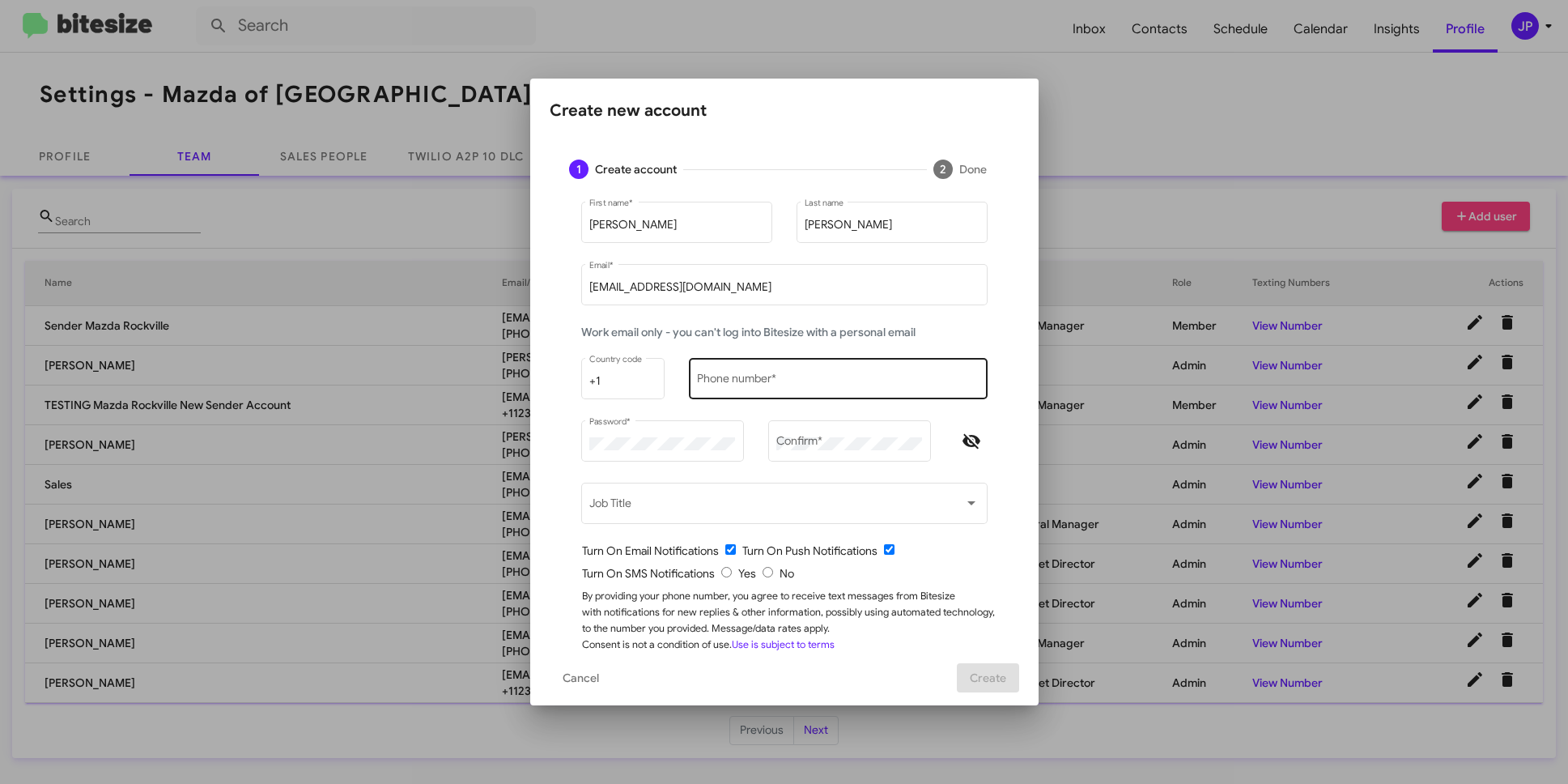
click at [782, 392] on div "Phone number *" at bounding box center [838, 376] width 281 height 45
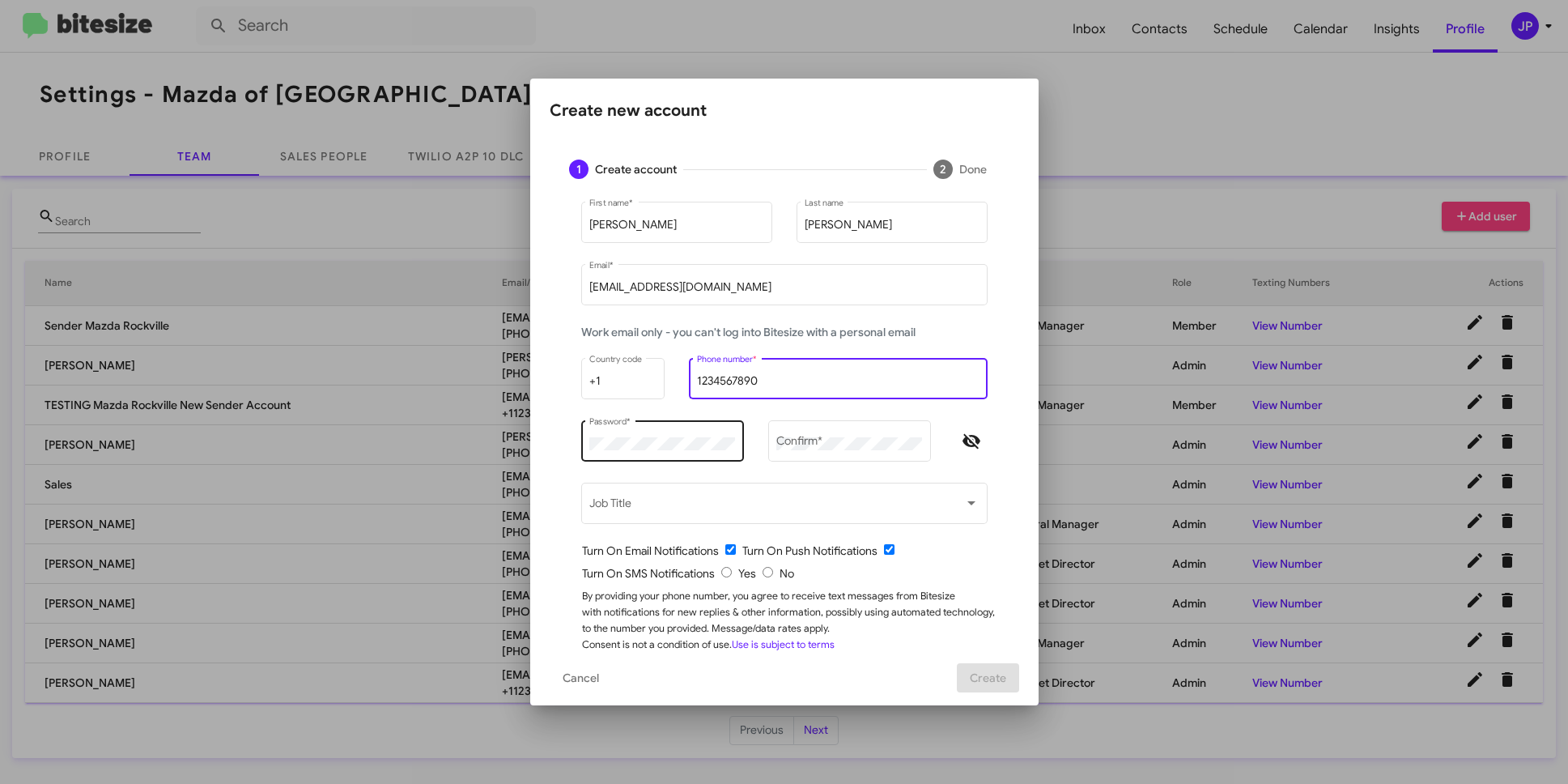
type input "1234567890"
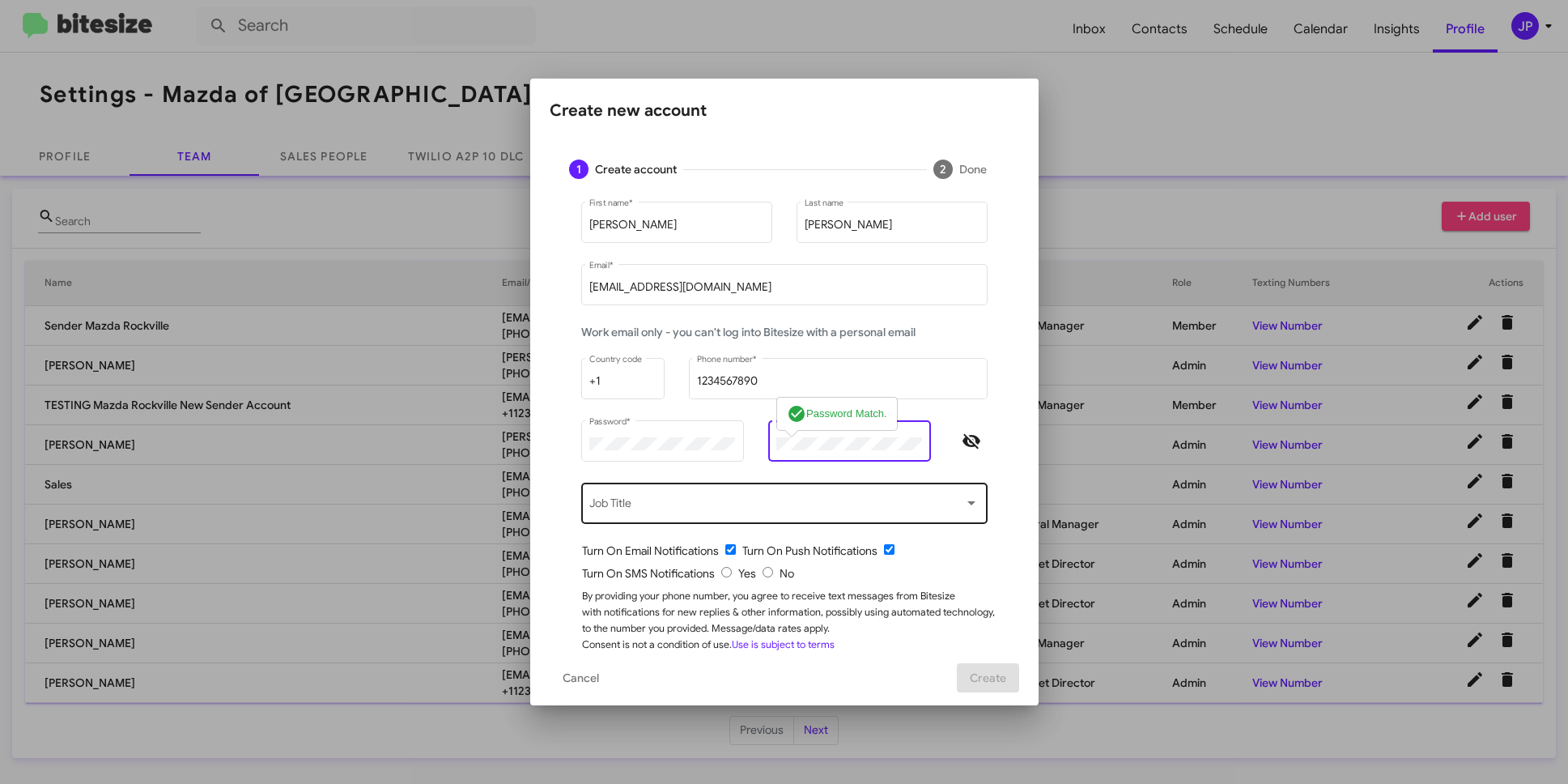
click at [630, 520] on div "Job Title" at bounding box center [784, 501] width 389 height 45
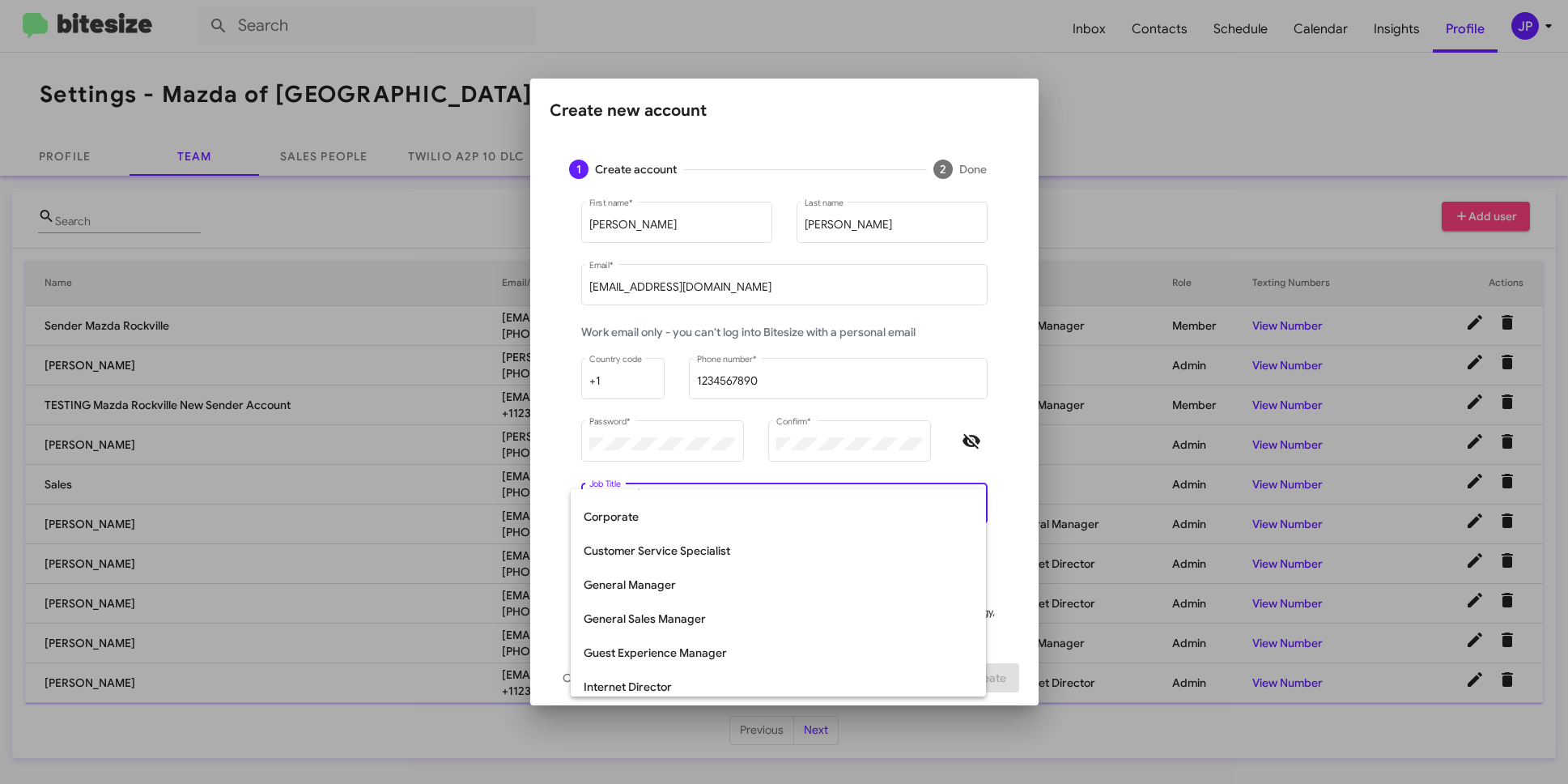
scroll to position [337, 0]
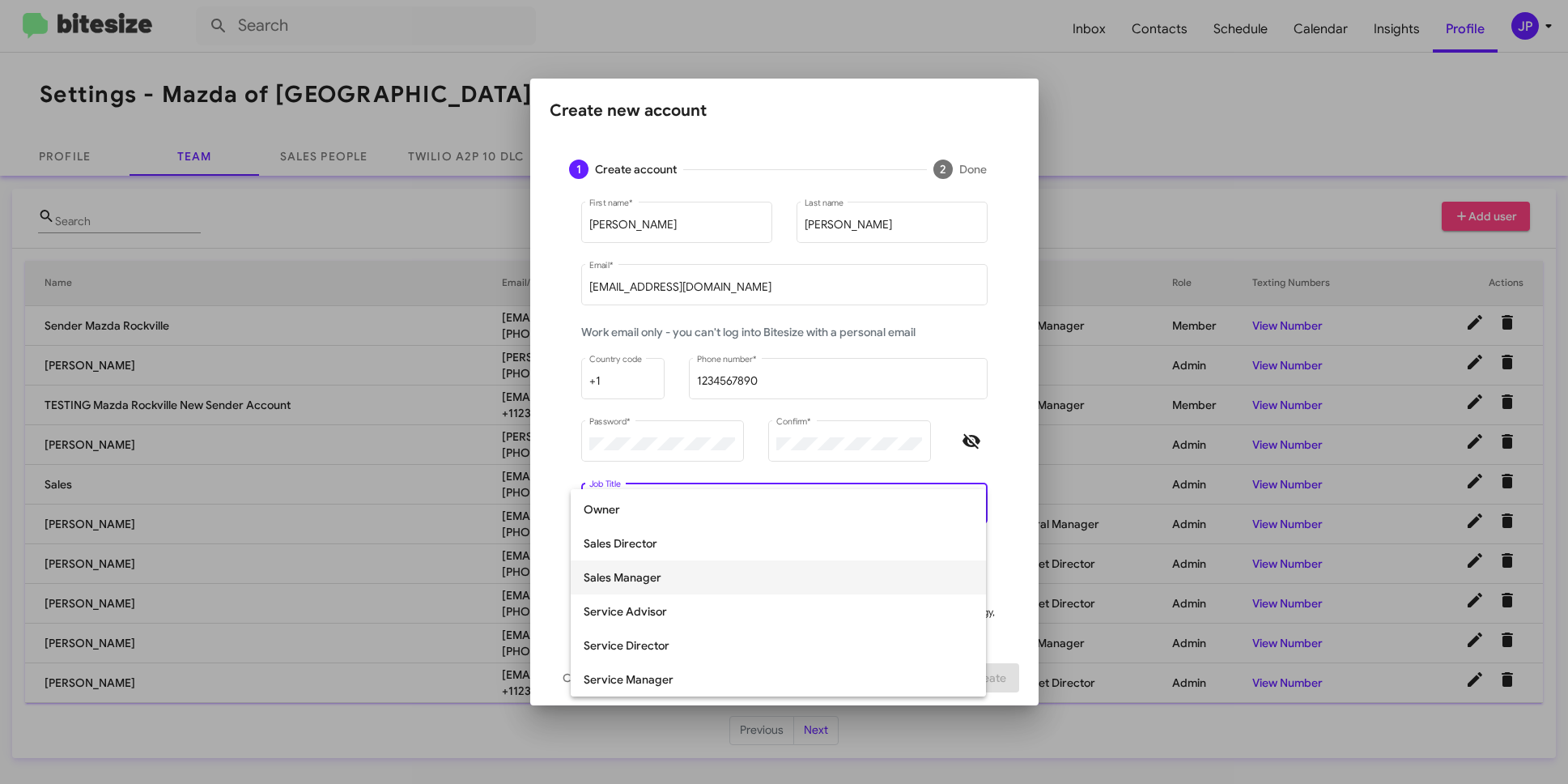
click at [669, 588] on span "Sales Manager" at bounding box center [778, 577] width 389 height 34
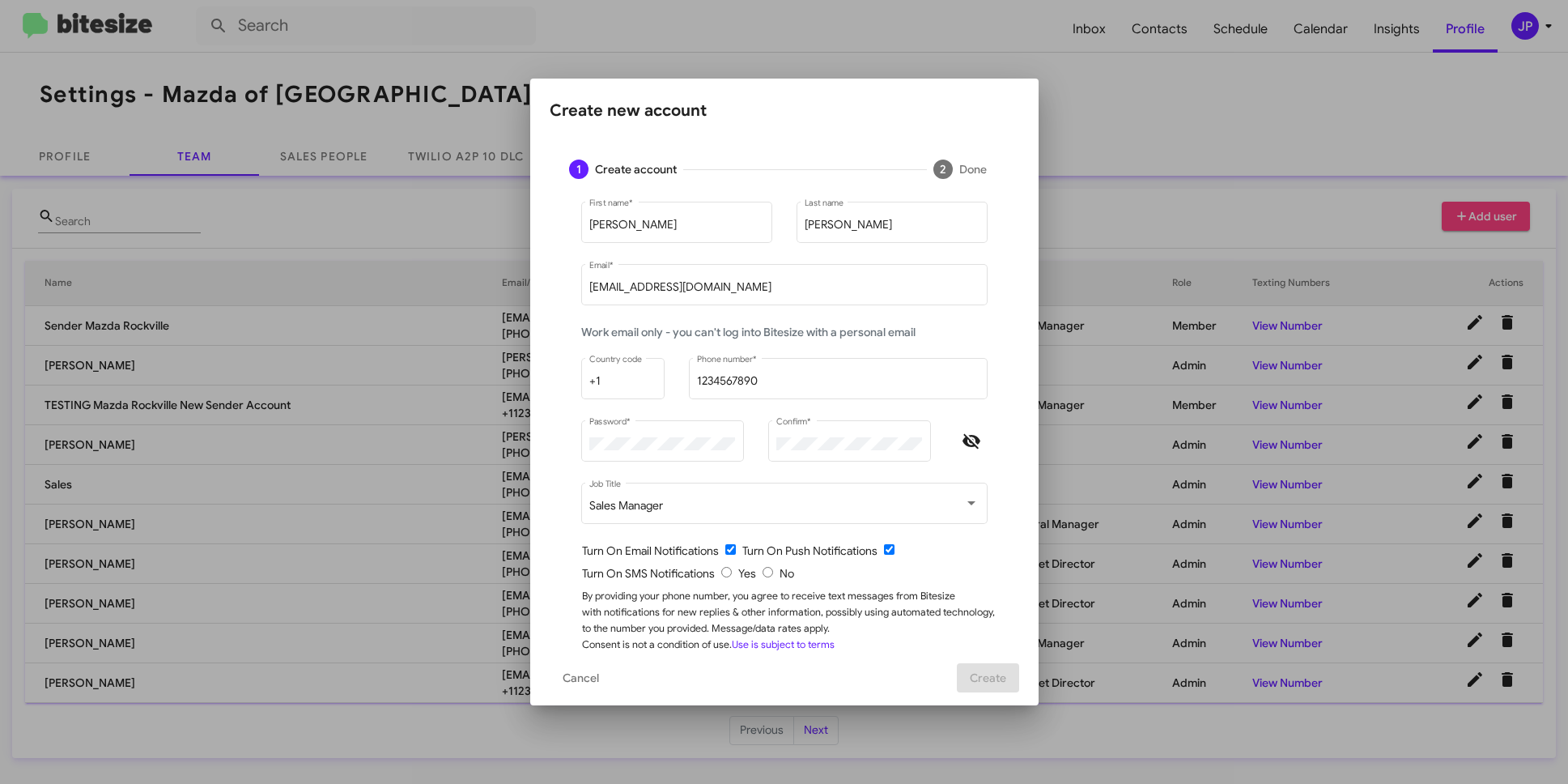
click at [897, 594] on div "By providing your phone number, you agree to receive text messages from Bitesiz…" at bounding box center [790, 620] width 418 height 64
click at [763, 576] on input "radio" at bounding box center [767, 572] width 10 height 10
radio input "true"
click at [981, 666] on span "Create" at bounding box center [988, 678] width 36 height 29
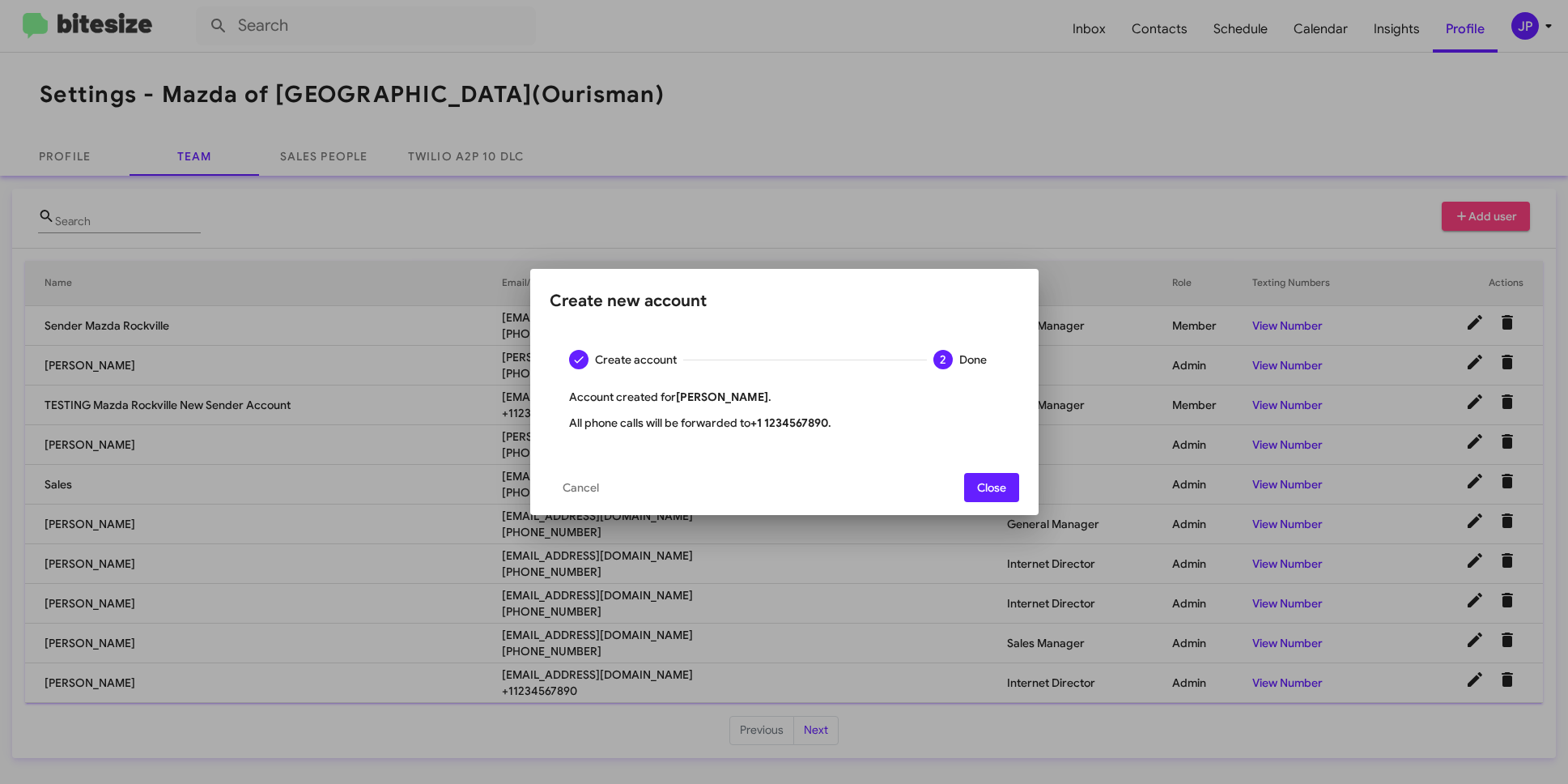
click at [978, 490] on span "Close" at bounding box center [992, 487] width 29 height 29
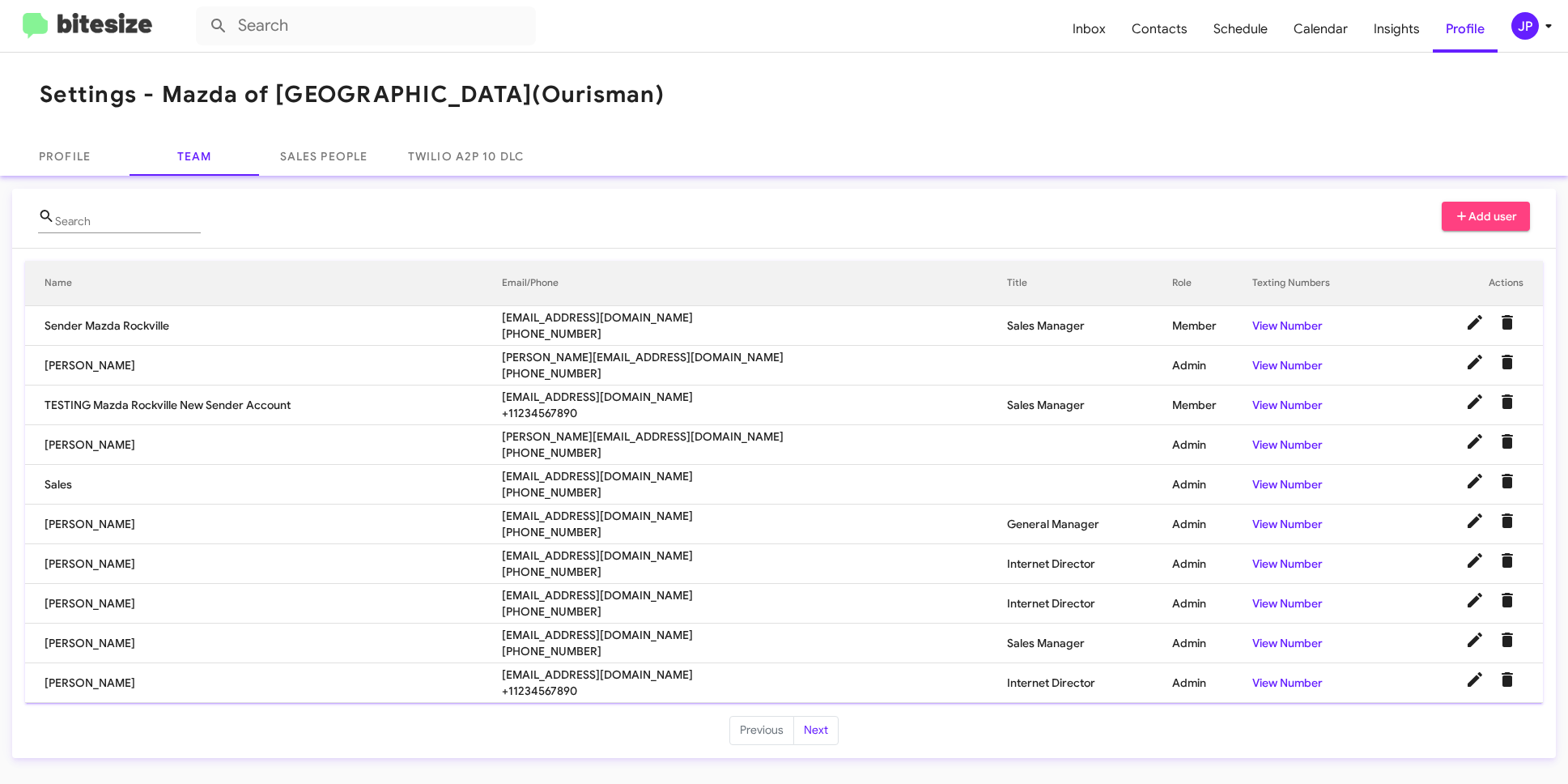
click at [101, 29] on img at bounding box center [87, 27] width 130 height 27
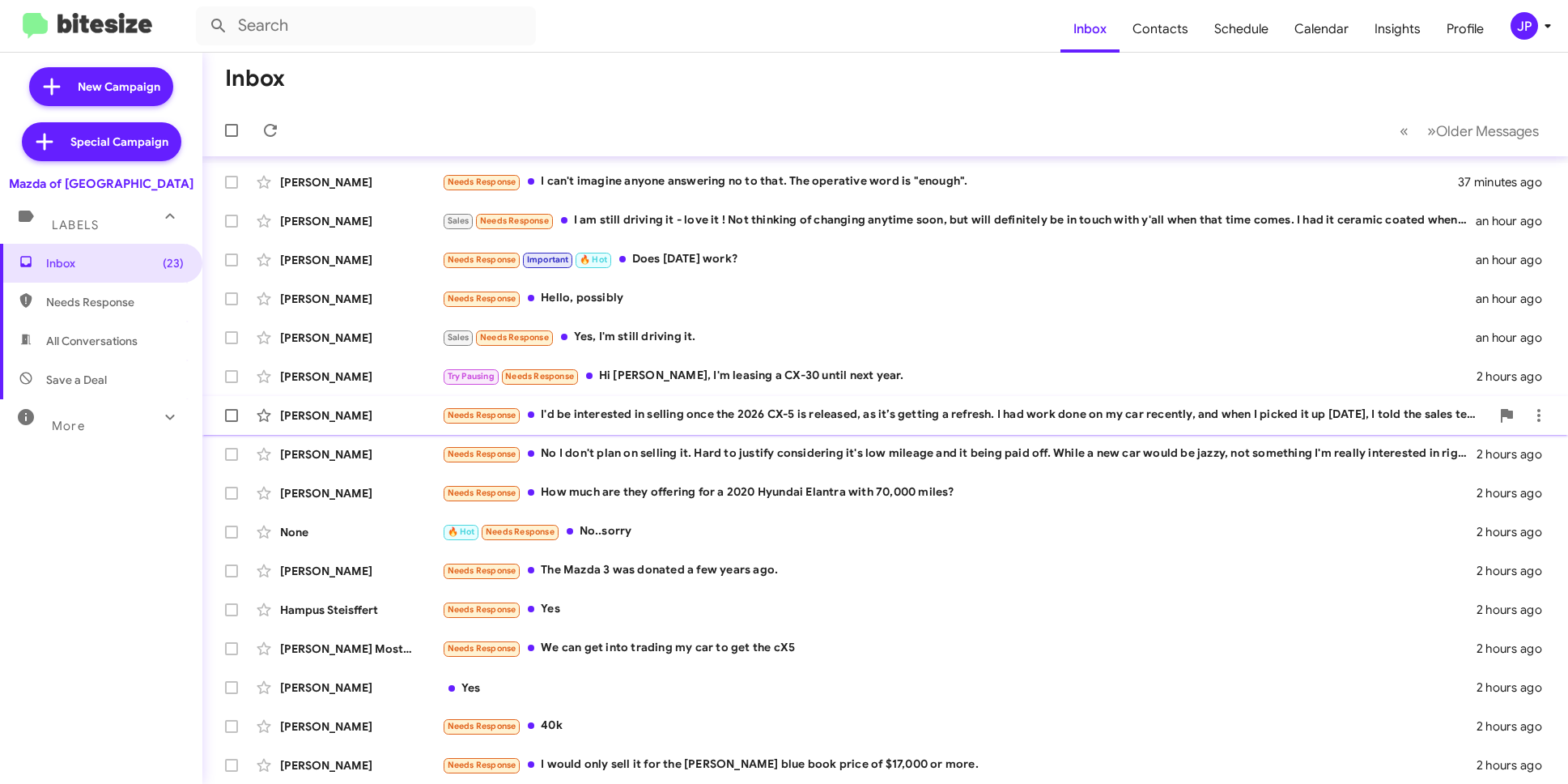
scroll to position [156, 0]
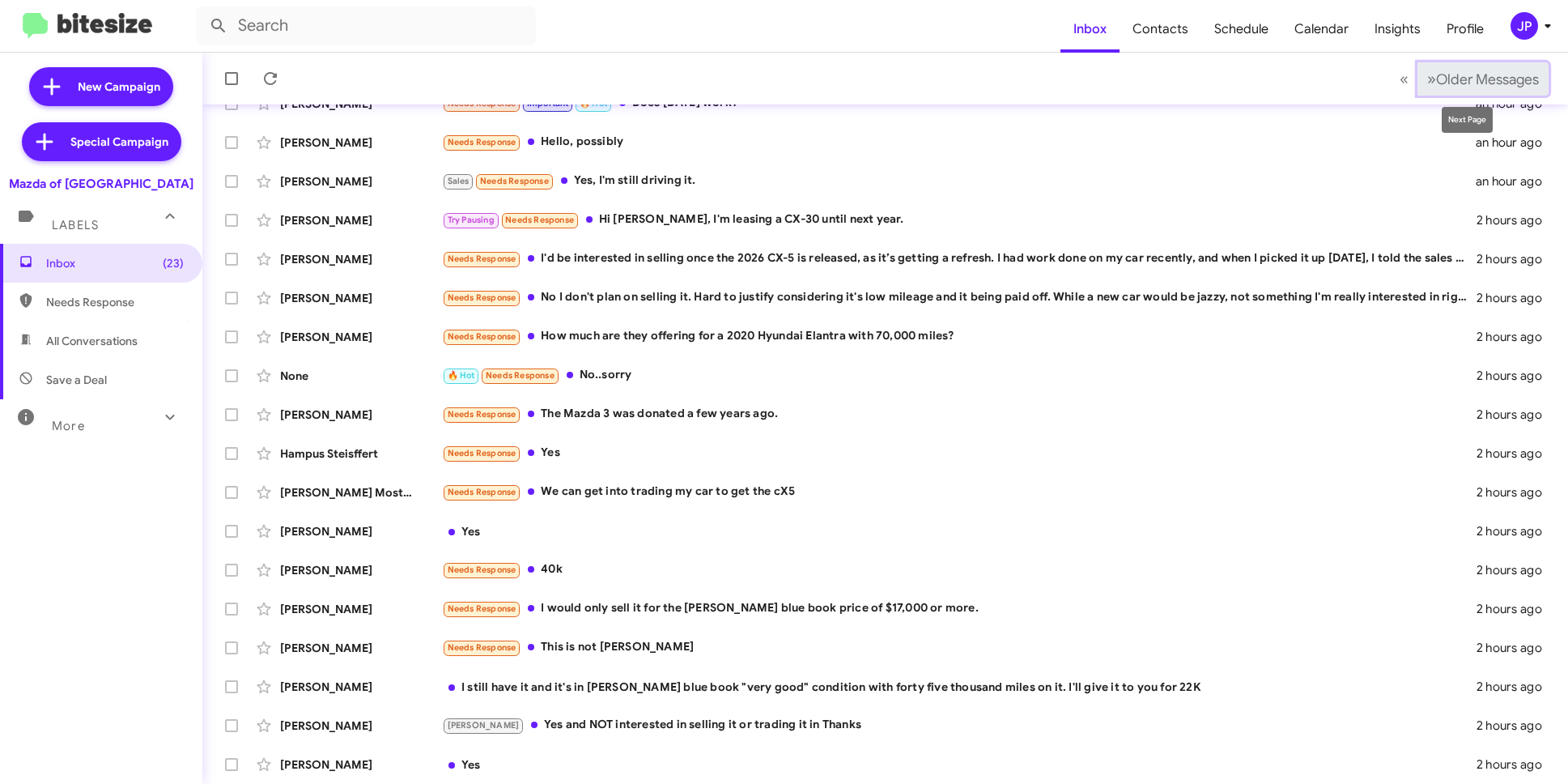
click at [1509, 83] on span "Older Messages" at bounding box center [1487, 79] width 103 height 18
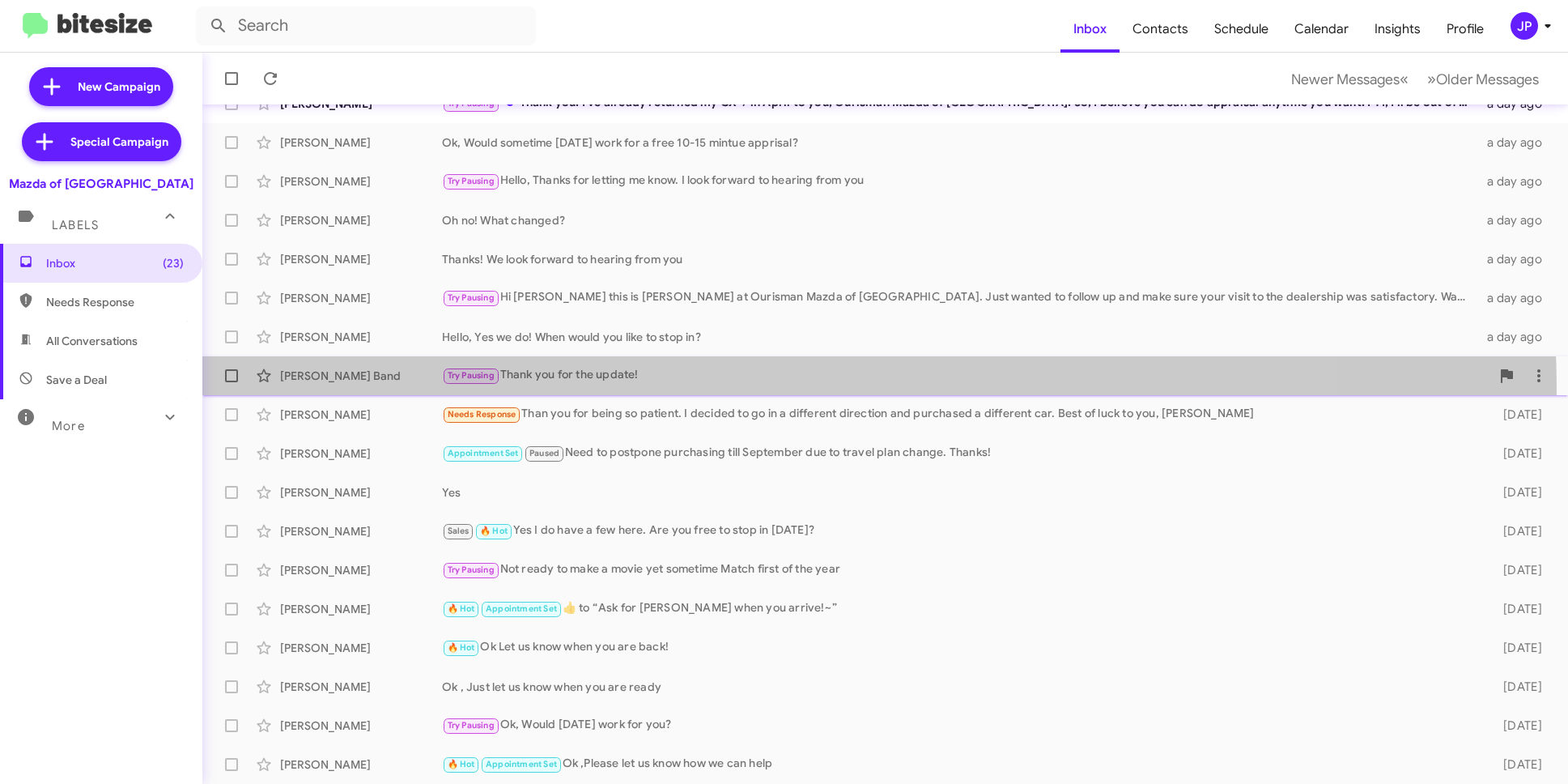
click at [727, 390] on div "Lynn Band Try Pausing Thank you for the update! 2 days ago" at bounding box center [885, 375] width 1340 height 32
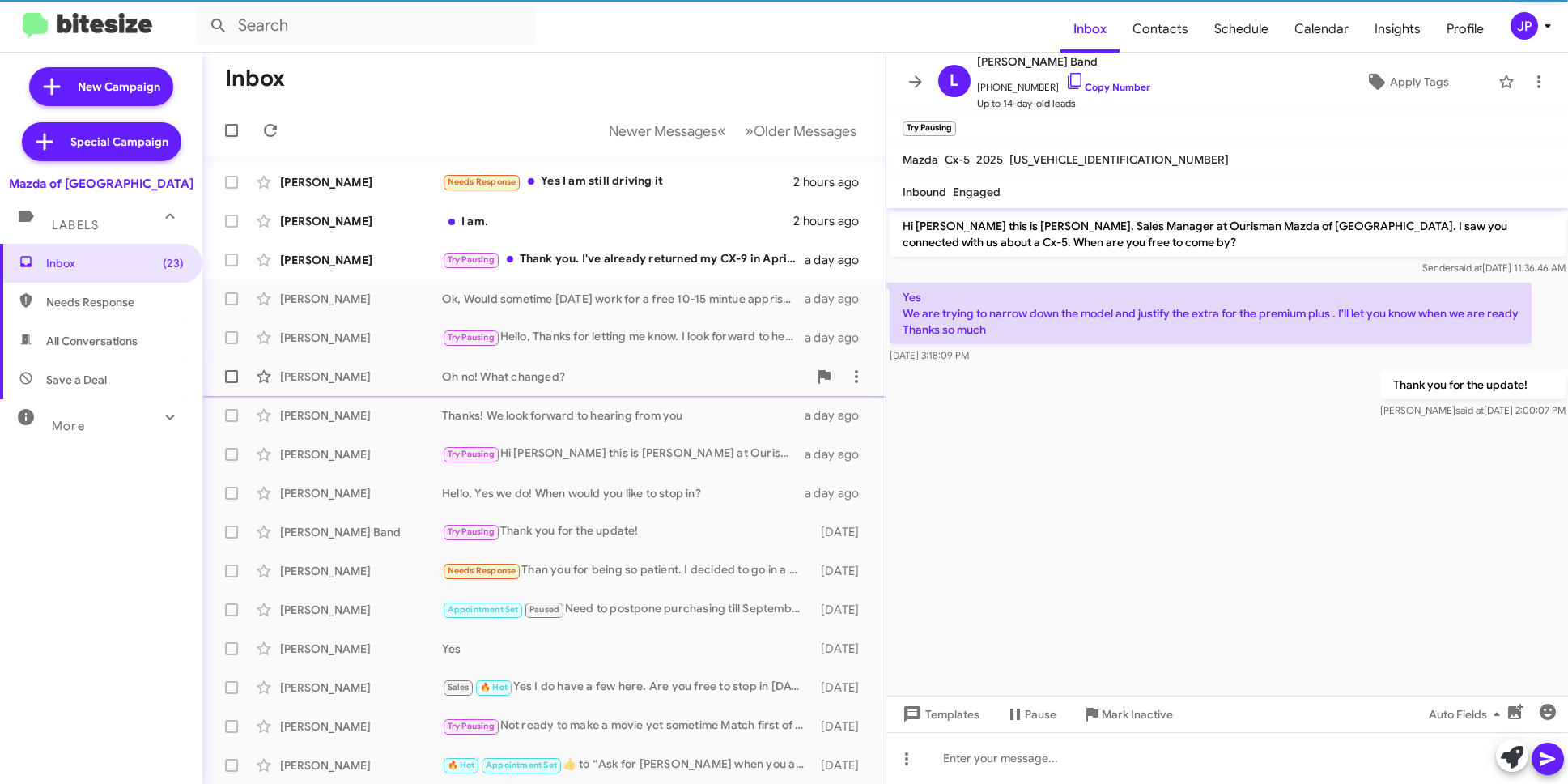
click at [680, 372] on div "Oh no! What changed?" at bounding box center [625, 376] width 366 height 16
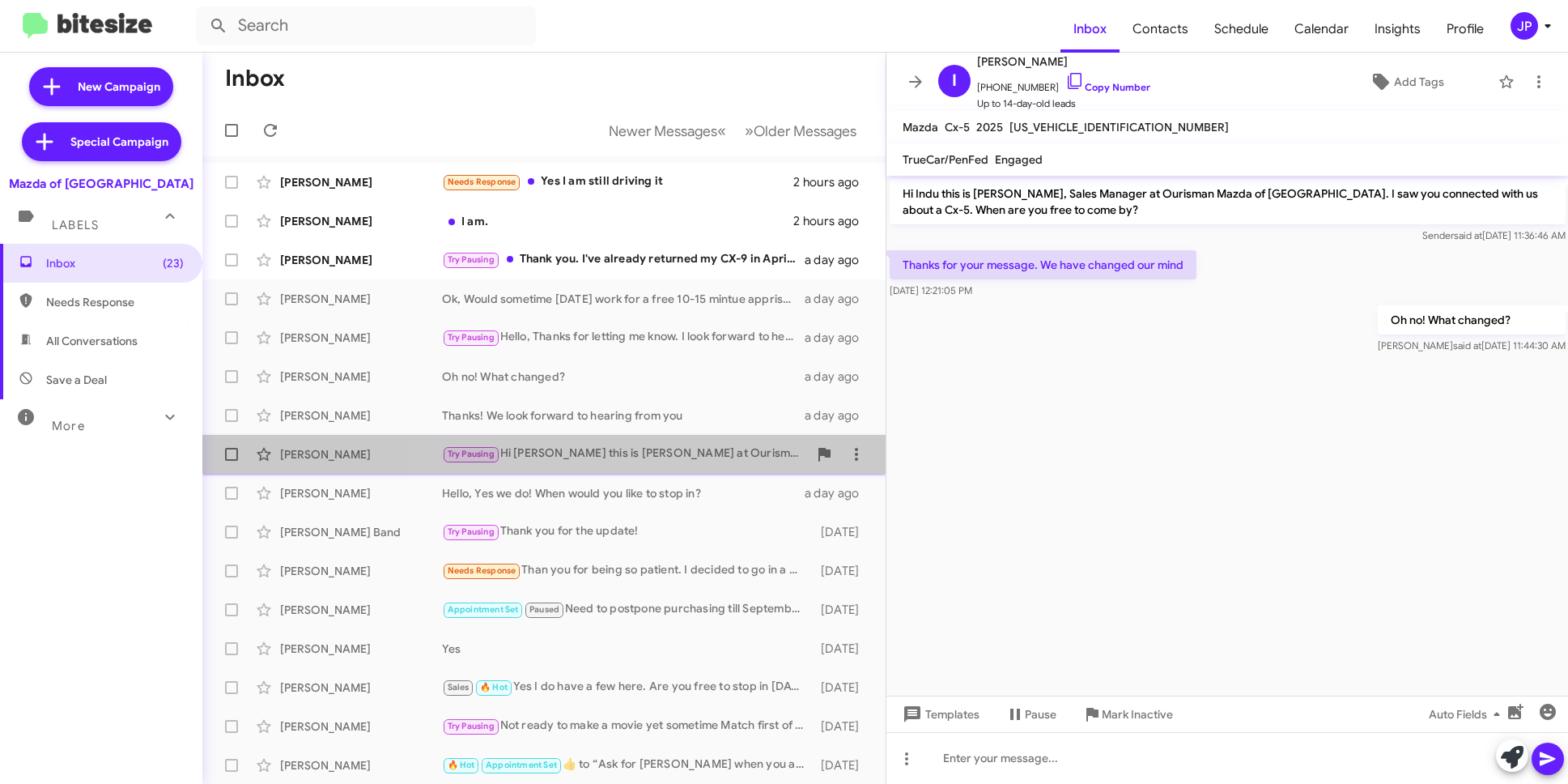
click at [657, 459] on div "Try Pausing Hi Robin this is Jamisha Coachman at Ourisman Mazda of Rockville. J…" at bounding box center [625, 454] width 366 height 19
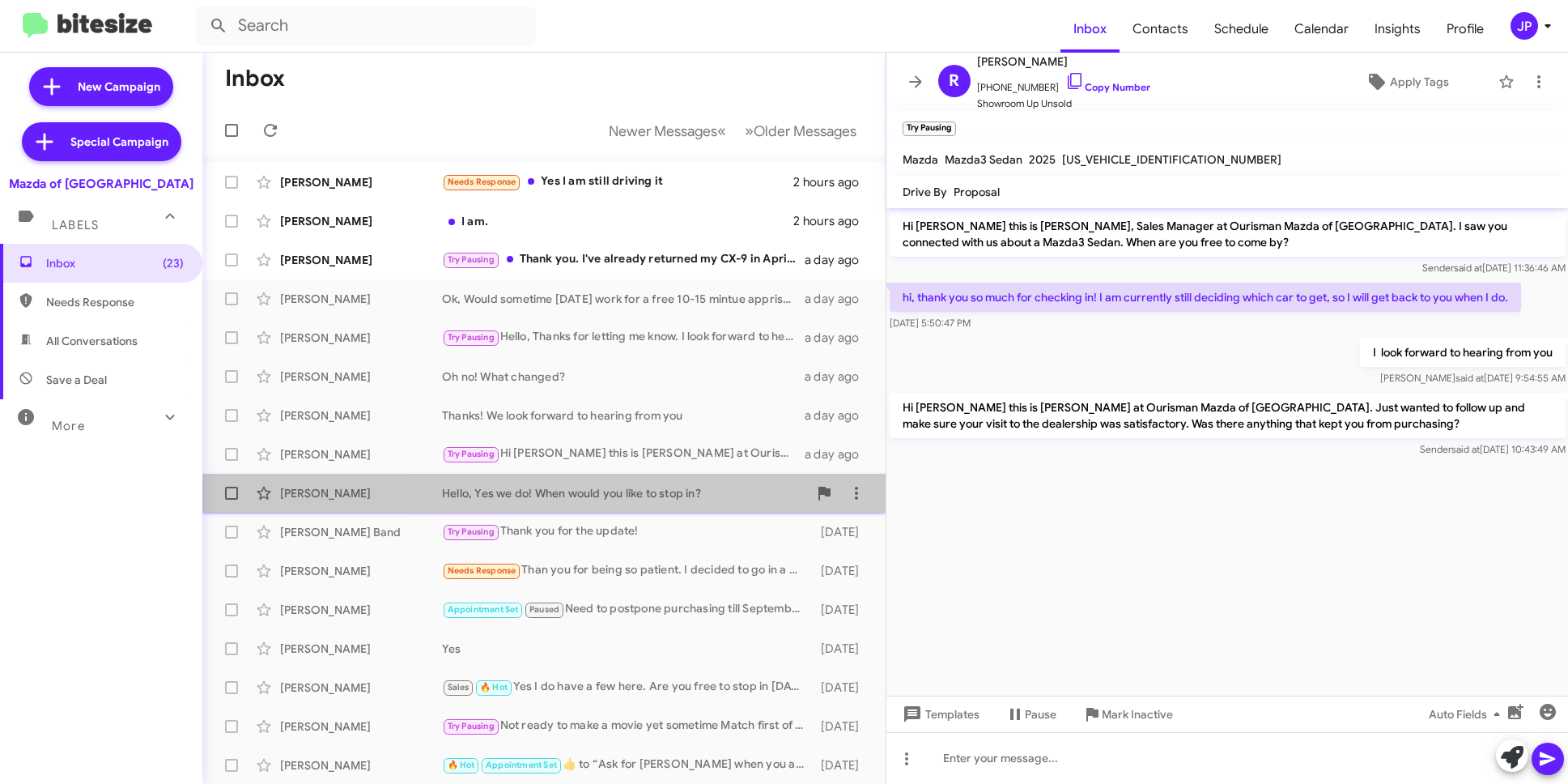
click at [676, 497] on div "Hello, Yes we do! When would you like to stop in?" at bounding box center [625, 493] width 366 height 16
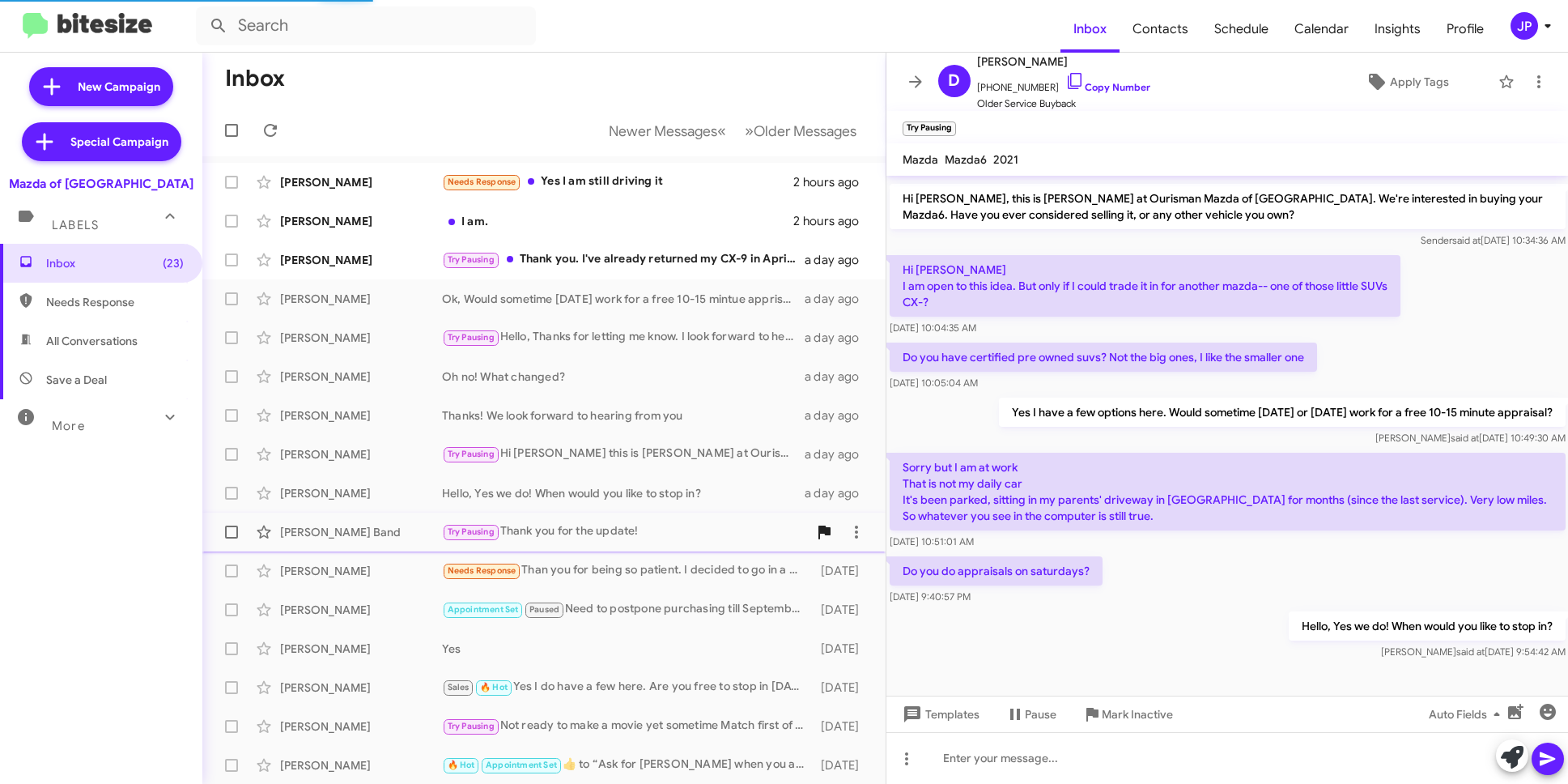
scroll to position [82, 0]
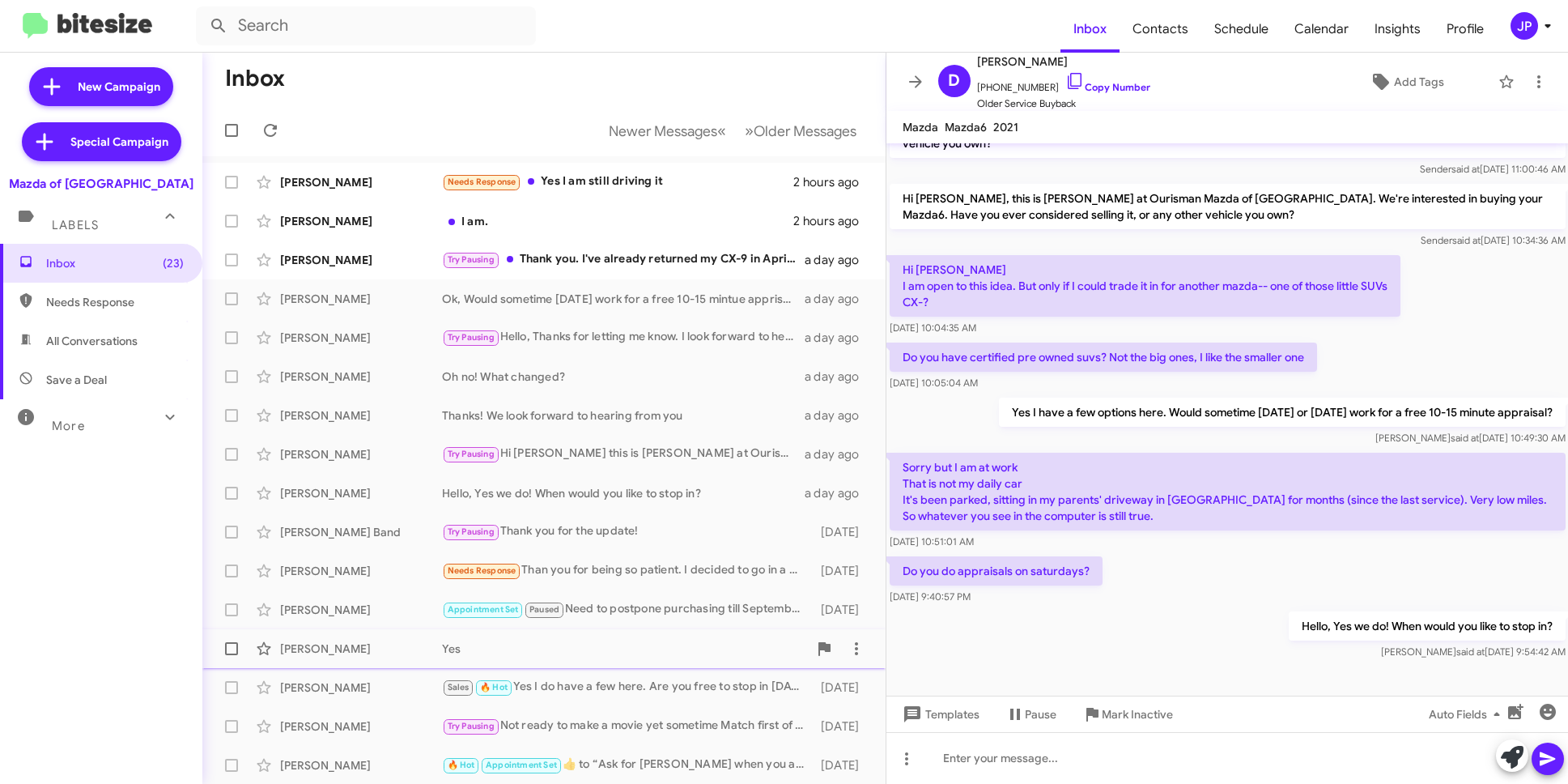
click at [701, 634] on div "Stephen Sigwalt Yes 6 days ago" at bounding box center [544, 648] width 658 height 32
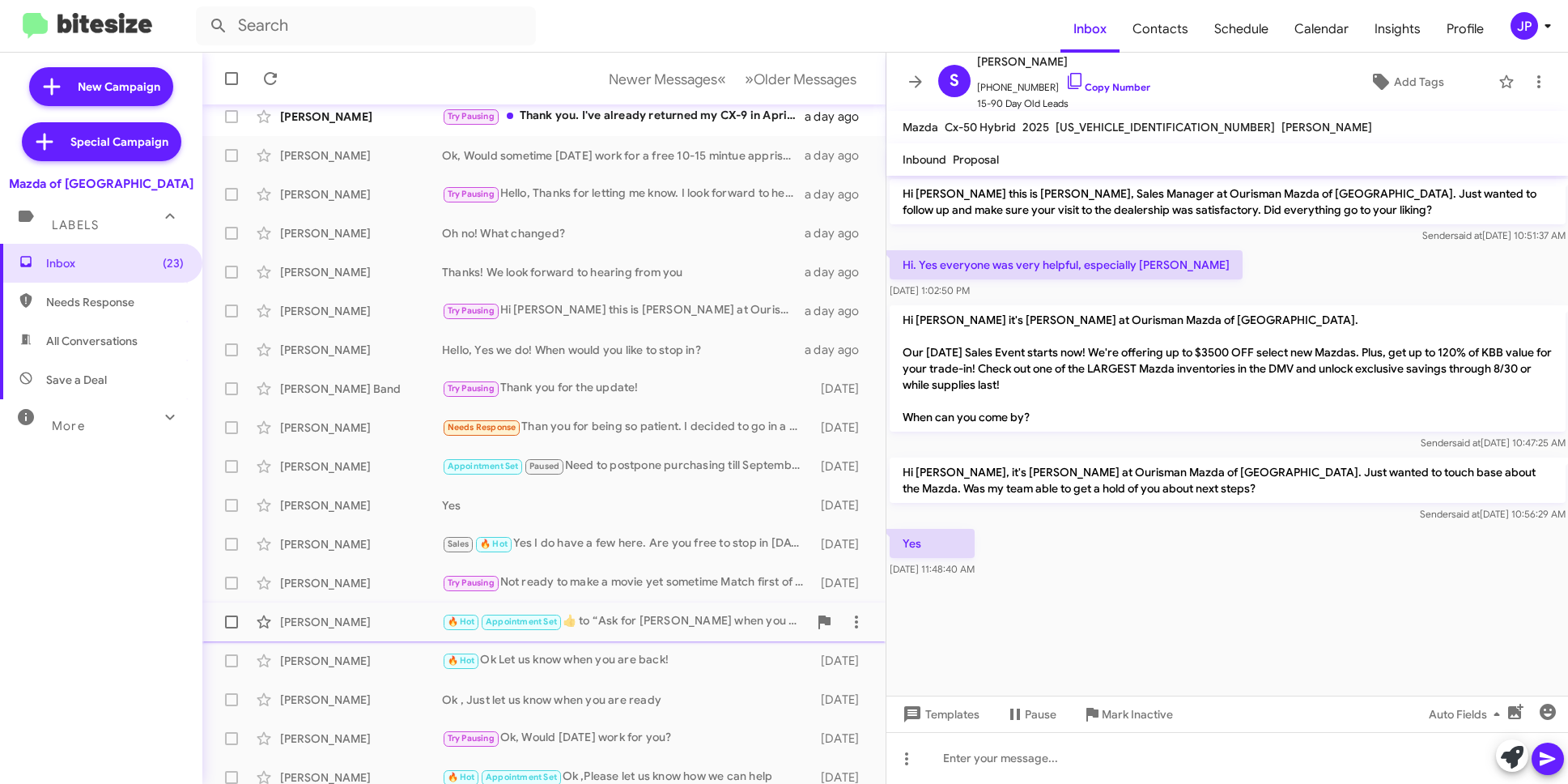
scroll to position [156, 0]
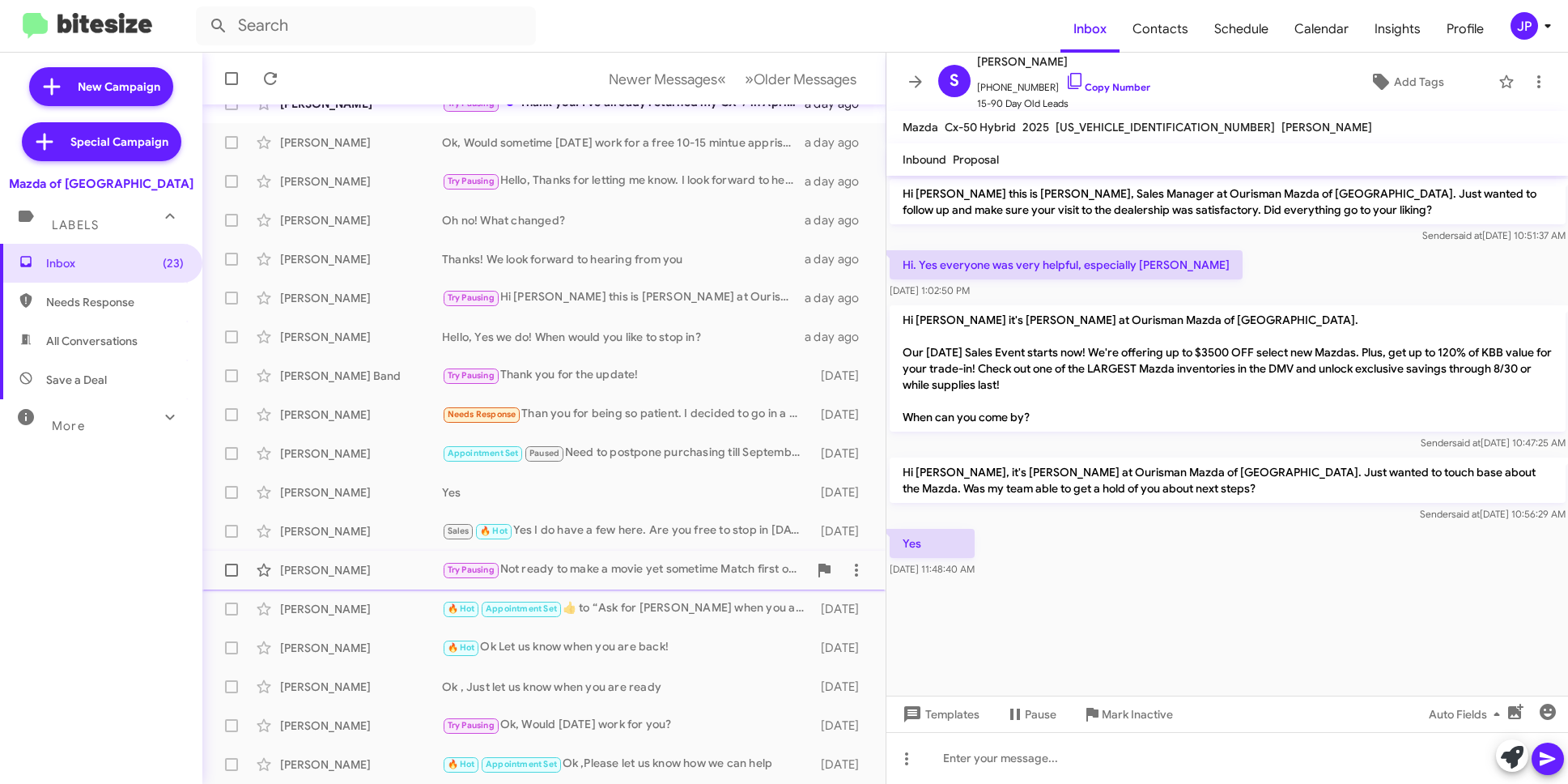
click at [682, 583] on div "John Weir Try Pausing Not ready to make a movie yet sometime Match first of the…" at bounding box center [544, 571] width 658 height 32
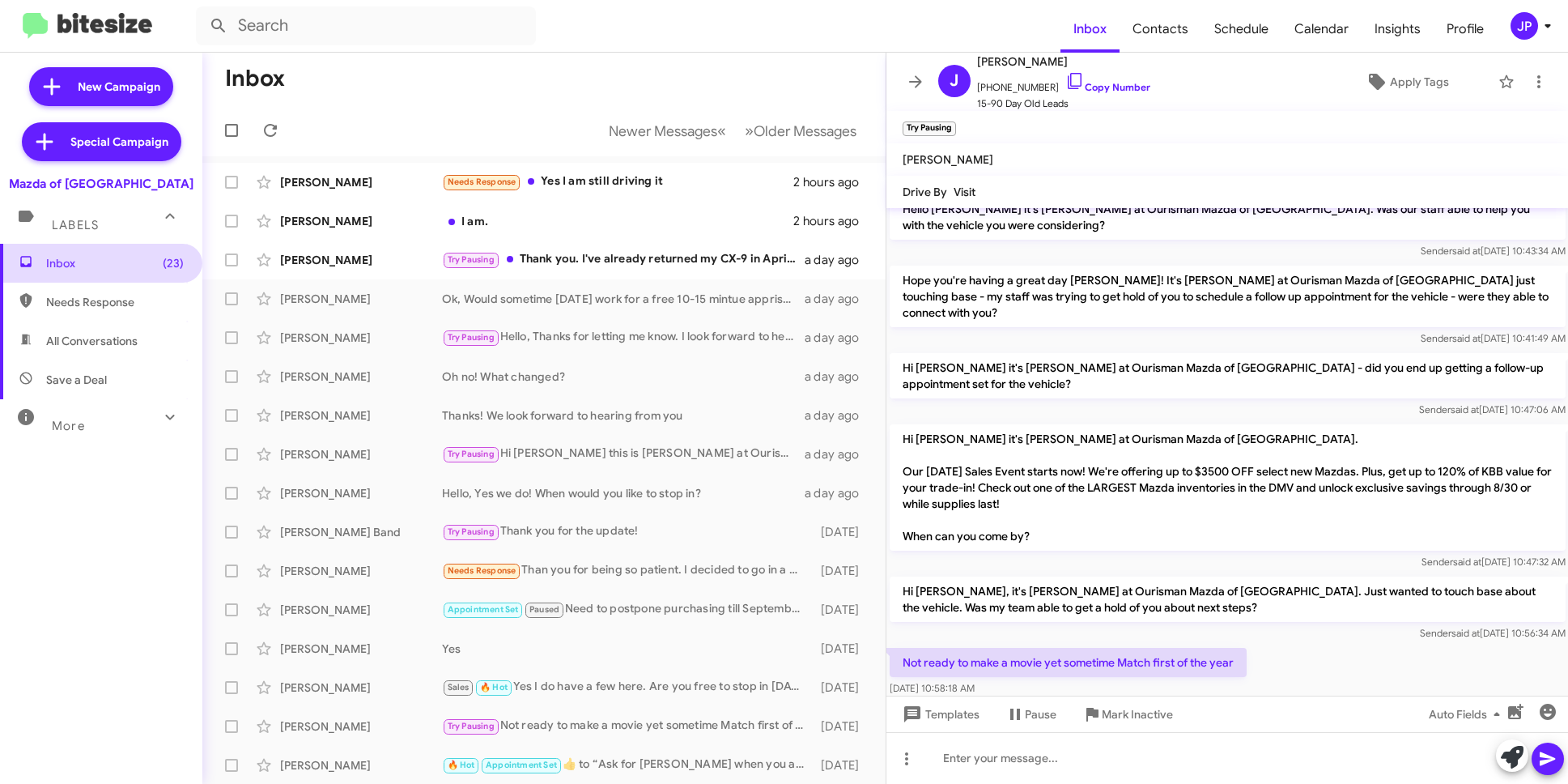
click at [122, 264] on span "Inbox (23)" at bounding box center [115, 263] width 137 height 16
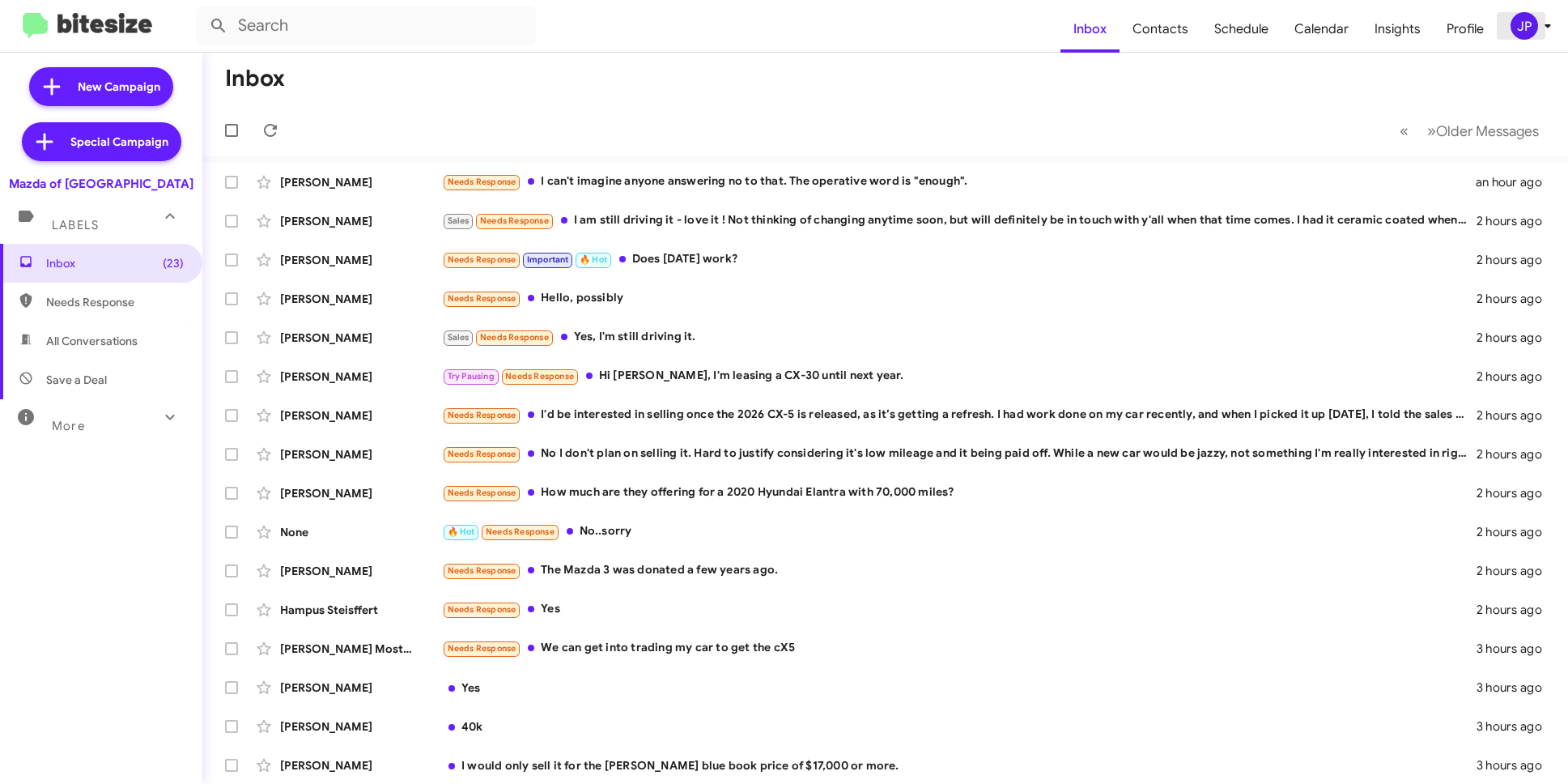
click at [1521, 26] on div "JP" at bounding box center [1524, 26] width 27 height 27
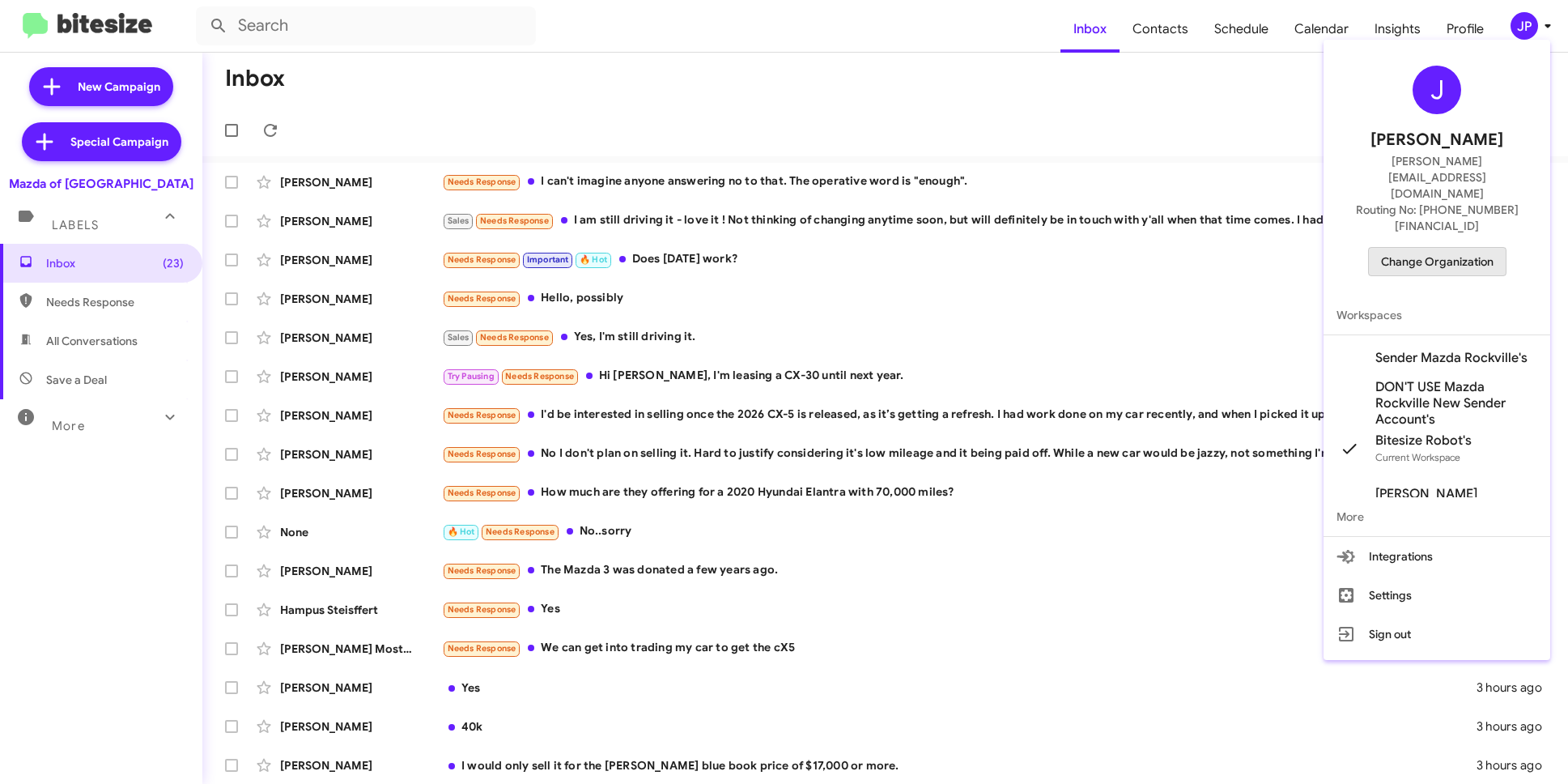
click at [1473, 248] on span "Change Organization" at bounding box center [1437, 262] width 113 height 27
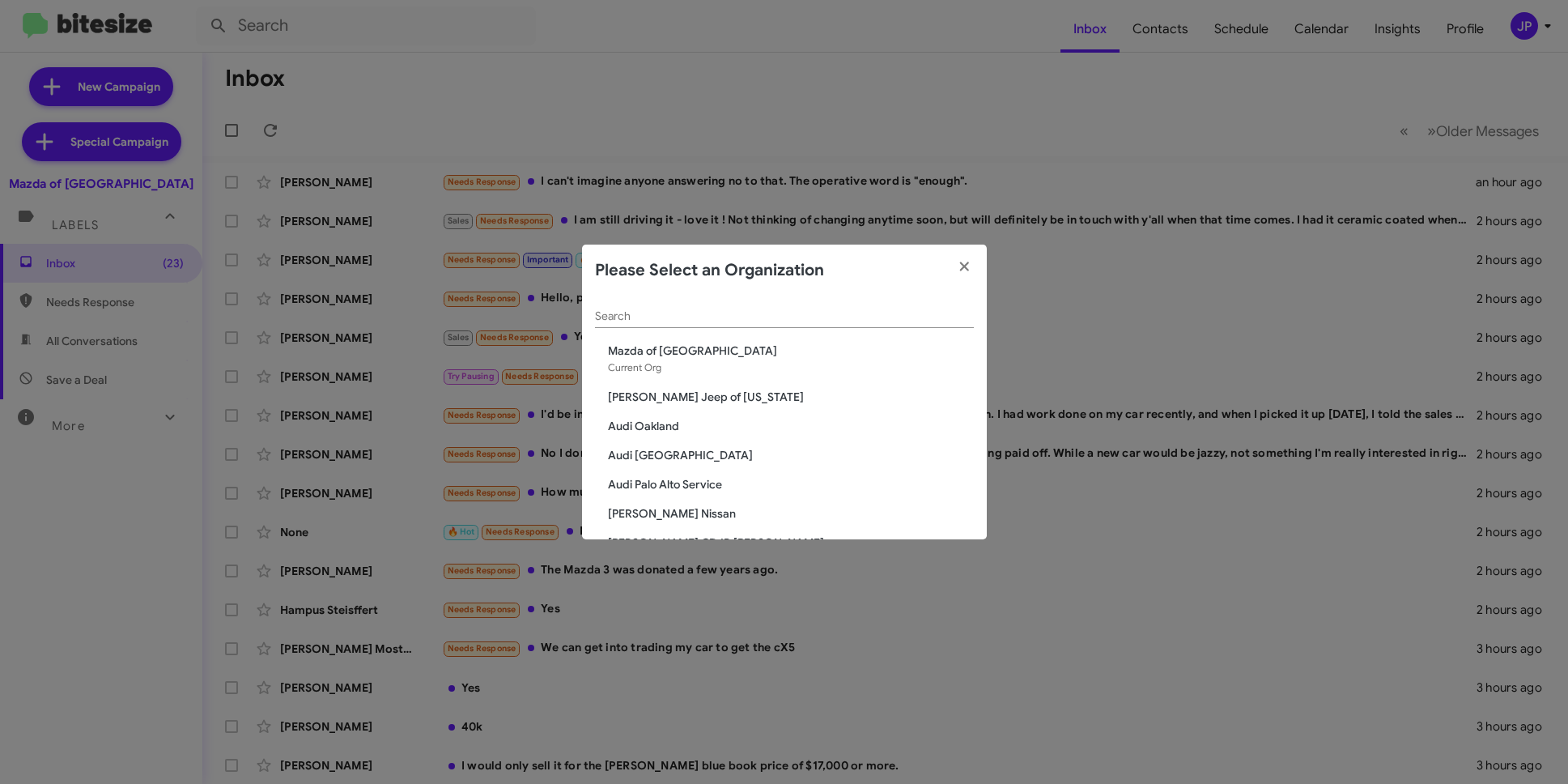
click at [865, 320] on input "Search" at bounding box center [784, 317] width 379 height 13
click at [771, 308] on div "Search" at bounding box center [784, 312] width 379 height 31
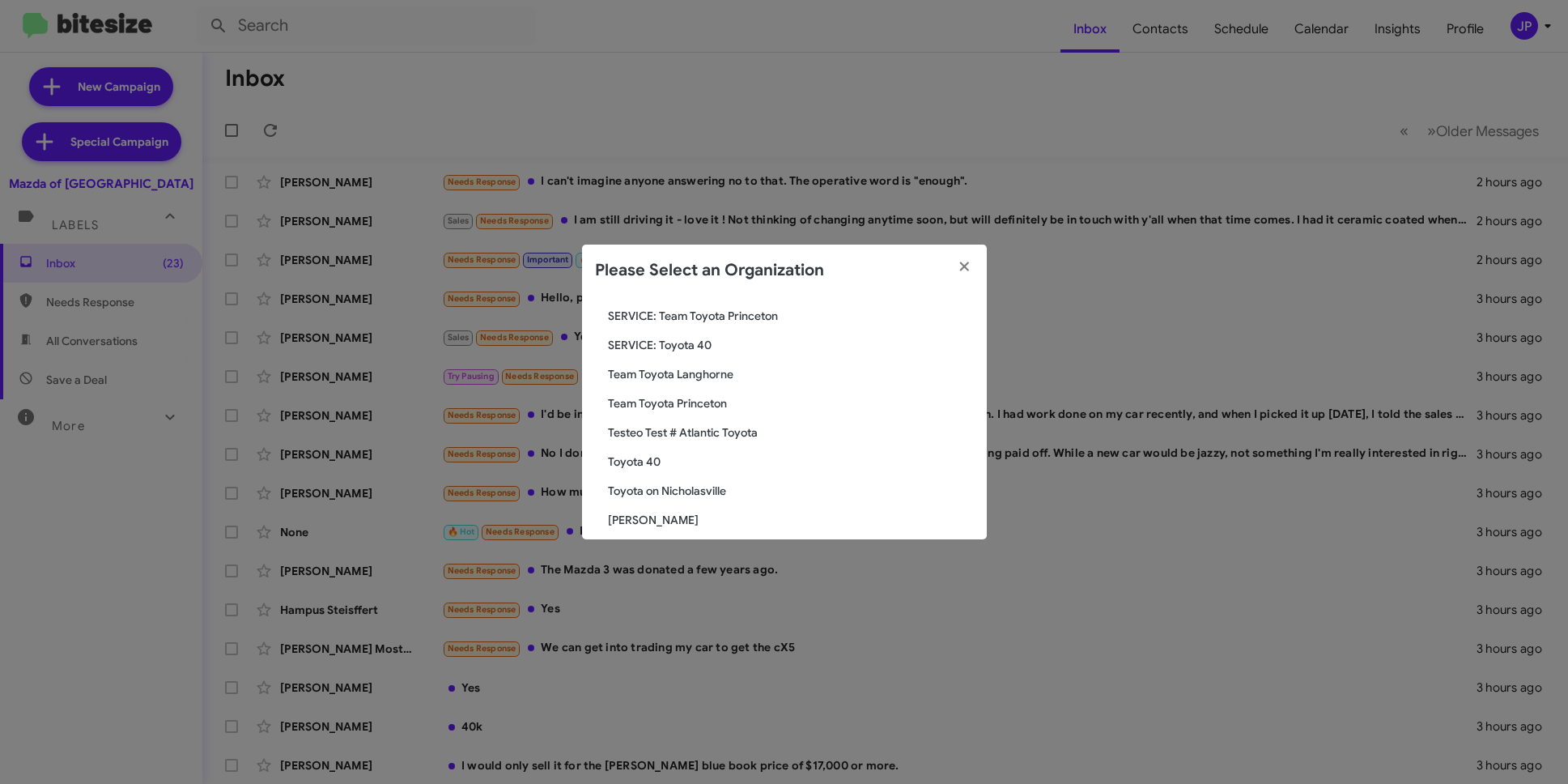
scroll to position [108, 0]
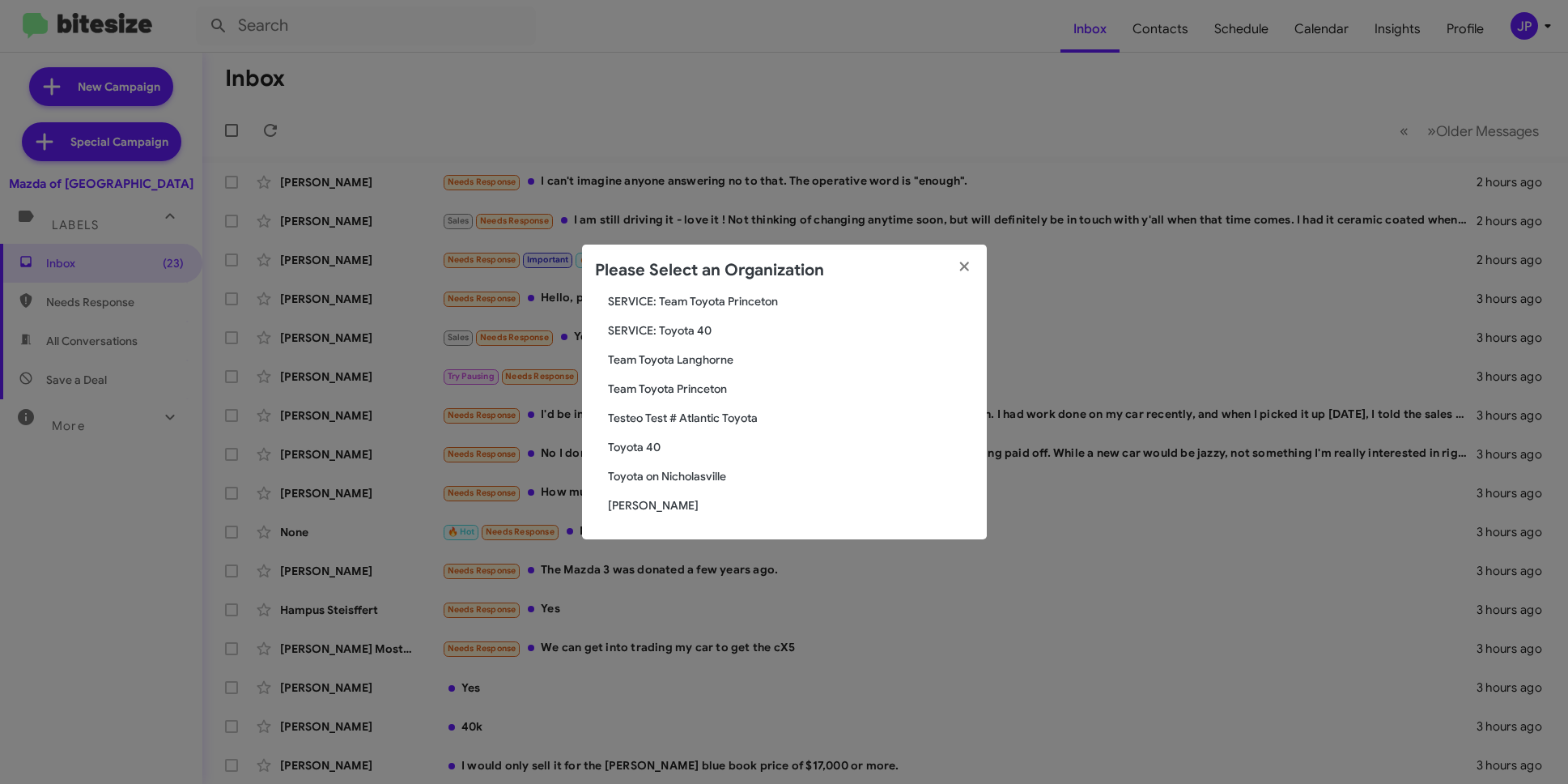
type input "Toyota"
click at [655, 454] on span "Toyota 40" at bounding box center [791, 447] width 366 height 16
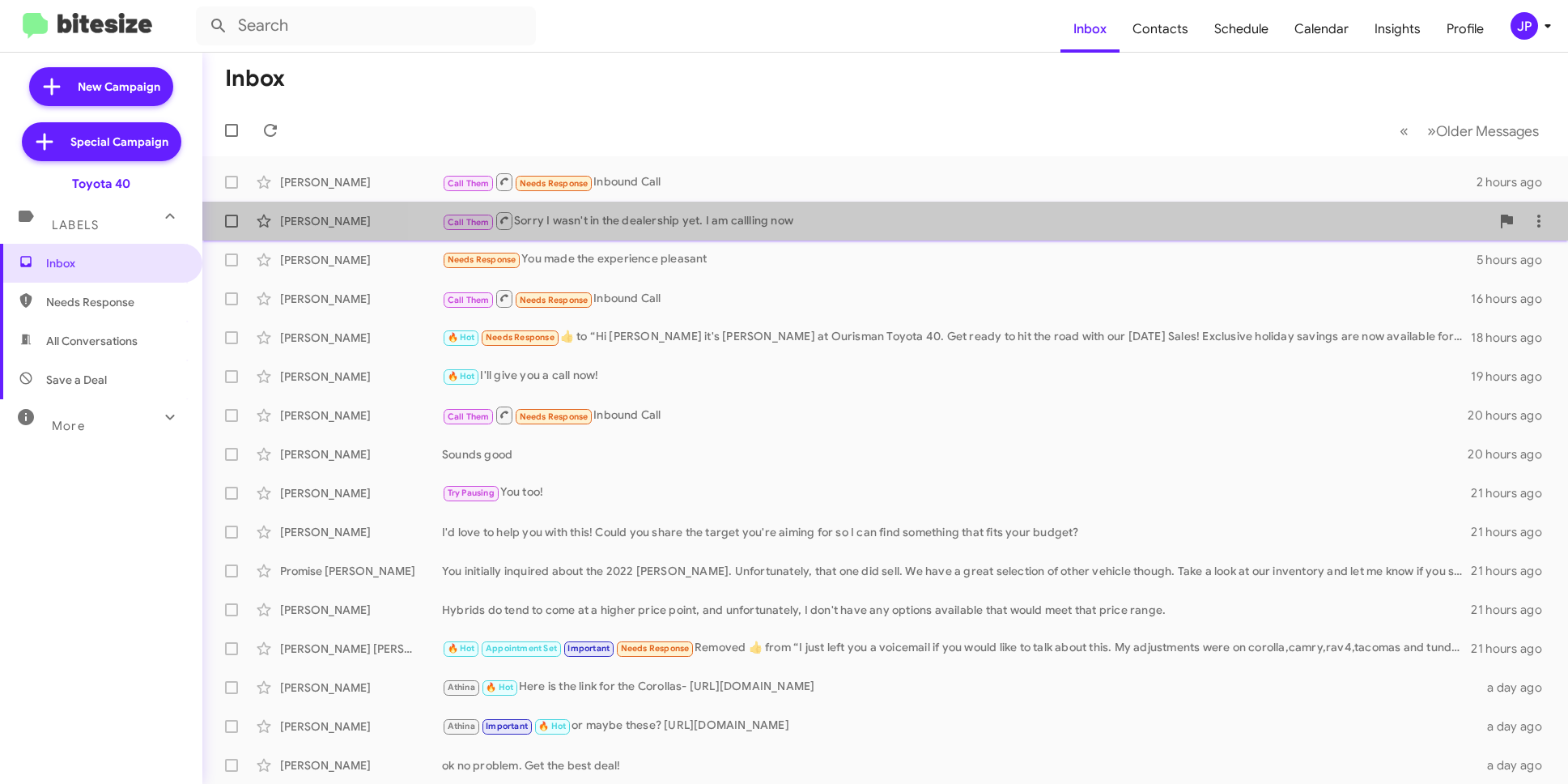
drag, startPoint x: 1067, startPoint y: 231, endPoint x: 1083, endPoint y: 236, distance: 16.8
click at [1067, 231] on div "Call Them Sorry I wasn't in the dealership yet. I am callling now" at bounding box center [966, 220] width 1049 height 20
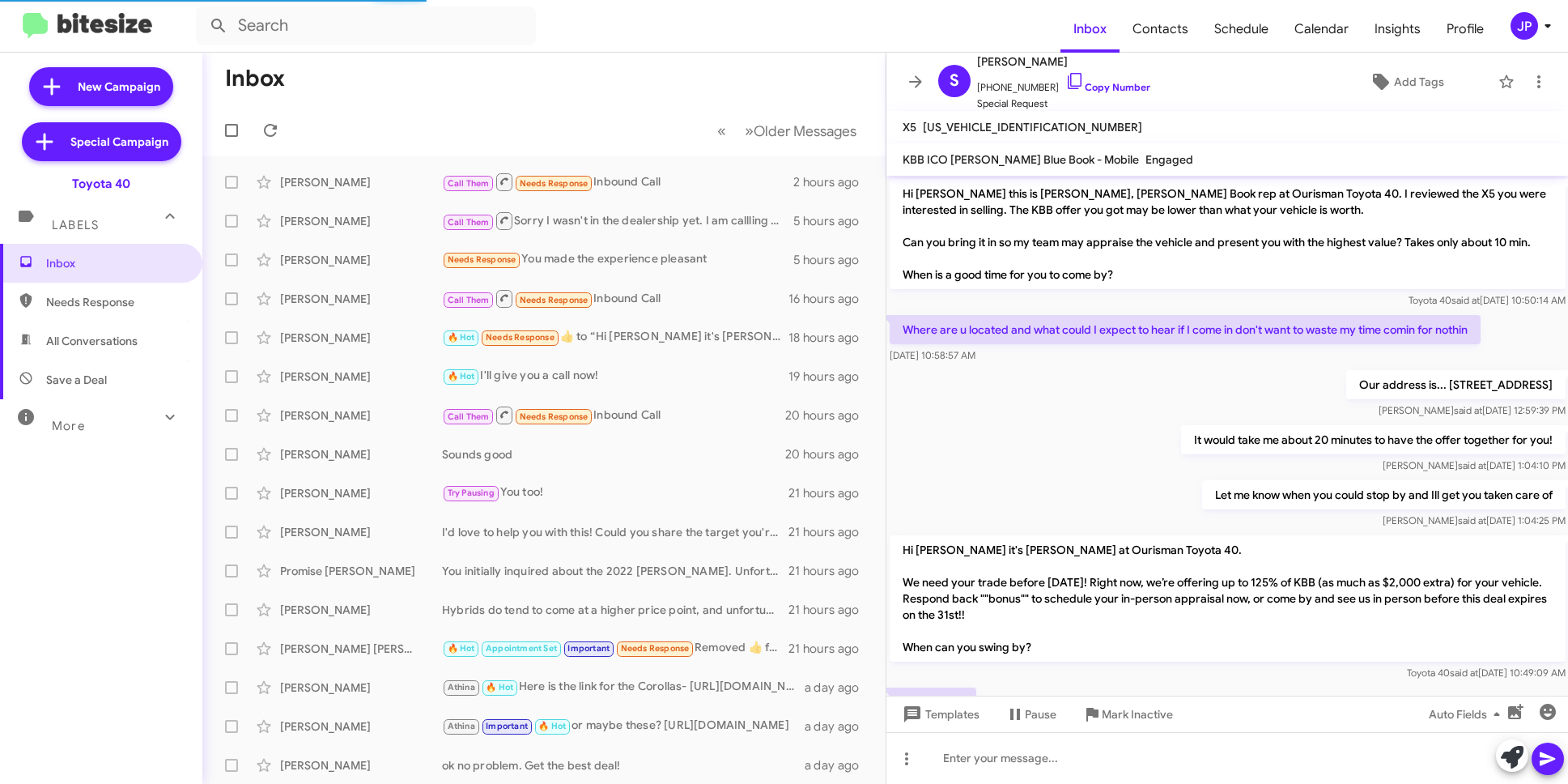
scroll to position [343, 0]
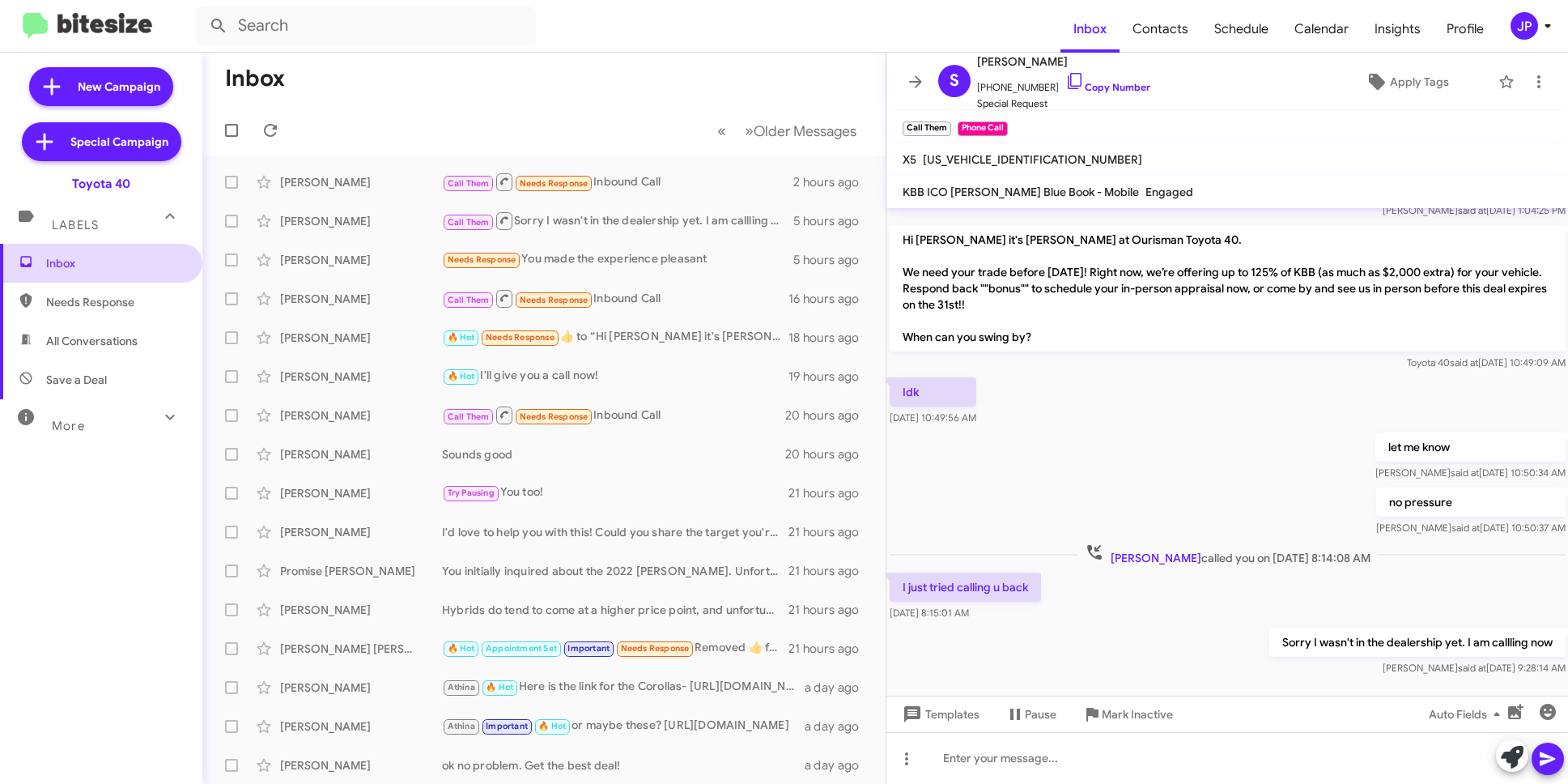
click at [81, 267] on span "Inbox" at bounding box center [115, 263] width 137 height 16
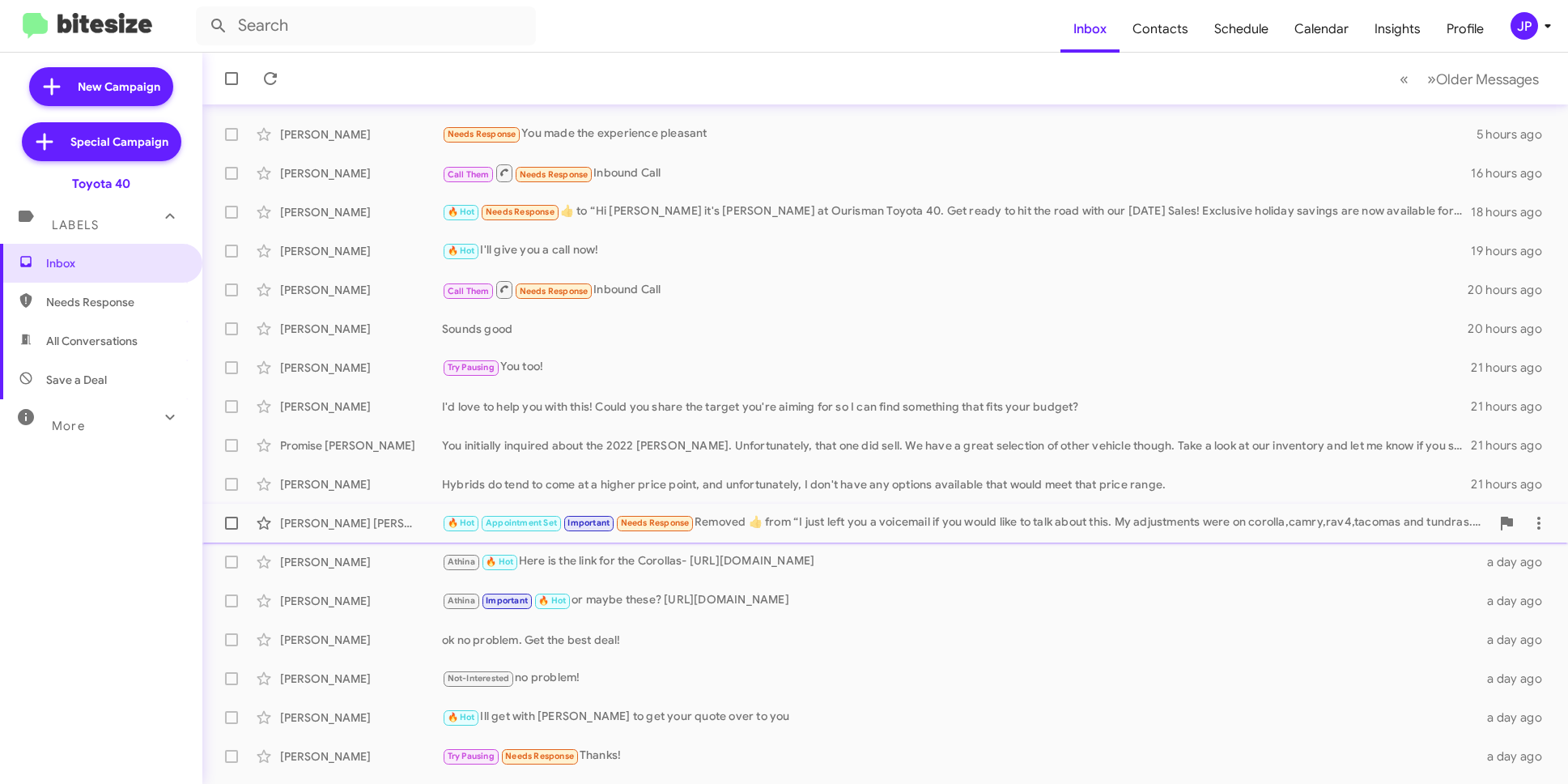
scroll to position [156, 0]
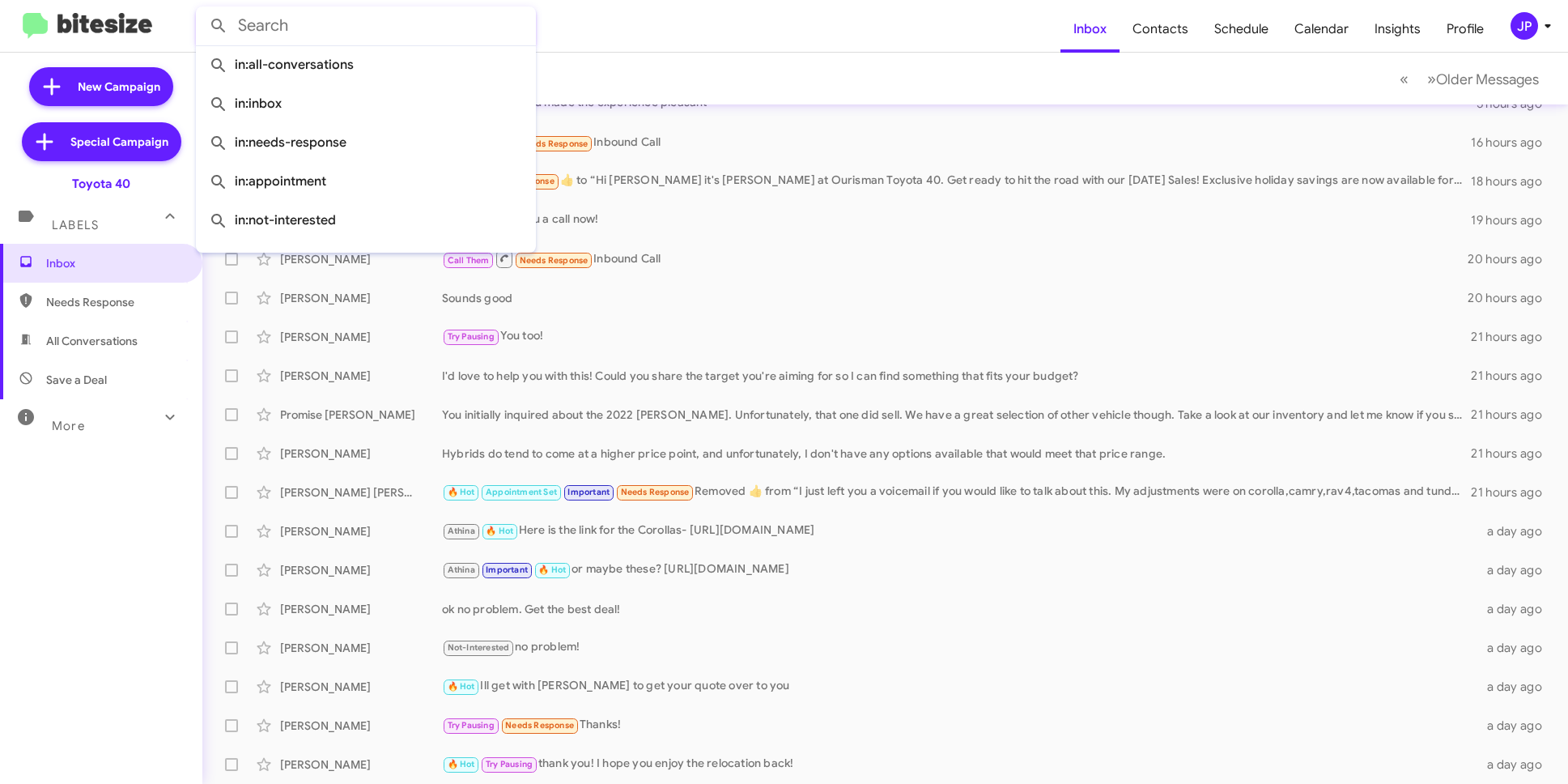
click at [375, 26] on input "text" at bounding box center [366, 26] width 340 height 39
paste input "7037896254"
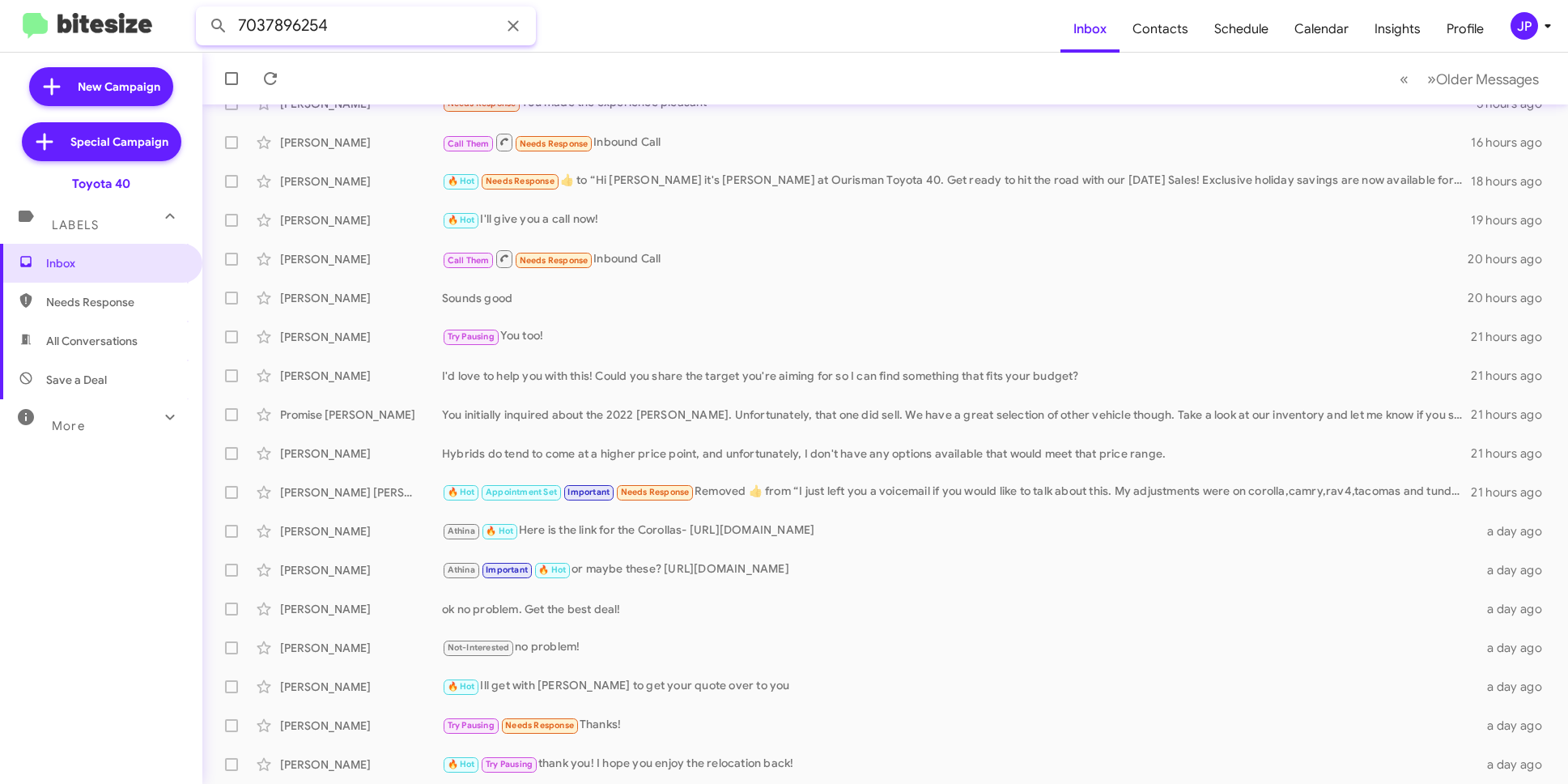
type input "7037896254"
click at [203, 9] on button at bounding box center [219, 26] width 32 height 32
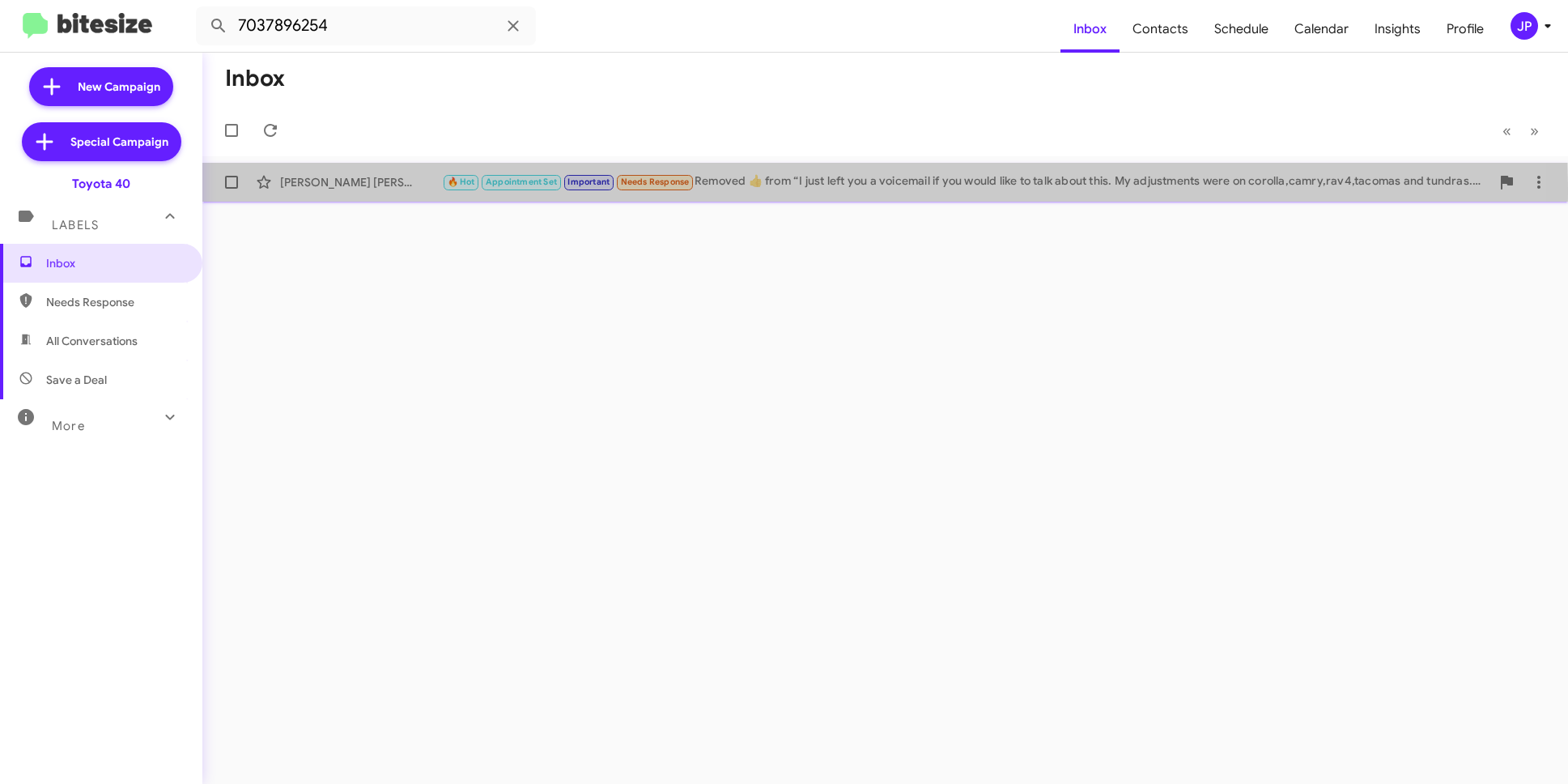
click at [323, 193] on div "[PERSON_NAME] [PERSON_NAME] 🔥 Hot Appointment Set Important Needs Response Remo…" at bounding box center [885, 182] width 1340 height 32
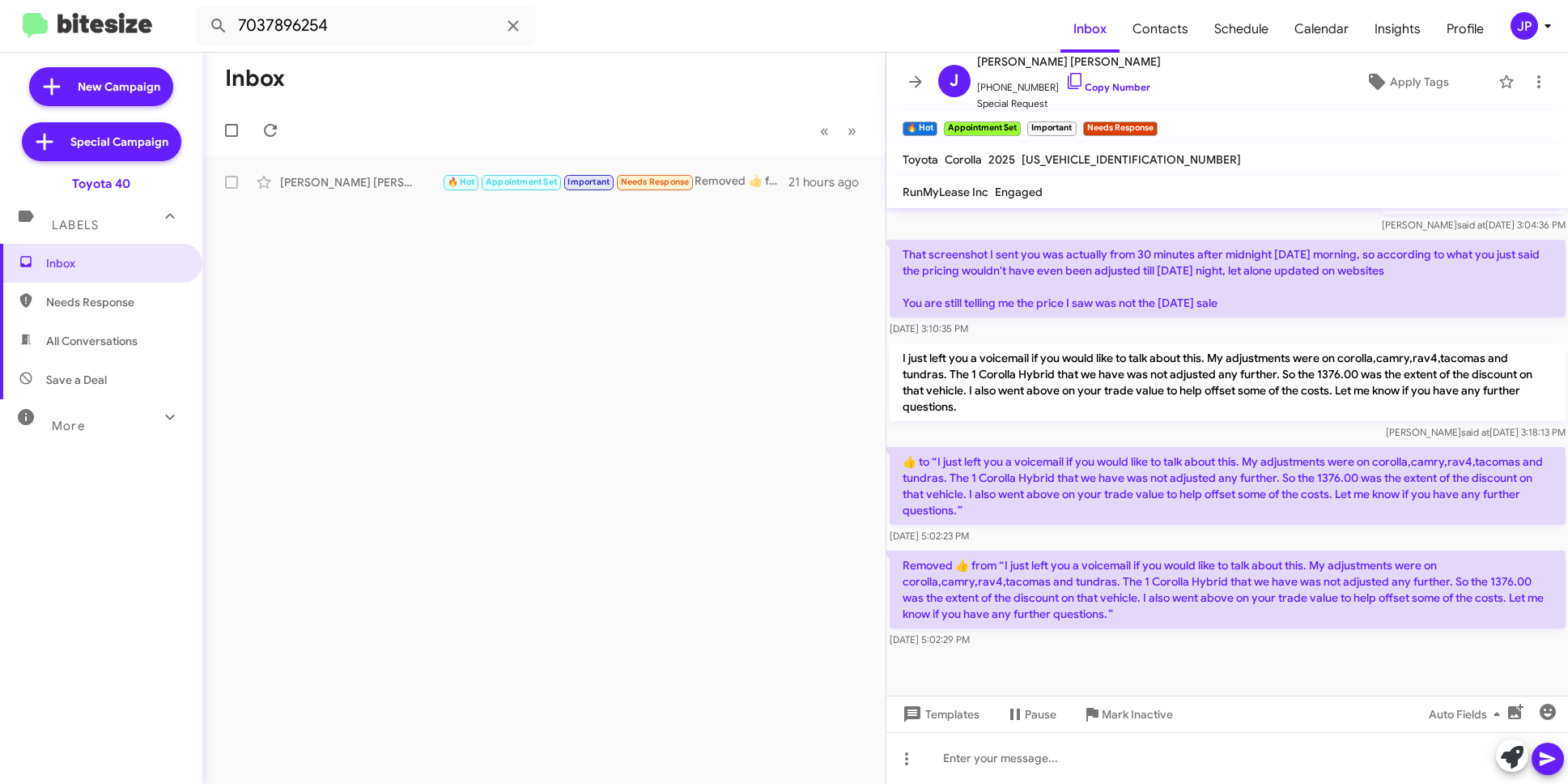
scroll to position [543, 0]
click at [326, 32] on input "7037896254" at bounding box center [366, 26] width 340 height 39
click at [1523, 29] on div "JP" at bounding box center [1524, 26] width 27 height 27
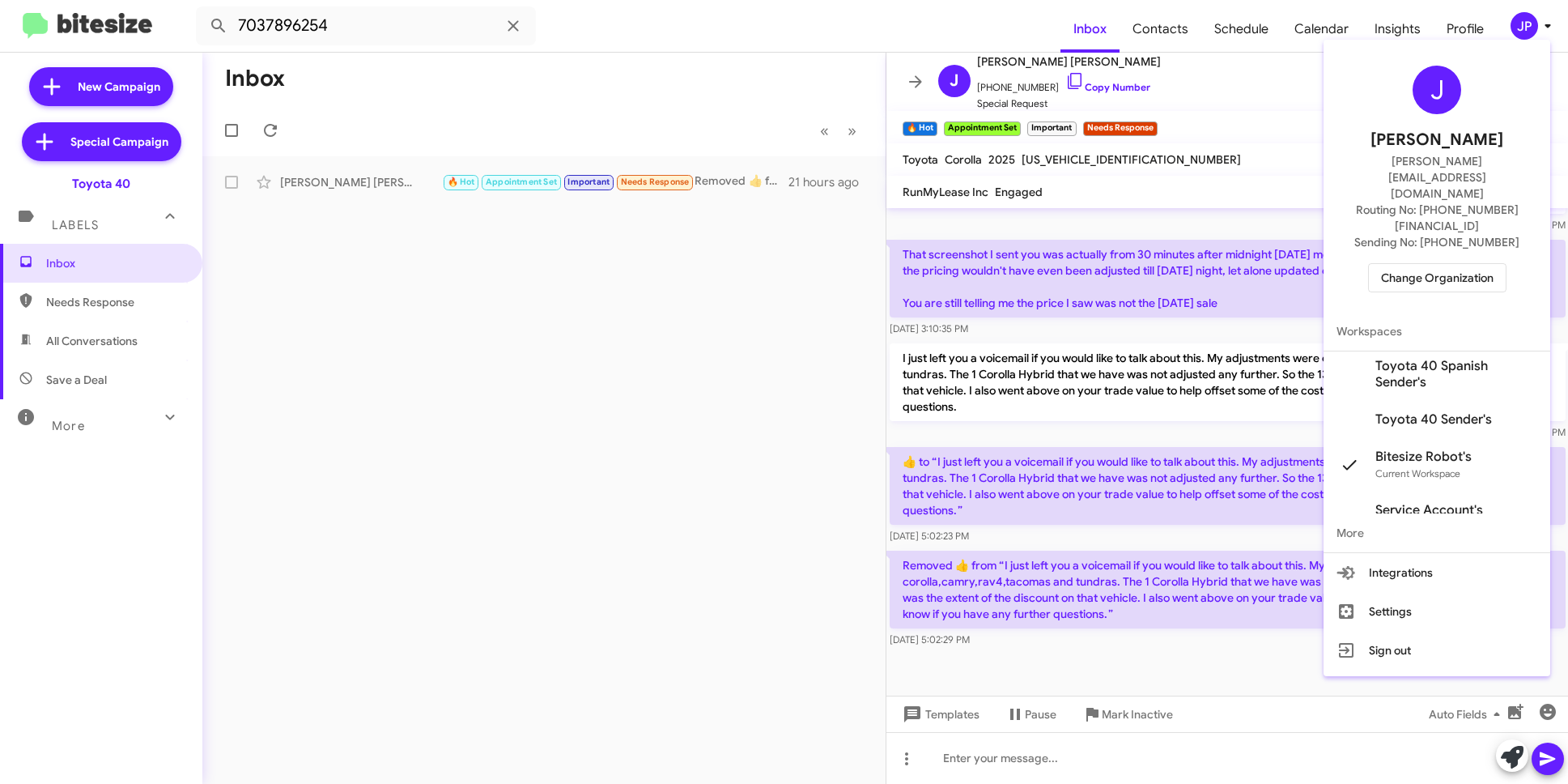
click at [1477, 264] on span "Change Organization" at bounding box center [1437, 278] width 113 height 27
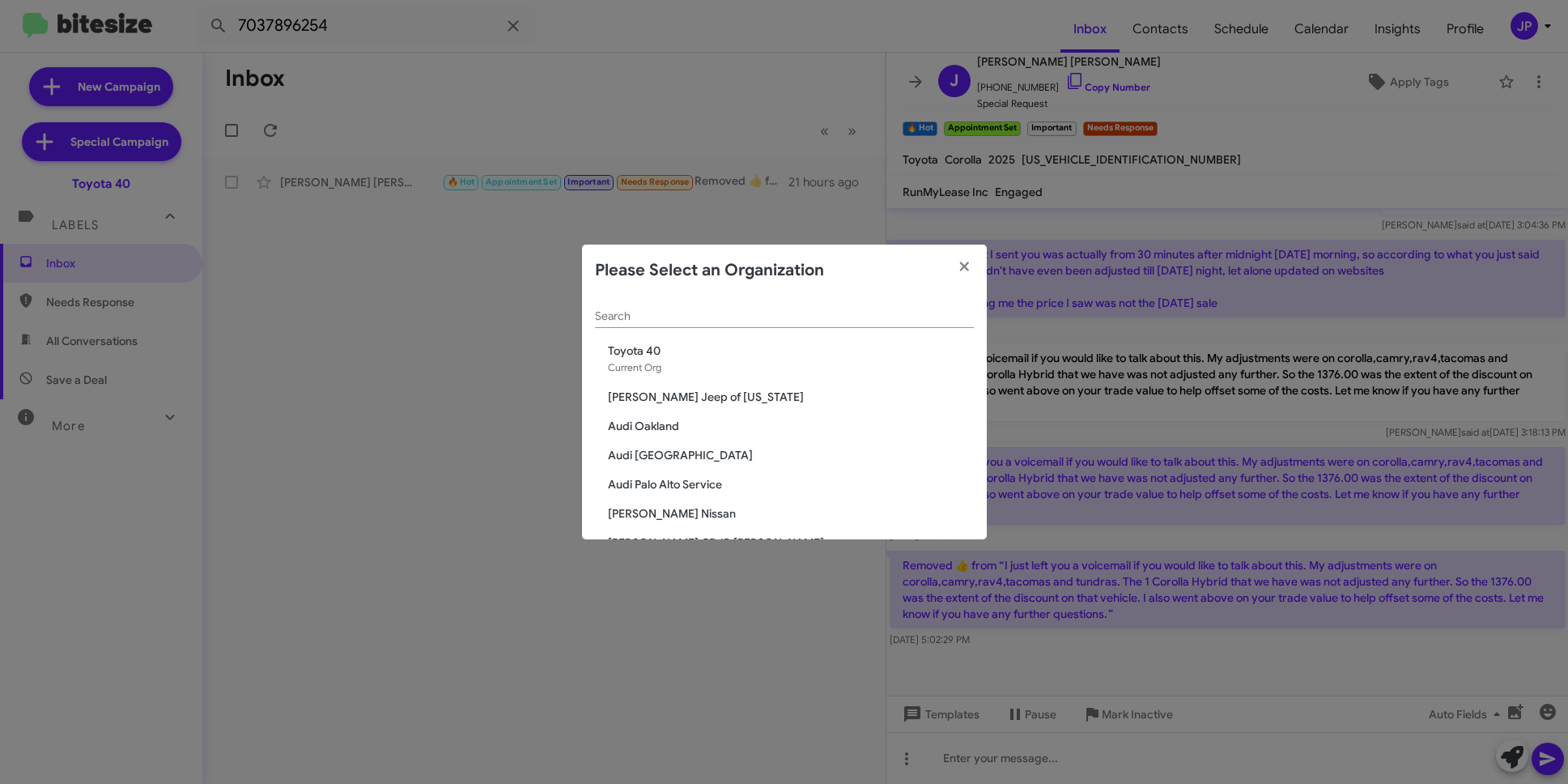
click at [816, 315] on input "Search" at bounding box center [784, 317] width 379 height 13
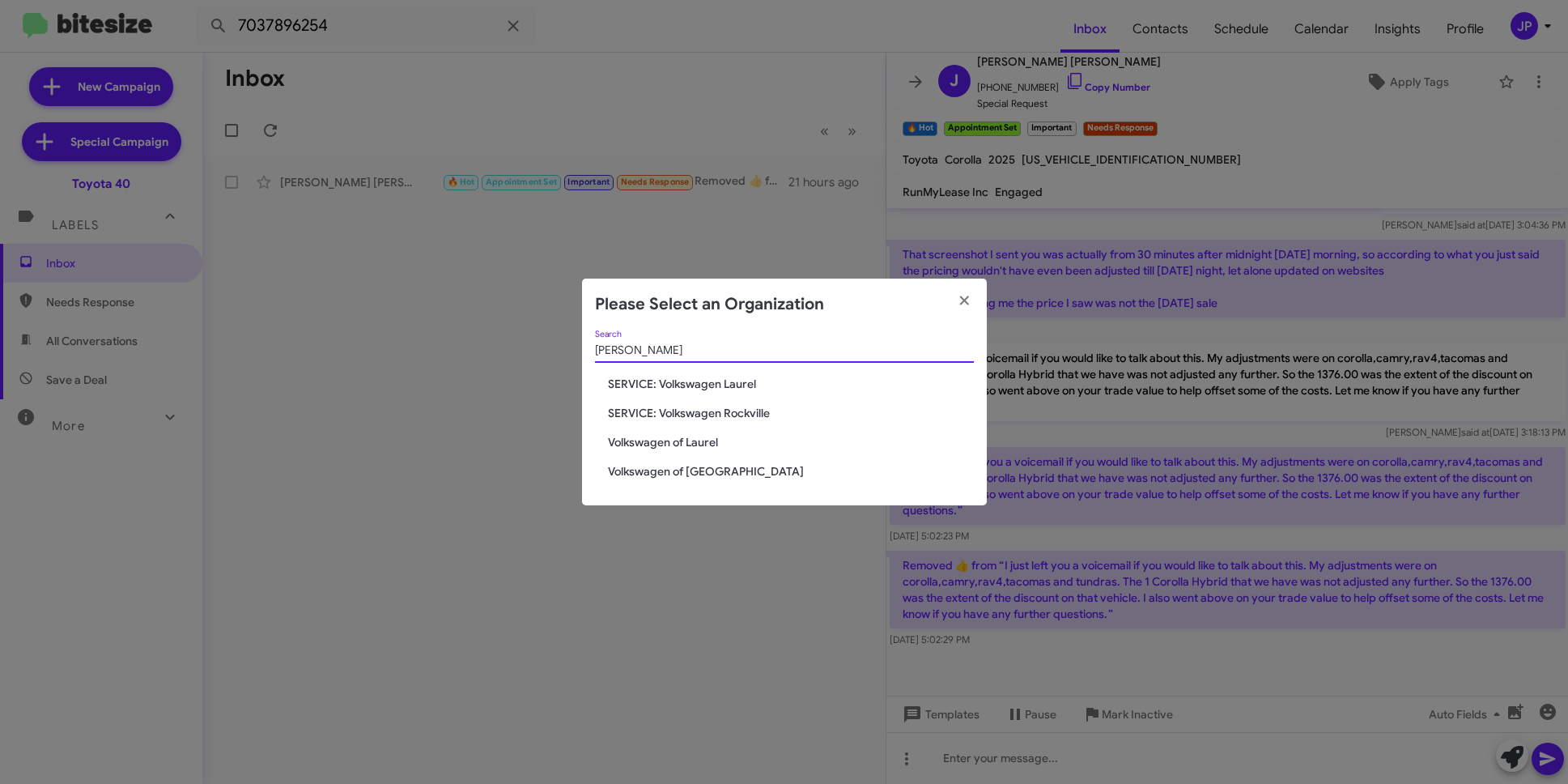
type input "[PERSON_NAME]"
click at [671, 466] on span "Volkswagen of [GEOGRAPHIC_DATA]" at bounding box center [791, 471] width 366 height 16
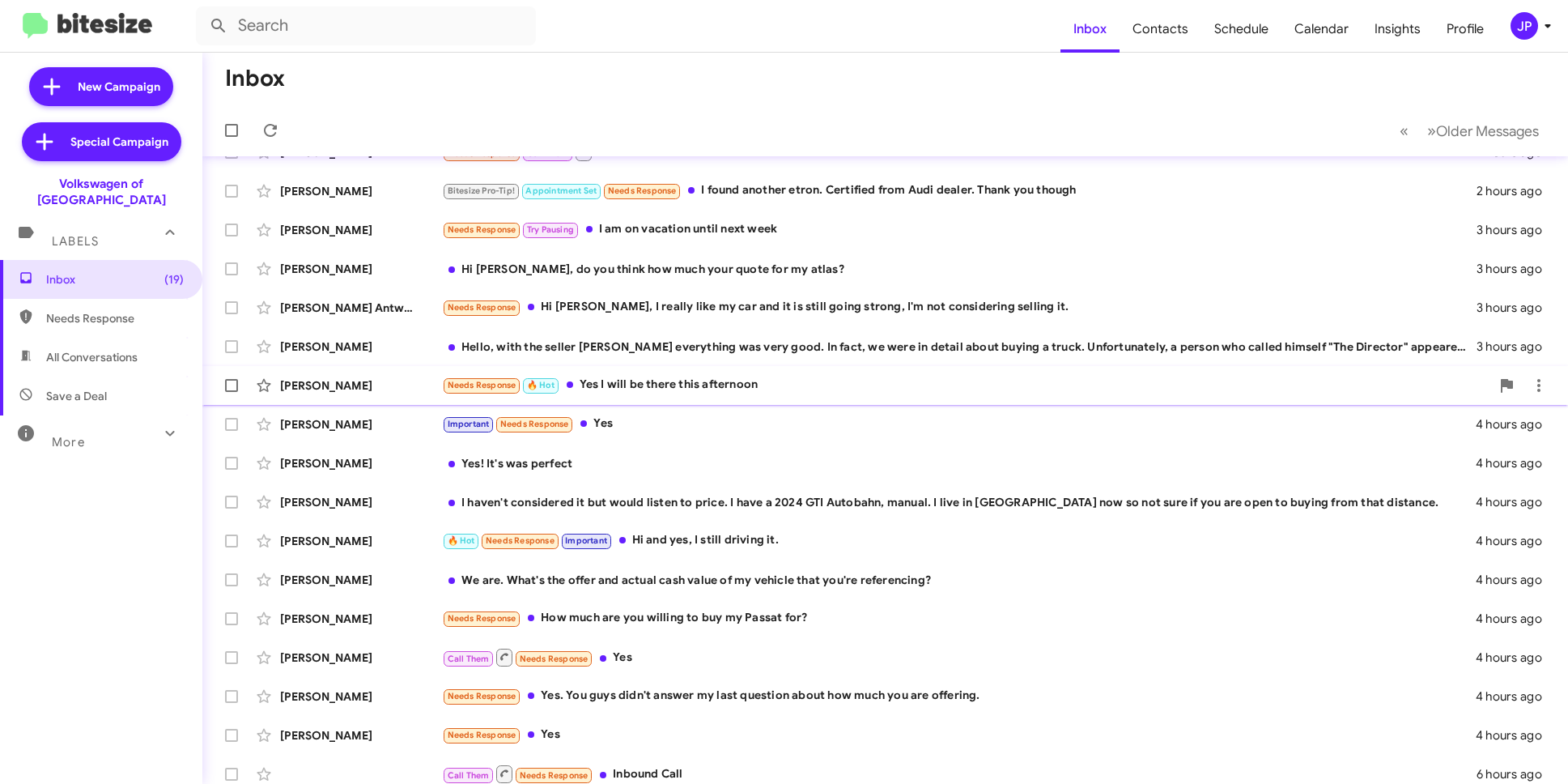
scroll to position [30, 0]
click at [1525, 37] on div "JP" at bounding box center [1524, 26] width 27 height 27
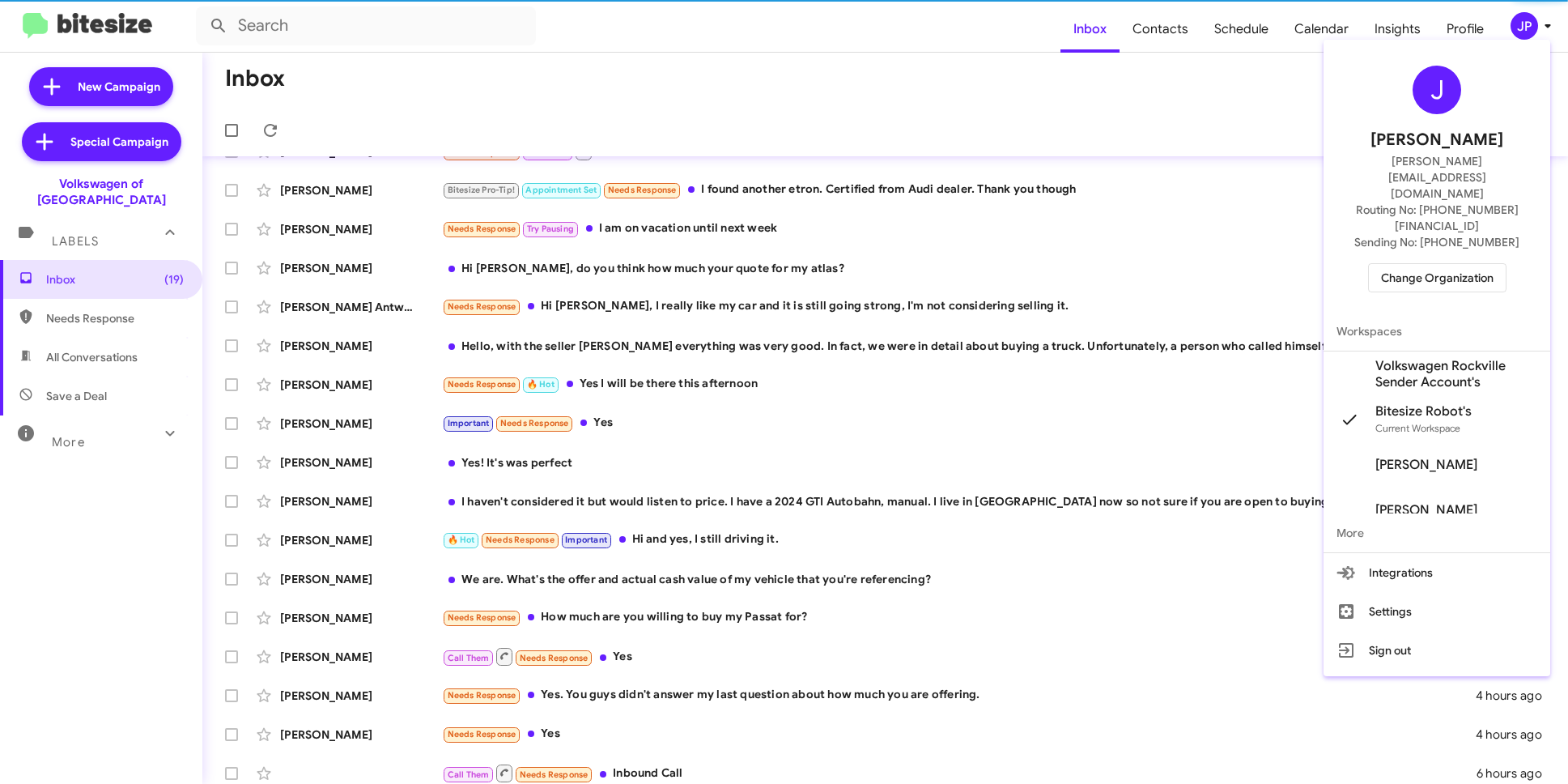
click at [1451, 264] on span "Change Organization" at bounding box center [1437, 278] width 113 height 27
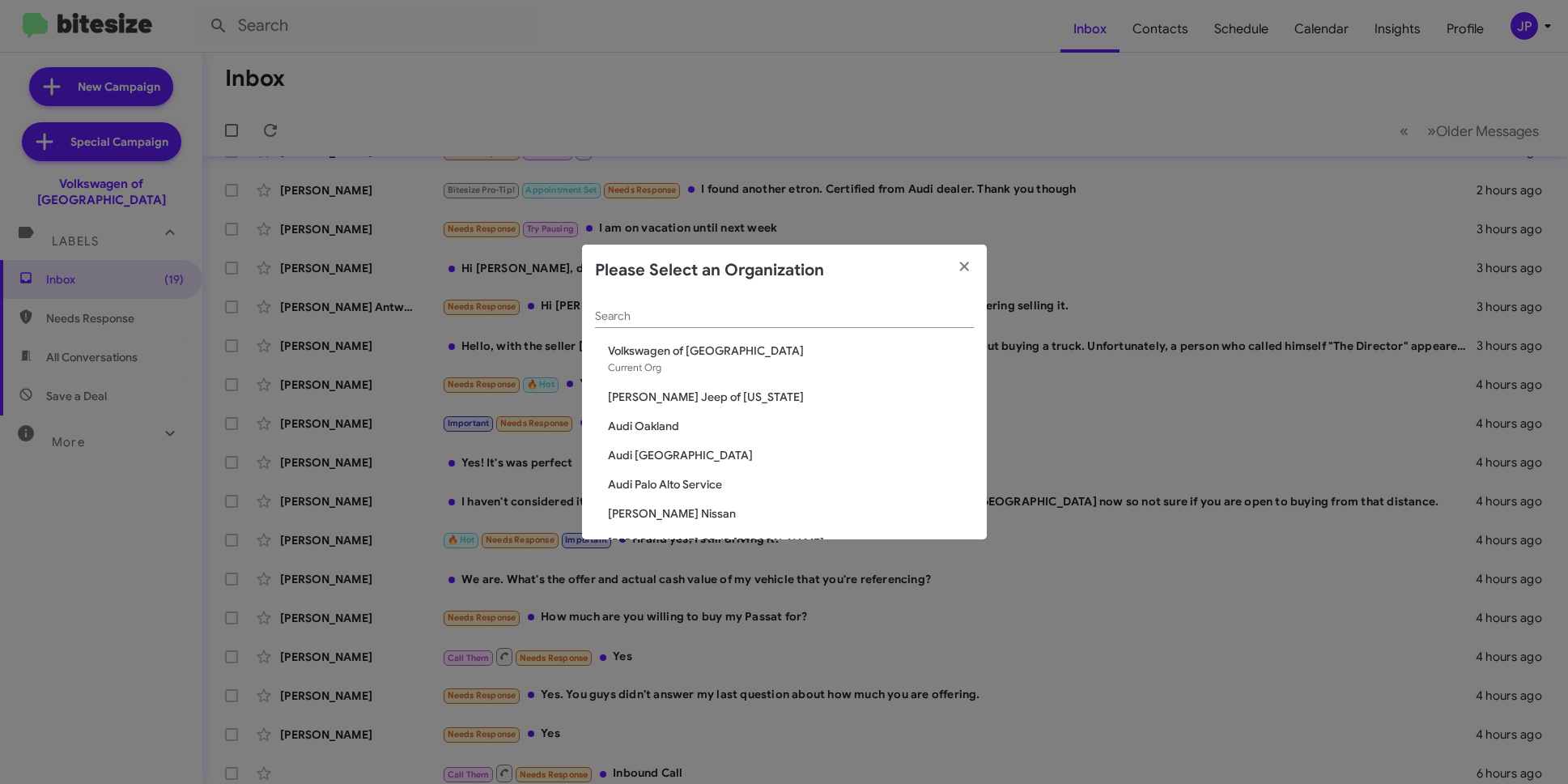
click at [670, 313] on input "Search" at bounding box center [784, 317] width 379 height 13
type input "V"
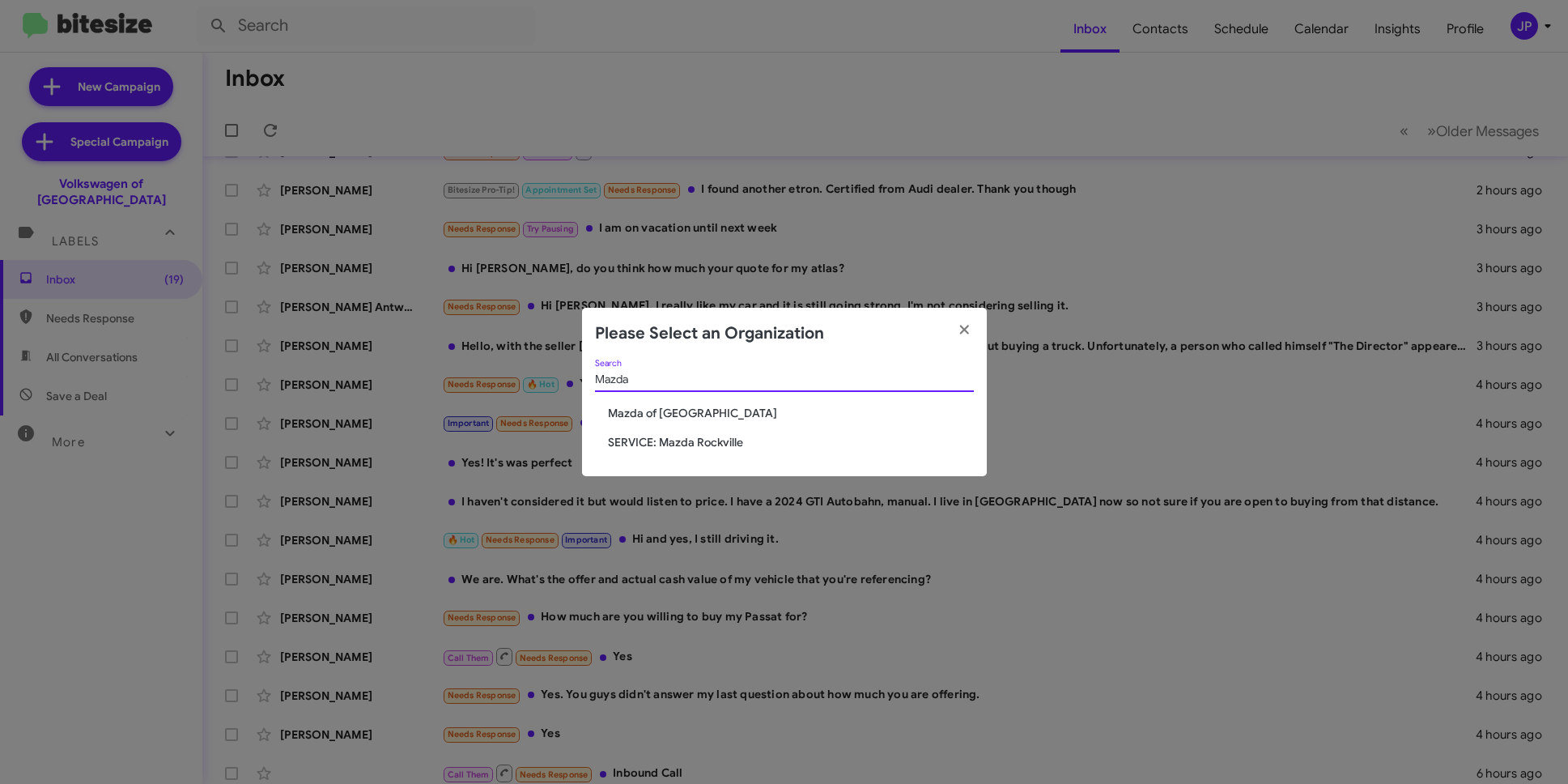
type input "Mazda"
click at [655, 415] on span "Mazda of [GEOGRAPHIC_DATA]" at bounding box center [791, 412] width 366 height 16
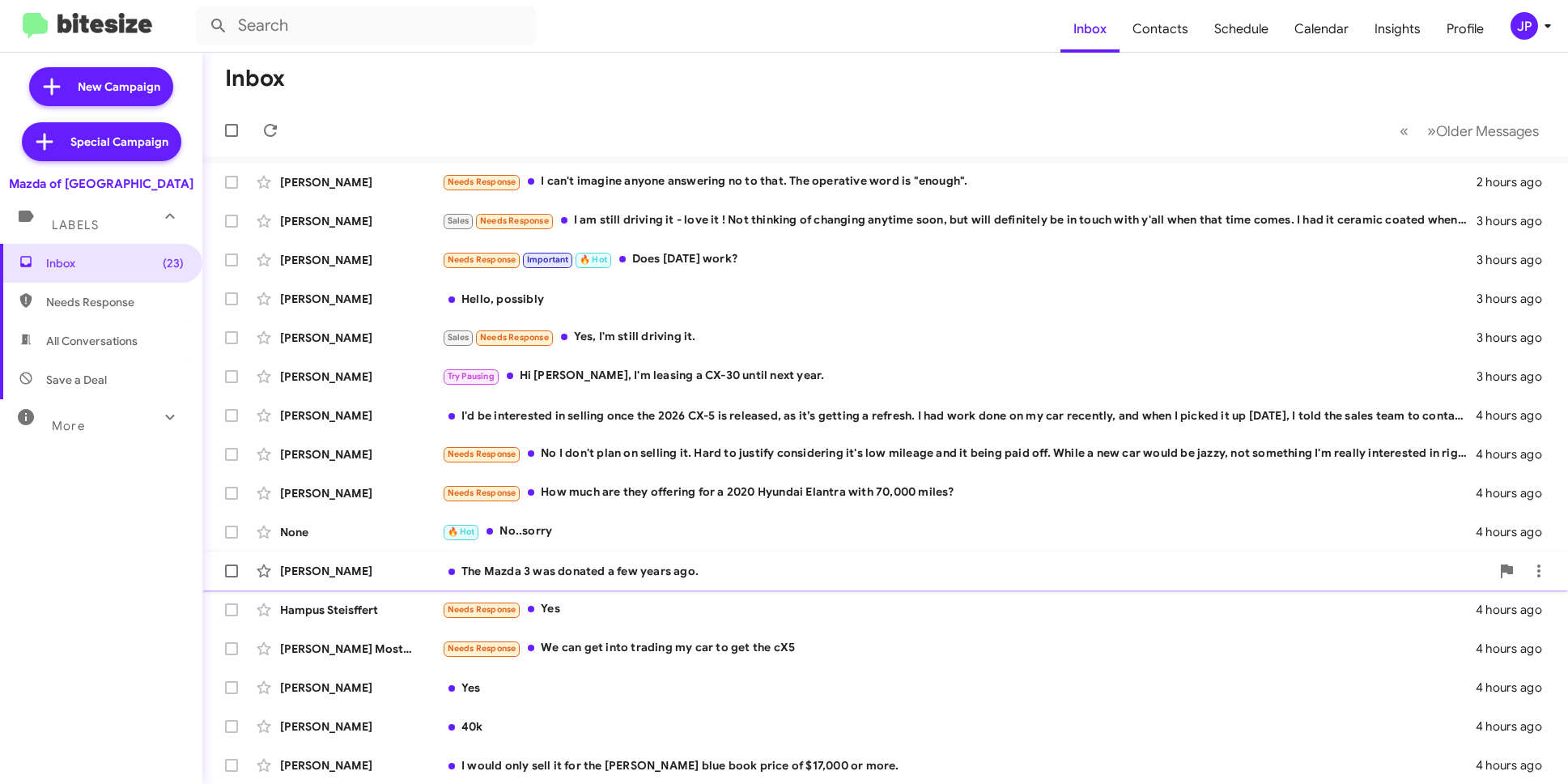
scroll to position [3, 0]
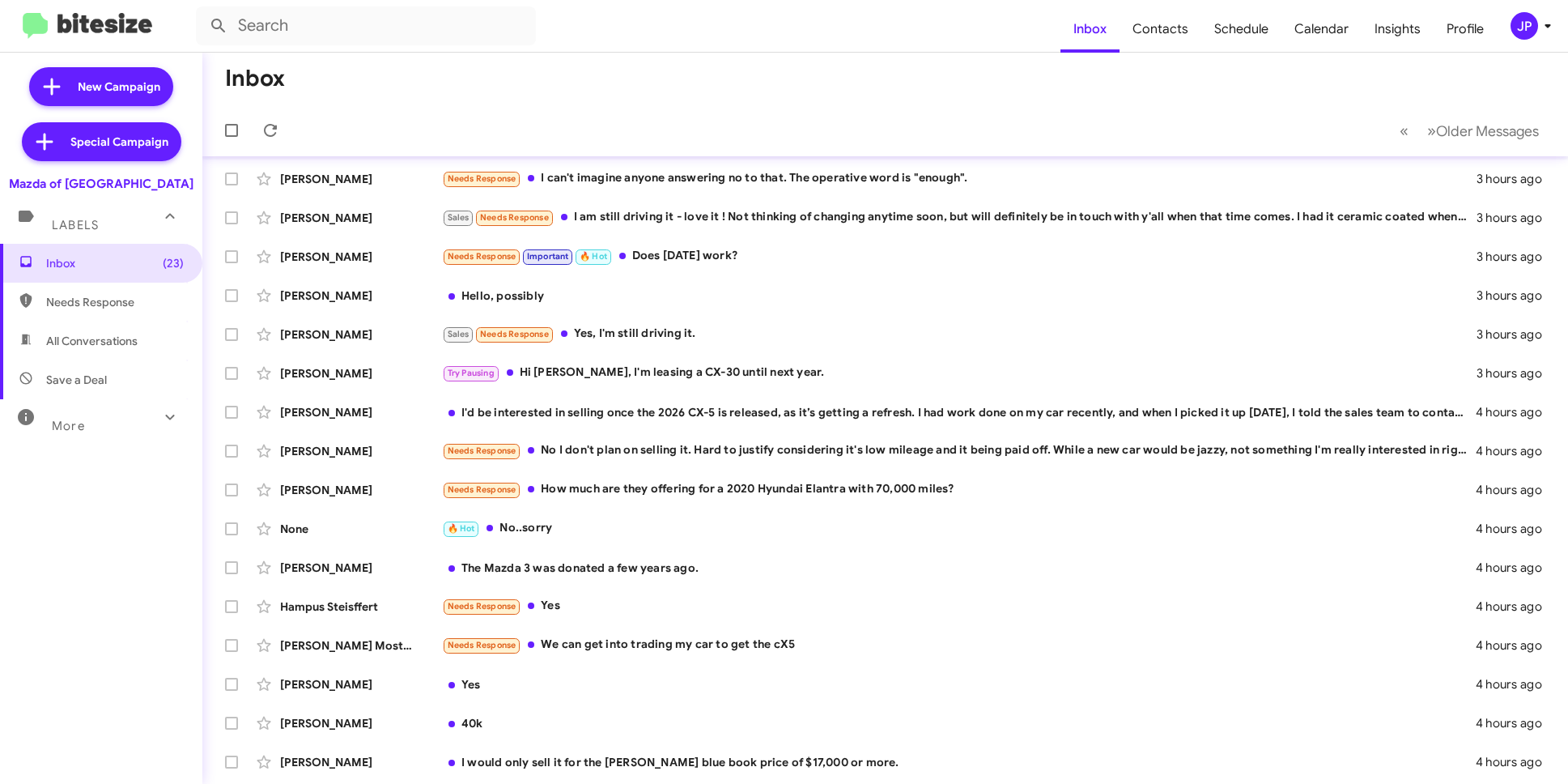
click at [1512, 26] on div "JP" at bounding box center [1524, 26] width 27 height 27
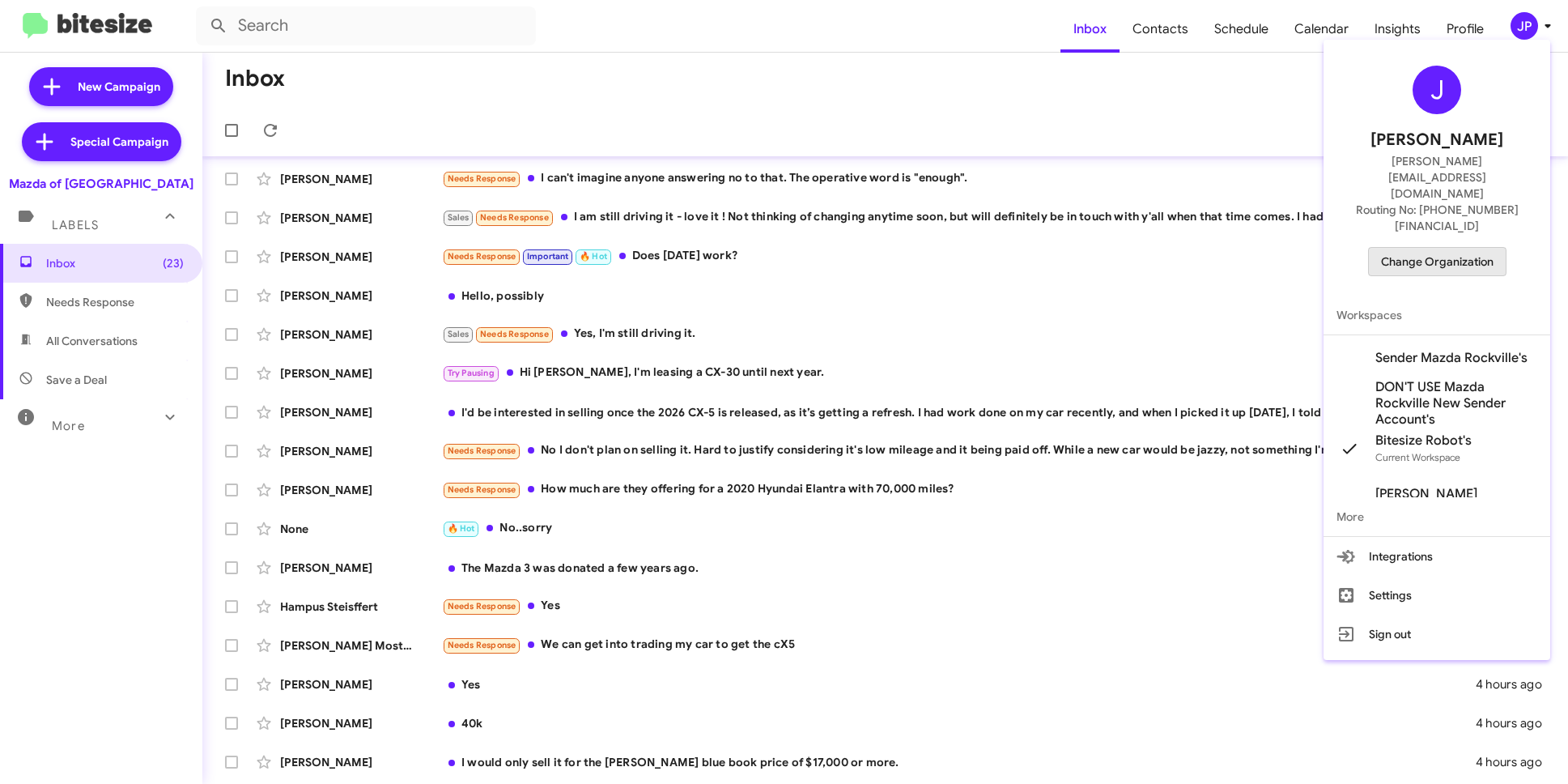
click at [1457, 248] on span "Change Organization" at bounding box center [1437, 262] width 113 height 27
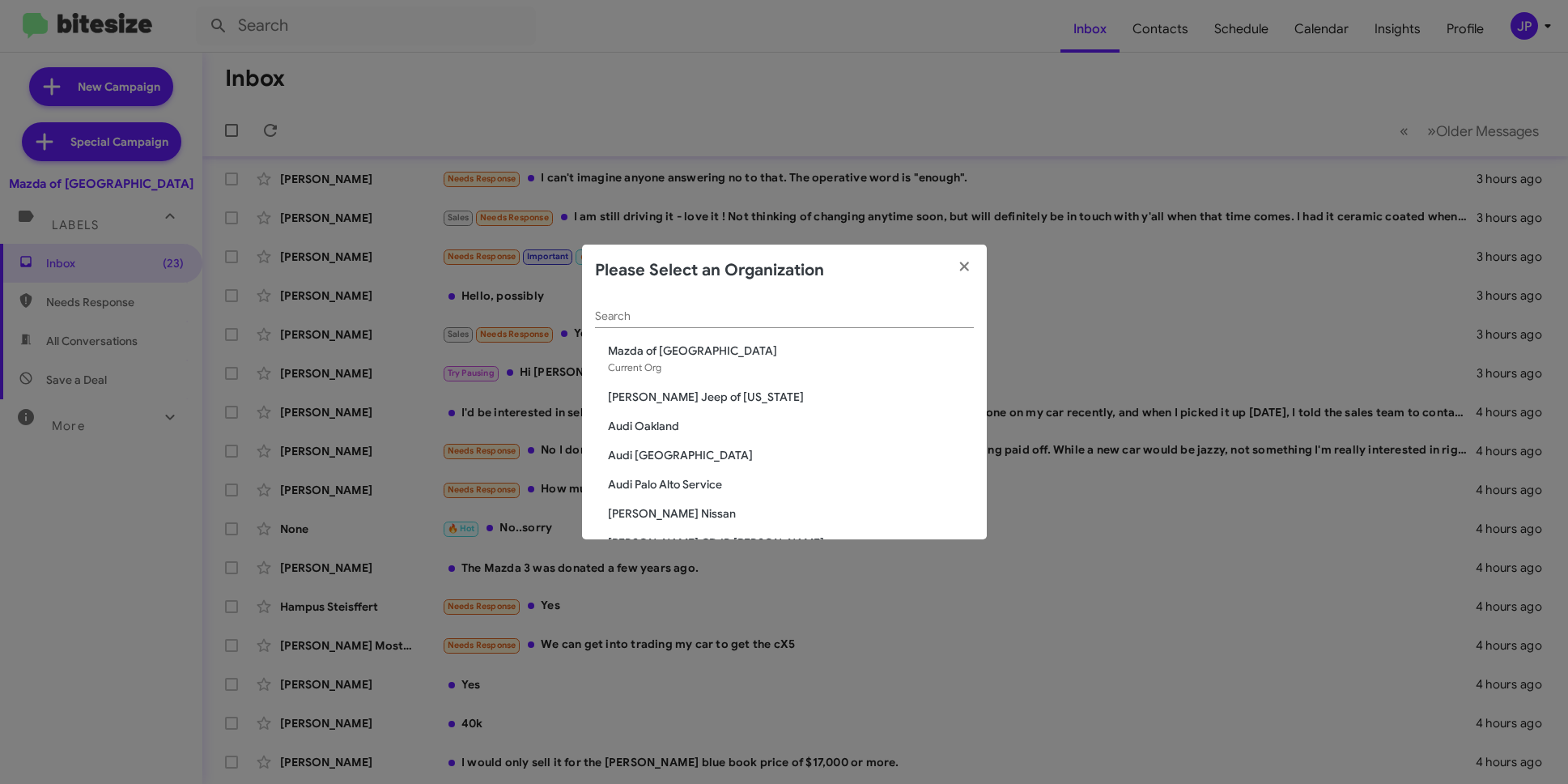
click at [716, 310] on input "Search" at bounding box center [784, 317] width 379 height 13
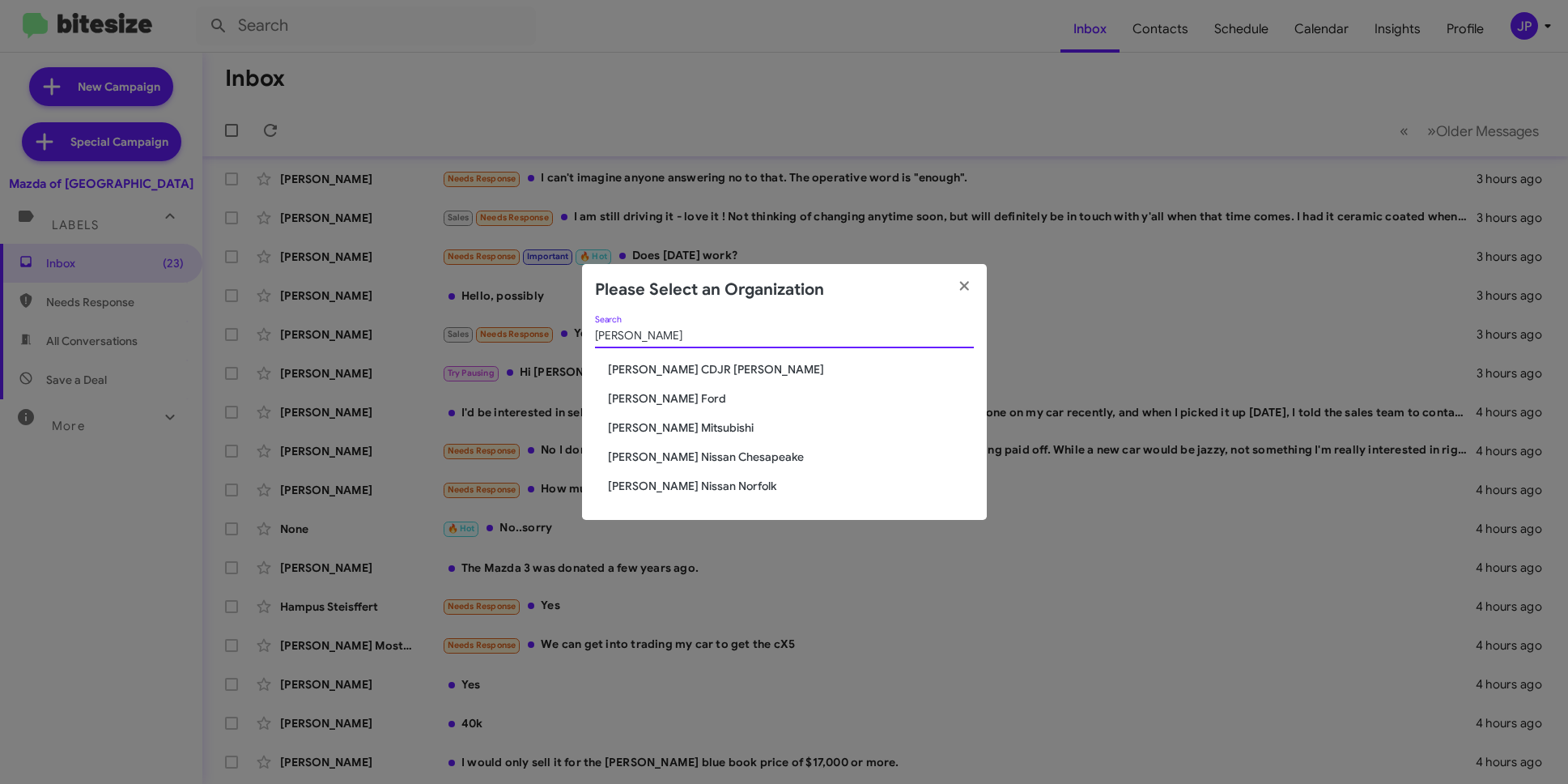
type input "[PERSON_NAME]"
click at [685, 438] on div "[PERSON_NAME] Search [PERSON_NAME] CDJR [PERSON_NAME] [PERSON_NAME] Ford [PERSO…" at bounding box center [784, 418] width 405 height 205
click at [689, 428] on span "[PERSON_NAME] Mitsubishi" at bounding box center [791, 428] width 366 height 16
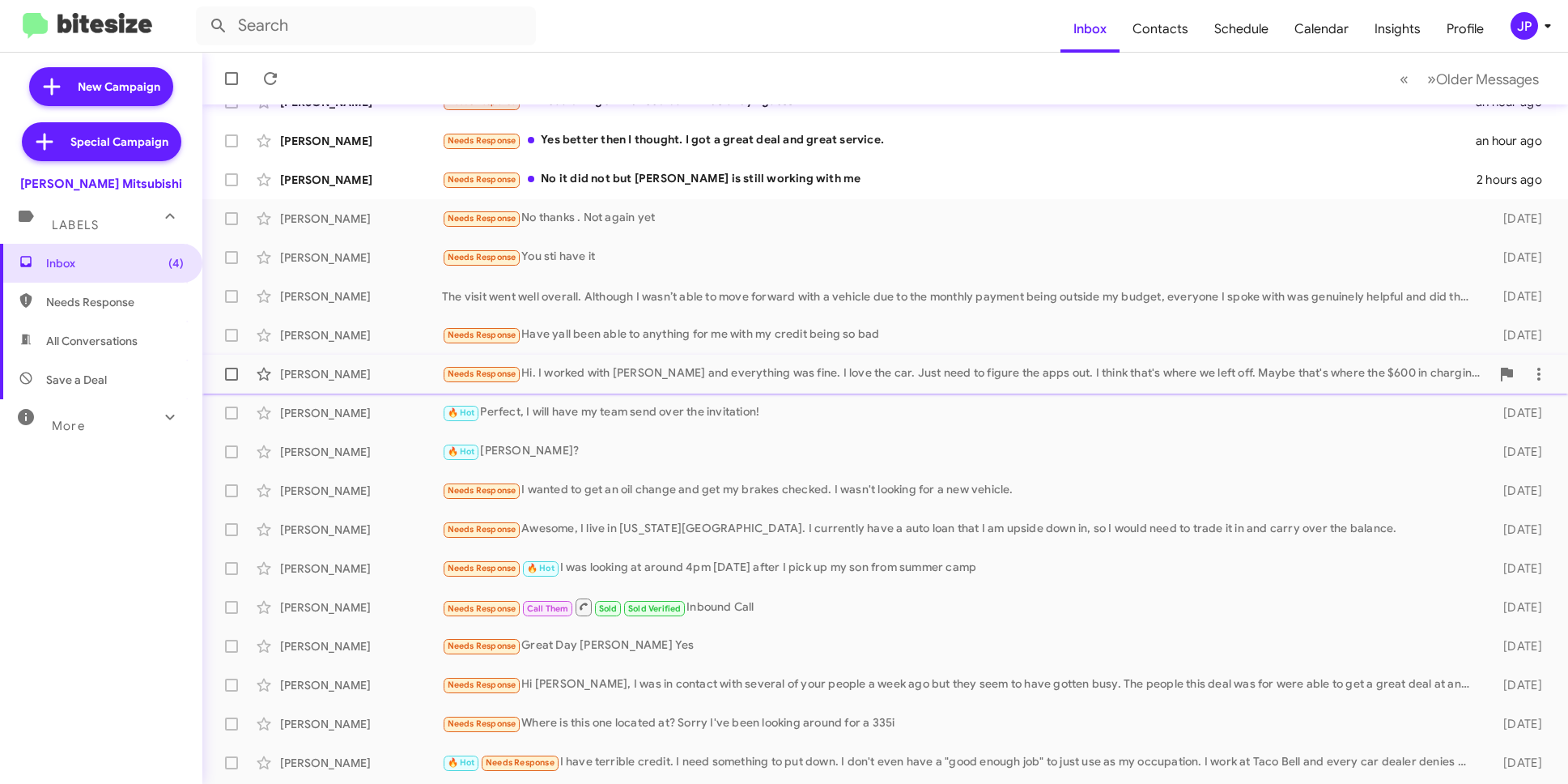
scroll to position [156, 0]
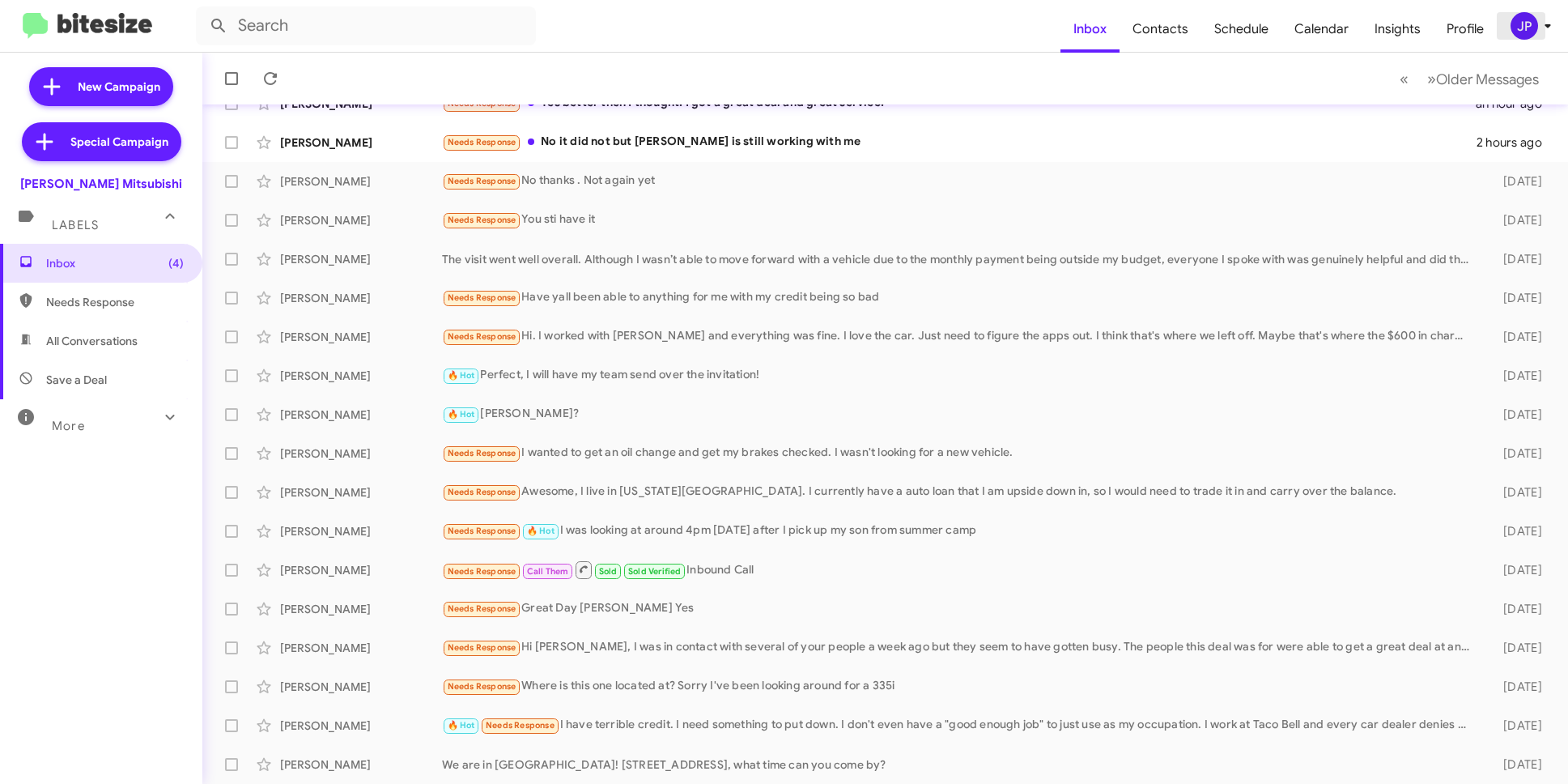
click at [1536, 30] on div "JP" at bounding box center [1524, 26] width 27 height 27
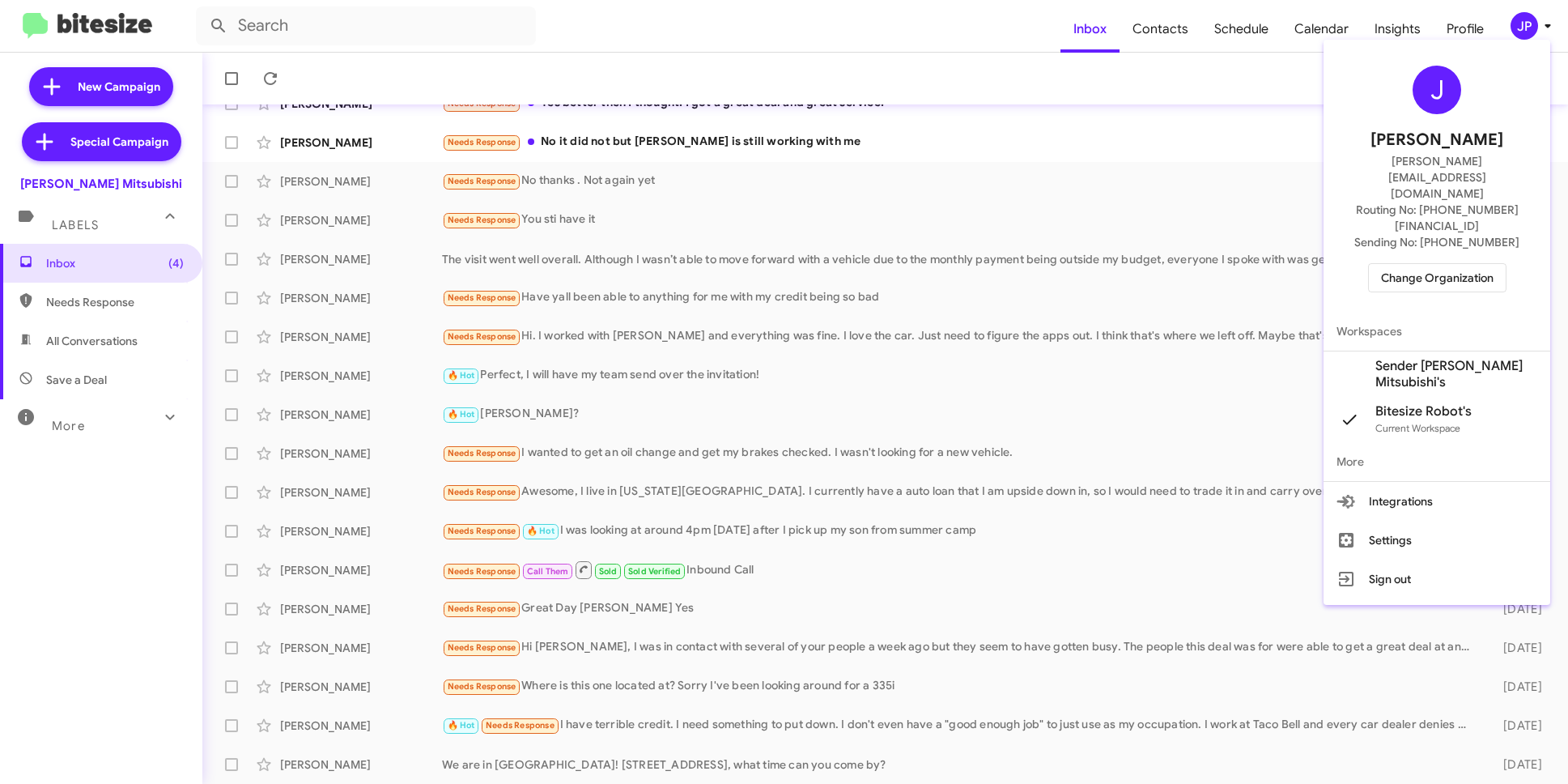
click at [1416, 264] on span "Change Organization" at bounding box center [1437, 278] width 113 height 27
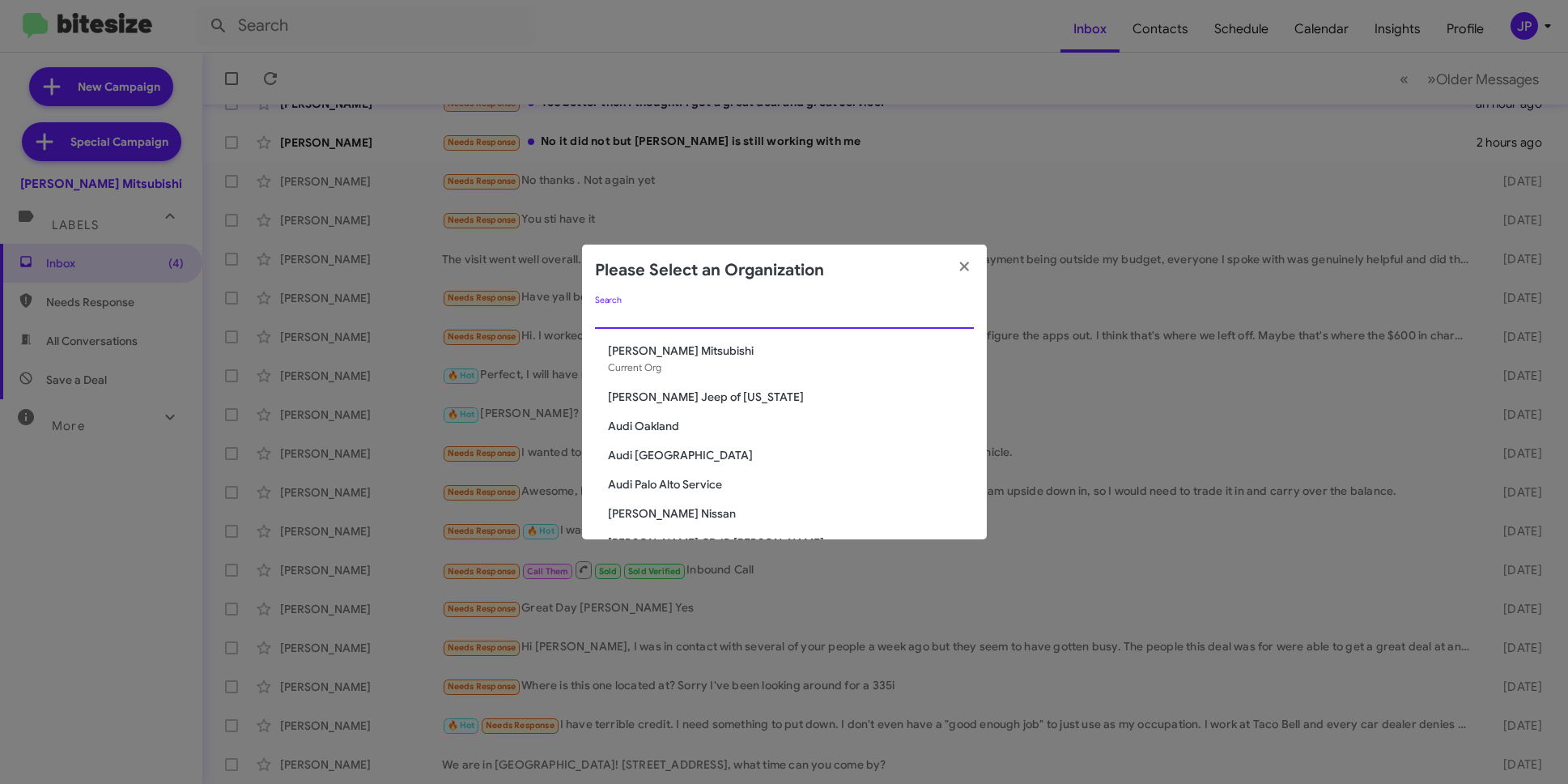
click at [953, 313] on input "Search" at bounding box center [784, 317] width 379 height 13
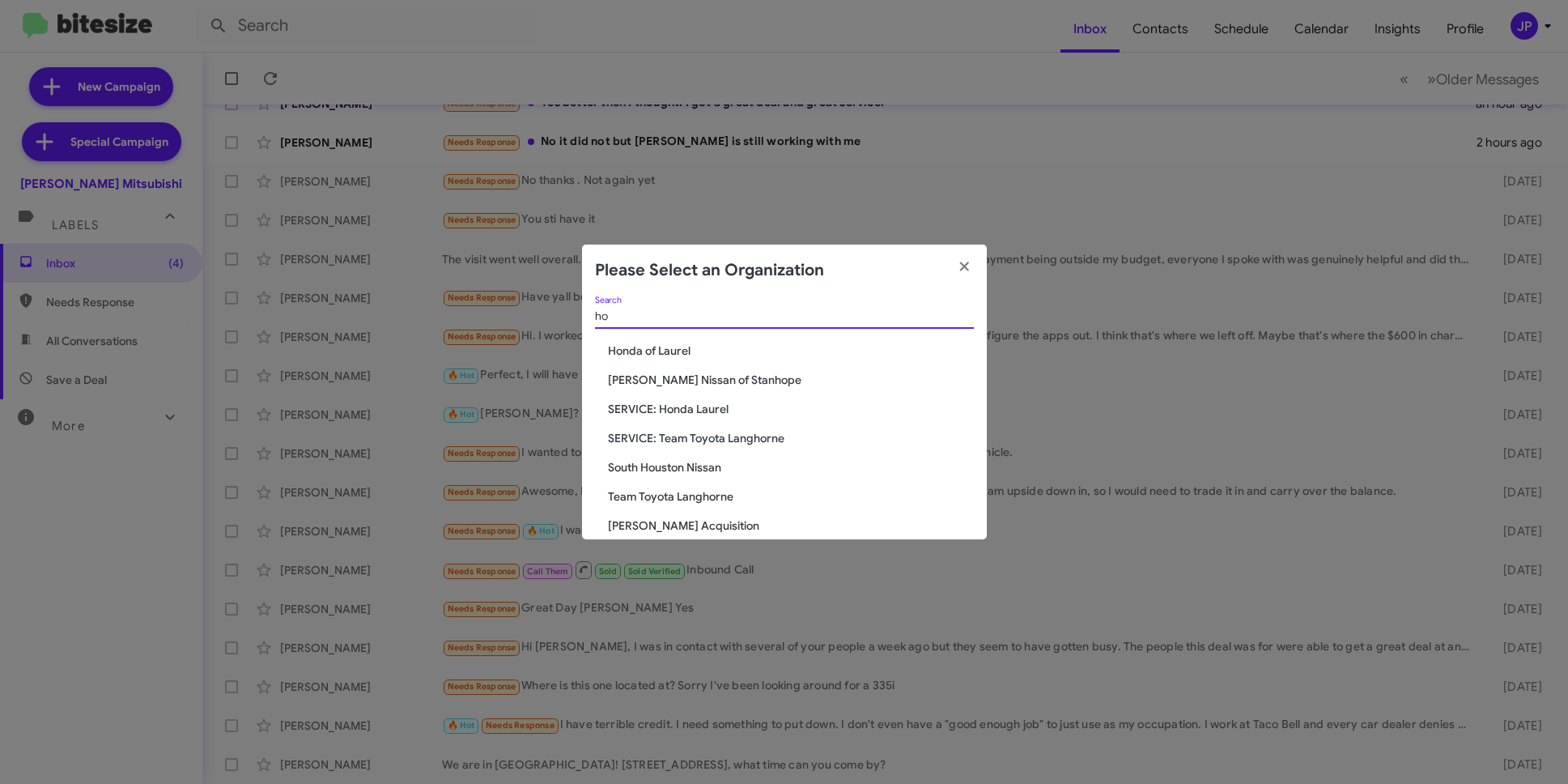
type input "ho"
click at [676, 354] on span "Honda of Laurel" at bounding box center [791, 351] width 366 height 16
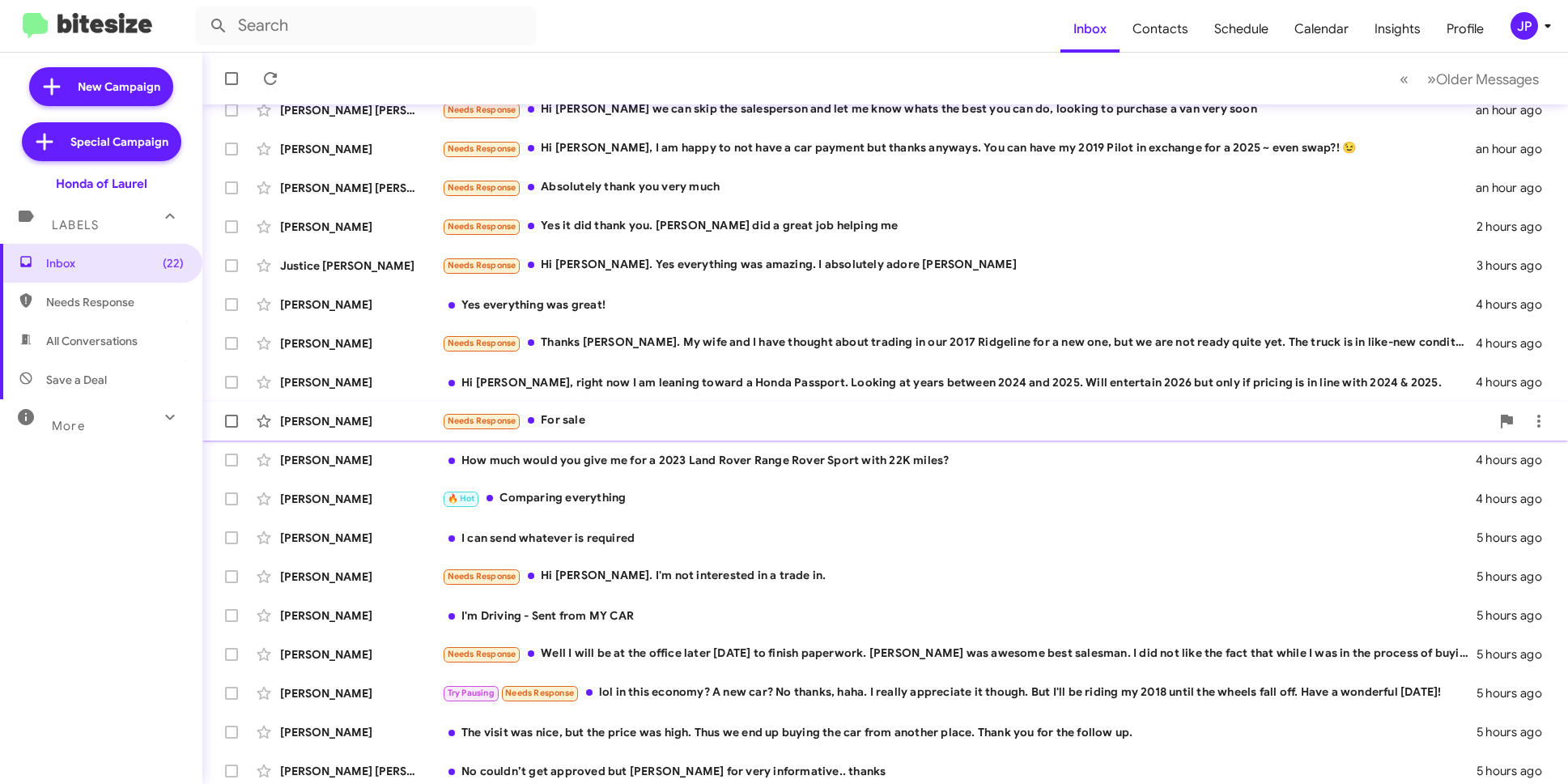
scroll to position [156, 0]
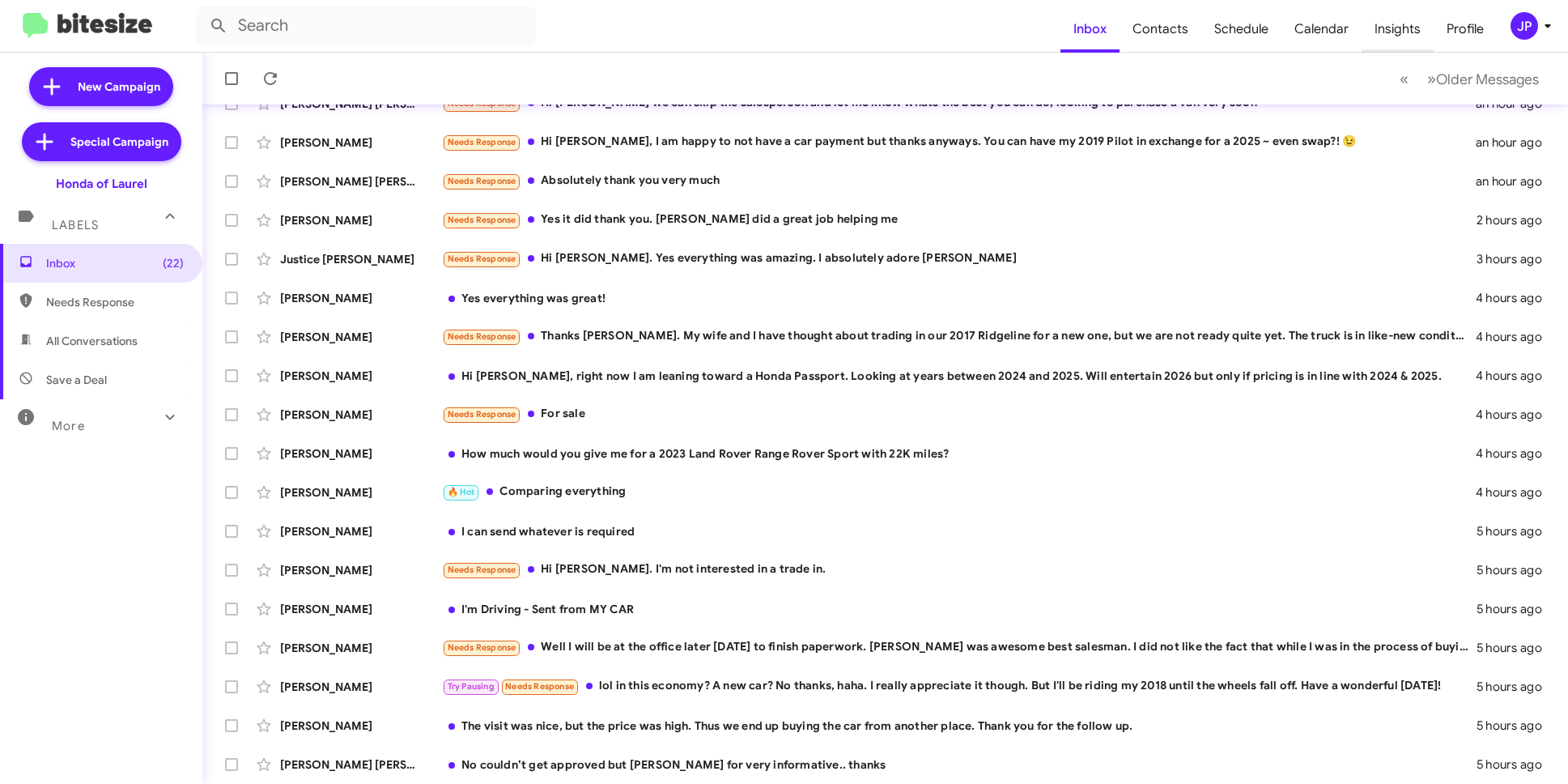
click at [1389, 27] on span "Insights" at bounding box center [1397, 29] width 72 height 47
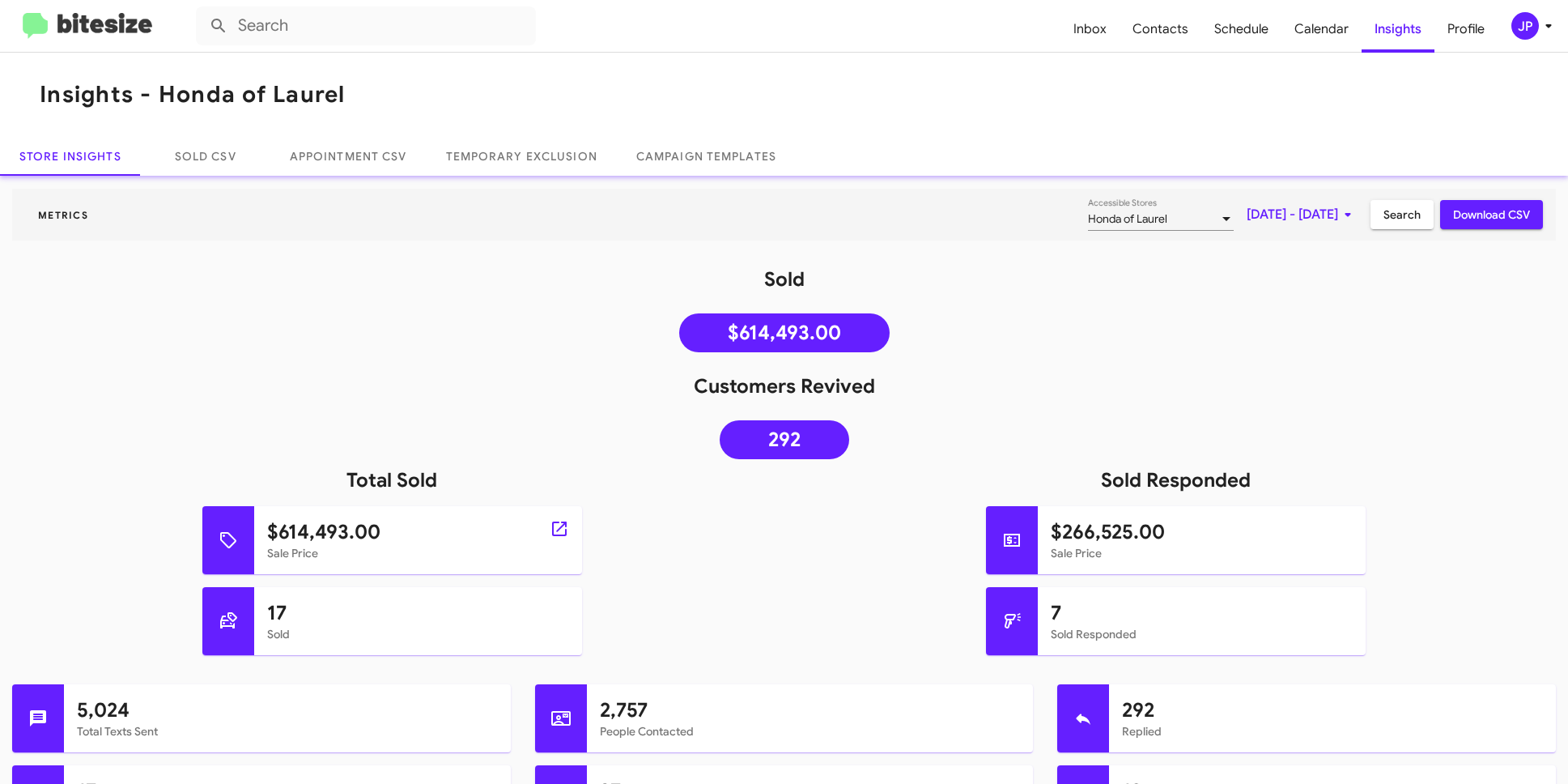
scroll to position [793, 0]
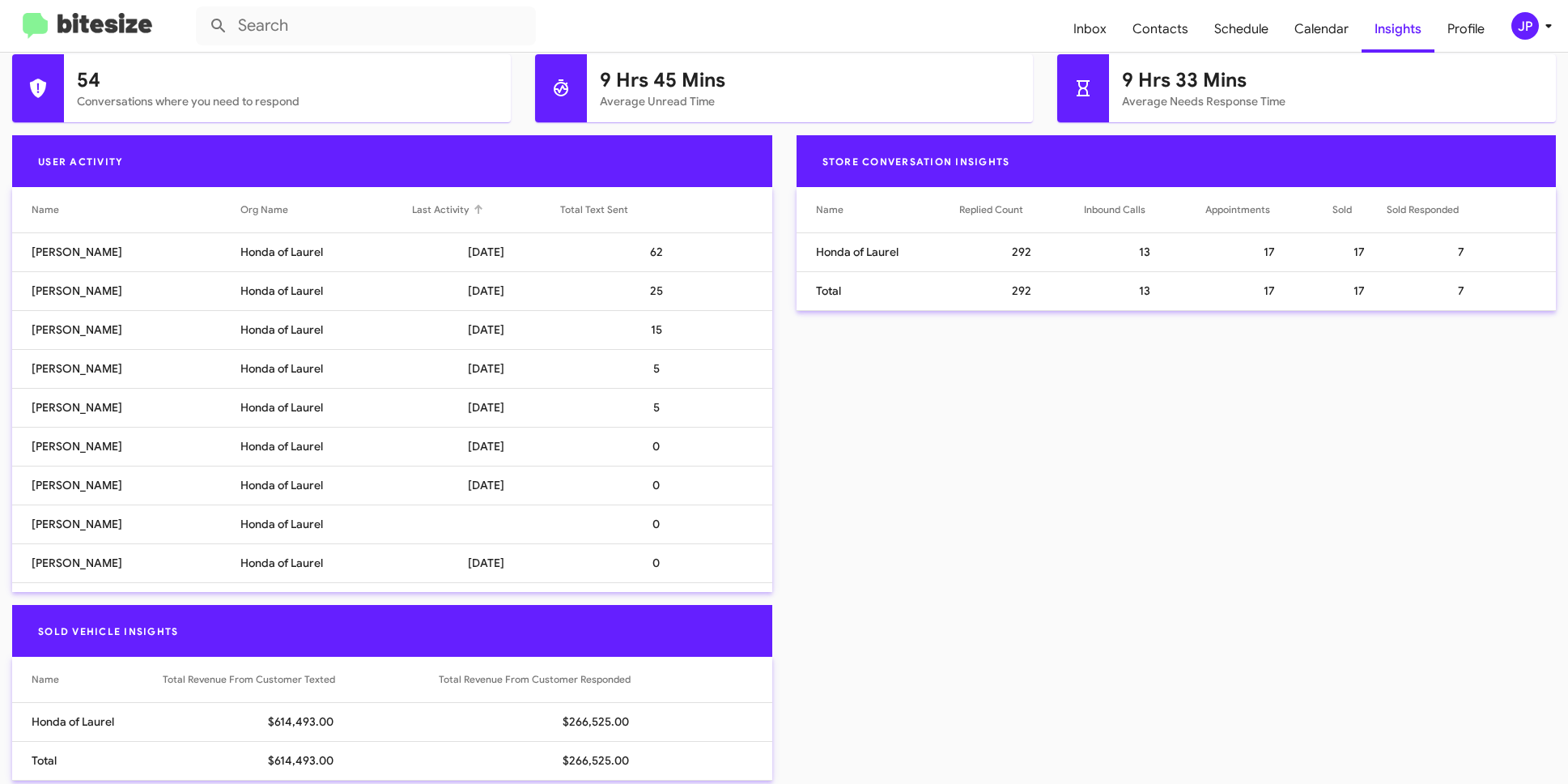
click at [478, 214] on div "Last Activity" at bounding box center [486, 210] width 148 height 16
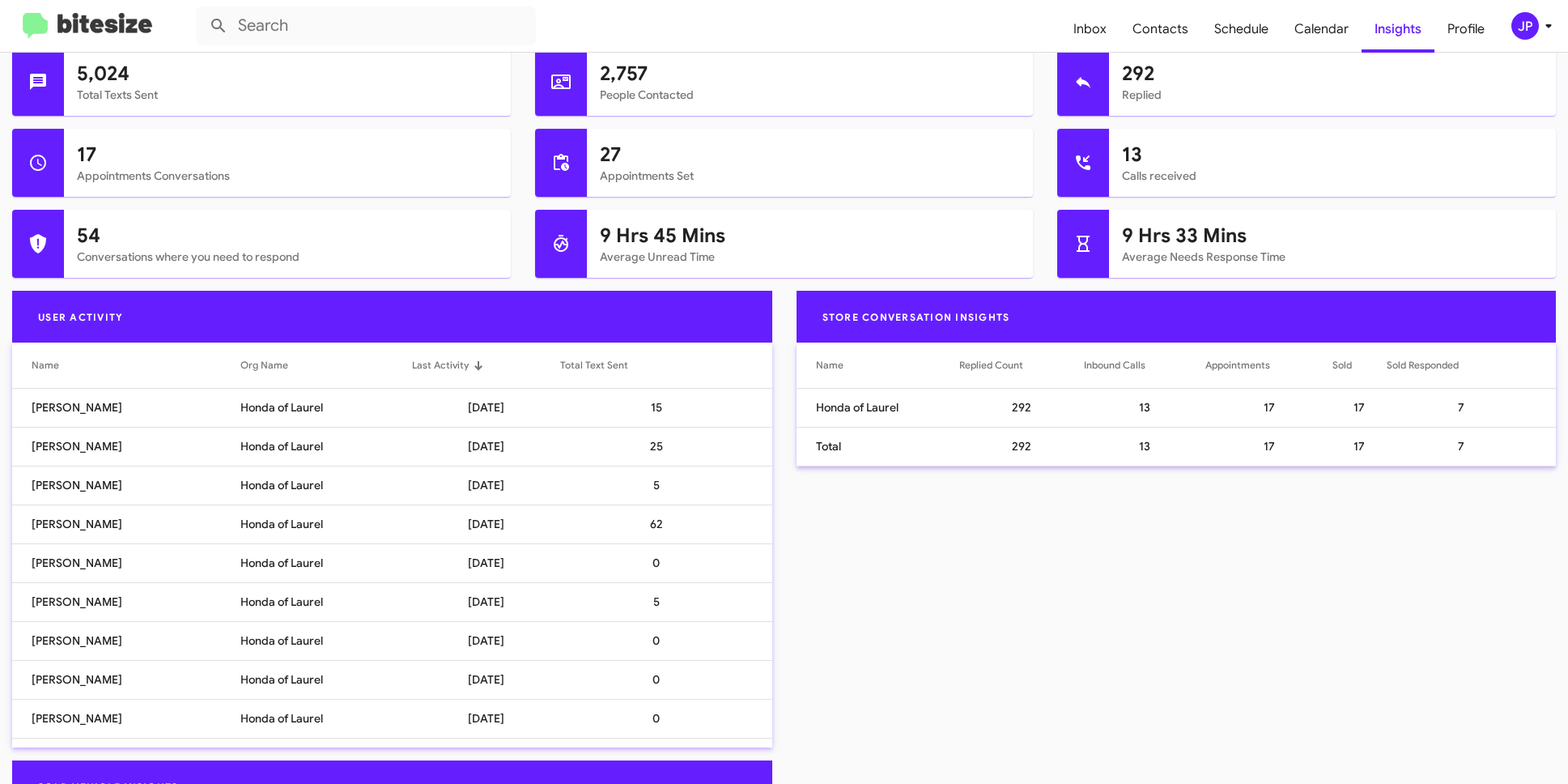
scroll to position [445, 0]
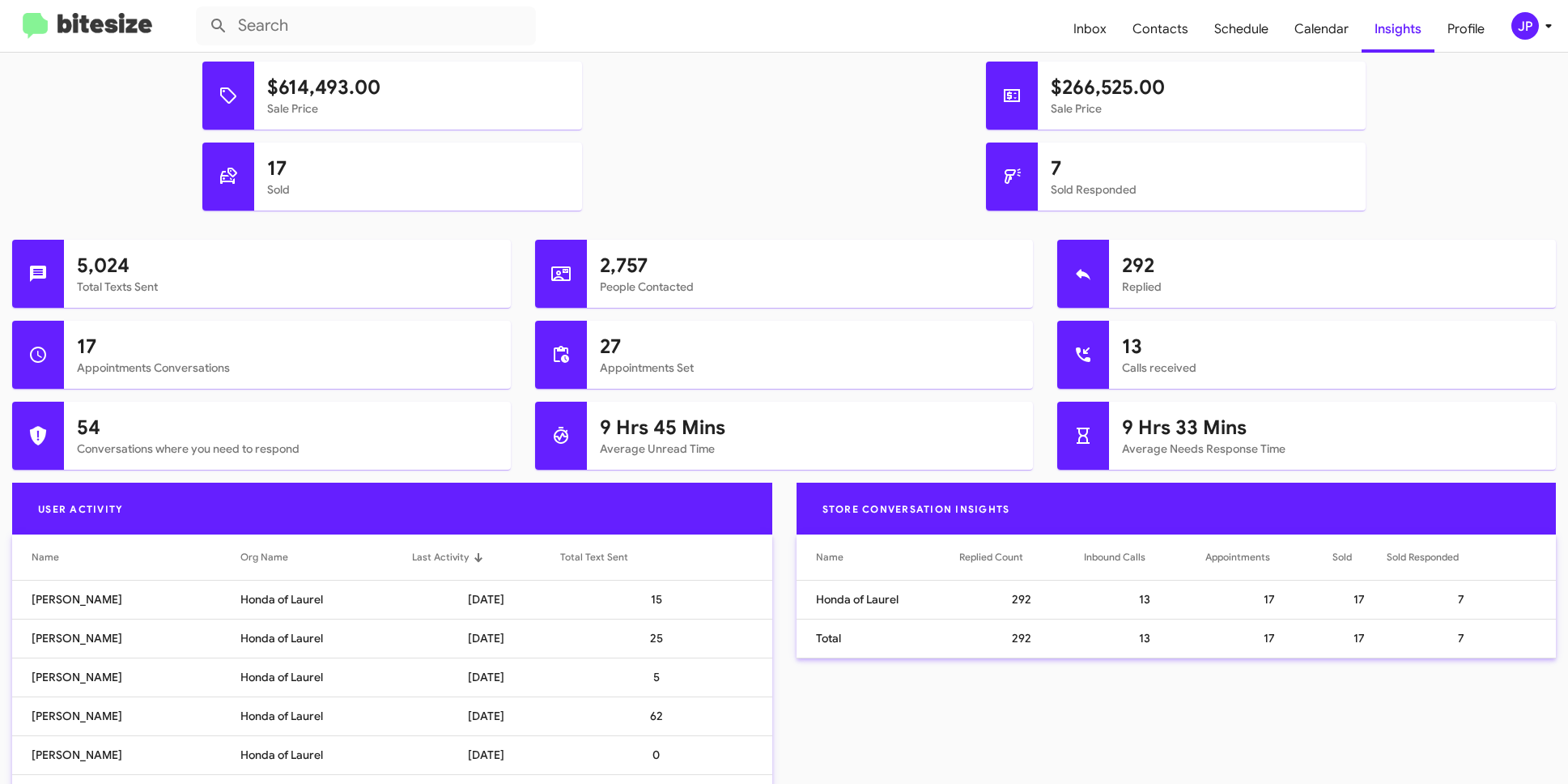
click at [1520, 37] on div "JP" at bounding box center [1525, 26] width 27 height 27
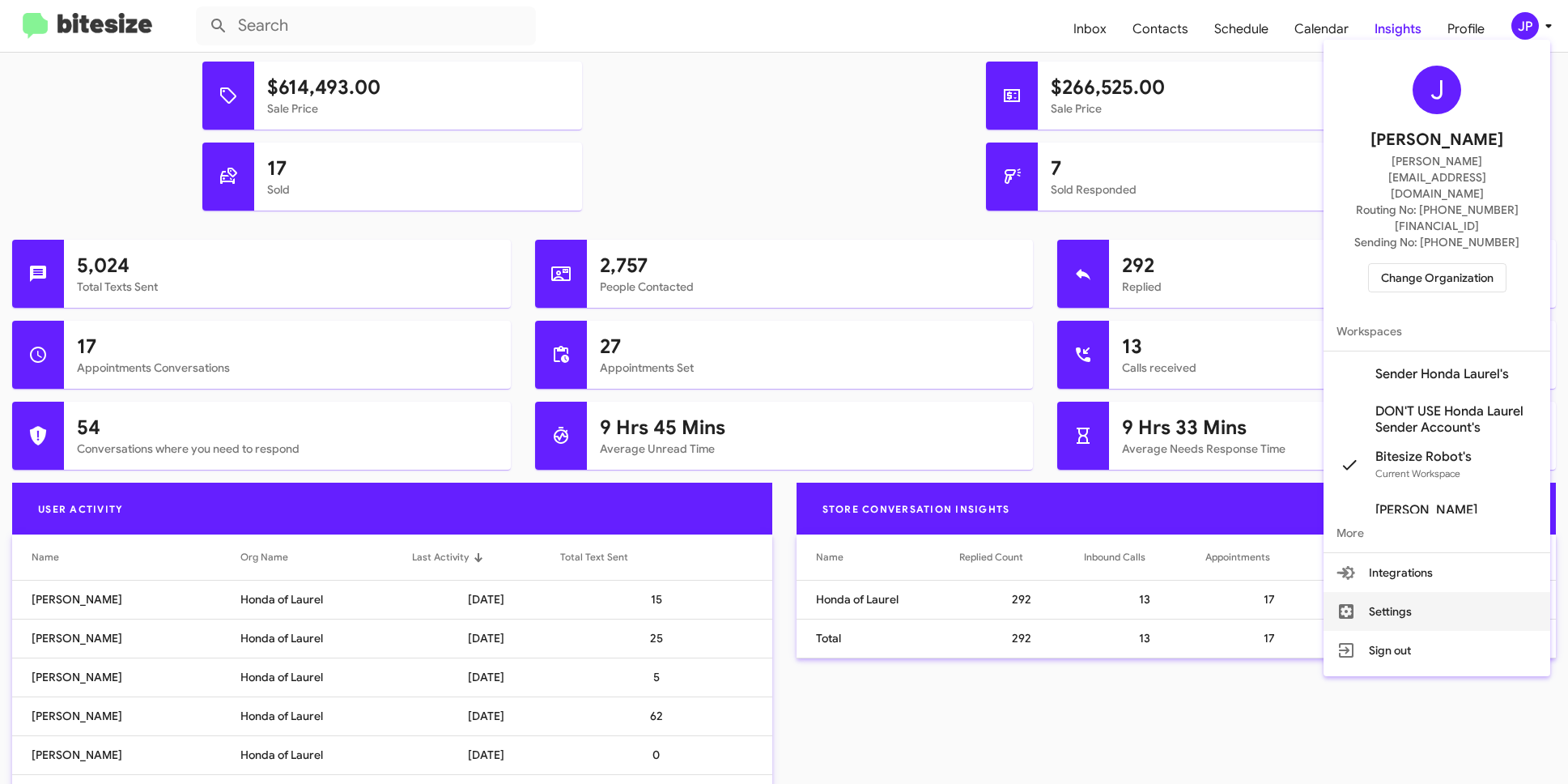
click at [1404, 593] on button "Settings" at bounding box center [1436, 611] width 226 height 39
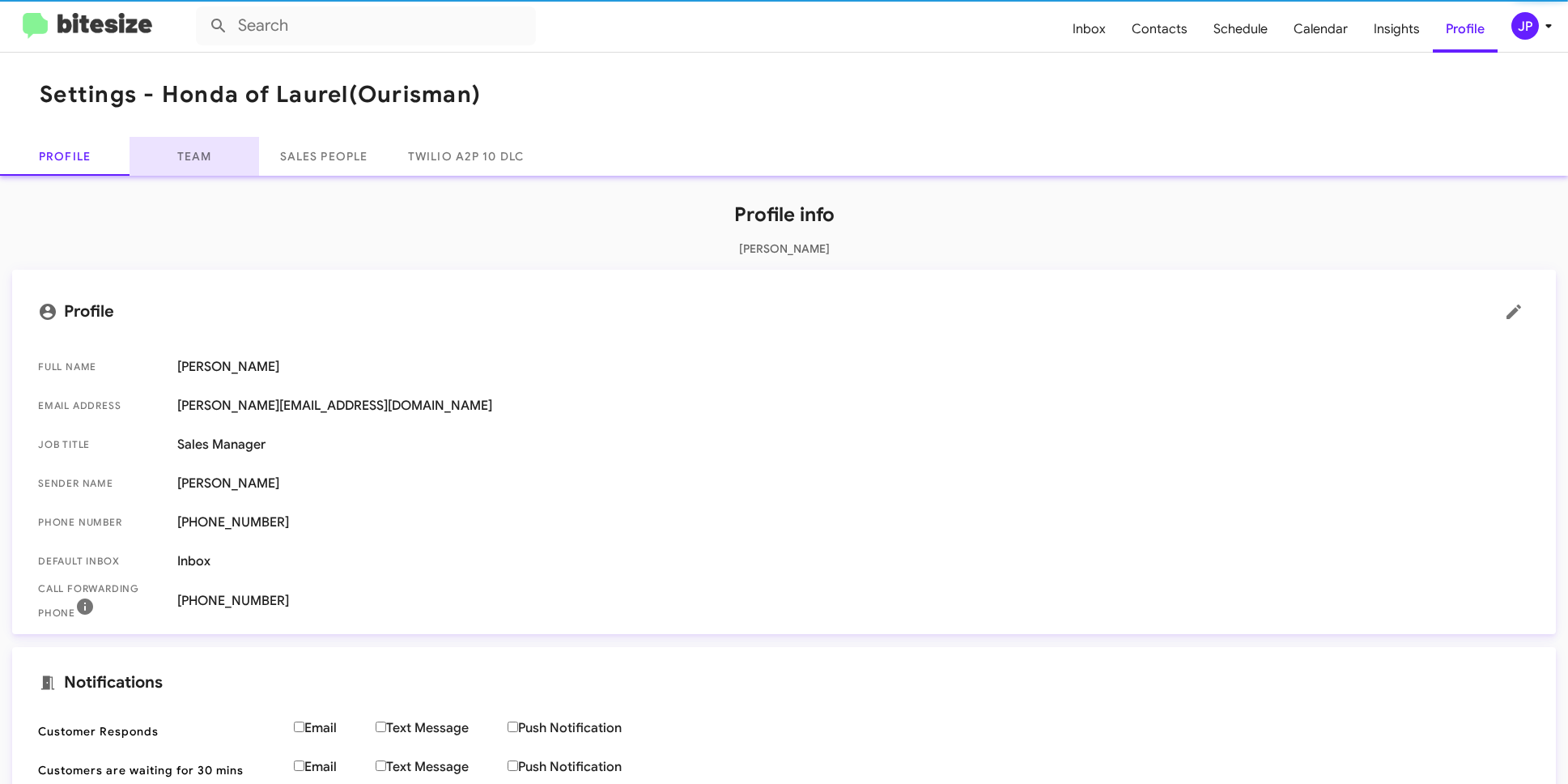
click at [207, 166] on link "Team" at bounding box center [194, 155] width 130 height 39
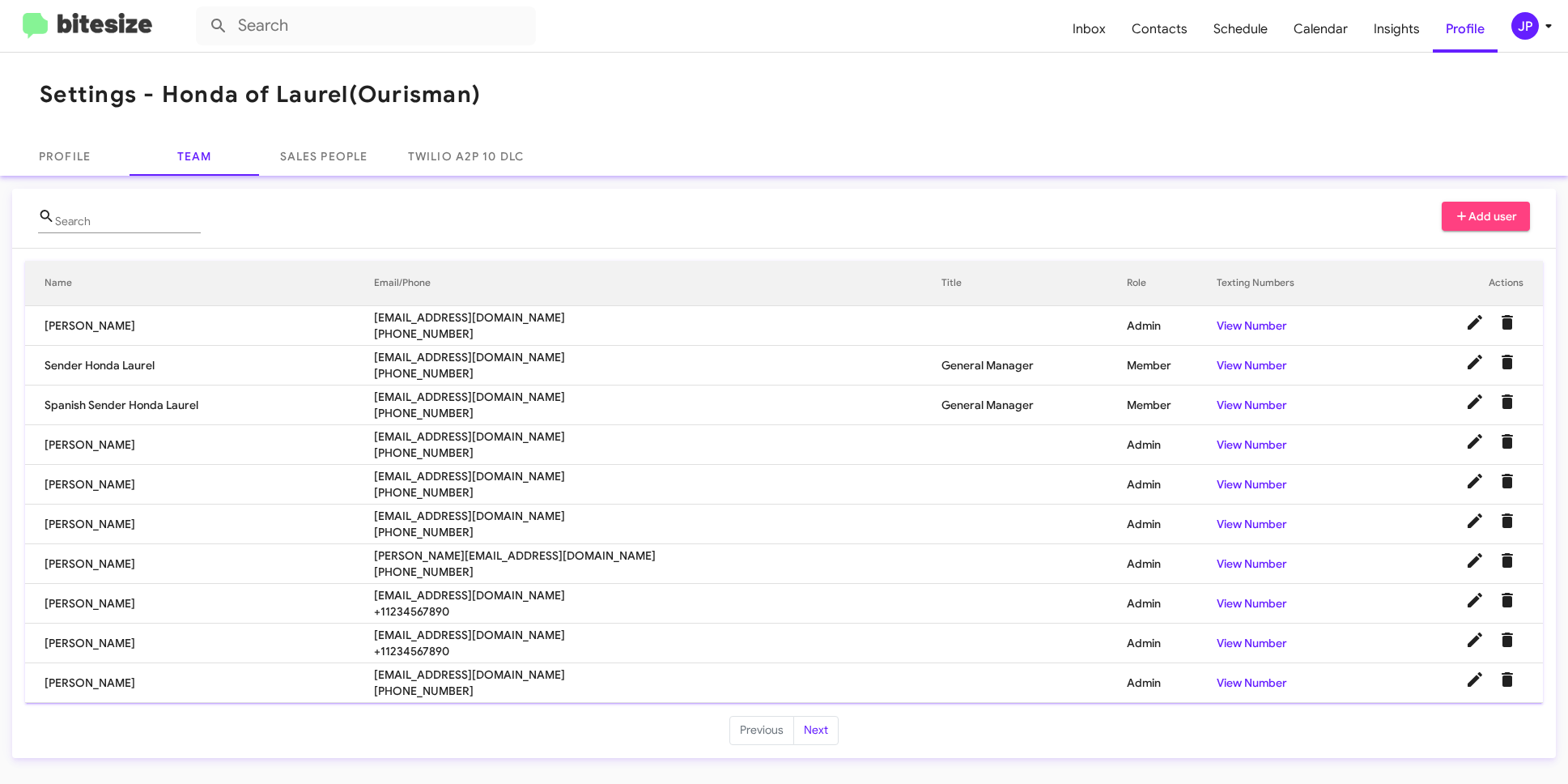
click at [99, 36] on img at bounding box center [87, 27] width 130 height 27
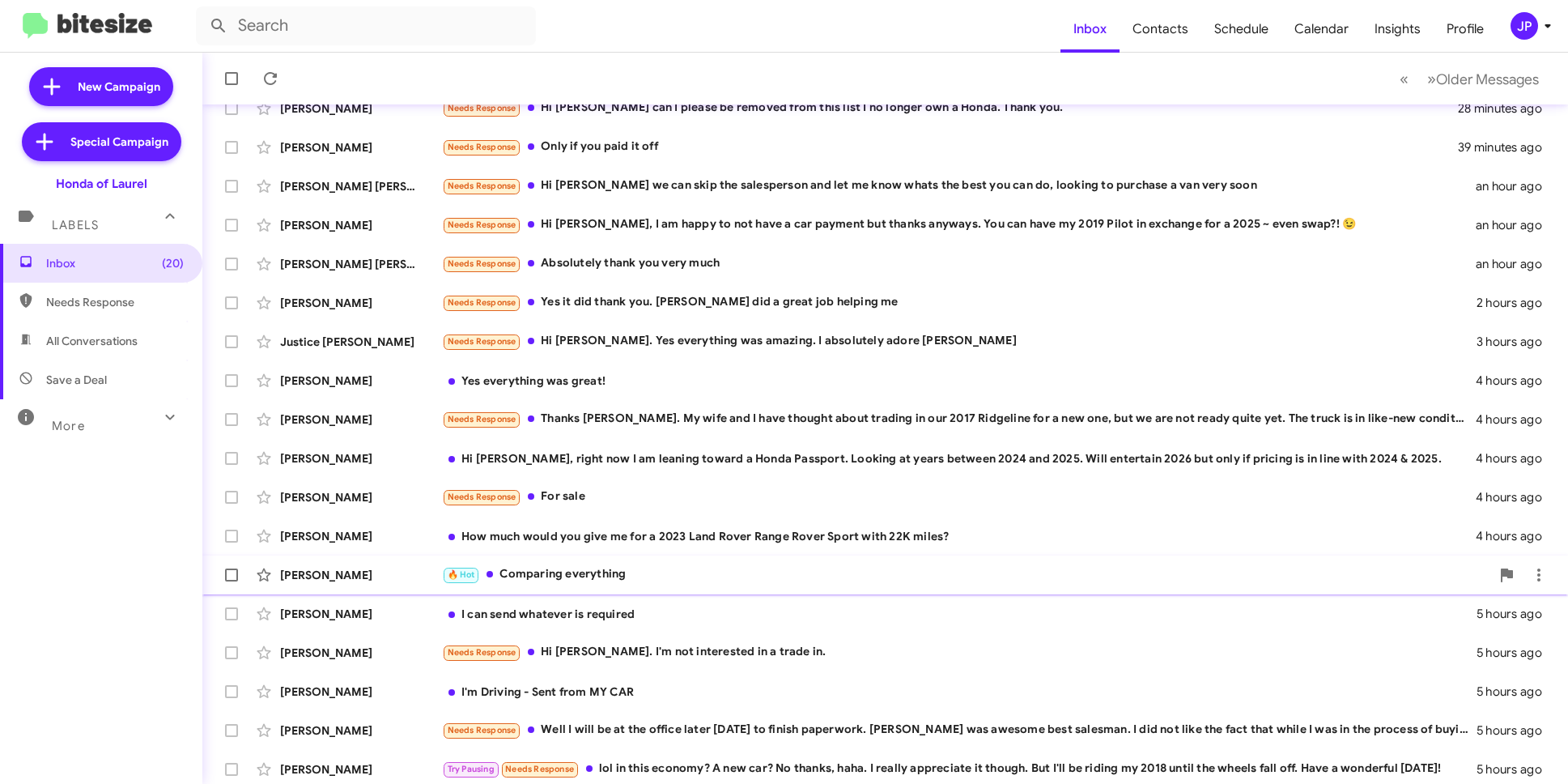
scroll to position [156, 0]
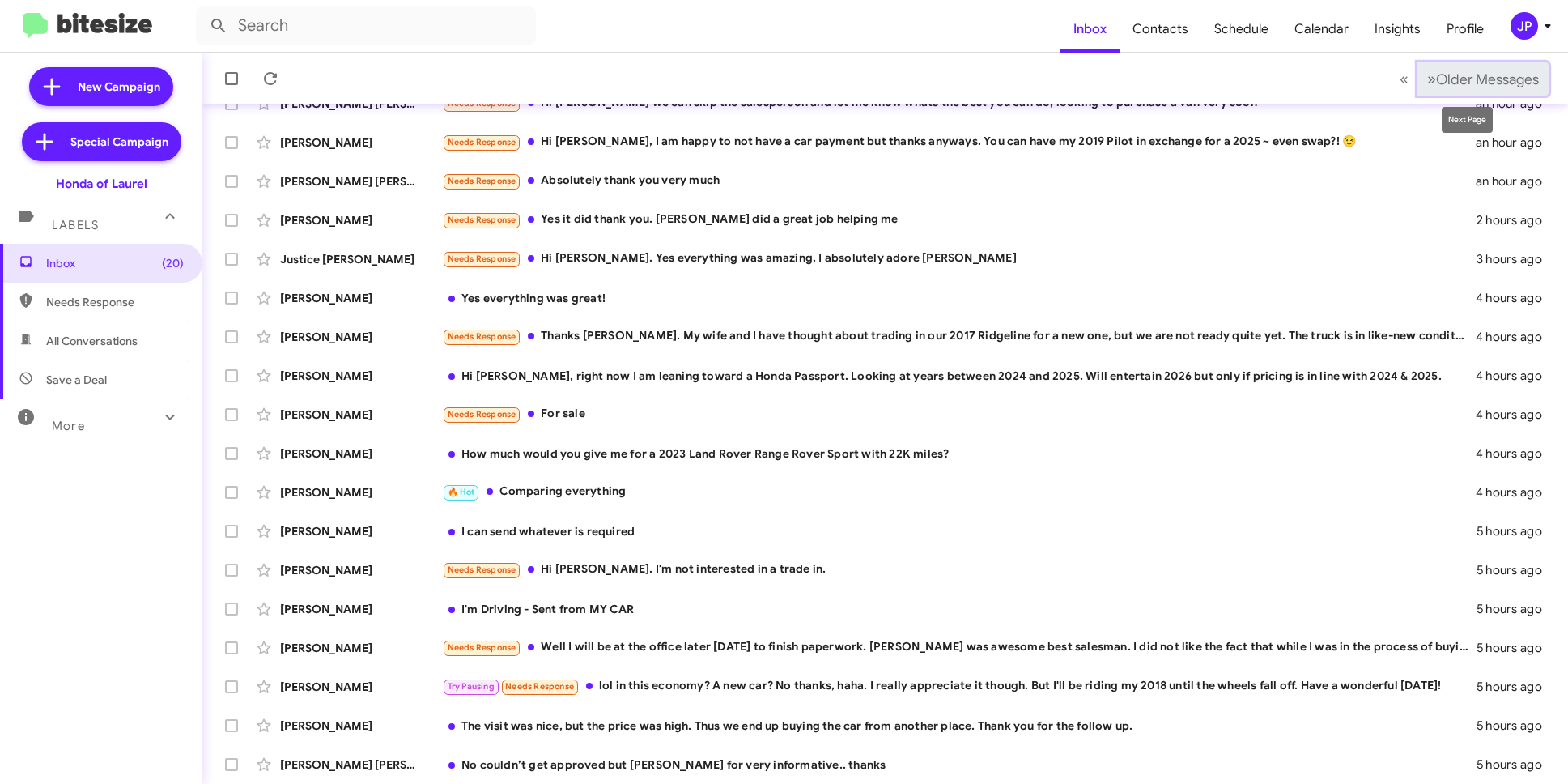
click at [1463, 68] on button "» Next Older Messages" at bounding box center [1483, 79] width 131 height 33
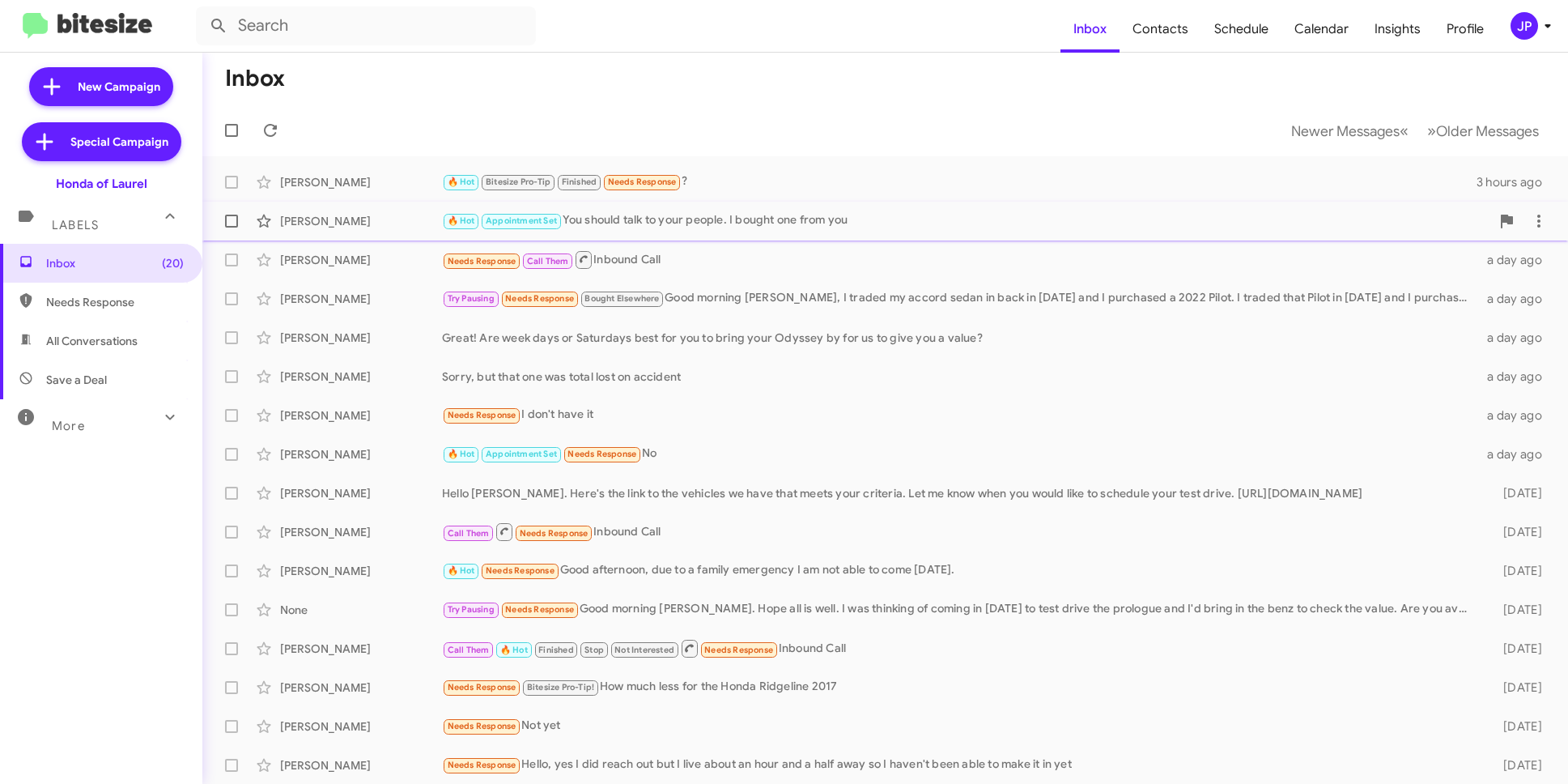
click at [749, 223] on div "🔥 Hot Appointment Set You should talk to your people. I bought one from you" at bounding box center [966, 221] width 1049 height 19
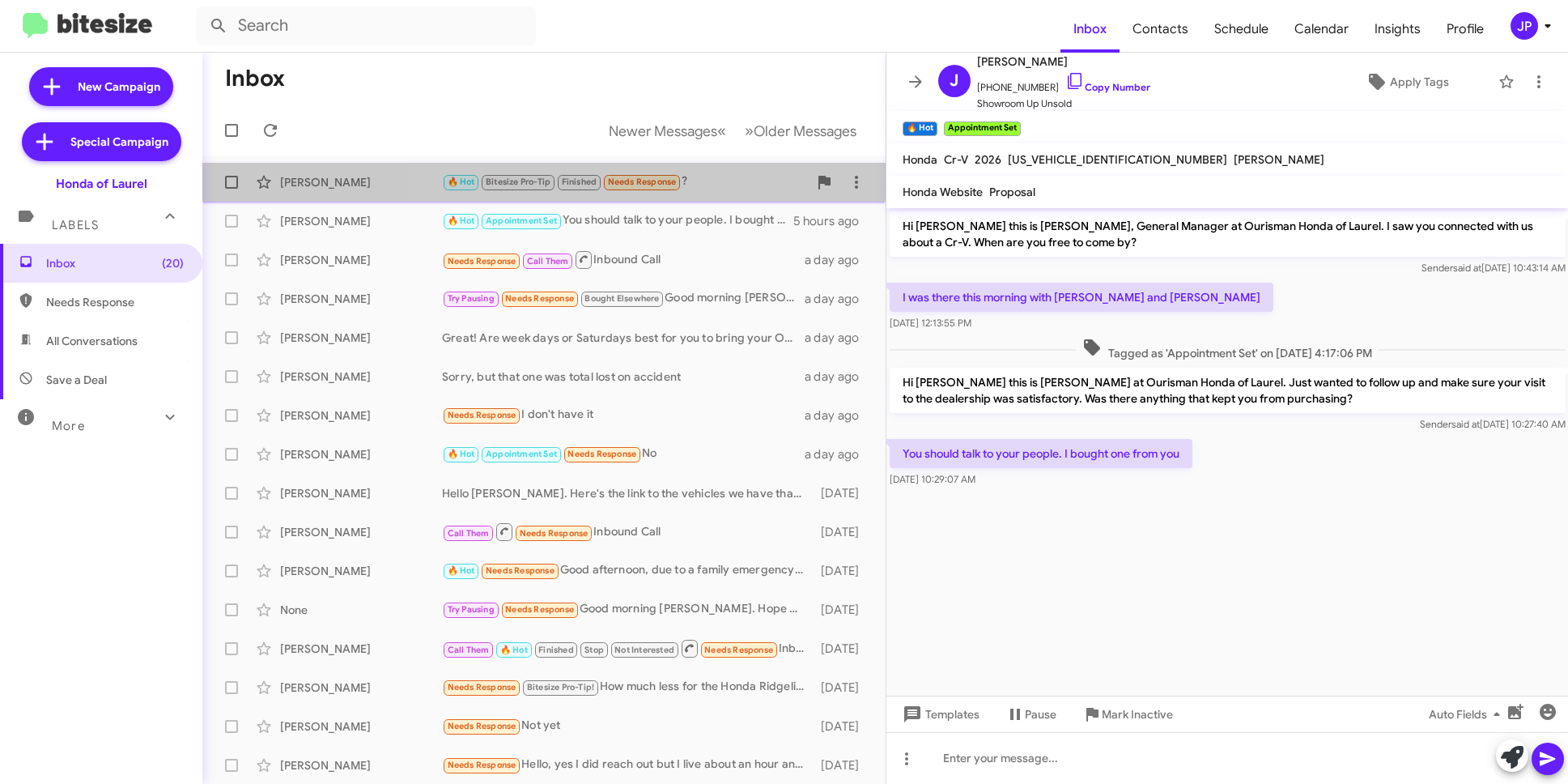
click at [741, 183] on div "🔥 Hot Bitesize Pro-Tip Finished Needs Response ?" at bounding box center [625, 182] width 366 height 19
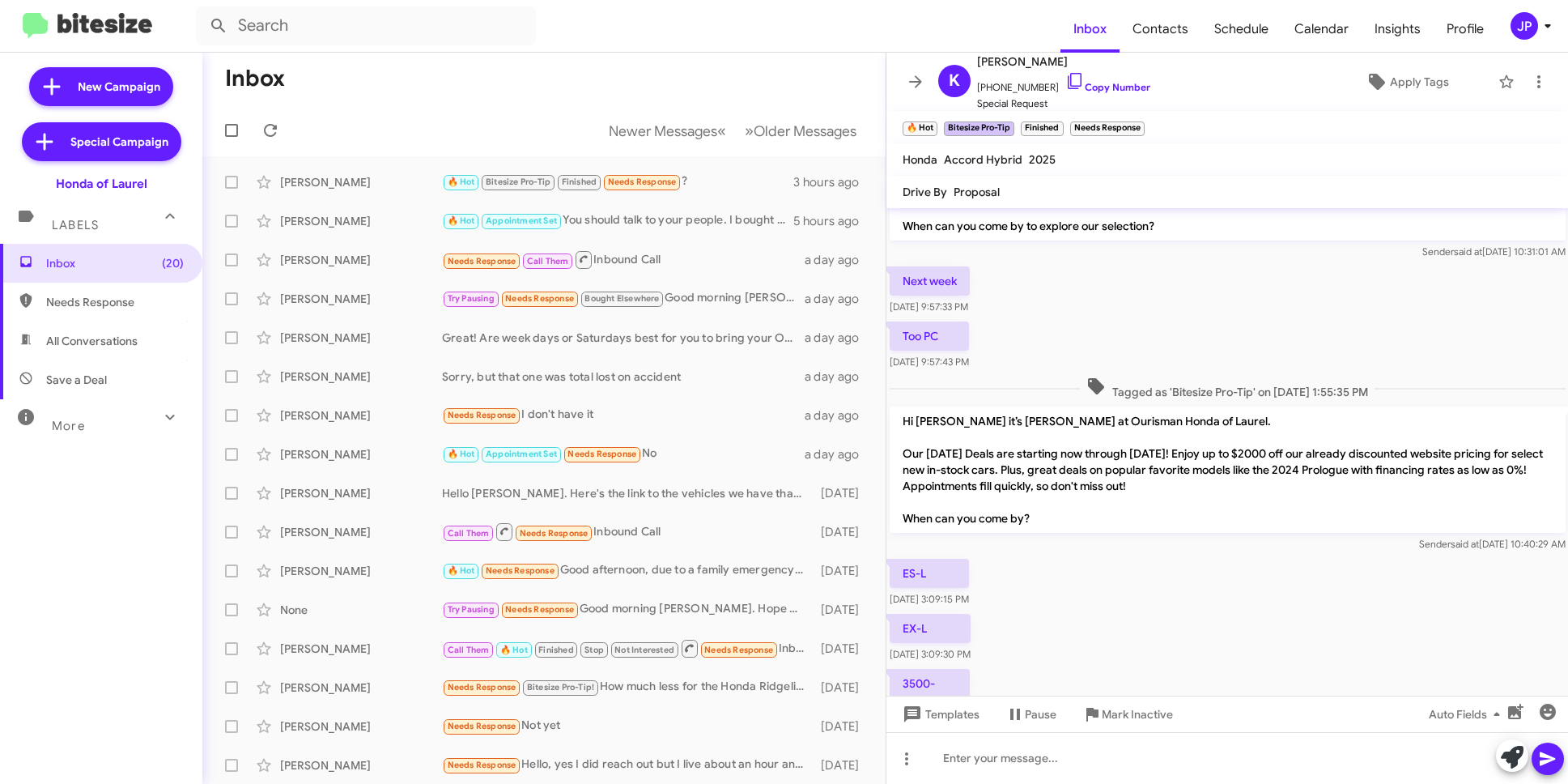
scroll to position [65, 0]
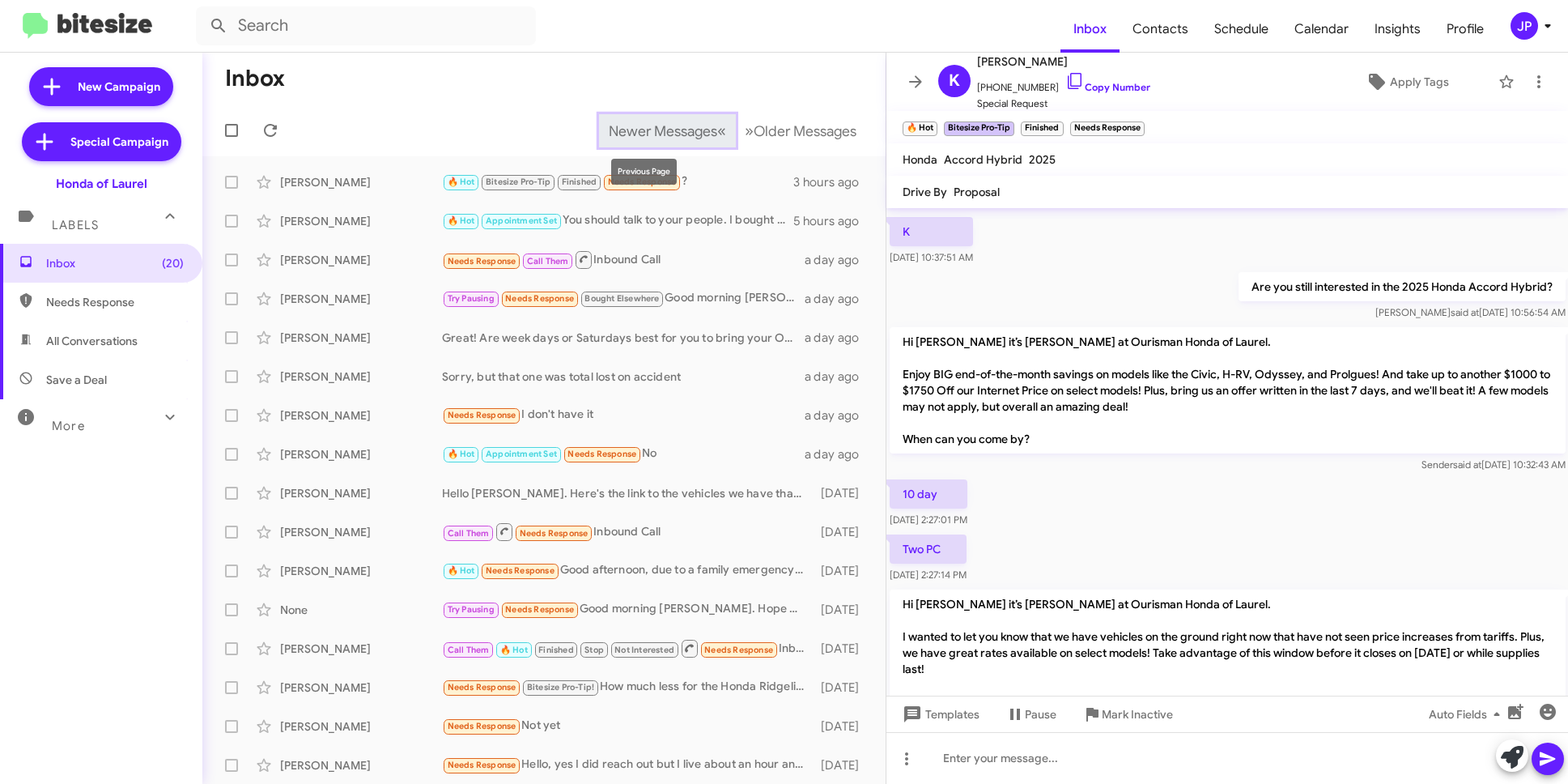
click at [668, 123] on span "Newer Messages" at bounding box center [663, 131] width 109 height 18
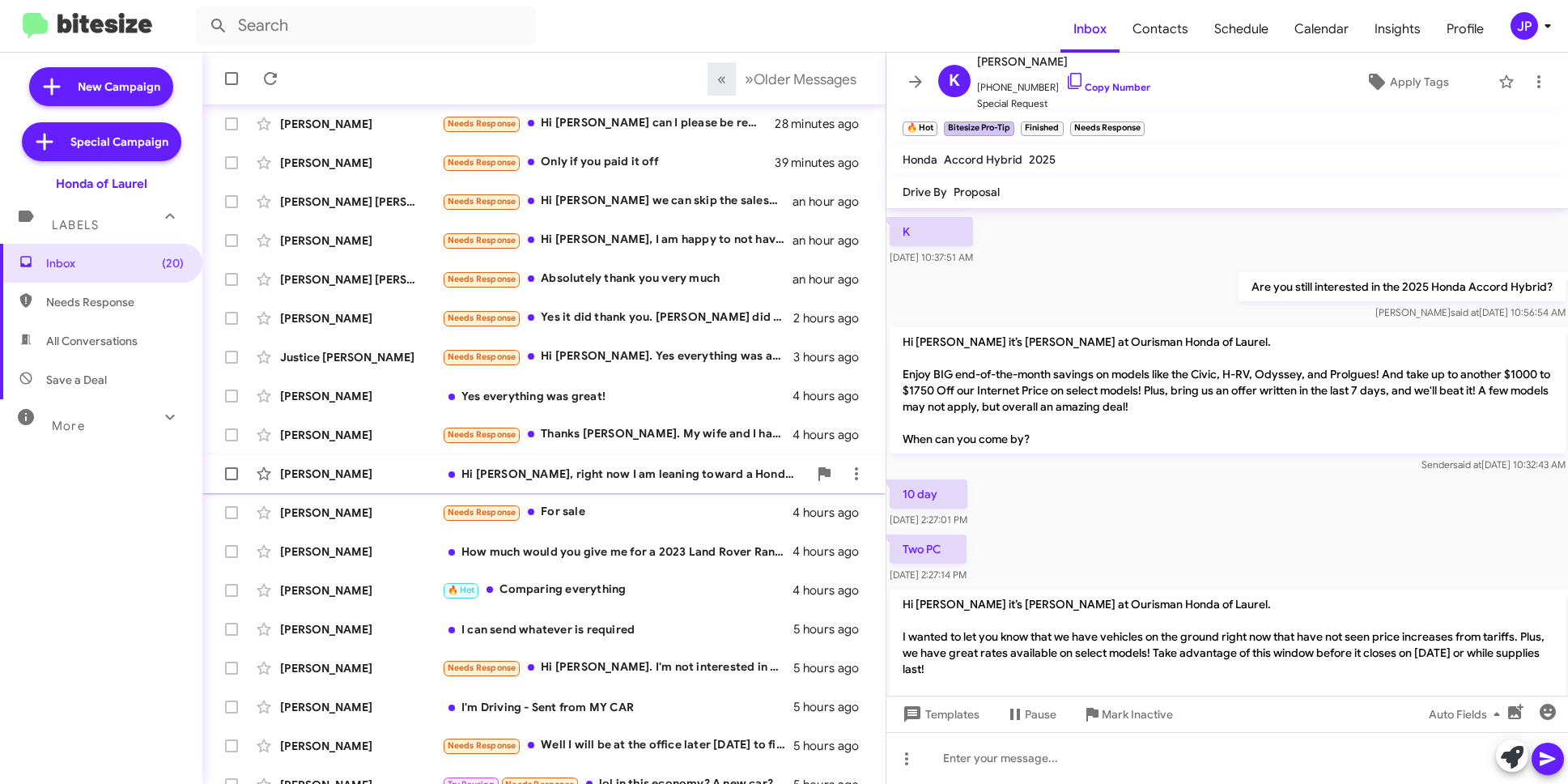
scroll to position [156, 0]
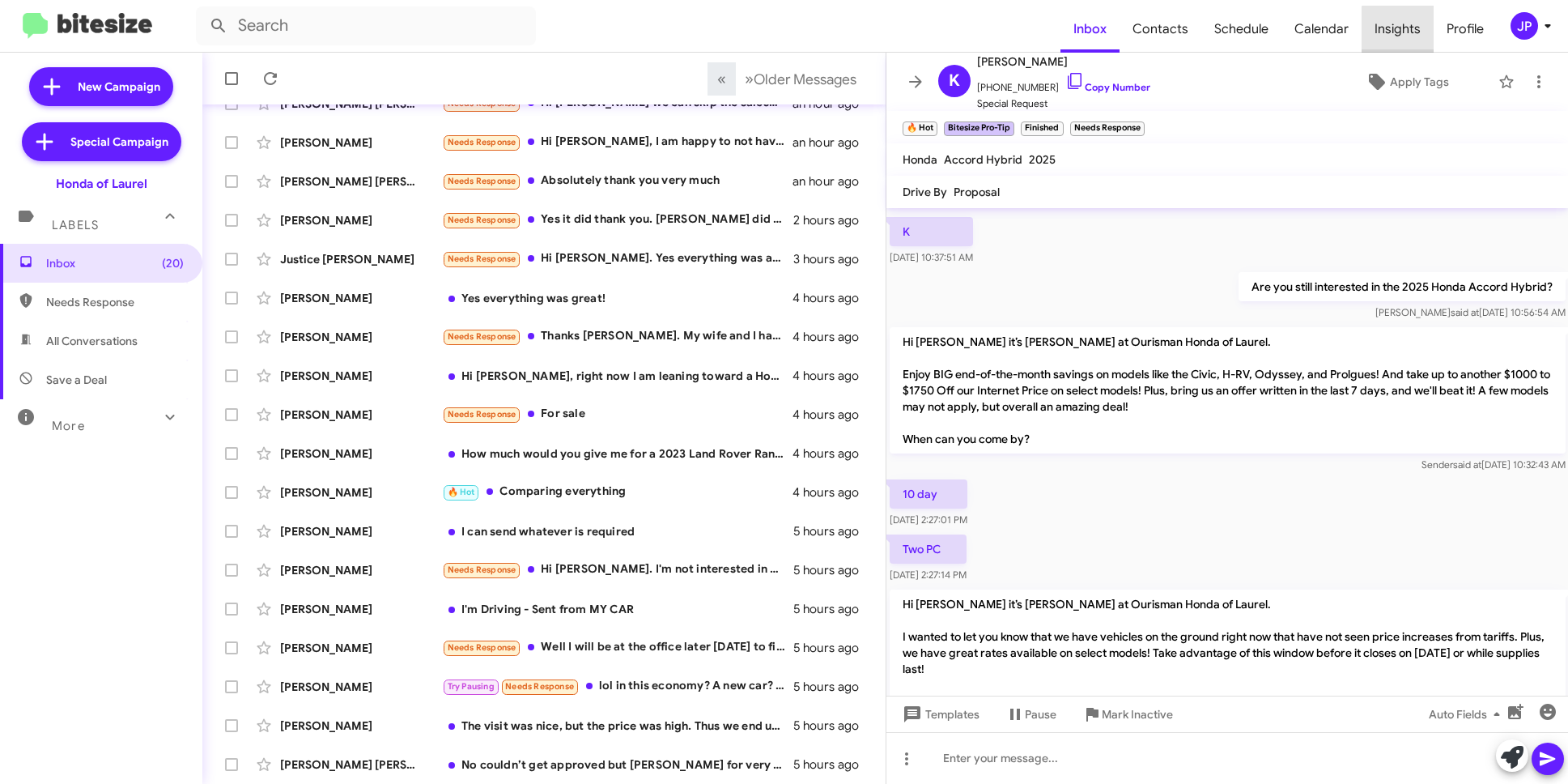
click at [1412, 36] on span "Insights" at bounding box center [1397, 29] width 72 height 47
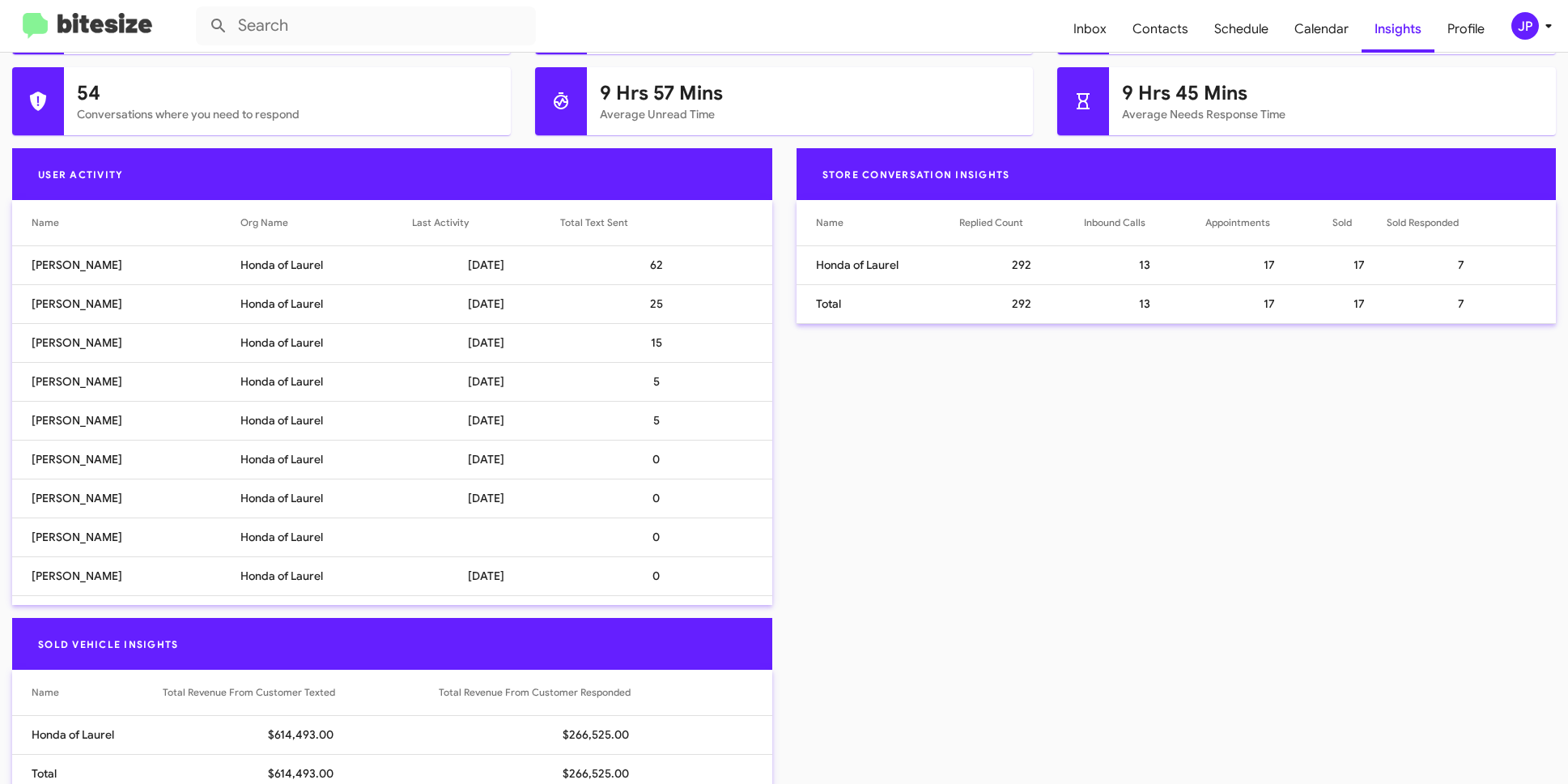
scroll to position [17, 0]
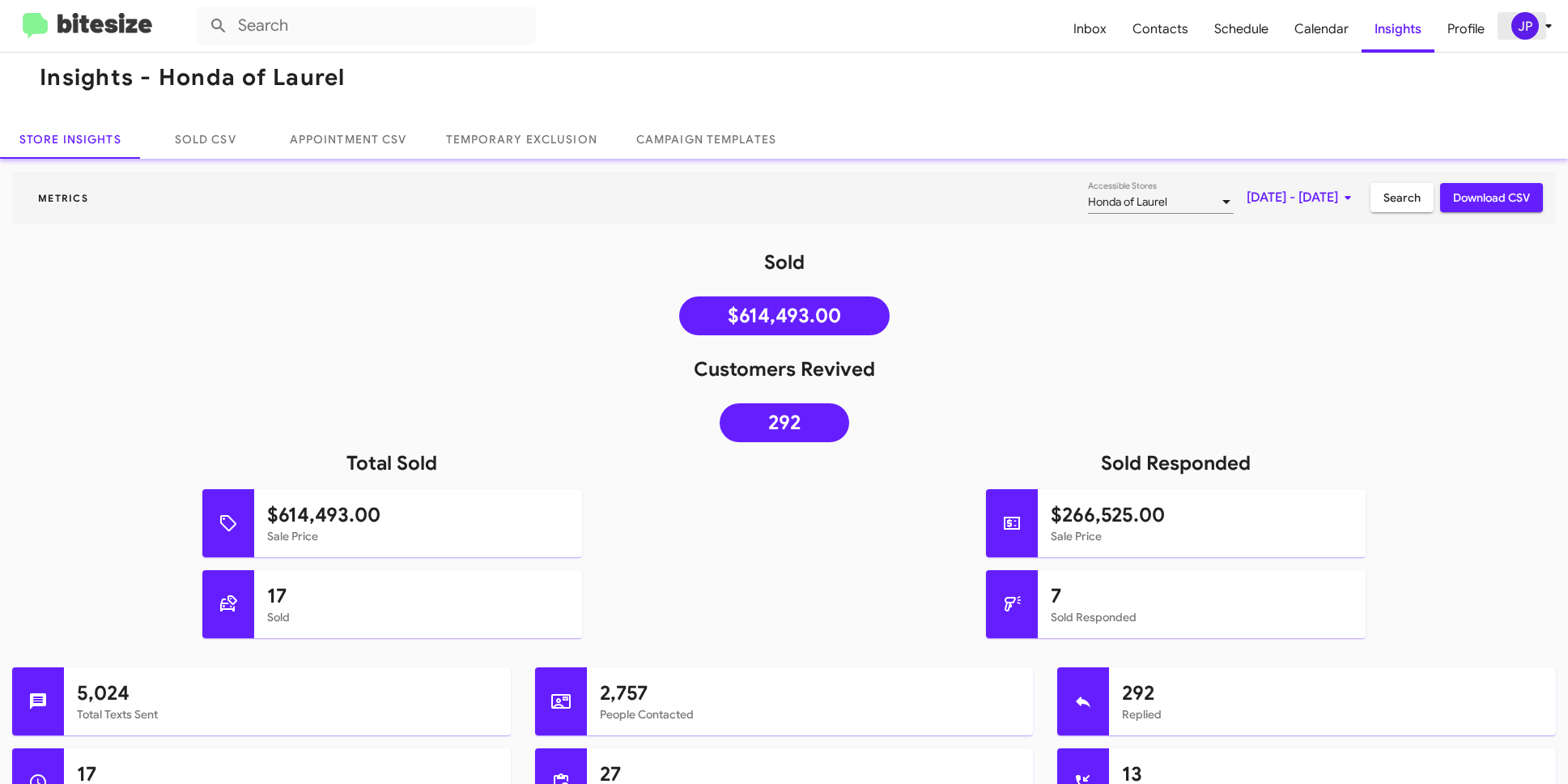
click at [1519, 25] on div "JP" at bounding box center [1525, 26] width 27 height 27
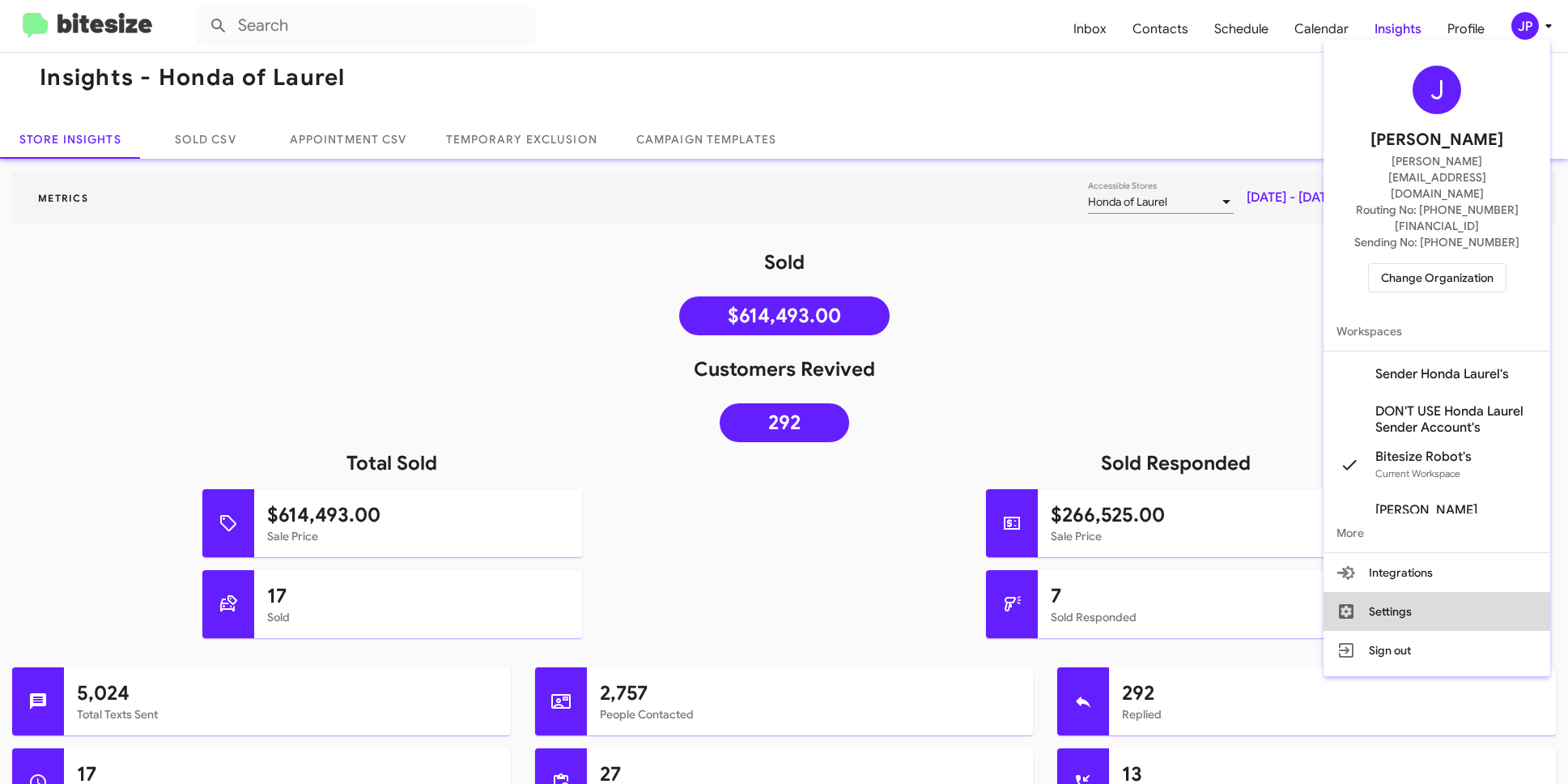
click at [1404, 593] on button "Settings" at bounding box center [1436, 611] width 226 height 39
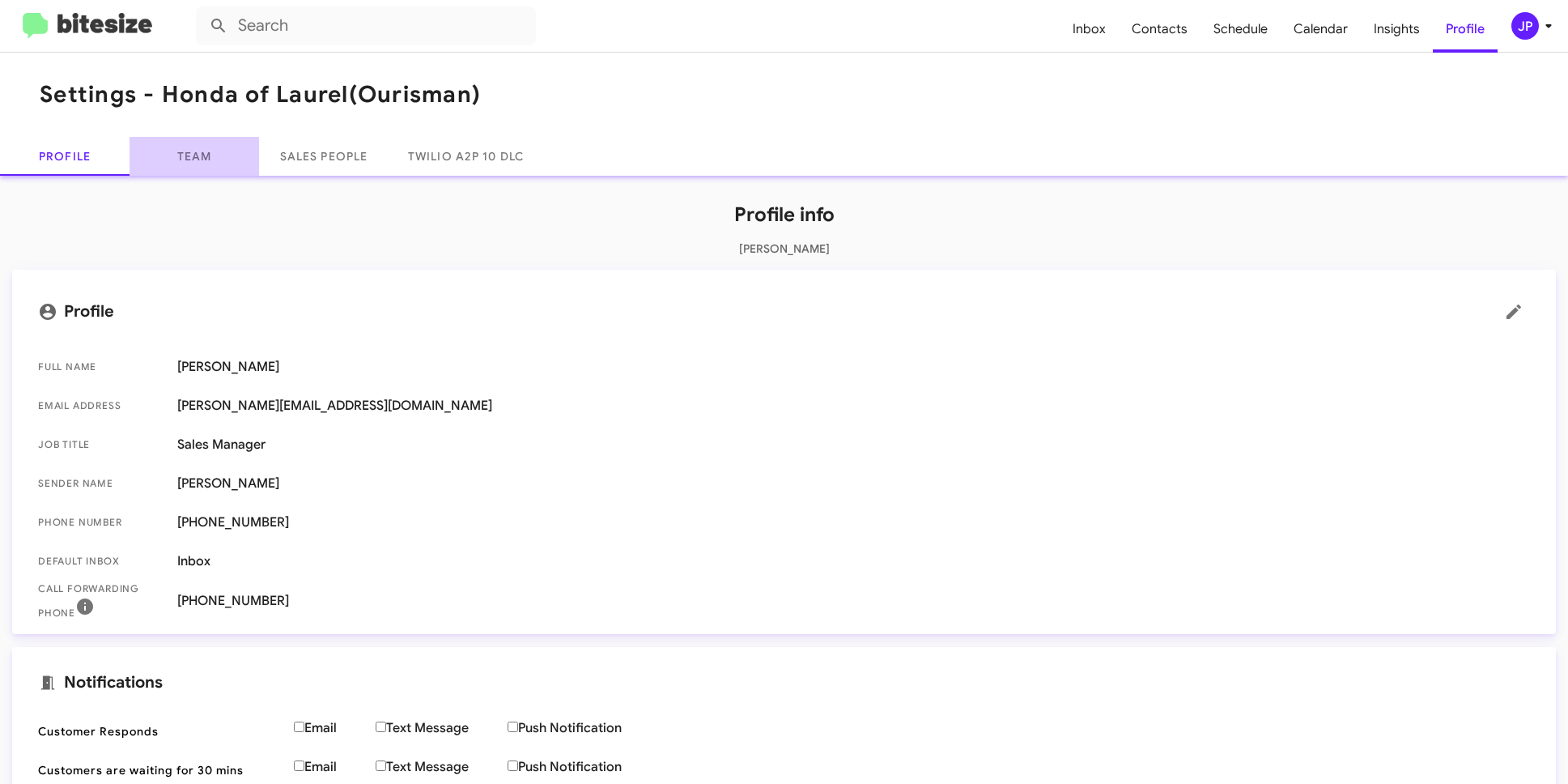
click at [220, 168] on link "Team" at bounding box center [194, 155] width 130 height 39
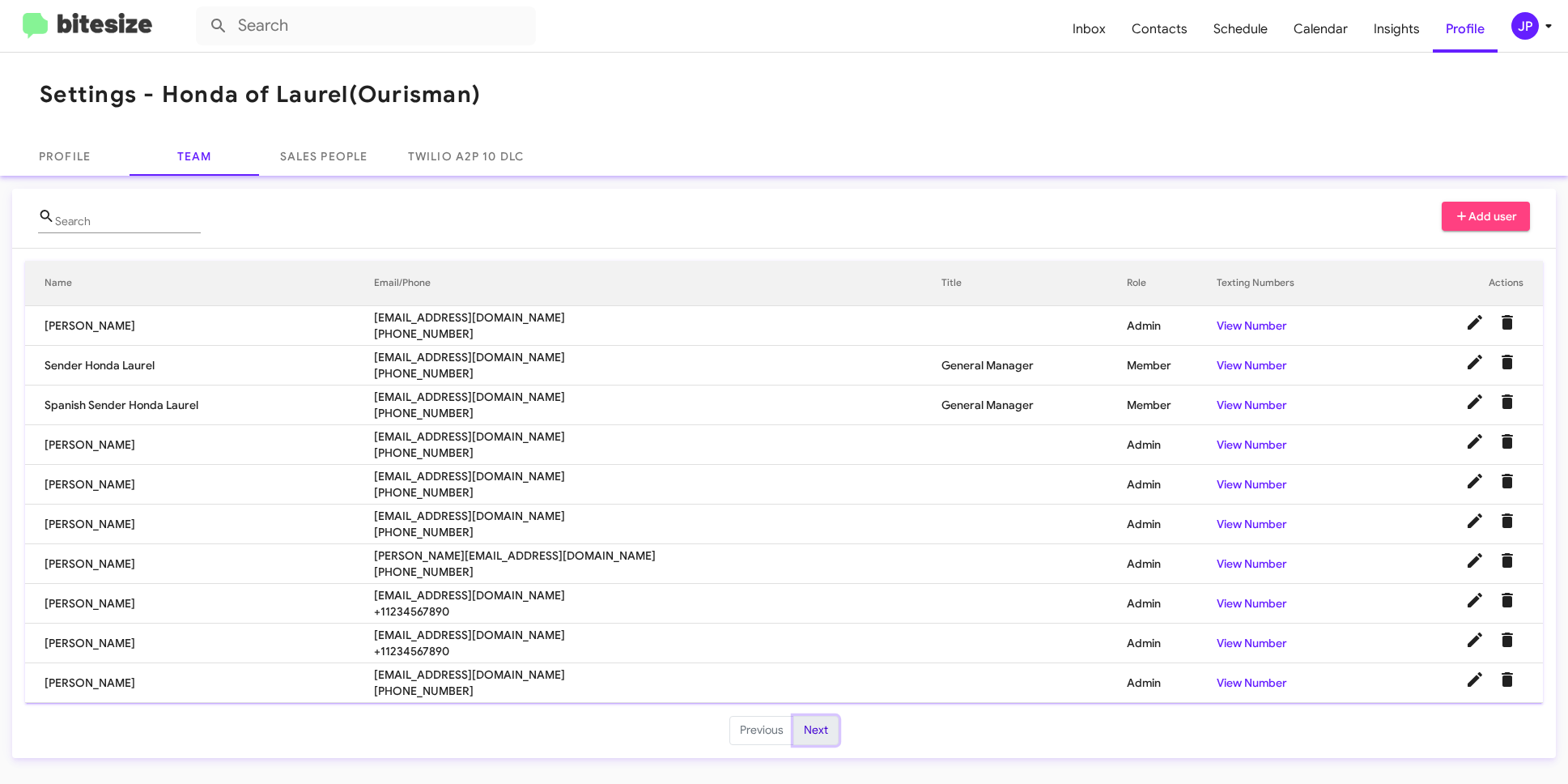
click at [812, 716] on button "Next" at bounding box center [817, 730] width 45 height 29
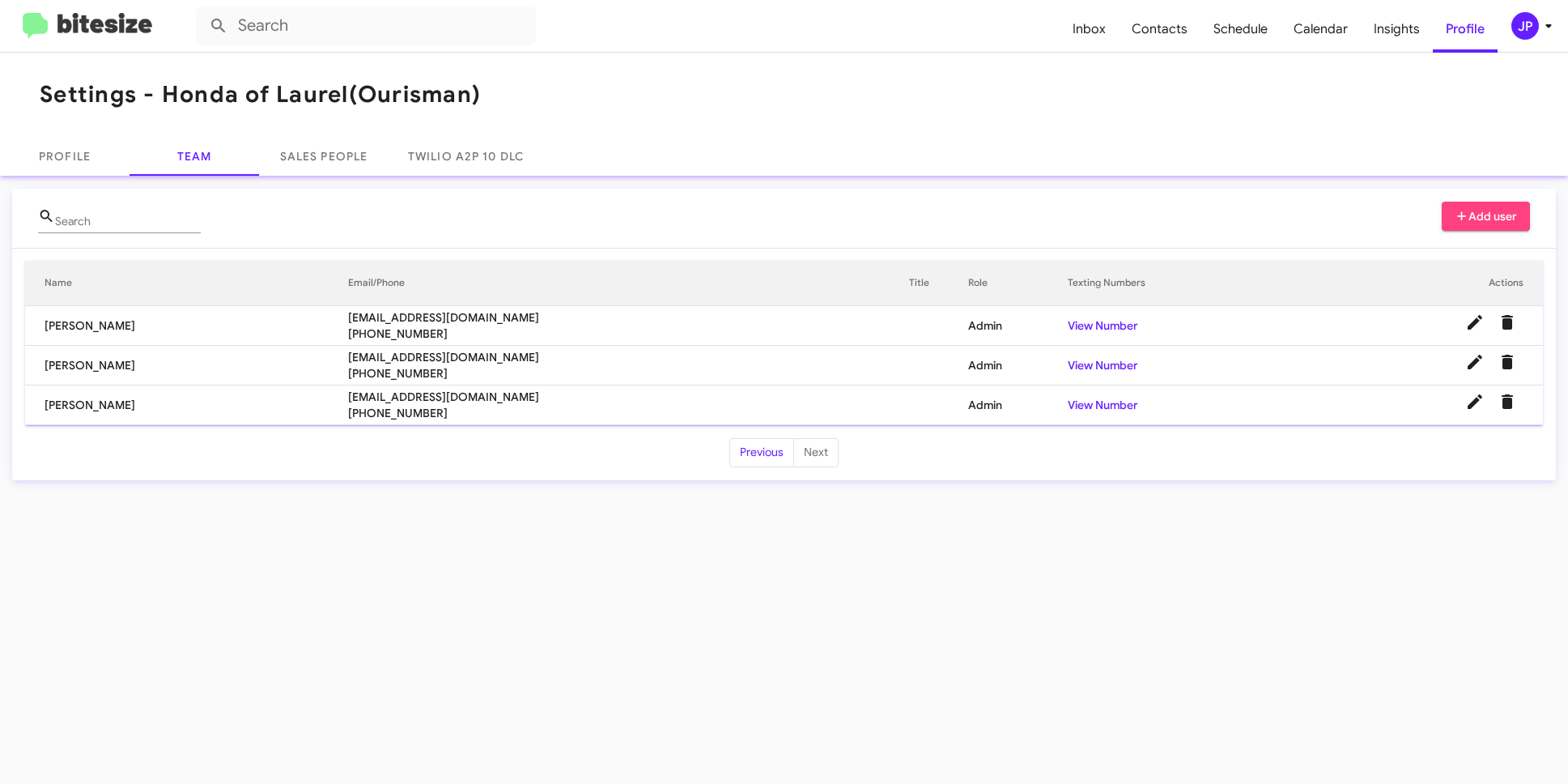
click at [132, 26] on img at bounding box center [87, 27] width 130 height 27
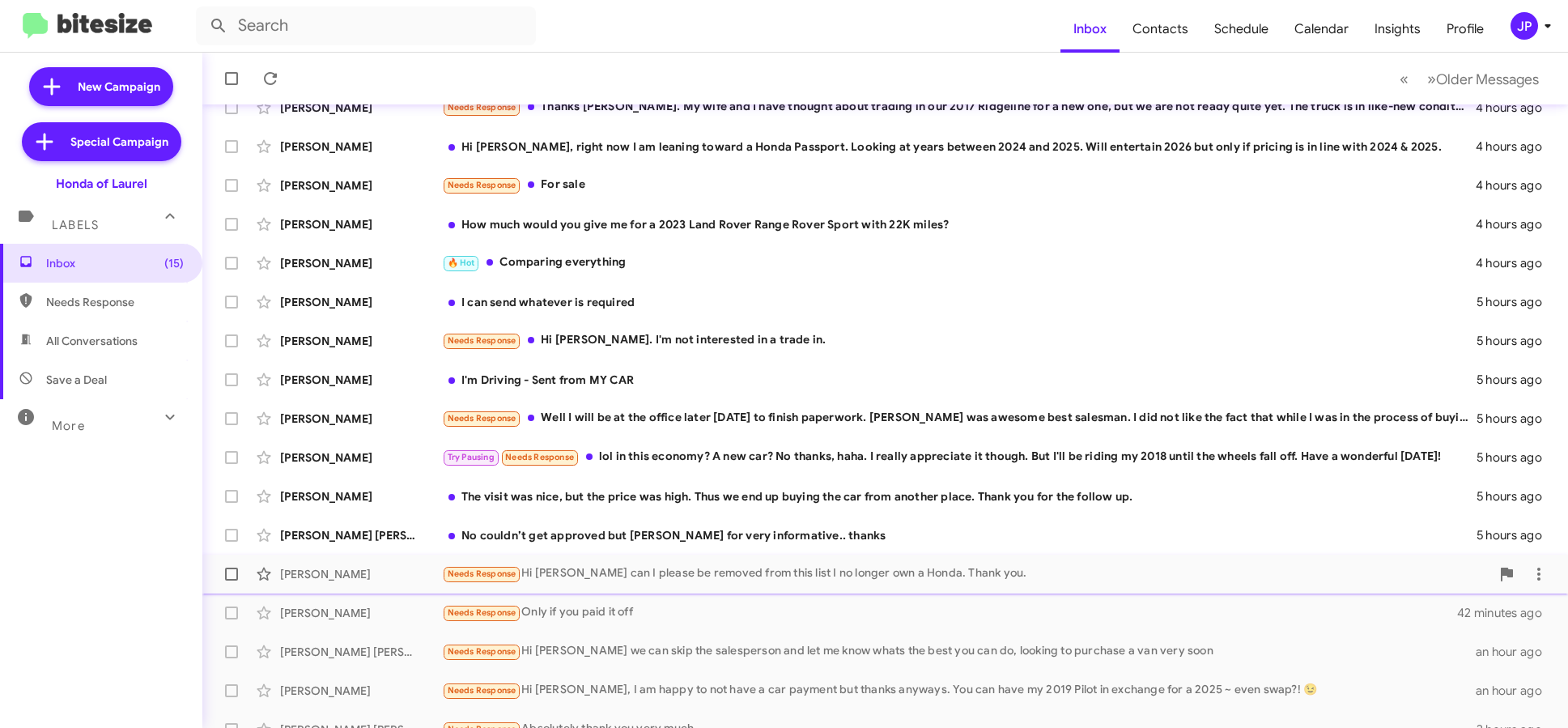
scroll to position [212, 0]
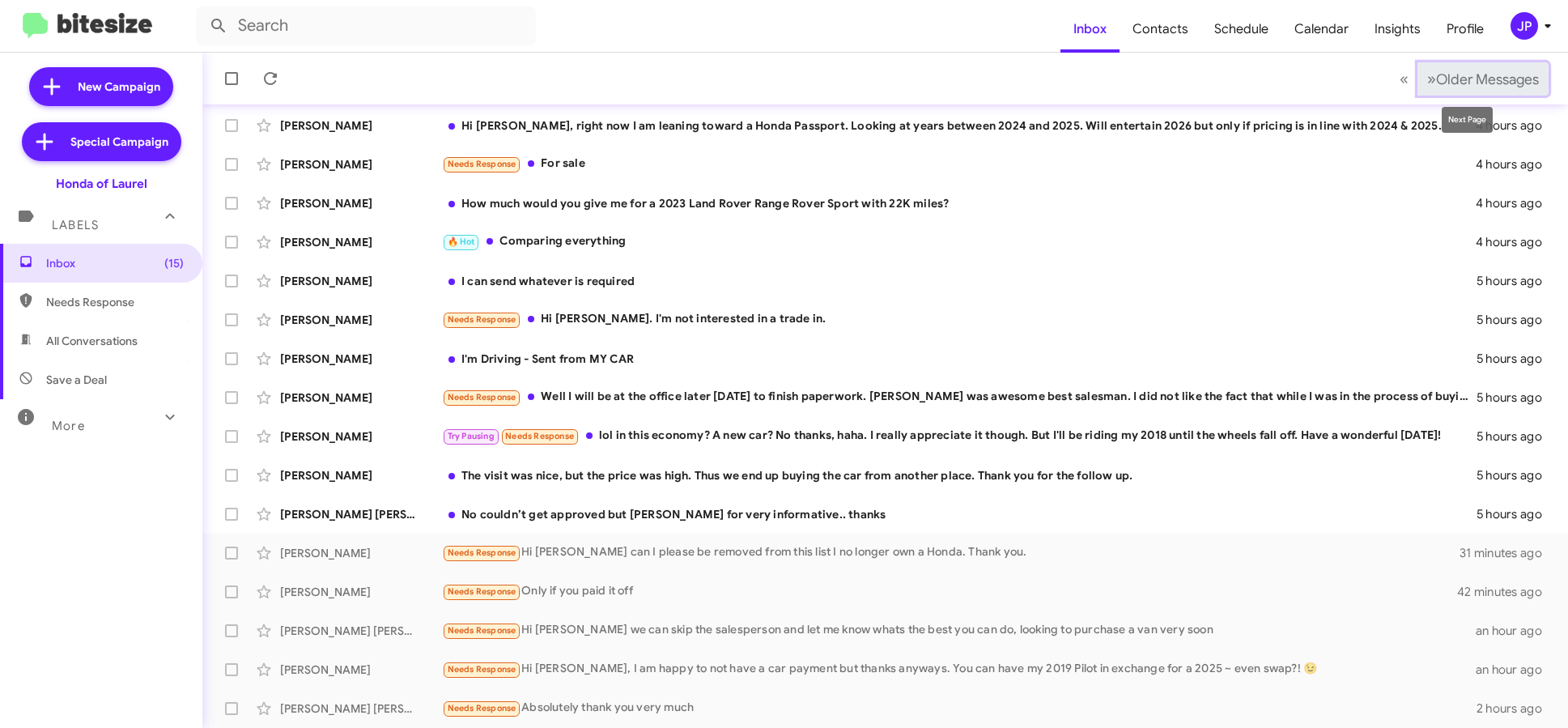
click at [1448, 81] on span "Older Messages" at bounding box center [1487, 79] width 103 height 18
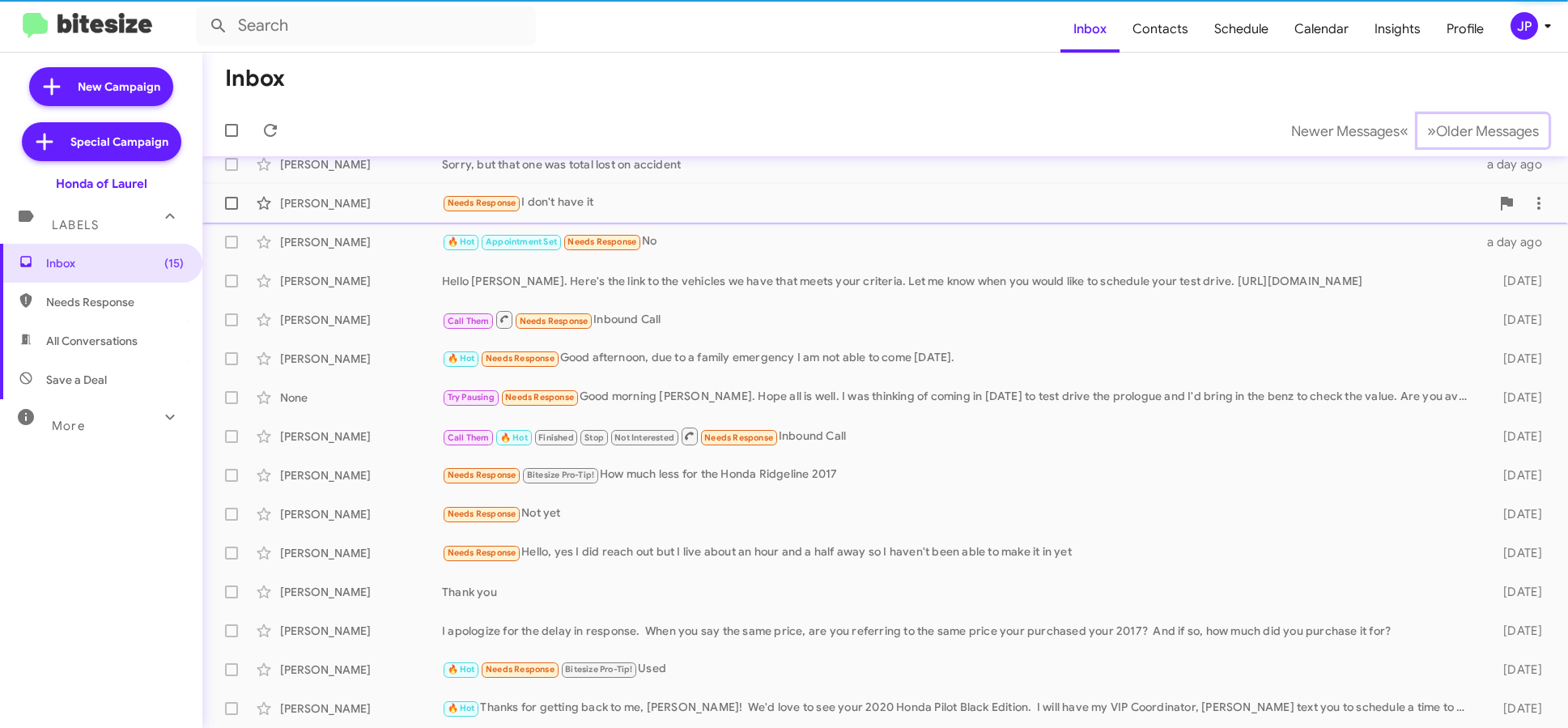
scroll to position [135, 0]
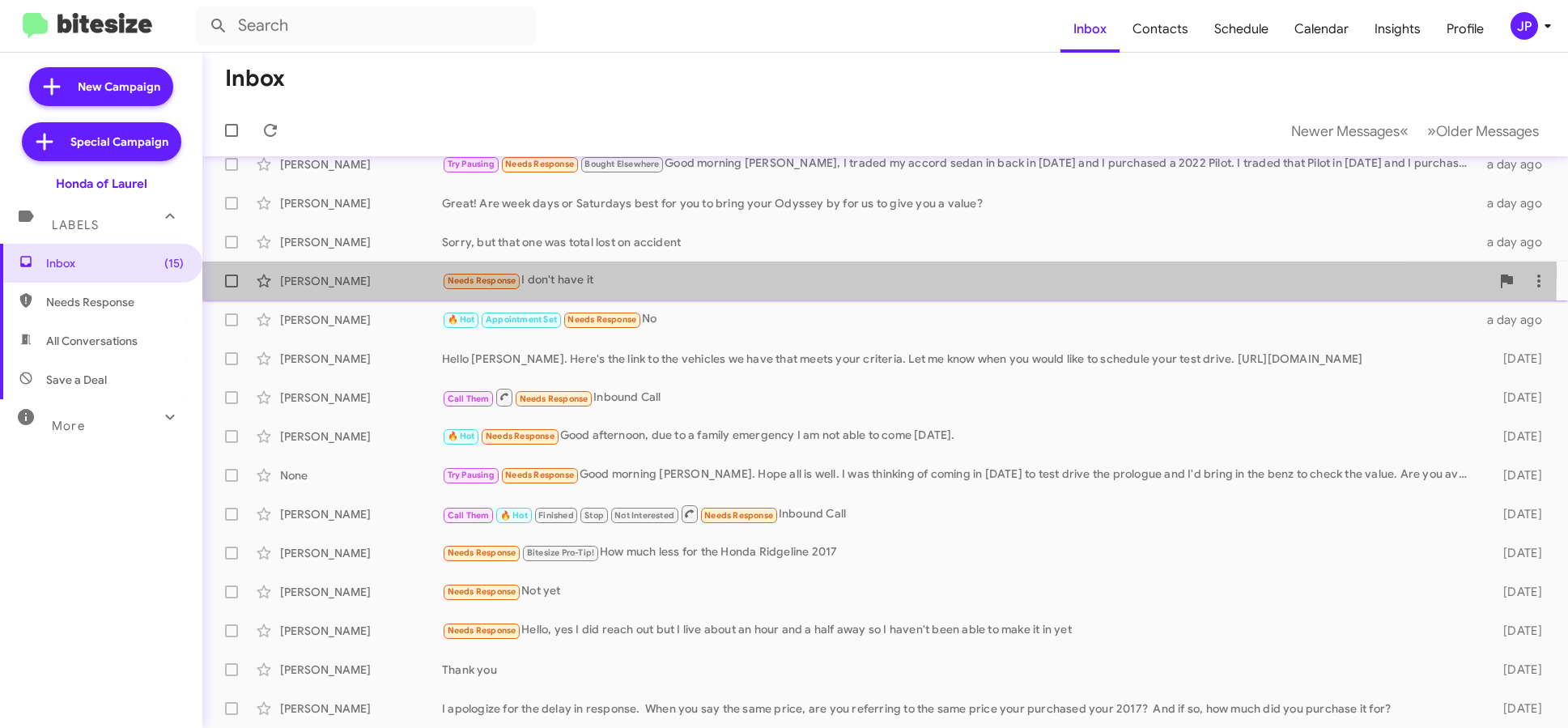
click at [454, 271] on span "Needs Response" at bounding box center [482, 281] width 80 height 19
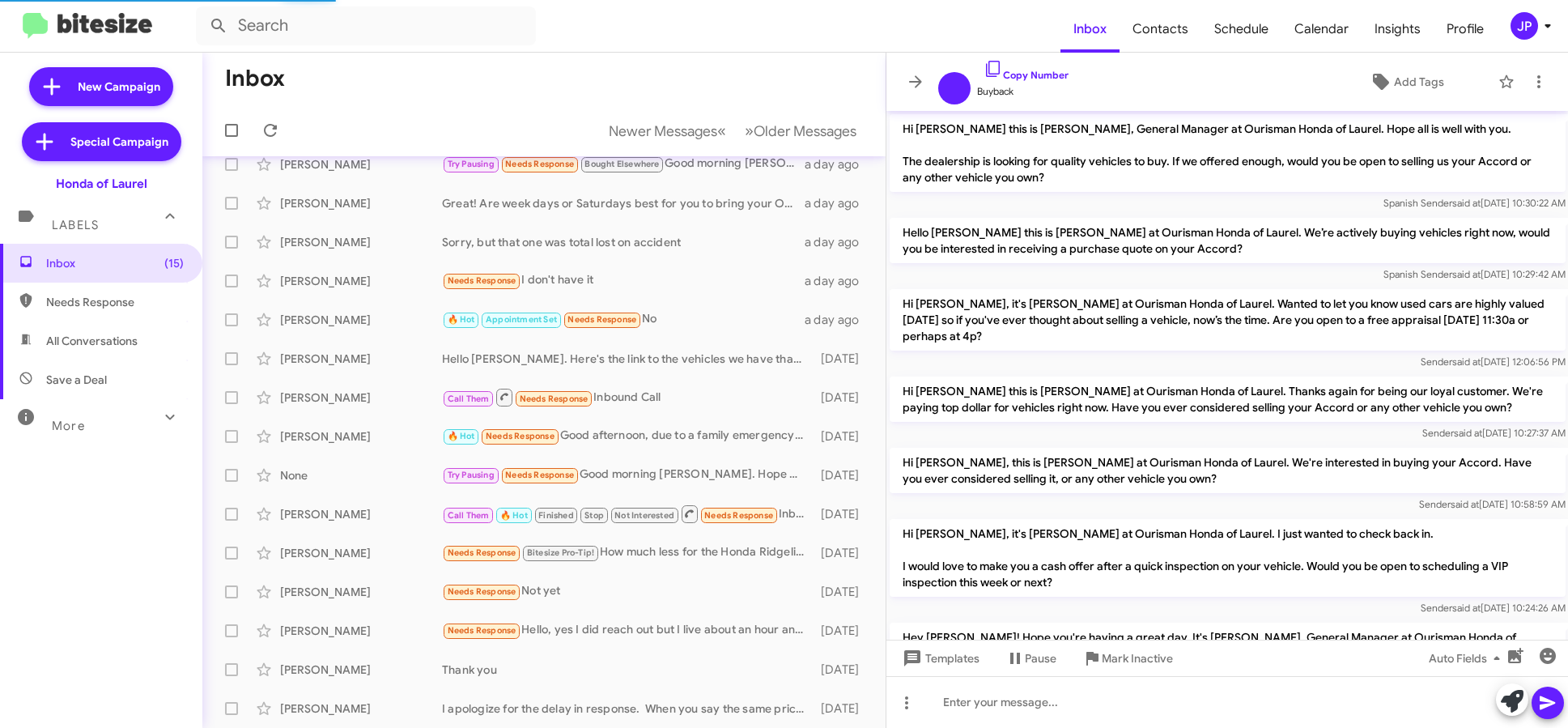
scroll to position [246, 0]
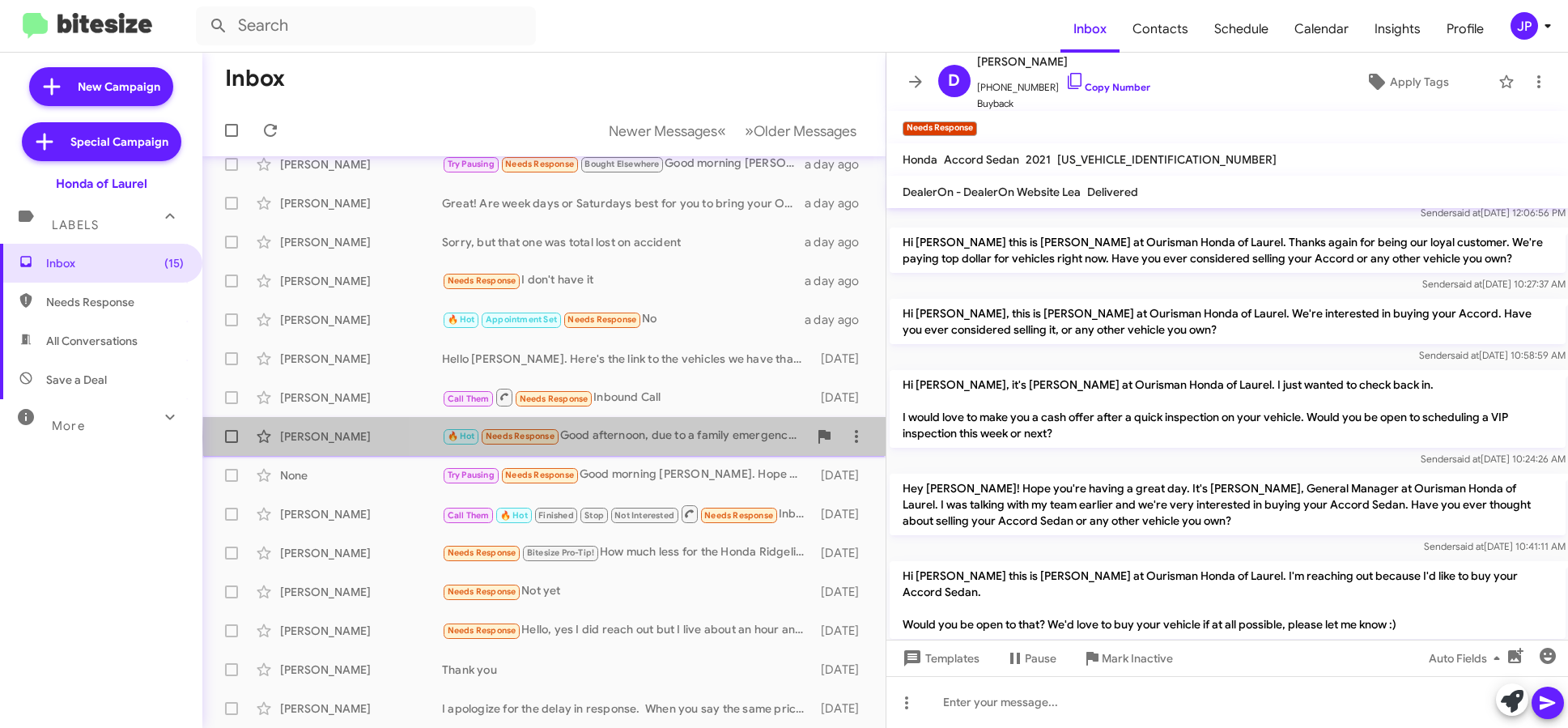
click at [711, 438] on div "🔥 Hot Needs Response Good afternoon, due to a family emergency I am not able to…" at bounding box center [625, 436] width 366 height 19
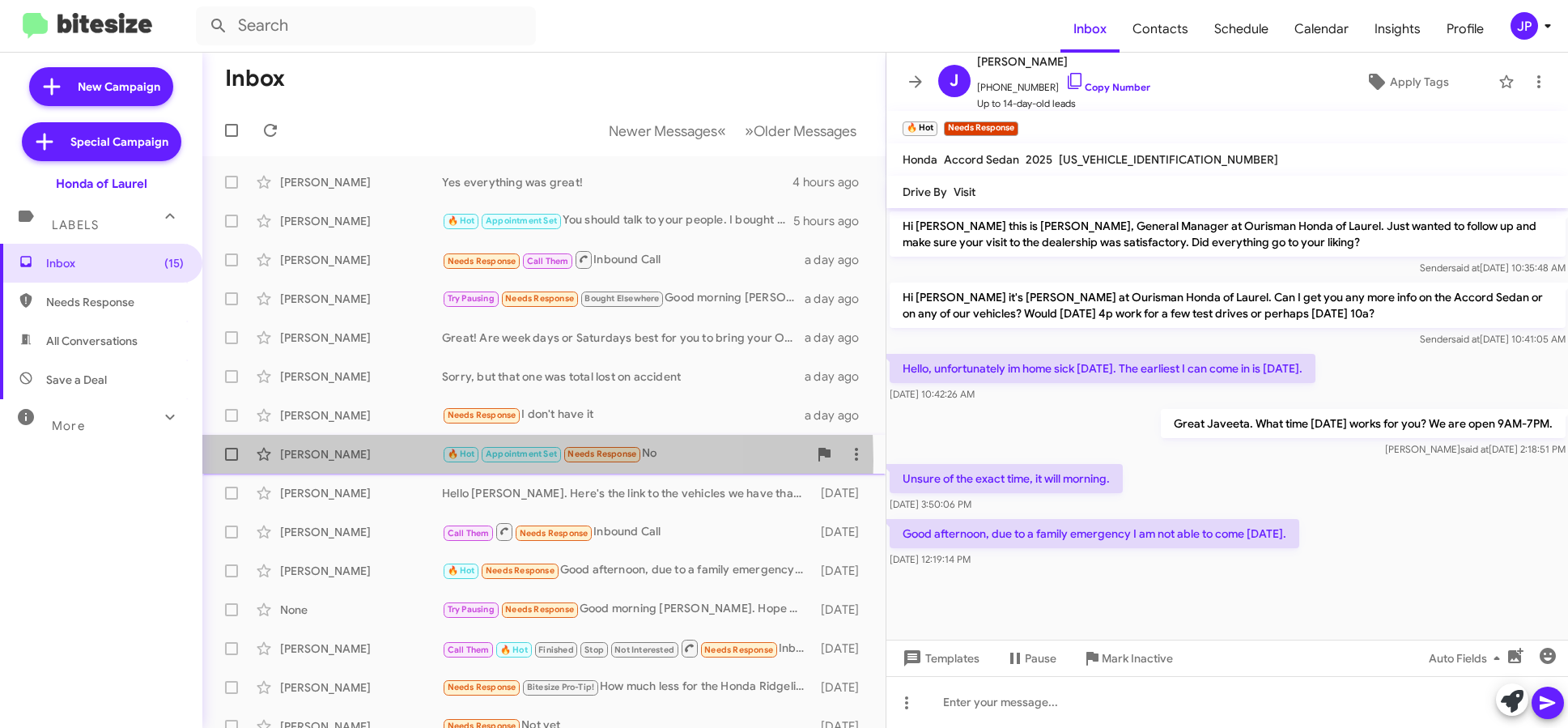
click at [397, 461] on div "Brian Grossman" at bounding box center [361, 454] width 162 height 16
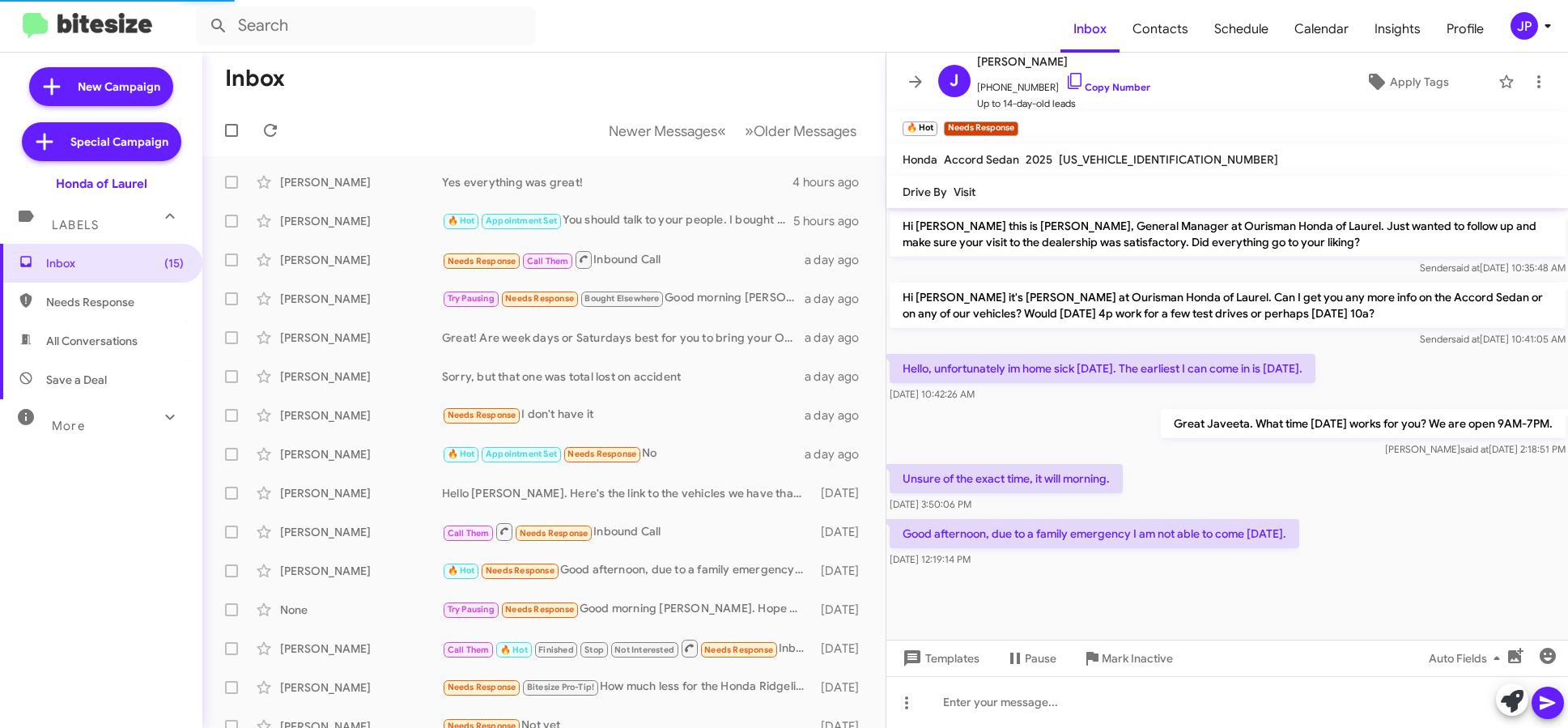
scroll to position [376, 0]
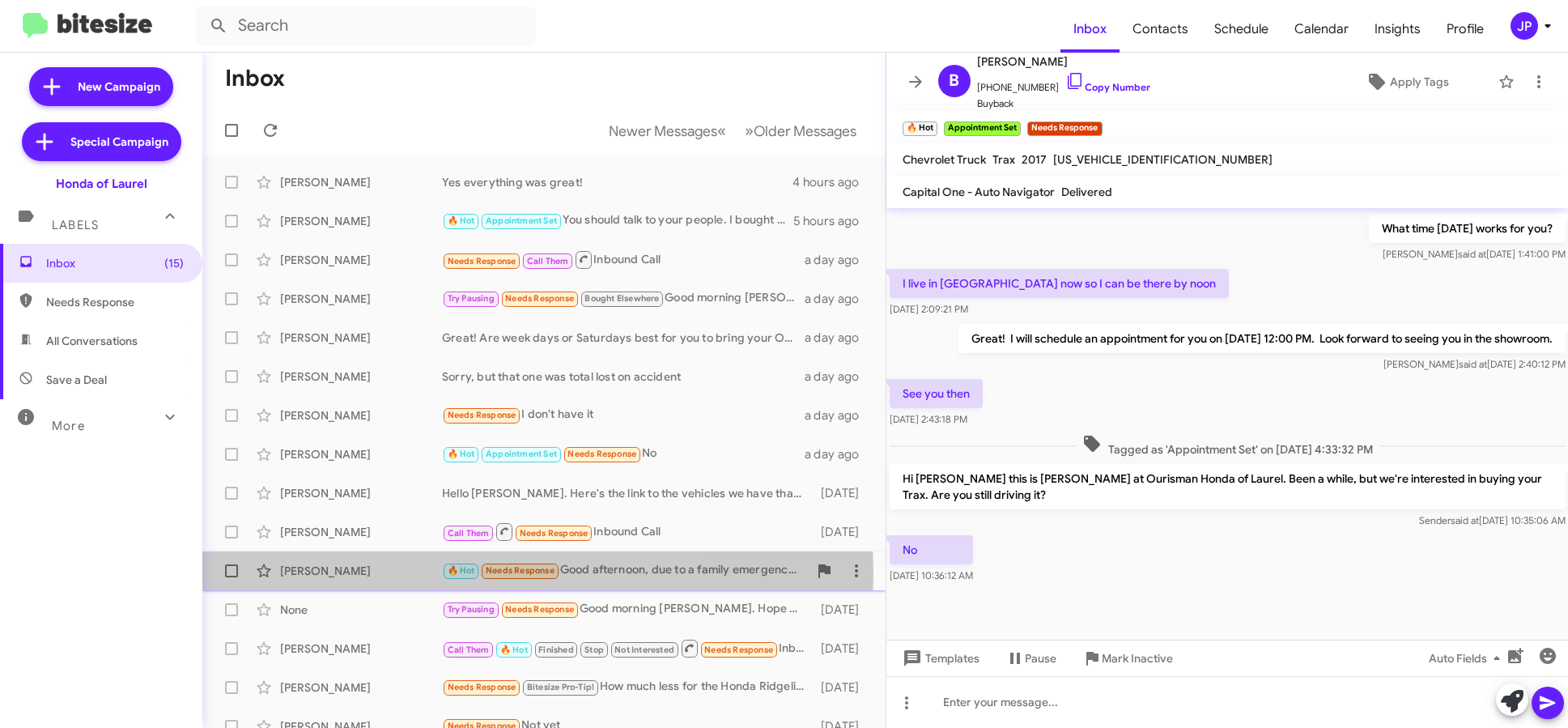
click at [377, 574] on div "Javeeta Palmer" at bounding box center [361, 571] width 162 height 16
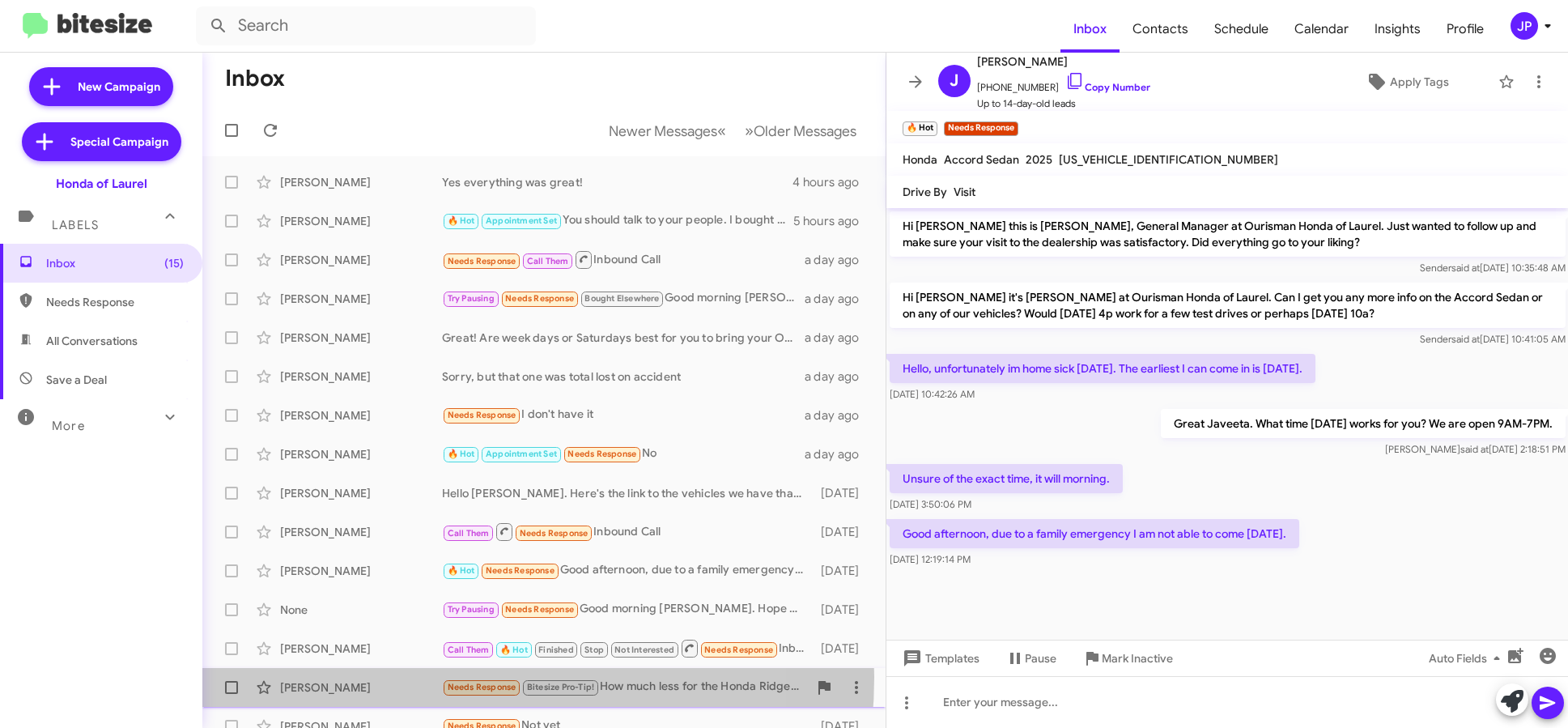
click at [419, 677] on div "Getson Rodriguez Needs Response Bitesize Pro-Tip! How much less for the Honda R…" at bounding box center [544, 687] width 658 height 32
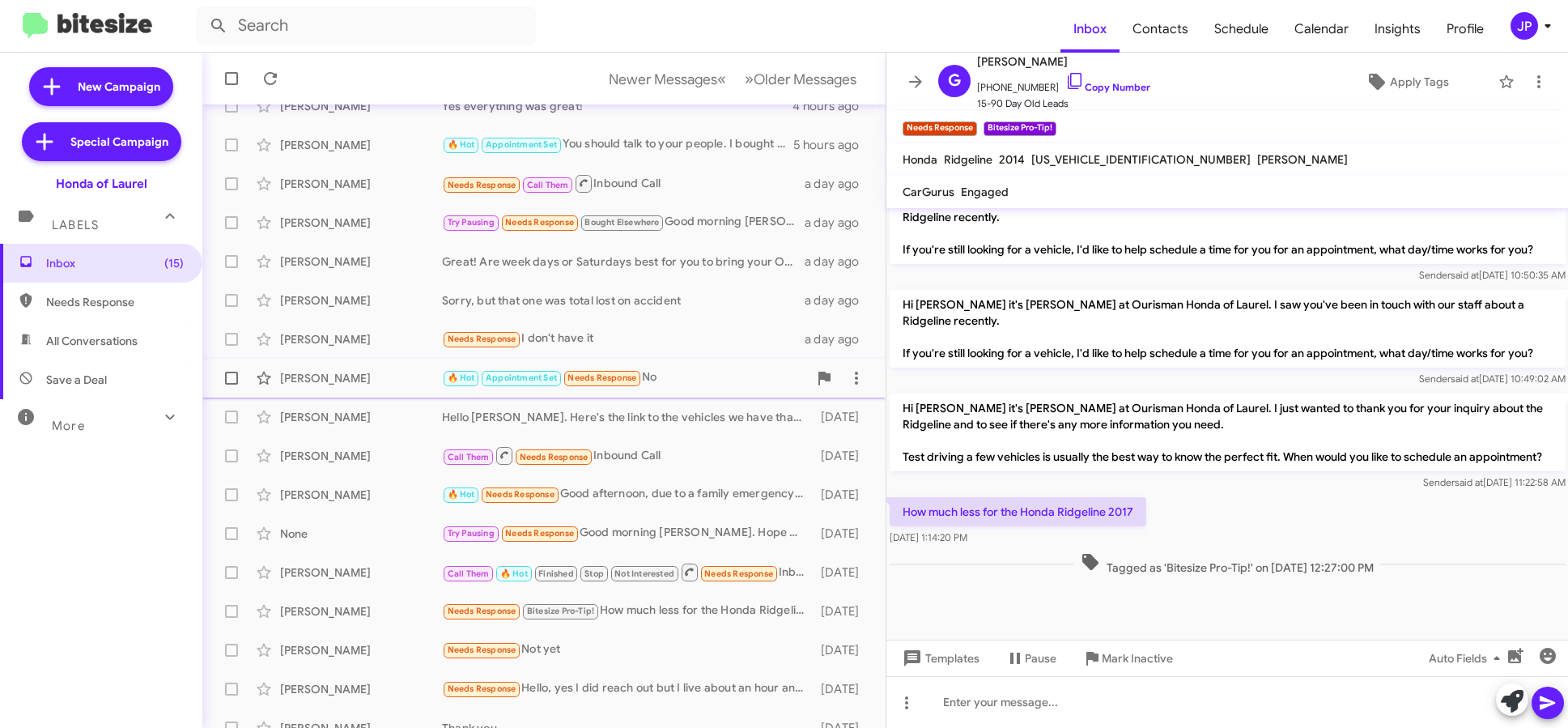
scroll to position [212, 0]
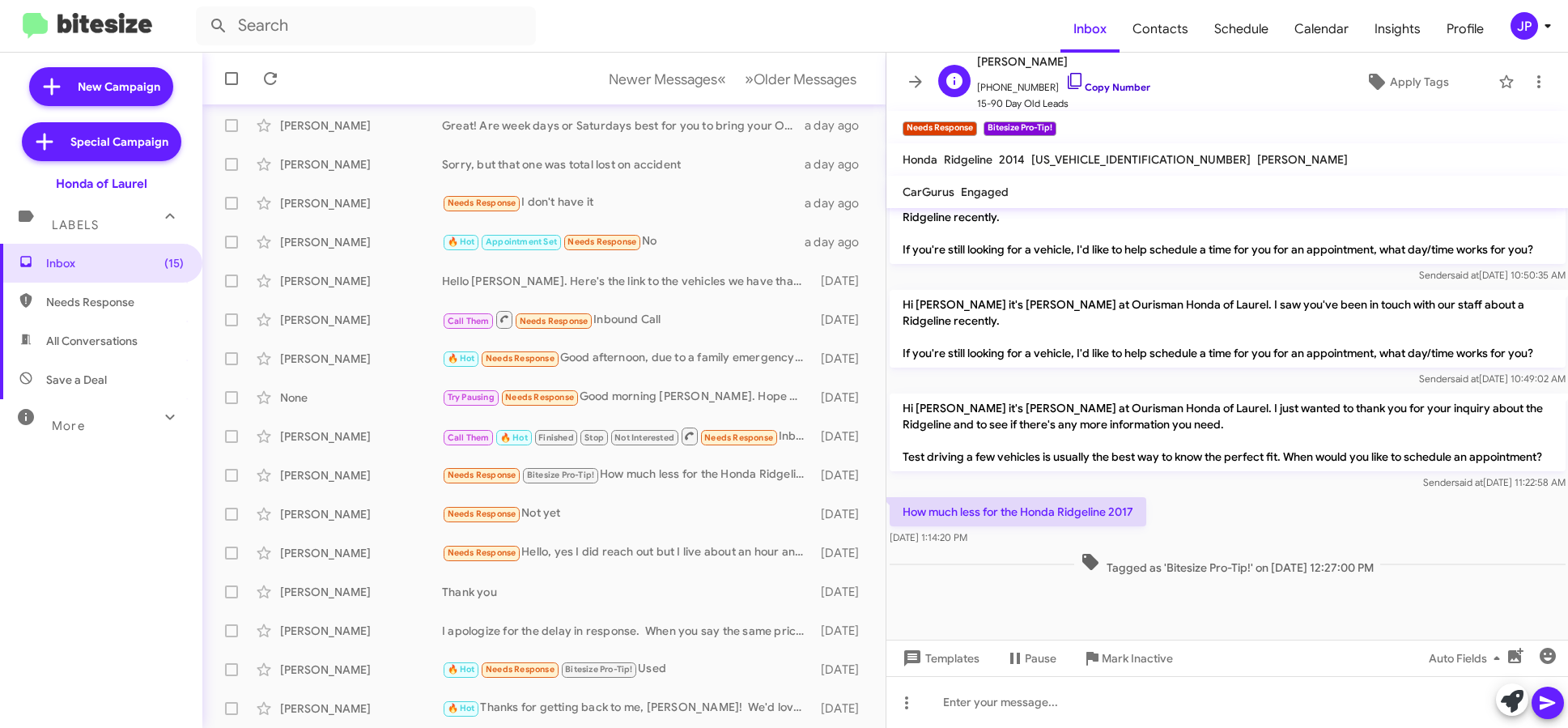
click at [1079, 88] on link "Copy Number" at bounding box center [1108, 86] width 85 height 12
click at [1556, 35] on icon at bounding box center [1548, 26] width 20 height 20
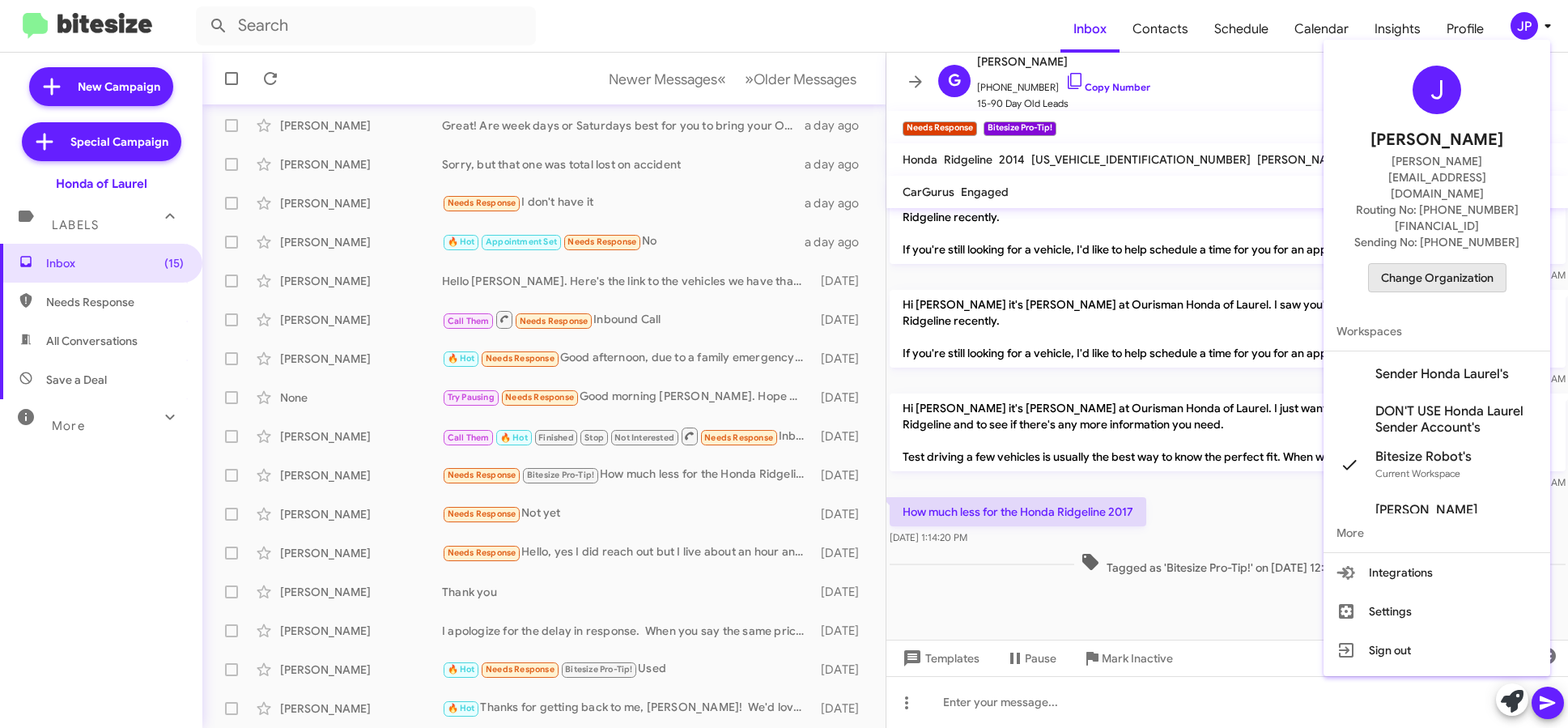
click at [1449, 264] on span "Change Organization" at bounding box center [1437, 278] width 113 height 27
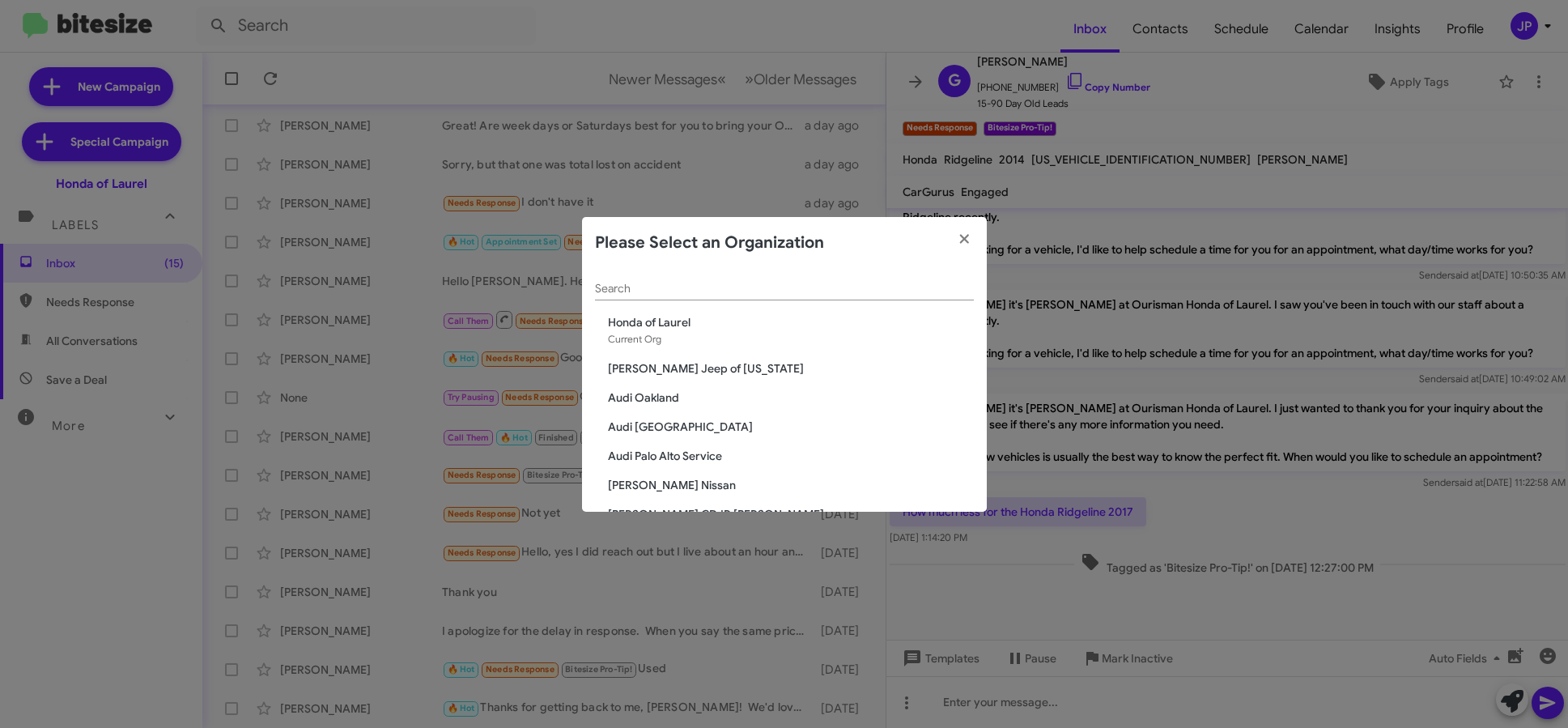
click at [679, 288] on input "Search" at bounding box center [784, 289] width 379 height 13
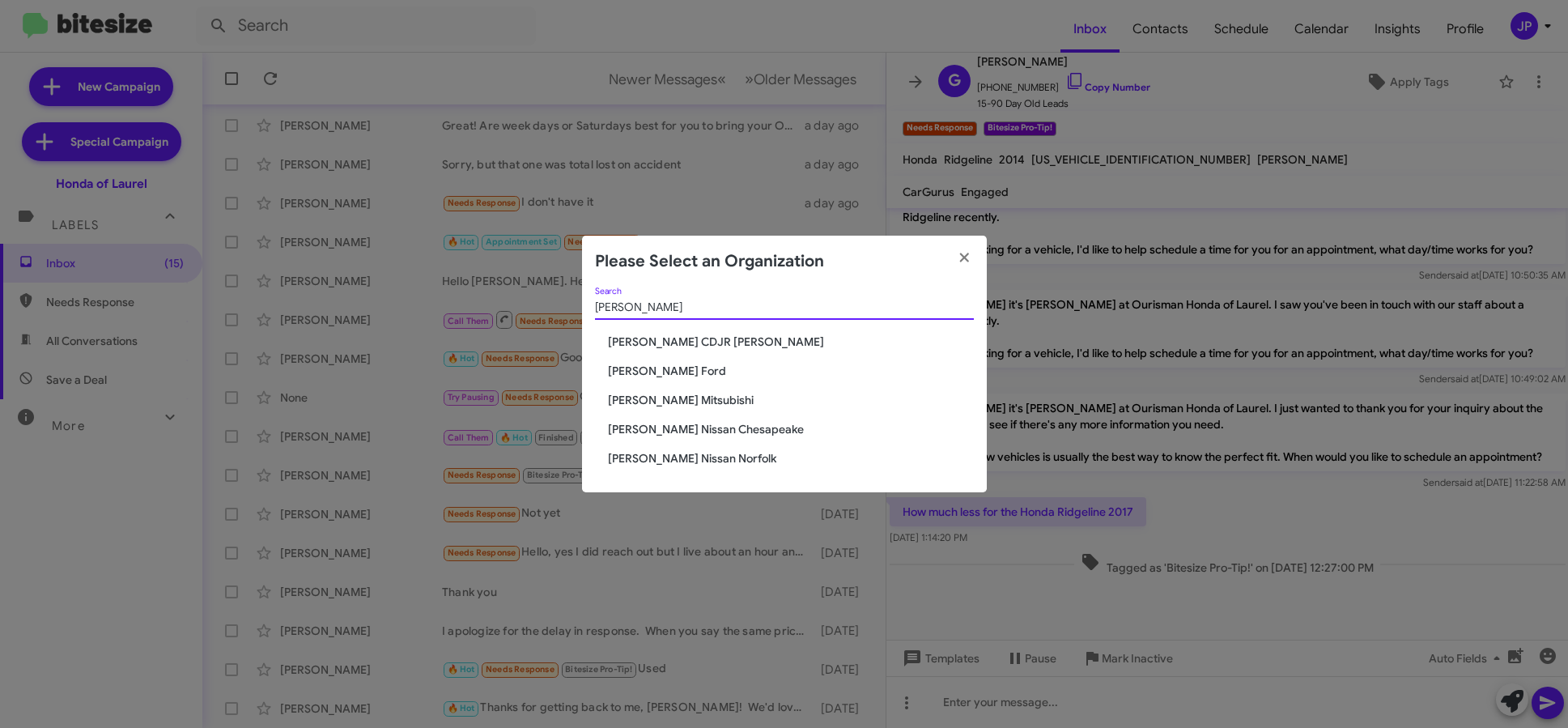
type input "banister"
click at [690, 403] on span "[PERSON_NAME] Mitsubishi" at bounding box center [791, 400] width 366 height 16
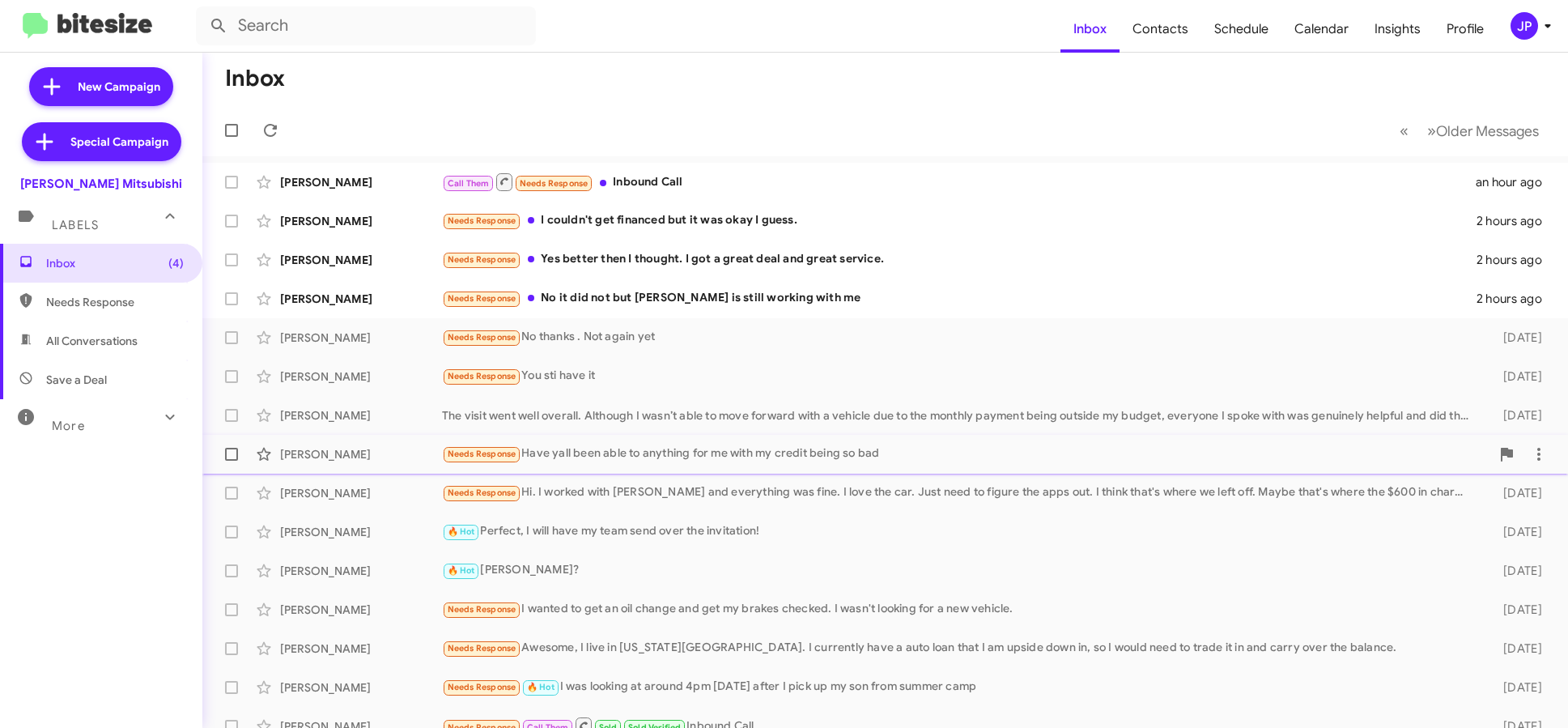
click at [683, 464] on div "[PERSON_NAME] Needs Response Have yall been able to anything for me with my cre…" at bounding box center [885, 454] width 1340 height 32
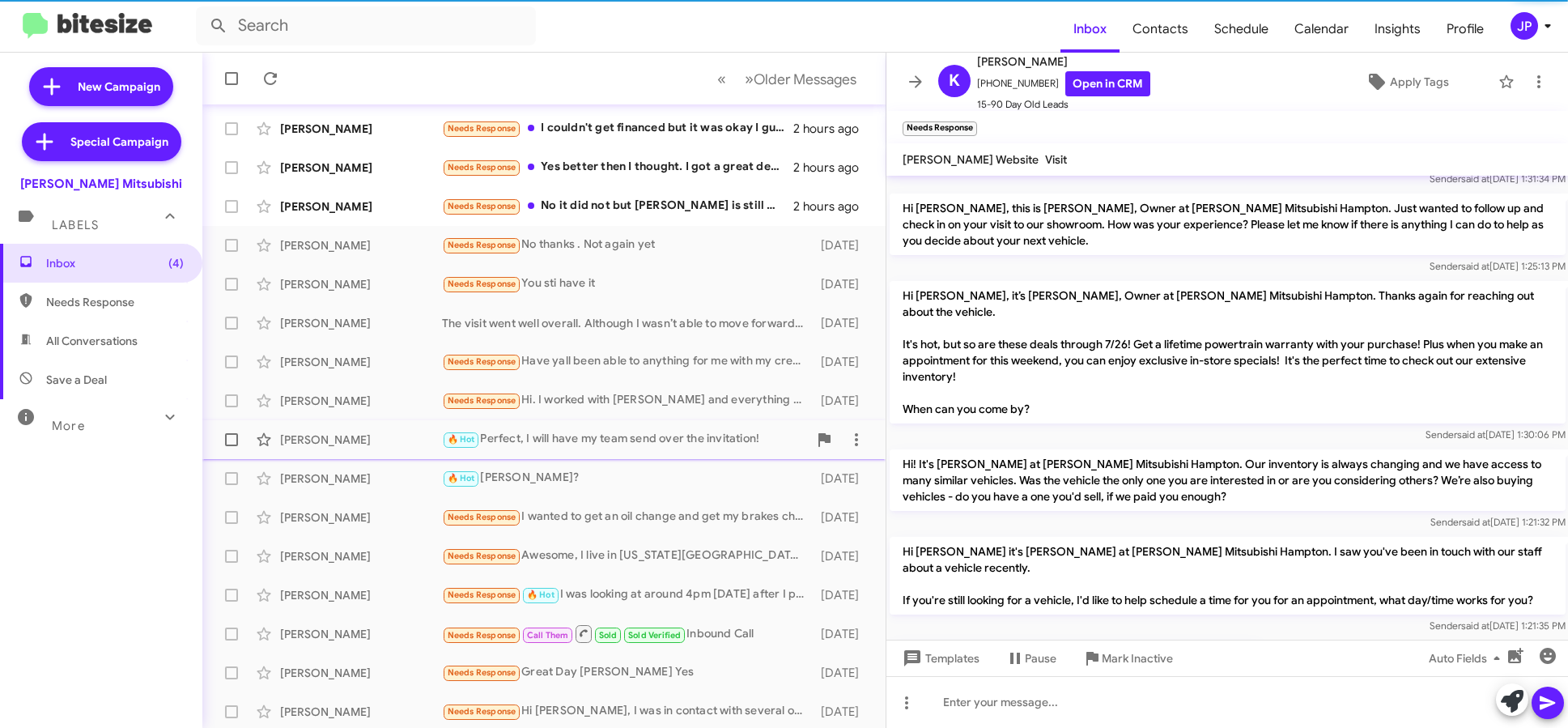
scroll to position [212, 0]
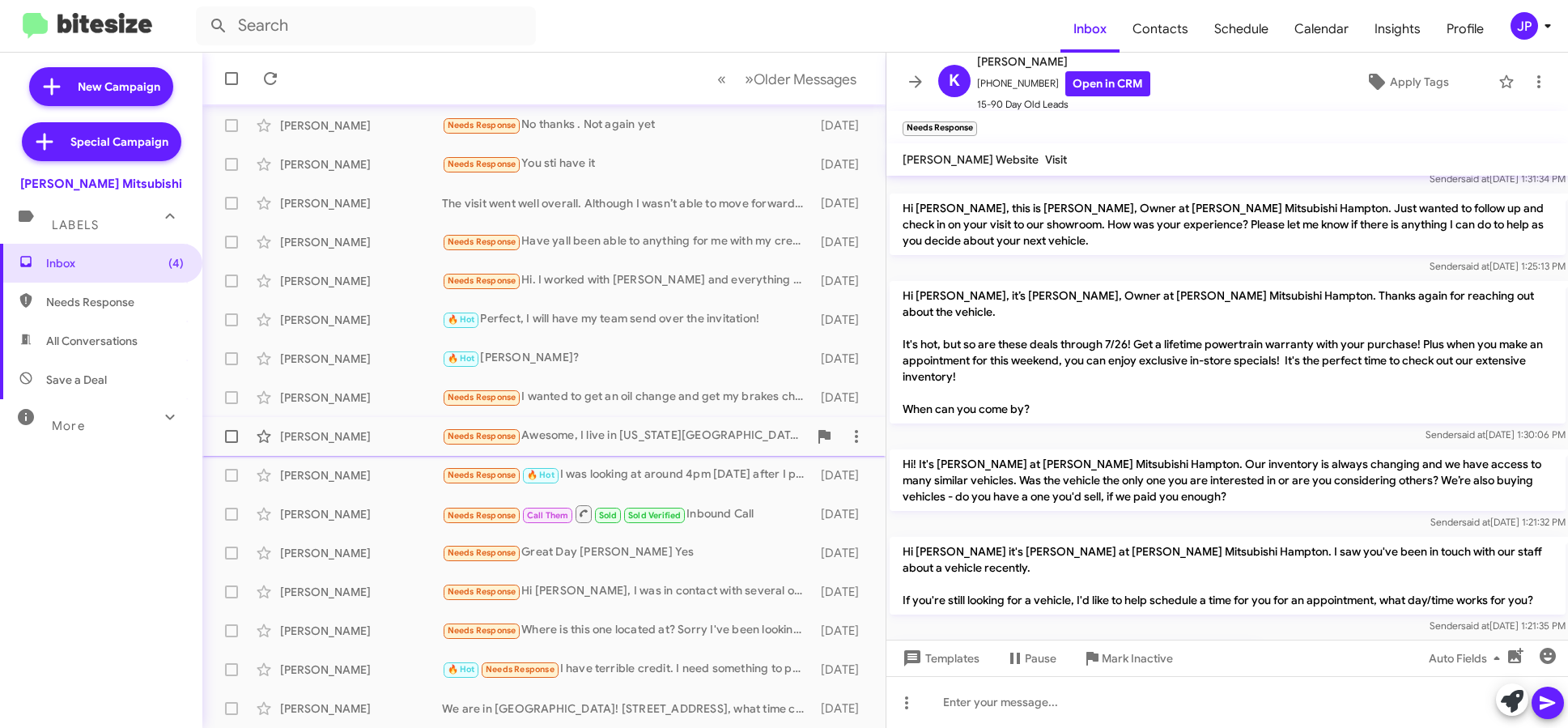
click at [648, 437] on div "Needs Response Awesome, I live in [US_STATE][GEOGRAPHIC_DATA]. I currently have…" at bounding box center [625, 436] width 366 height 19
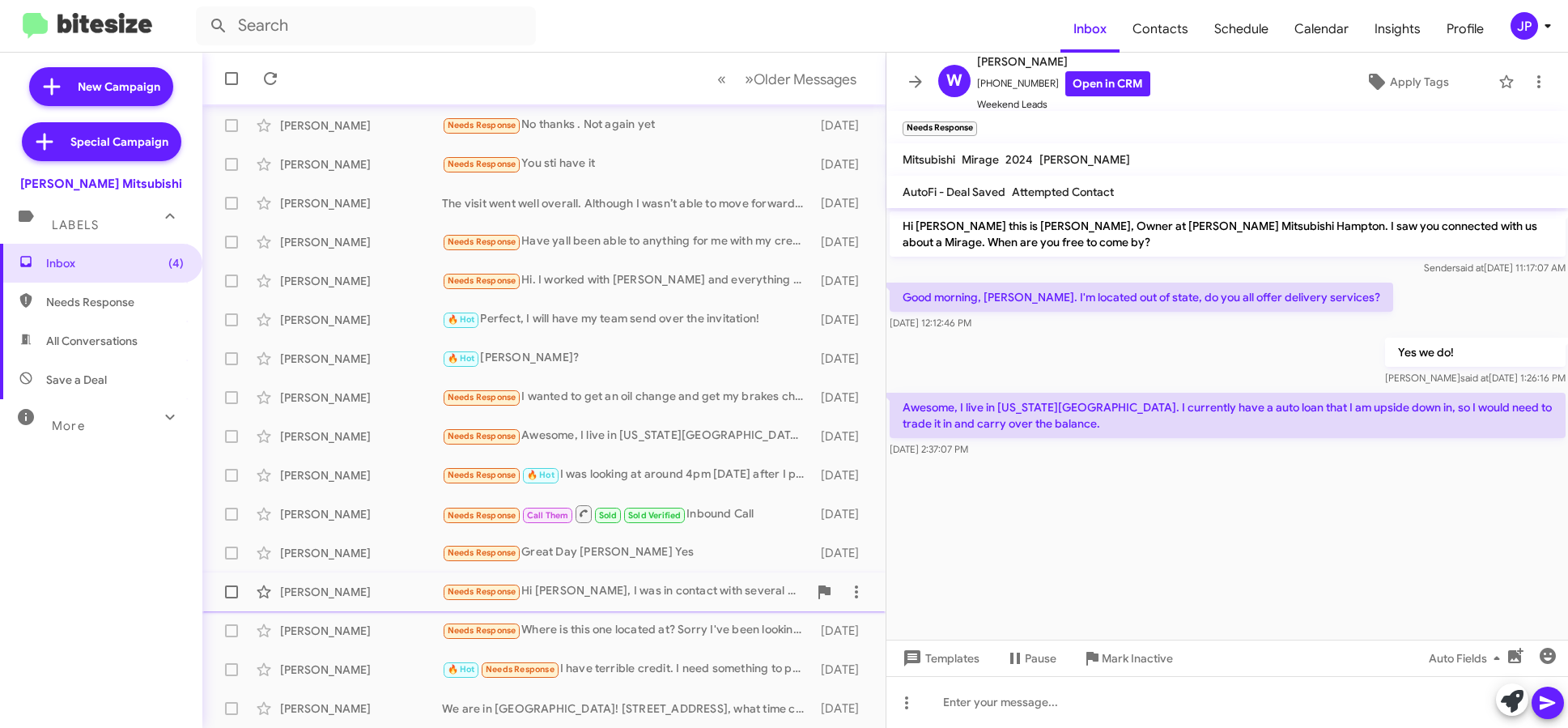
click at [679, 592] on div "Needs Response Hi [PERSON_NAME], I was in contact with several of your people a…" at bounding box center [625, 592] width 366 height 19
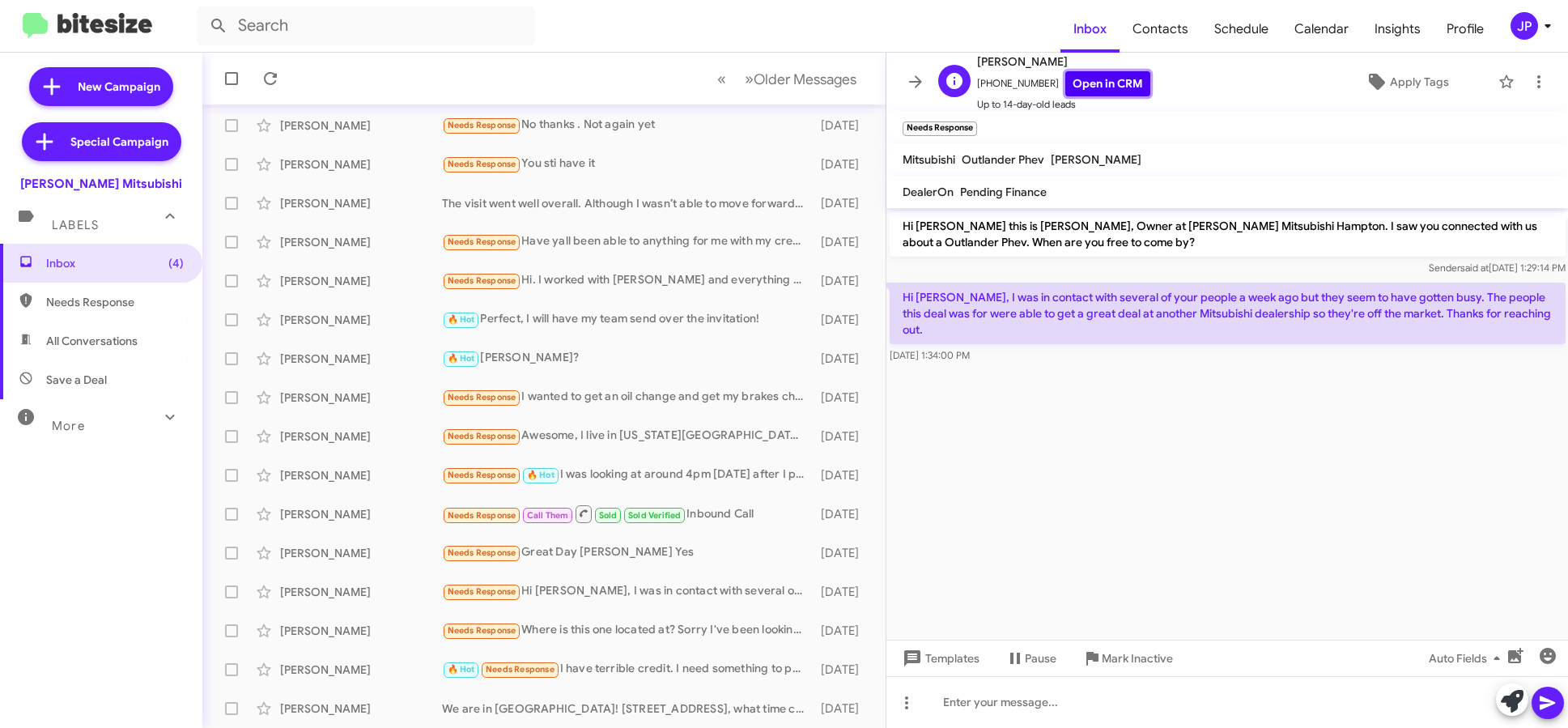
click at [1125, 92] on link "Open in CRM" at bounding box center [1108, 83] width 85 height 25
drag, startPoint x: 1050, startPoint y: 373, endPoint x: 1326, endPoint y: 218, distance: 316.5
click at [1054, 372] on cdk-virtual-scroll-viewport "Hi [PERSON_NAME] this is [PERSON_NAME], Owner at [PERSON_NAME] Mitsubishi Hampt…" at bounding box center [1228, 425] width 682 height 432
click at [1390, 73] on span "Apply Tags" at bounding box center [1419, 82] width 59 height 29
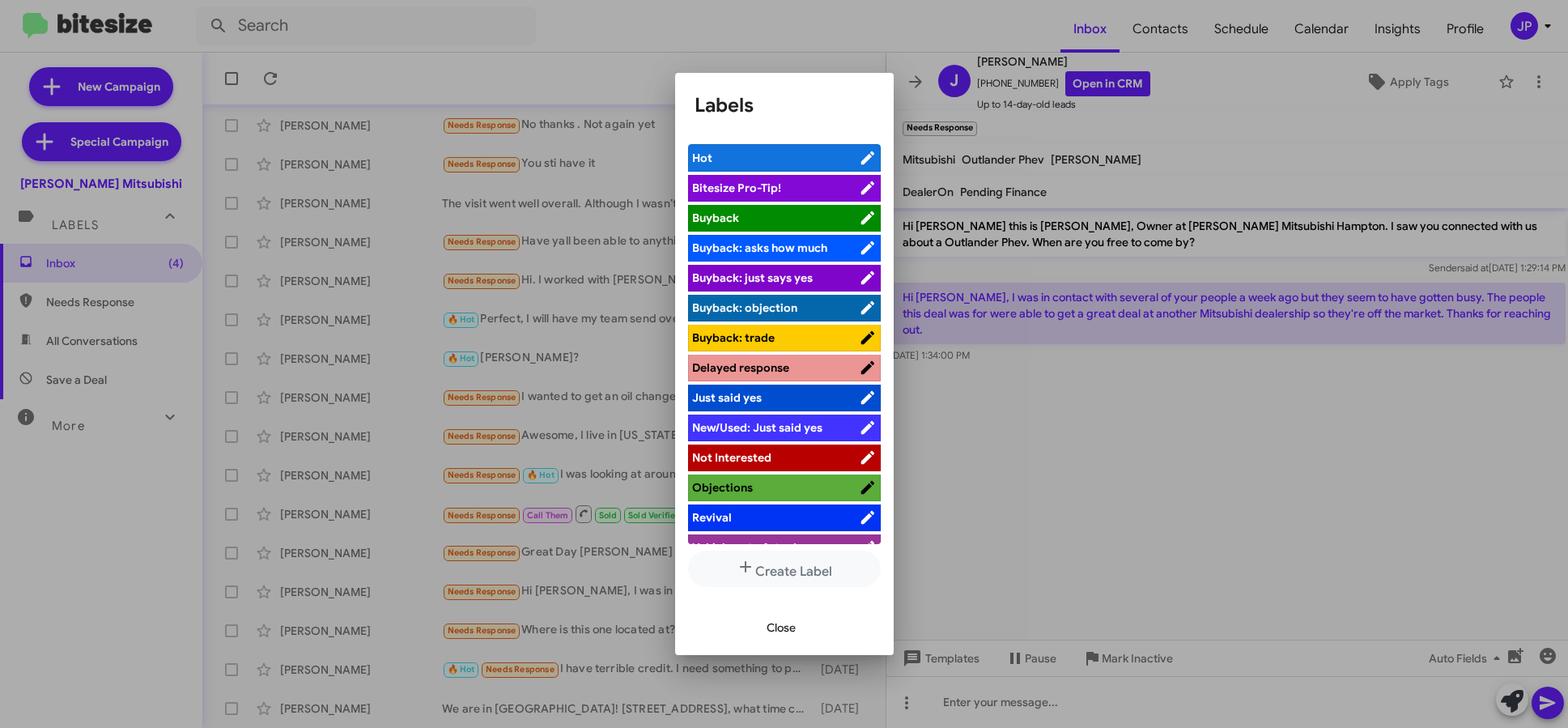
click at [824, 192] on span "Bitesize Pro-Tip!" at bounding box center [776, 188] width 167 height 16
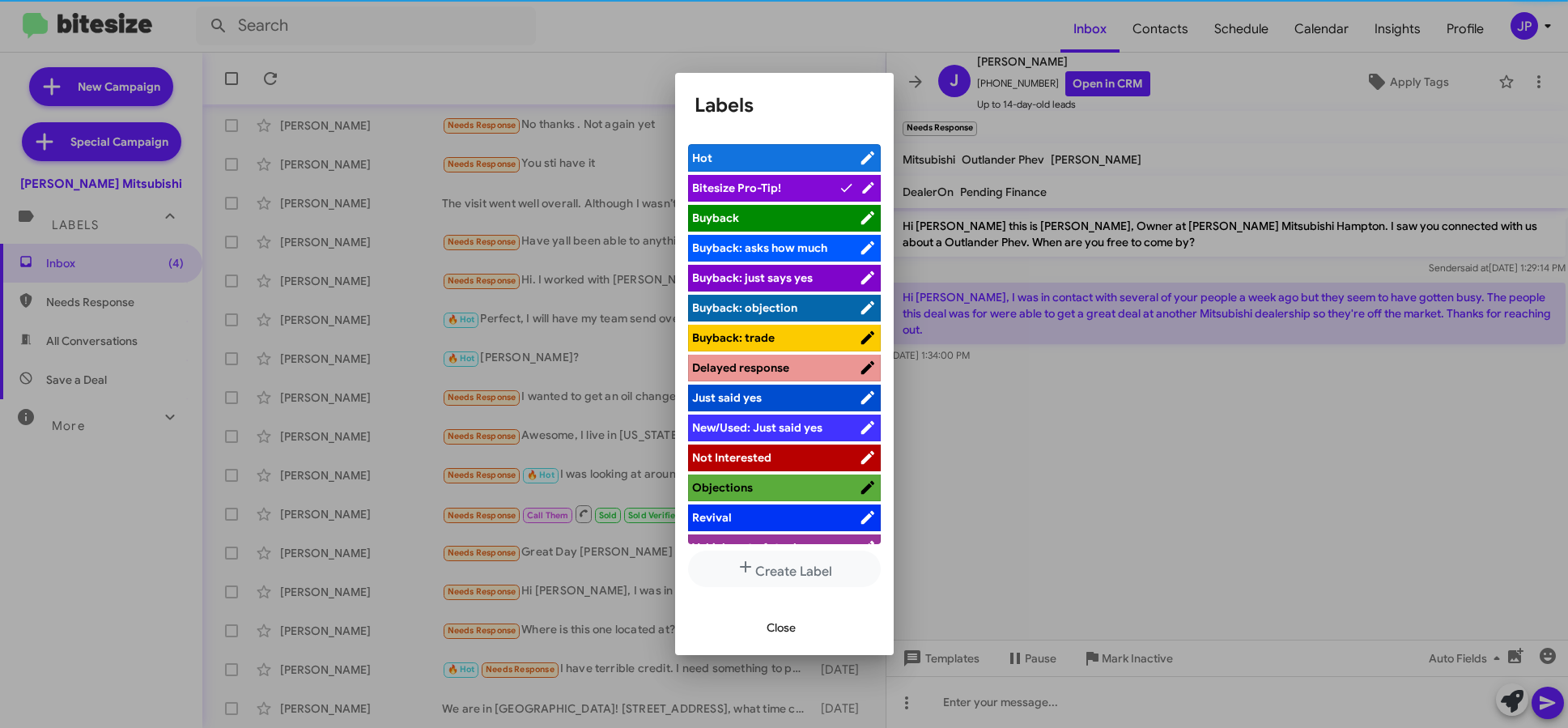
click at [1082, 458] on div at bounding box center [784, 364] width 1568 height 728
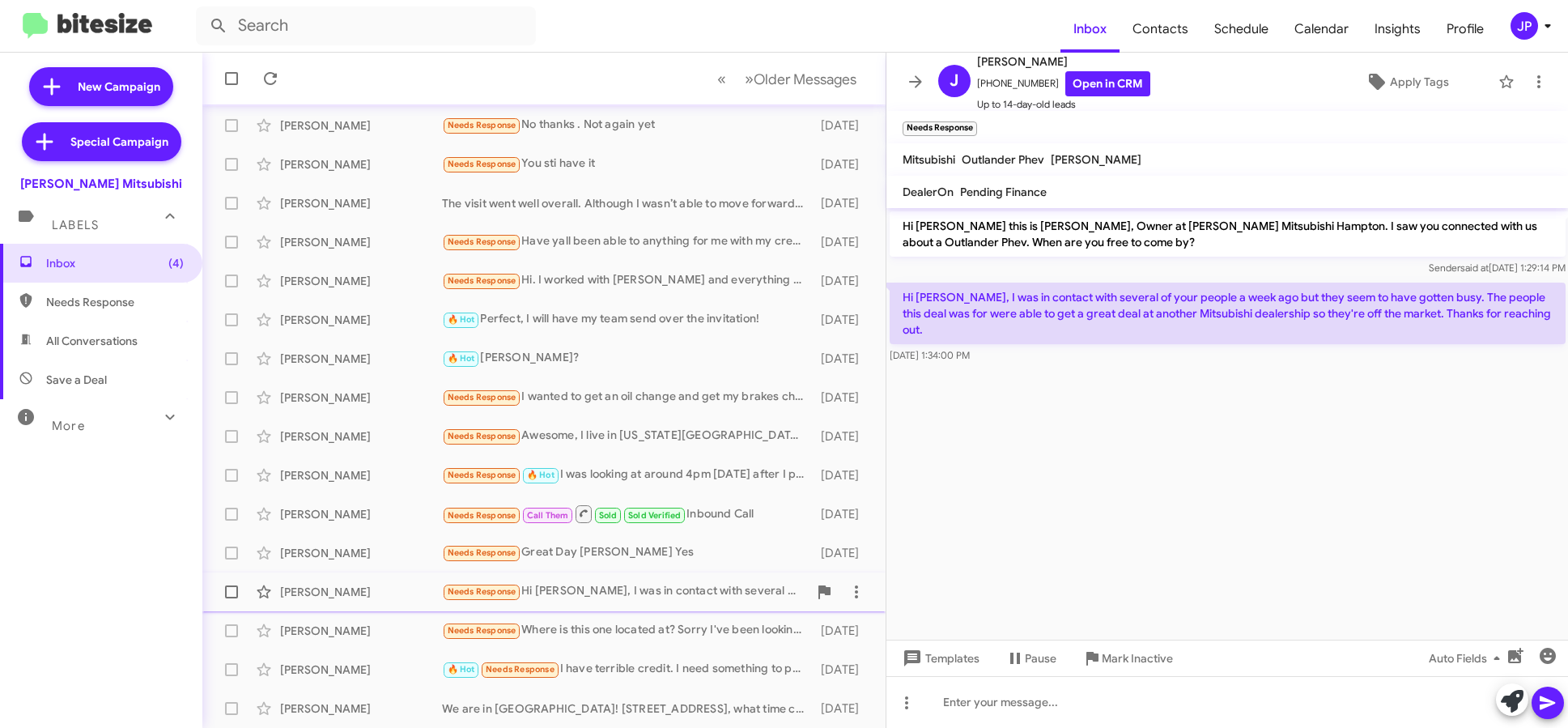
click at [235, 597] on span at bounding box center [232, 592] width 13 height 13
click at [231, 599] on input "checkbox" at bounding box center [231, 599] width 1 height 1
checkbox input "true"
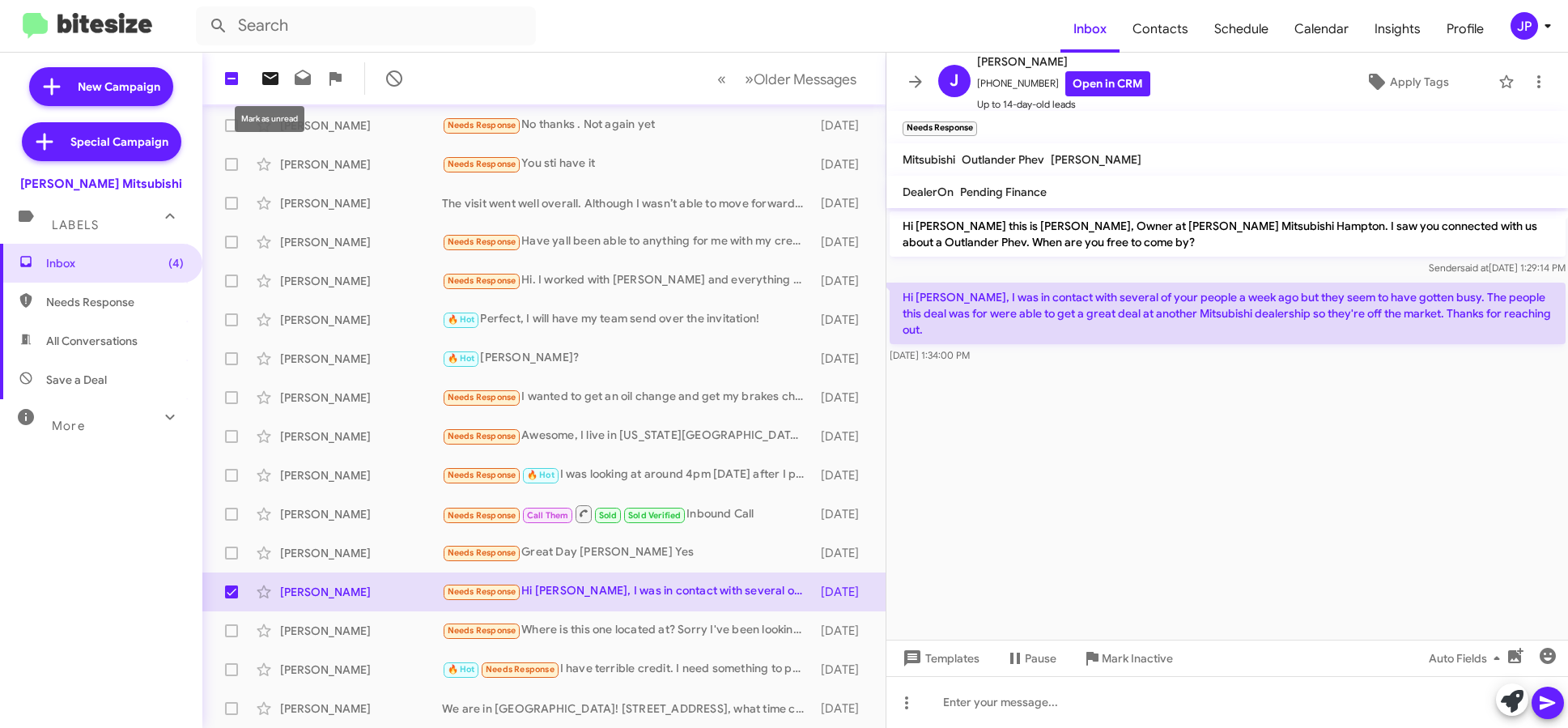
click at [274, 85] on icon at bounding box center [270, 79] width 20 height 20
click at [638, 646] on div "[PERSON_NAME] Needs Response Where is this one located at? Sorry I've been look…" at bounding box center [544, 631] width 658 height 32
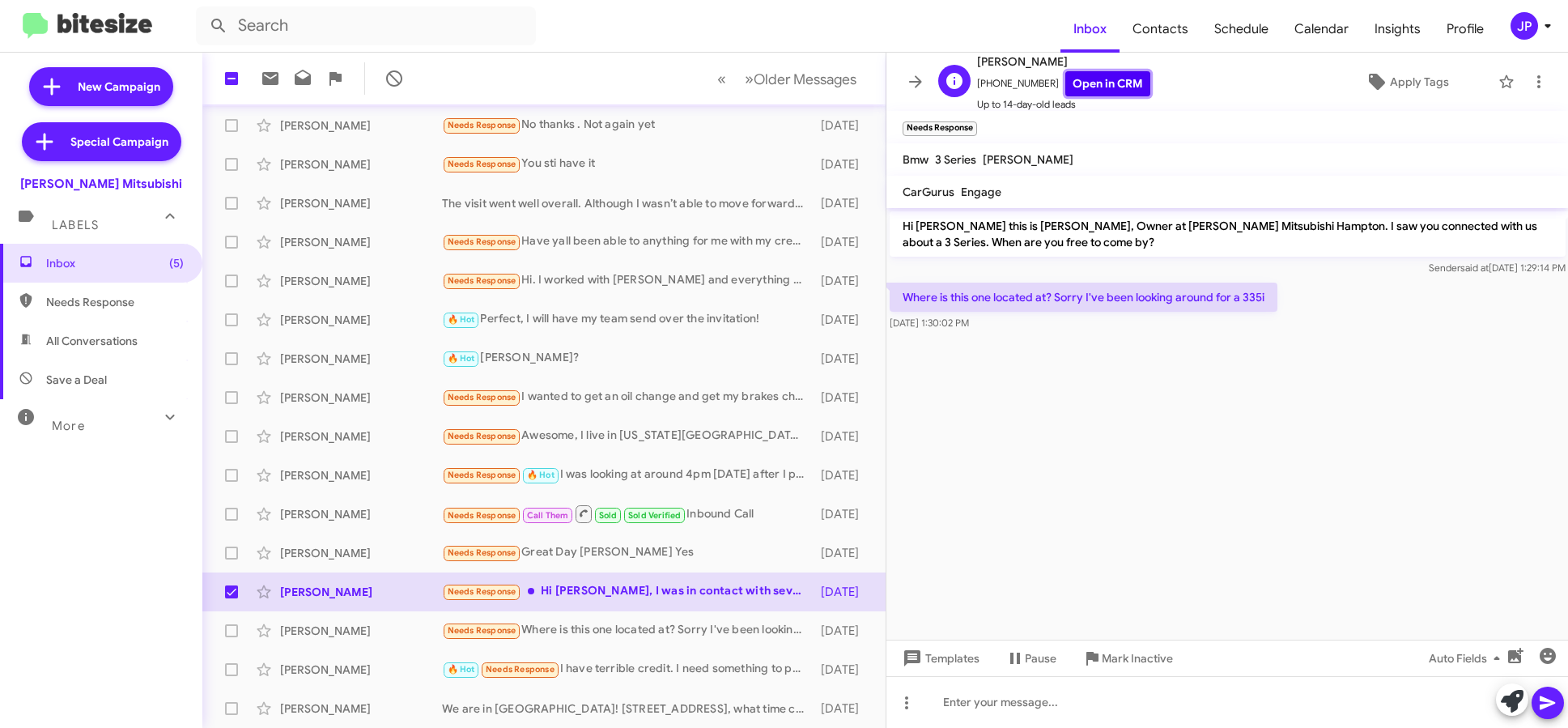
click at [1108, 87] on link "Open in CRM" at bounding box center [1108, 83] width 85 height 25
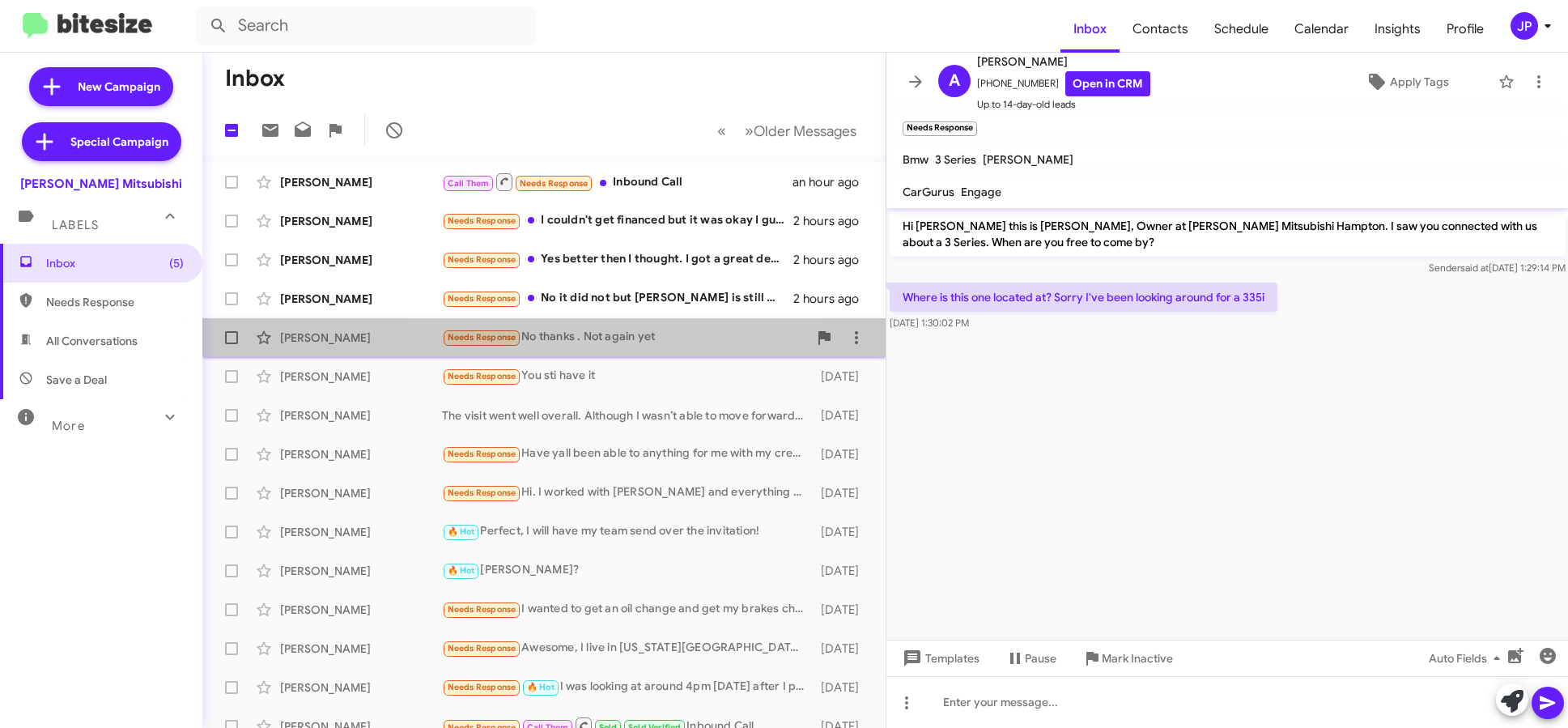
click at [597, 343] on div "Needs Response No thanks . Not again yet" at bounding box center [625, 337] width 366 height 19
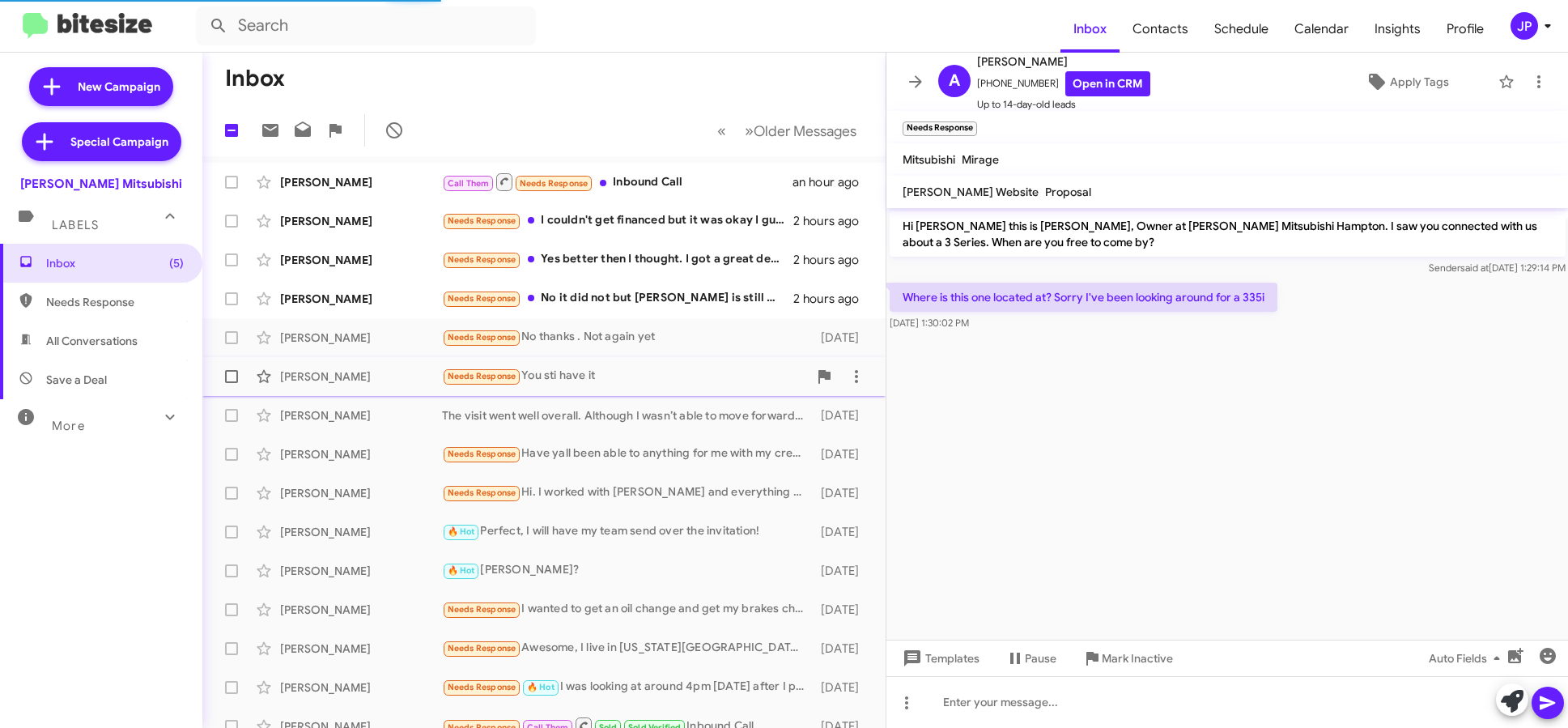
scroll to position [209, 0]
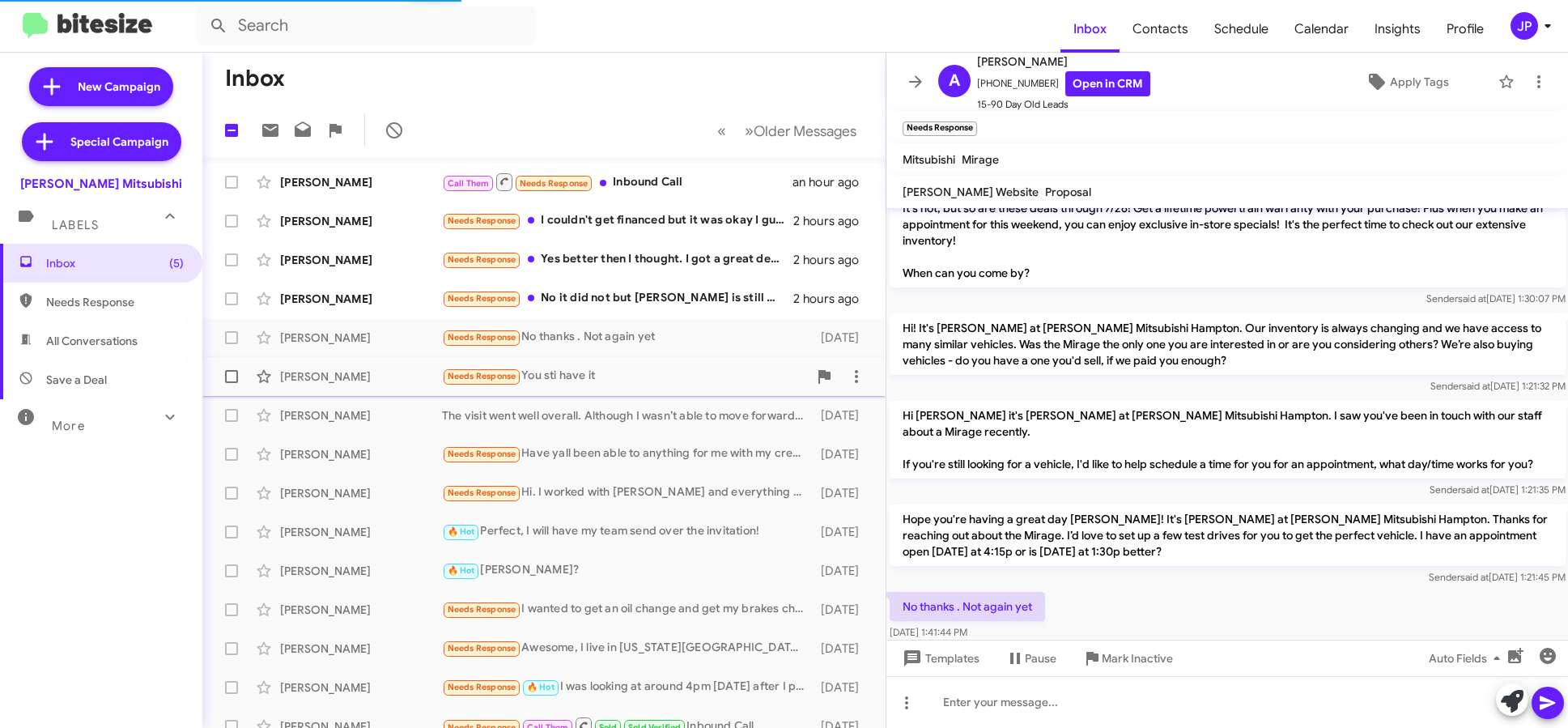
click at [614, 383] on div "Needs Response You sti have it" at bounding box center [625, 376] width 366 height 19
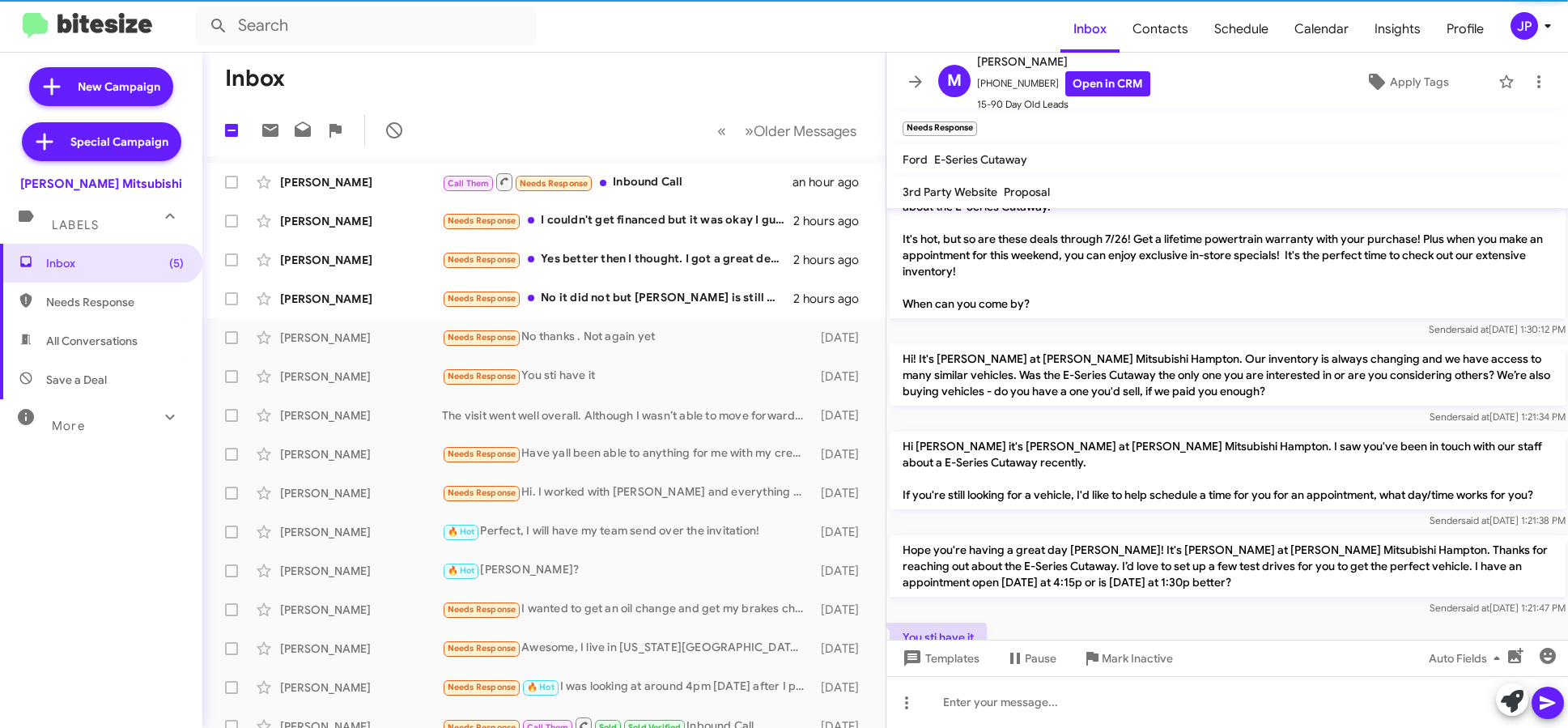
scroll to position [333, 0]
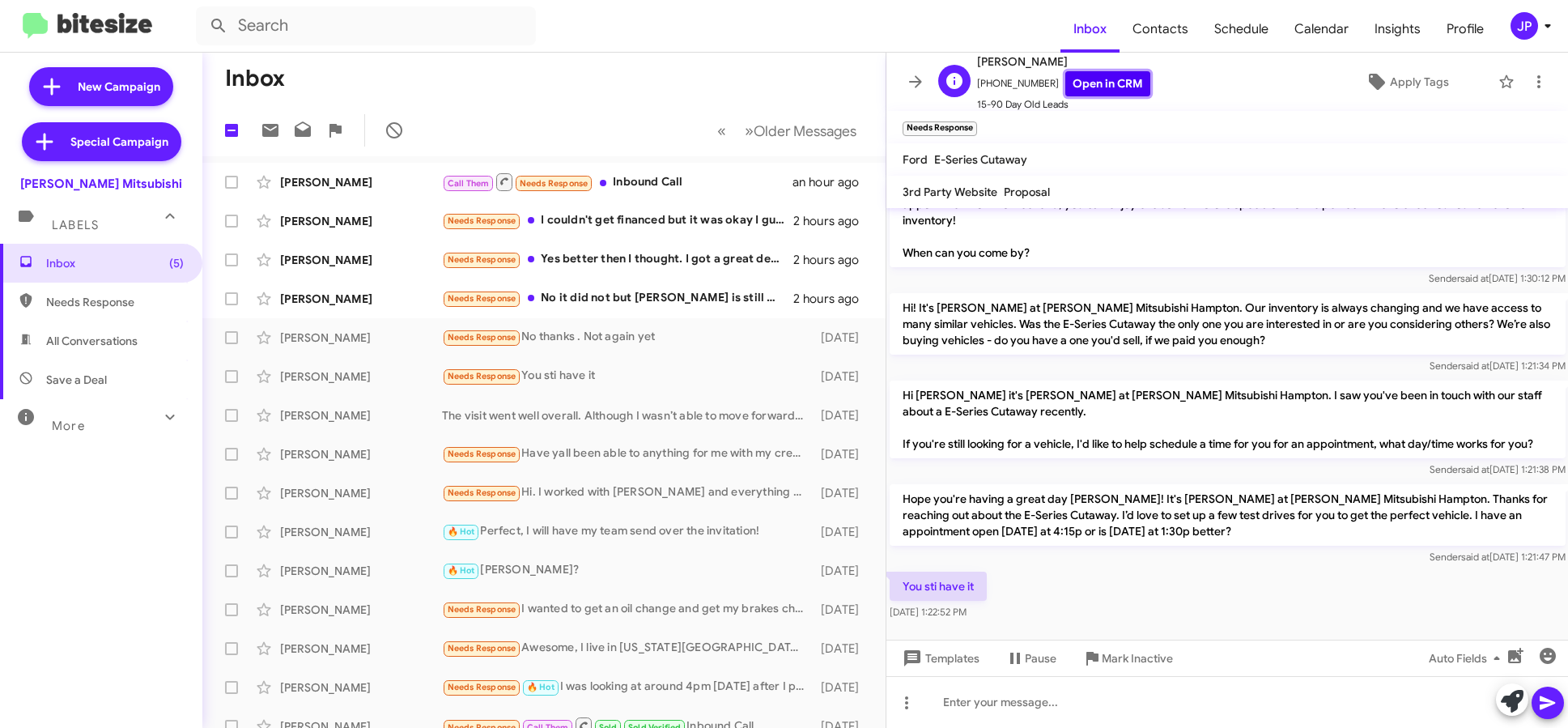
click at [1113, 75] on link "Open in CRM" at bounding box center [1108, 83] width 85 height 25
click at [1355, 82] on span "Apply Tags" at bounding box center [1407, 82] width 142 height 29
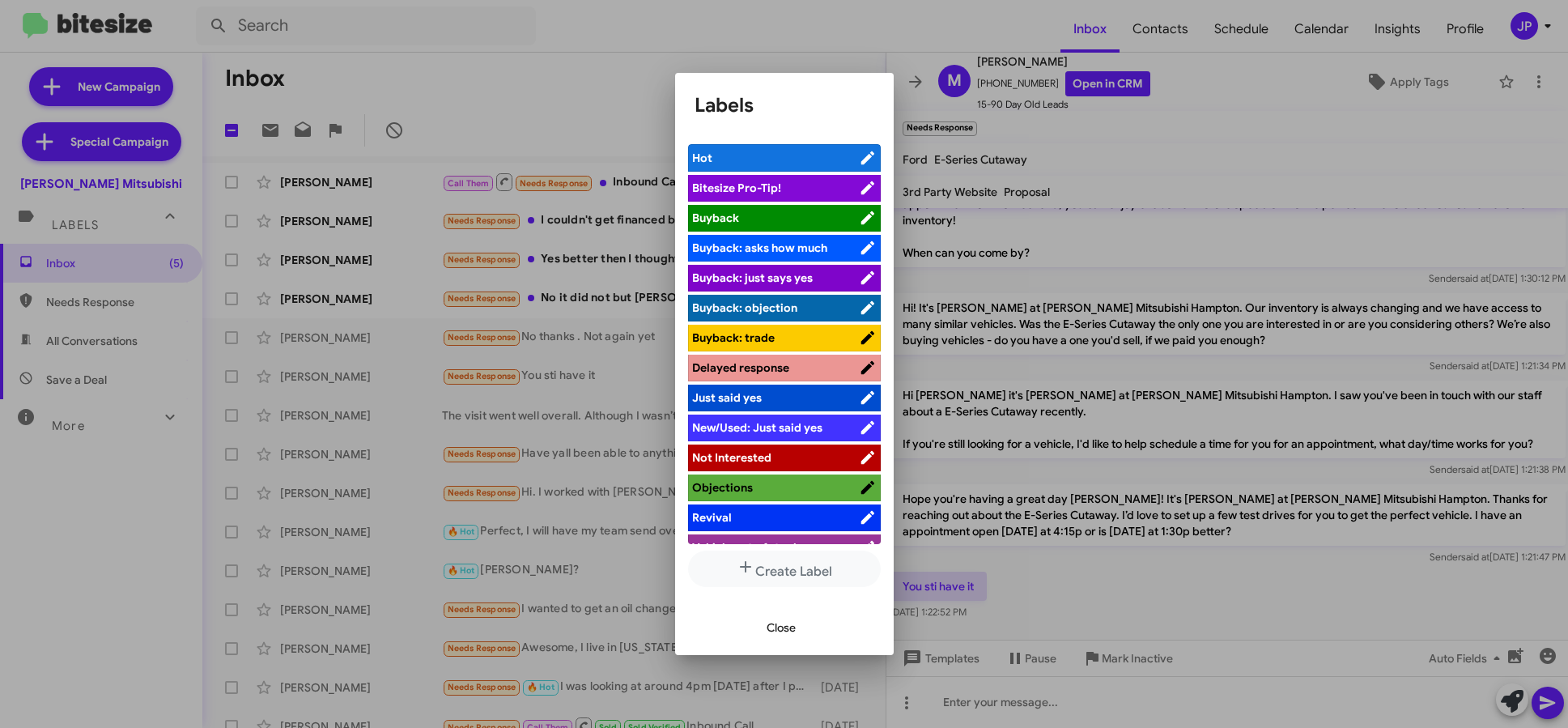
click at [833, 192] on span "Bitesize Pro-Tip!" at bounding box center [776, 188] width 167 height 16
click at [243, 379] on div at bounding box center [784, 364] width 1568 height 728
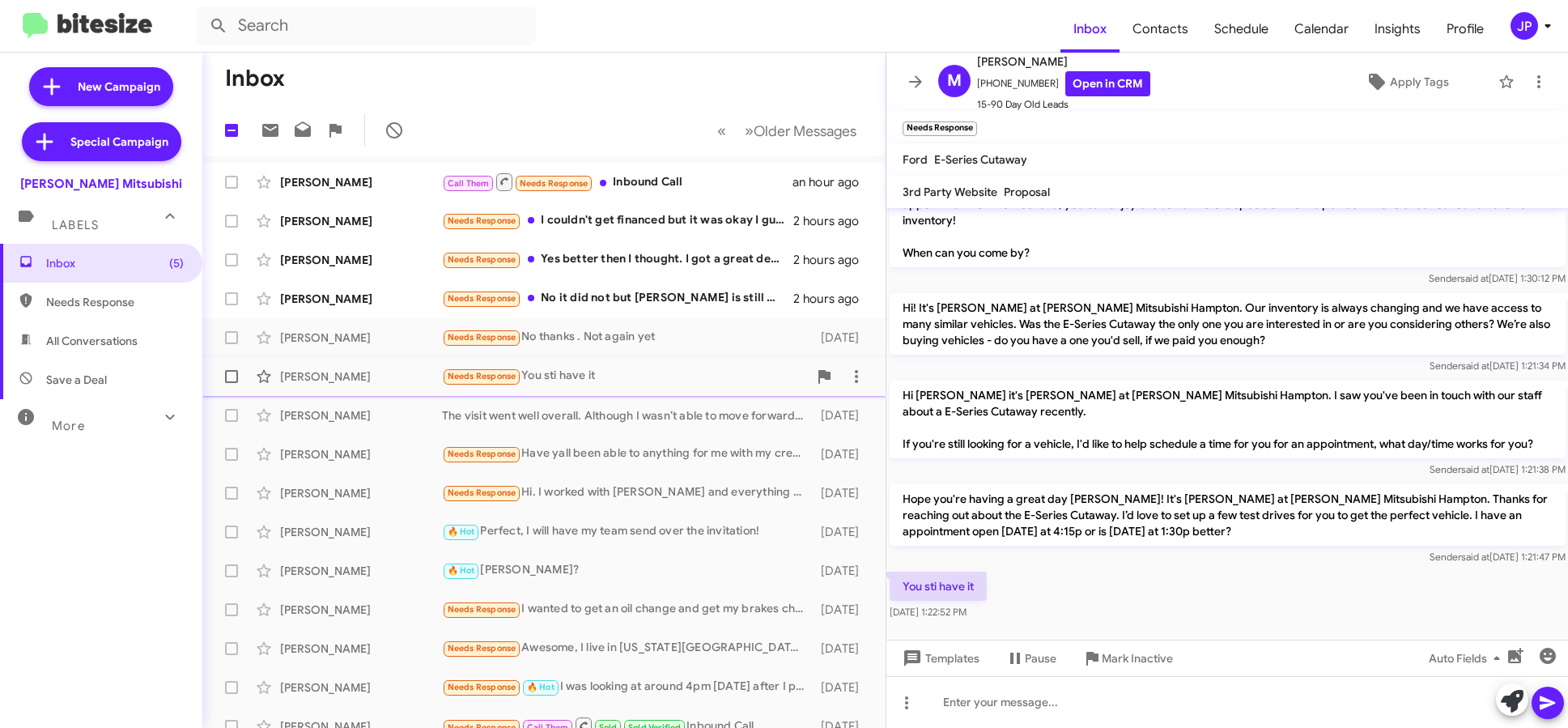
click at [231, 378] on span at bounding box center [232, 377] width 13 height 13
click at [231, 383] on input "checkbox" at bounding box center [231, 383] width 1 height 1
checkbox input "true"
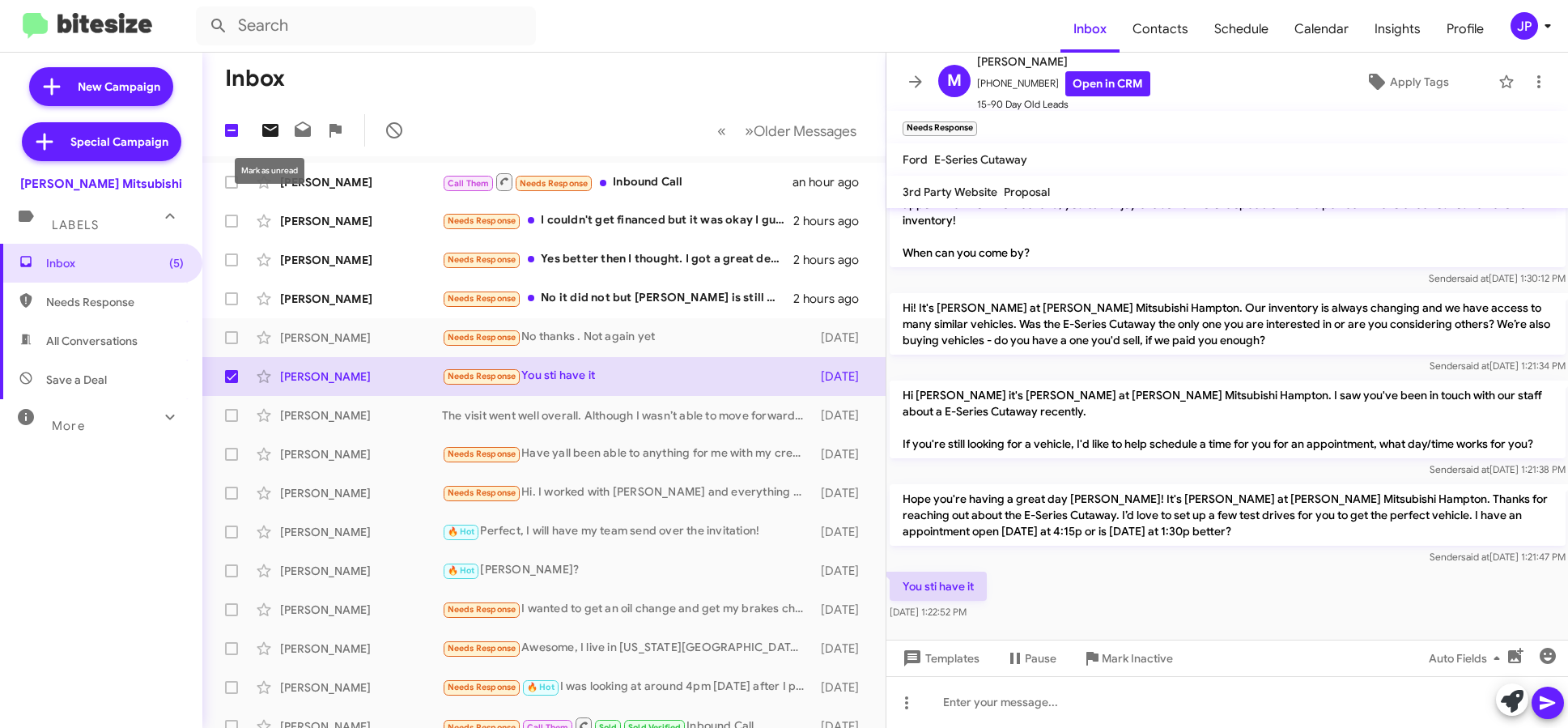
click at [271, 128] on icon at bounding box center [270, 131] width 16 height 13
click at [783, 128] on span "Older Messages" at bounding box center [805, 131] width 103 height 18
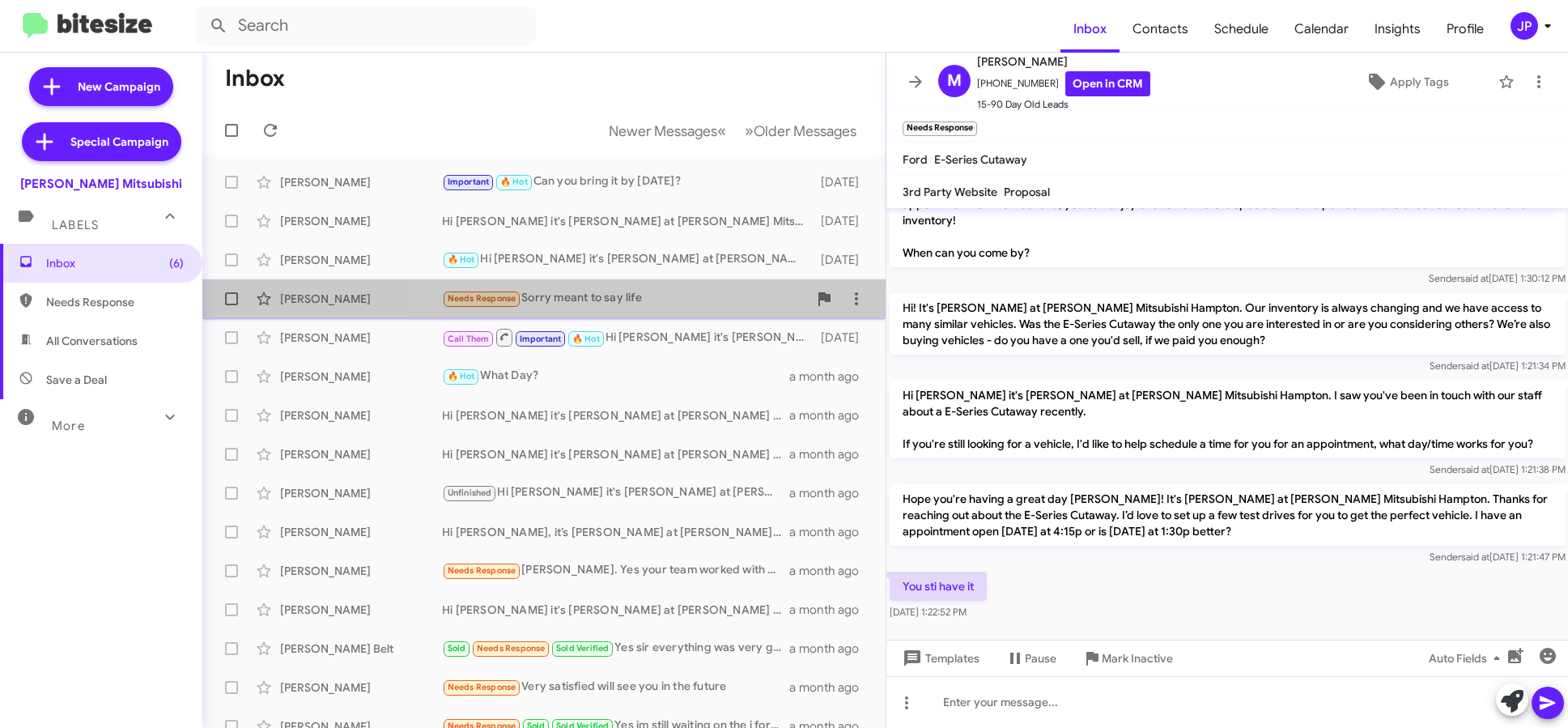
click at [644, 307] on div "Needs Response Sorry meant to say life" at bounding box center [625, 299] width 366 height 19
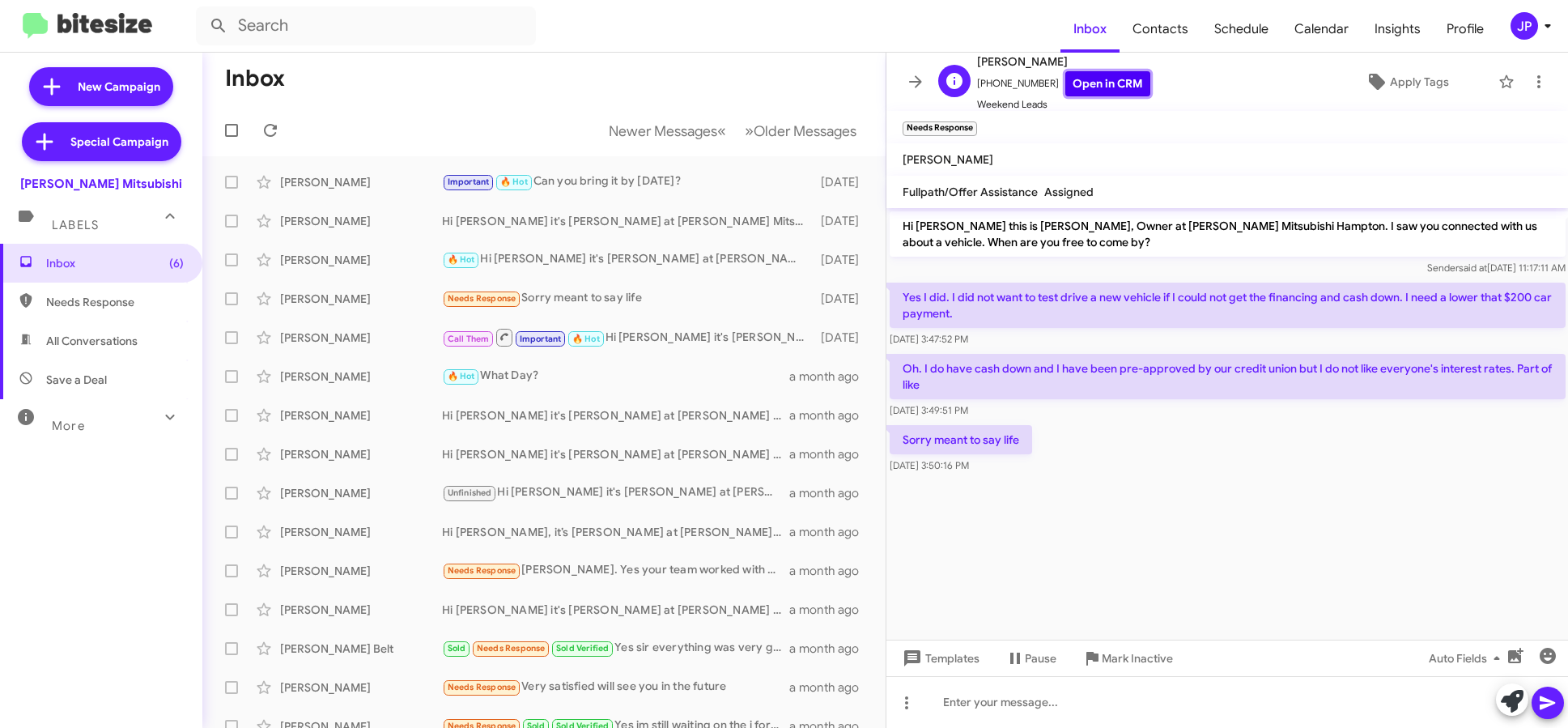
click at [1067, 77] on link "Open in CRM" at bounding box center [1108, 83] width 85 height 25
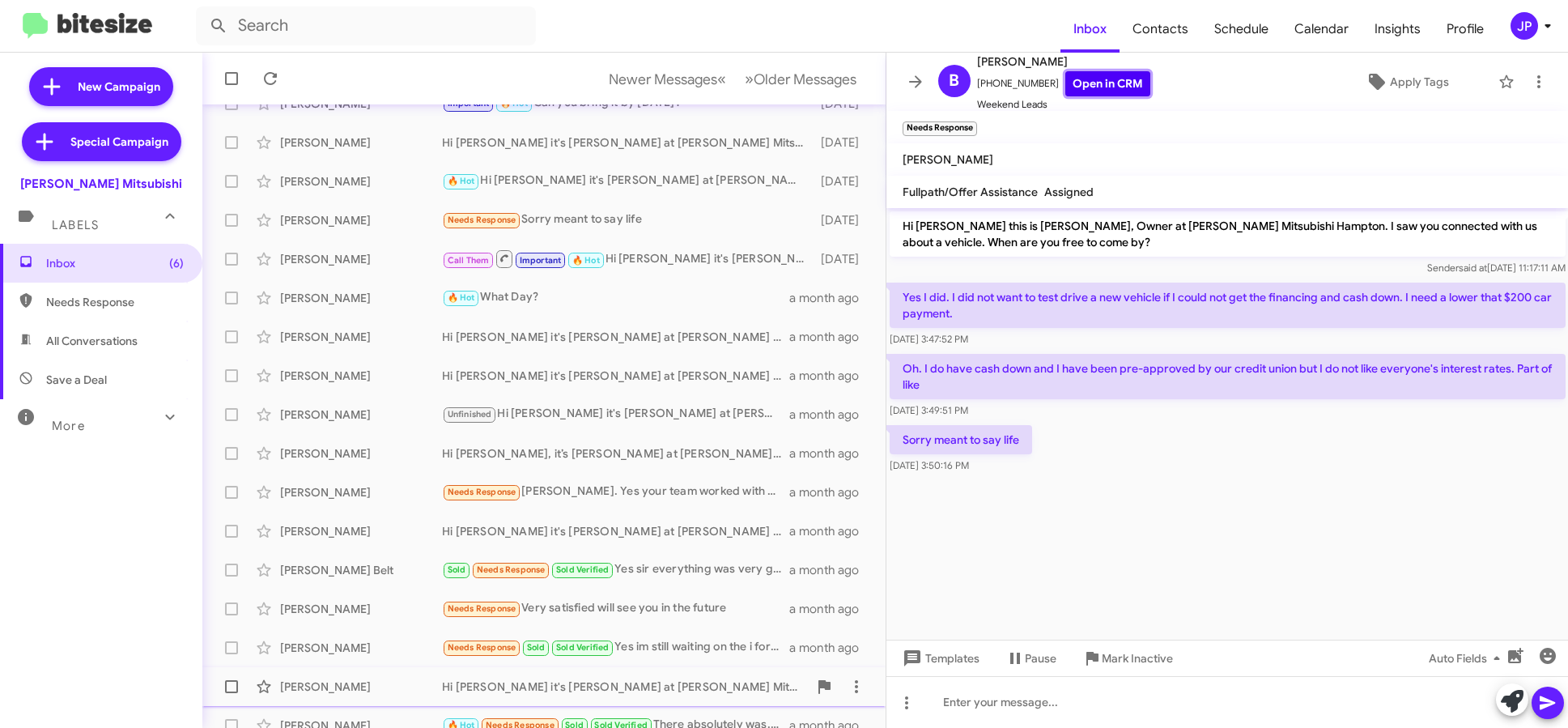
scroll to position [212, 0]
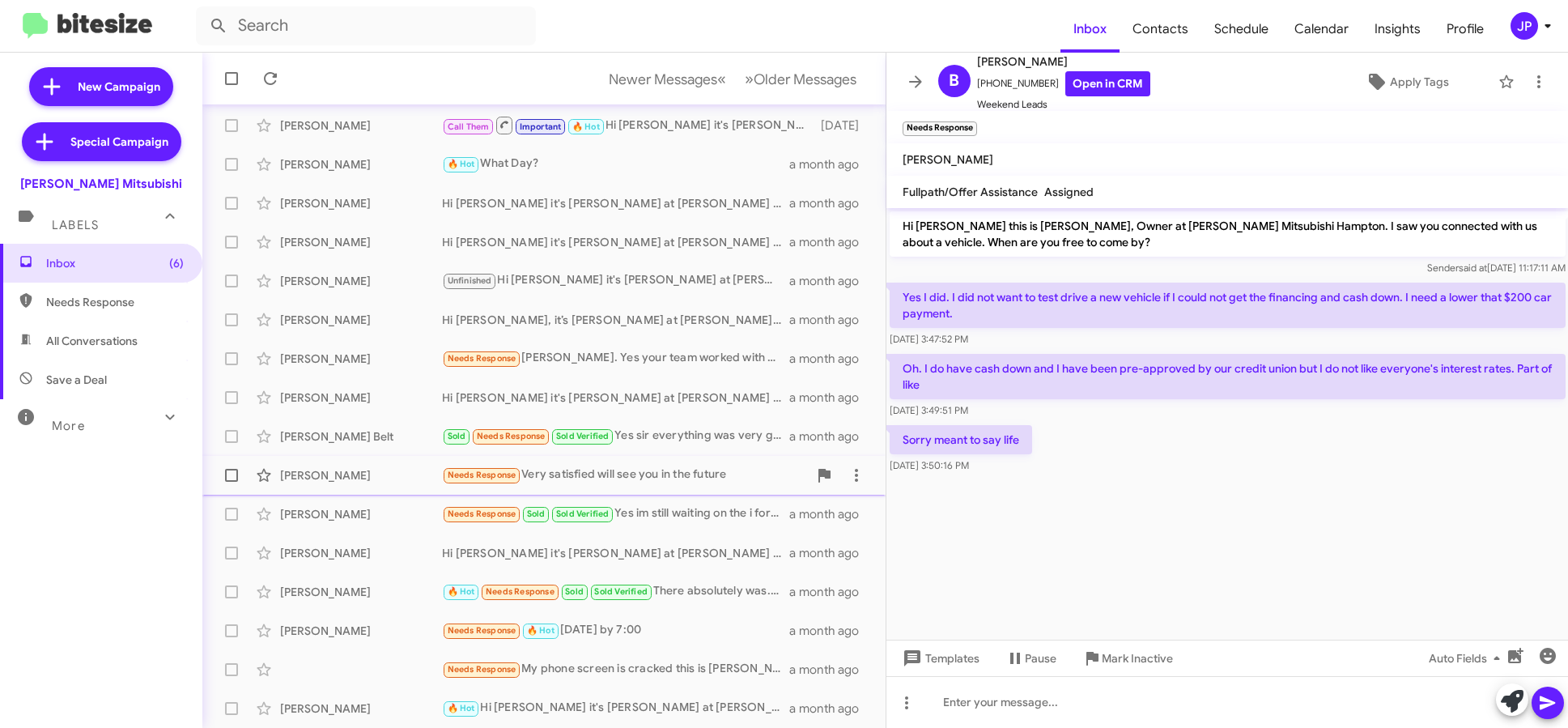
click at [633, 481] on div "Needs Response Very satisfied will see you in the future" at bounding box center [625, 475] width 366 height 19
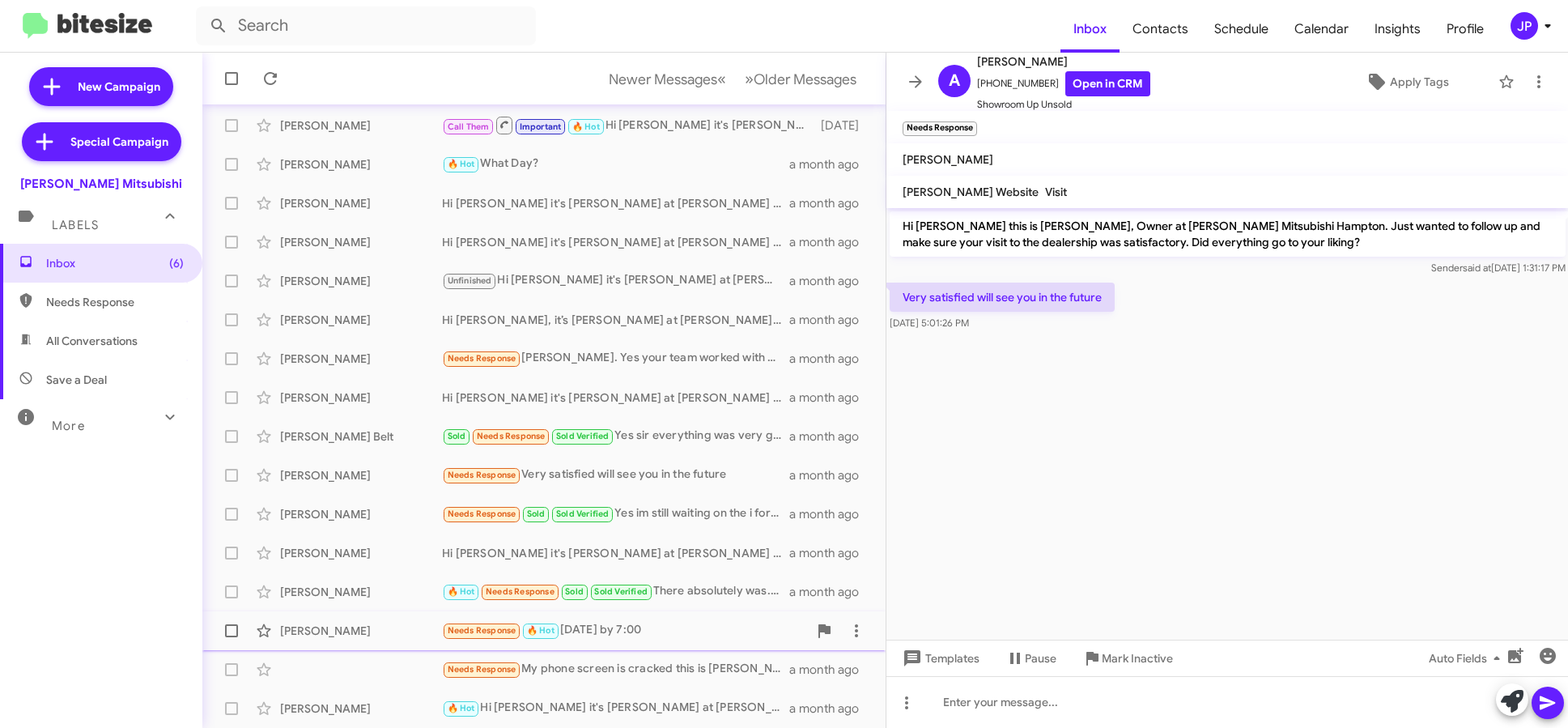
click at [654, 629] on div "Needs Response 🔥 Hot Tomorrow by 7:00" at bounding box center [625, 631] width 366 height 19
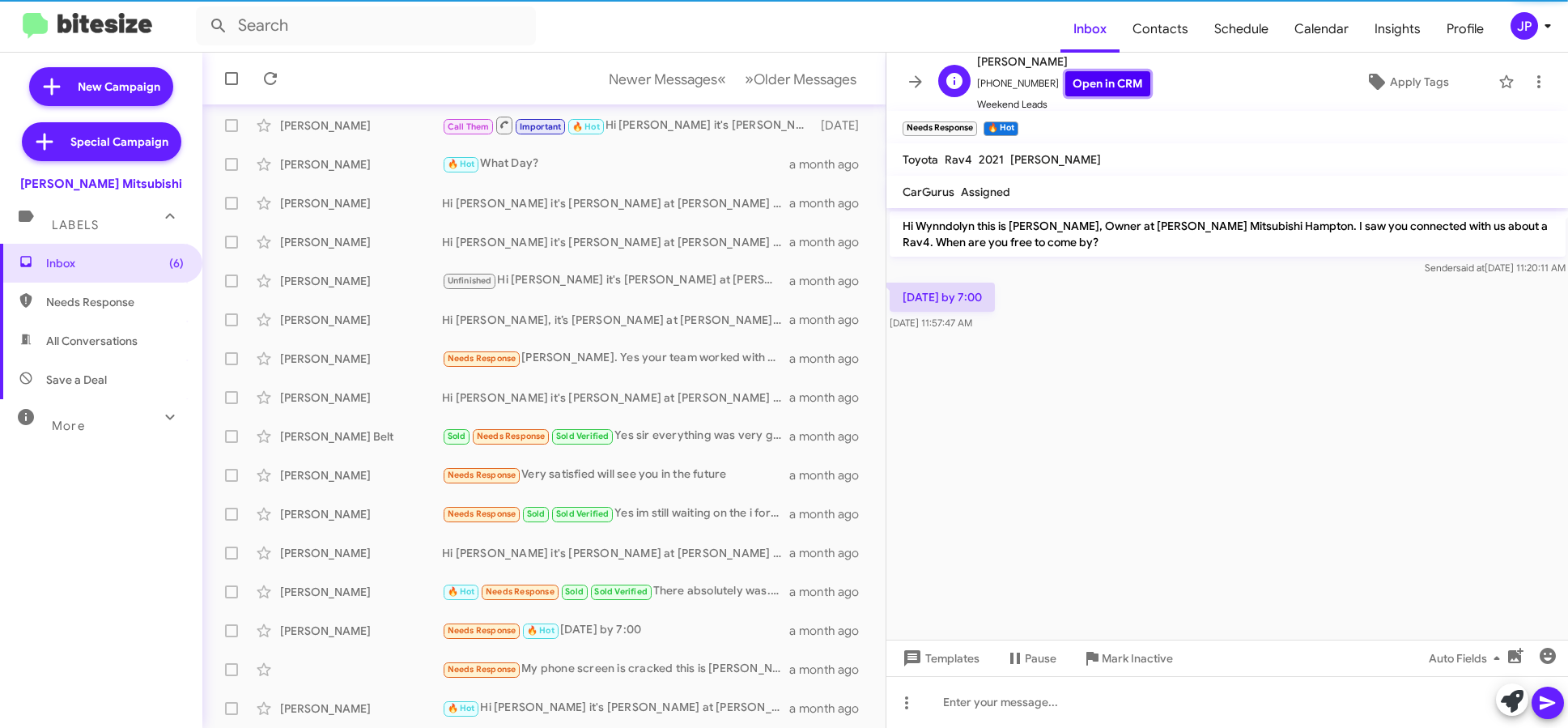
click at [1103, 87] on link "Open in CRM" at bounding box center [1108, 83] width 85 height 25
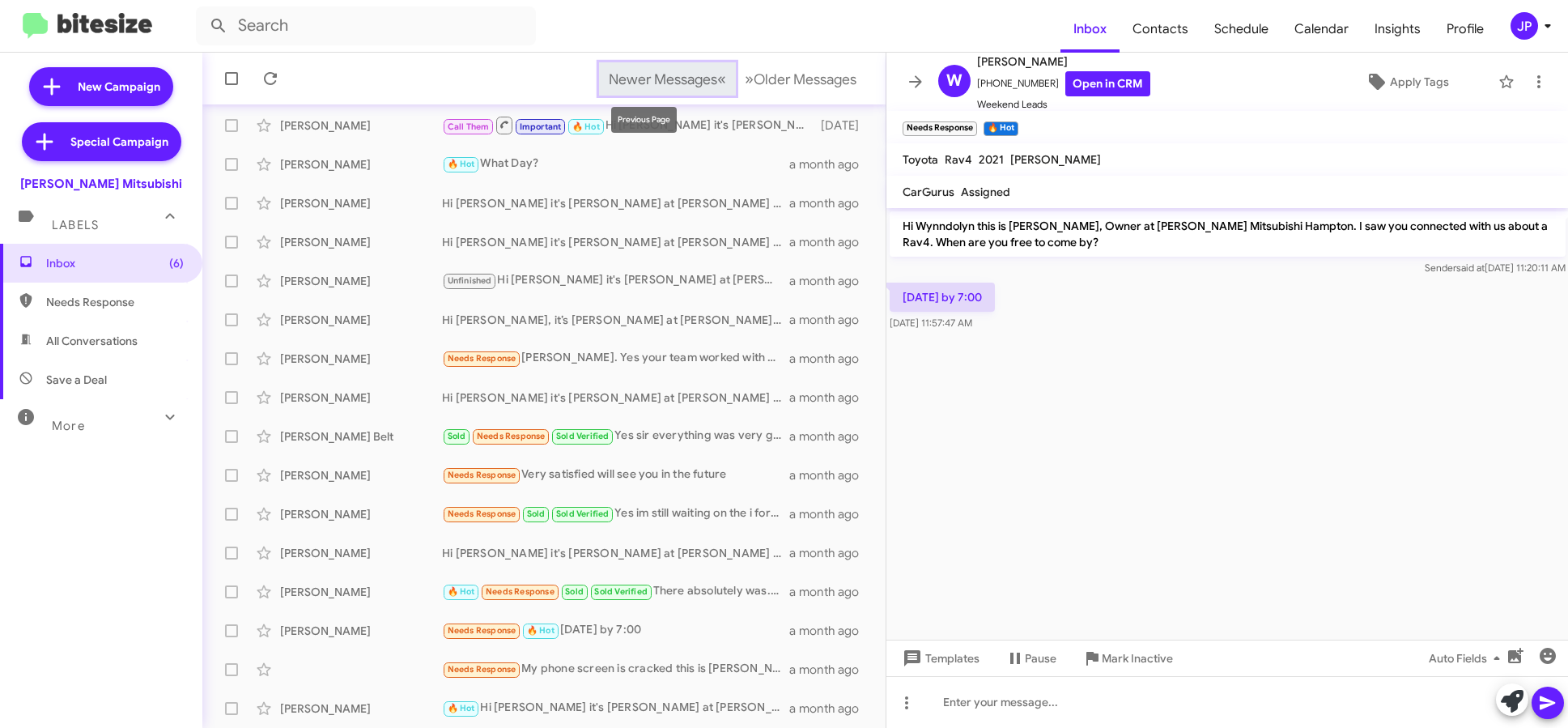
click at [647, 71] on span "Newer Messages" at bounding box center [663, 79] width 109 height 18
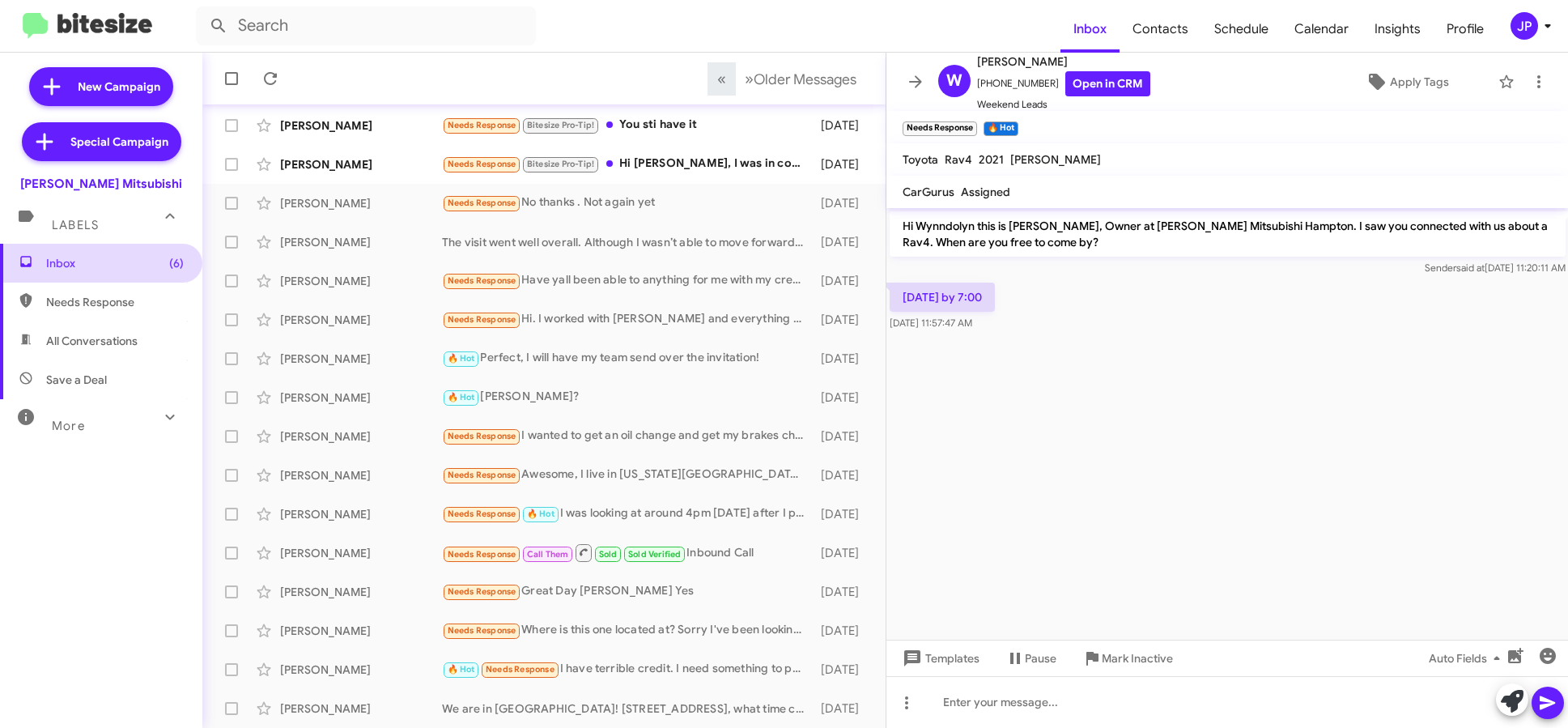
click at [23, 263] on icon at bounding box center [26, 261] width 14 height 14
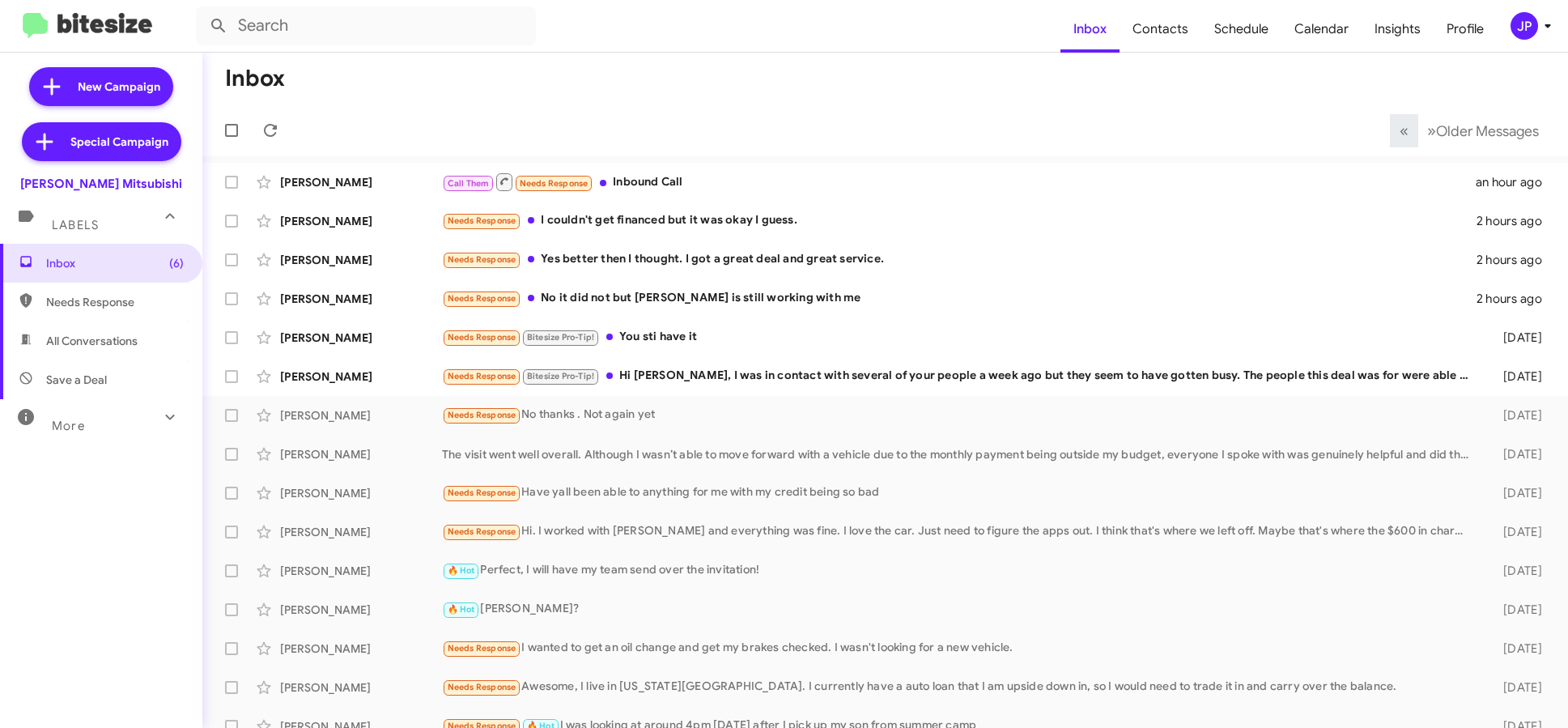
click at [1523, 40] on mat-toolbar "Inbox Contacts Schedule Calendar Insights Profile JP" at bounding box center [784, 26] width 1568 height 52
click at [1525, 32] on div "JP" at bounding box center [1524, 26] width 27 height 27
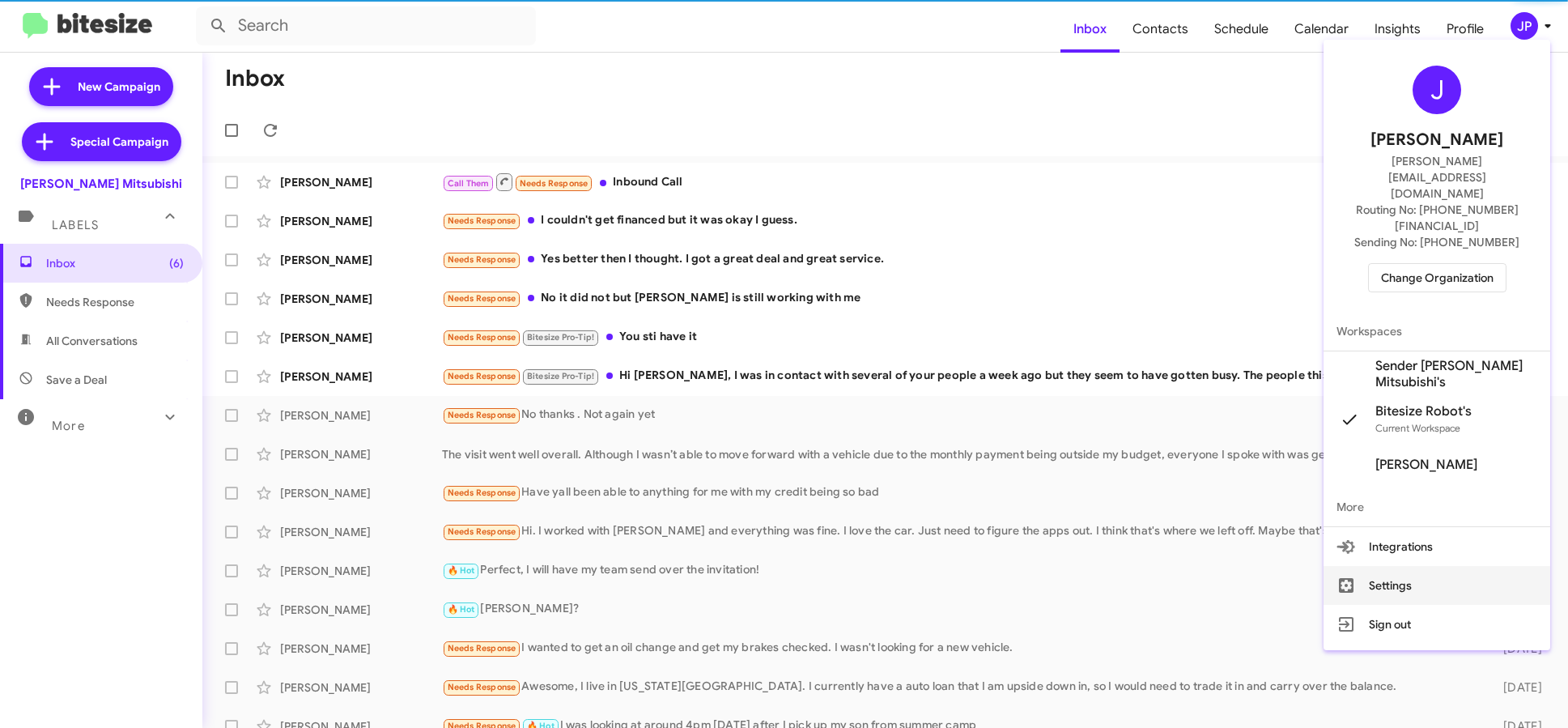
click at [1421, 566] on button "Settings" at bounding box center [1436, 585] width 226 height 39
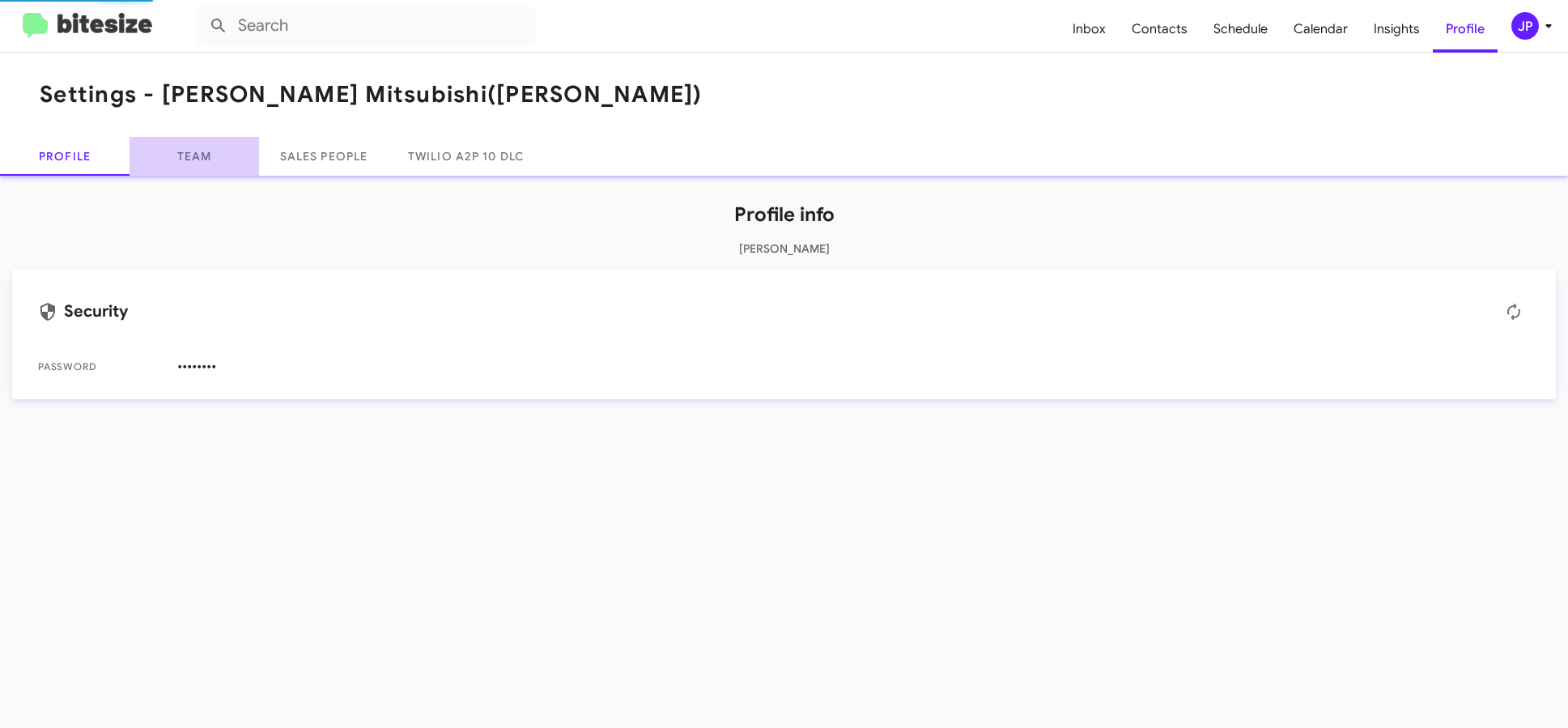
click at [207, 157] on link "Team" at bounding box center [194, 155] width 130 height 39
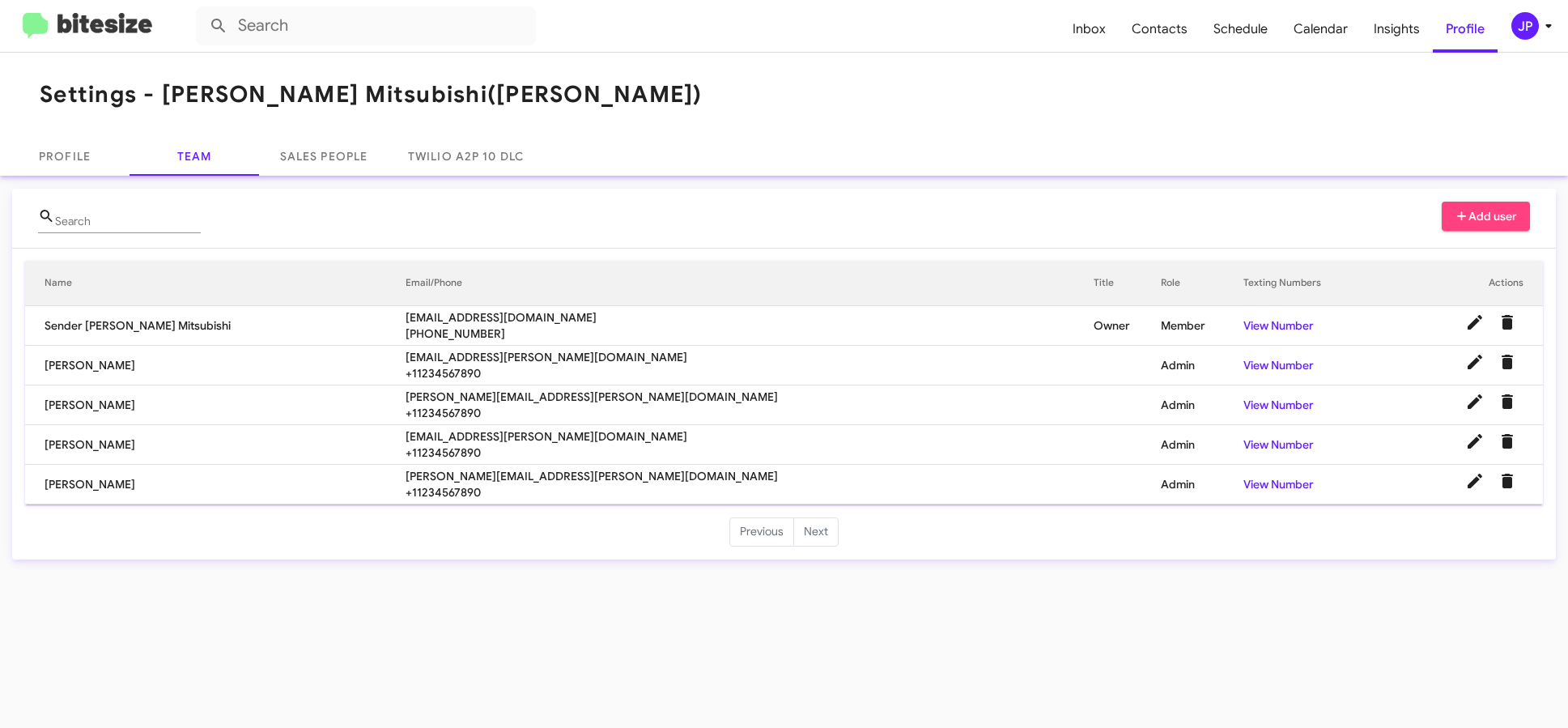
drag, startPoint x: 385, startPoint y: 87, endPoint x: 162, endPoint y: 86, distance: 223.0
click at [162, 86] on h1 "Settings - Banister Mitsubishi (Banister)" at bounding box center [371, 94] width 663 height 26
copy h1 "[PERSON_NAME] Mitsubishi"
click at [498, 353] on span "jasmin.allen@banisterjeep.com" at bounding box center [749, 356] width 689 height 16
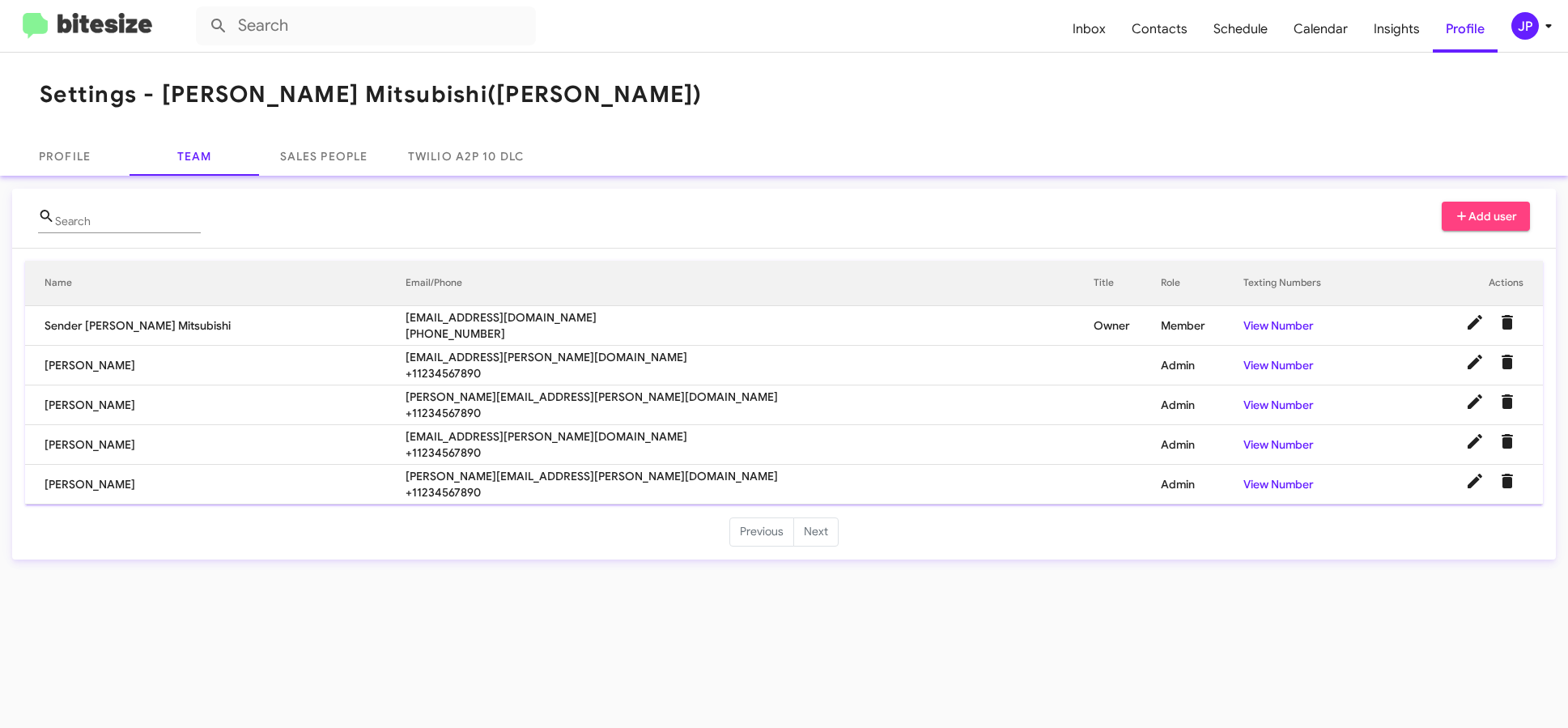
click at [498, 353] on span "jasmin.allen@banisterjeep.com" at bounding box center [749, 356] width 689 height 16
copy span "jasmin.allen@banisterjeep.com"
click at [117, 24] on img at bounding box center [87, 27] width 130 height 27
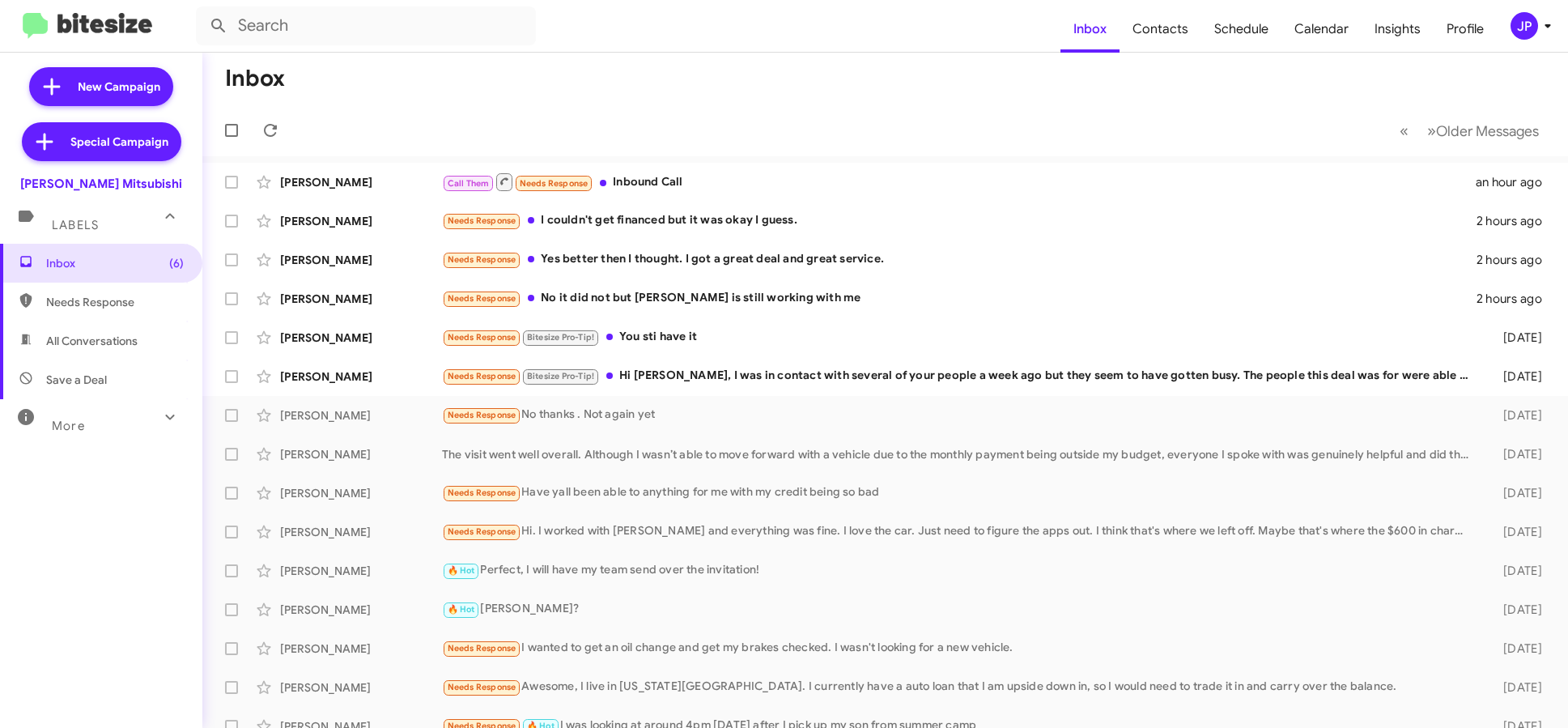
click at [1540, 22] on icon at bounding box center [1548, 26] width 20 height 20
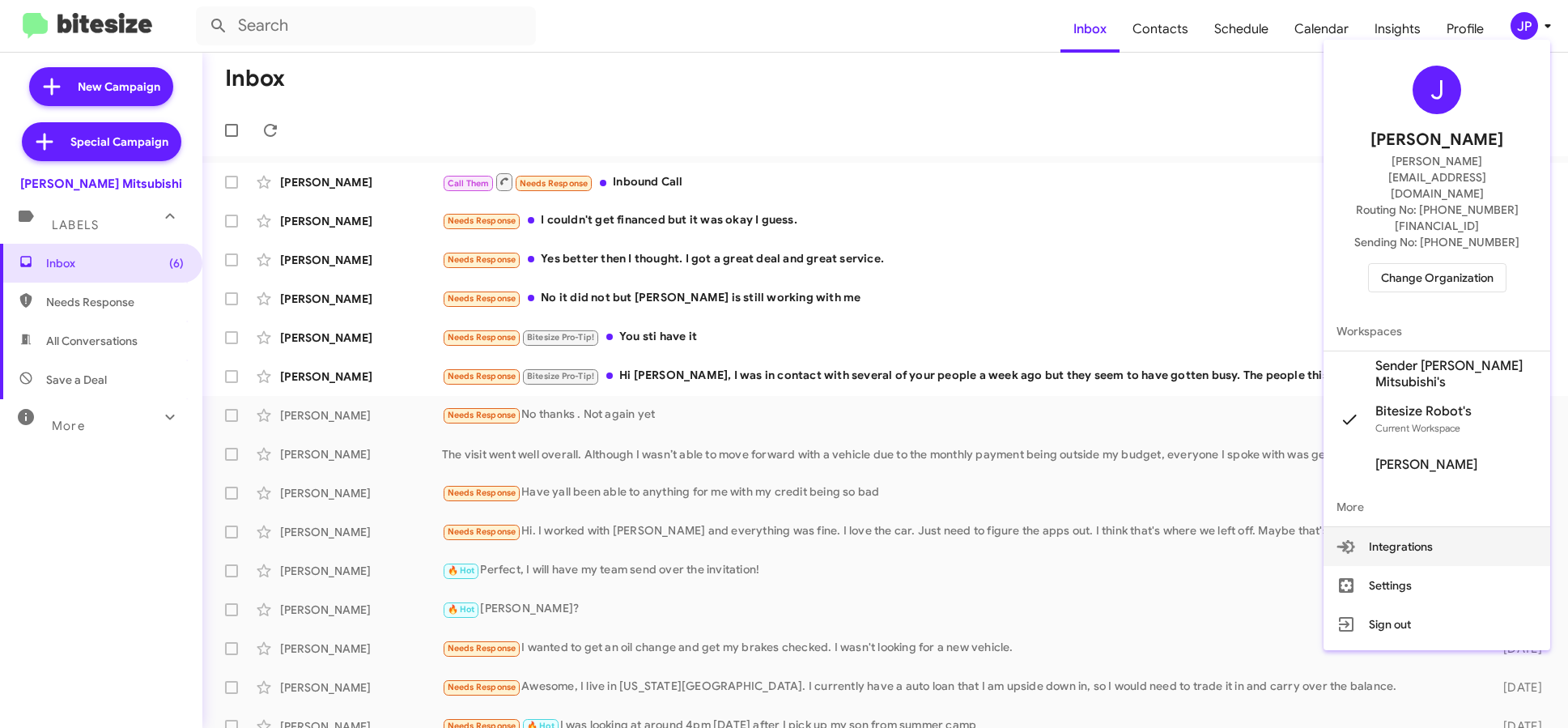
click at [1535, 27] on div at bounding box center [784, 364] width 1568 height 728
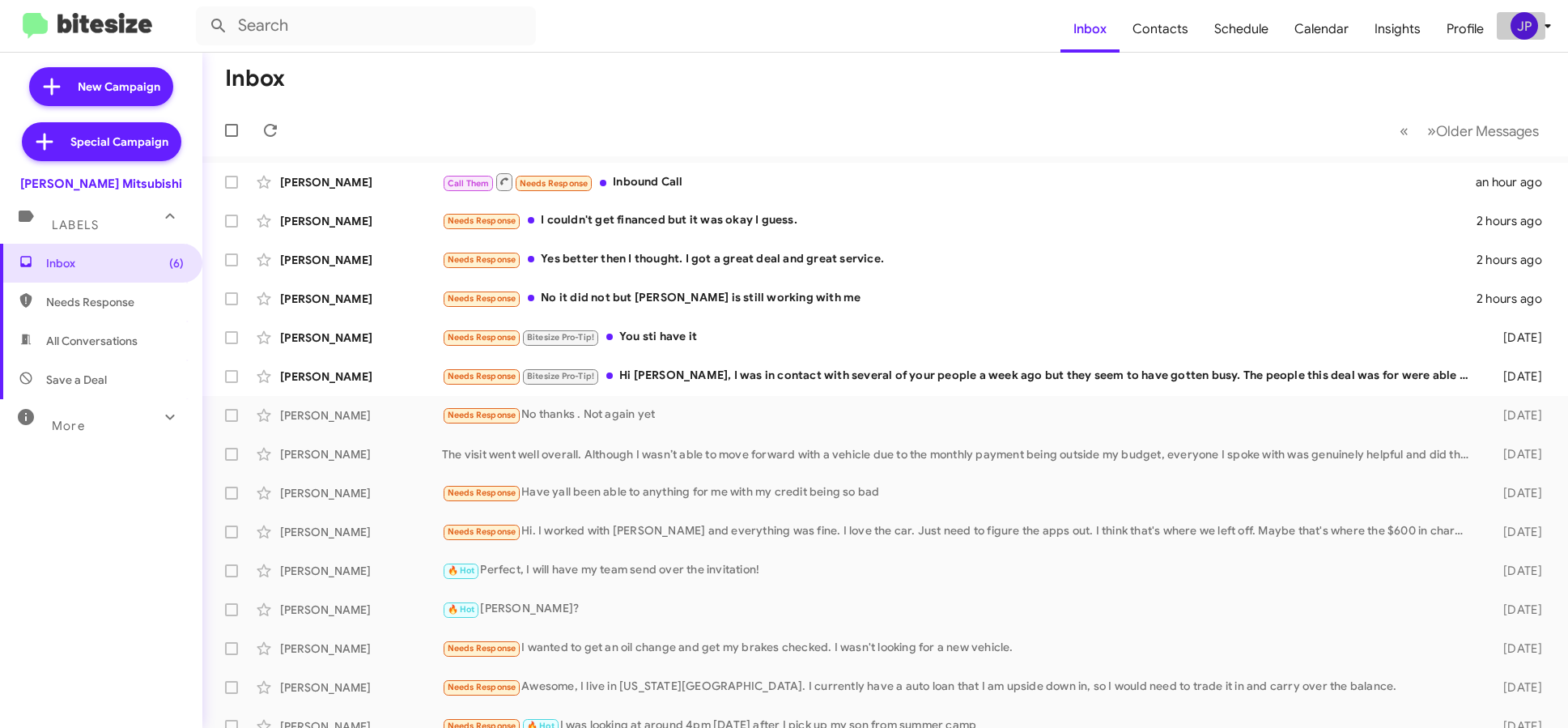
click at [1521, 40] on mat-toolbar "Inbox Contacts Schedule Calendar Insights Profile JP" at bounding box center [784, 26] width 1568 height 52
click at [1524, 25] on div "JP" at bounding box center [1524, 26] width 27 height 27
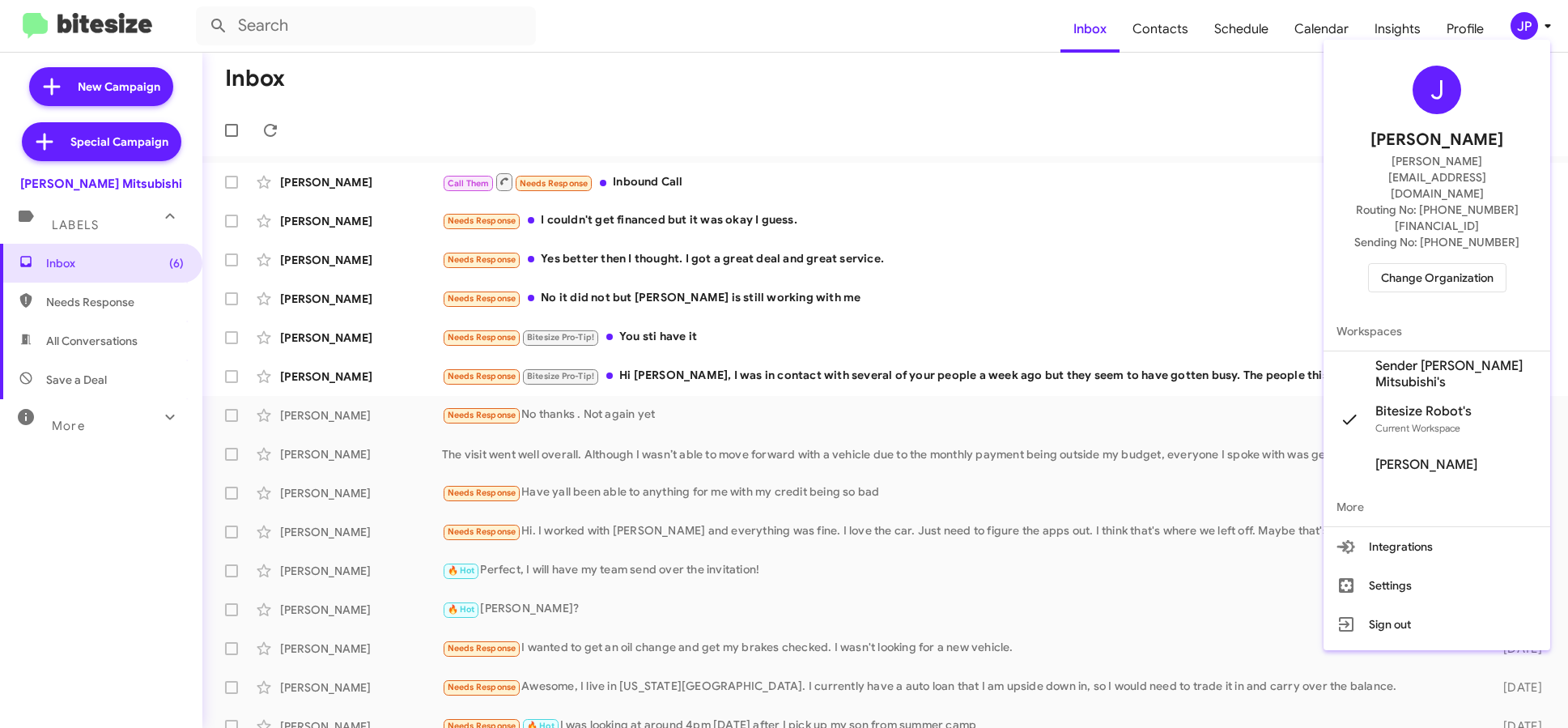
click at [1478, 264] on span "Change Organization" at bounding box center [1437, 278] width 113 height 27
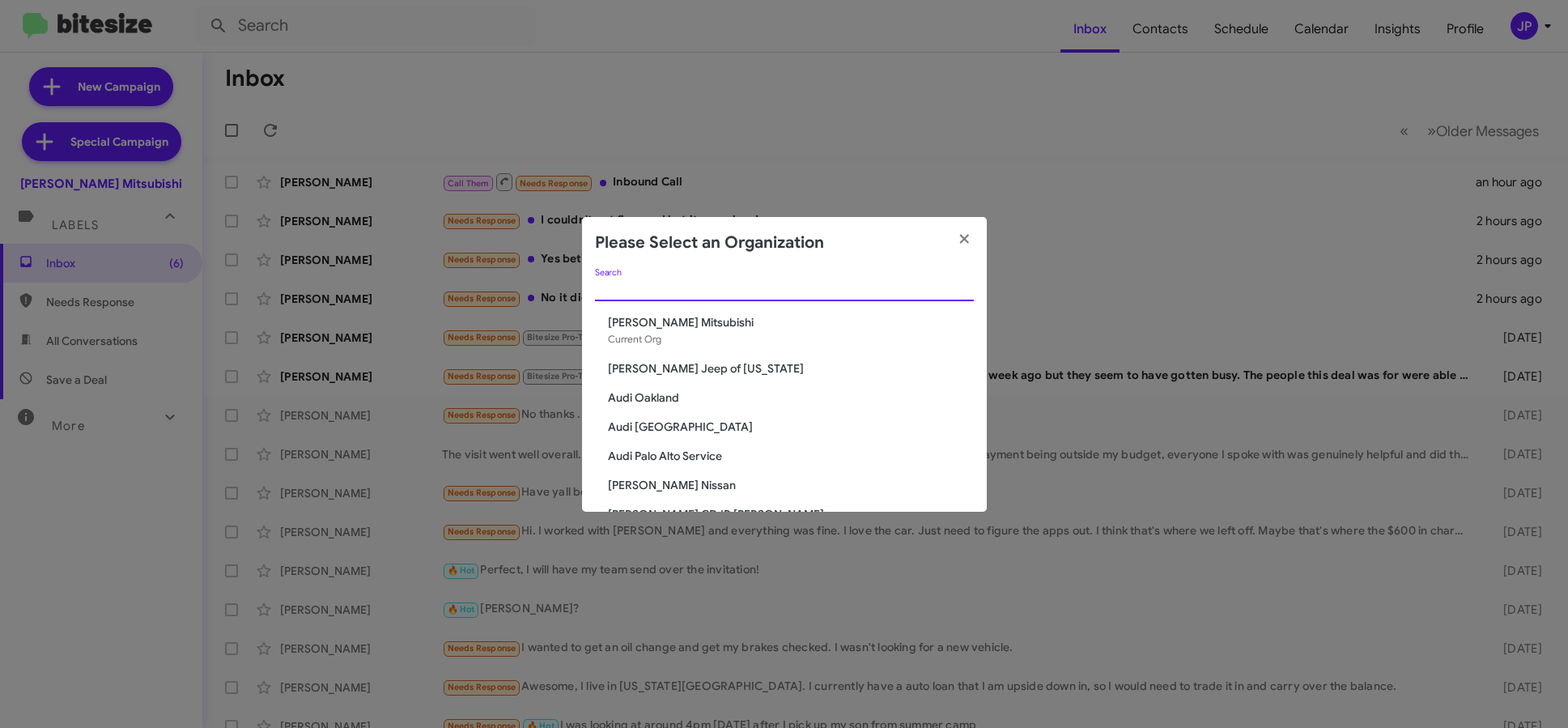
click at [840, 287] on input "Search" at bounding box center [784, 289] width 379 height 13
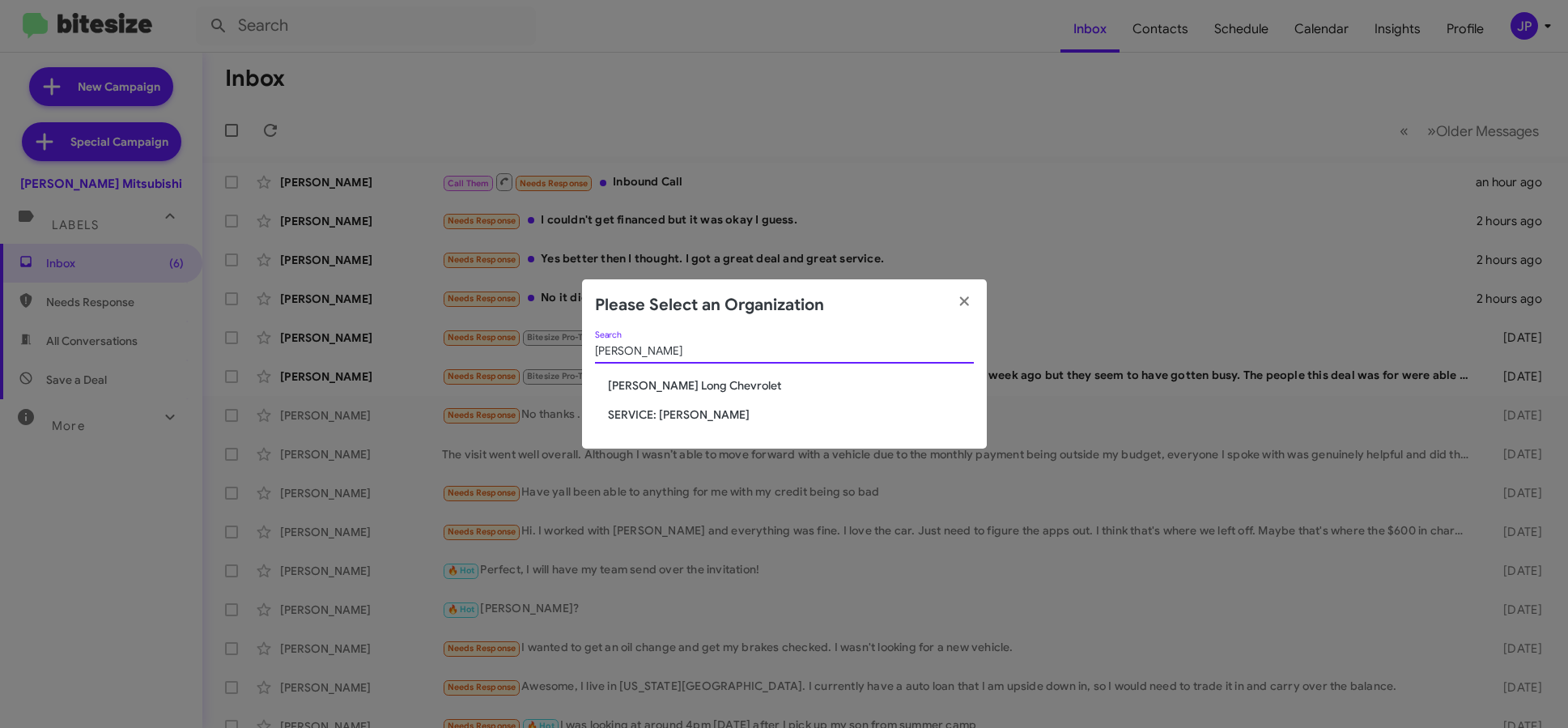
type input "DaNIEL"
click at [622, 389] on span "[PERSON_NAME] Long Chevrolet" at bounding box center [791, 385] width 366 height 16
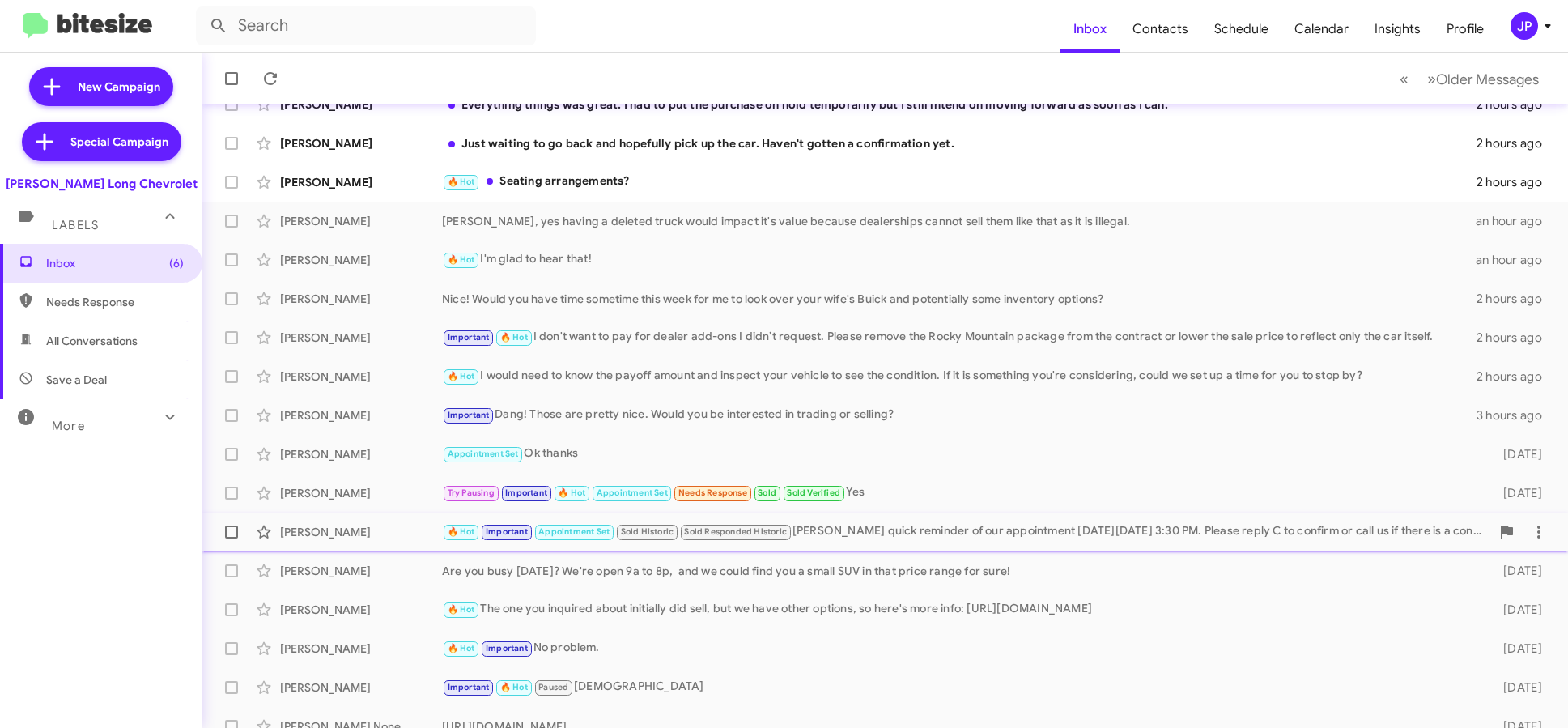
scroll to position [212, 0]
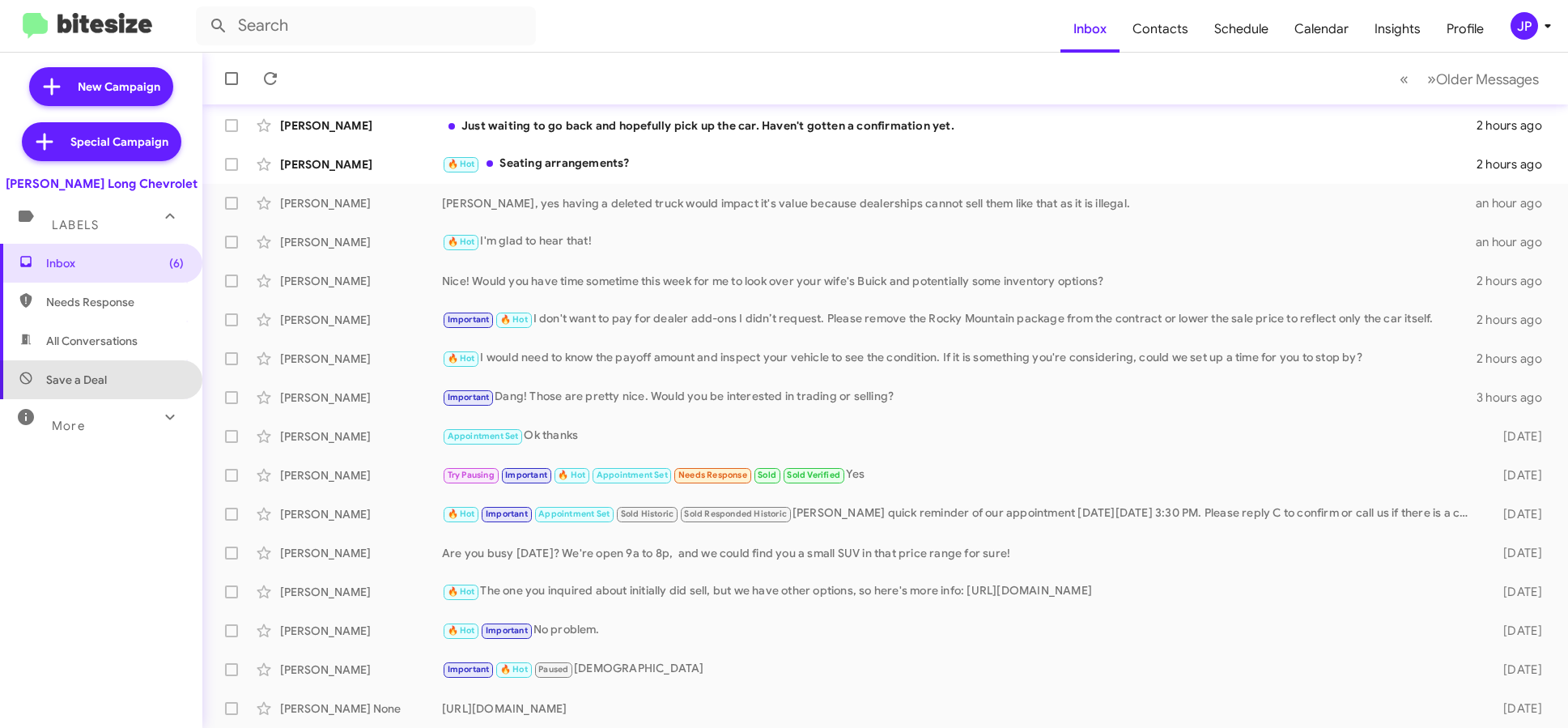
click at [115, 388] on span "Save a Deal" at bounding box center [101, 379] width 203 height 39
type input "in:not-interested"
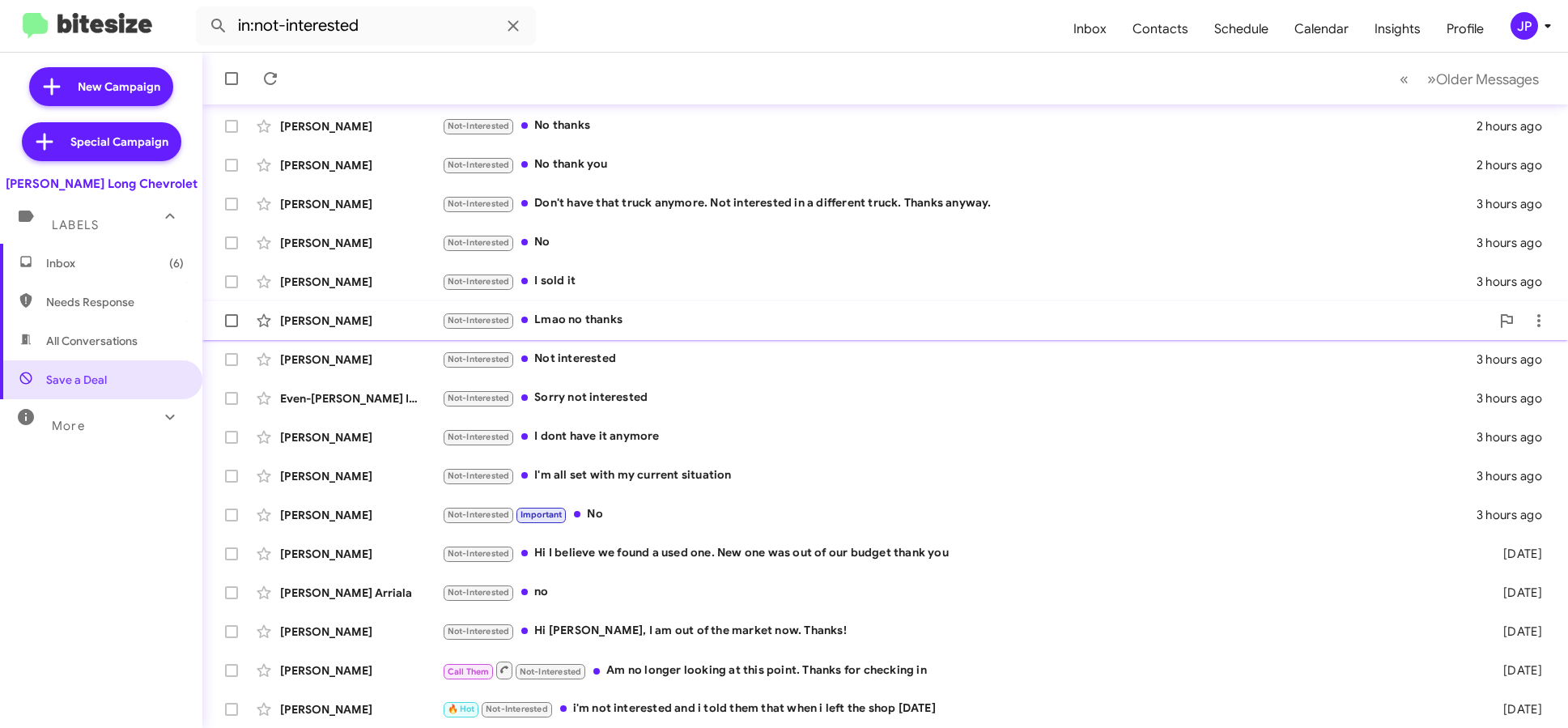
scroll to position [212, 0]
